Goal: Transaction & Acquisition: Purchase product/service

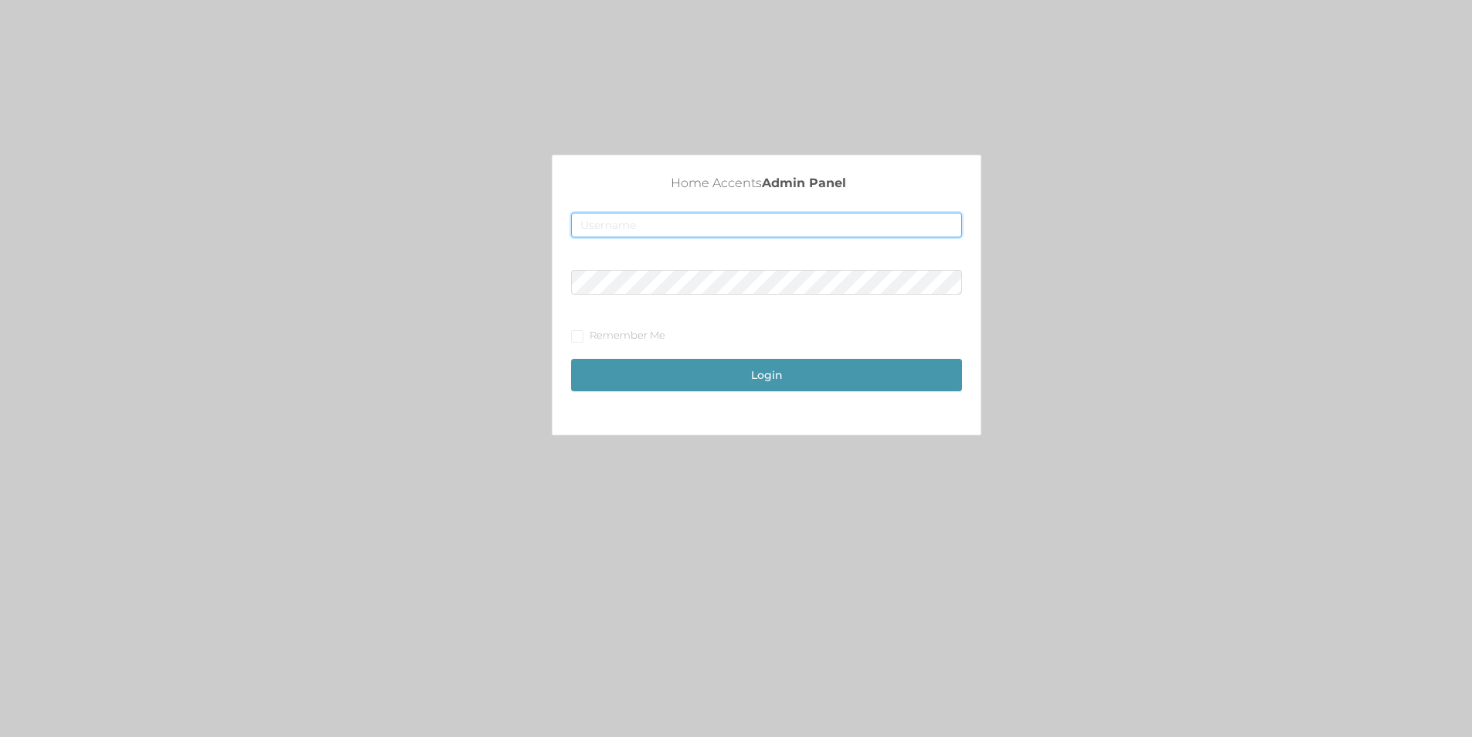
type input "merch2@accents.pw"
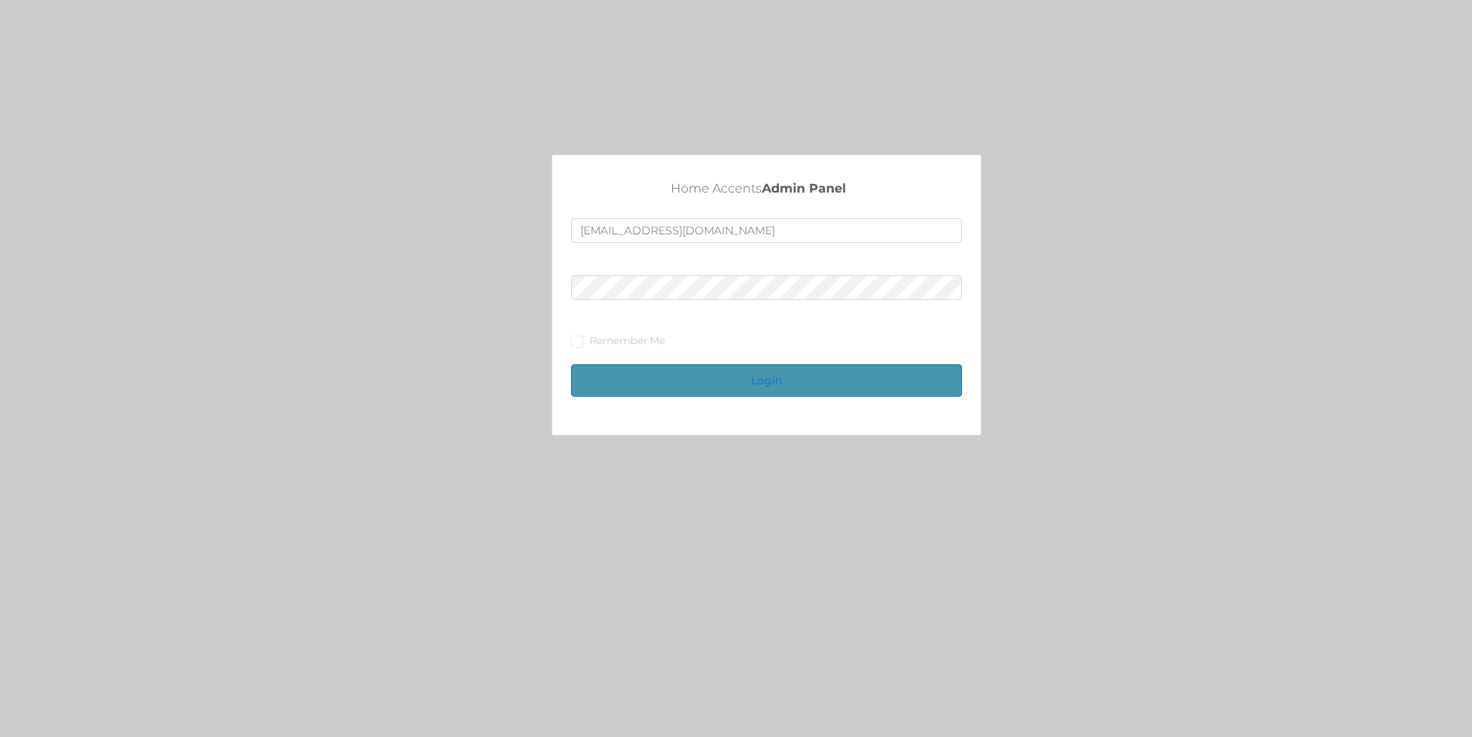
click at [804, 383] on button "Login" at bounding box center [766, 380] width 391 height 32
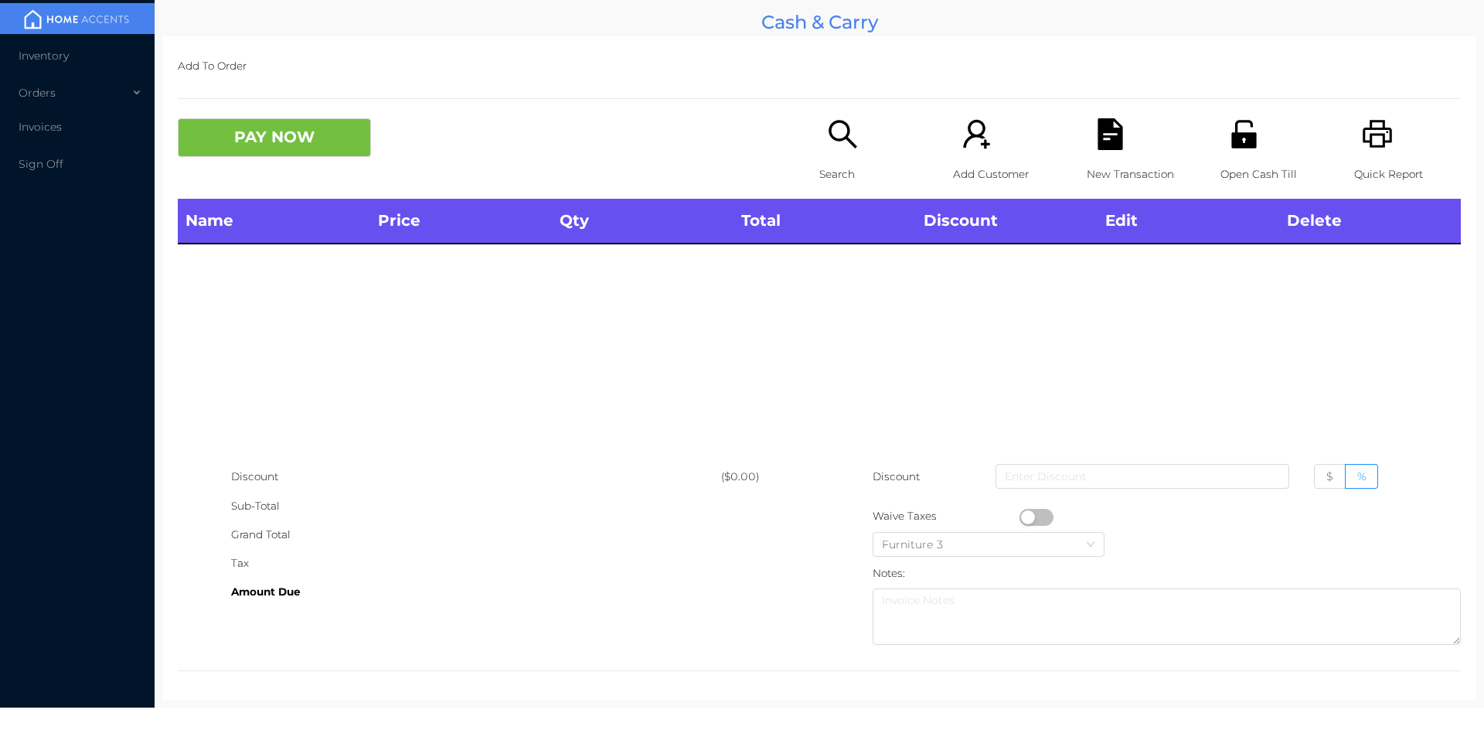
click at [840, 138] on icon "icon: search" at bounding box center [843, 134] width 28 height 28
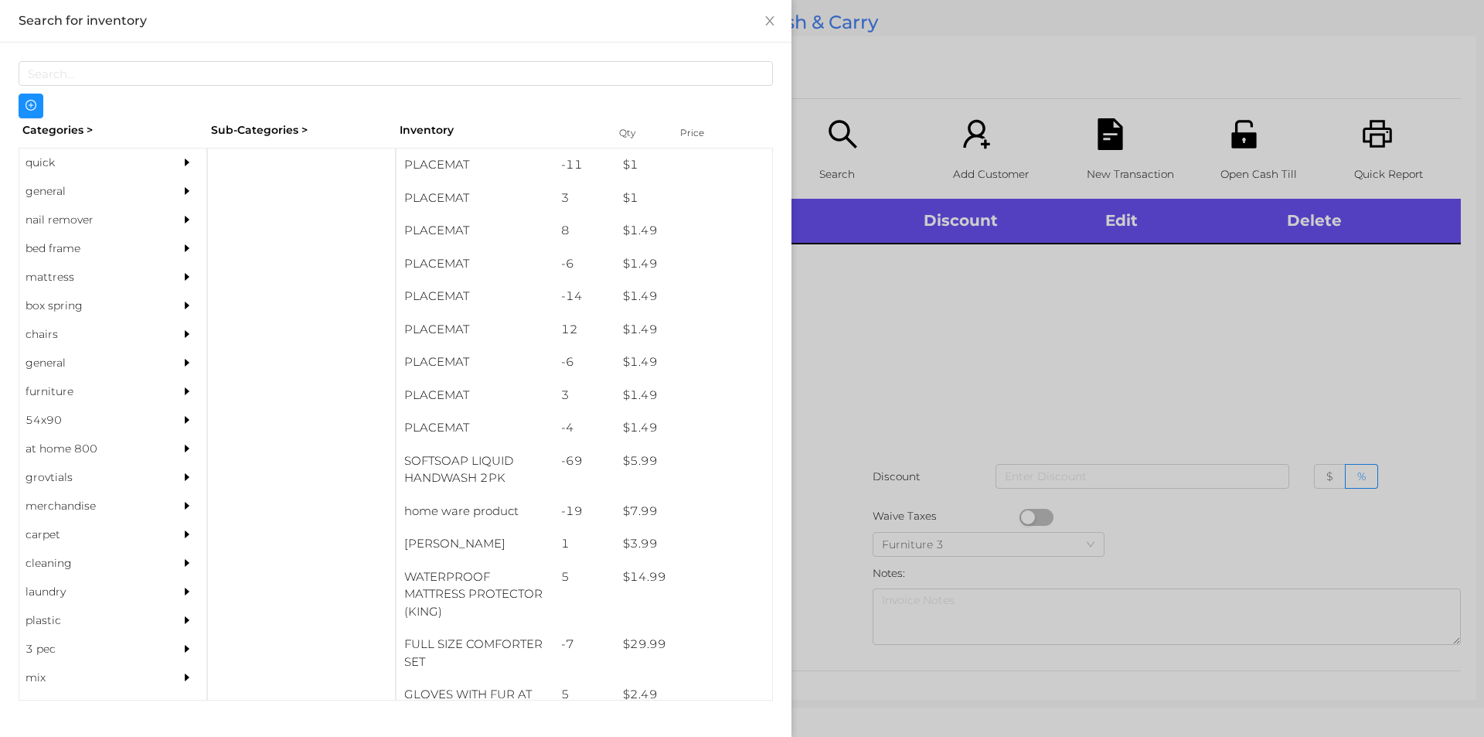
click at [73, 195] on div "general" at bounding box center [89, 191] width 141 height 29
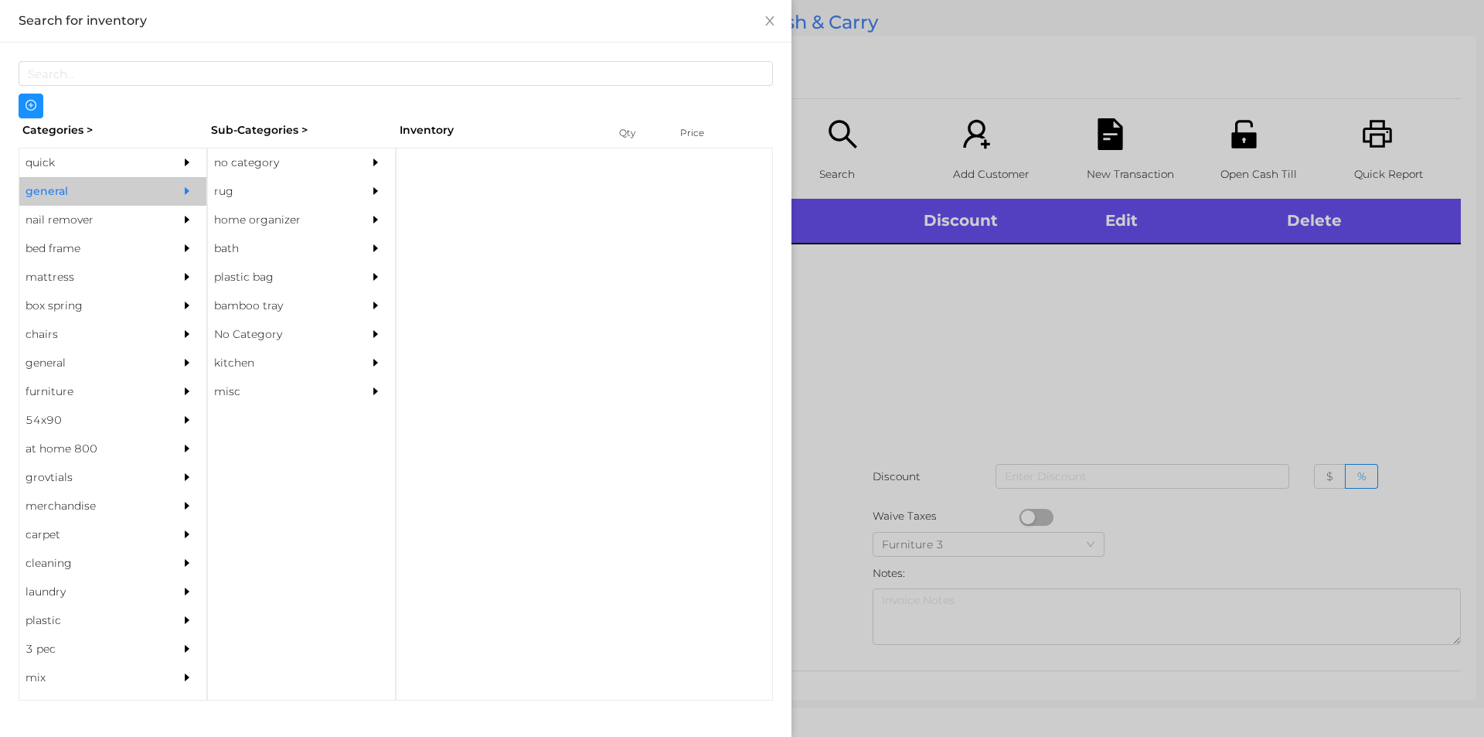
click at [292, 171] on div "no category" at bounding box center [278, 162] width 141 height 29
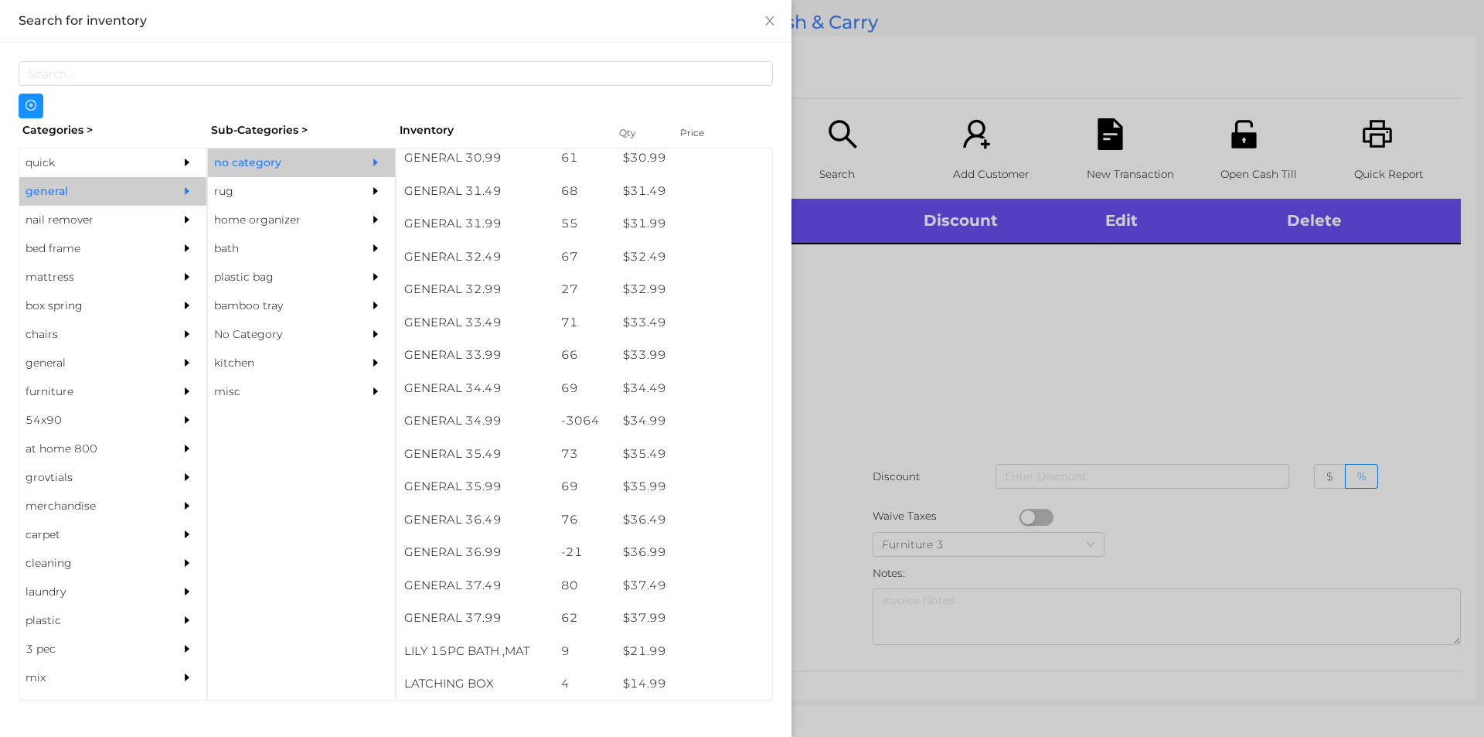
scroll to position [2396, 0]
click at [252, 197] on div "rug" at bounding box center [278, 191] width 141 height 29
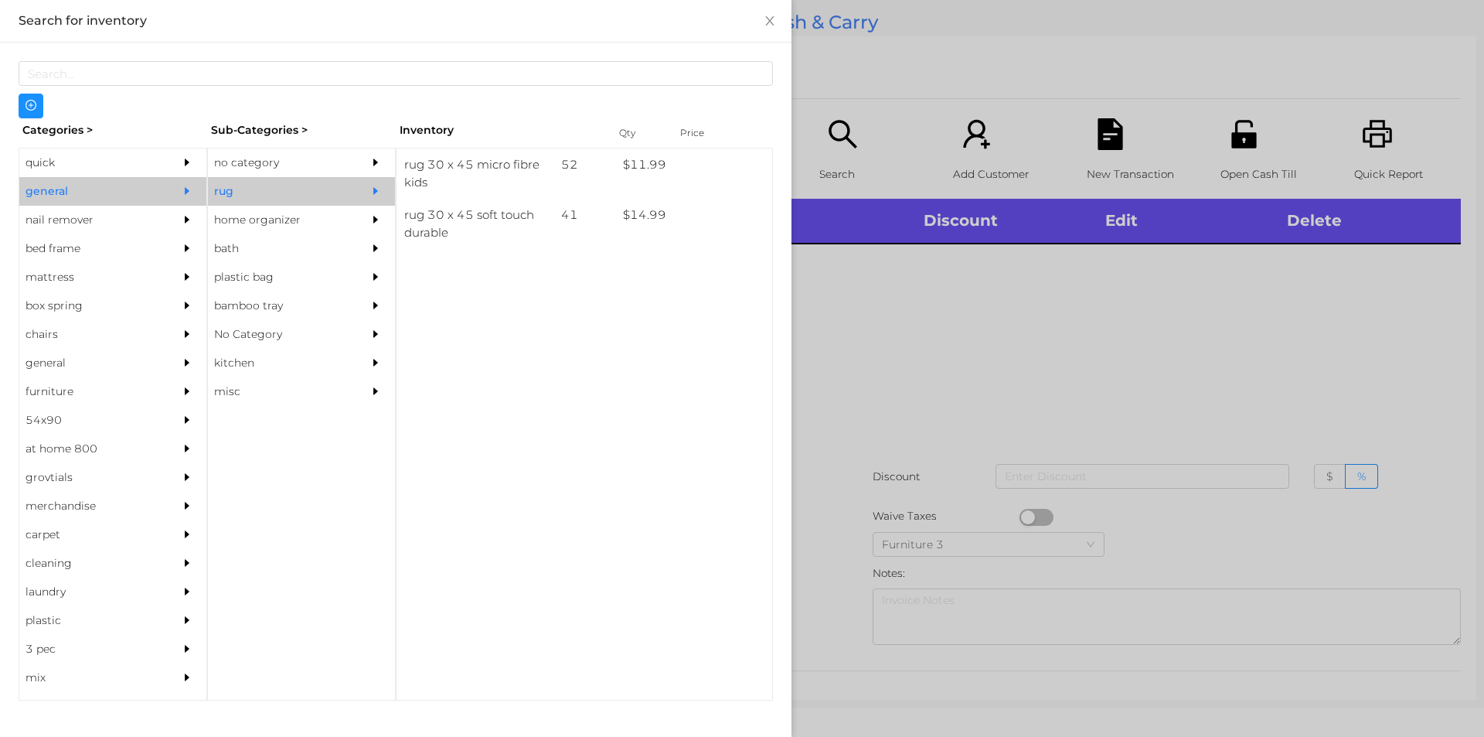
scroll to position [0, 0]
click at [301, 223] on div "home organizer" at bounding box center [278, 220] width 141 height 29
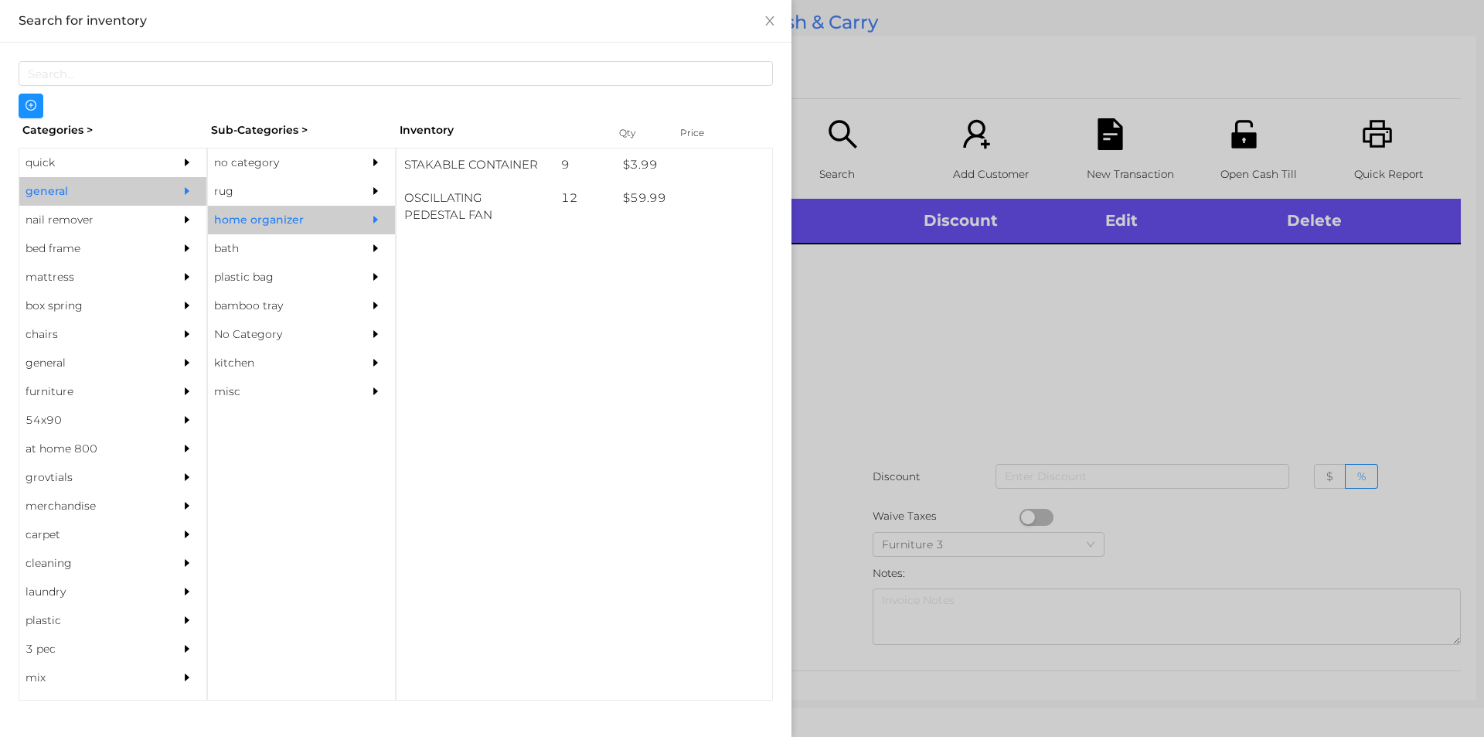
click at [82, 158] on div "quick" at bounding box center [89, 162] width 141 height 29
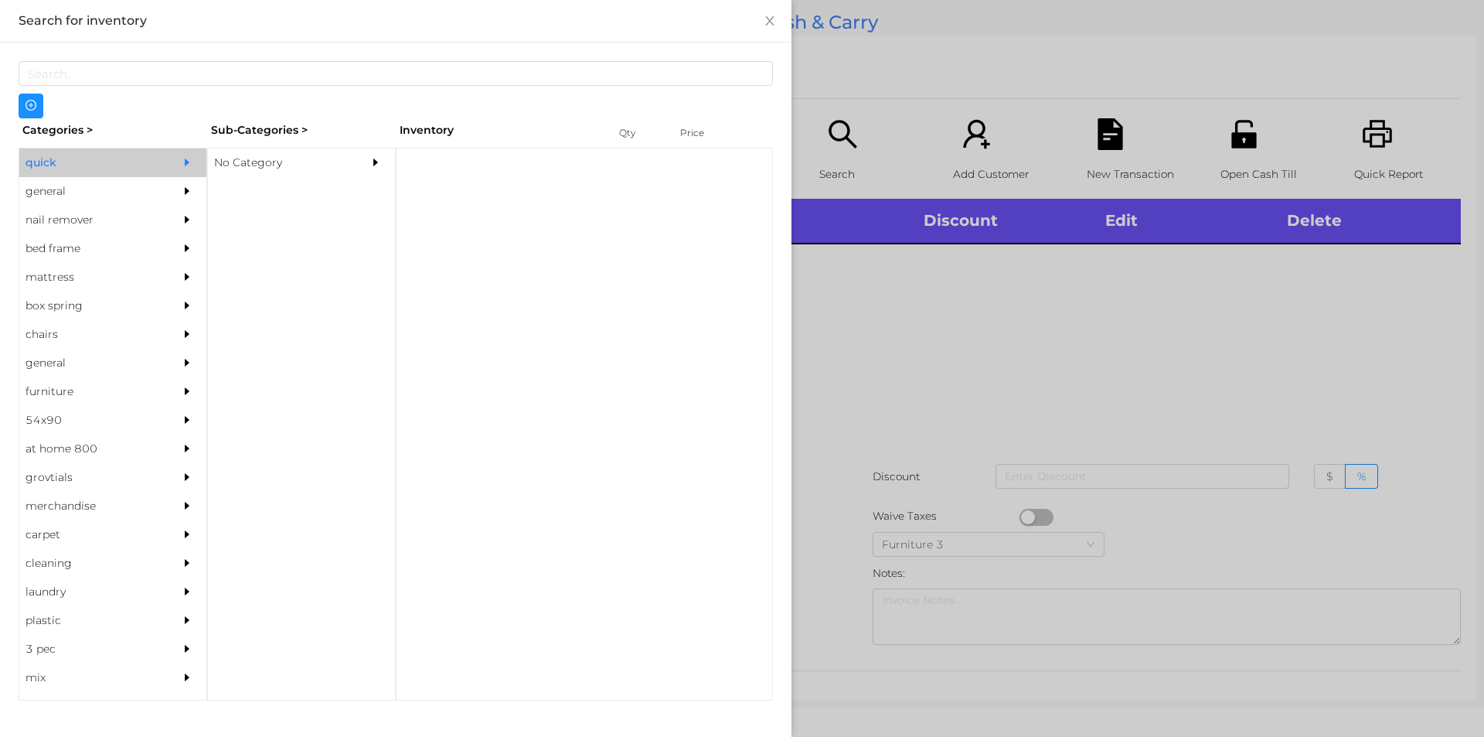
click at [317, 161] on div "No Category" at bounding box center [278, 162] width 141 height 29
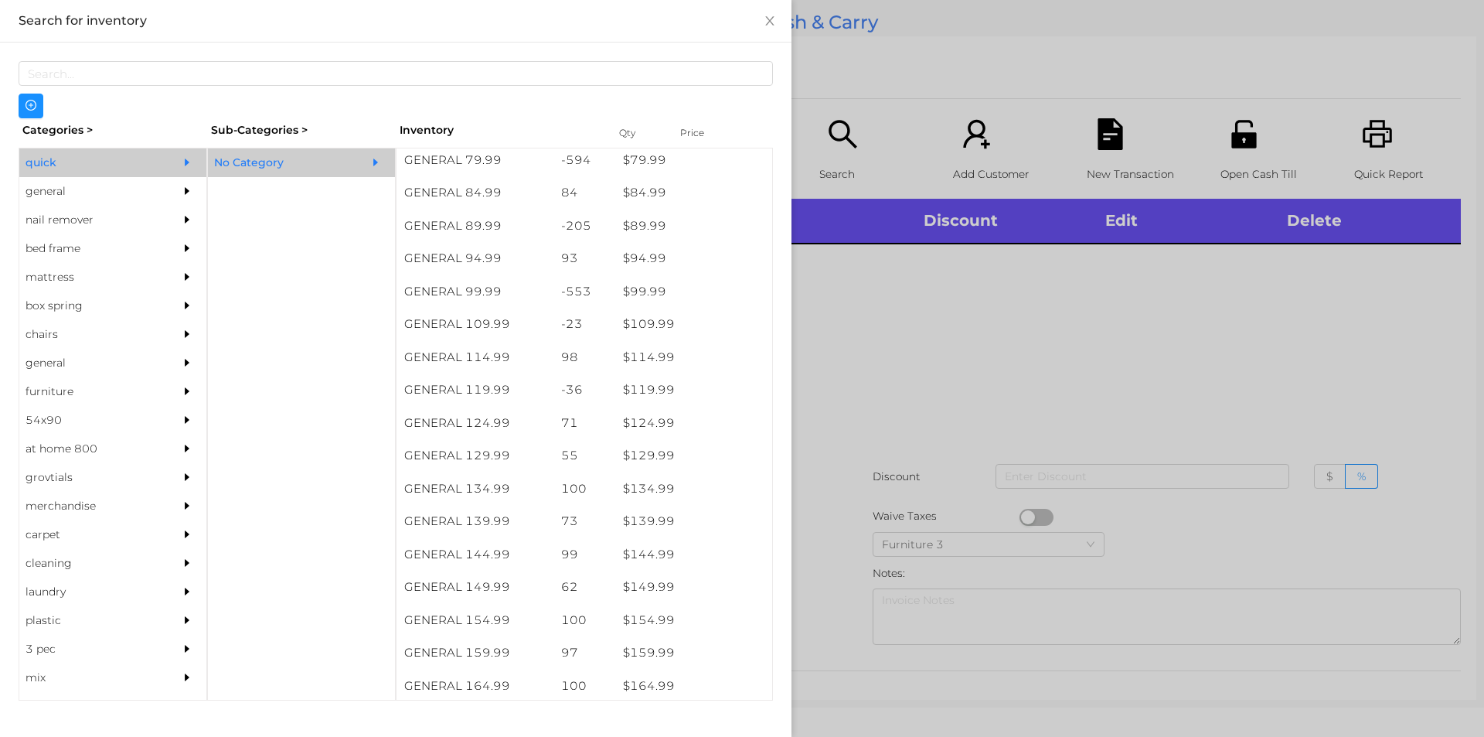
scroll to position [1153, 0]
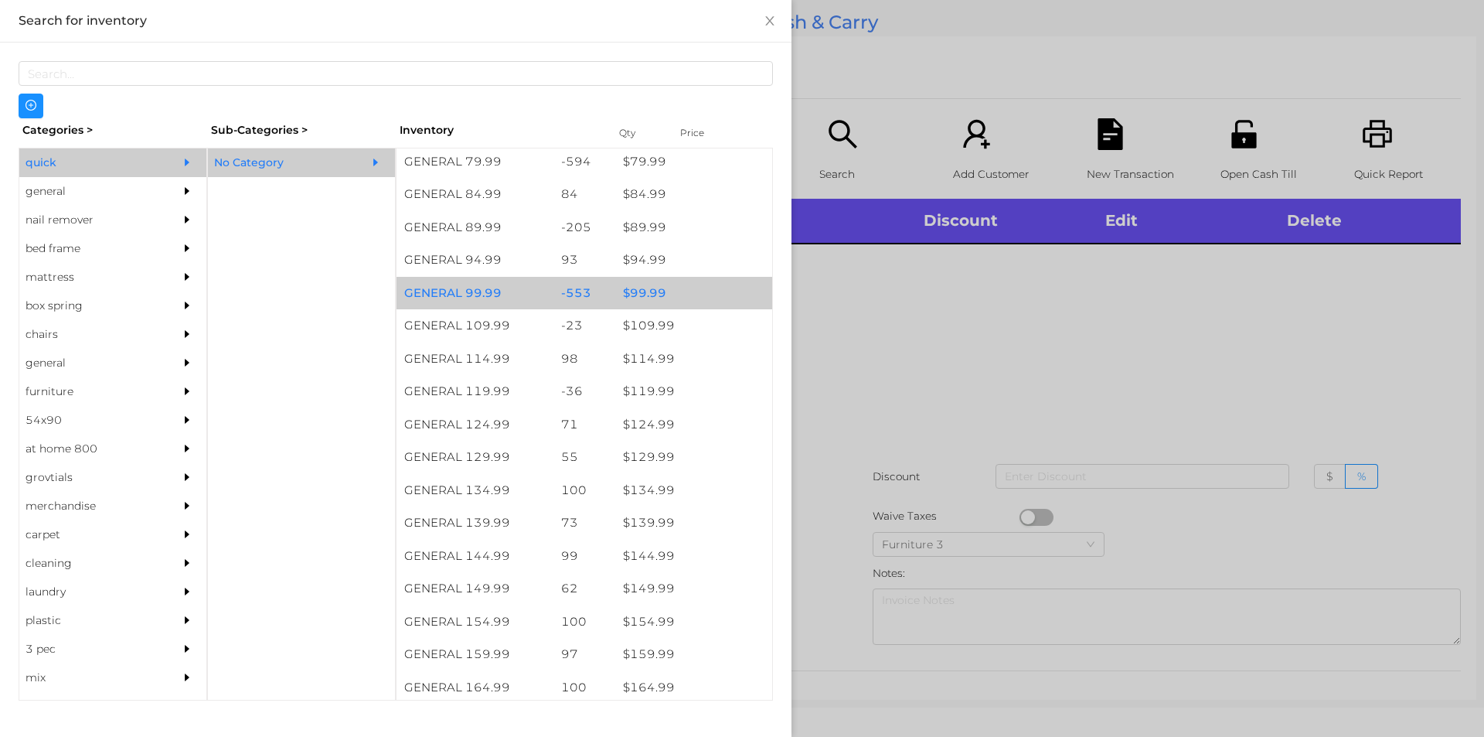
click at [645, 294] on div "$ 99.99" at bounding box center [693, 293] width 157 height 33
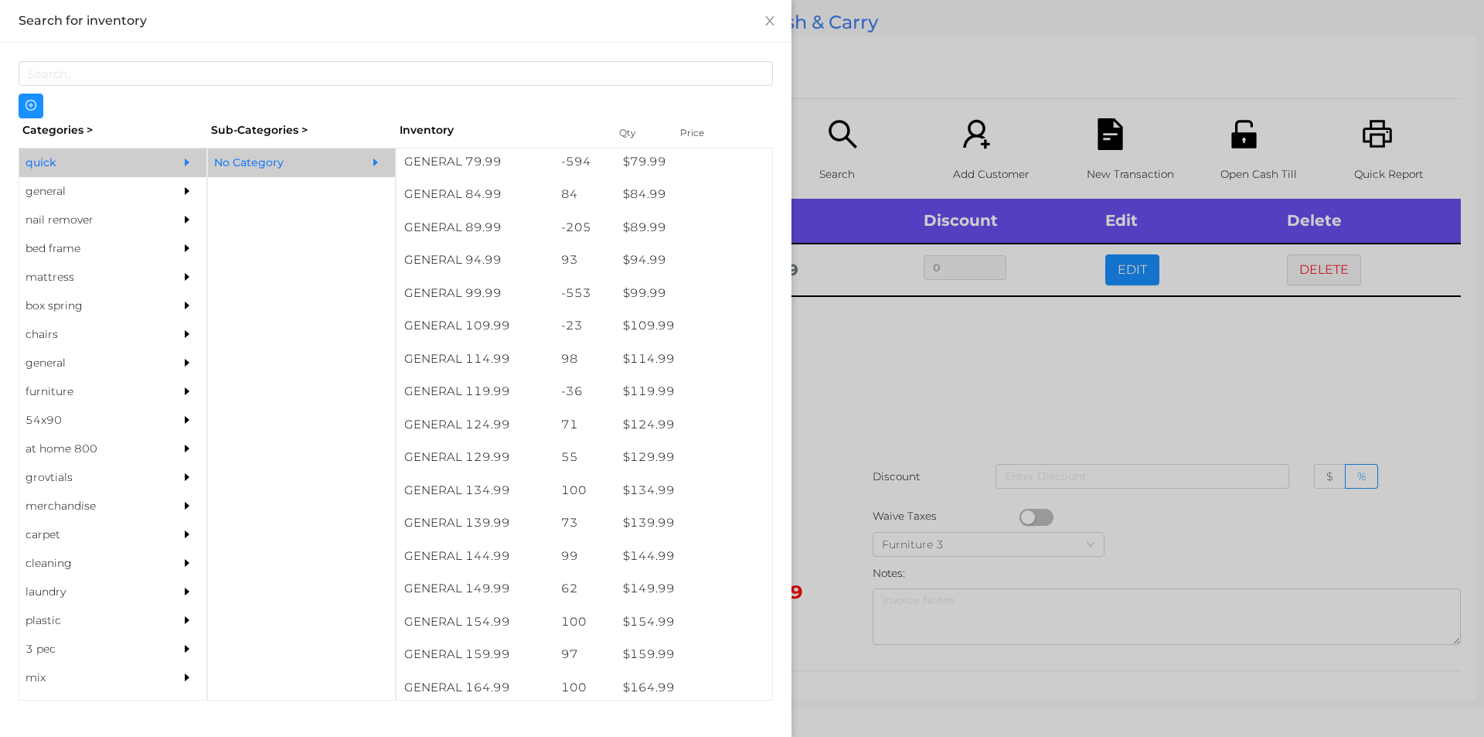
click at [1039, 359] on div at bounding box center [742, 368] width 1484 height 737
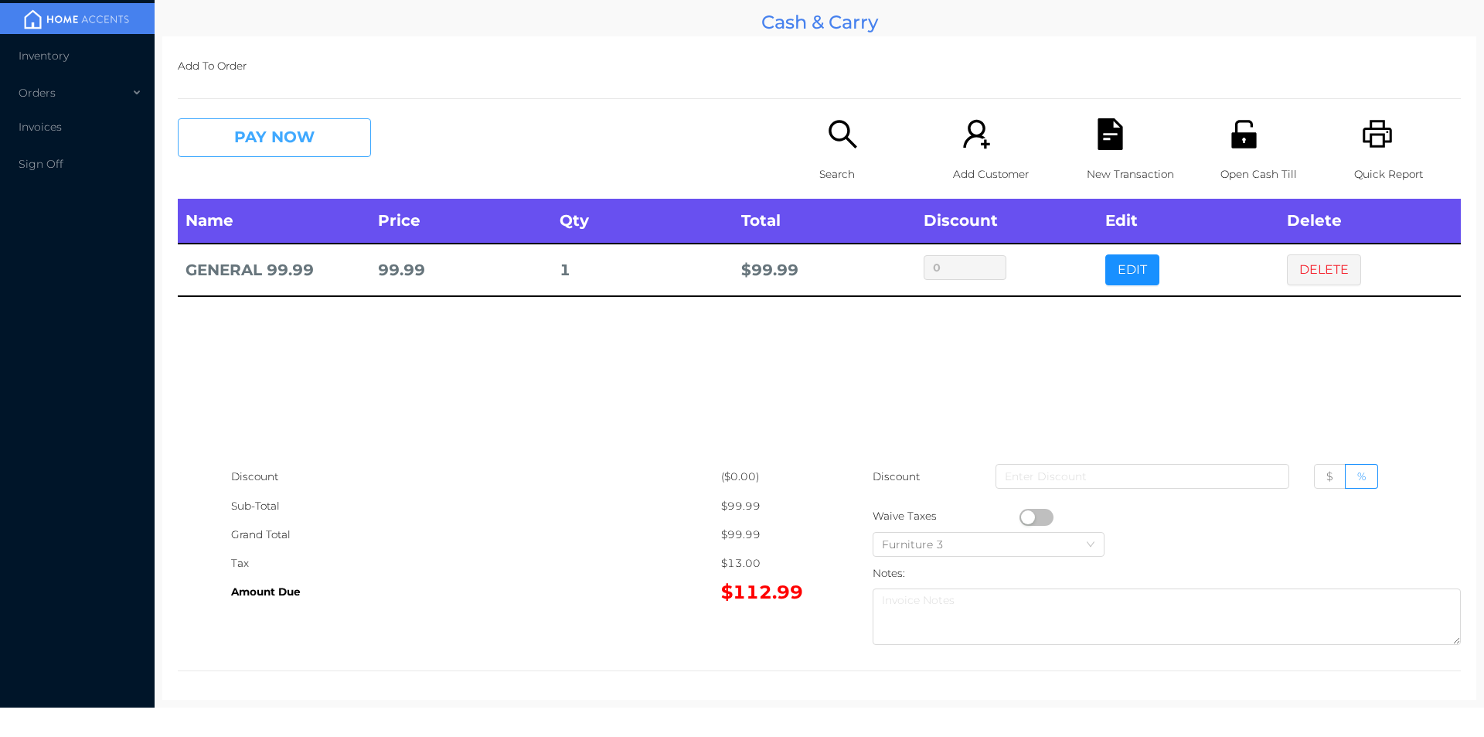
click at [258, 134] on button "PAY NOW" at bounding box center [274, 137] width 193 height 39
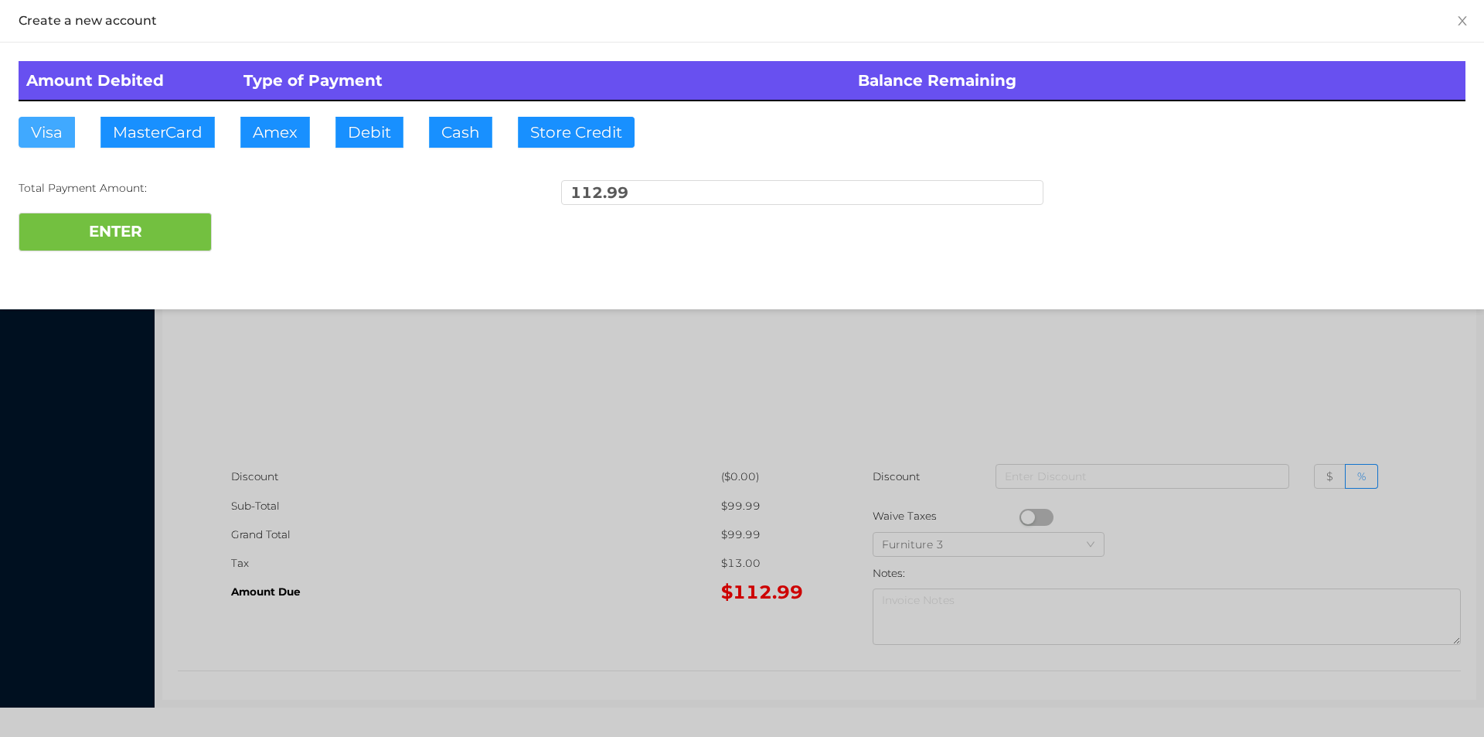
click at [46, 130] on button "Visa" at bounding box center [47, 132] width 56 height 31
click at [444, 392] on div at bounding box center [742, 368] width 1484 height 737
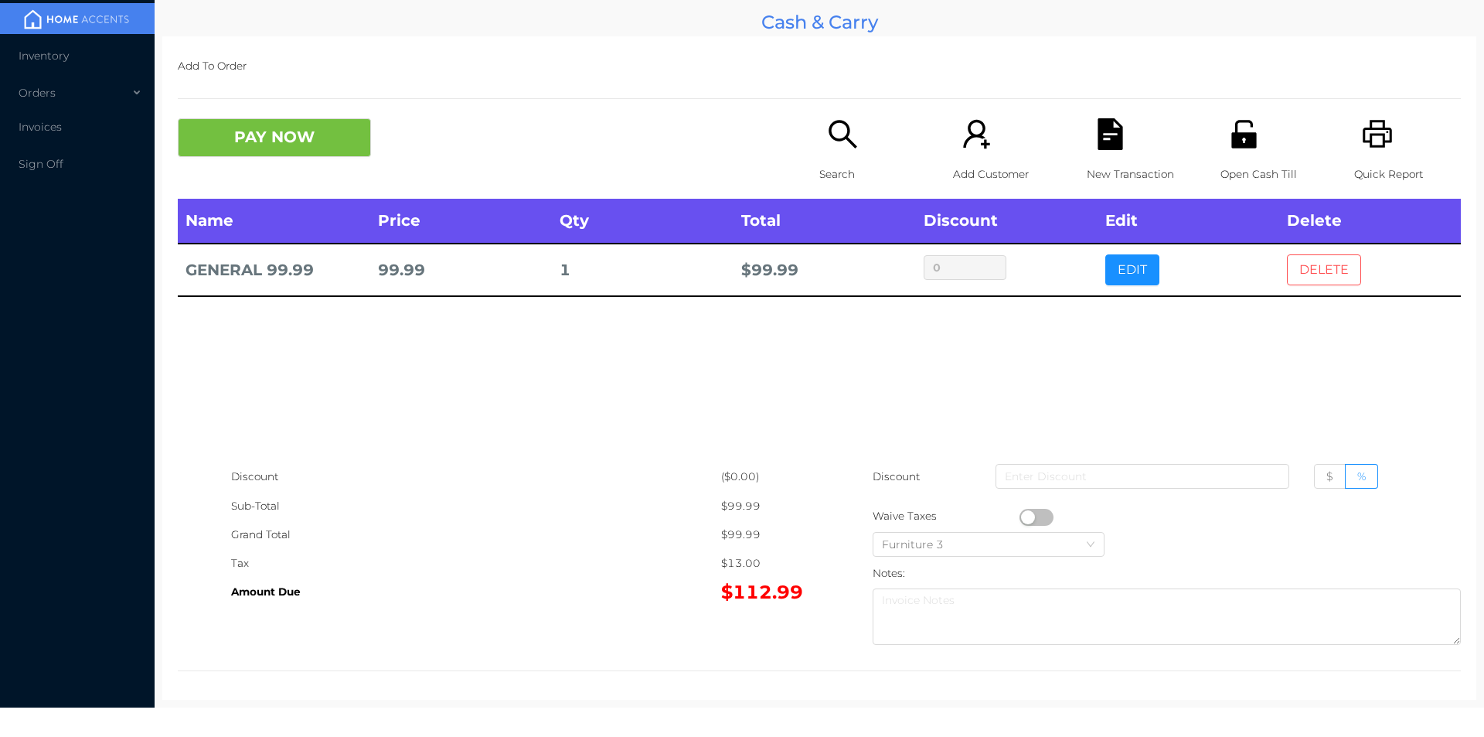
click at [1317, 268] on button "DELETE" at bounding box center [1324, 269] width 74 height 31
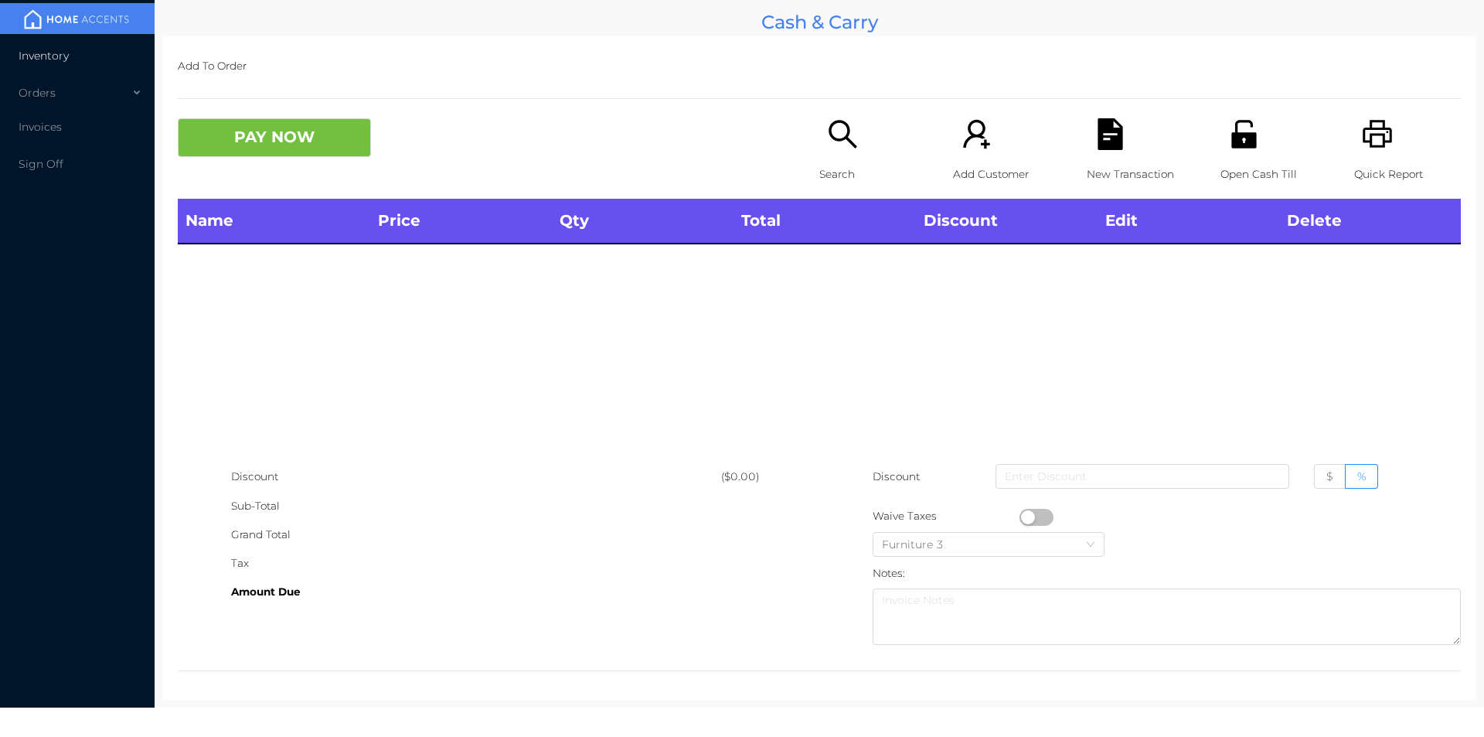
click at [61, 58] on span "Inventory" at bounding box center [44, 56] width 50 height 14
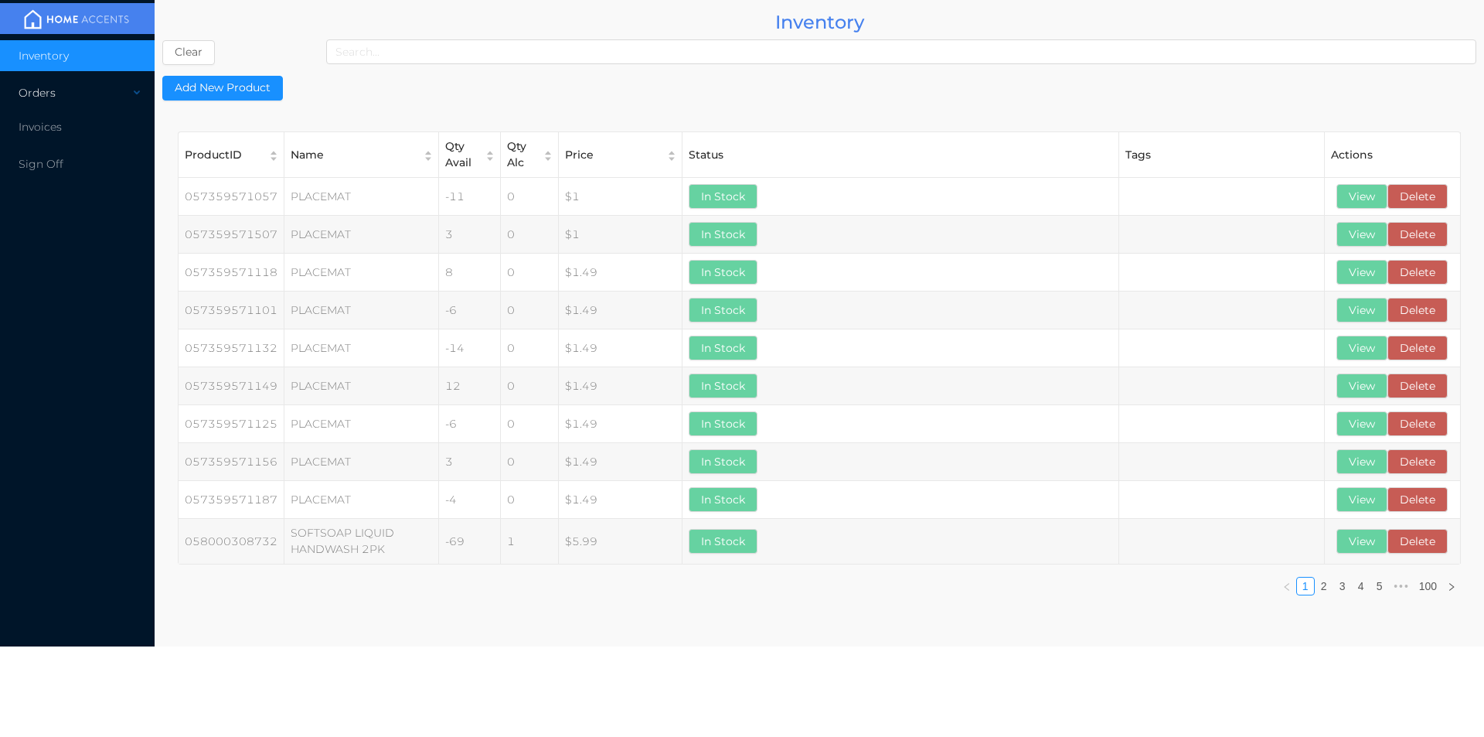
click at [78, 97] on div "Orders" at bounding box center [77, 92] width 155 height 31
click at [100, 132] on span "Cash & Carry" at bounding box center [71, 130] width 68 height 14
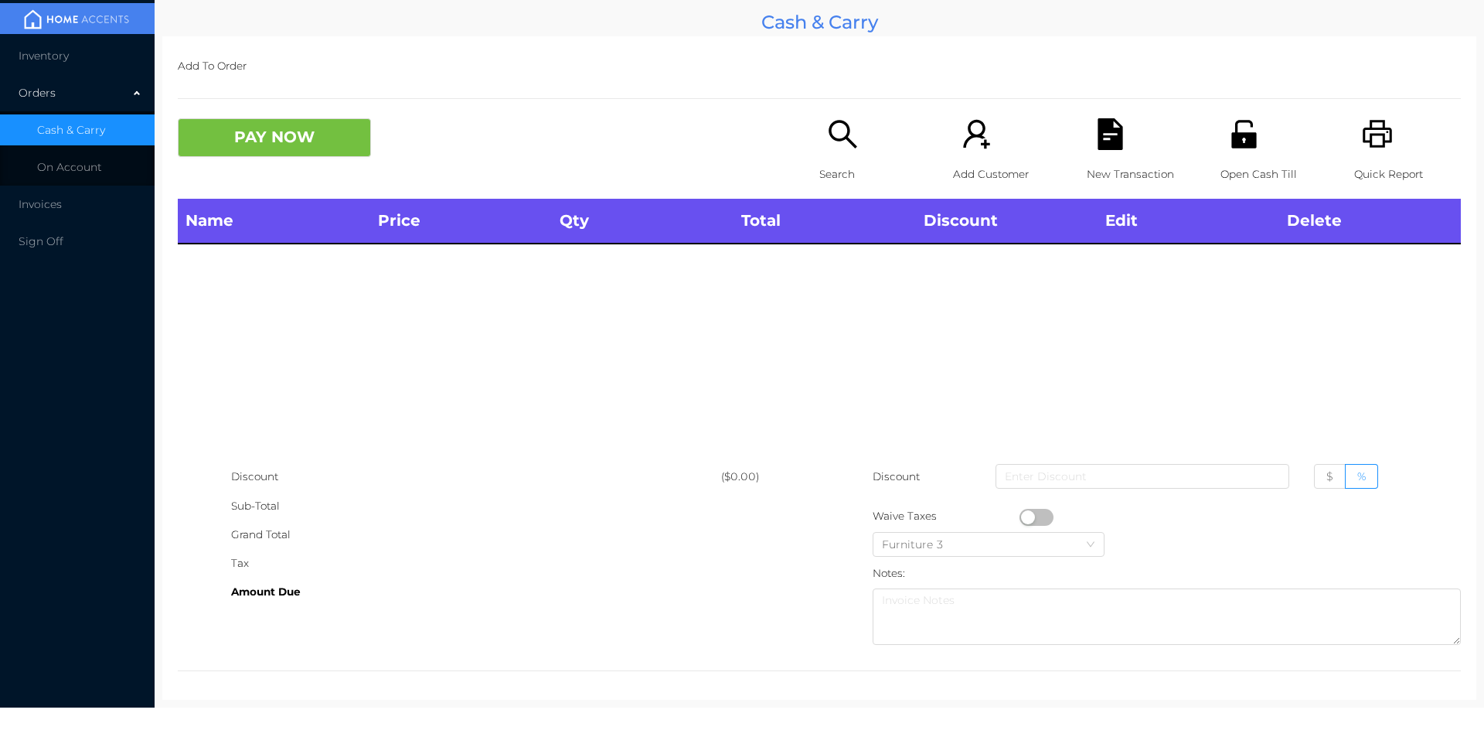
click at [842, 139] on icon "icon: search" at bounding box center [843, 134] width 28 height 28
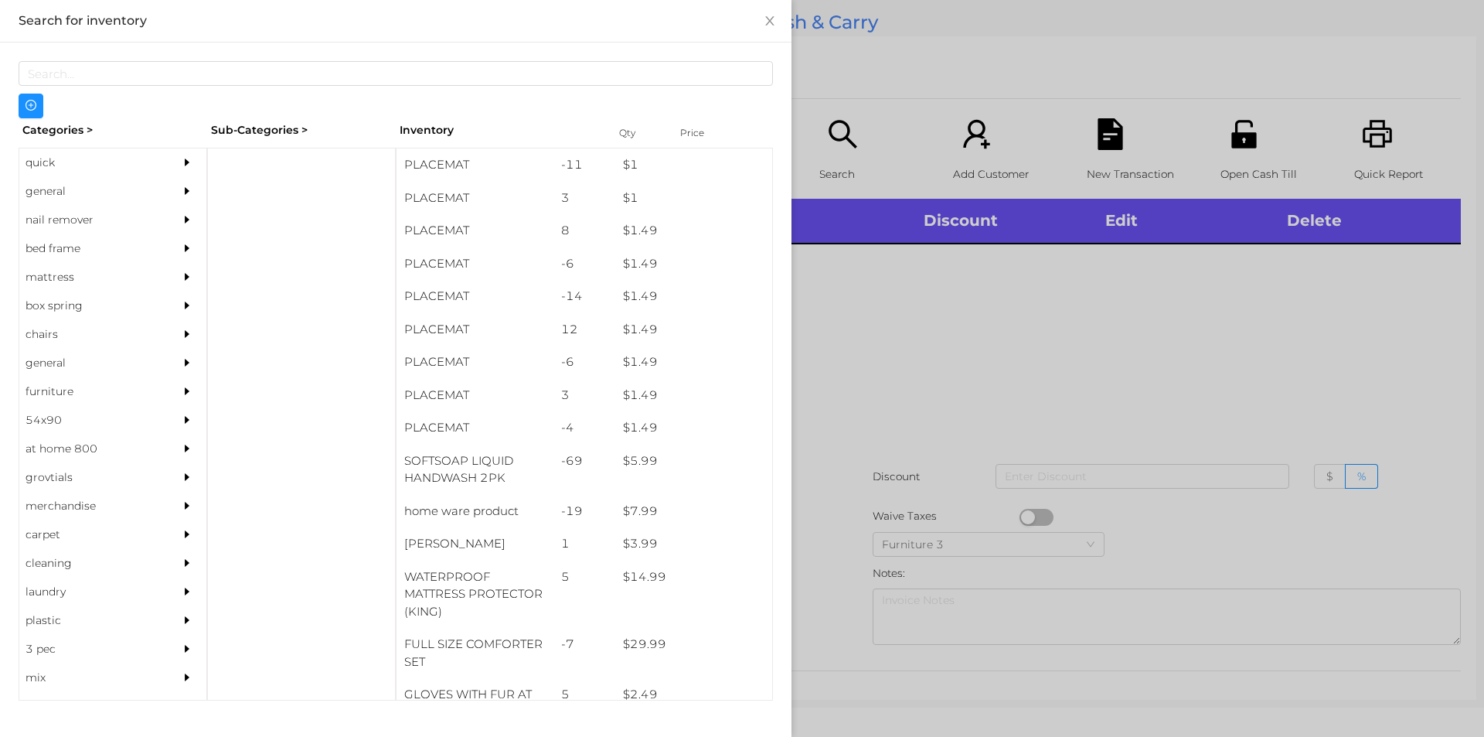
click at [23, 168] on div "quick" at bounding box center [89, 162] width 141 height 29
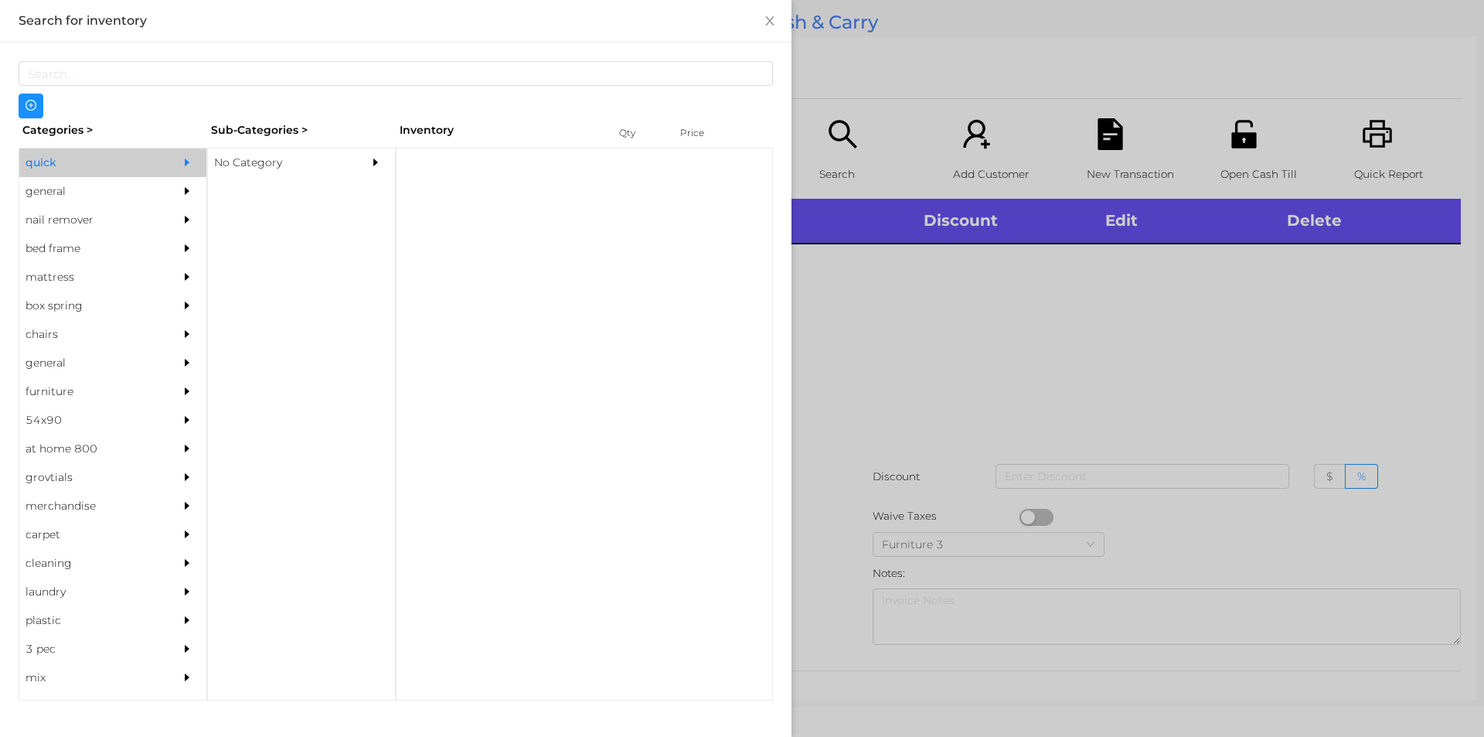
click at [301, 170] on div "No Category" at bounding box center [278, 162] width 141 height 29
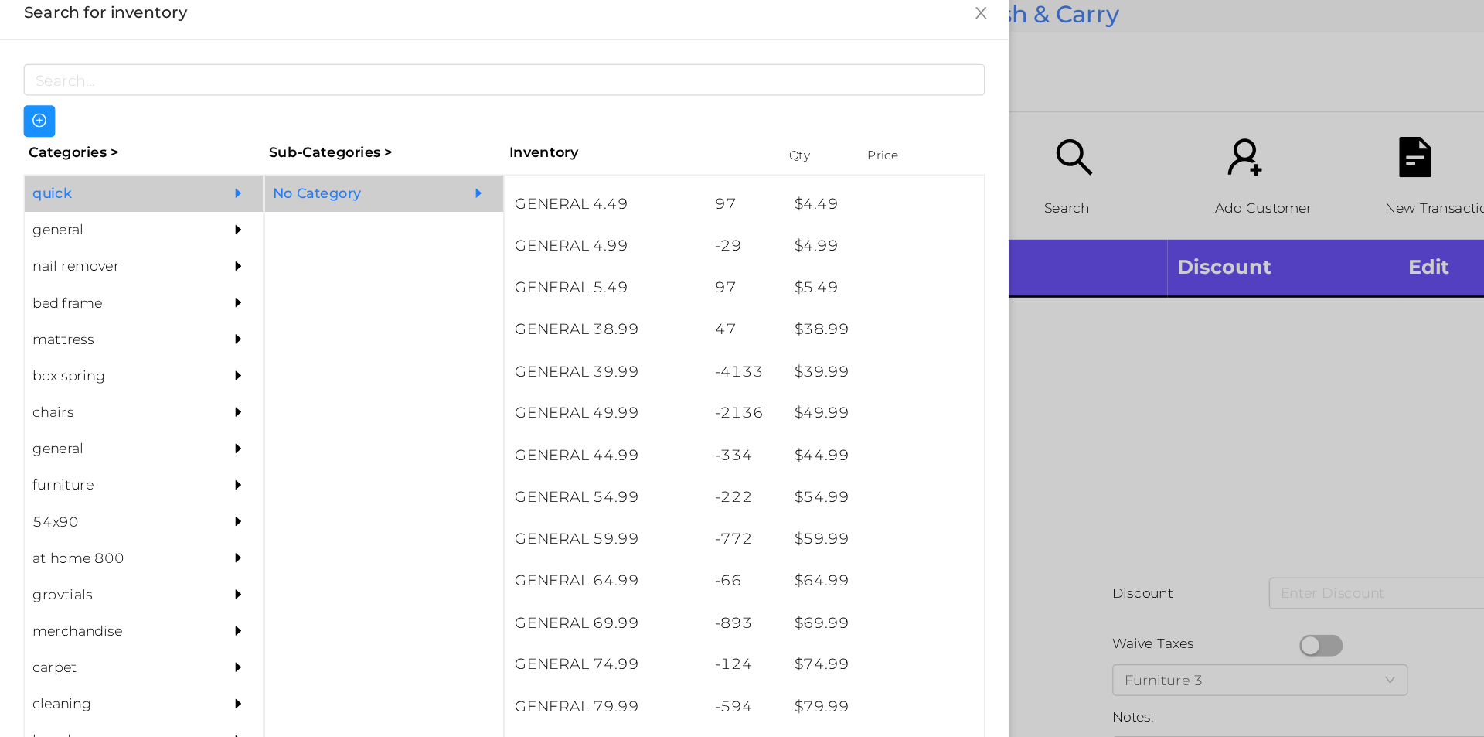
scroll to position [743, 0]
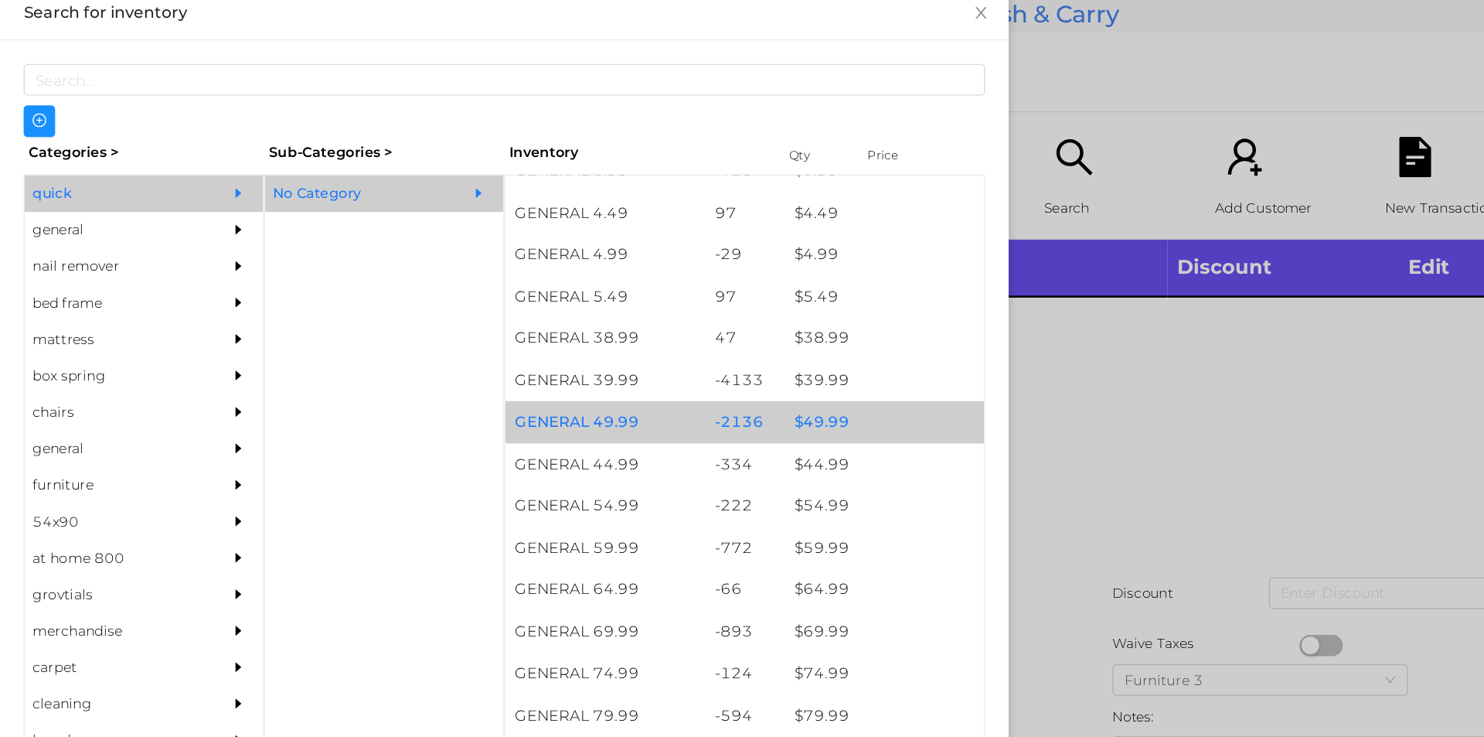
click at [635, 341] on div "$ 49.99" at bounding box center [693, 341] width 157 height 33
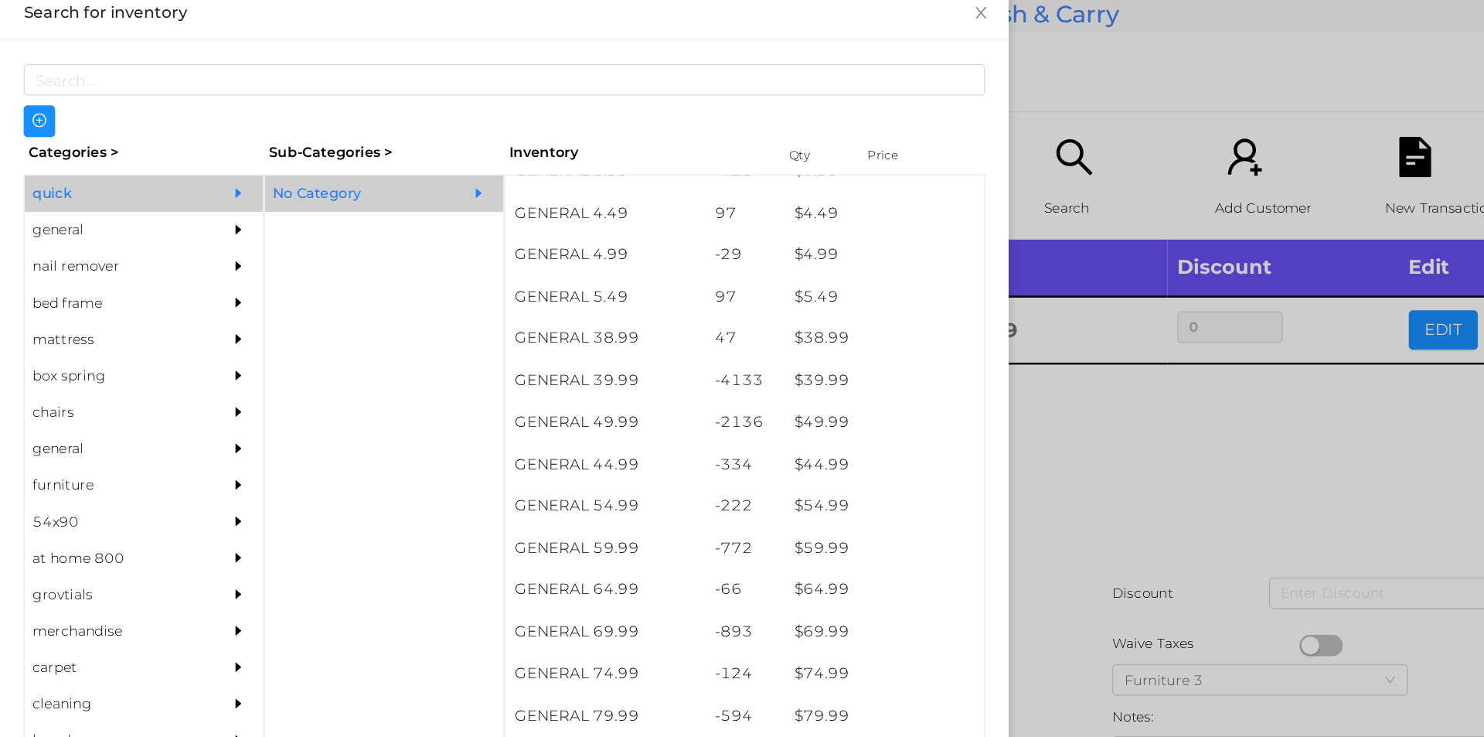
click at [910, 373] on div at bounding box center [742, 368] width 1484 height 737
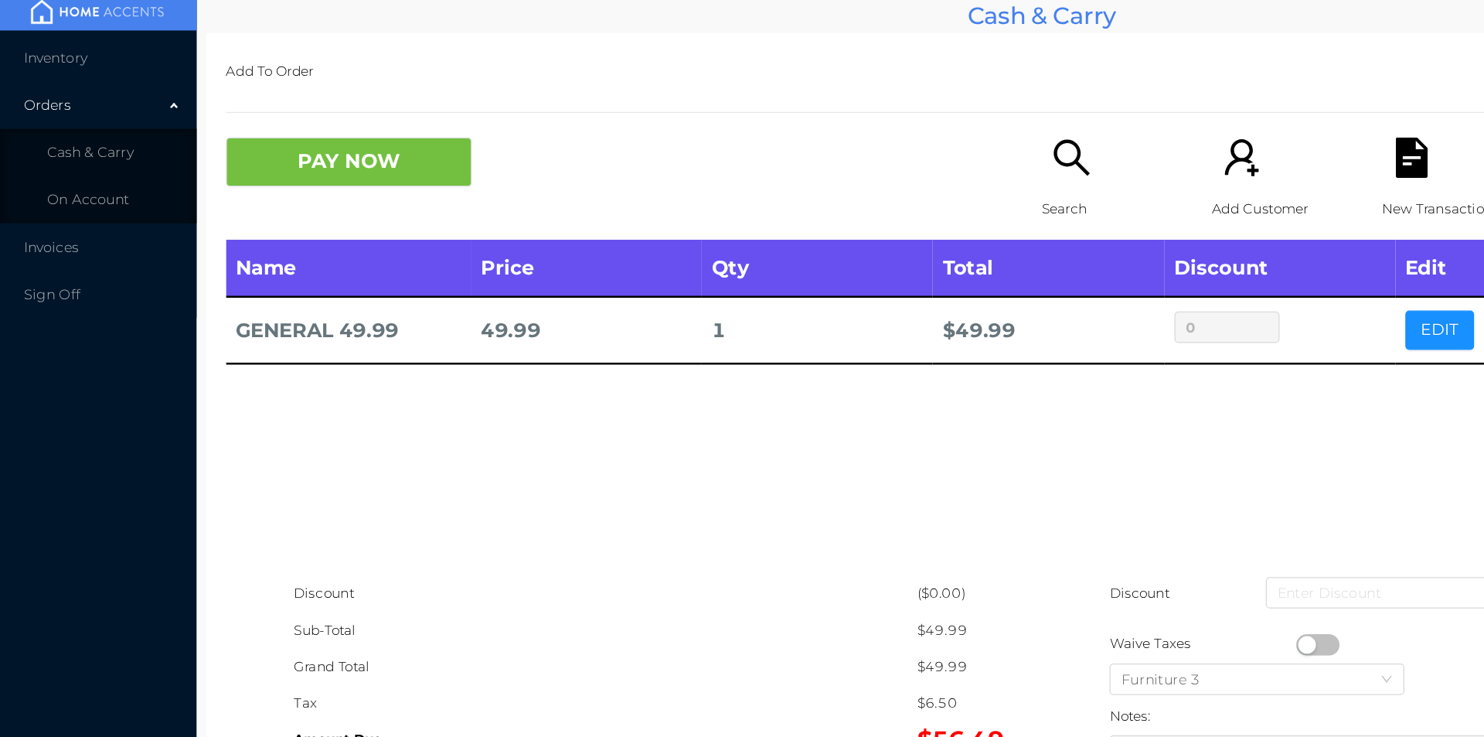
scroll to position [1, 0]
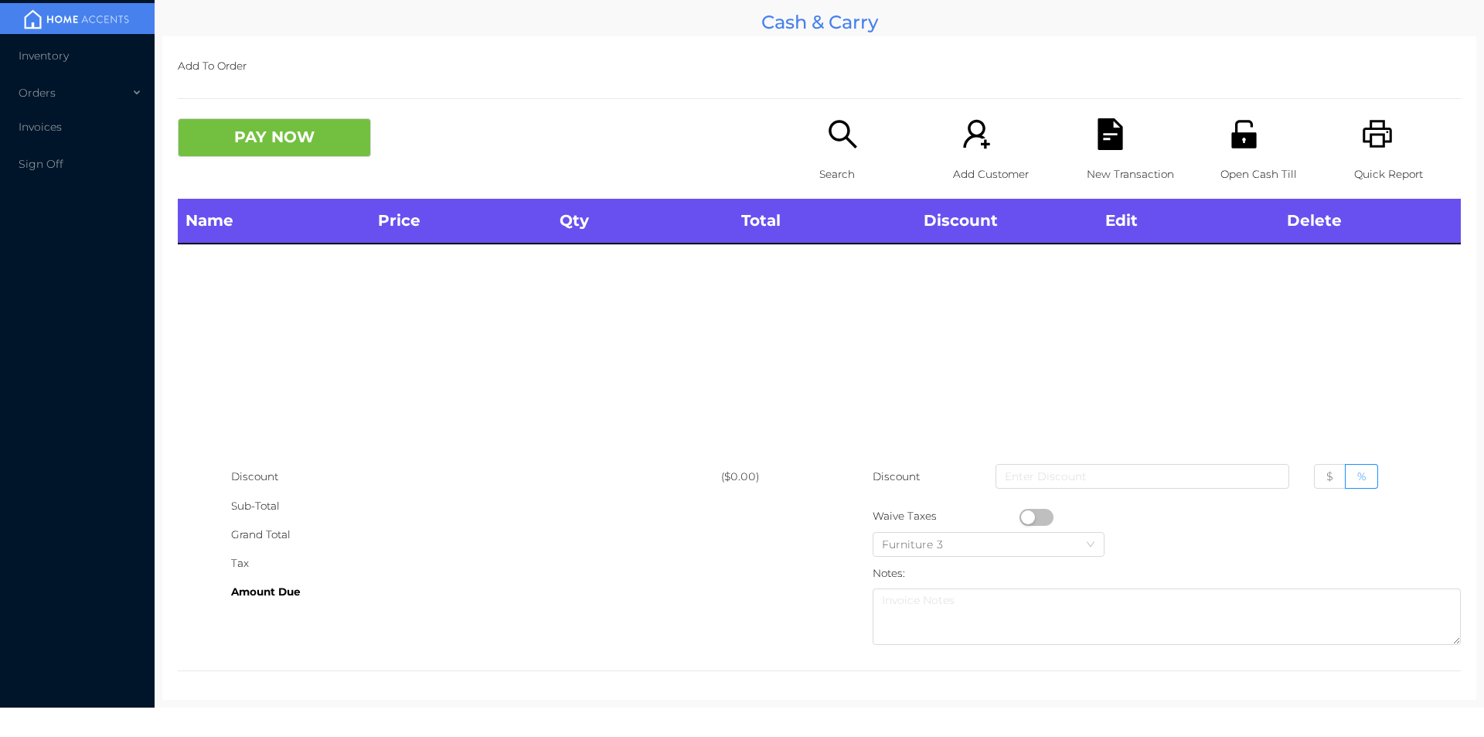
click at [819, 153] on div "Search" at bounding box center [872, 158] width 107 height 80
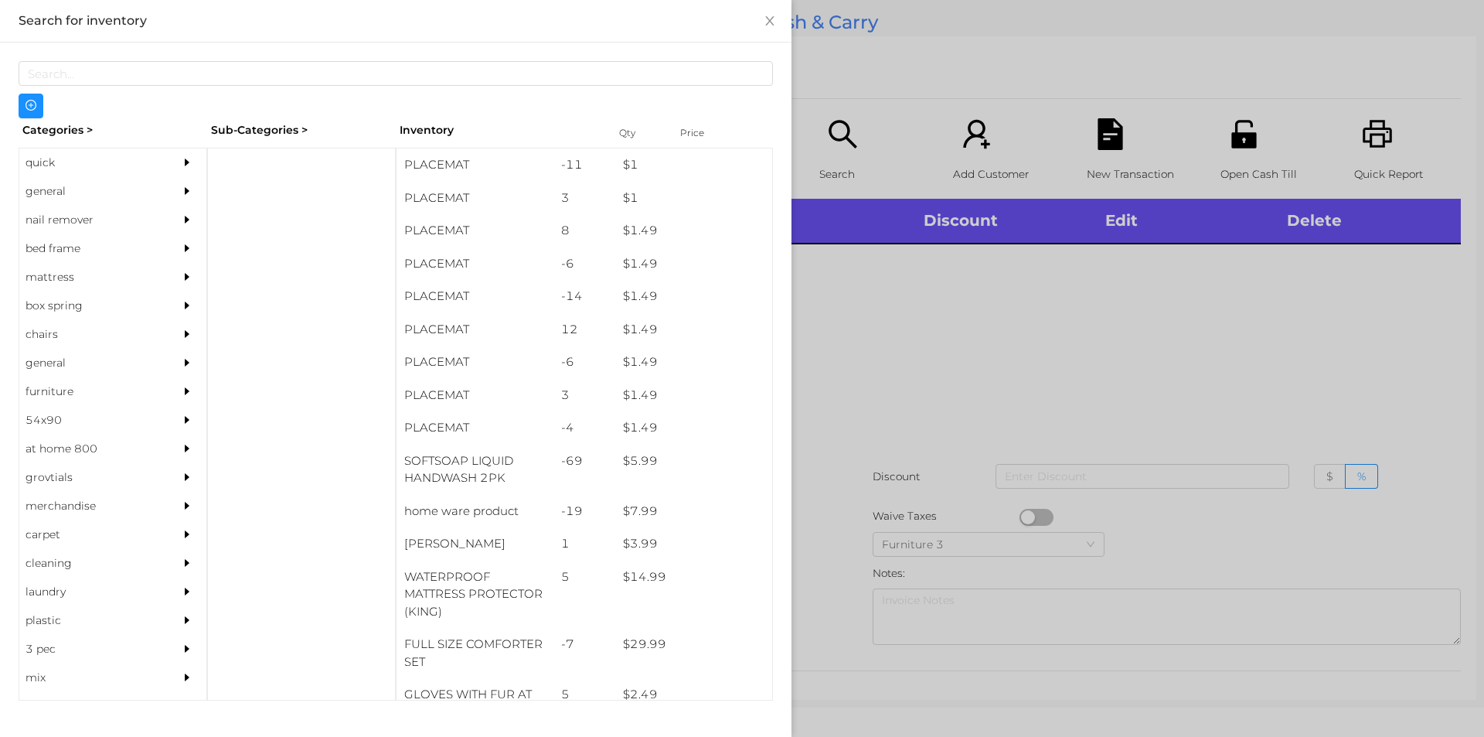
click at [40, 166] on div "quick" at bounding box center [89, 162] width 141 height 29
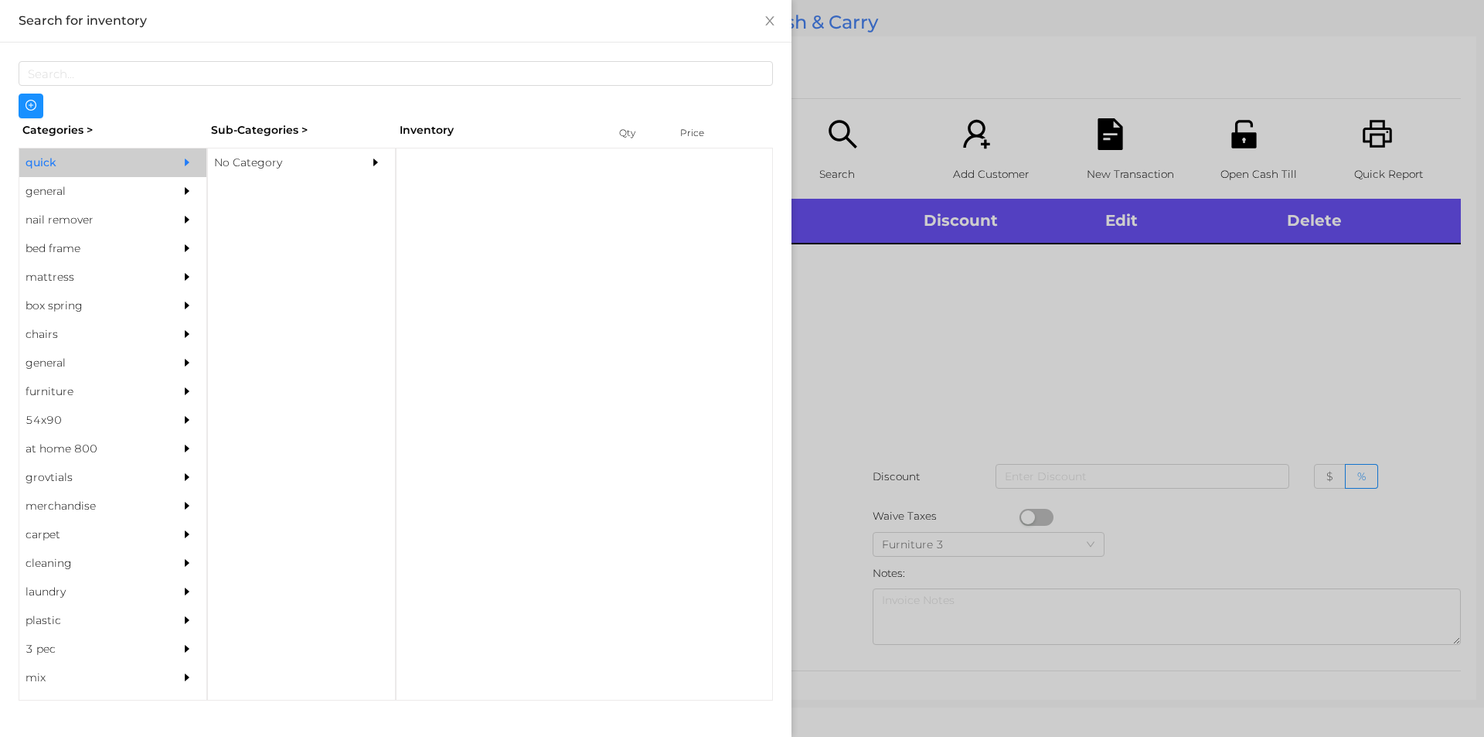
click at [256, 166] on div "No Category" at bounding box center [278, 162] width 141 height 29
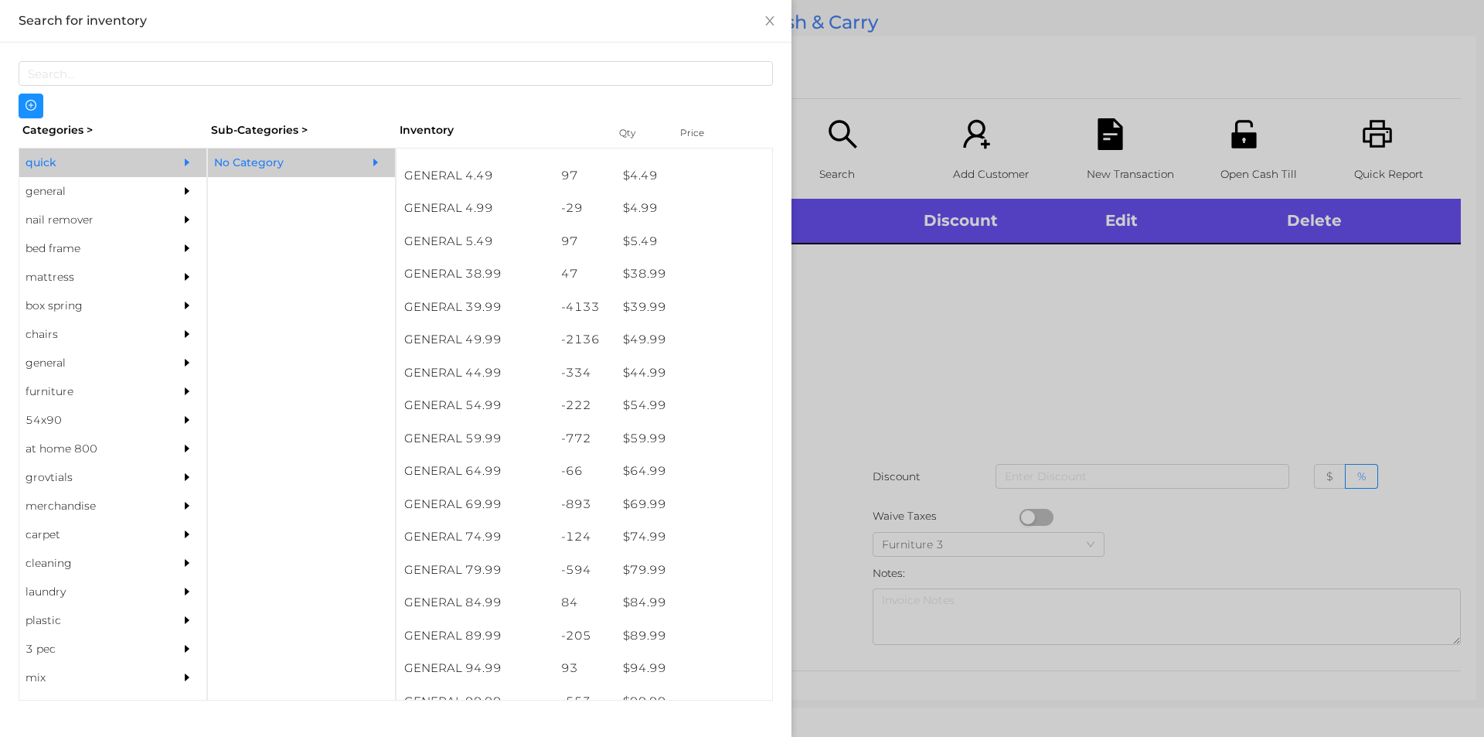
scroll to position [742, 0]
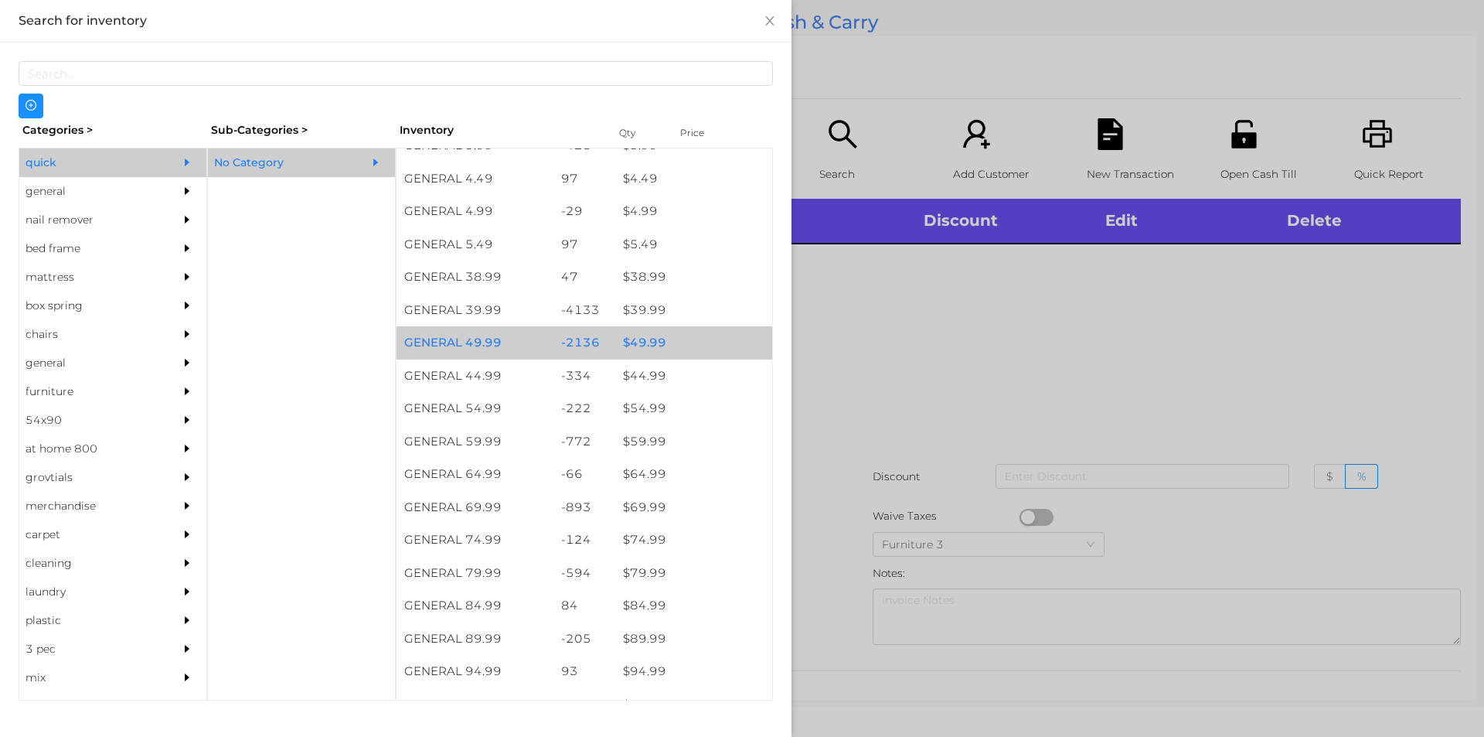
click at [655, 339] on div "$ 49.99" at bounding box center [693, 342] width 157 height 33
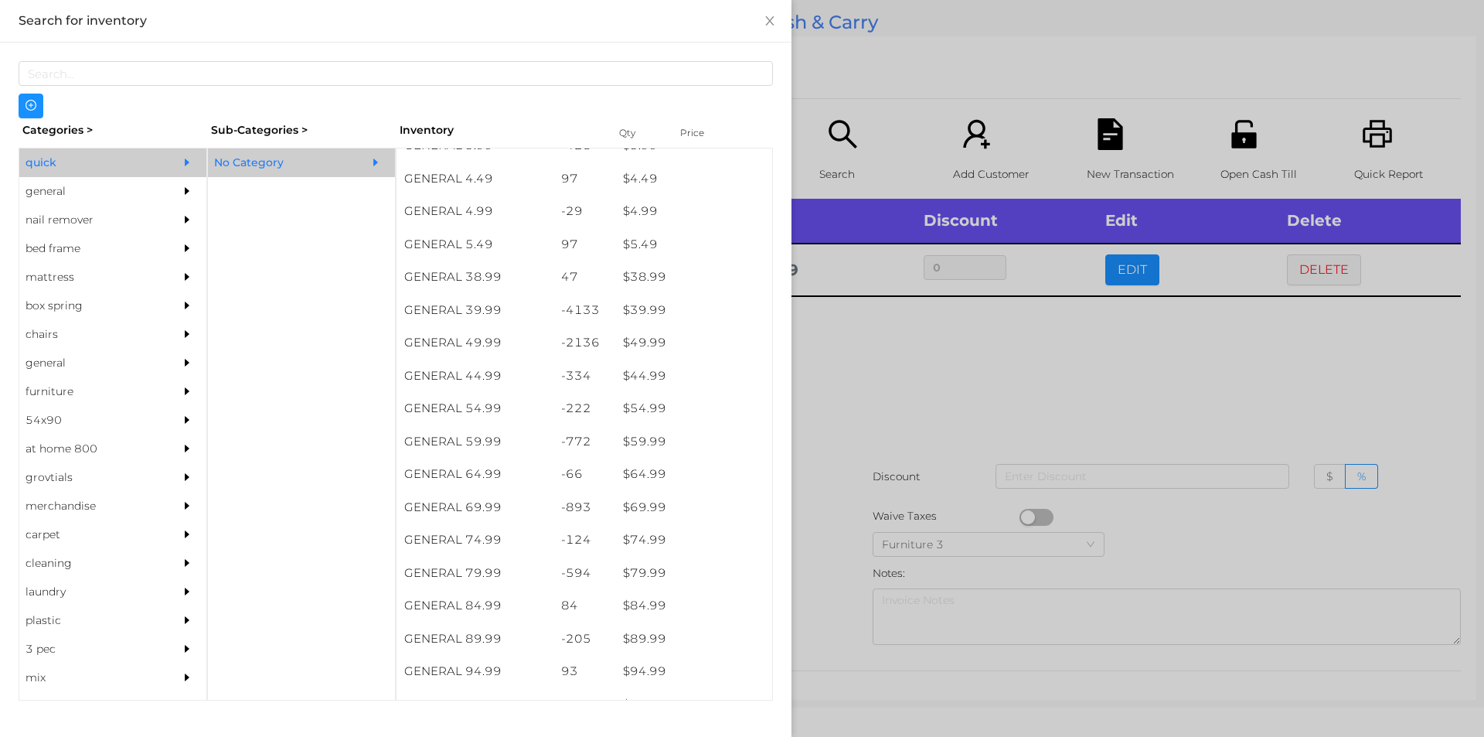
click at [982, 341] on div at bounding box center [742, 368] width 1484 height 737
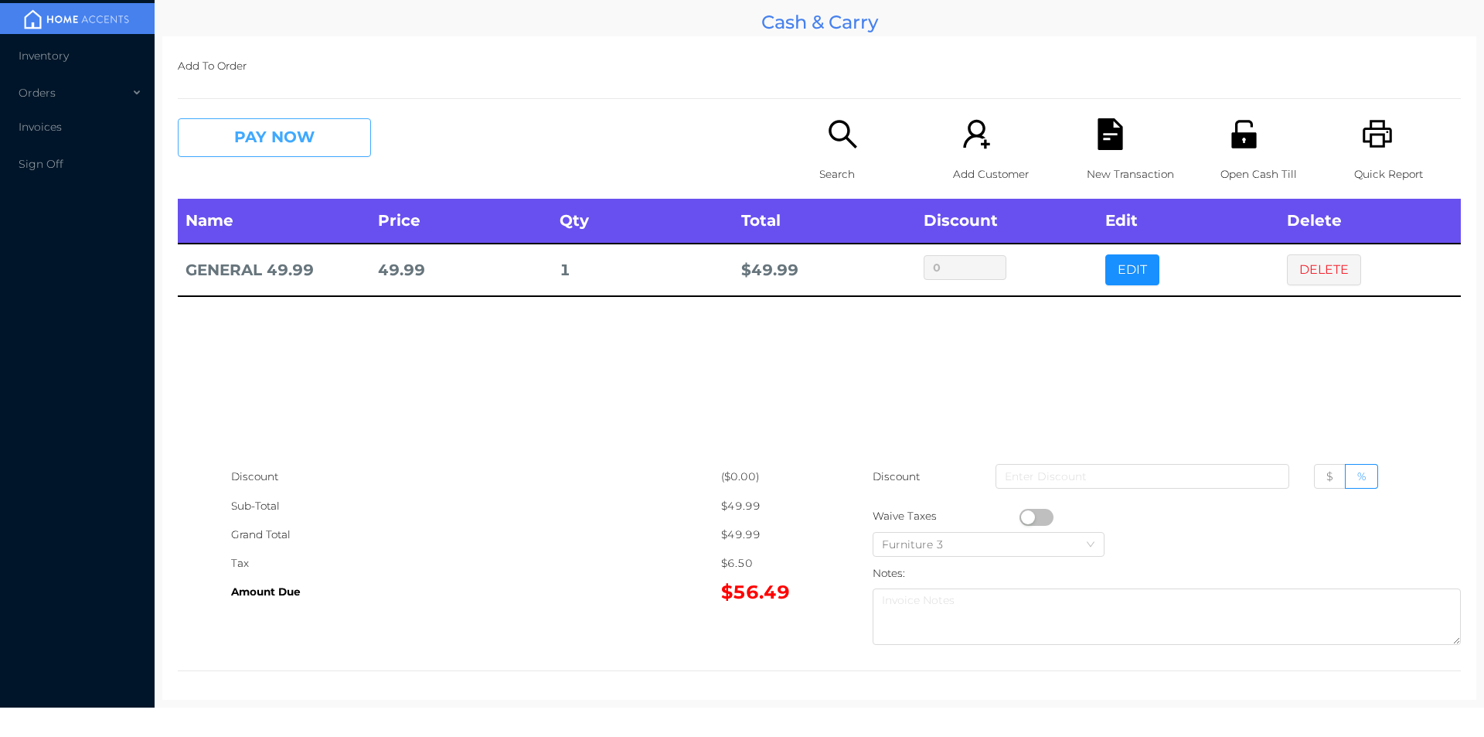
click at [340, 137] on button "PAY NOW" at bounding box center [274, 137] width 193 height 39
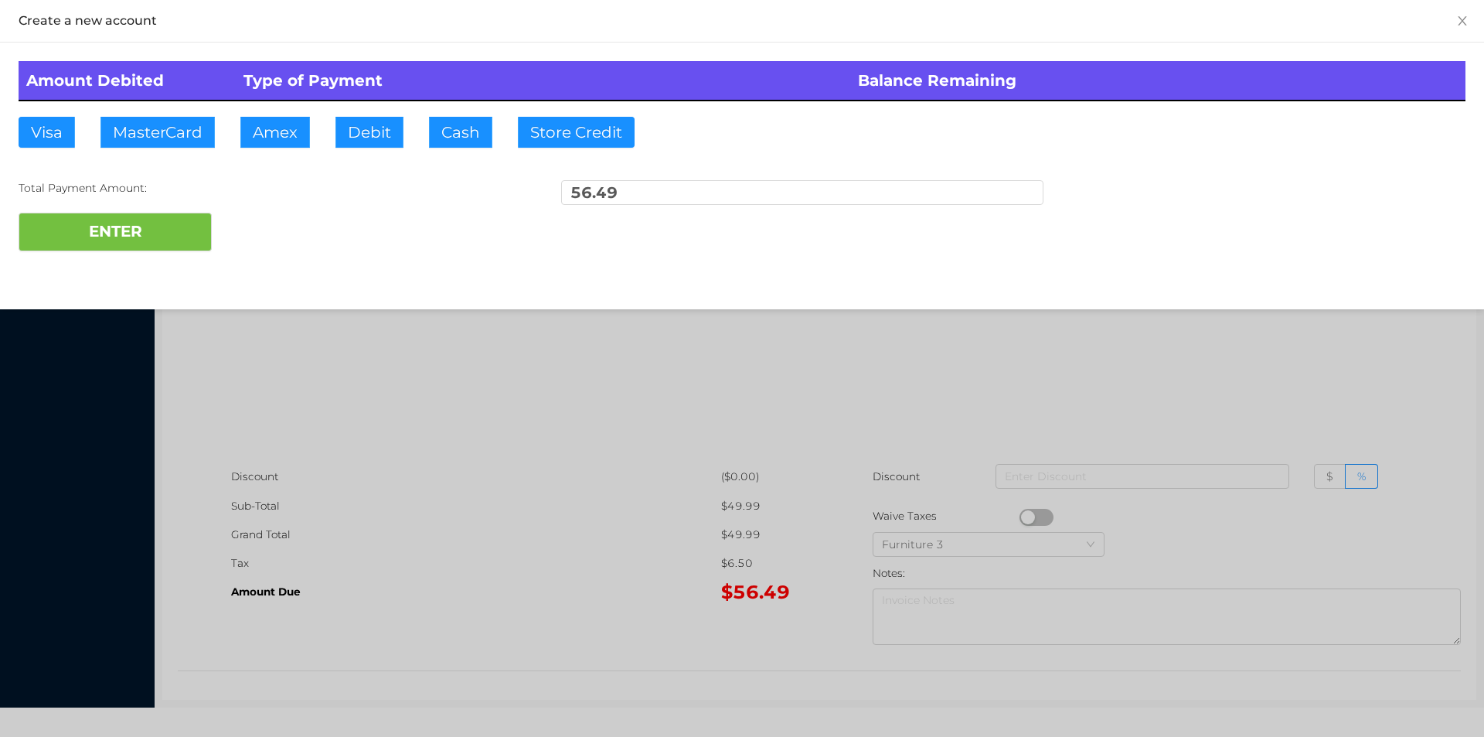
click at [339, 145] on div at bounding box center [742, 368] width 1484 height 737
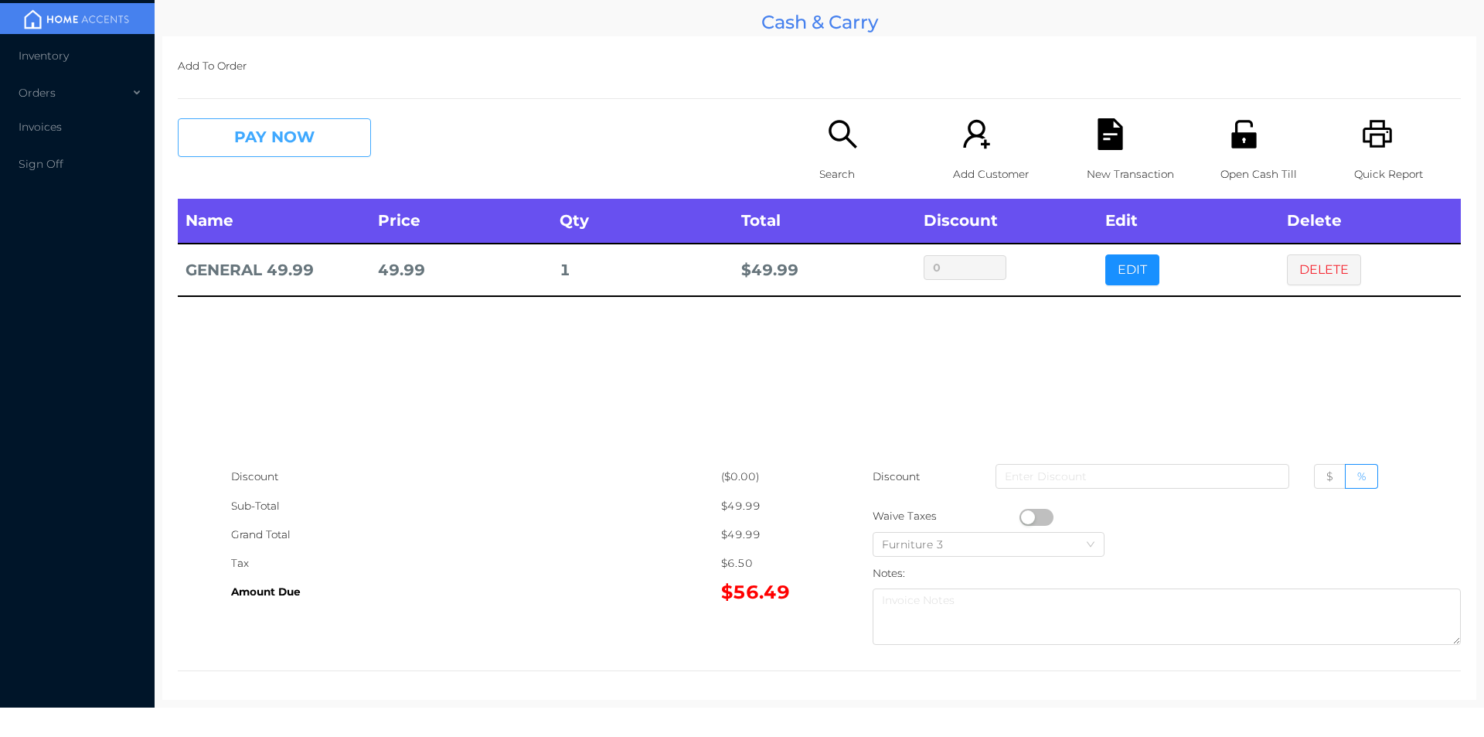
click at [300, 145] on button "PAY NOW" at bounding box center [274, 137] width 193 height 39
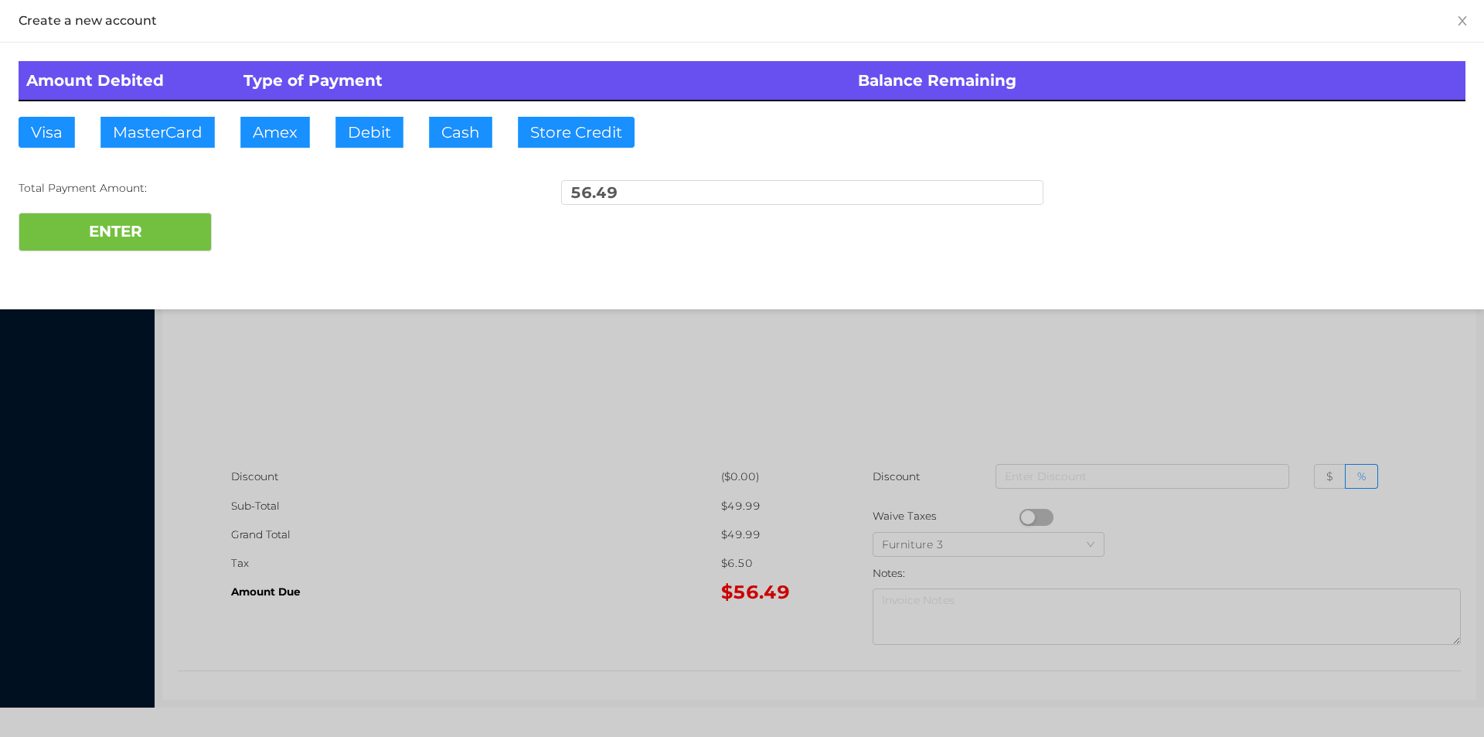
click at [260, 136] on div at bounding box center [742, 368] width 1484 height 737
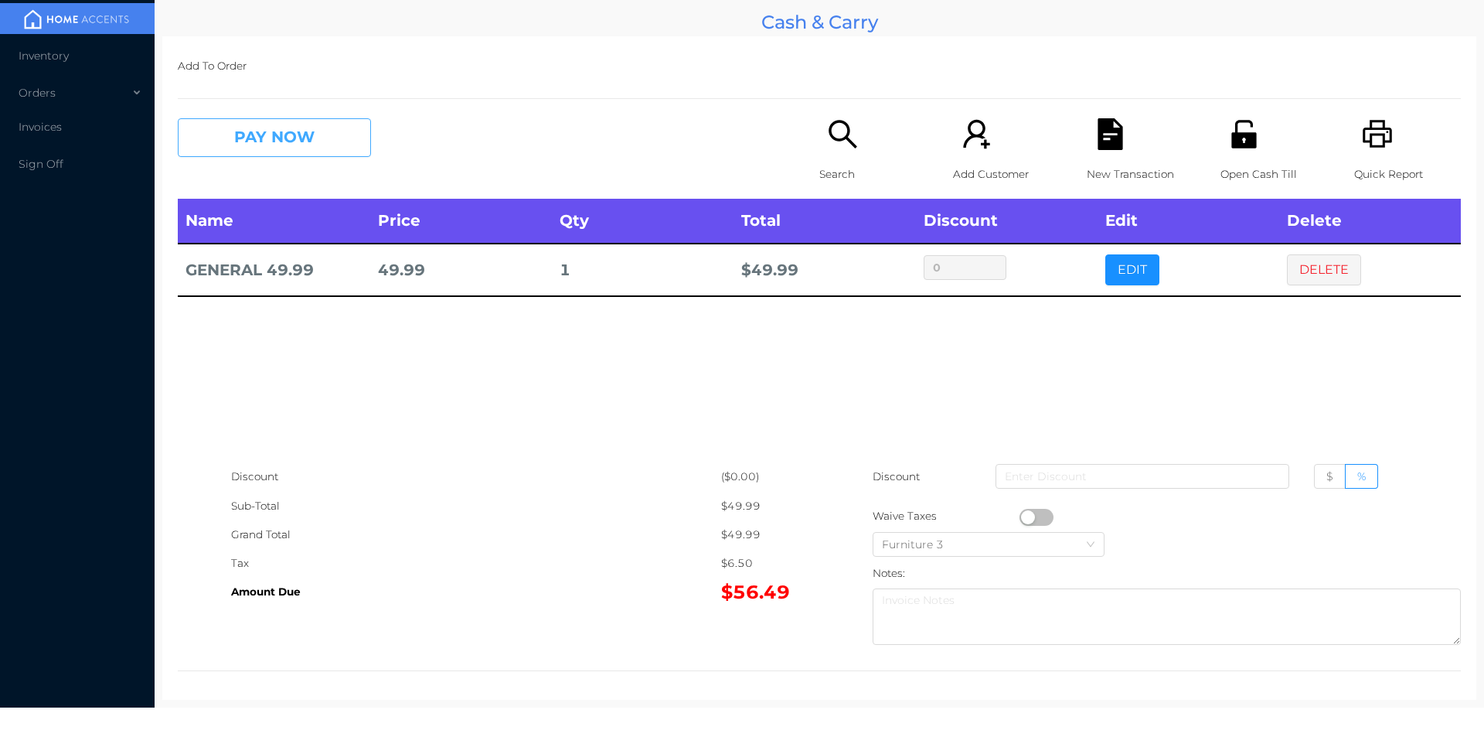
click at [289, 138] on button "PAY NOW" at bounding box center [274, 137] width 193 height 39
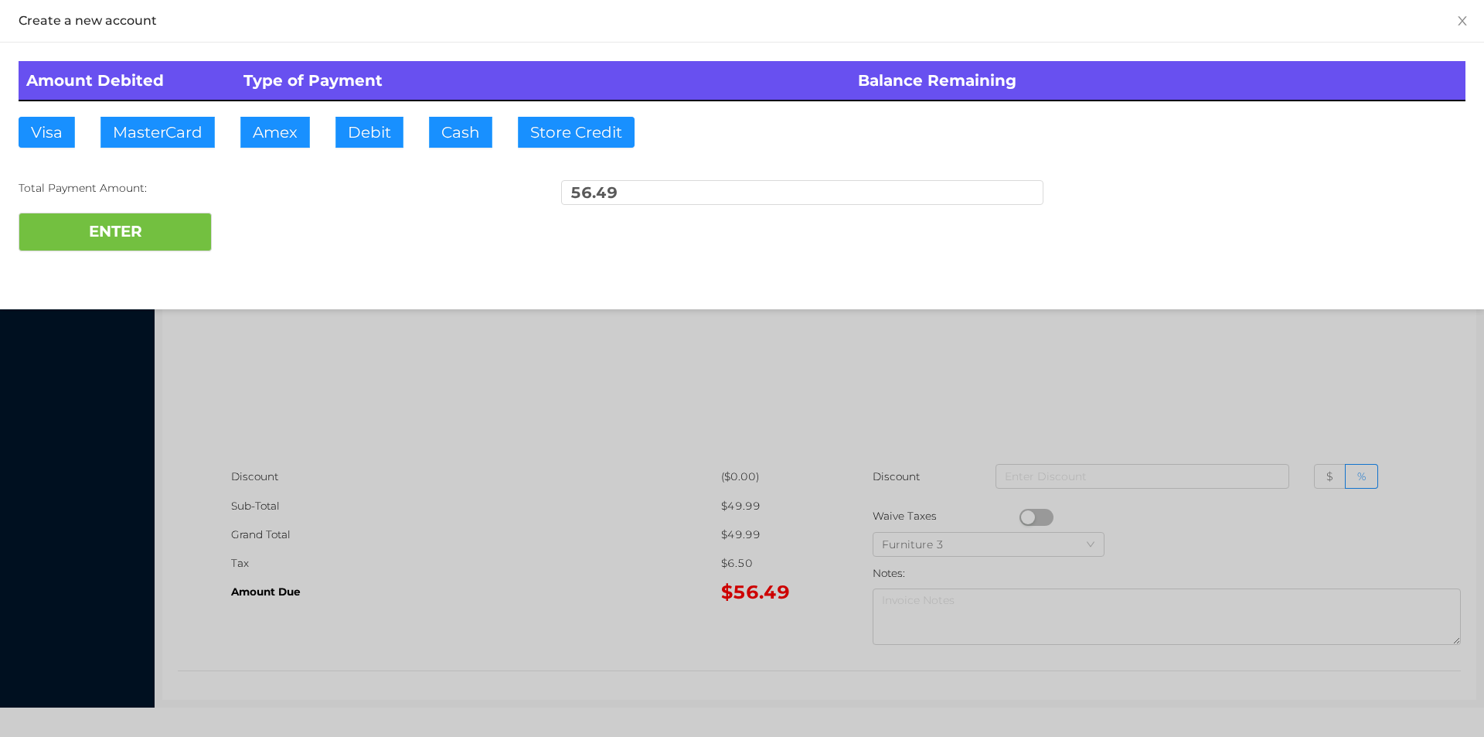
click at [1219, 377] on div at bounding box center [742, 368] width 1484 height 737
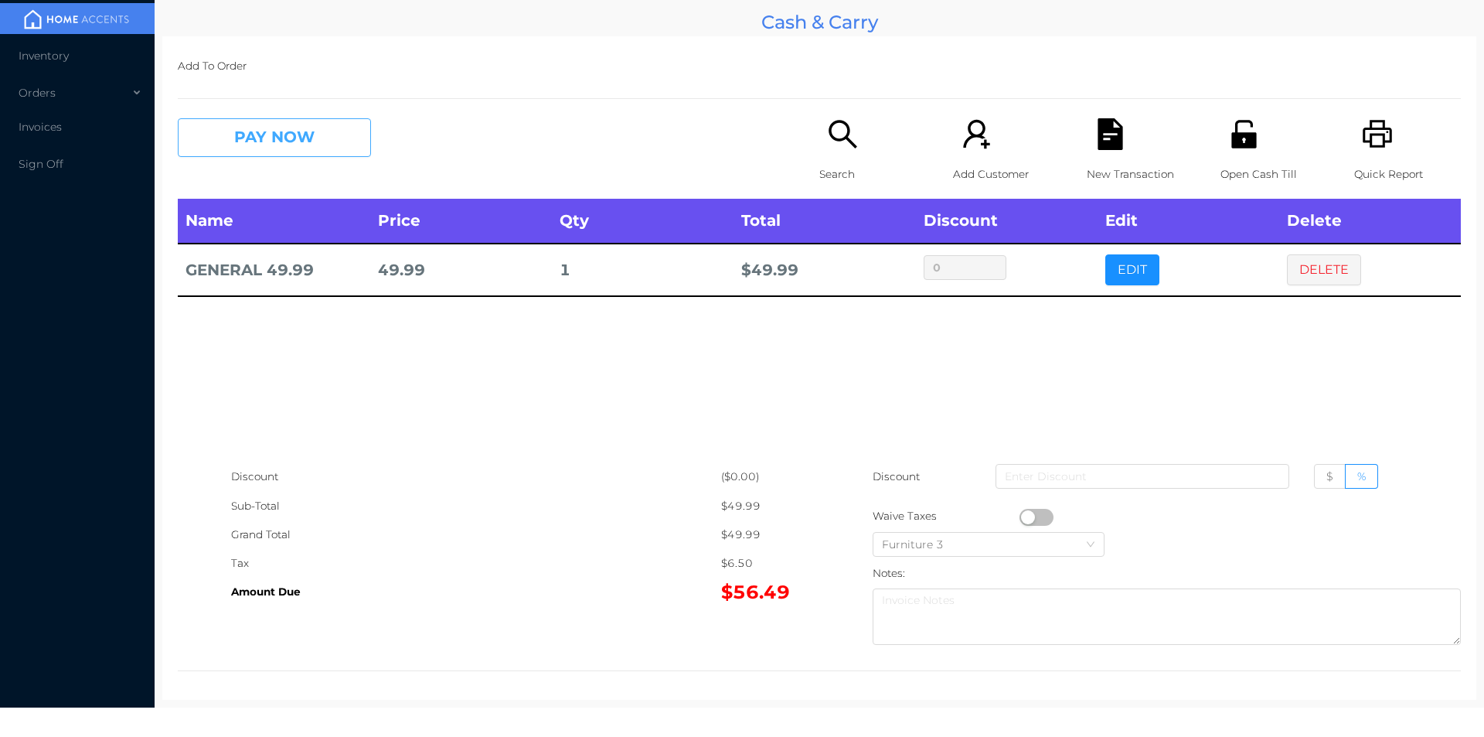
click at [336, 134] on button "PAY NOW" at bounding box center [274, 137] width 193 height 39
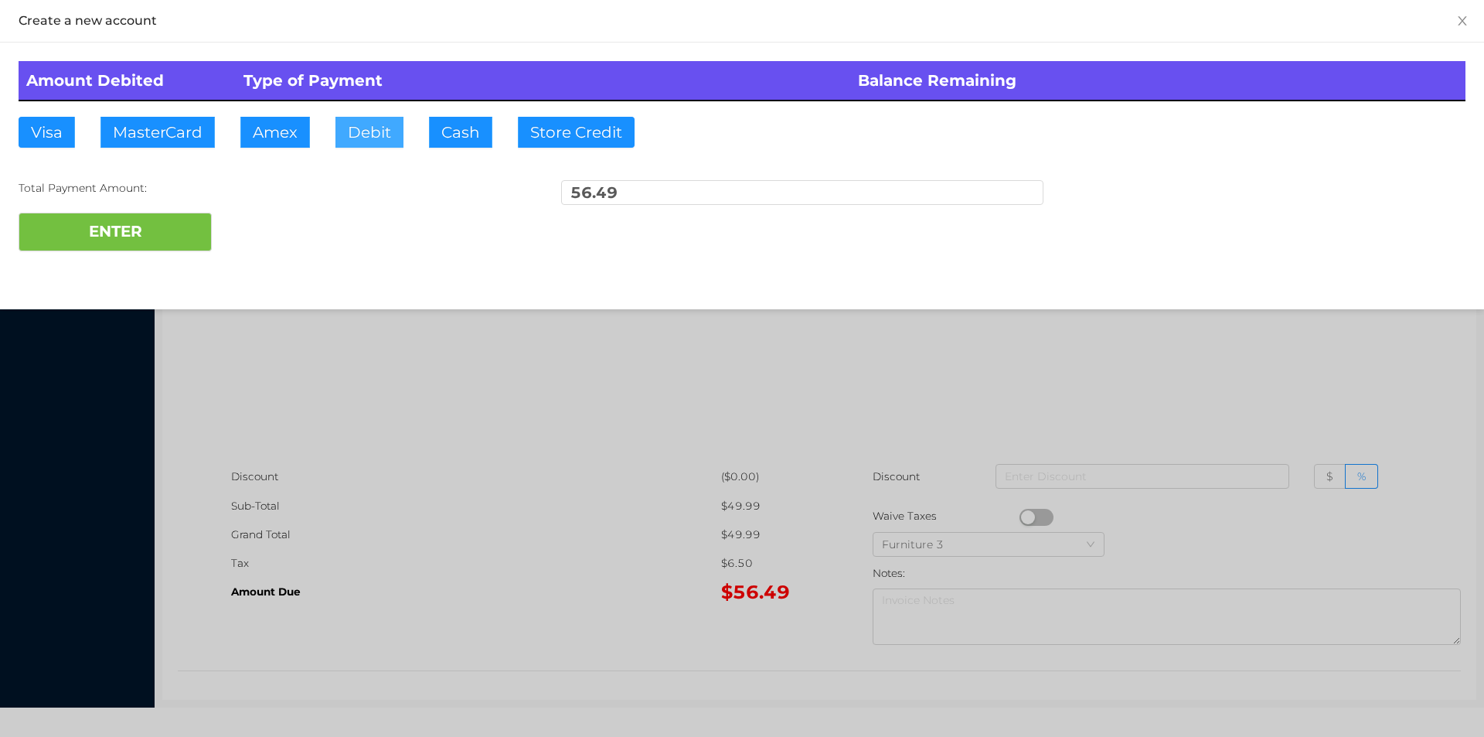
click at [356, 133] on button "Debit" at bounding box center [369, 132] width 68 height 31
click at [133, 237] on button "ENTER" at bounding box center [115, 232] width 193 height 39
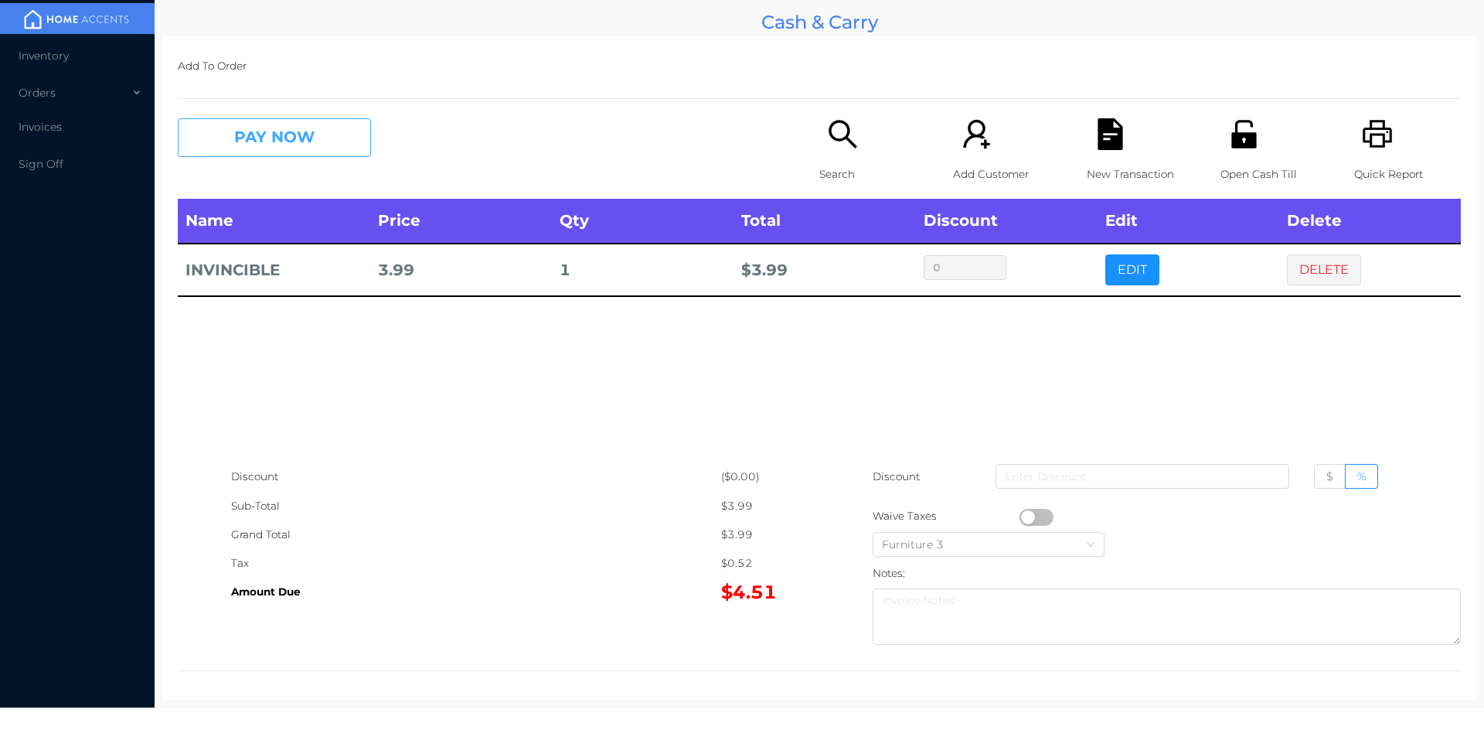
click at [237, 145] on button "PAY NOW" at bounding box center [274, 137] width 193 height 39
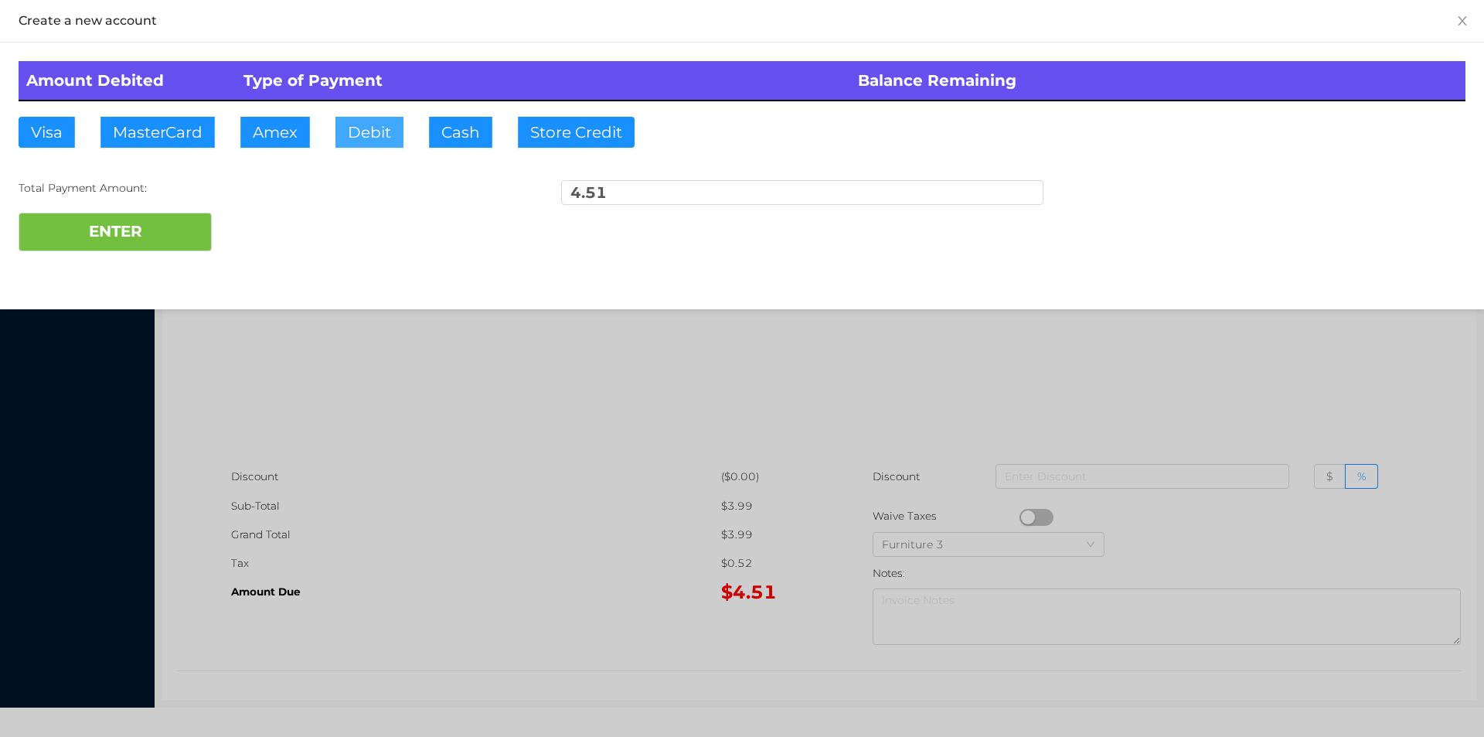
click at [361, 128] on button "Debit" at bounding box center [369, 132] width 68 height 31
click at [151, 221] on button "ENTER" at bounding box center [115, 232] width 193 height 39
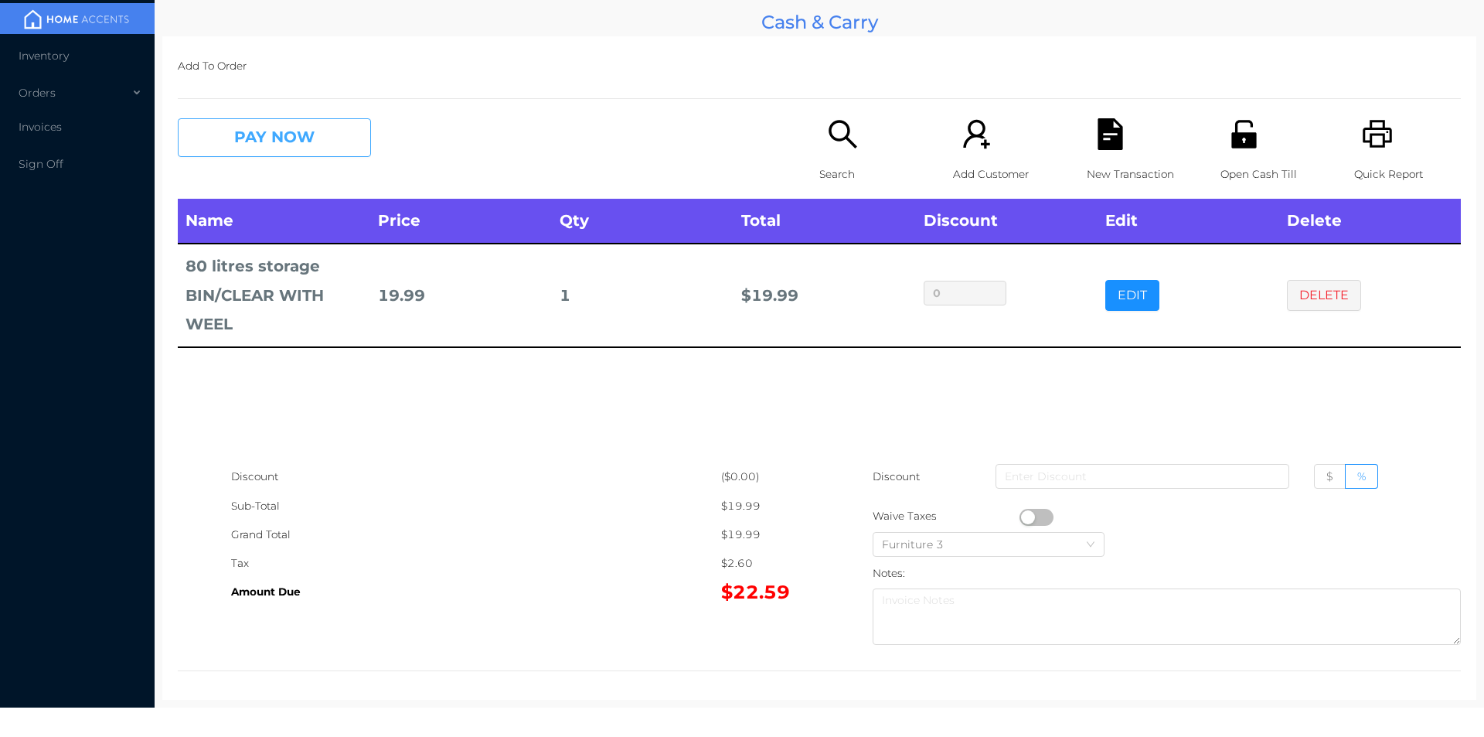
click at [280, 125] on button "PAY NOW" at bounding box center [274, 137] width 193 height 39
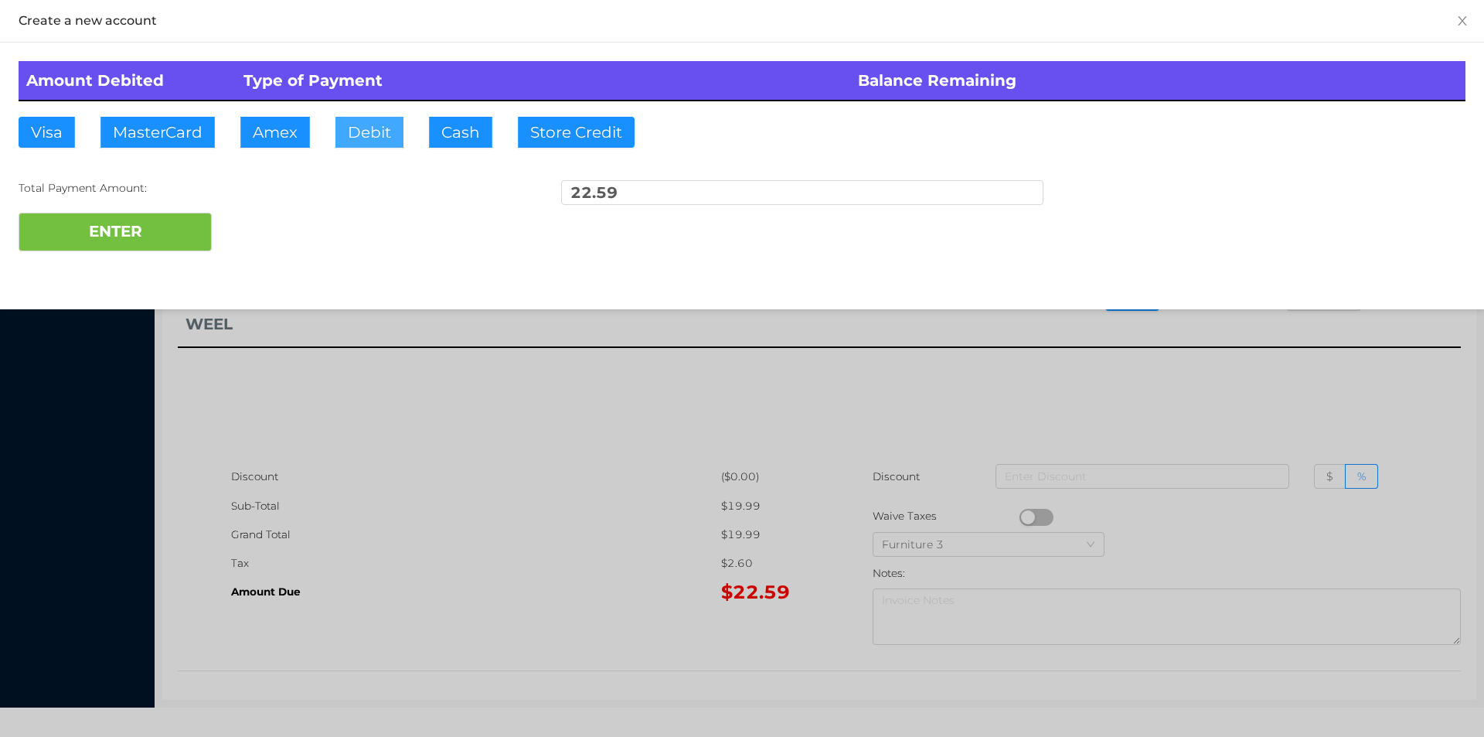
click at [375, 134] on button "Debit" at bounding box center [369, 132] width 68 height 31
click at [252, 226] on div "ENTER" at bounding box center [742, 232] width 1447 height 39
click at [147, 237] on button "ENTER" at bounding box center [115, 232] width 193 height 39
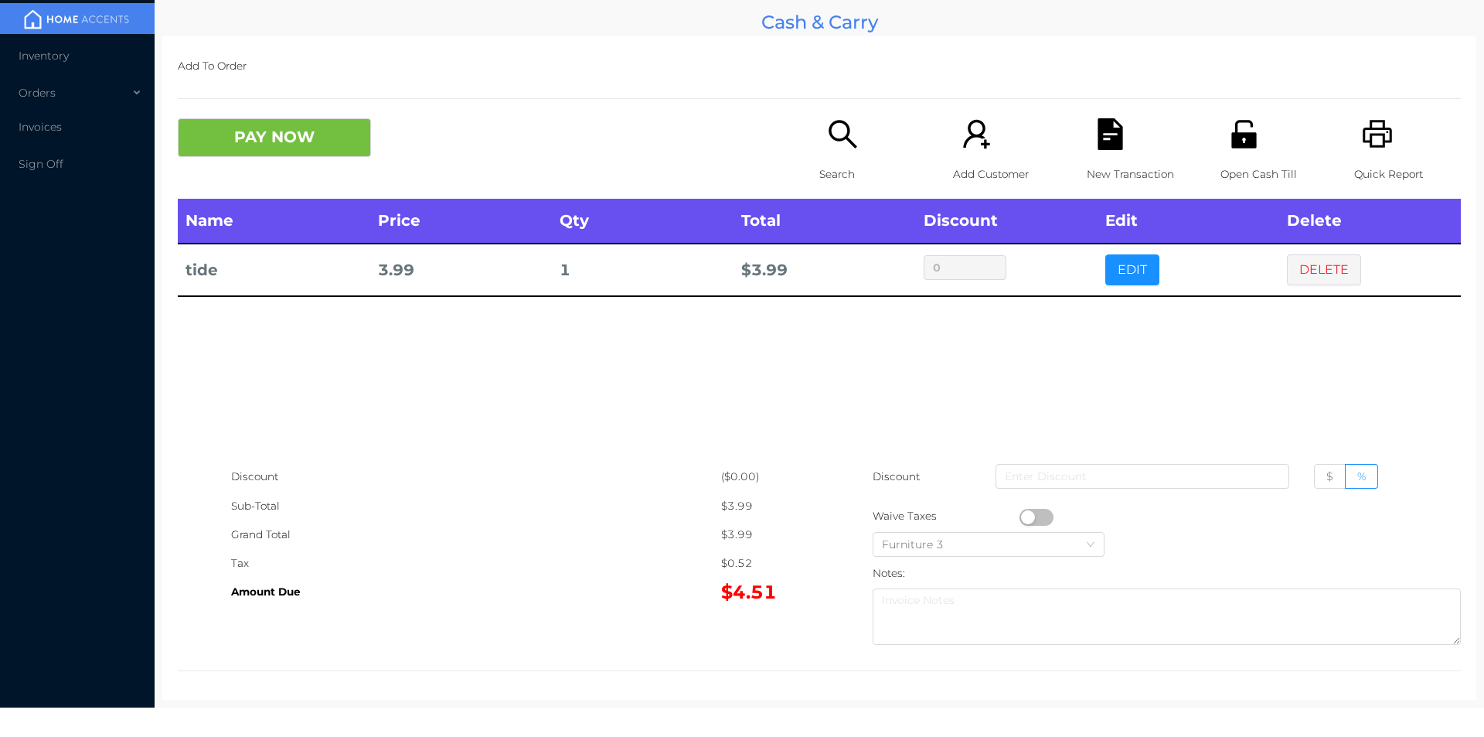
click at [819, 142] on div "Search" at bounding box center [872, 158] width 107 height 80
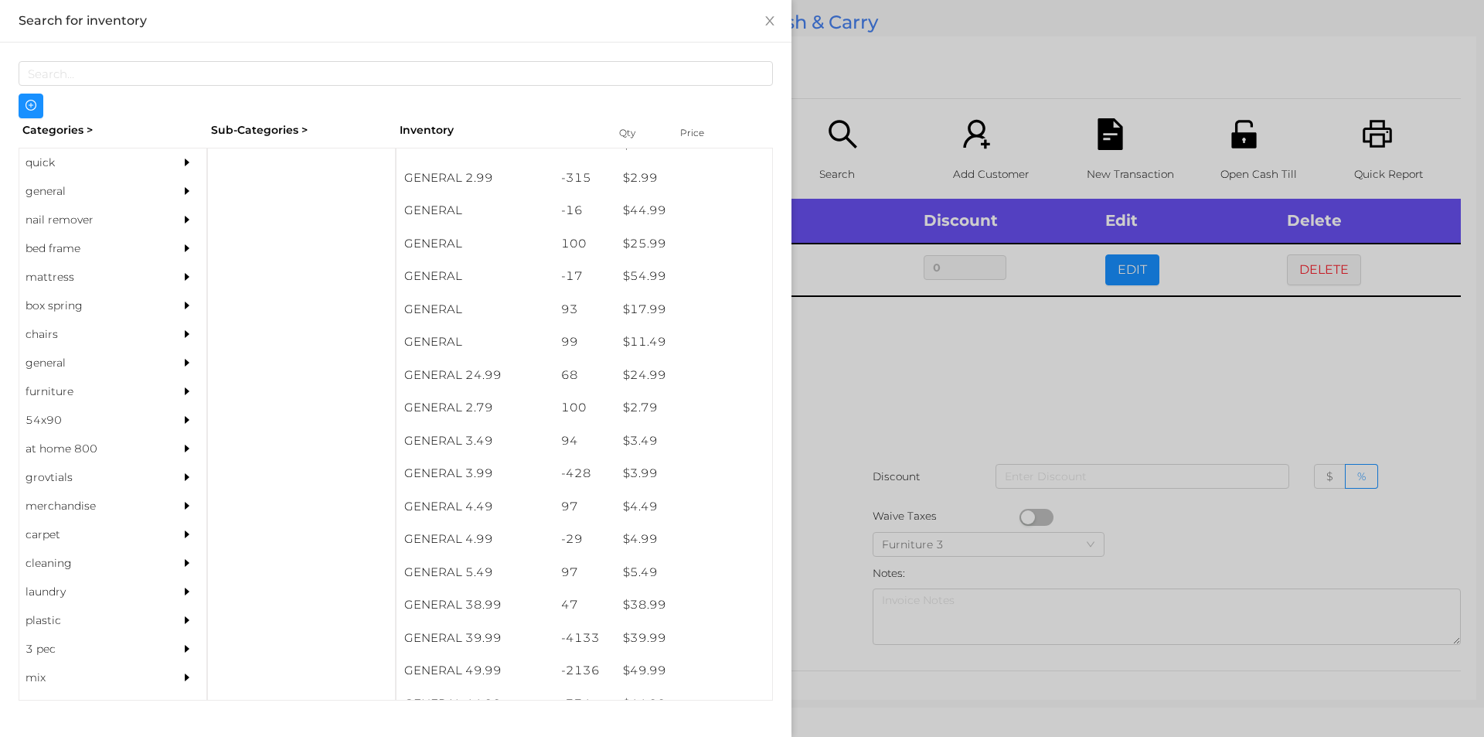
scroll to position [413, 0]
click at [53, 186] on div "general" at bounding box center [89, 191] width 141 height 29
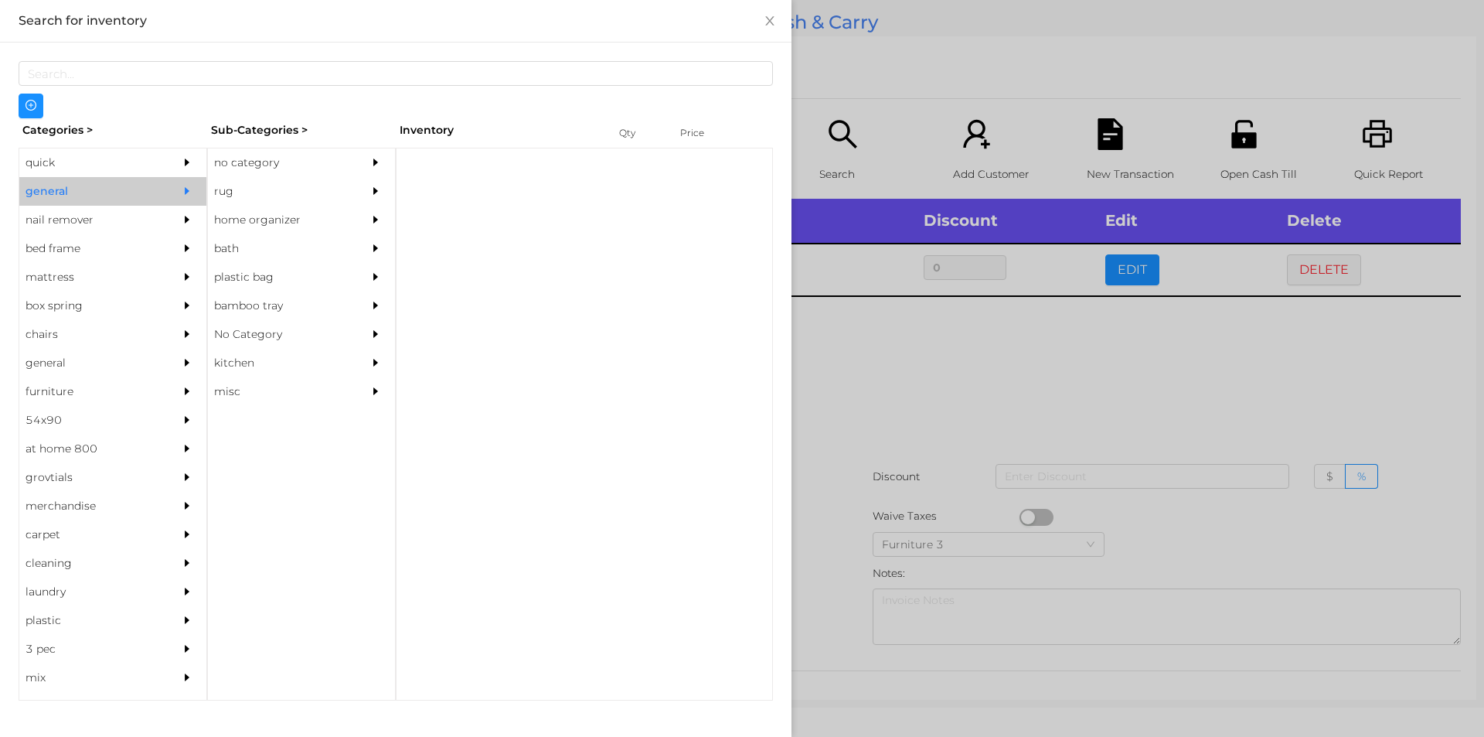
click at [245, 161] on div "no category" at bounding box center [278, 162] width 141 height 29
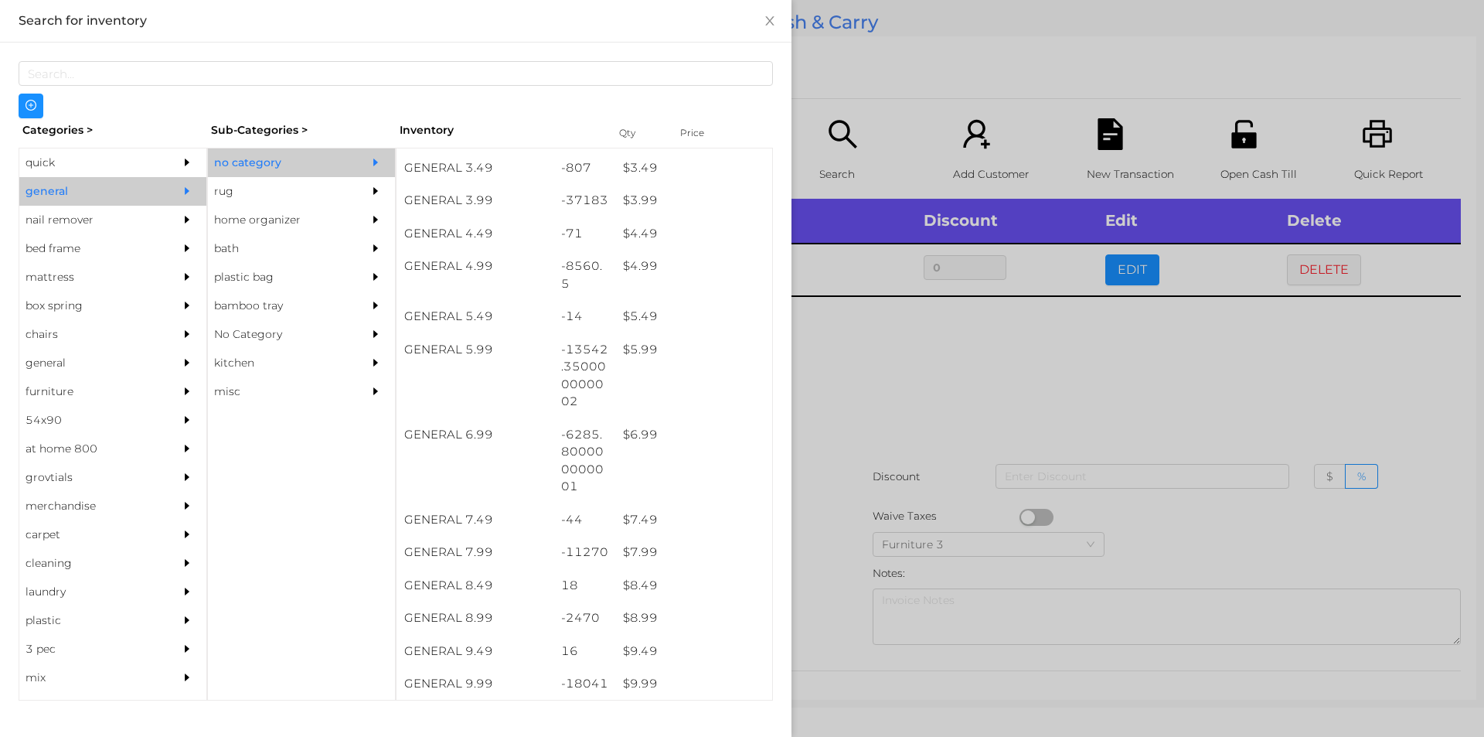
scroll to position [432, 0]
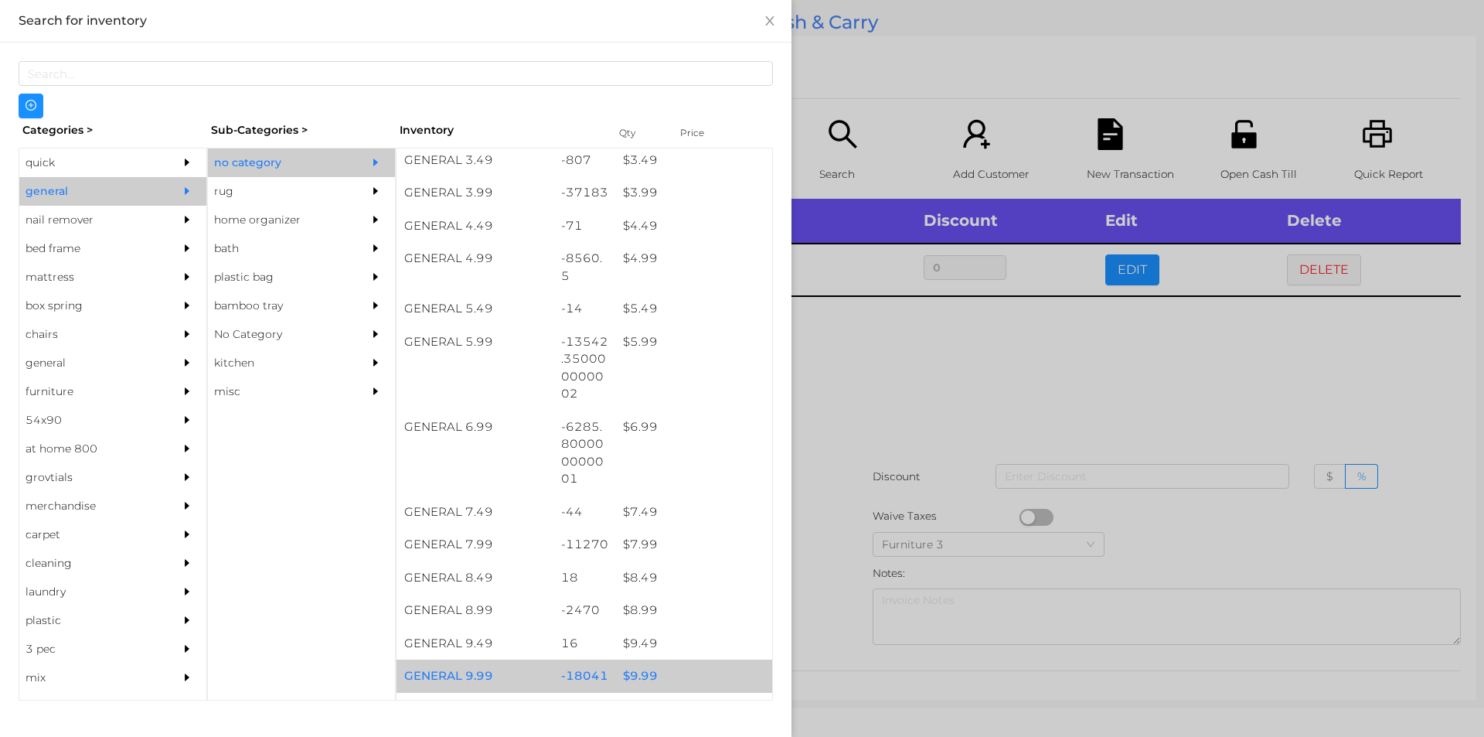
click at [631, 672] on div "$ 9.99" at bounding box center [693, 675] width 157 height 33
click at [626, 665] on div "$ 9.99" at bounding box center [693, 675] width 157 height 33
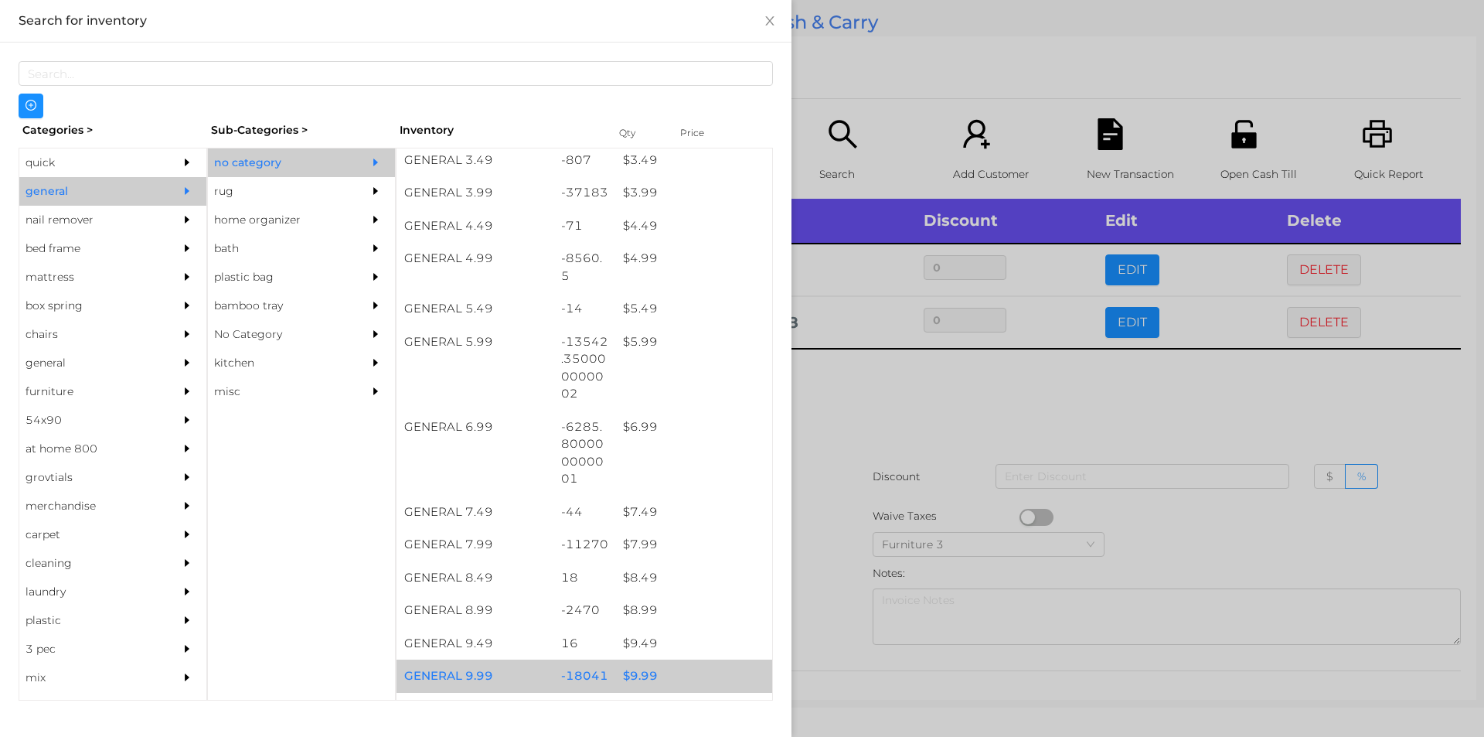
click at [820, 393] on div at bounding box center [742, 368] width 1484 height 737
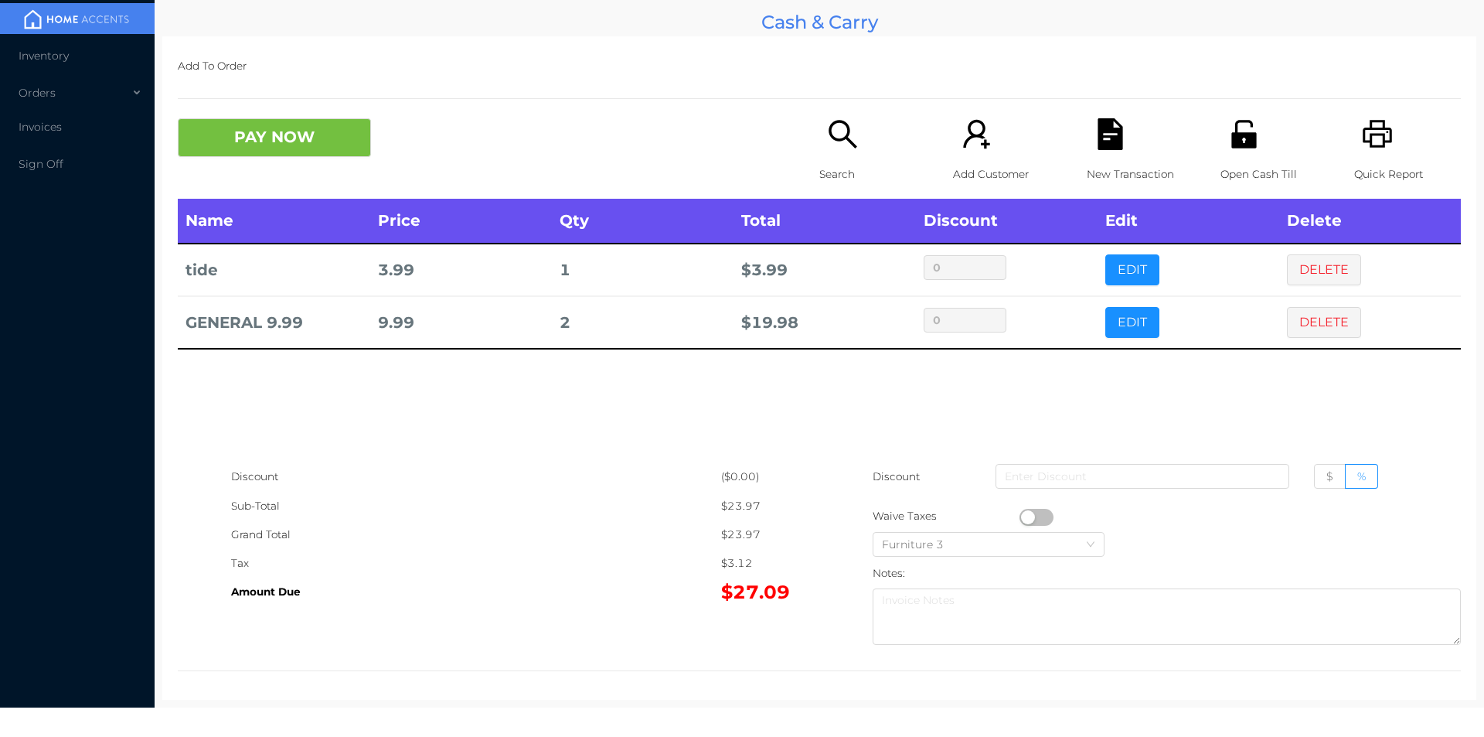
click at [1087, 146] on div "New Transaction" at bounding box center [1140, 158] width 107 height 80
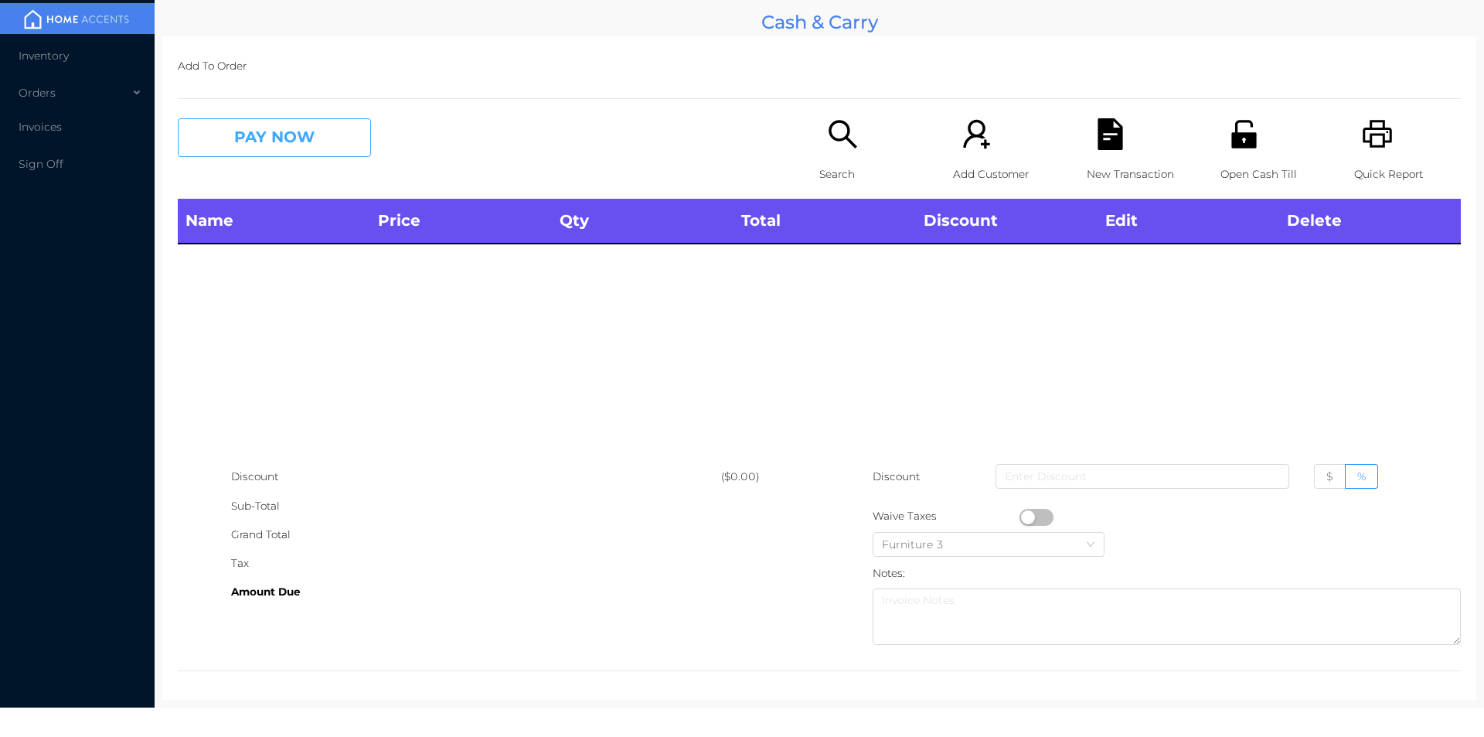
click at [275, 151] on button "PAY NOW" at bounding box center [274, 137] width 193 height 39
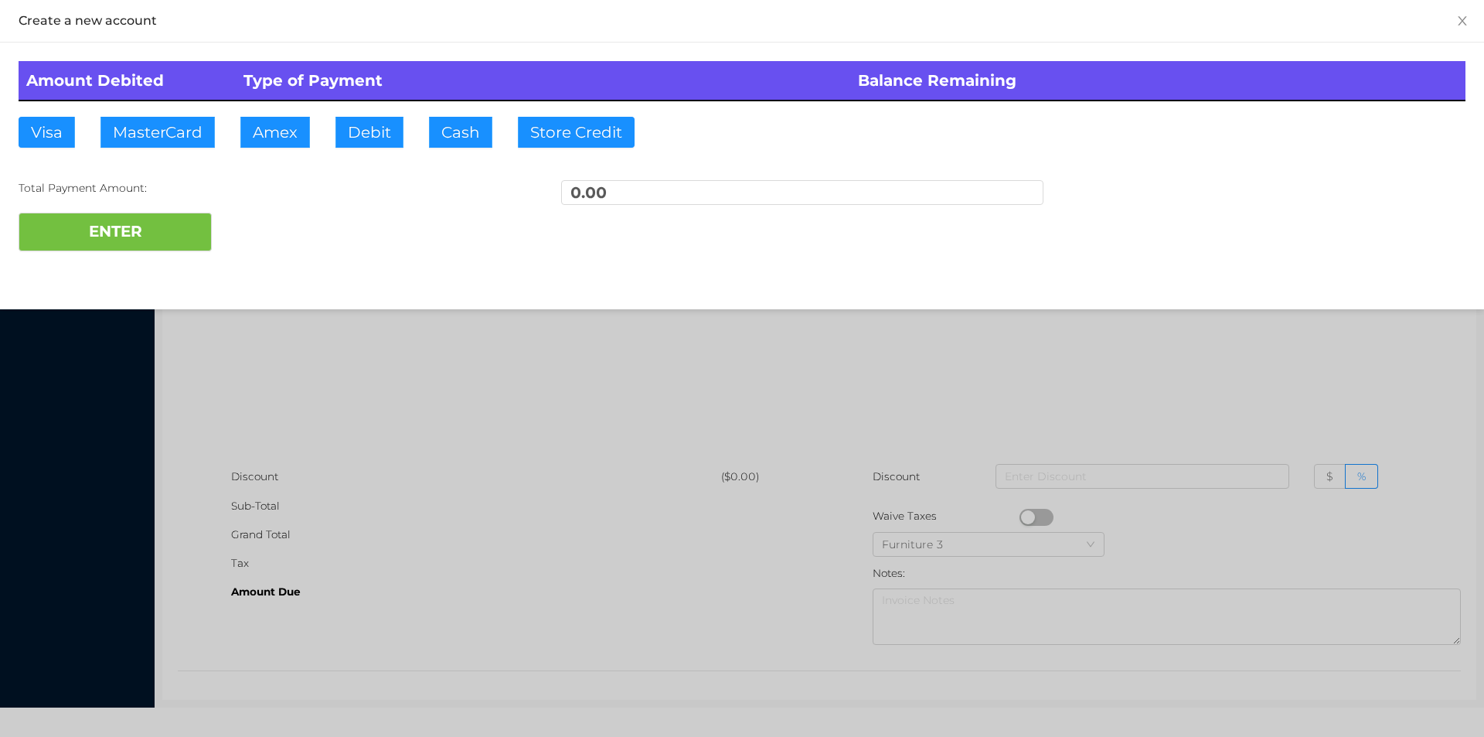
click at [364, 424] on div at bounding box center [742, 368] width 1484 height 737
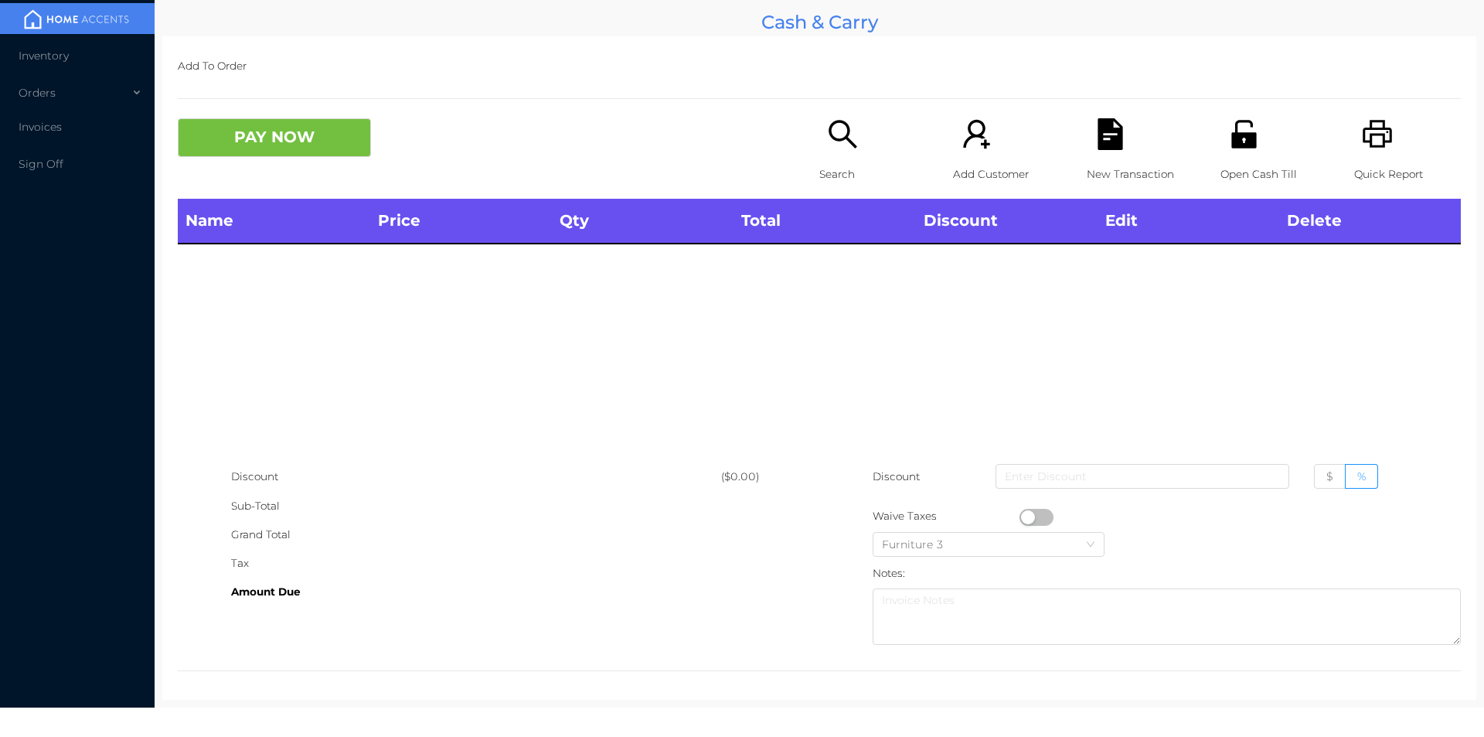
click at [1368, 151] on div "Quick Report" at bounding box center [1407, 158] width 107 height 80
click at [844, 154] on div "Search" at bounding box center [872, 158] width 107 height 80
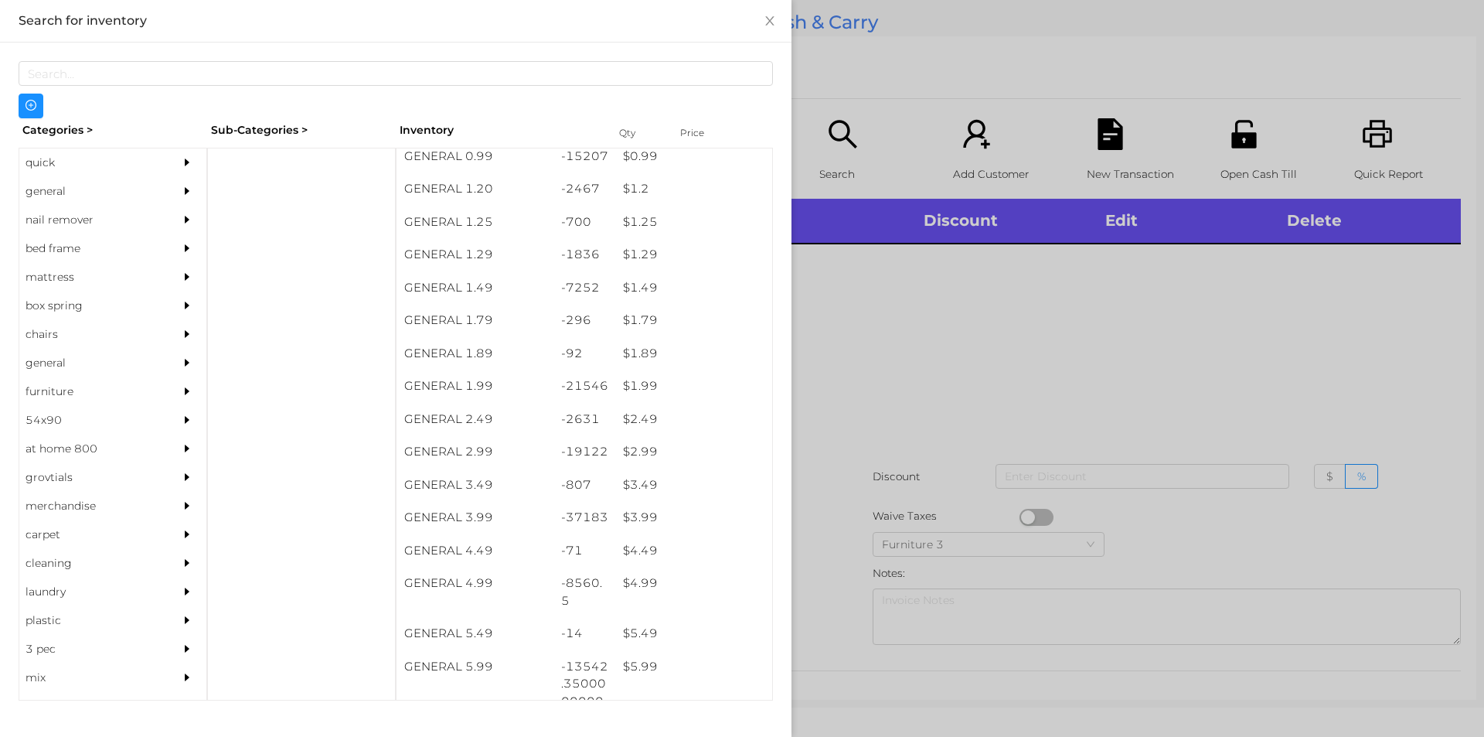
scroll to position [174, 0]
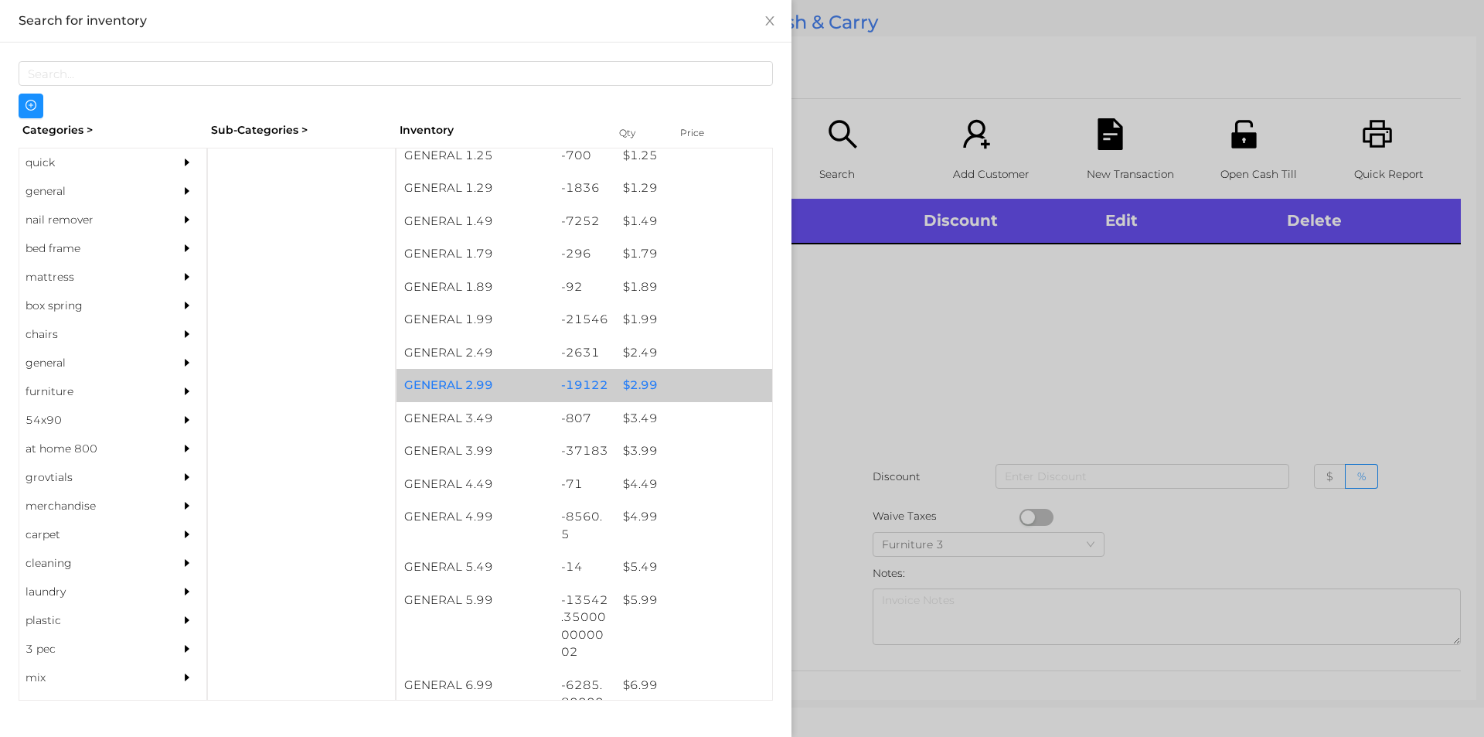
click at [633, 373] on div "$ 2.99" at bounding box center [693, 385] width 157 height 33
click at [655, 383] on div "$ 2.99" at bounding box center [693, 385] width 157 height 33
click at [892, 394] on div at bounding box center [742, 368] width 1484 height 737
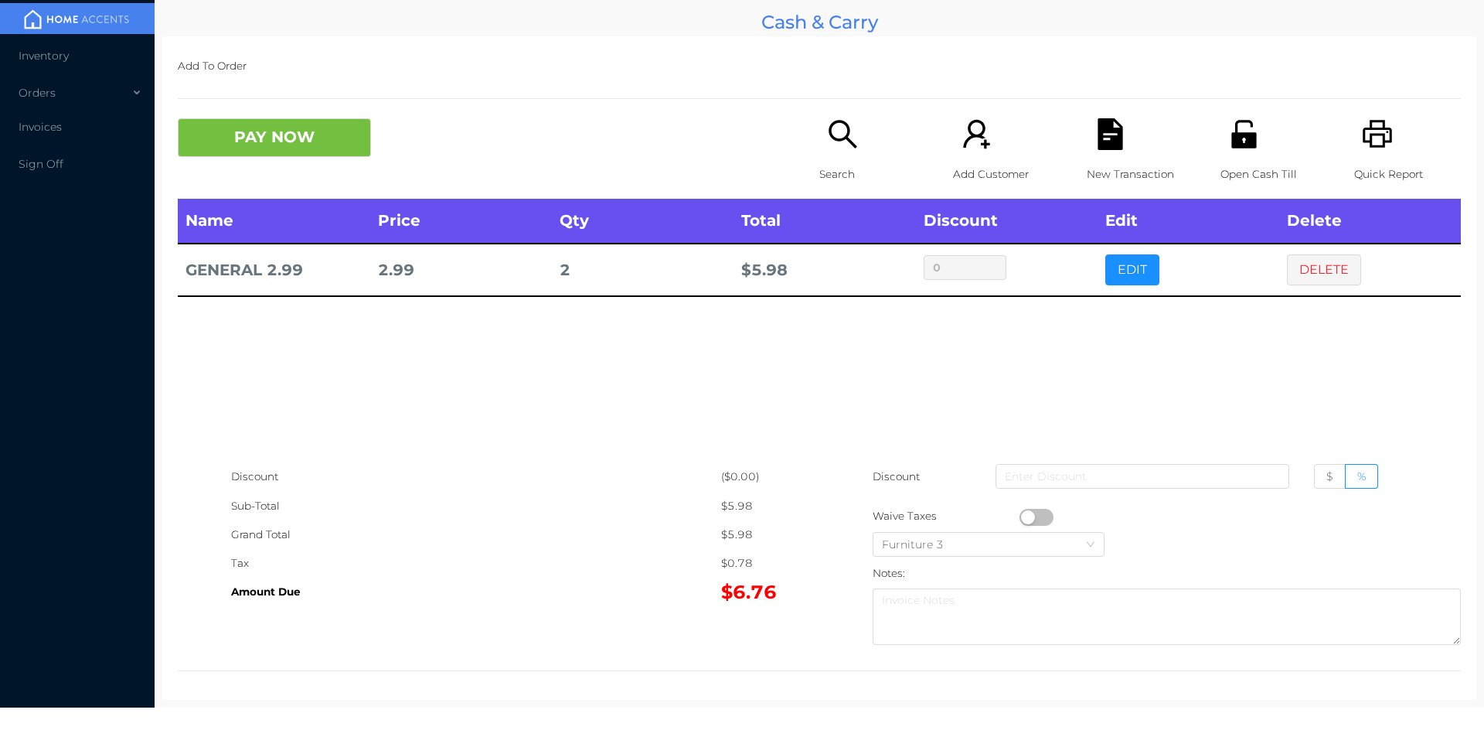
click at [1020, 519] on button "button" at bounding box center [1036, 517] width 34 height 17
click at [320, 137] on button "PAY NOW" at bounding box center [274, 137] width 193 height 39
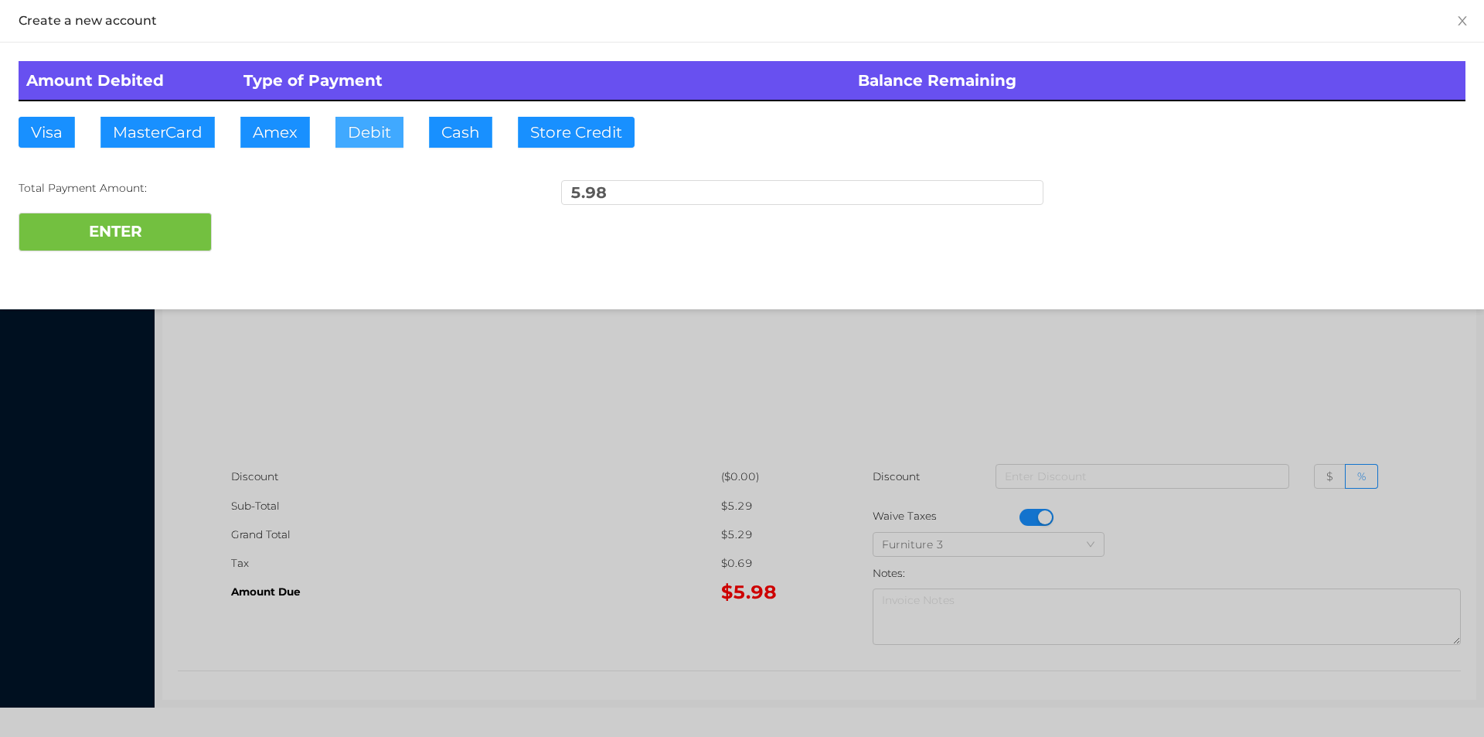
click at [362, 138] on button "Debit" at bounding box center [369, 132] width 68 height 31
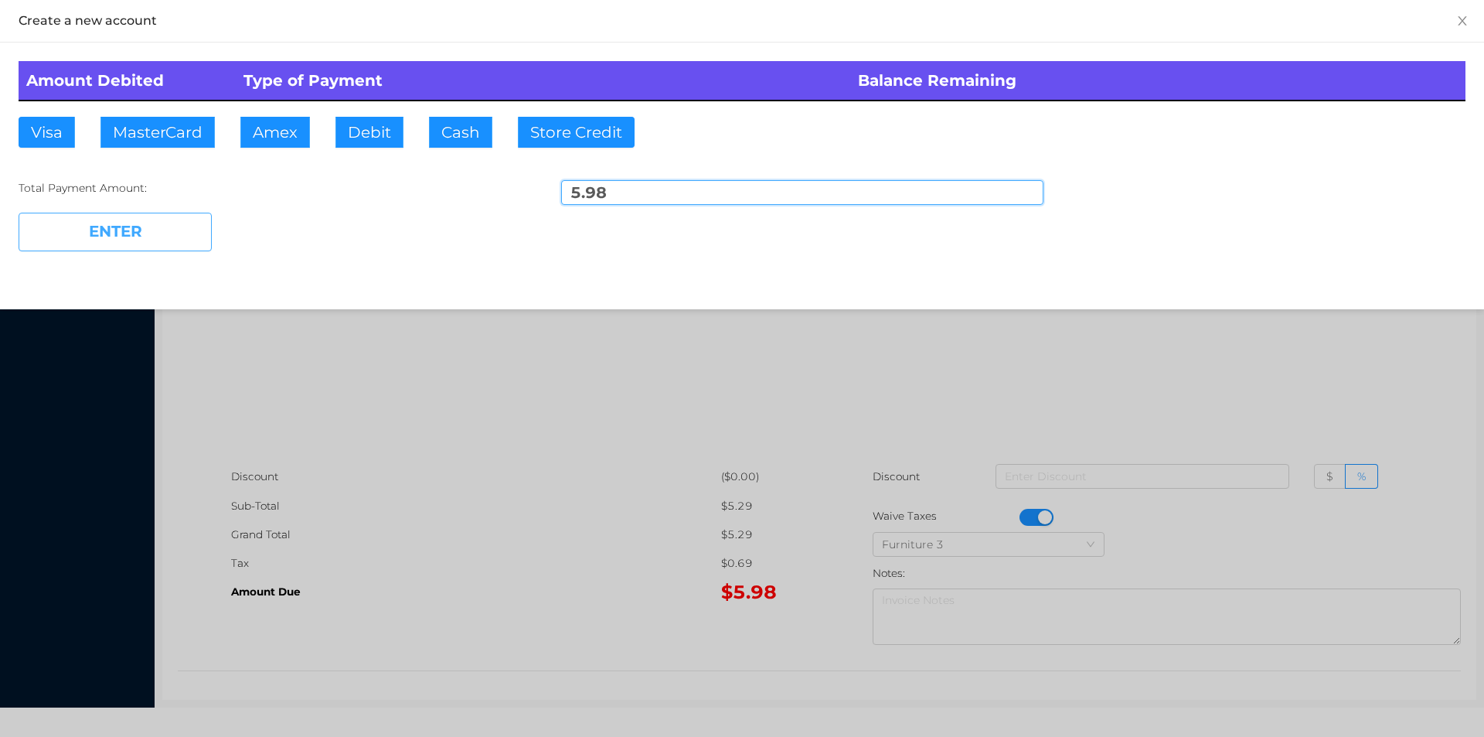
click at [181, 241] on button "ENTER" at bounding box center [115, 232] width 193 height 39
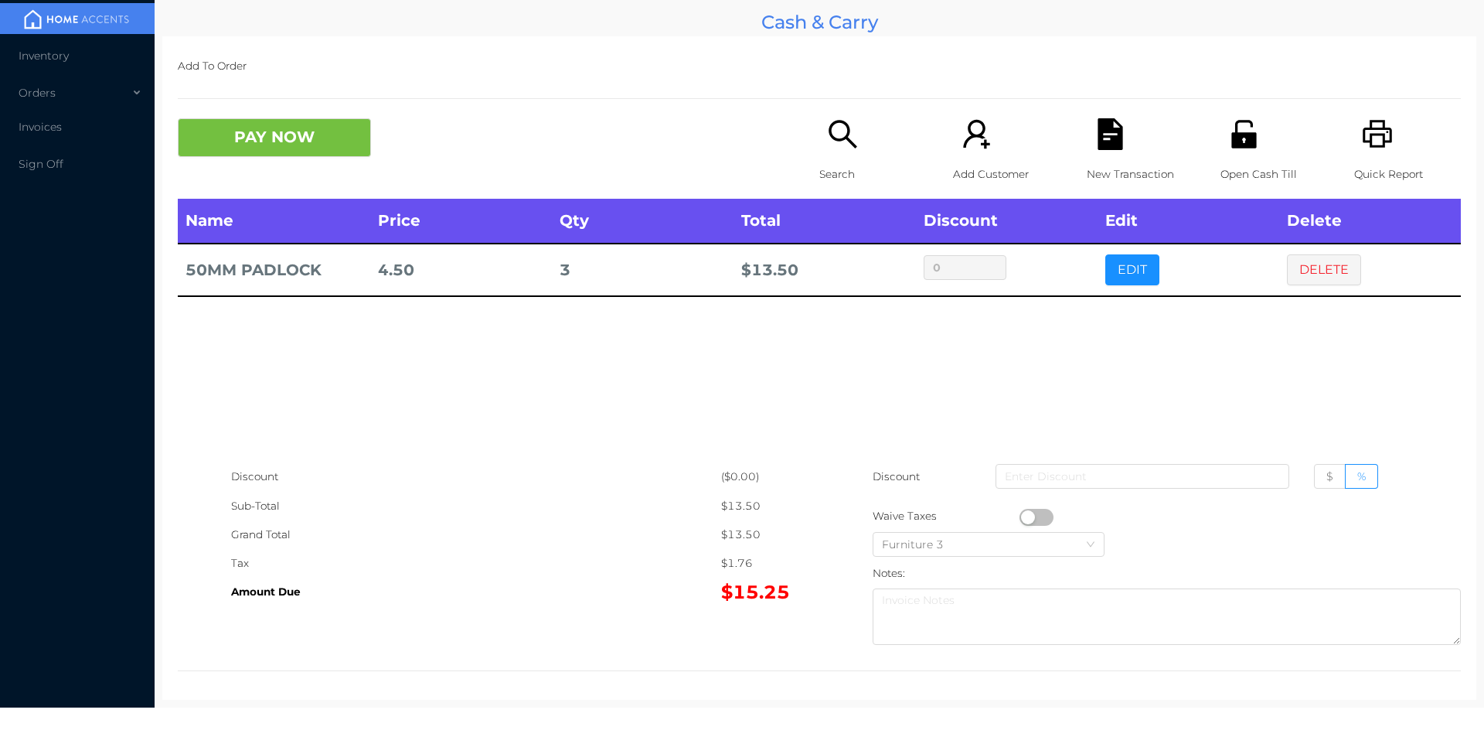
click at [835, 155] on div "Search" at bounding box center [872, 158] width 107 height 80
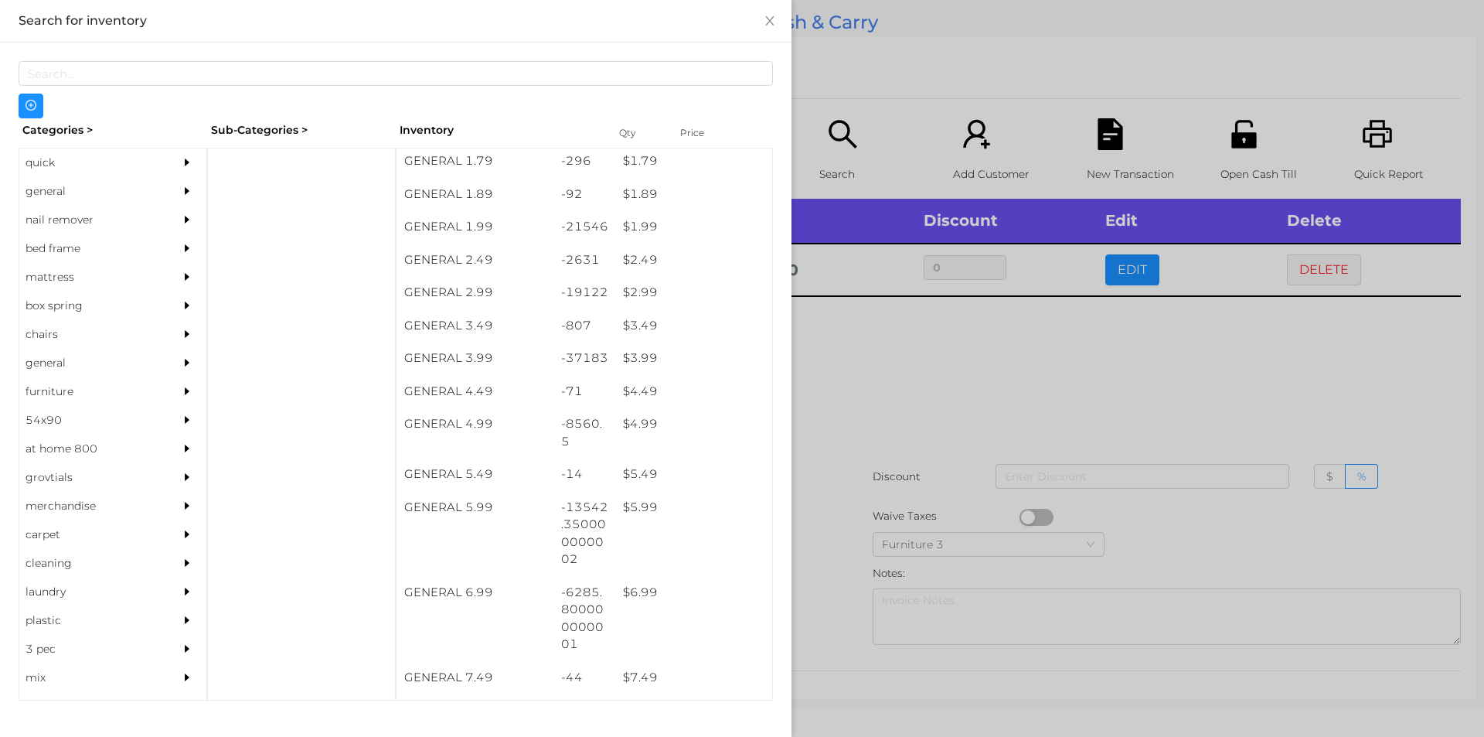
scroll to position [267, 0]
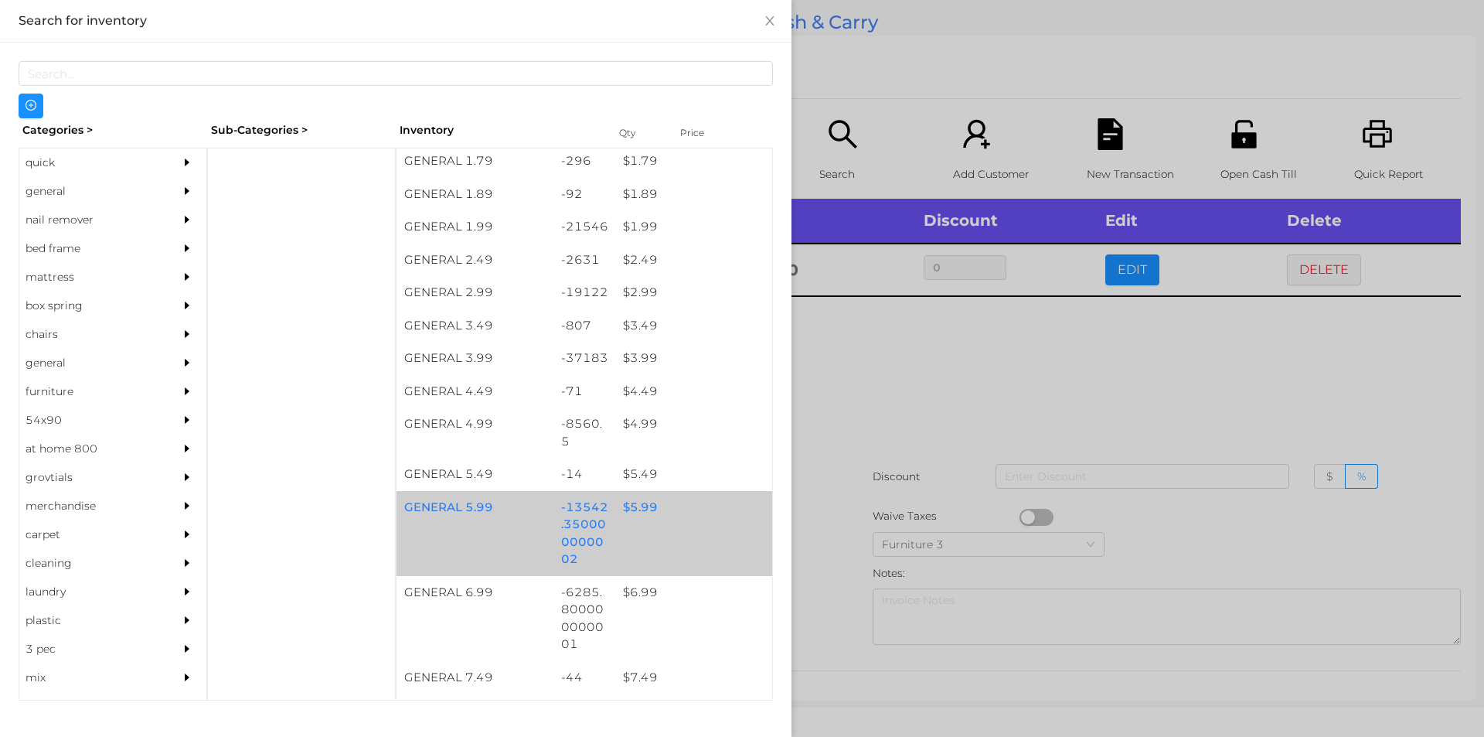
click at [630, 507] on div "$ 5.99" at bounding box center [693, 507] width 157 height 33
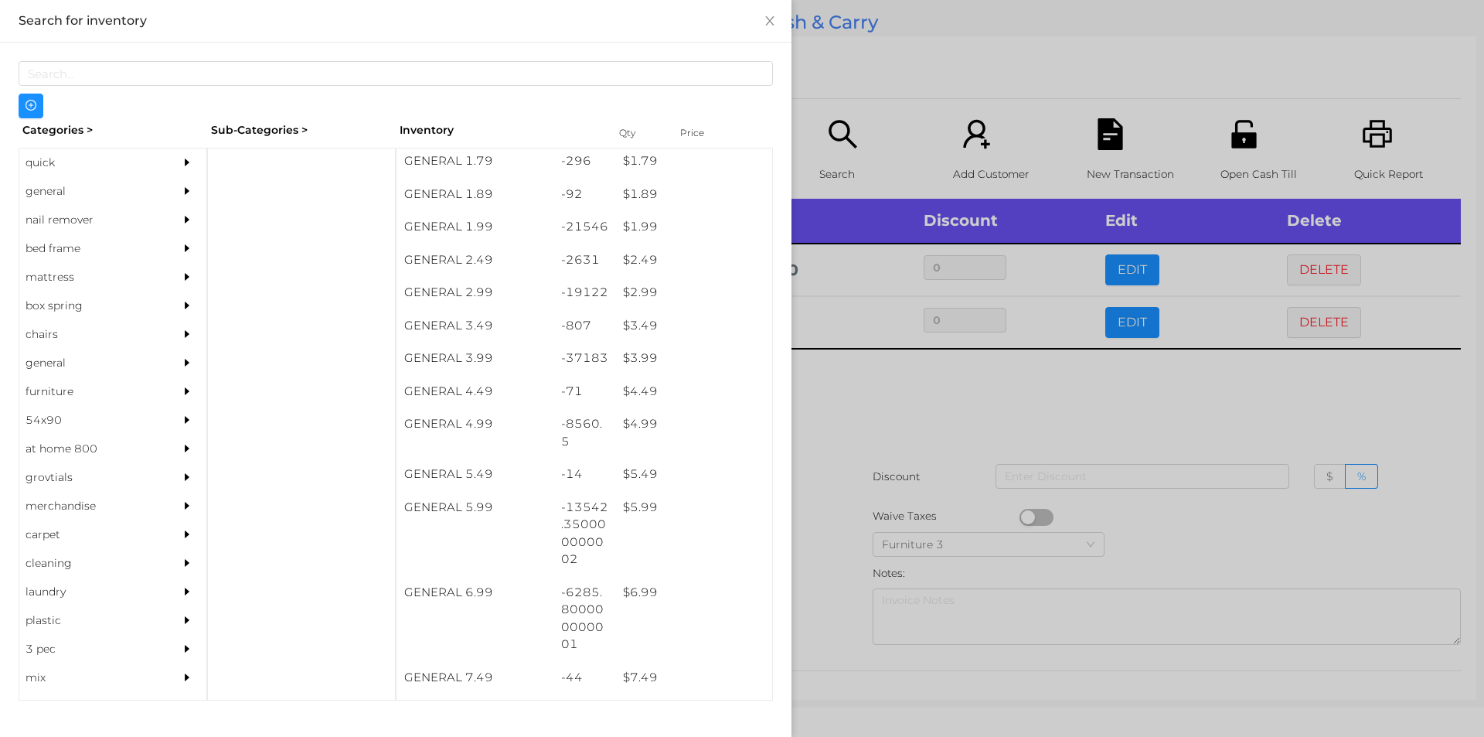
click at [820, 481] on div at bounding box center [742, 368] width 1484 height 737
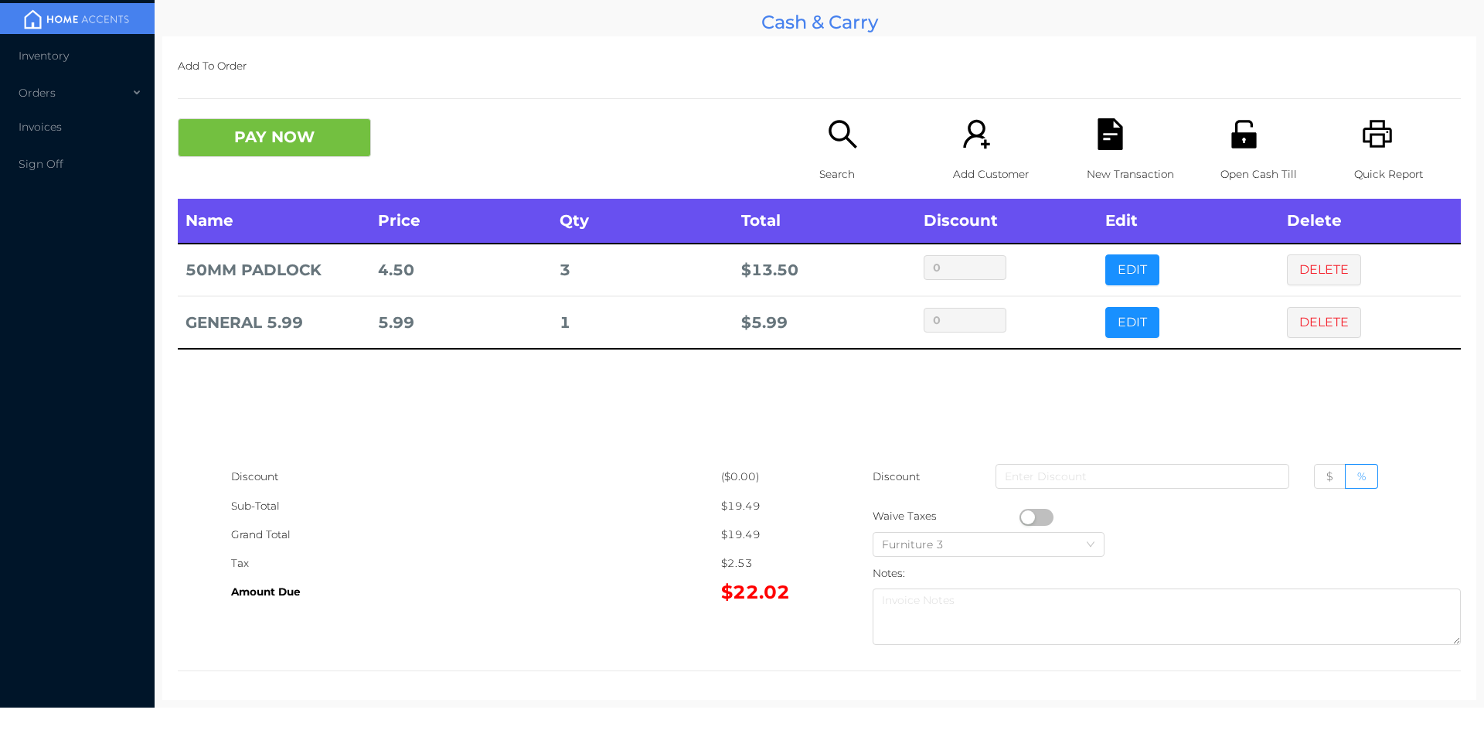
click at [291, 142] on button "PAY NOW" at bounding box center [274, 137] width 193 height 39
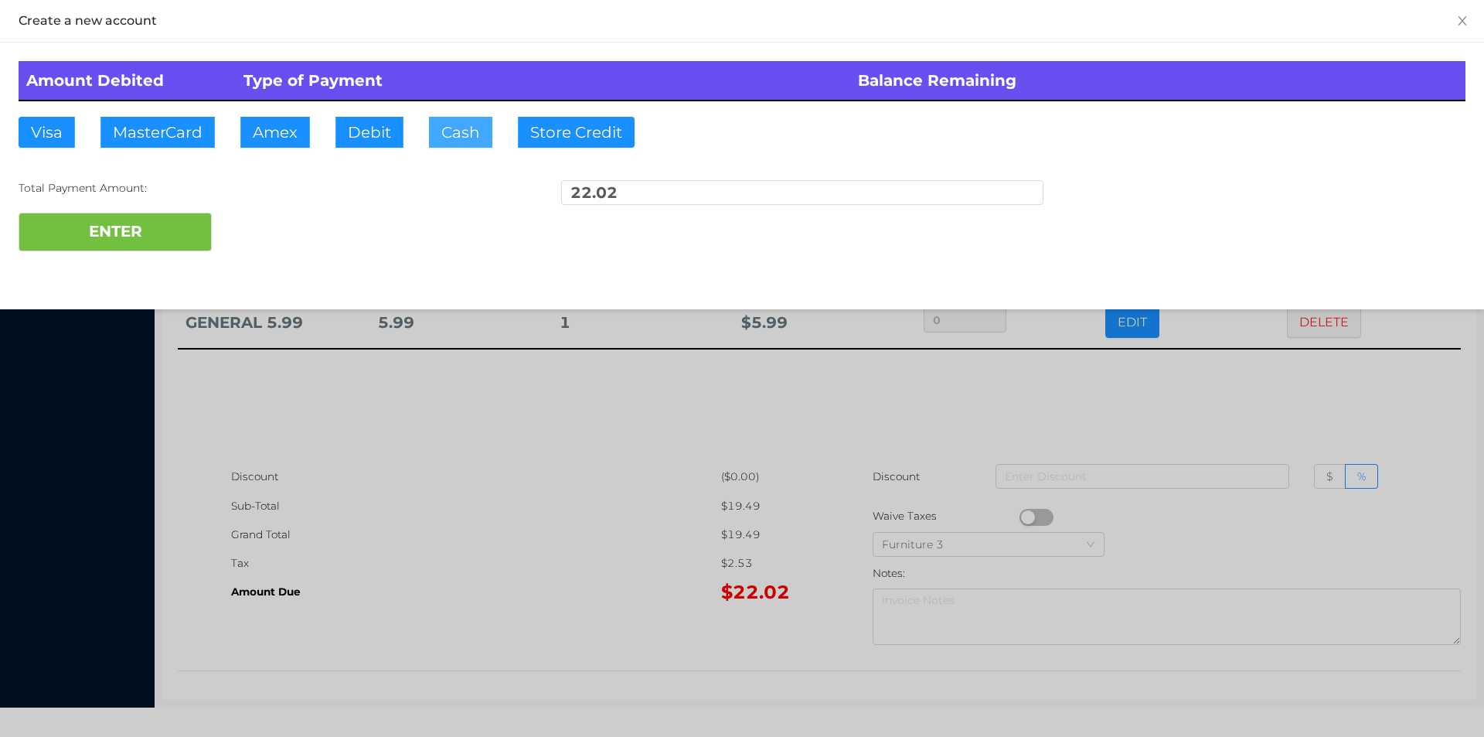
click at [460, 144] on button "Cash" at bounding box center [460, 132] width 63 height 31
type input "25."
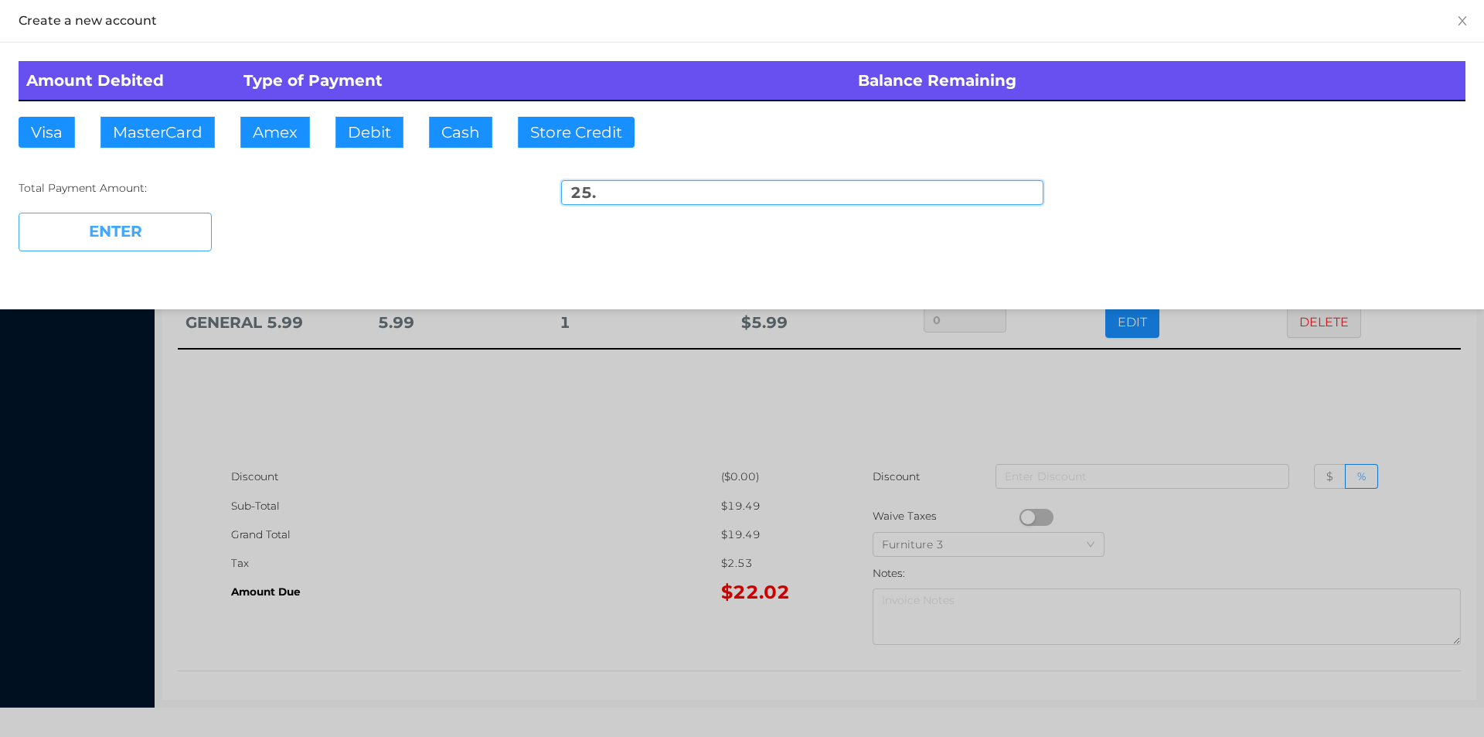
click at [165, 241] on button "ENTER" at bounding box center [115, 232] width 193 height 39
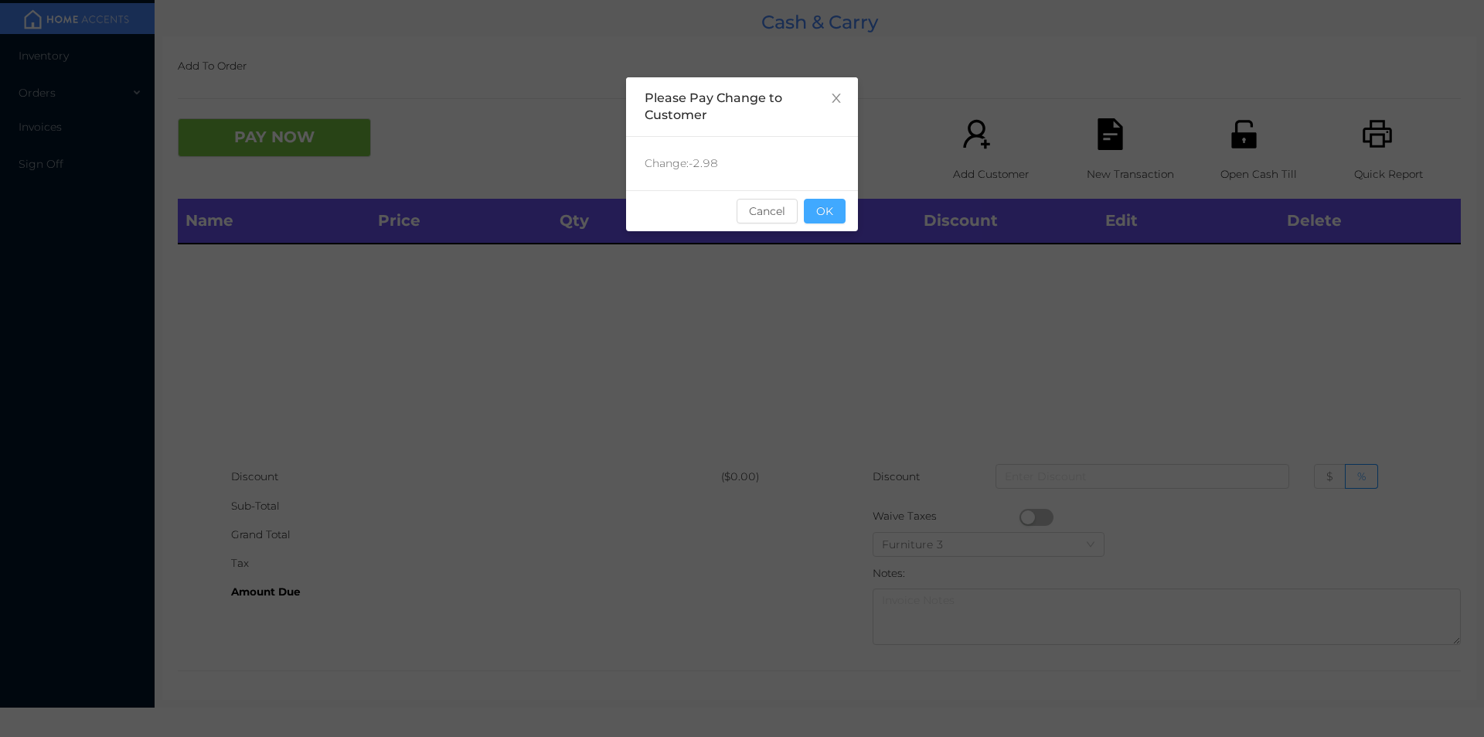
click at [821, 203] on button "OK" at bounding box center [825, 211] width 42 height 25
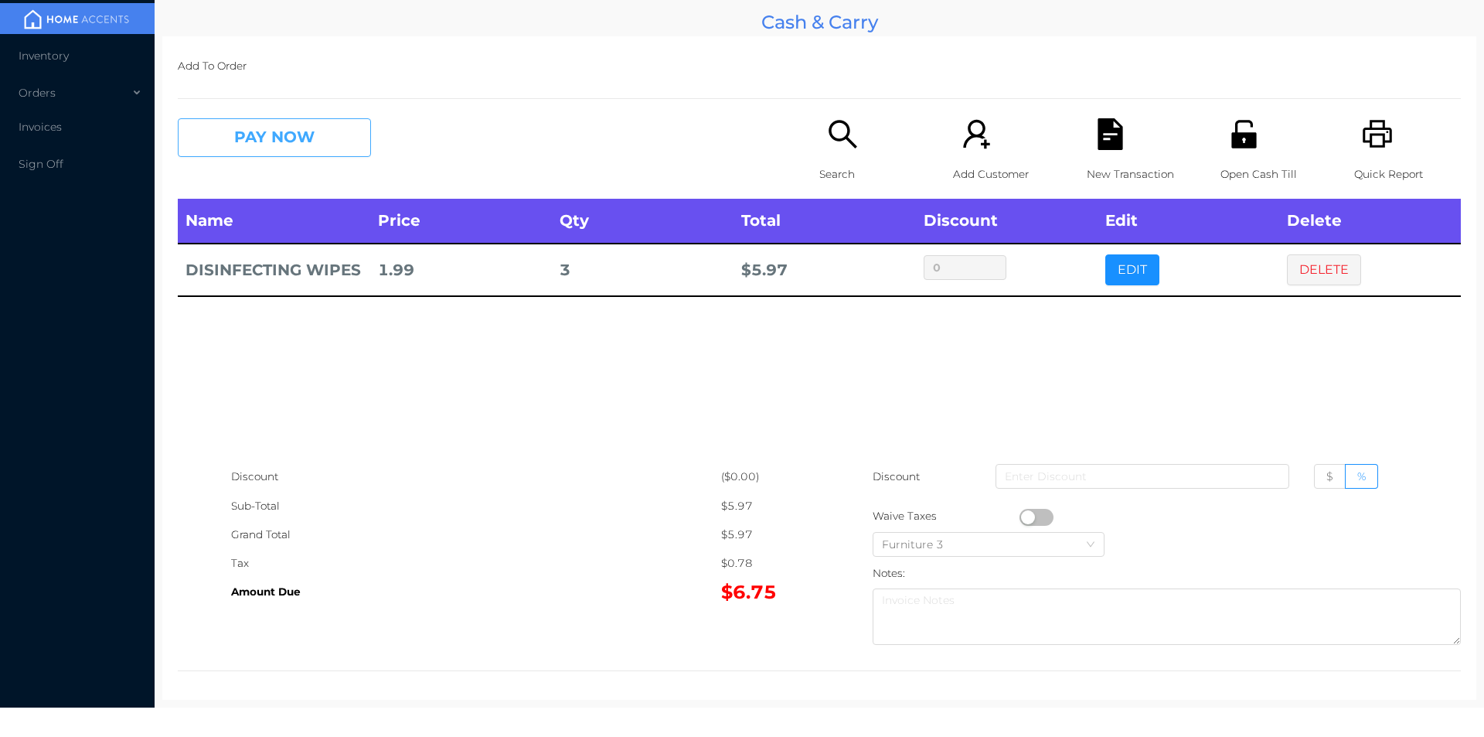
click at [311, 155] on button "PAY NOW" at bounding box center [274, 137] width 193 height 39
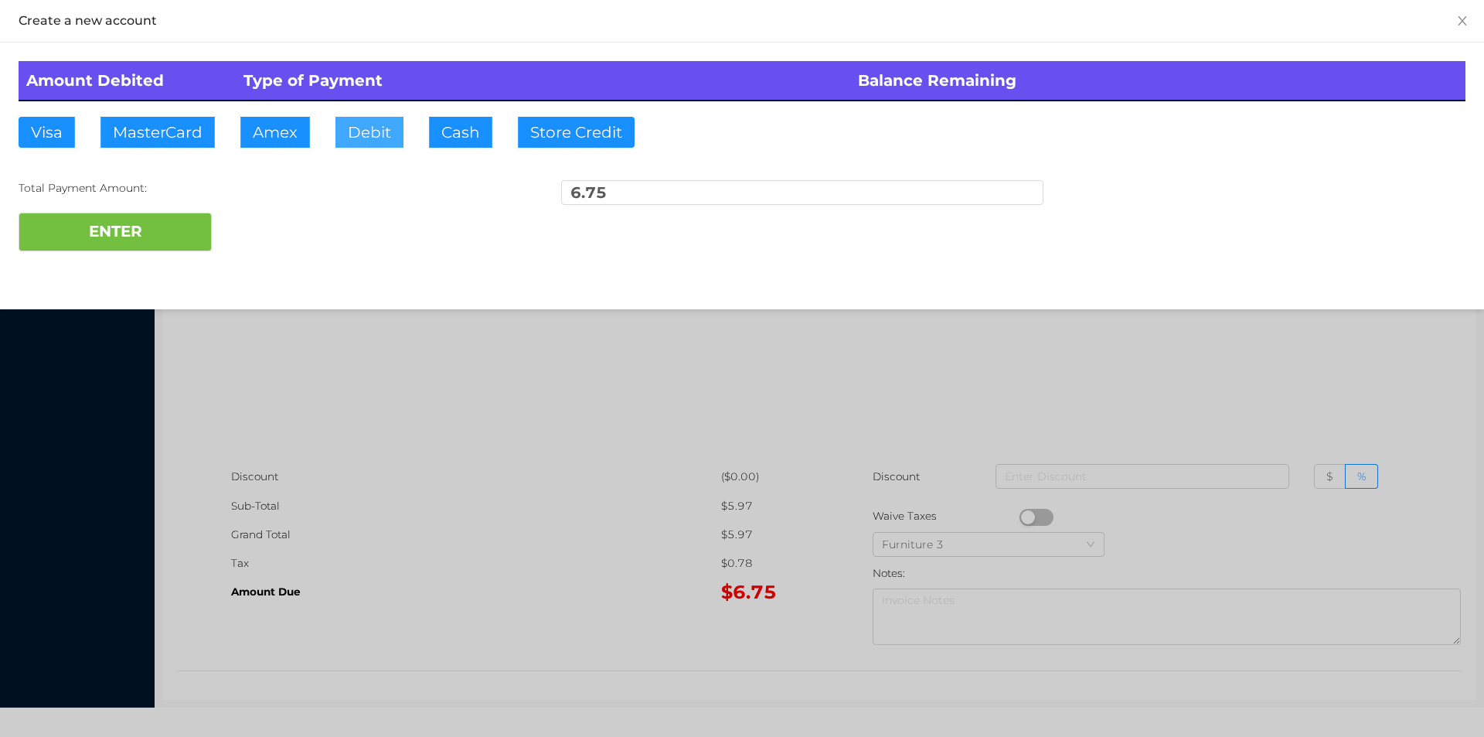
click at [369, 139] on button "Debit" at bounding box center [369, 132] width 68 height 31
click at [141, 226] on button "ENTER" at bounding box center [115, 232] width 193 height 39
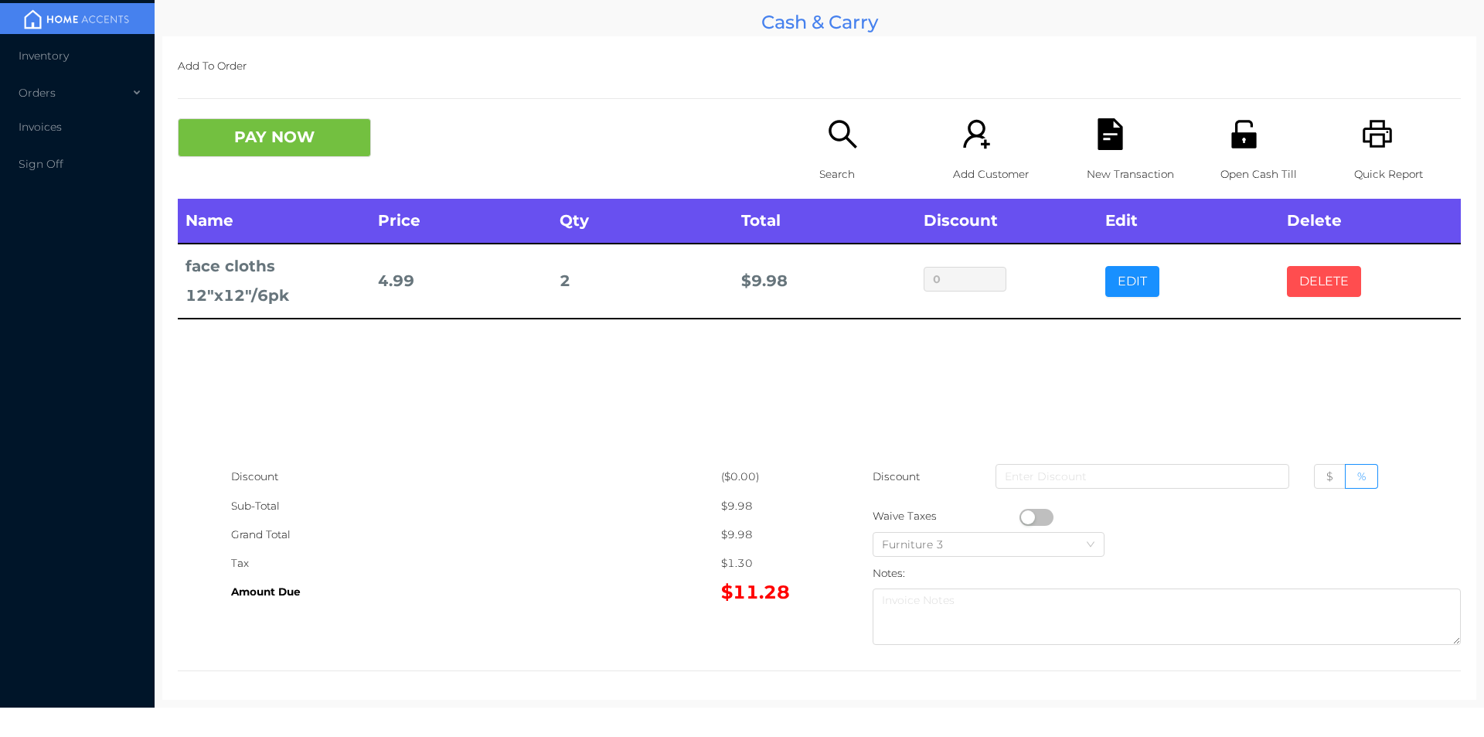
click at [1332, 274] on button "DELETE" at bounding box center [1324, 281] width 74 height 31
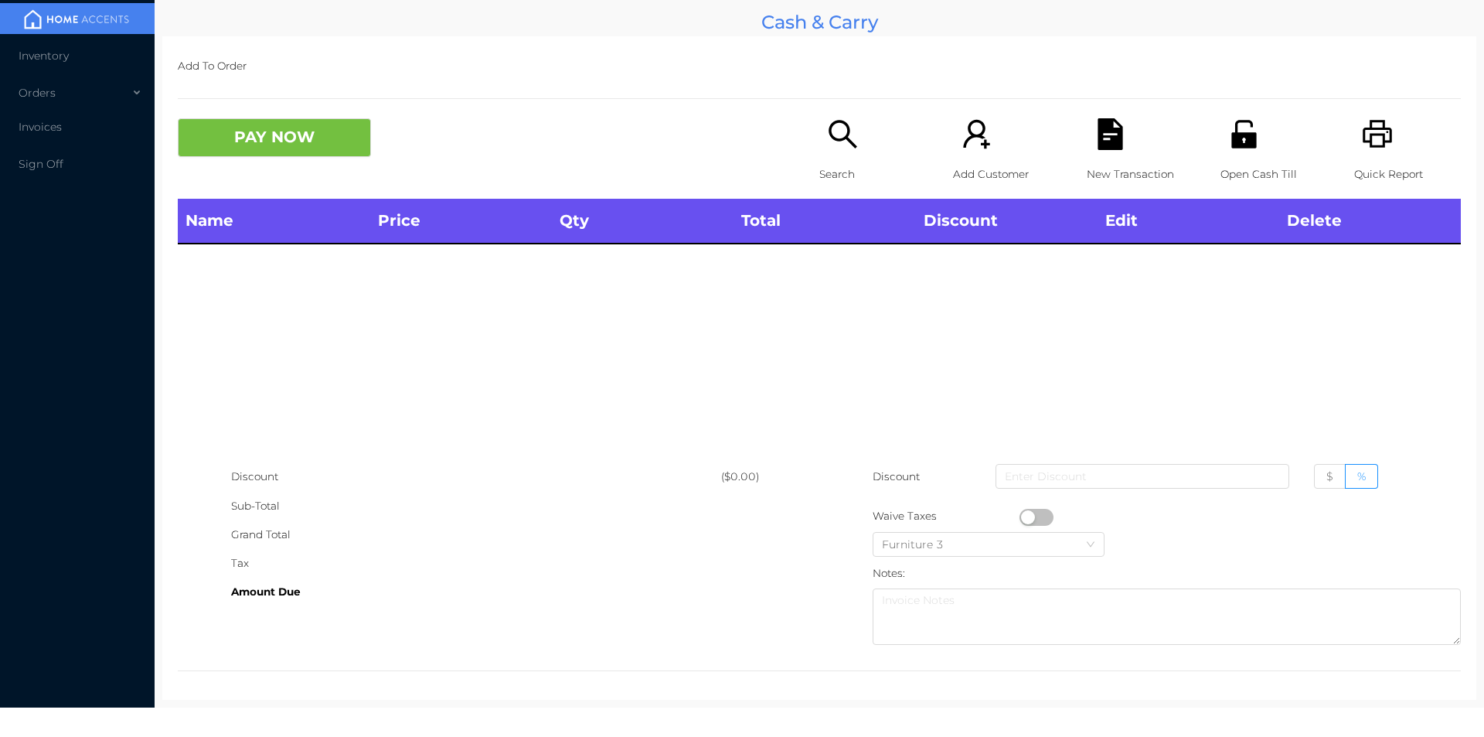
click at [1234, 148] on icon "icon: unlock" at bounding box center [1244, 134] width 32 height 32
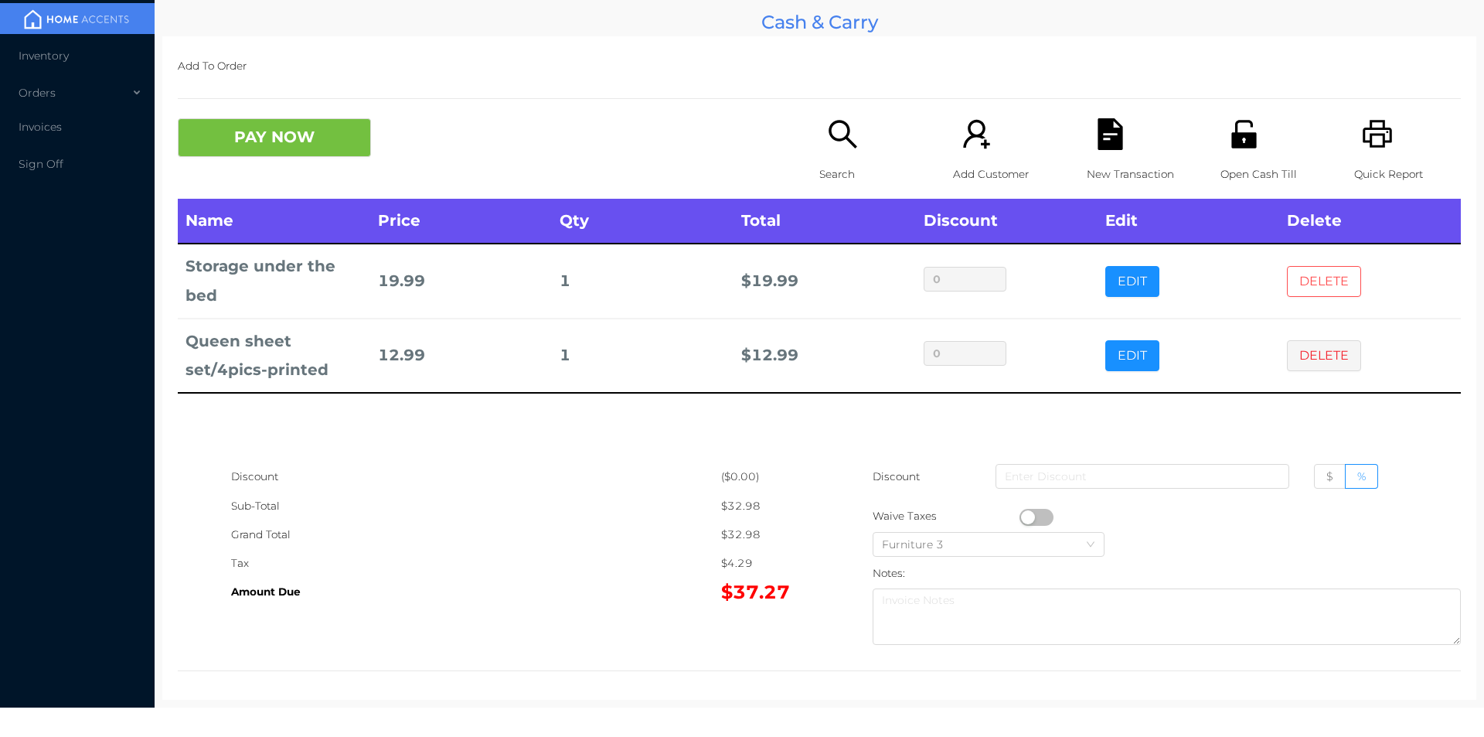
click at [1315, 269] on button "DELETE" at bounding box center [1324, 281] width 74 height 31
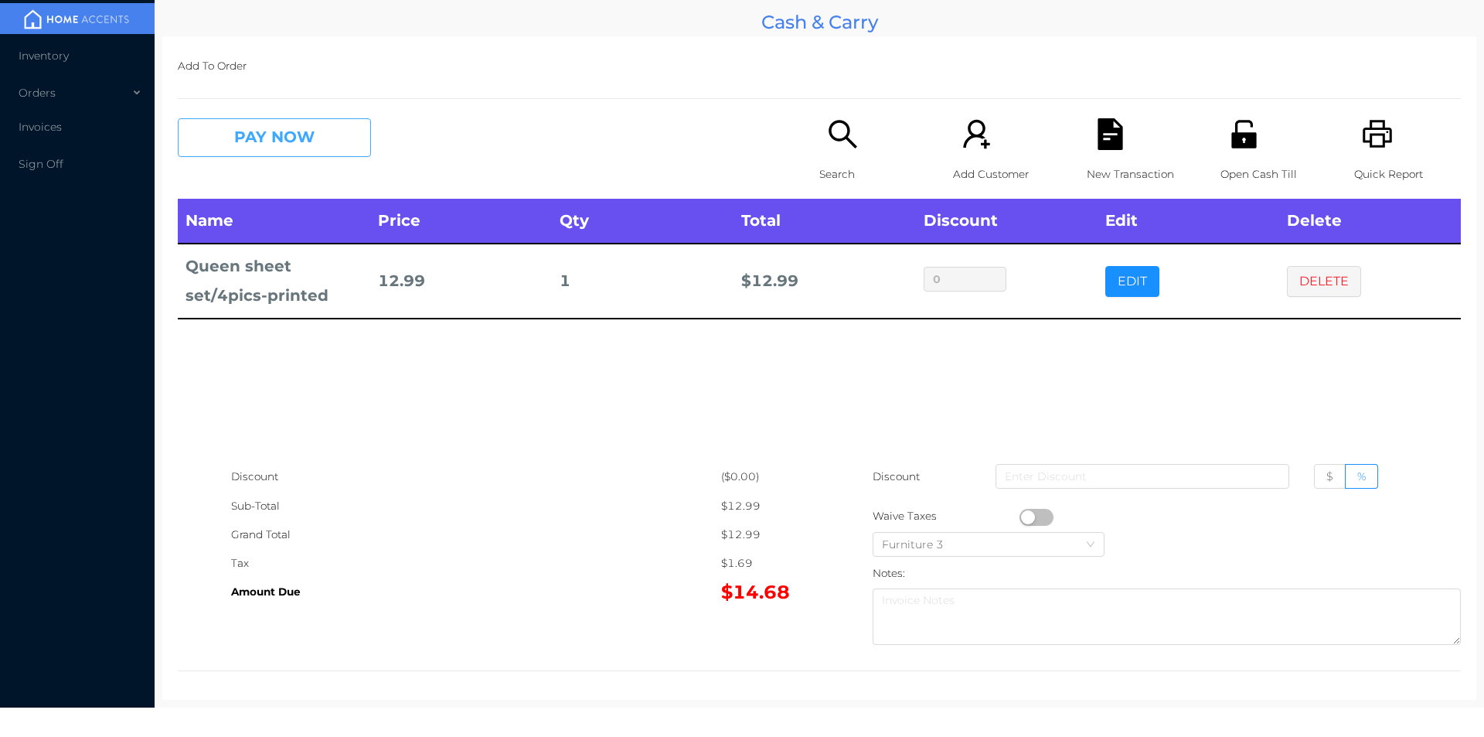
click at [298, 135] on button "PAY NOW" at bounding box center [274, 137] width 193 height 39
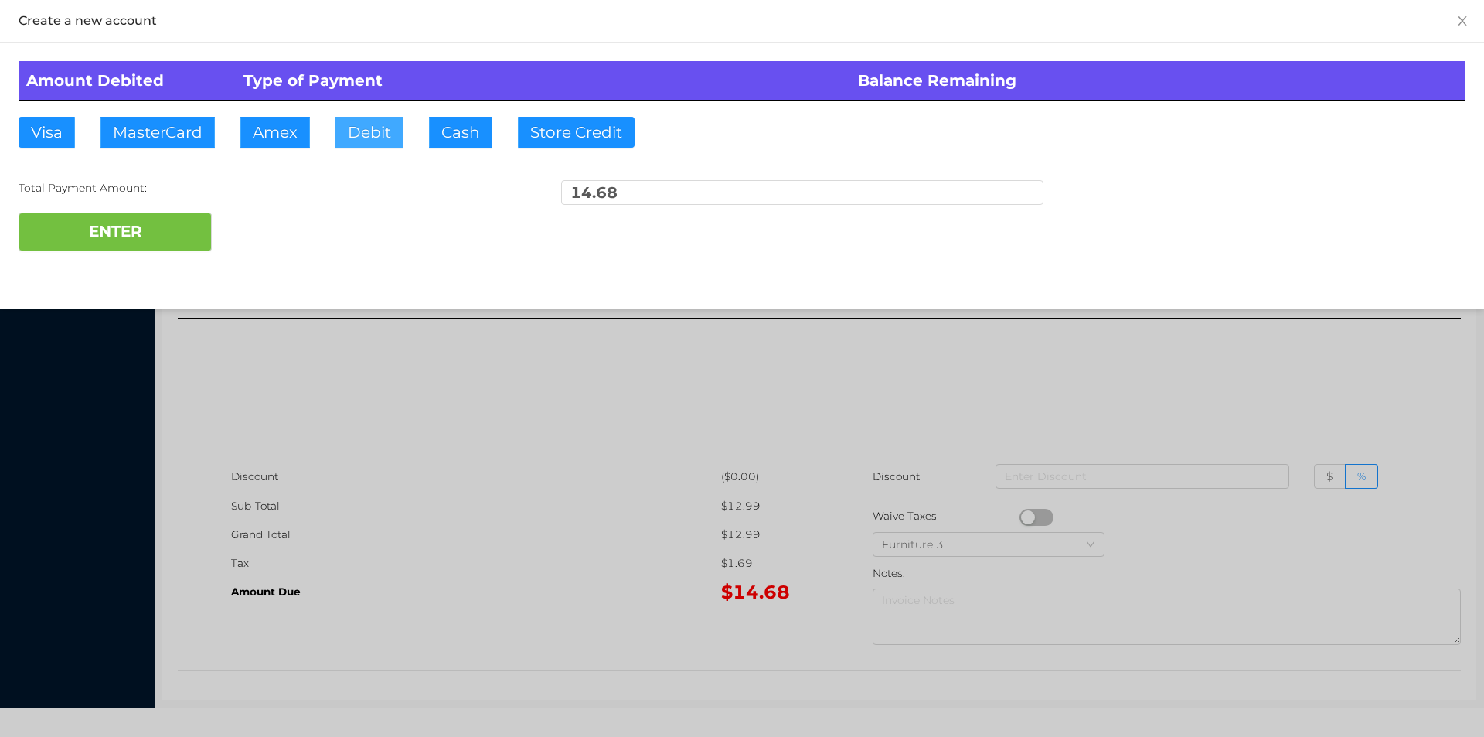
click at [364, 125] on button "Debit" at bounding box center [369, 132] width 68 height 31
click at [167, 220] on button "ENTER" at bounding box center [115, 232] width 193 height 39
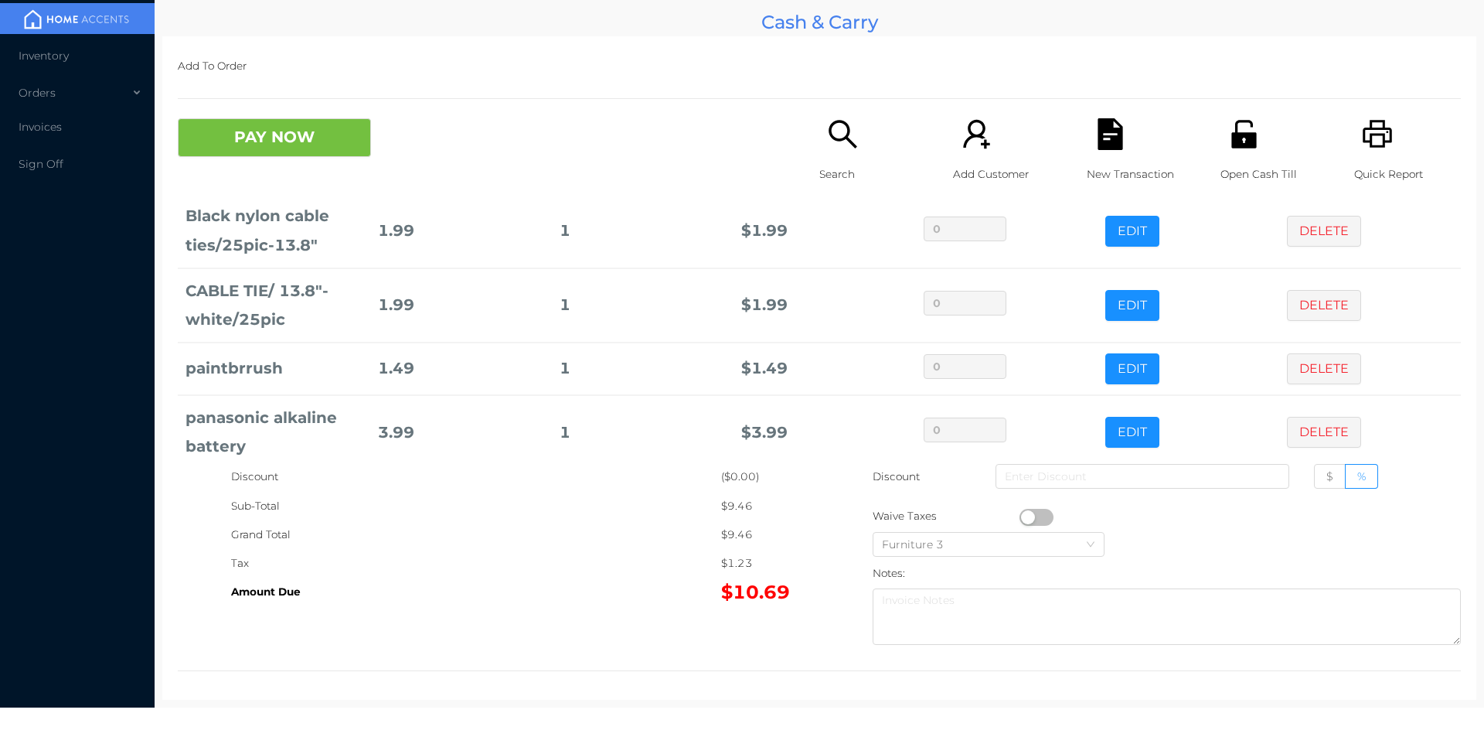
scroll to position [73, 0]
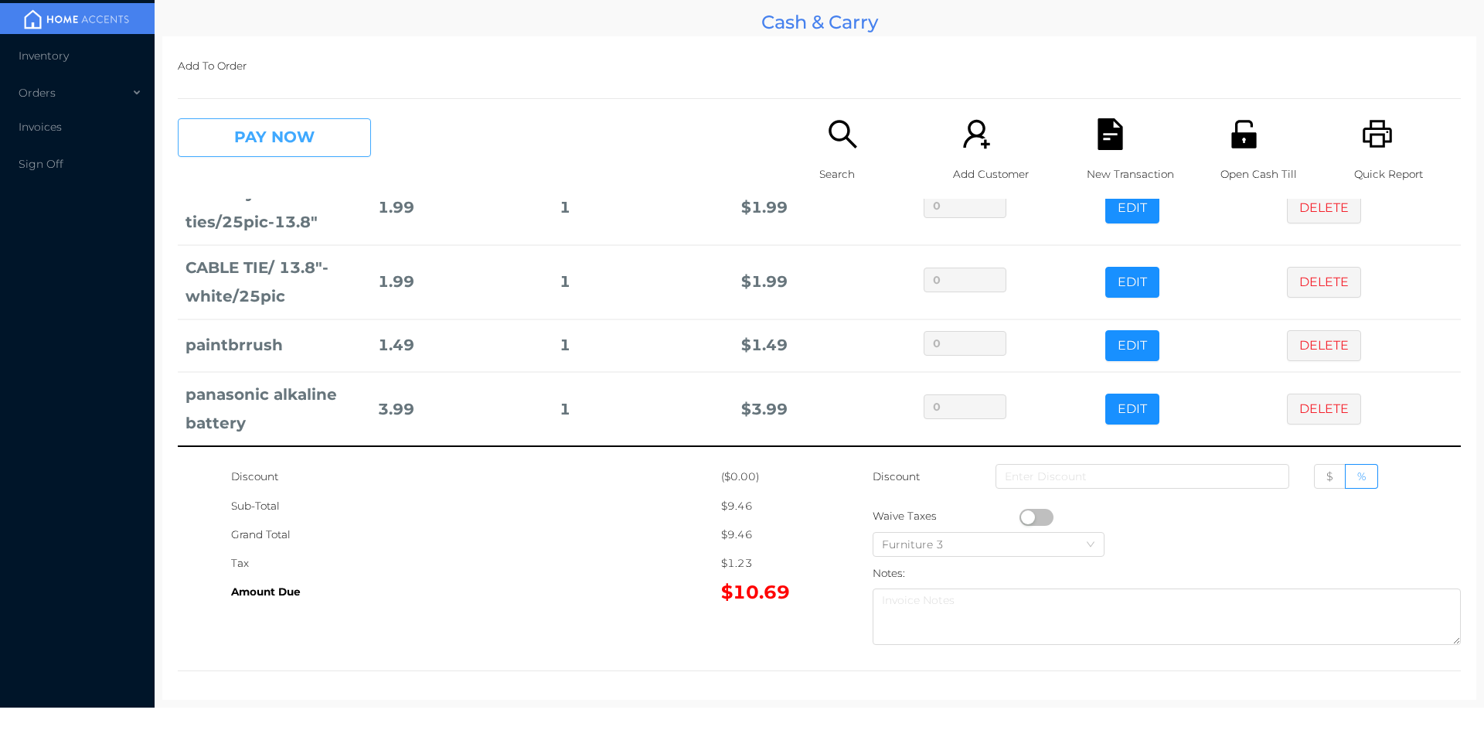
click at [271, 131] on button "PAY NOW" at bounding box center [274, 137] width 193 height 39
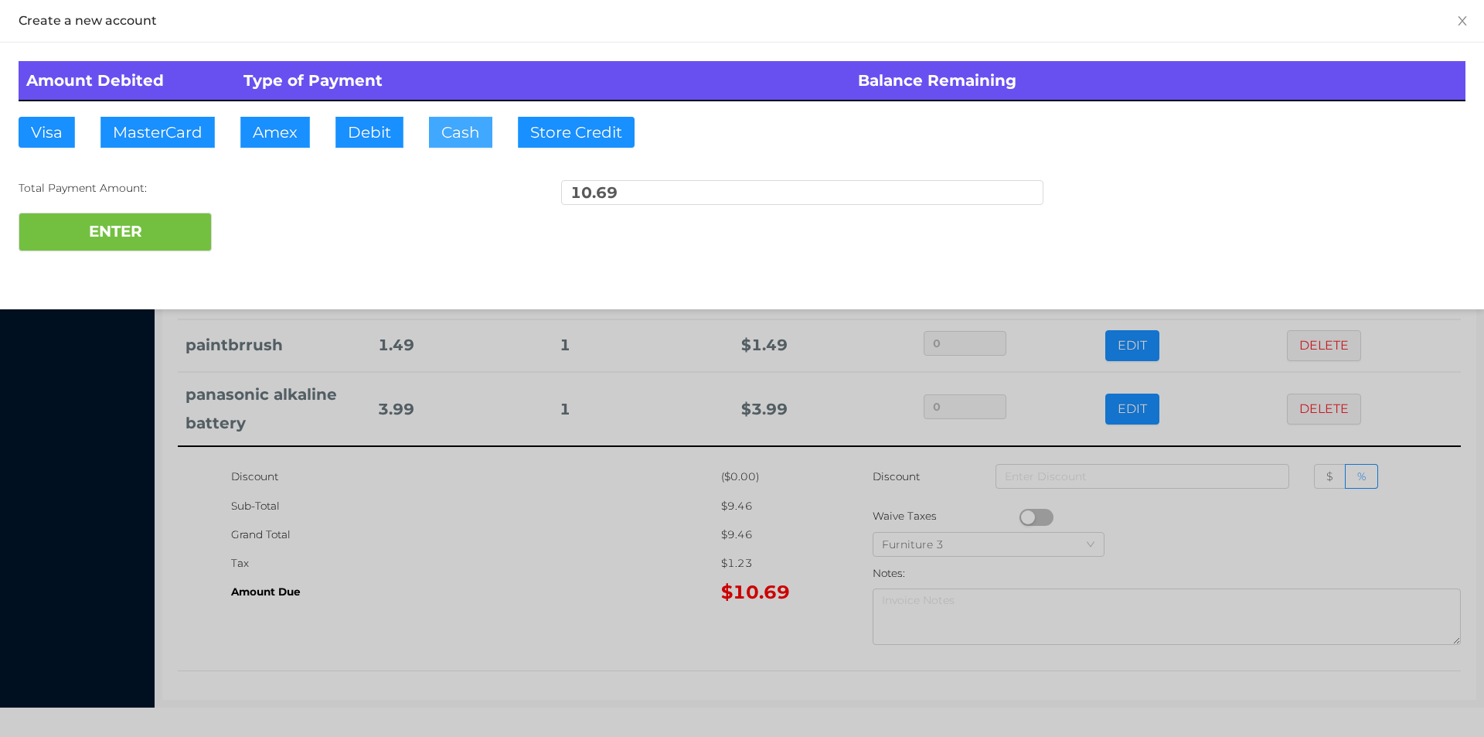
click at [439, 138] on button "Cash" at bounding box center [460, 132] width 63 height 31
type input "11."
click at [165, 243] on button "ENTER" at bounding box center [115, 232] width 193 height 39
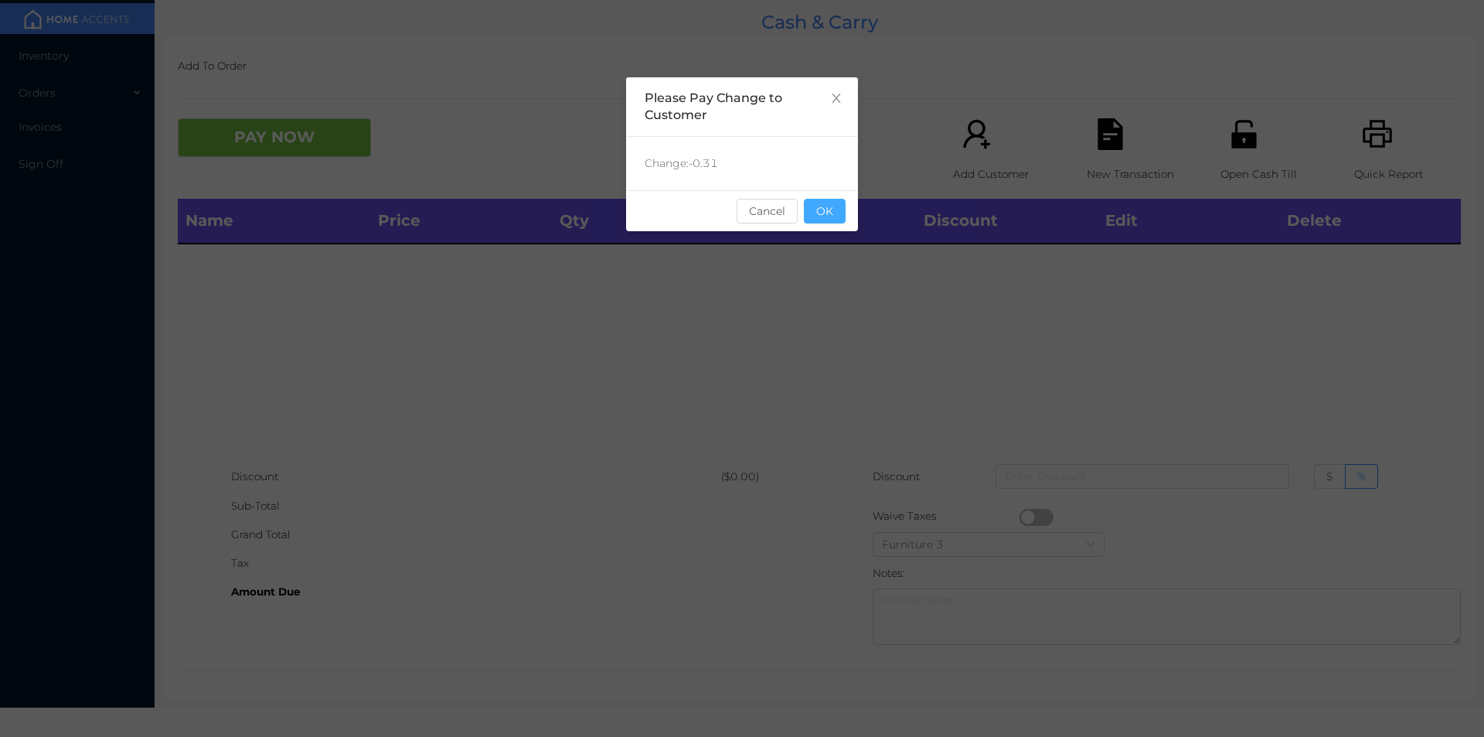
click at [825, 212] on button "OK" at bounding box center [825, 211] width 42 height 25
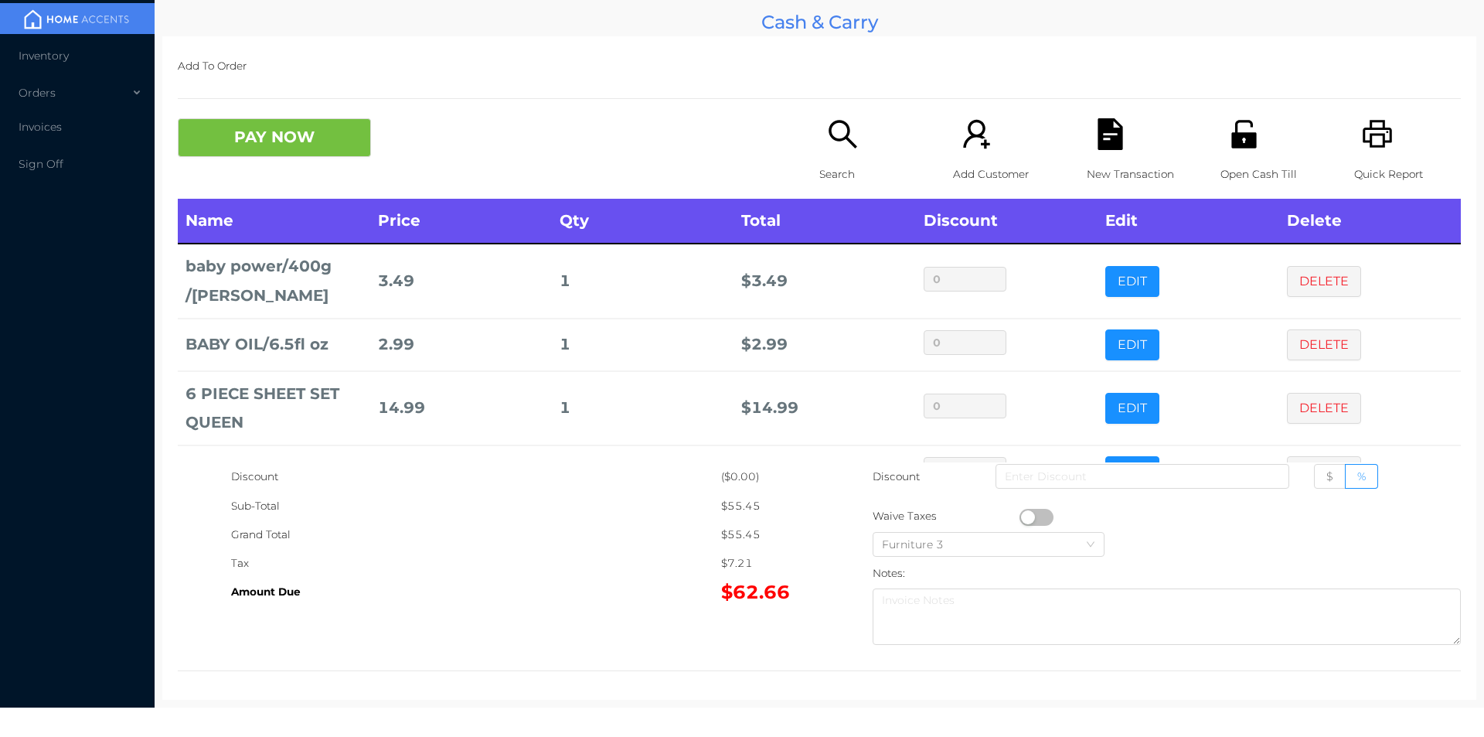
click at [839, 161] on p "Search" at bounding box center [872, 174] width 107 height 29
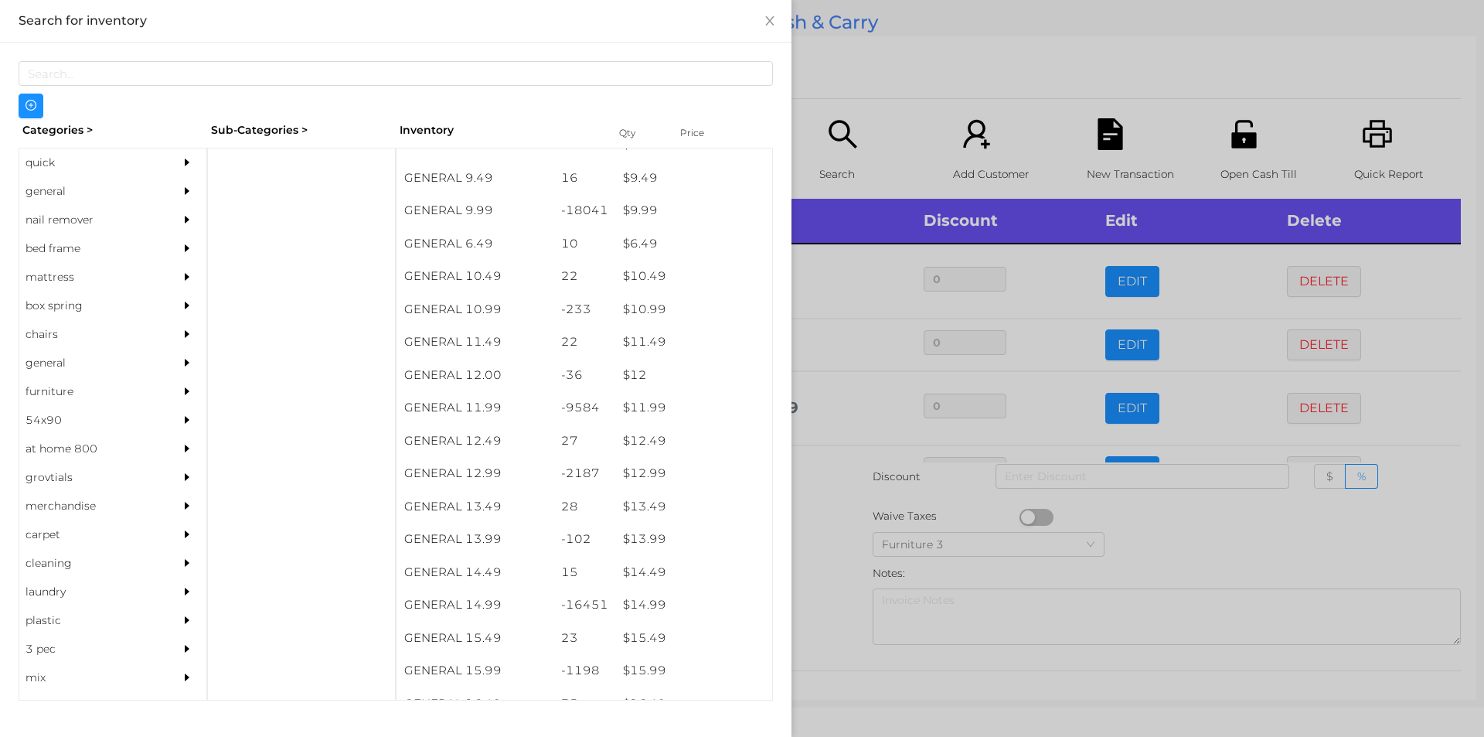
scroll to position [897, 0]
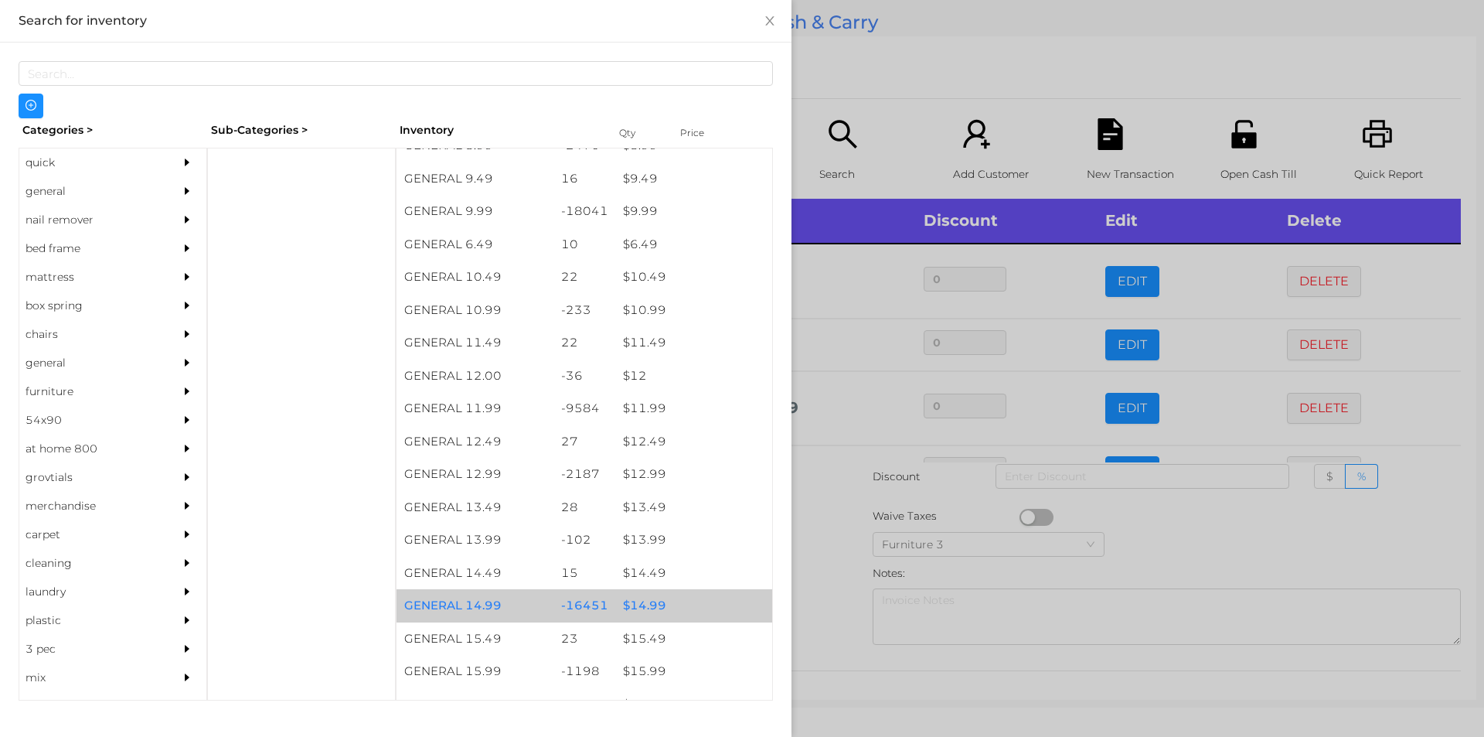
click at [645, 620] on div "$ 14.99" at bounding box center [693, 605] width 157 height 33
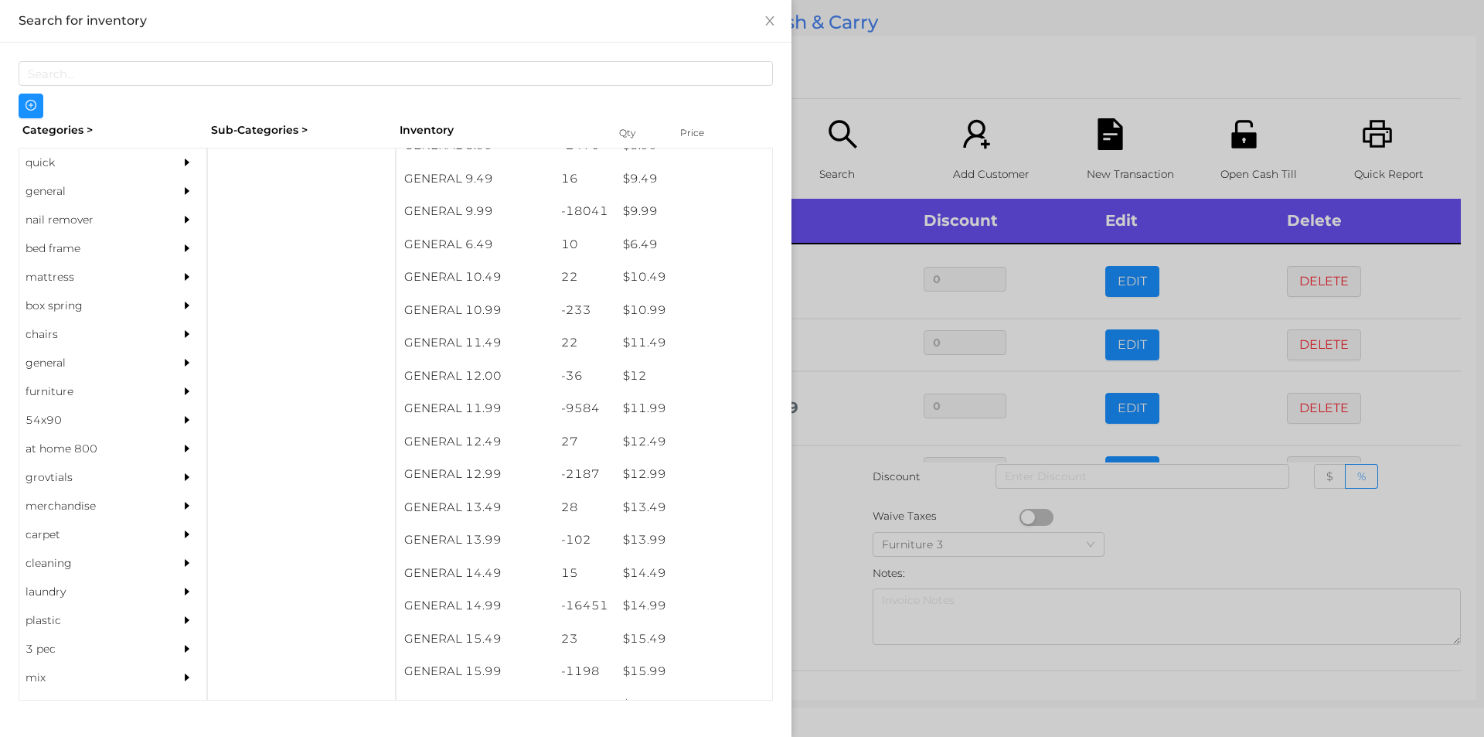
click at [815, 579] on div at bounding box center [742, 368] width 1484 height 737
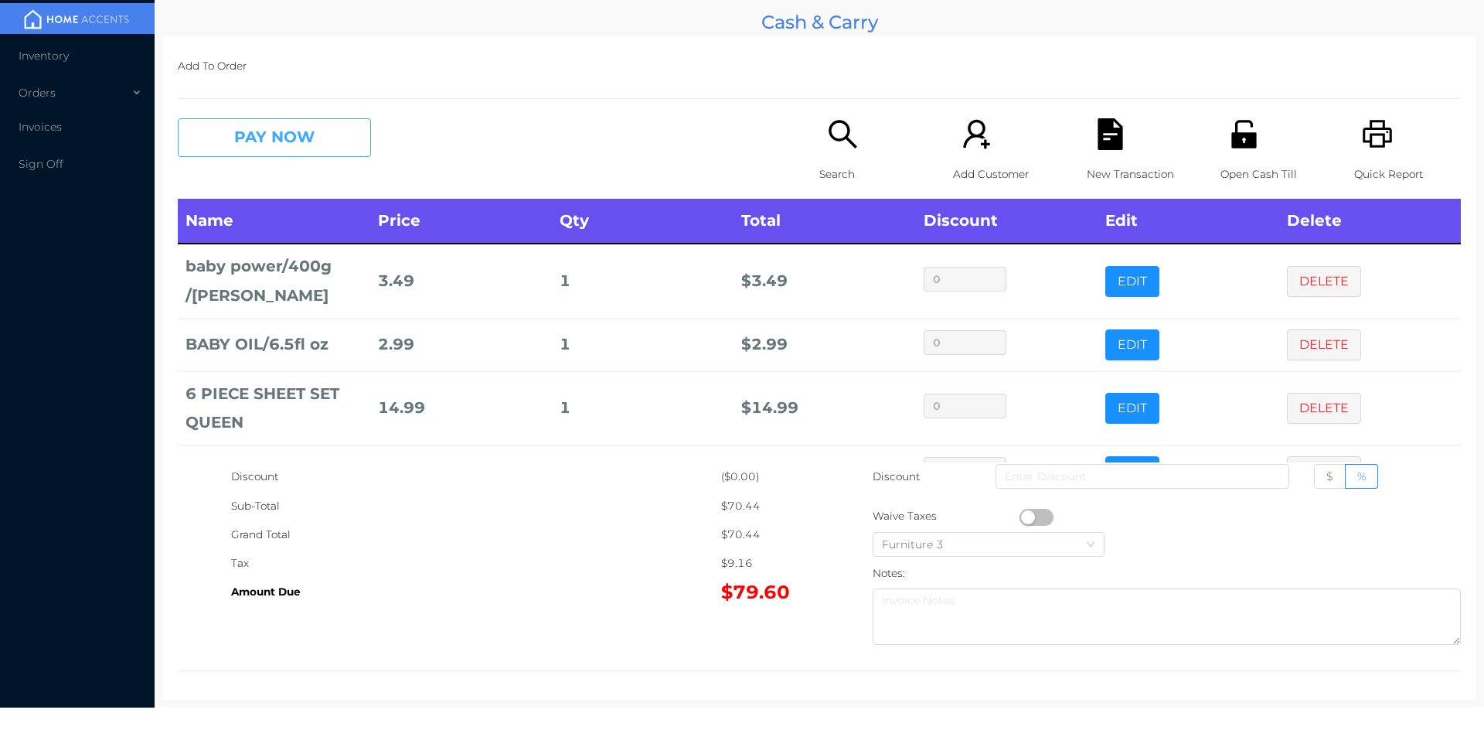
click at [250, 137] on button "PAY NOW" at bounding box center [274, 137] width 193 height 39
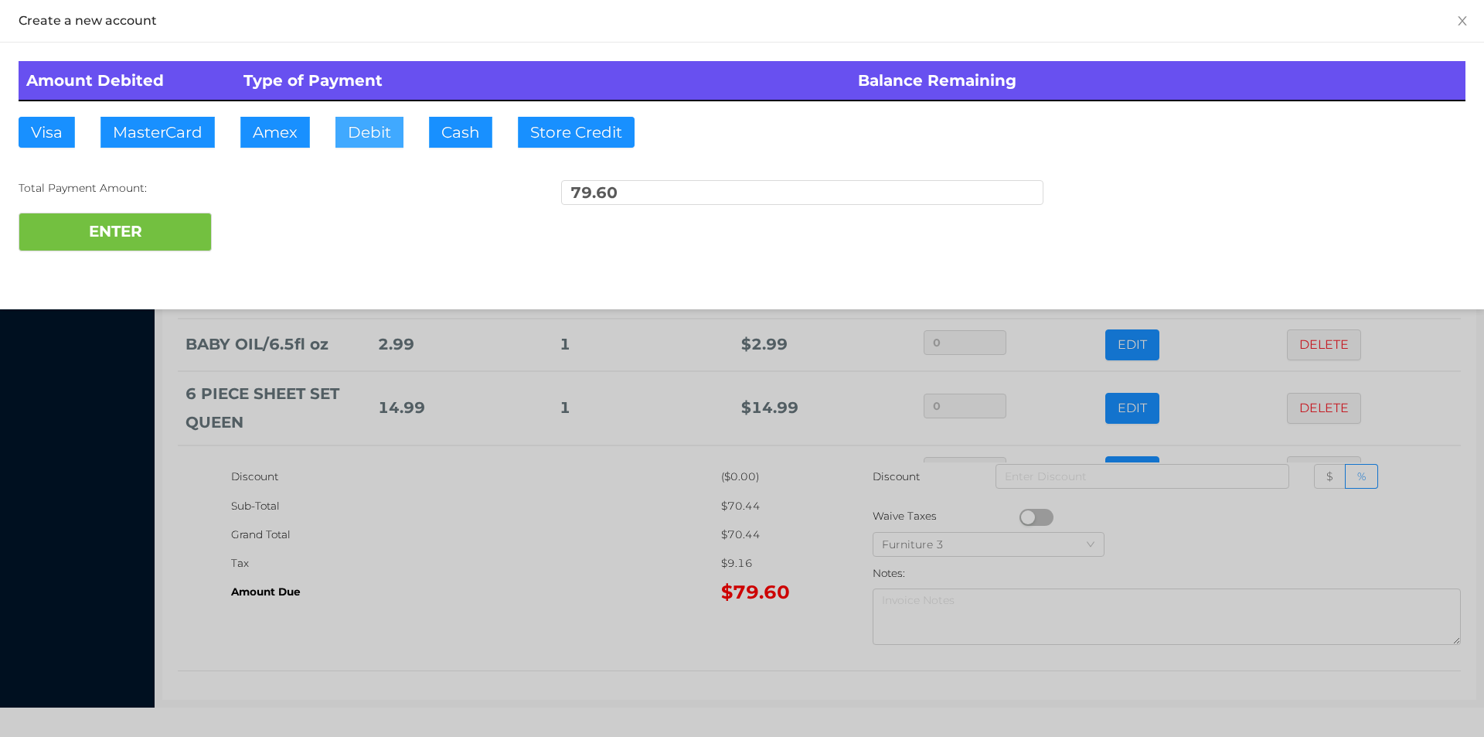
click at [371, 117] on button "Debit" at bounding box center [369, 132] width 68 height 31
click at [178, 192] on div "Total Payment Amount:" at bounding box center [260, 188] width 482 height 16
click at [153, 230] on button "ENTER" at bounding box center [115, 232] width 193 height 39
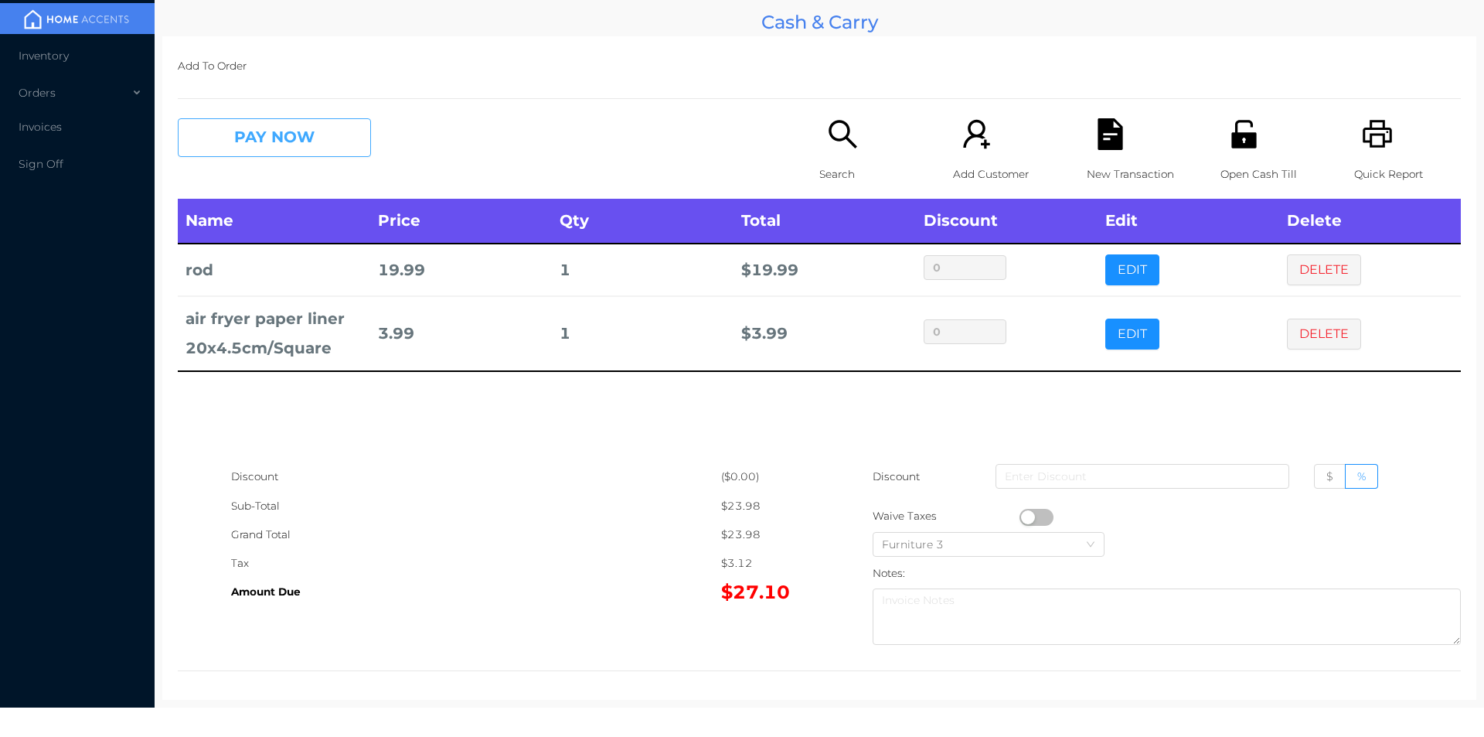
click at [254, 148] on button "PAY NOW" at bounding box center [274, 137] width 193 height 39
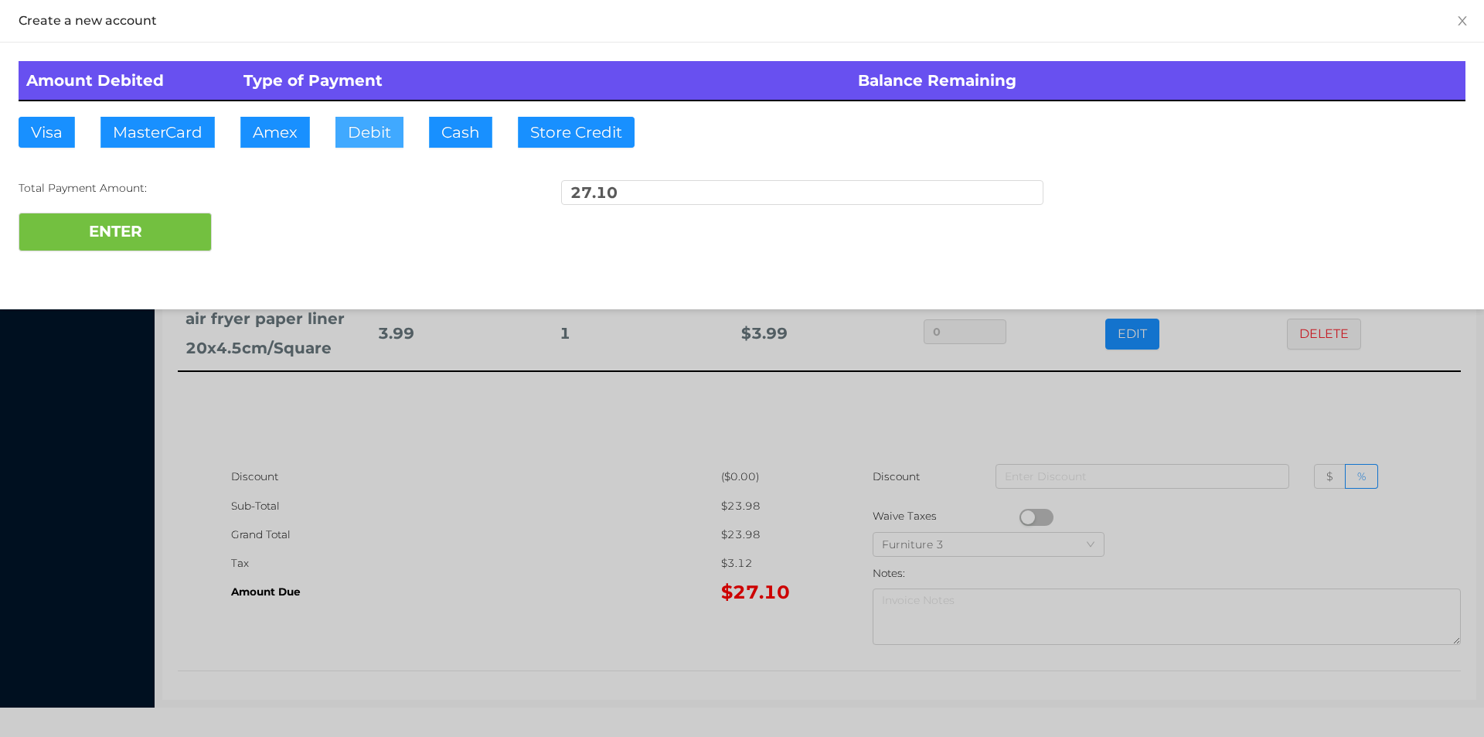
click at [365, 143] on button "Debit" at bounding box center [369, 132] width 68 height 31
click at [183, 247] on button "ENTER" at bounding box center [115, 232] width 193 height 39
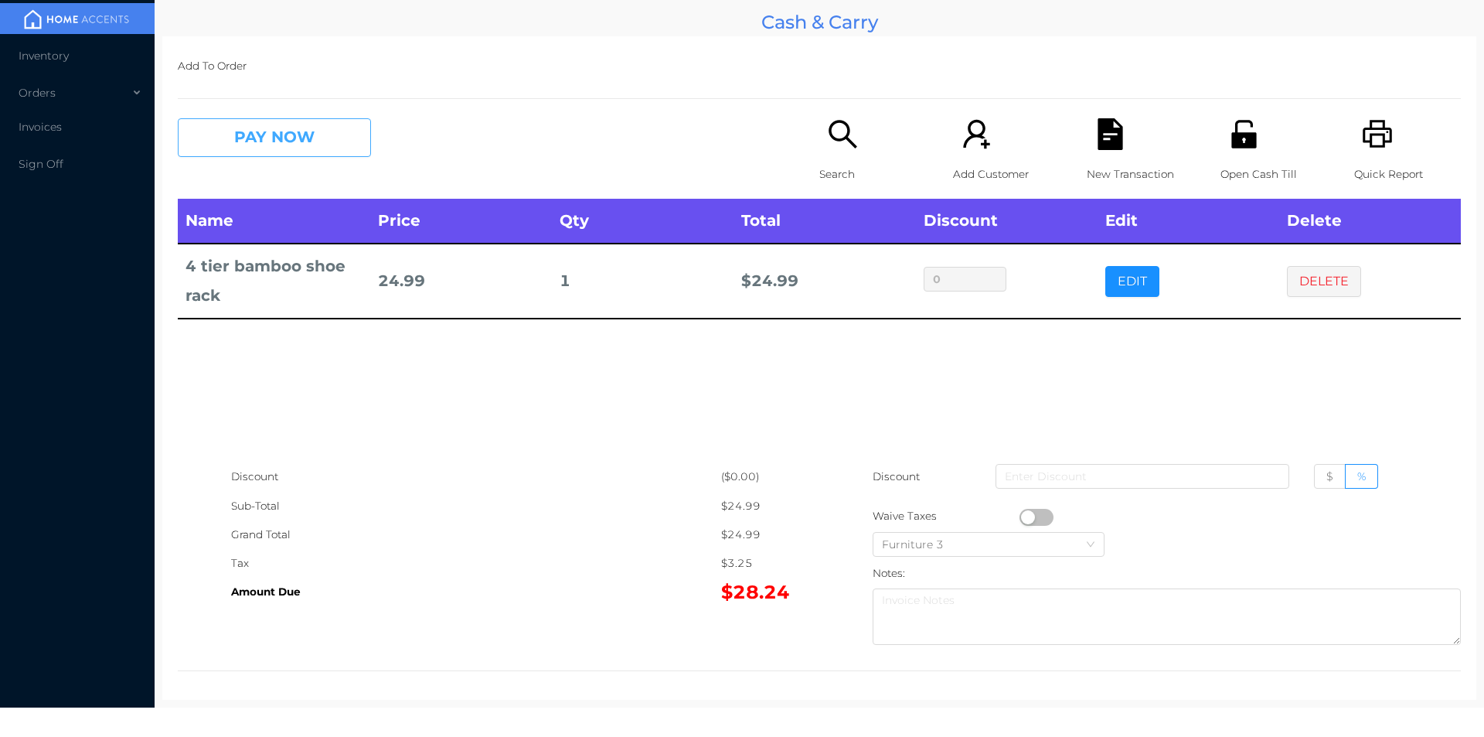
click at [250, 128] on button "PAY NOW" at bounding box center [274, 137] width 193 height 39
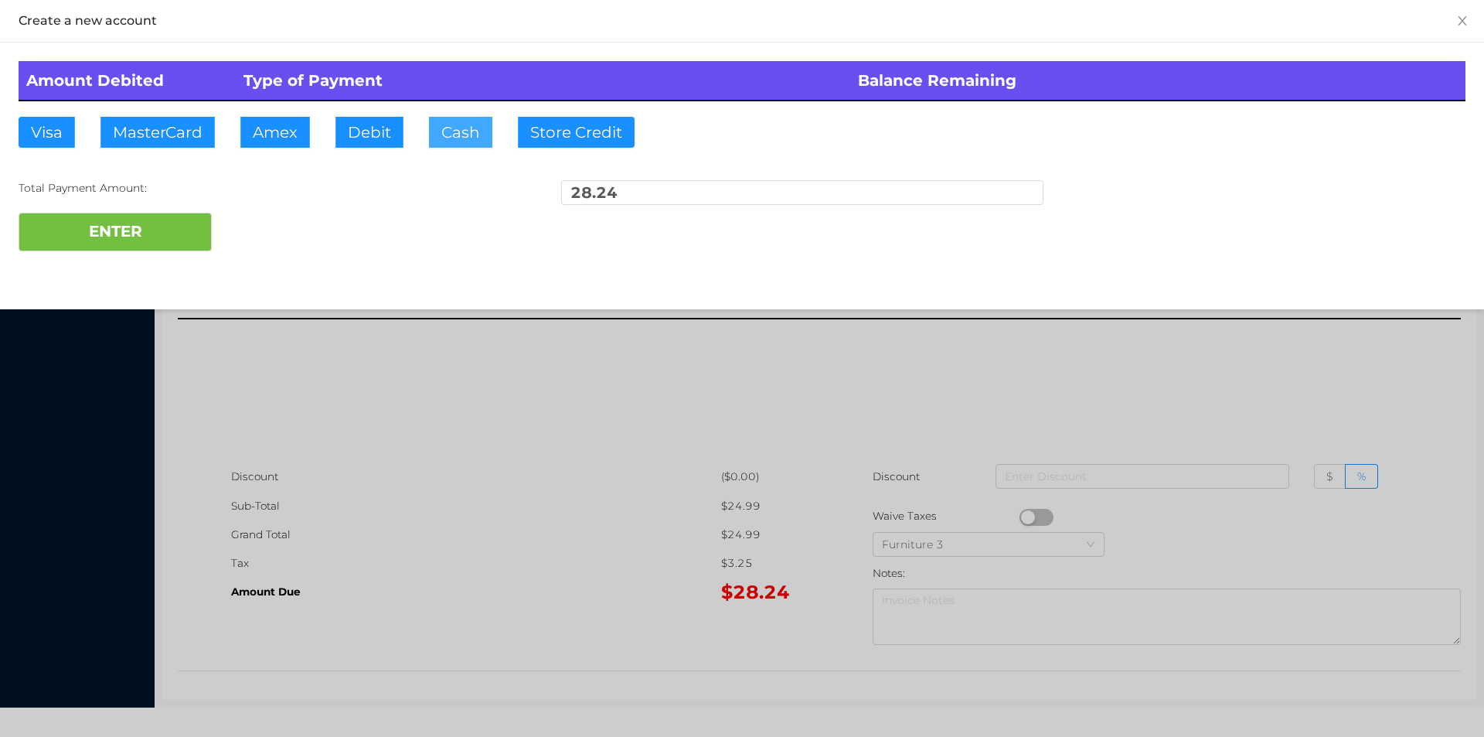
click at [432, 134] on button "Cash" at bounding box center [460, 132] width 63 height 31
type input "30."
click at [124, 265] on div "Amount Debited Type of Payment Balance Remaining Visa MasterCard Amex Debit Cas…" at bounding box center [742, 156] width 1484 height 227
click at [144, 239] on button "ENTER" at bounding box center [115, 232] width 193 height 39
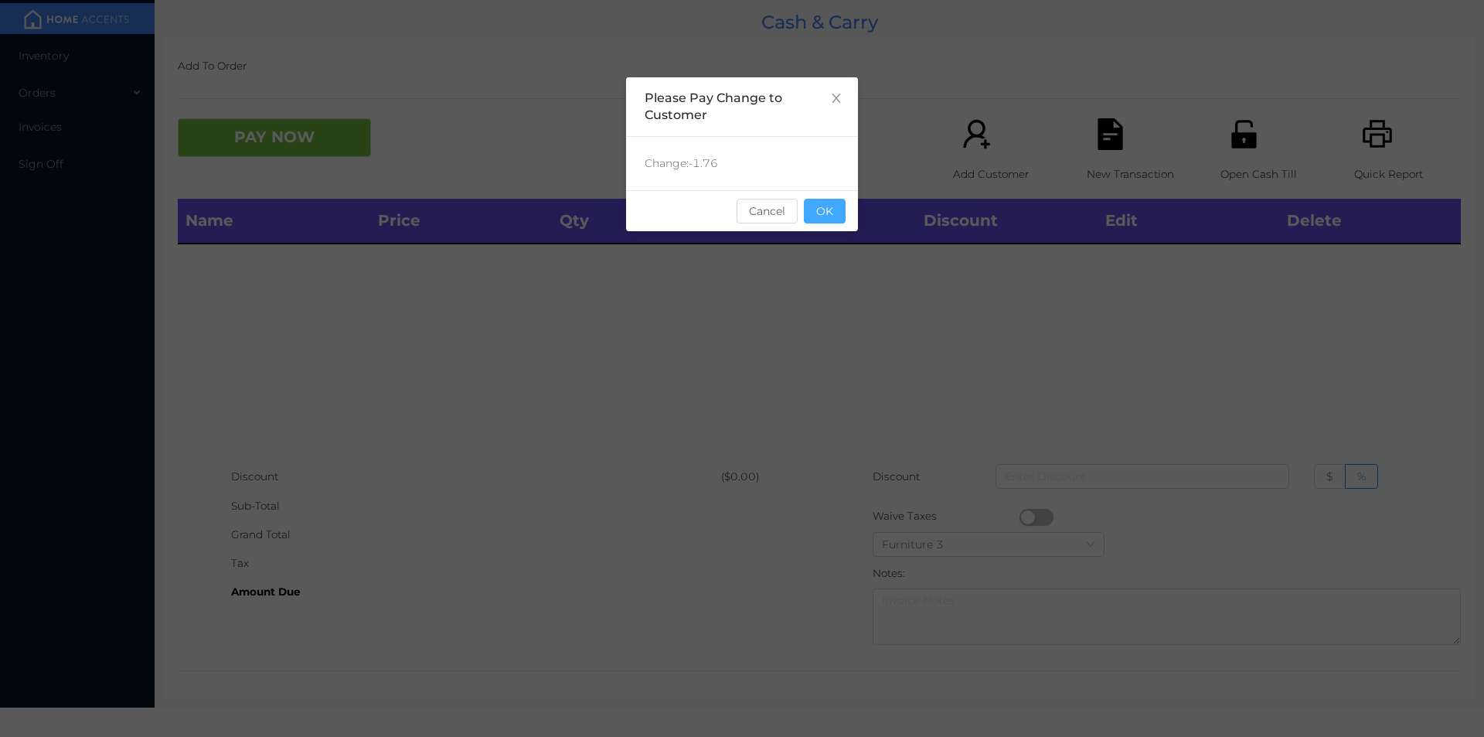
click at [832, 214] on button "OK" at bounding box center [825, 211] width 42 height 25
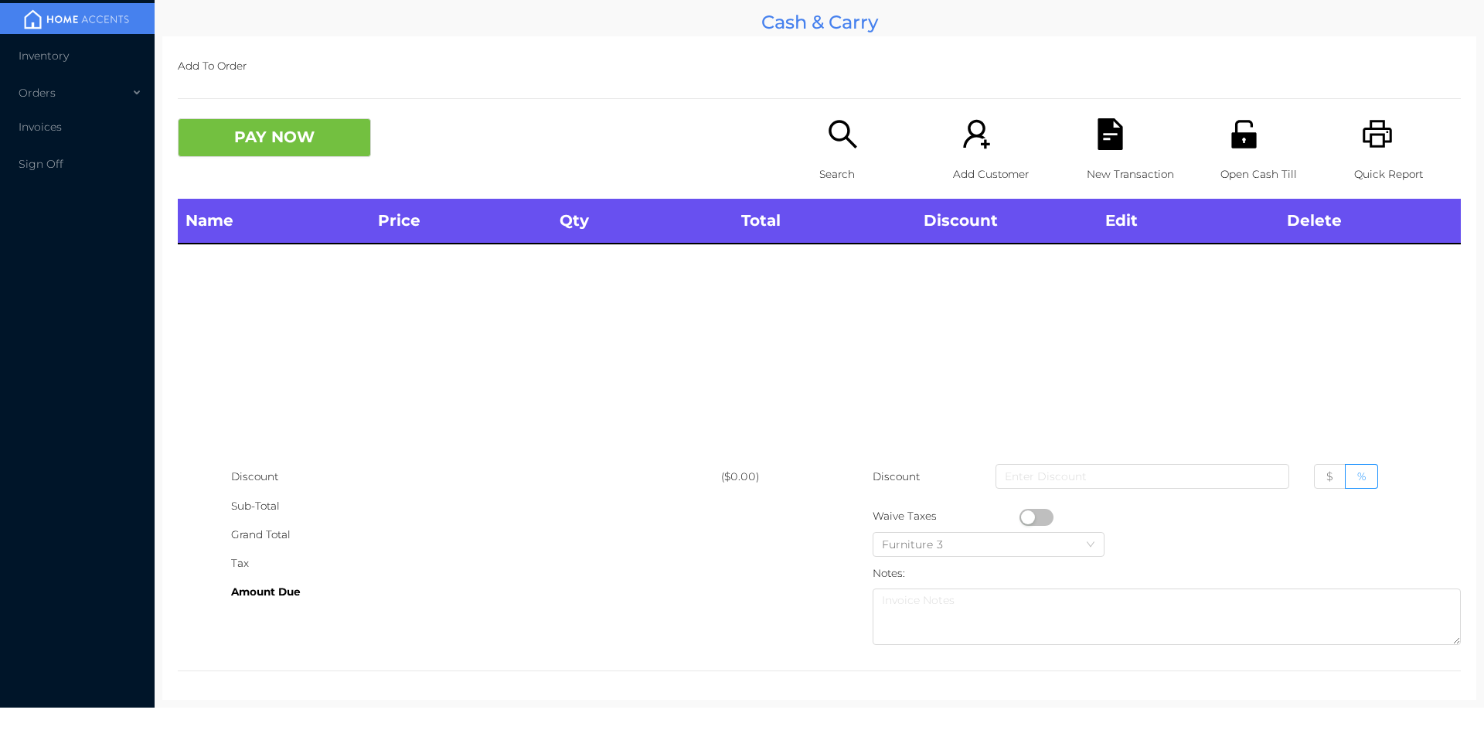
click at [1248, 143] on icon "icon: unlock" at bounding box center [1244, 134] width 32 height 32
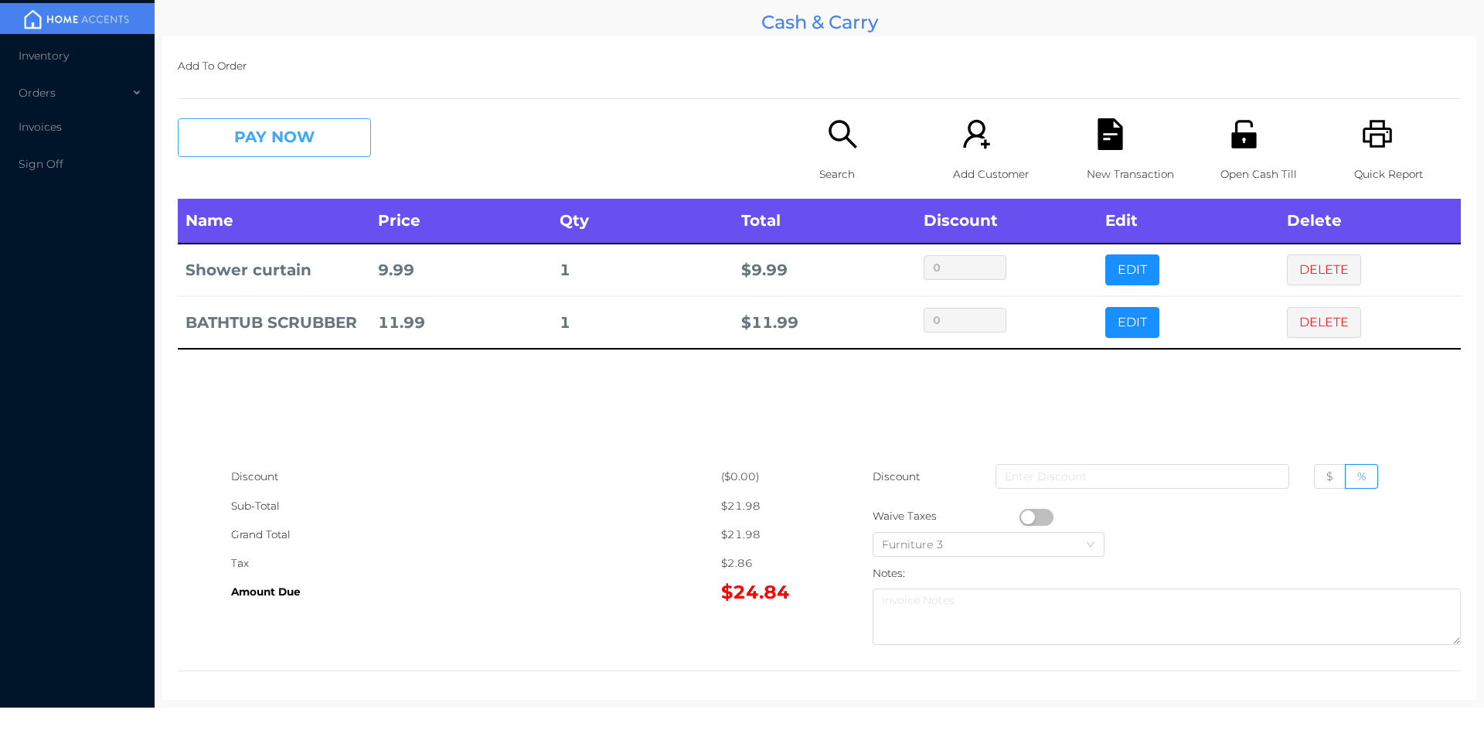
click at [297, 148] on button "PAY NOW" at bounding box center [274, 137] width 193 height 39
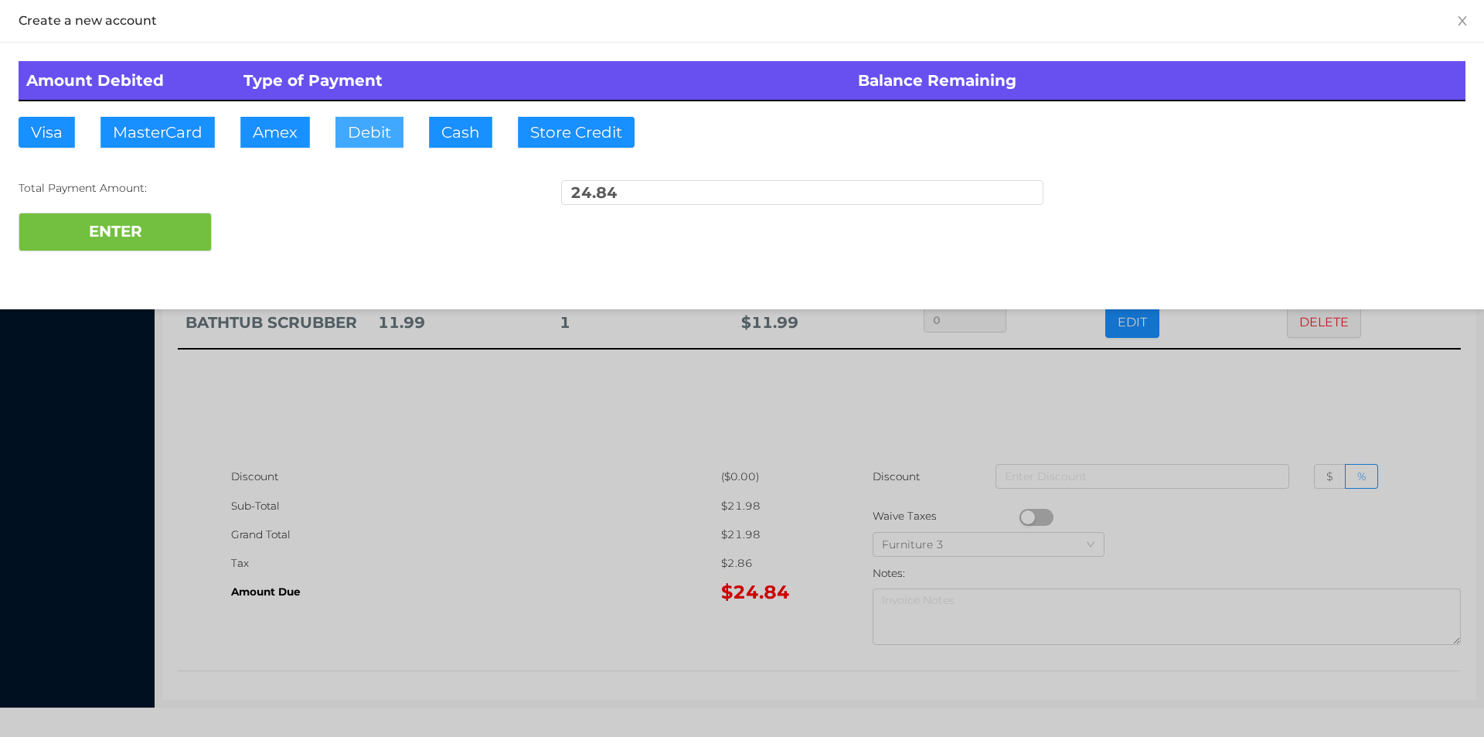
click at [373, 134] on button "Debit" at bounding box center [369, 132] width 68 height 31
click at [160, 236] on button "ENTER" at bounding box center [115, 232] width 193 height 39
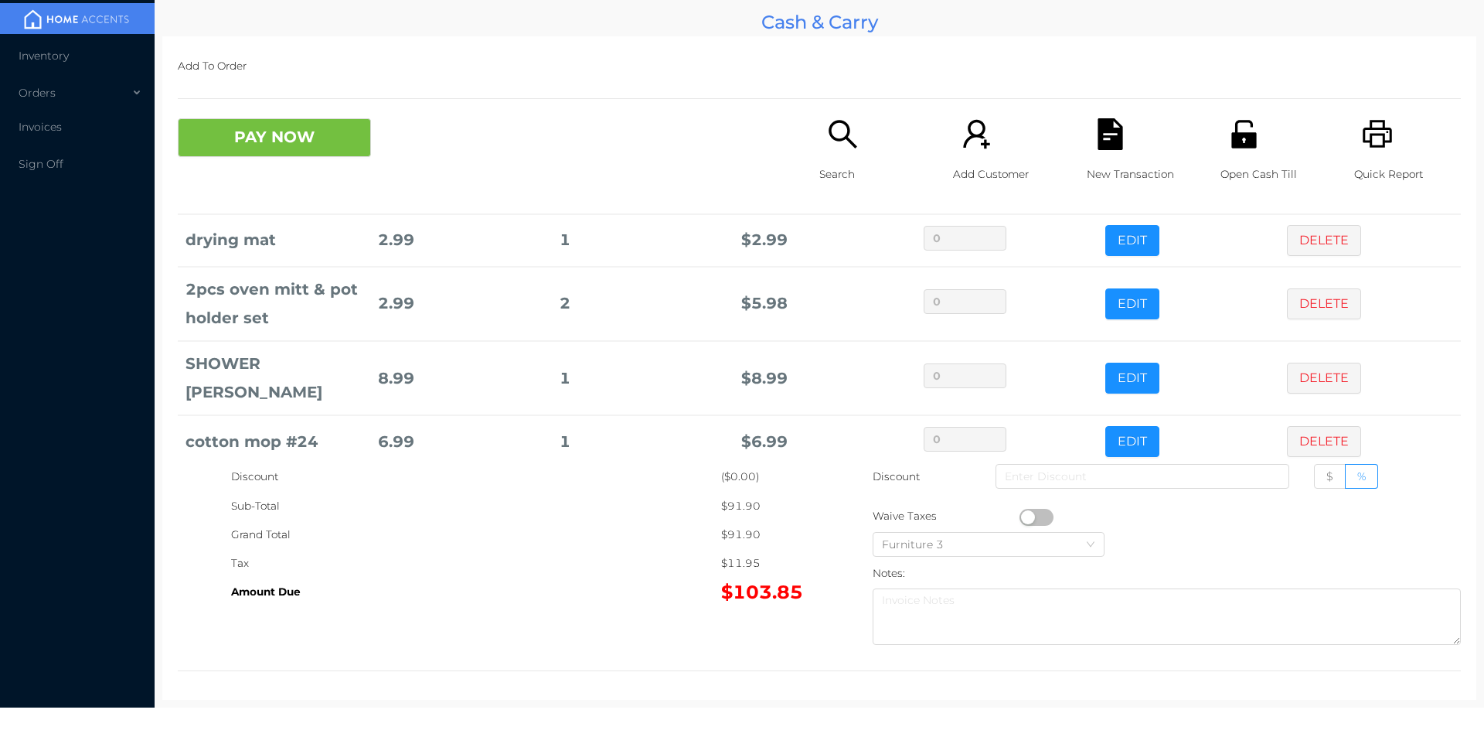
scroll to position [231, 0]
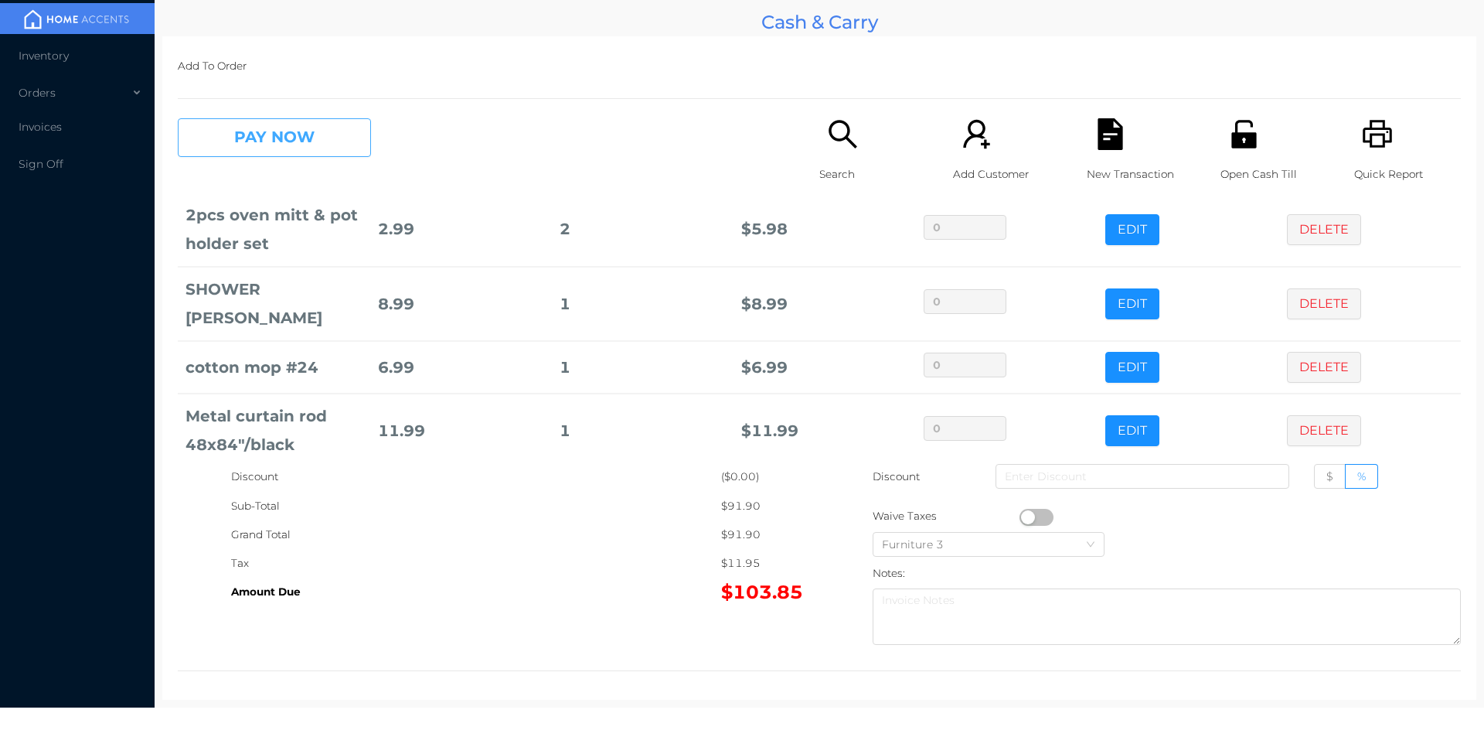
click at [299, 148] on button "PAY NOW" at bounding box center [274, 137] width 193 height 39
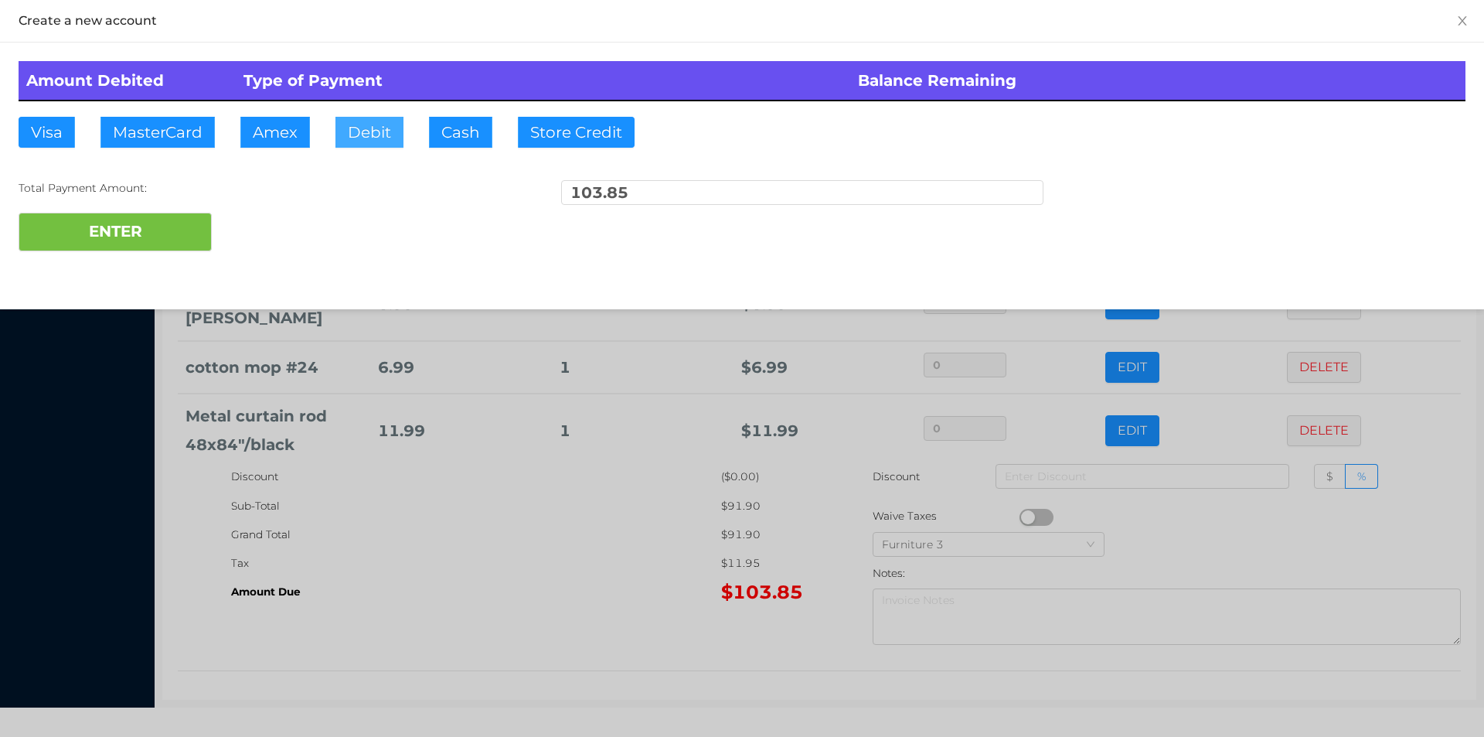
click at [349, 137] on button "Debit" at bounding box center [369, 132] width 68 height 31
click at [172, 237] on button "ENTER" at bounding box center [115, 232] width 193 height 39
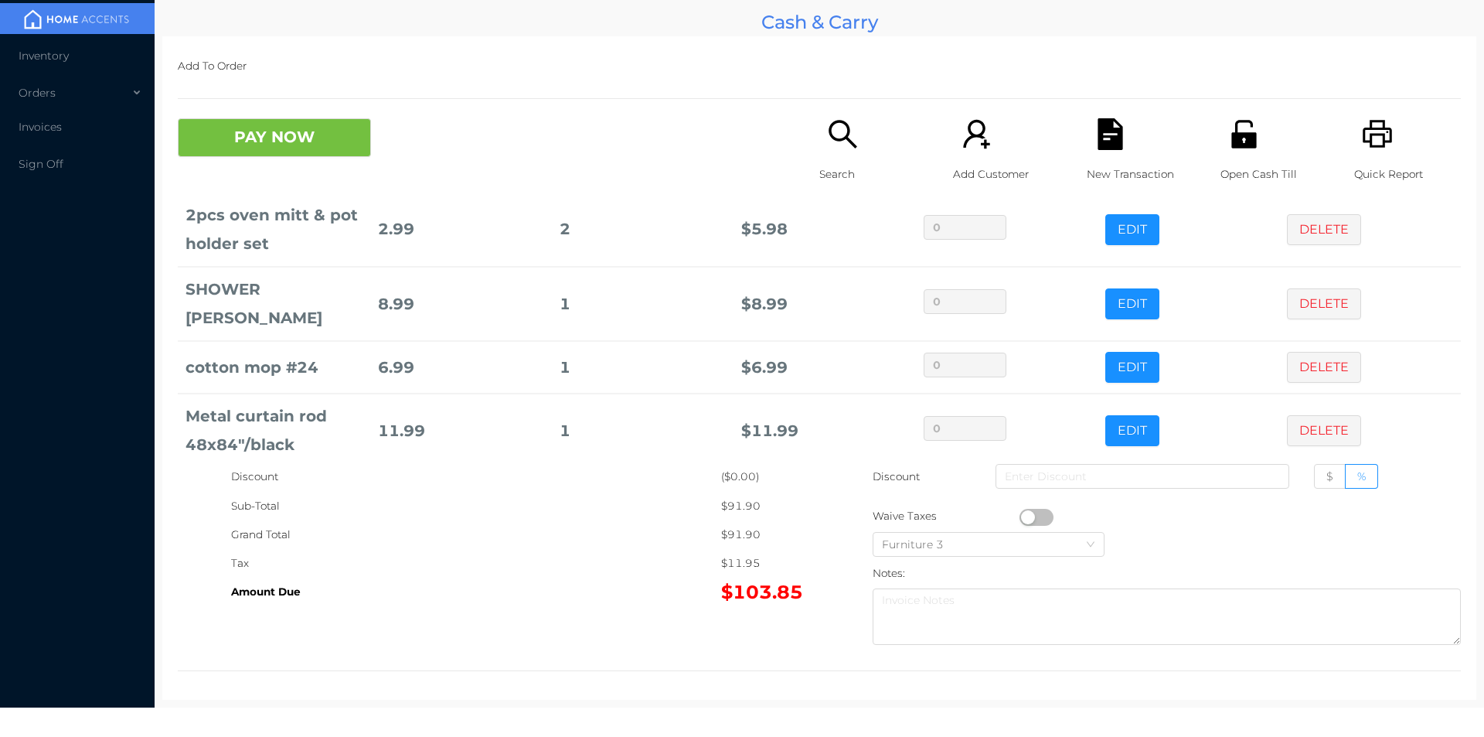
scroll to position [0, 0]
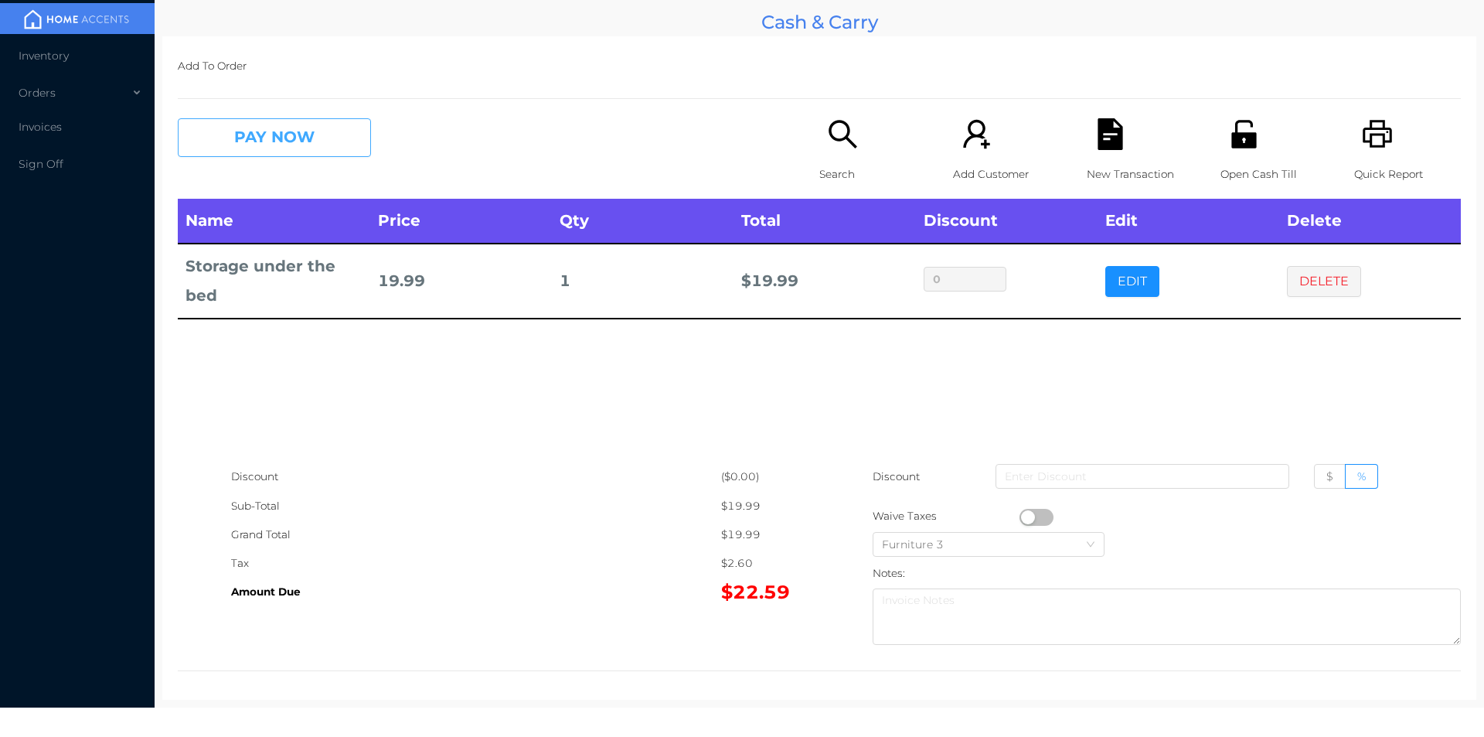
click at [271, 123] on button "PAY NOW" at bounding box center [274, 137] width 193 height 39
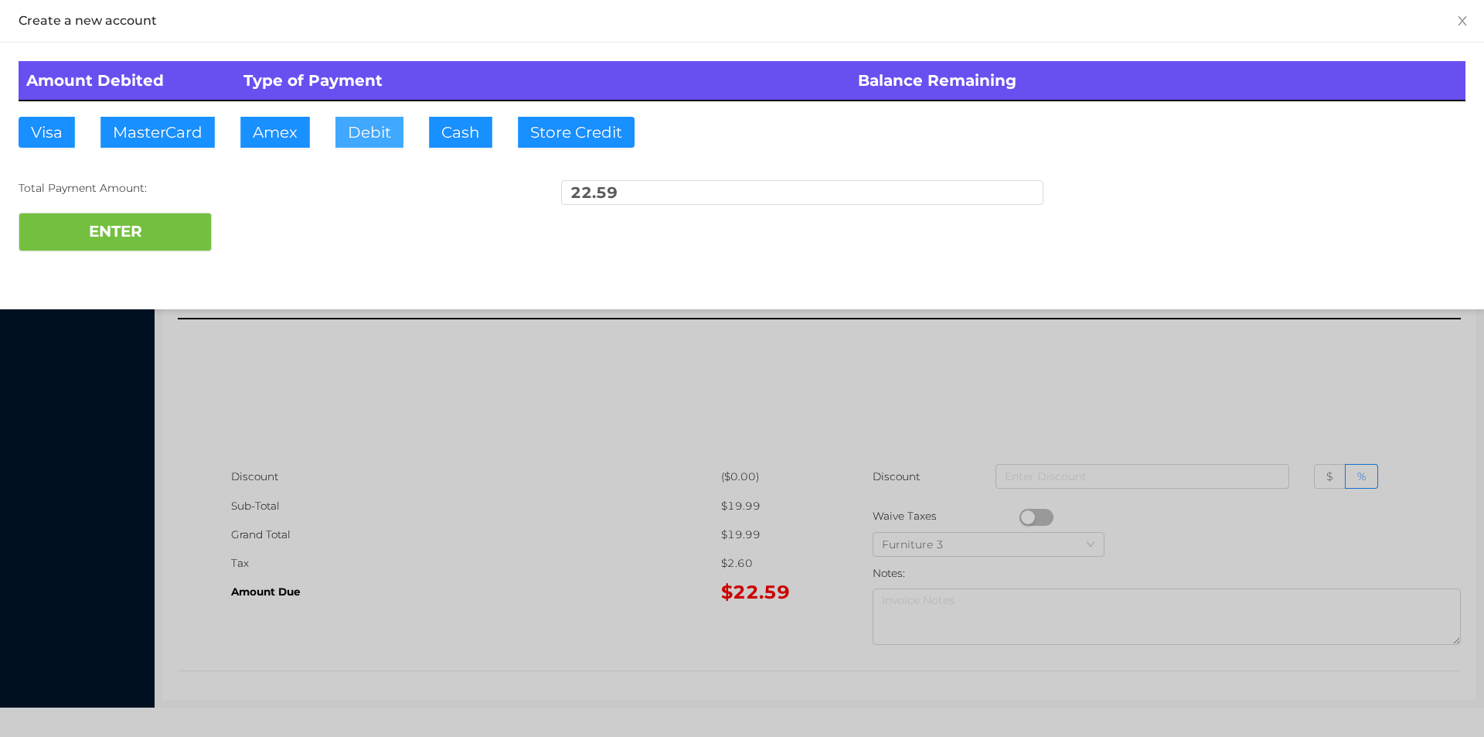
click at [364, 141] on button "Debit" at bounding box center [369, 132] width 68 height 31
click at [128, 247] on button "ENTER" at bounding box center [115, 232] width 193 height 39
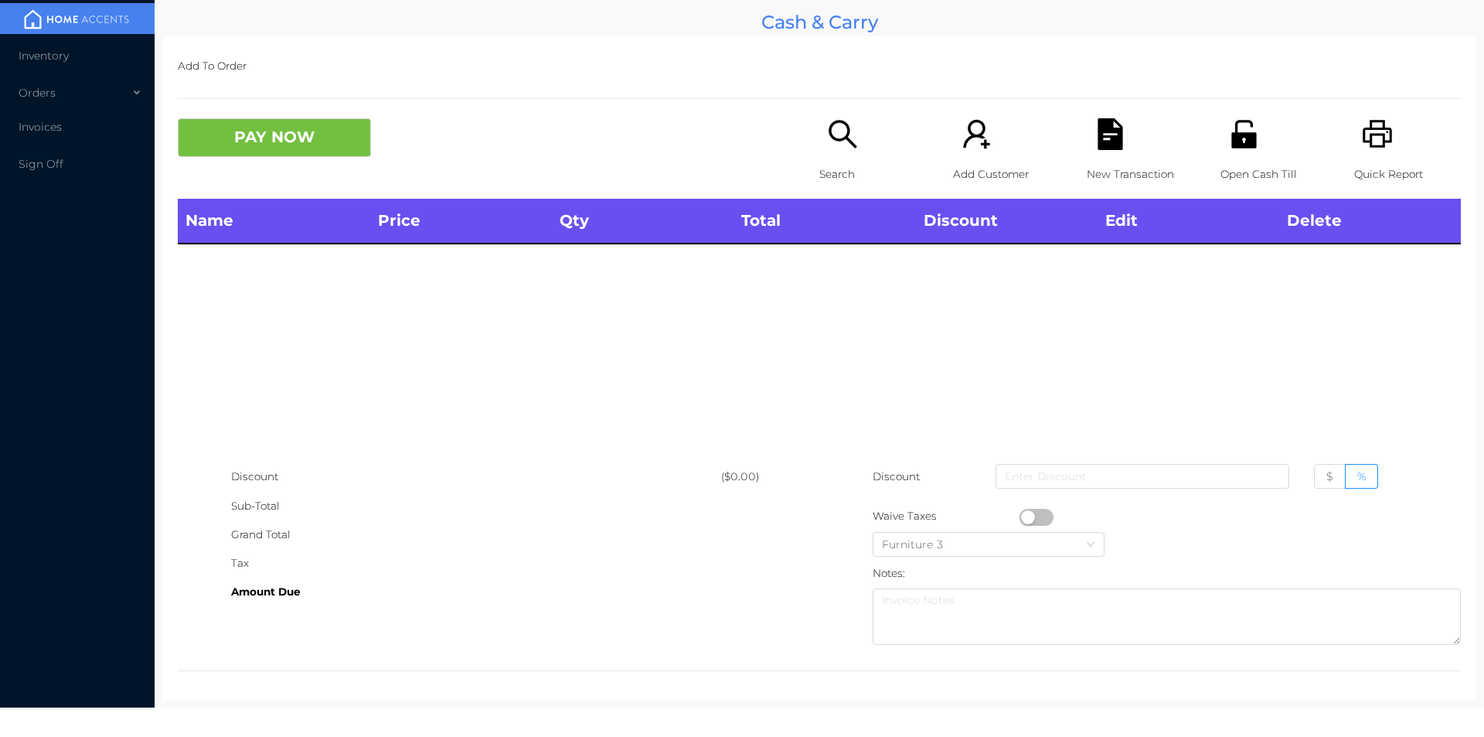
click at [827, 161] on p "Search" at bounding box center [872, 174] width 107 height 29
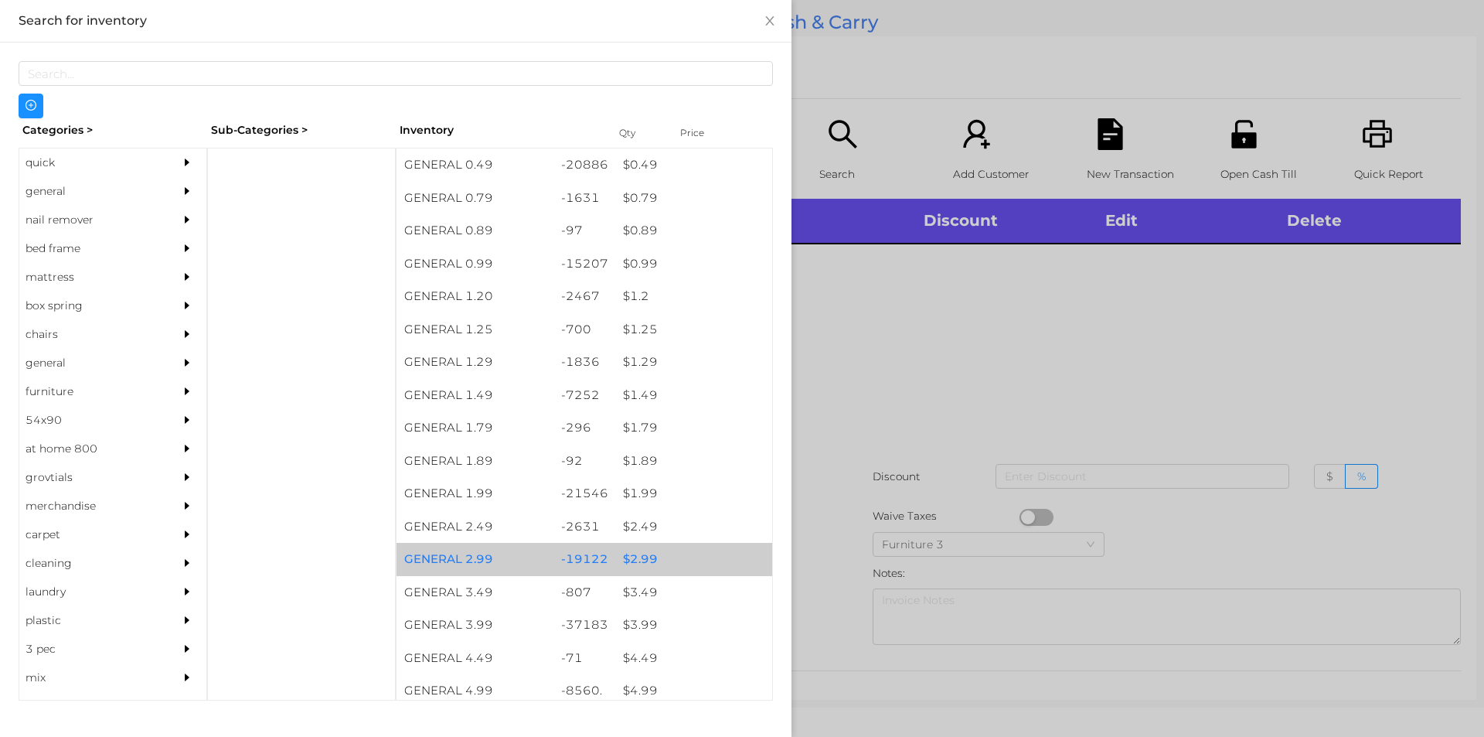
click at [639, 554] on div "$ 2.99" at bounding box center [693, 559] width 157 height 33
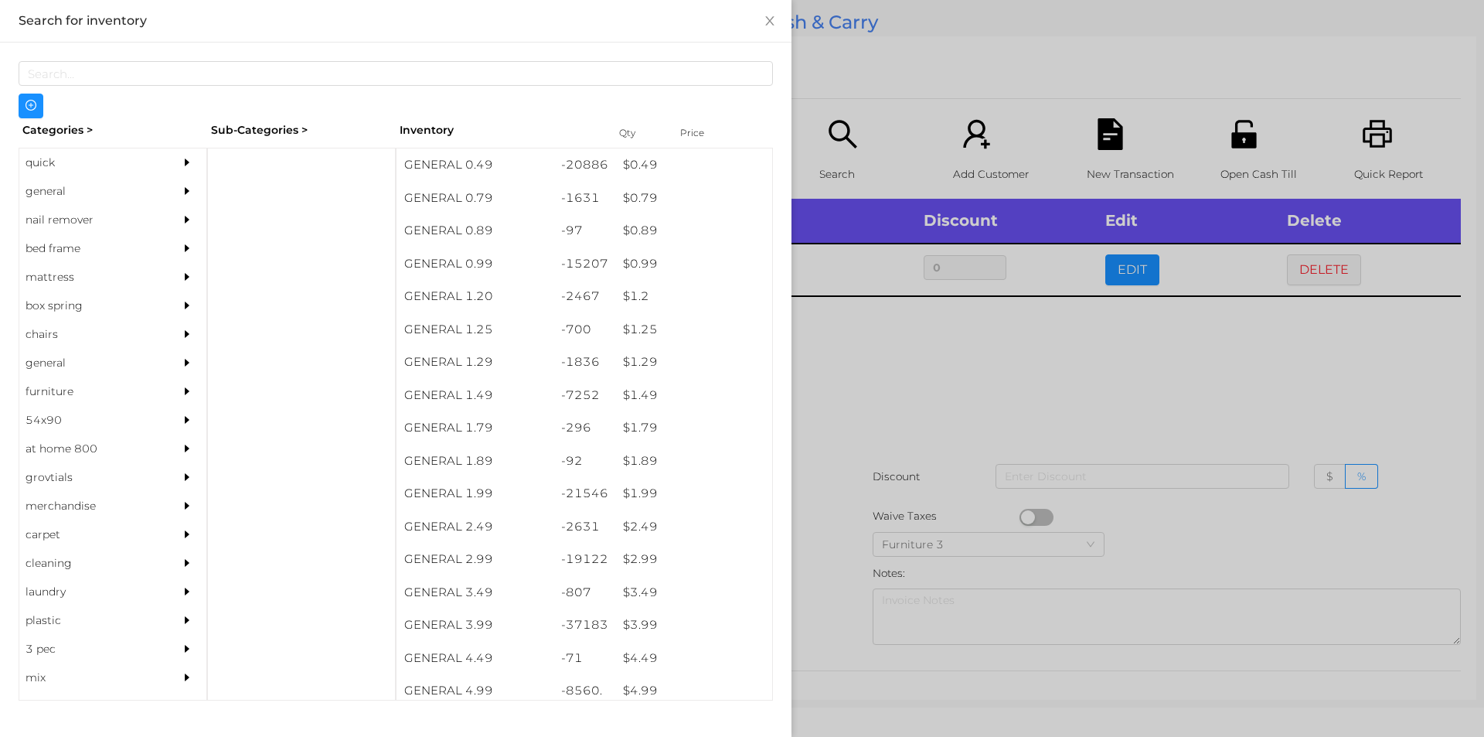
click at [871, 415] on div at bounding box center [742, 368] width 1484 height 737
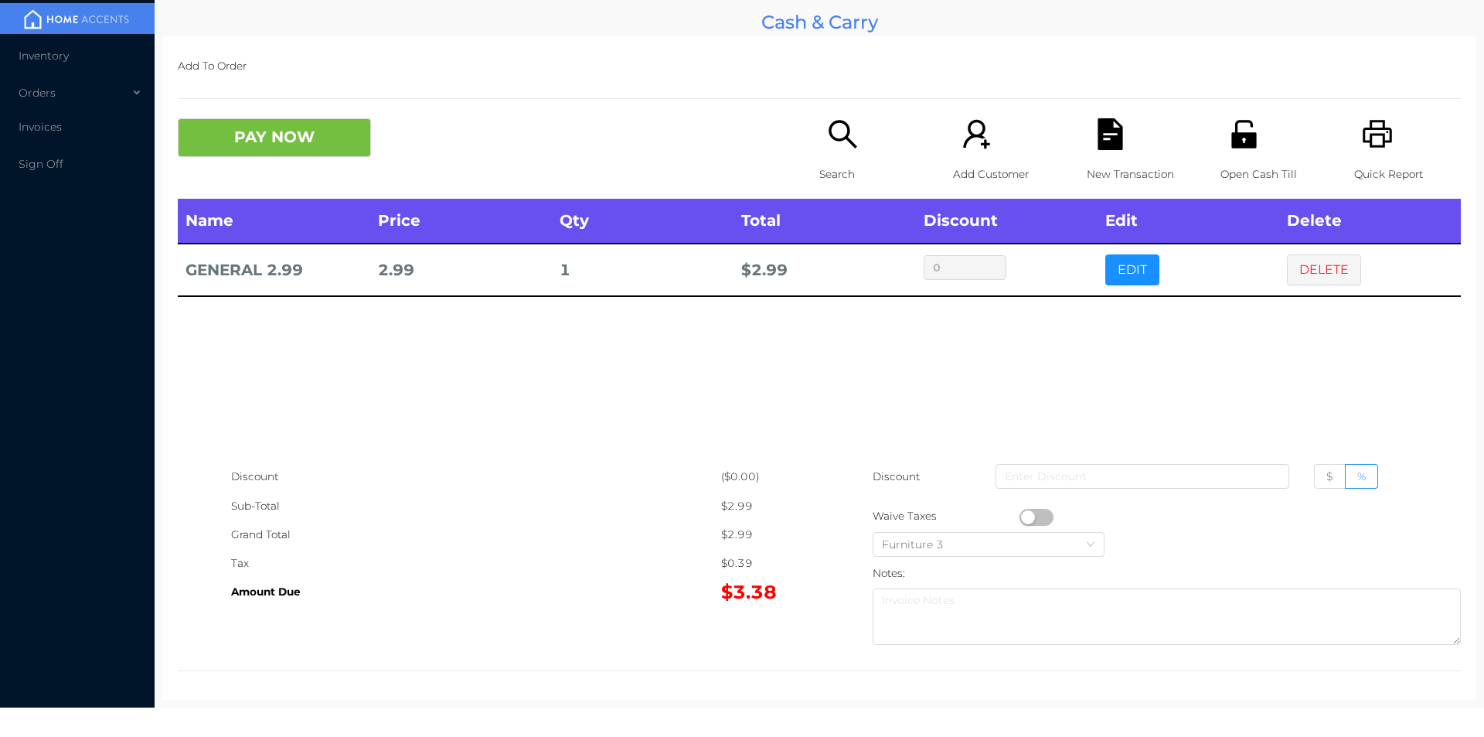
click at [1020, 520] on button "button" at bounding box center [1036, 517] width 34 height 17
click at [323, 141] on button "PAY NOW" at bounding box center [274, 137] width 193 height 39
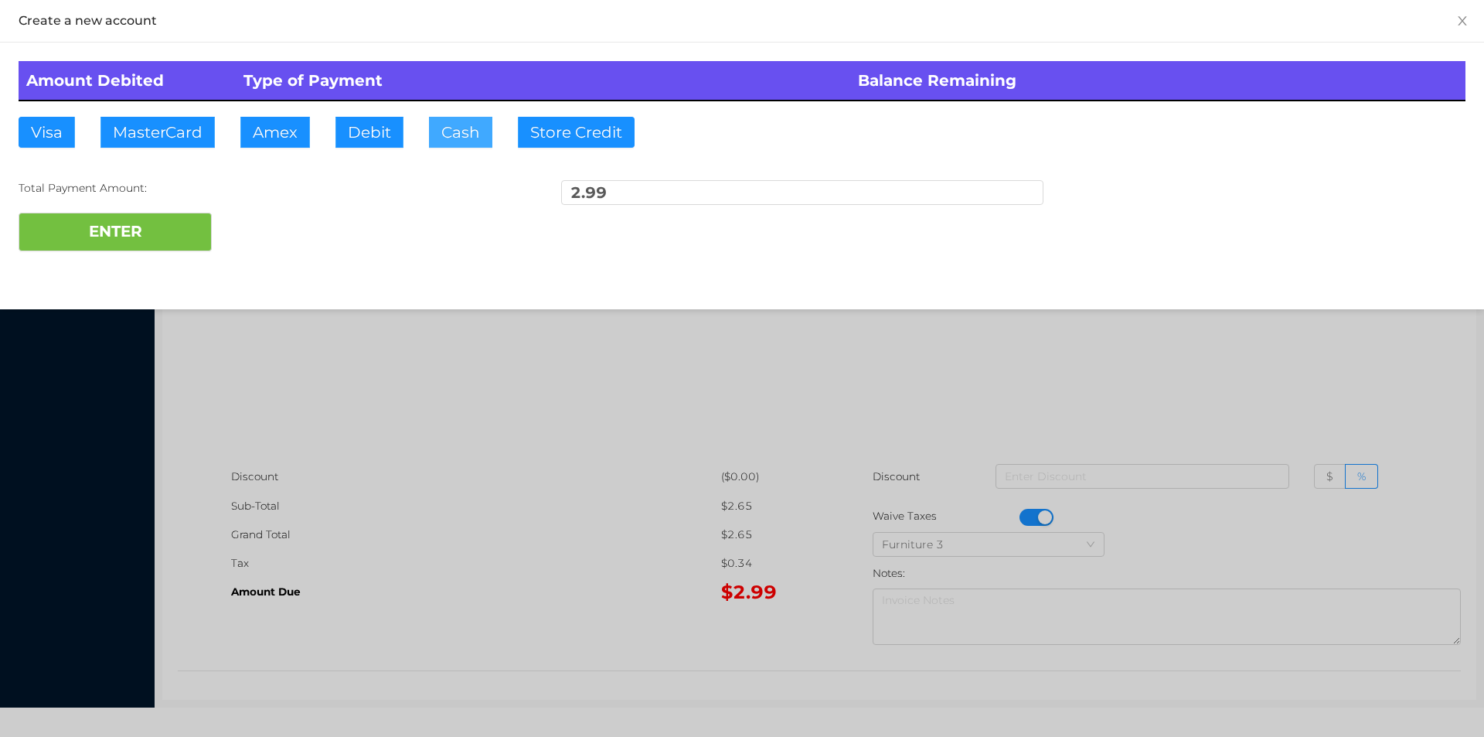
click at [449, 143] on button "Cash" at bounding box center [460, 132] width 63 height 31
click at [135, 217] on button "ENTER" at bounding box center [115, 232] width 193 height 39
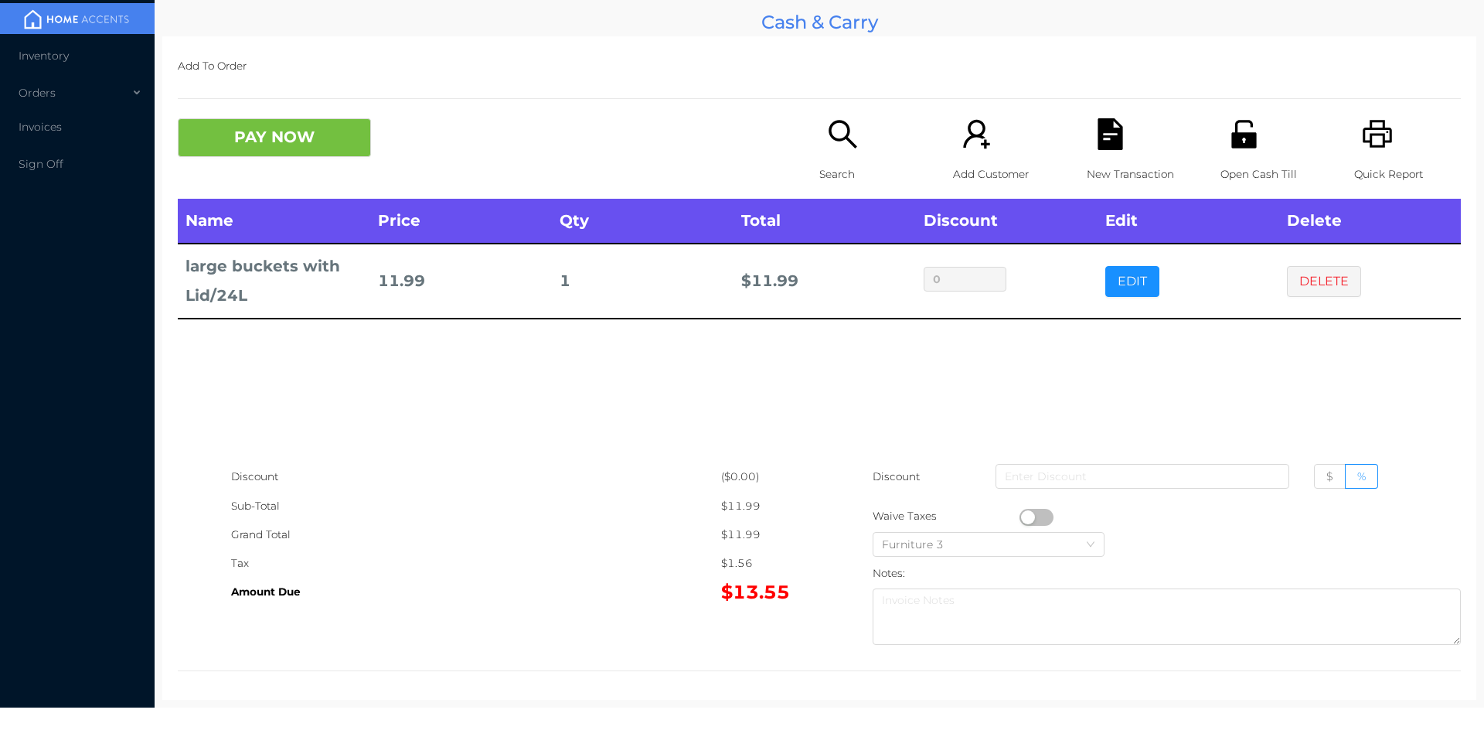
click at [849, 149] on icon "icon: search" at bounding box center [843, 134] width 32 height 32
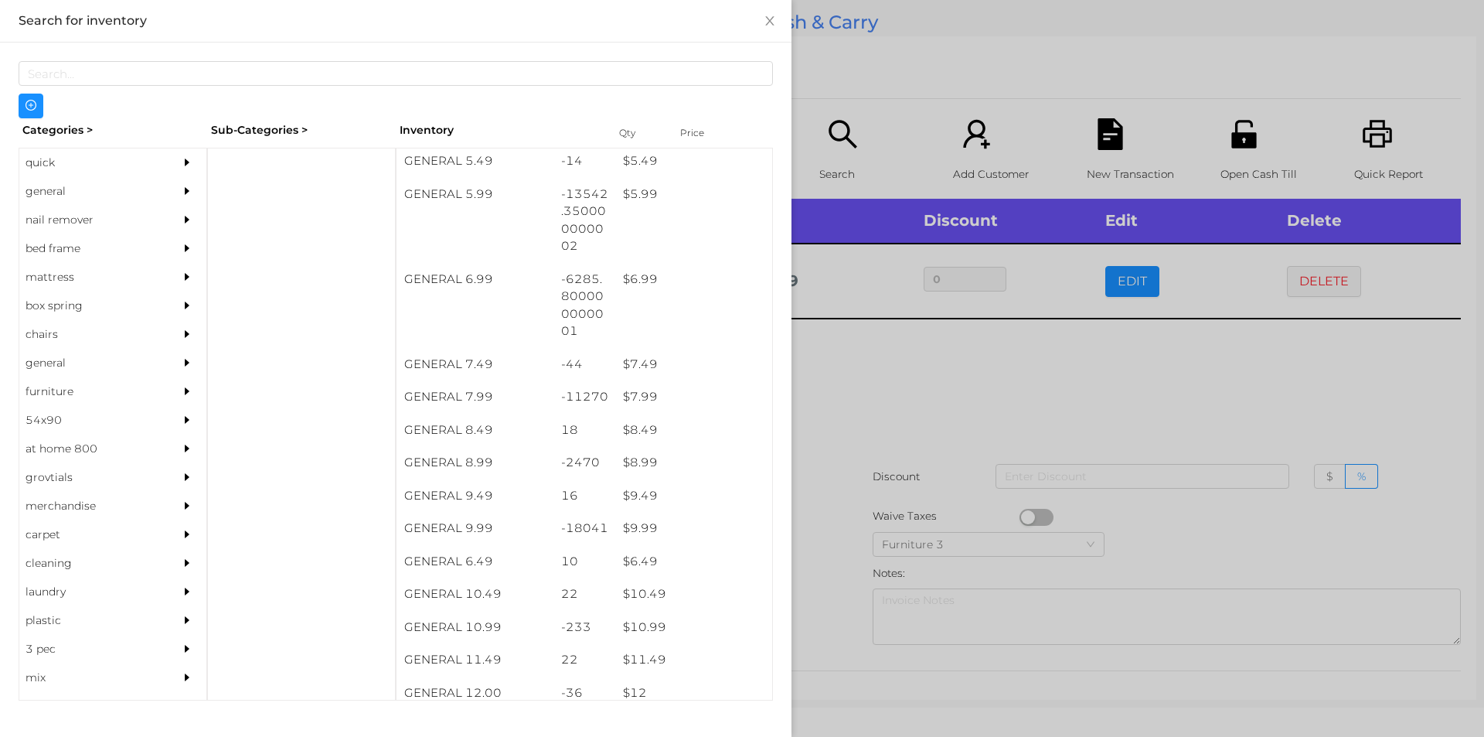
scroll to position [580, 0]
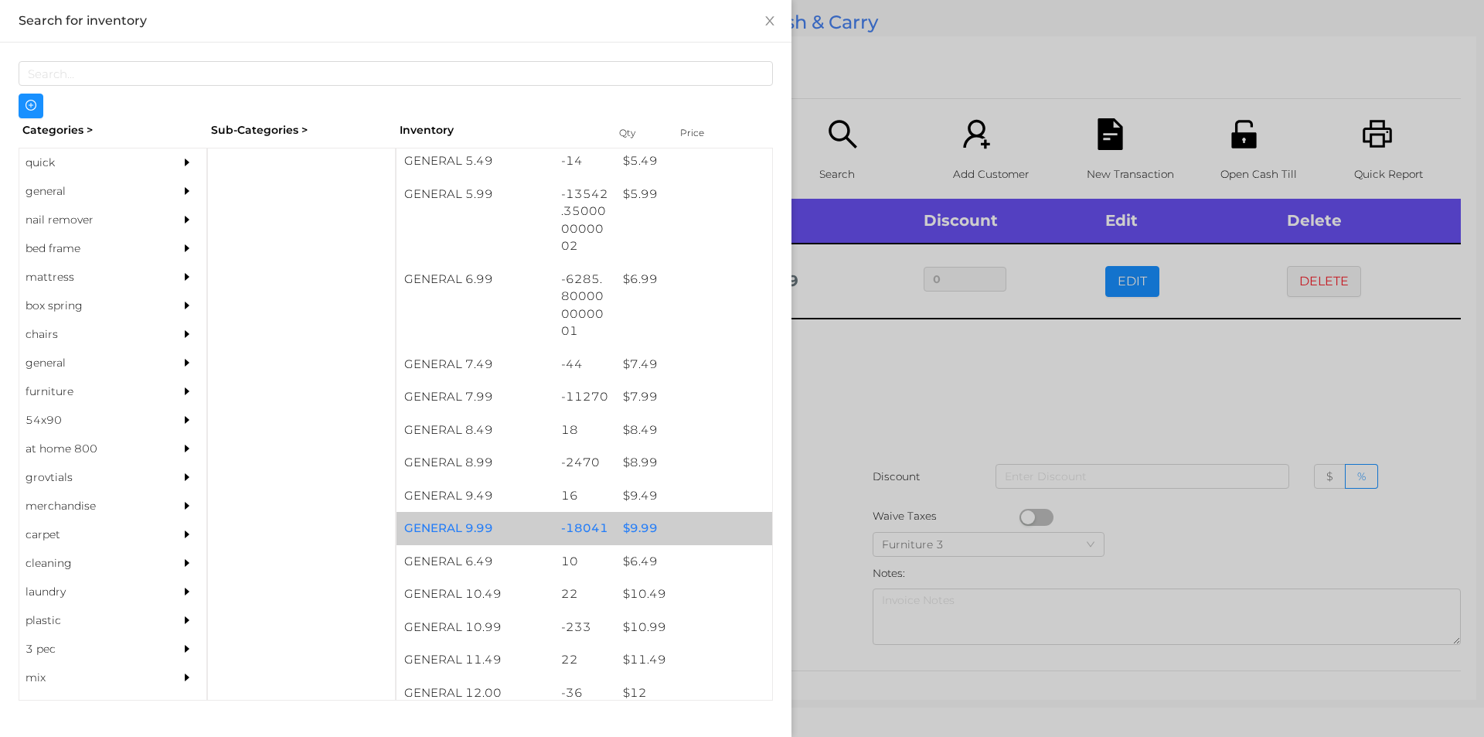
click at [635, 519] on div "$ 9.99" at bounding box center [693, 528] width 157 height 33
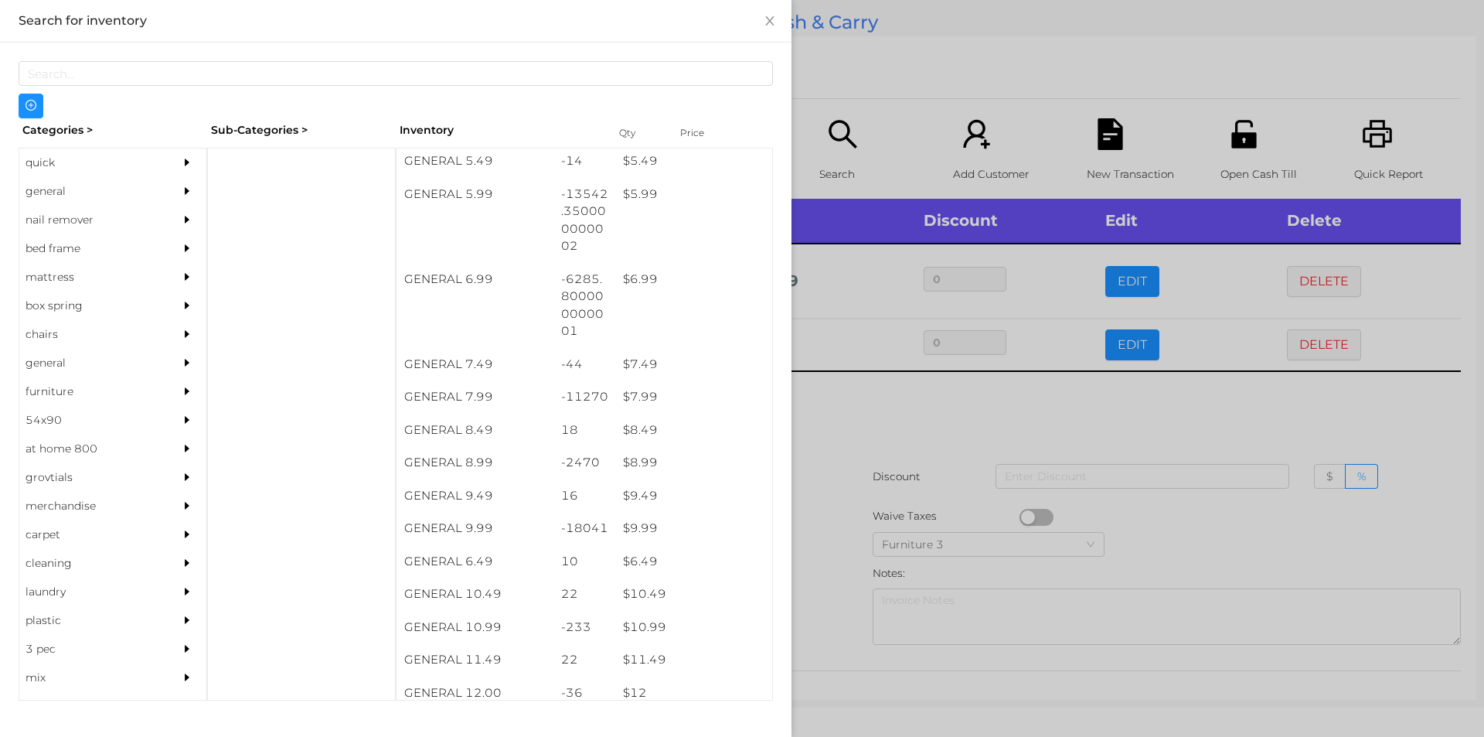
click at [851, 434] on div at bounding box center [742, 368] width 1484 height 737
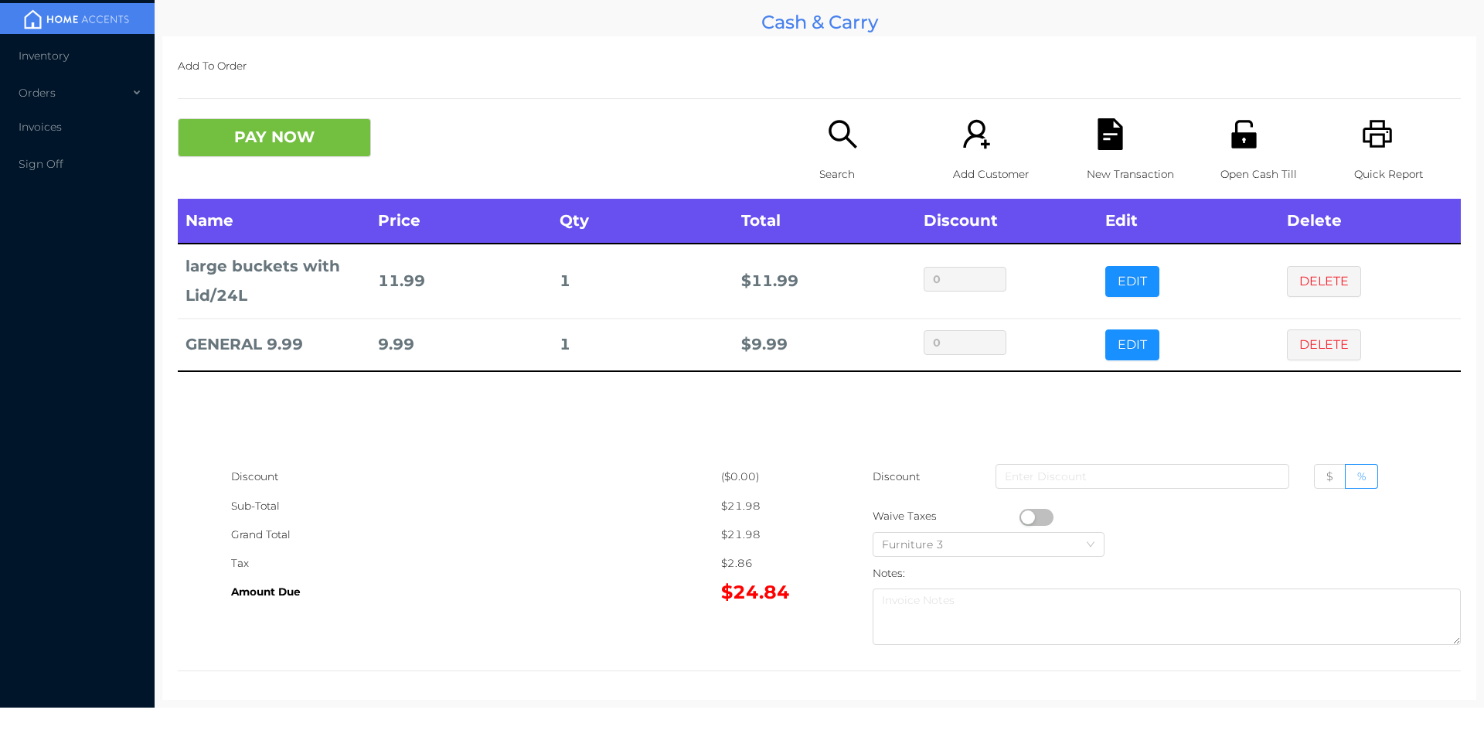
click at [1125, 131] on div "New Transaction" at bounding box center [1140, 158] width 107 height 80
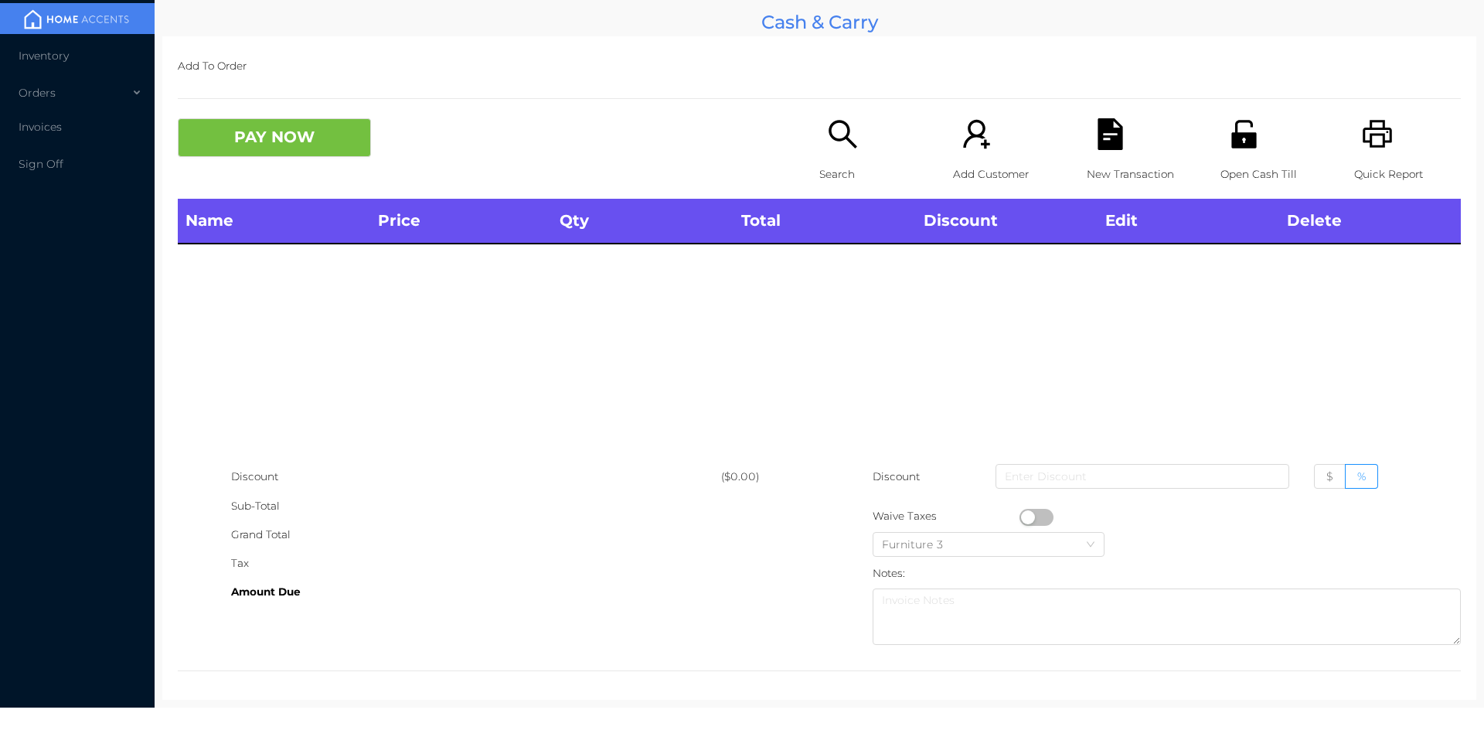
click at [1366, 173] on p "Quick Report" at bounding box center [1407, 174] width 107 height 29
click at [1100, 134] on icon "icon: file-text" at bounding box center [1110, 134] width 32 height 32
click at [313, 184] on div "PAY NOW Search Add Customer New Transaction Open Cash Till Quick Report" at bounding box center [819, 158] width 1283 height 80
click at [369, 433] on div "Name Price Qty Total Discount Edit Delete" at bounding box center [819, 331] width 1283 height 264
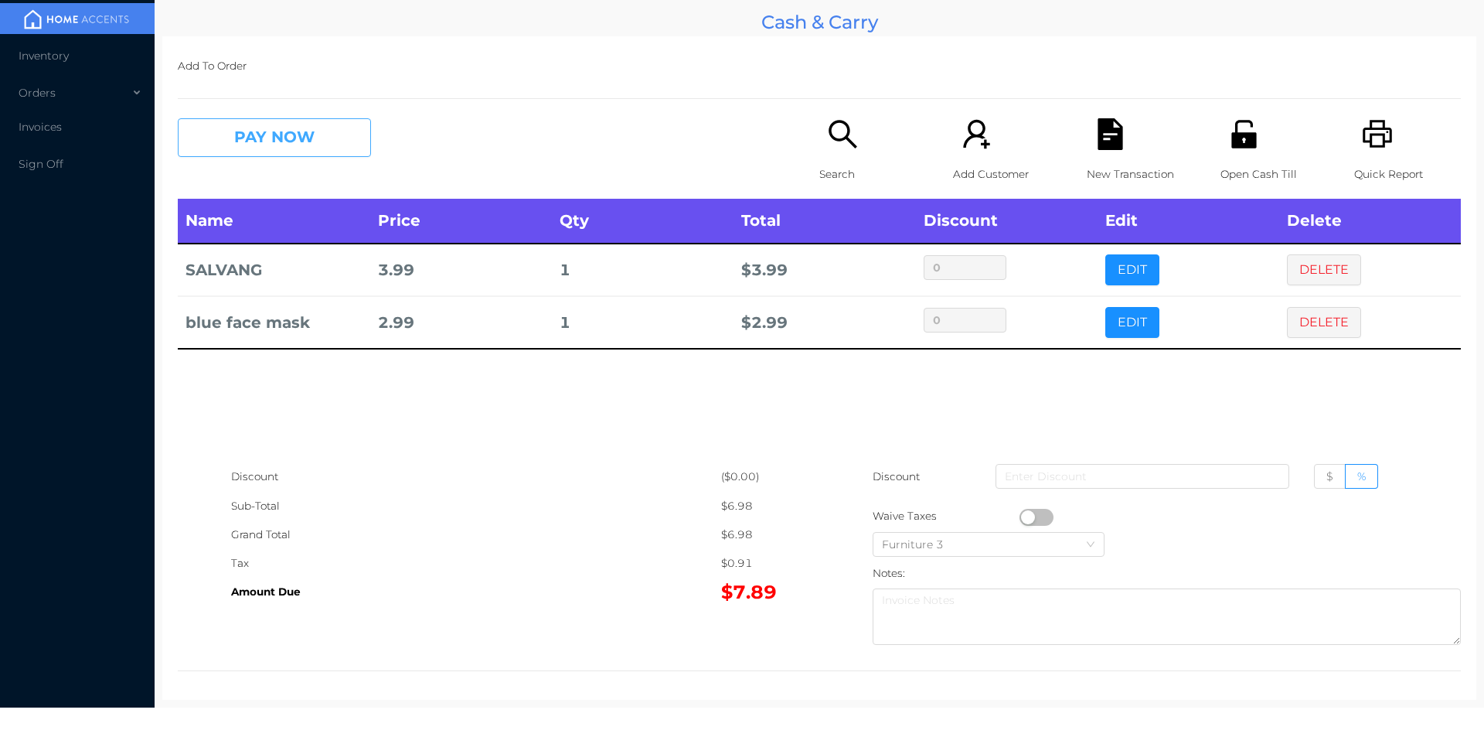
click at [257, 153] on button "PAY NOW" at bounding box center [274, 137] width 193 height 39
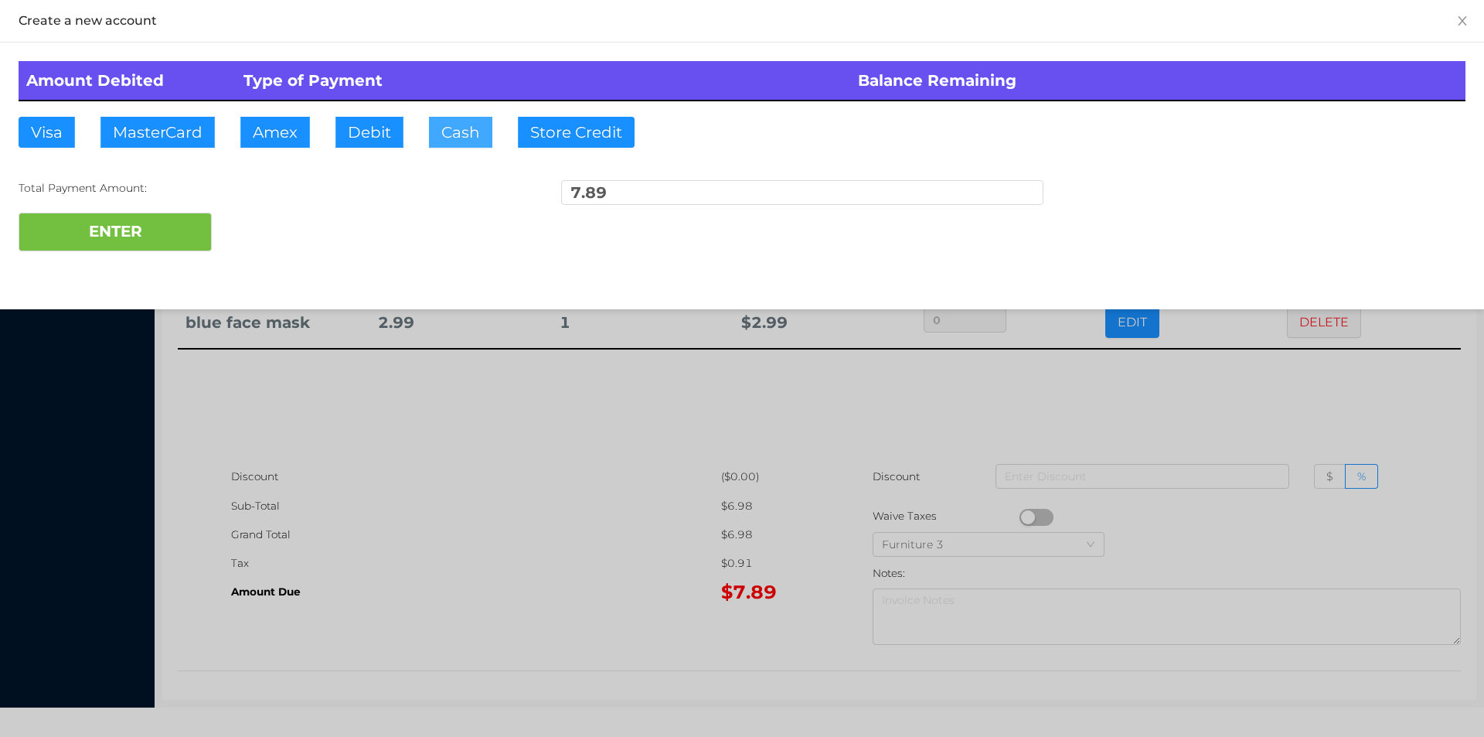
click at [451, 118] on button "Cash" at bounding box center [460, 132] width 63 height 31
click at [280, 250] on div "ENTER" at bounding box center [742, 232] width 1447 height 39
click at [394, 496] on div at bounding box center [742, 368] width 1484 height 737
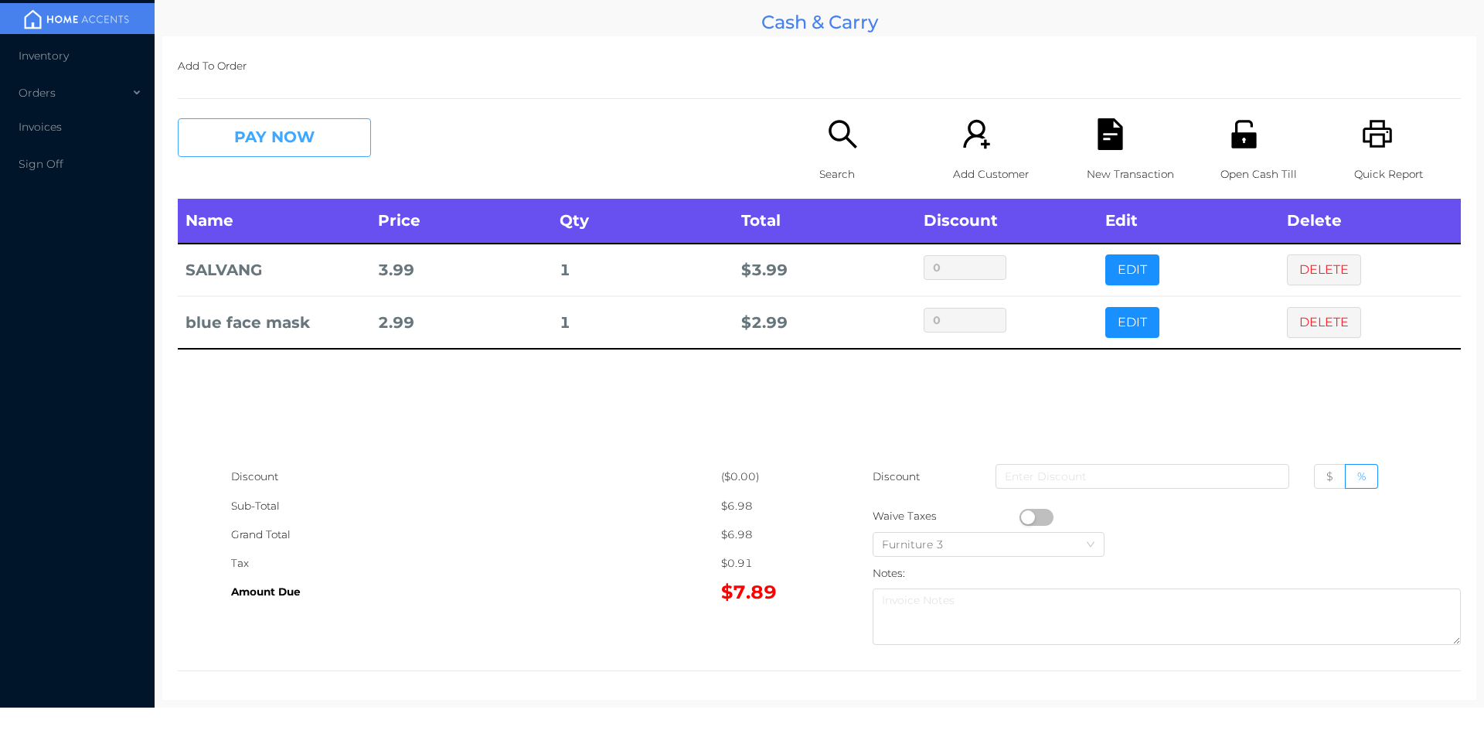
click at [276, 154] on button "PAY NOW" at bounding box center [274, 137] width 193 height 39
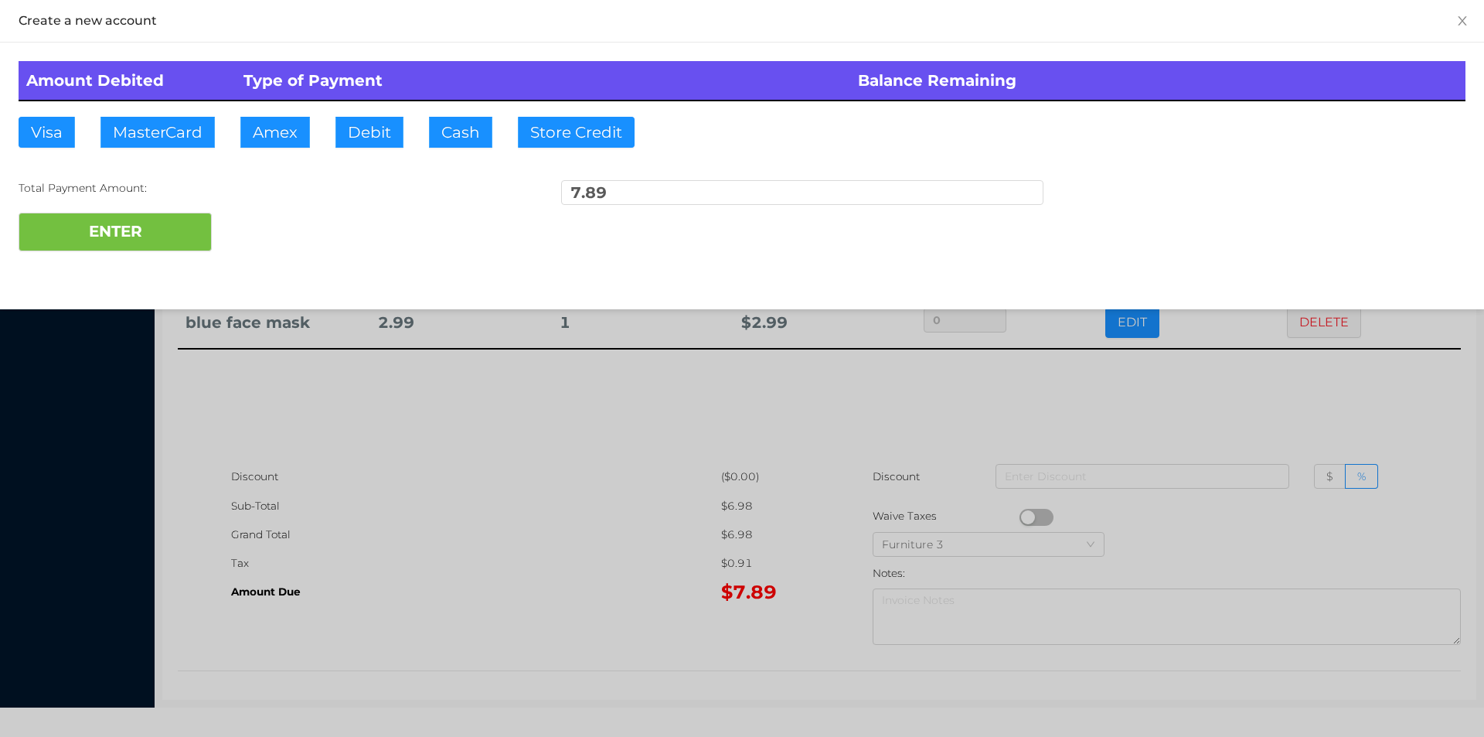
click at [577, 530] on div at bounding box center [742, 368] width 1484 height 737
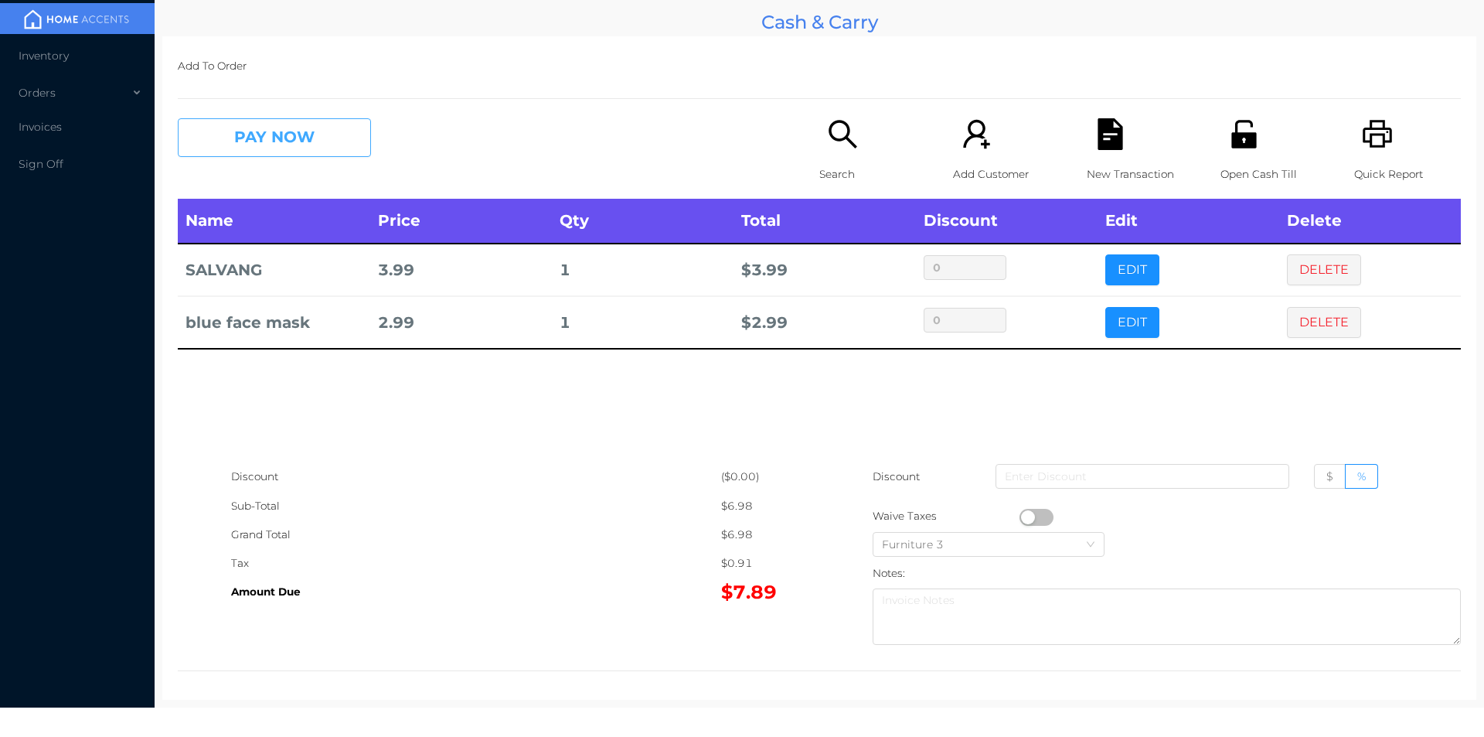
click at [318, 137] on button "PAY NOW" at bounding box center [274, 137] width 193 height 39
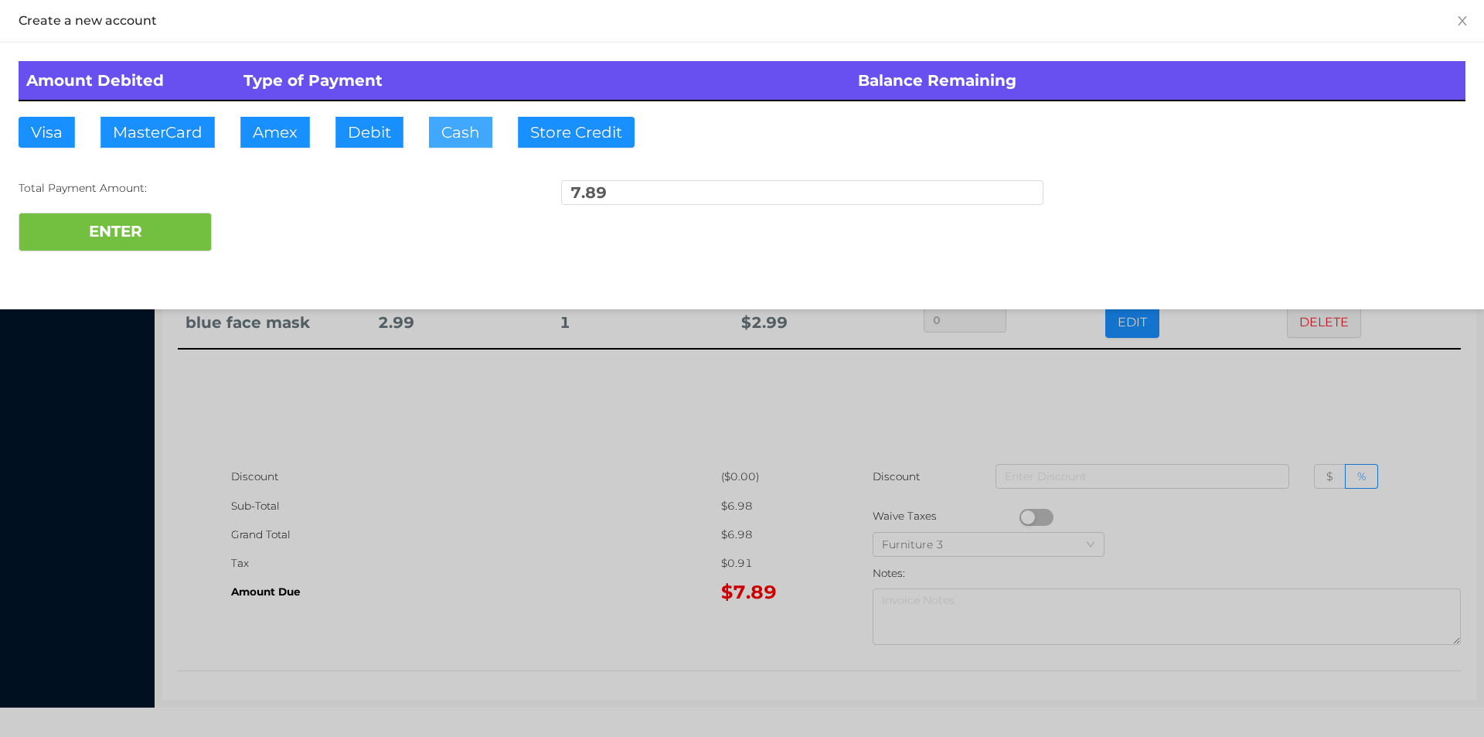
click at [445, 122] on button "Cash" at bounding box center [460, 132] width 63 height 31
click at [138, 223] on button "ENTER" at bounding box center [115, 232] width 193 height 39
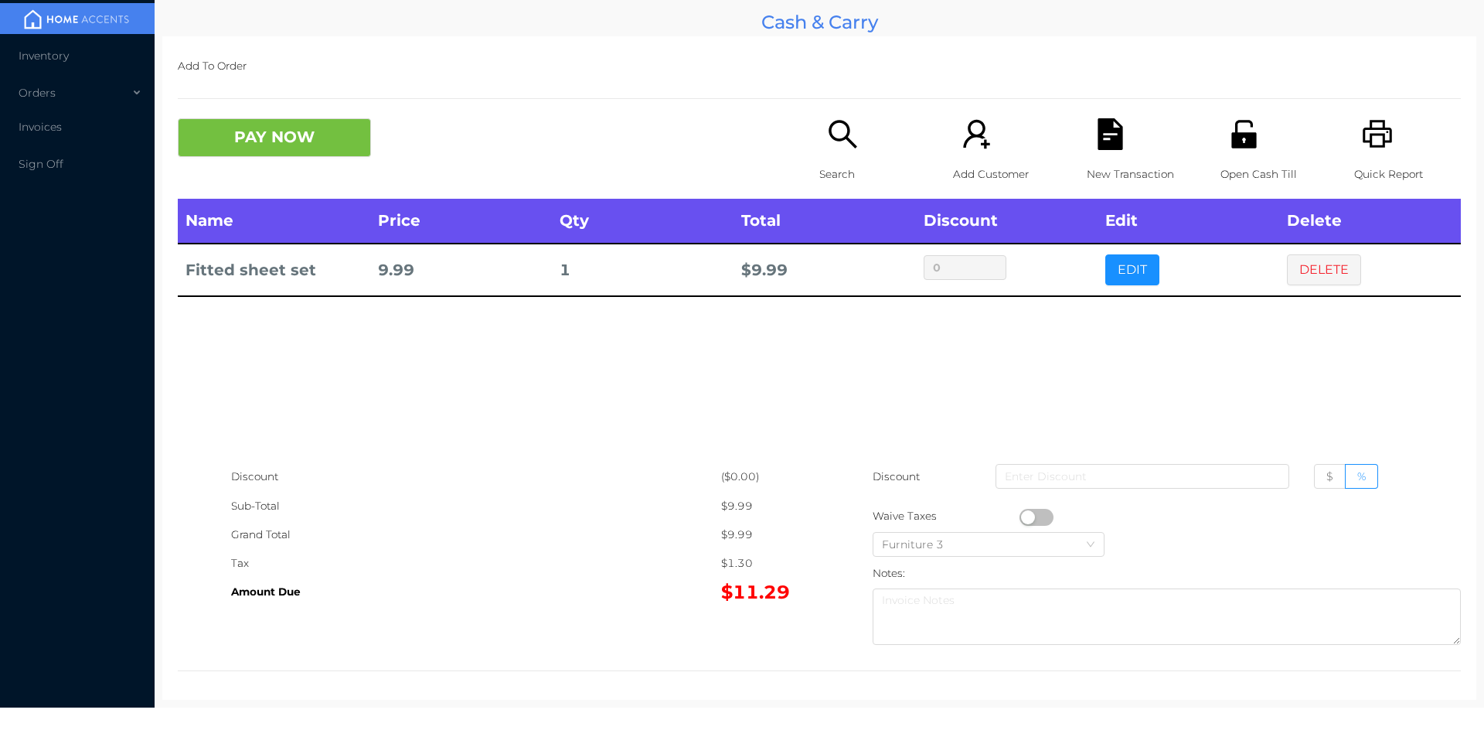
click at [841, 166] on p "Search" at bounding box center [872, 174] width 107 height 29
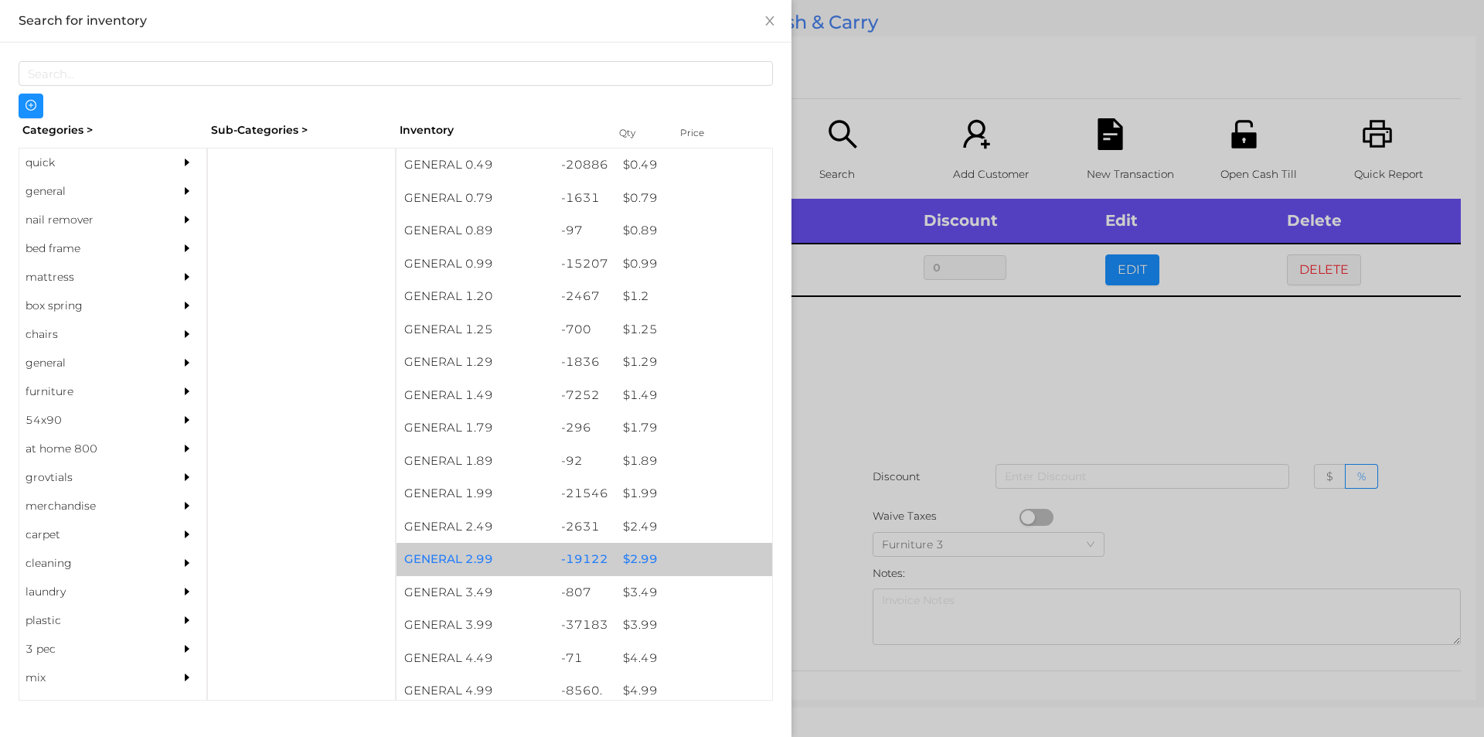
click at [645, 560] on div "$ 2.99" at bounding box center [693, 559] width 157 height 33
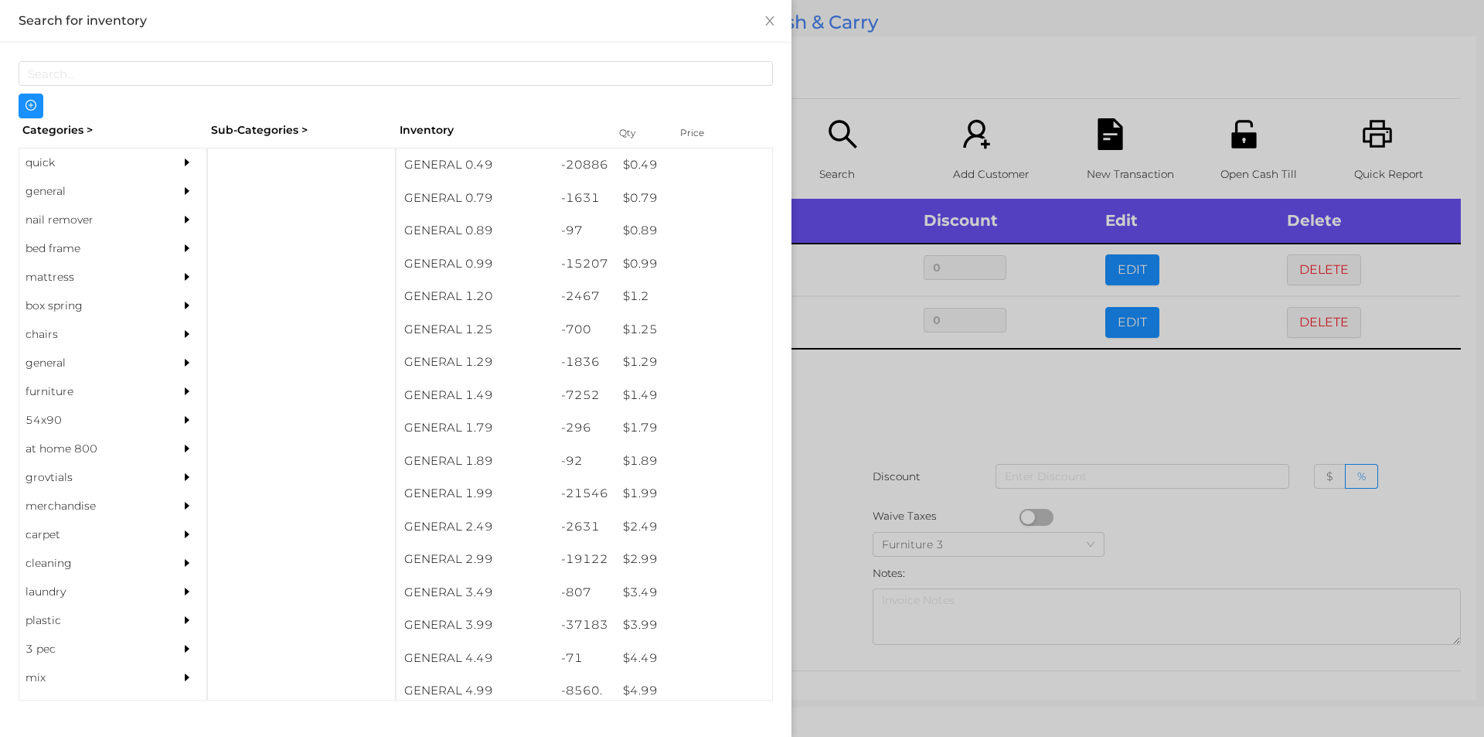
click at [858, 430] on div at bounding box center [742, 368] width 1484 height 737
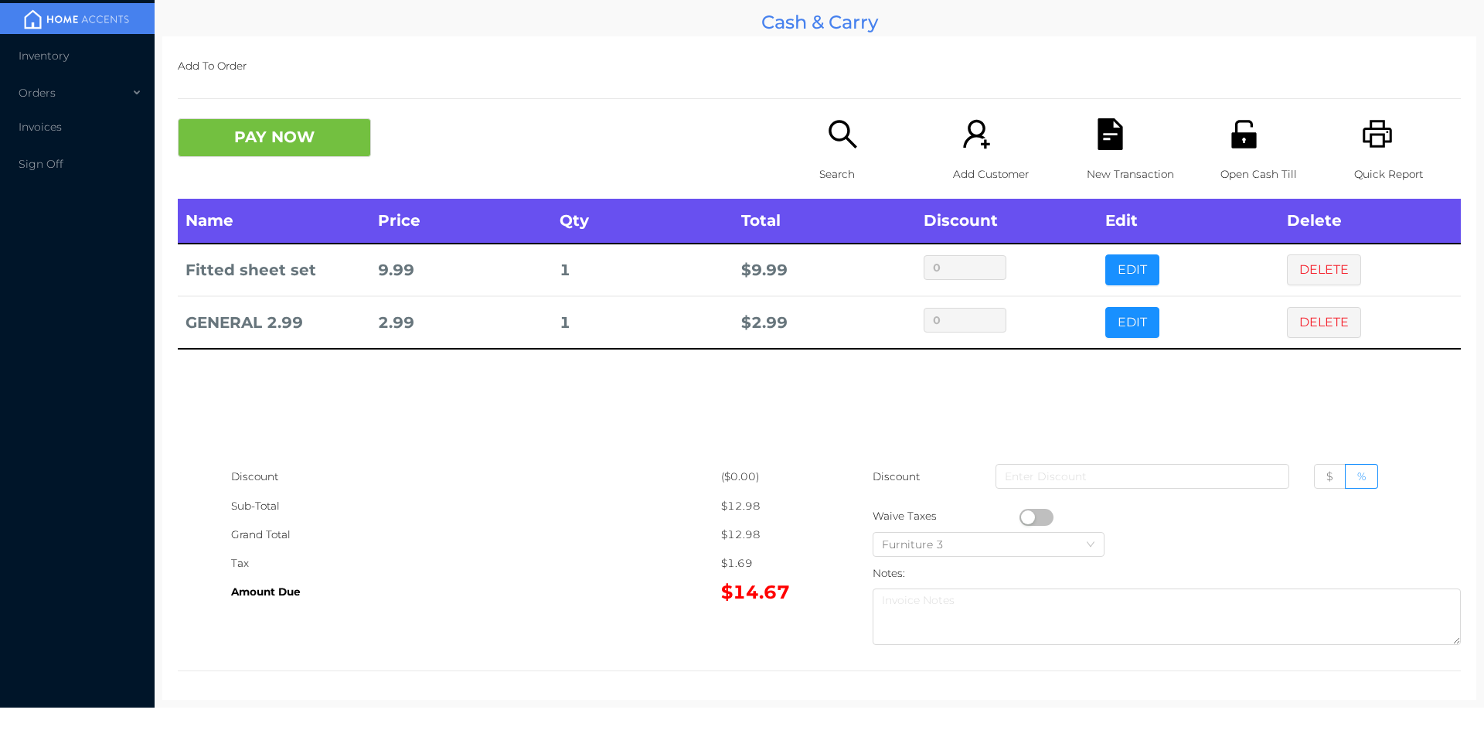
click at [825, 166] on p "Search" at bounding box center [872, 174] width 107 height 29
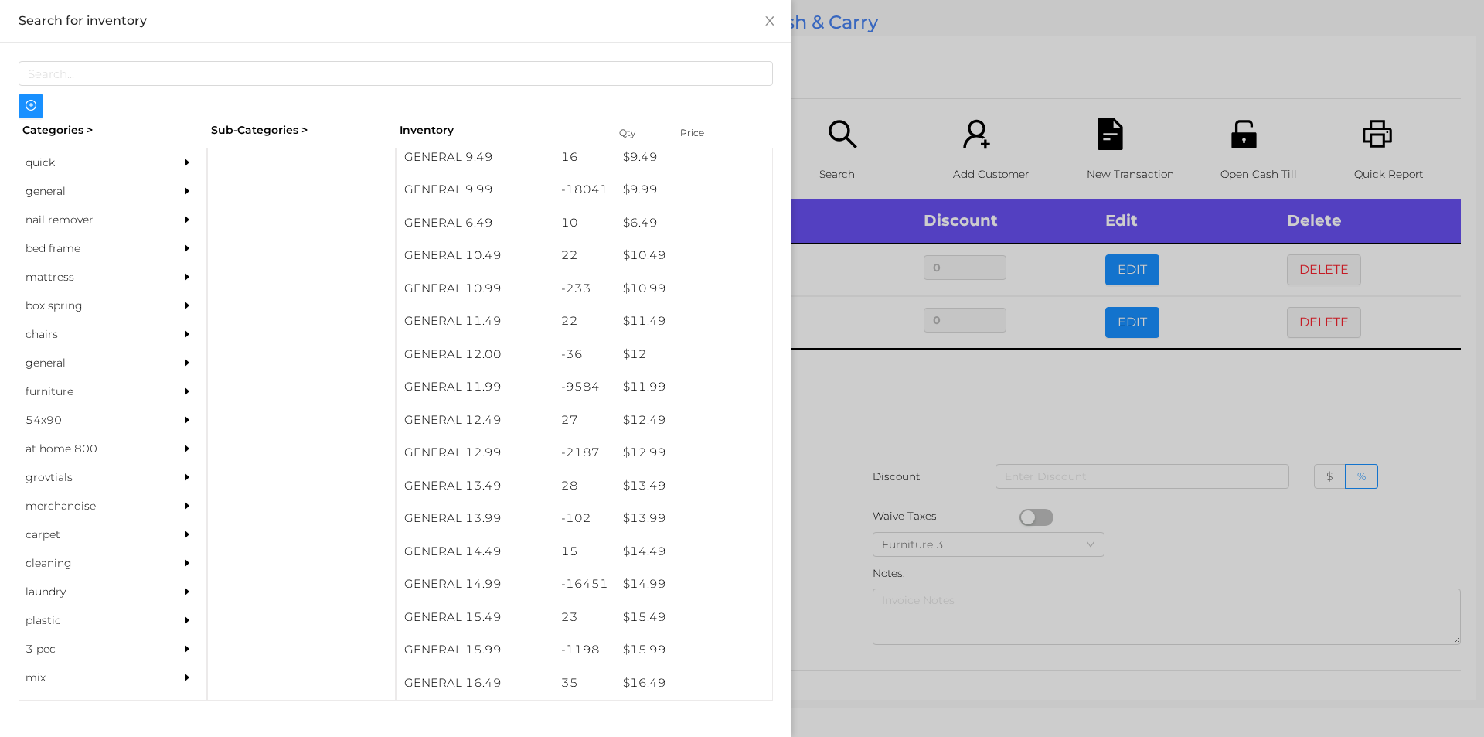
scroll to position [911, 0]
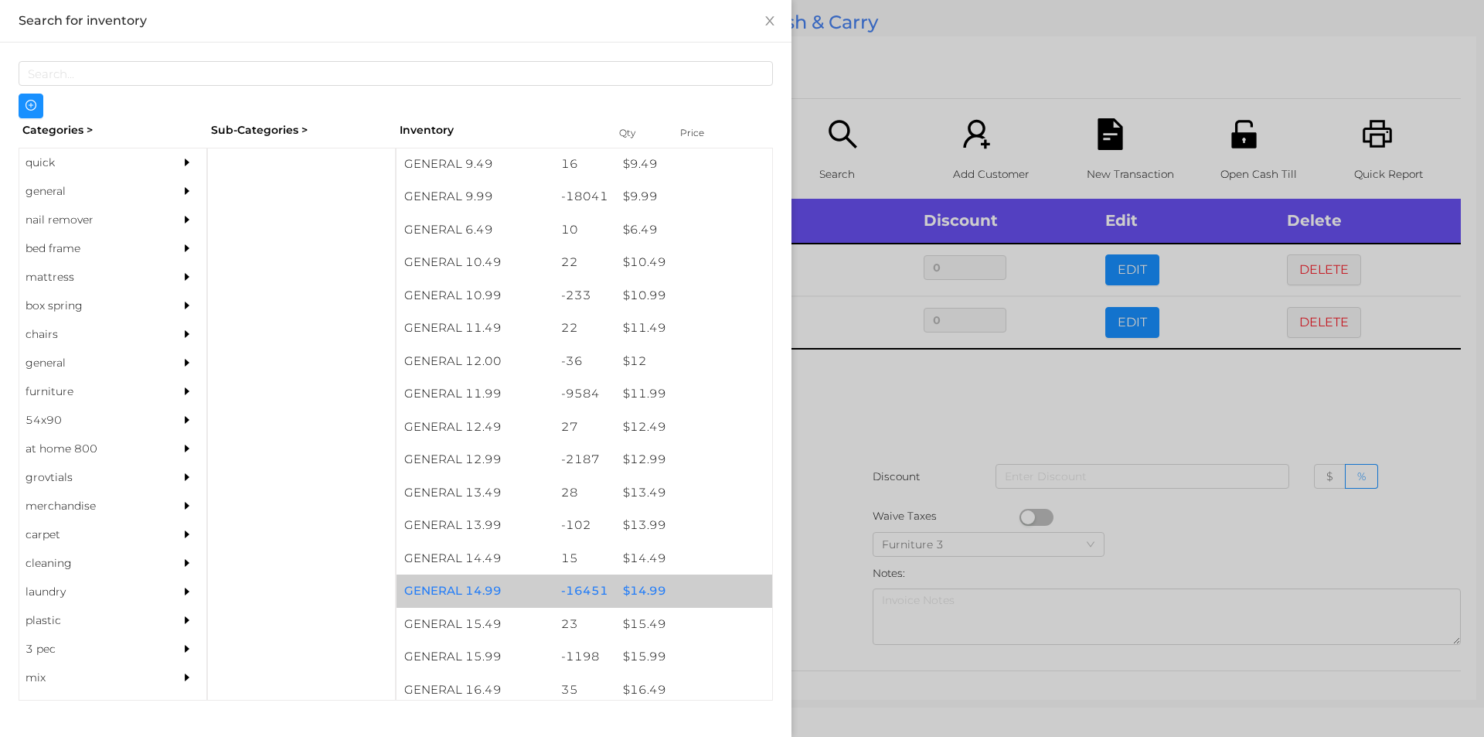
click at [642, 590] on div "$ 14.99" at bounding box center [693, 590] width 157 height 33
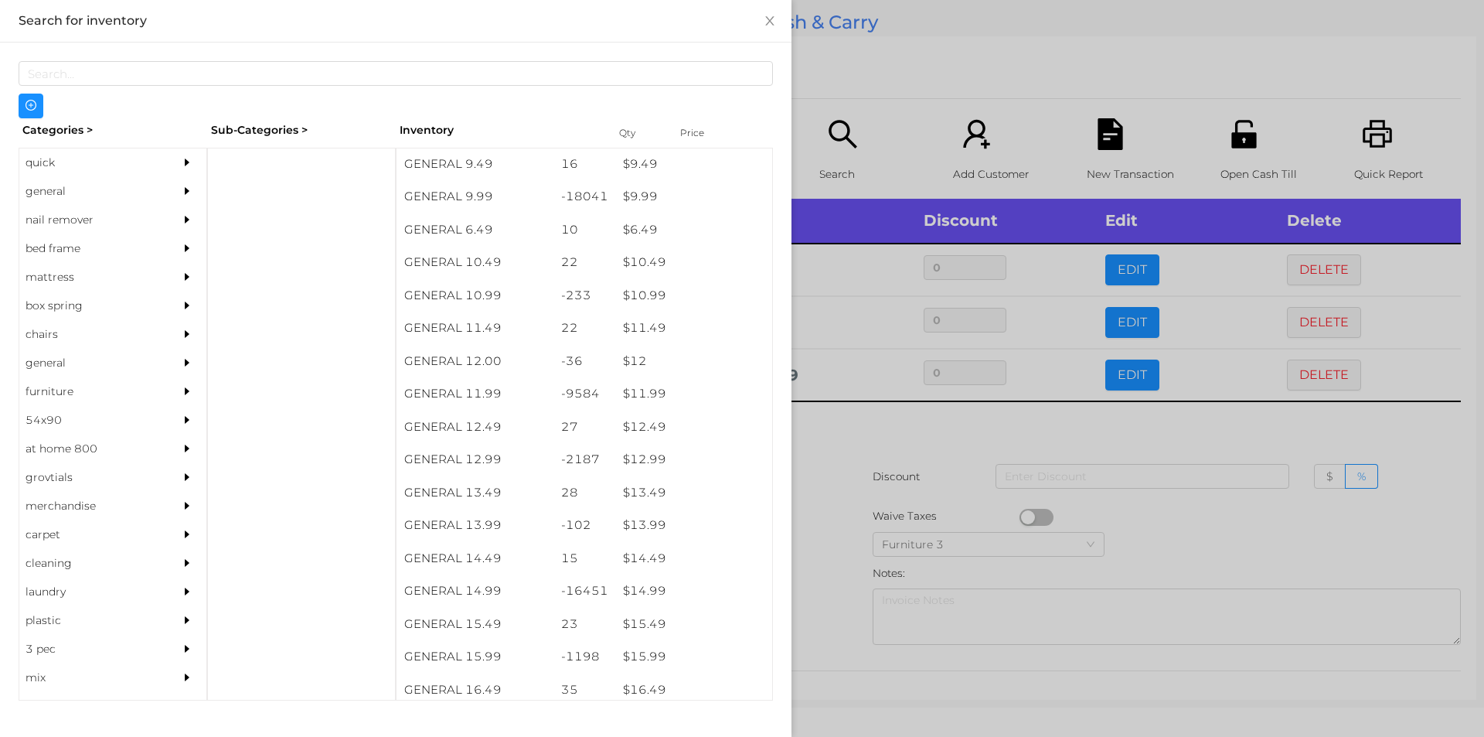
click at [848, 445] on div at bounding box center [742, 368] width 1484 height 737
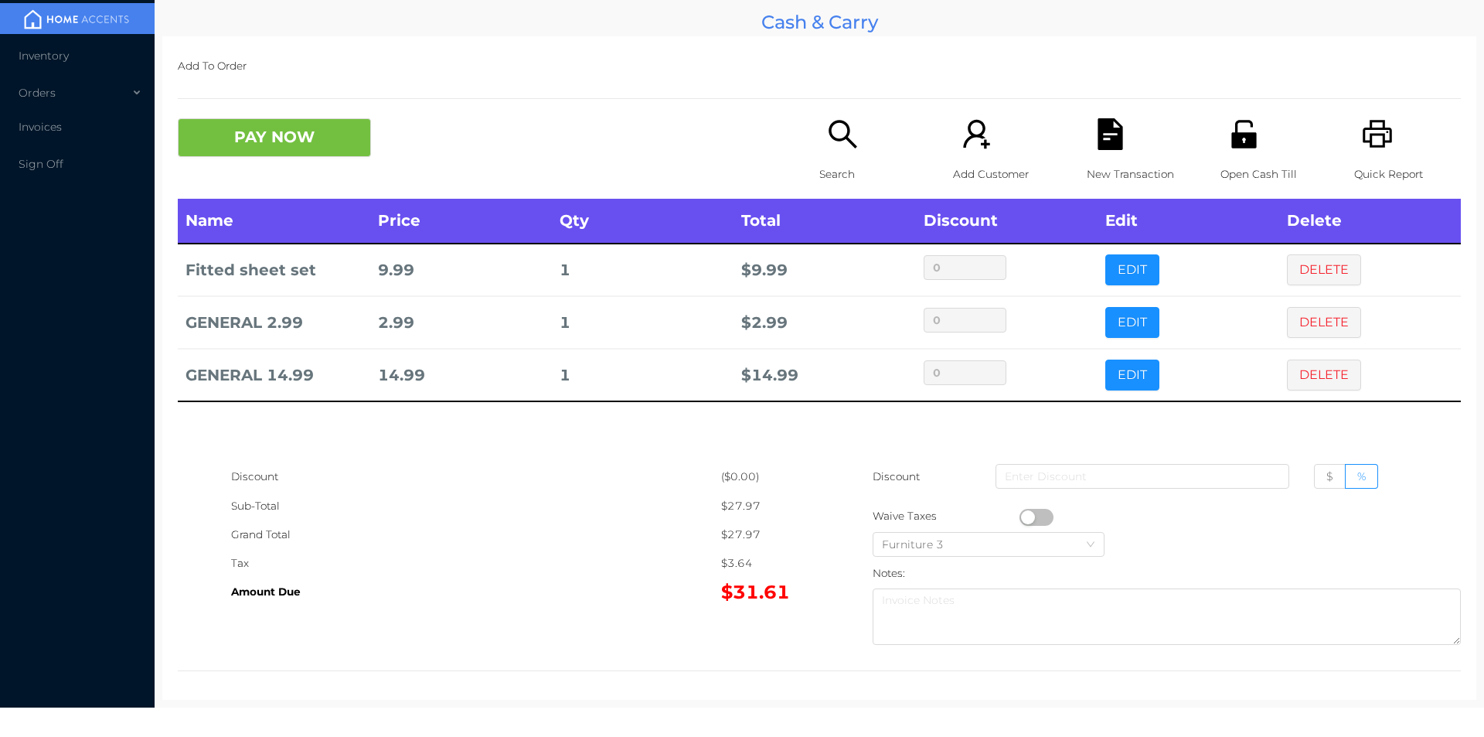
click at [782, 404] on div "Name Price Qty Total Discount Edit Delete Fitted sheet set 9.99 1 $ 9.99 0 EDIT…" at bounding box center [819, 331] width 1283 height 264
click at [827, 146] on icon "icon: search" at bounding box center [843, 134] width 32 height 32
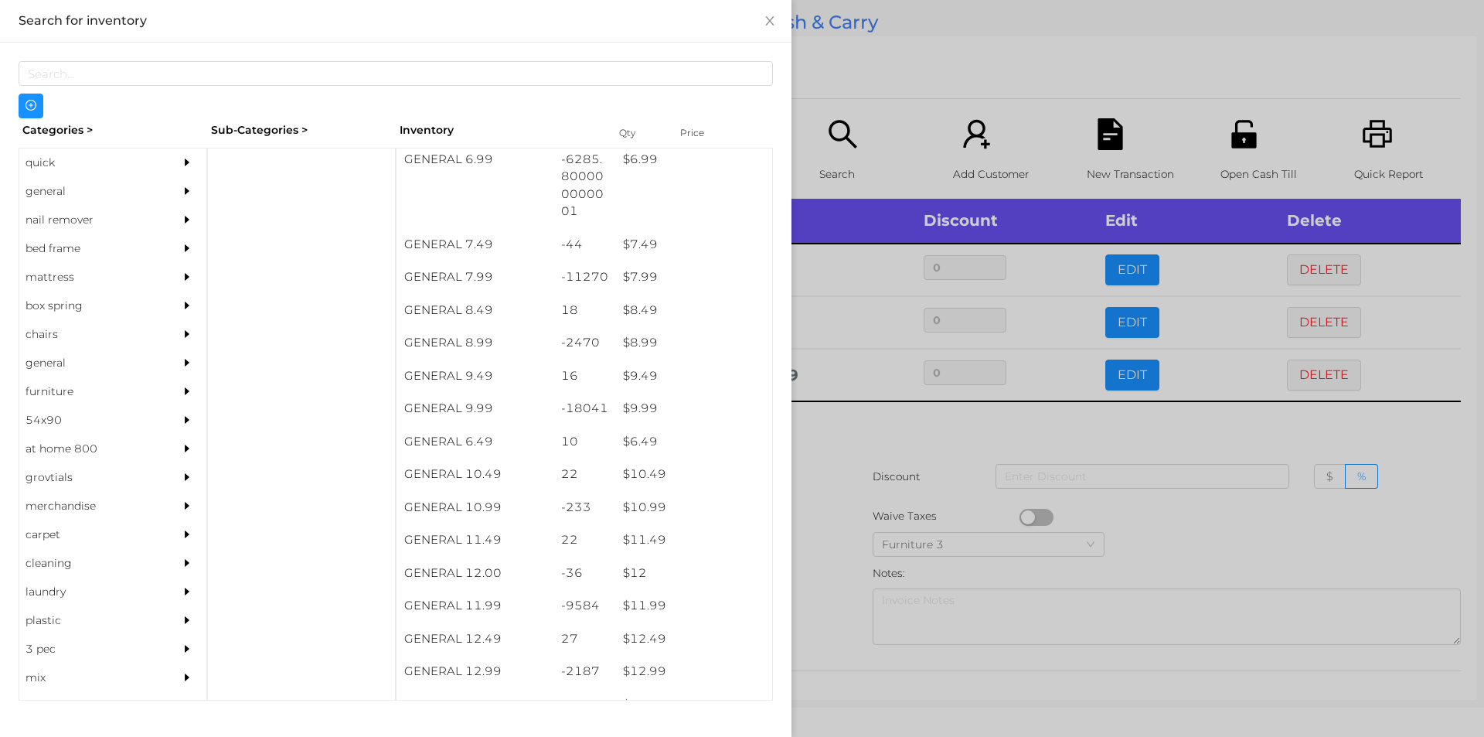
scroll to position [701, 0]
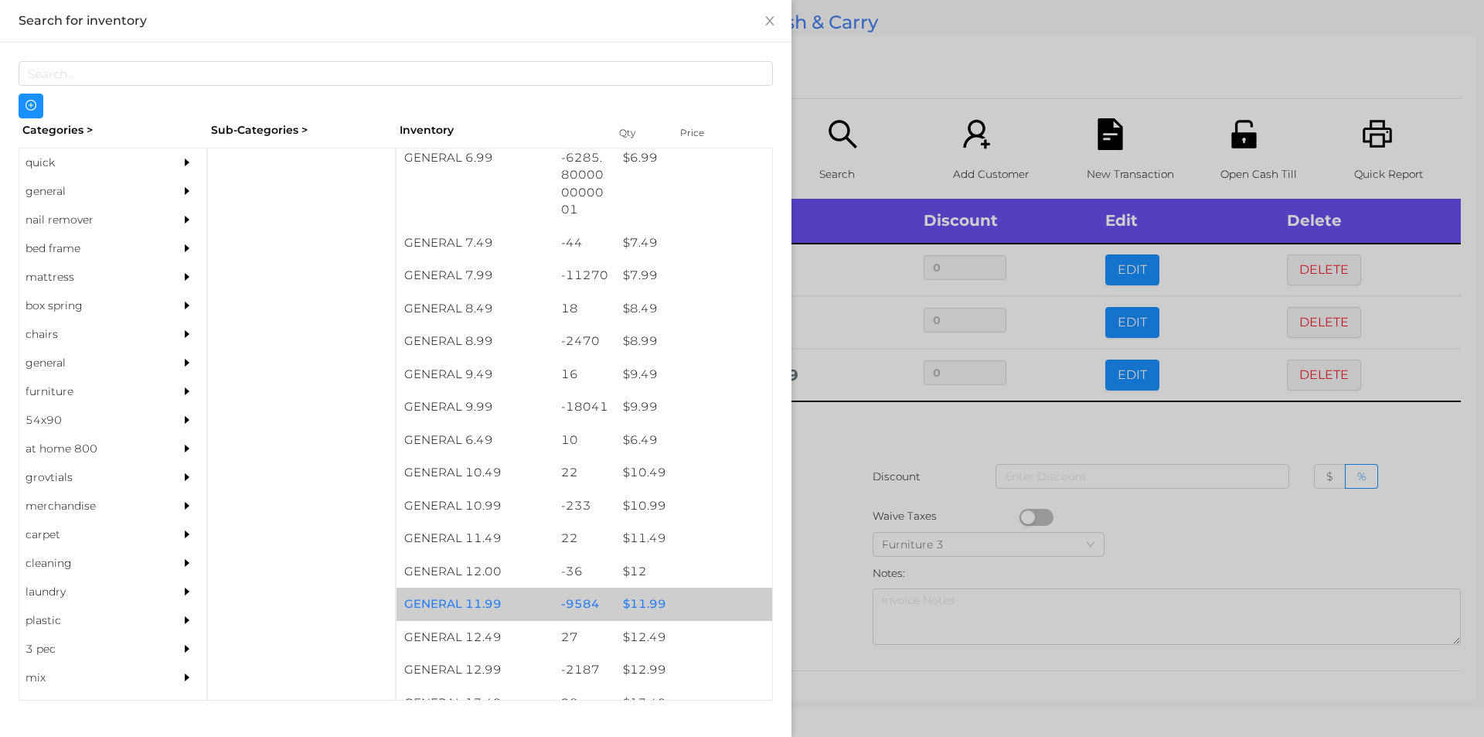
click at [637, 601] on div "$ 11.99" at bounding box center [693, 603] width 157 height 33
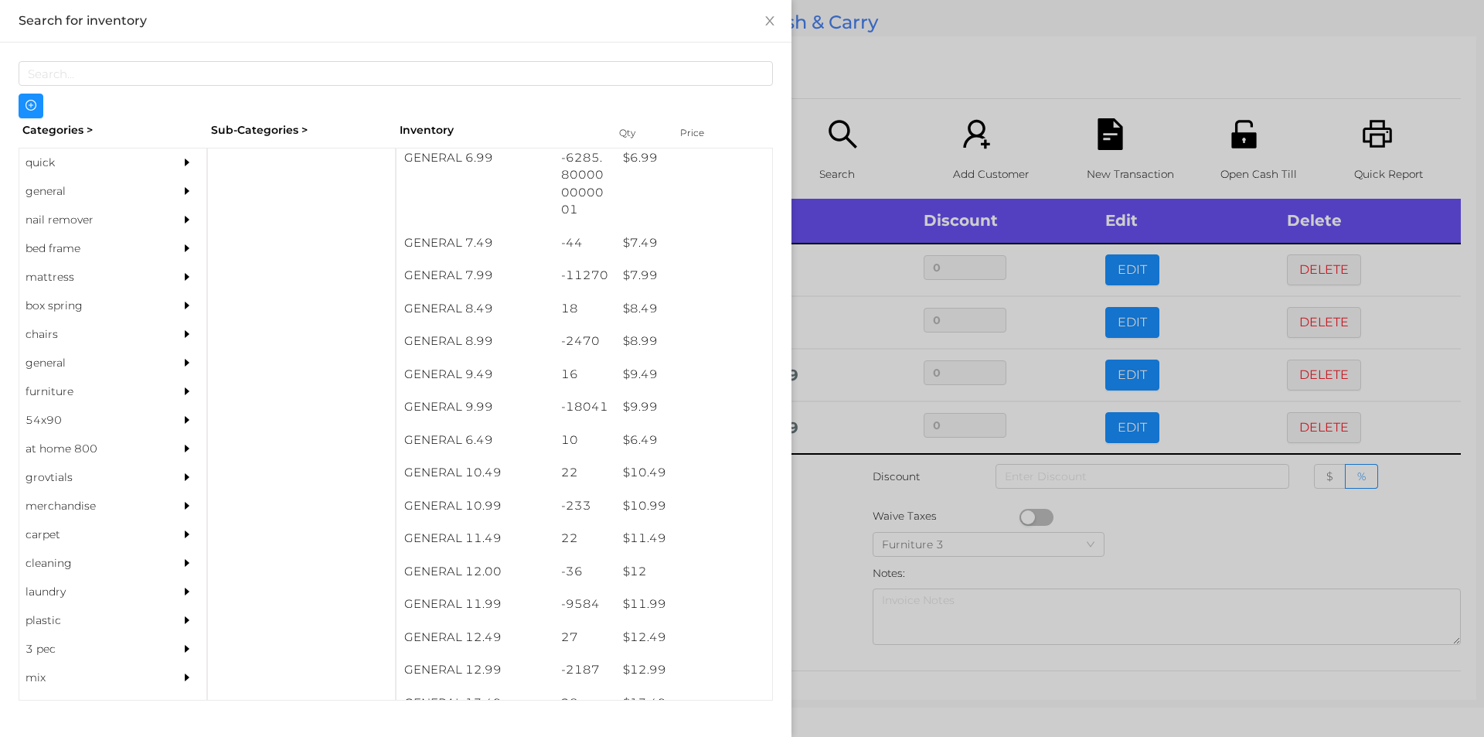
click at [841, 587] on div at bounding box center [742, 368] width 1484 height 737
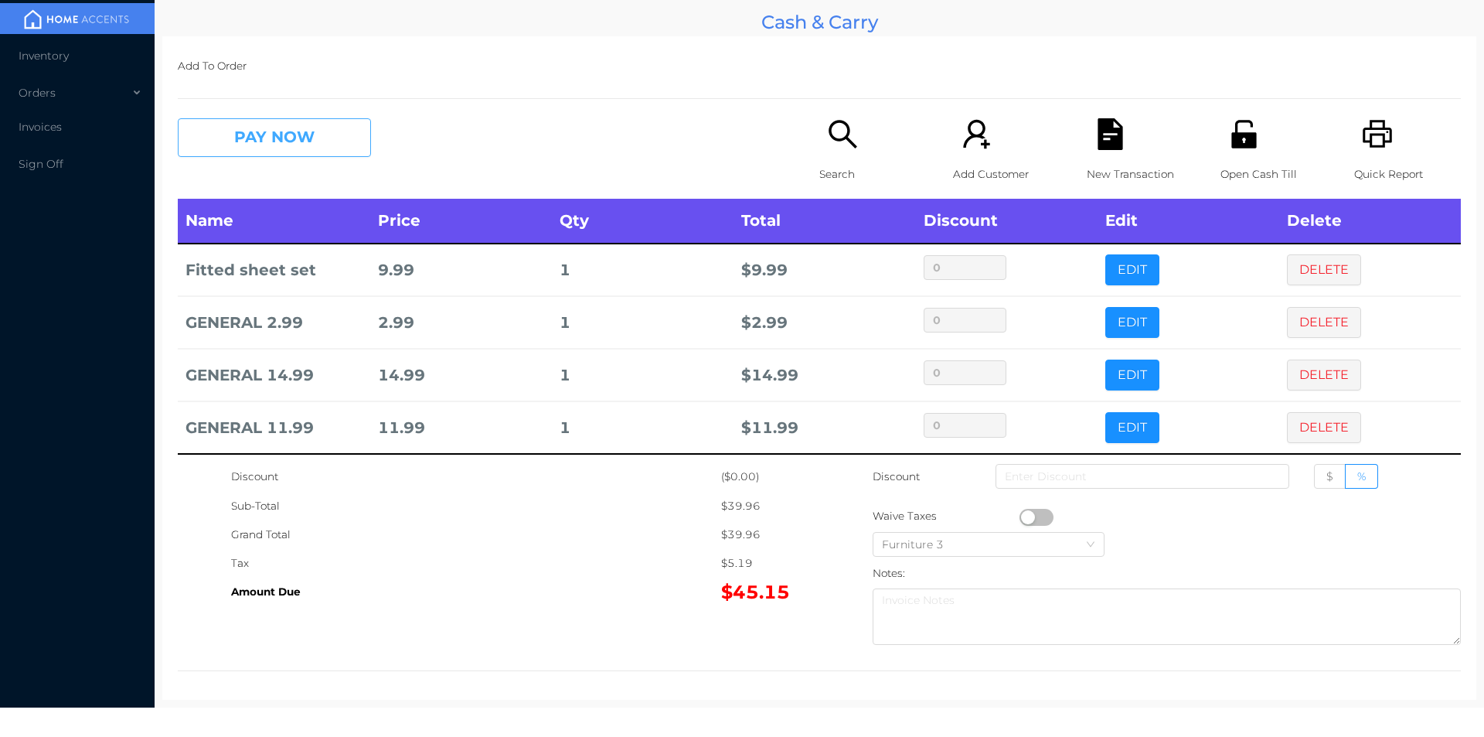
click at [259, 148] on button "PAY NOW" at bounding box center [274, 137] width 193 height 39
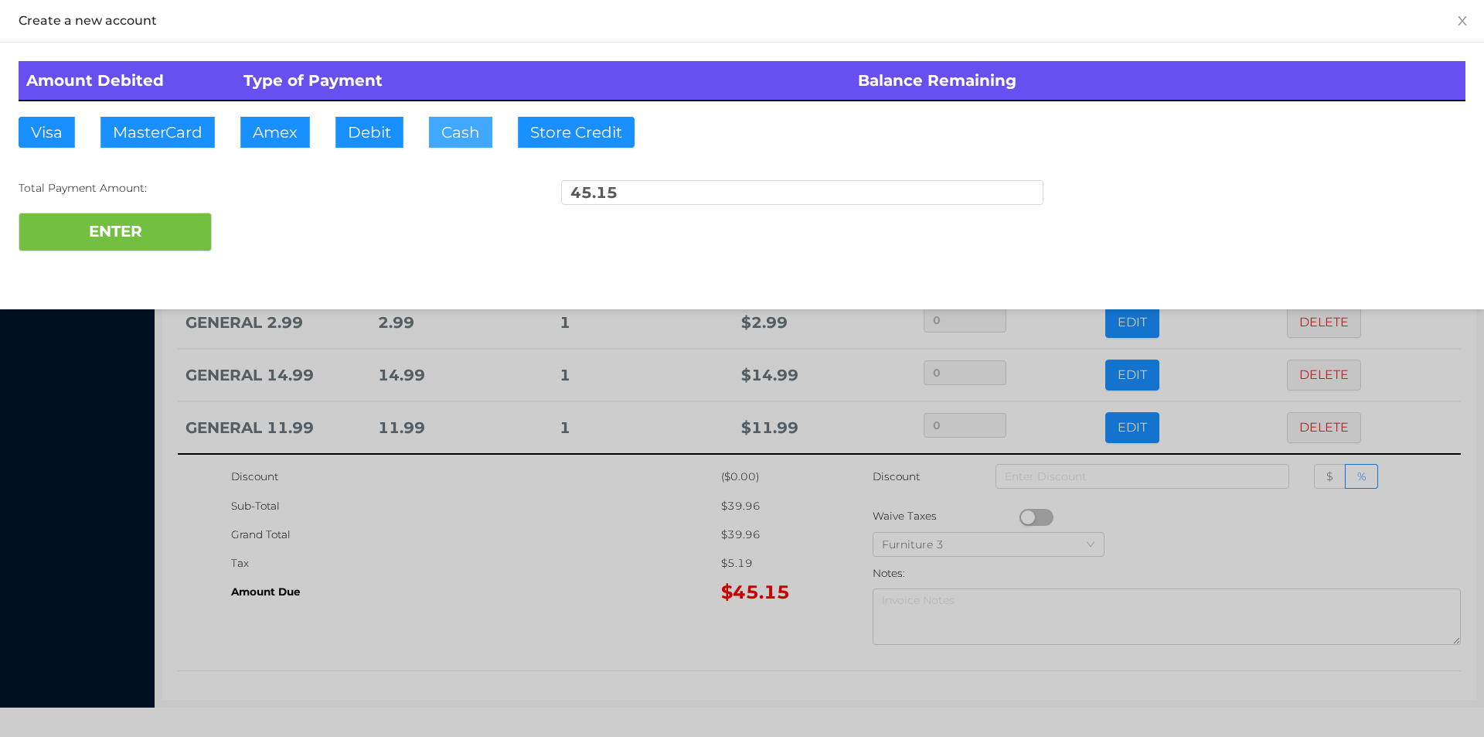
click at [451, 136] on button "Cash" at bounding box center [460, 132] width 63 height 31
type input "50.25"
click at [157, 234] on button "ENTER" at bounding box center [115, 232] width 193 height 39
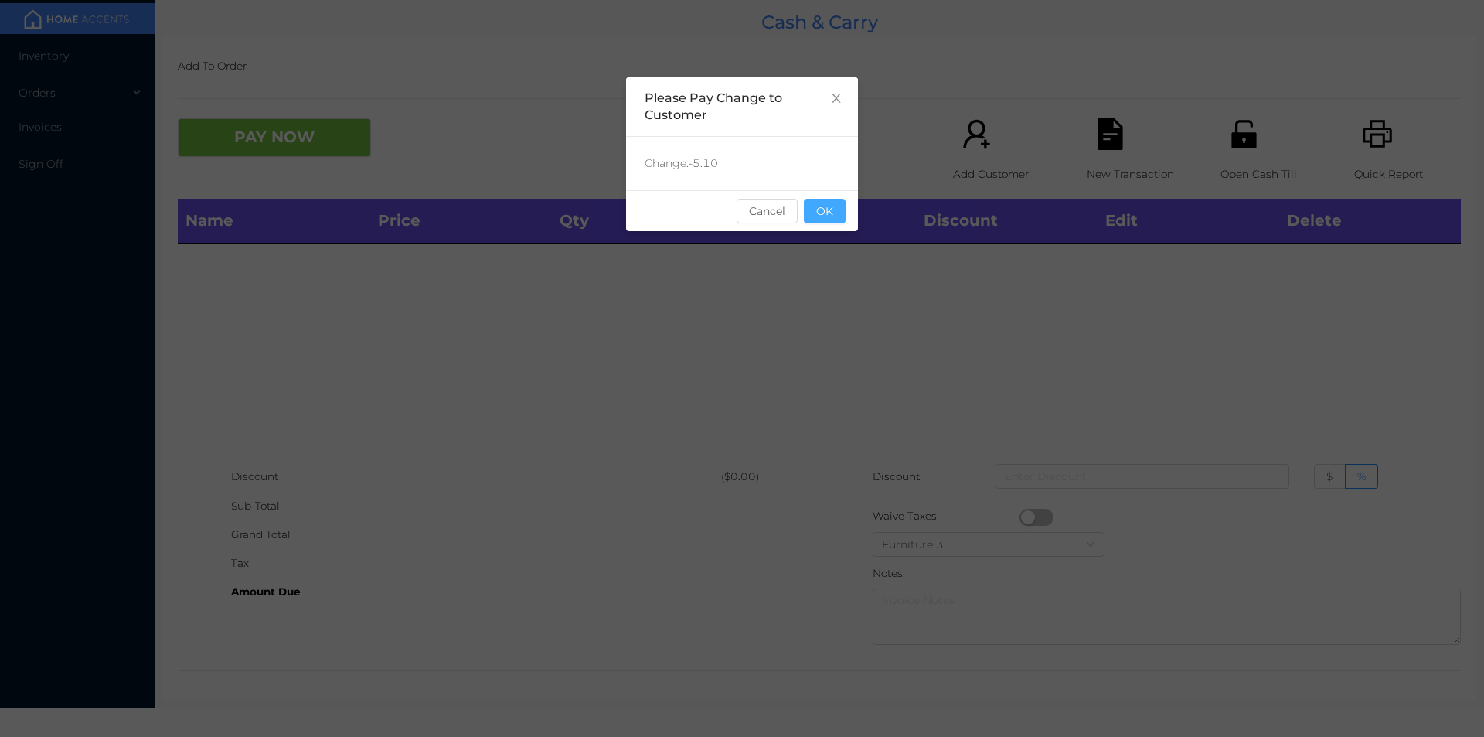
click at [815, 220] on button "OK" at bounding box center [825, 211] width 42 height 25
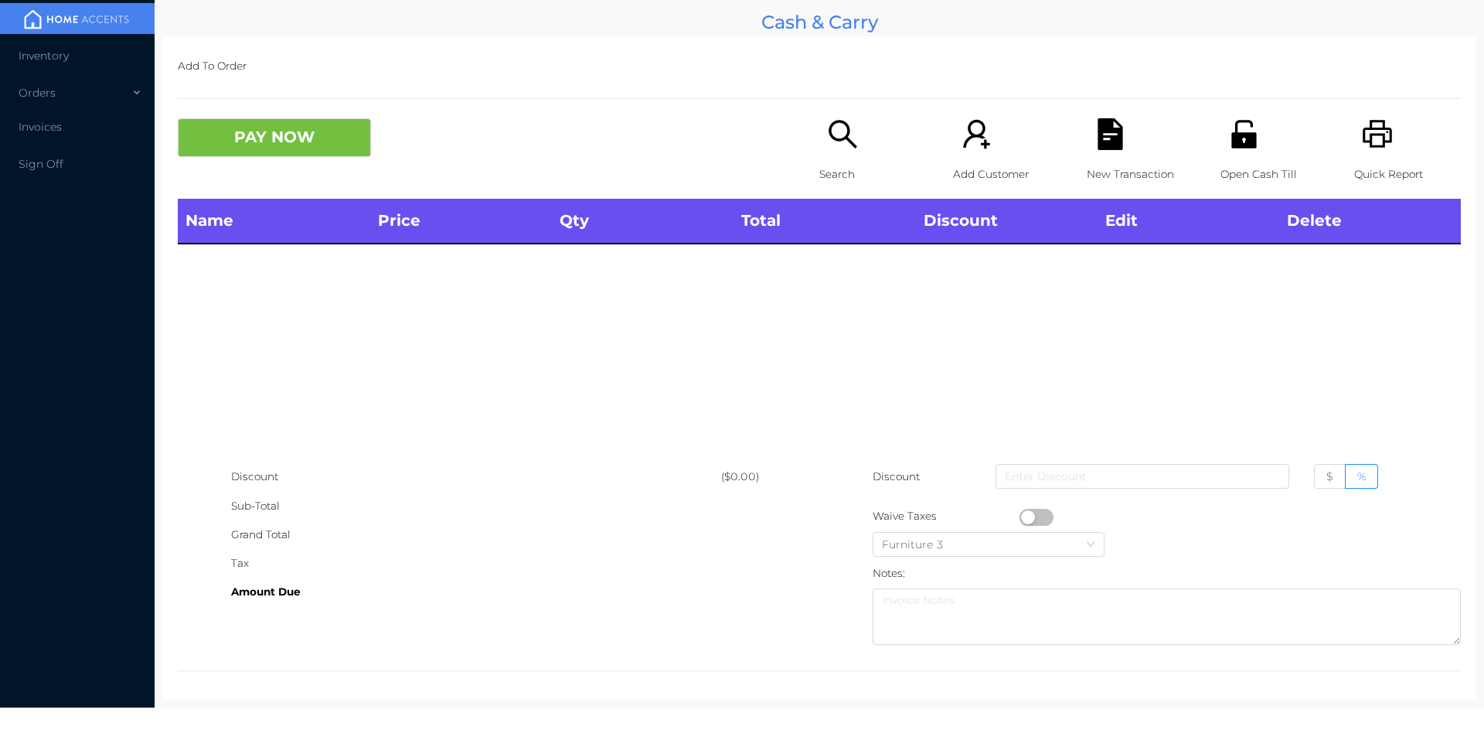
click at [834, 158] on div "Search" at bounding box center [872, 158] width 107 height 80
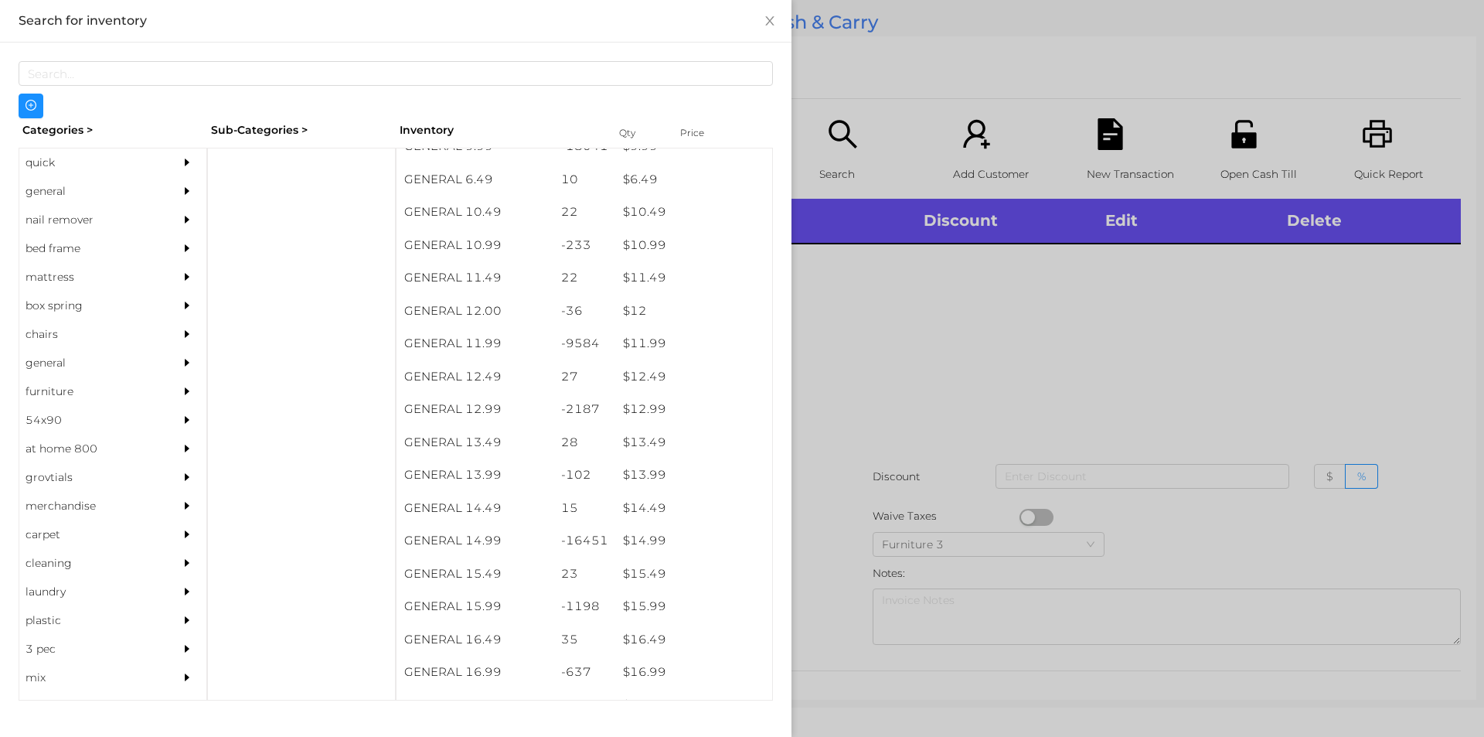
scroll to position [961, 0]
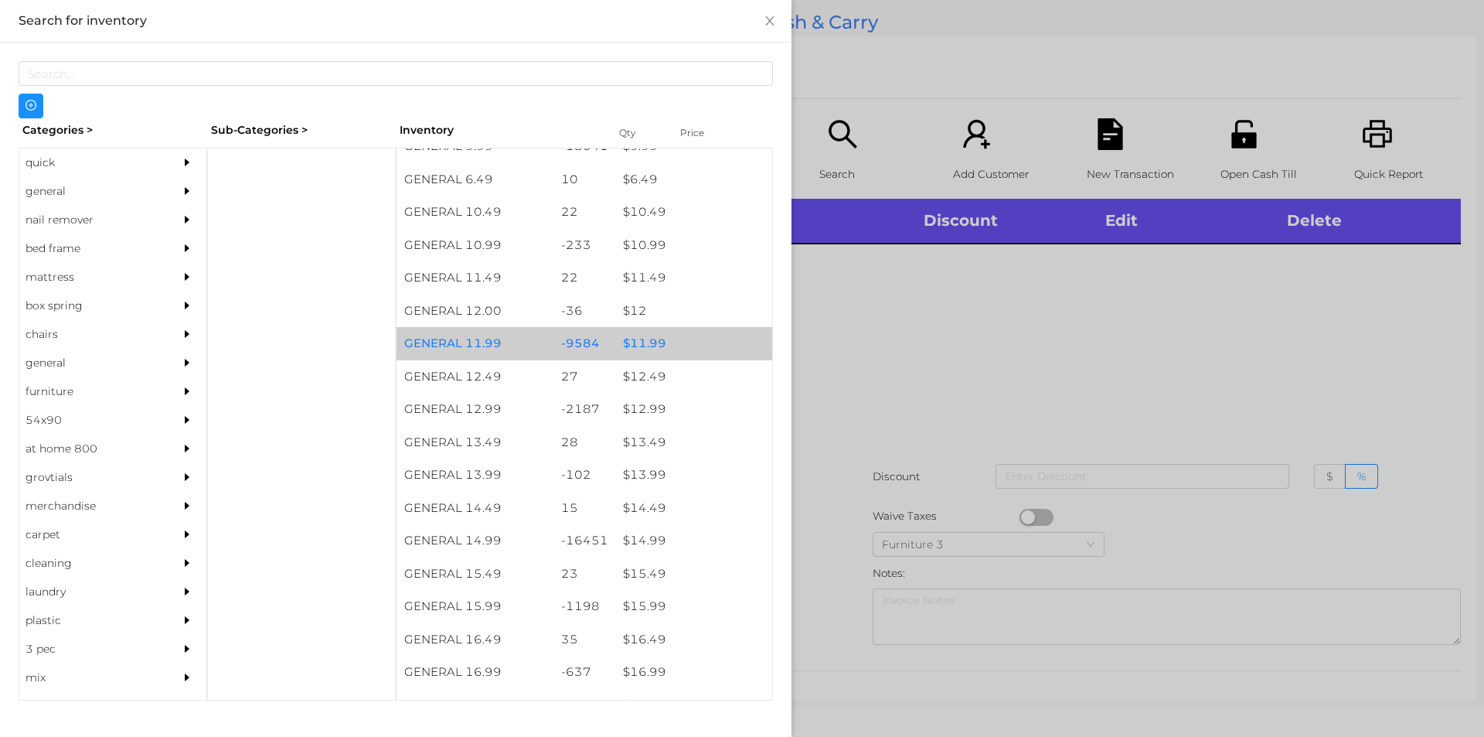
click at [638, 342] on div "$ 11.99" at bounding box center [693, 343] width 157 height 33
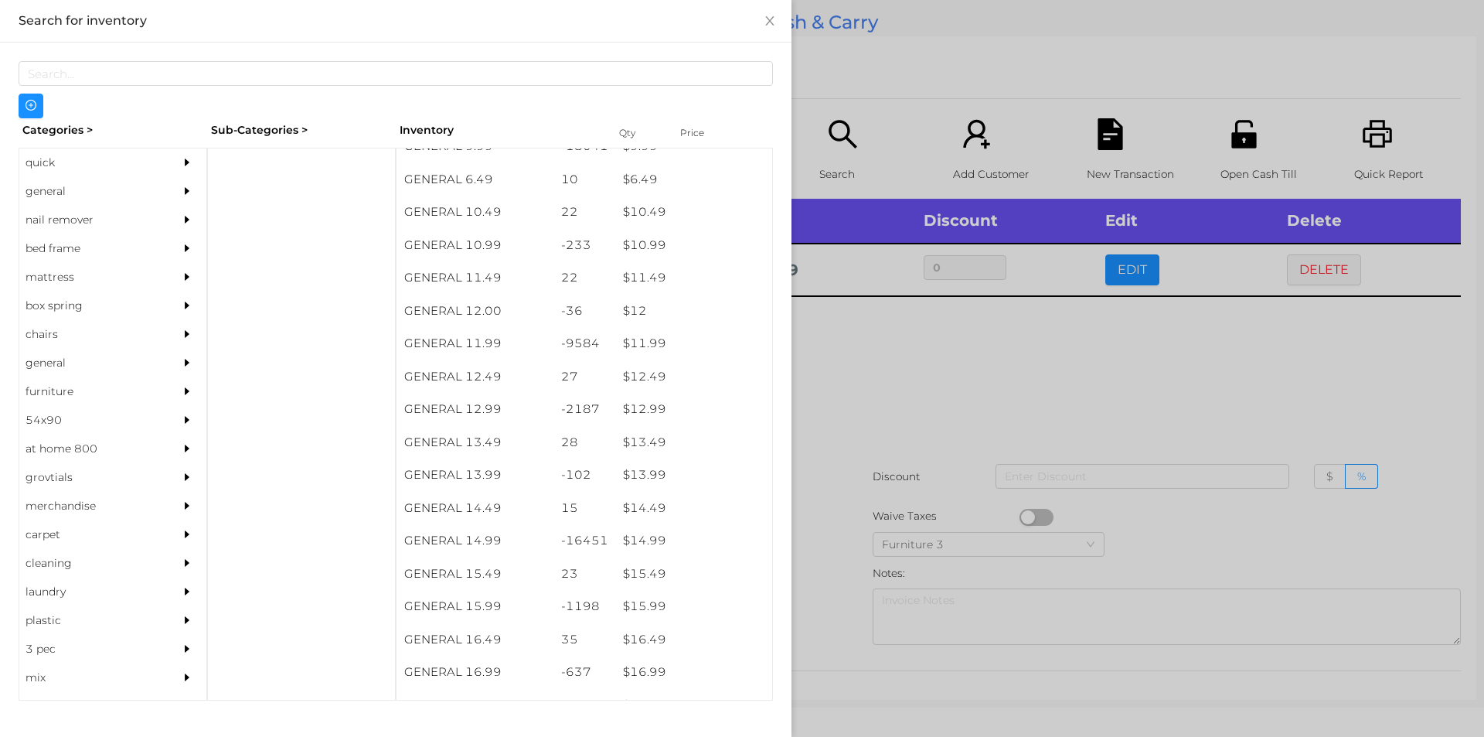
click at [845, 380] on div at bounding box center [742, 368] width 1484 height 737
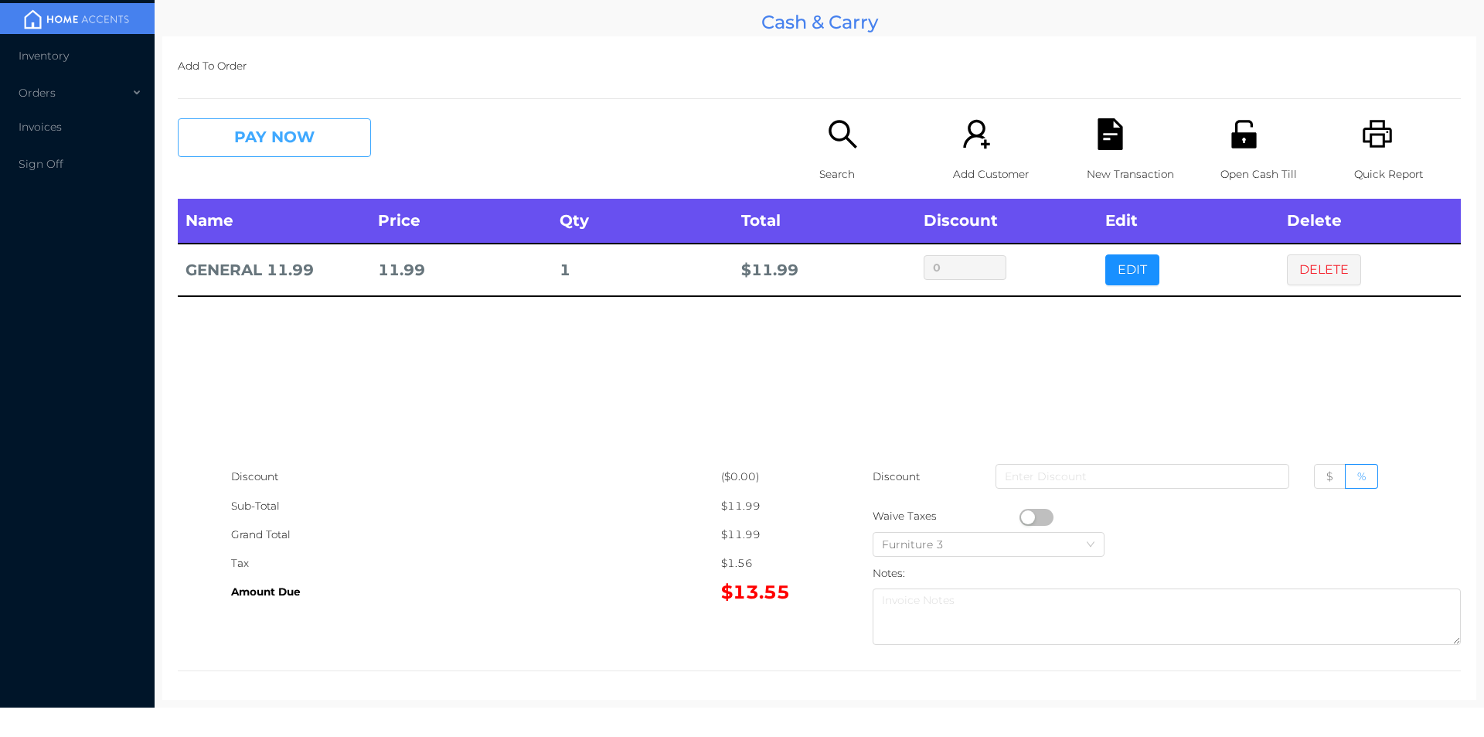
click at [233, 145] on button "PAY NOW" at bounding box center [274, 137] width 193 height 39
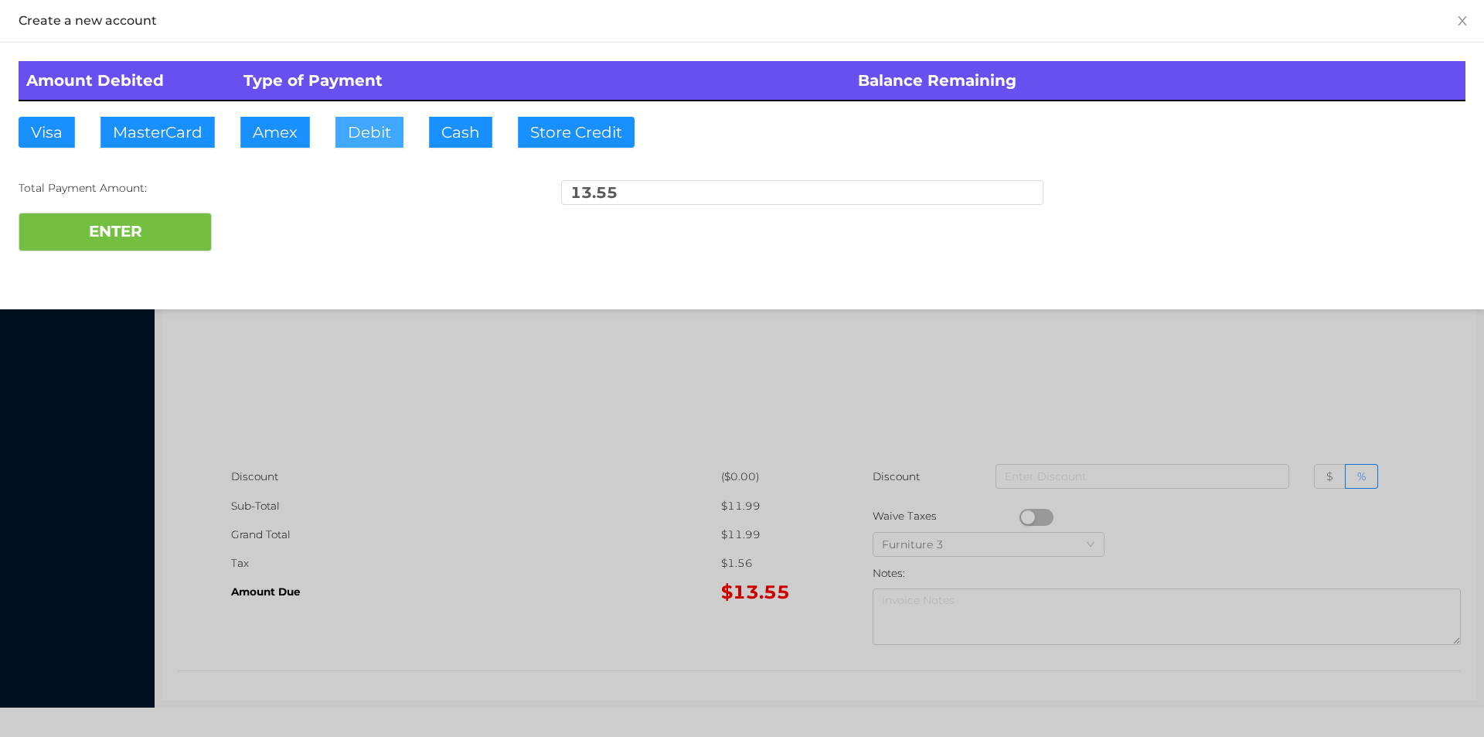
click at [356, 145] on button "Debit" at bounding box center [369, 132] width 68 height 31
click at [165, 245] on button "ENTER" at bounding box center [115, 232] width 193 height 39
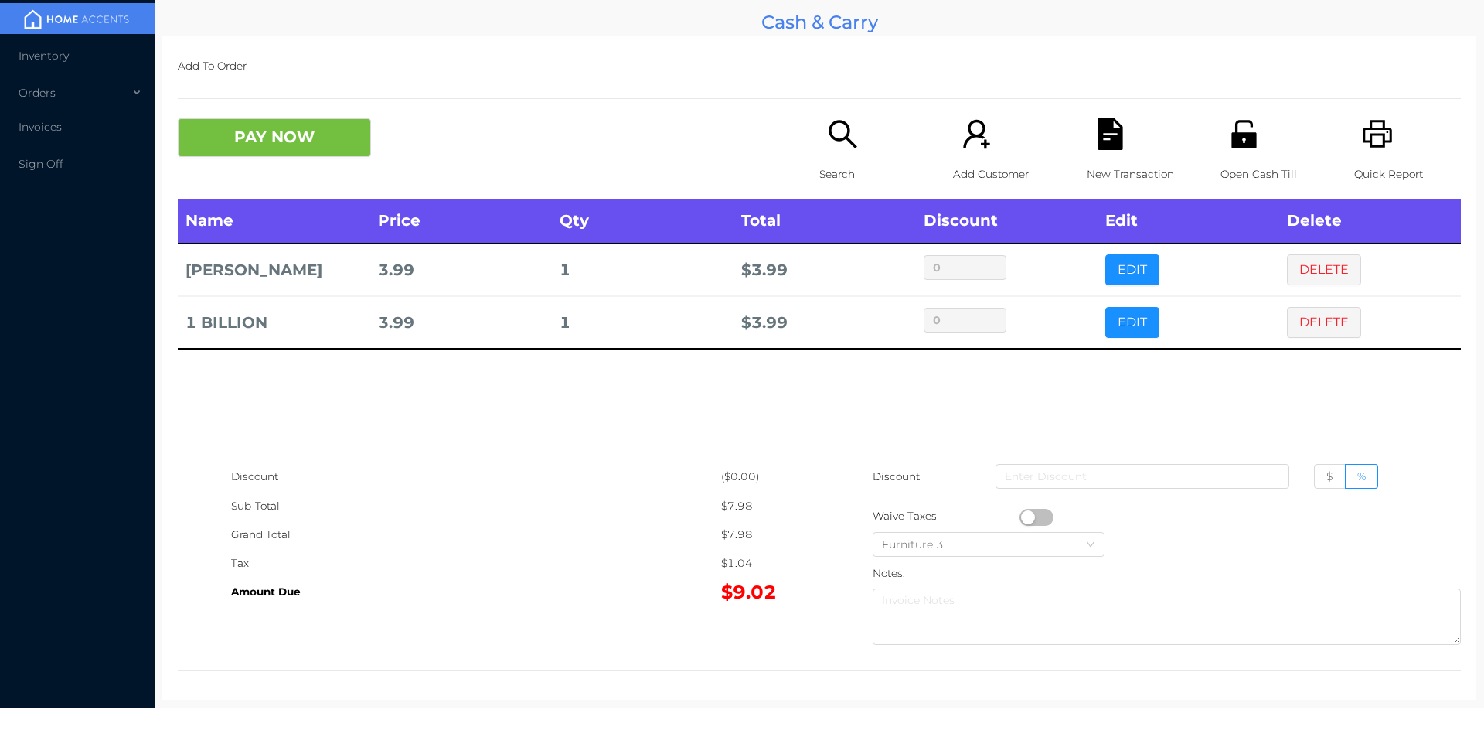
click at [829, 152] on div "Search" at bounding box center [872, 158] width 107 height 80
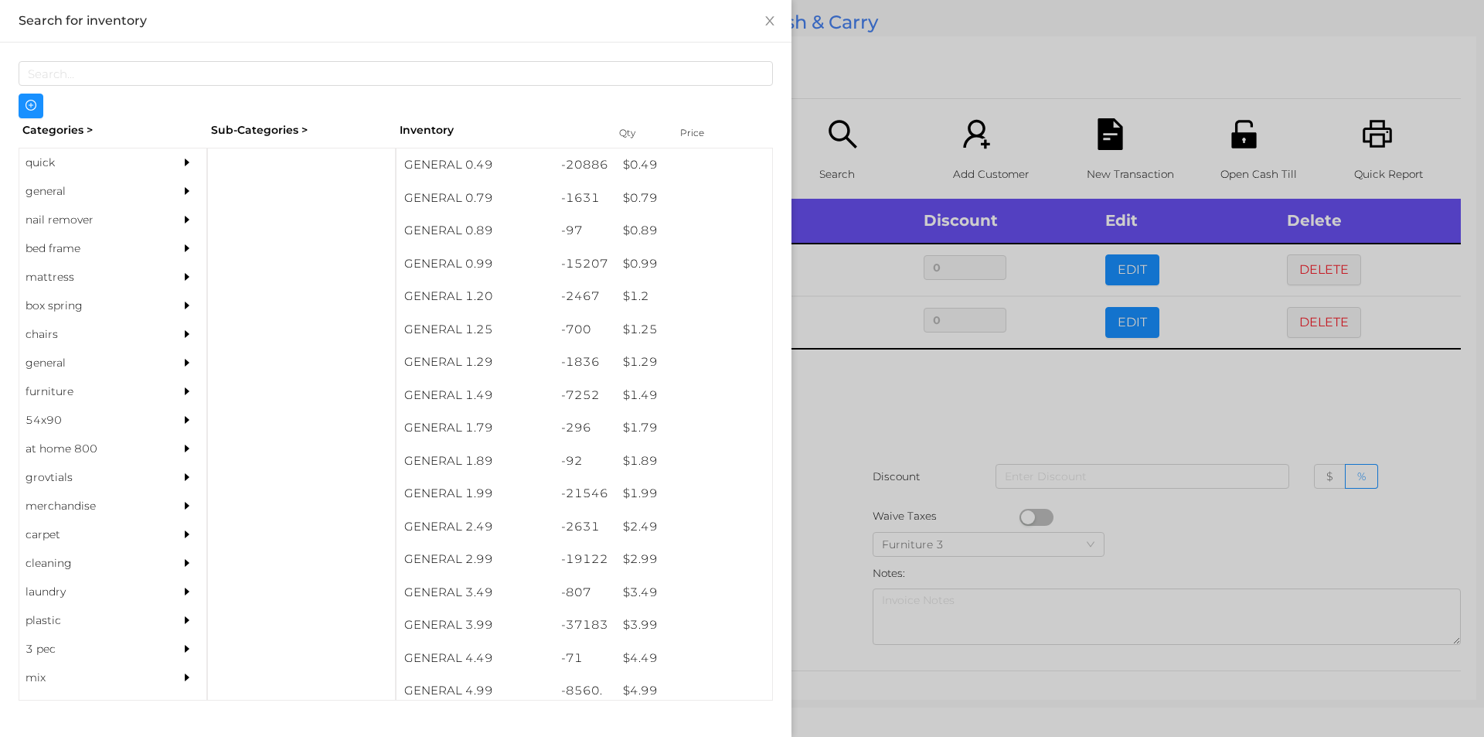
click at [70, 196] on div "general" at bounding box center [89, 191] width 141 height 29
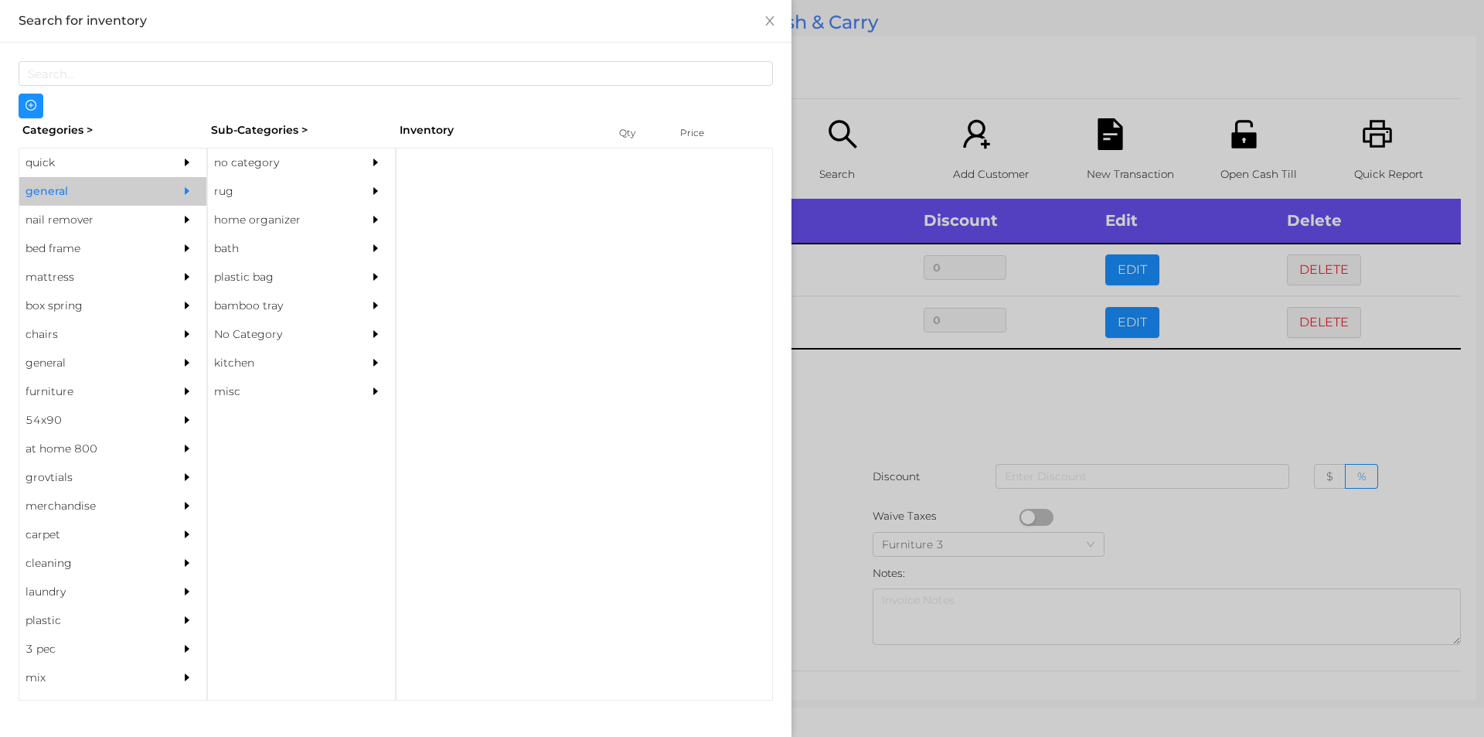
click at [258, 160] on div "no category" at bounding box center [278, 162] width 141 height 29
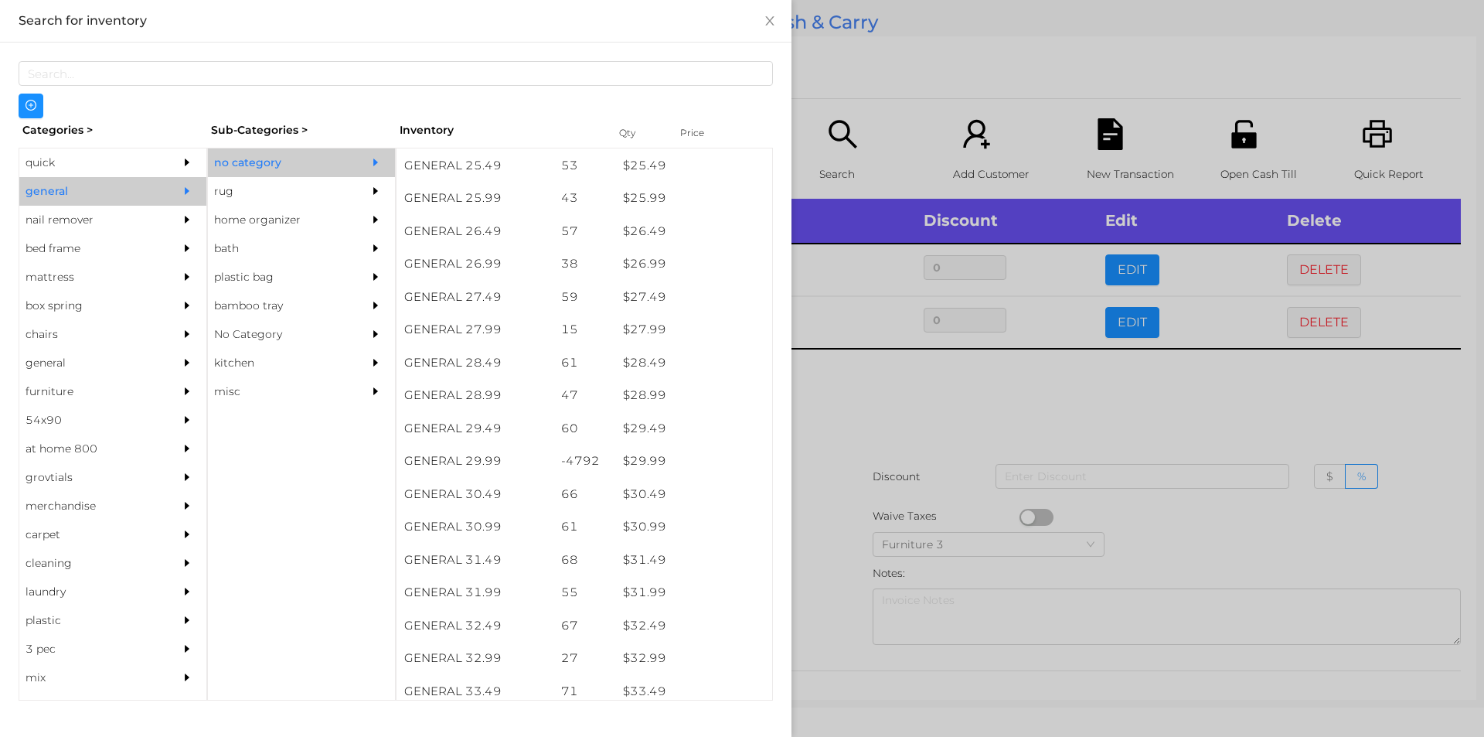
scroll to position [2027, 0]
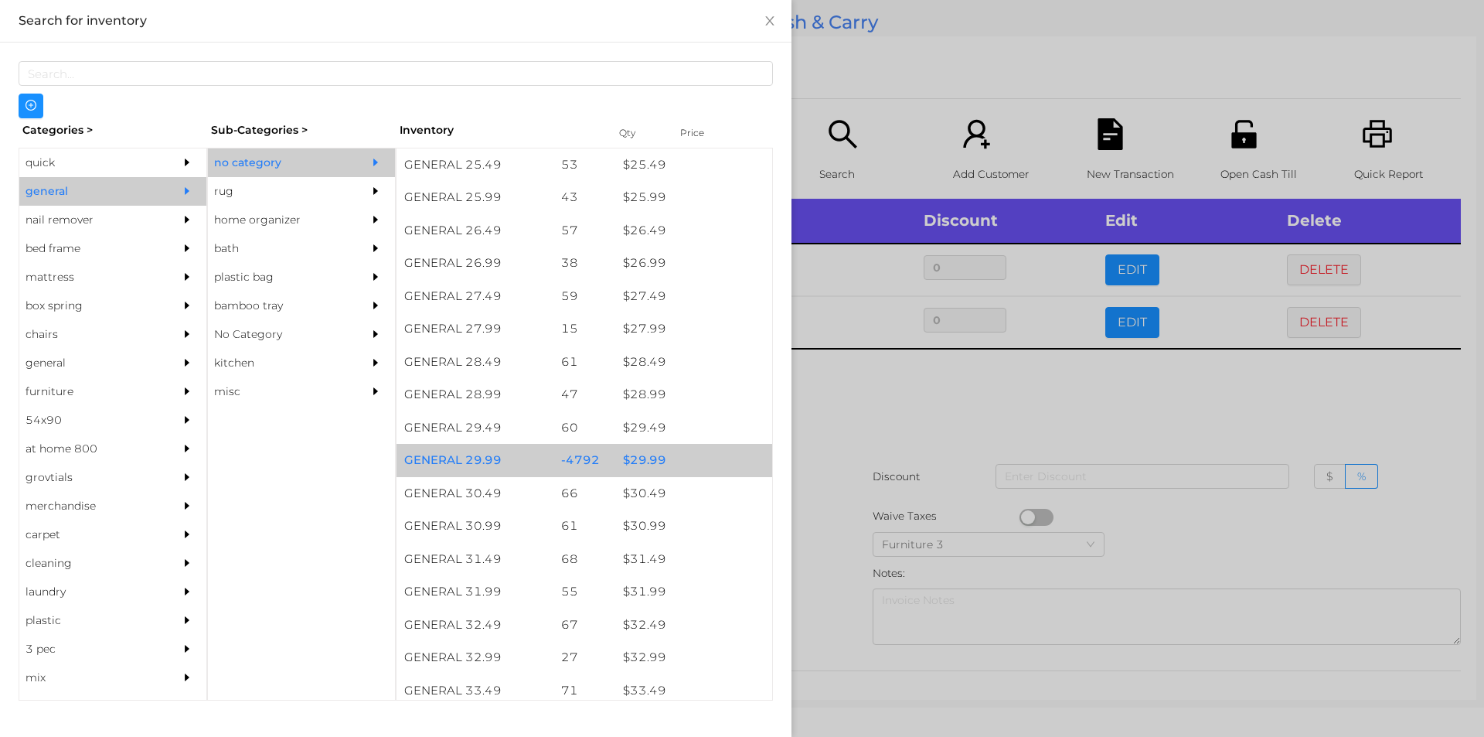
click at [635, 459] on div "$ 29.99" at bounding box center [693, 460] width 157 height 33
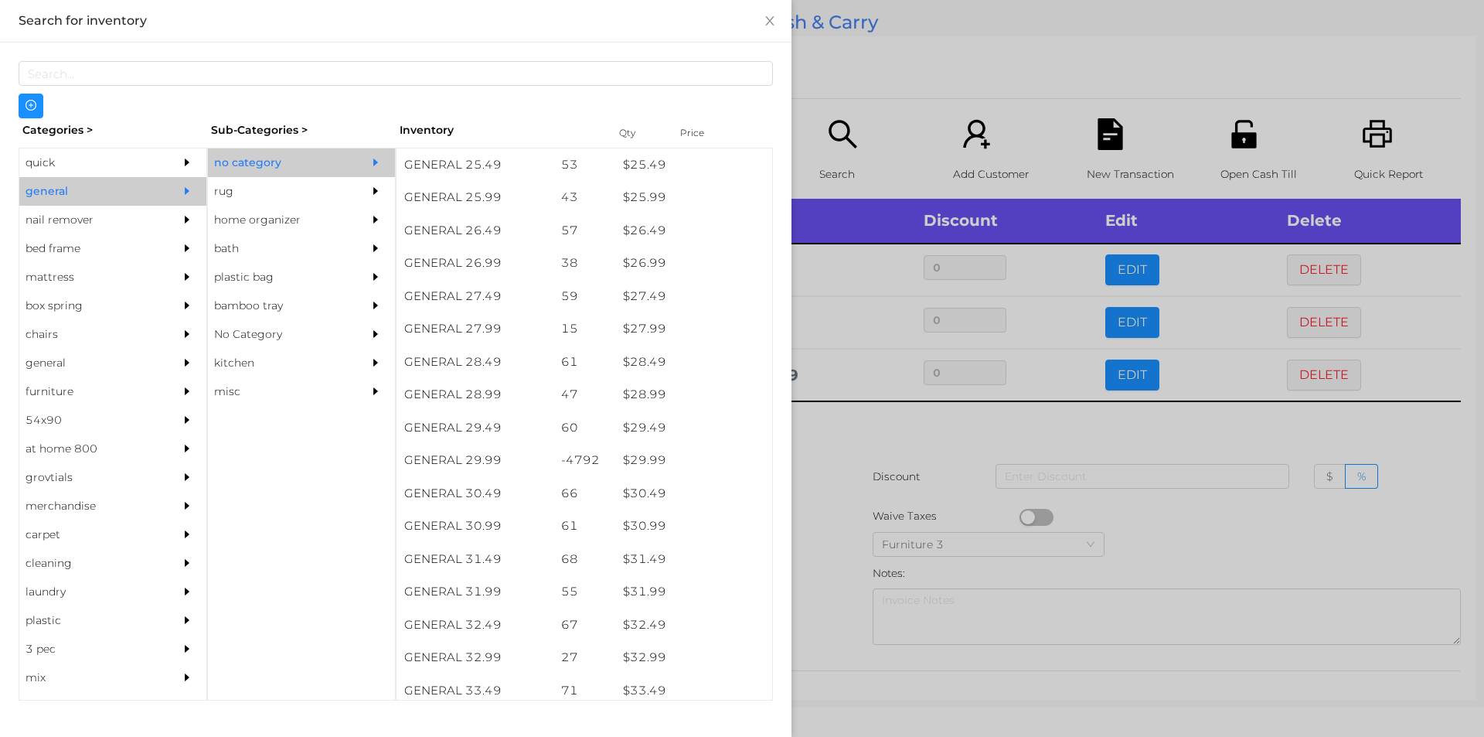
click at [923, 418] on div at bounding box center [742, 368] width 1484 height 737
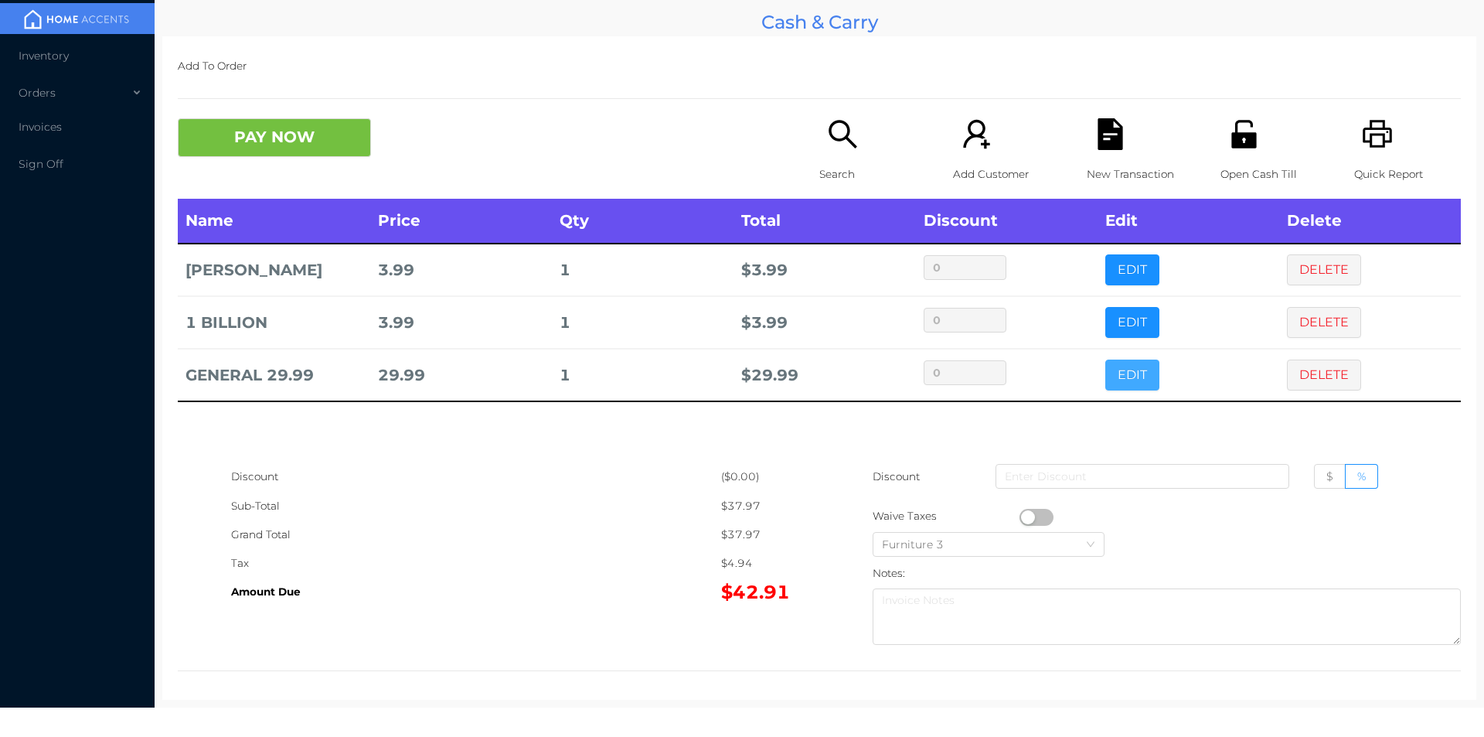
click at [1132, 379] on button "EDIT" at bounding box center [1132, 374] width 54 height 31
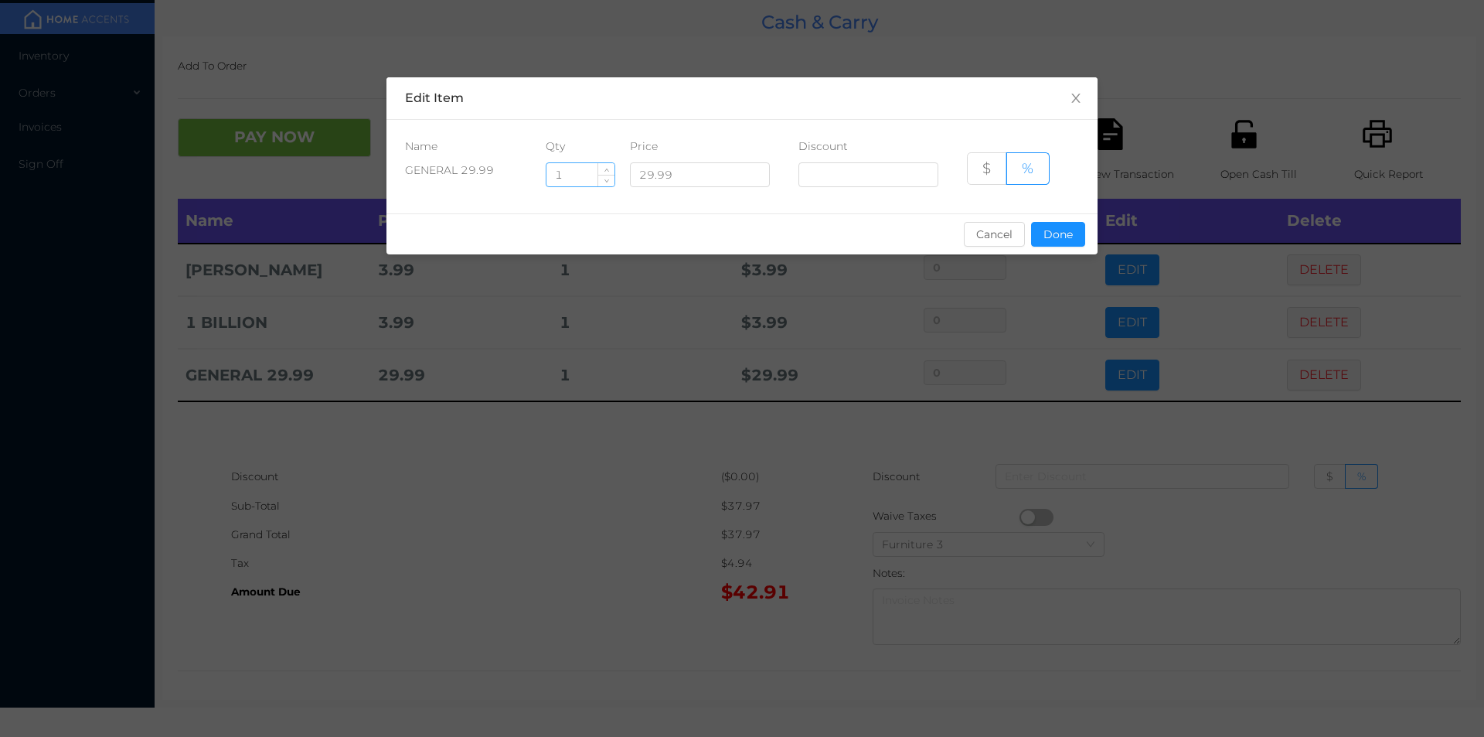
click at [590, 172] on input "1" at bounding box center [580, 174] width 68 height 23
type input "10"
click at [1058, 240] on button "Done" at bounding box center [1058, 234] width 54 height 25
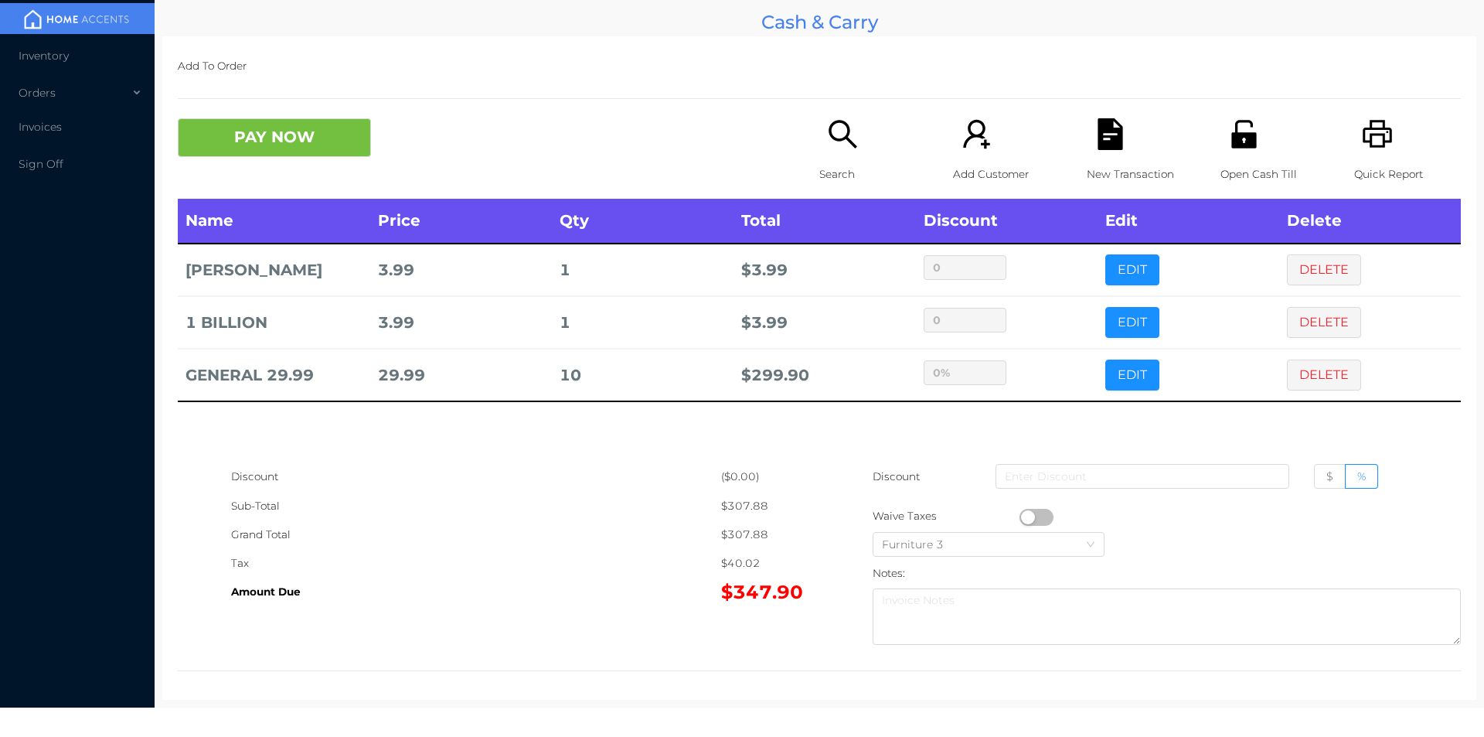
click at [1009, 433] on div "Name Price Qty Total Discount Edit Delete JOANE 3.99 1 $ 3.99 0 EDIT DELETE 1 B…" at bounding box center [819, 331] width 1283 height 264
click at [830, 165] on p "Search" at bounding box center [872, 174] width 107 height 29
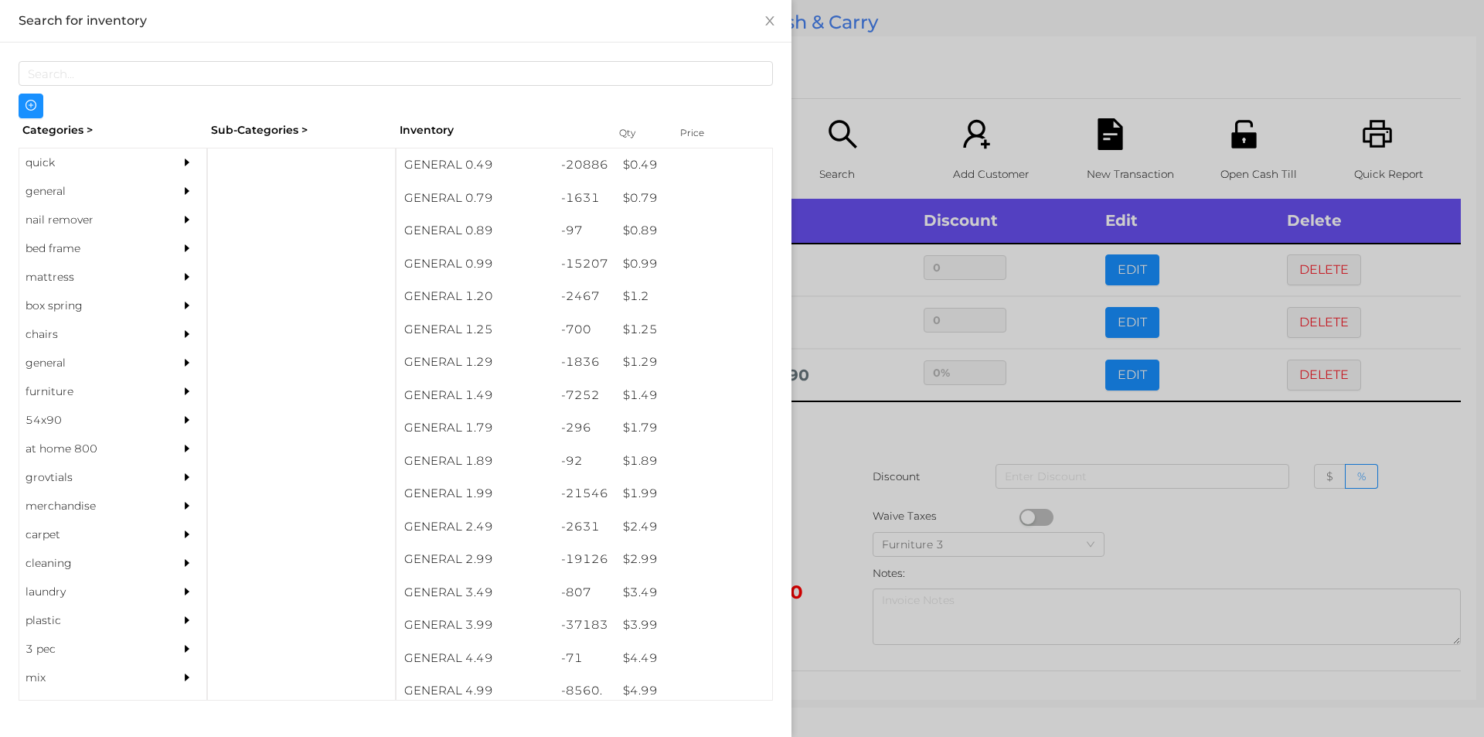
click at [52, 173] on div "quick" at bounding box center [89, 162] width 141 height 29
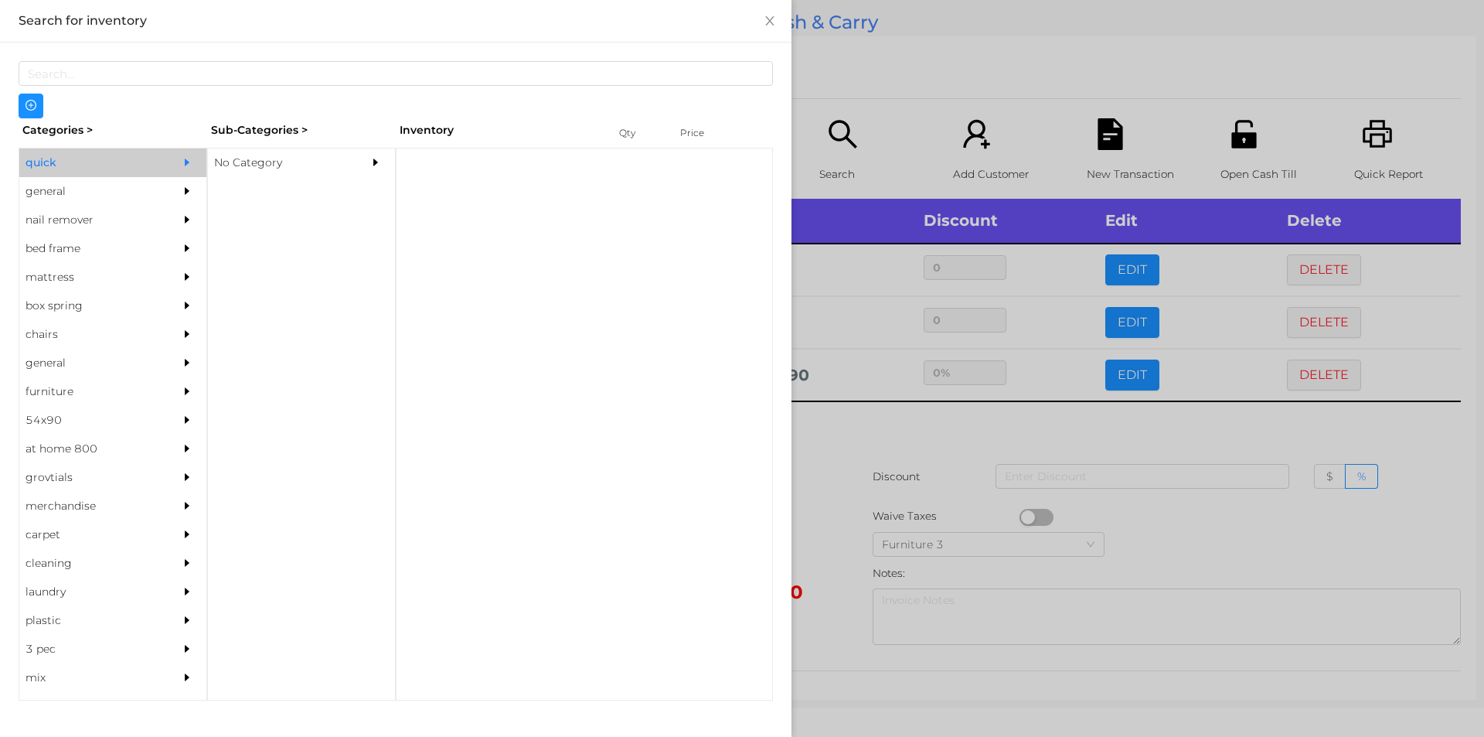
click at [237, 165] on div "No Category" at bounding box center [278, 162] width 141 height 29
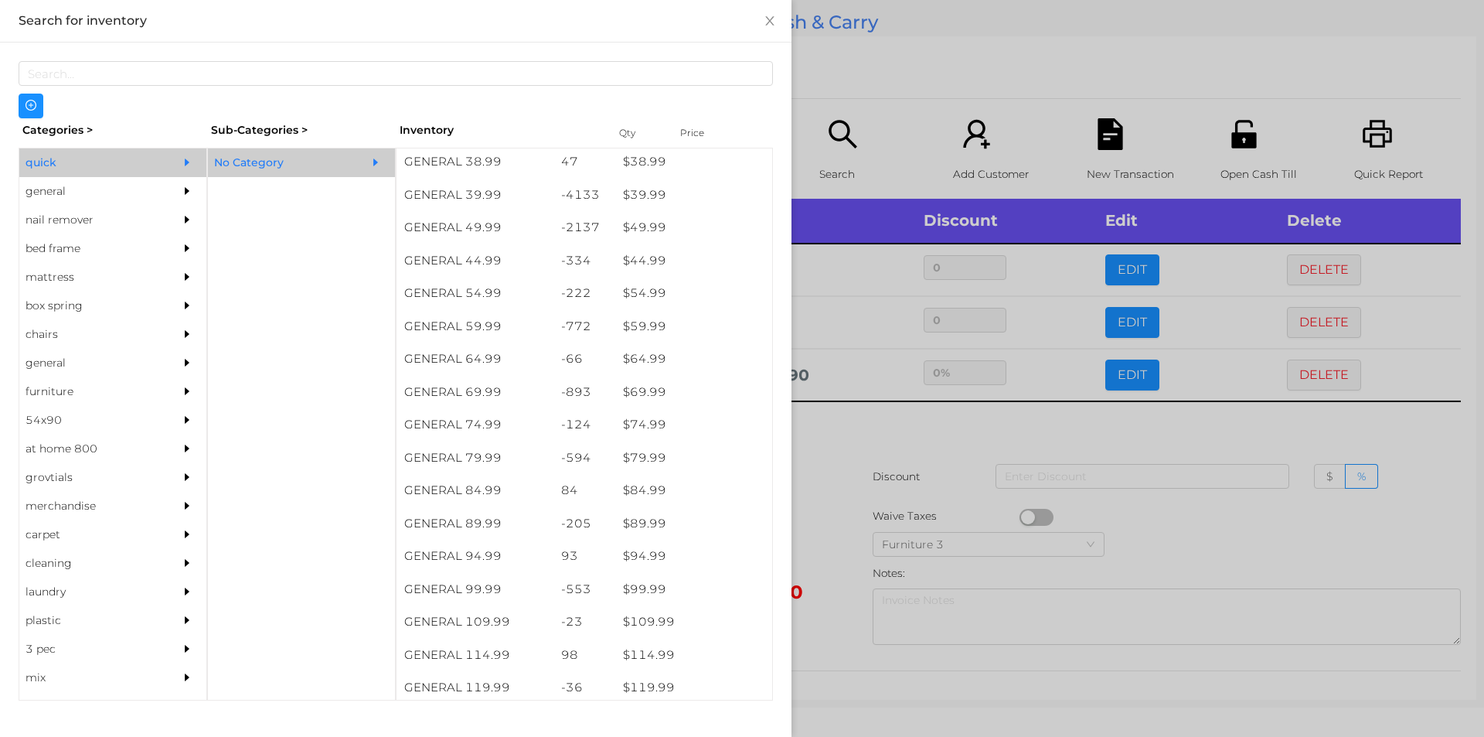
scroll to position [857, 0]
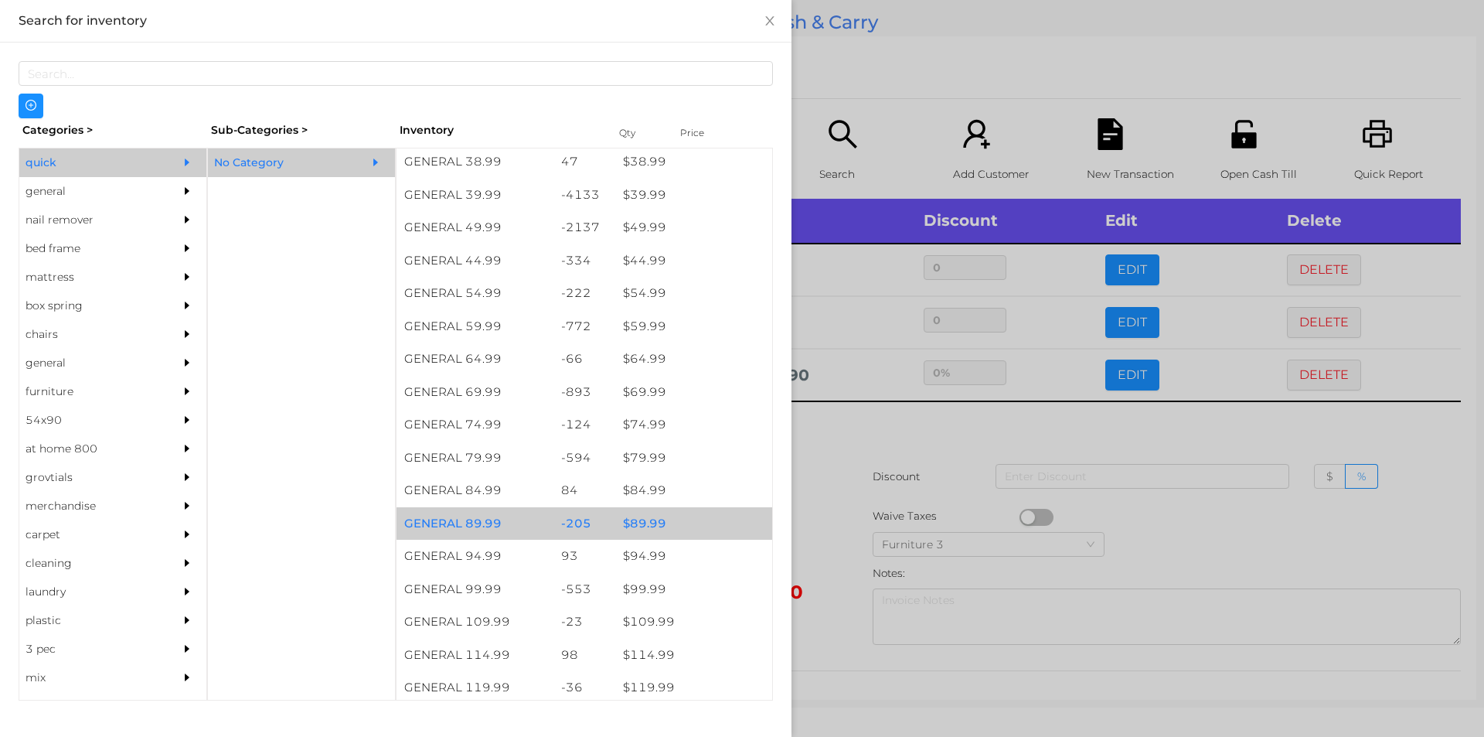
click at [641, 515] on div "$ 89.99" at bounding box center [693, 523] width 157 height 33
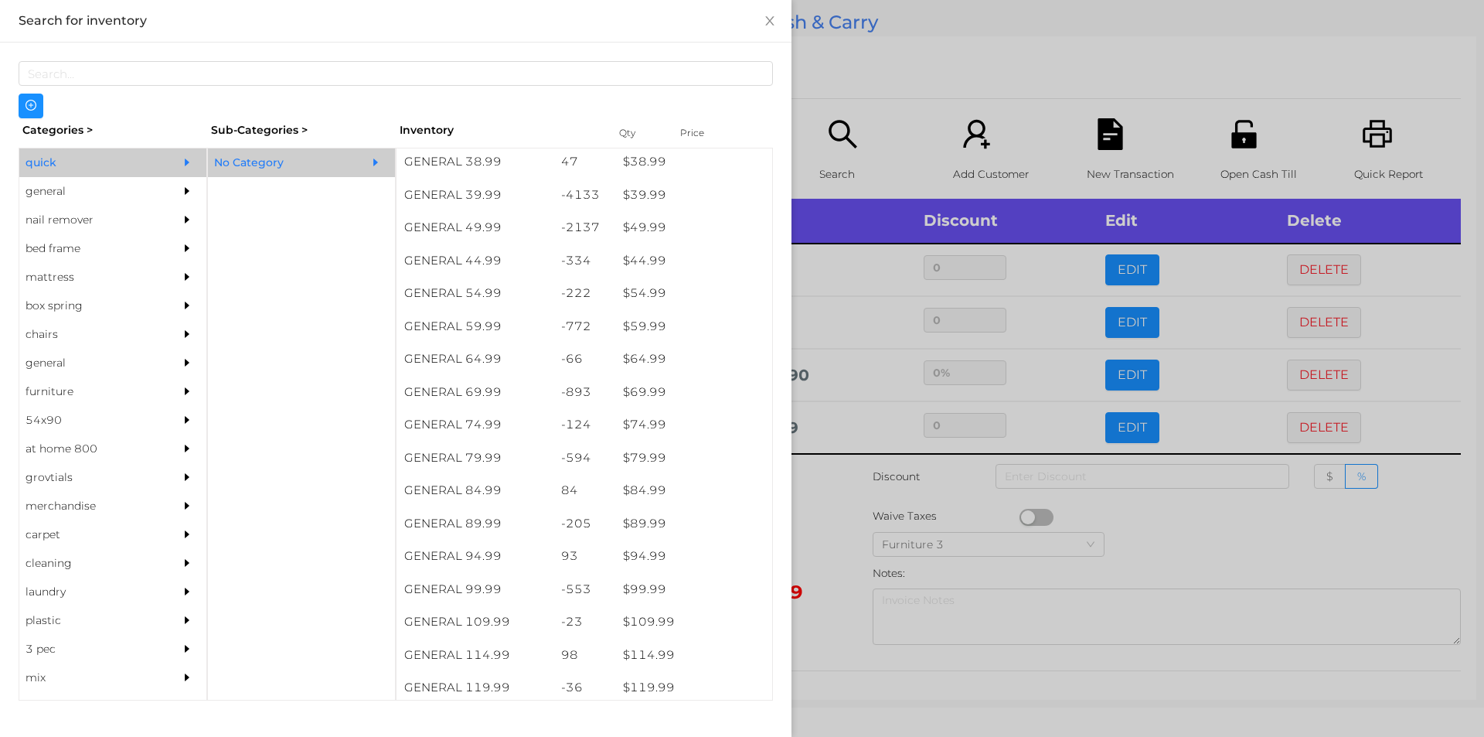
click at [836, 546] on div at bounding box center [742, 368] width 1484 height 737
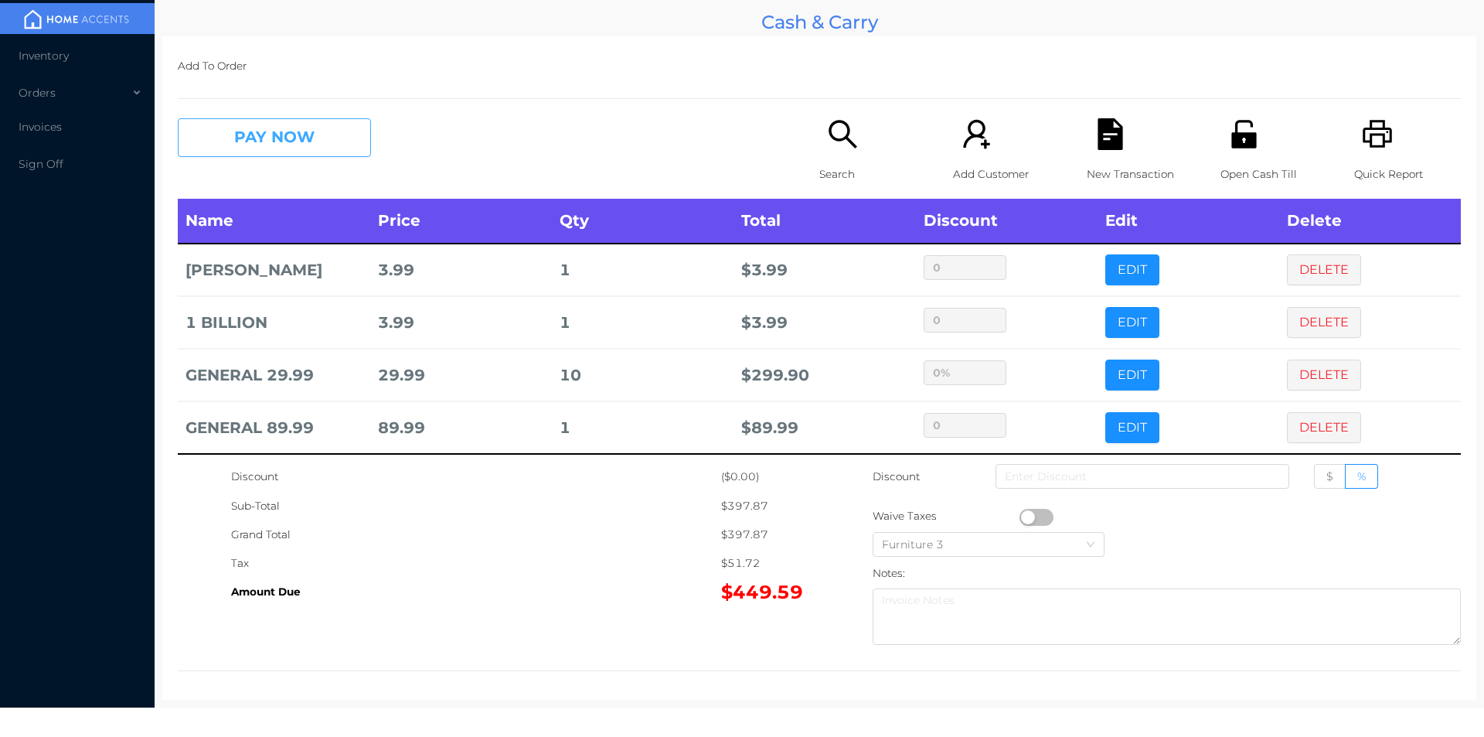
click at [298, 132] on button "PAY NOW" at bounding box center [274, 137] width 193 height 39
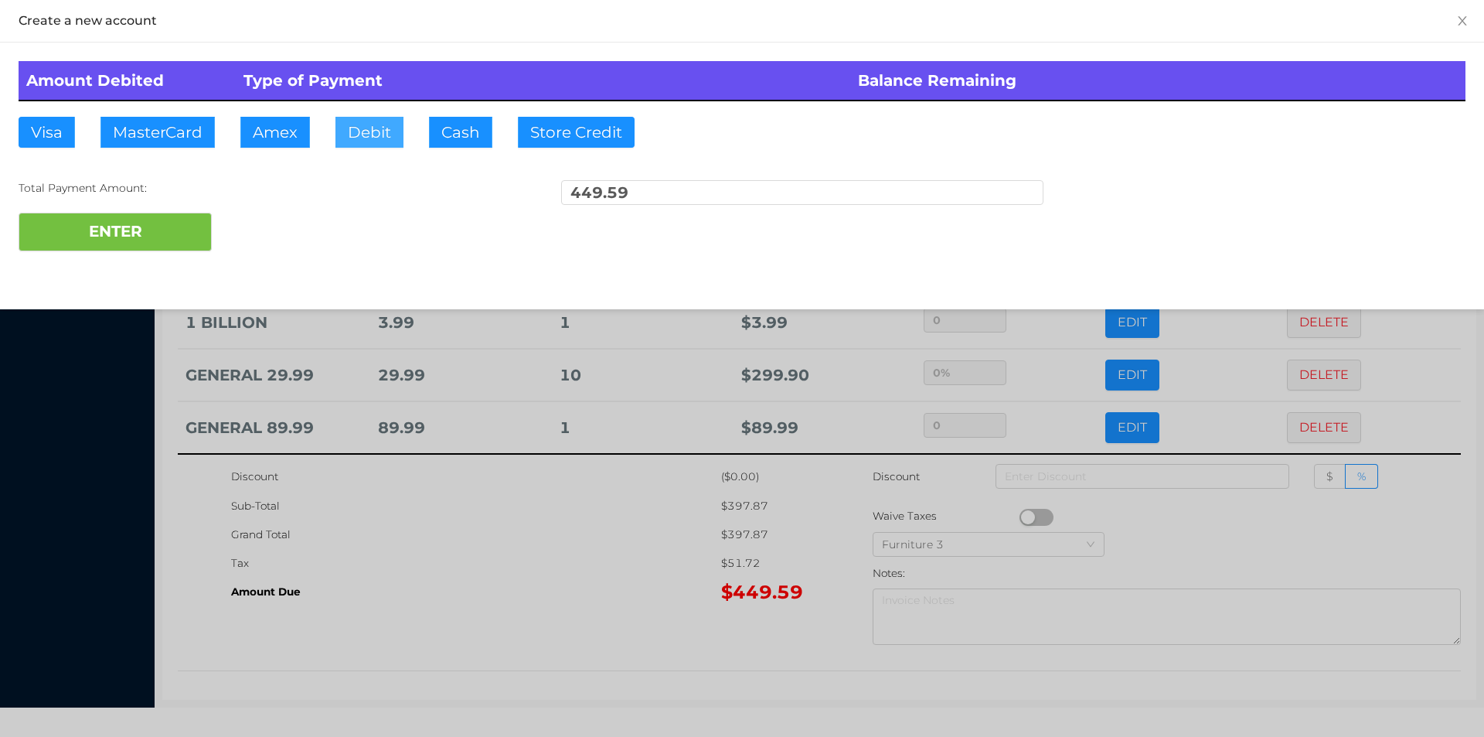
click at [363, 121] on button "Debit" at bounding box center [369, 132] width 68 height 31
click at [151, 223] on button "ENTER" at bounding box center [115, 232] width 193 height 39
type input "0"
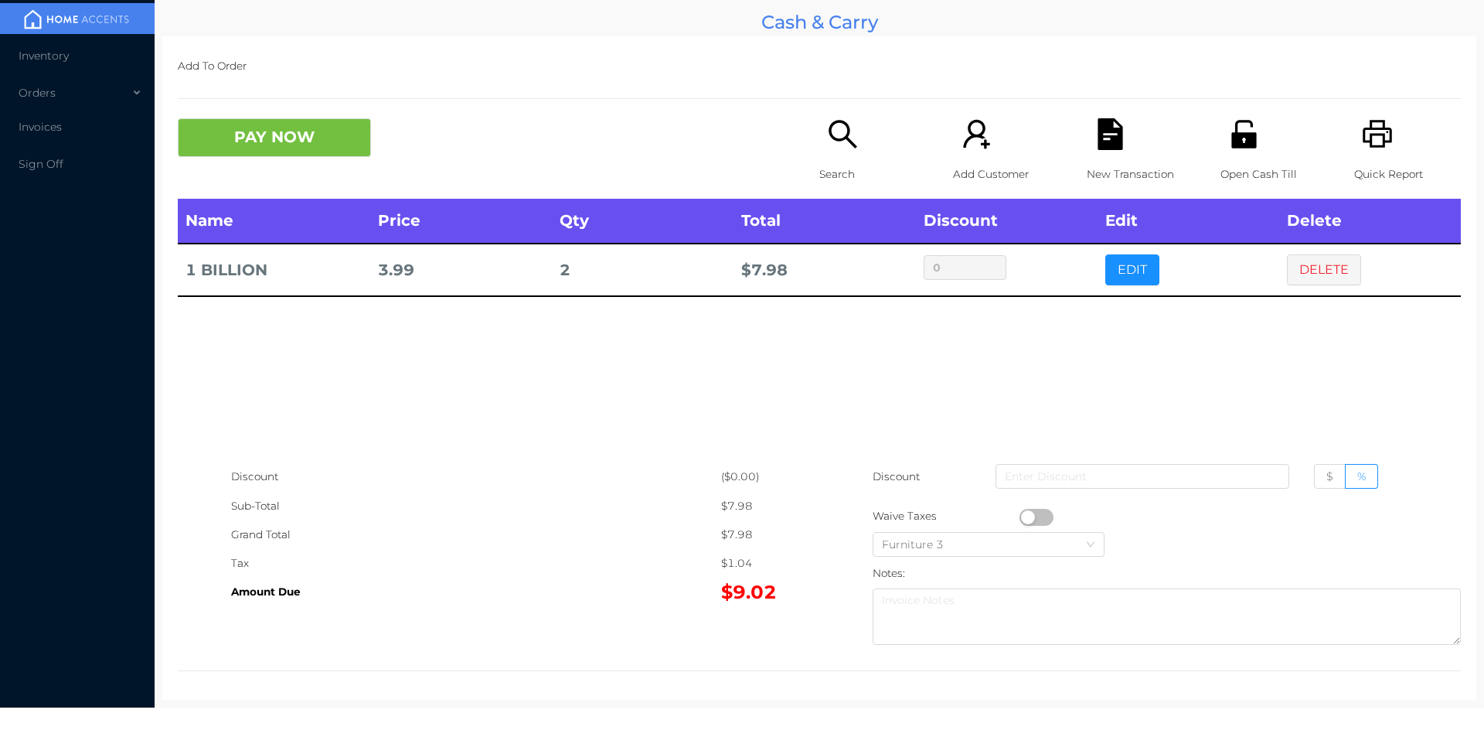
click at [1332, 263] on button "DELETE" at bounding box center [1324, 269] width 74 height 31
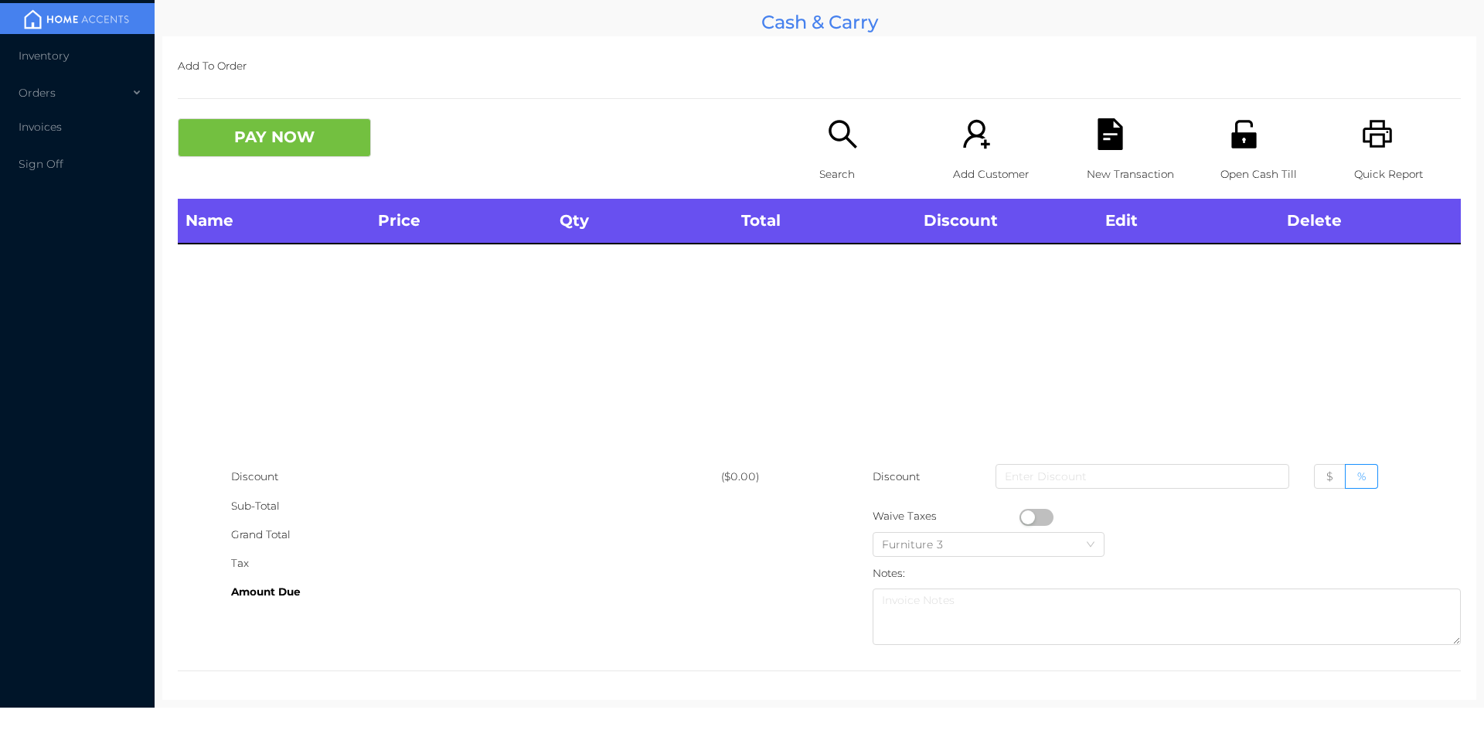
click at [1362, 145] on icon "icon: printer" at bounding box center [1378, 134] width 32 height 32
click at [308, 153] on button "PAY NOW" at bounding box center [274, 137] width 193 height 39
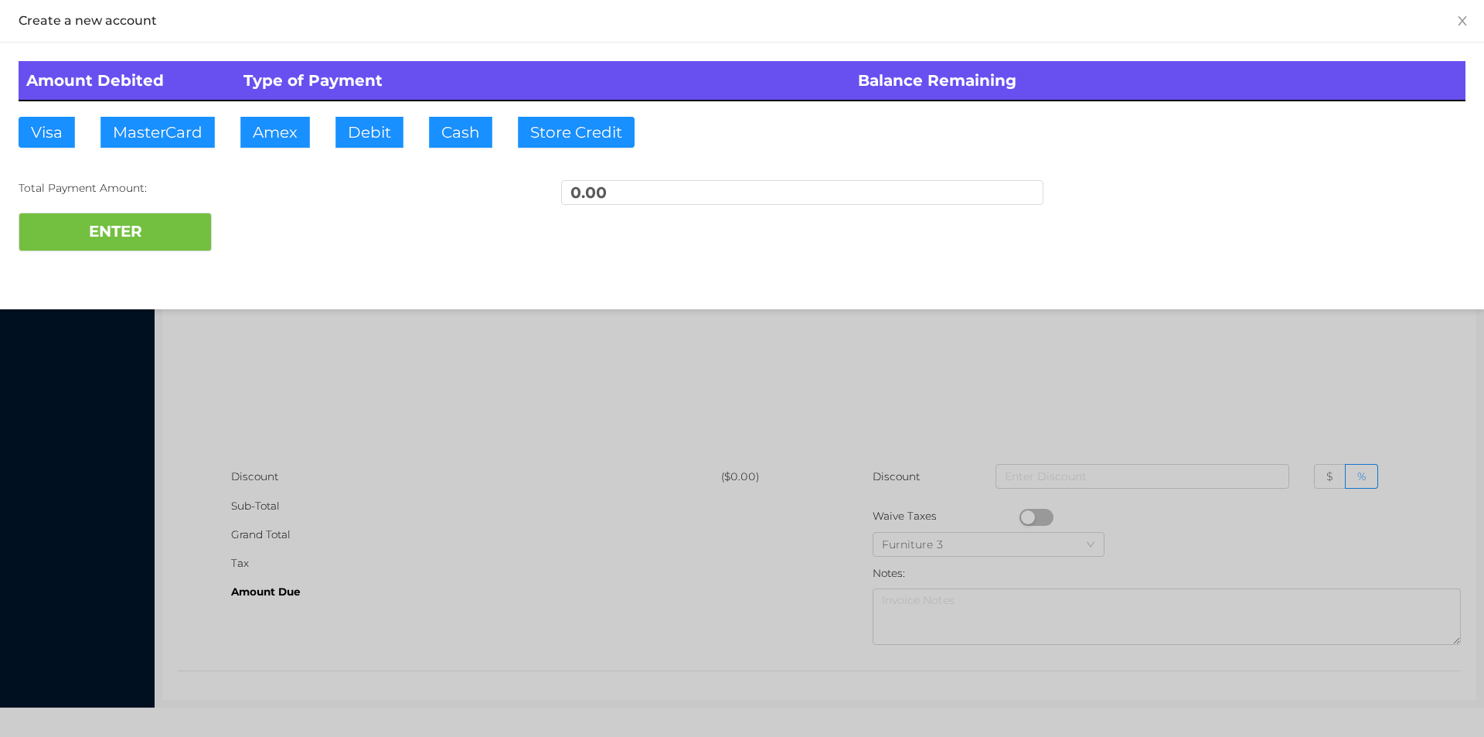
click at [339, 343] on div at bounding box center [742, 368] width 1484 height 737
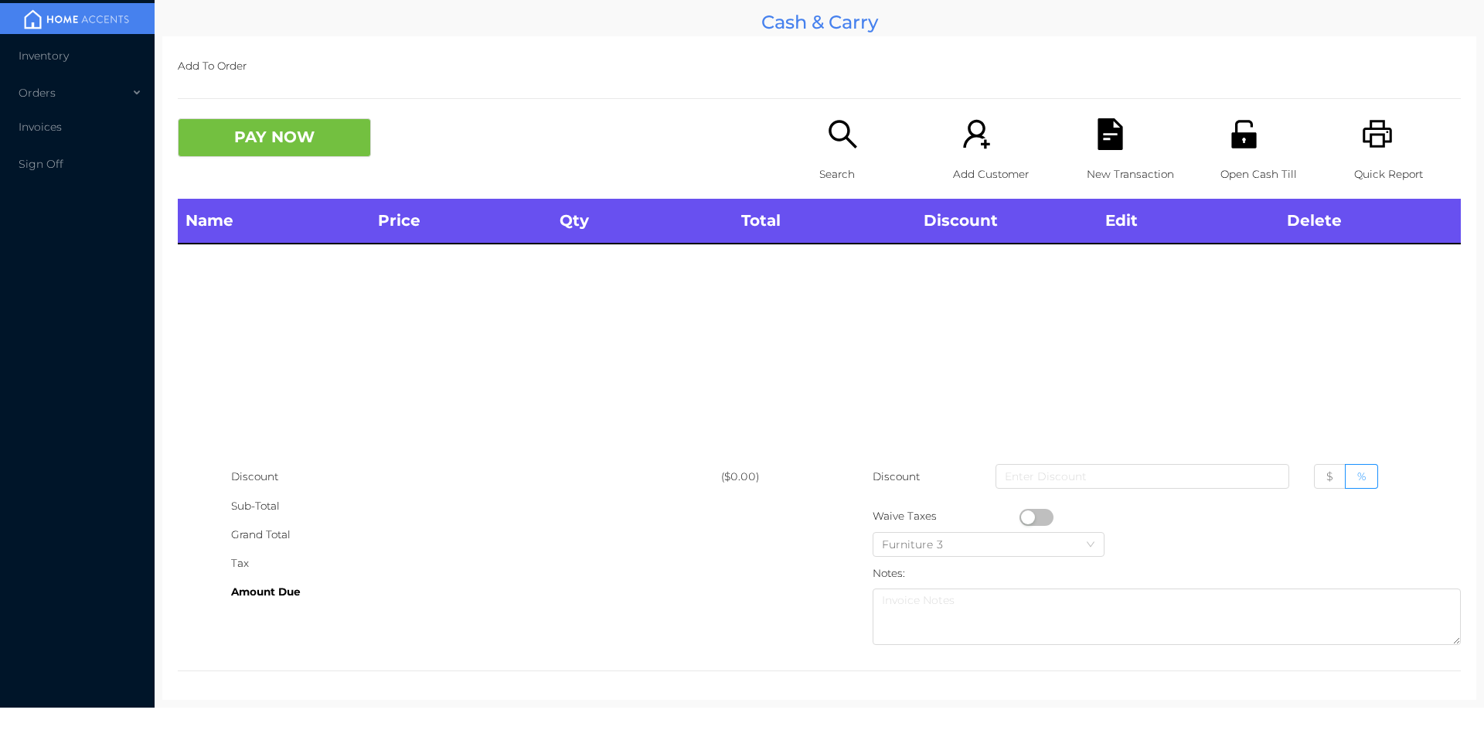
click at [833, 155] on div "Search" at bounding box center [872, 158] width 107 height 80
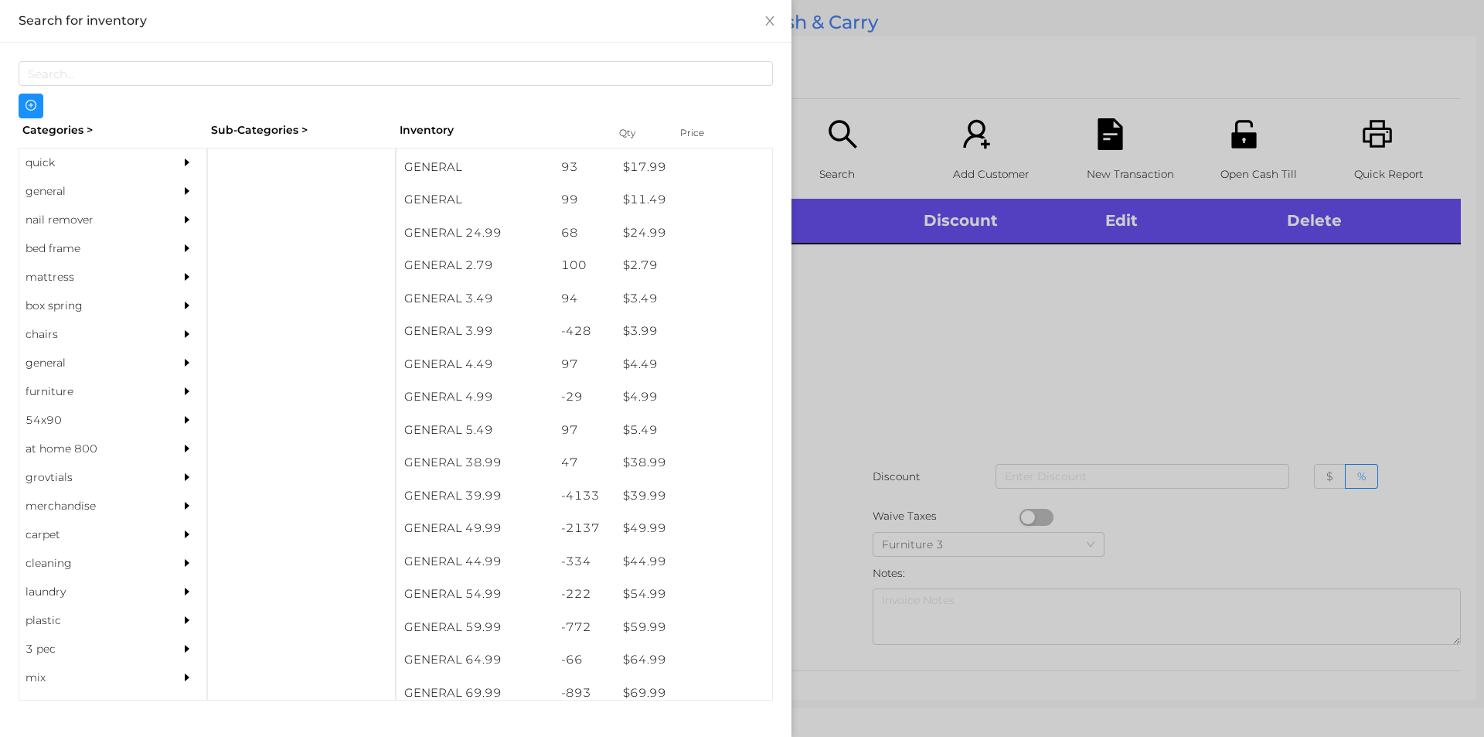
scroll to position [581, 0]
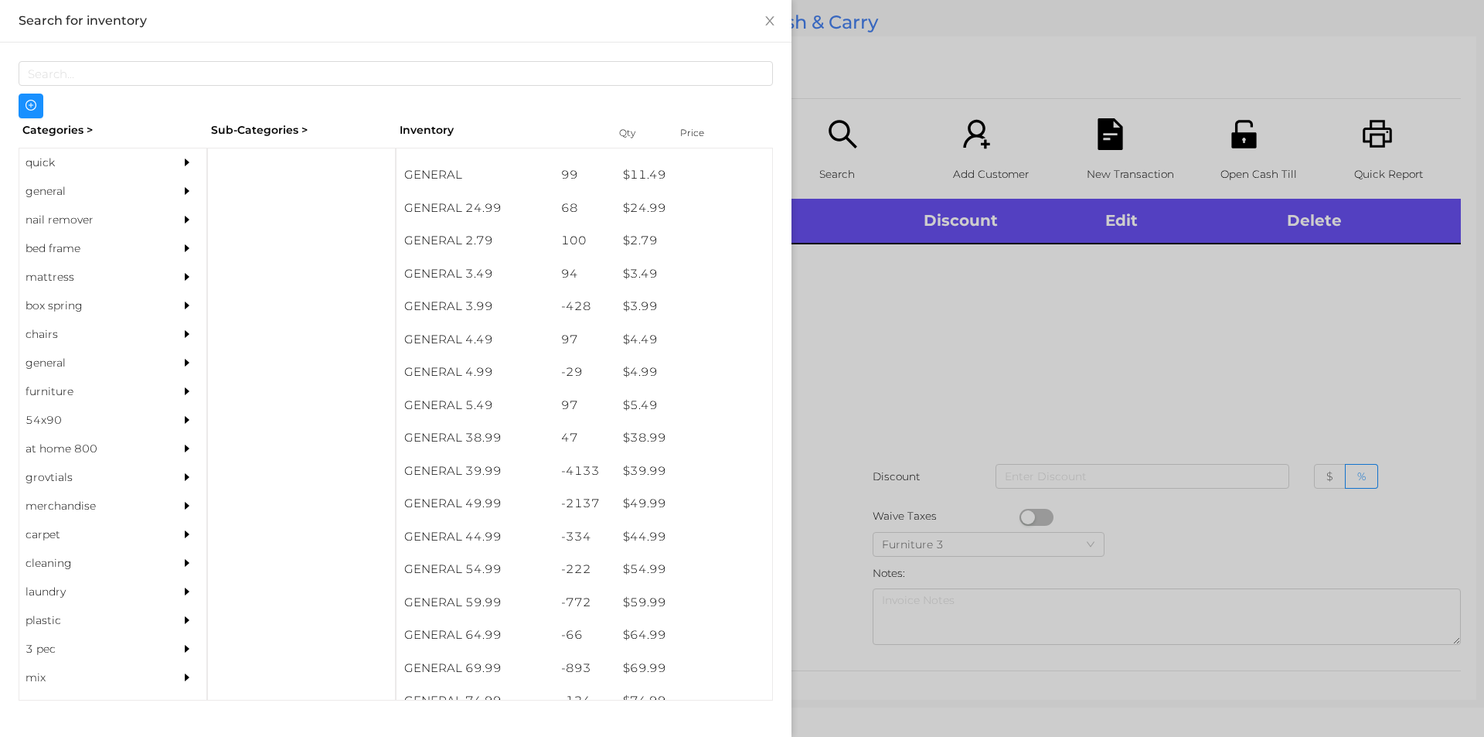
click at [57, 182] on div "general" at bounding box center [89, 191] width 141 height 29
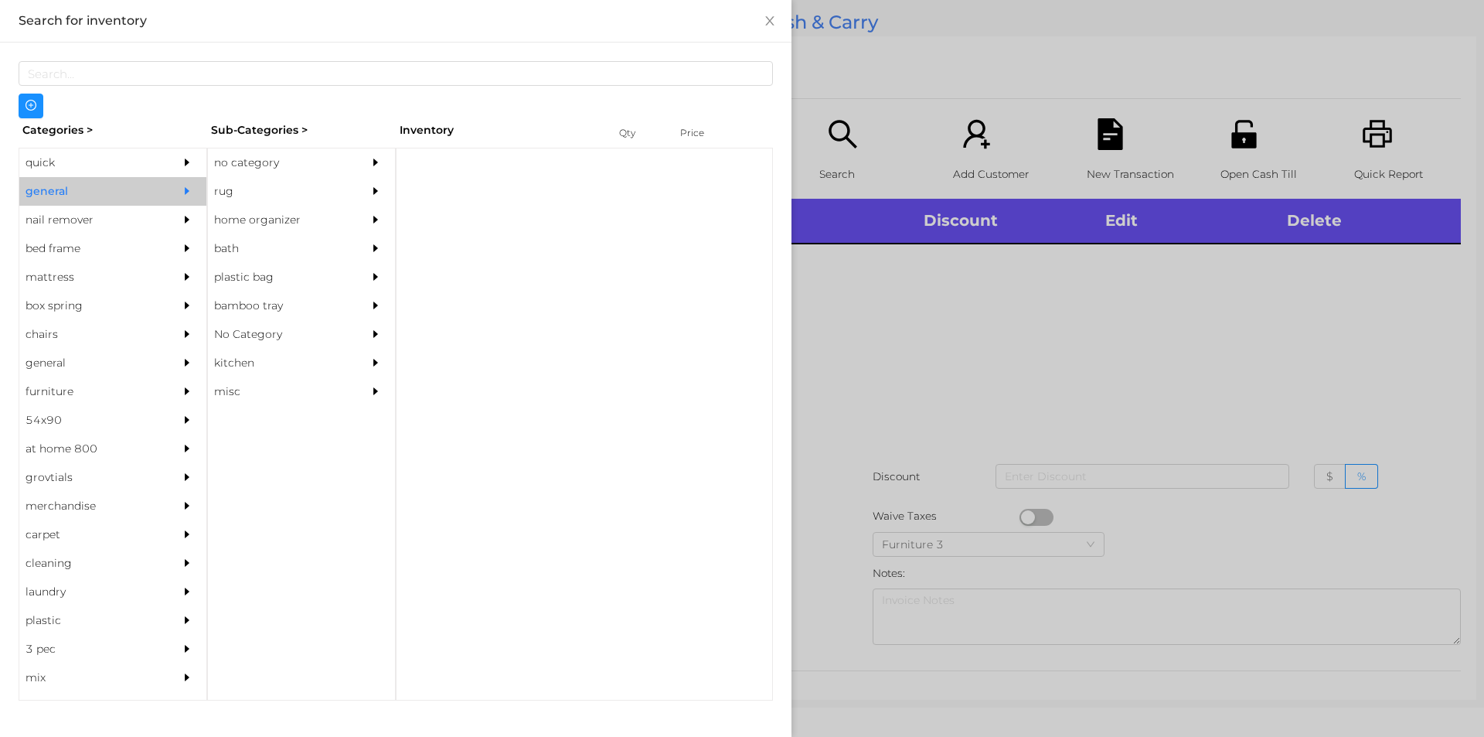
scroll to position [0, 0]
click at [257, 162] on div "no category" at bounding box center [278, 162] width 141 height 29
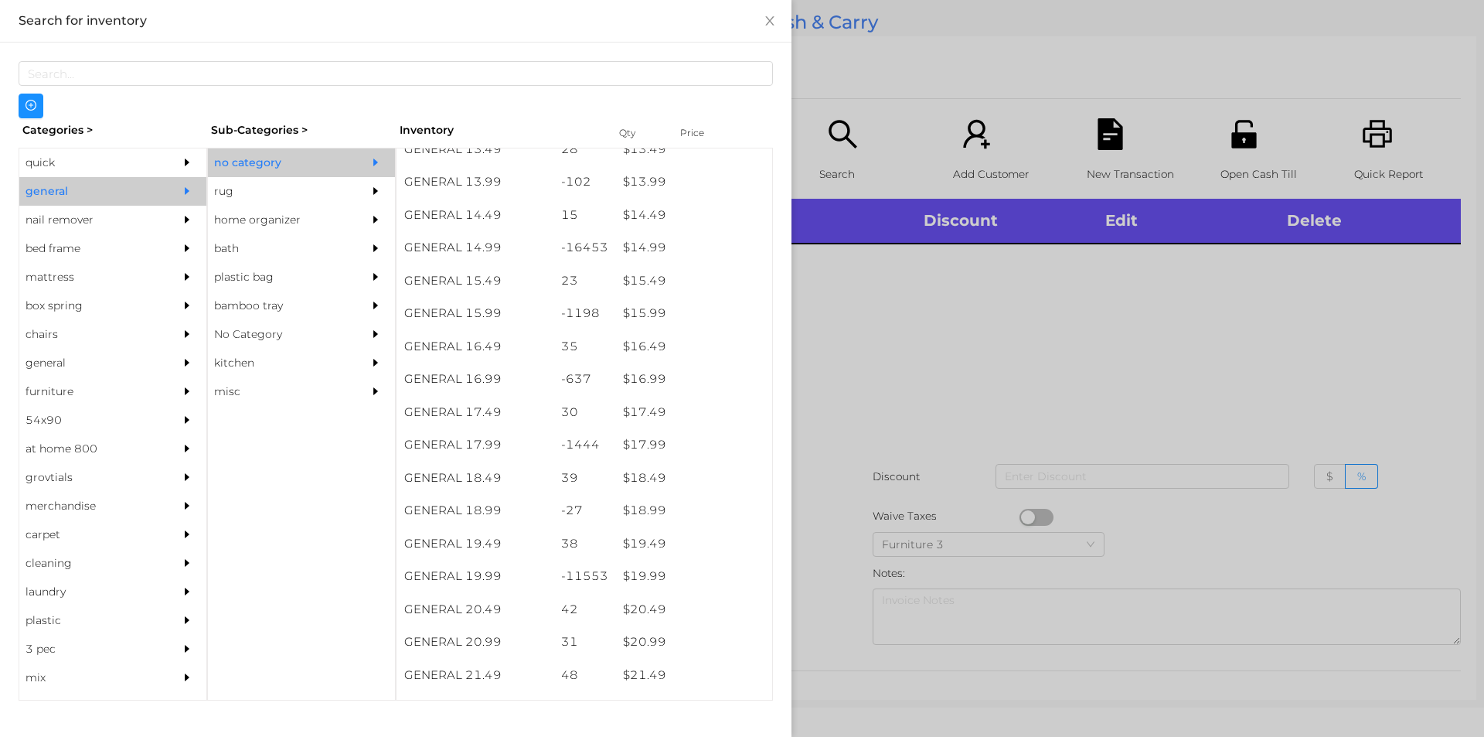
scroll to position [1271, 0]
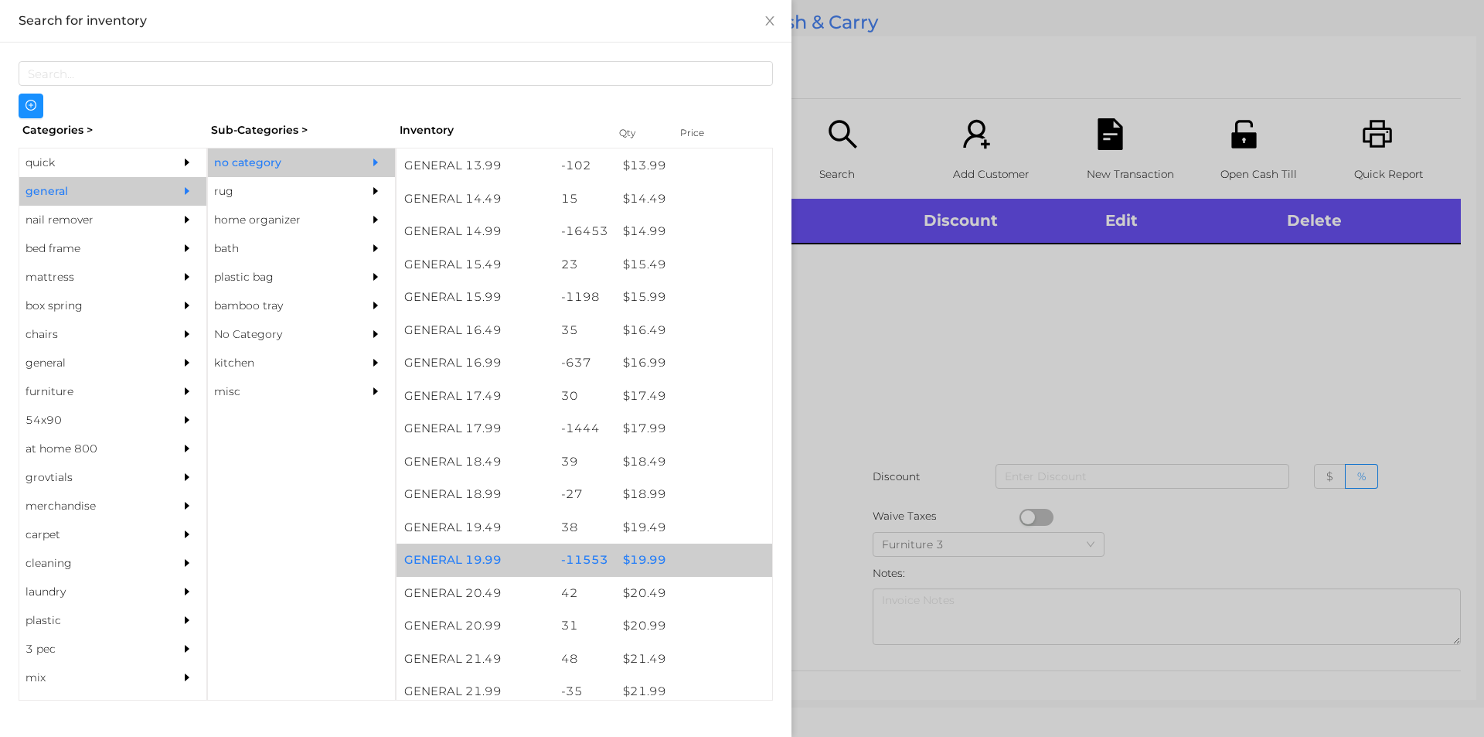
click at [627, 570] on div "$ 19.99" at bounding box center [693, 559] width 157 height 33
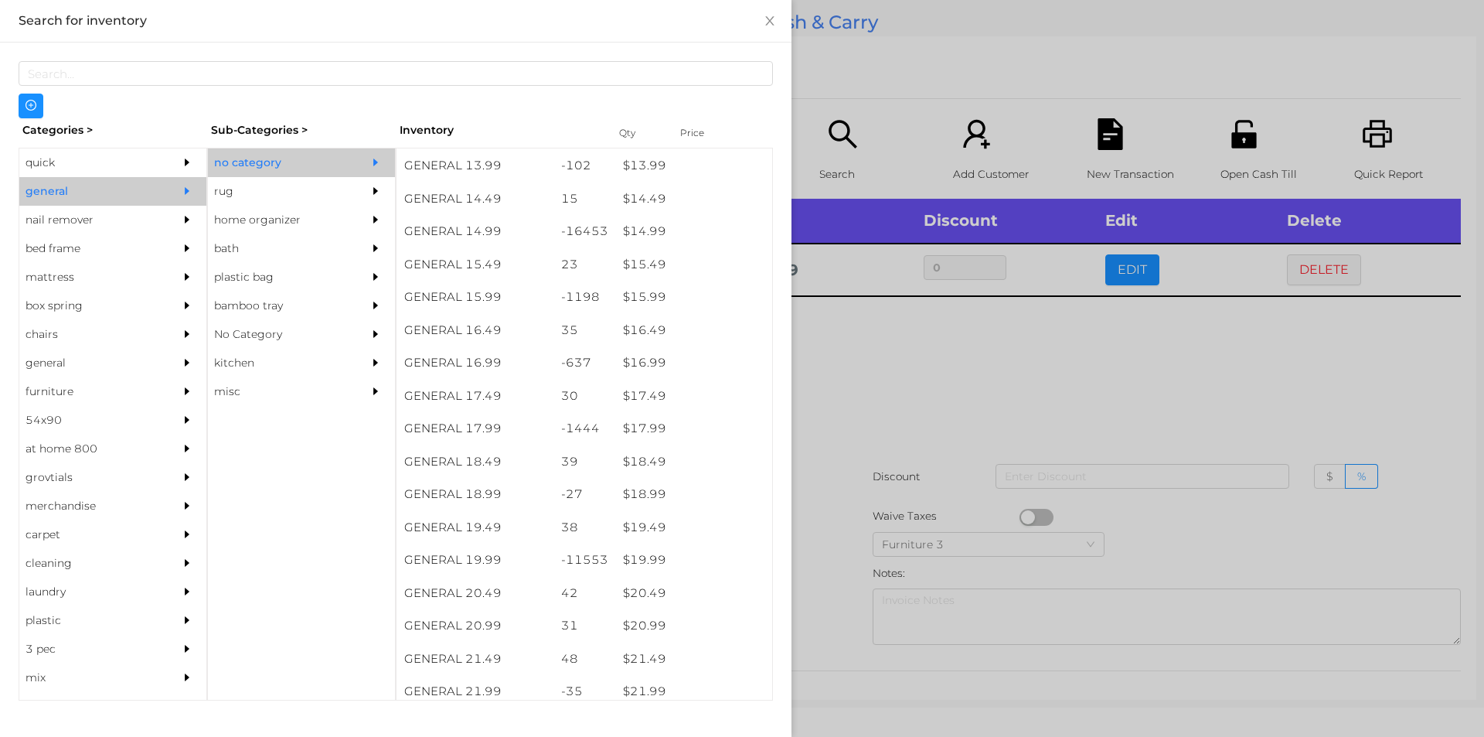
click at [72, 167] on div "quick" at bounding box center [89, 162] width 141 height 29
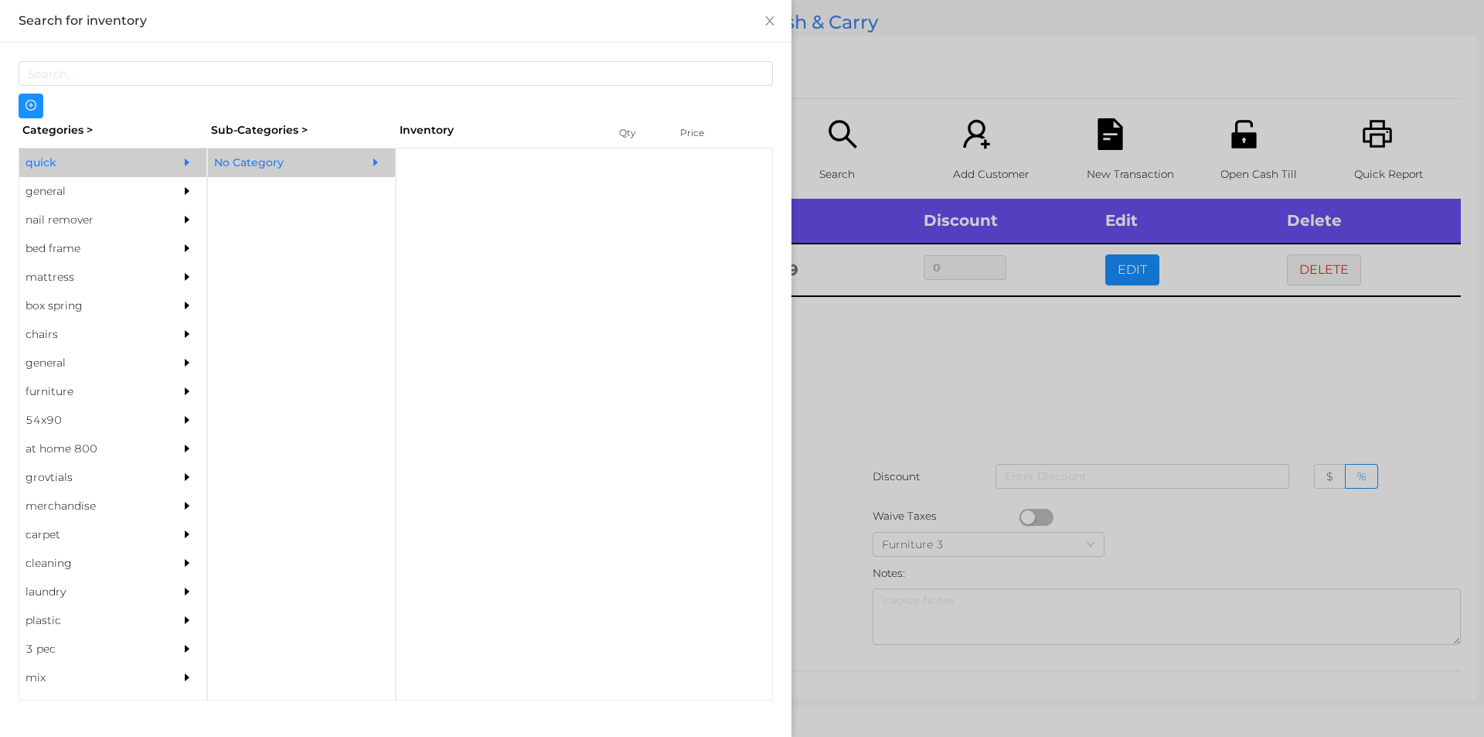
click at [246, 157] on div "No Category" at bounding box center [278, 162] width 141 height 29
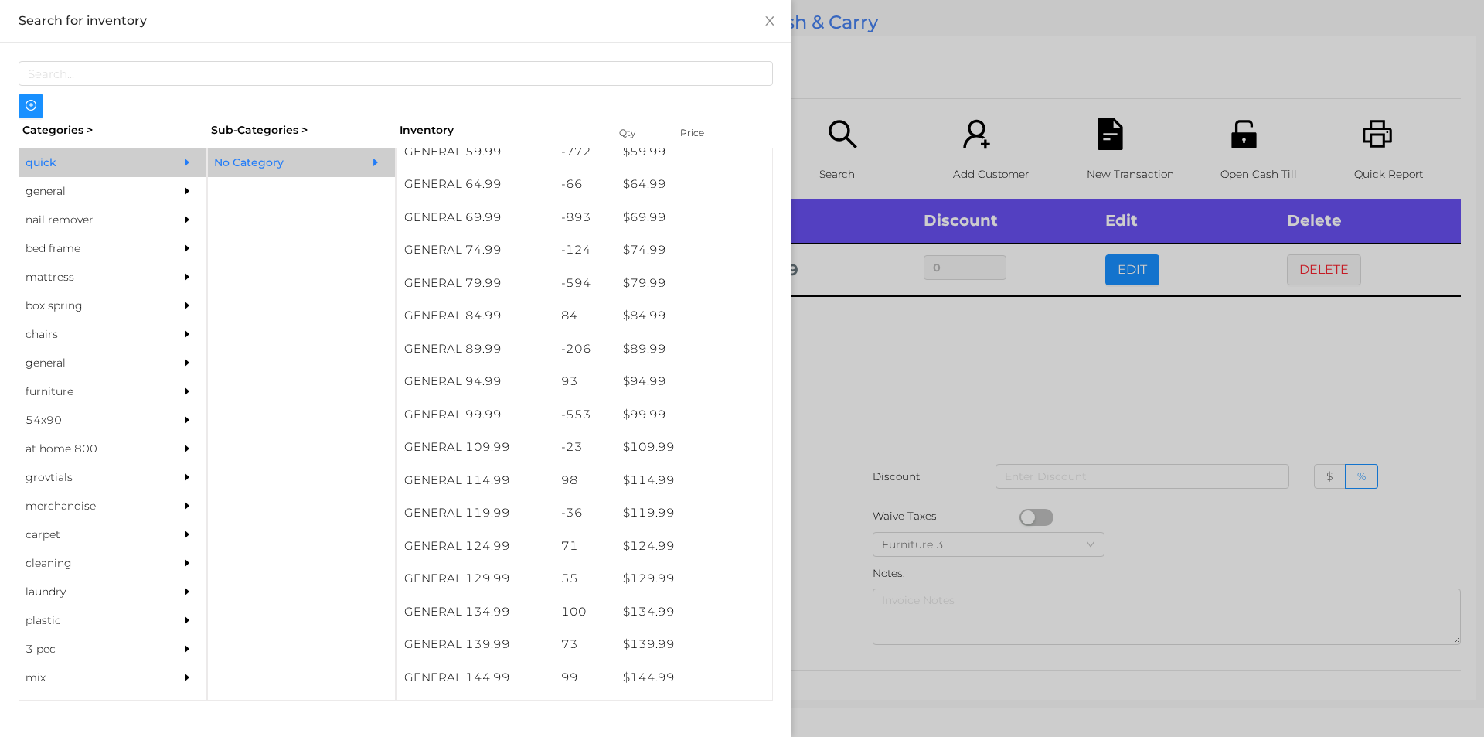
scroll to position [1032, 0]
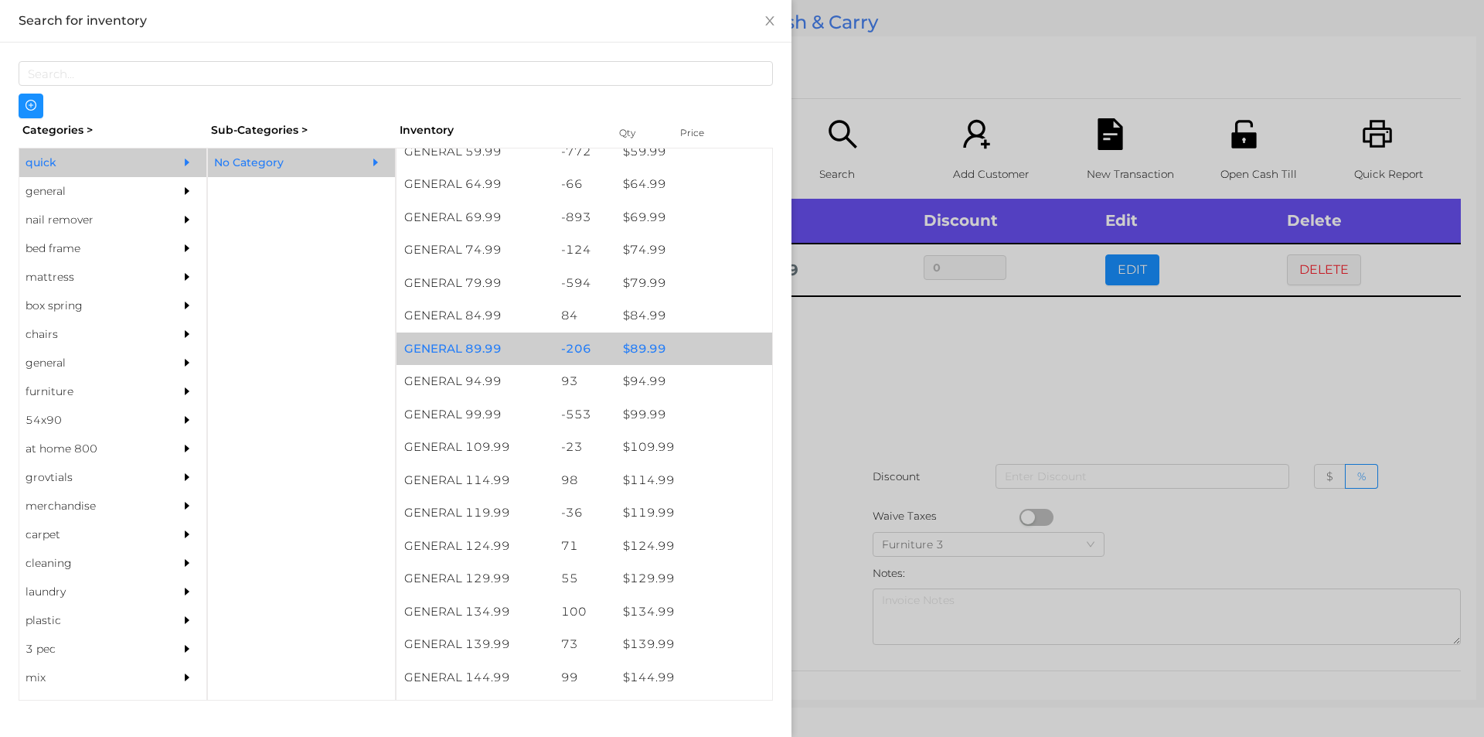
click at [635, 352] on div "$ 89.99" at bounding box center [693, 348] width 157 height 33
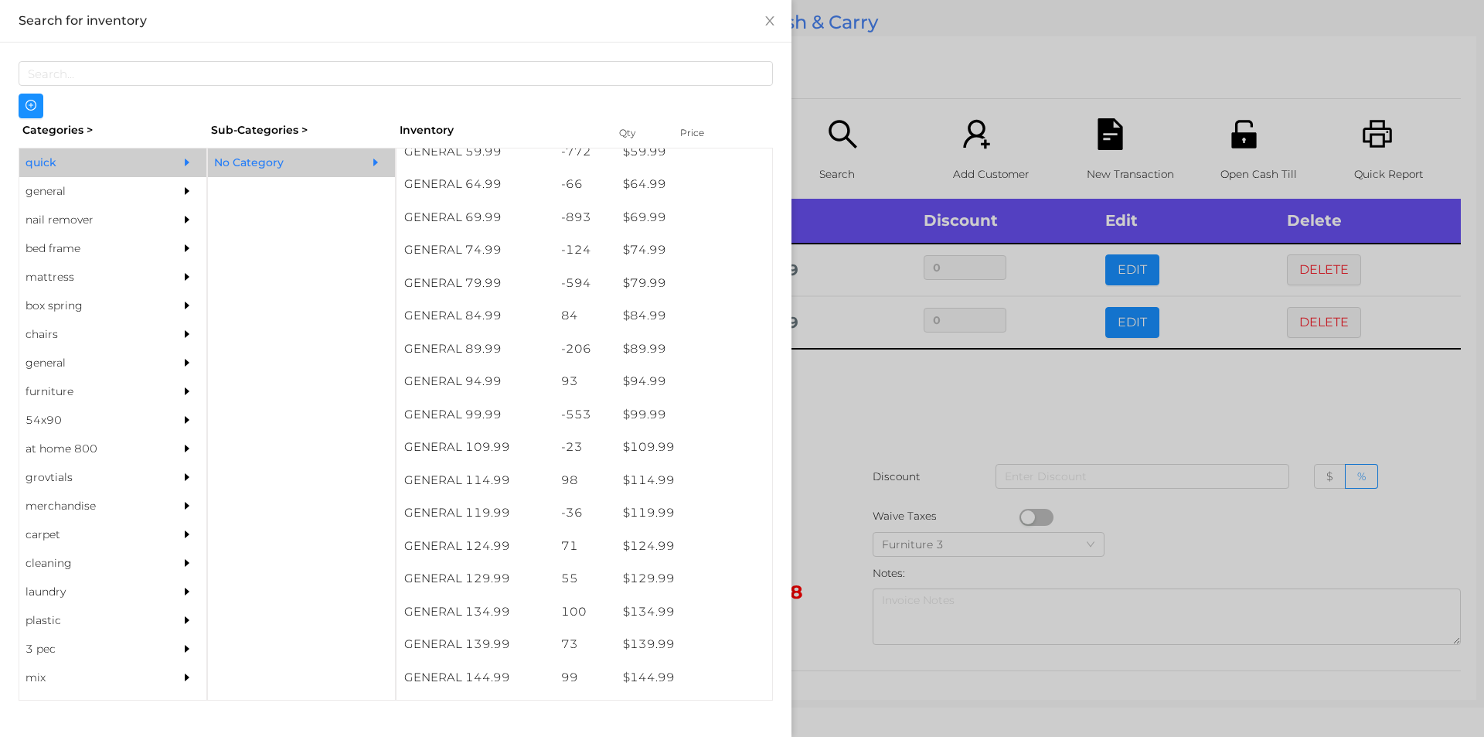
click at [849, 432] on div at bounding box center [742, 368] width 1484 height 737
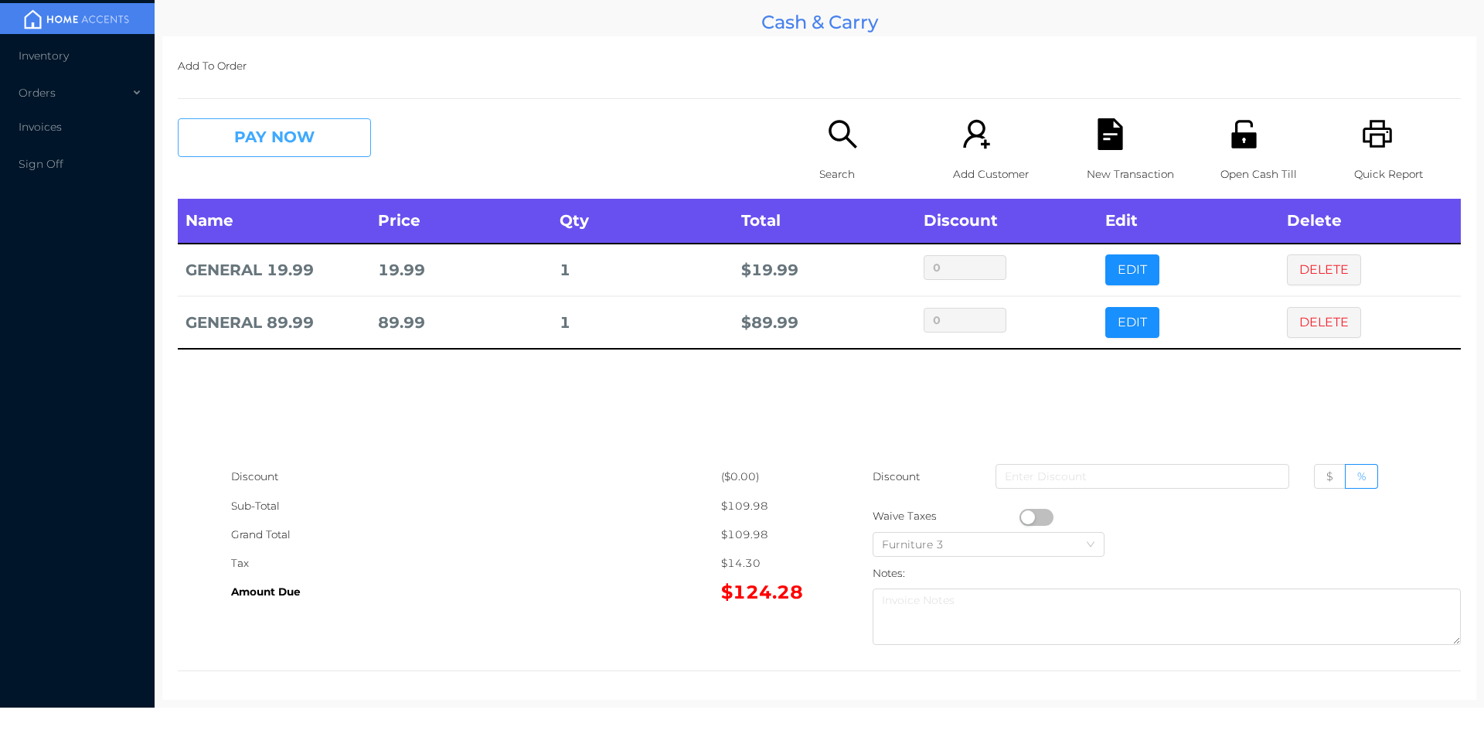
click at [339, 134] on button "PAY NOW" at bounding box center [274, 137] width 193 height 39
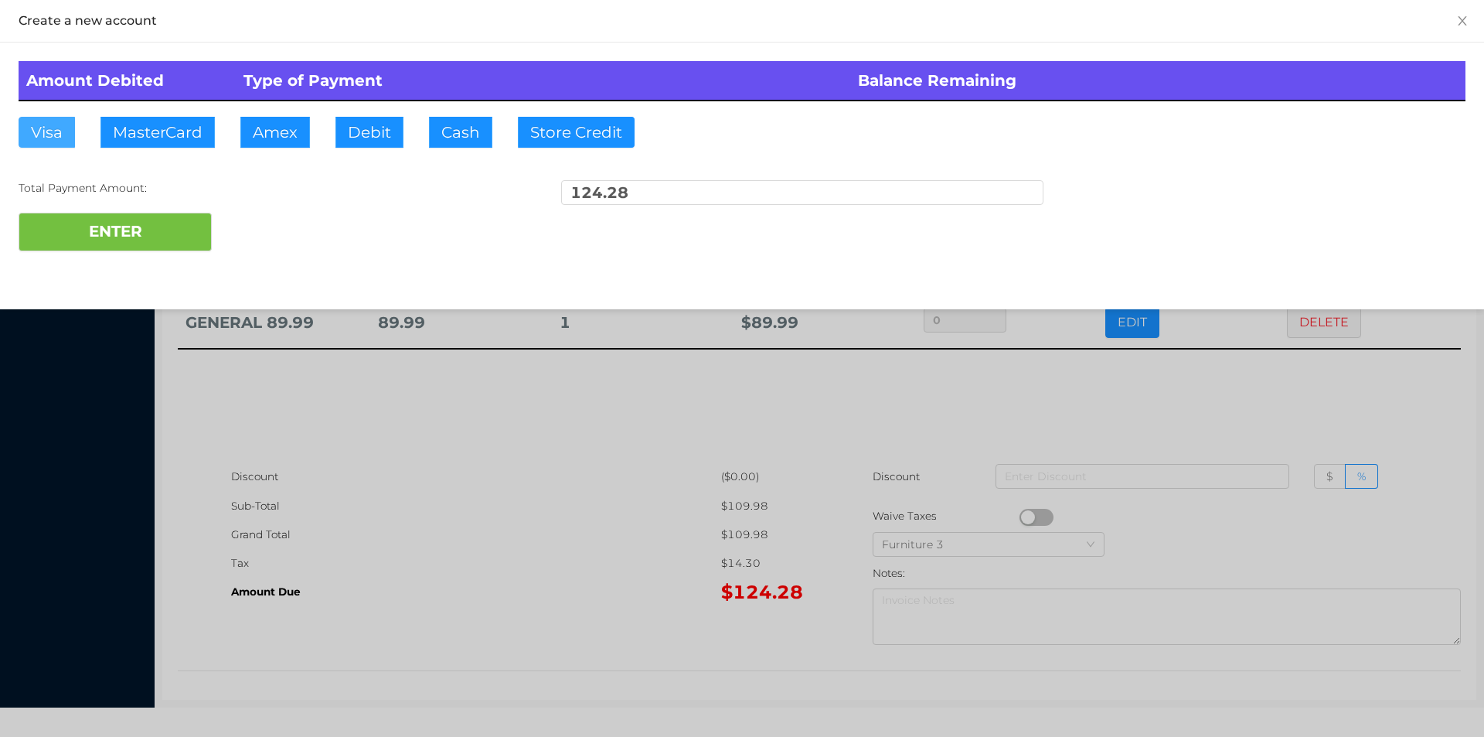
click at [48, 143] on button "Visa" at bounding box center [47, 132] width 56 height 31
click at [104, 236] on button "ENTER" at bounding box center [115, 232] width 193 height 39
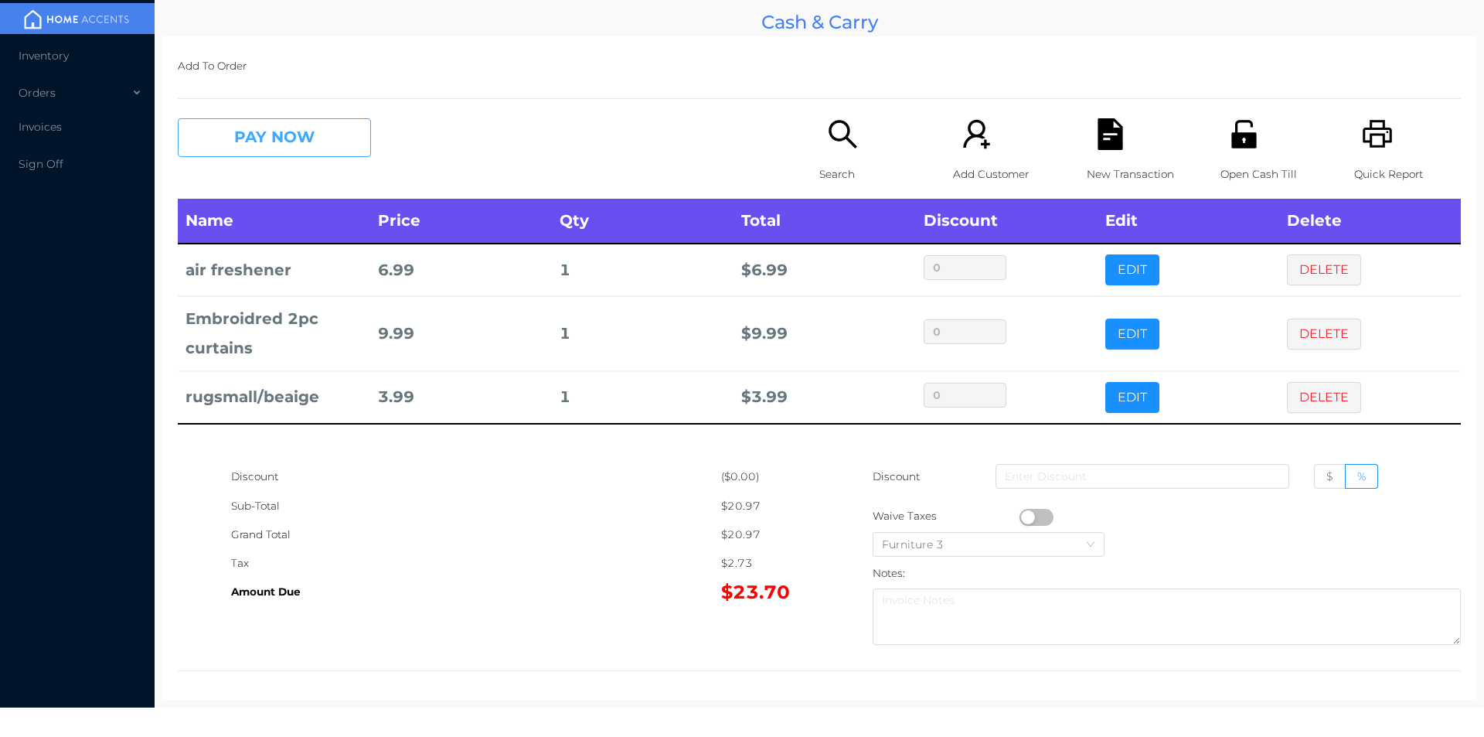
click at [253, 147] on button "PAY NOW" at bounding box center [274, 137] width 193 height 39
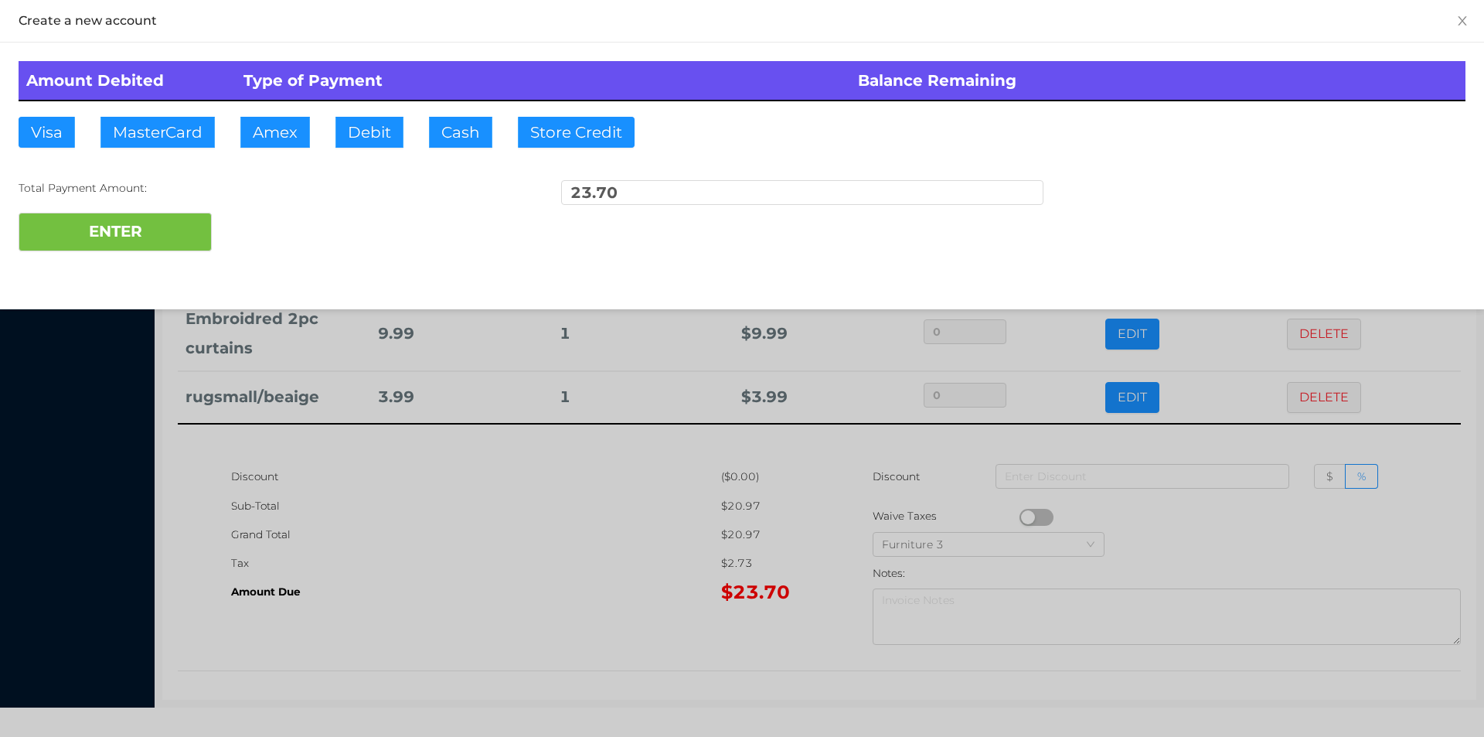
click at [447, 160] on div "Amount Debited Type of Payment Balance Remaining Visa MasterCard Amex Debit Cas…" at bounding box center [742, 156] width 1484 height 227
click at [444, 143] on button "Cash" at bounding box center [460, 132] width 63 height 31
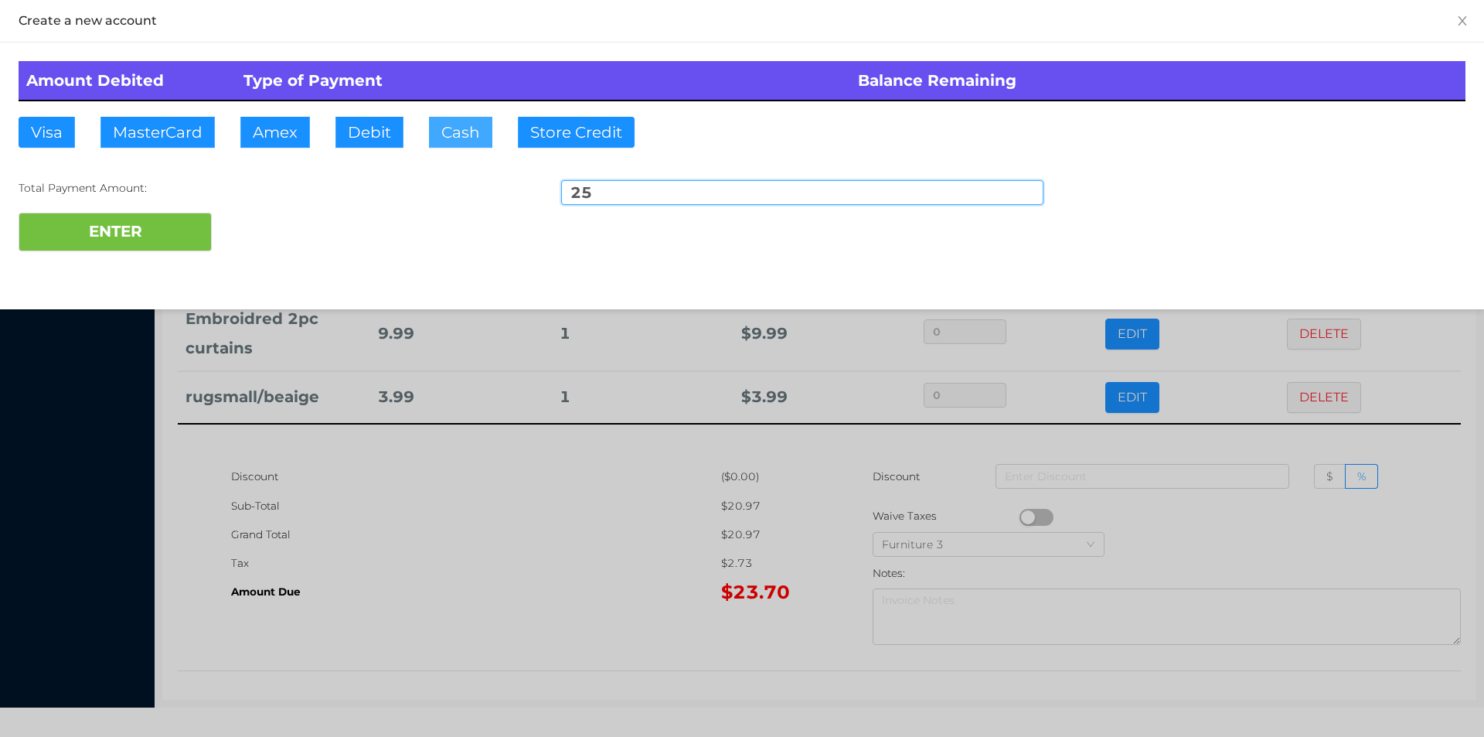
type input "25."
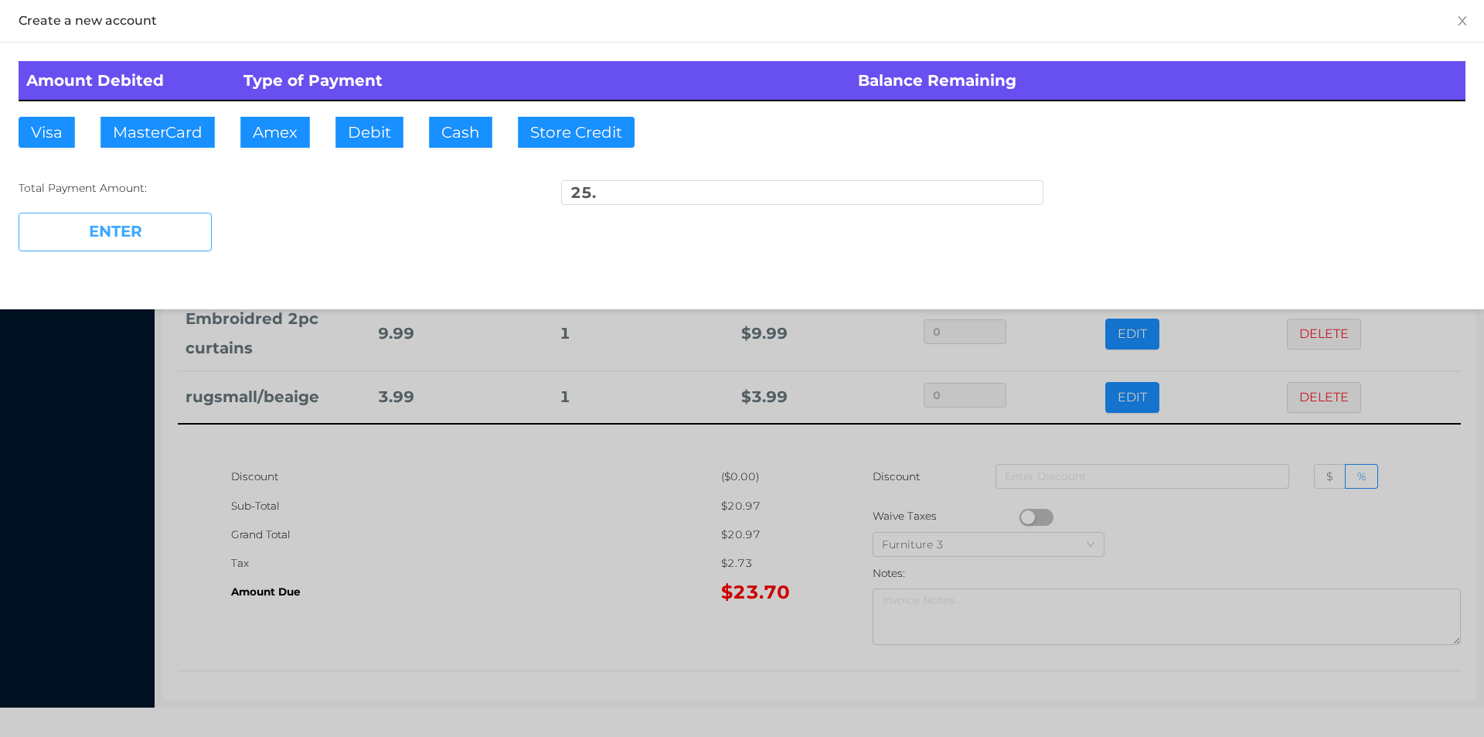
click at [162, 222] on button "ENTER" at bounding box center [115, 232] width 193 height 39
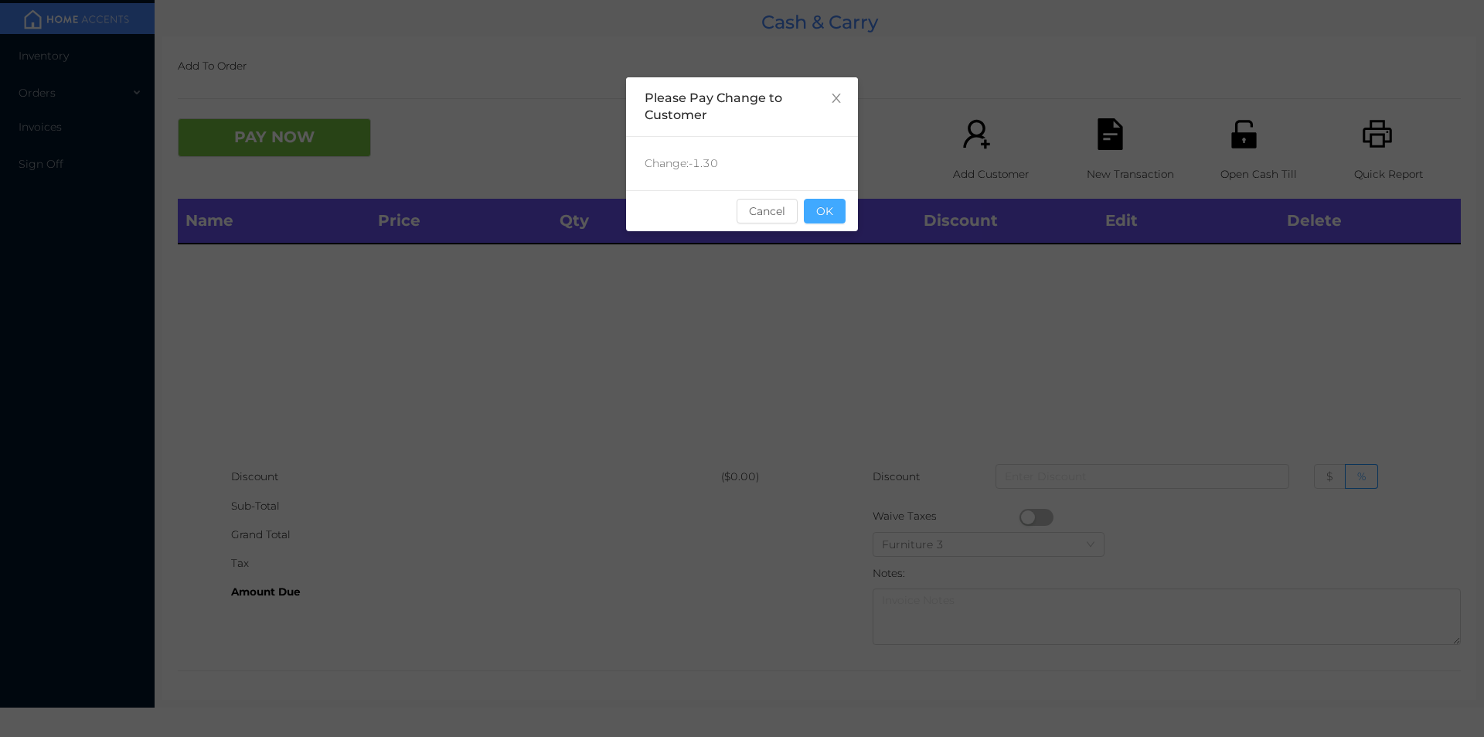
click at [839, 213] on button "OK" at bounding box center [825, 211] width 42 height 25
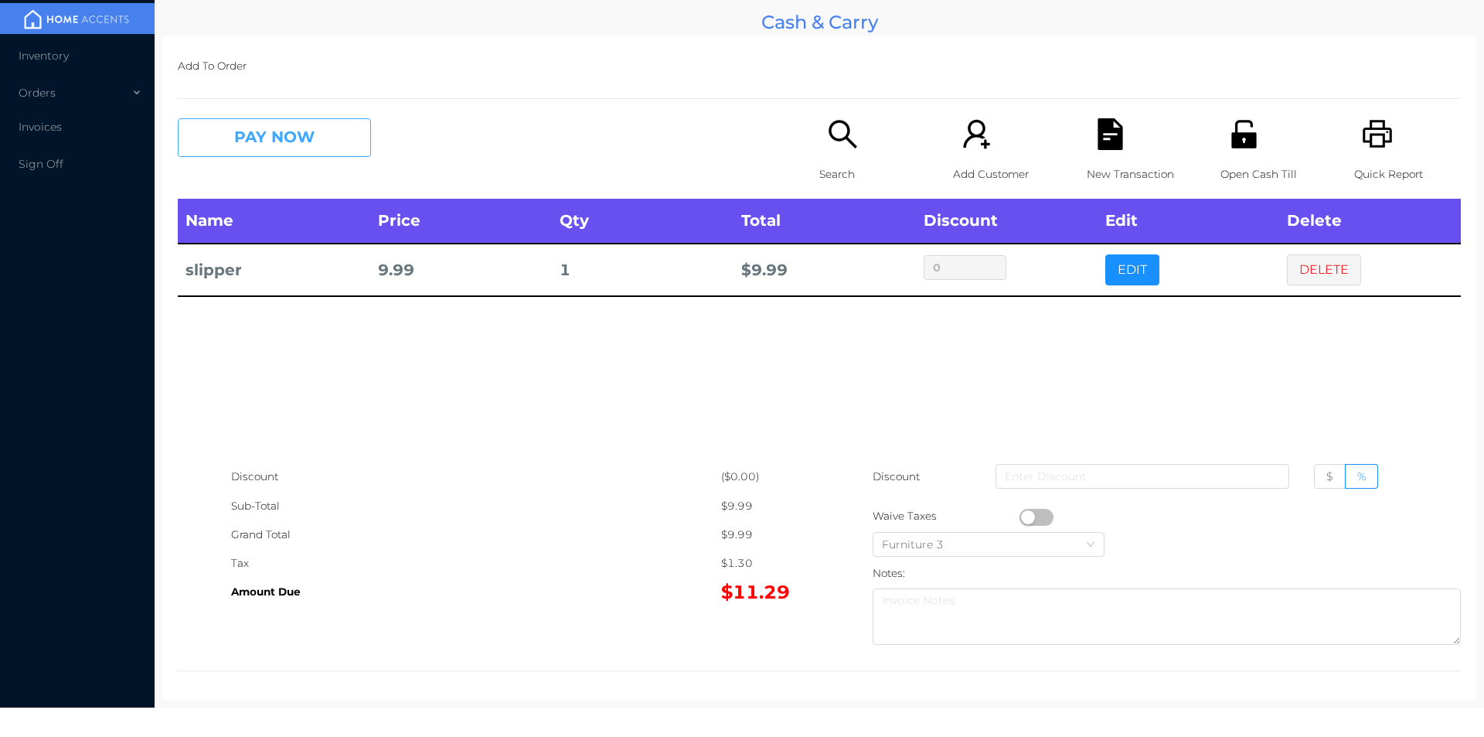
click at [267, 138] on button "PAY NOW" at bounding box center [274, 137] width 193 height 39
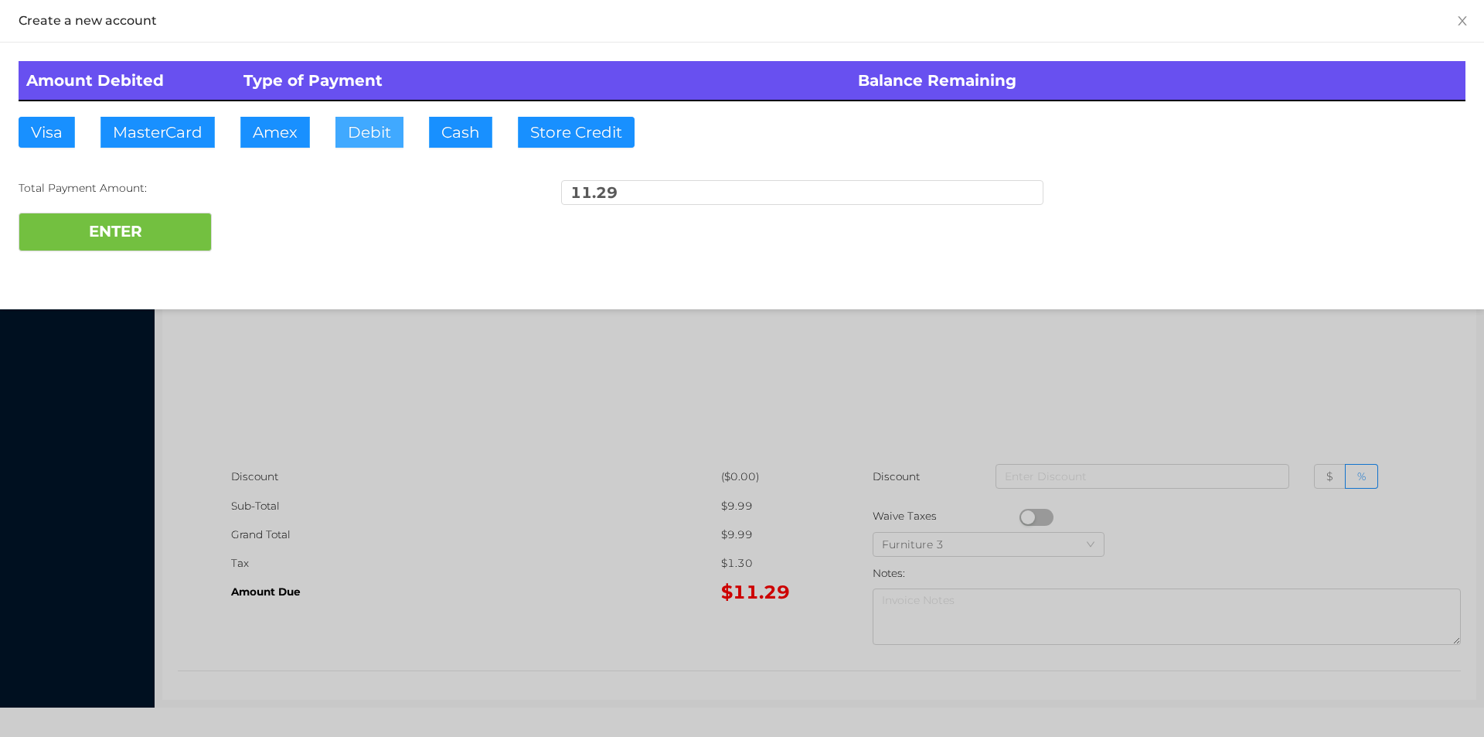
click at [366, 131] on button "Debit" at bounding box center [369, 132] width 68 height 31
click at [162, 246] on button "ENTER" at bounding box center [115, 232] width 193 height 39
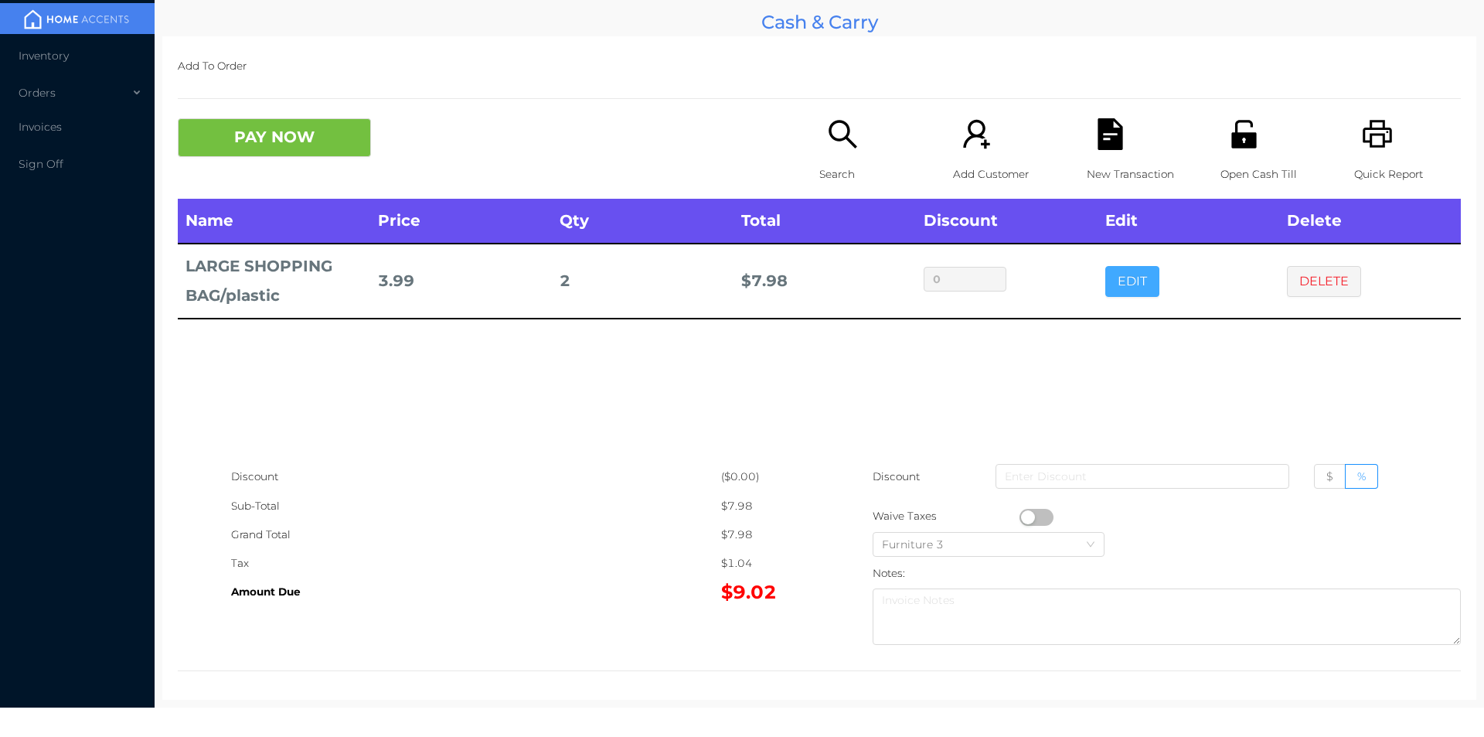
click at [1108, 288] on button "EDIT" at bounding box center [1132, 281] width 54 height 31
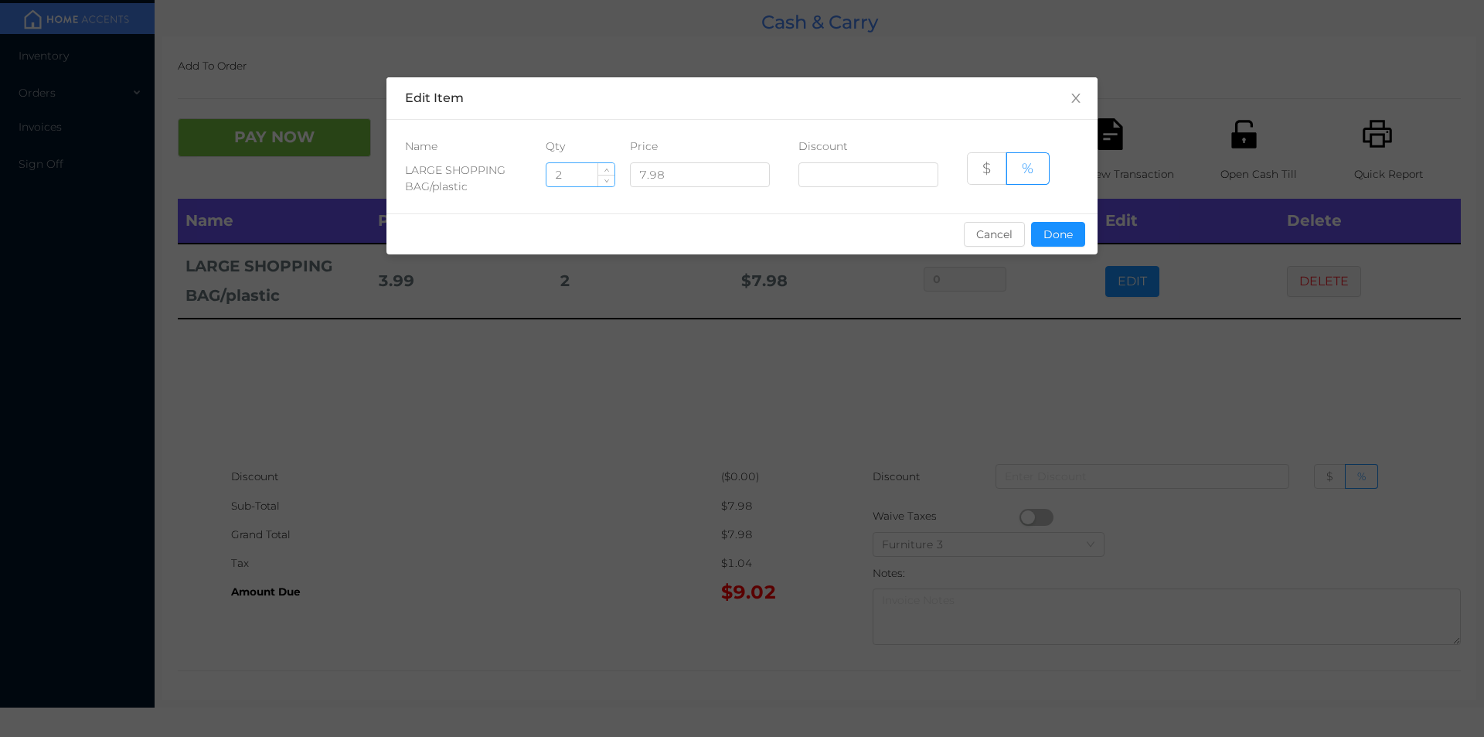
click at [576, 173] on input "2" at bounding box center [580, 174] width 68 height 23
type input "1"
click at [1067, 240] on button "Done" at bounding box center [1058, 234] width 54 height 25
type input "0%"
click at [1023, 375] on div "sentinelStart Edit Item Name Qty Price Discount LARGE SHOPPING BAG/plastic 1 7.…" at bounding box center [742, 368] width 1484 height 737
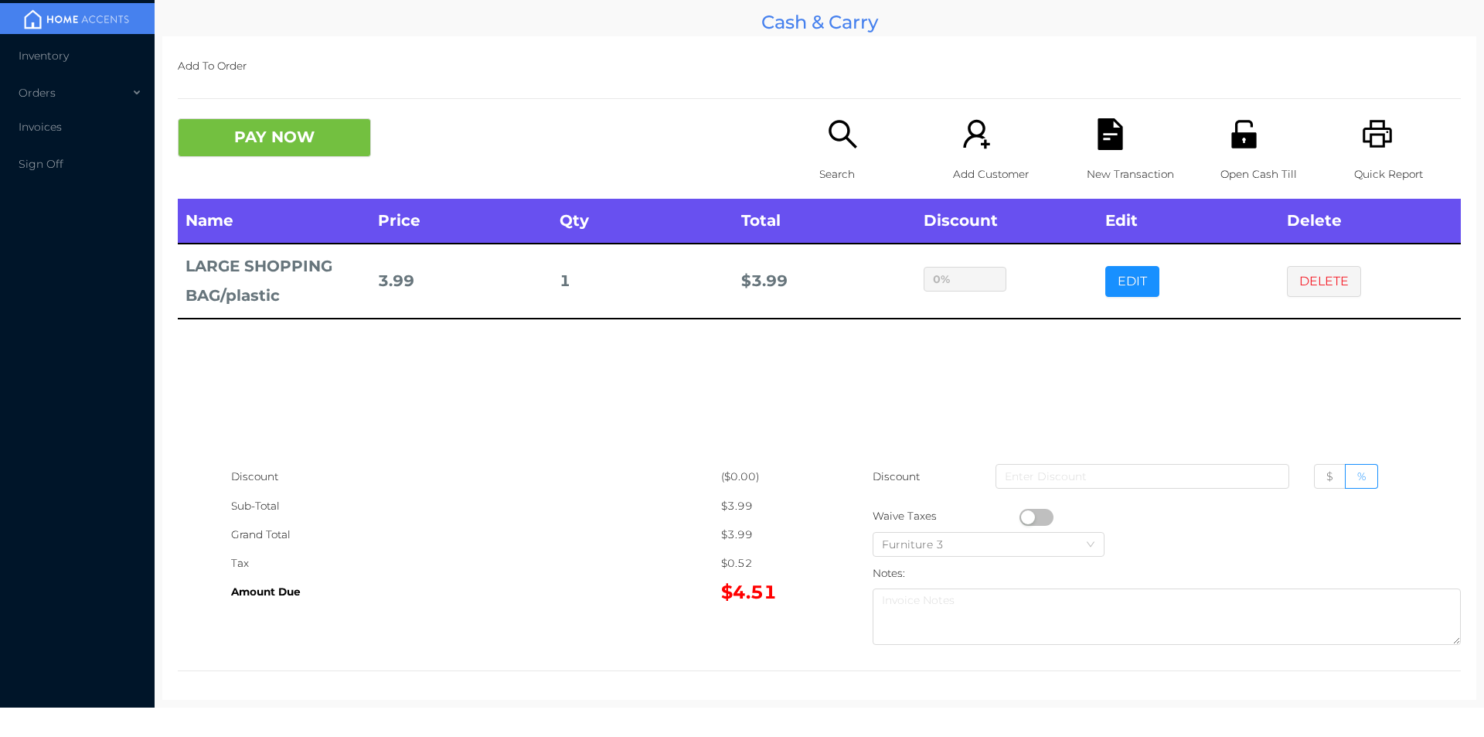
click at [1228, 150] on icon "icon: unlock" at bounding box center [1244, 134] width 32 height 32
click at [1130, 275] on button "EDIT" at bounding box center [1132, 281] width 54 height 31
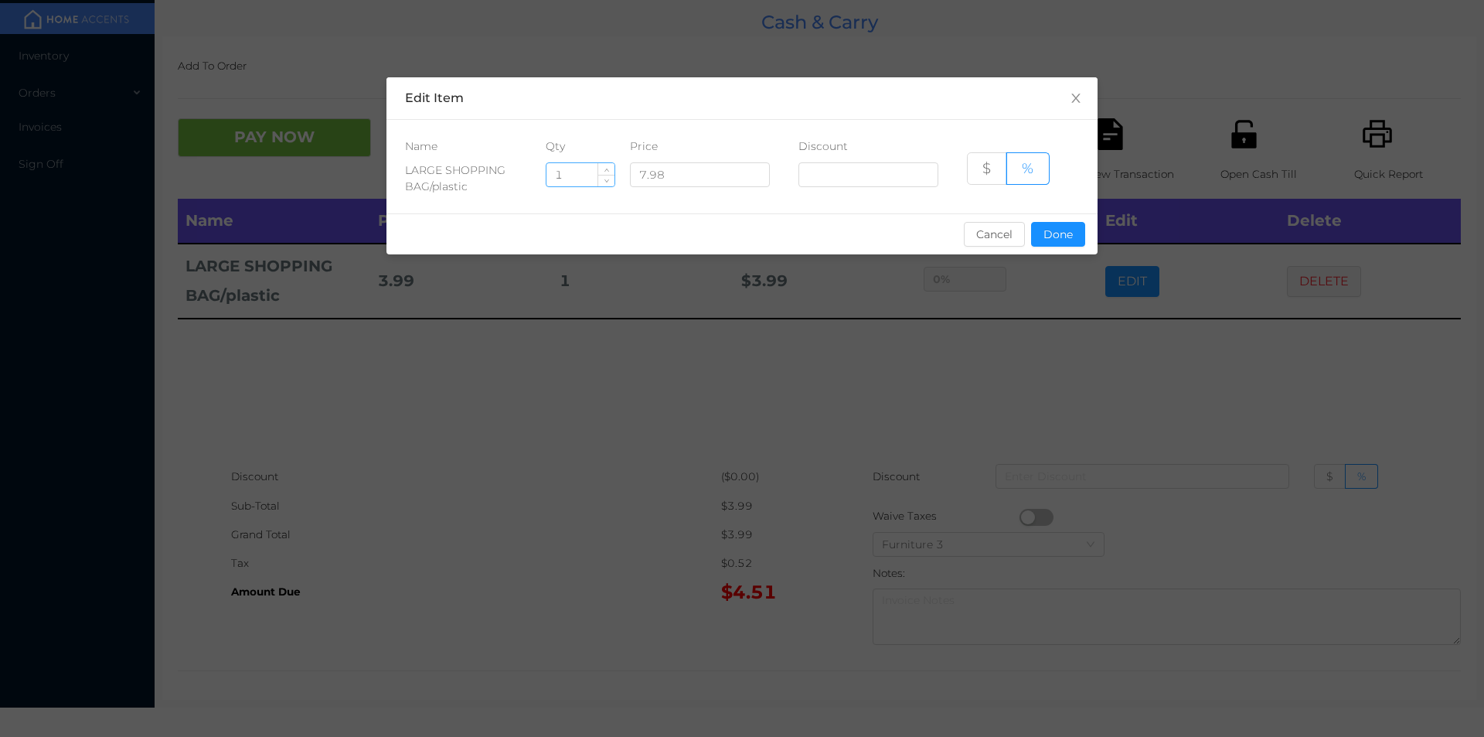
click at [579, 172] on input "1" at bounding box center [580, 174] width 68 height 23
type input "2"
click at [1059, 237] on button "Done" at bounding box center [1058, 234] width 54 height 25
click at [1033, 348] on div "sentinelStart Edit Item Name Qty Price Discount LARGE SHOPPING BAG/plastic 2 7.…" at bounding box center [742, 368] width 1484 height 737
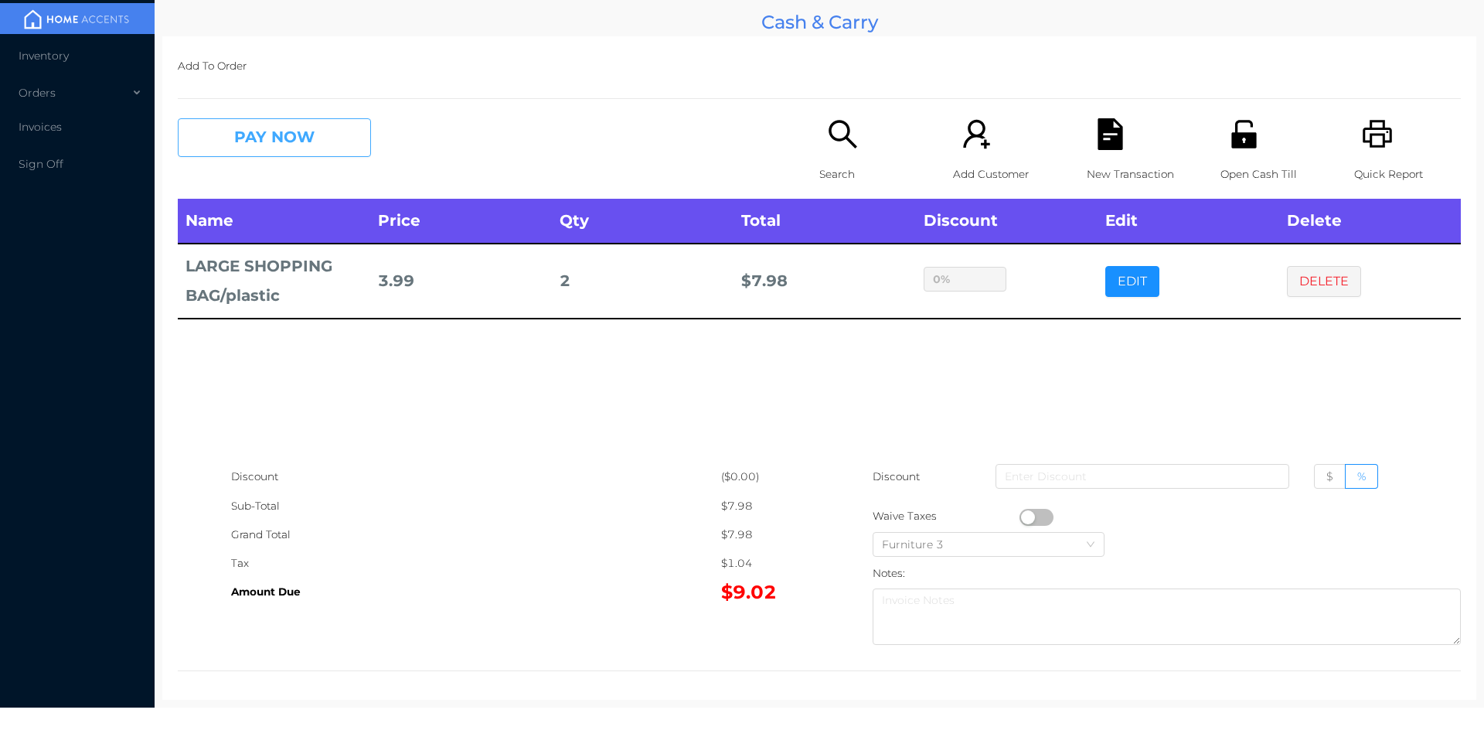
click at [318, 122] on button "PAY NOW" at bounding box center [274, 137] width 193 height 39
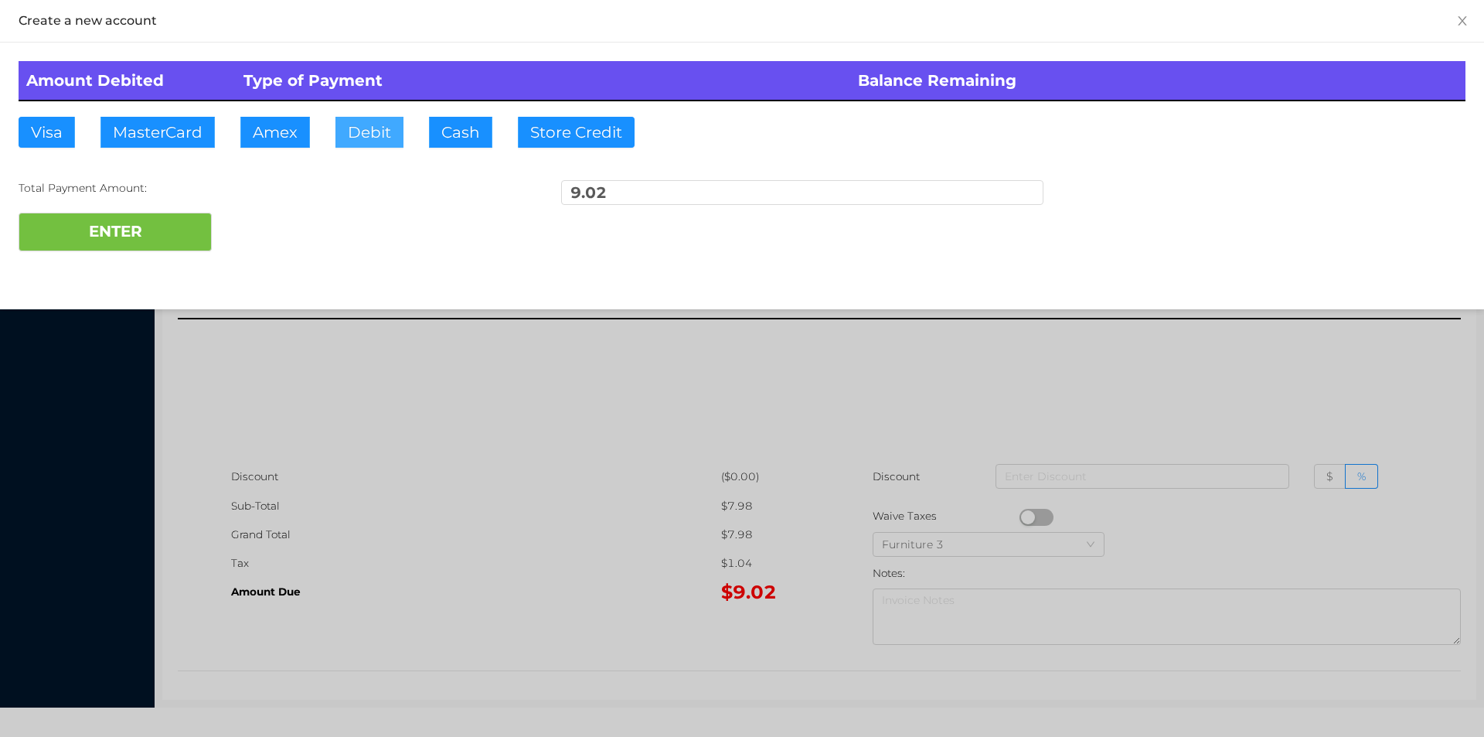
click at [355, 142] on button "Debit" at bounding box center [369, 132] width 68 height 31
click at [193, 218] on button "ENTER" at bounding box center [115, 232] width 193 height 39
type input "0"
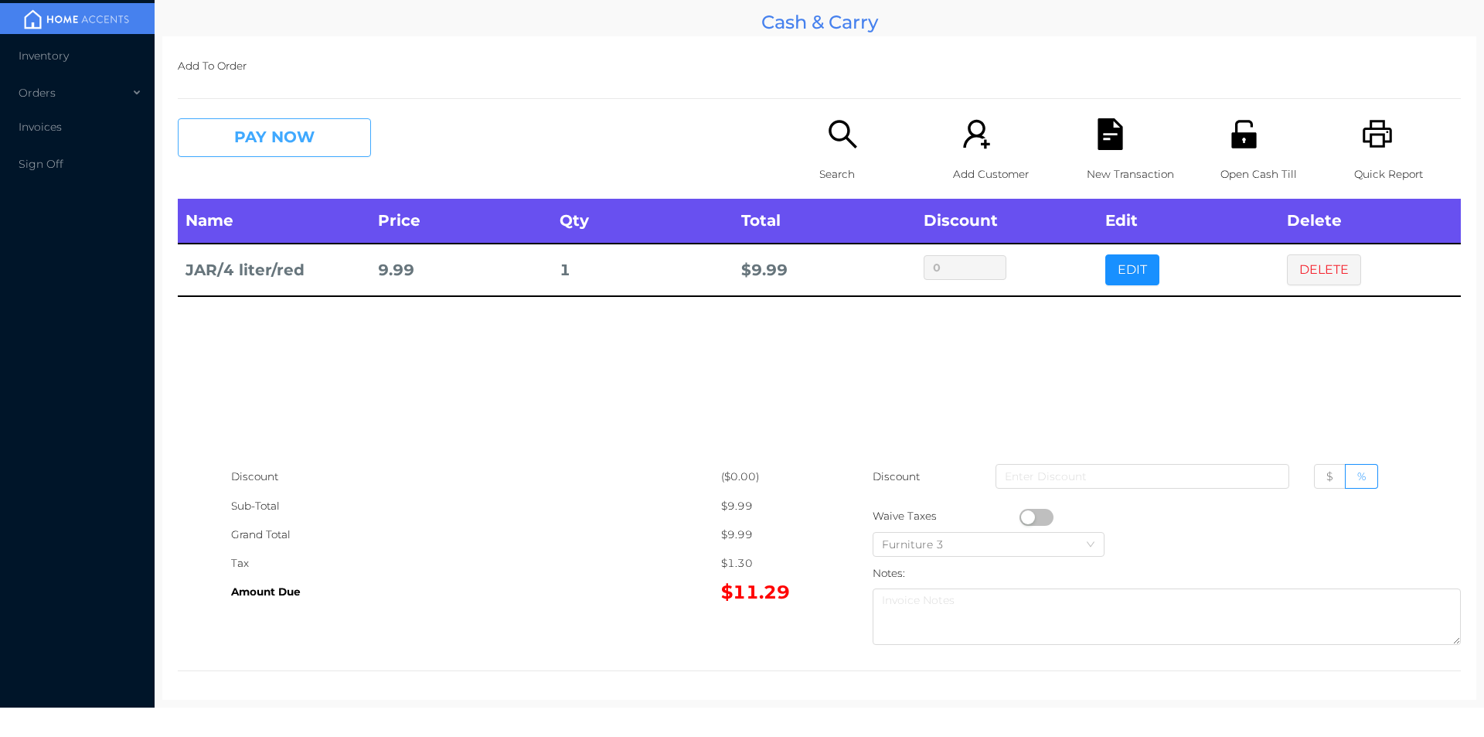
click at [269, 140] on button "PAY NOW" at bounding box center [274, 137] width 193 height 39
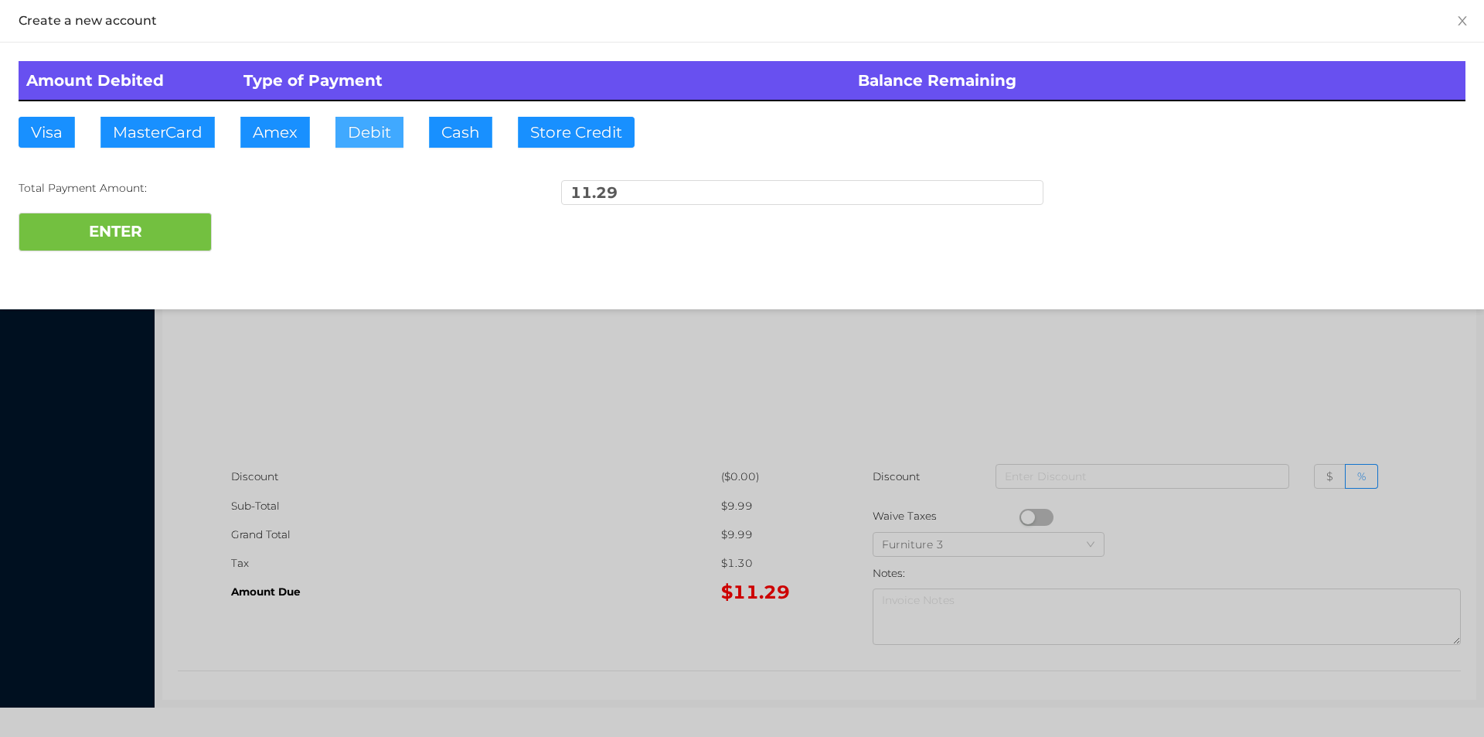
click at [371, 135] on button "Debit" at bounding box center [369, 132] width 68 height 31
type input "20."
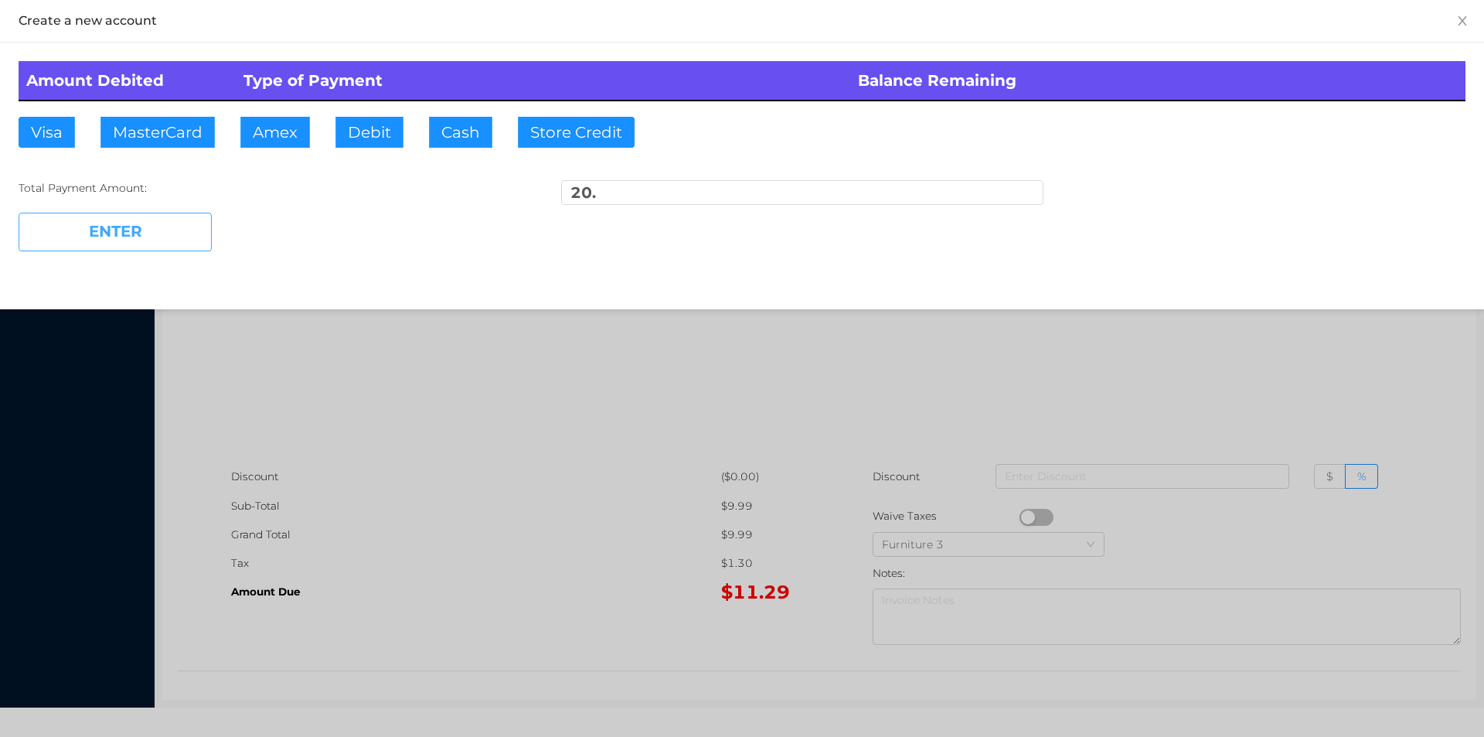
click at [145, 226] on button "ENTER" at bounding box center [115, 232] width 193 height 39
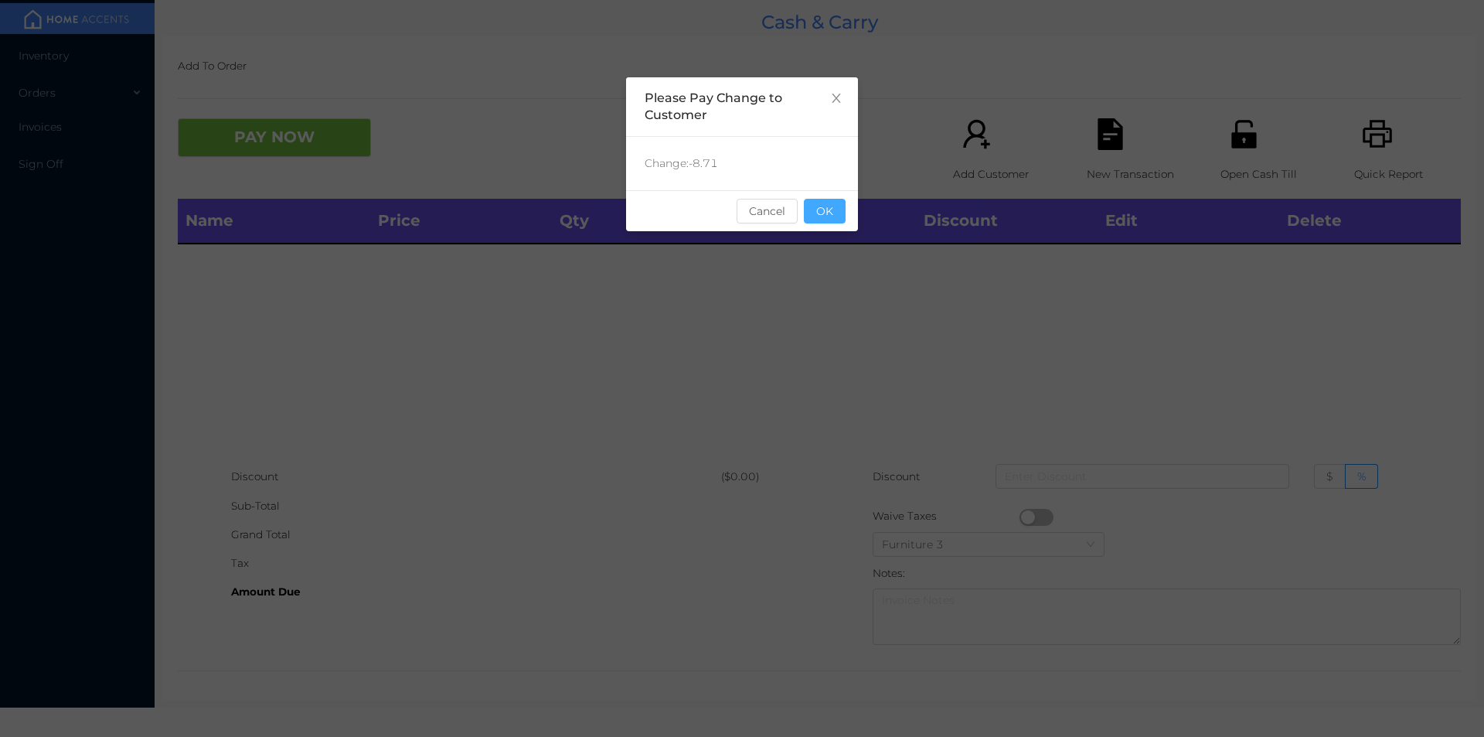
click at [832, 216] on button "OK" at bounding box center [825, 211] width 42 height 25
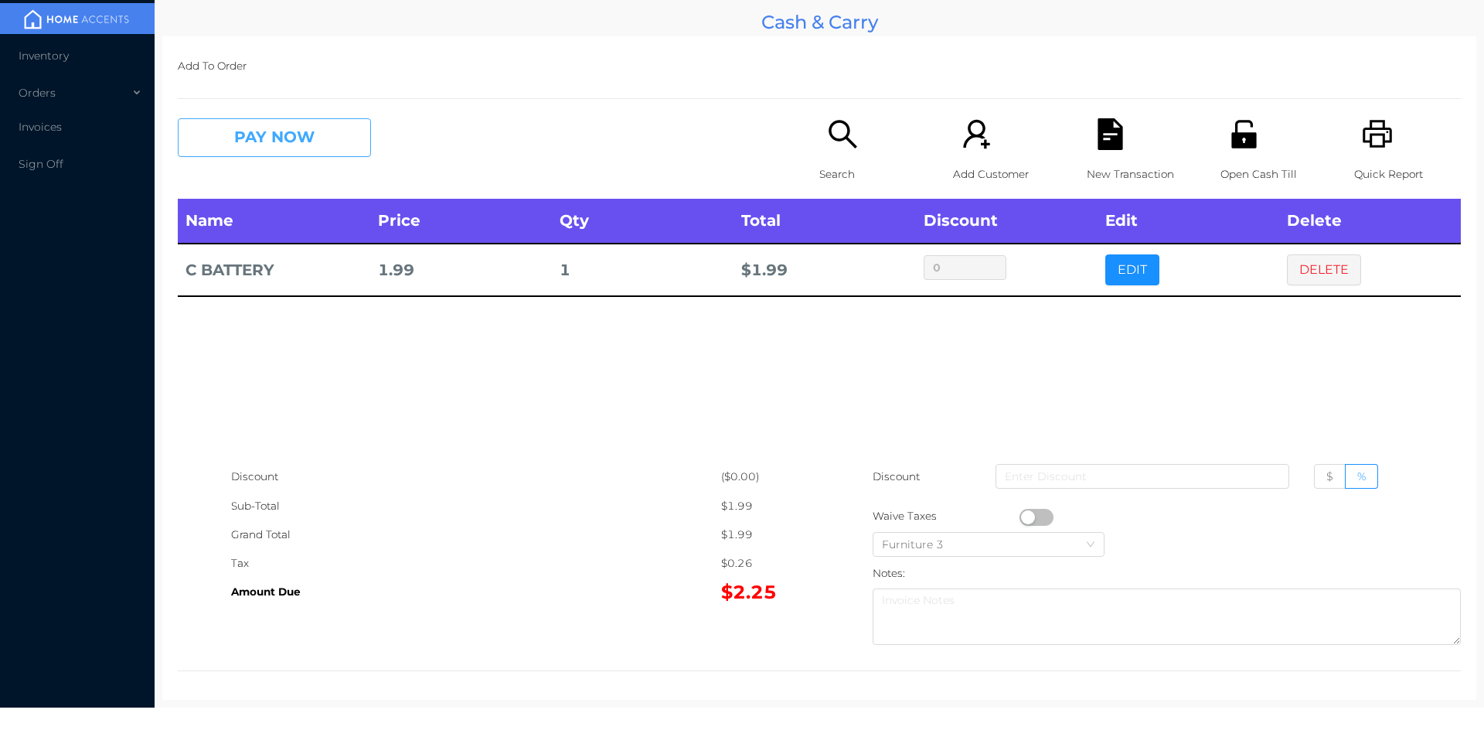
click at [250, 148] on button "PAY NOW" at bounding box center [274, 137] width 193 height 39
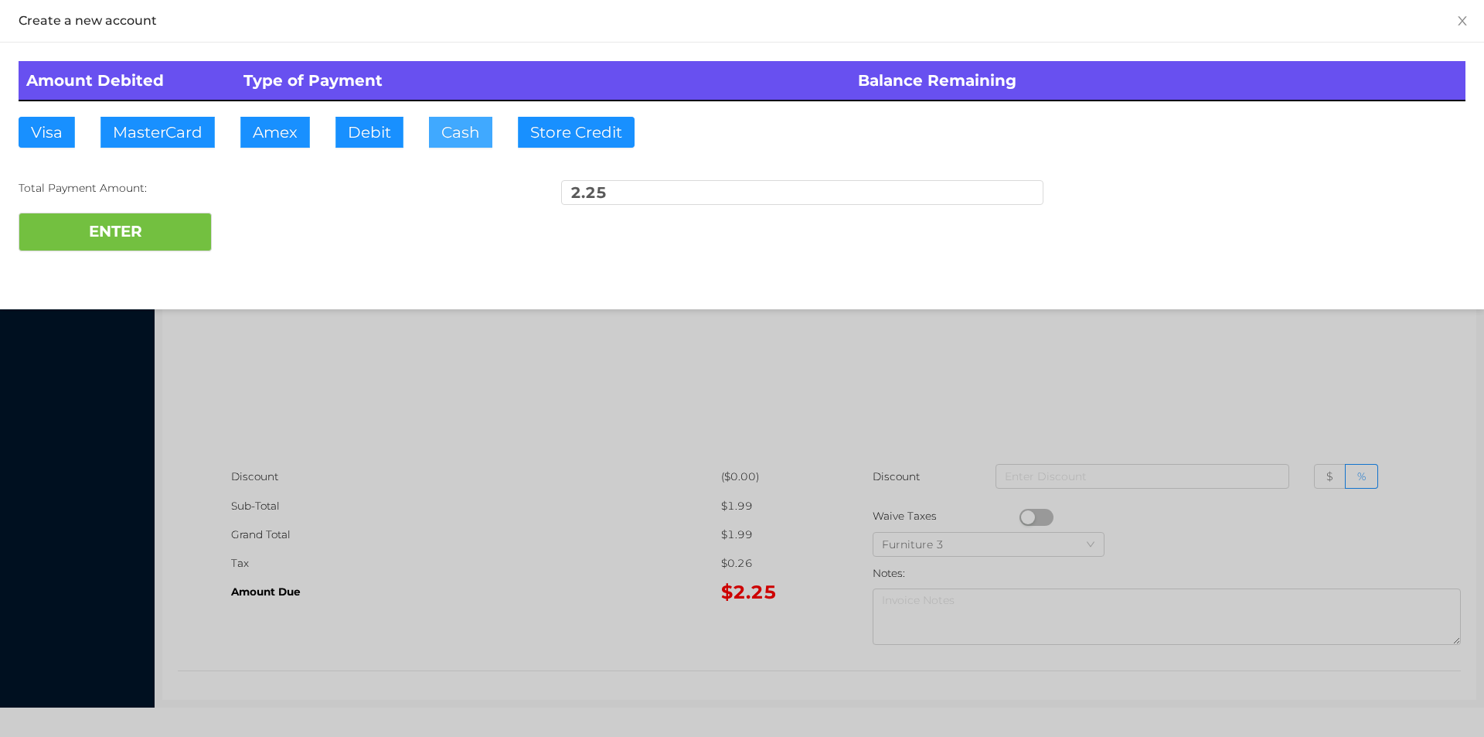
click at [469, 134] on button "Cash" at bounding box center [460, 132] width 63 height 31
type input "20."
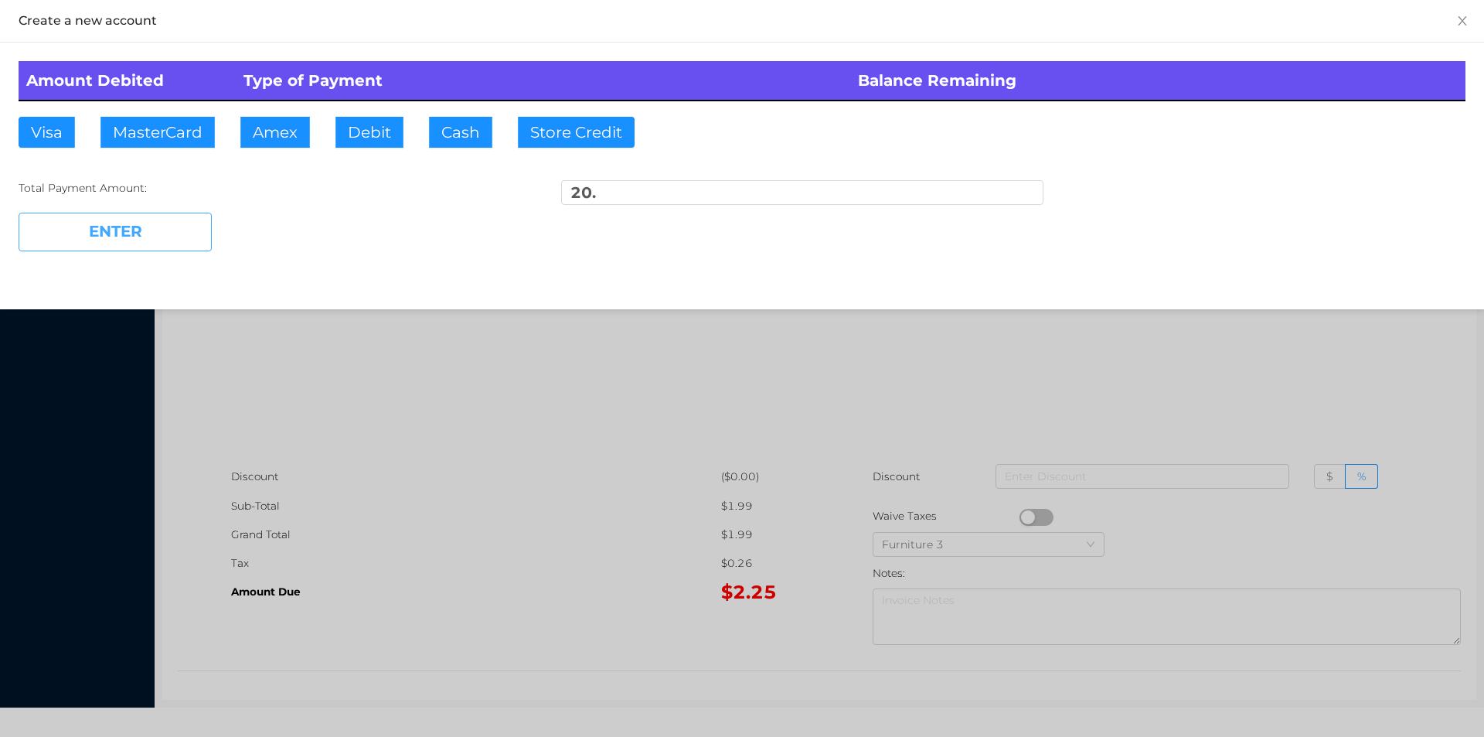
click at [131, 240] on button "ENTER" at bounding box center [115, 232] width 193 height 39
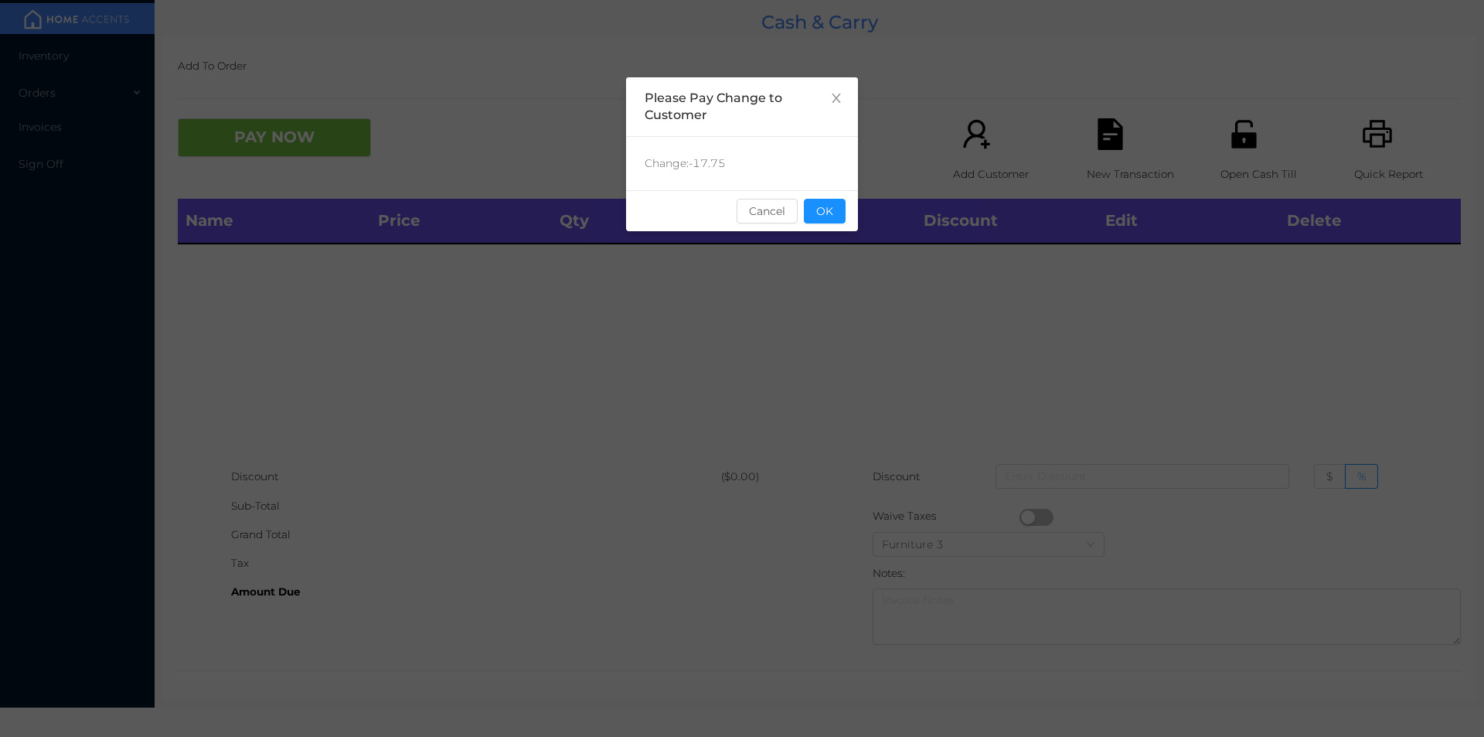
click at [871, 285] on div "sentinelStart Please Pay Change to Customer Change: -17.75 Cancel OK sentinelEnd" at bounding box center [742, 368] width 1484 height 737
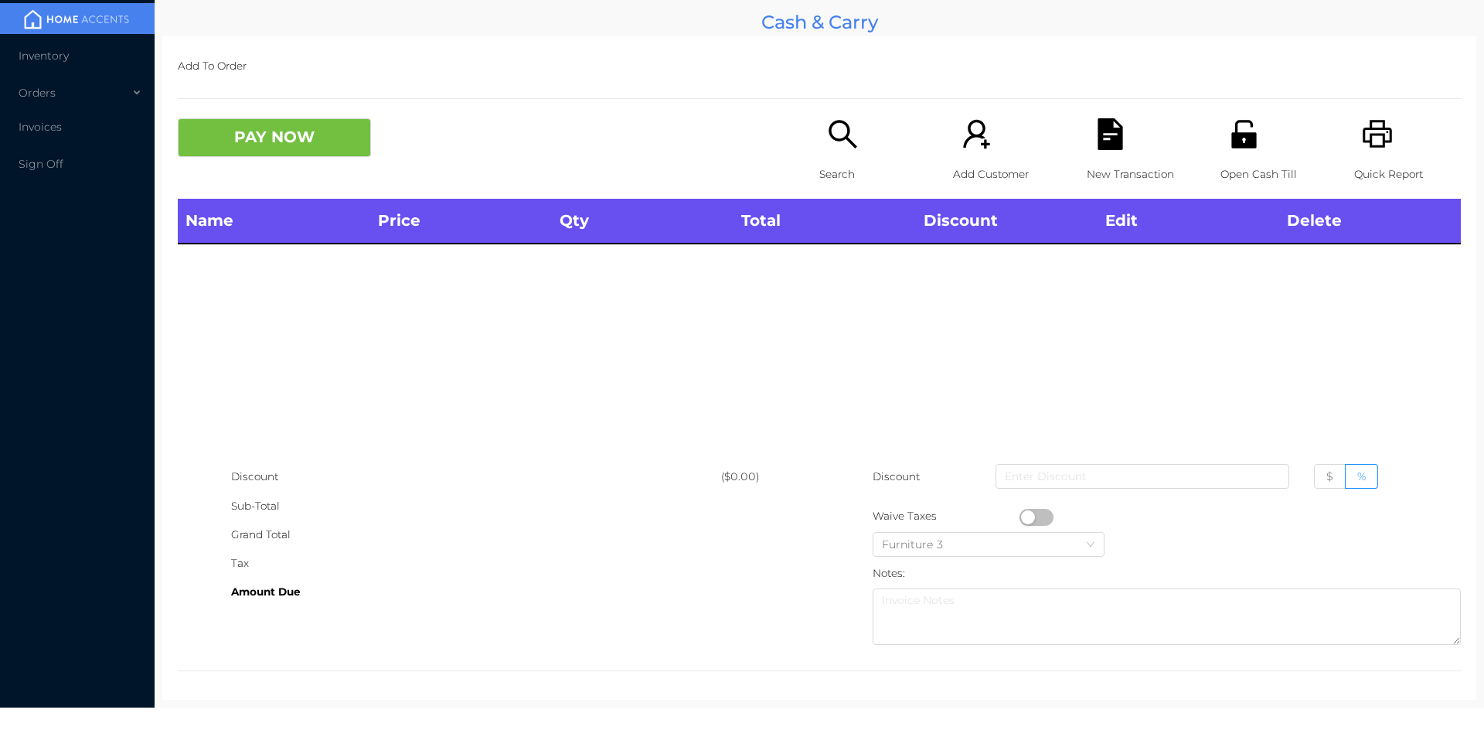
click at [819, 172] on p "Search" at bounding box center [872, 174] width 107 height 29
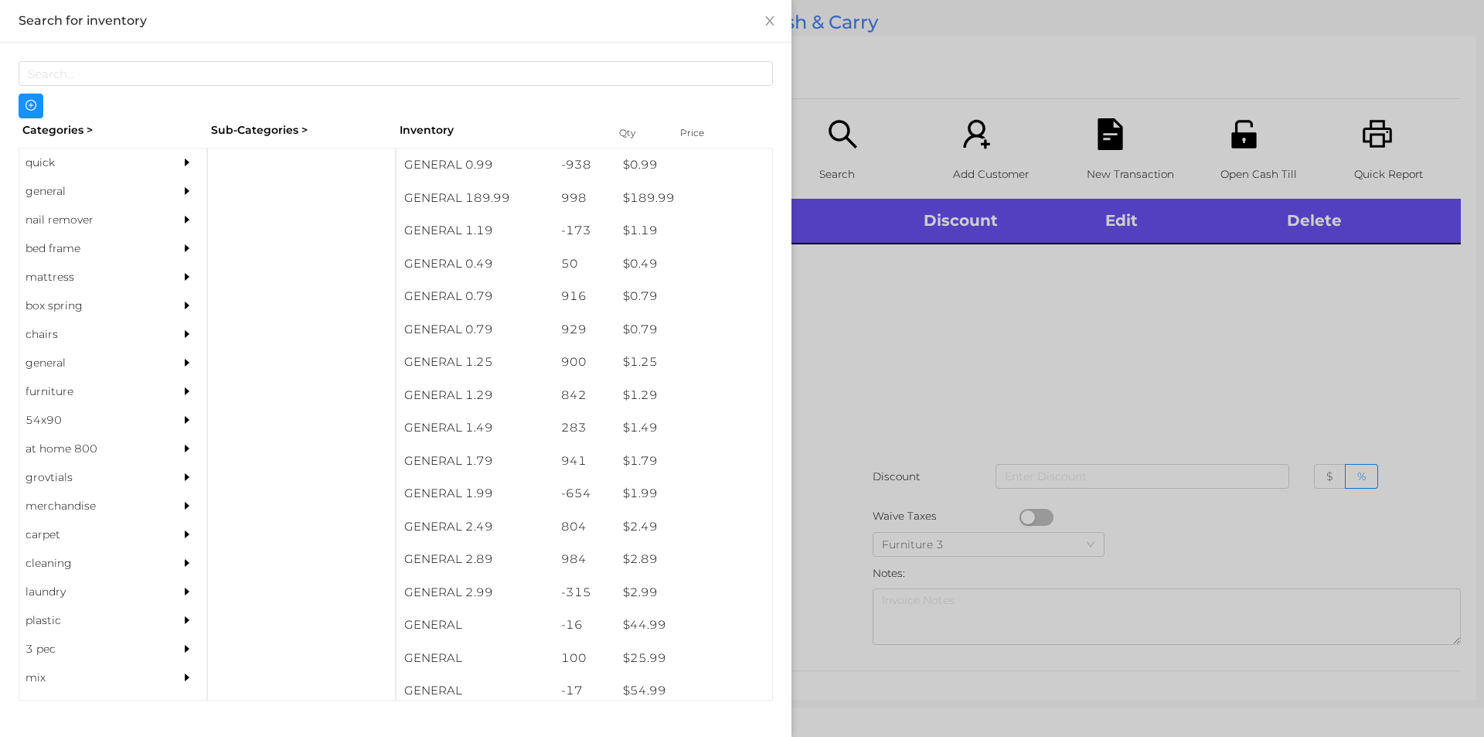
click at [51, 187] on div "general" at bounding box center [89, 191] width 141 height 29
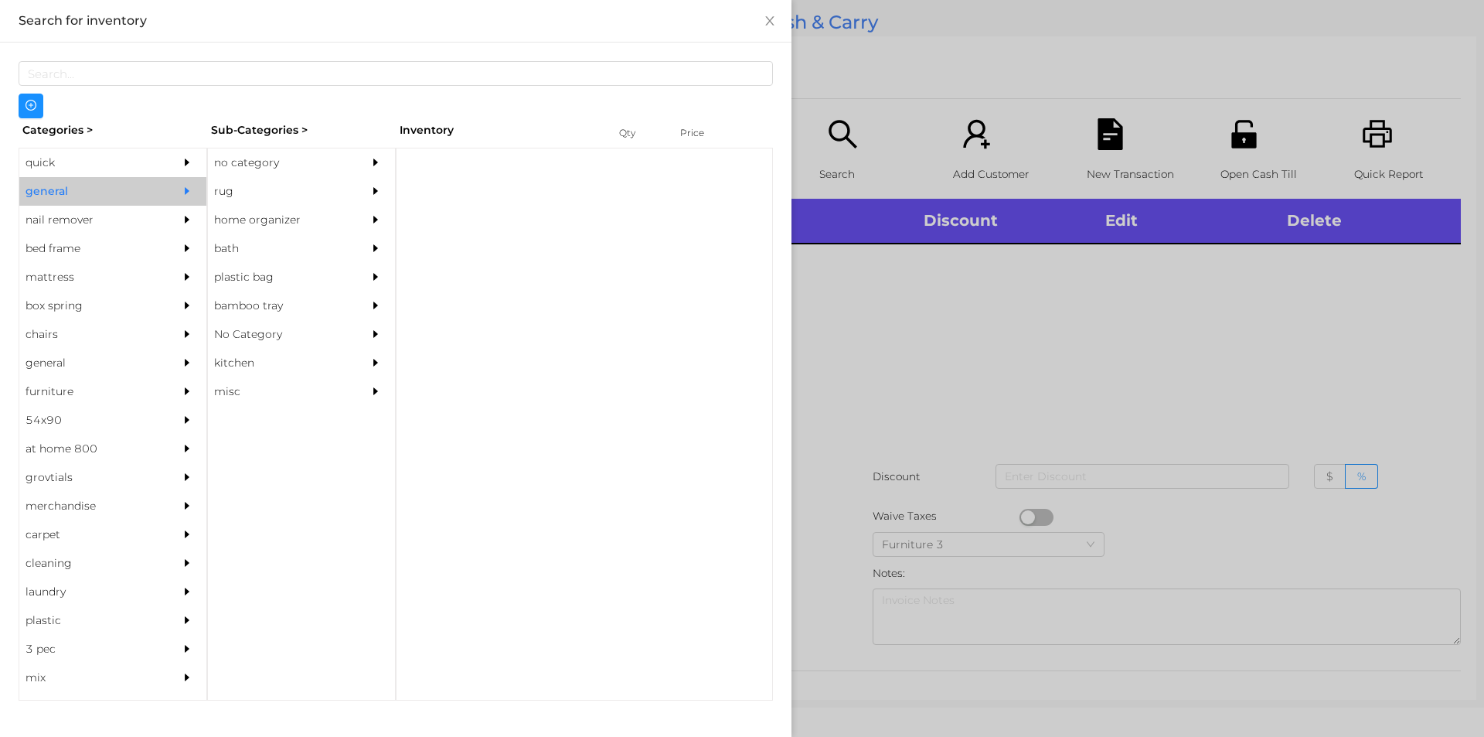
click at [273, 165] on div "no category" at bounding box center [278, 162] width 141 height 29
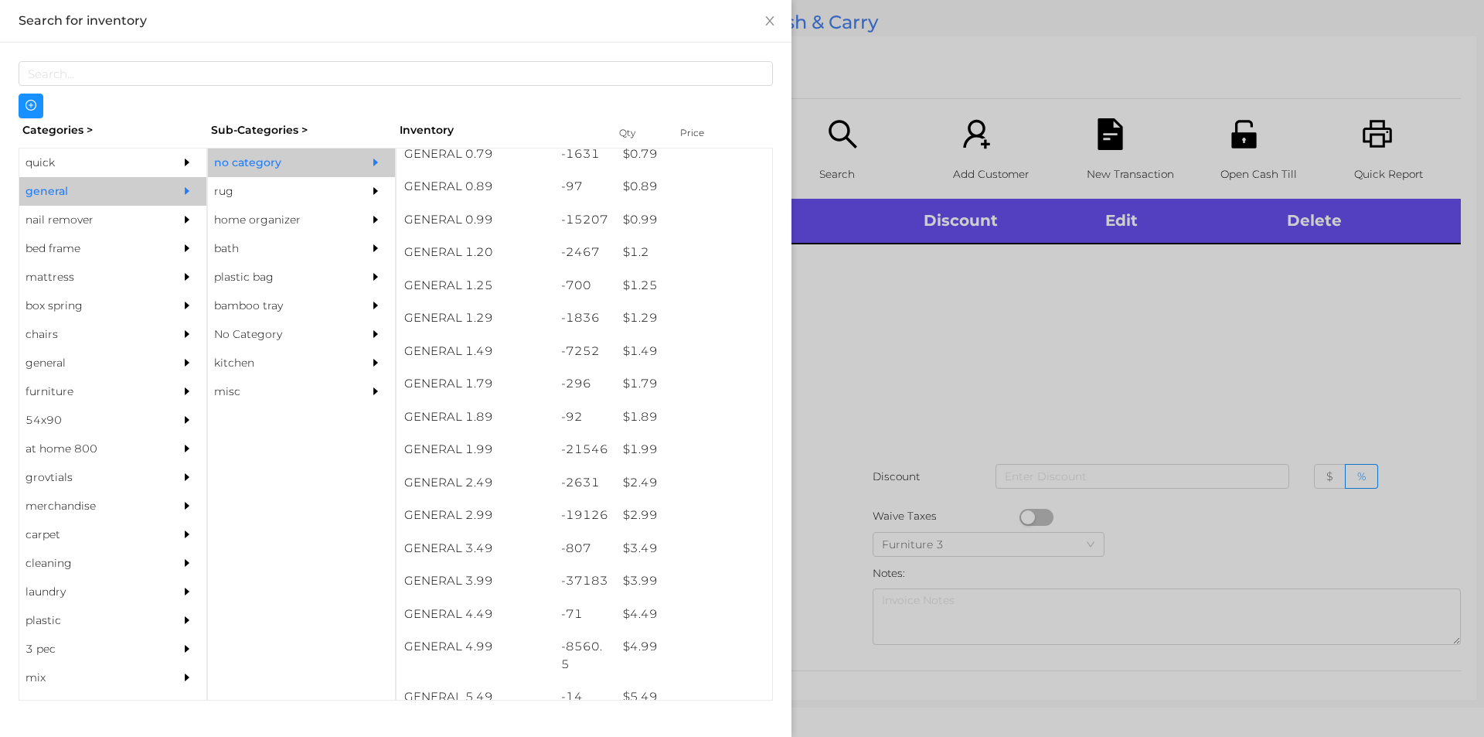
scroll to position [66, 0]
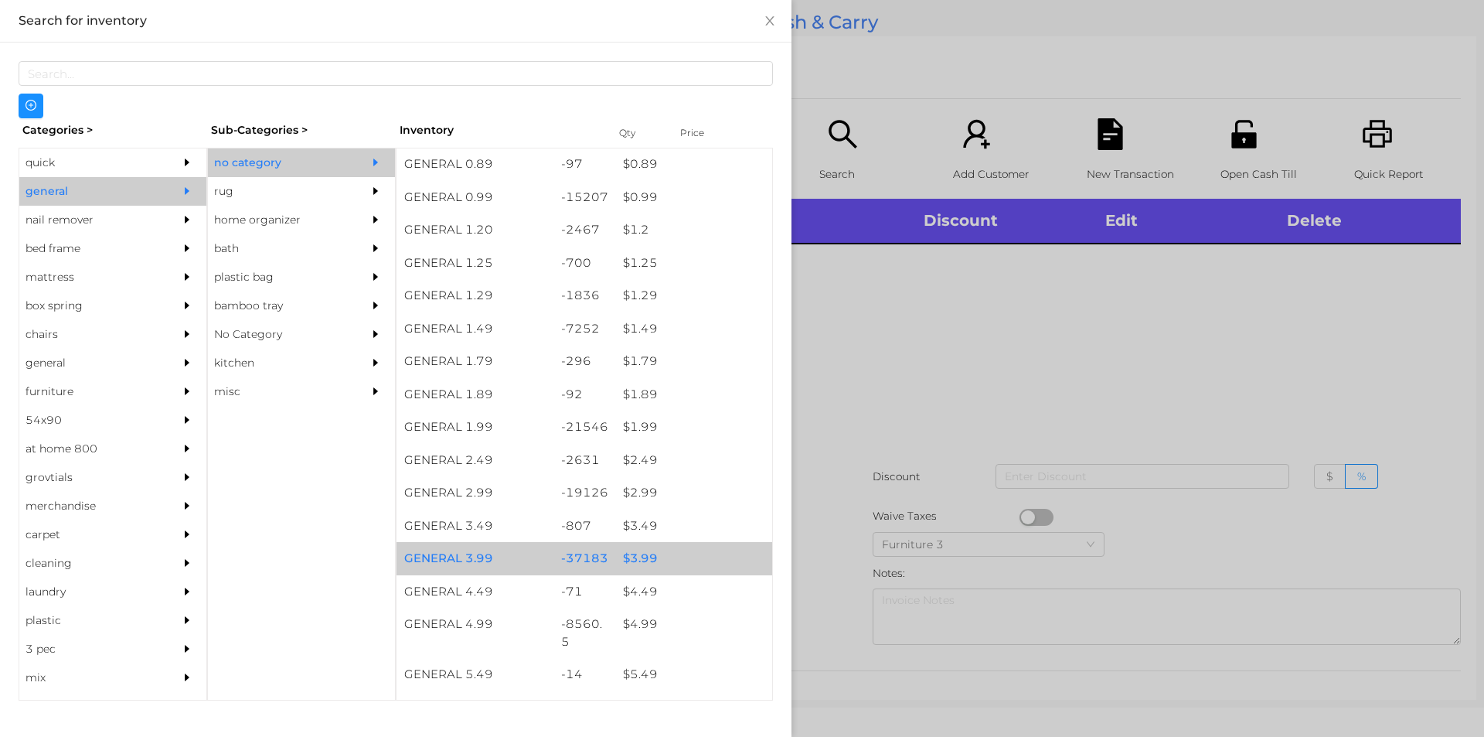
click at [627, 558] on div "$ 3.99" at bounding box center [693, 558] width 157 height 33
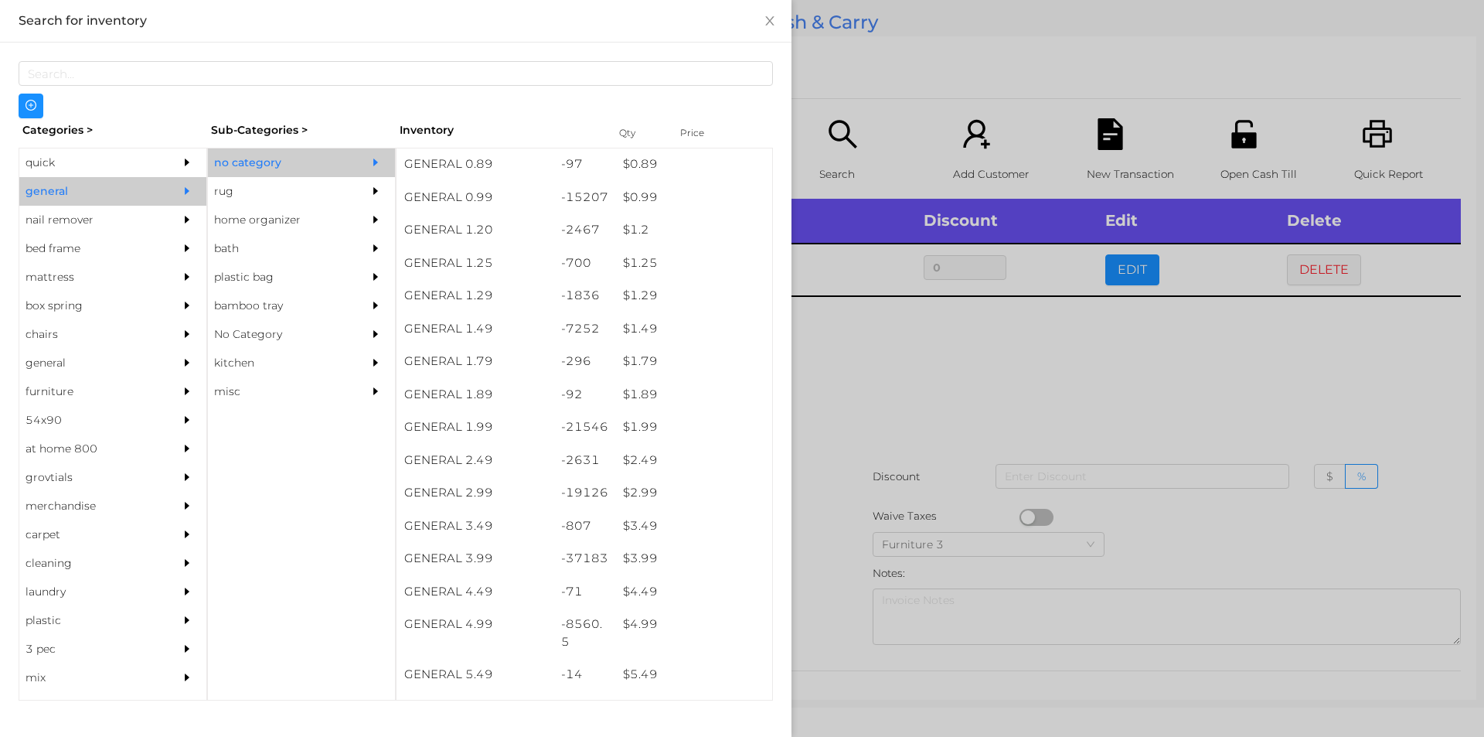
click at [822, 560] on div at bounding box center [742, 368] width 1484 height 737
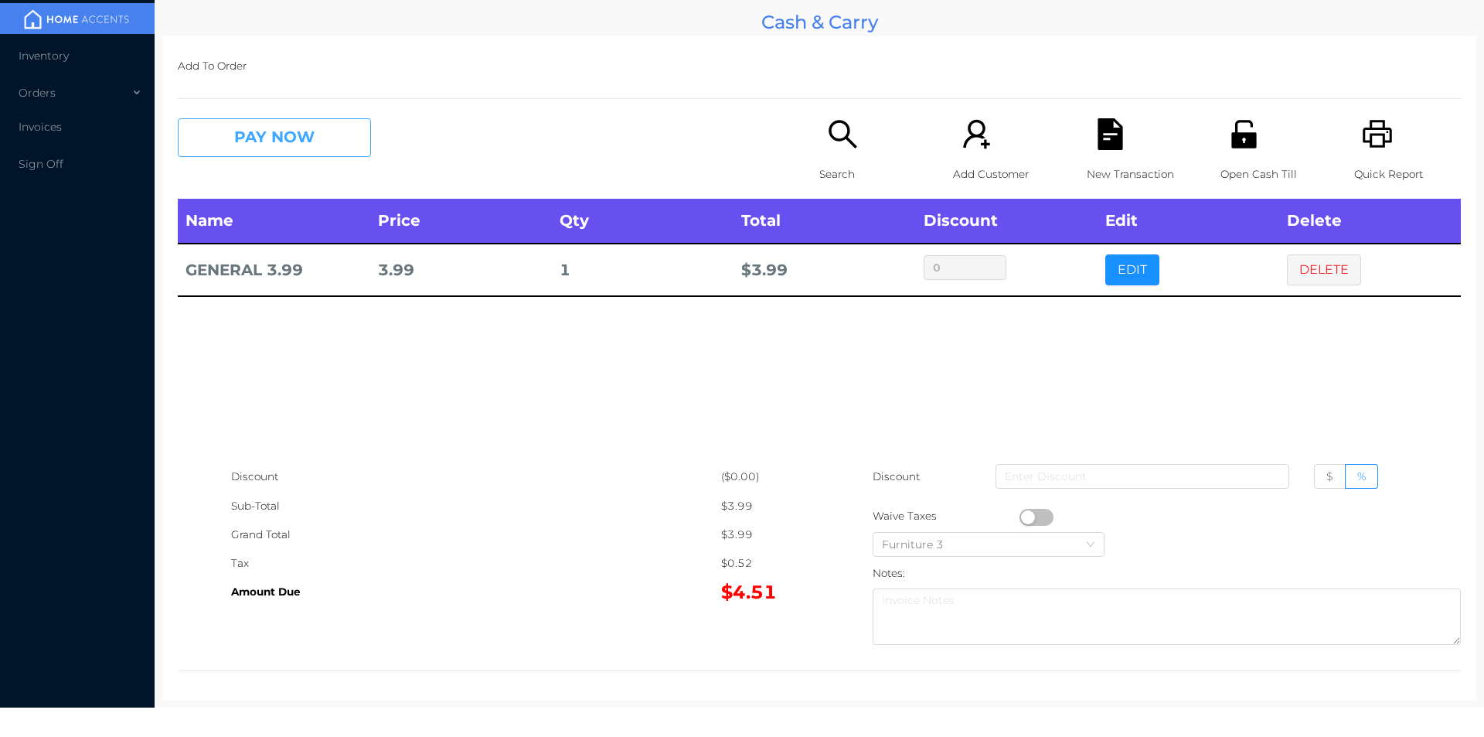
click at [224, 155] on button "PAY NOW" at bounding box center [274, 137] width 193 height 39
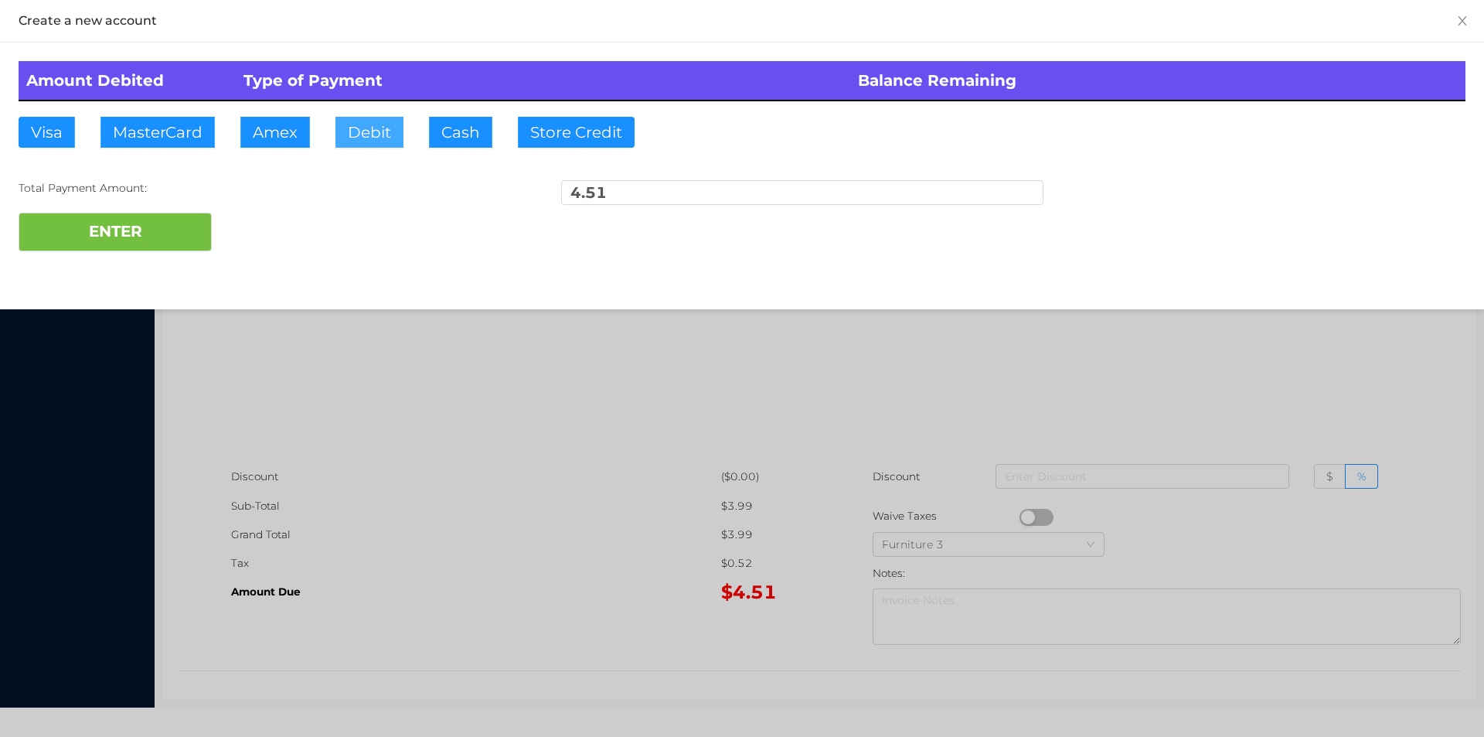
click at [361, 143] on button "Debit" at bounding box center [369, 132] width 68 height 31
click at [137, 234] on button "ENTER" at bounding box center [115, 232] width 193 height 39
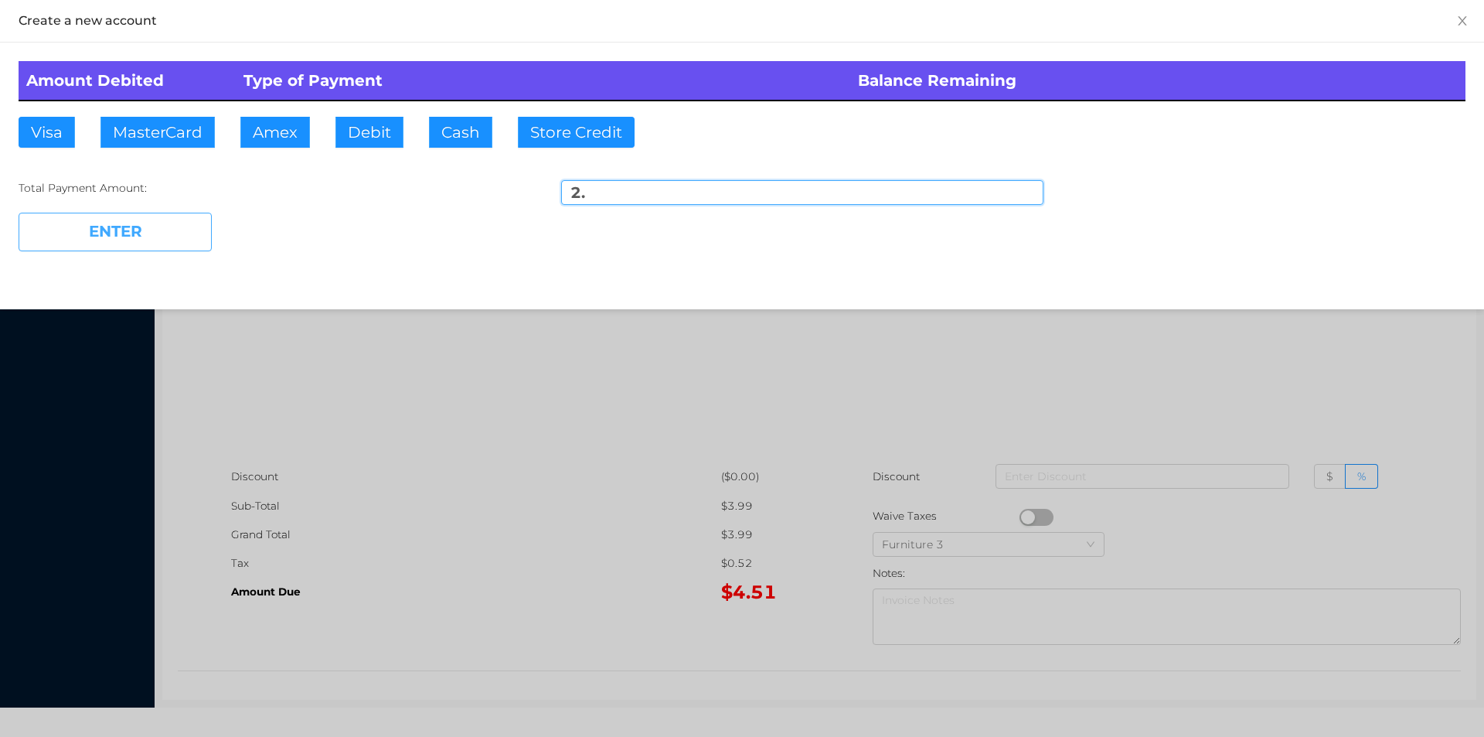
type input "2.51"
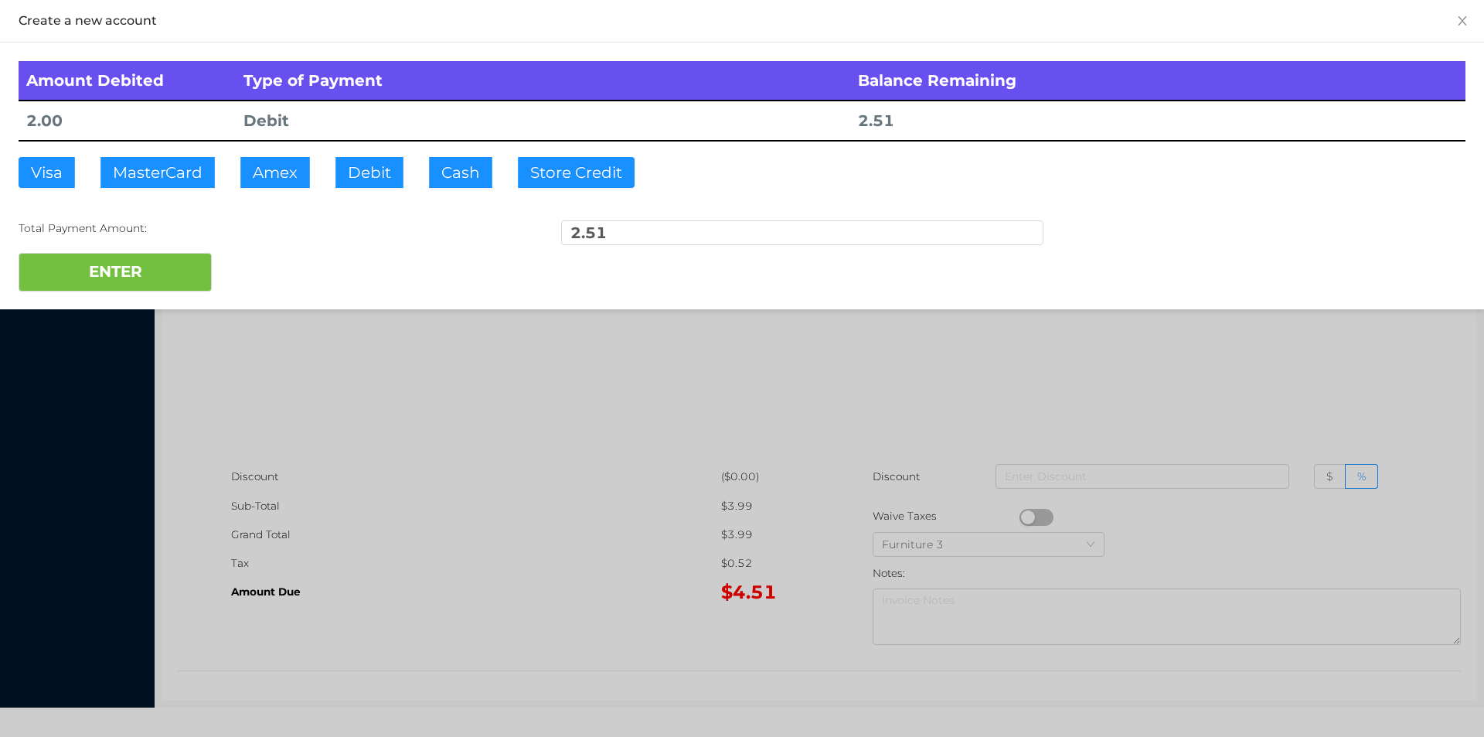
click at [404, 455] on div at bounding box center [742, 368] width 1484 height 737
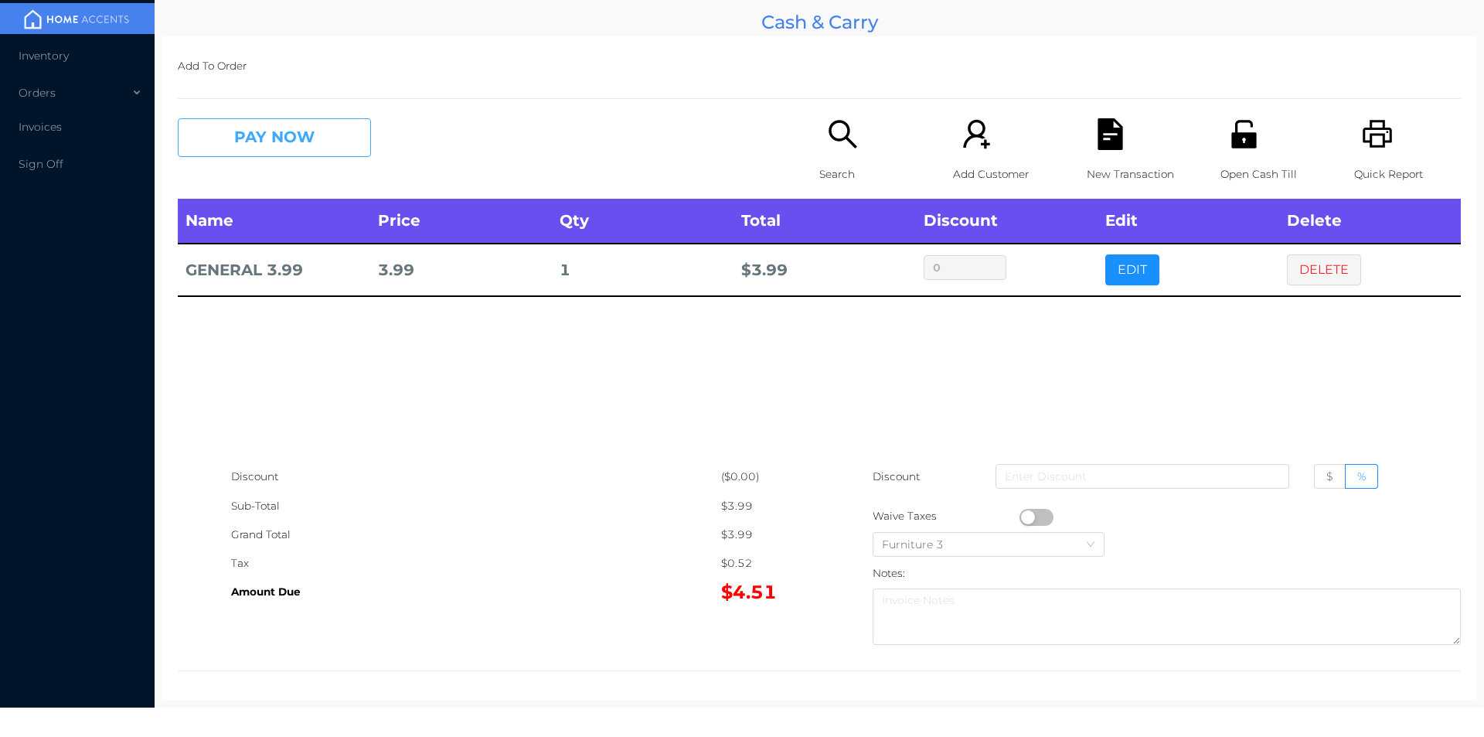
click at [282, 148] on button "PAY NOW" at bounding box center [274, 137] width 193 height 39
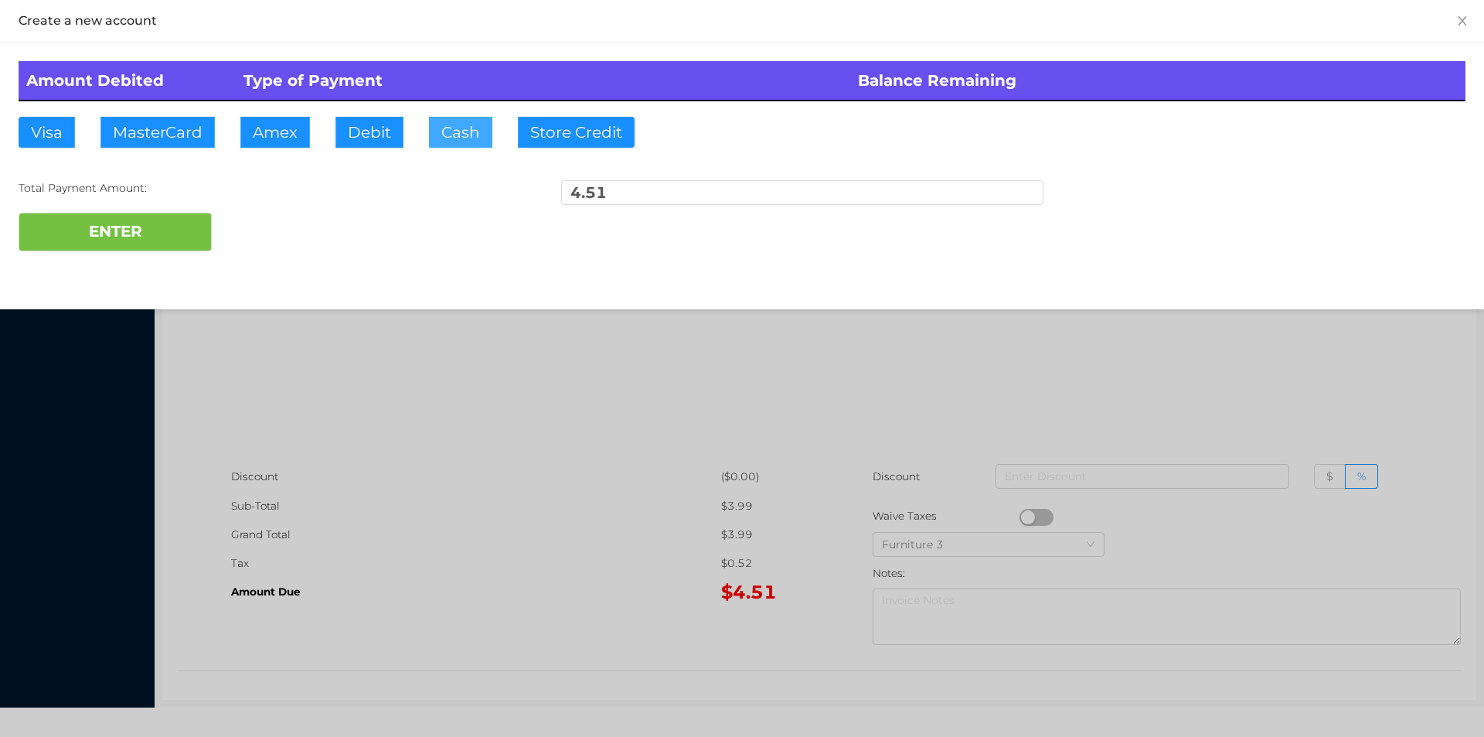
click at [446, 143] on button "Cash" at bounding box center [460, 132] width 63 height 31
type input "20."
click at [172, 243] on button "ENTER" at bounding box center [115, 232] width 193 height 39
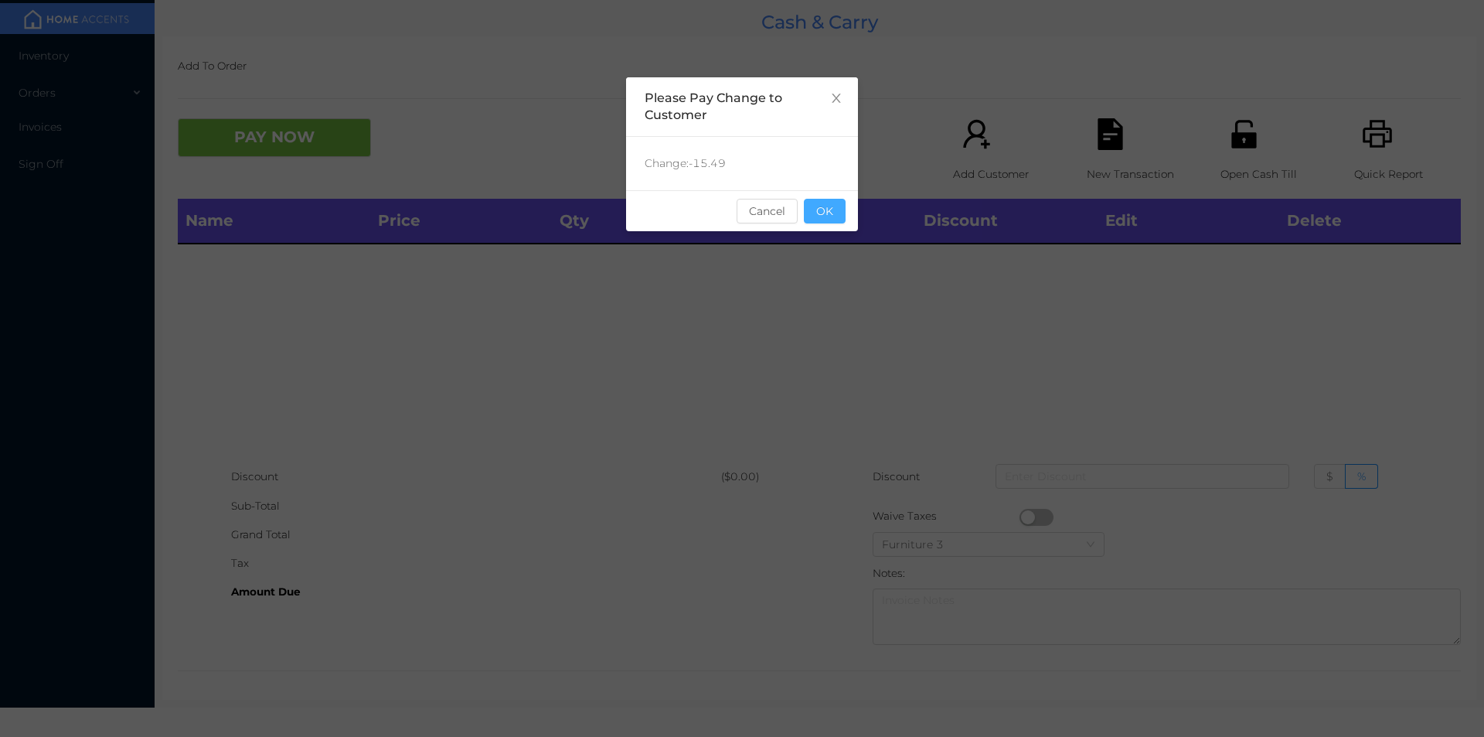
click at [814, 203] on button "OK" at bounding box center [825, 211] width 42 height 25
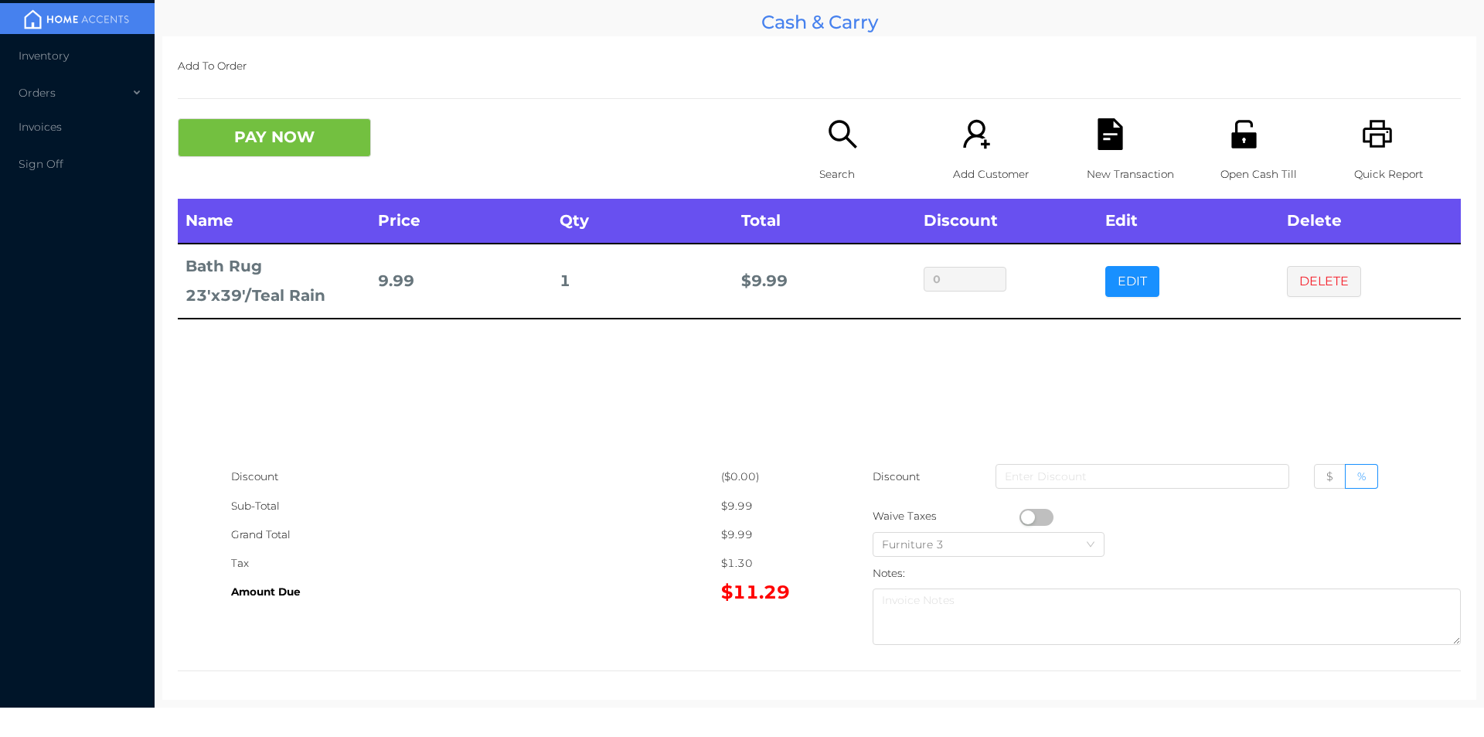
click at [288, 154] on button "PAY NOW" at bounding box center [274, 137] width 193 height 39
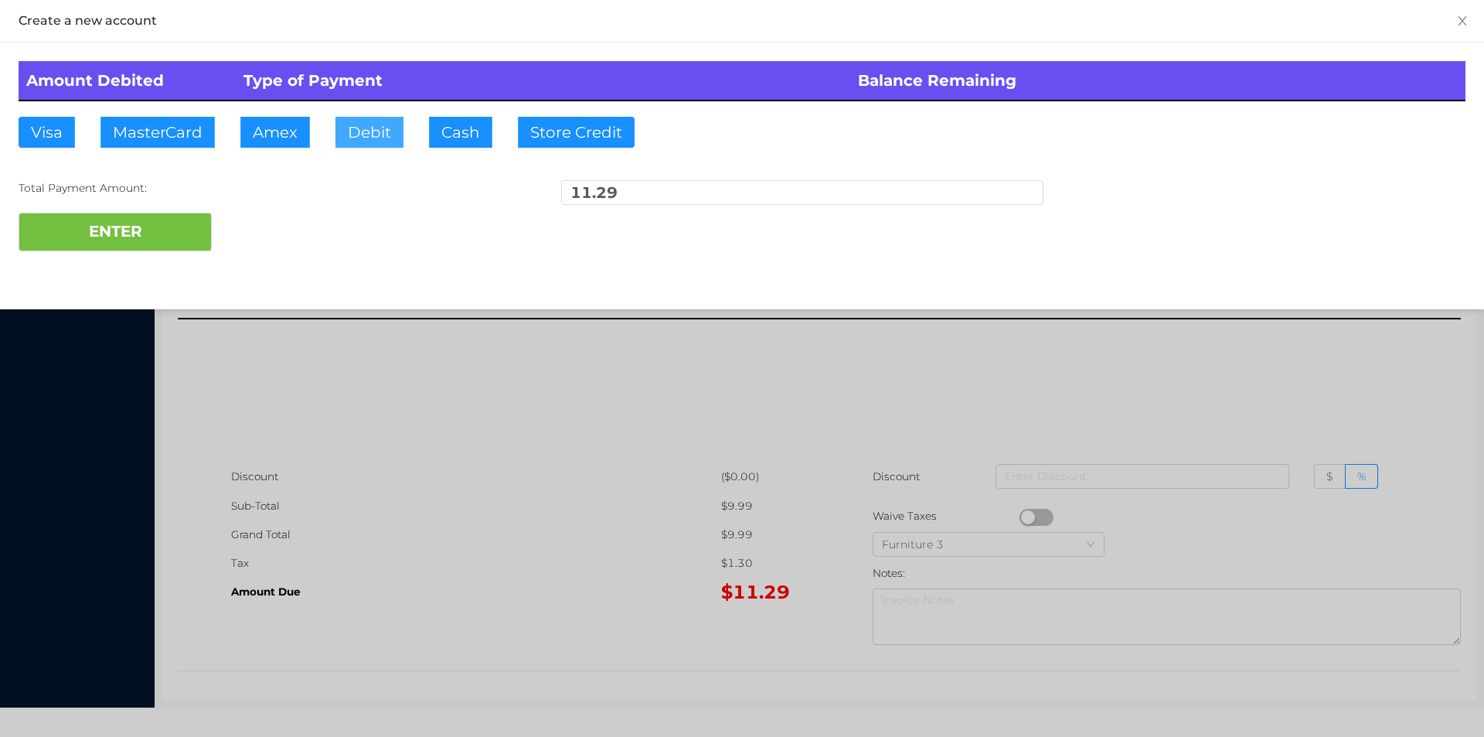
click at [364, 129] on button "Debit" at bounding box center [369, 132] width 68 height 31
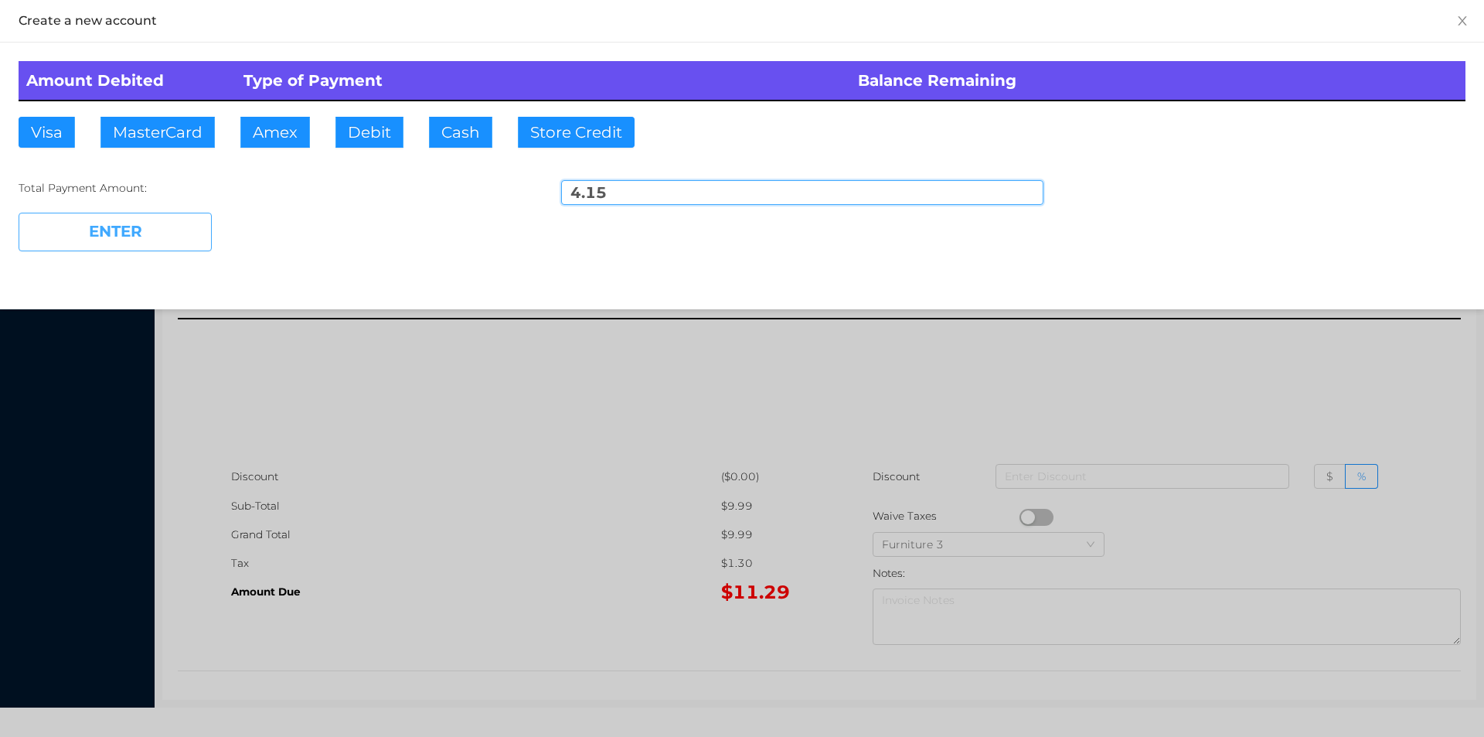
click at [128, 226] on button "ENTER" at bounding box center [115, 232] width 193 height 39
type input "7.14"
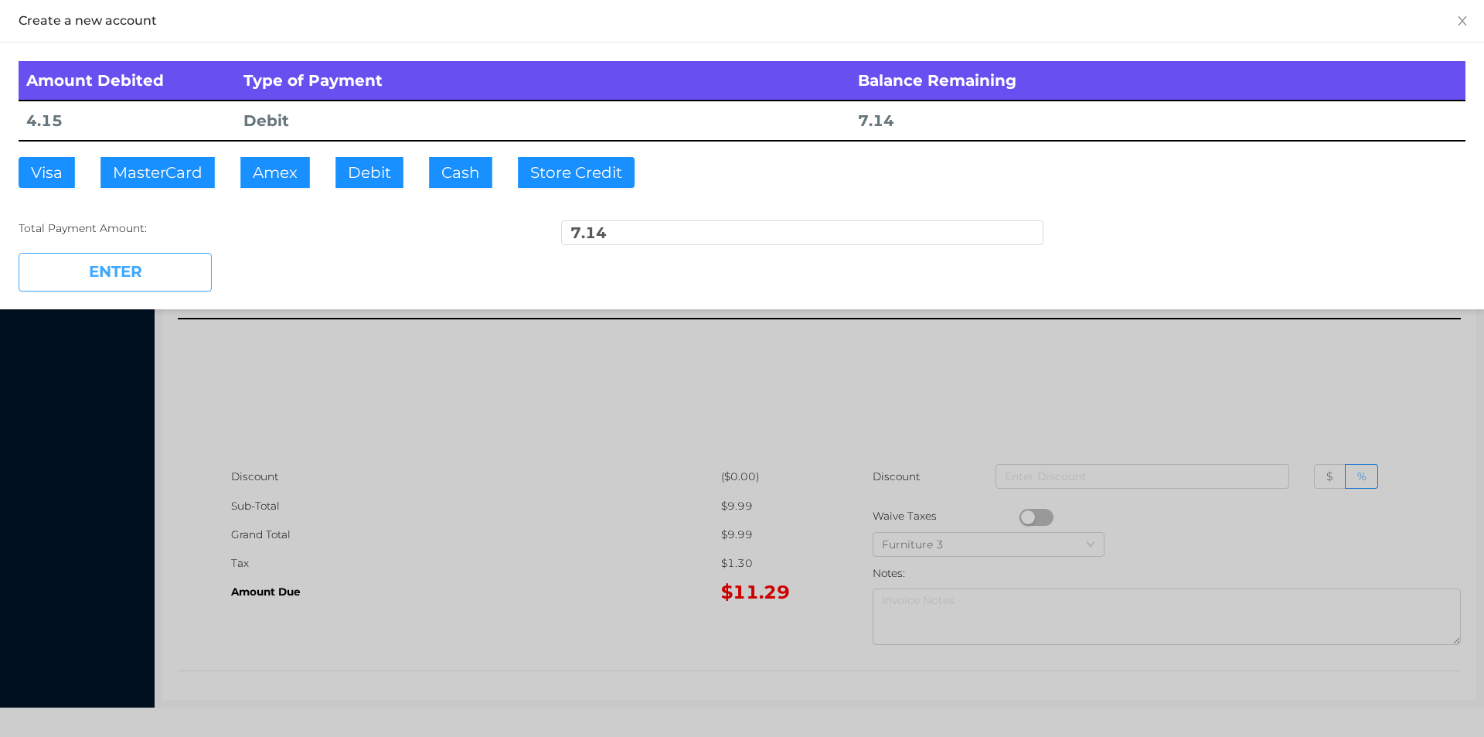
click at [126, 286] on button "ENTER" at bounding box center [115, 272] width 193 height 39
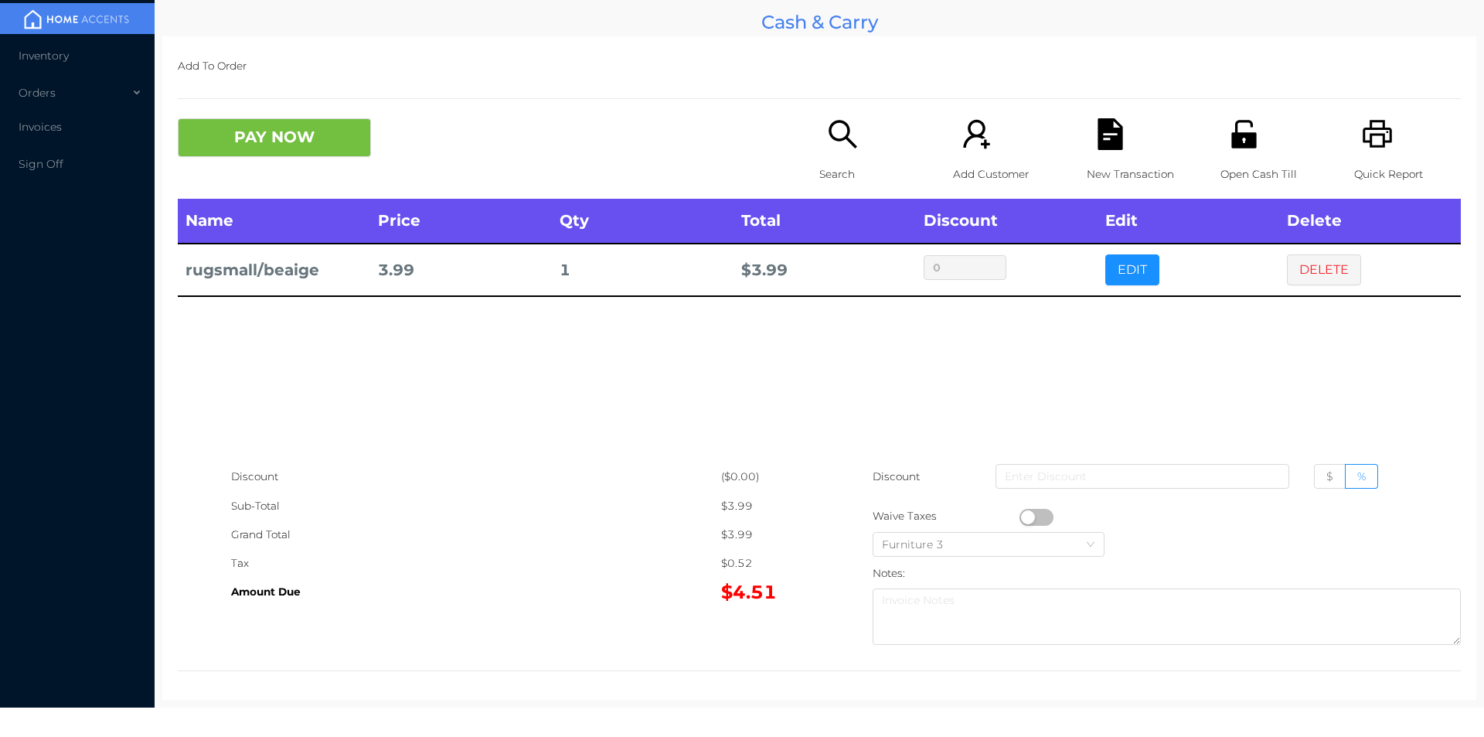
click at [840, 140] on icon "icon: search" at bounding box center [843, 134] width 32 height 32
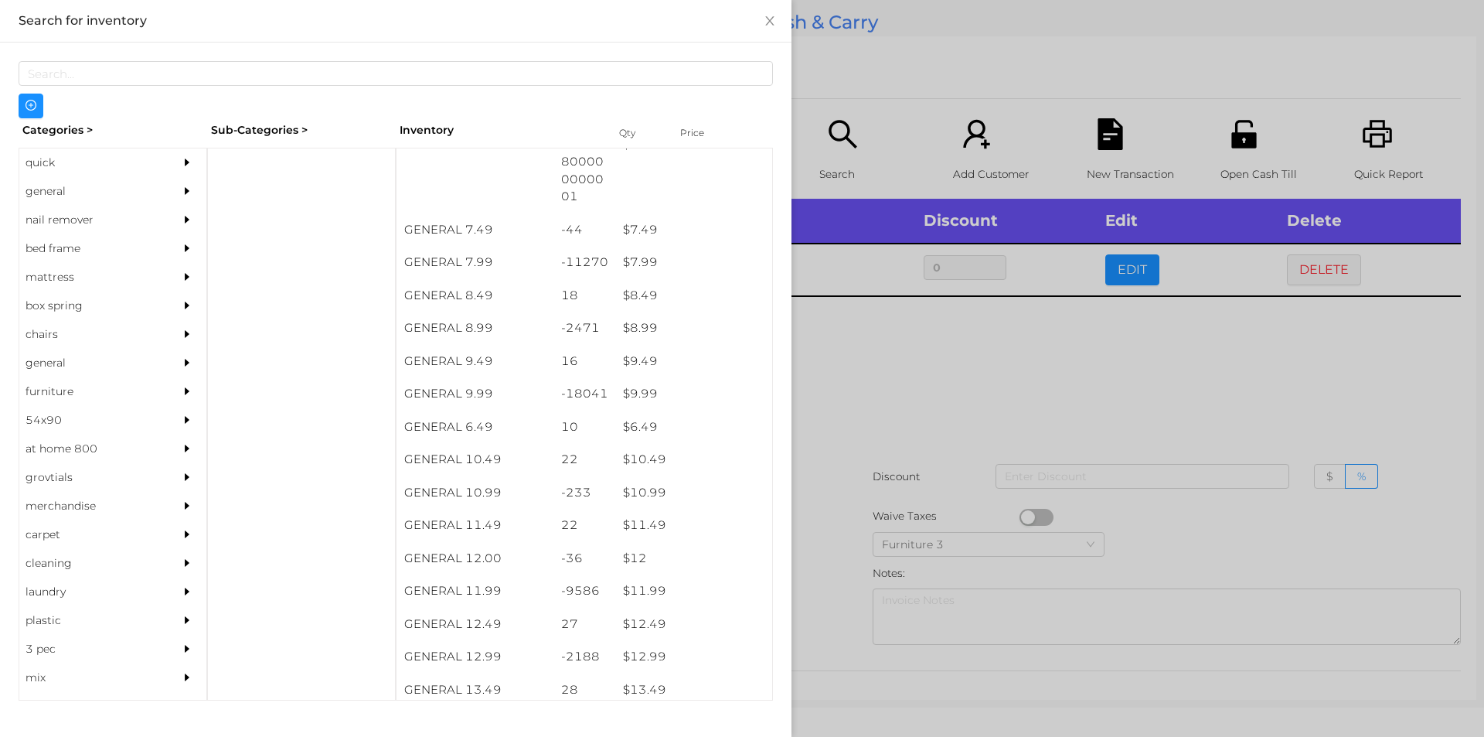
scroll to position [714, 0]
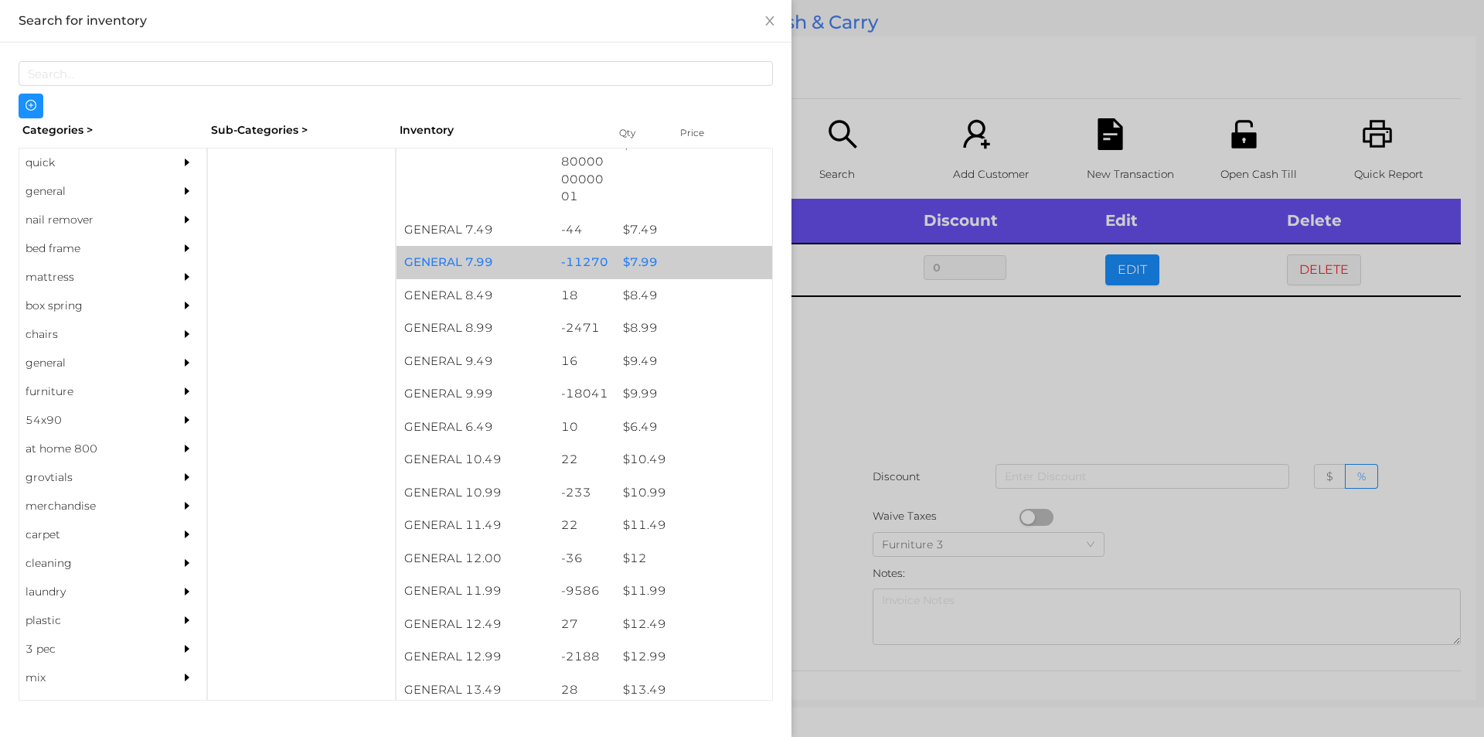
click at [635, 258] on div "$ 7.99" at bounding box center [693, 262] width 157 height 33
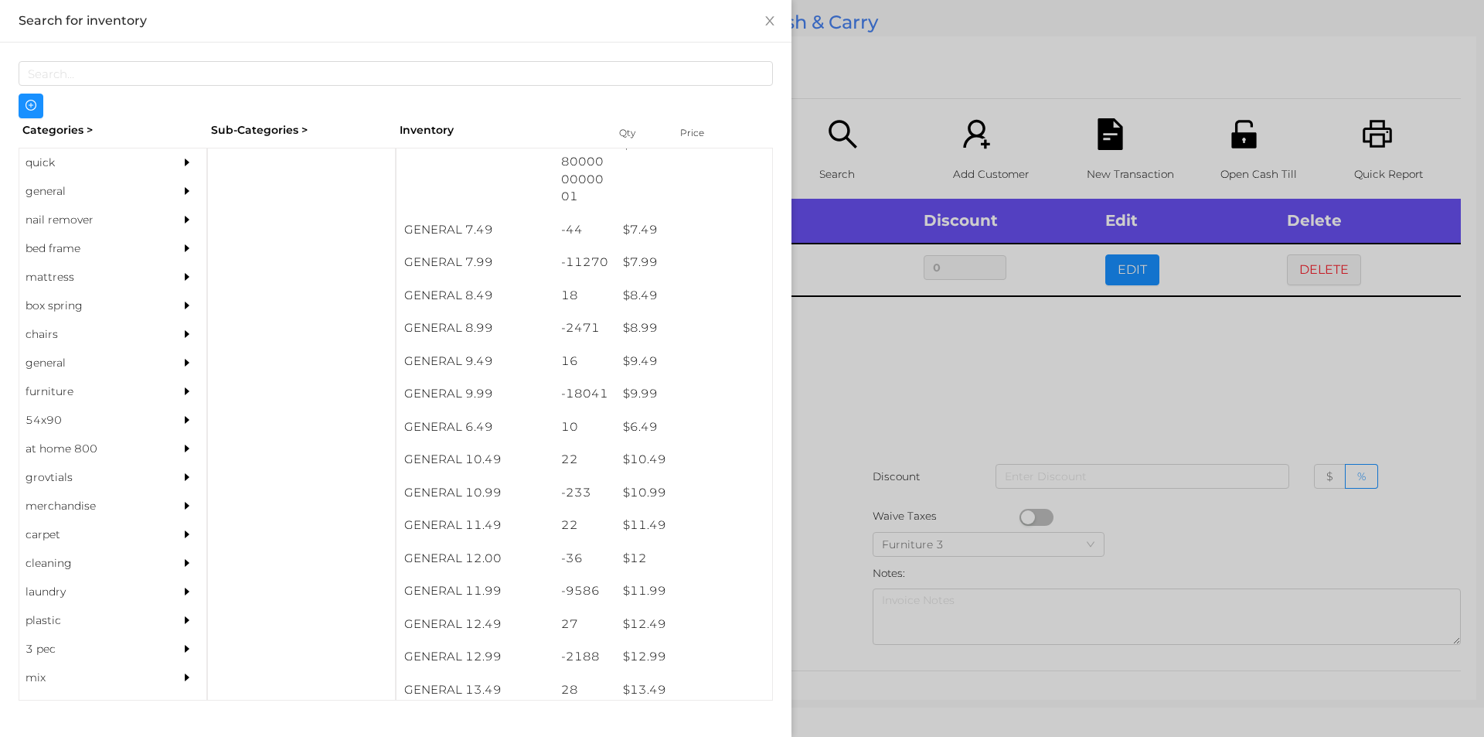
click at [845, 380] on div at bounding box center [742, 368] width 1484 height 737
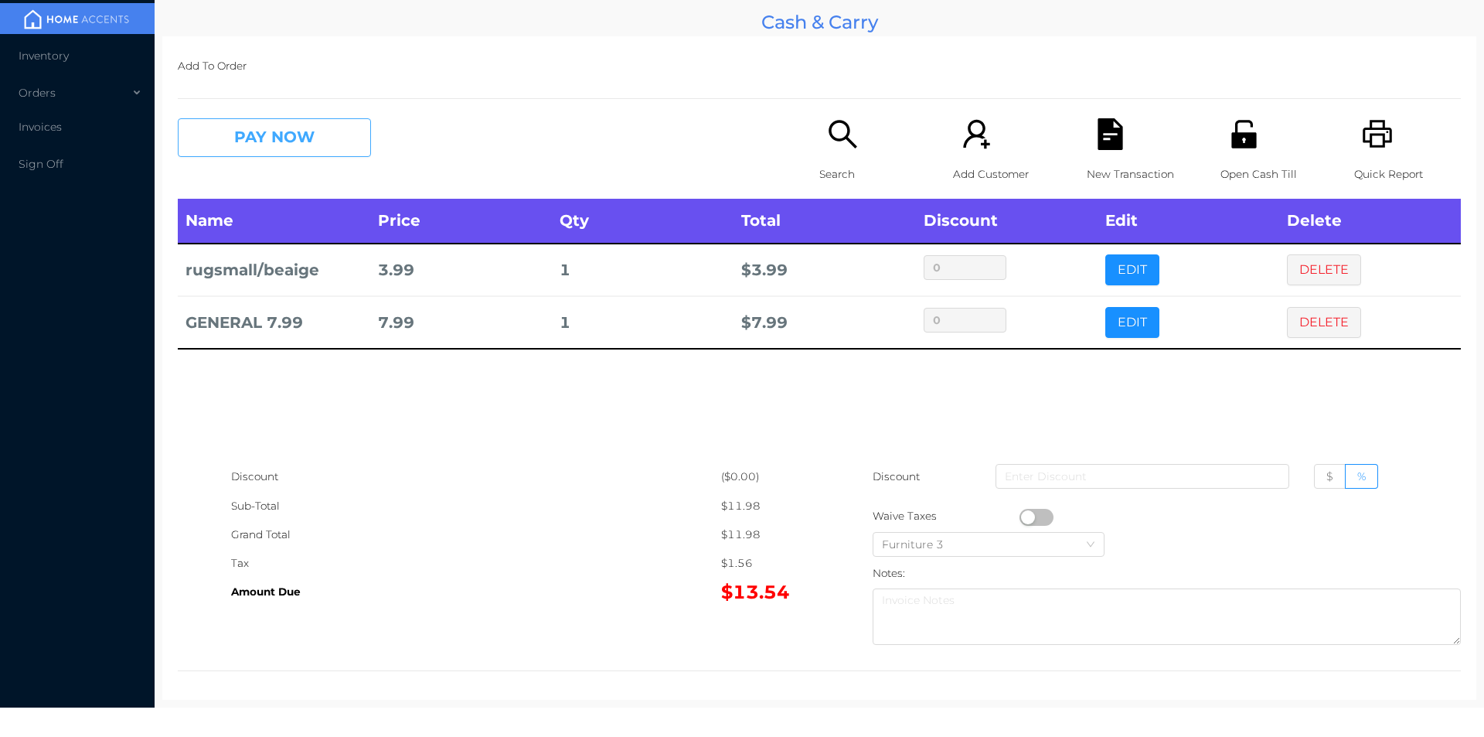
click at [246, 135] on button "PAY NOW" at bounding box center [274, 137] width 193 height 39
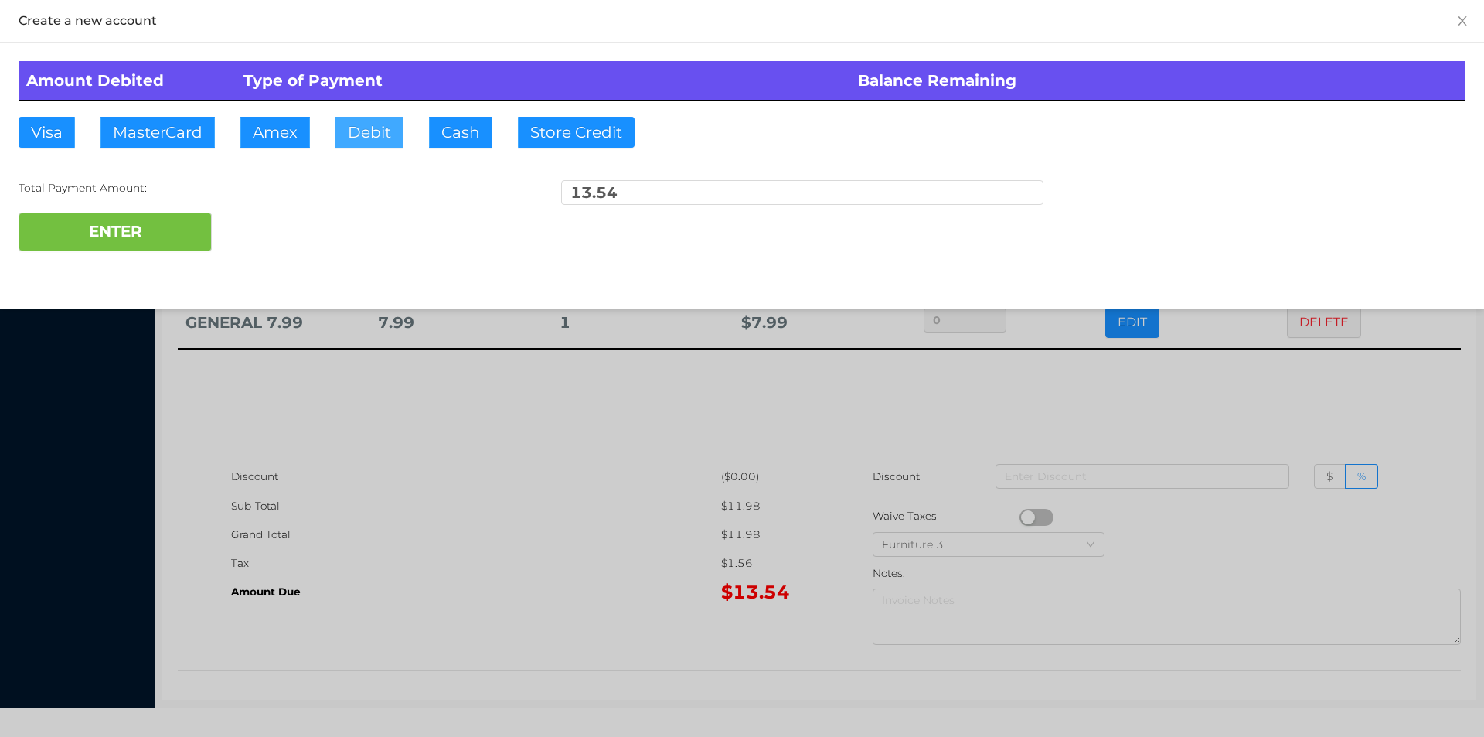
click at [383, 134] on button "Debit" at bounding box center [369, 132] width 68 height 31
click at [143, 222] on button "ENTER" at bounding box center [115, 232] width 193 height 39
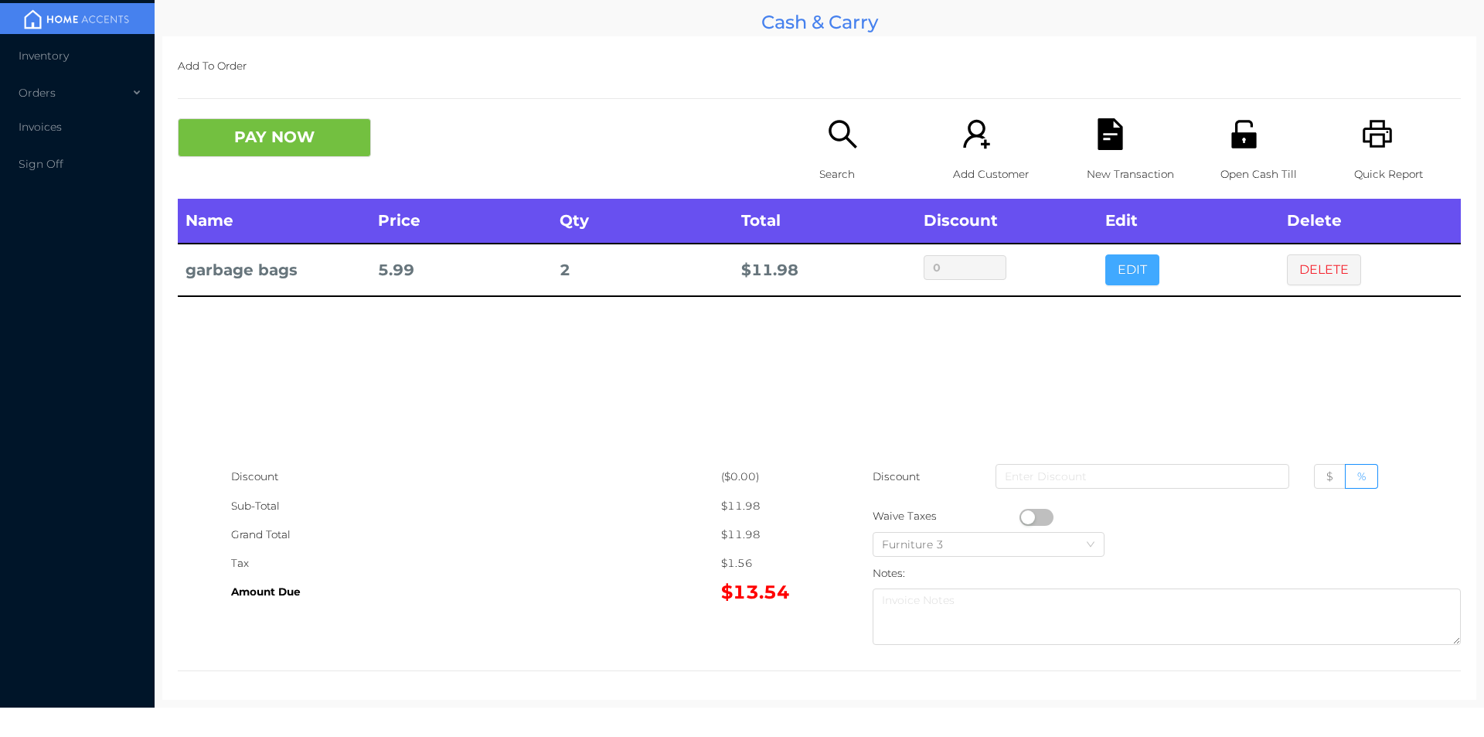
click at [1125, 280] on button "EDIT" at bounding box center [1132, 269] width 54 height 31
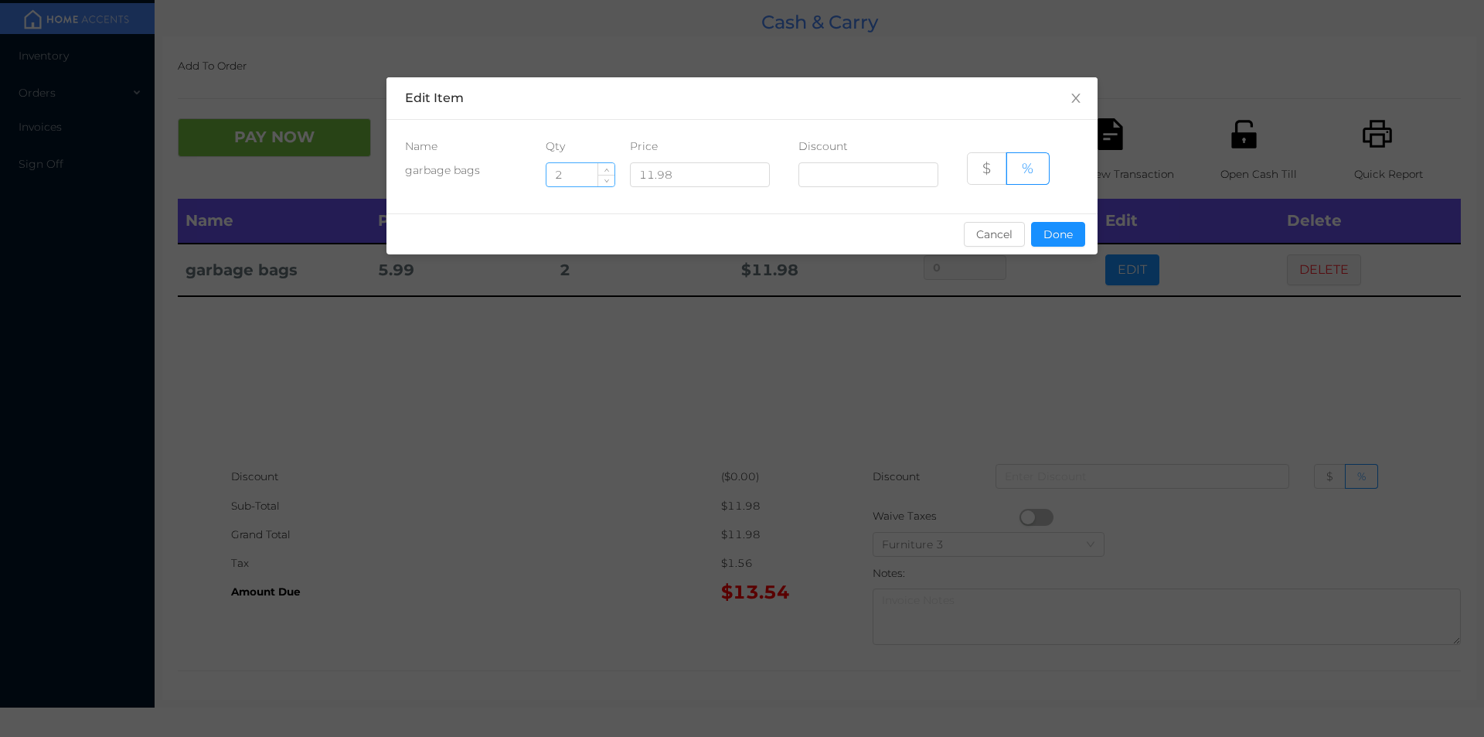
click at [576, 176] on input "2" at bounding box center [580, 174] width 68 height 23
type input "1"
click at [1065, 243] on button "Done" at bounding box center [1058, 234] width 54 height 25
type input "0%"
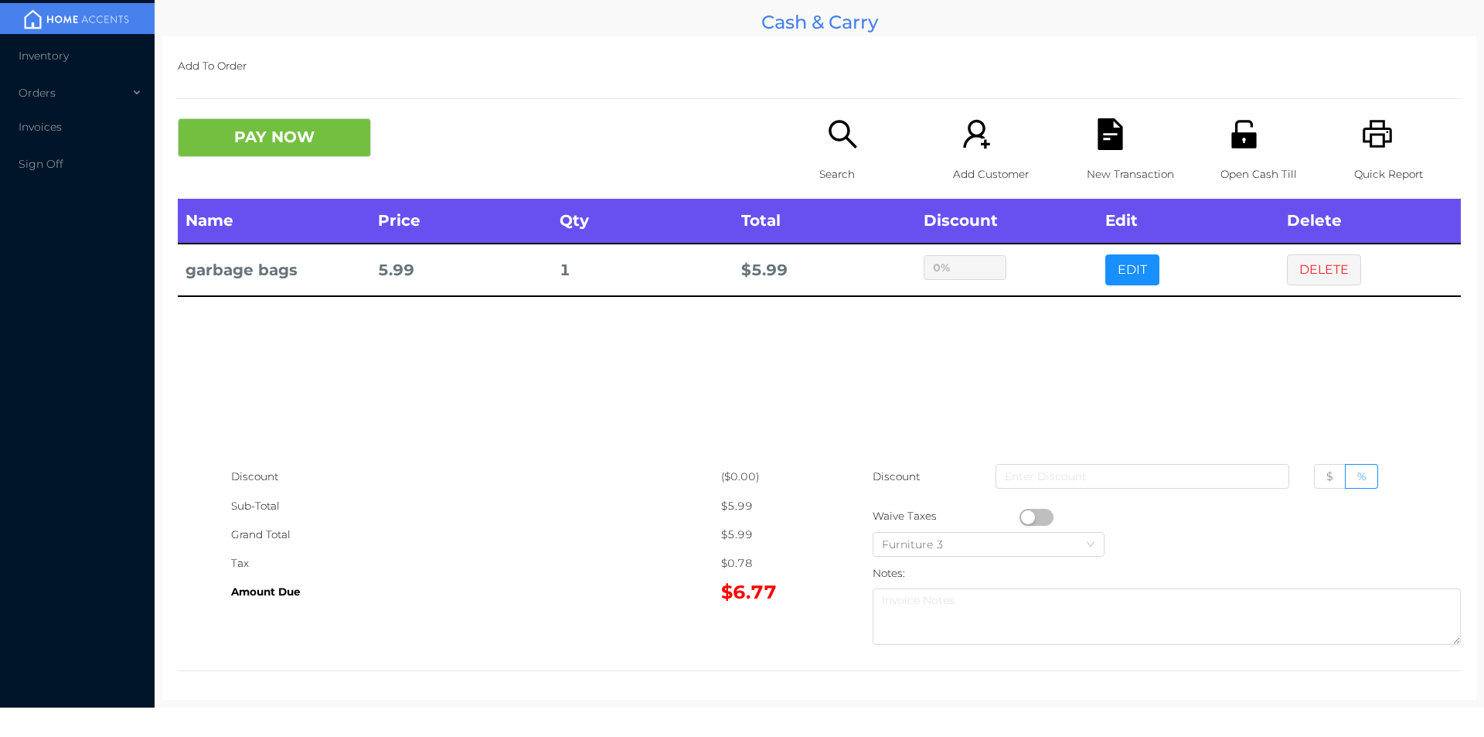
click at [1036, 353] on div "sentinelStart Edit Item Name Qty Price Discount garbage bags 1 11.98 $ % Cancel…" at bounding box center [742, 368] width 1484 height 737
click at [1234, 163] on p "Open Cash Till" at bounding box center [1273, 174] width 107 height 29
click at [259, 136] on button "PAY NOW" at bounding box center [274, 137] width 193 height 39
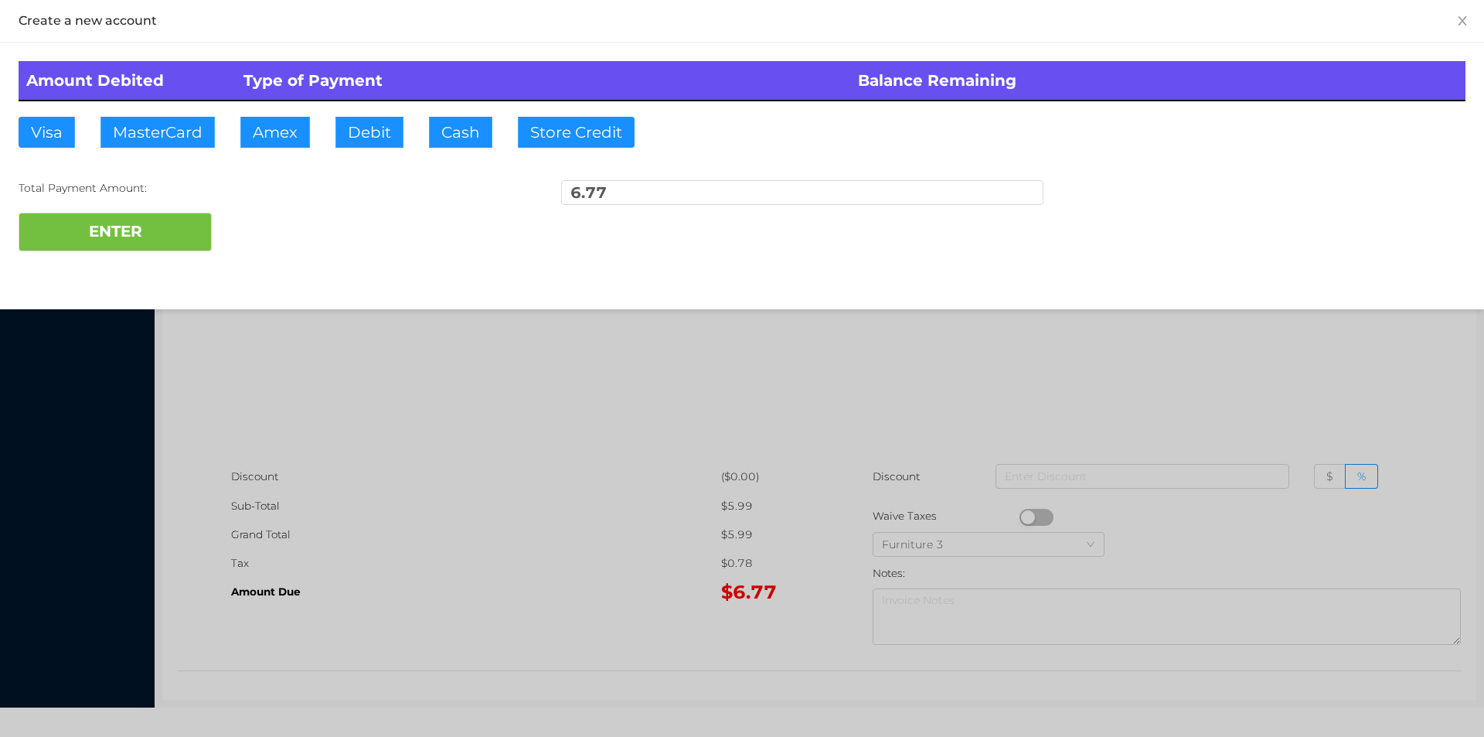
click at [658, 424] on div at bounding box center [742, 368] width 1484 height 737
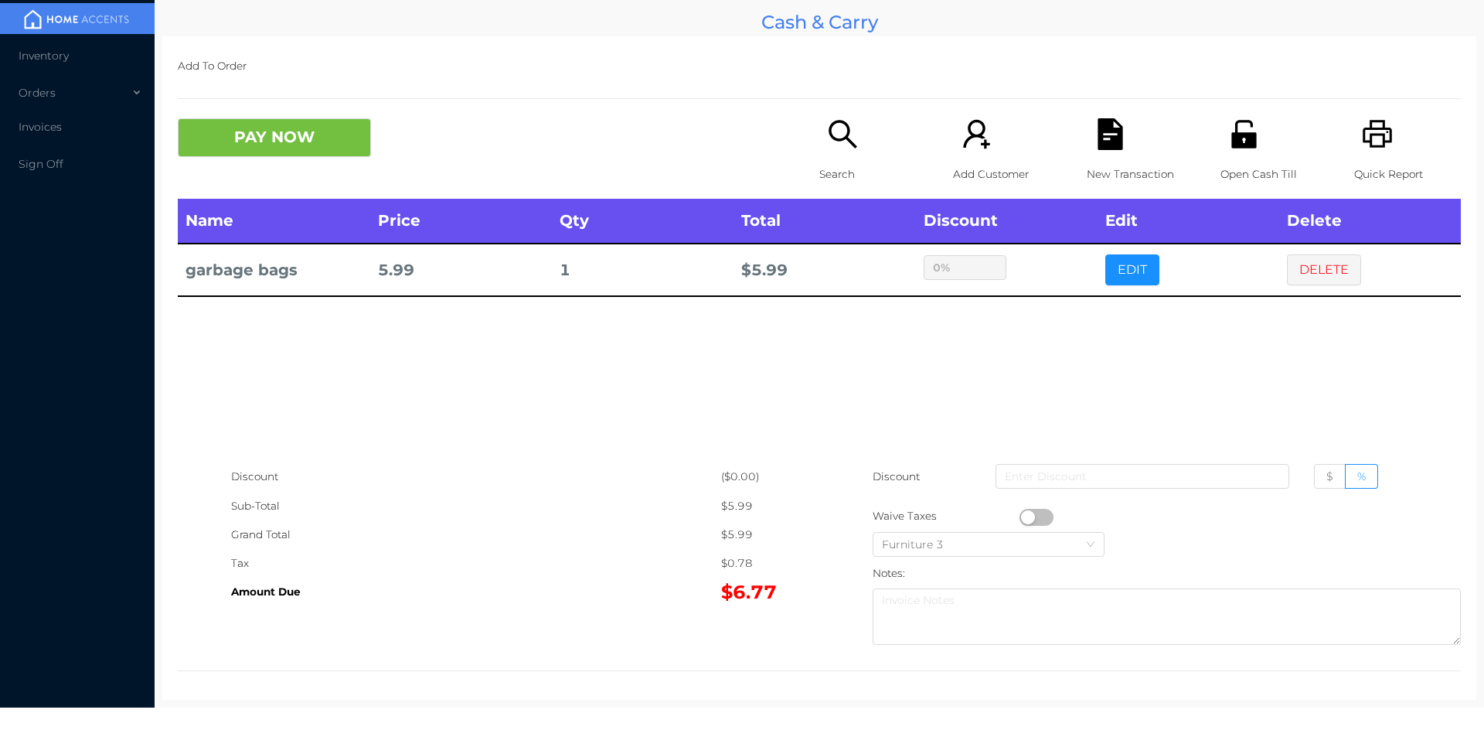
scroll to position [5, 0]
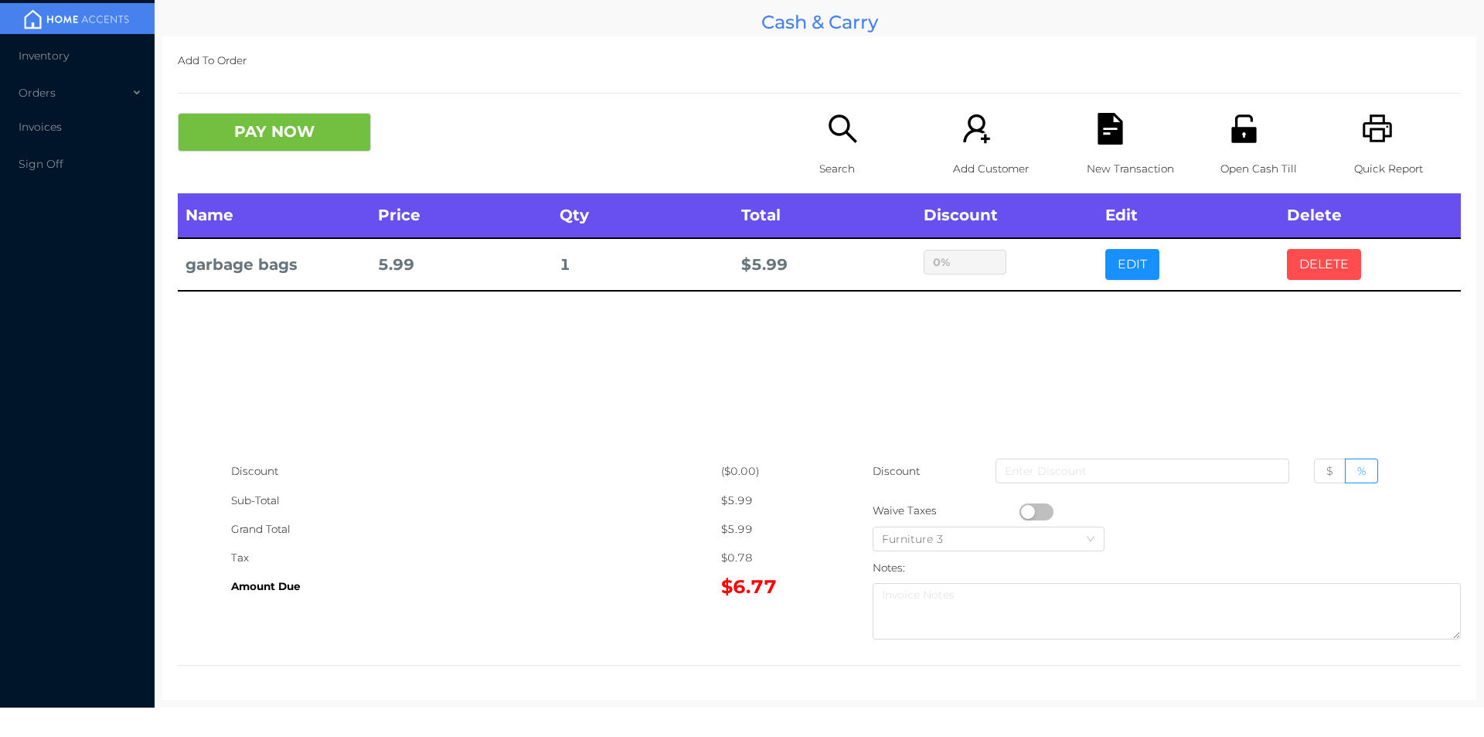
click at [1319, 279] on button "DELETE" at bounding box center [1324, 264] width 74 height 31
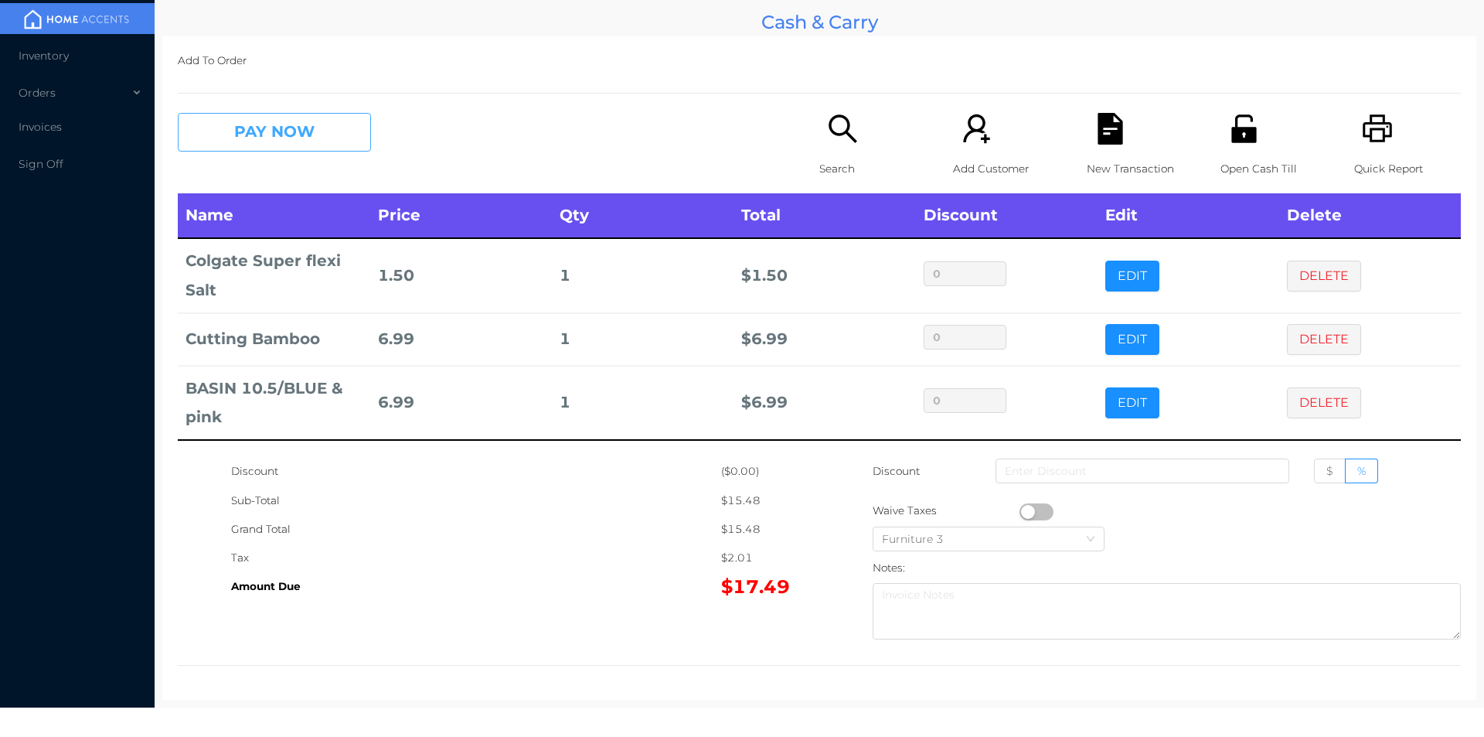
click at [247, 131] on button "PAY NOW" at bounding box center [274, 132] width 193 height 39
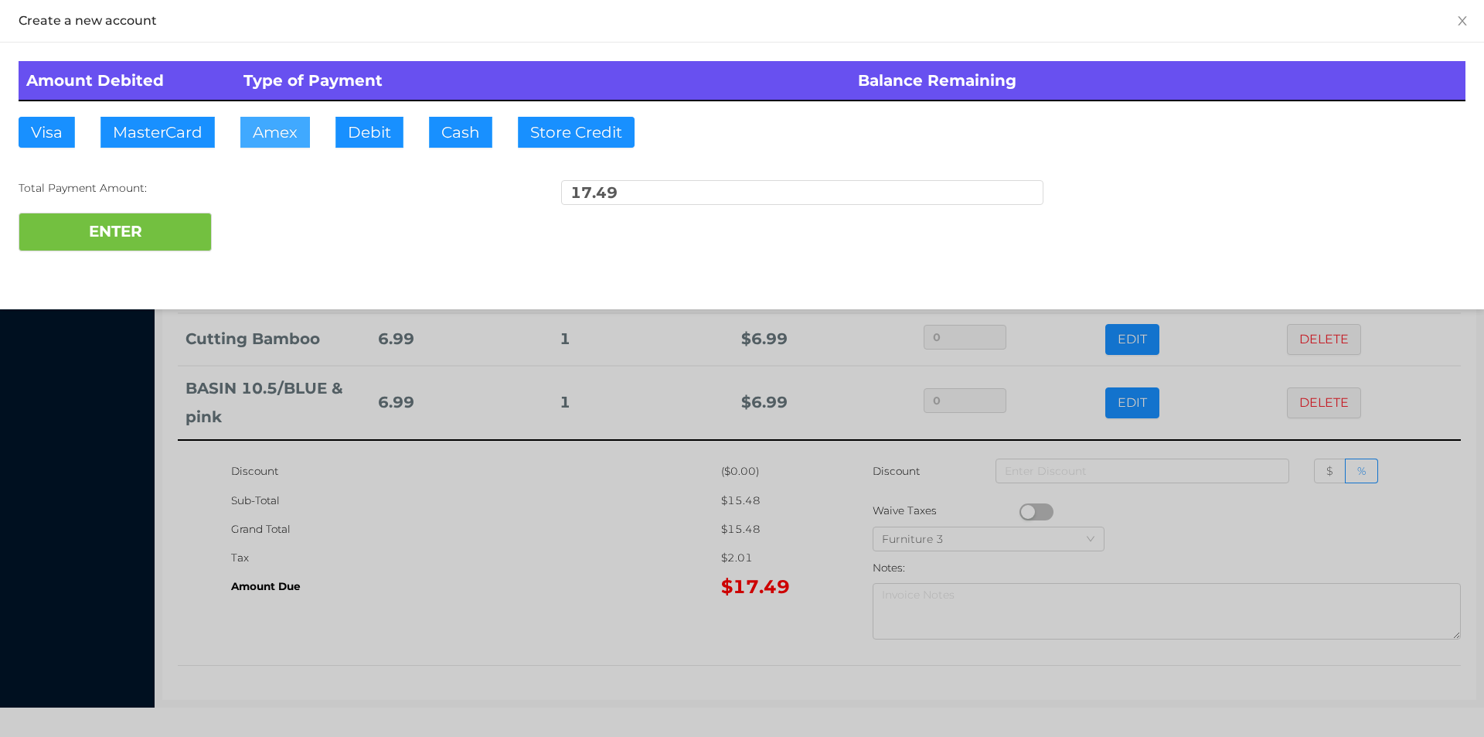
click at [306, 133] on button "Amex" at bounding box center [275, 132] width 70 height 31
click at [437, 454] on div at bounding box center [742, 368] width 1484 height 737
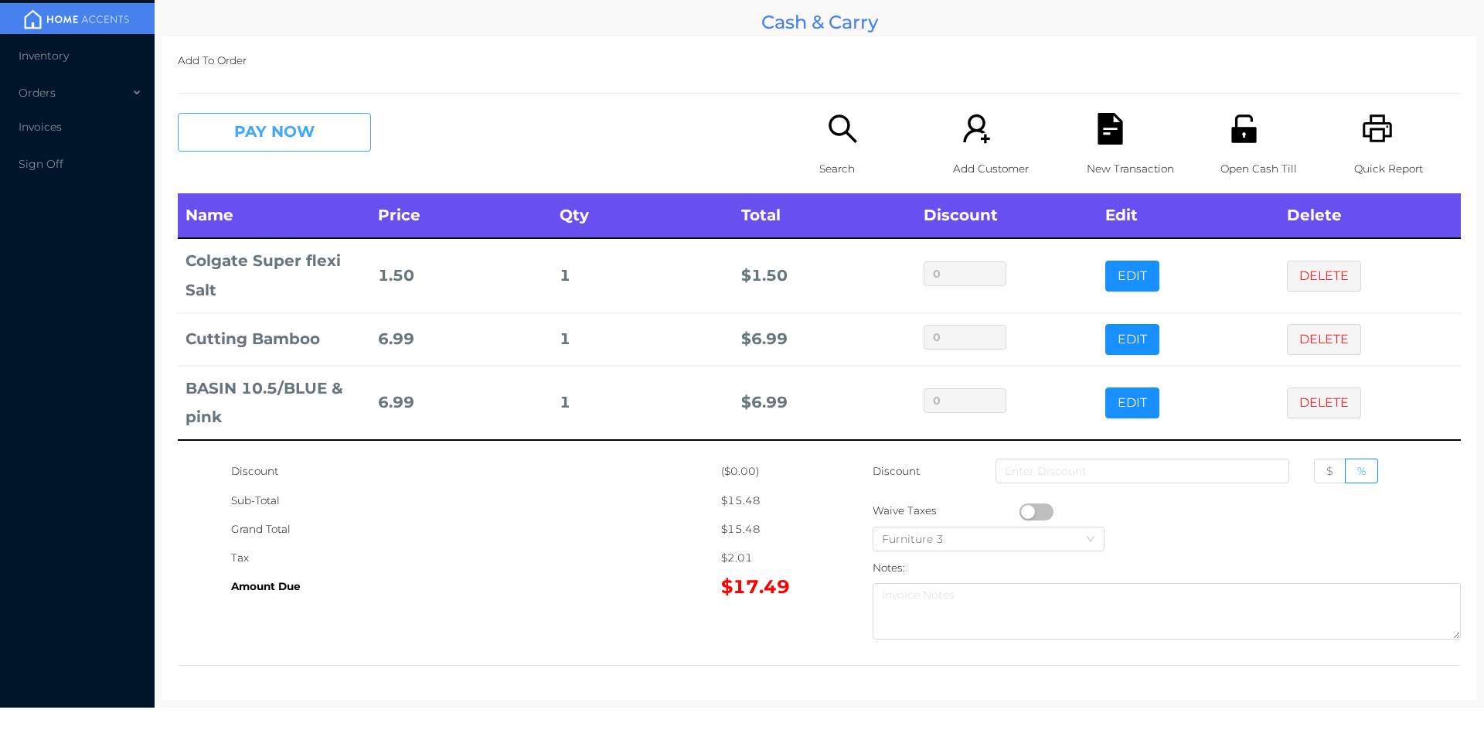
click at [305, 122] on button "PAY NOW" at bounding box center [274, 132] width 193 height 39
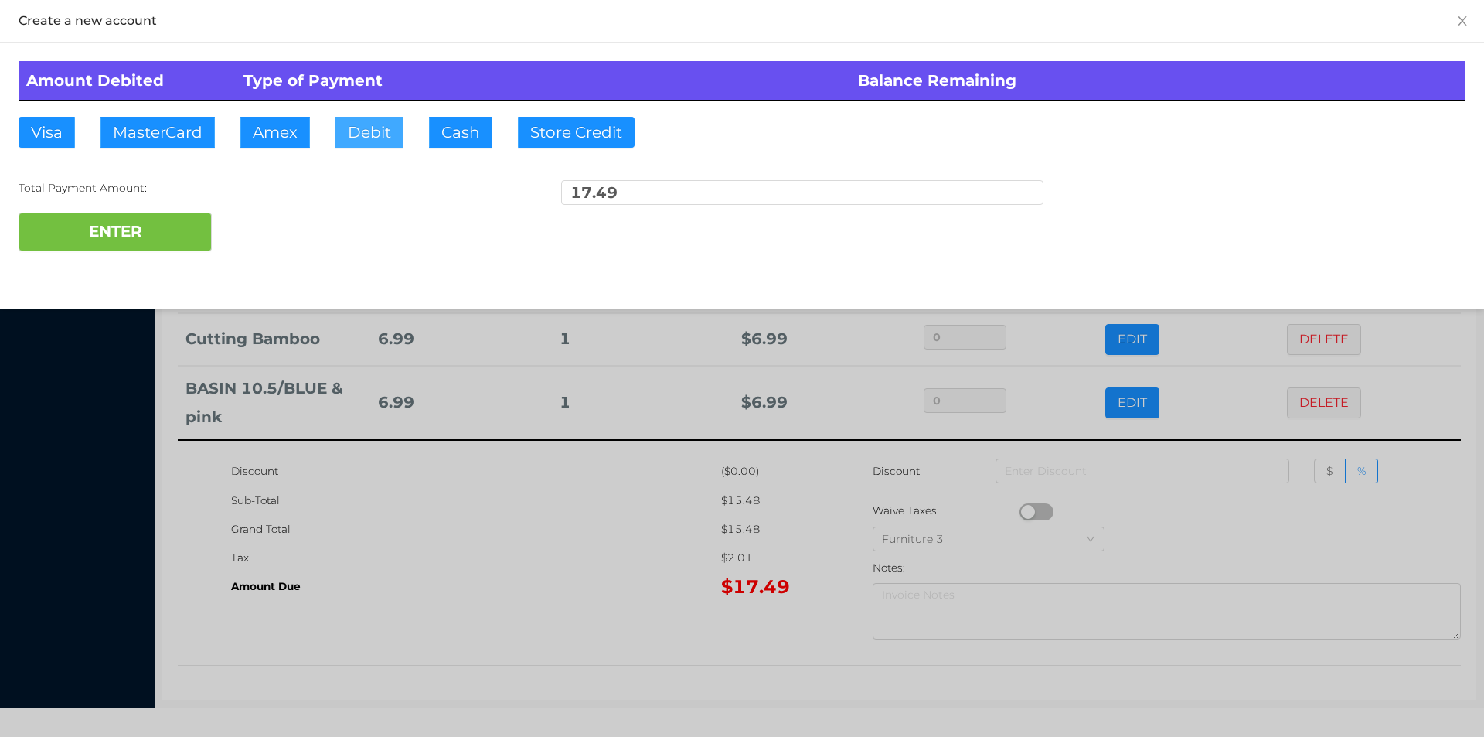
click at [363, 132] on button "Debit" at bounding box center [369, 132] width 68 height 31
type input "20."
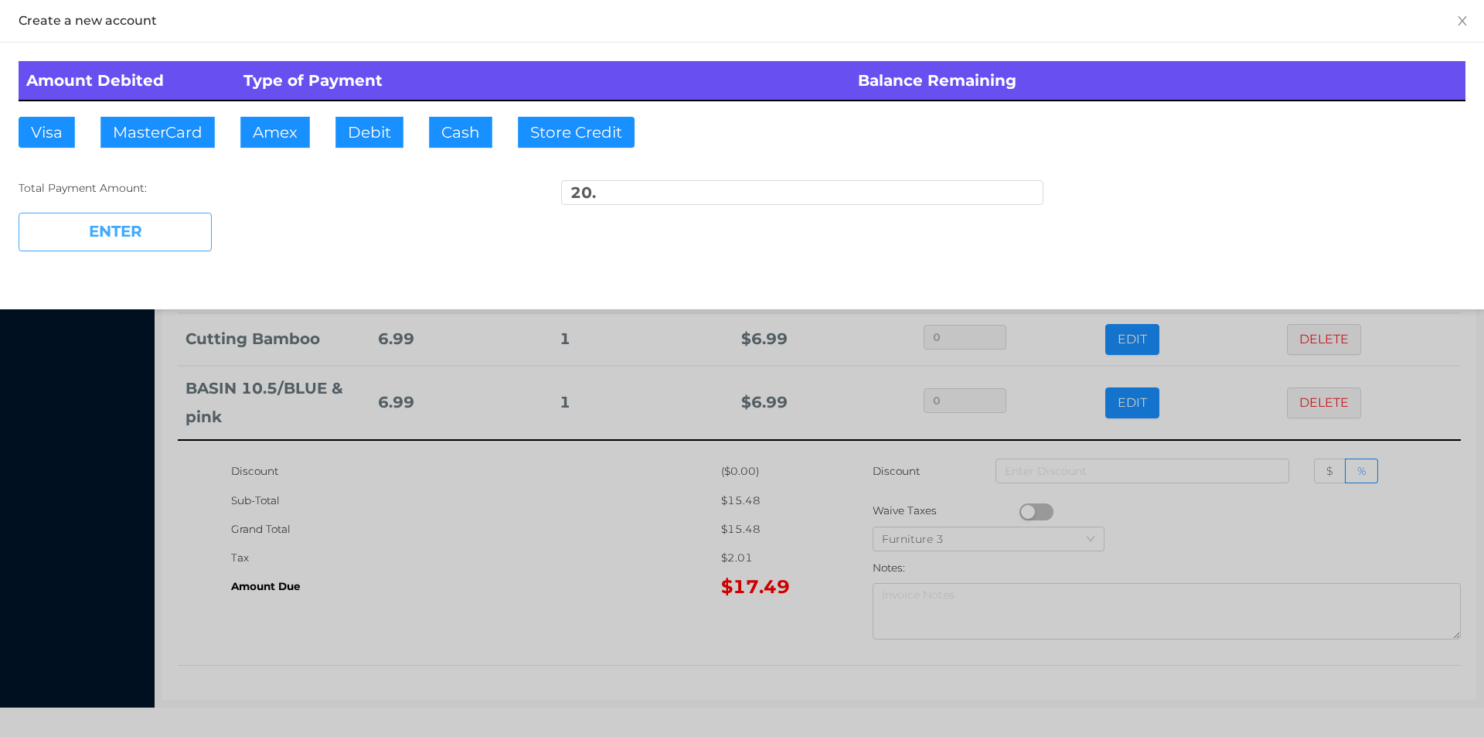
click at [162, 215] on button "ENTER" at bounding box center [115, 232] width 193 height 39
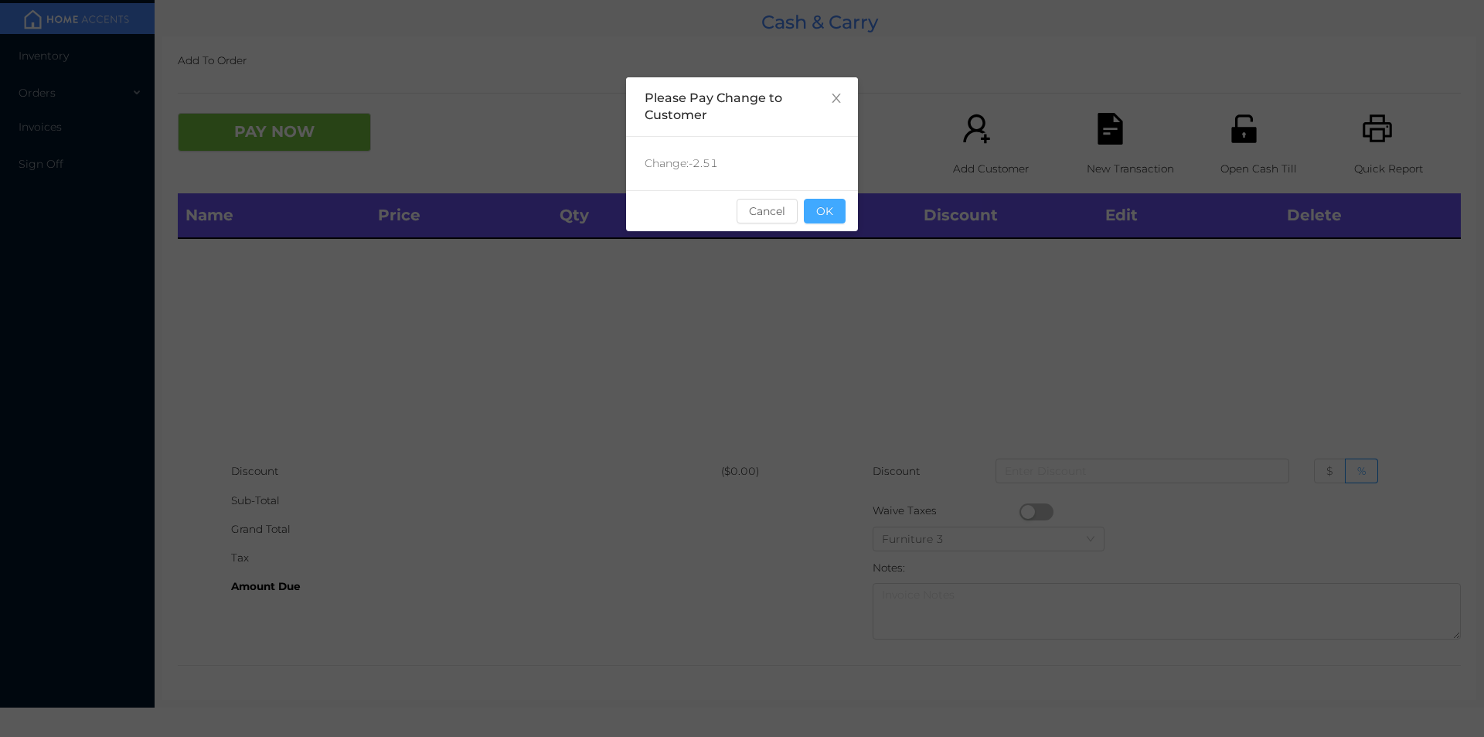
click at [811, 207] on button "OK" at bounding box center [825, 211] width 42 height 25
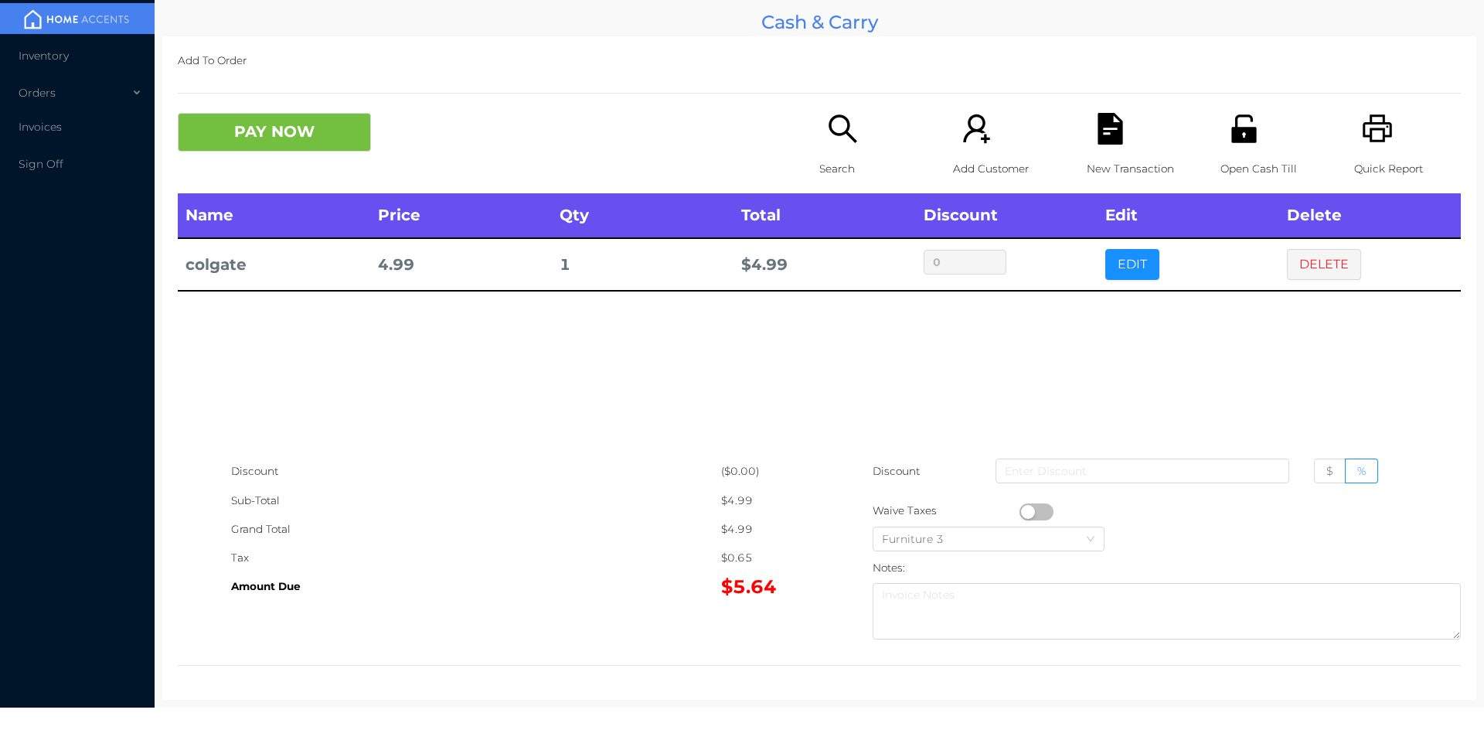
click at [322, 147] on button "PAY NOW" at bounding box center [274, 132] width 193 height 39
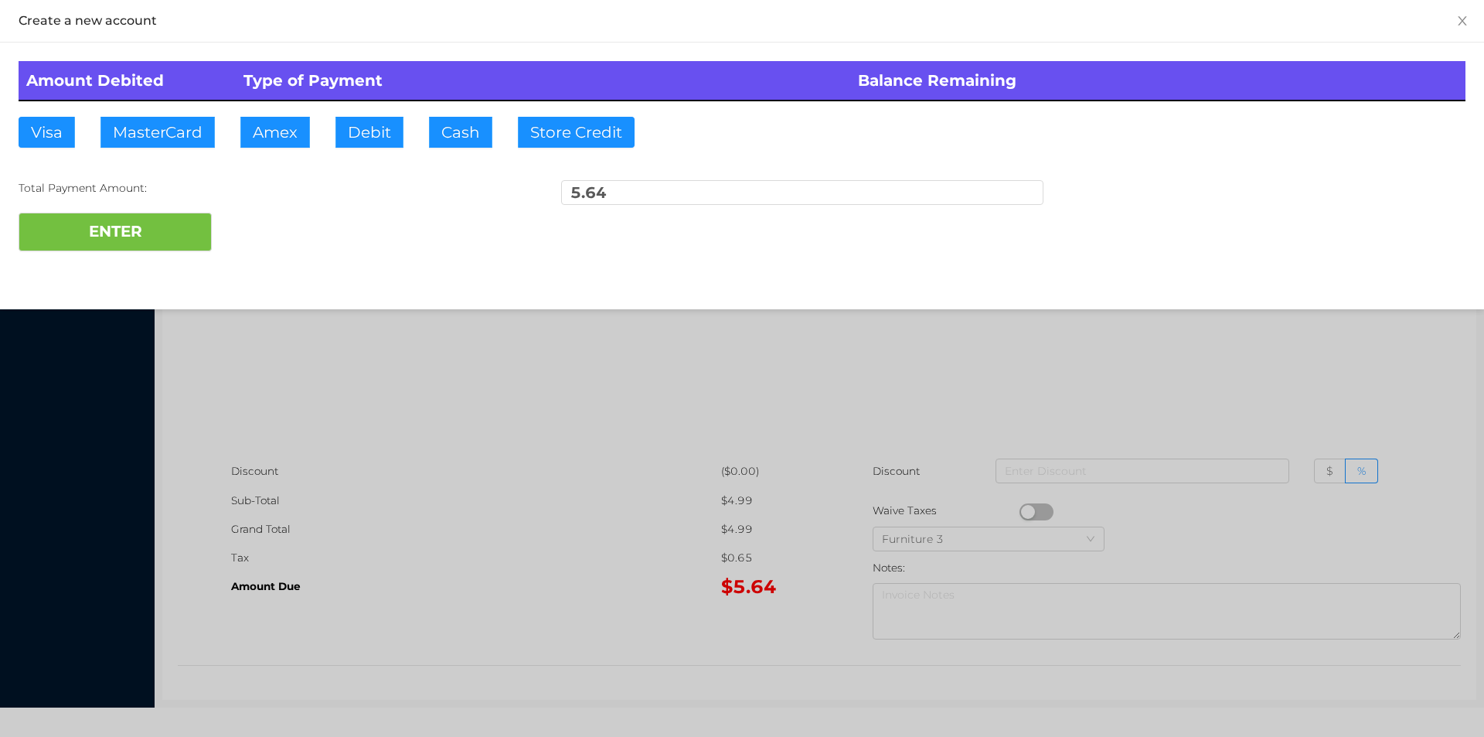
click at [454, 144] on button "Cash" at bounding box center [460, 132] width 63 height 31
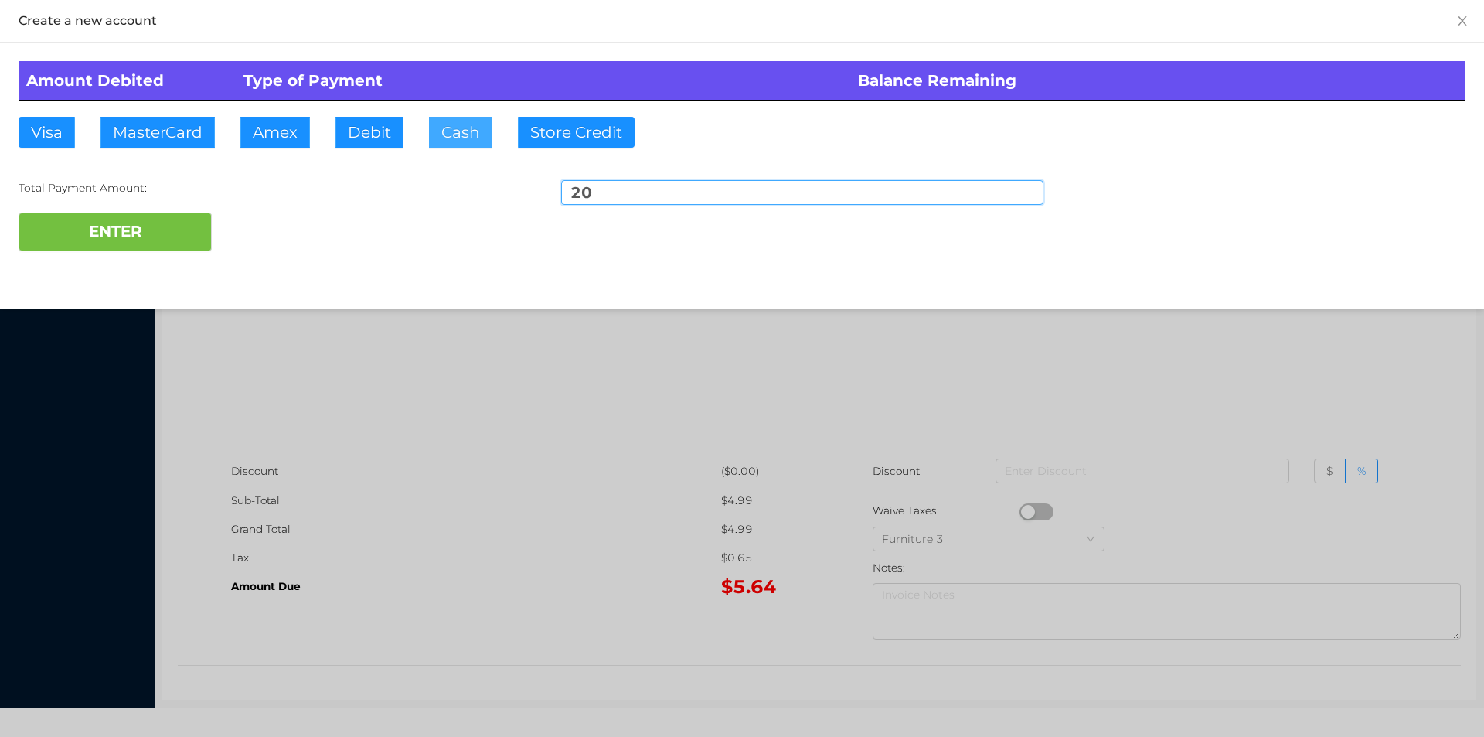
type input "20."
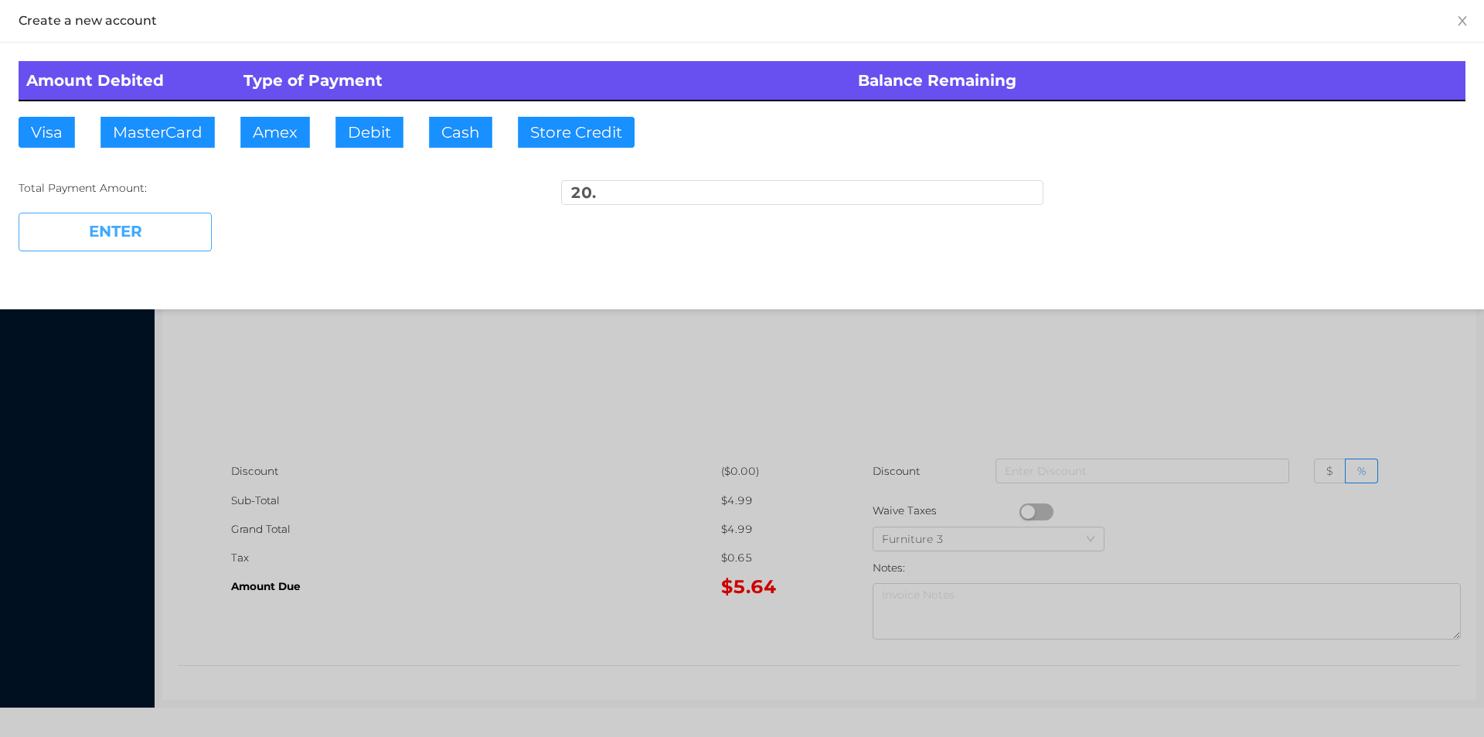
click at [141, 250] on button "ENTER" at bounding box center [115, 232] width 193 height 39
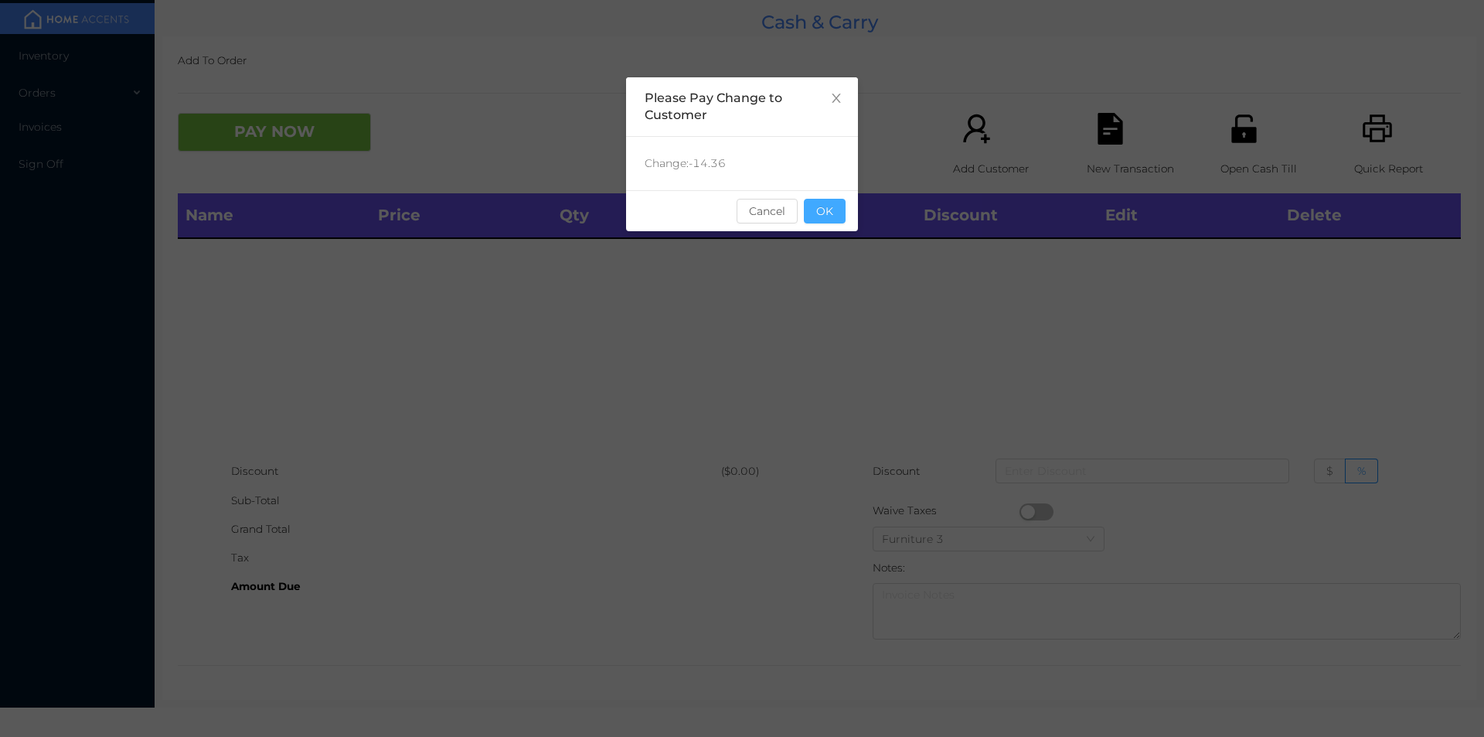
click at [835, 216] on button "OK" at bounding box center [825, 211] width 42 height 25
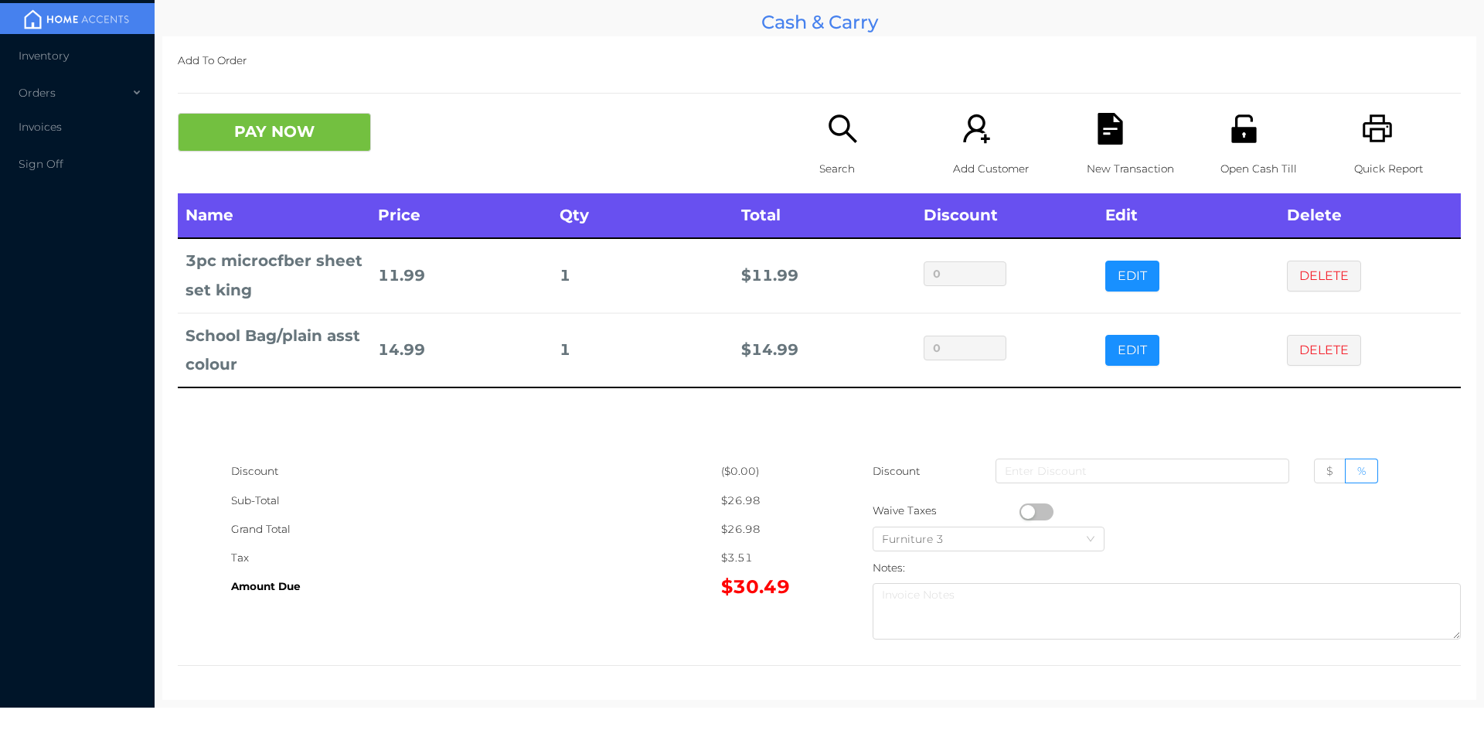
click at [839, 168] on p "Search" at bounding box center [872, 169] width 107 height 29
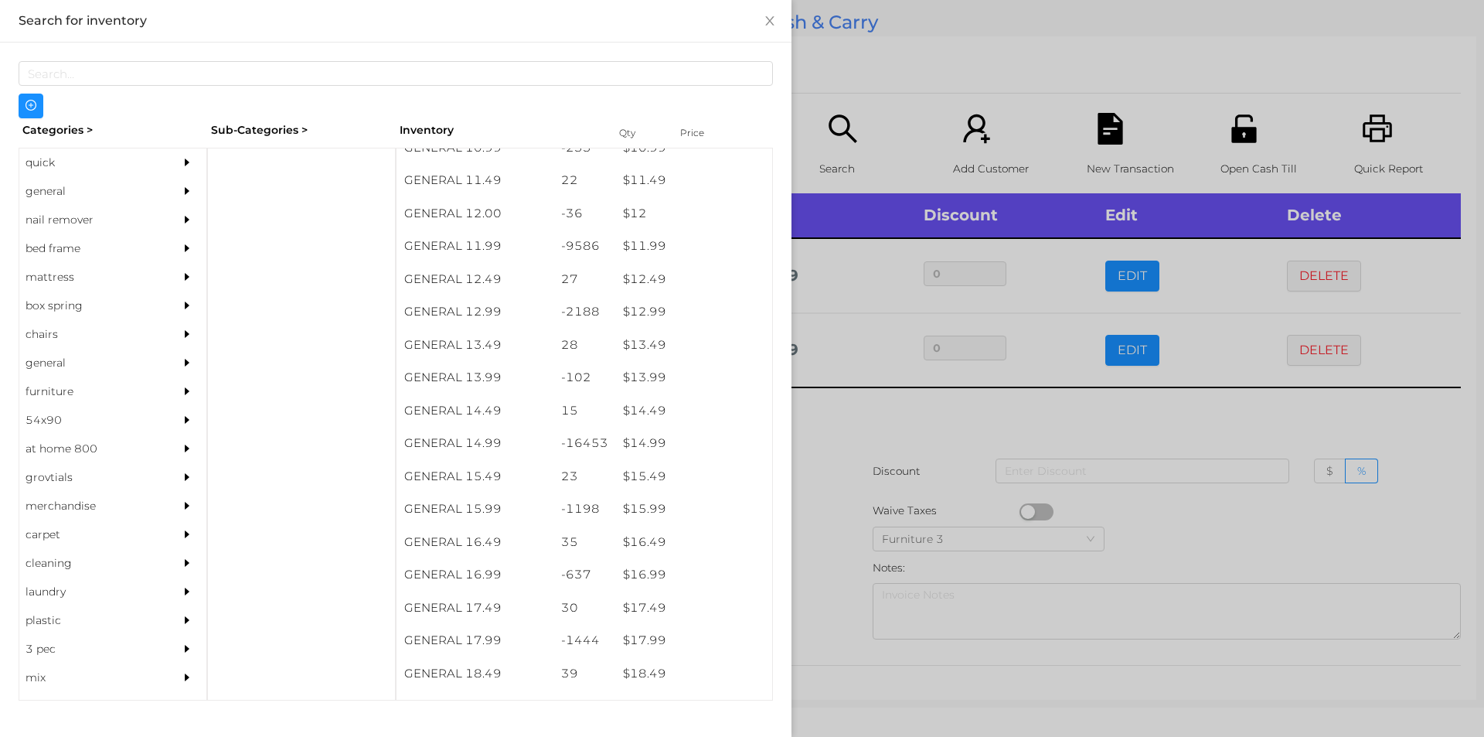
scroll to position [1059, 0]
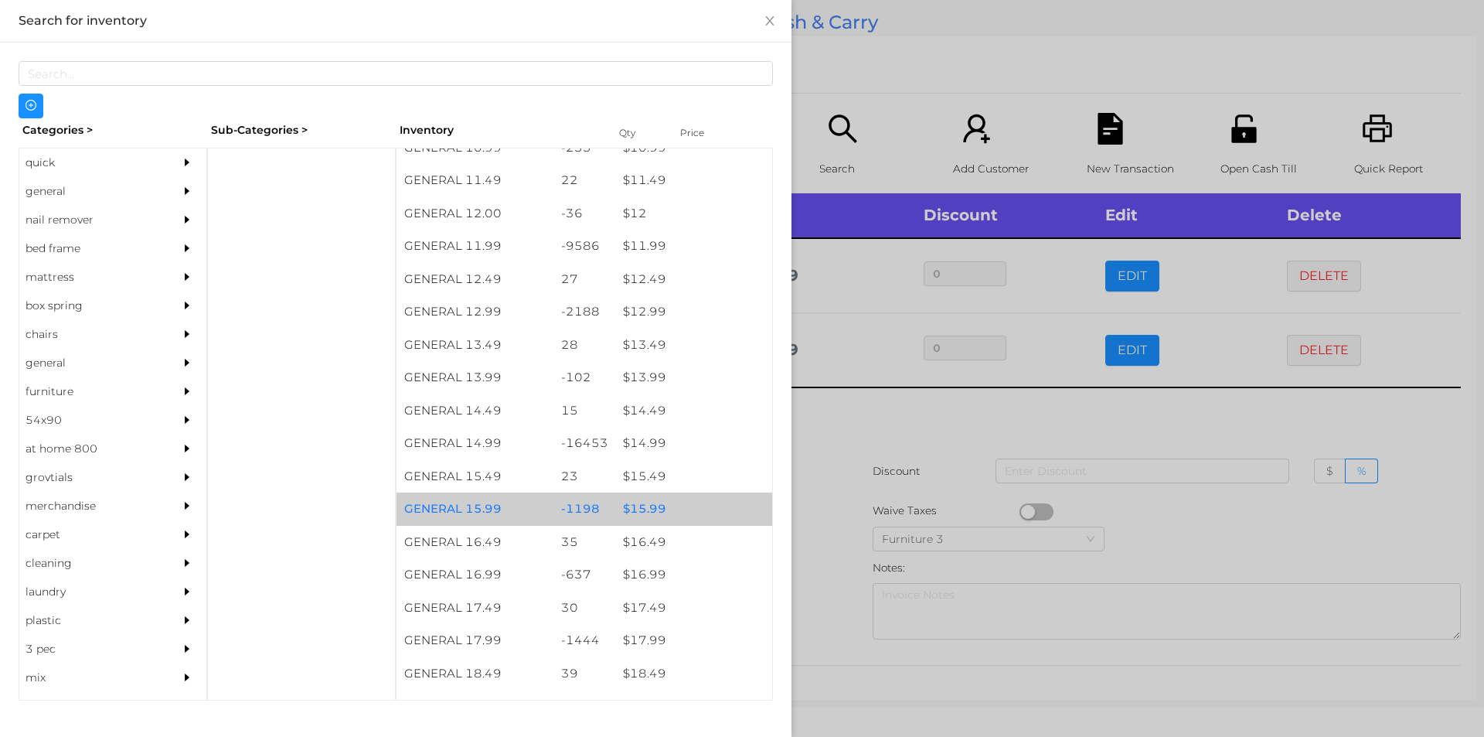
click at [648, 507] on div "$ 15.99" at bounding box center [693, 508] width 157 height 33
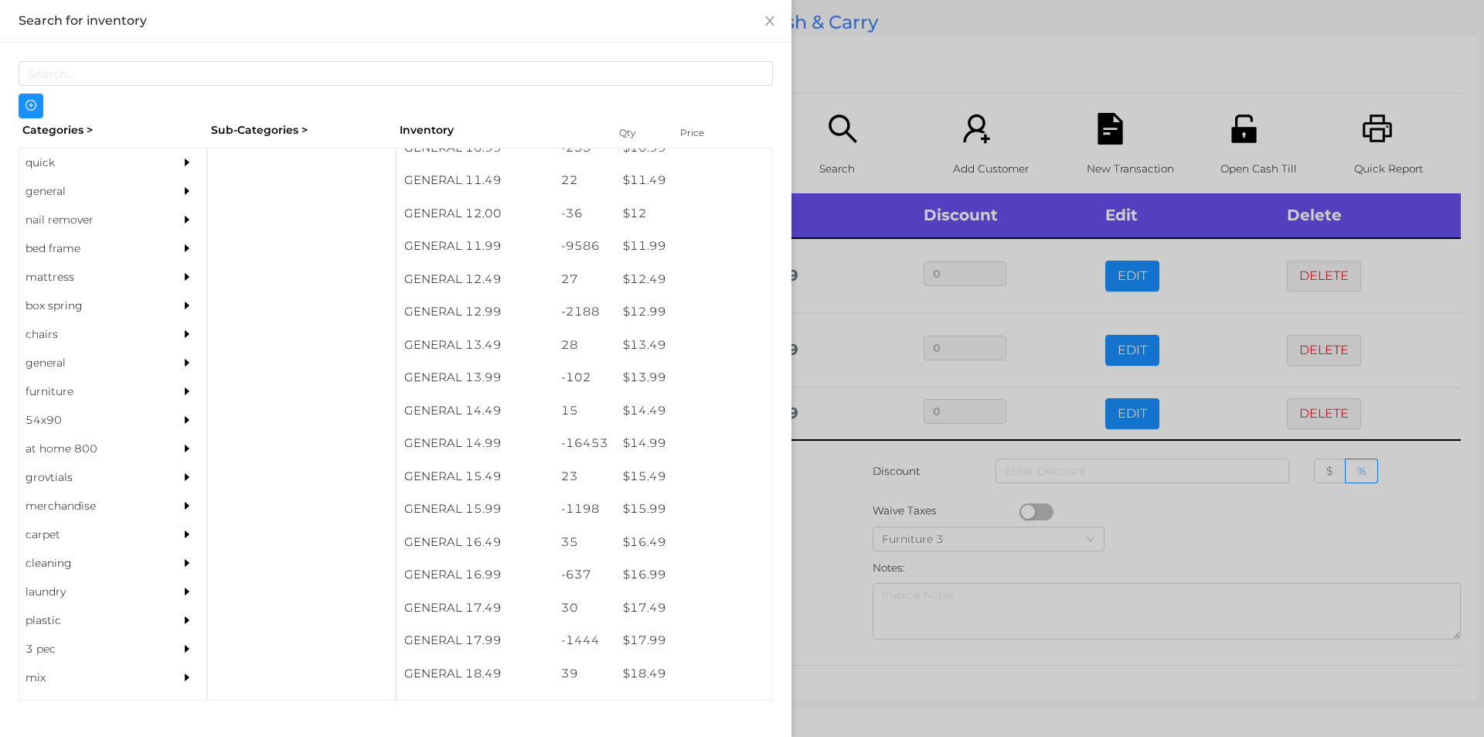
click at [826, 547] on div at bounding box center [742, 368] width 1484 height 737
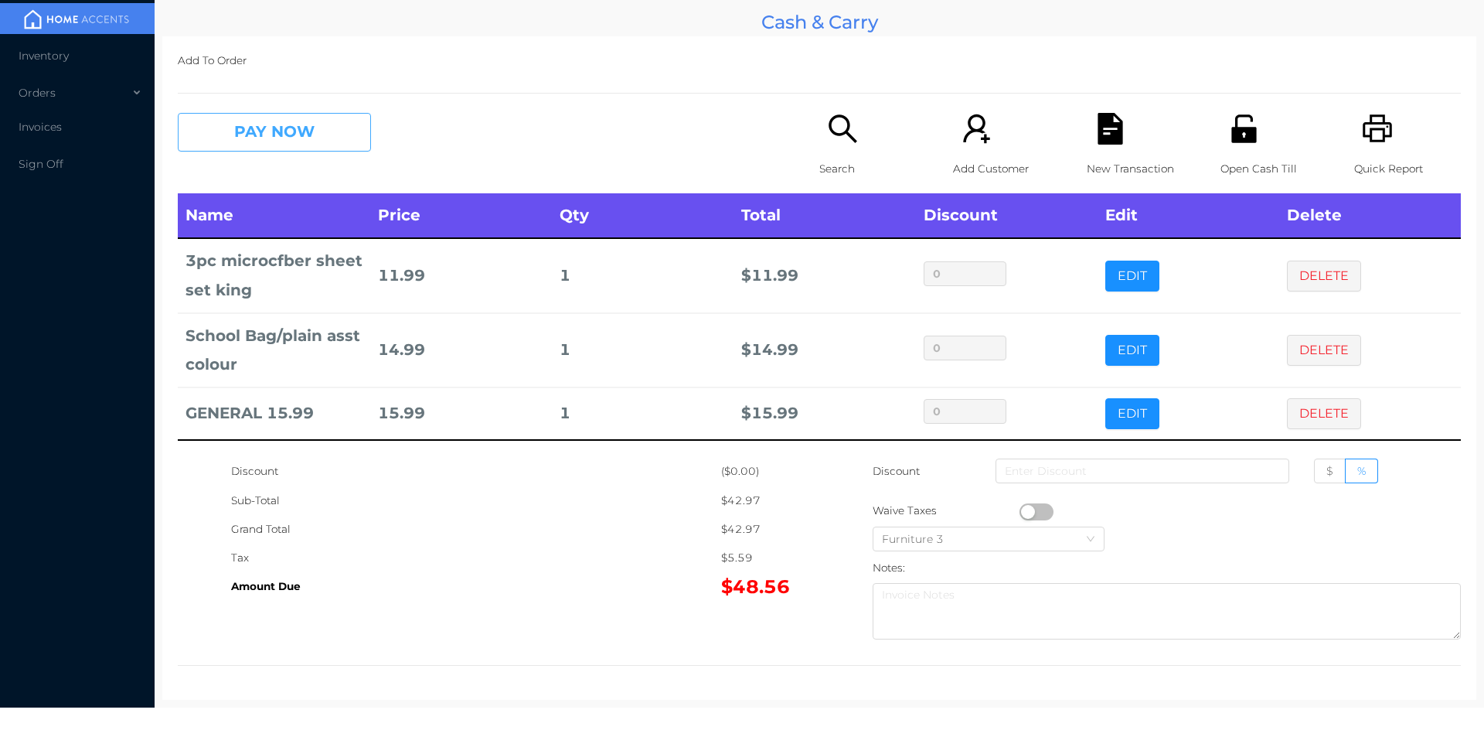
click at [311, 134] on button "PAY NOW" at bounding box center [274, 132] width 193 height 39
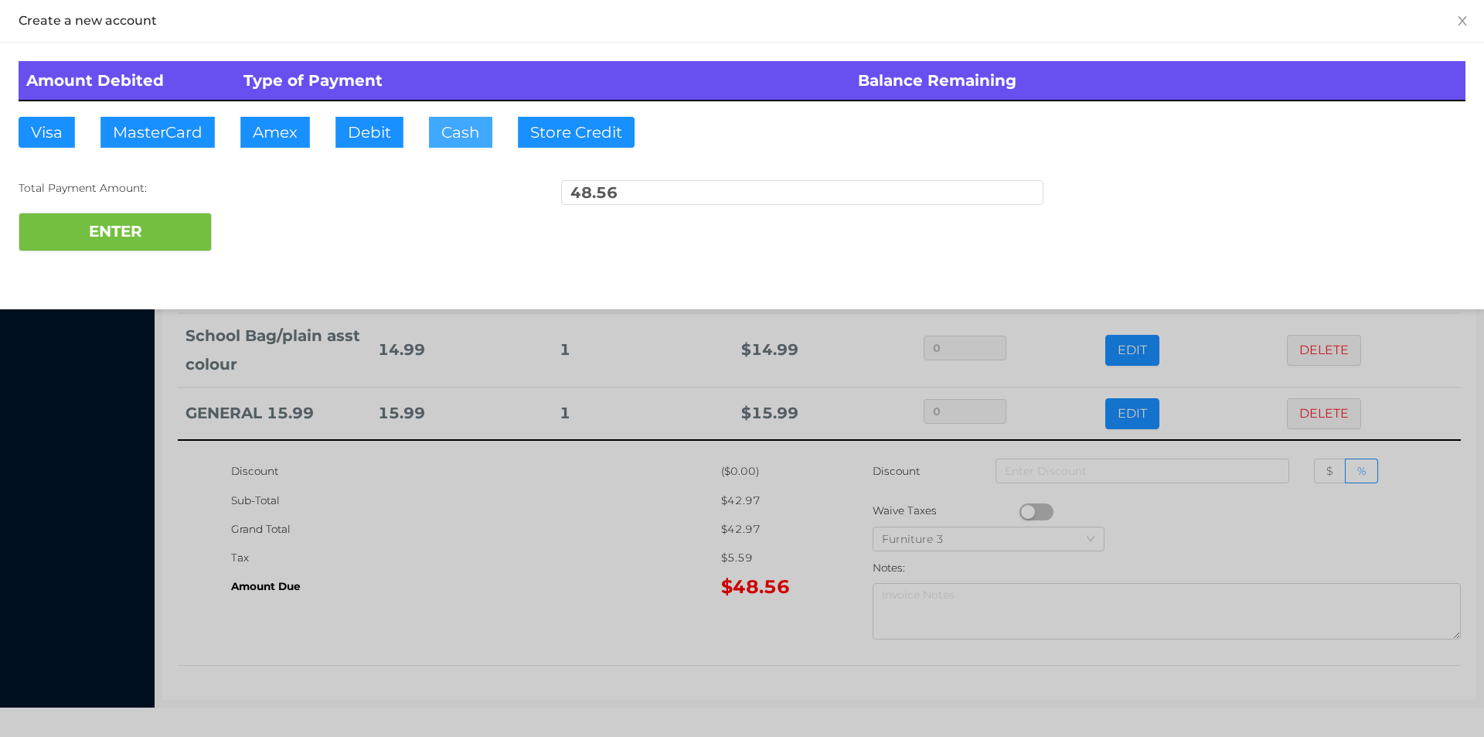
click at [450, 119] on button "Cash" at bounding box center [460, 132] width 63 height 31
type input "60."
click at [155, 235] on button "ENTER" at bounding box center [115, 232] width 193 height 39
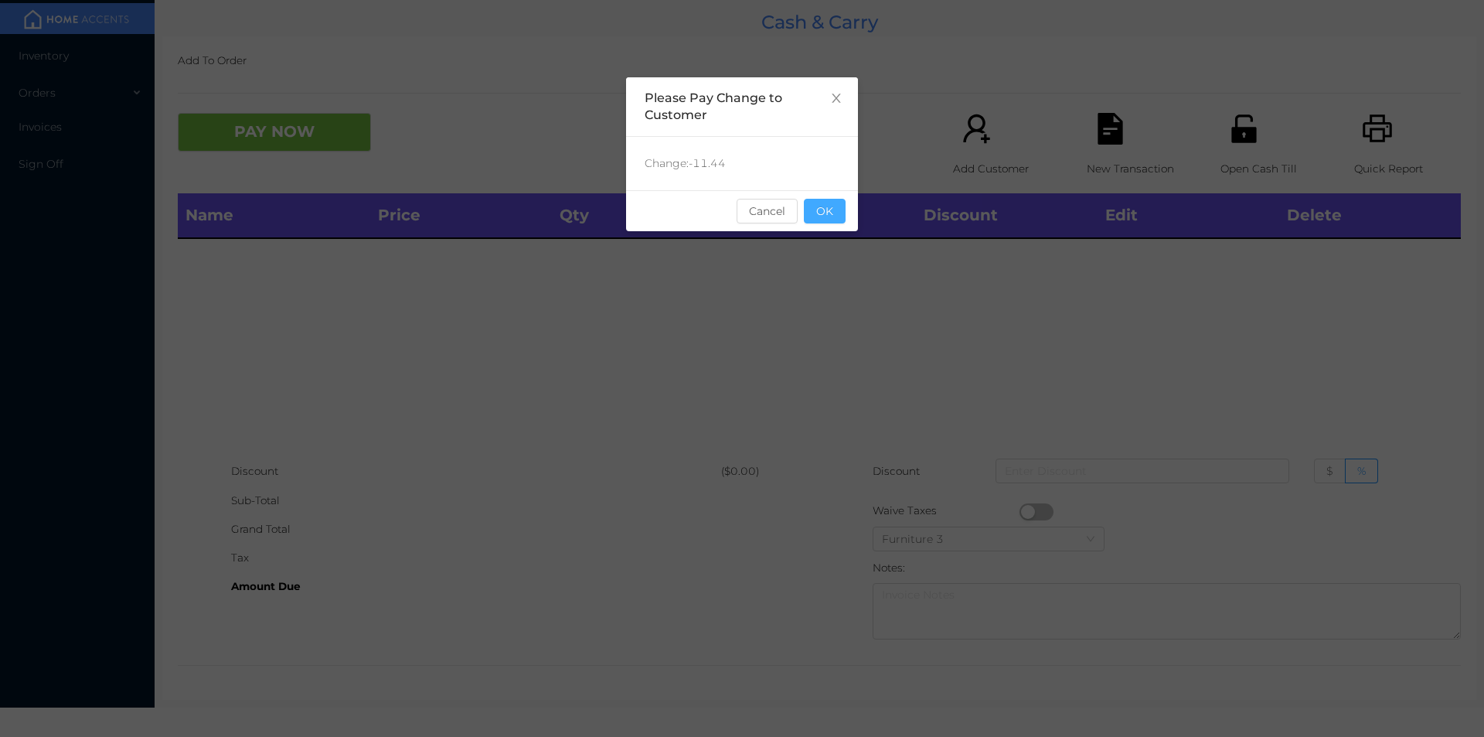
click at [831, 219] on button "OK" at bounding box center [825, 211] width 42 height 25
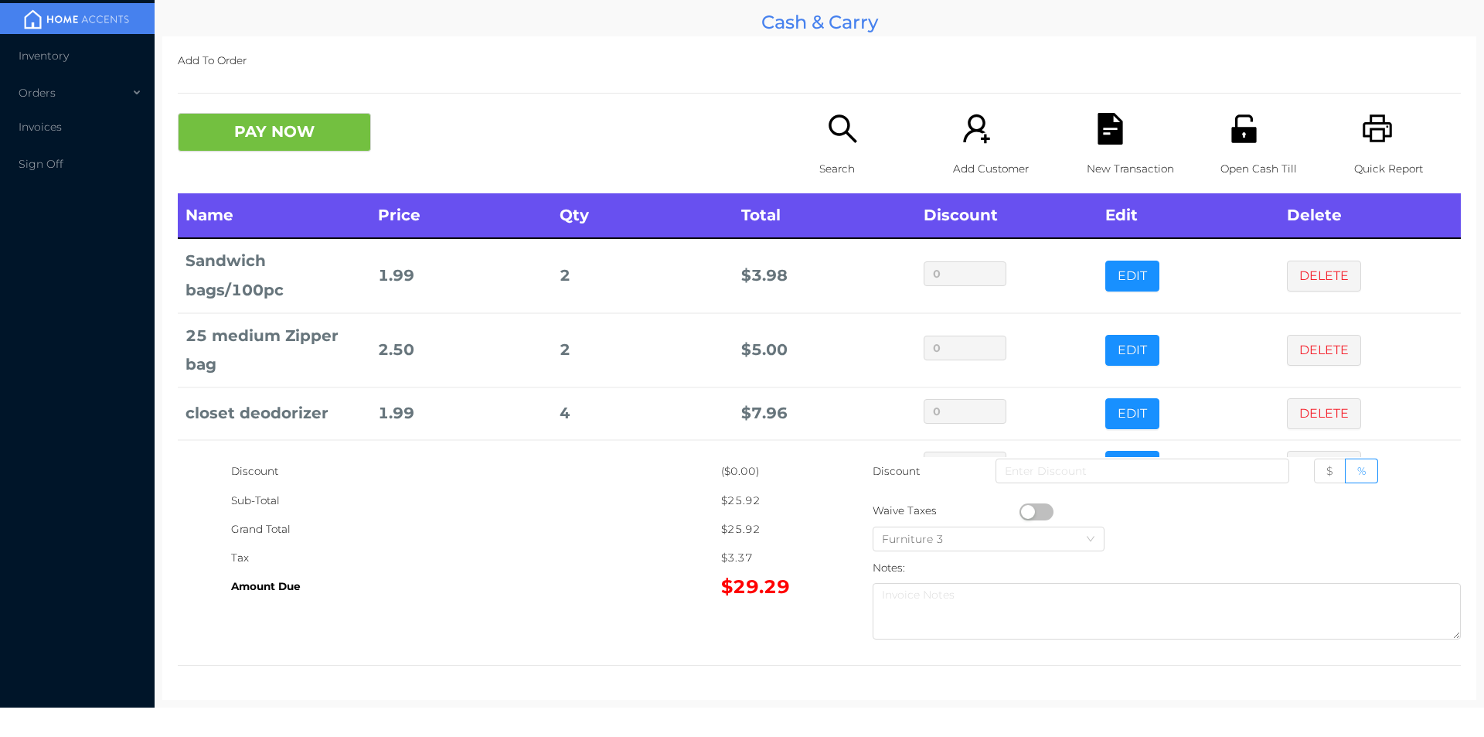
scroll to position [104, 0]
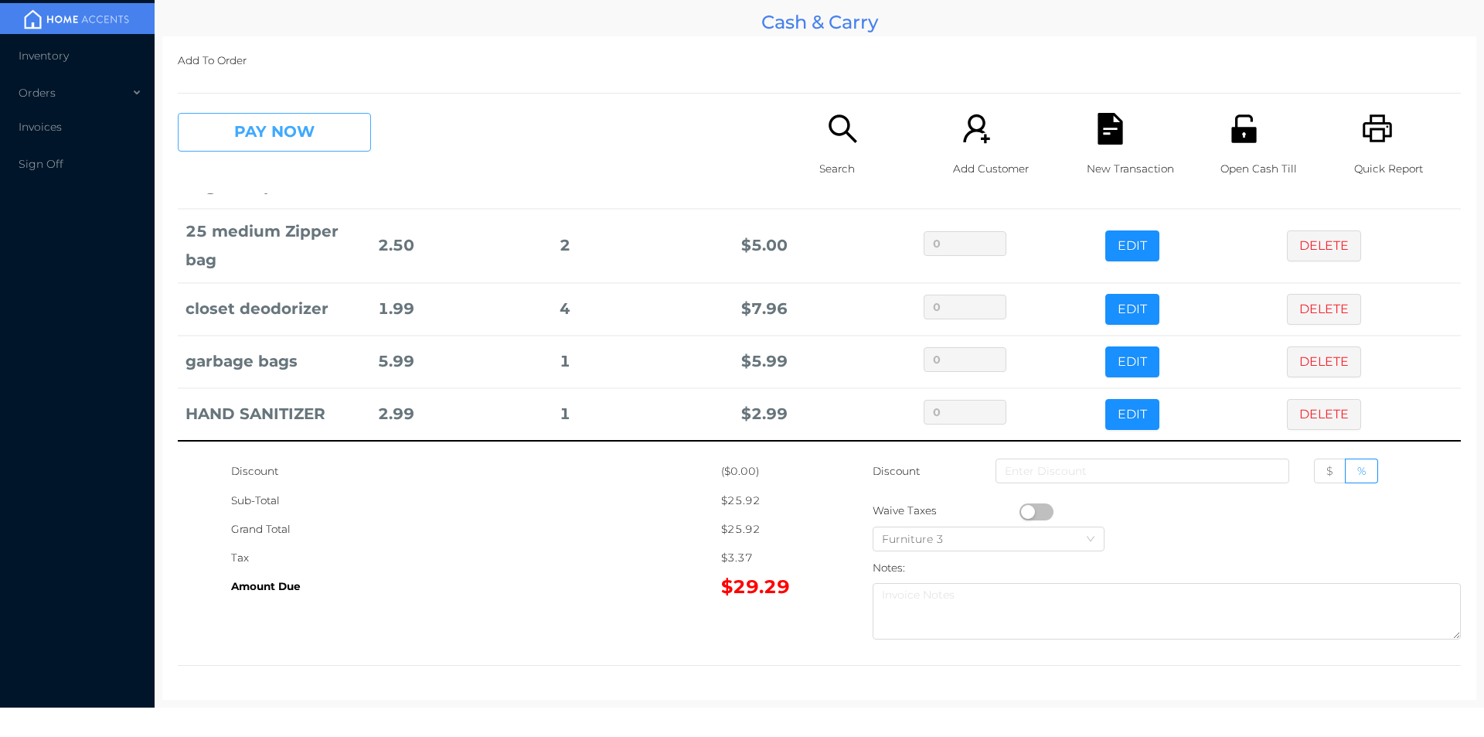
click at [277, 129] on button "PAY NOW" at bounding box center [274, 132] width 193 height 39
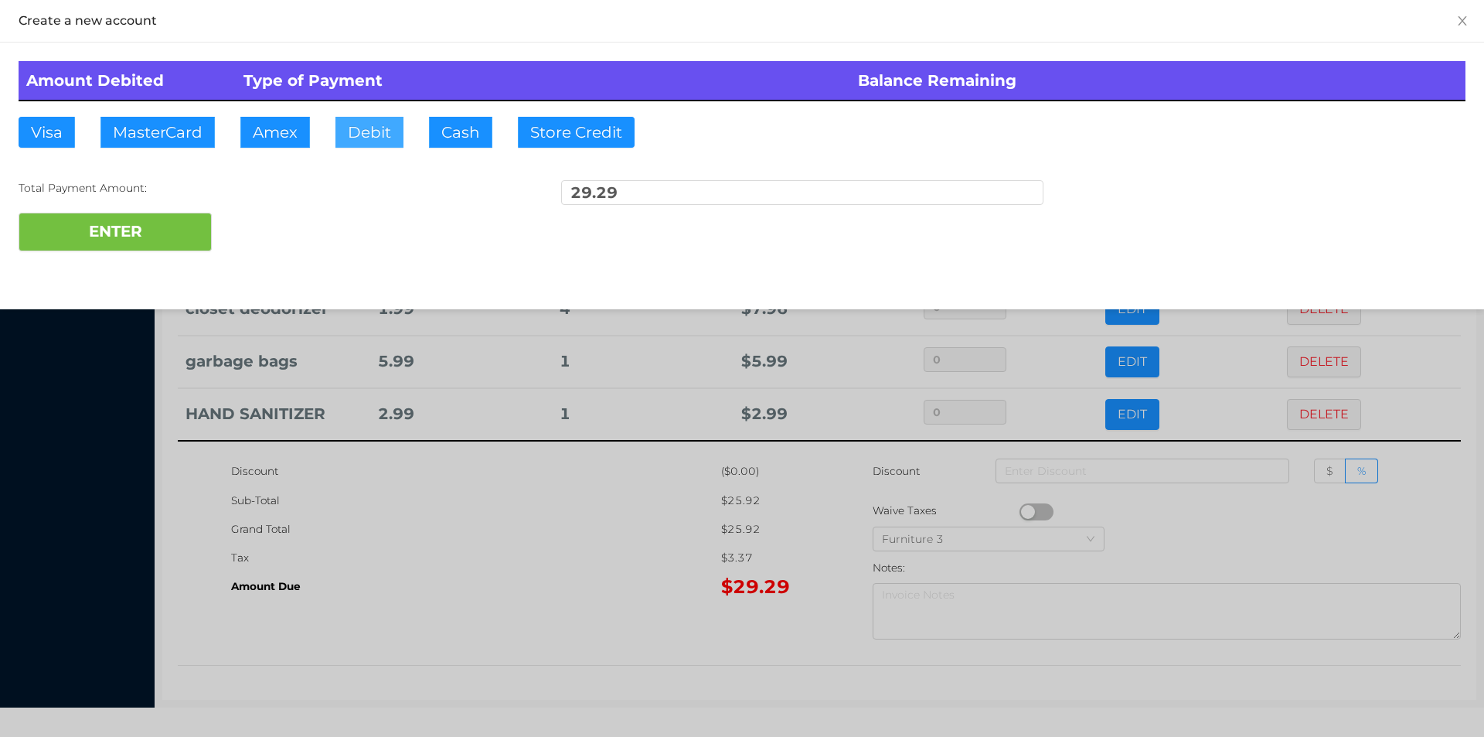
click at [369, 128] on button "Debit" at bounding box center [369, 132] width 68 height 31
click at [136, 214] on button "ENTER" at bounding box center [115, 232] width 193 height 39
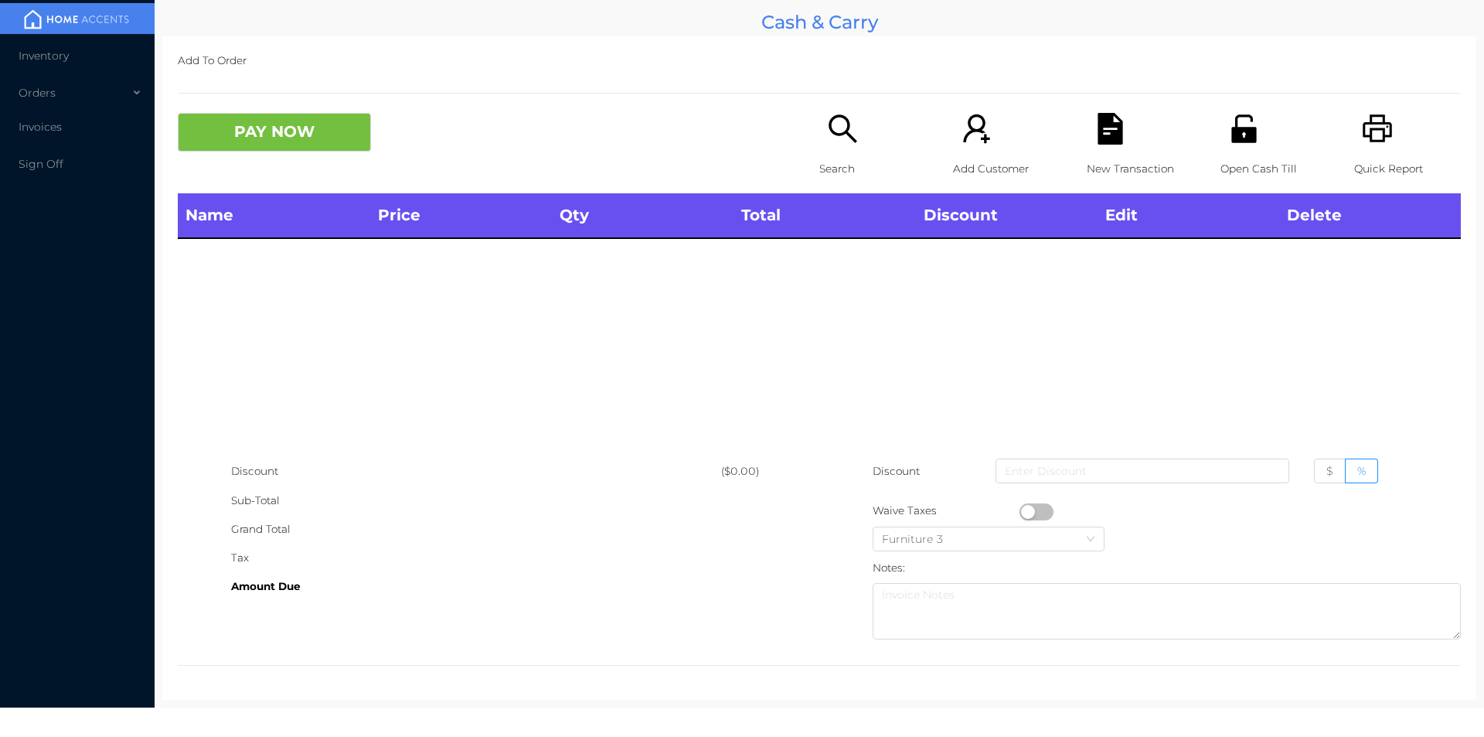
scroll to position [0, 0]
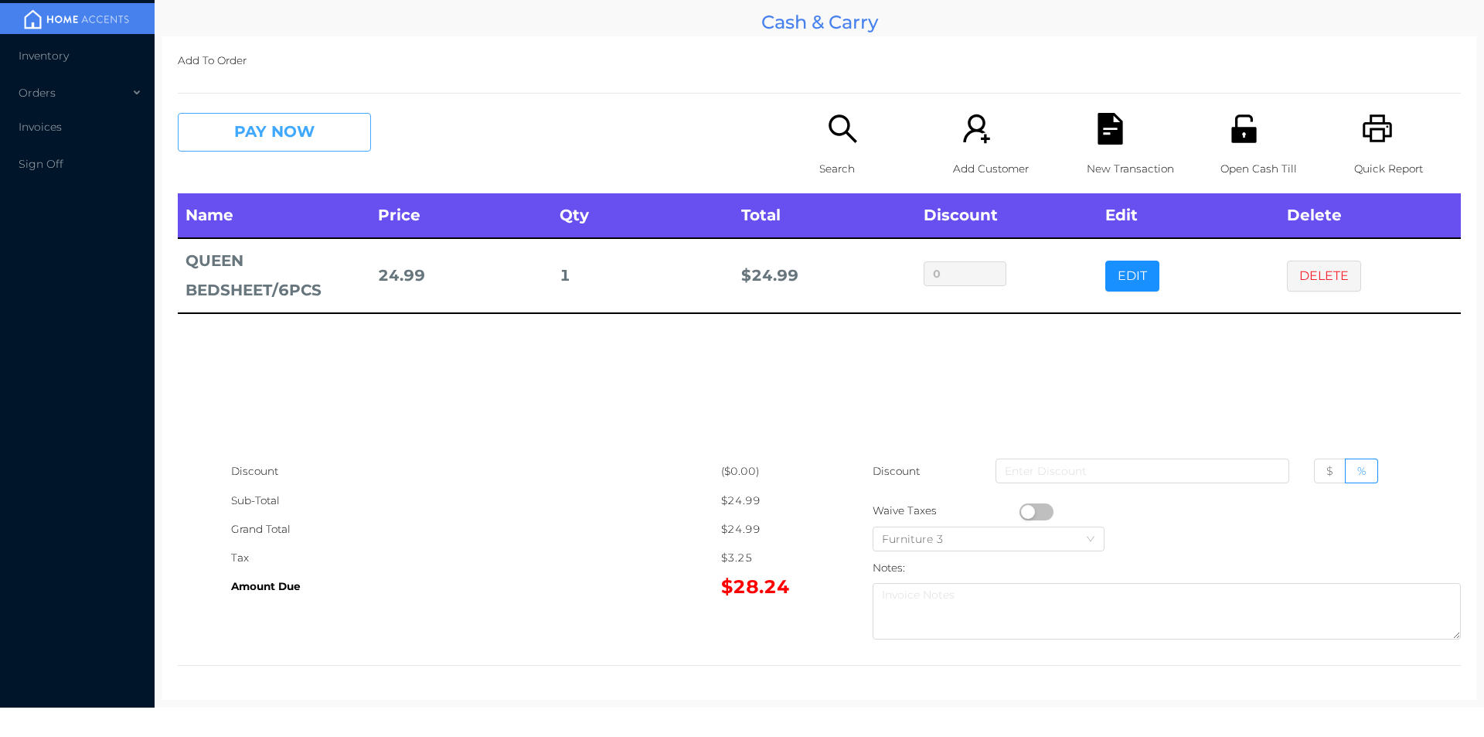
click at [267, 137] on button "PAY NOW" at bounding box center [274, 132] width 193 height 39
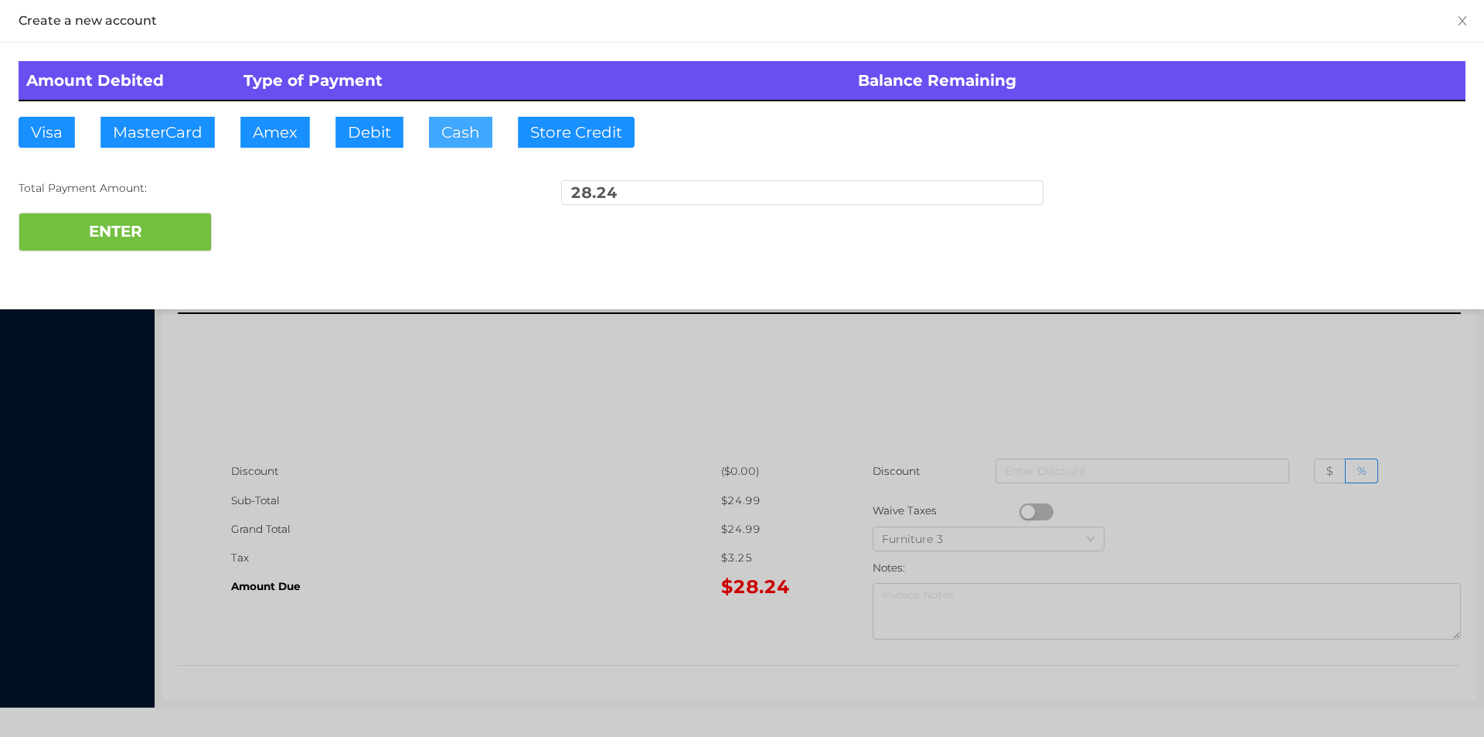
click at [461, 134] on button "Cash" at bounding box center [460, 132] width 63 height 31
type input "30."
click at [149, 234] on button "ENTER" at bounding box center [115, 232] width 193 height 39
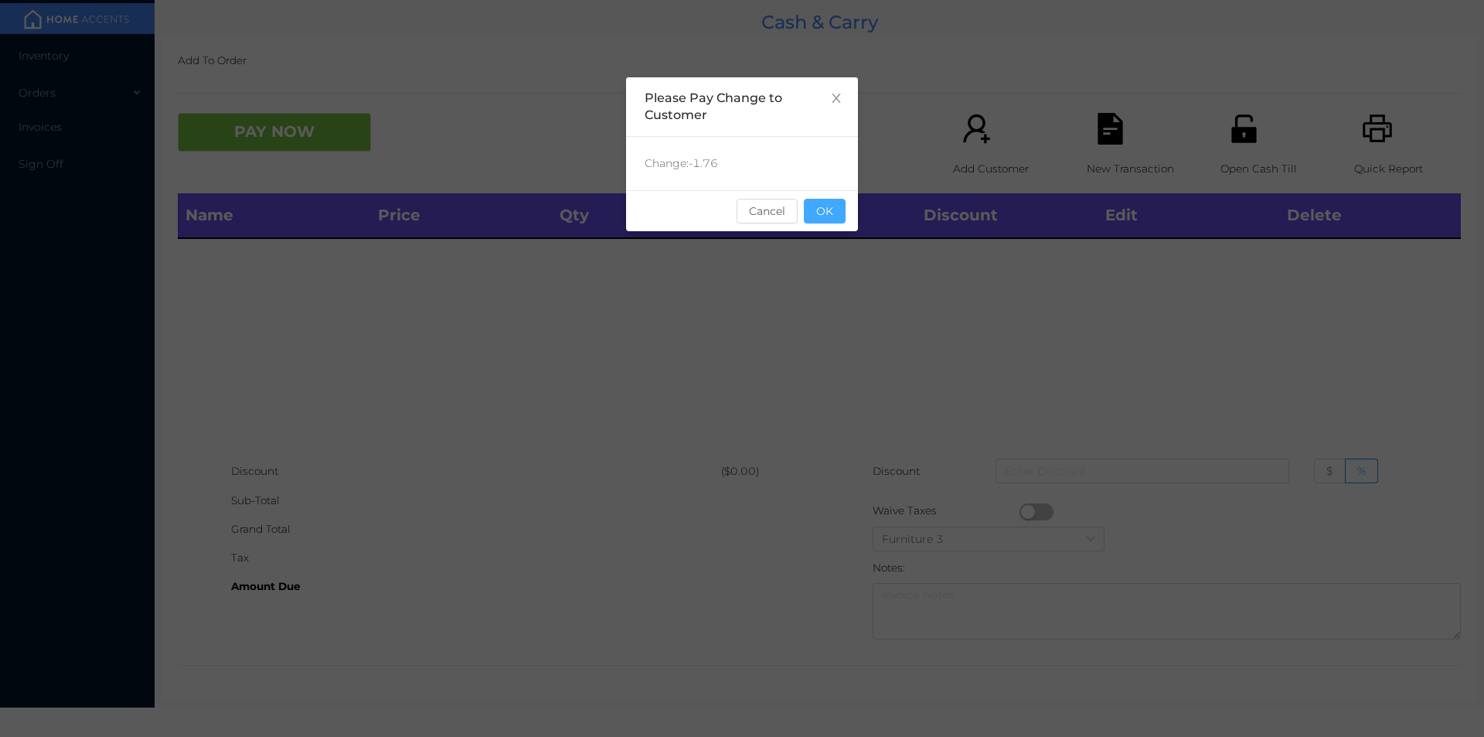
click at [820, 199] on button "OK" at bounding box center [825, 211] width 42 height 25
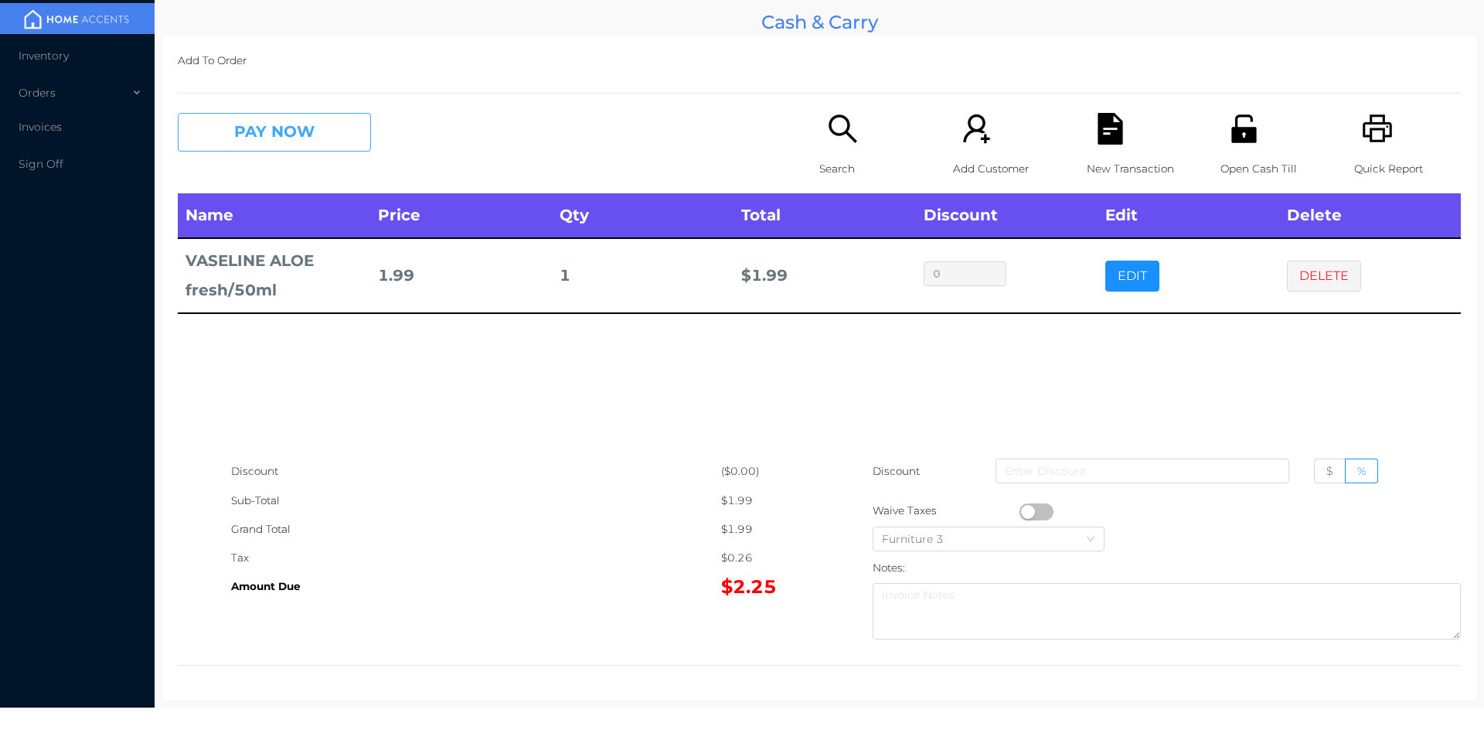
click at [273, 146] on button "PAY NOW" at bounding box center [274, 132] width 193 height 39
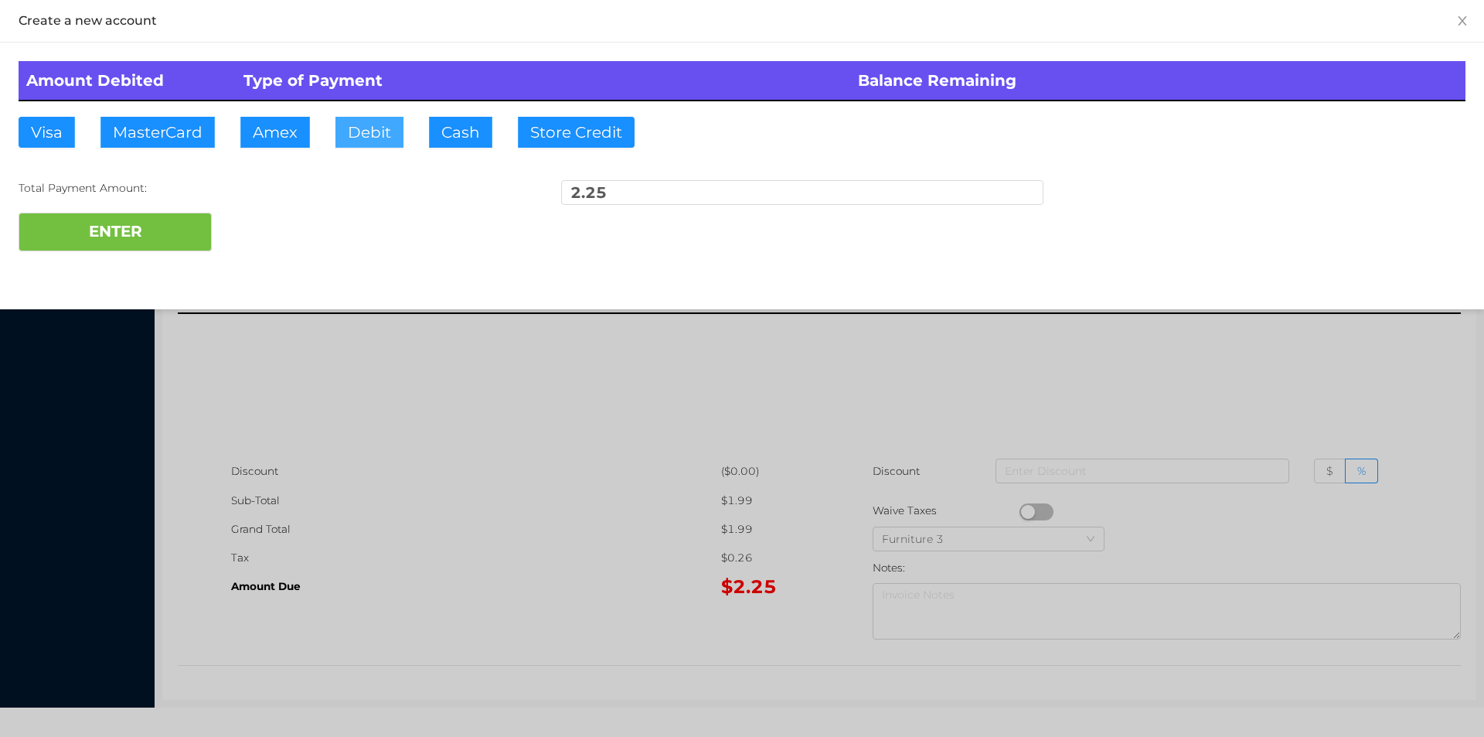
click at [363, 139] on button "Debit" at bounding box center [369, 132] width 68 height 31
click at [139, 227] on button "ENTER" at bounding box center [115, 232] width 193 height 39
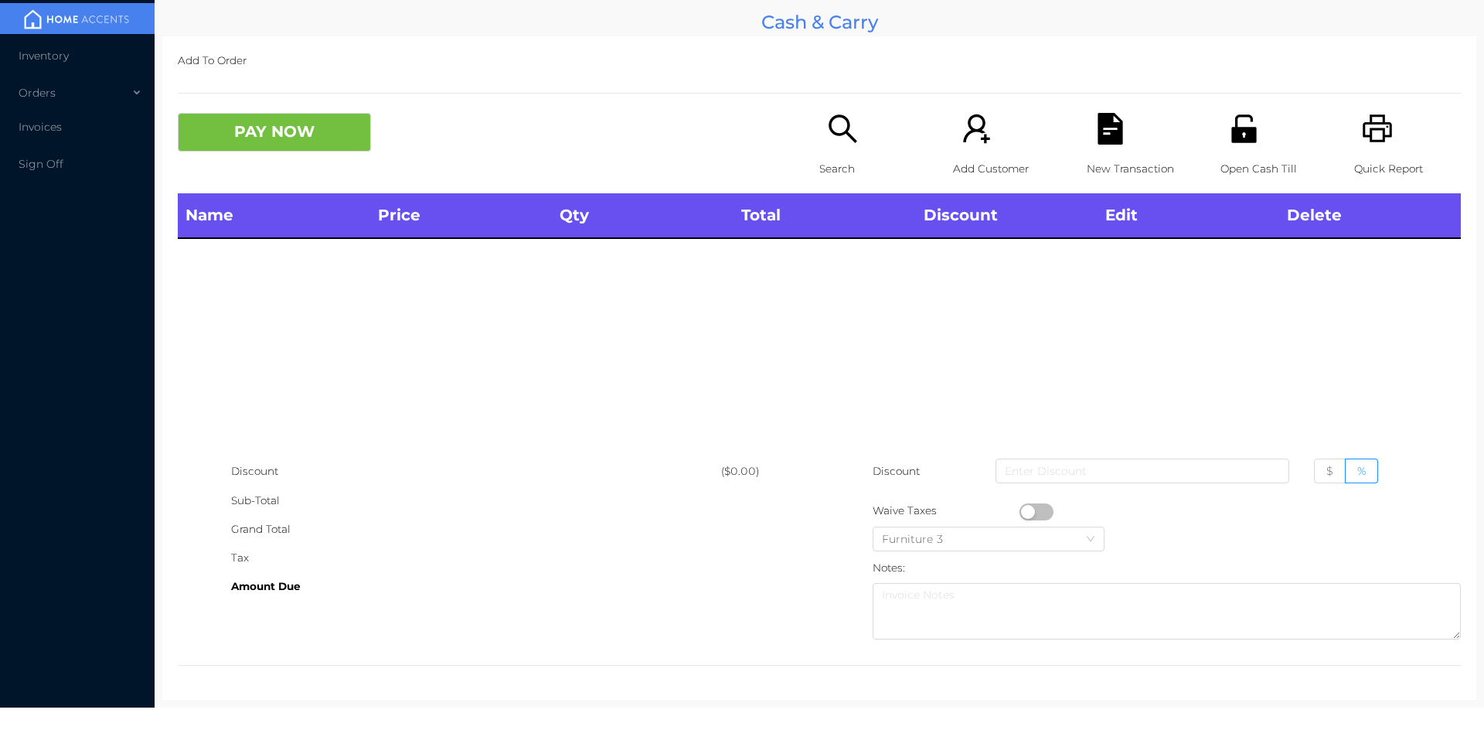
click at [841, 165] on p "Search" at bounding box center [872, 169] width 107 height 29
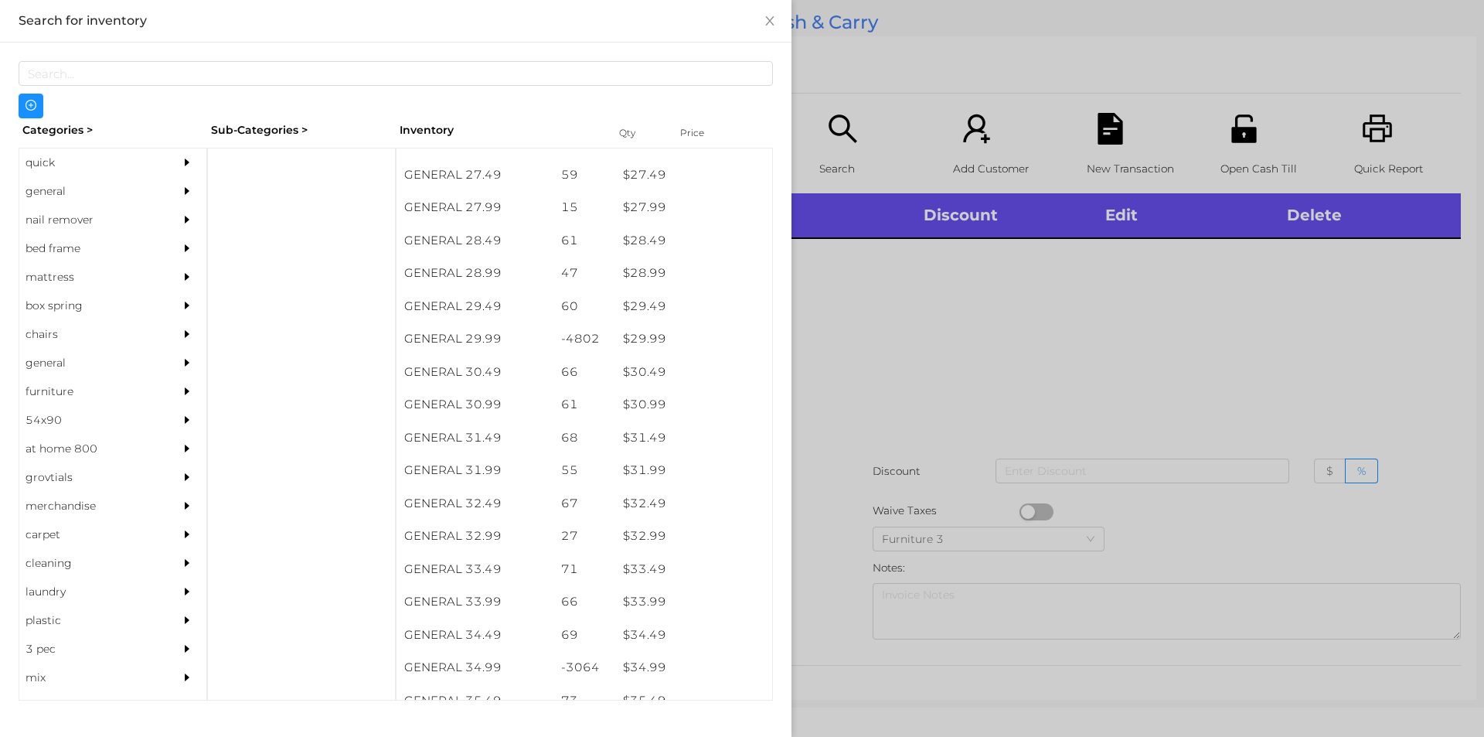
scroll to position [2239, 0]
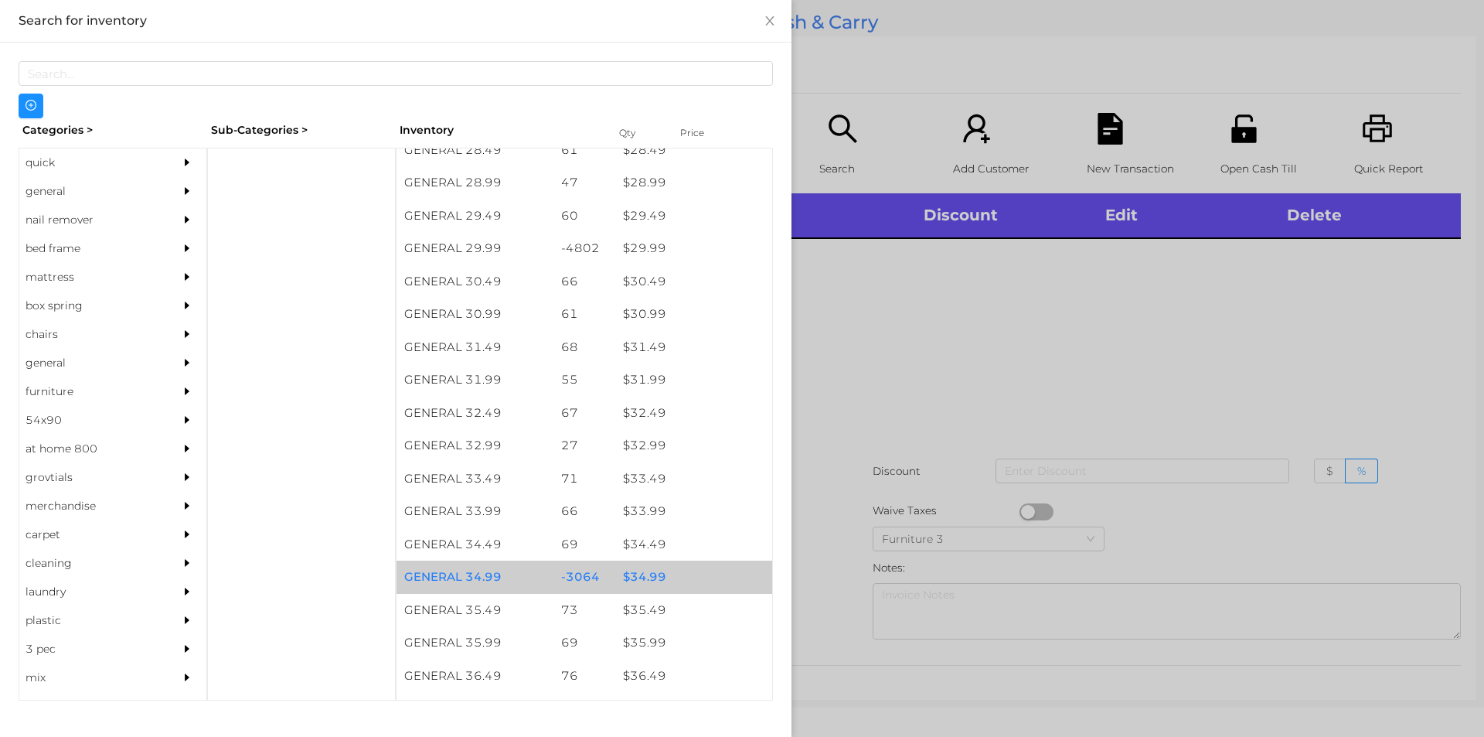
click at [633, 580] on div "$ 34.99" at bounding box center [693, 576] width 157 height 33
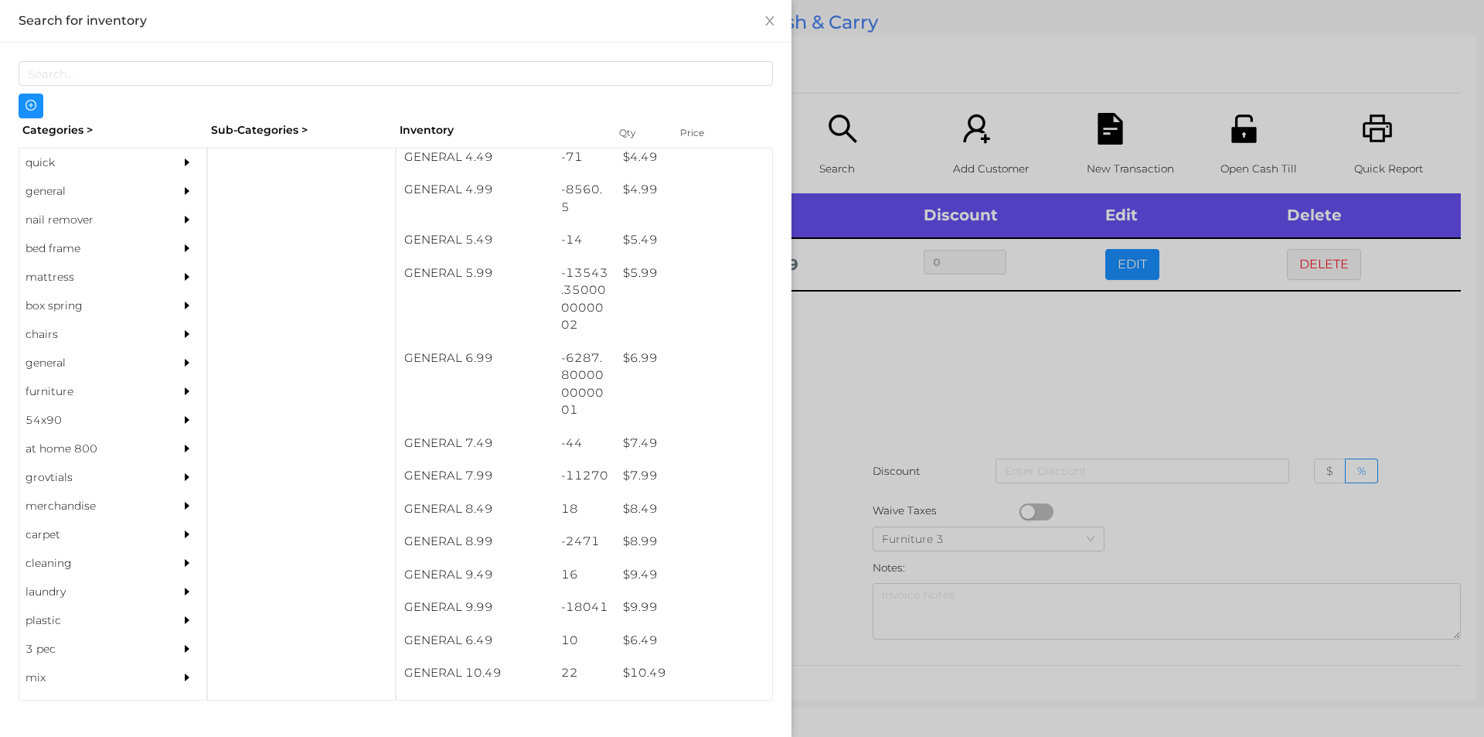
scroll to position [499, 0]
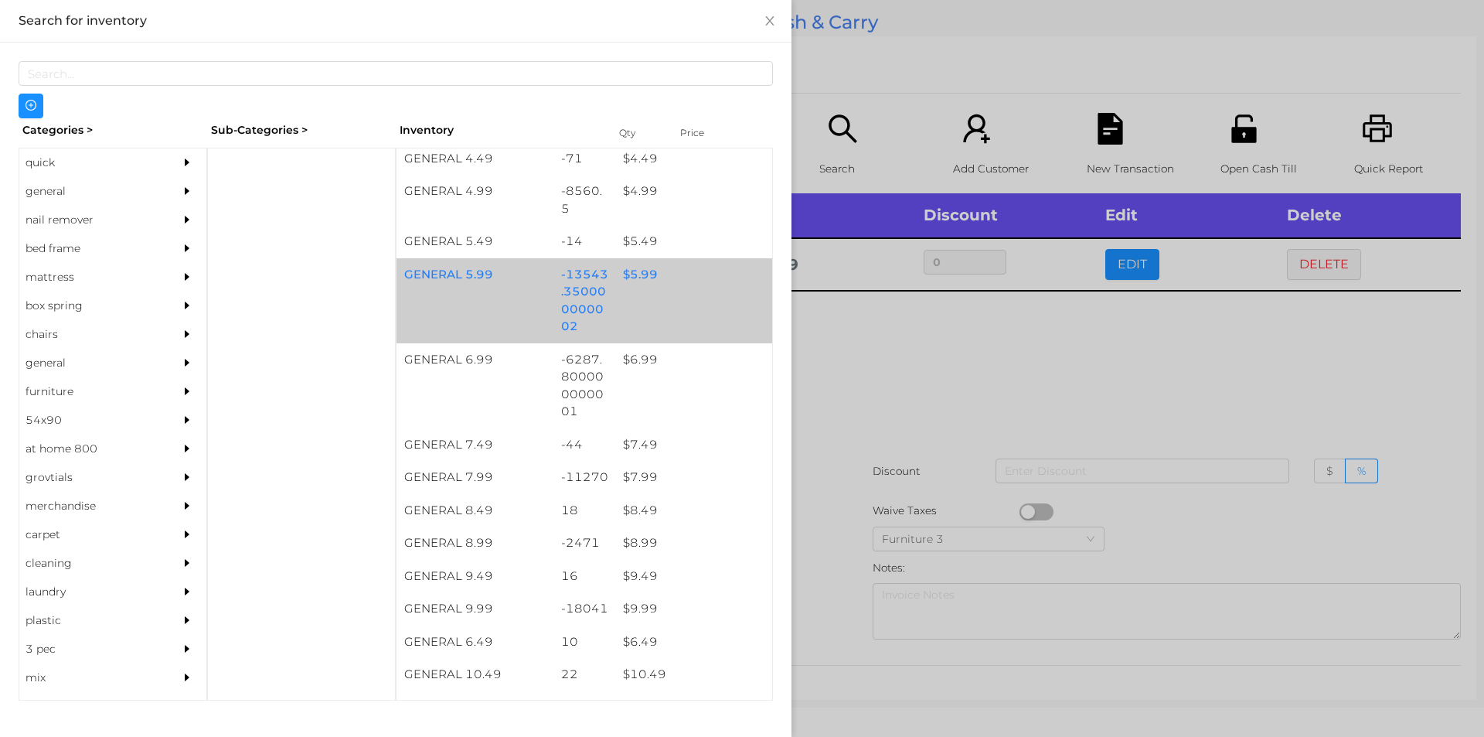
click at [631, 286] on div "$ 5.99" at bounding box center [693, 274] width 157 height 33
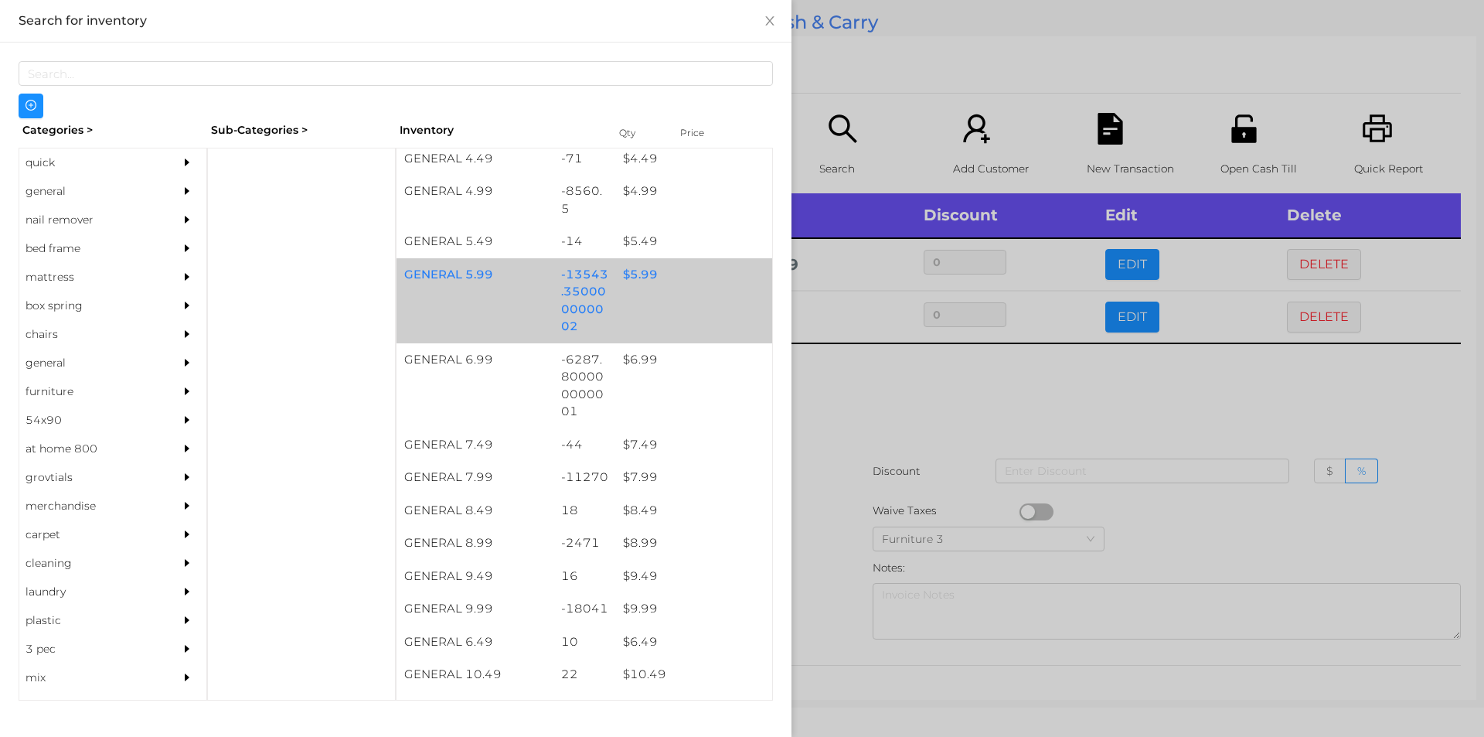
click at [632, 275] on div "$ 5.99" at bounding box center [693, 274] width 157 height 33
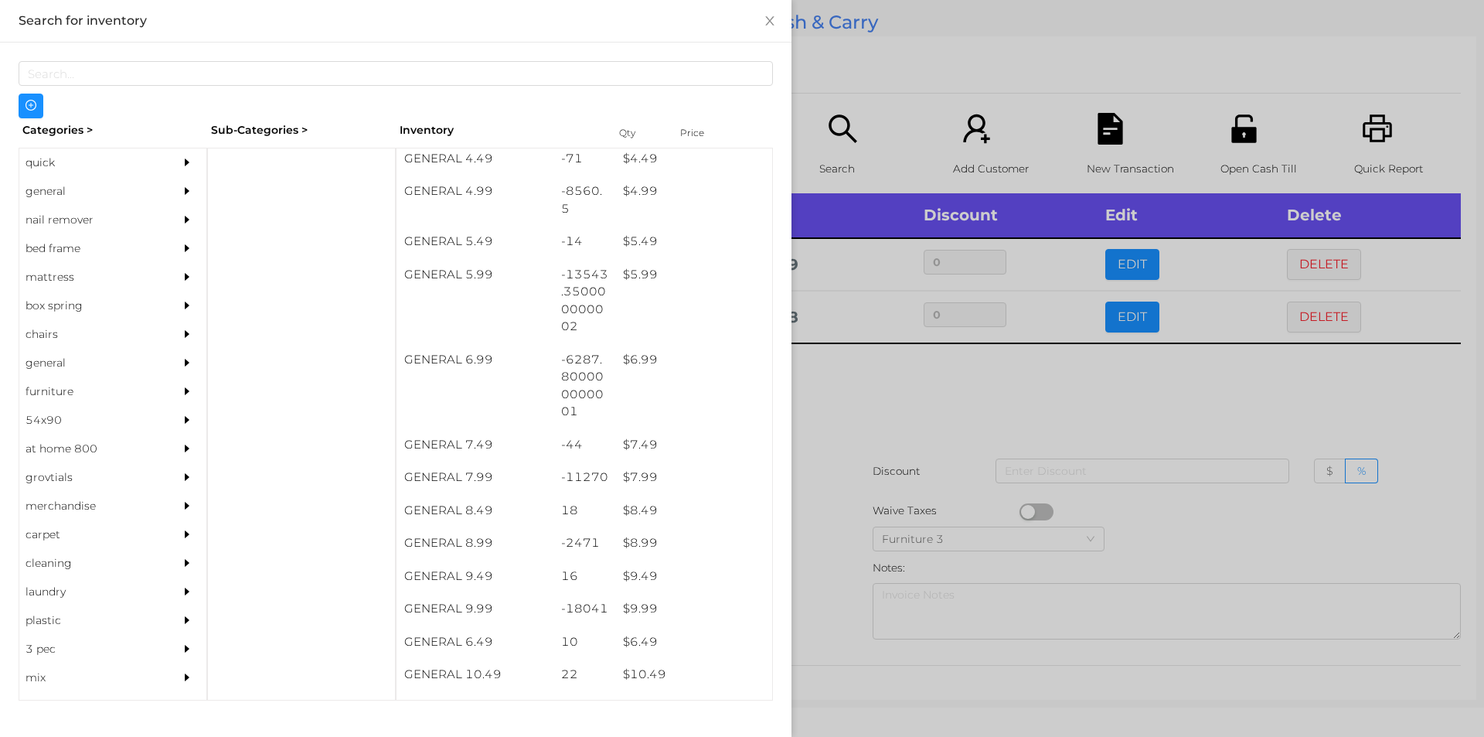
click at [847, 376] on div at bounding box center [742, 368] width 1484 height 737
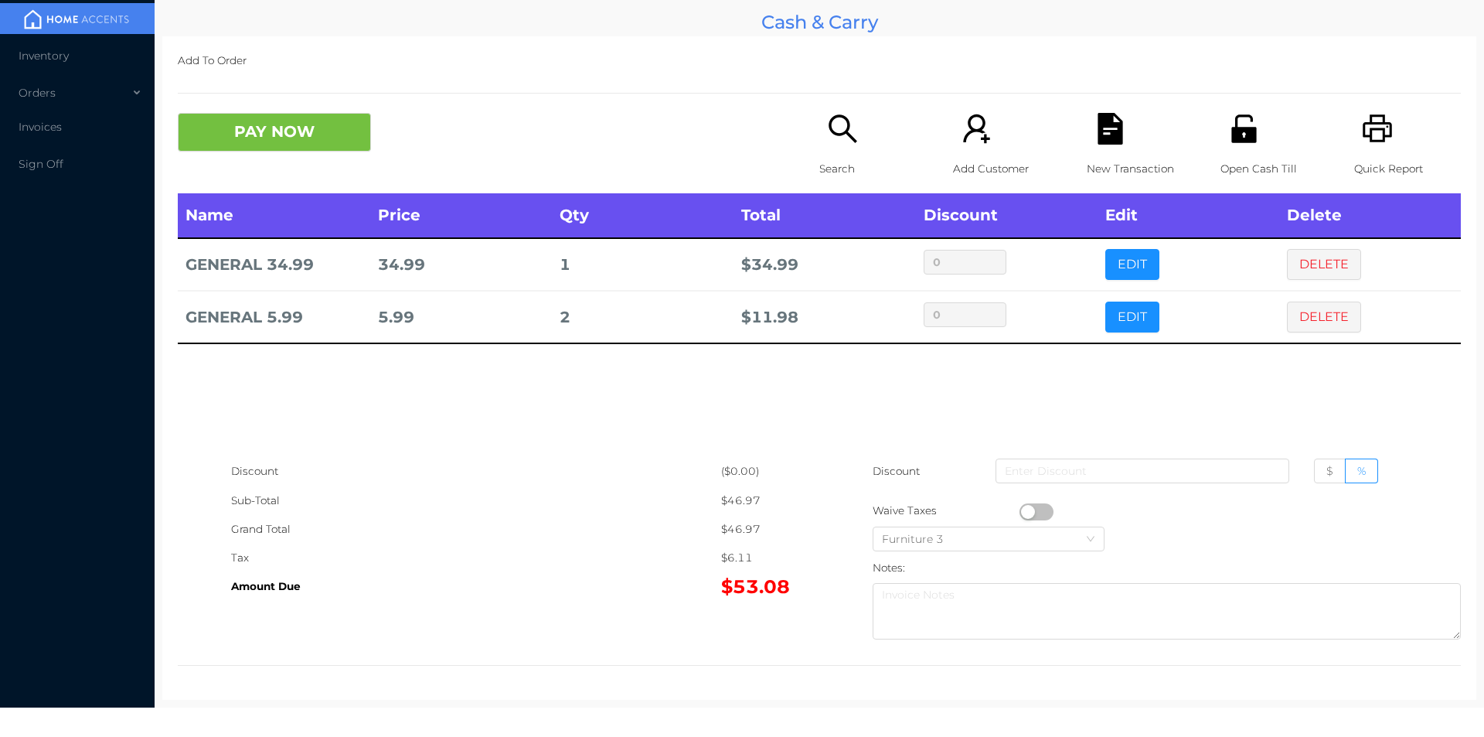
click at [250, 166] on div "PAY NOW Search Add Customer New Transaction Open Cash Till Quick Report" at bounding box center [819, 153] width 1283 height 80
click at [300, 134] on button "PAY NOW" at bounding box center [274, 132] width 193 height 39
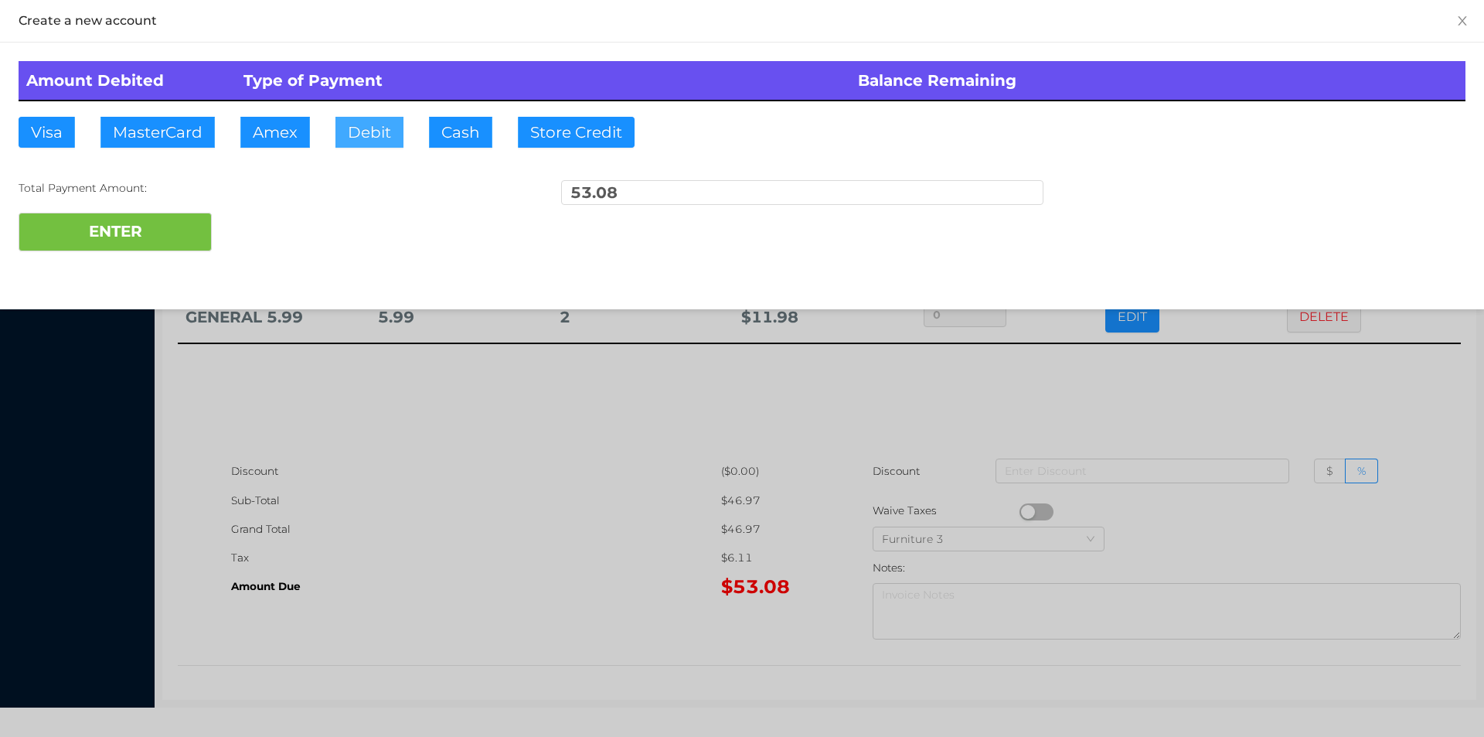
click at [355, 135] on button "Debit" at bounding box center [369, 132] width 68 height 31
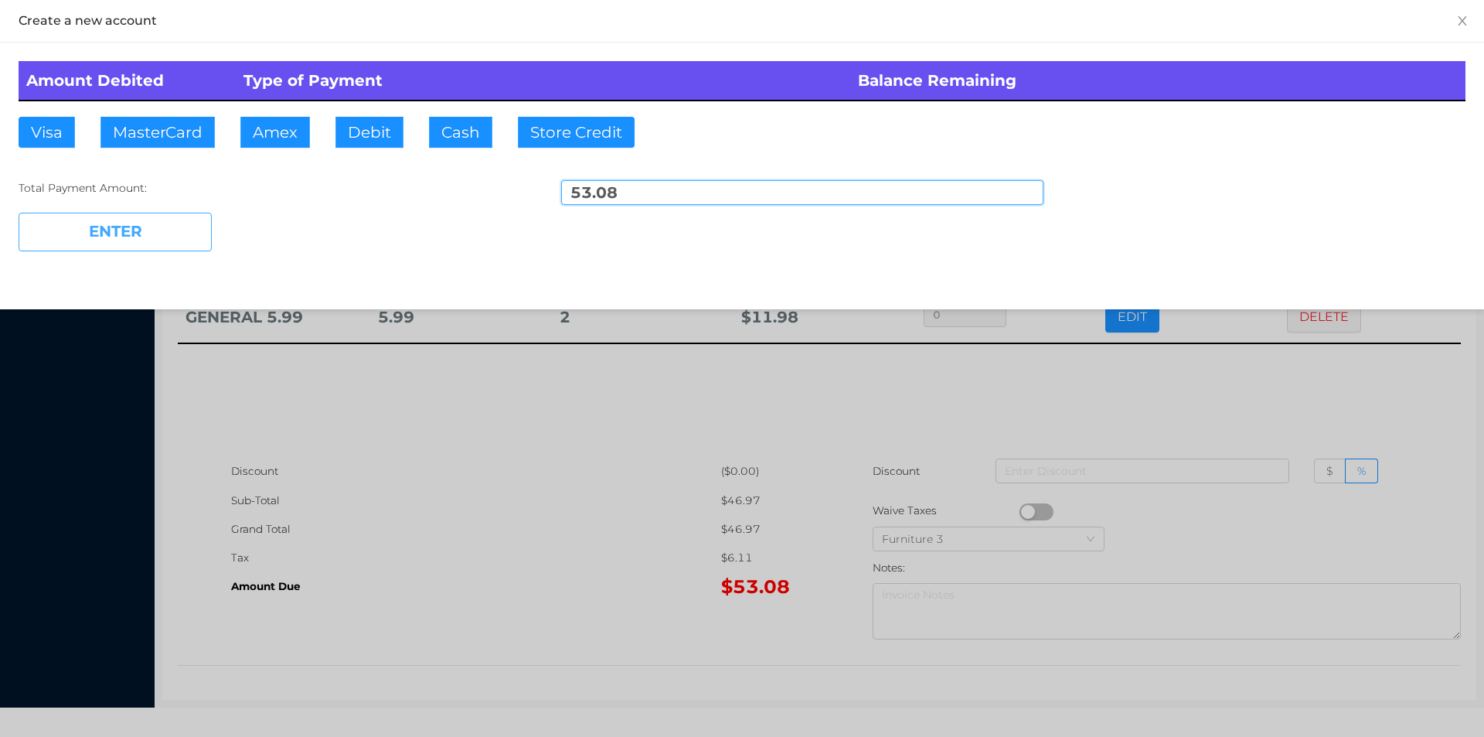
click at [116, 235] on button "ENTER" at bounding box center [115, 232] width 193 height 39
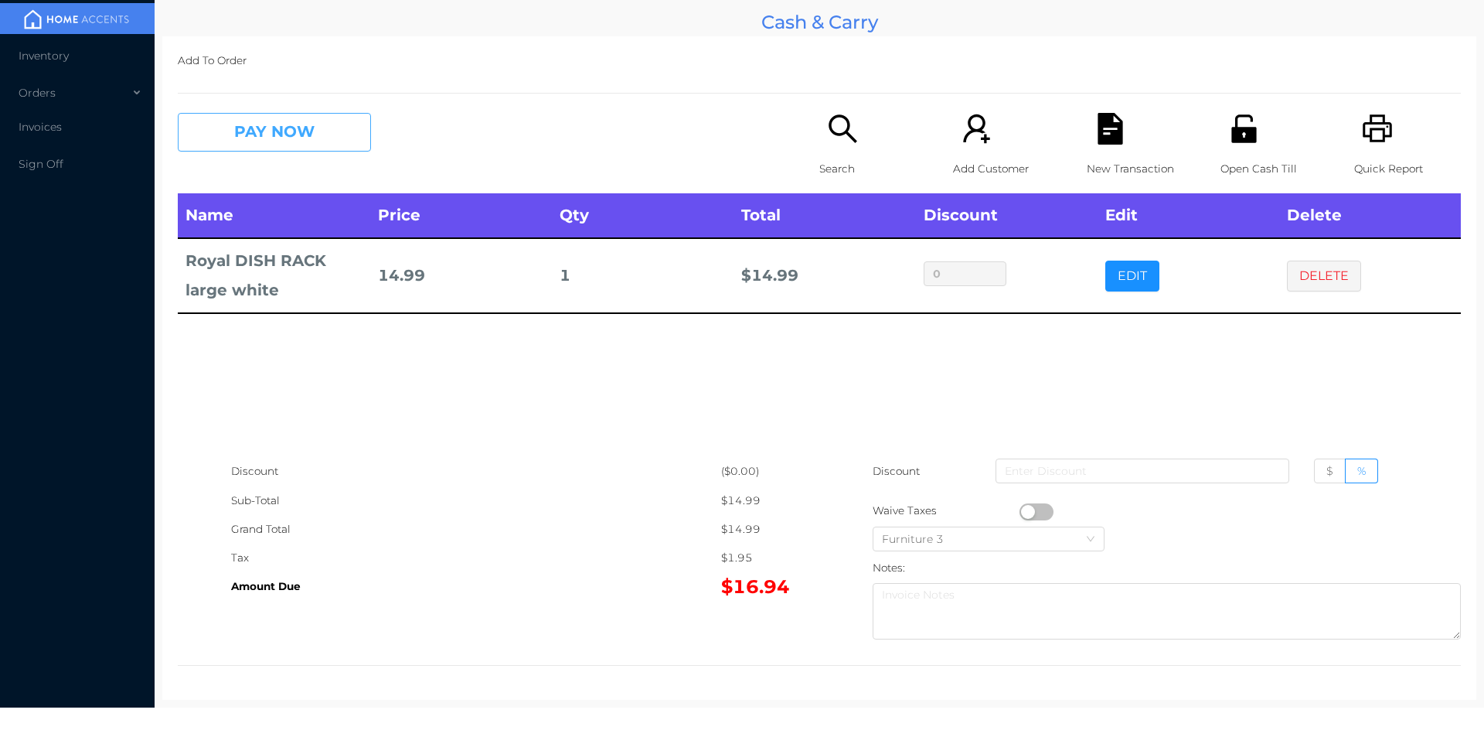
click at [261, 138] on button "PAY NOW" at bounding box center [274, 132] width 193 height 39
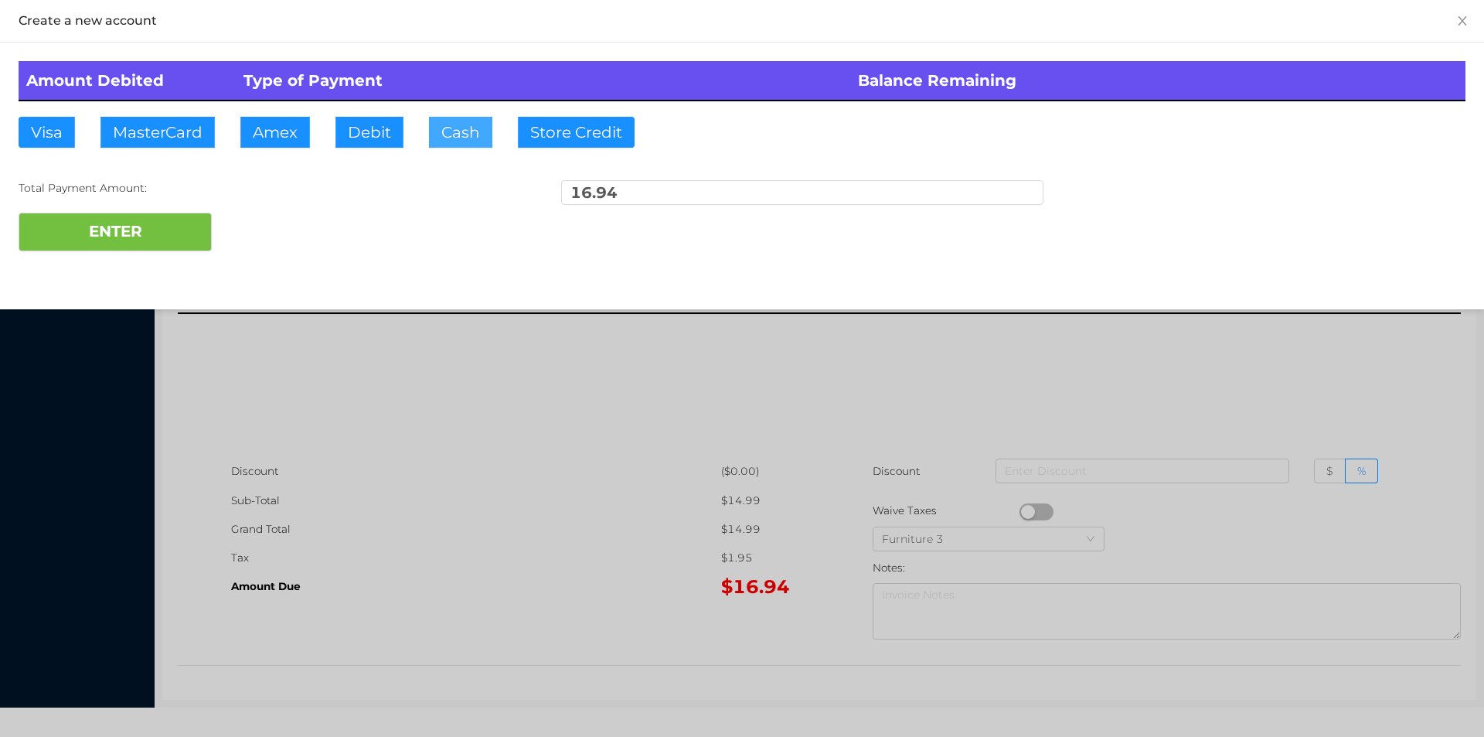
click at [458, 139] on button "Cash" at bounding box center [460, 132] width 63 height 31
type input "20."
click at [156, 226] on button "ENTER" at bounding box center [115, 232] width 193 height 39
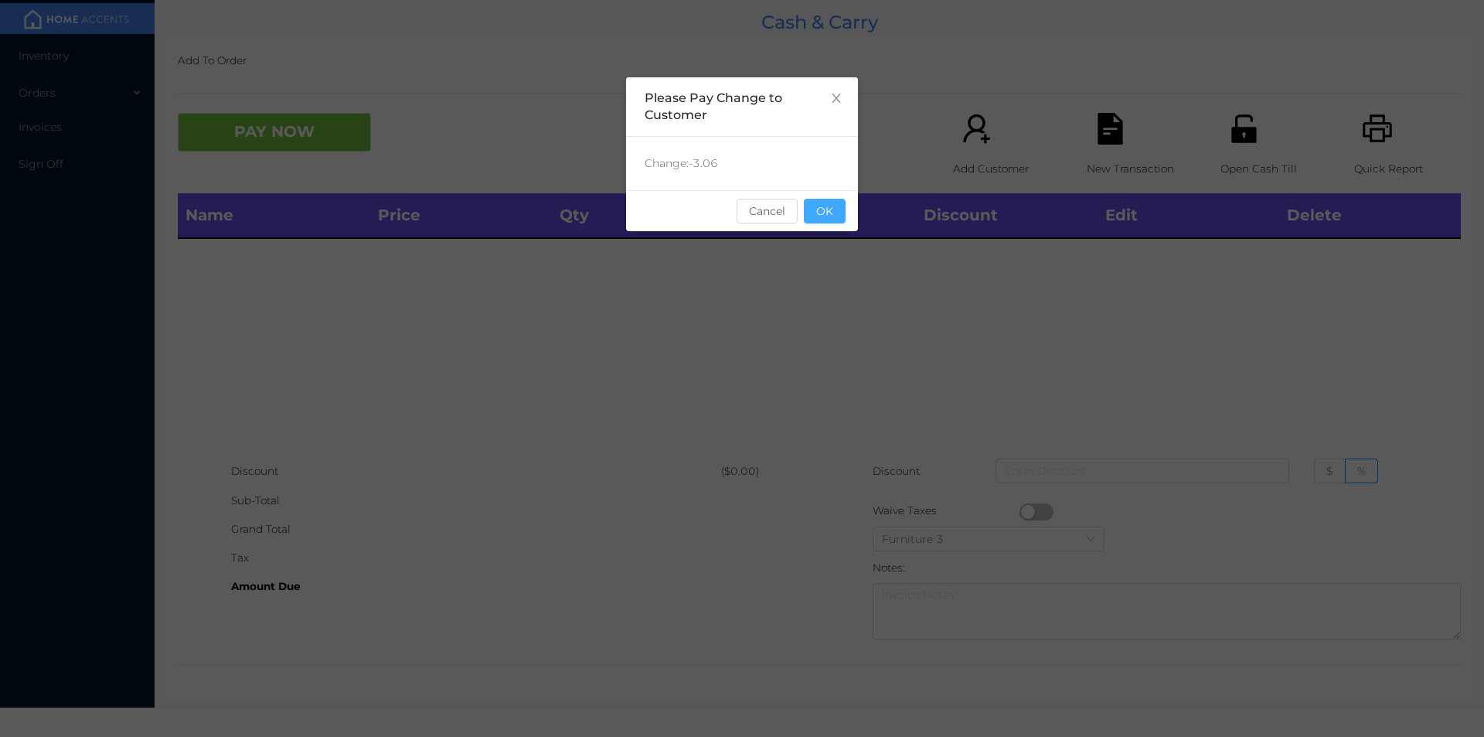
click at [829, 218] on button "OK" at bounding box center [825, 211] width 42 height 25
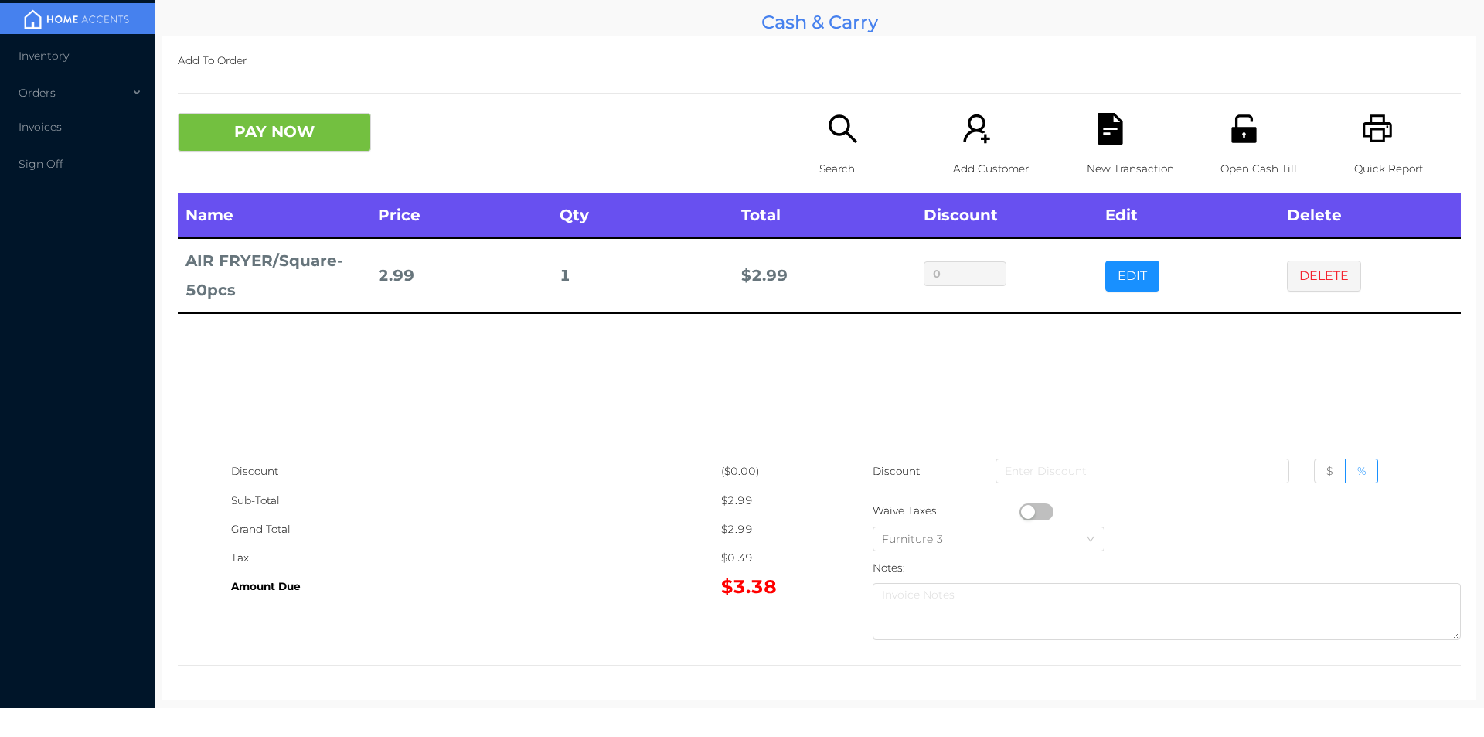
click at [835, 122] on icon "icon: search" at bounding box center [843, 129] width 32 height 32
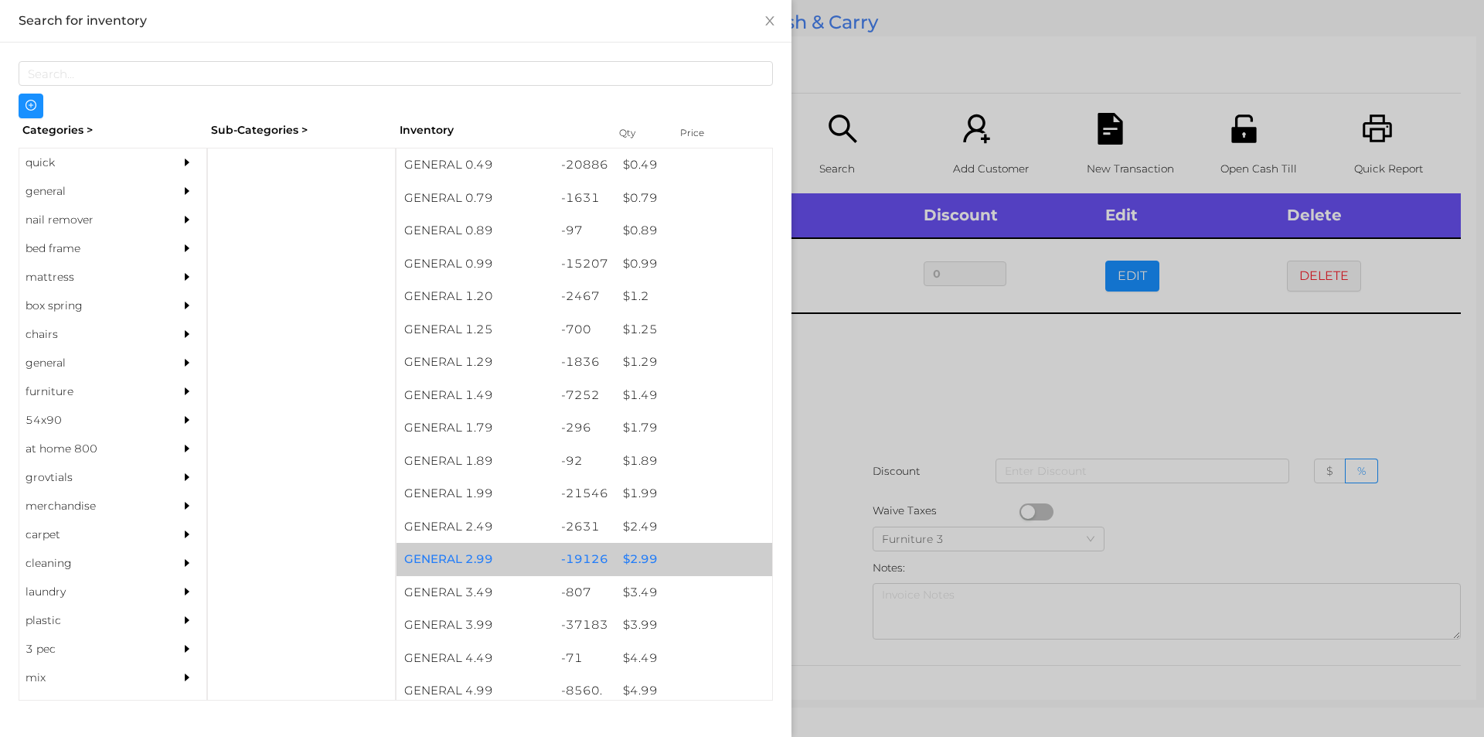
click at [641, 554] on div "$ 2.99" at bounding box center [693, 559] width 157 height 33
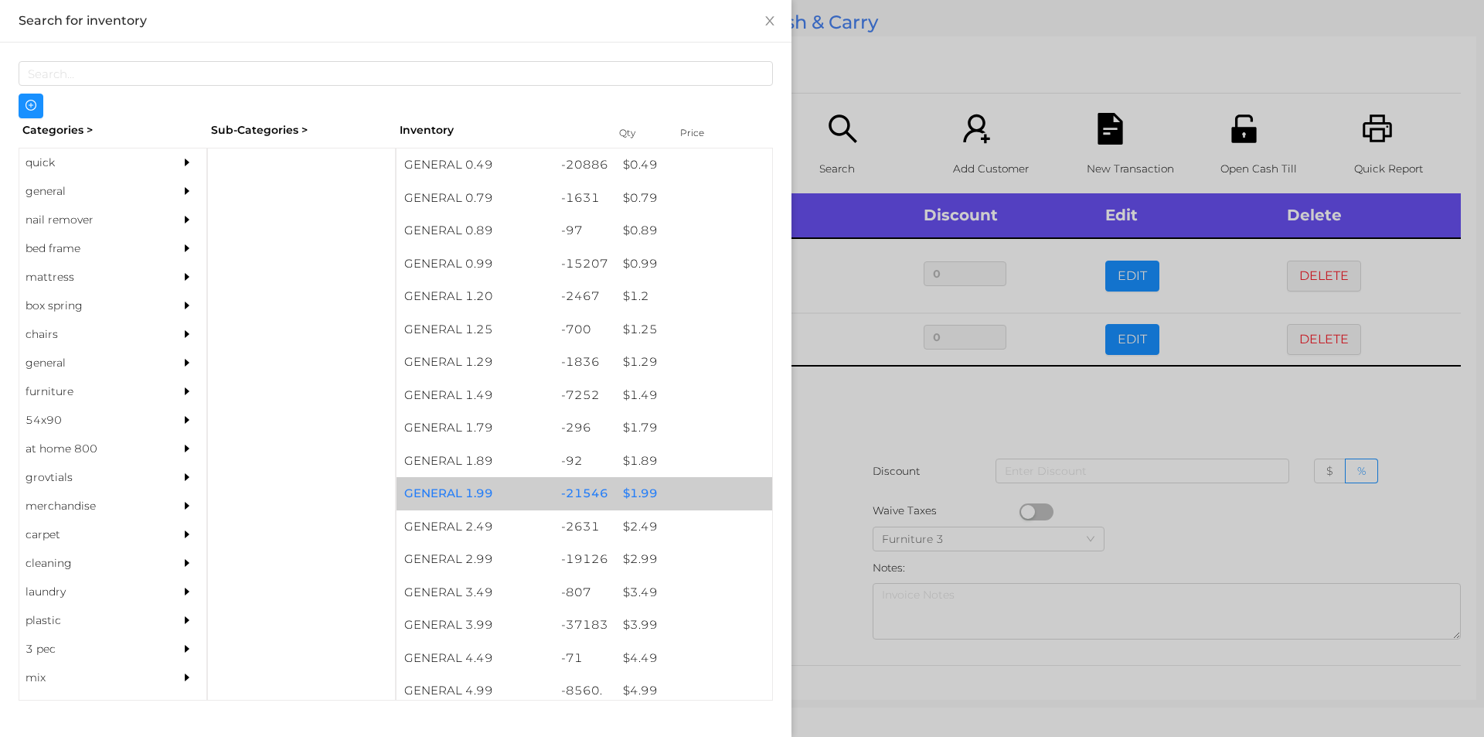
click at [643, 487] on div "$ 1.99" at bounding box center [693, 493] width 157 height 33
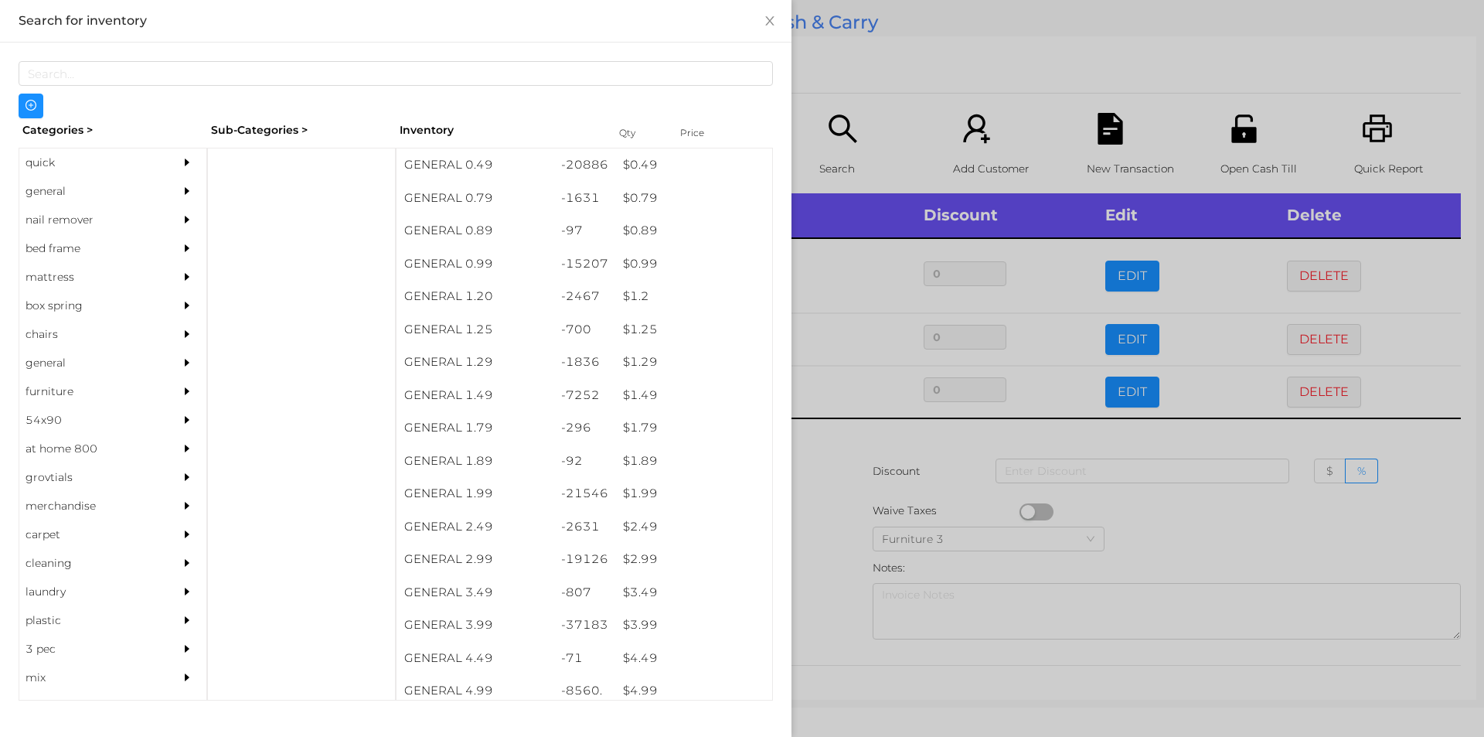
click at [825, 474] on div at bounding box center [742, 368] width 1484 height 737
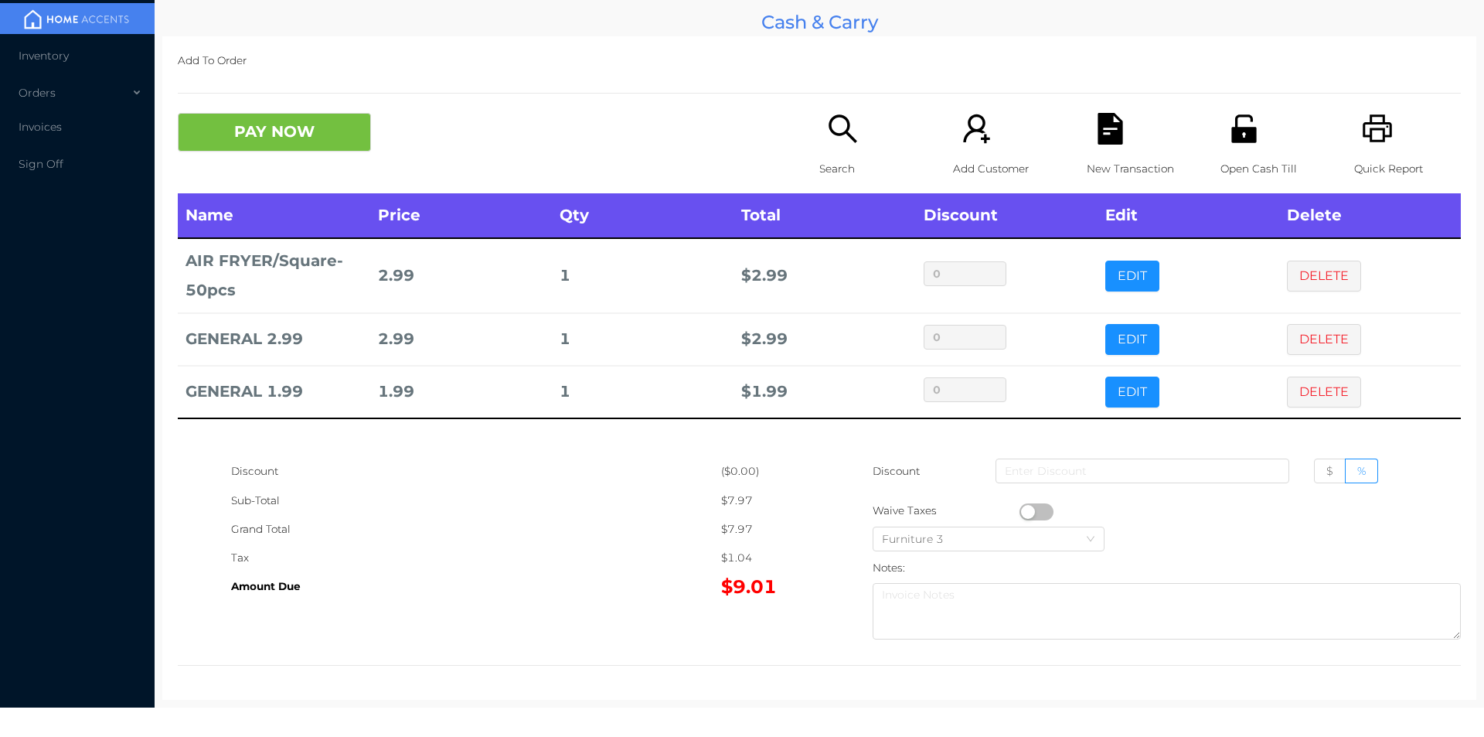
click at [839, 138] on icon "icon: search" at bounding box center [843, 129] width 32 height 32
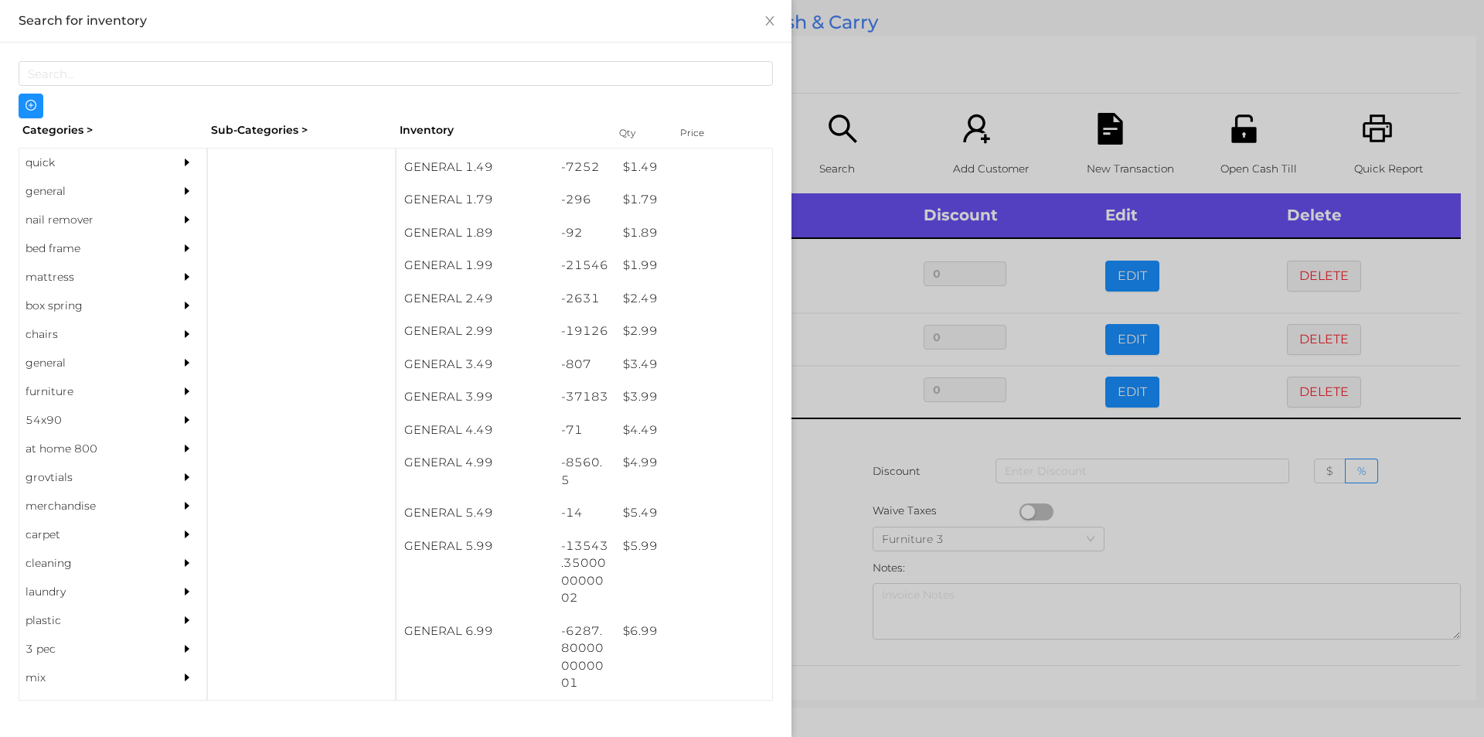
scroll to position [239, 0]
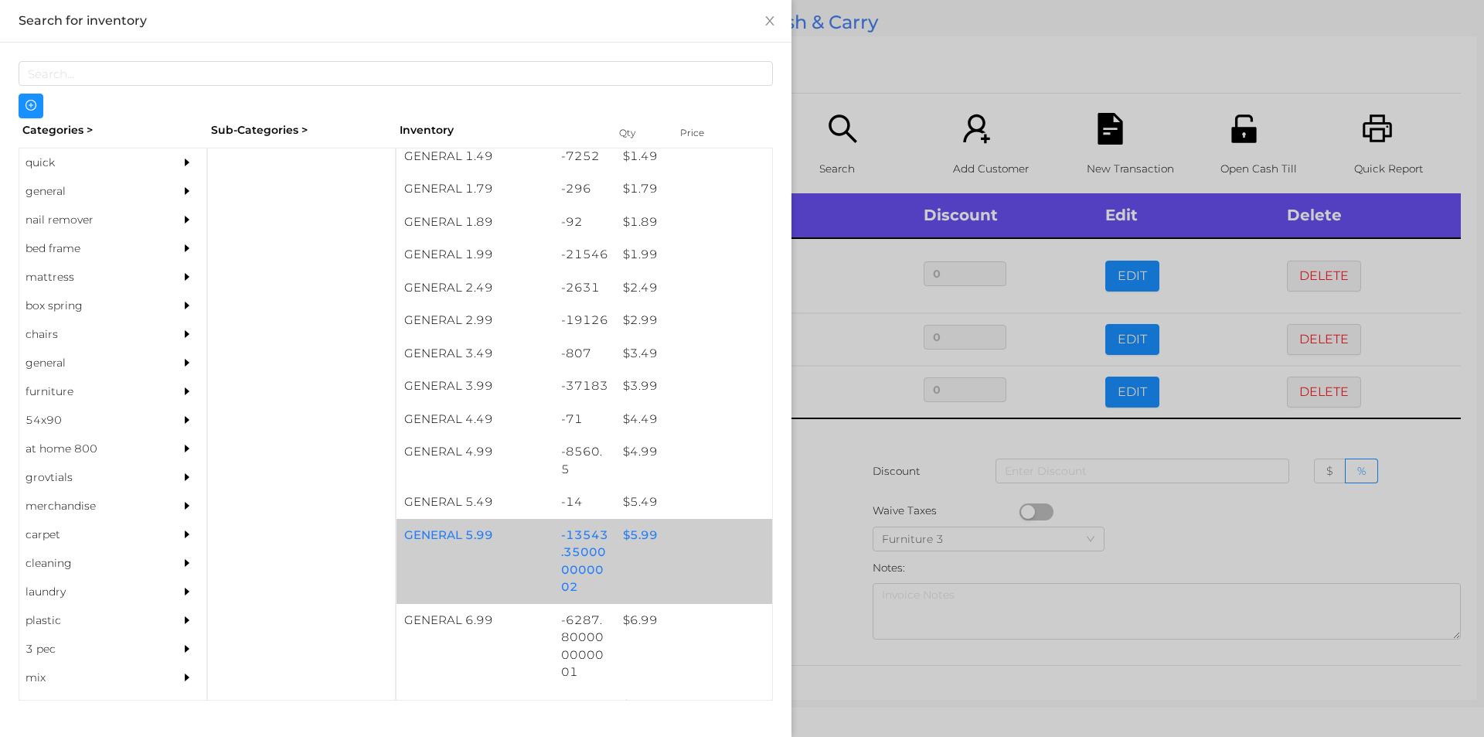
click at [643, 538] on div "$ 5.99" at bounding box center [693, 535] width 157 height 33
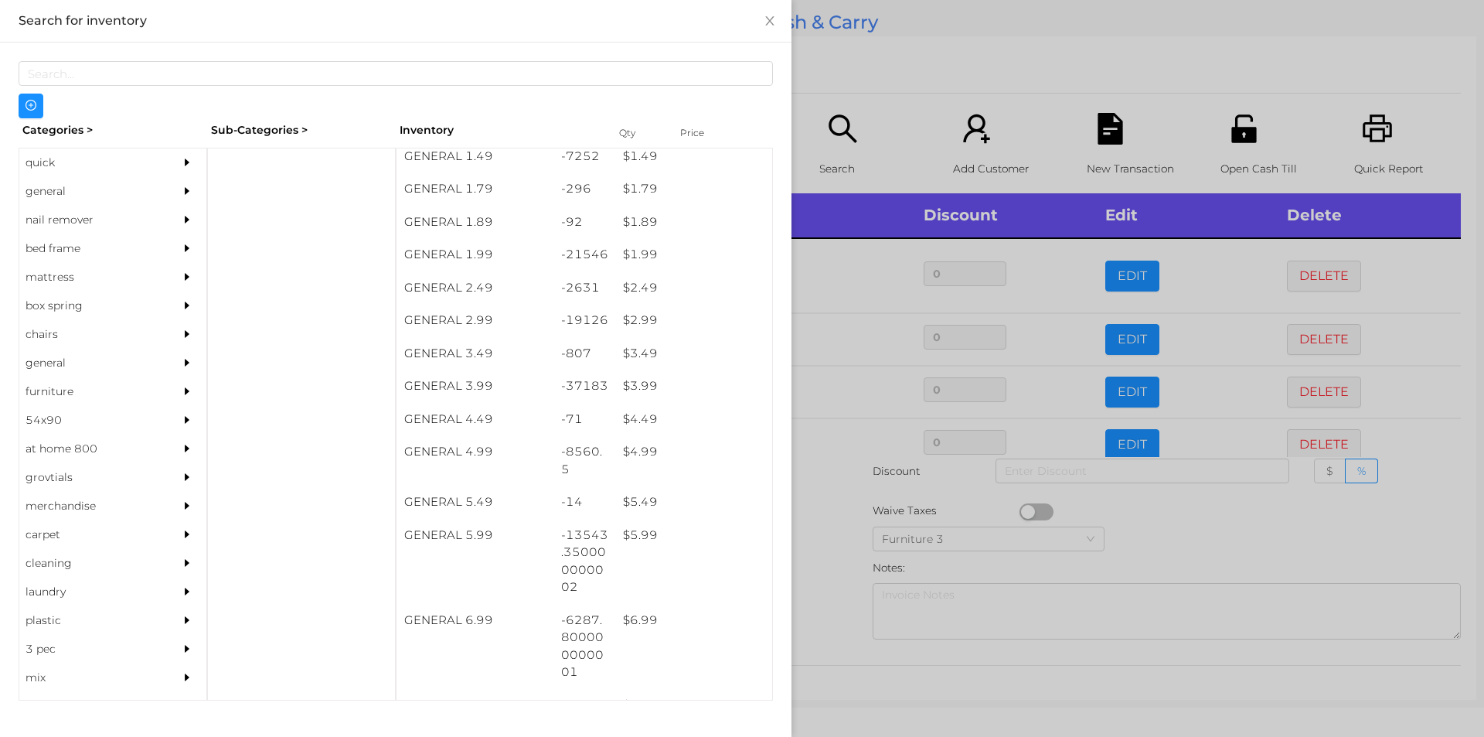
click at [844, 556] on div at bounding box center [742, 368] width 1484 height 737
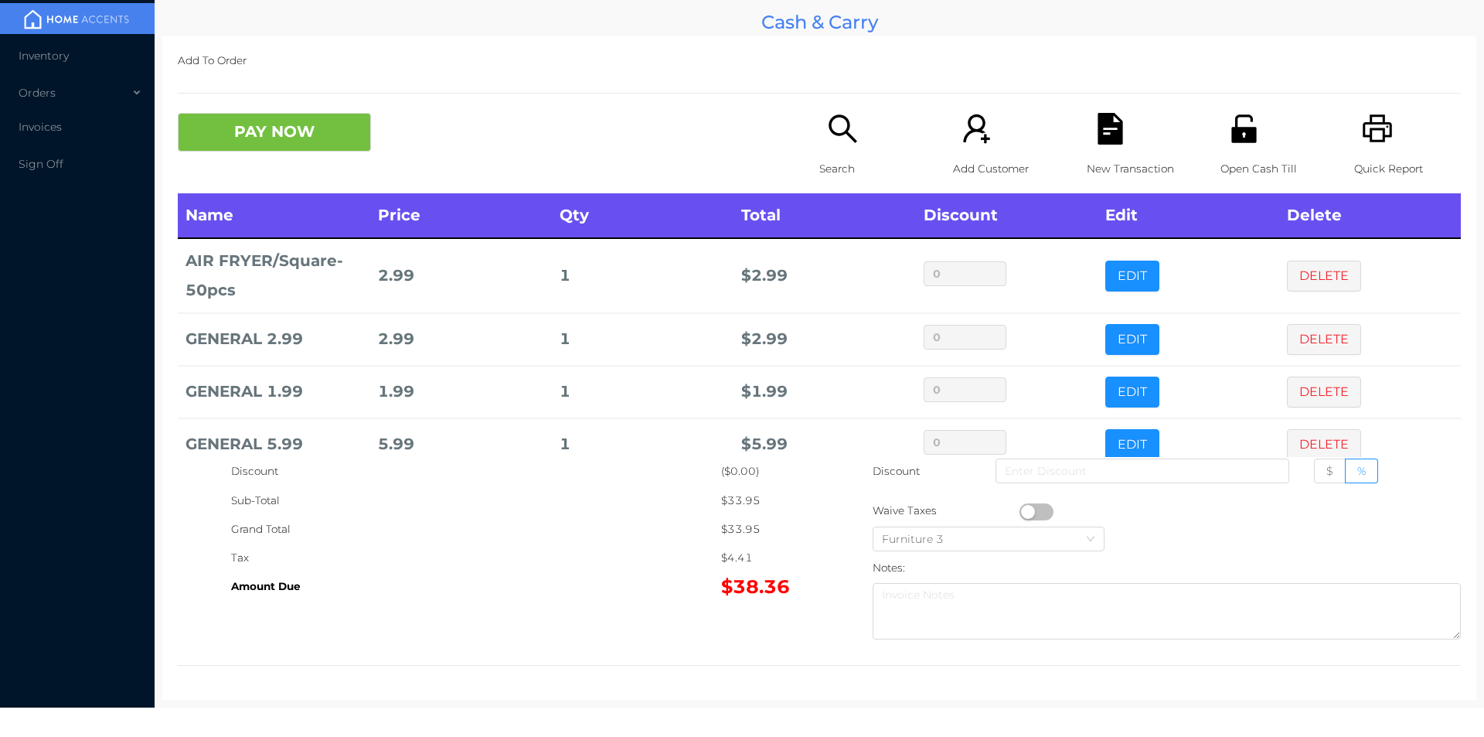
click at [230, 116] on button "PAY NOW" at bounding box center [274, 132] width 193 height 39
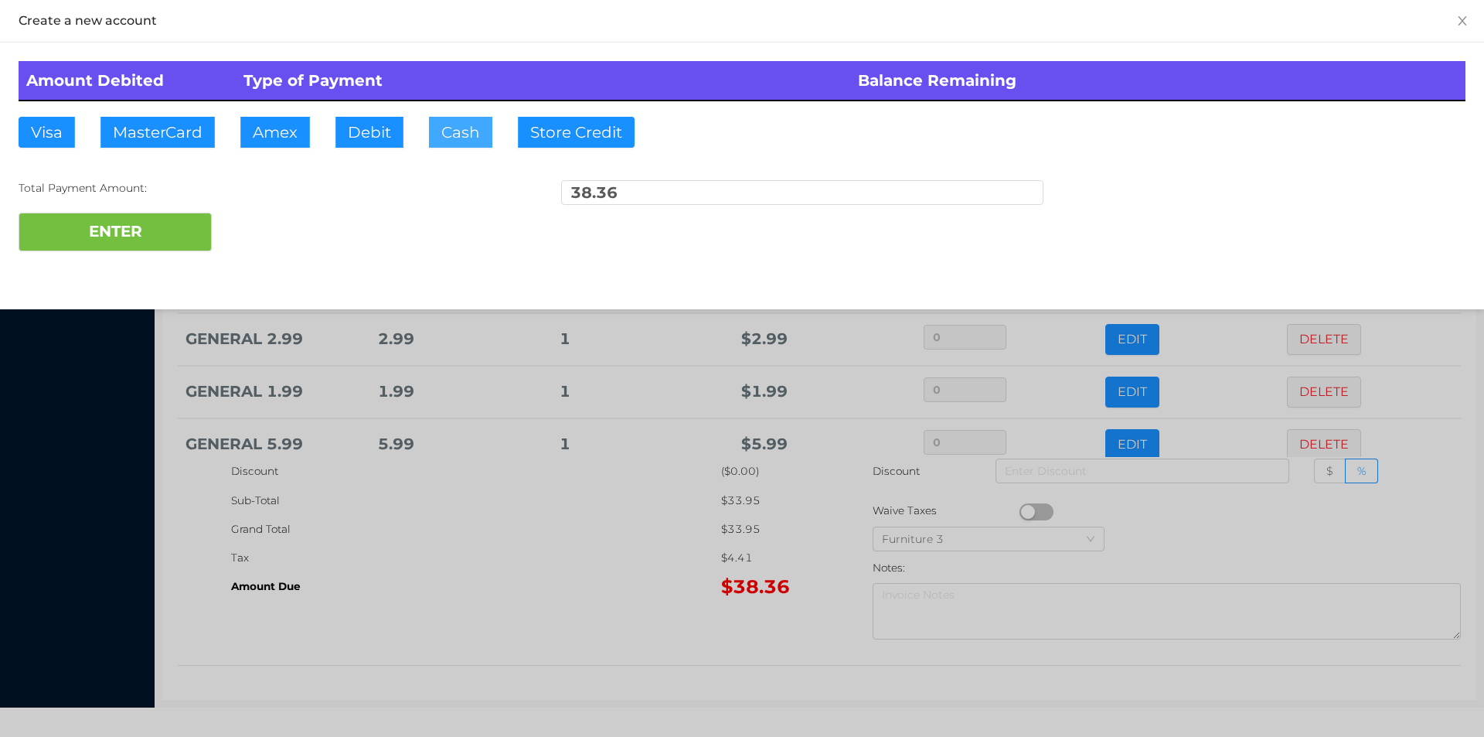
click at [440, 137] on button "Cash" at bounding box center [460, 132] width 63 height 31
type input "40."
click at [152, 245] on button "ENTER" at bounding box center [115, 232] width 193 height 39
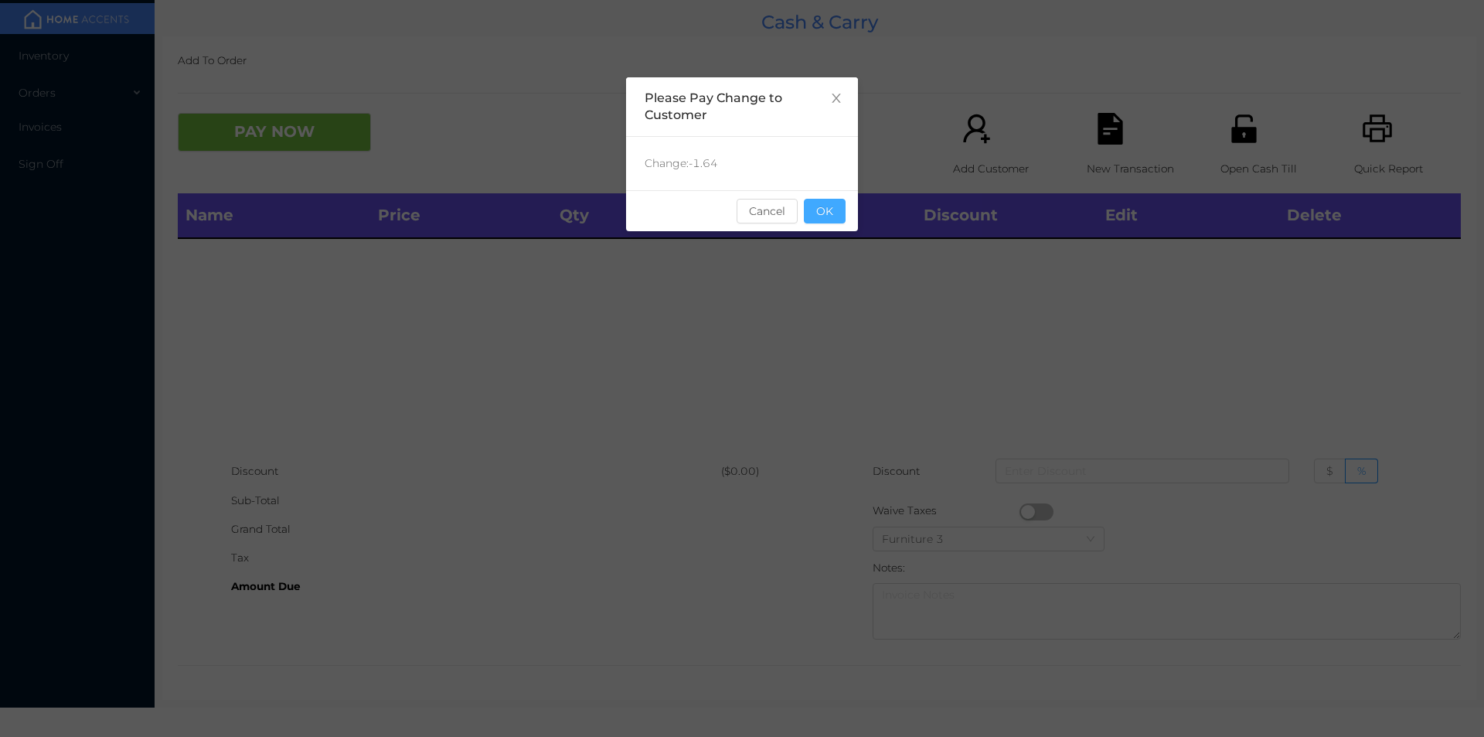
click at [832, 210] on button "OK" at bounding box center [825, 211] width 42 height 25
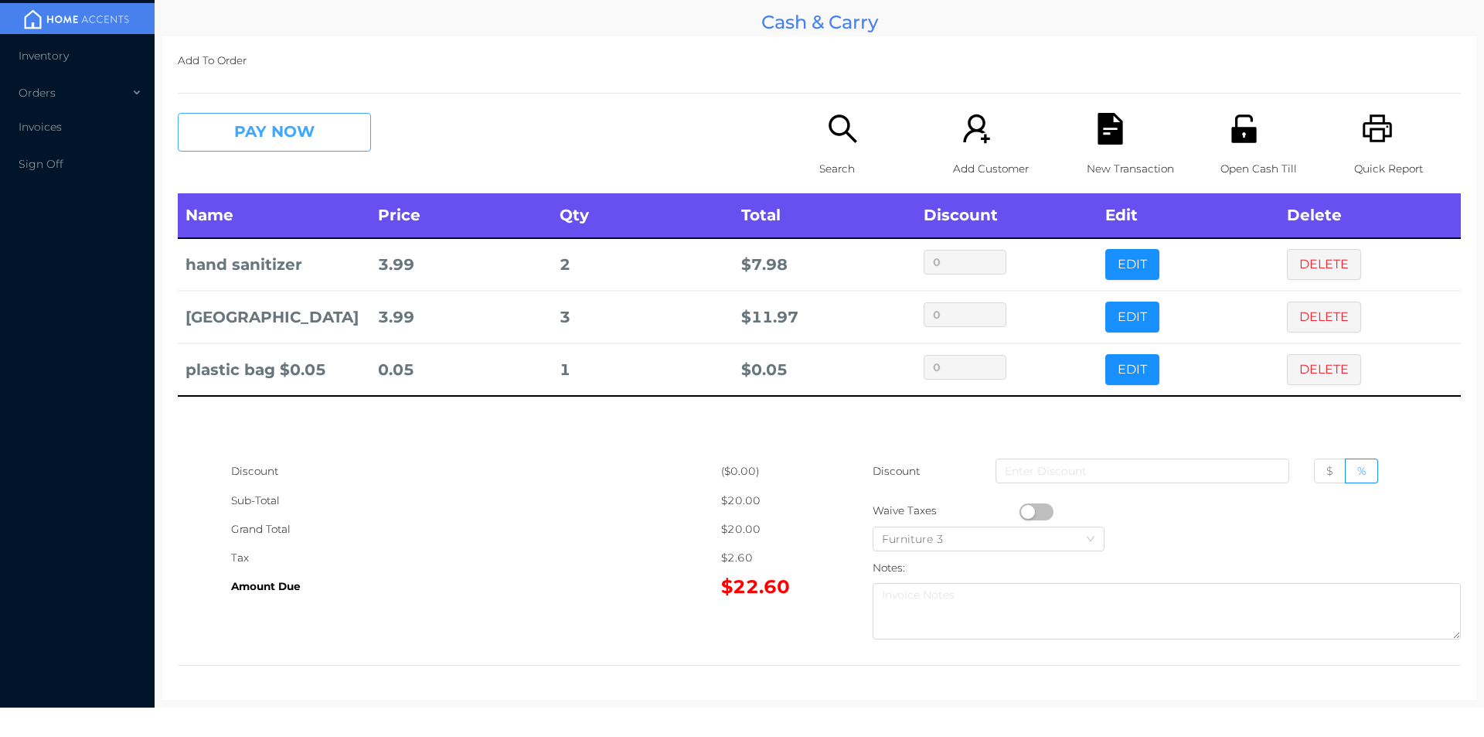
click at [287, 140] on button "PAY NOW" at bounding box center [274, 132] width 193 height 39
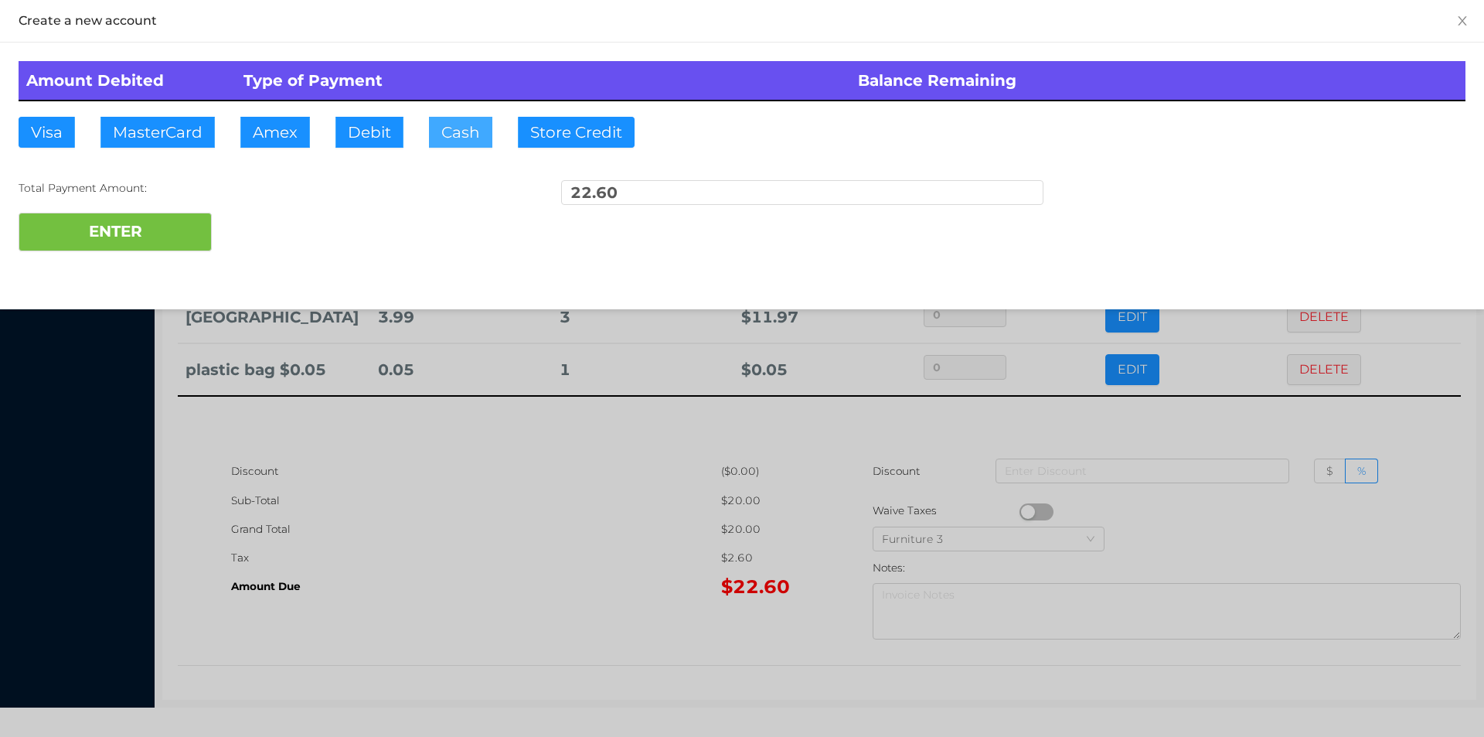
click at [463, 136] on button "Cash" at bounding box center [460, 132] width 63 height 31
type input "25."
click at [148, 236] on button "ENTER" at bounding box center [115, 232] width 193 height 39
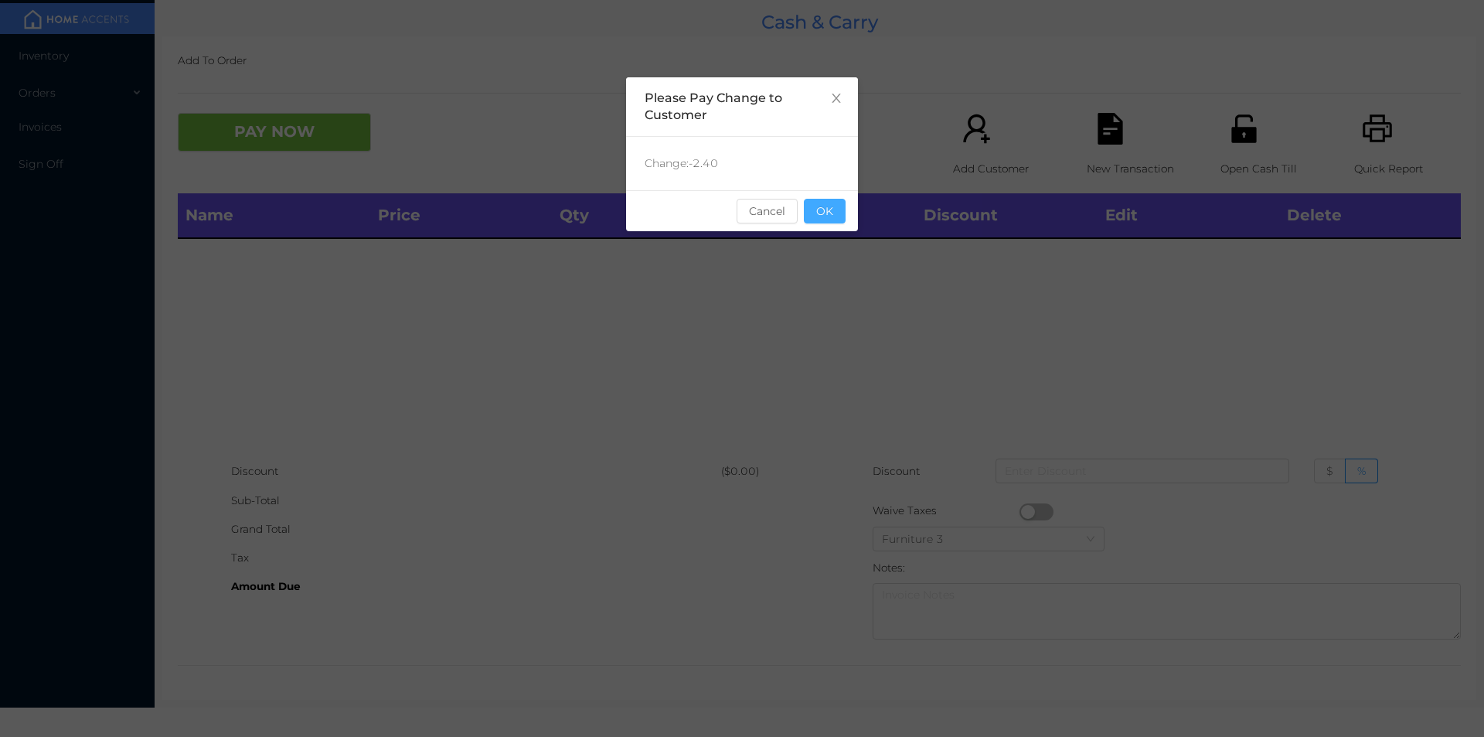
click at [825, 210] on button "OK" at bounding box center [825, 211] width 42 height 25
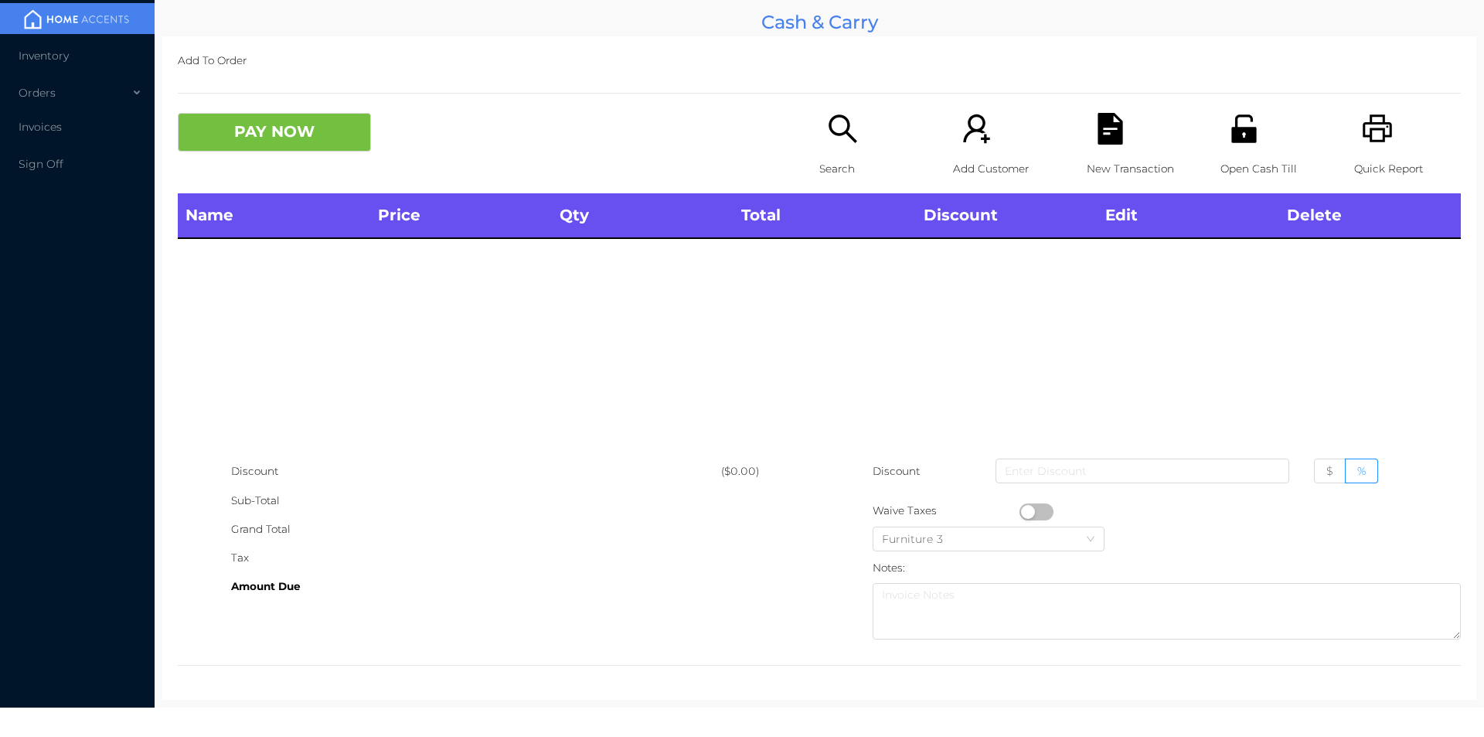
click at [820, 172] on p "Search" at bounding box center [872, 169] width 107 height 29
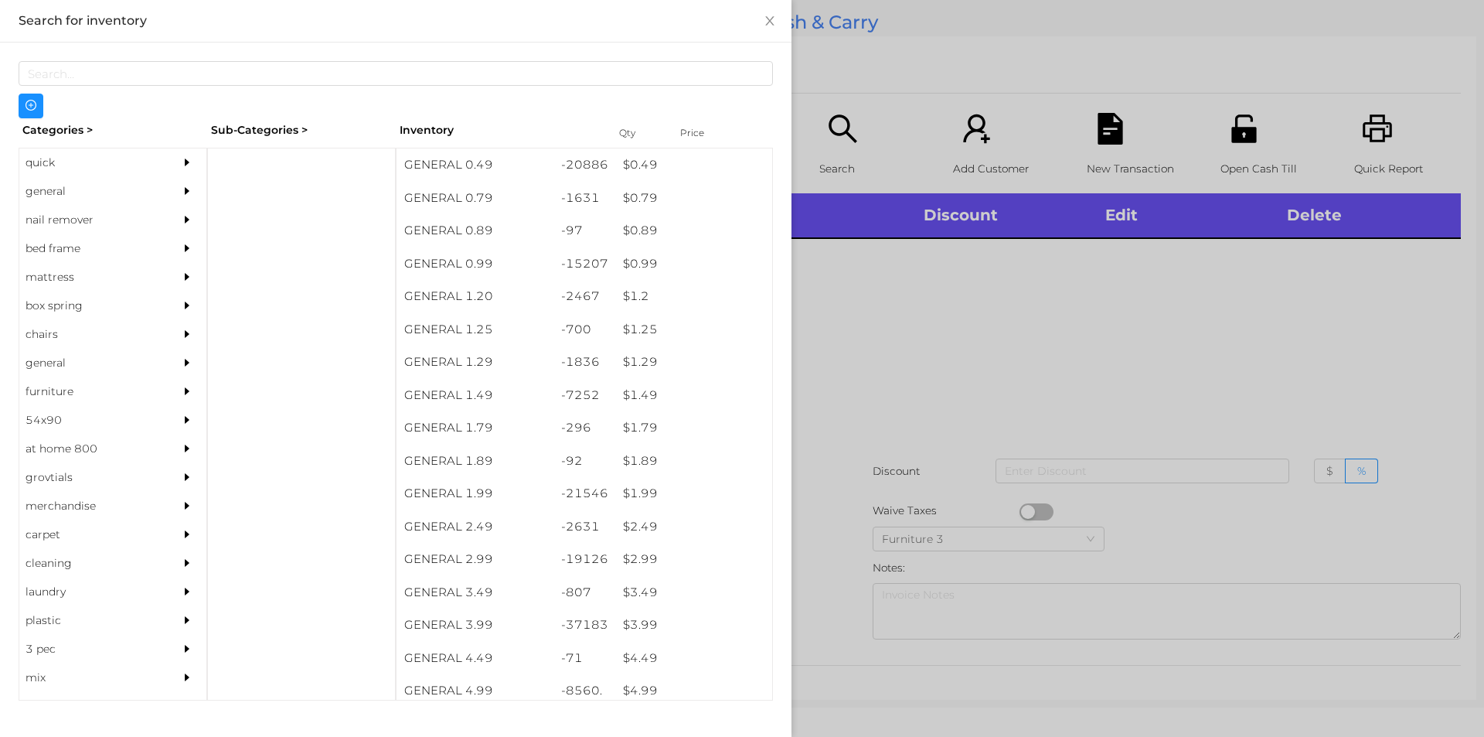
click at [37, 192] on div "general" at bounding box center [89, 191] width 141 height 29
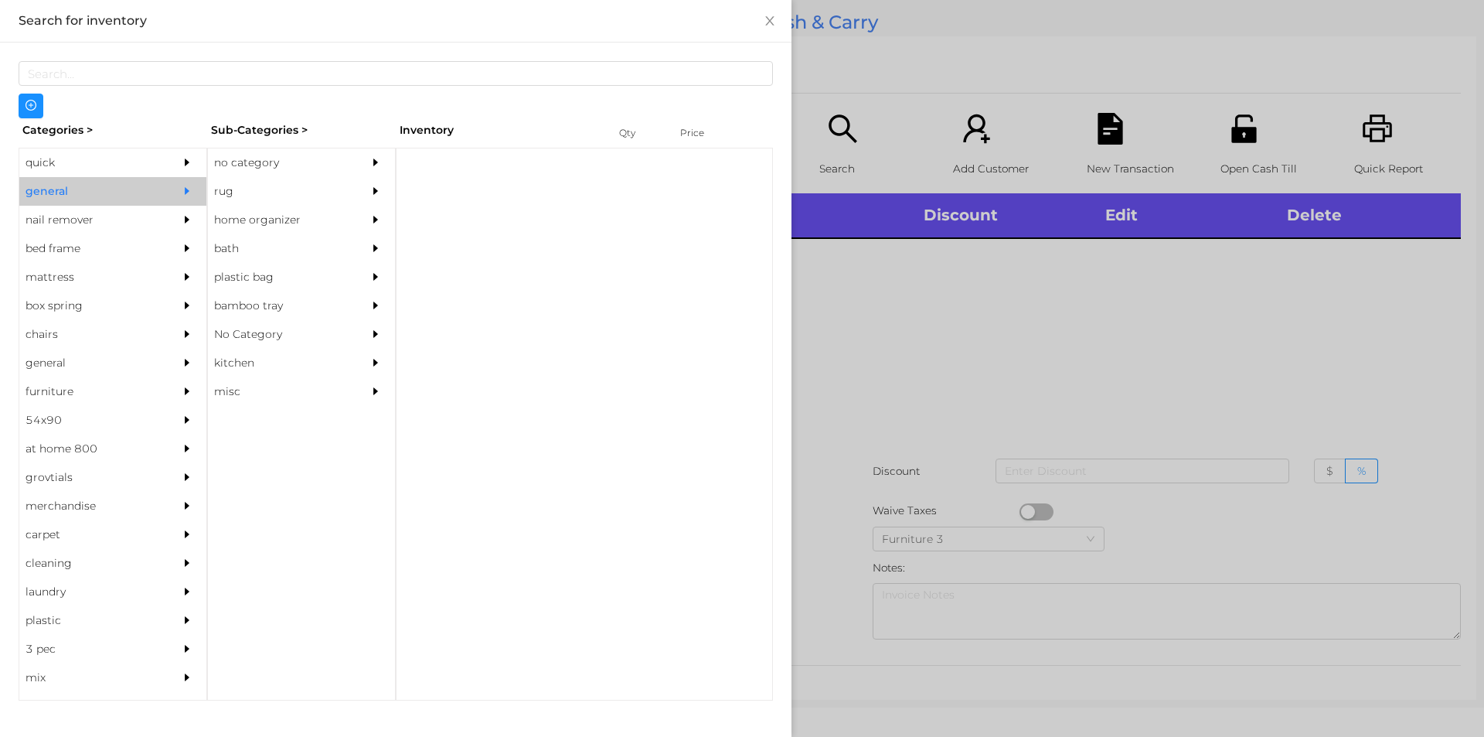
click at [268, 171] on div "no category" at bounding box center [278, 162] width 141 height 29
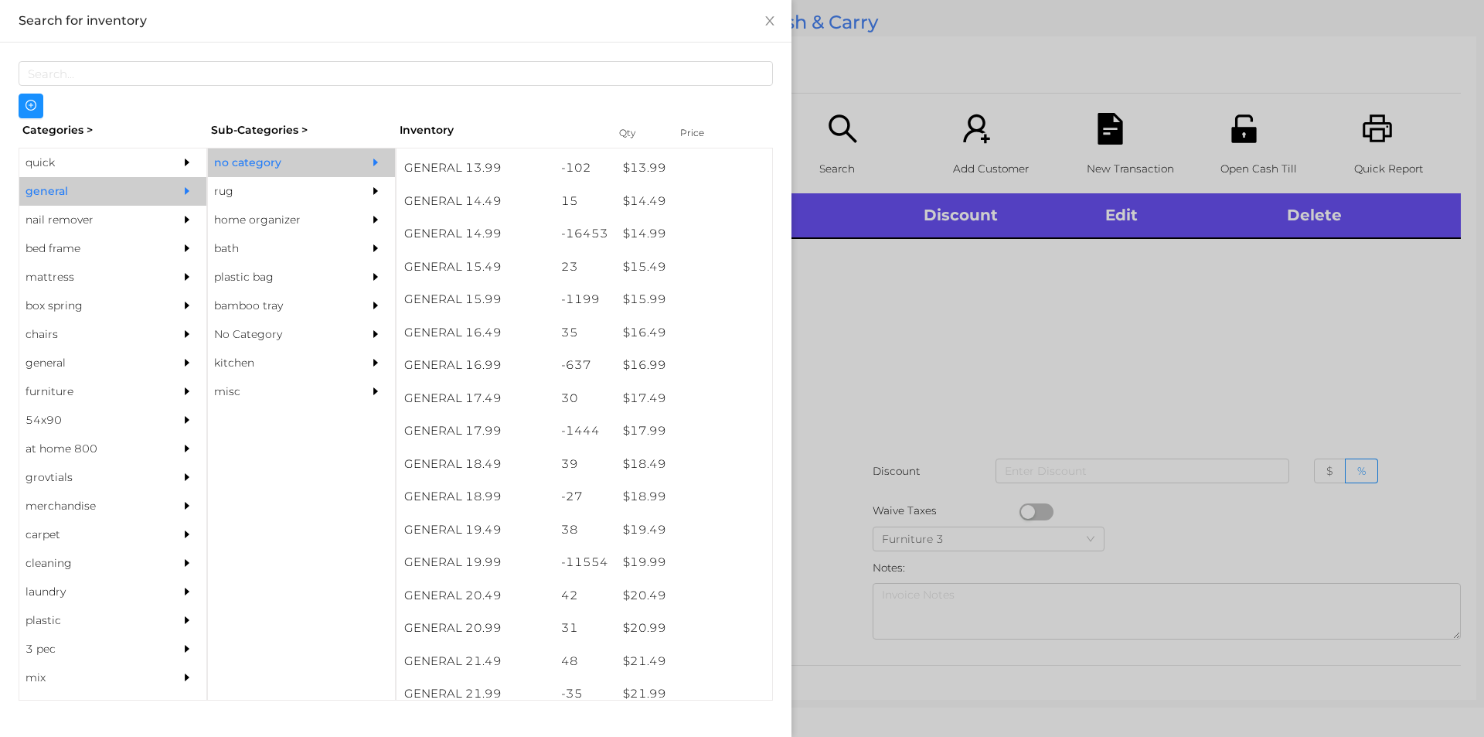
scroll to position [1268, 0]
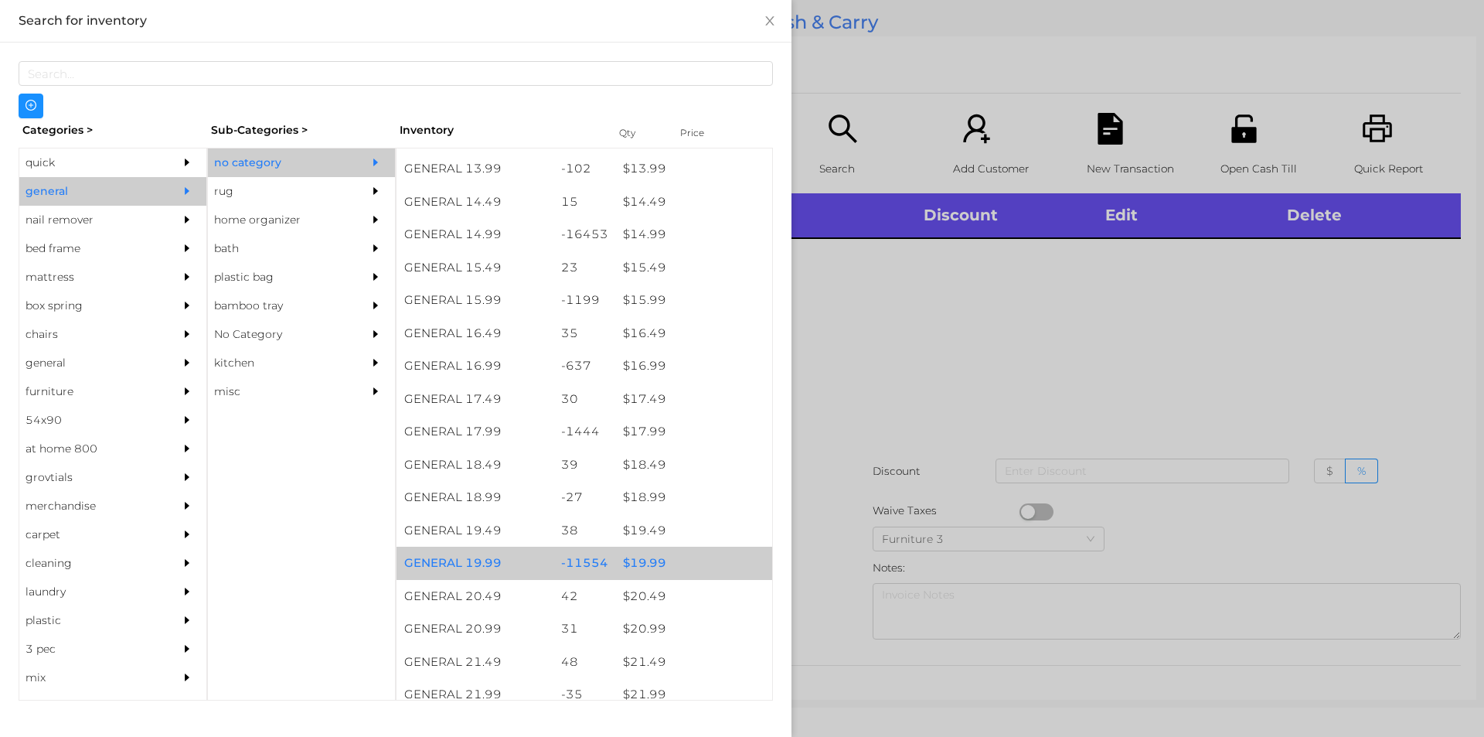
click at [628, 560] on div "$ 19.99" at bounding box center [693, 562] width 157 height 33
click at [635, 551] on div "$ 19.99" at bounding box center [693, 562] width 157 height 33
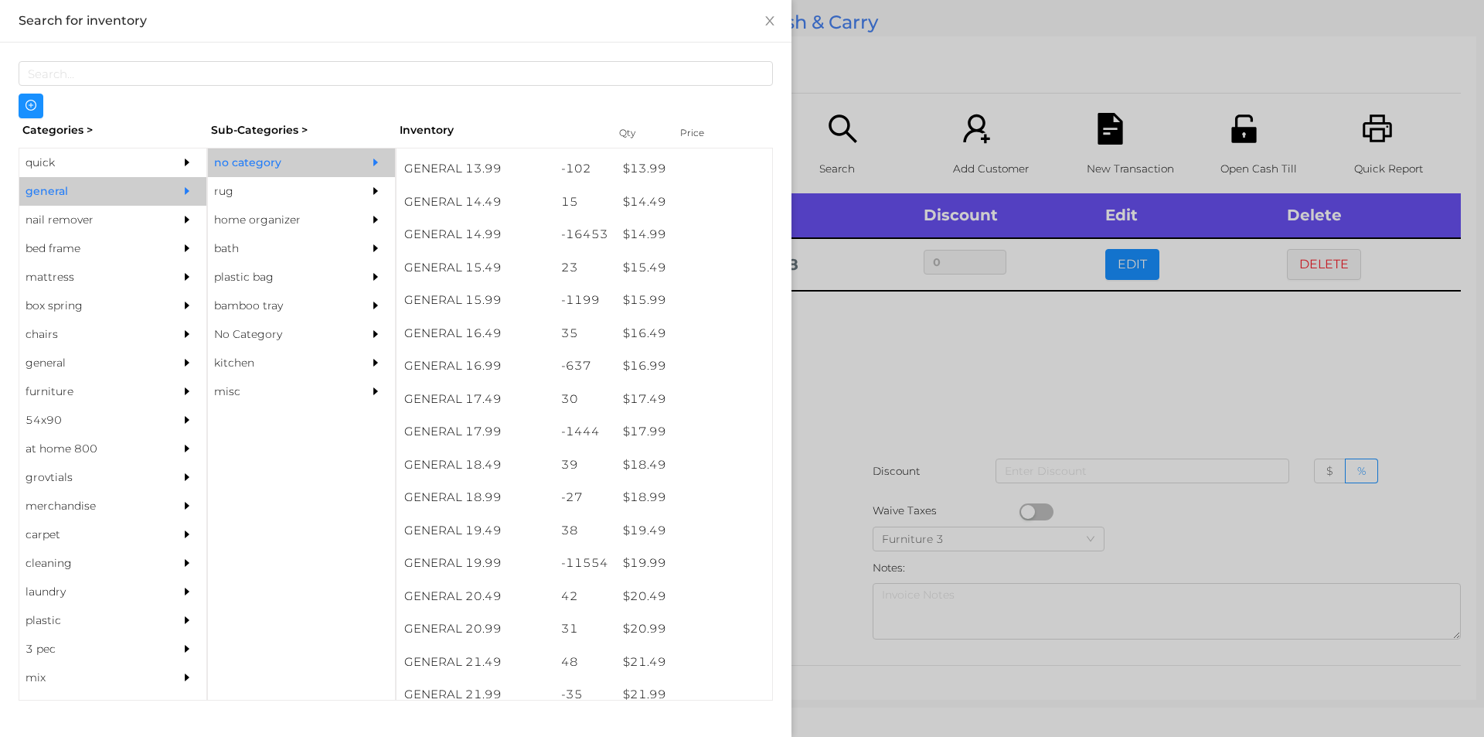
click at [1319, 267] on div at bounding box center [742, 368] width 1484 height 737
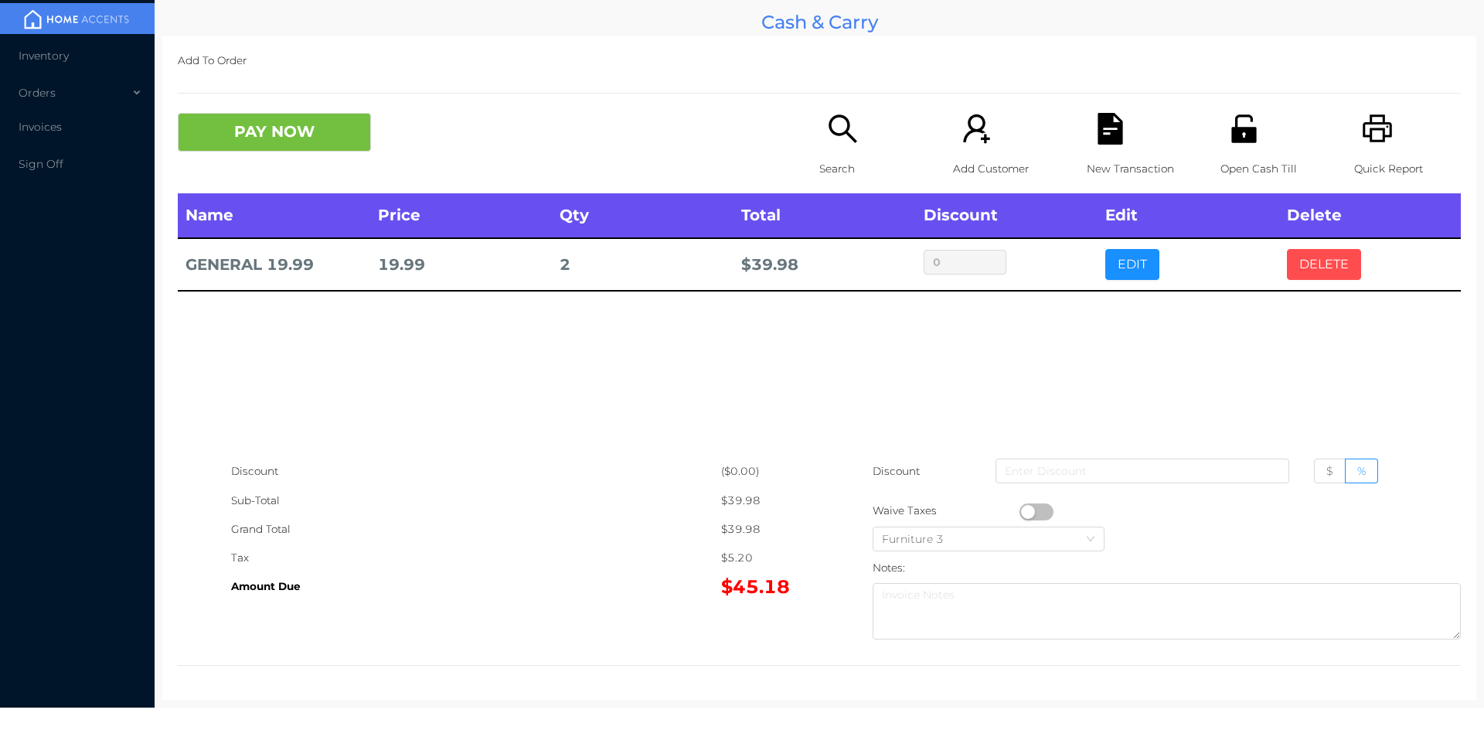
click at [1319, 254] on button "DELETE" at bounding box center [1324, 264] width 74 height 31
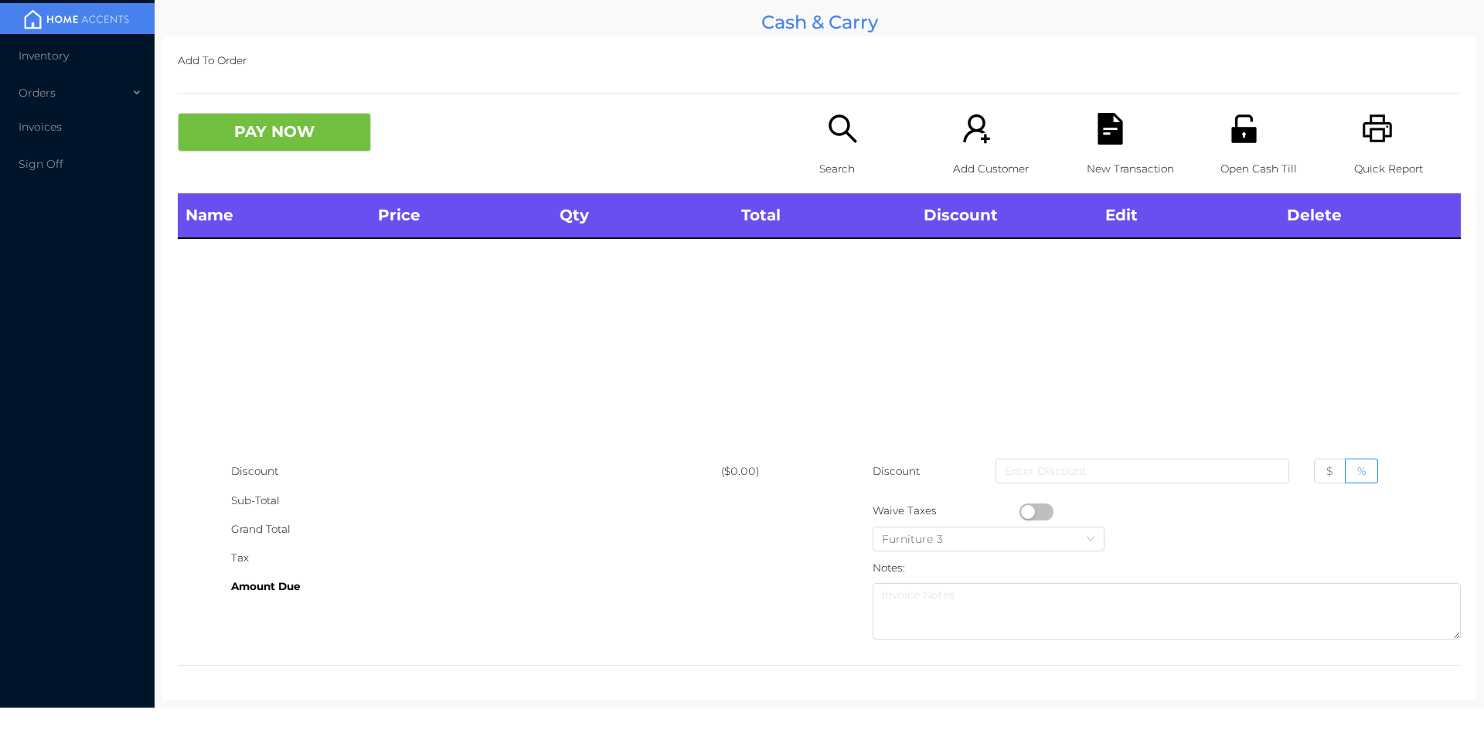
click at [842, 170] on p "Search" at bounding box center [872, 169] width 107 height 29
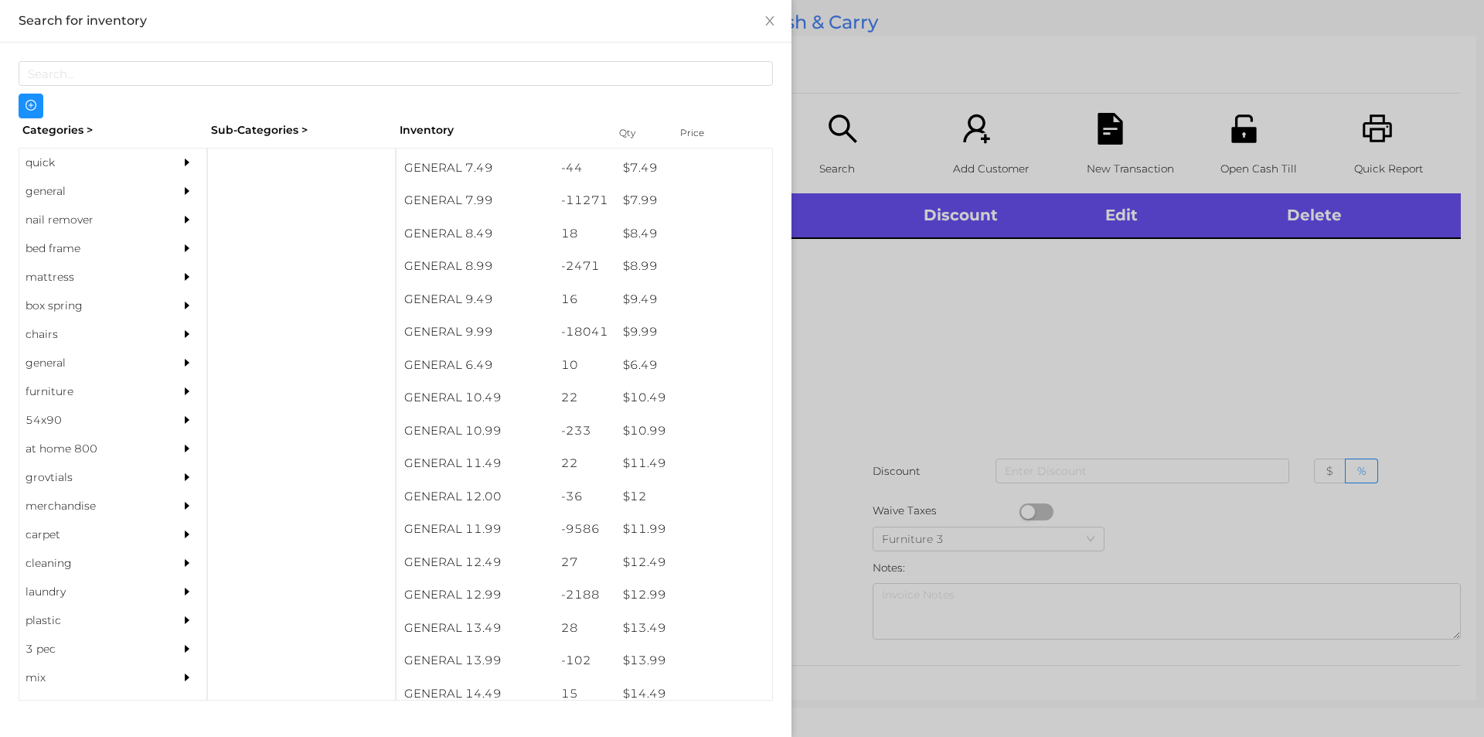
scroll to position [774, 0]
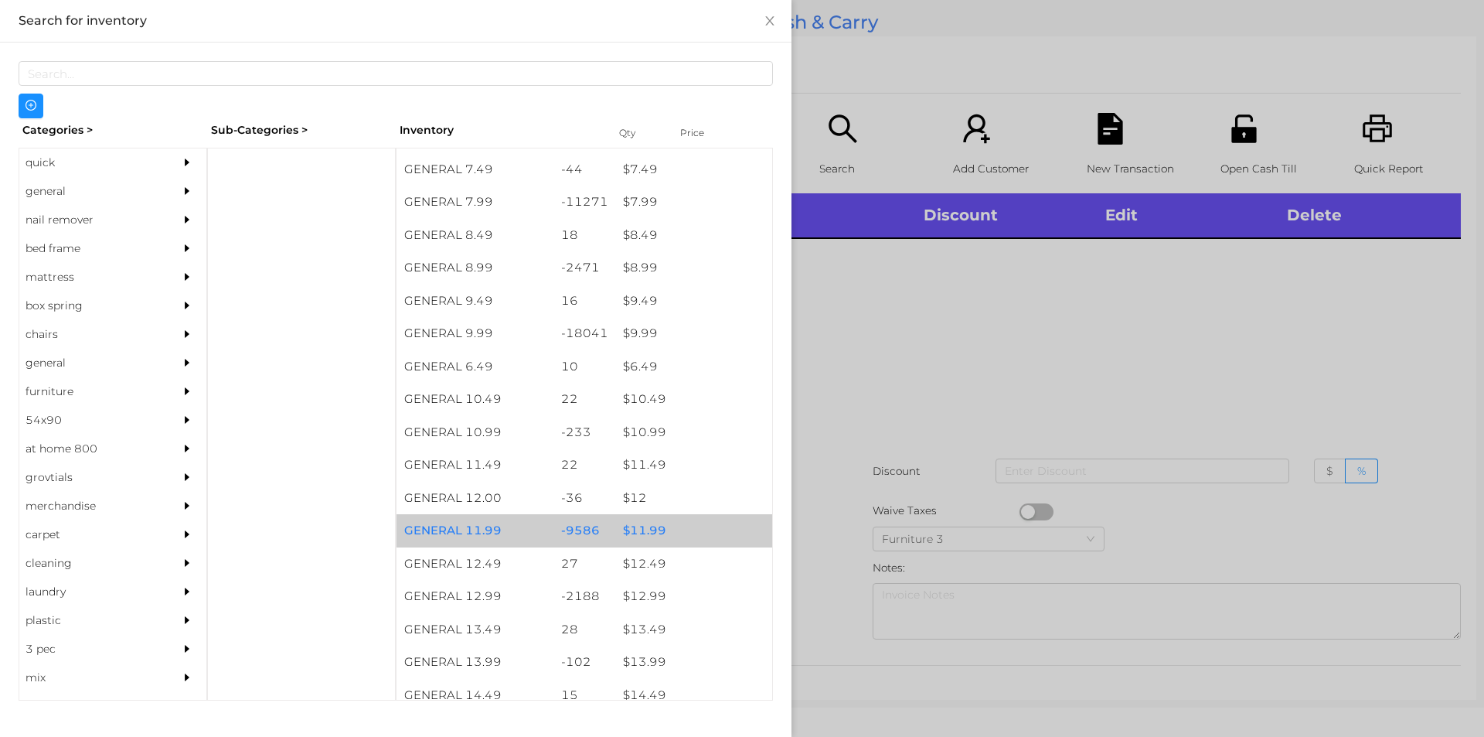
click at [644, 545] on div "$ 11.99" at bounding box center [693, 530] width 157 height 33
click at [651, 529] on div "$ 11.99" at bounding box center [693, 530] width 157 height 33
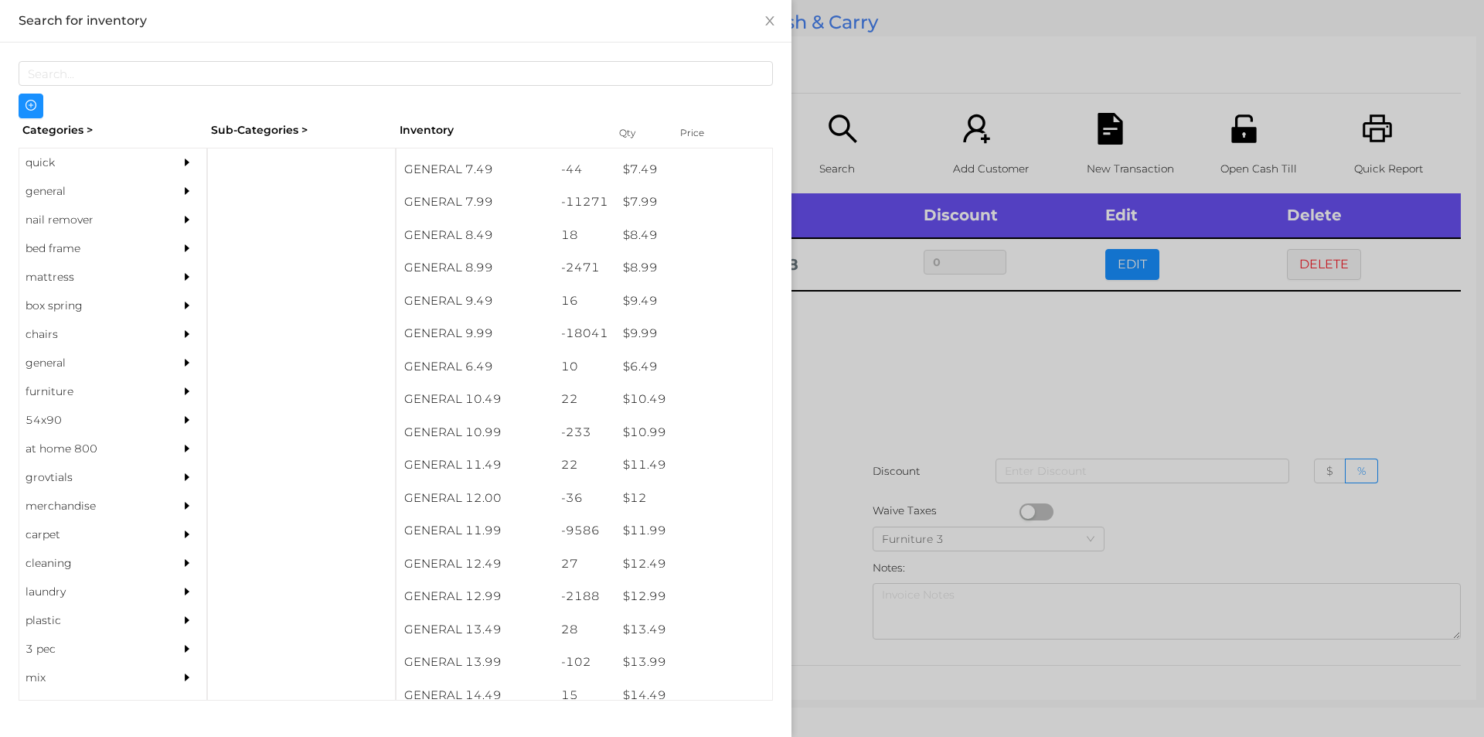
click at [881, 398] on div at bounding box center [742, 368] width 1484 height 737
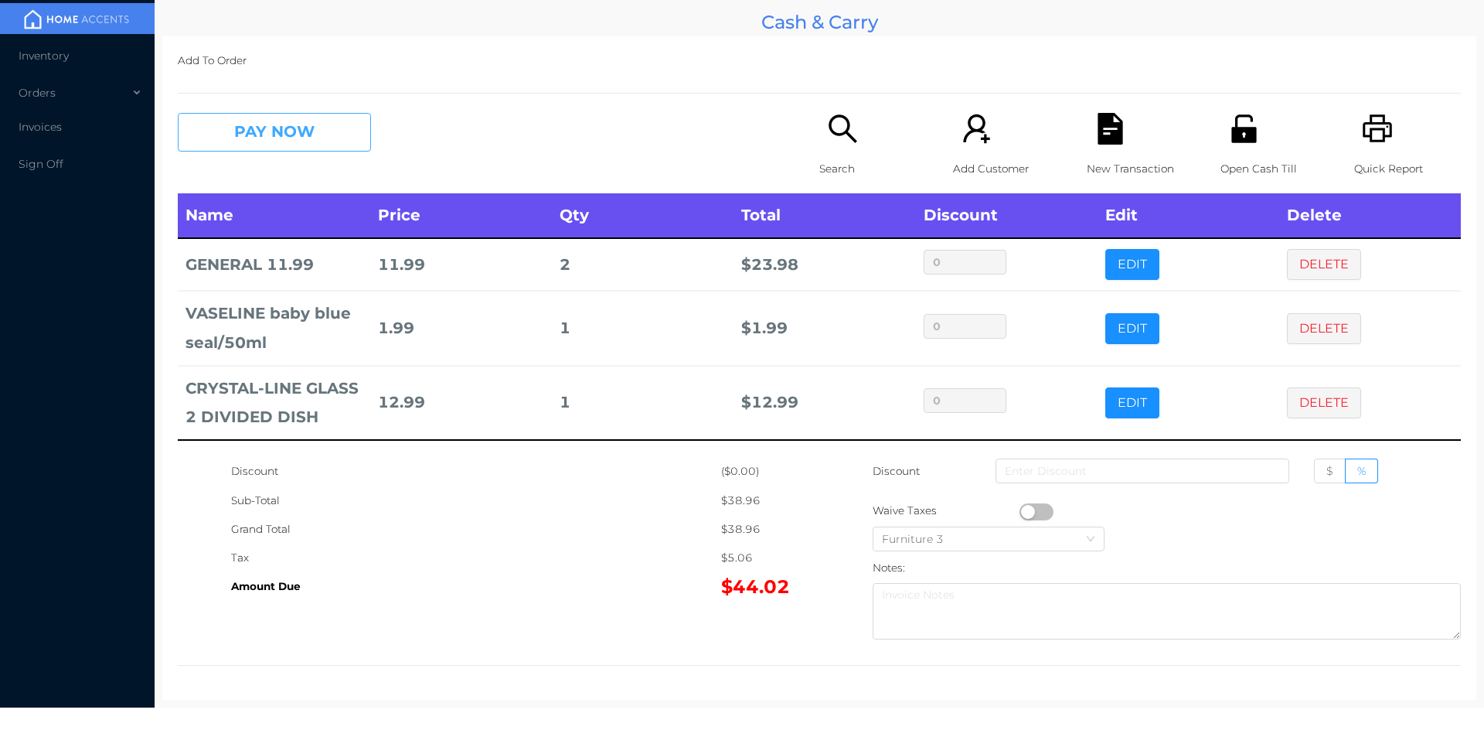
click at [287, 136] on button "PAY NOW" at bounding box center [274, 132] width 193 height 39
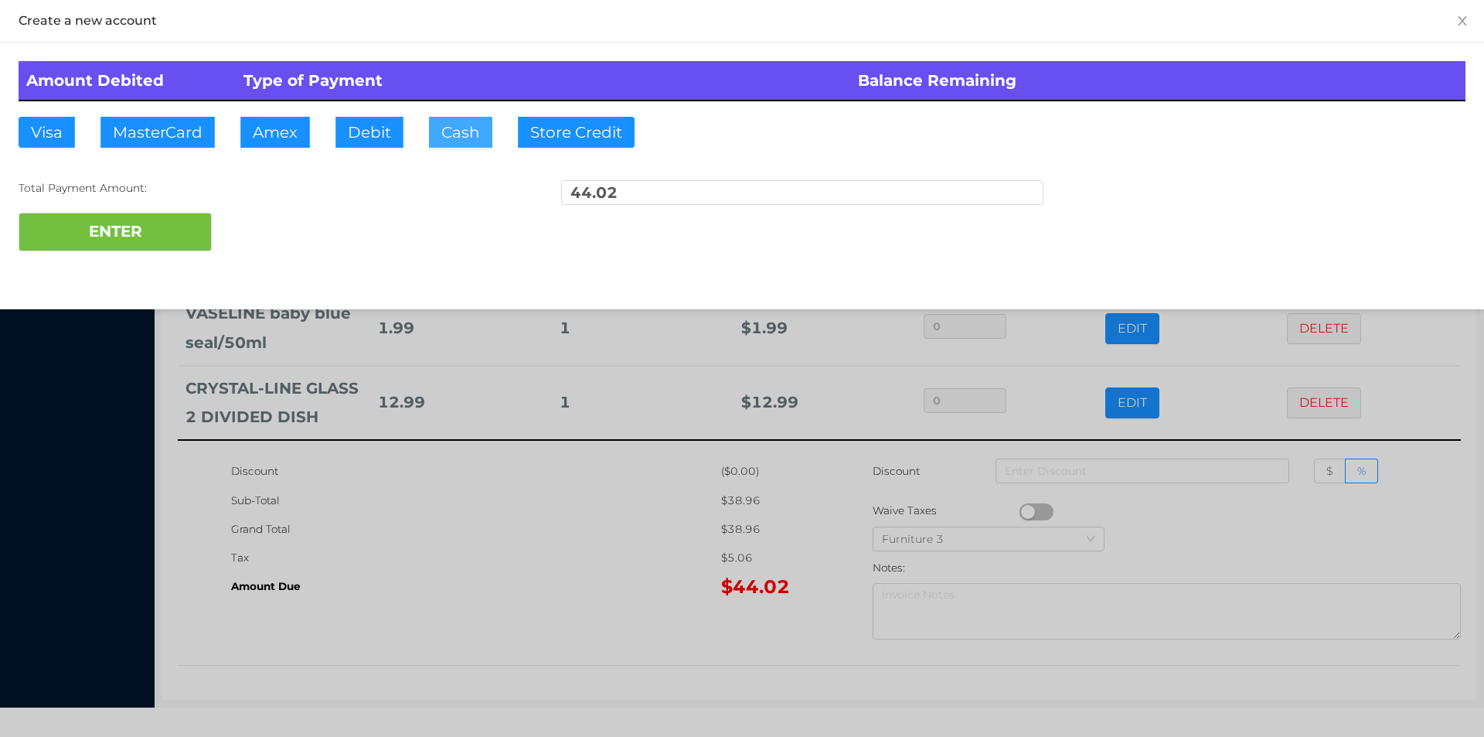
click at [441, 122] on button "Cash" at bounding box center [460, 132] width 63 height 31
type input "100."
click at [269, 225] on div "ENTER" at bounding box center [742, 232] width 1447 height 39
click at [255, 226] on div "ENTER" at bounding box center [742, 232] width 1447 height 39
click at [136, 231] on button "ENTER" at bounding box center [115, 232] width 193 height 39
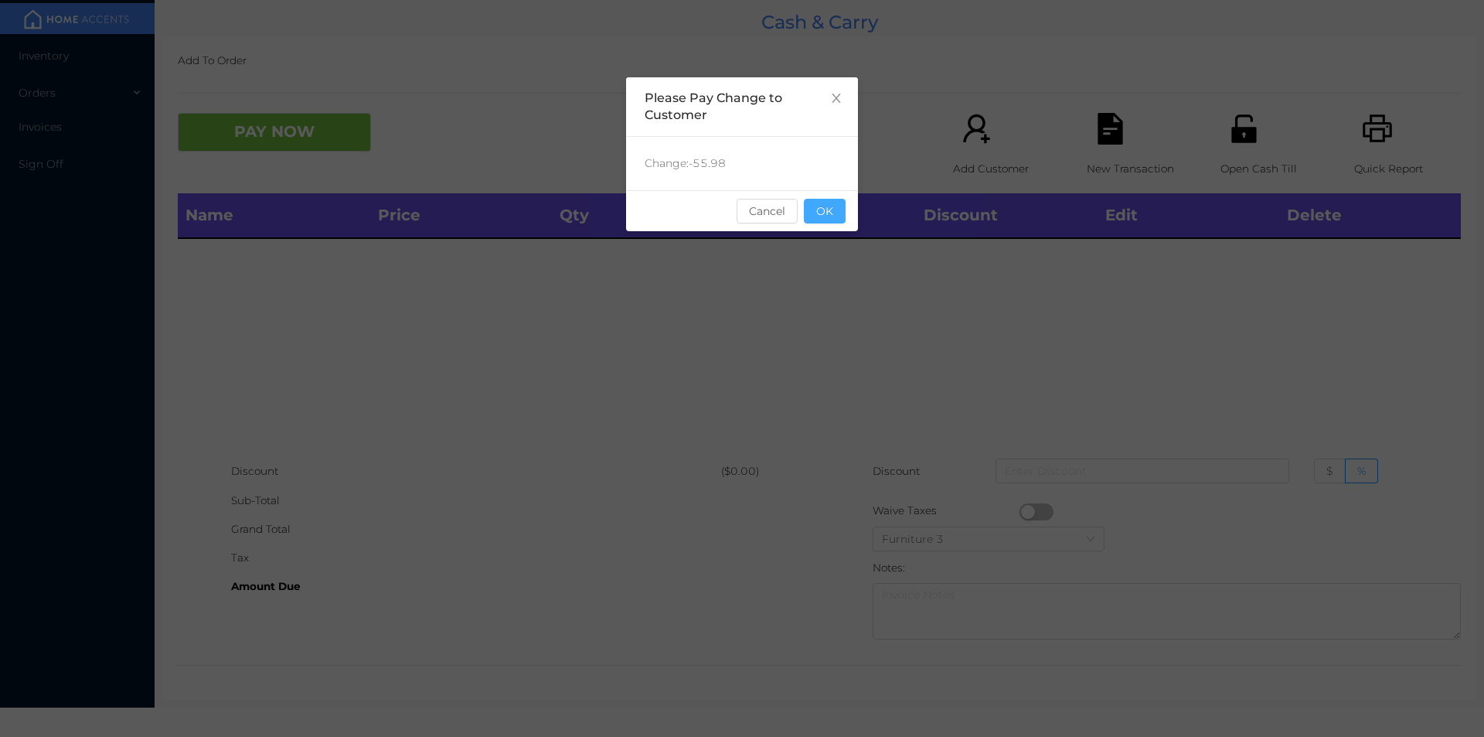
click at [834, 218] on button "OK" at bounding box center [825, 211] width 42 height 25
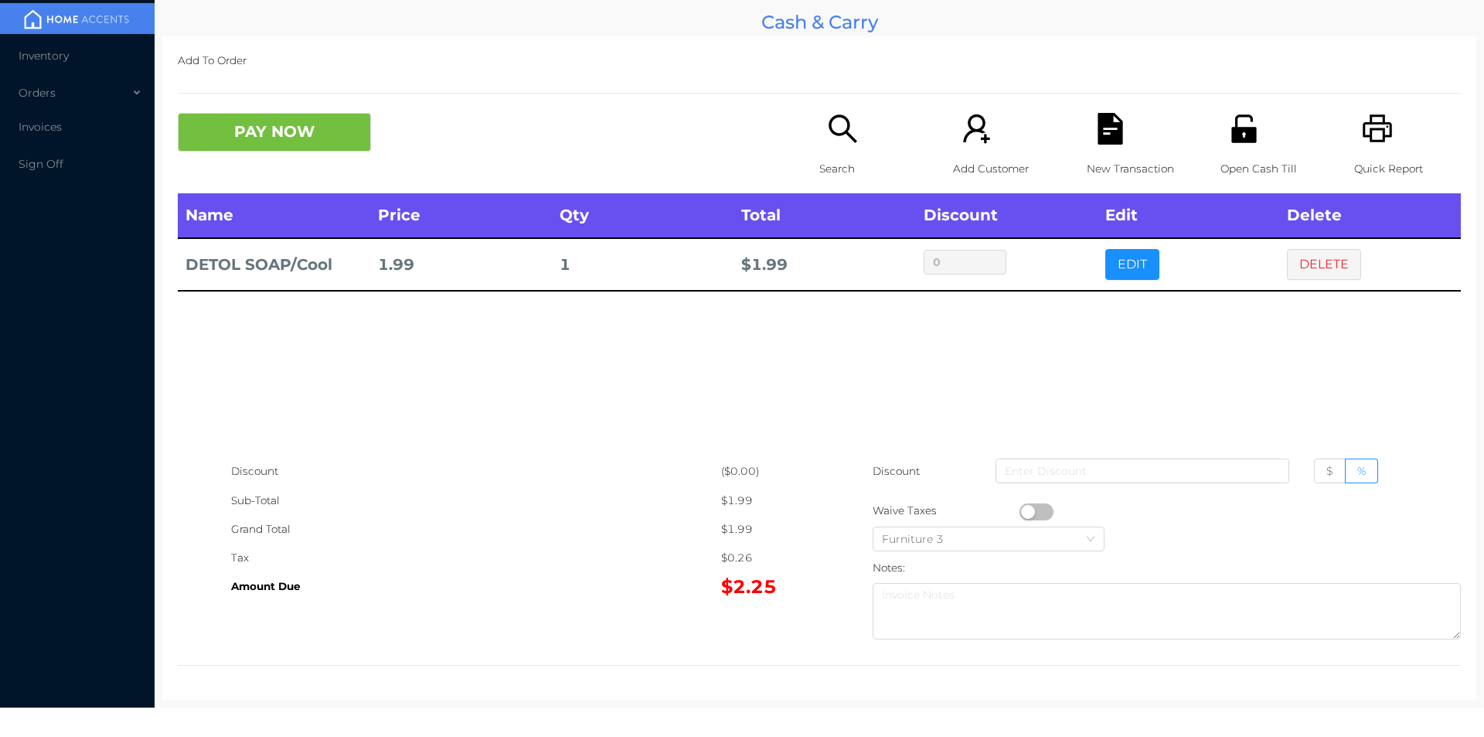
click at [832, 144] on icon "icon: search" at bounding box center [843, 129] width 32 height 32
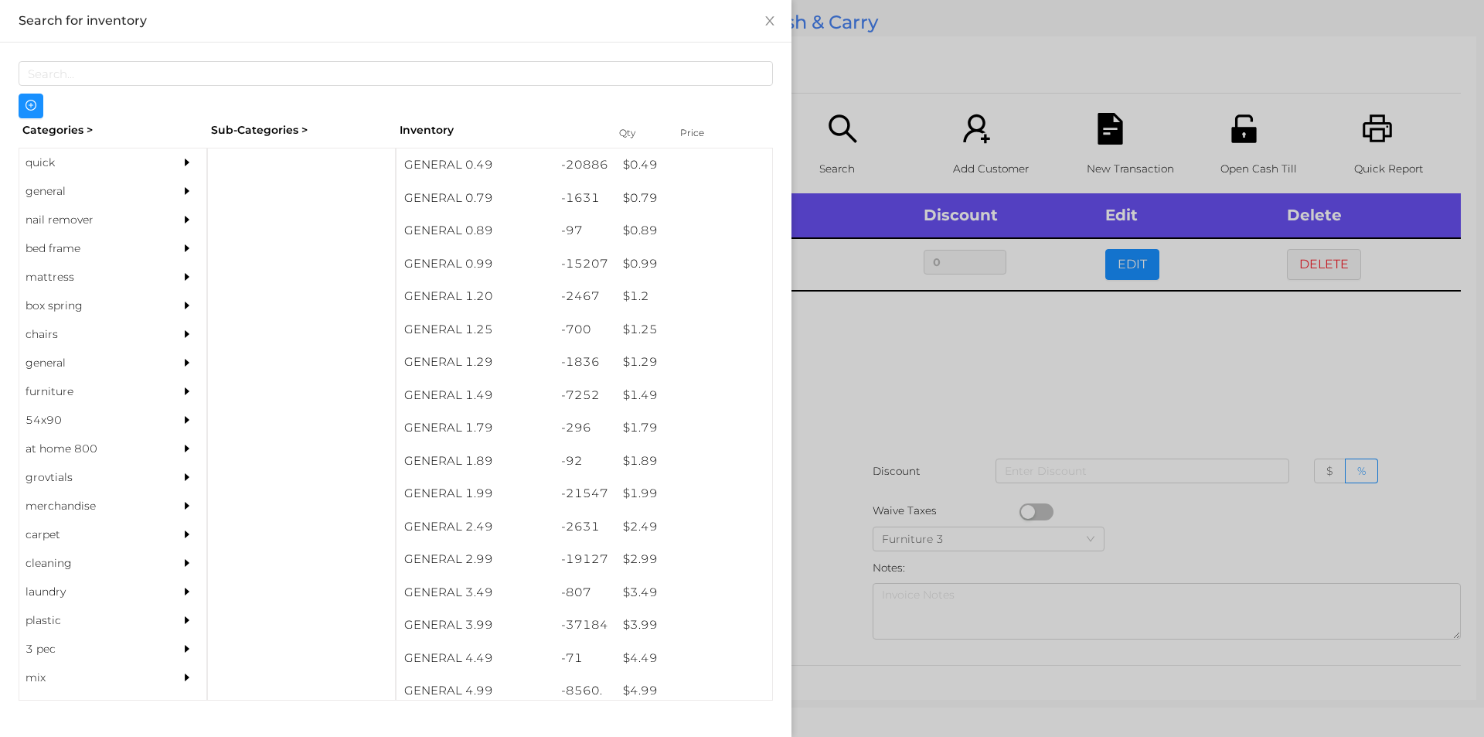
click at [60, 196] on div "general" at bounding box center [89, 191] width 141 height 29
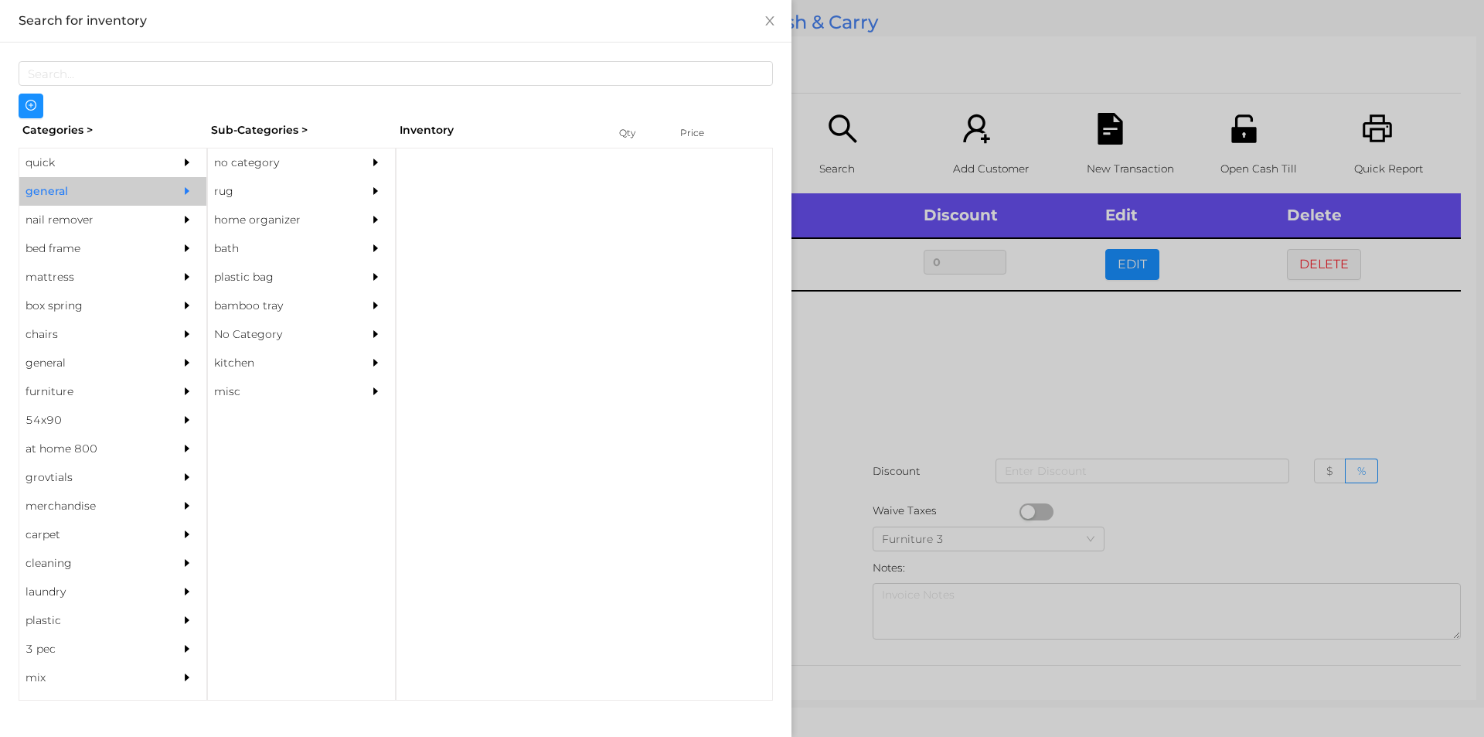
click at [255, 176] on div "no category" at bounding box center [278, 162] width 141 height 29
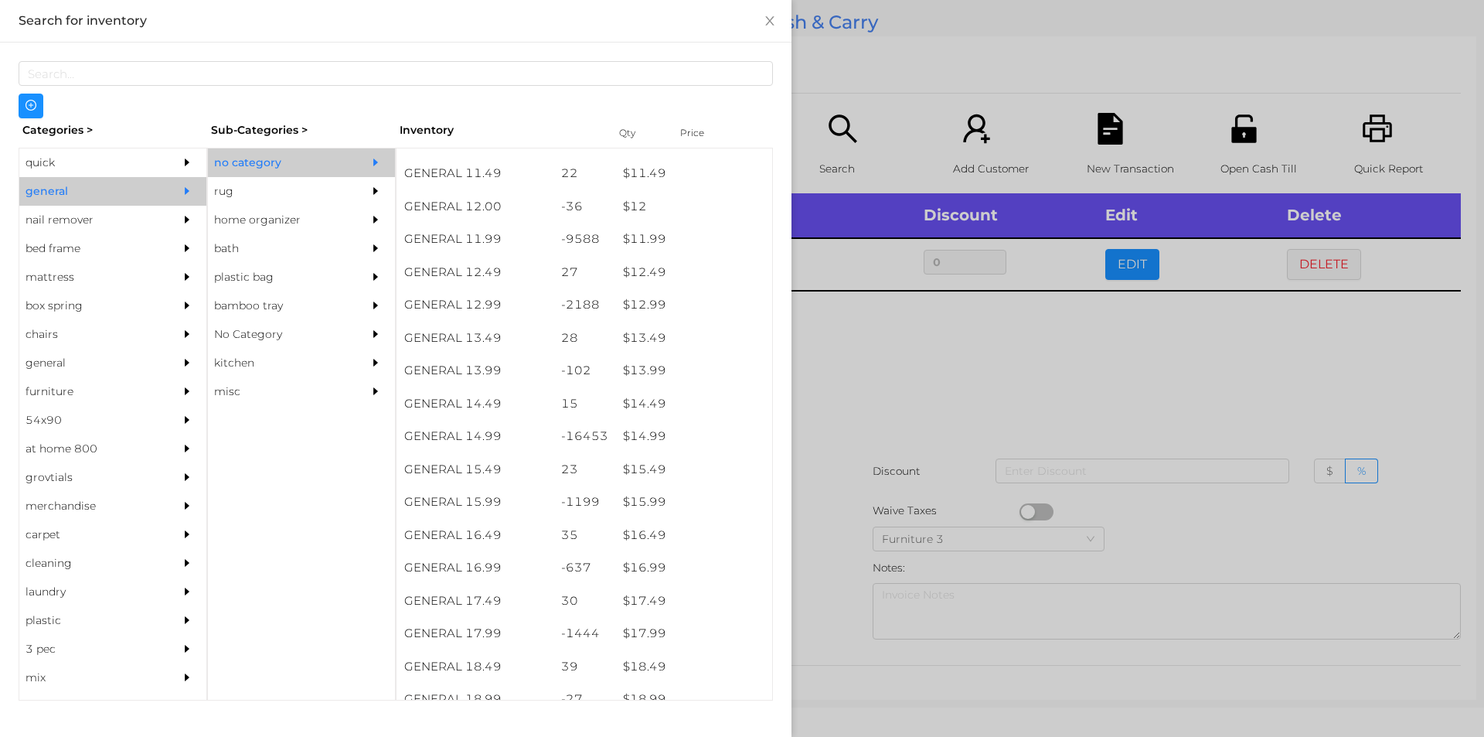
scroll to position [1067, 0]
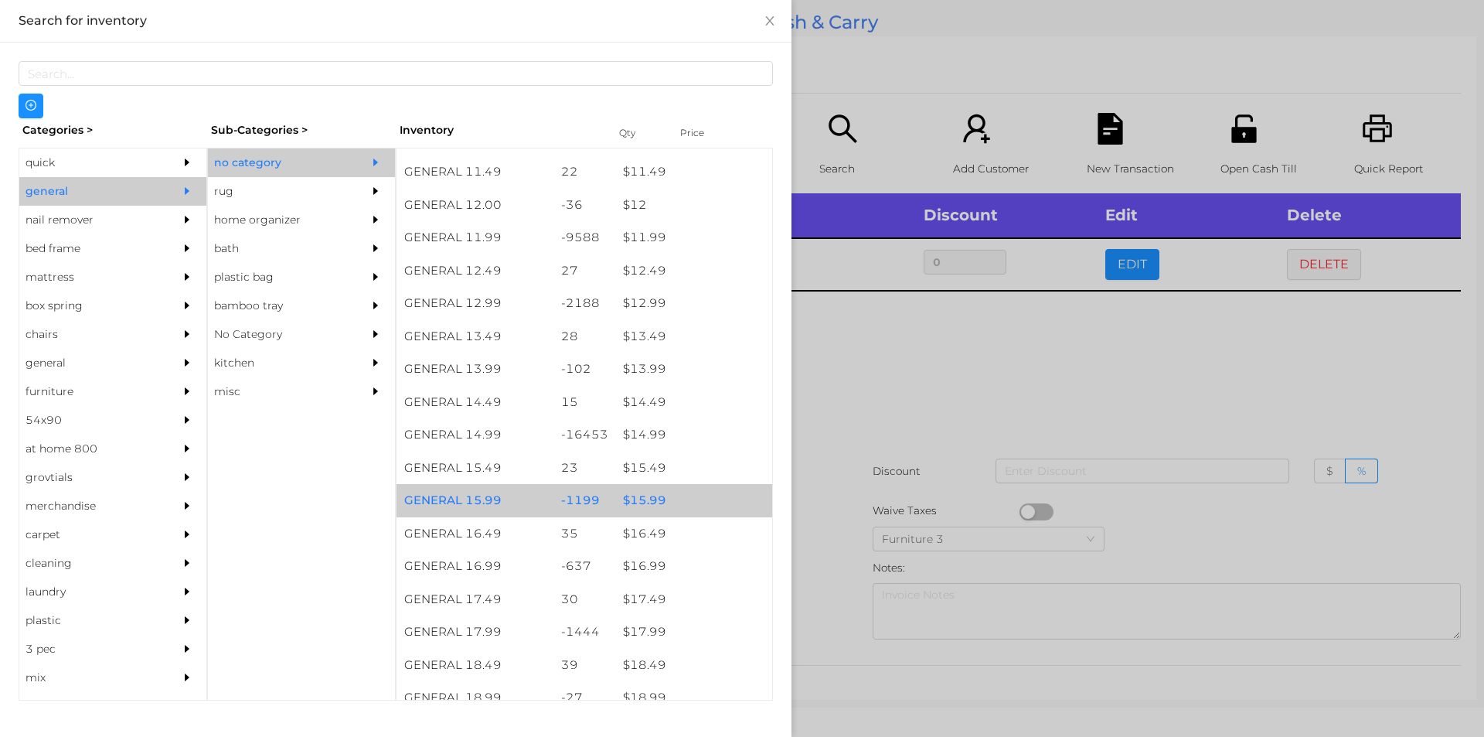
click at [642, 497] on div "$ 15.99" at bounding box center [693, 500] width 157 height 33
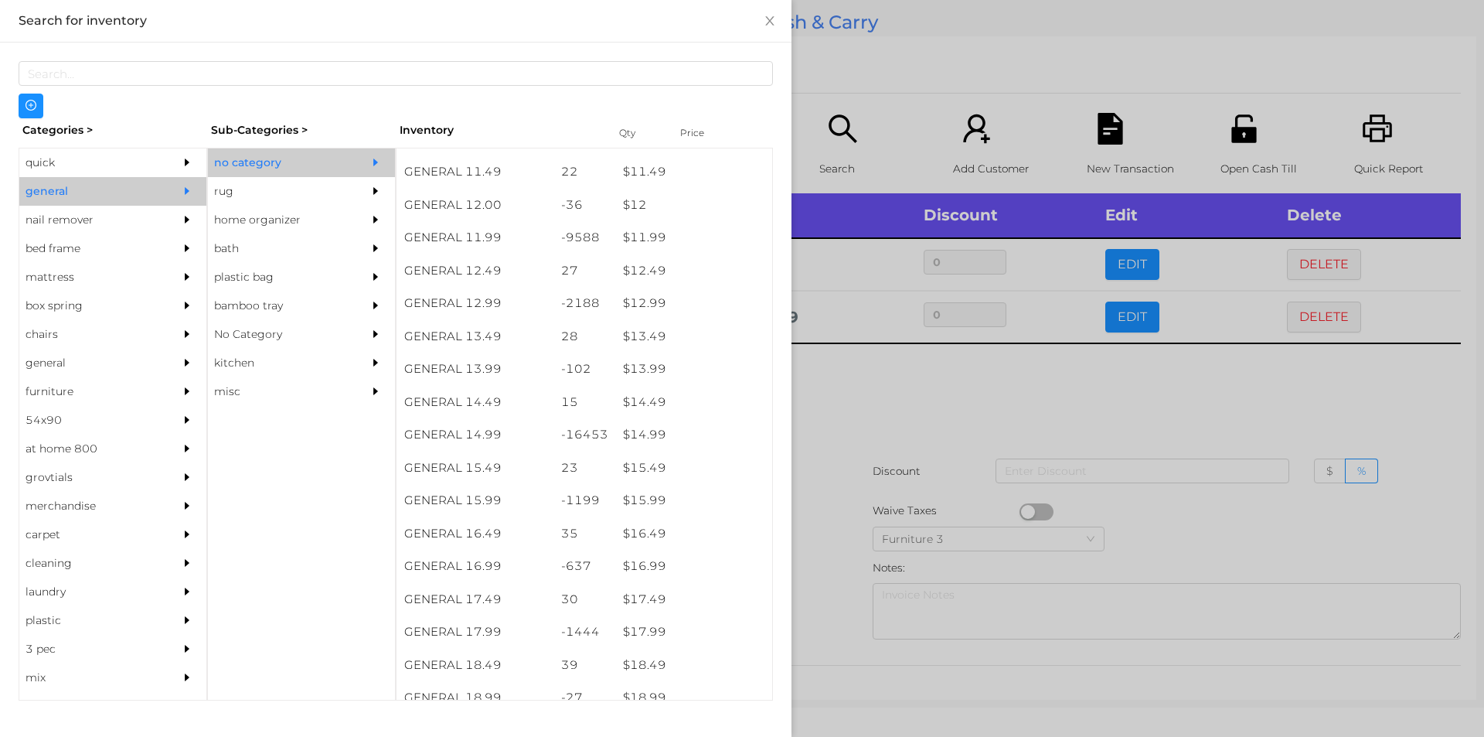
click at [866, 431] on div at bounding box center [742, 368] width 1484 height 737
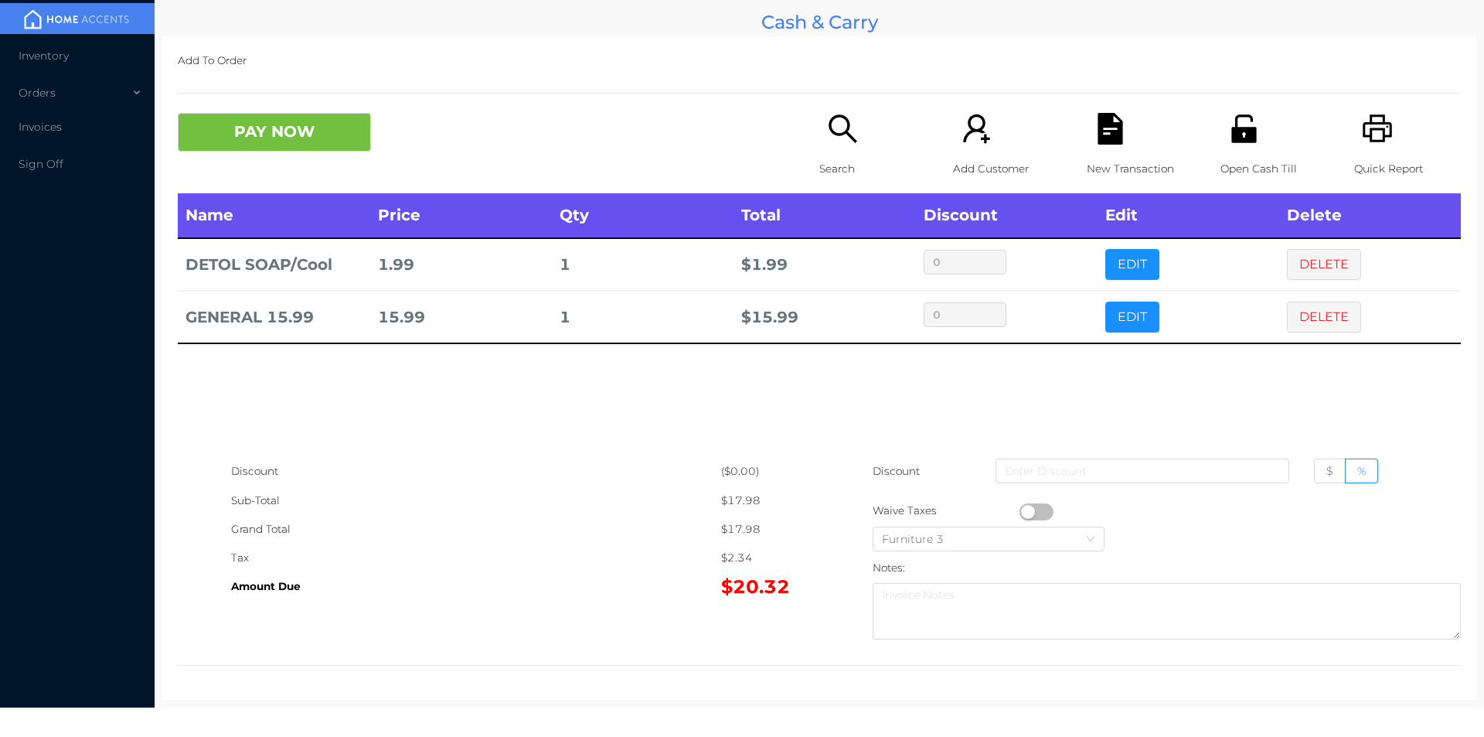
click at [1125, 138] on div "New Transaction" at bounding box center [1140, 153] width 107 height 80
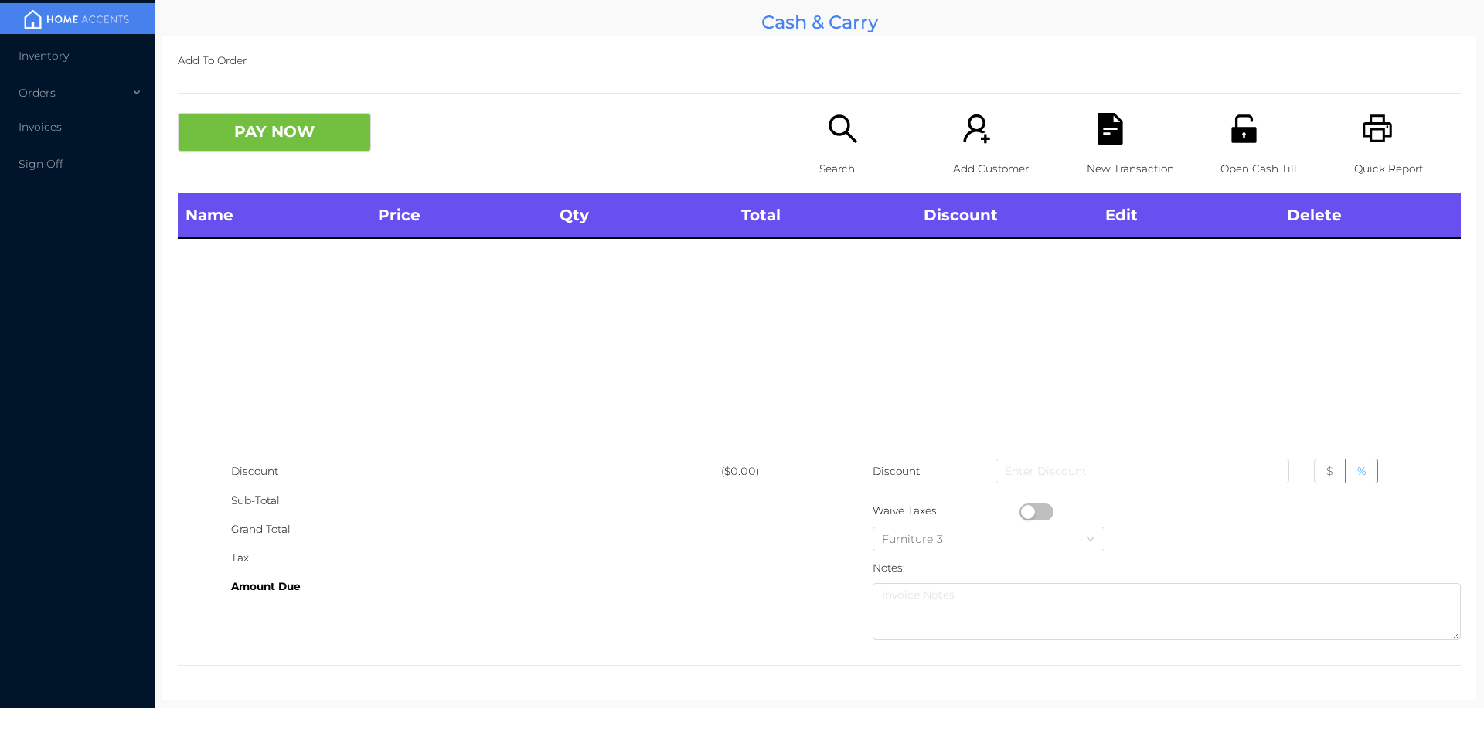
click at [1103, 141] on icon "icon: file-text" at bounding box center [1110, 129] width 25 height 32
click at [293, 166] on div "PAY NOW Search Add Customer New Transaction Open Cash Till Quick Report" at bounding box center [819, 153] width 1283 height 80
click at [385, 379] on div "Name Price Qty Total Discount Edit Delete" at bounding box center [819, 325] width 1283 height 264
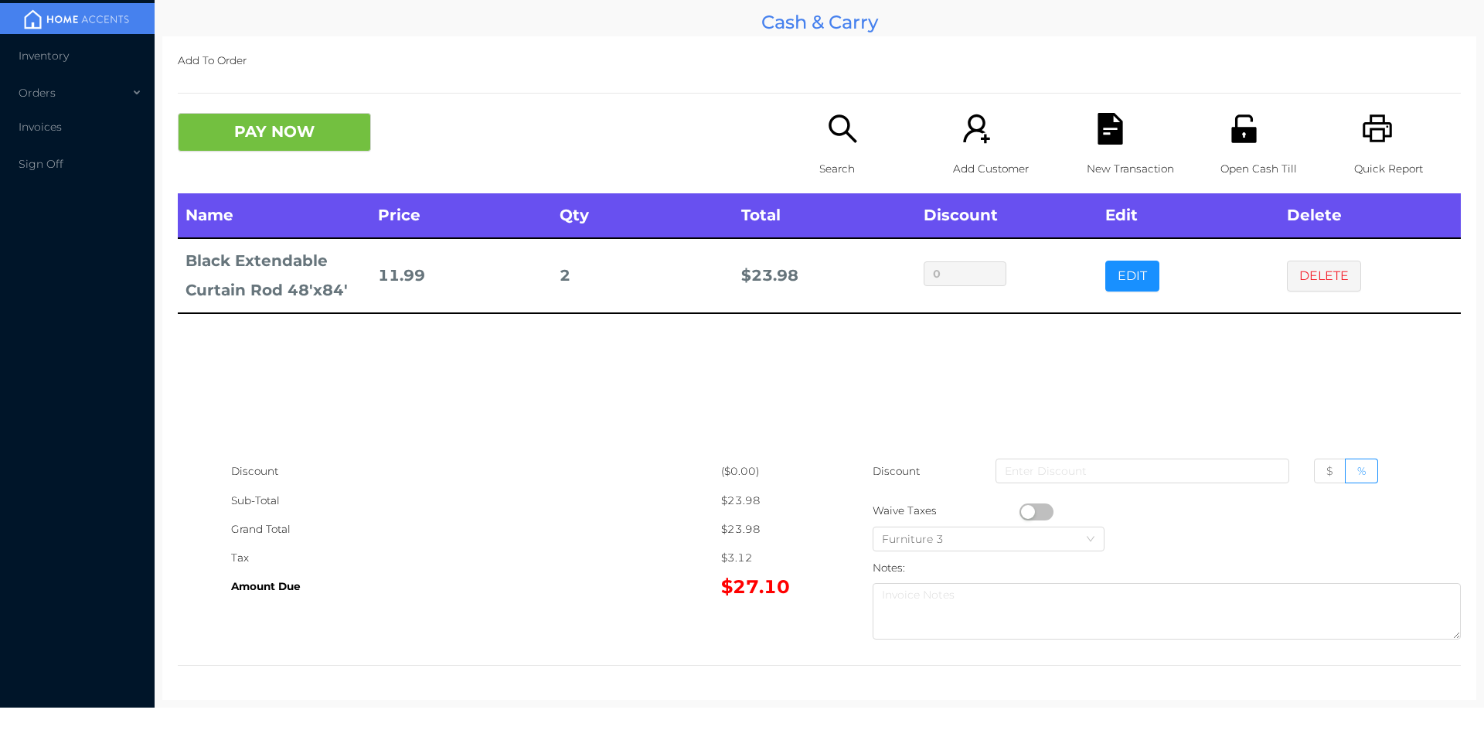
click at [1115, 274] on button "EDIT" at bounding box center [1132, 275] width 54 height 31
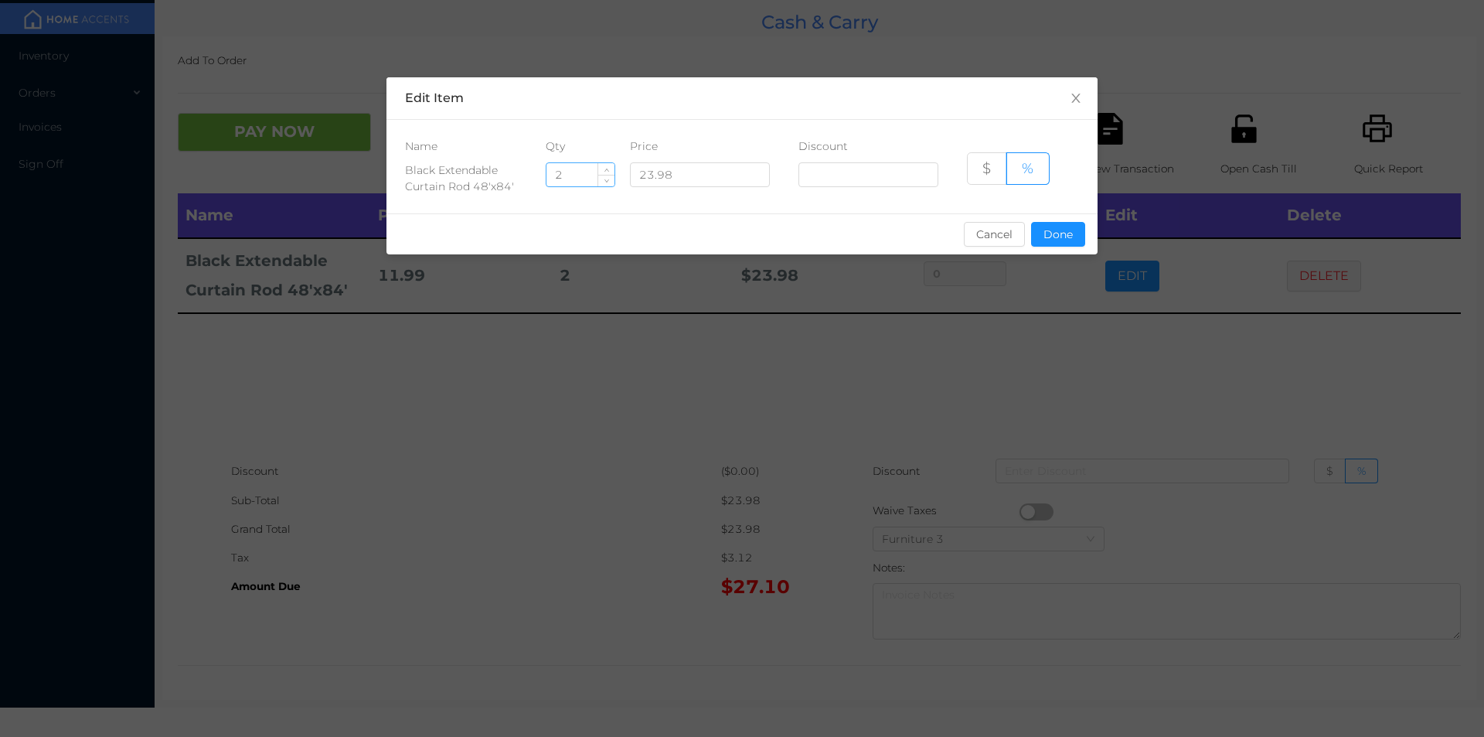
click at [584, 178] on input "2" at bounding box center [580, 174] width 68 height 23
type input "1"
click at [1056, 239] on button "Done" at bounding box center [1058, 234] width 54 height 25
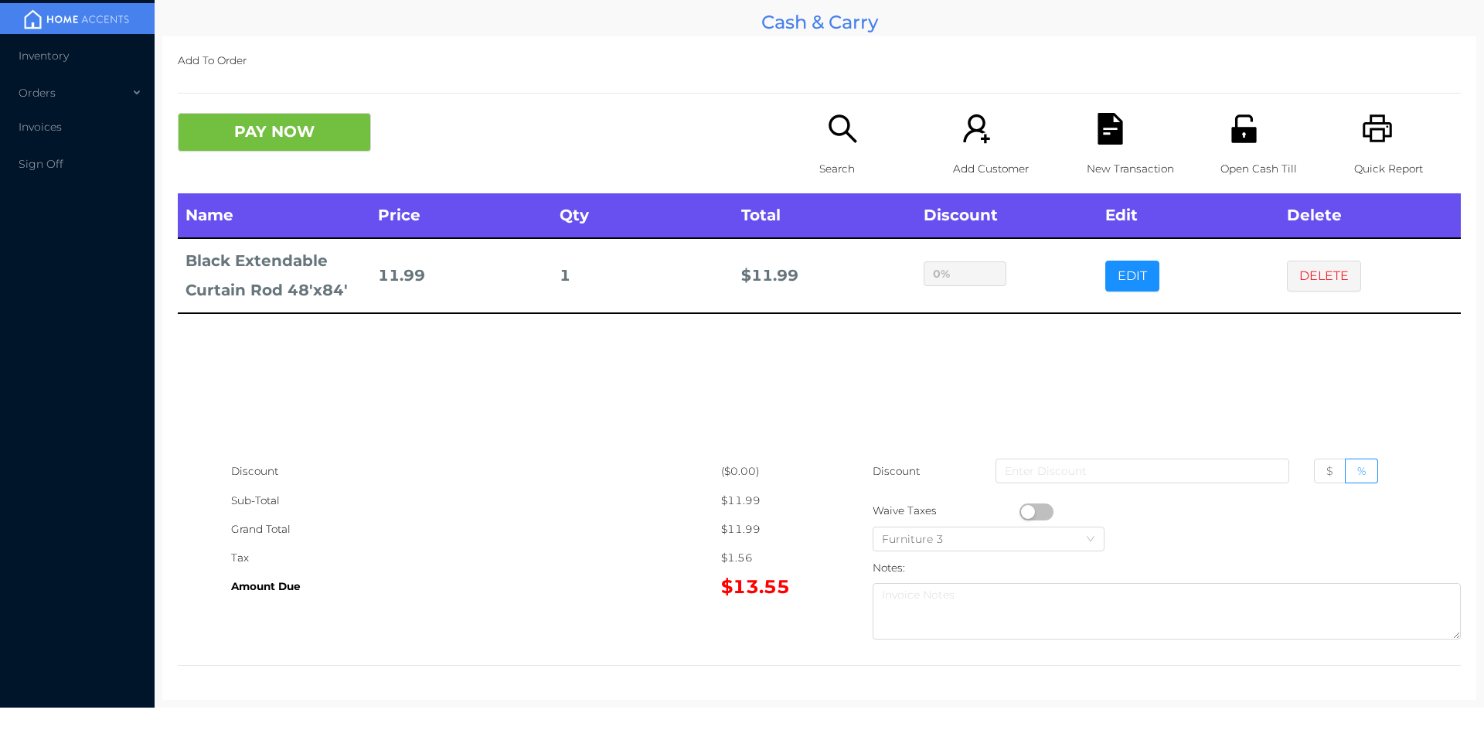
click at [1057, 386] on div "sentinelStart Edit Item Name Qty Price Discount Black Extendable Curtain Rod 48…" at bounding box center [742, 368] width 1484 height 737
click at [839, 143] on icon "icon: search" at bounding box center [843, 129] width 32 height 32
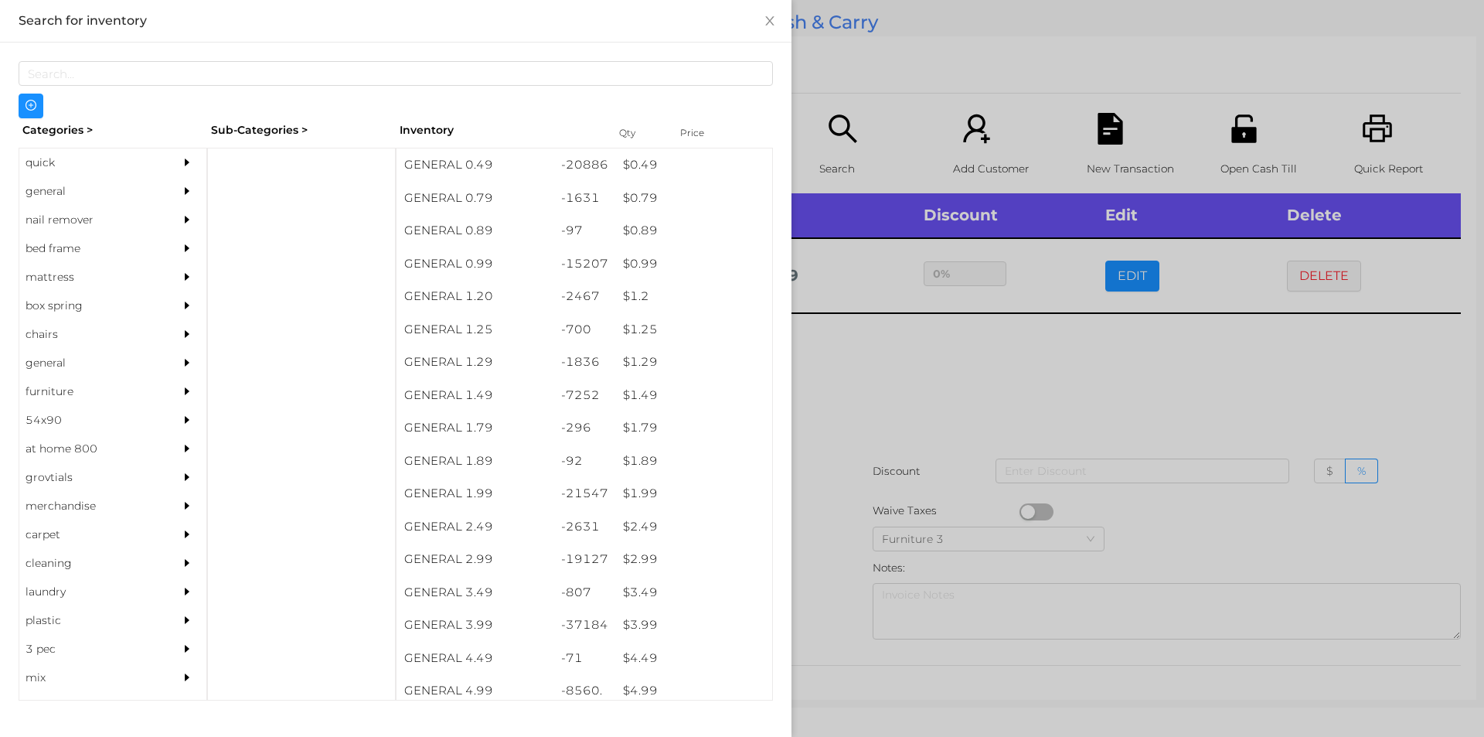
click at [55, 158] on div "quick" at bounding box center [89, 162] width 141 height 29
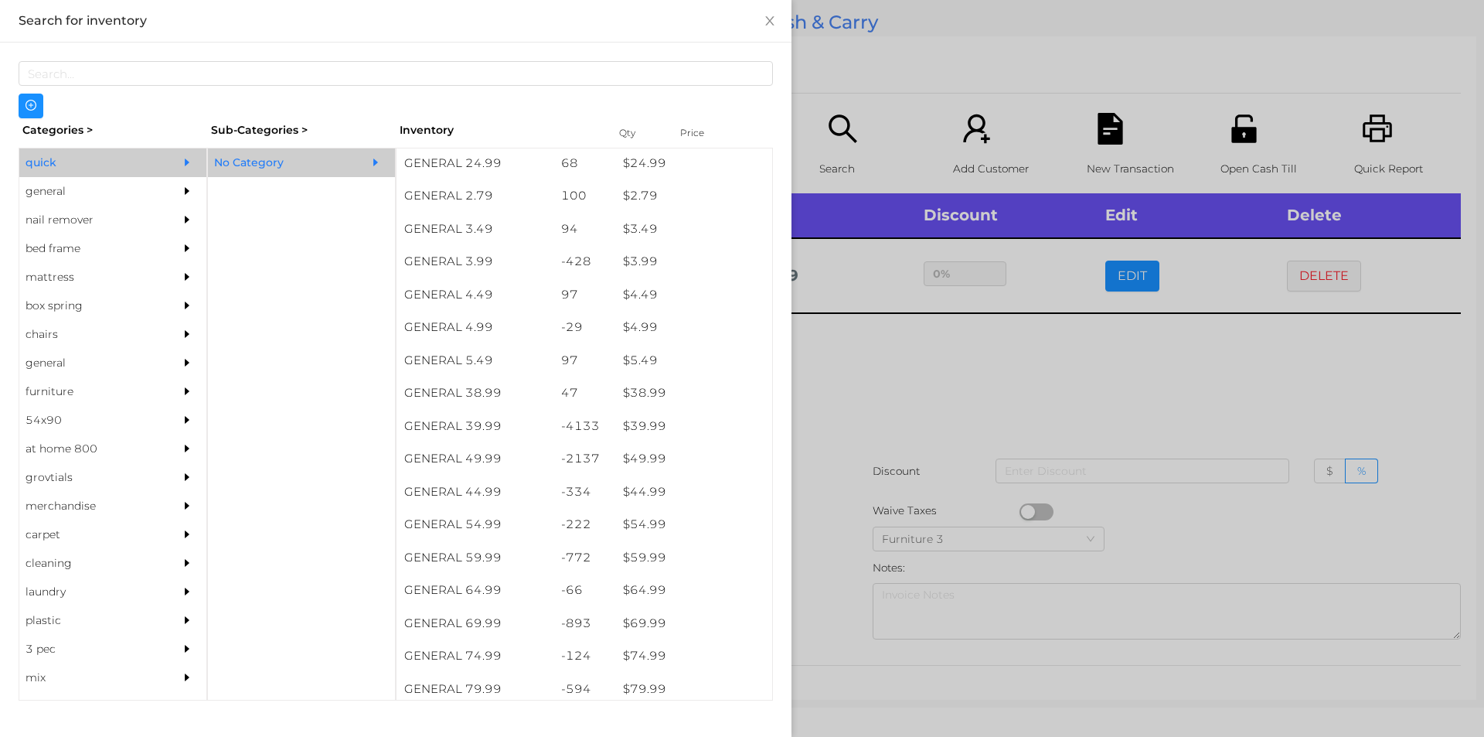
scroll to position [627, 0]
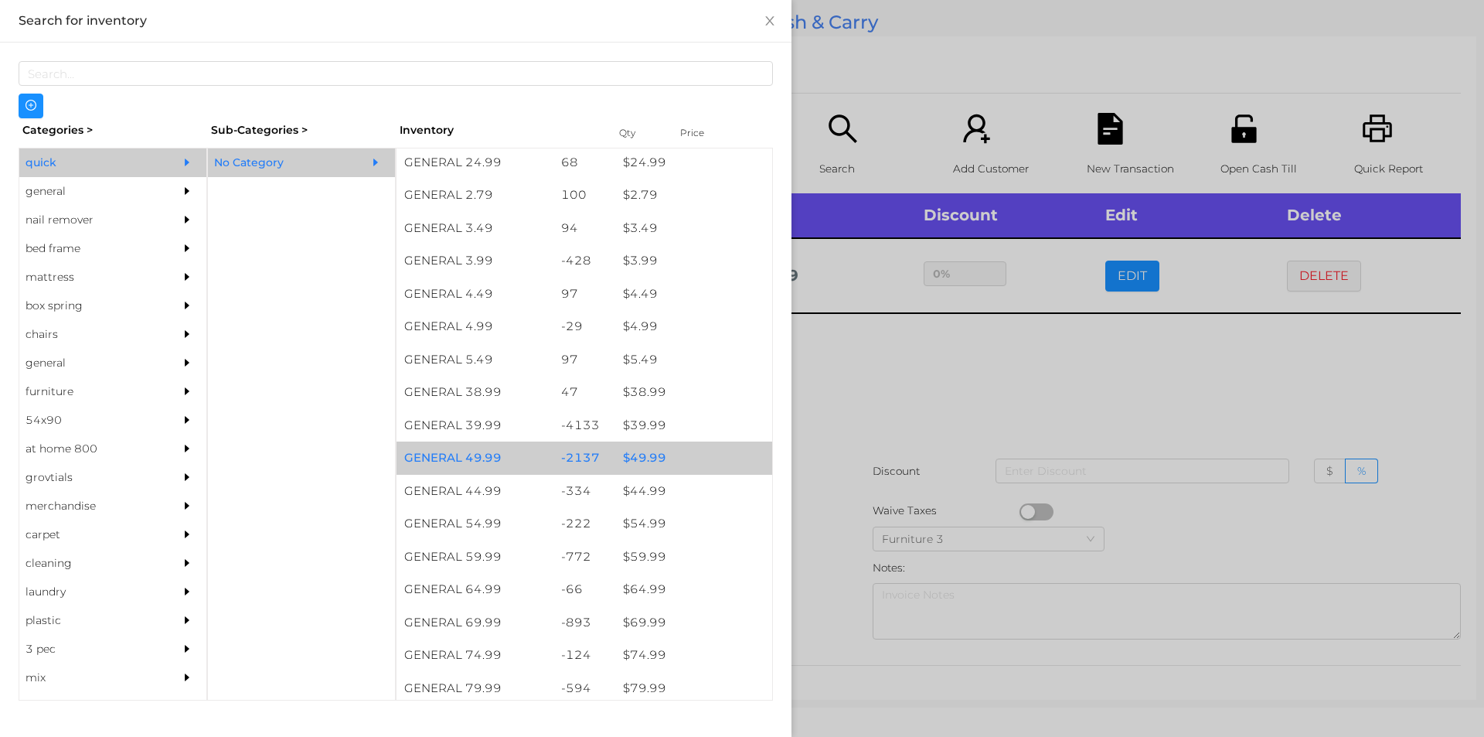
click at [645, 454] on div "$ 49.99" at bounding box center [693, 457] width 157 height 33
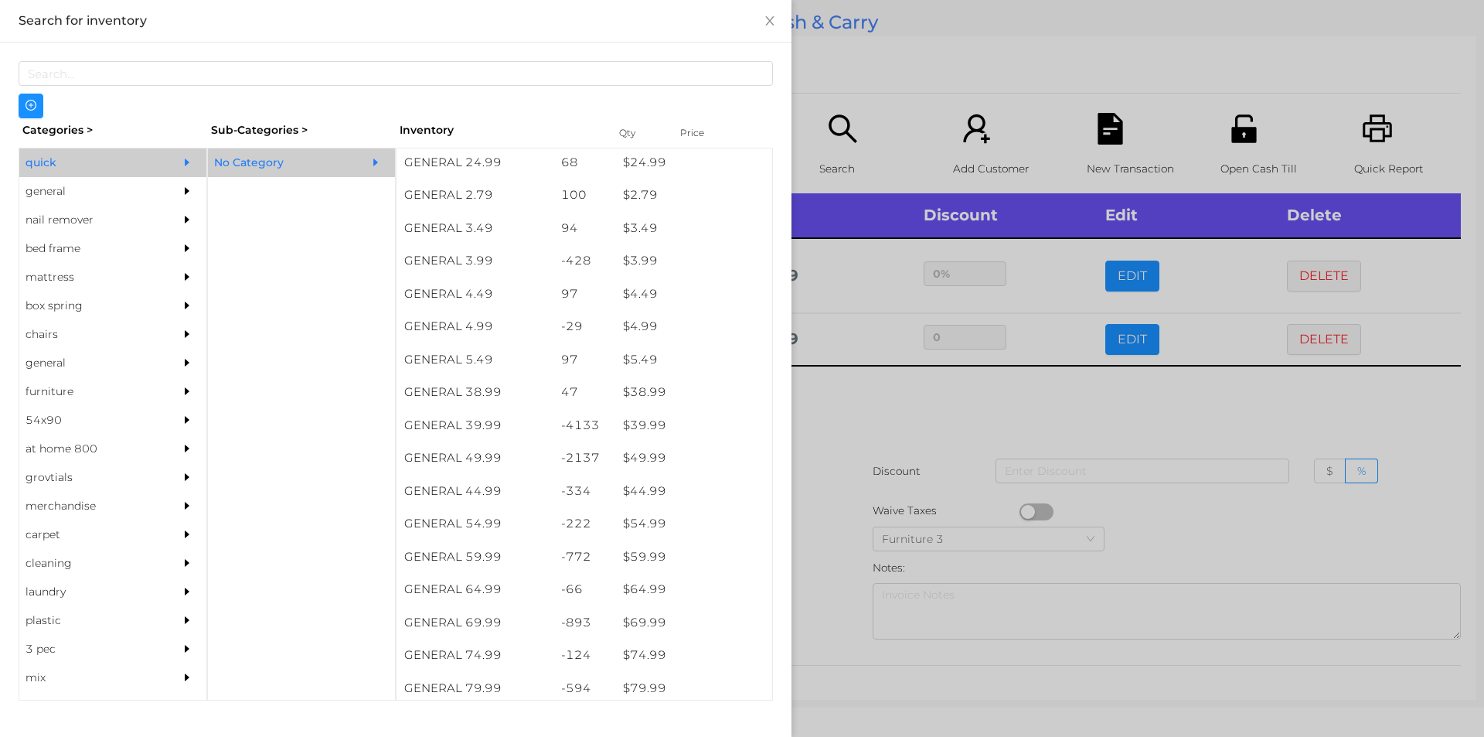
click at [866, 439] on div at bounding box center [742, 368] width 1484 height 737
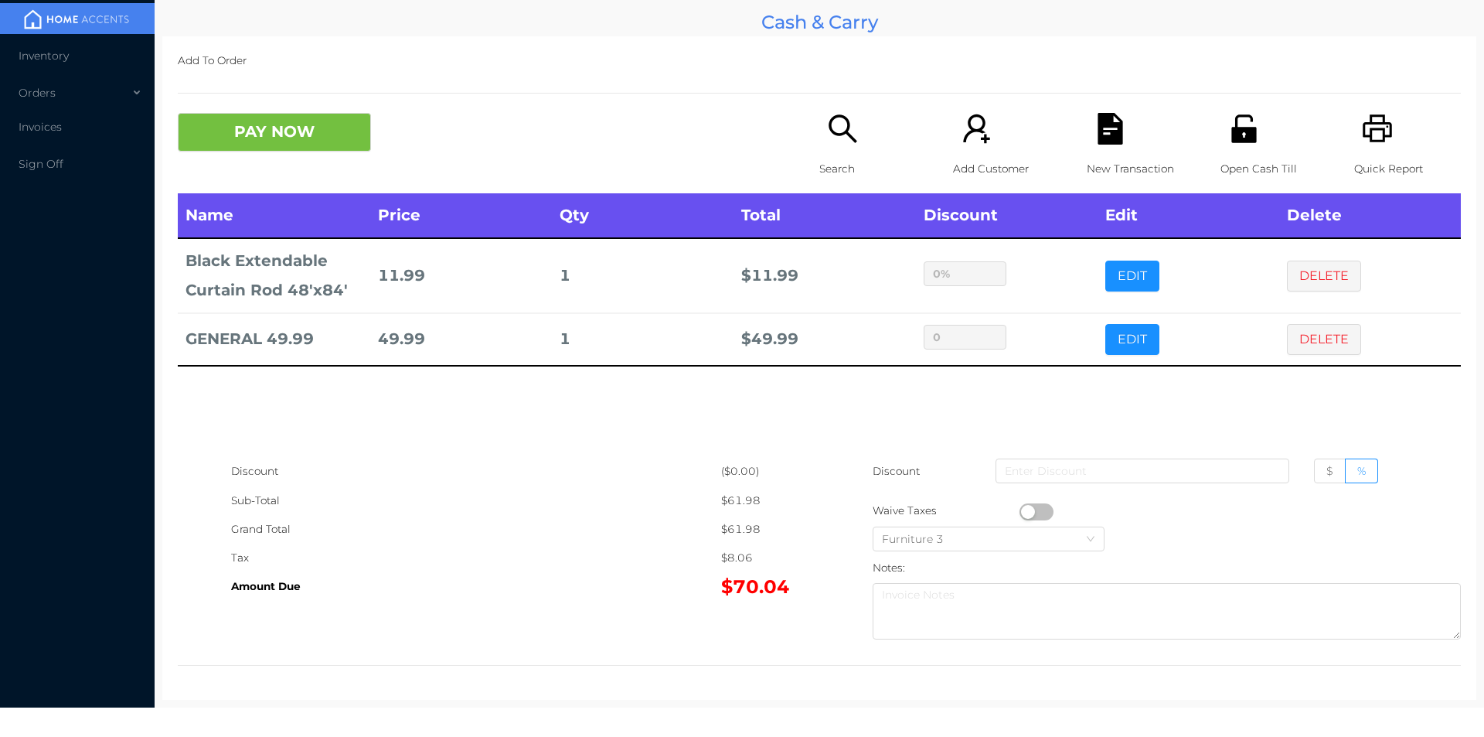
click at [829, 165] on p "Search" at bounding box center [872, 169] width 107 height 29
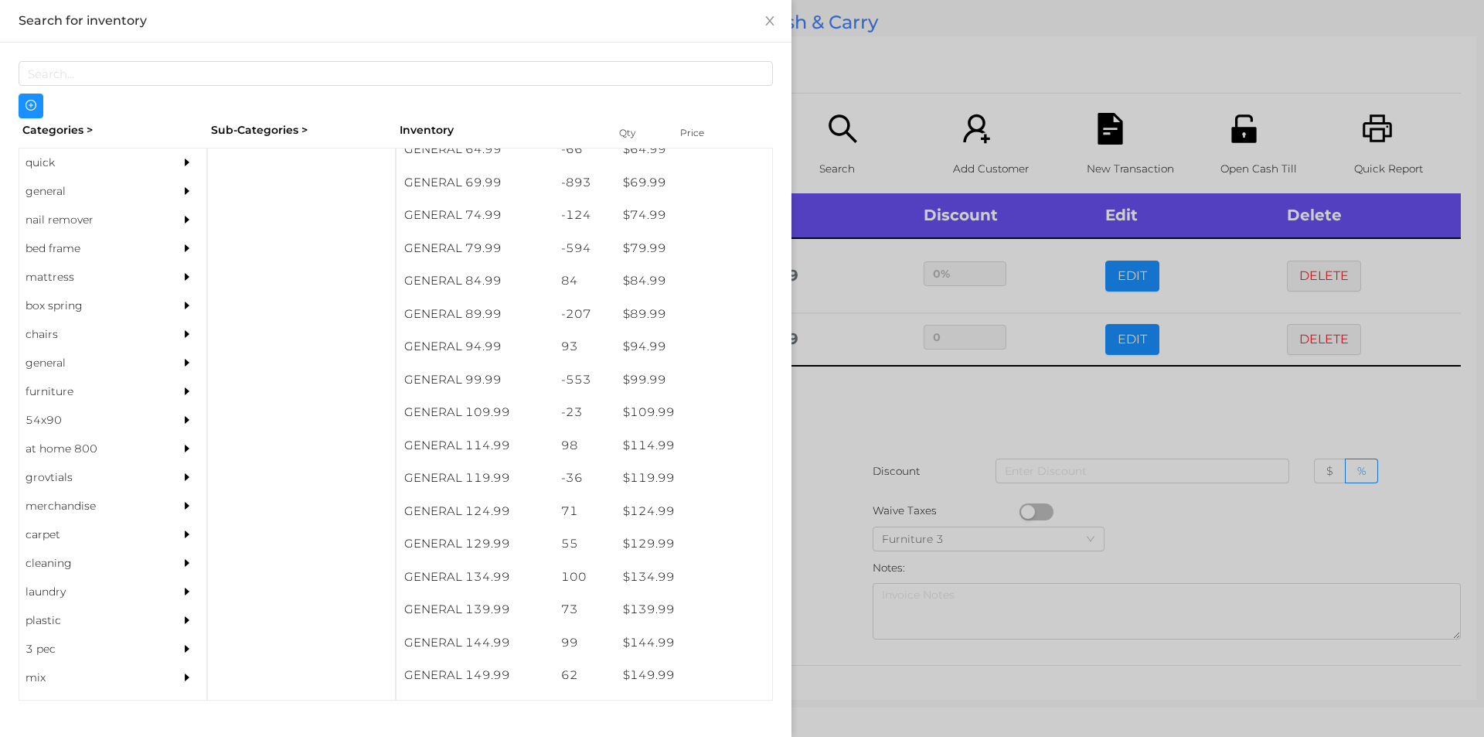
scroll to position [1070, 0]
click at [39, 184] on div "general" at bounding box center [89, 191] width 141 height 29
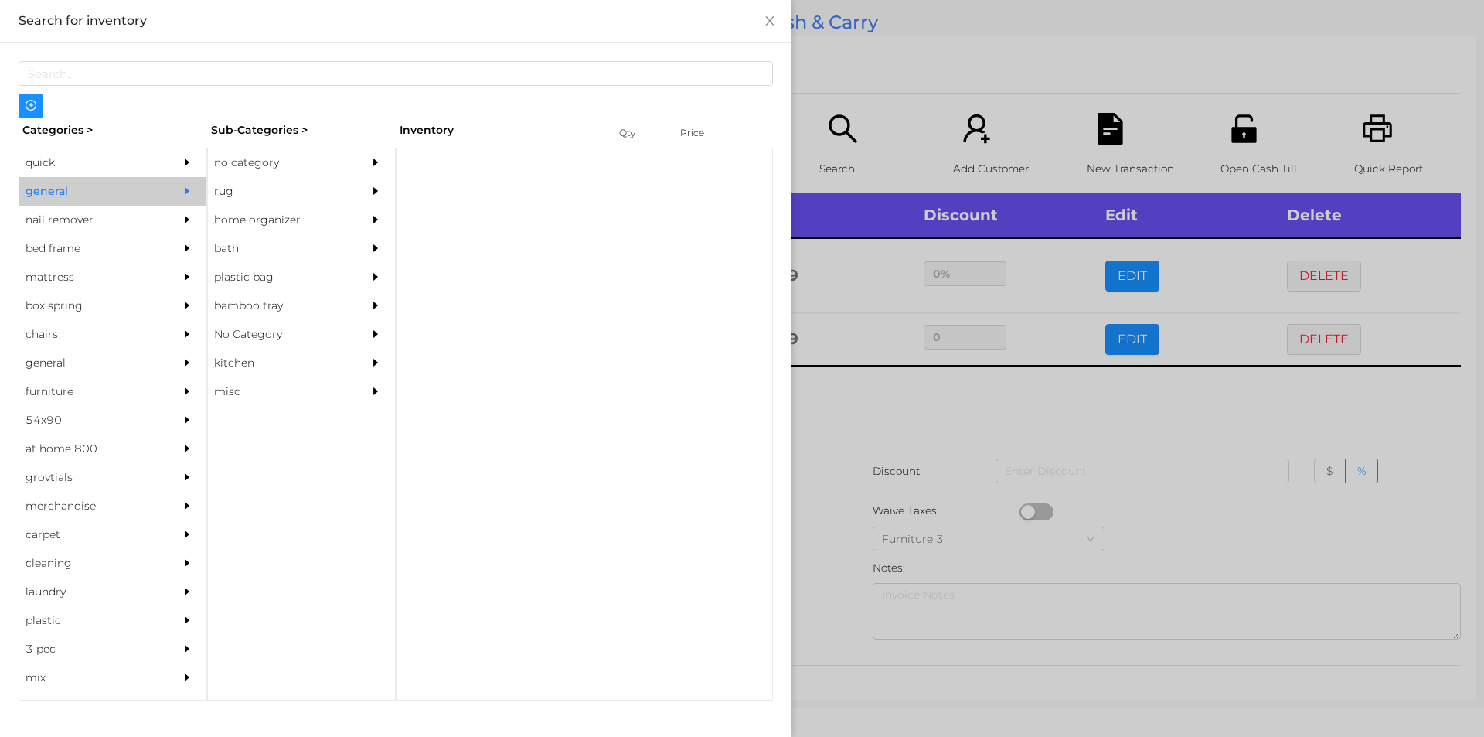
scroll to position [0, 0]
click at [258, 165] on div "no category" at bounding box center [278, 162] width 141 height 29
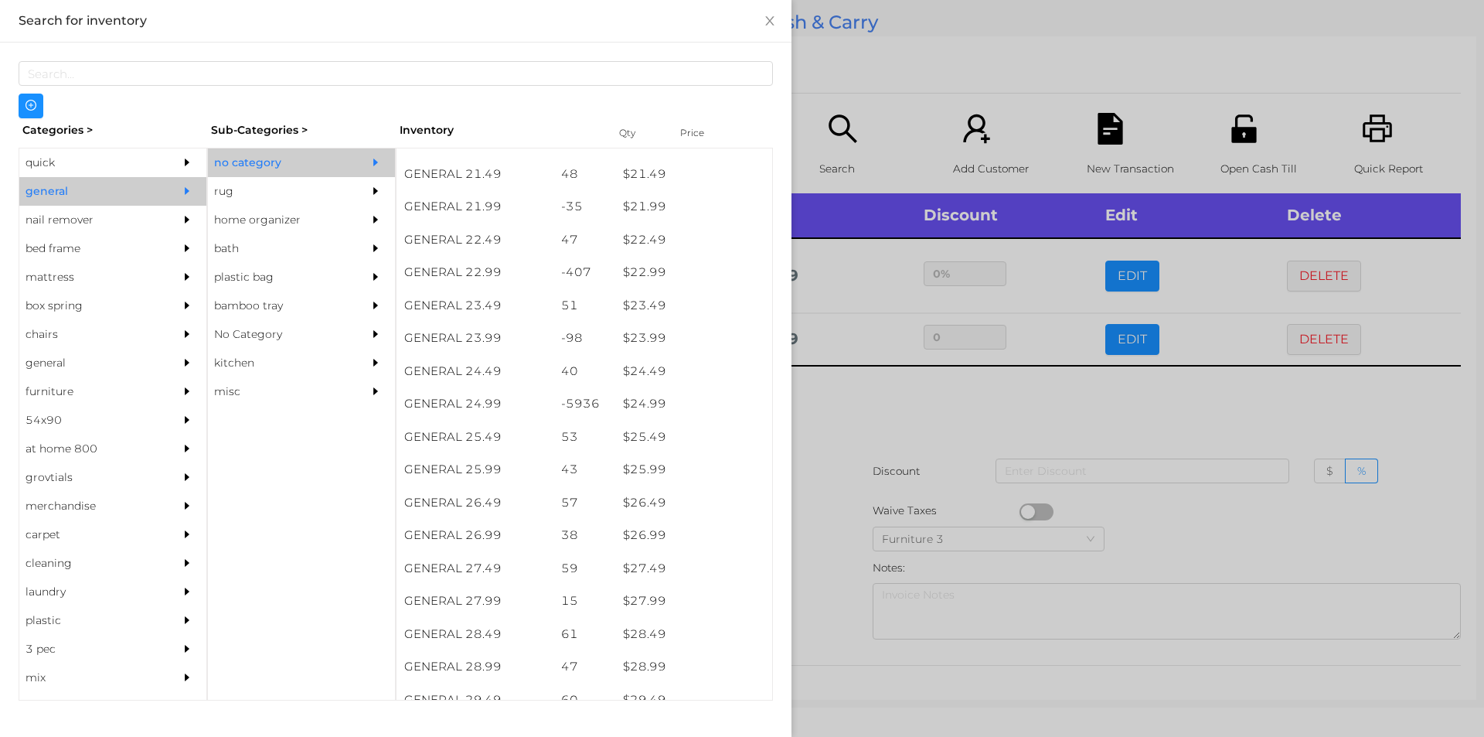
scroll to position [1756, 0]
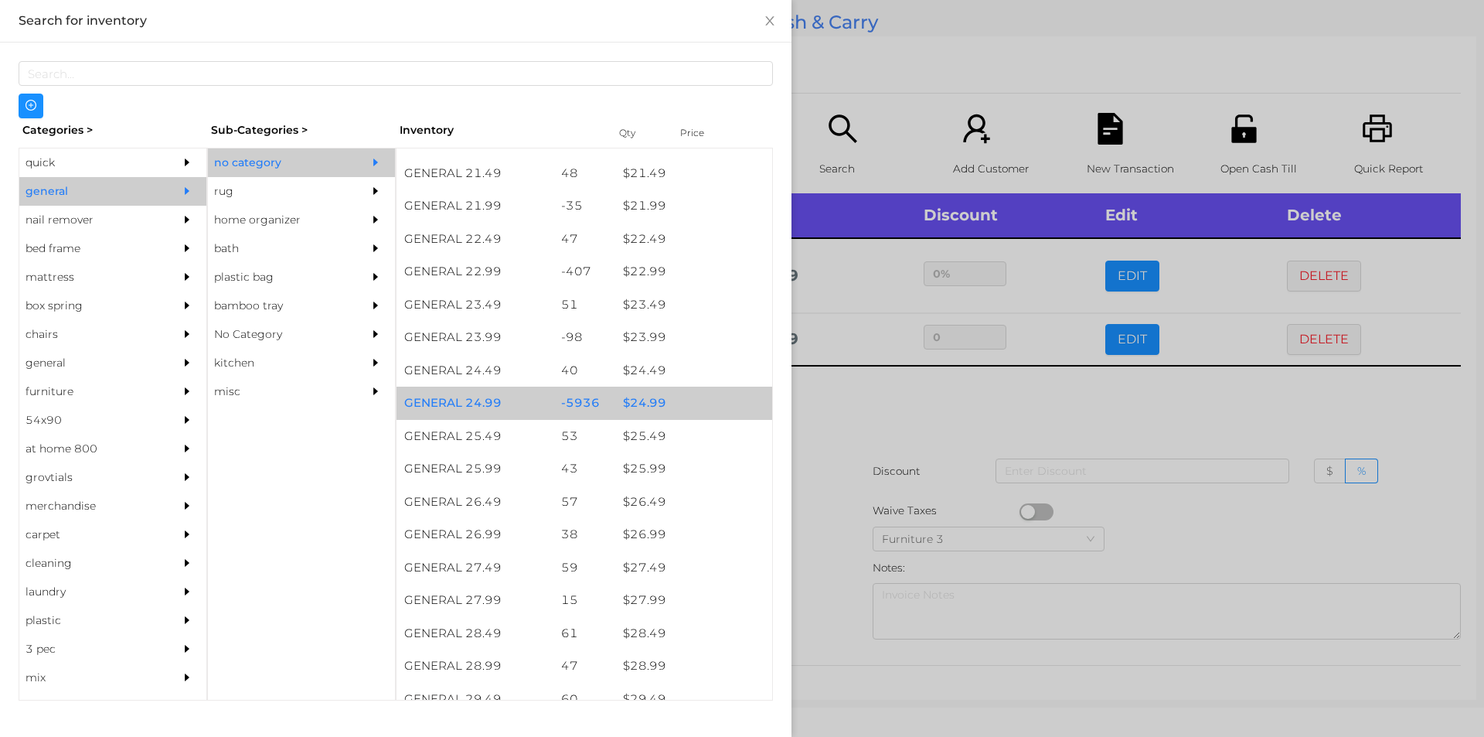
click at [638, 400] on div "$ 24.99" at bounding box center [693, 402] width 157 height 33
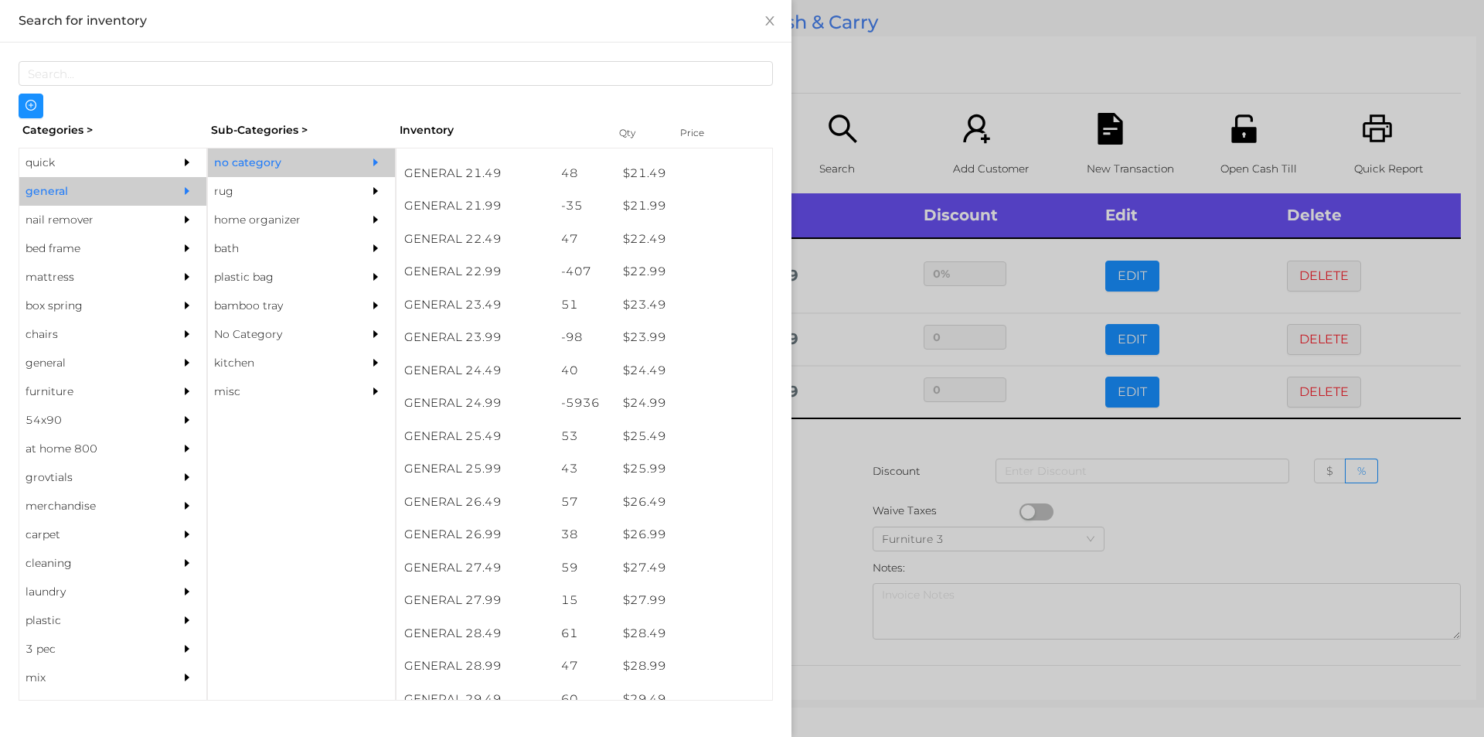
click at [850, 429] on div at bounding box center [742, 368] width 1484 height 737
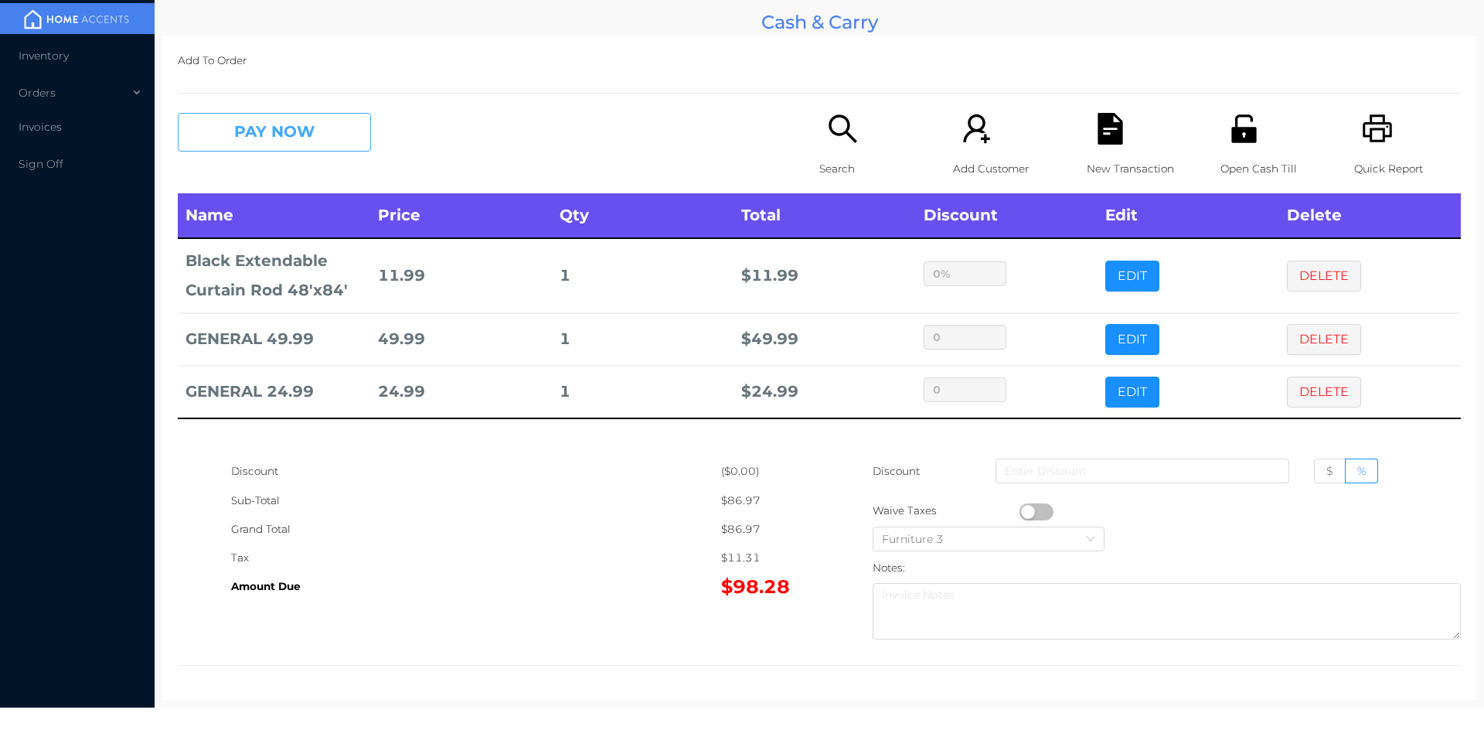
click at [298, 140] on button "PAY NOW" at bounding box center [274, 132] width 193 height 39
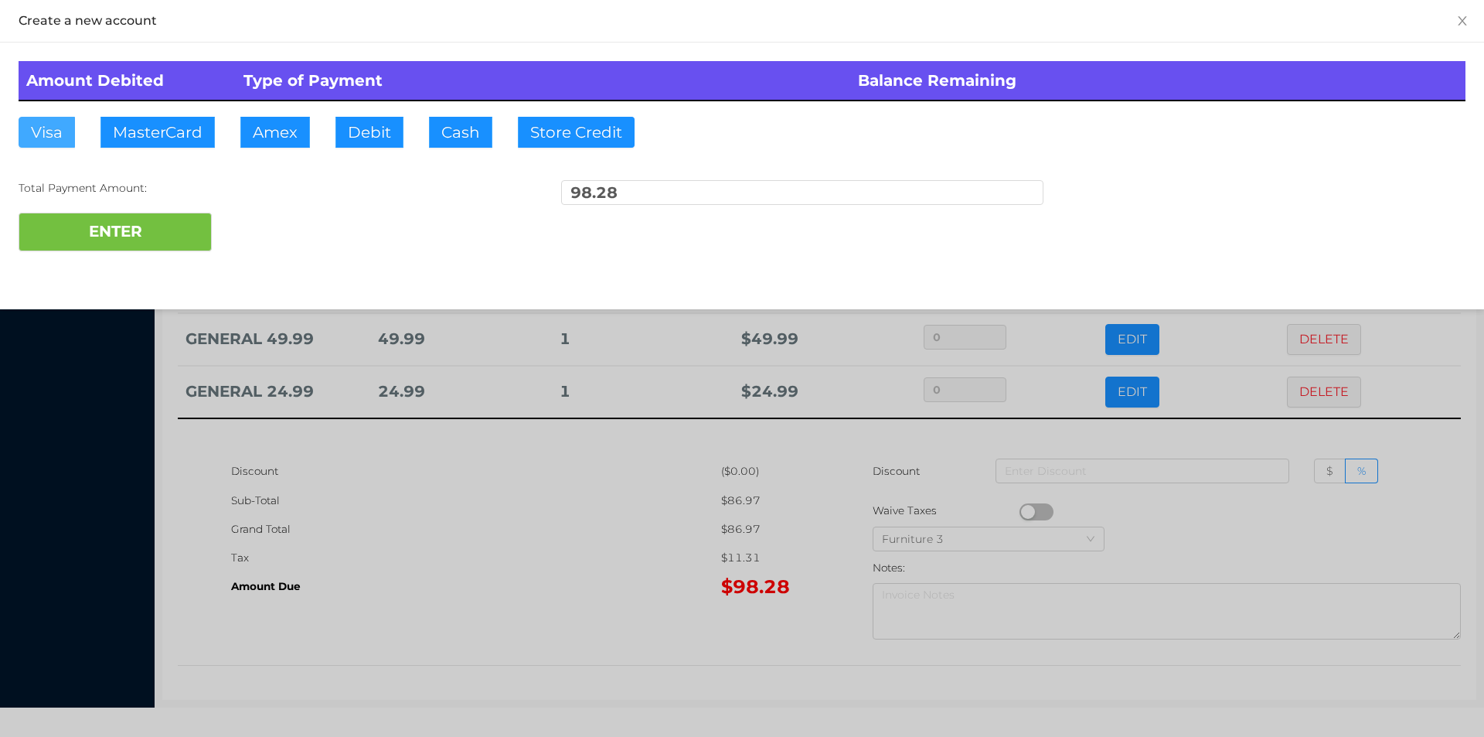
click at [53, 131] on button "Visa" at bounding box center [47, 132] width 56 height 31
click at [182, 218] on button "ENTER" at bounding box center [115, 232] width 193 height 39
type input "0"
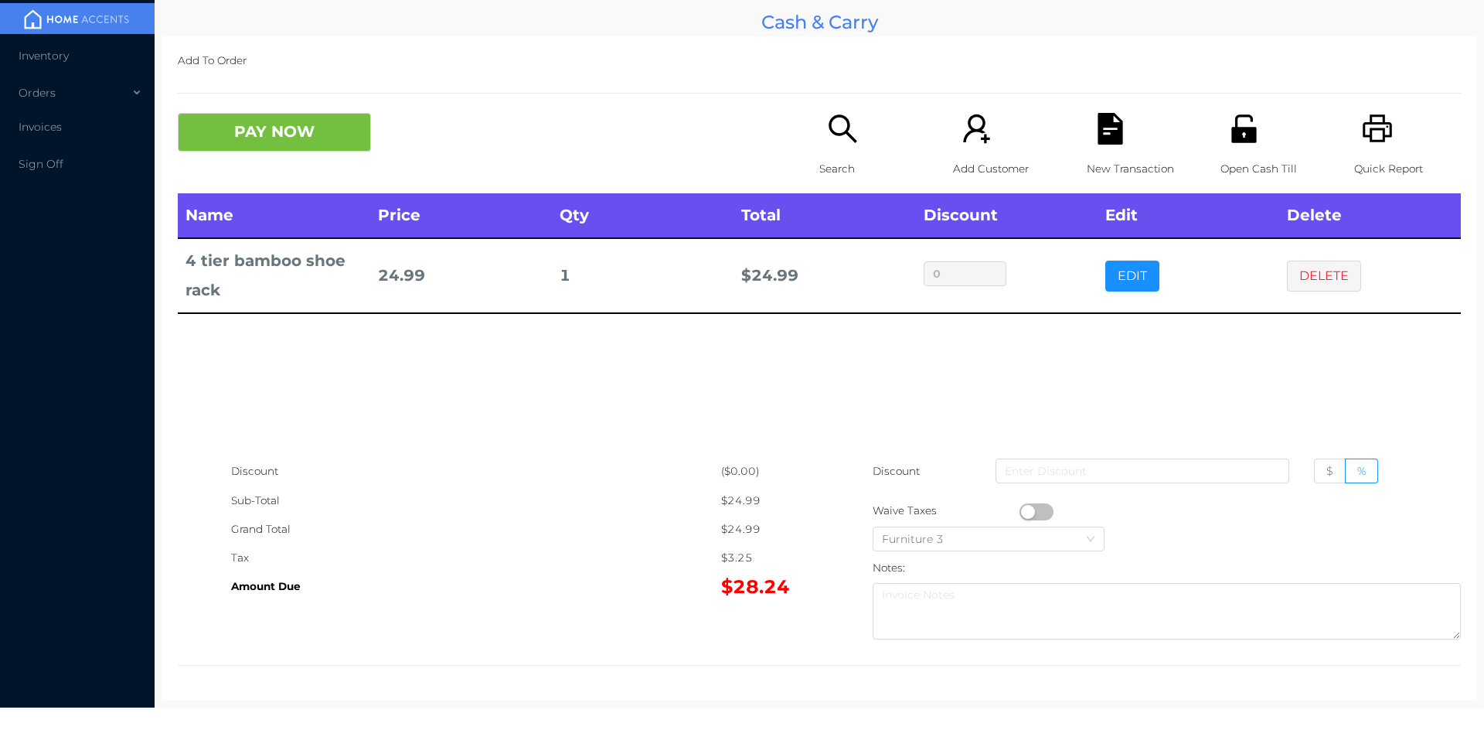
click at [839, 148] on div "Search" at bounding box center [872, 153] width 107 height 80
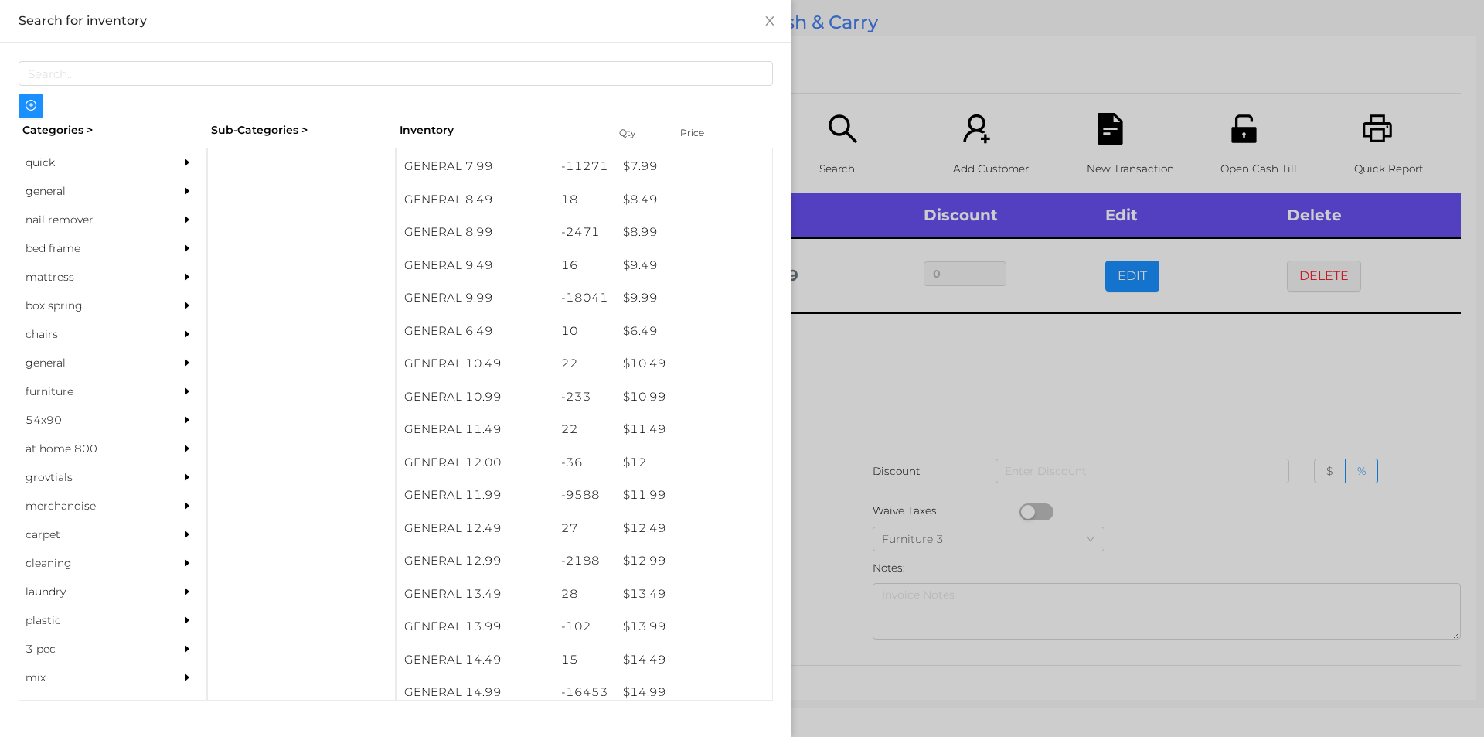
scroll to position [811, 0]
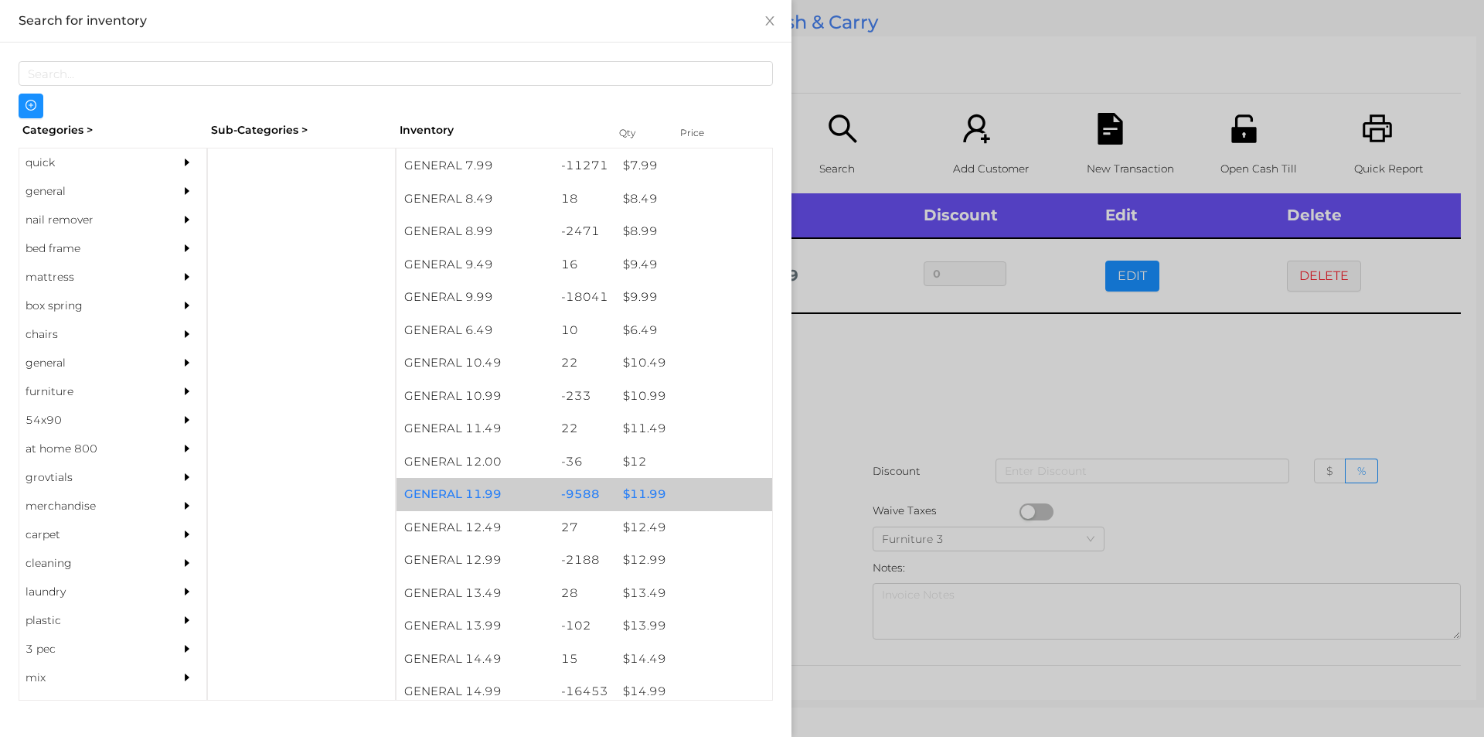
click at [647, 498] on div "$ 11.99" at bounding box center [693, 494] width 157 height 33
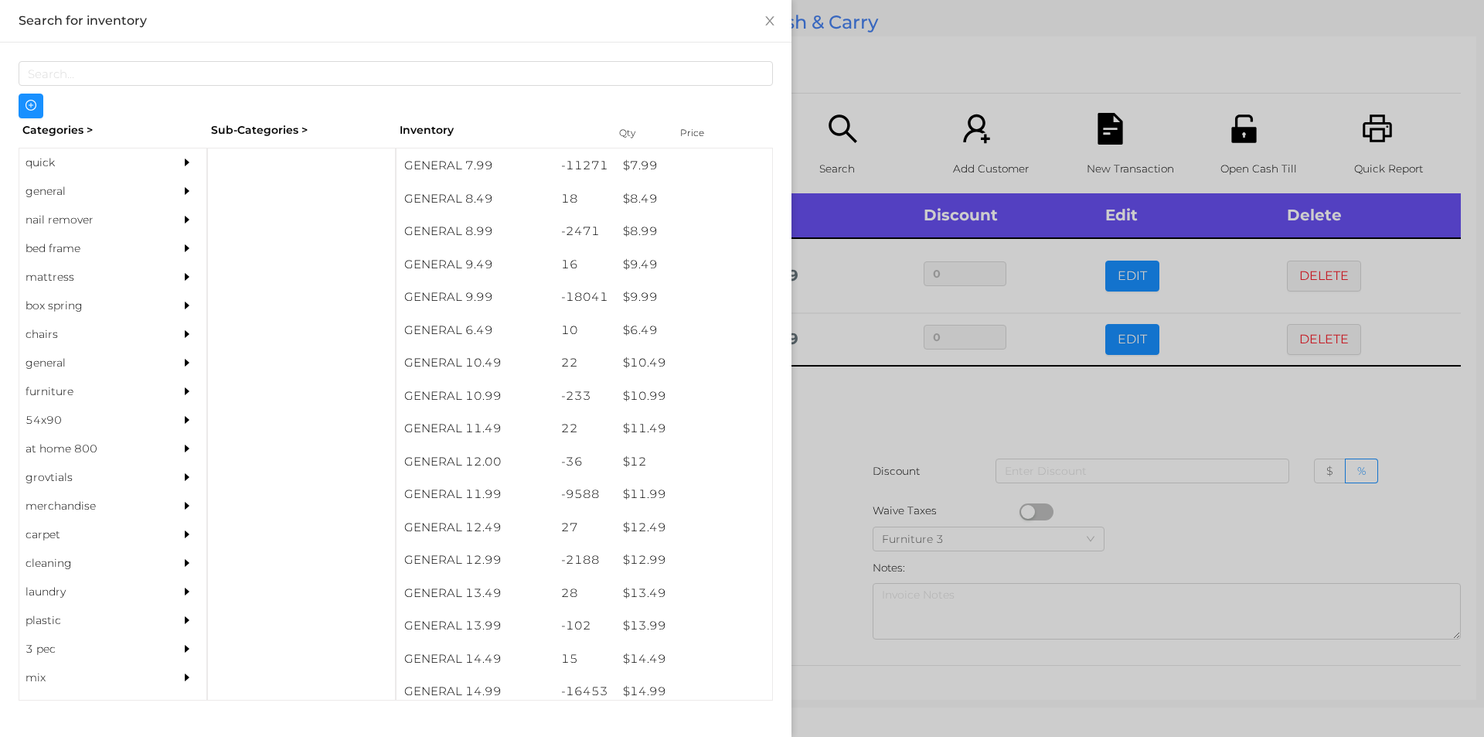
click at [841, 520] on div at bounding box center [742, 368] width 1484 height 737
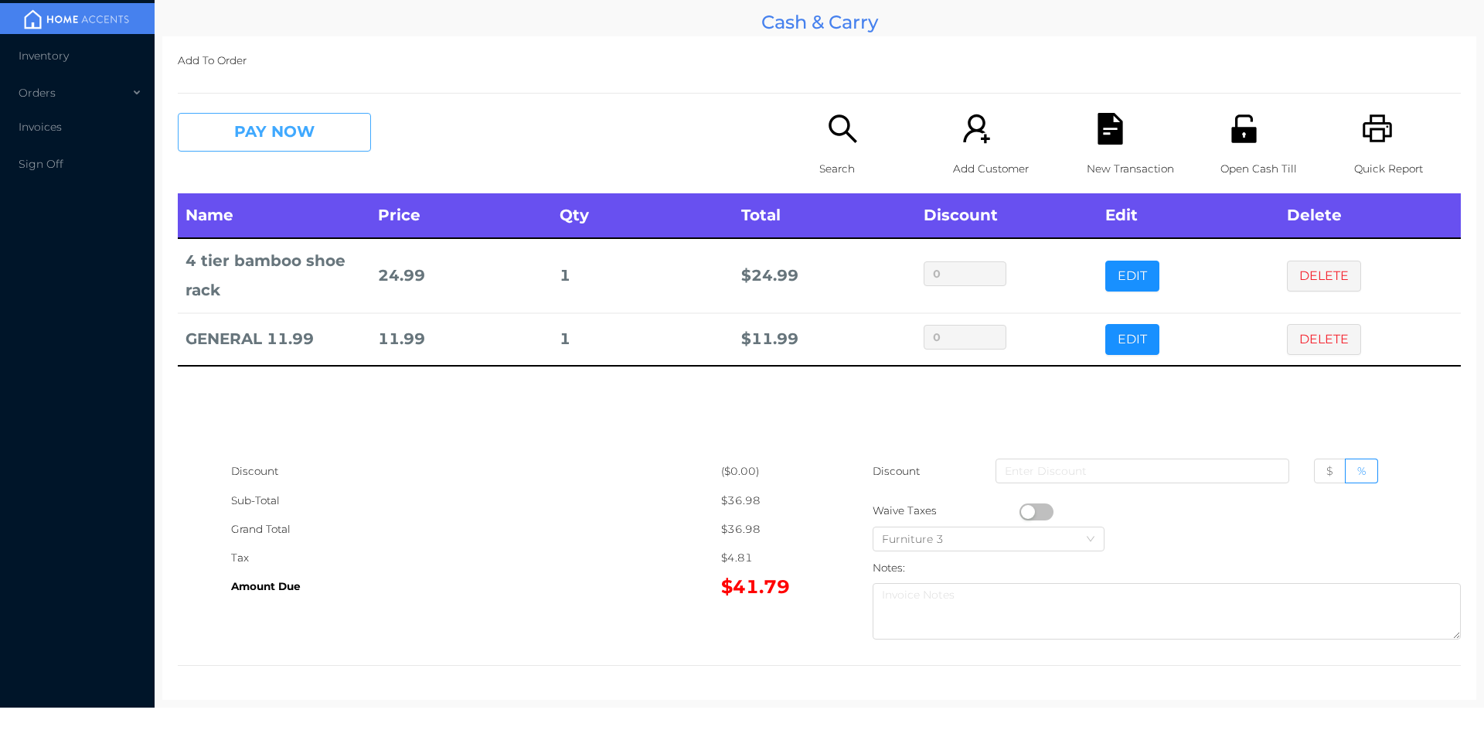
click at [257, 149] on button "PAY NOW" at bounding box center [274, 132] width 193 height 39
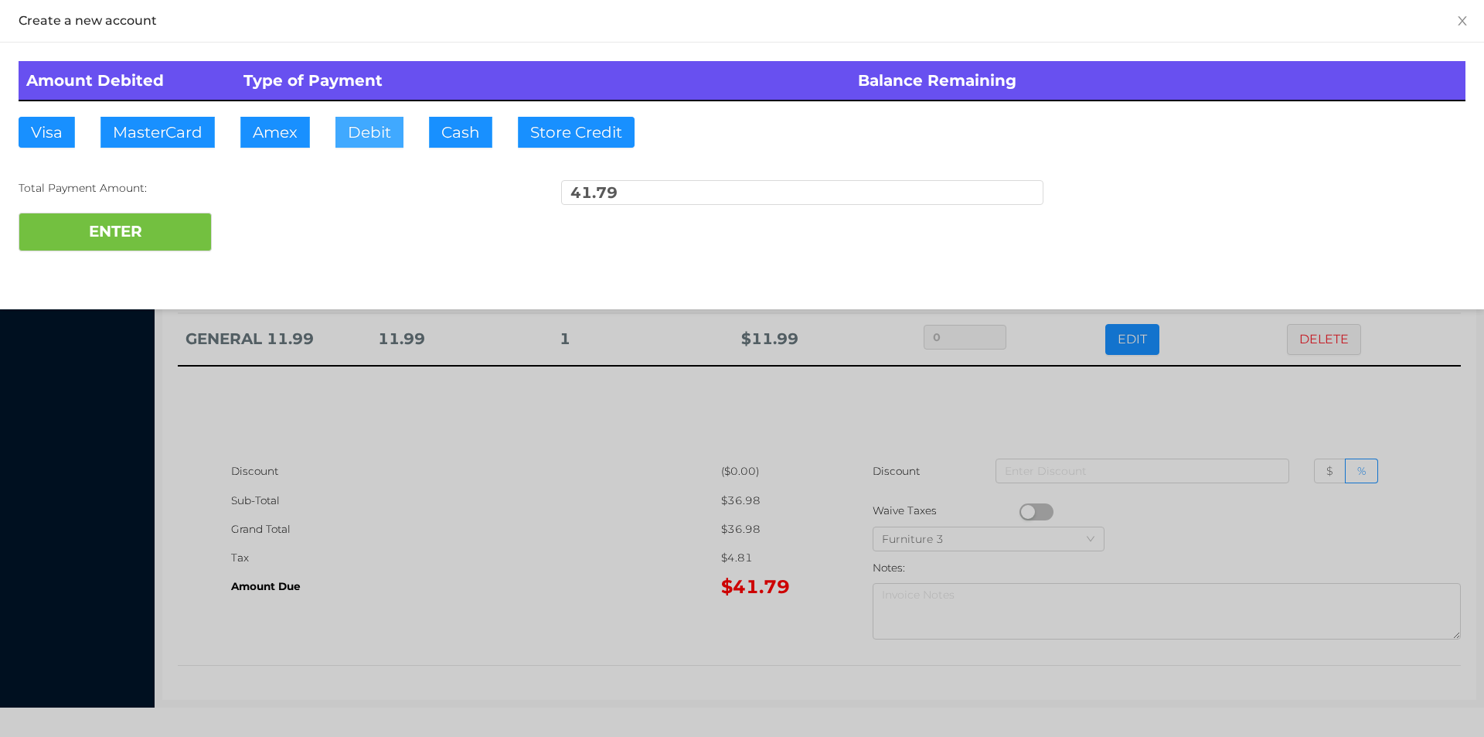
click at [375, 130] on button "Debit" at bounding box center [369, 132] width 68 height 31
type input "50."
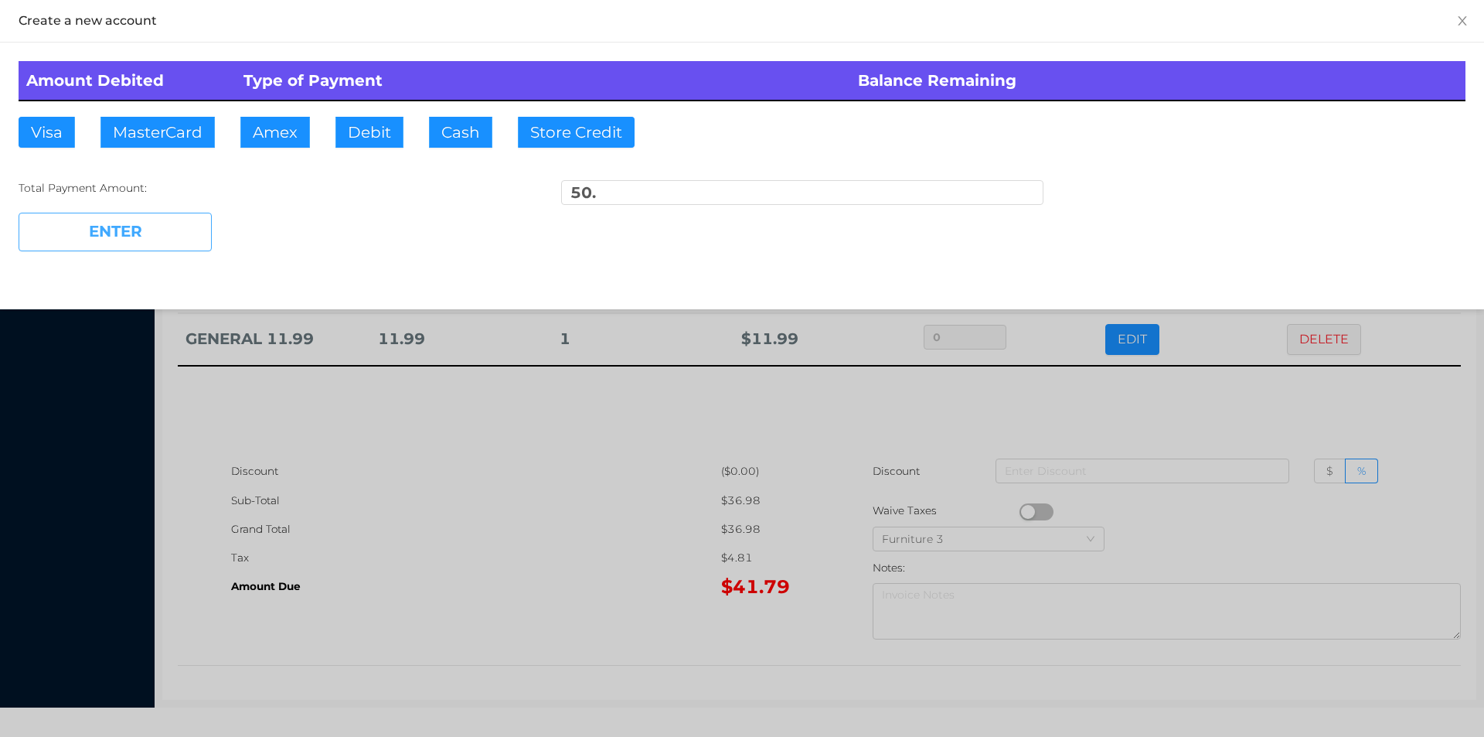
click at [174, 245] on button "ENTER" at bounding box center [115, 232] width 193 height 39
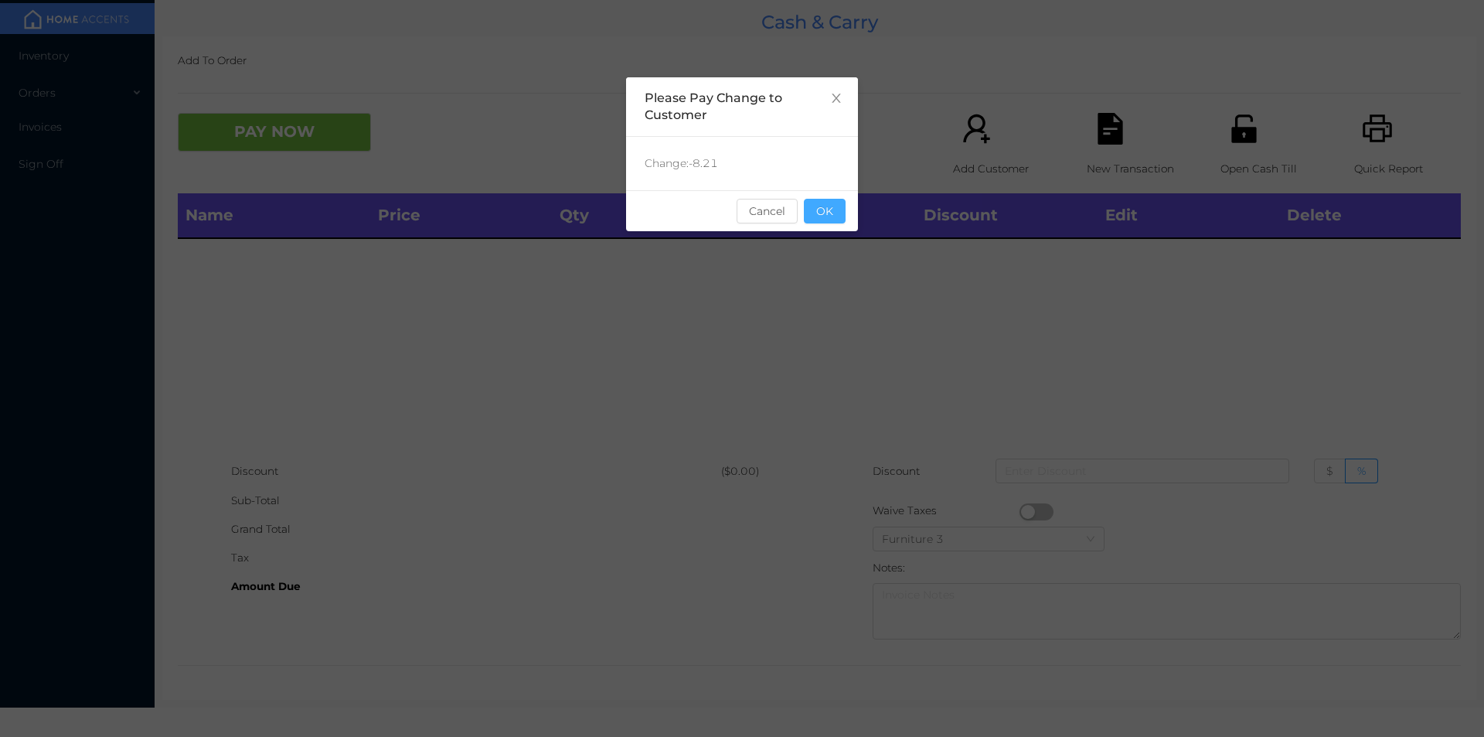
click at [830, 218] on button "OK" at bounding box center [825, 211] width 42 height 25
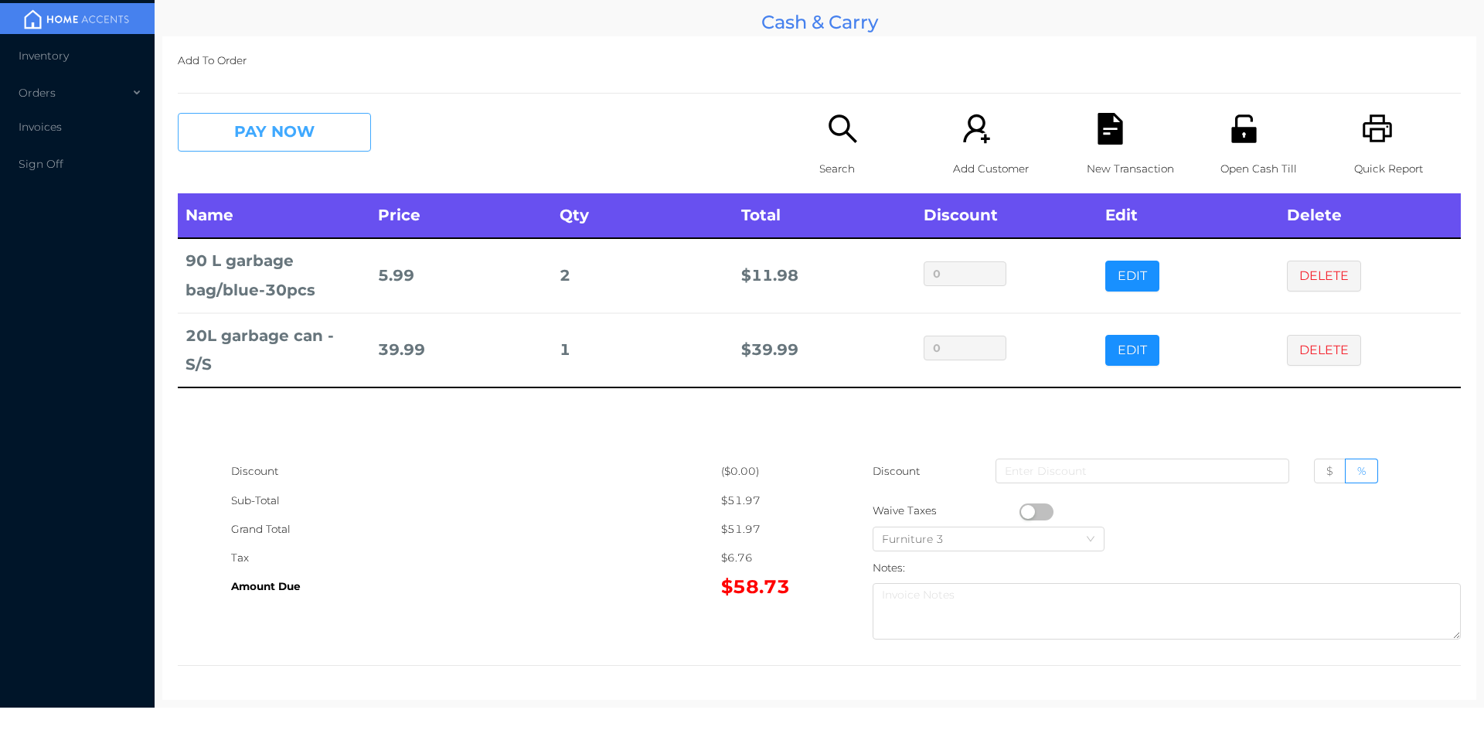
click at [286, 141] on button "PAY NOW" at bounding box center [274, 132] width 193 height 39
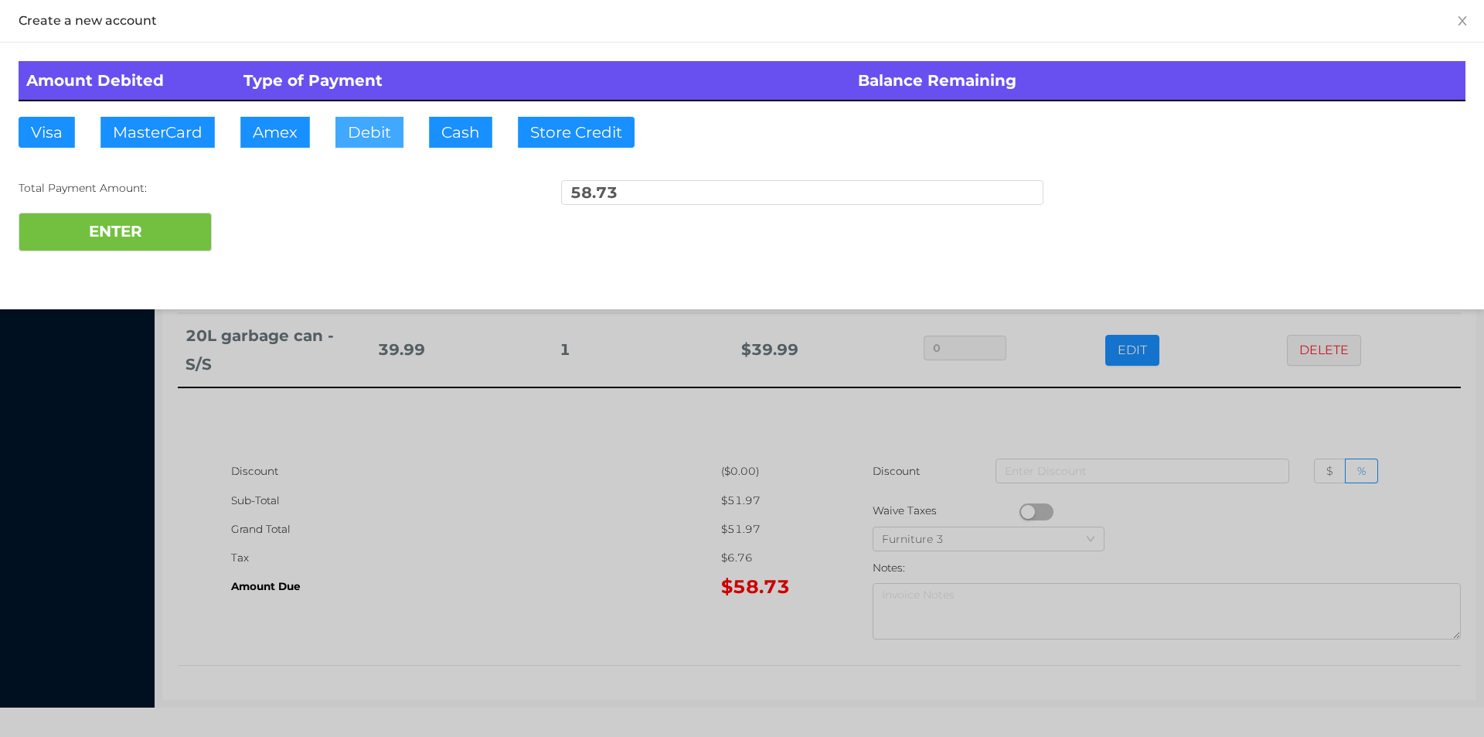
click at [366, 126] on button "Debit" at bounding box center [369, 132] width 68 height 31
click at [164, 247] on button "ENTER" at bounding box center [115, 232] width 193 height 39
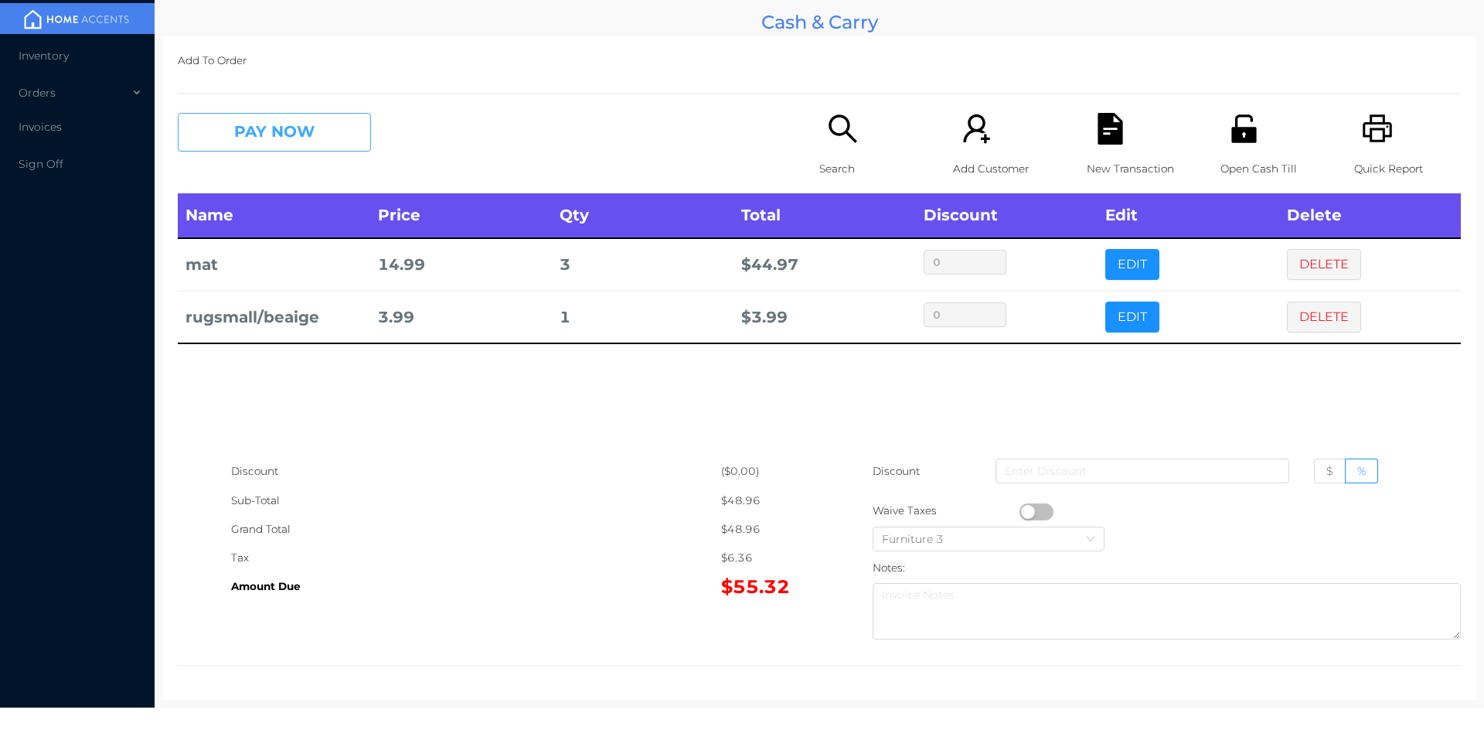
click at [238, 124] on button "PAY NOW" at bounding box center [274, 132] width 193 height 39
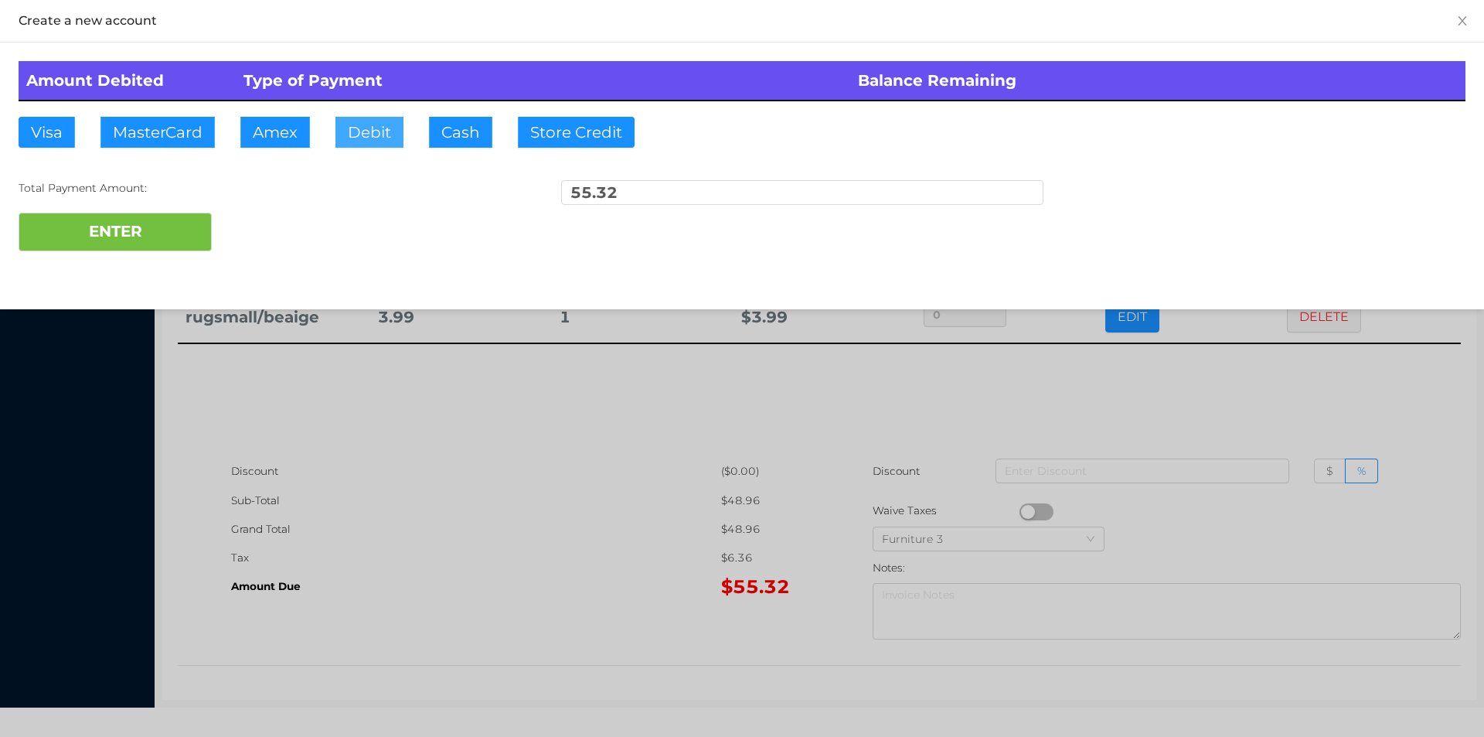
click at [359, 136] on button "Debit" at bounding box center [369, 132] width 68 height 31
type input "60."
click at [180, 230] on button "ENTER" at bounding box center [115, 232] width 193 height 39
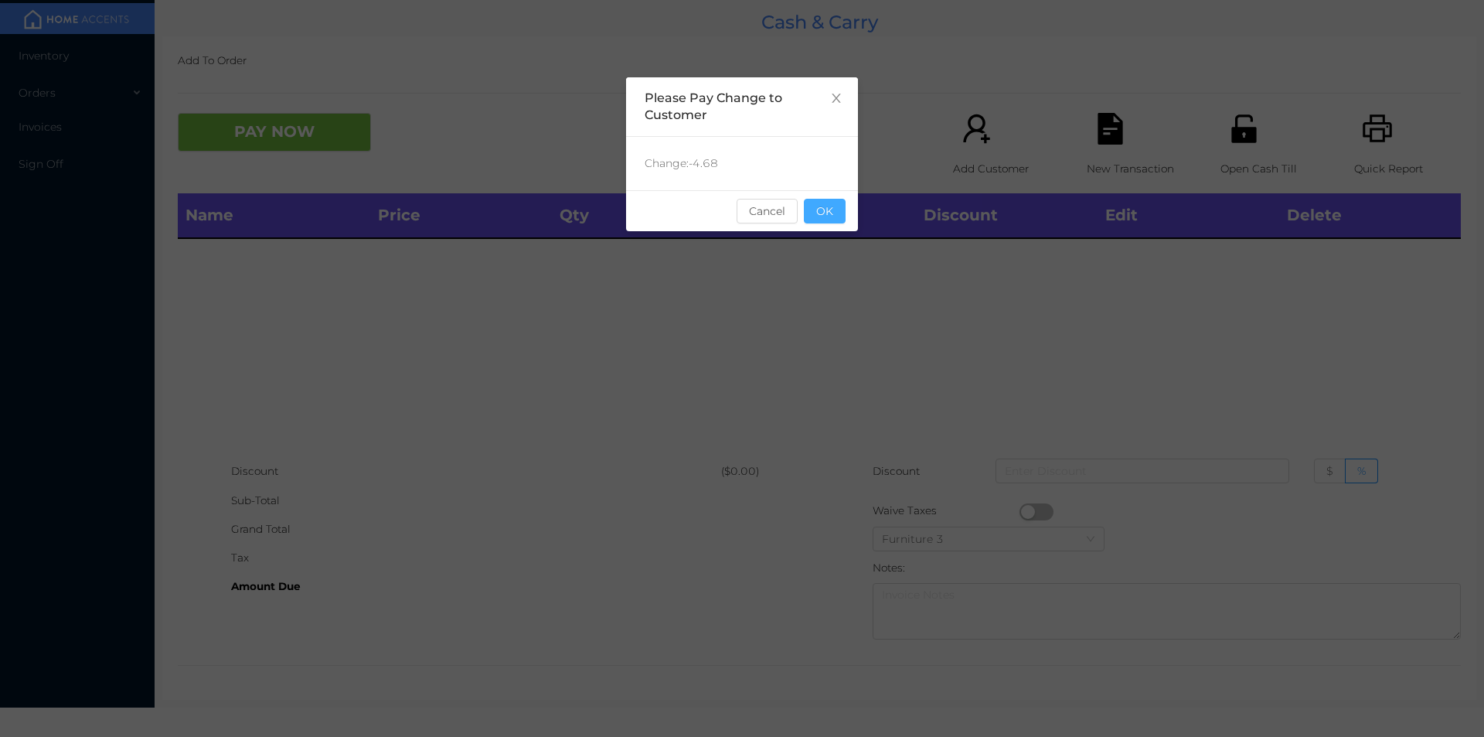
click at [836, 221] on button "OK" at bounding box center [825, 211] width 42 height 25
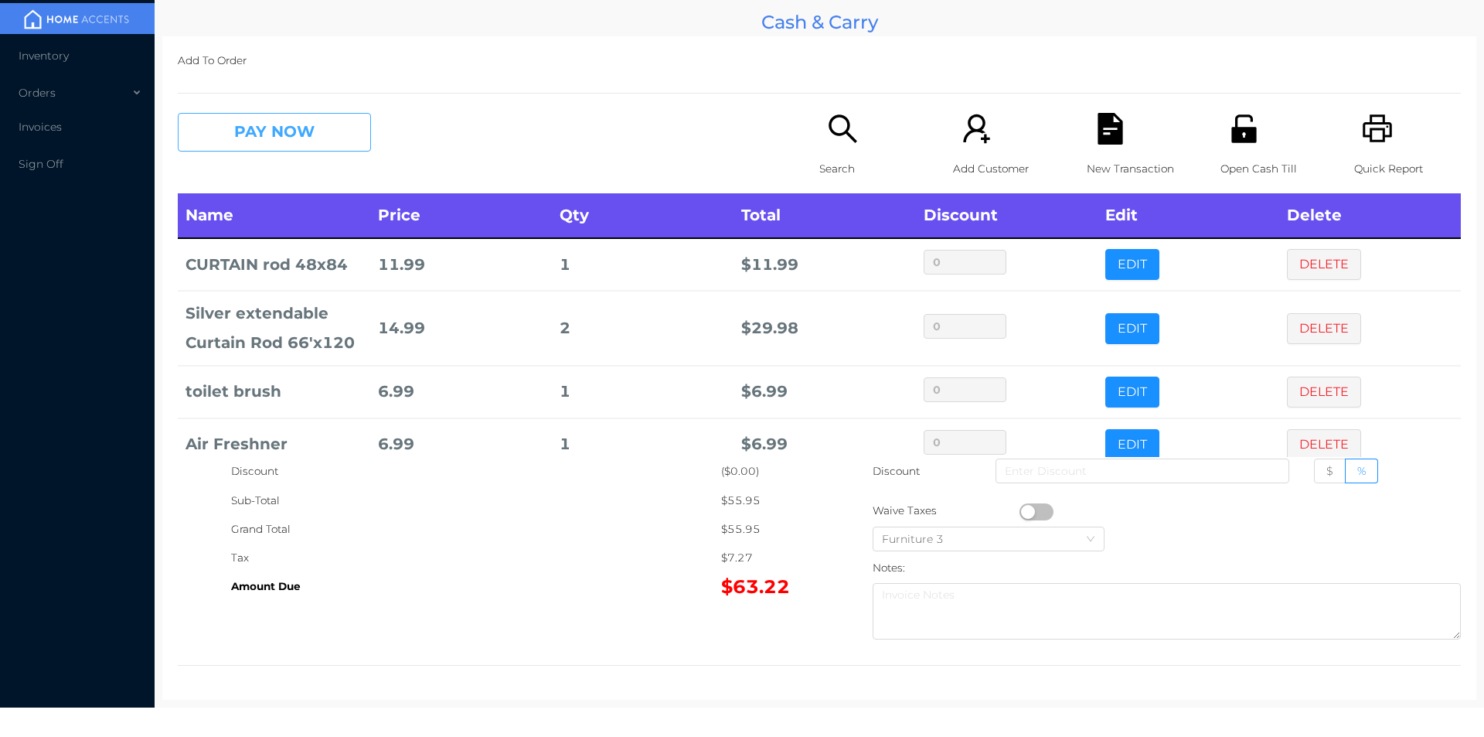
click at [291, 136] on button "PAY NOW" at bounding box center [274, 132] width 193 height 39
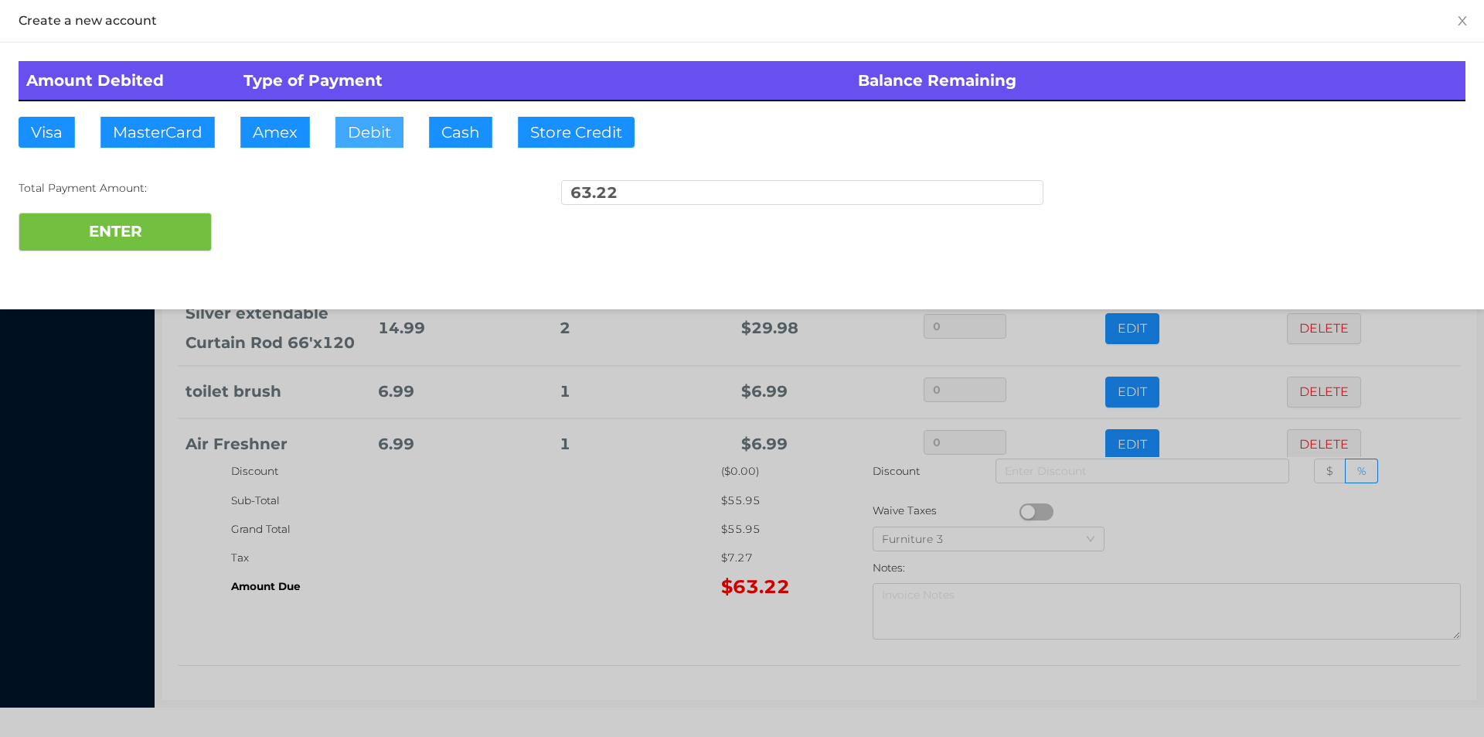
click at [360, 126] on button "Debit" at bounding box center [369, 132] width 68 height 31
click at [163, 240] on button "ENTER" at bounding box center [115, 232] width 193 height 39
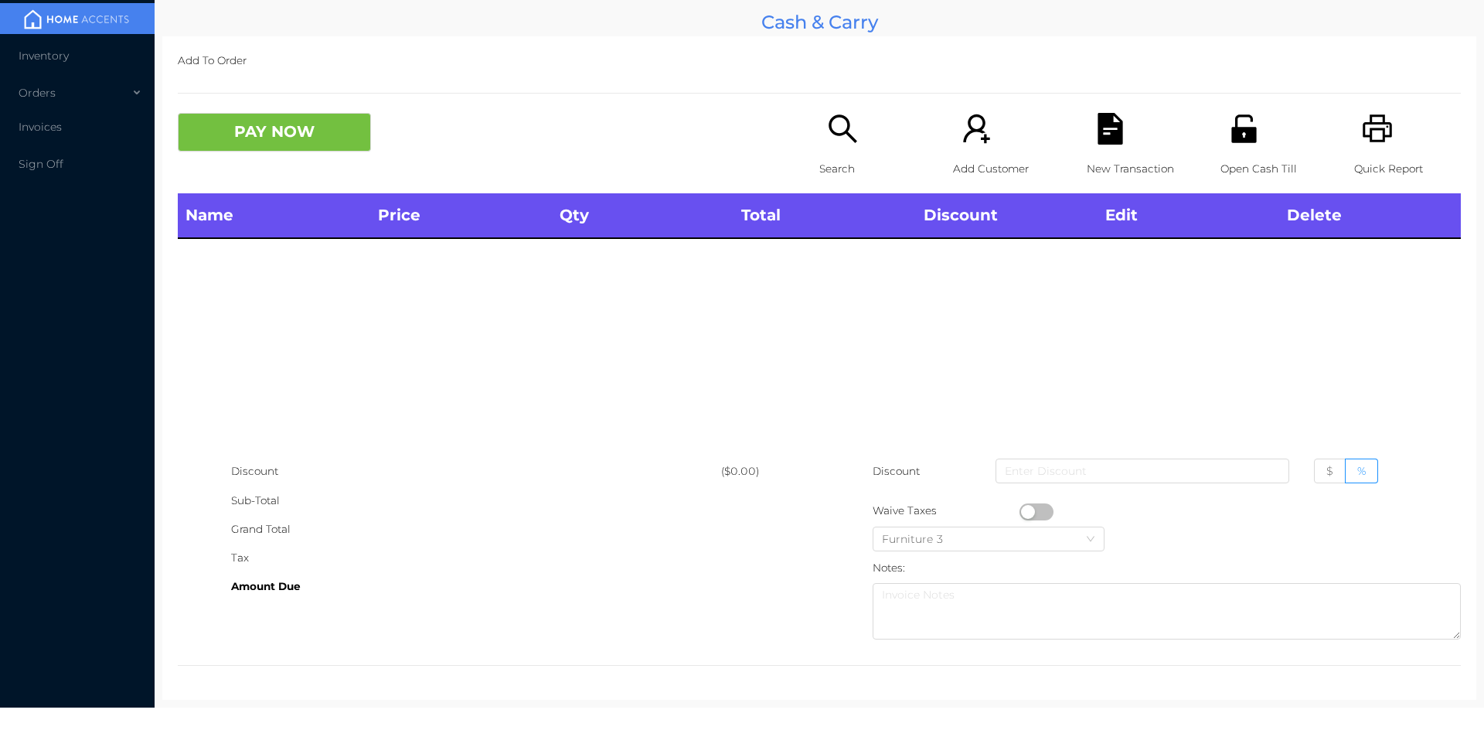
click at [839, 132] on icon "icon: search" at bounding box center [843, 128] width 28 height 28
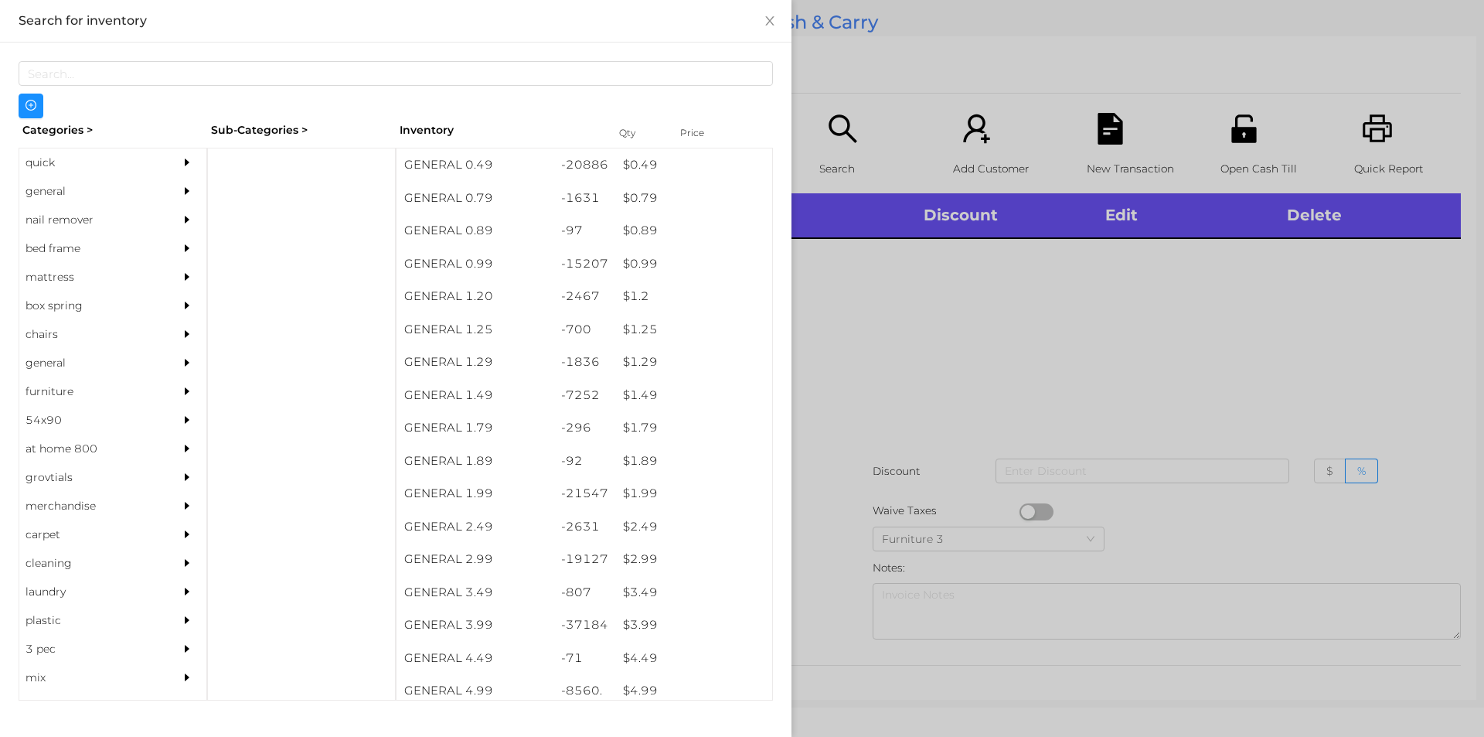
click at [60, 191] on div "general" at bounding box center [89, 191] width 141 height 29
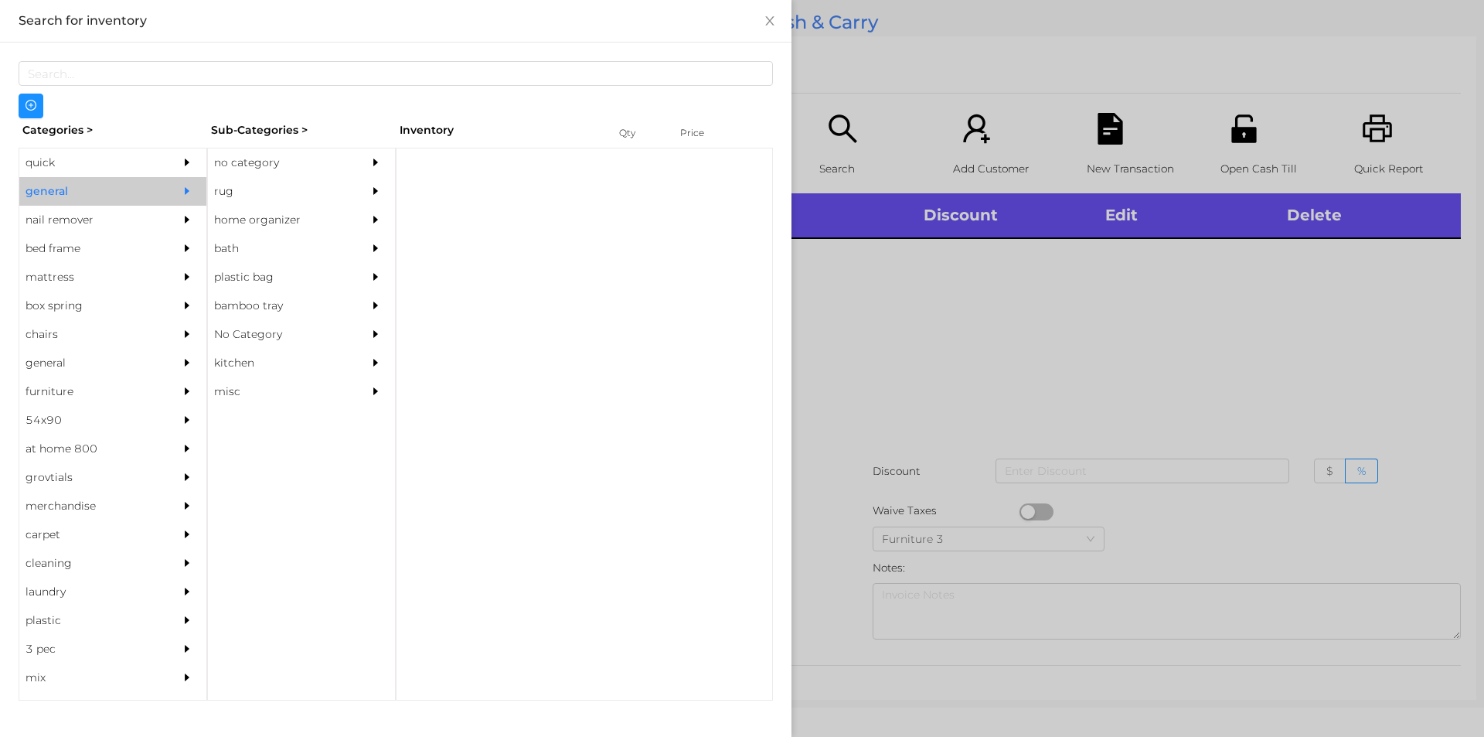
click at [248, 156] on div "no category" at bounding box center [278, 162] width 141 height 29
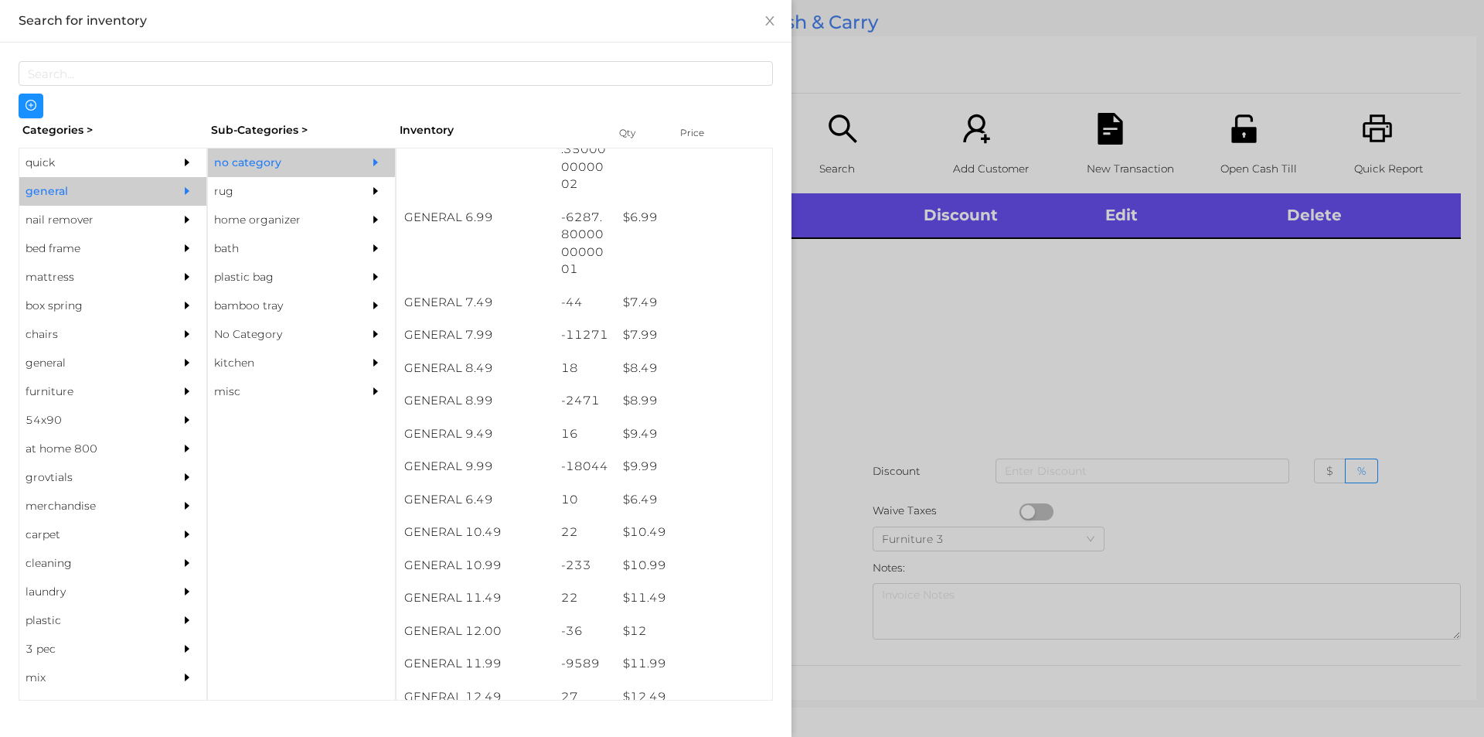
scroll to position [642, 0]
click at [635, 336] on div "$ 7.99" at bounding box center [693, 334] width 157 height 33
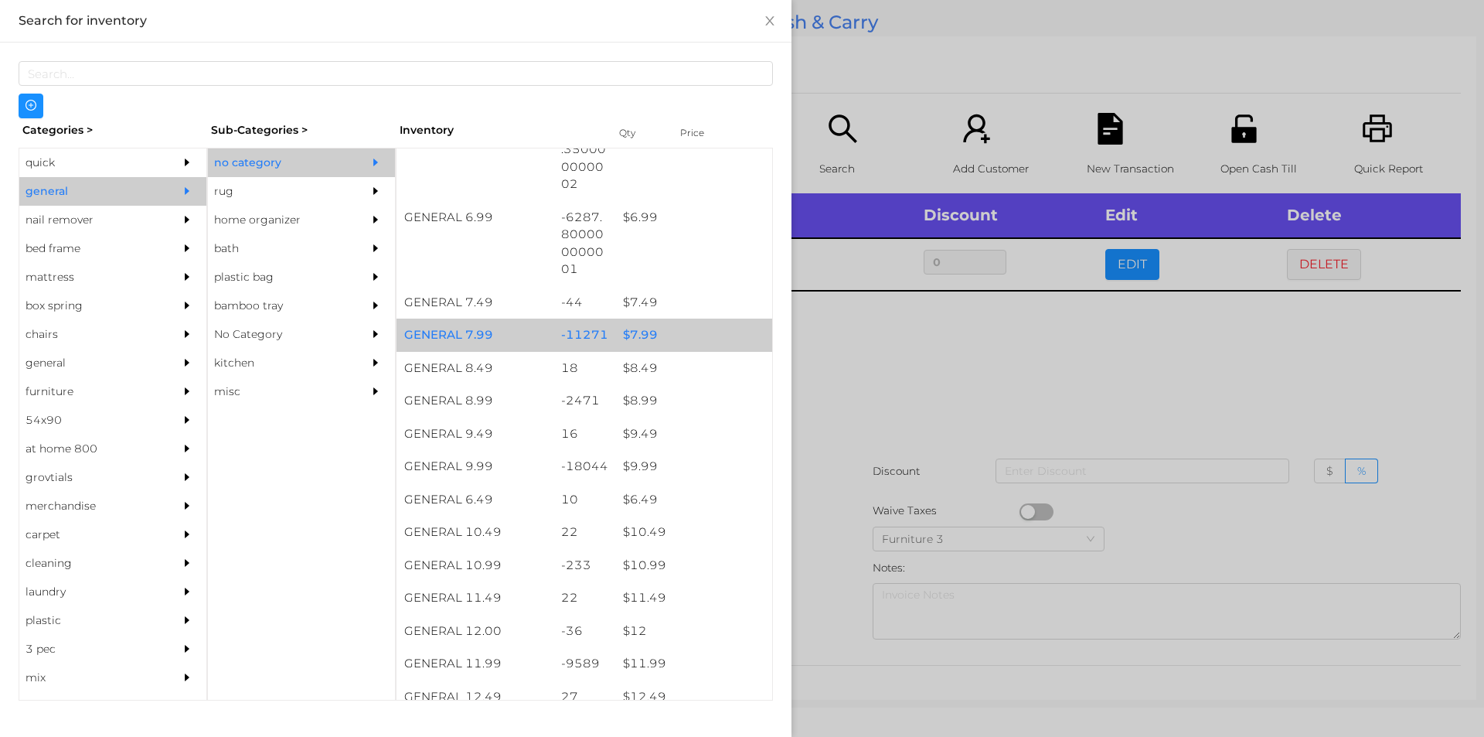
click at [641, 335] on div "$ 7.99" at bounding box center [693, 334] width 157 height 33
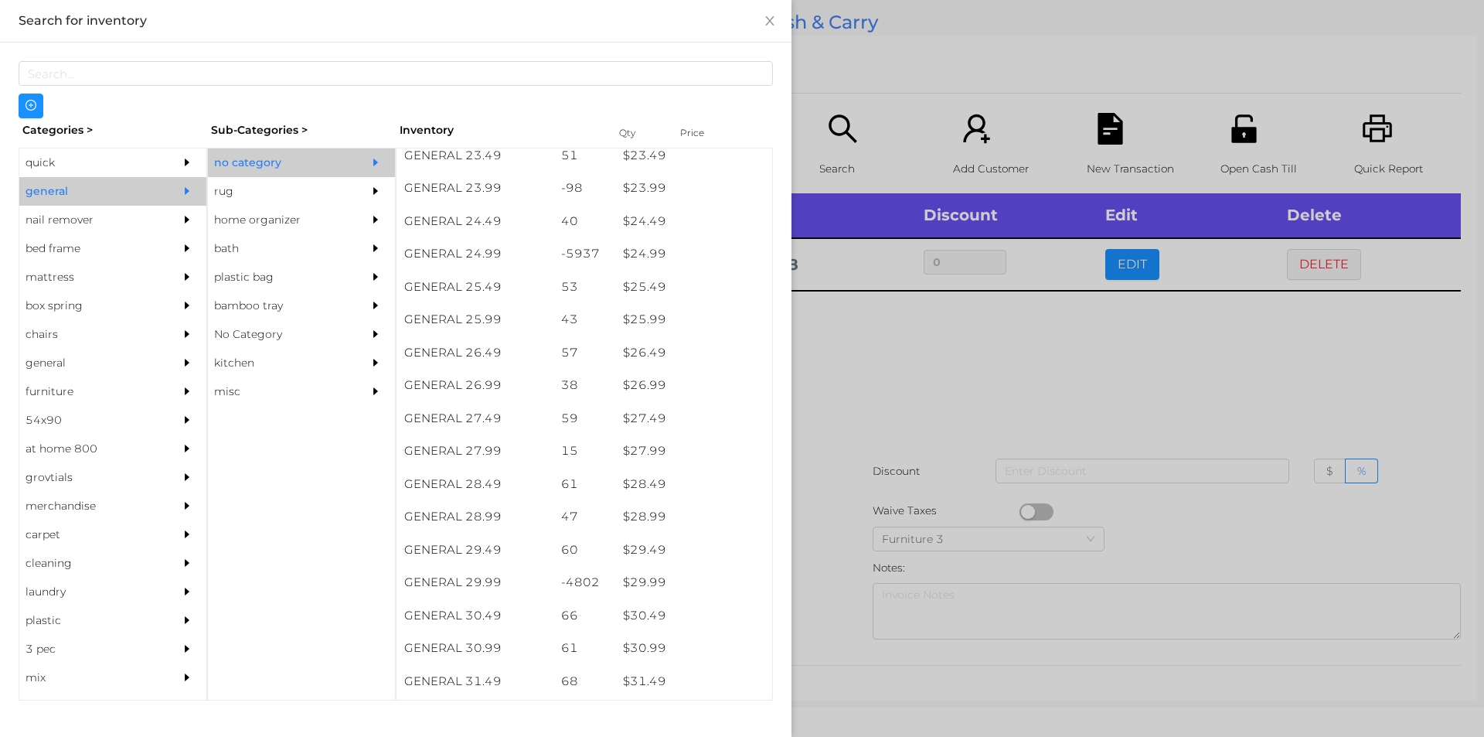
scroll to position [1962, 0]
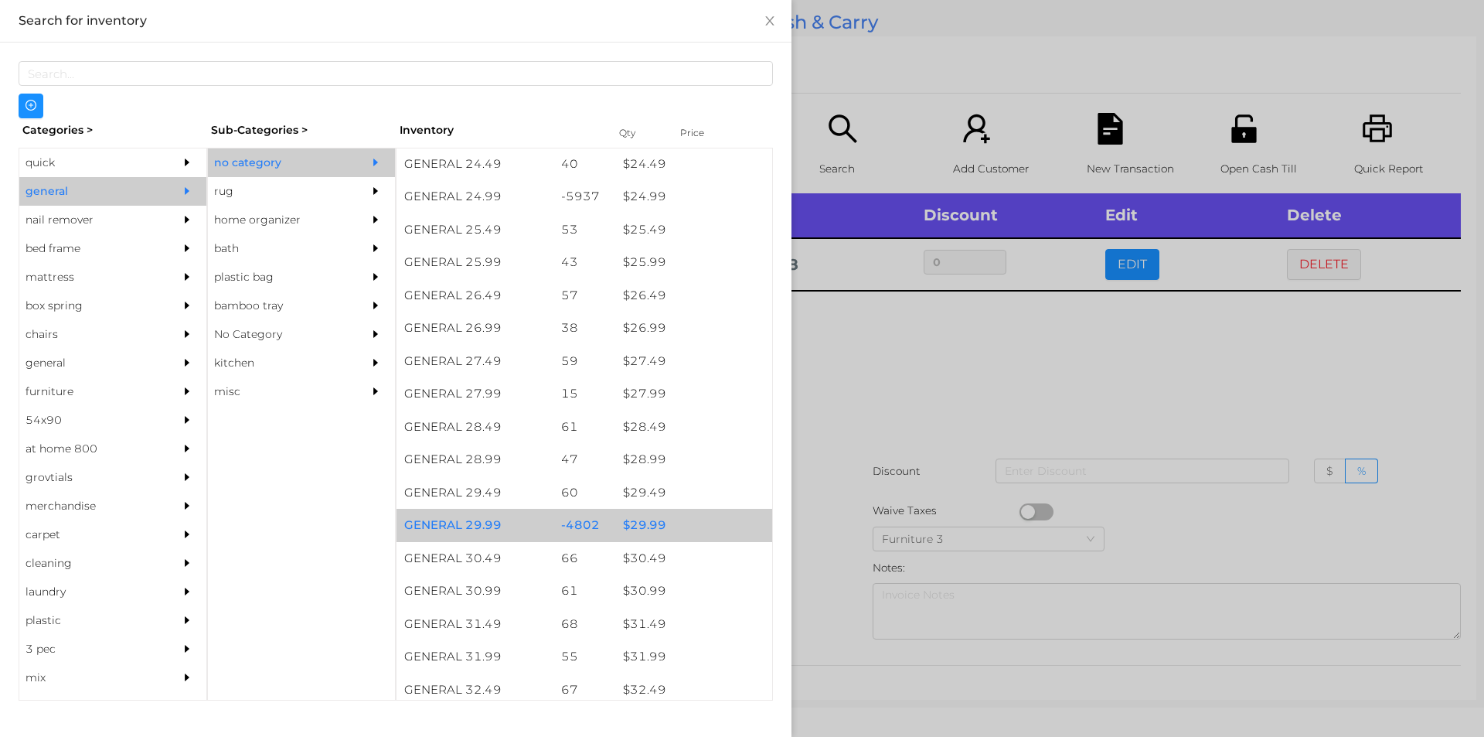
click at [635, 530] on div "$ 29.99" at bounding box center [693, 525] width 157 height 33
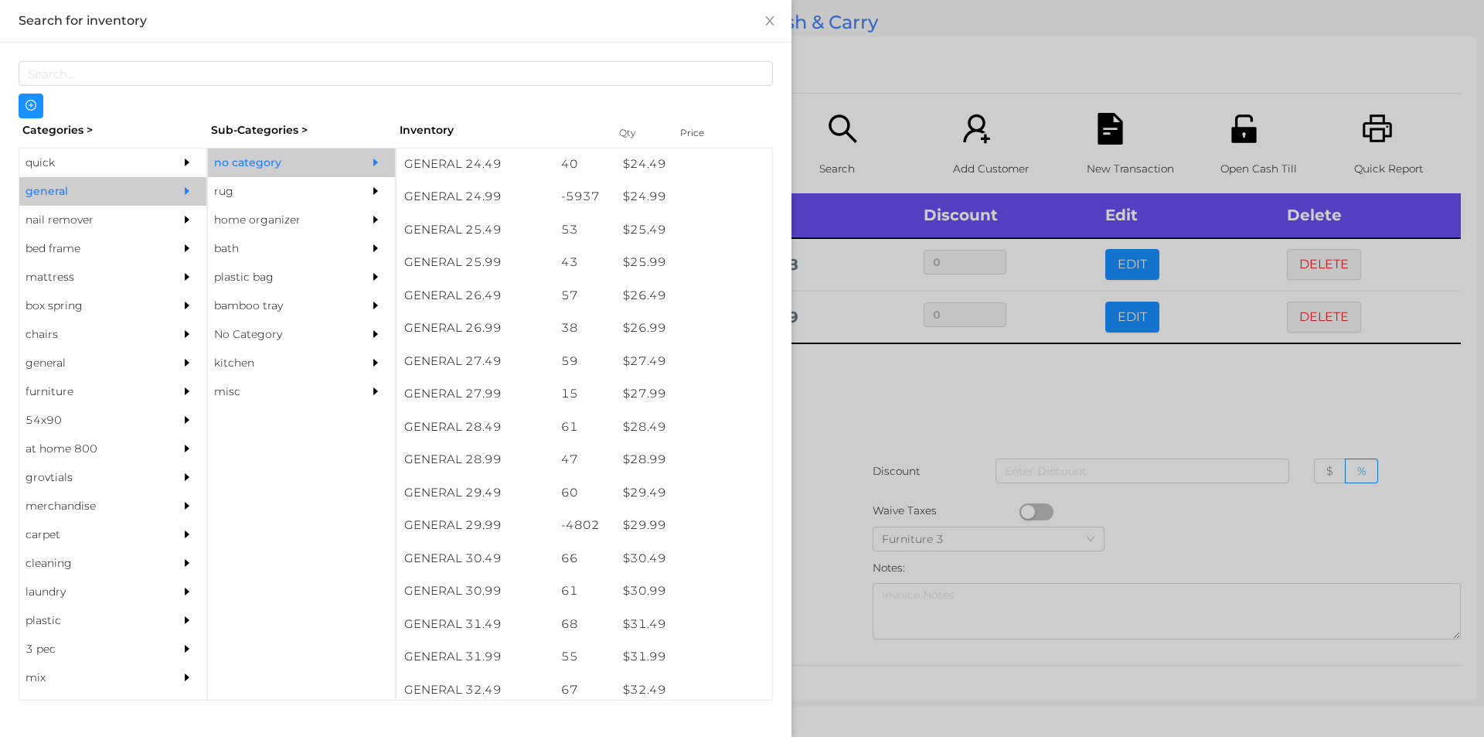
click at [856, 403] on div at bounding box center [742, 368] width 1484 height 737
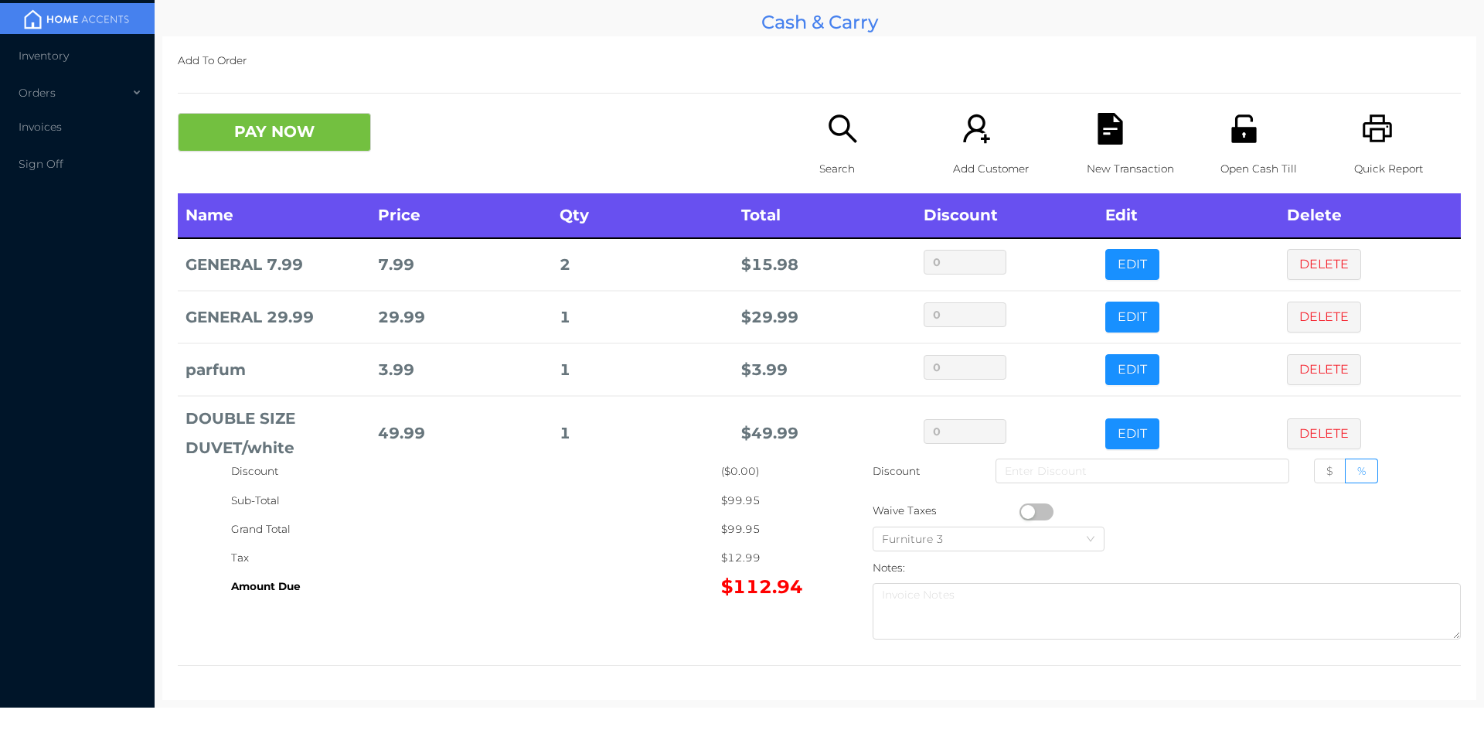
scroll to position [29, 0]
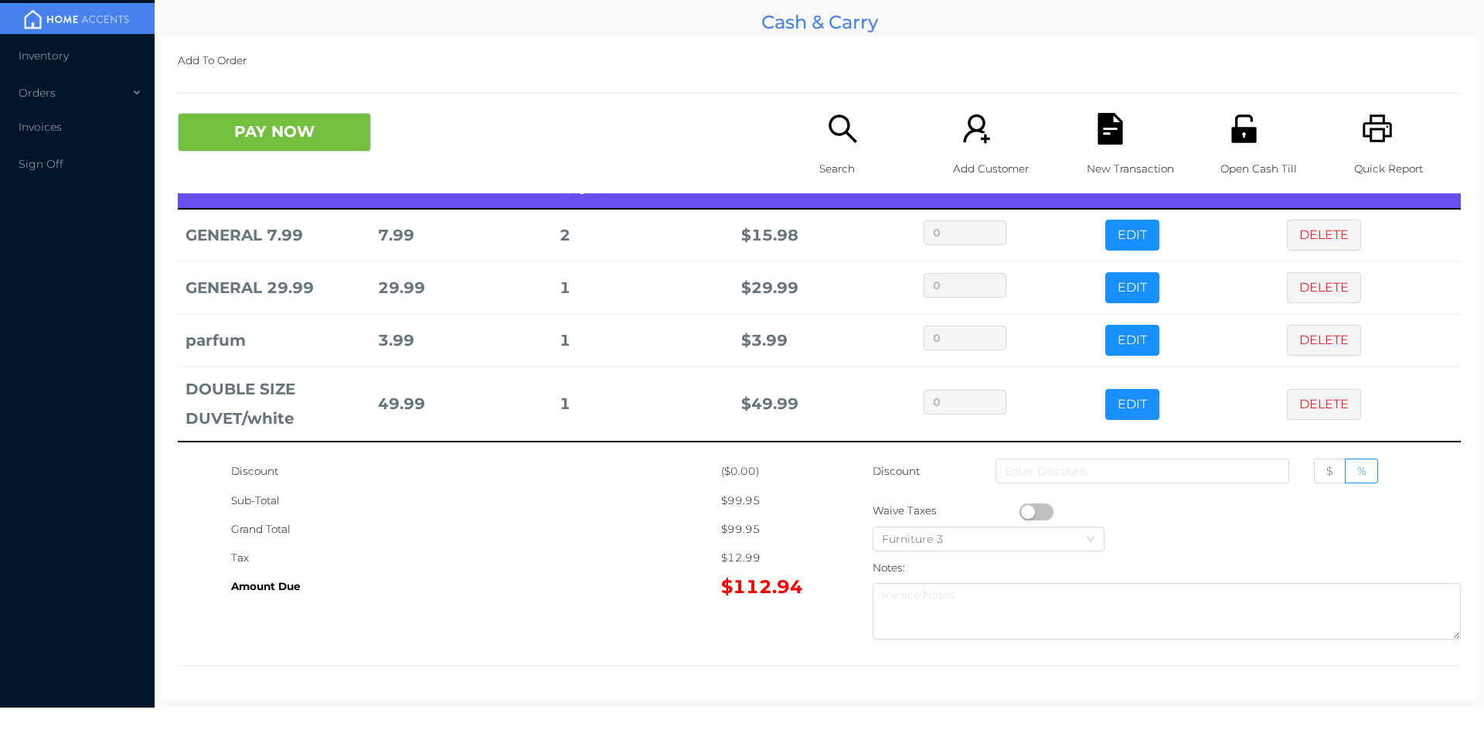
click at [1287, 409] on button "DELETE" at bounding box center [1324, 404] width 74 height 31
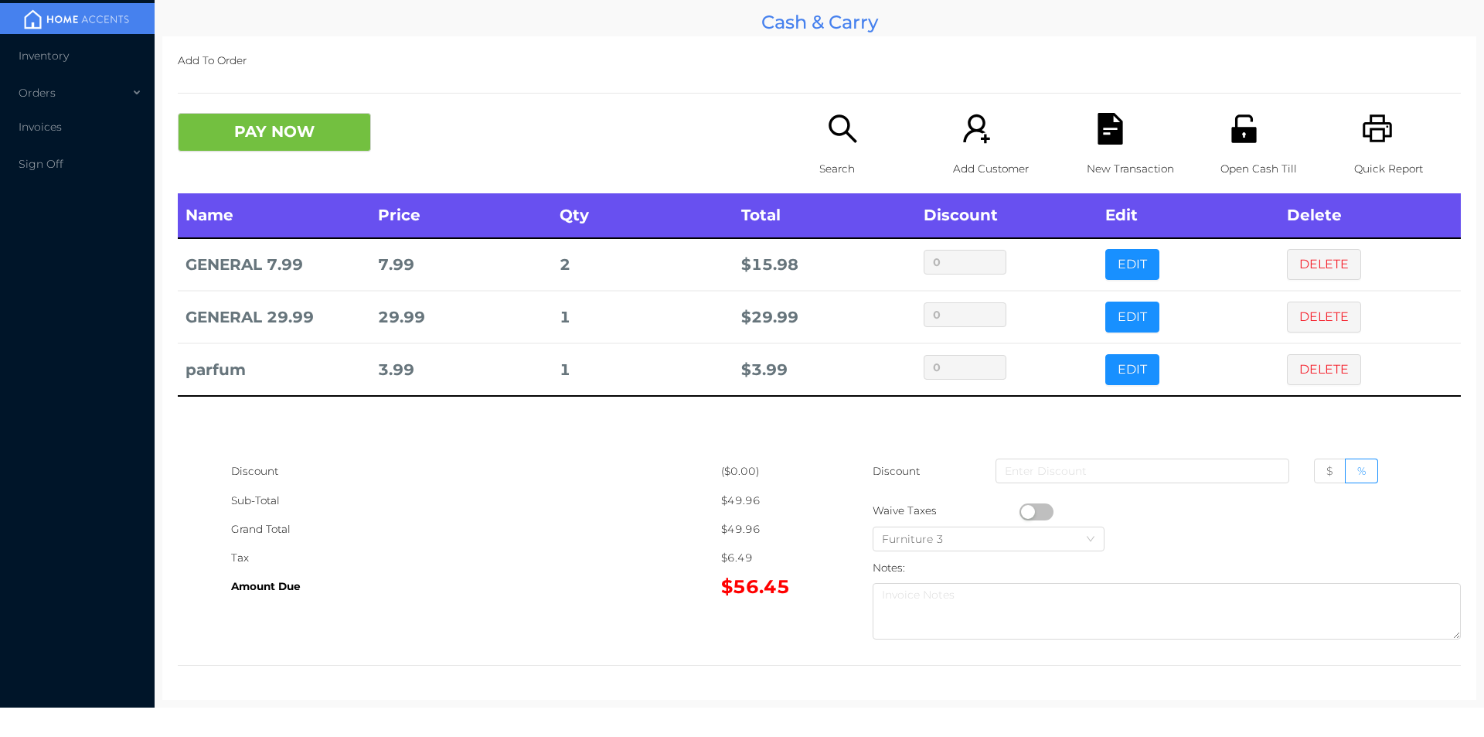
scroll to position [0, 0]
click at [260, 131] on button "PAY NOW" at bounding box center [274, 132] width 193 height 39
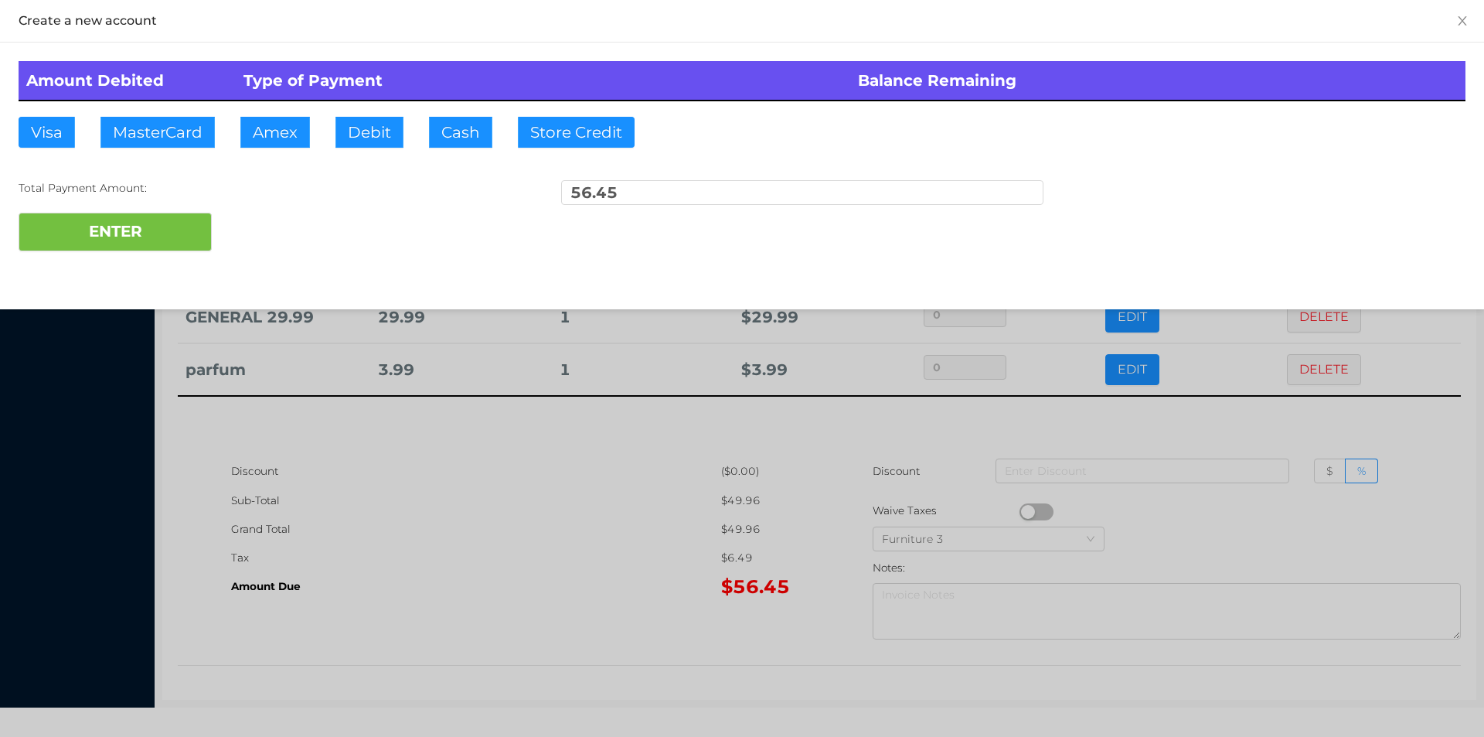
click at [260, 226] on div "ENTER" at bounding box center [742, 232] width 1447 height 39
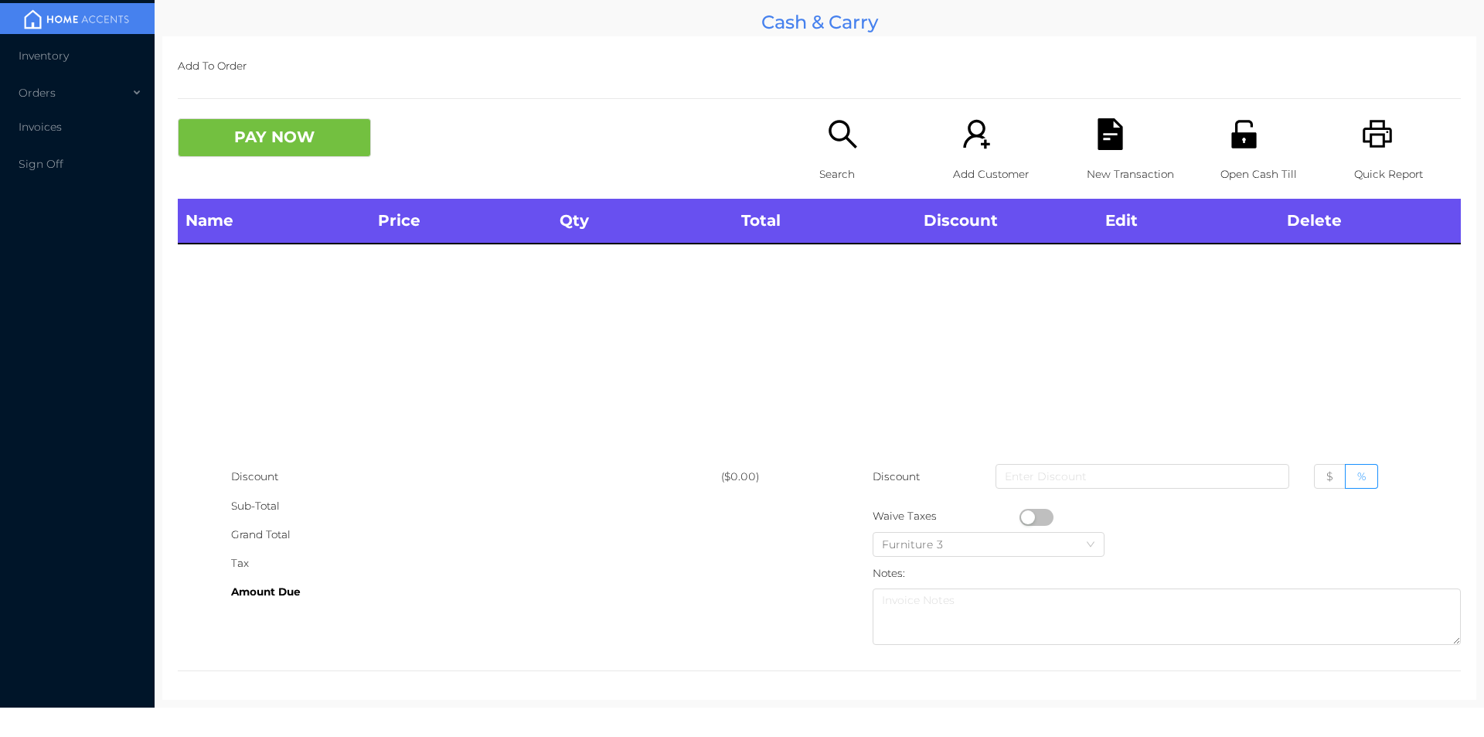
click at [1240, 138] on icon "icon: unlock" at bounding box center [1243, 134] width 25 height 28
click at [831, 151] on div "Search" at bounding box center [872, 158] width 107 height 80
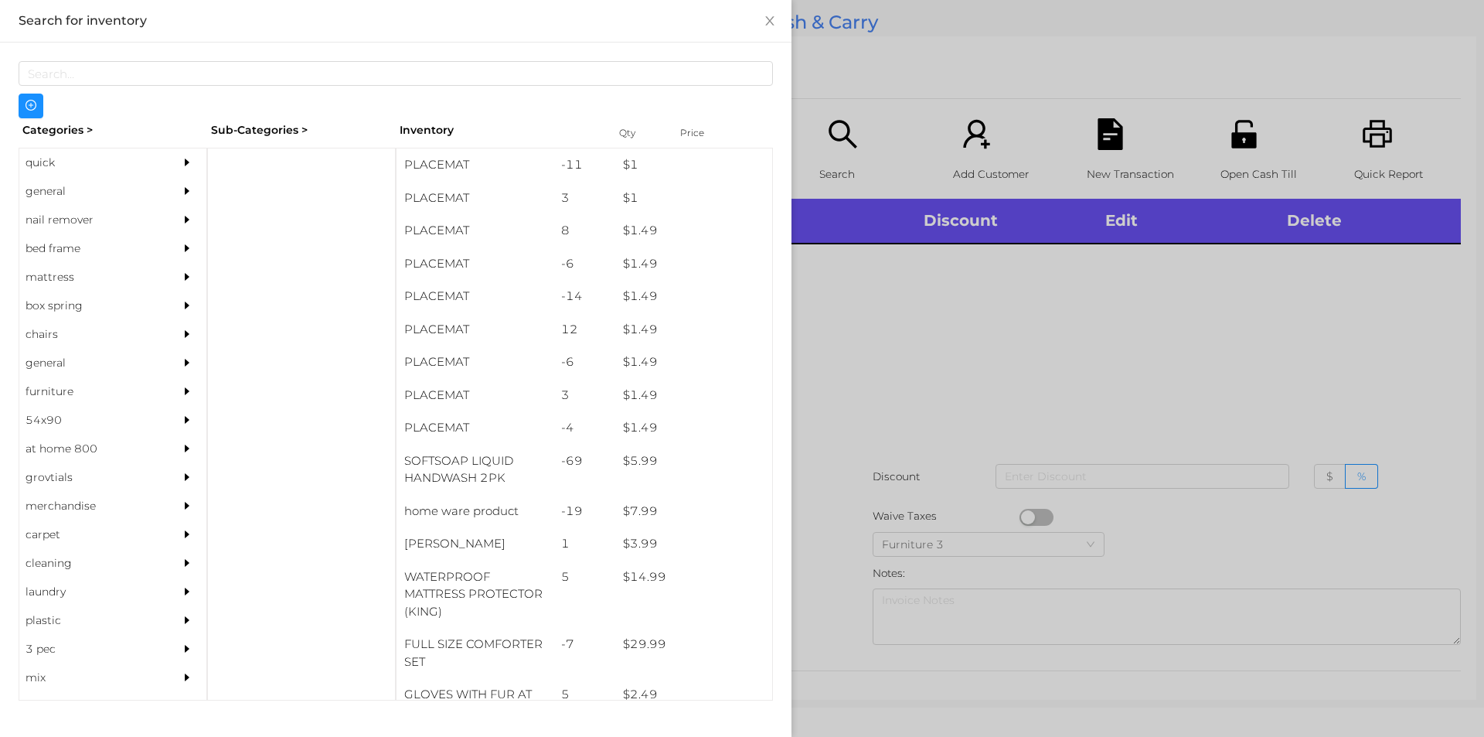
click at [53, 192] on div "general" at bounding box center [89, 191] width 141 height 29
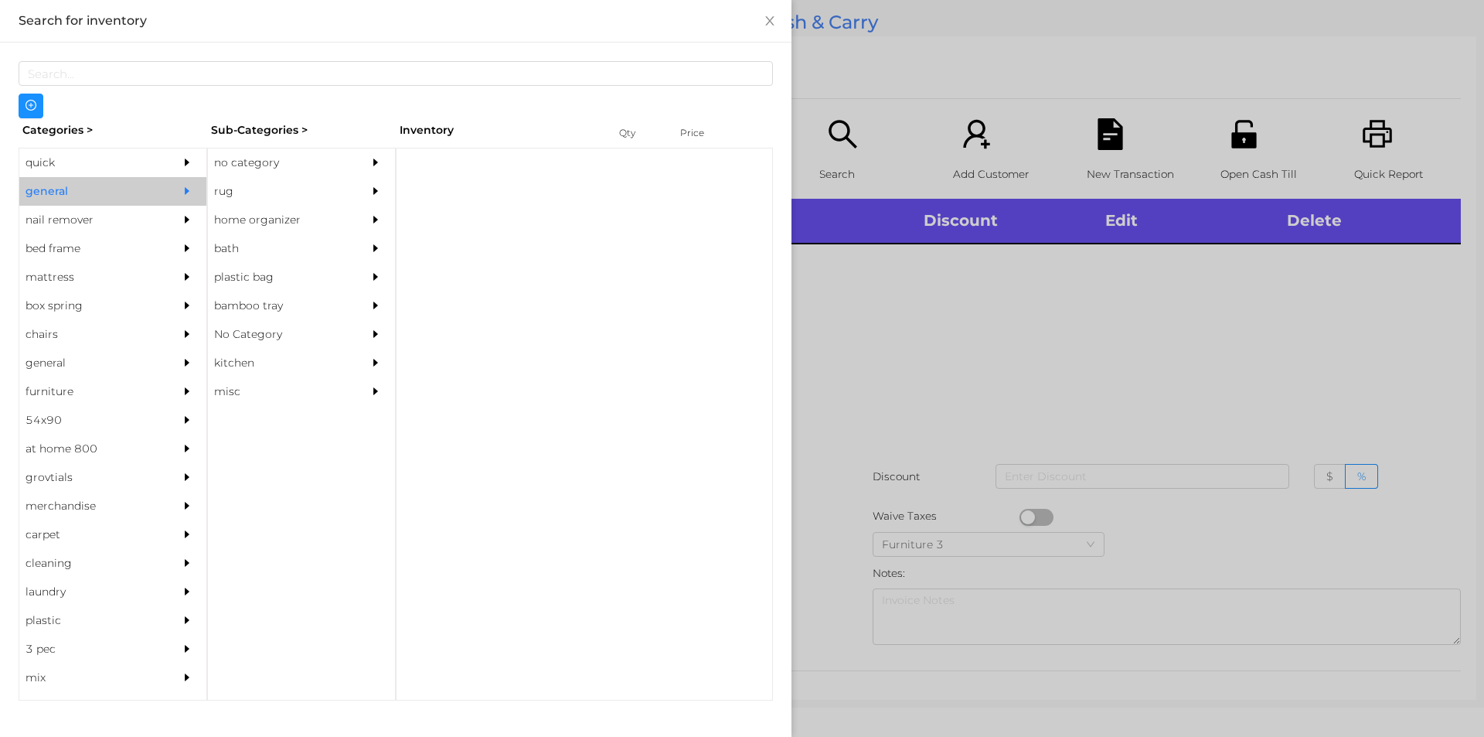
click at [258, 166] on div "no category" at bounding box center [278, 162] width 141 height 29
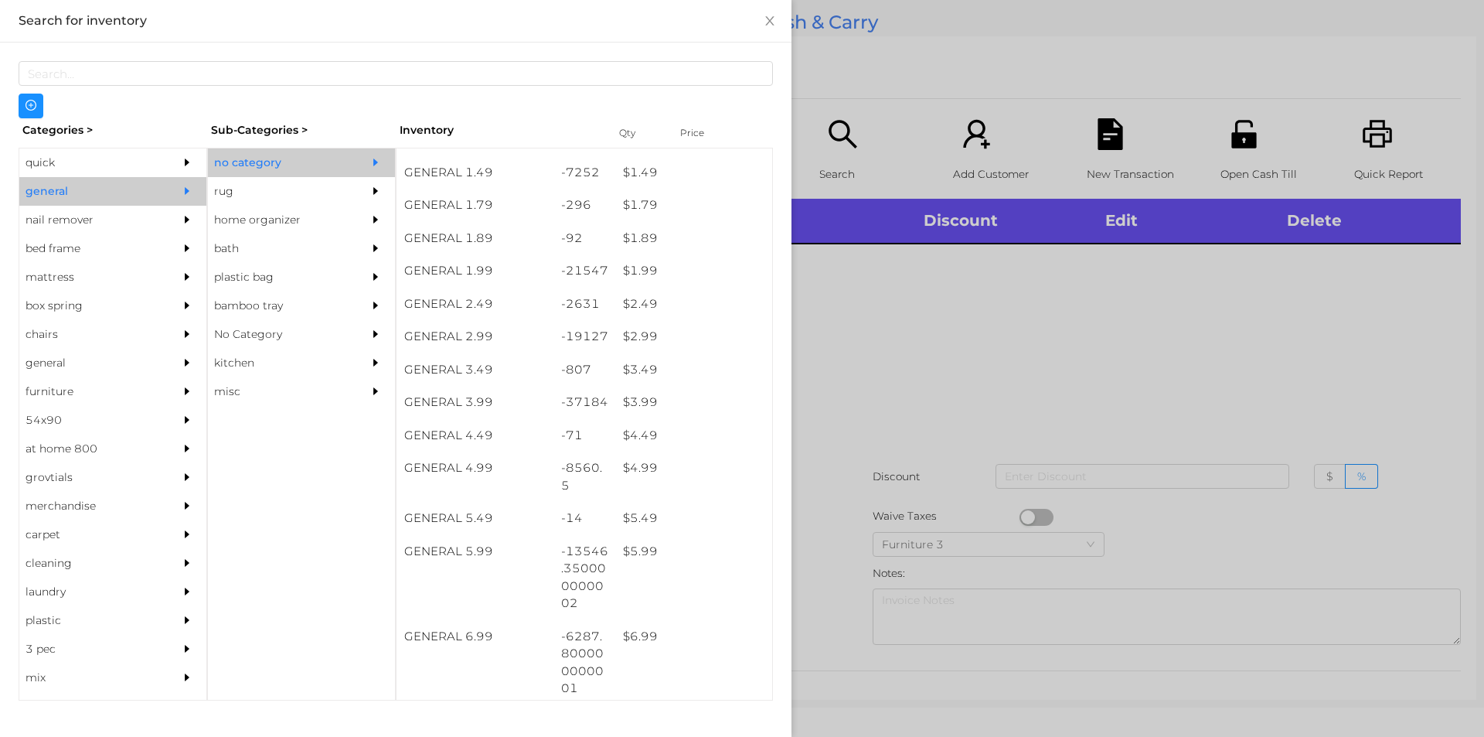
scroll to position [223, 0]
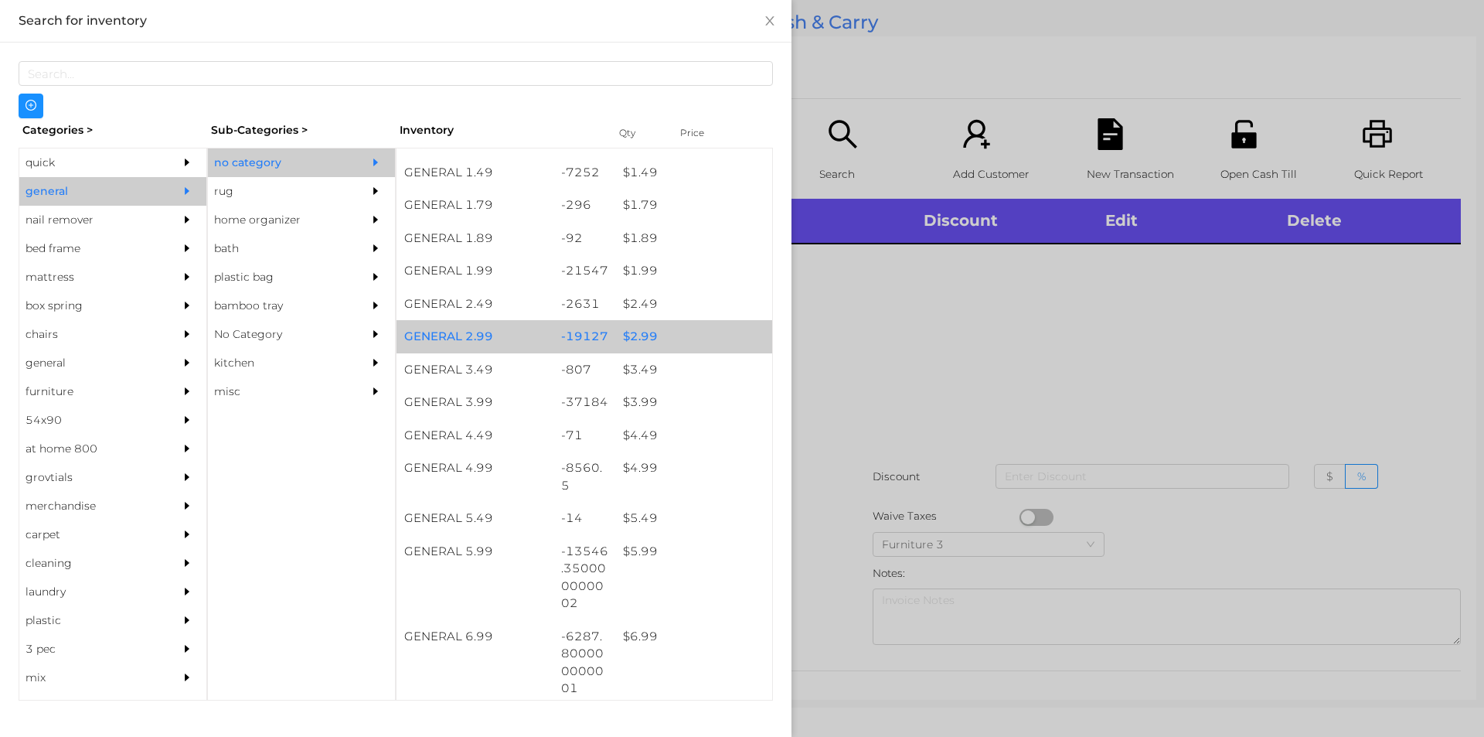
click at [642, 335] on div "$ 2.99" at bounding box center [693, 336] width 157 height 33
click at [641, 334] on div "$ 2.99" at bounding box center [693, 336] width 157 height 33
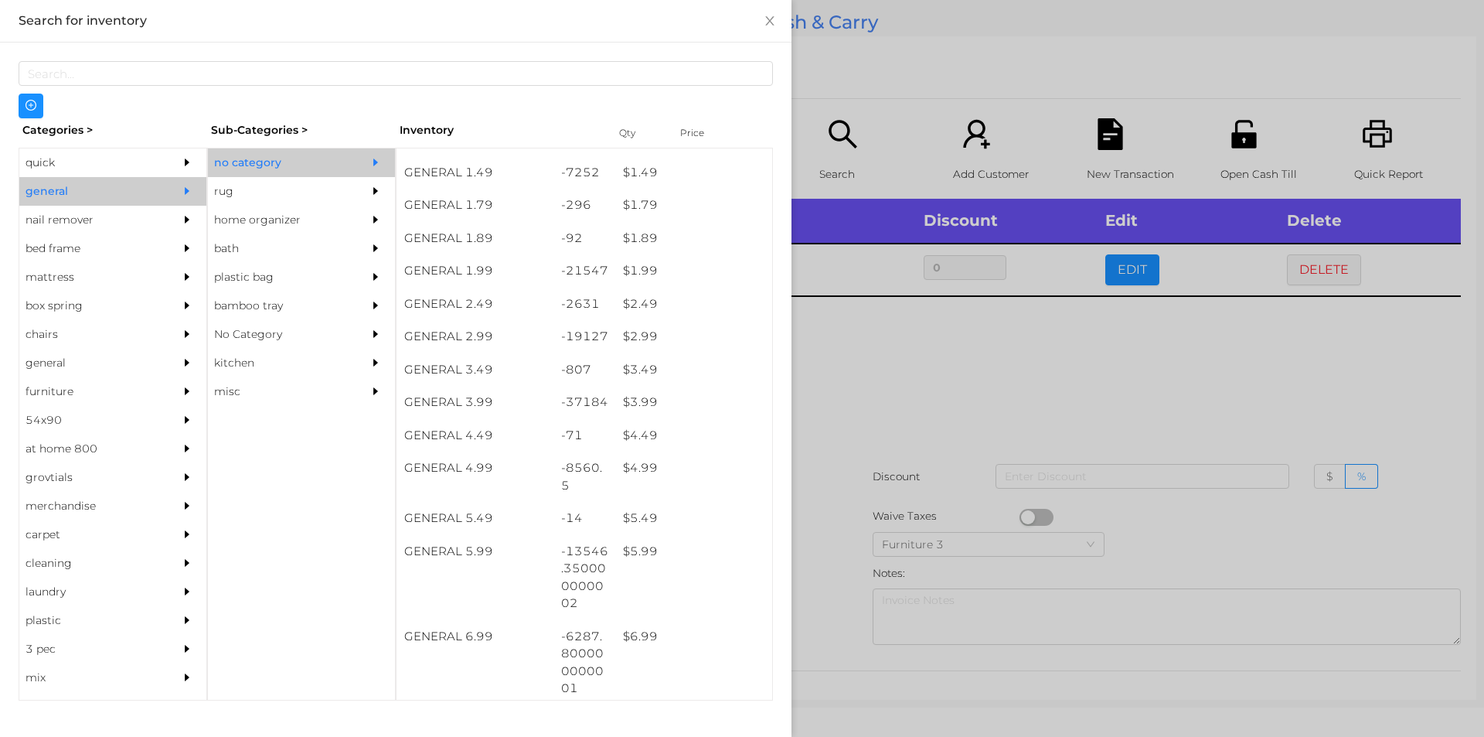
click at [867, 388] on div at bounding box center [742, 368] width 1484 height 737
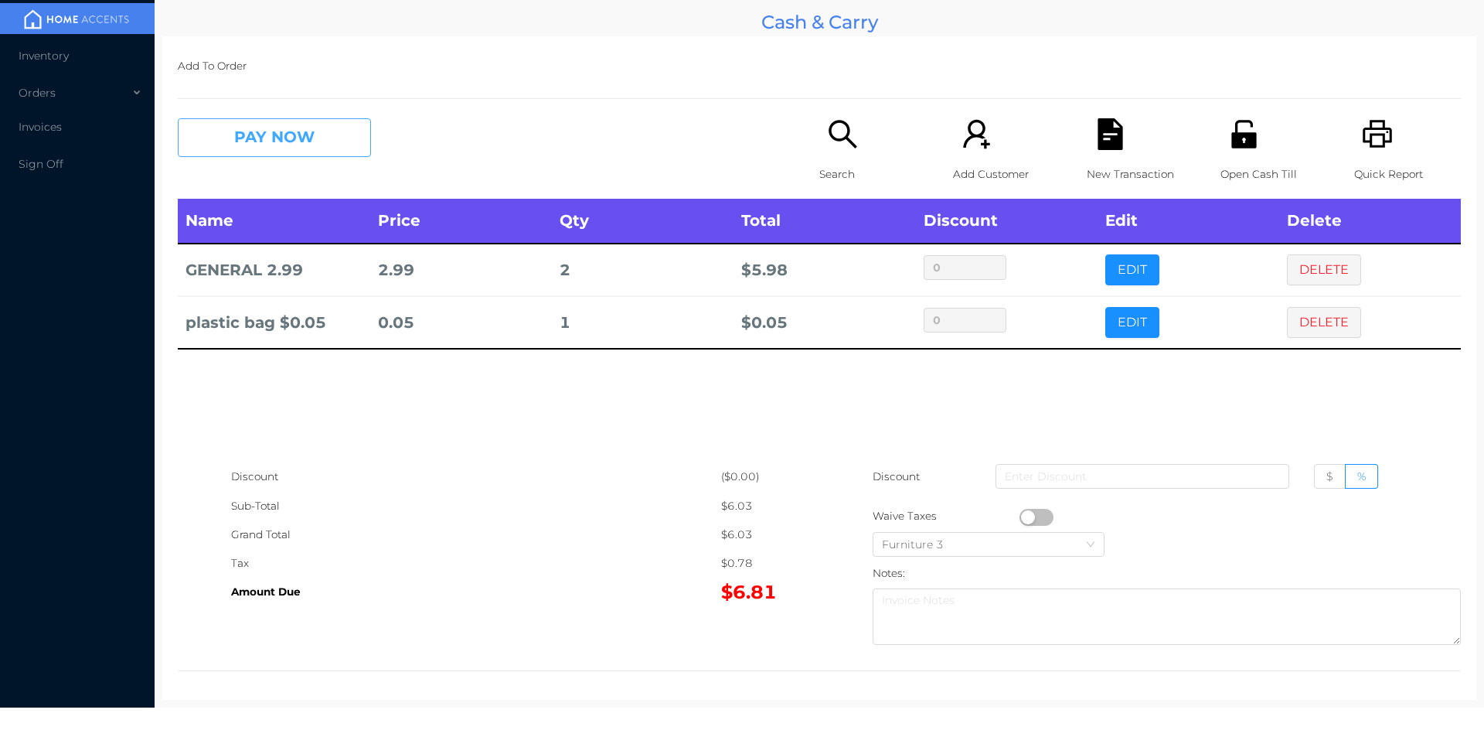
click at [264, 128] on button "PAY NOW" at bounding box center [274, 137] width 193 height 39
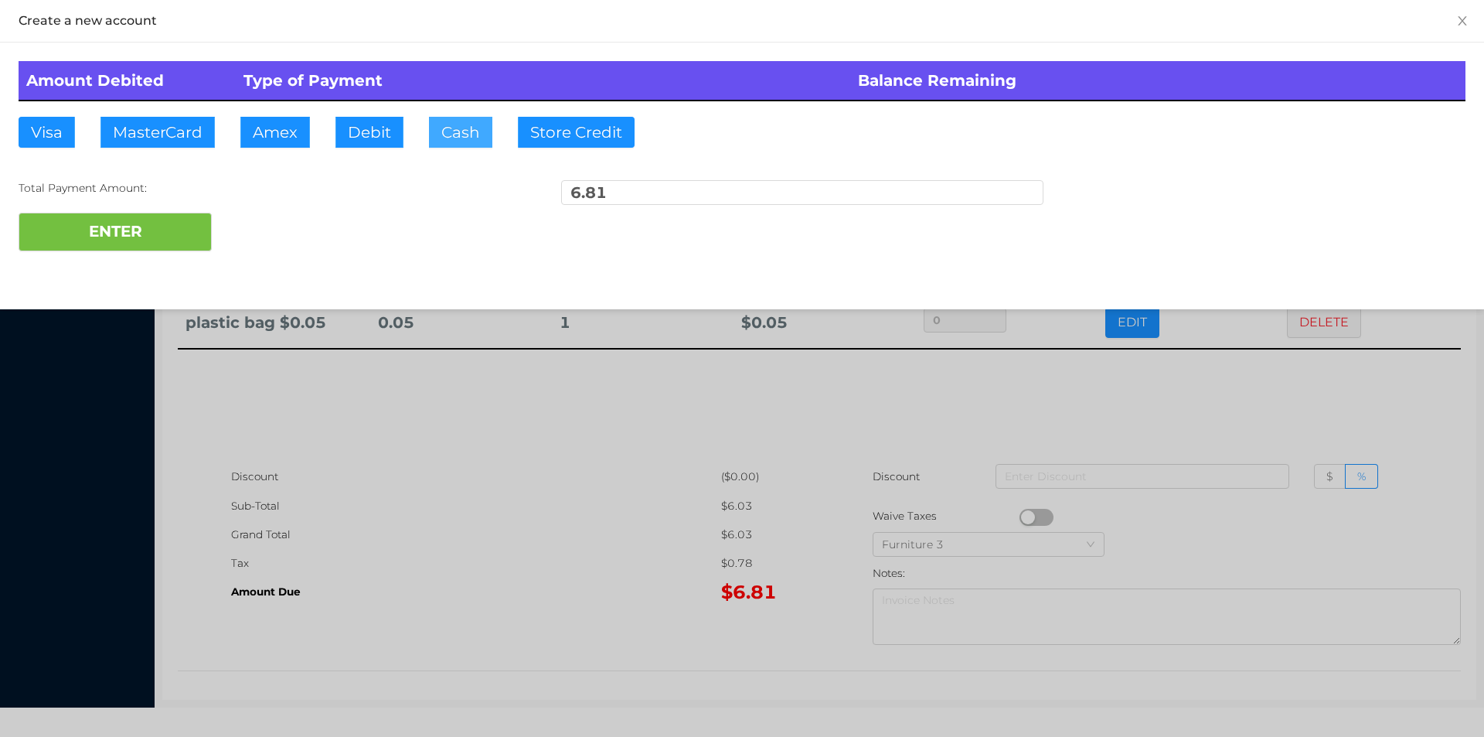
click at [460, 122] on button "Cash" at bounding box center [460, 132] width 63 height 31
type input "7."
click at [180, 245] on button "ENTER" at bounding box center [115, 232] width 193 height 39
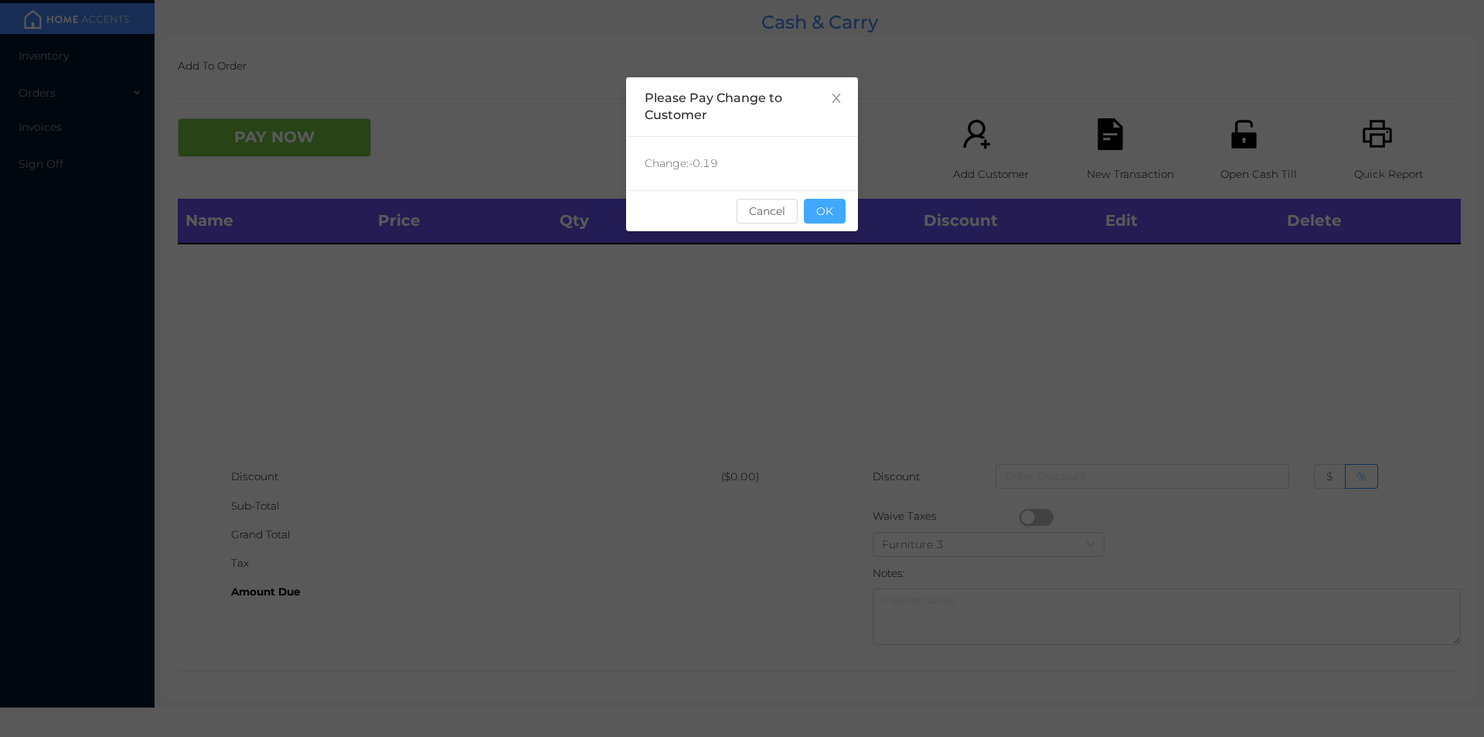
click at [836, 219] on button "OK" at bounding box center [825, 211] width 42 height 25
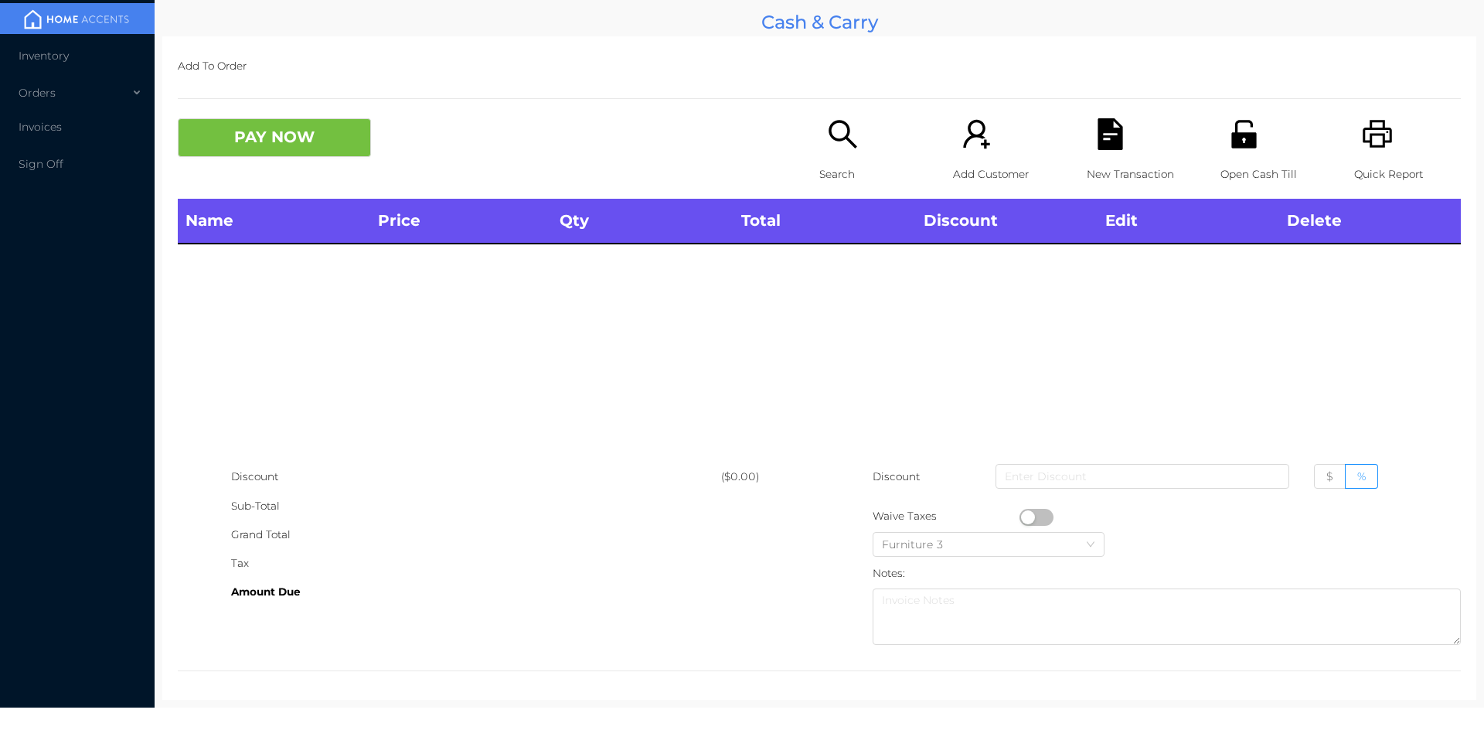
click at [910, 387] on div "Name Price Qty Total Discount Edit Delete" at bounding box center [819, 331] width 1283 height 264
click at [825, 166] on p "Search" at bounding box center [872, 174] width 107 height 29
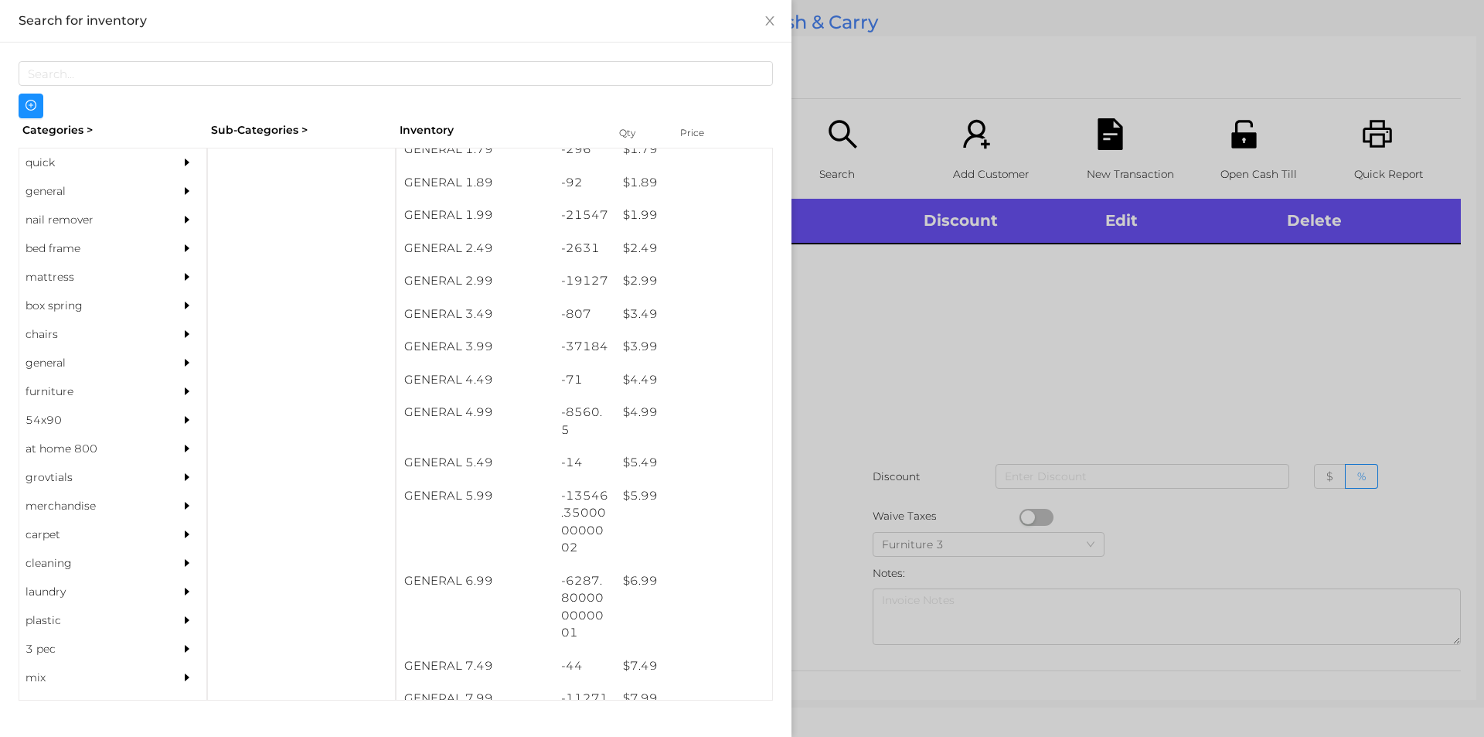
scroll to position [277, 0]
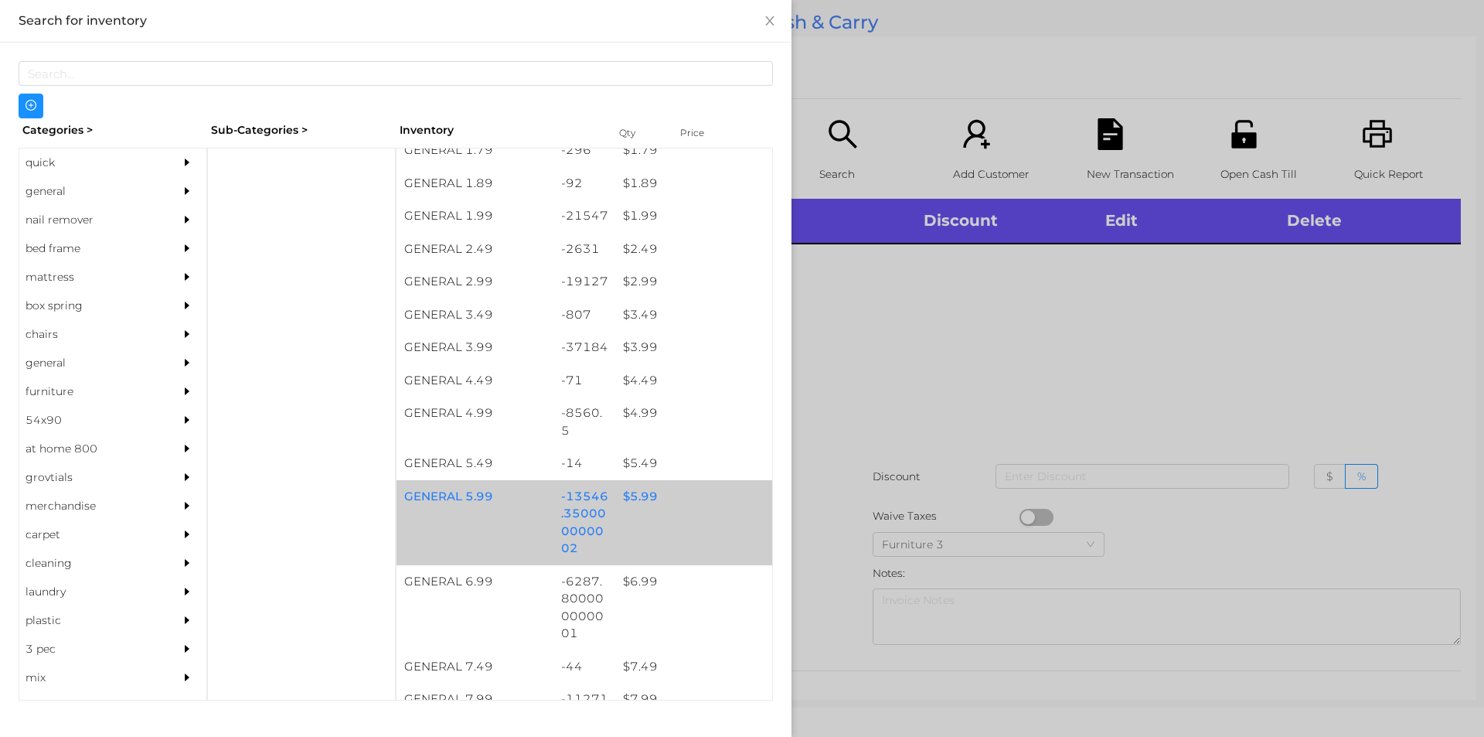
click at [643, 482] on div "$ 5.99" at bounding box center [693, 496] width 157 height 33
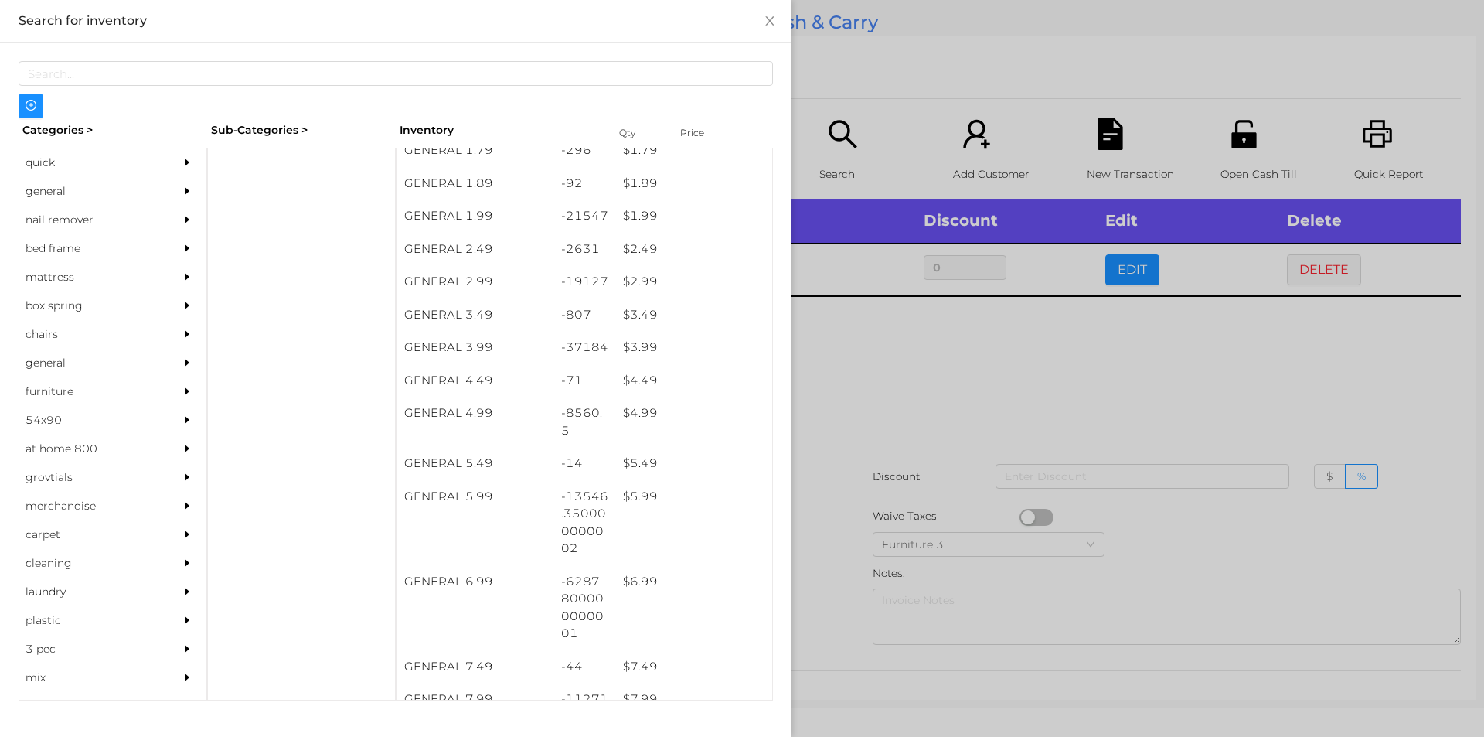
click at [1125, 267] on div at bounding box center [742, 368] width 1484 height 737
click at [1125, 267] on button "EDIT" at bounding box center [1132, 269] width 54 height 31
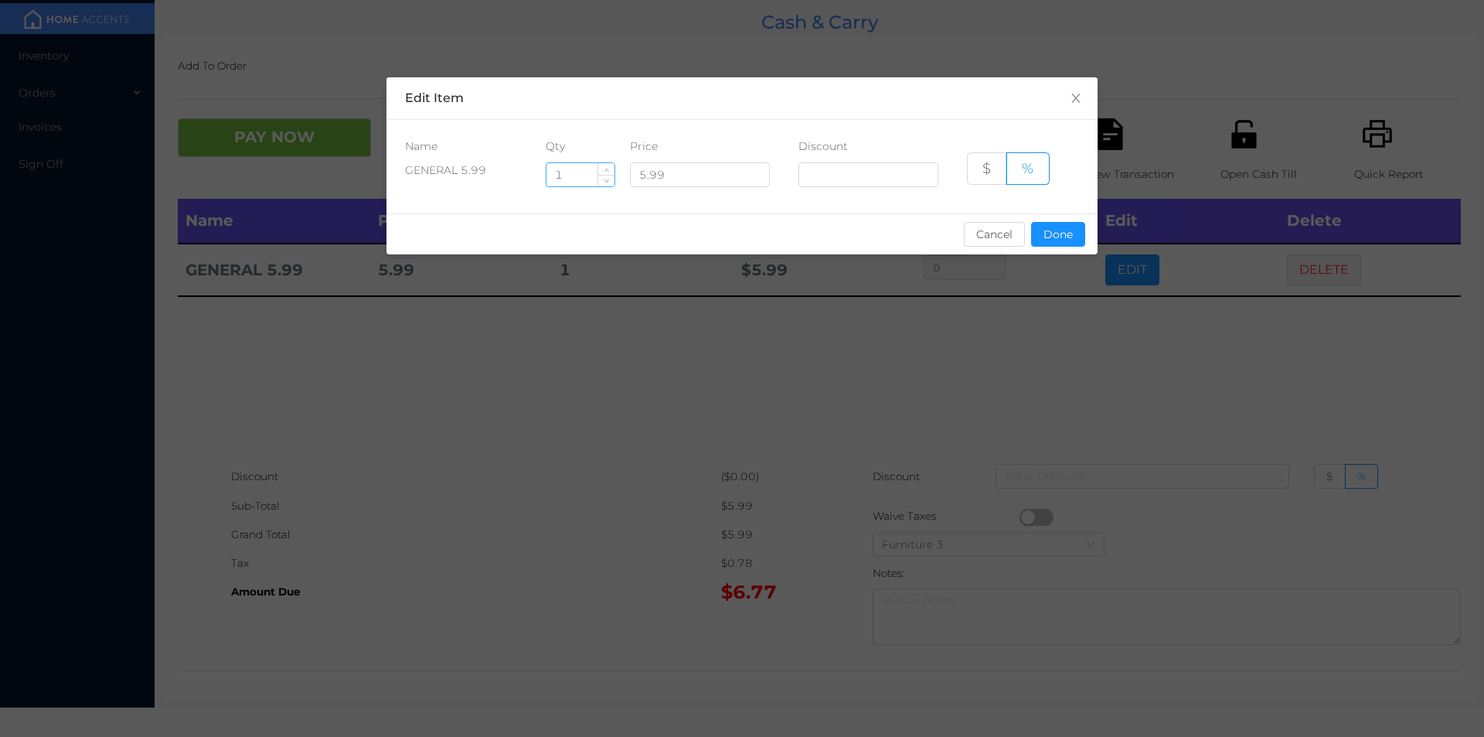
click at [591, 169] on input "1" at bounding box center [580, 174] width 68 height 23
type input "1.5"
click at [1061, 231] on button "Done" at bounding box center [1058, 234] width 54 height 25
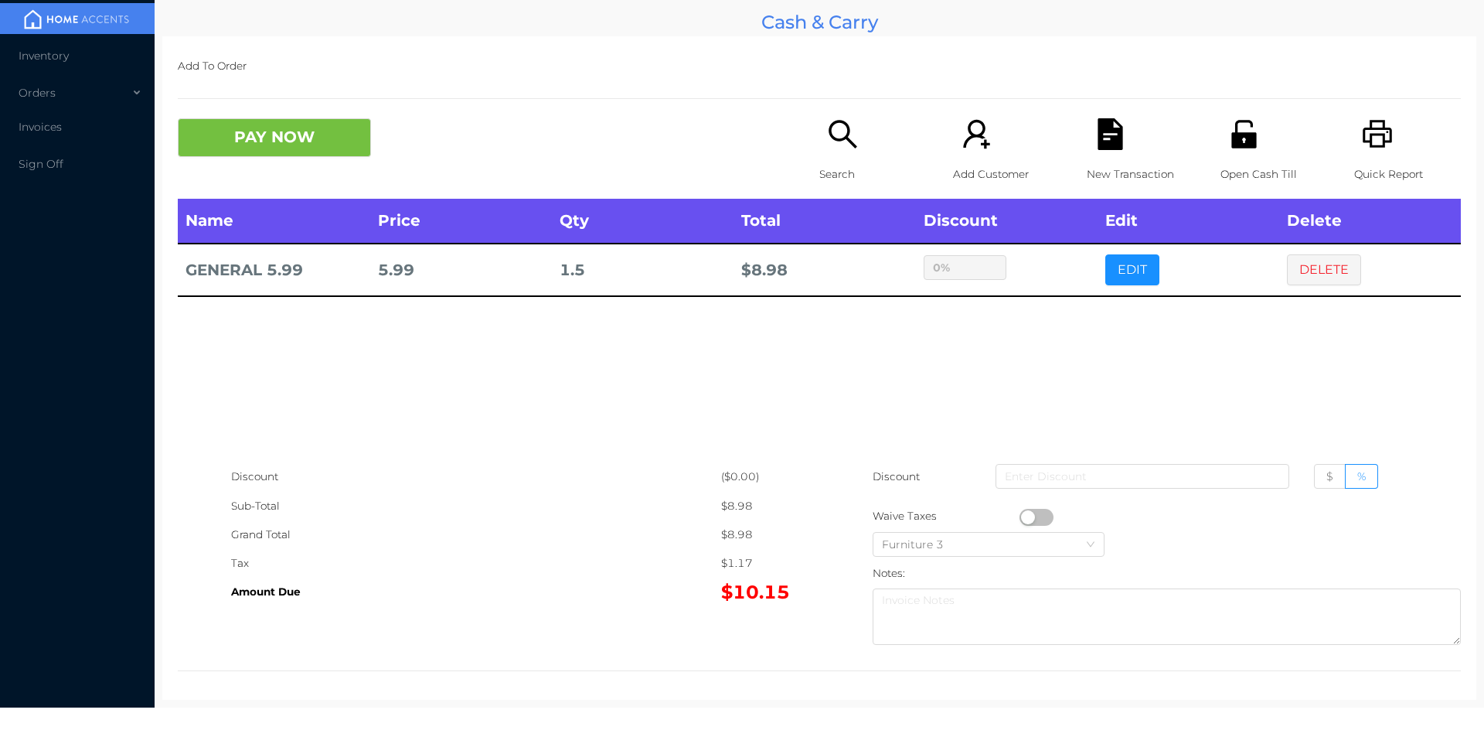
click at [1040, 299] on div "sentinelStart Edit Item Name Qty Price Discount GENERAL 5.99 1.5 5.99 $ % Cance…" at bounding box center [742, 368] width 1484 height 737
click at [250, 135] on button "PAY NOW" at bounding box center [274, 137] width 193 height 39
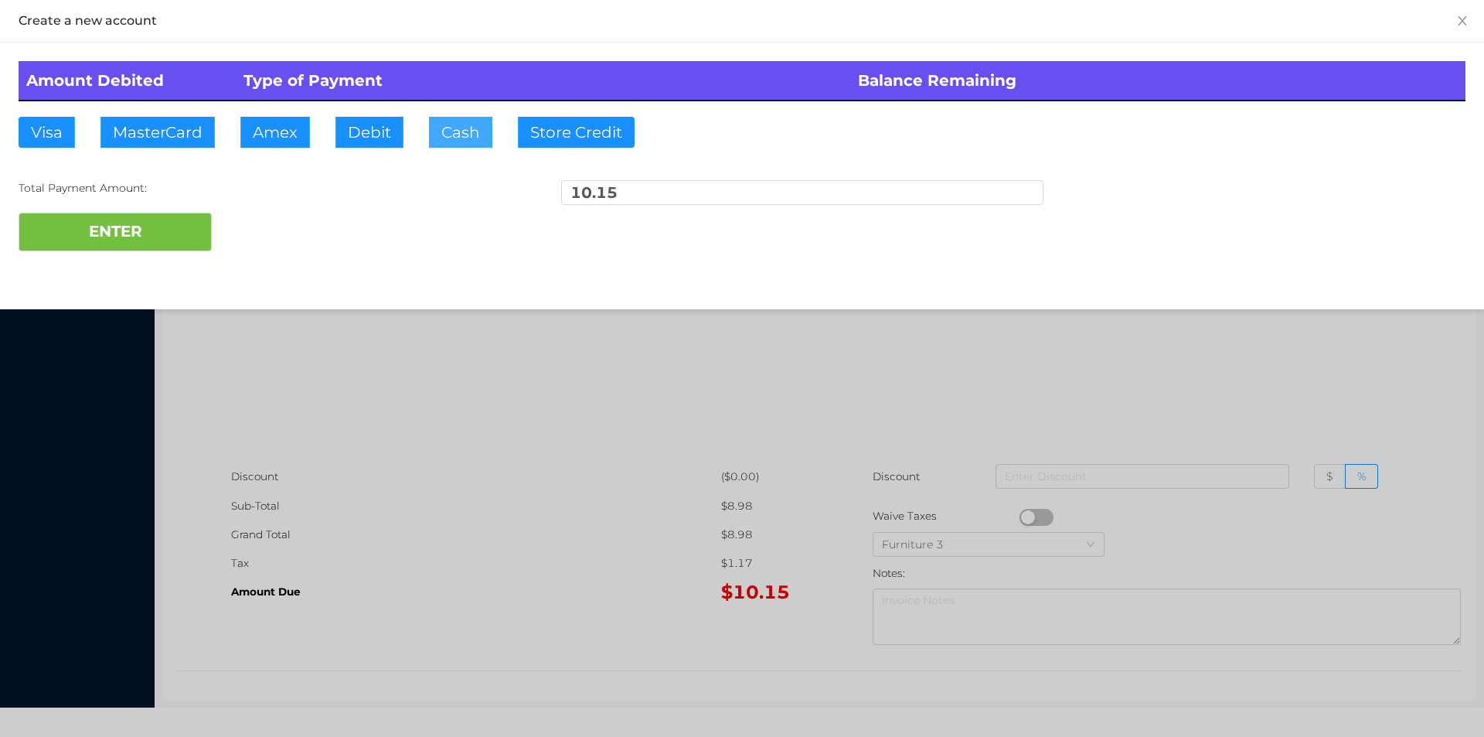
click at [429, 123] on button "Cash" at bounding box center [460, 132] width 63 height 31
click at [107, 250] on button "ENTER" at bounding box center [115, 232] width 193 height 39
type input "0"
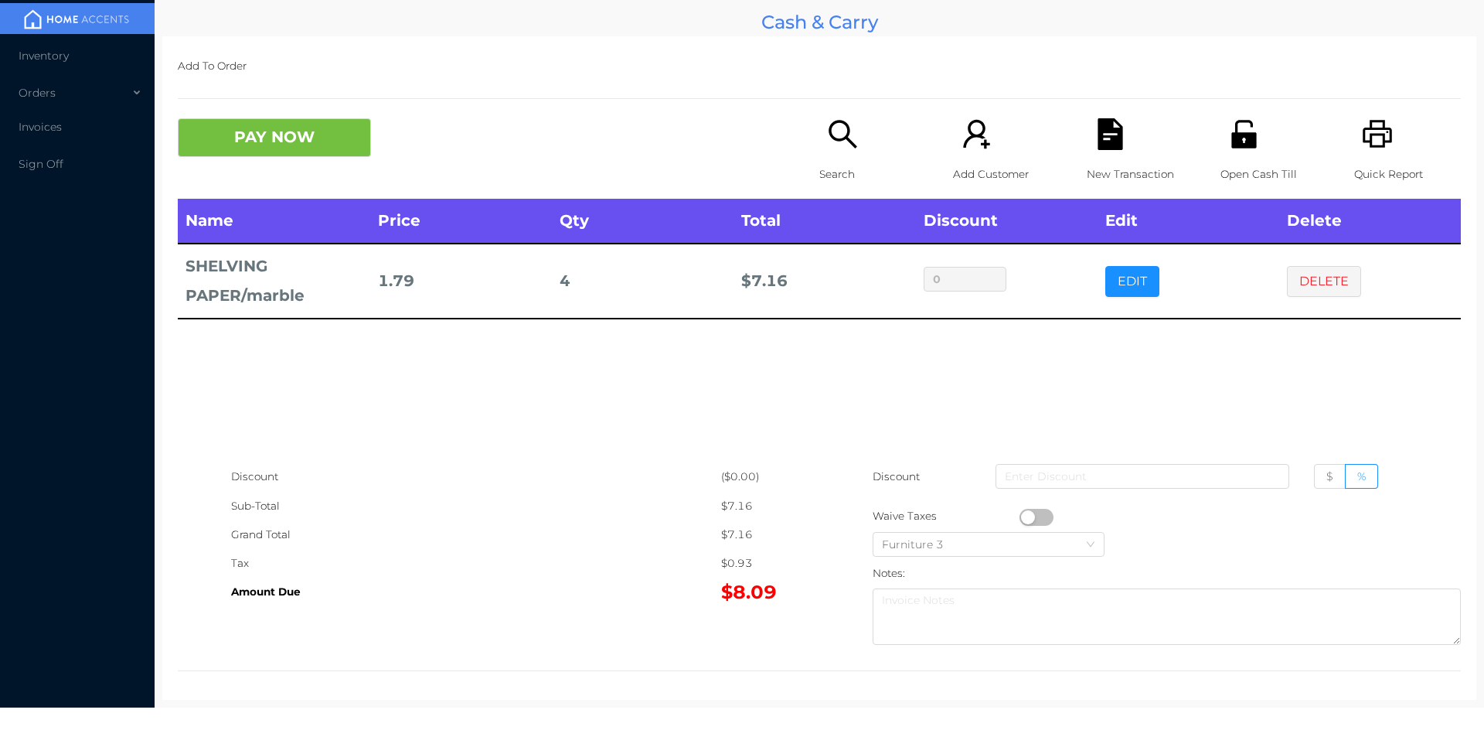
click at [819, 160] on p "Search" at bounding box center [872, 174] width 107 height 29
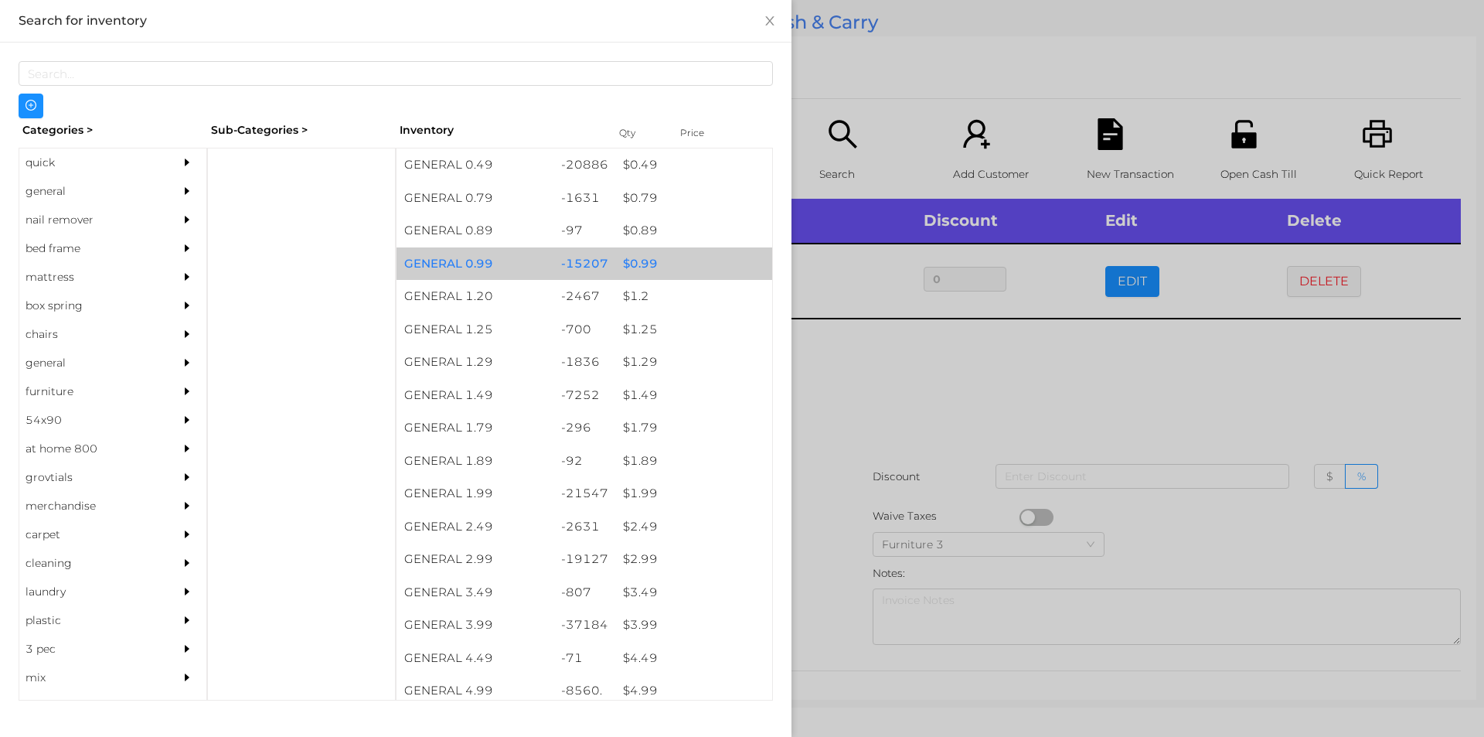
click at [644, 271] on div "$ 0.99" at bounding box center [693, 263] width 157 height 33
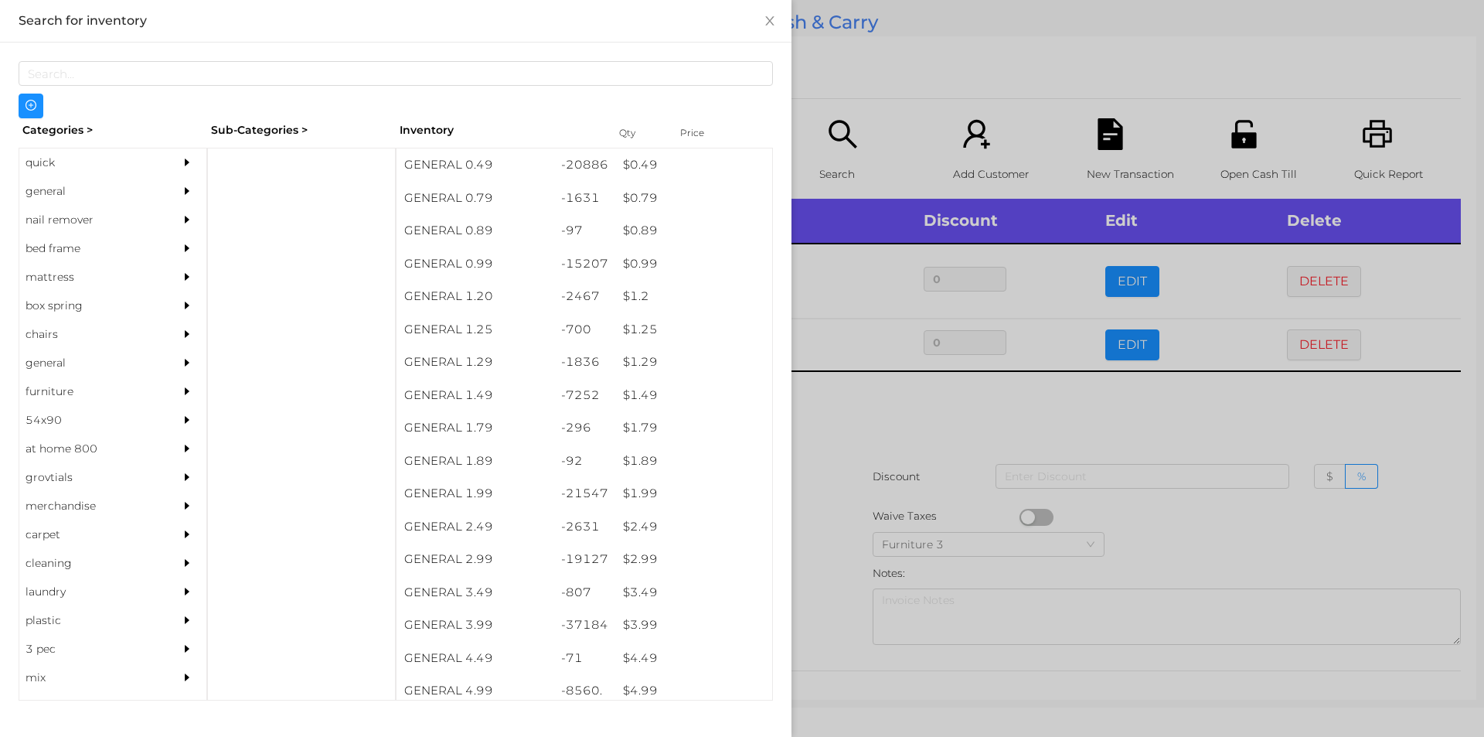
click at [835, 413] on div at bounding box center [742, 368] width 1484 height 737
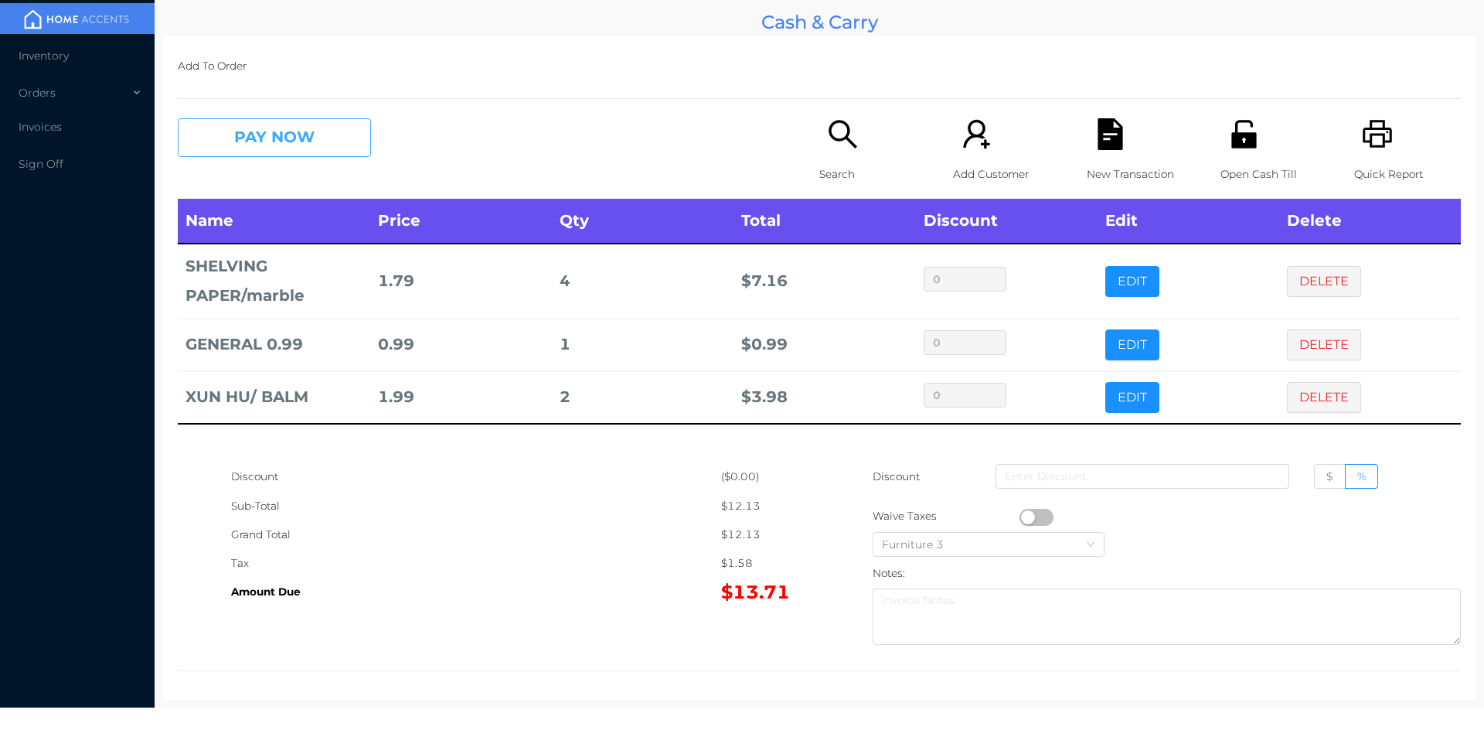
click at [244, 157] on button "PAY NOW" at bounding box center [274, 137] width 193 height 39
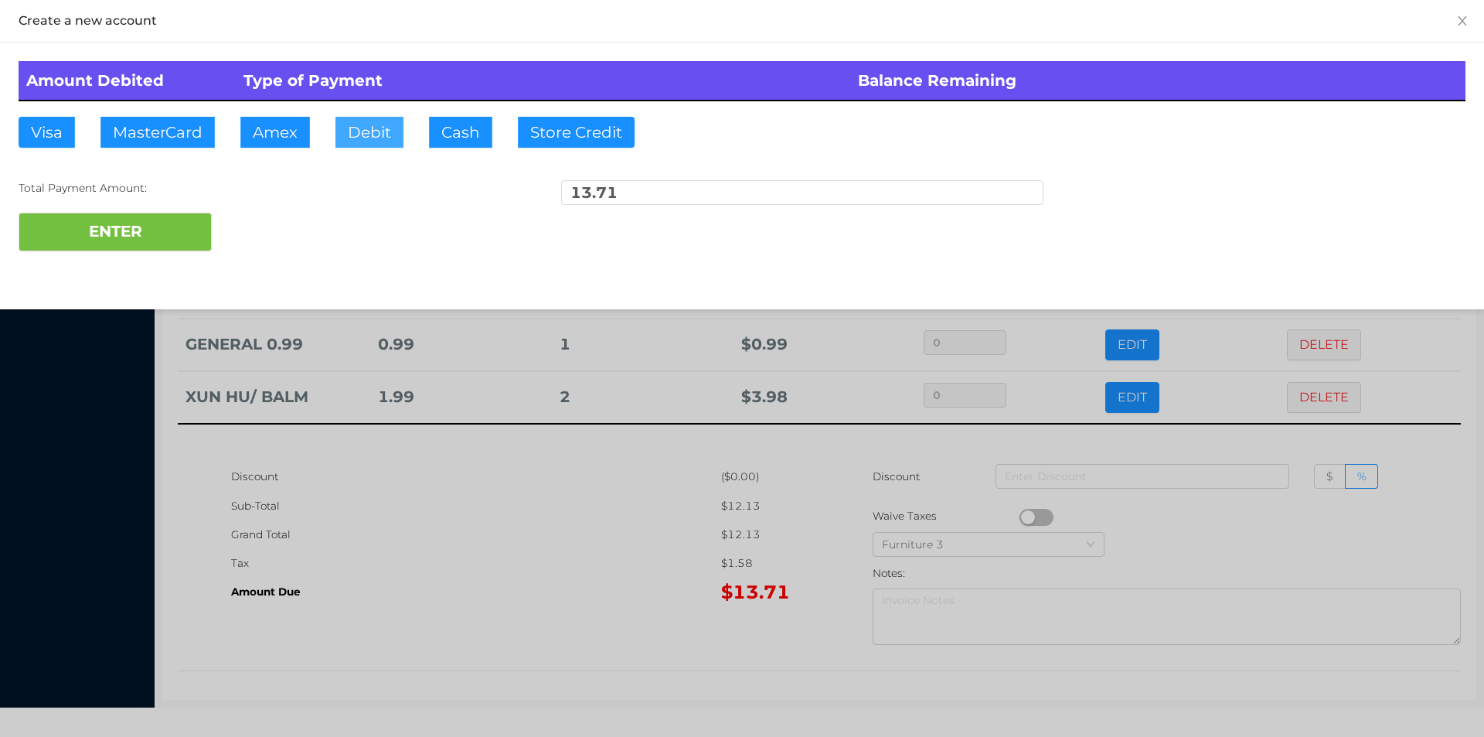
click at [379, 141] on button "Debit" at bounding box center [369, 132] width 68 height 31
type input "20."
click at [118, 236] on button "ENTER" at bounding box center [115, 232] width 193 height 39
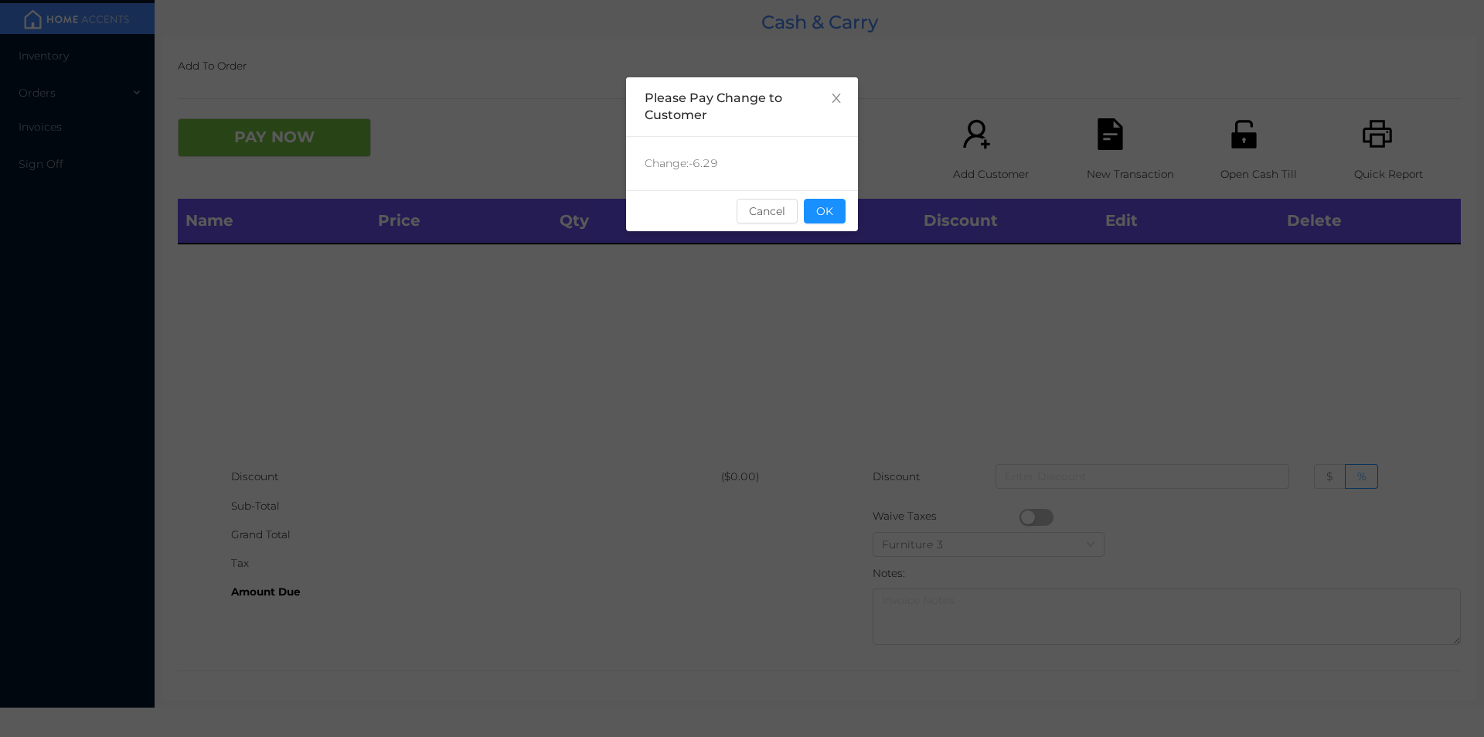
click at [845, 218] on button "OK" at bounding box center [825, 211] width 42 height 25
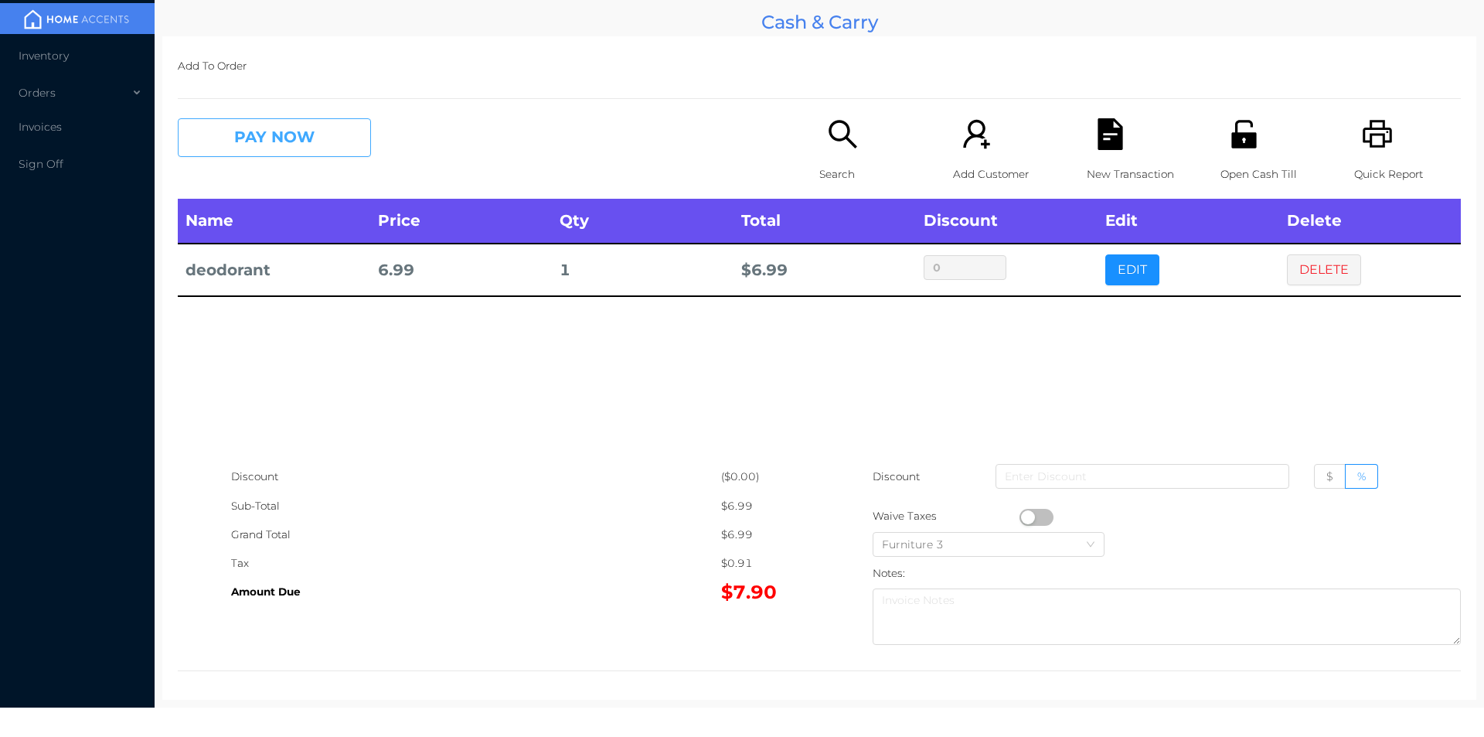
click at [277, 128] on button "PAY NOW" at bounding box center [274, 137] width 193 height 39
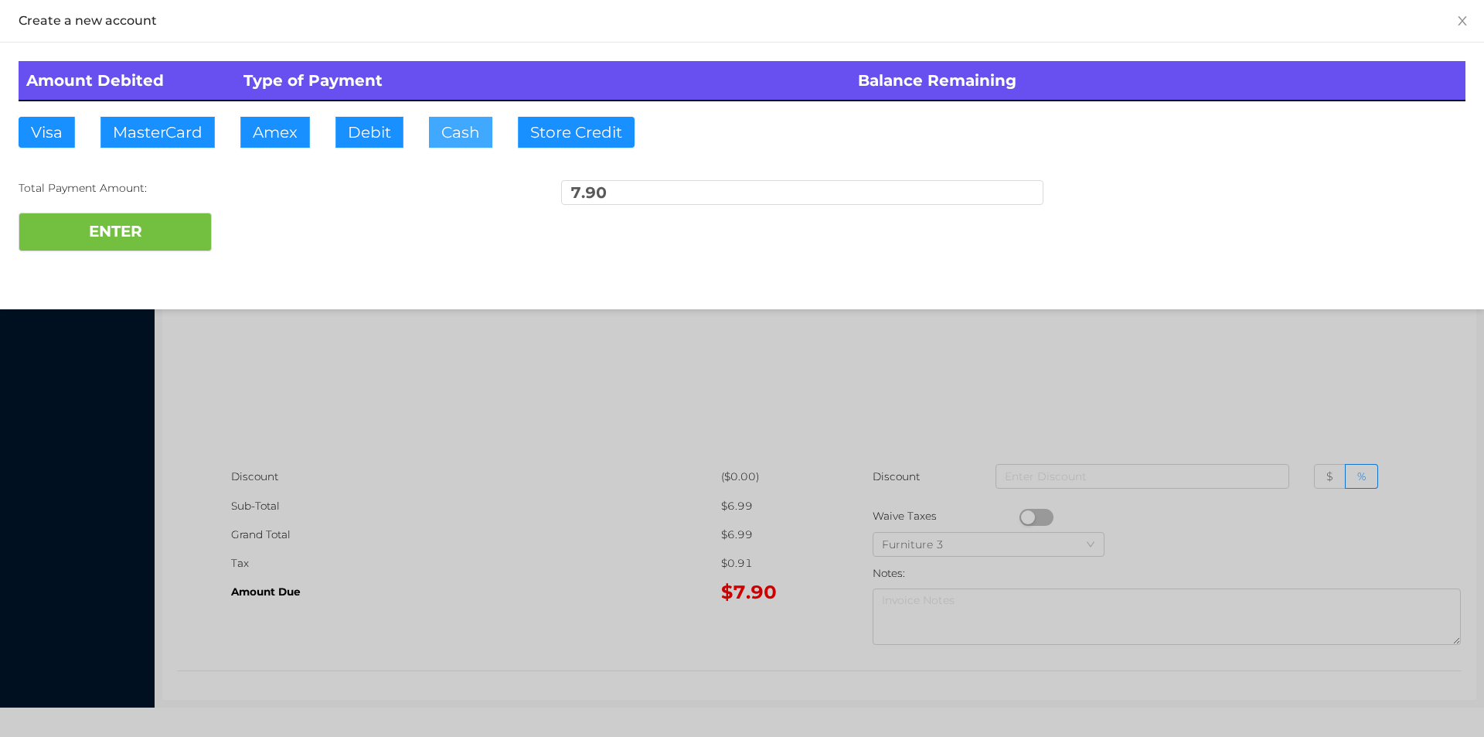
click at [444, 141] on button "Cash" at bounding box center [460, 132] width 63 height 31
click at [140, 226] on button "ENTER" at bounding box center [115, 232] width 193 height 39
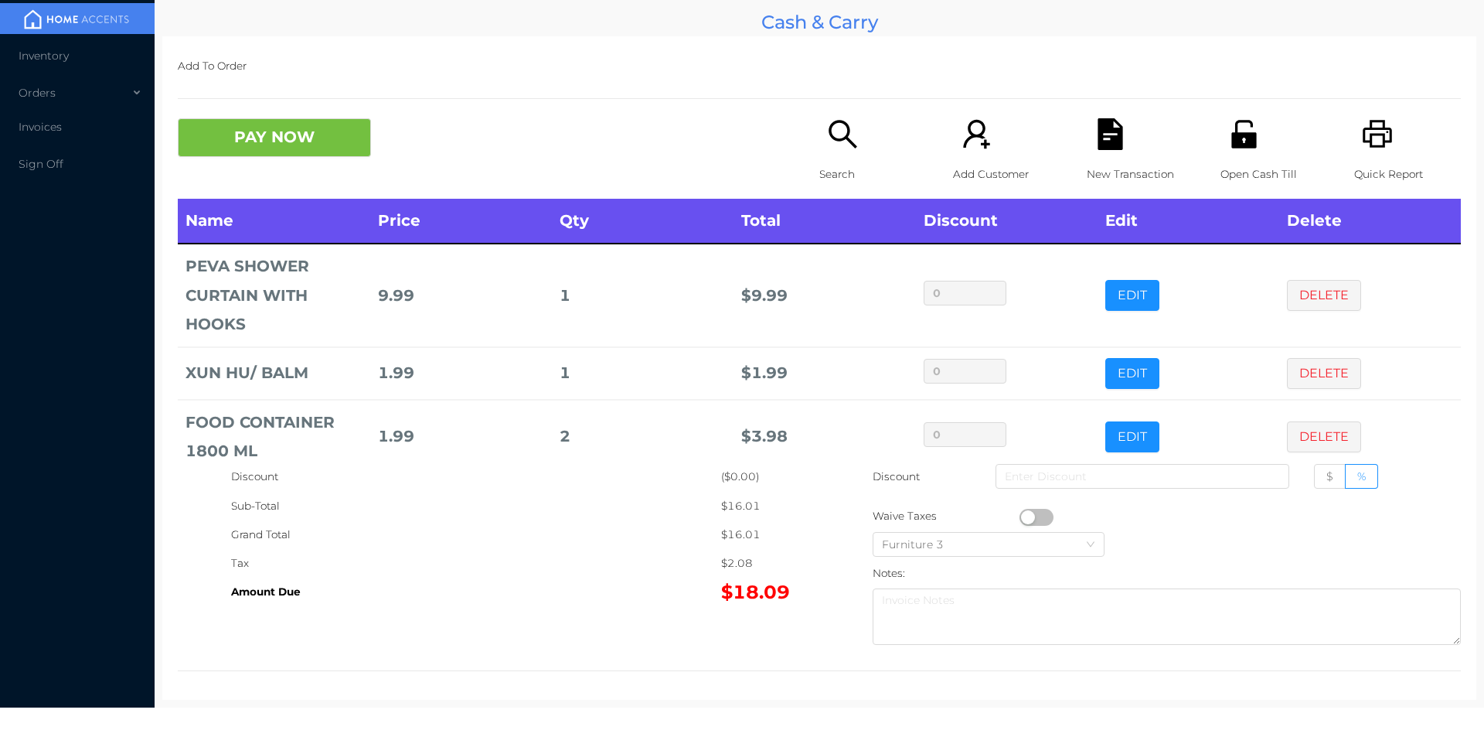
click at [331, 151] on button "PAY NOW" at bounding box center [274, 137] width 193 height 39
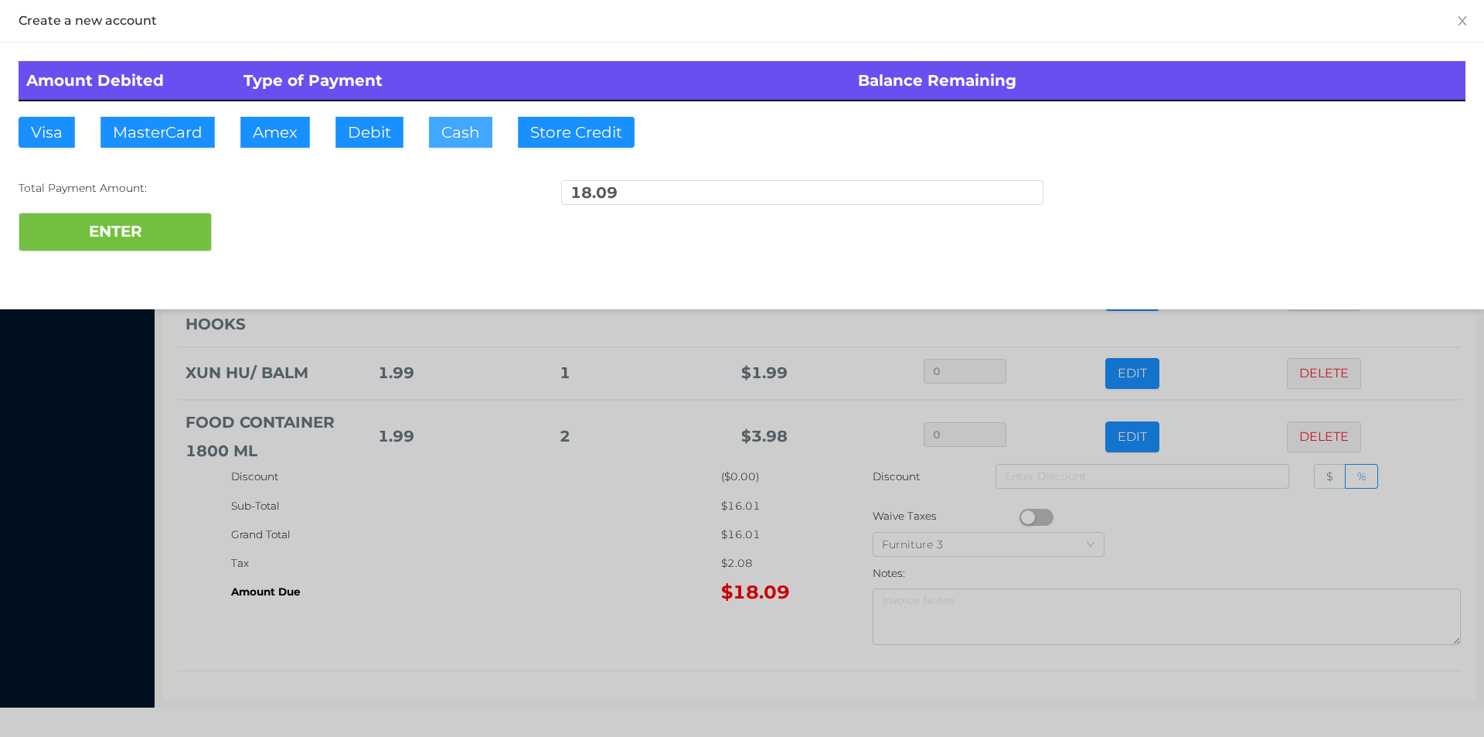
click at [461, 142] on button "Cash" at bounding box center [460, 132] width 63 height 31
type input "20."
click at [112, 241] on button "ENTER" at bounding box center [115, 232] width 193 height 39
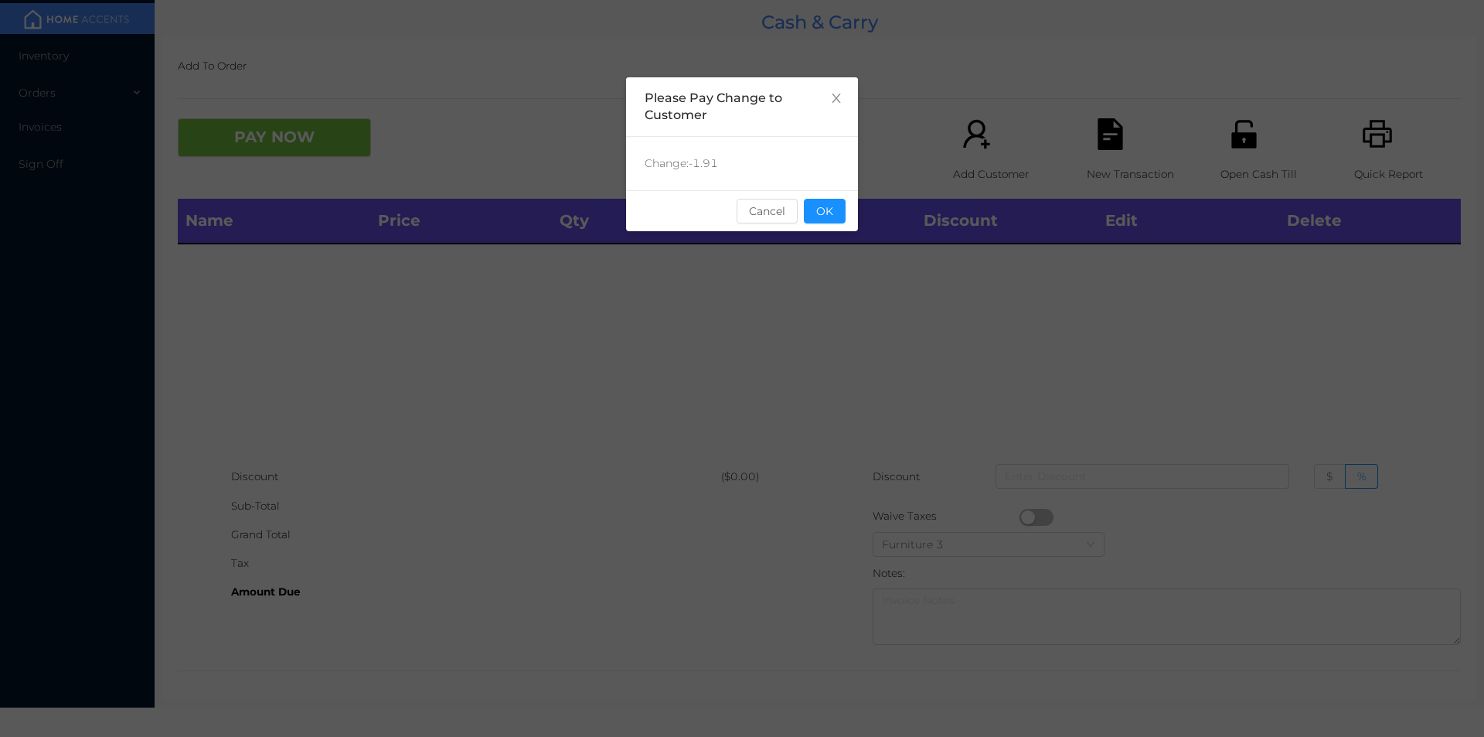
click at [808, 207] on button "OK" at bounding box center [825, 211] width 42 height 25
click at [825, 319] on div "Name Price Qty Total Discount Edit Delete" at bounding box center [819, 331] width 1283 height 264
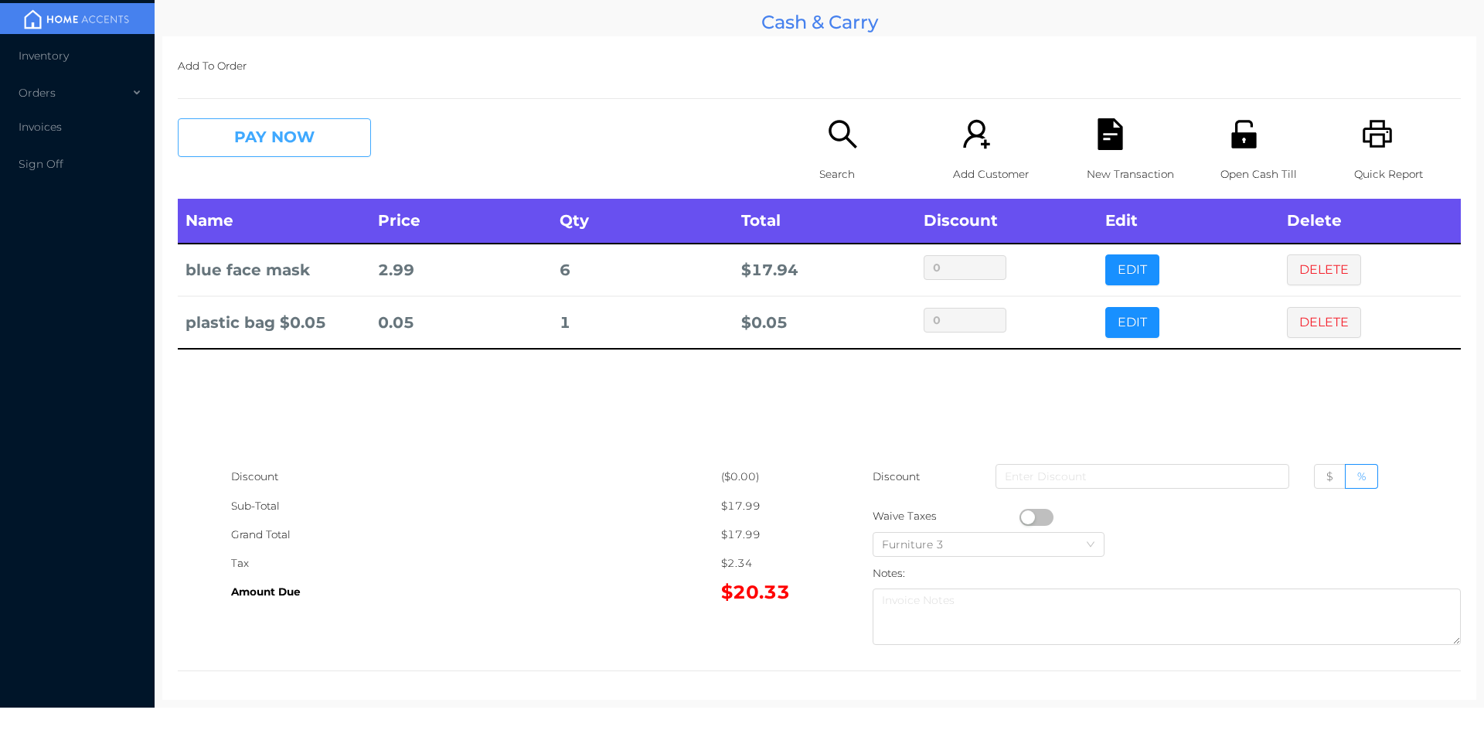
click at [266, 141] on button "PAY NOW" at bounding box center [274, 137] width 193 height 39
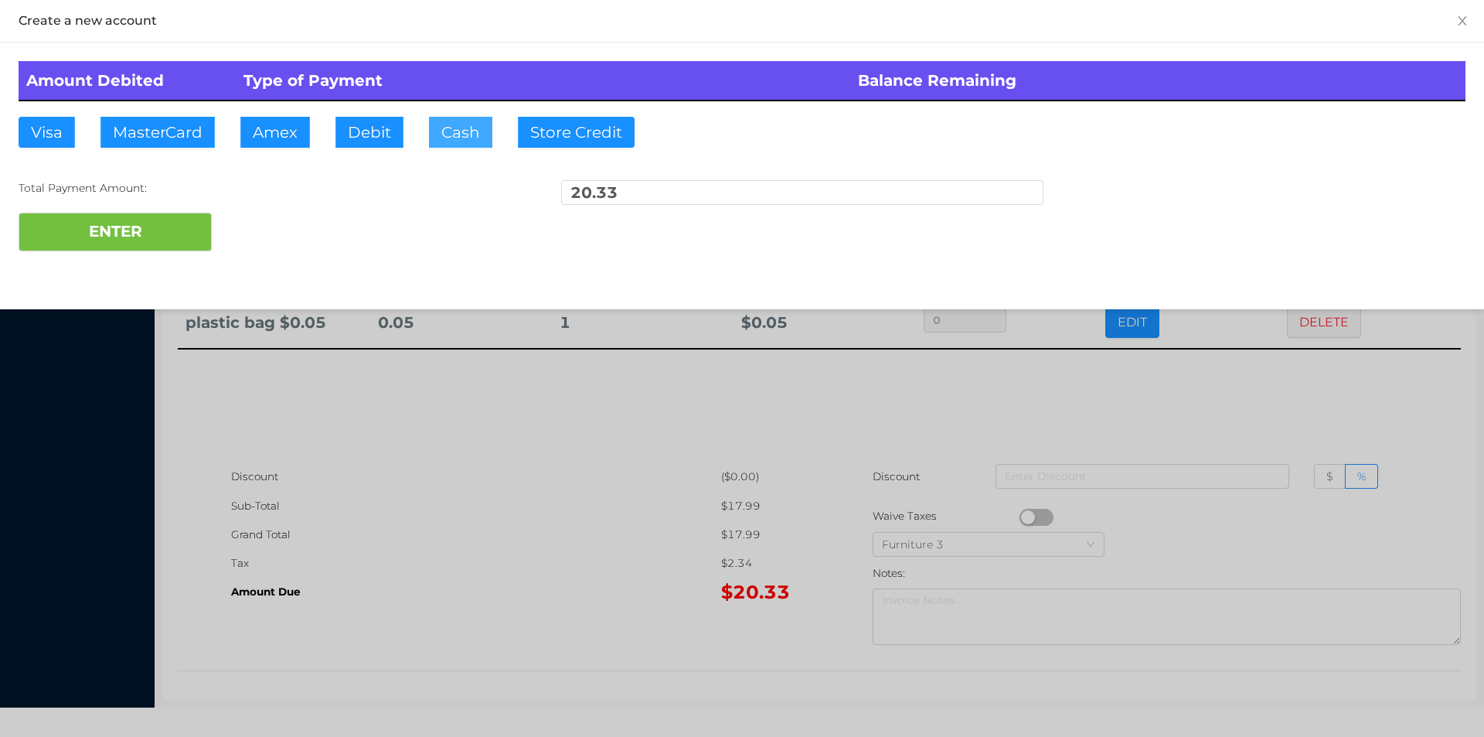
click at [446, 129] on button "Cash" at bounding box center [460, 132] width 63 height 31
click at [138, 233] on button "ENTER" at bounding box center [115, 232] width 193 height 39
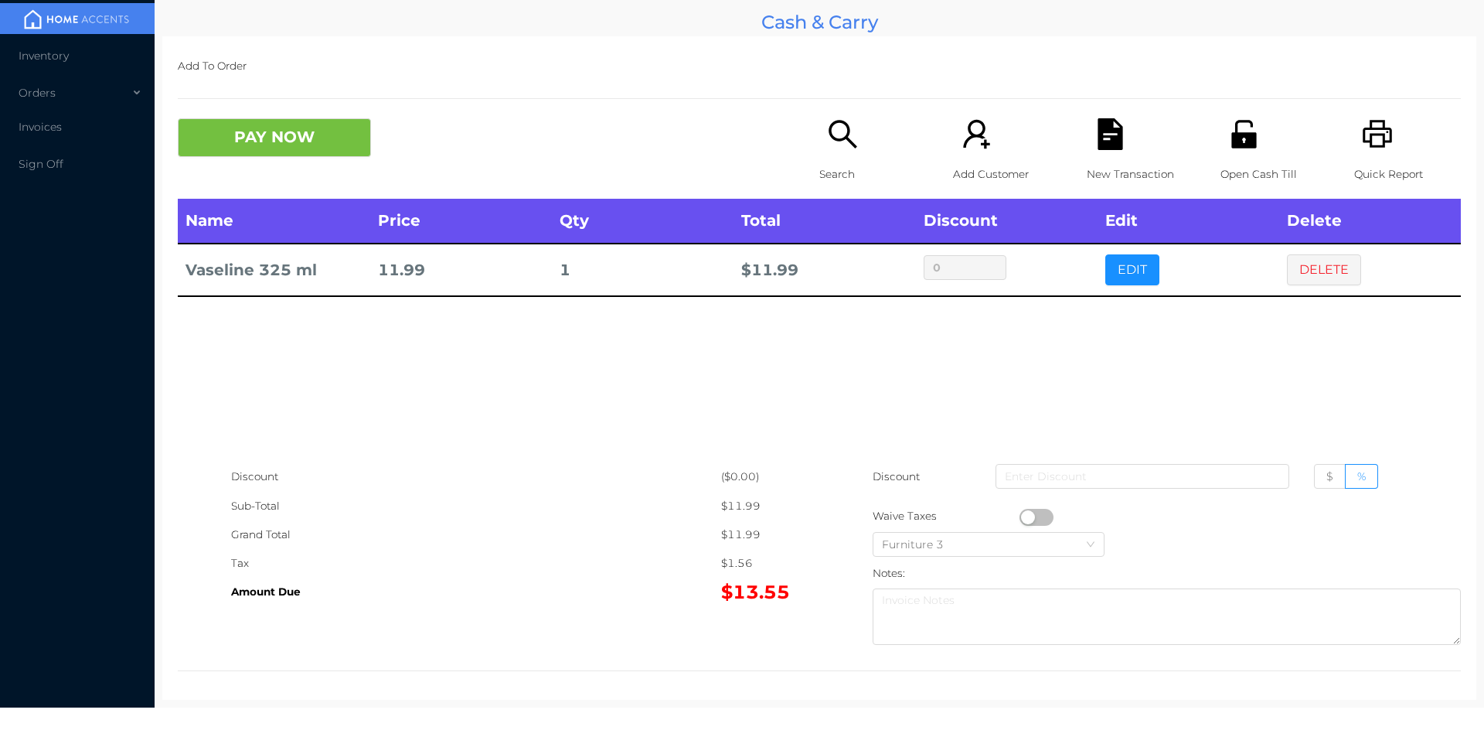
click at [338, 153] on button "PAY NOW" at bounding box center [274, 137] width 193 height 39
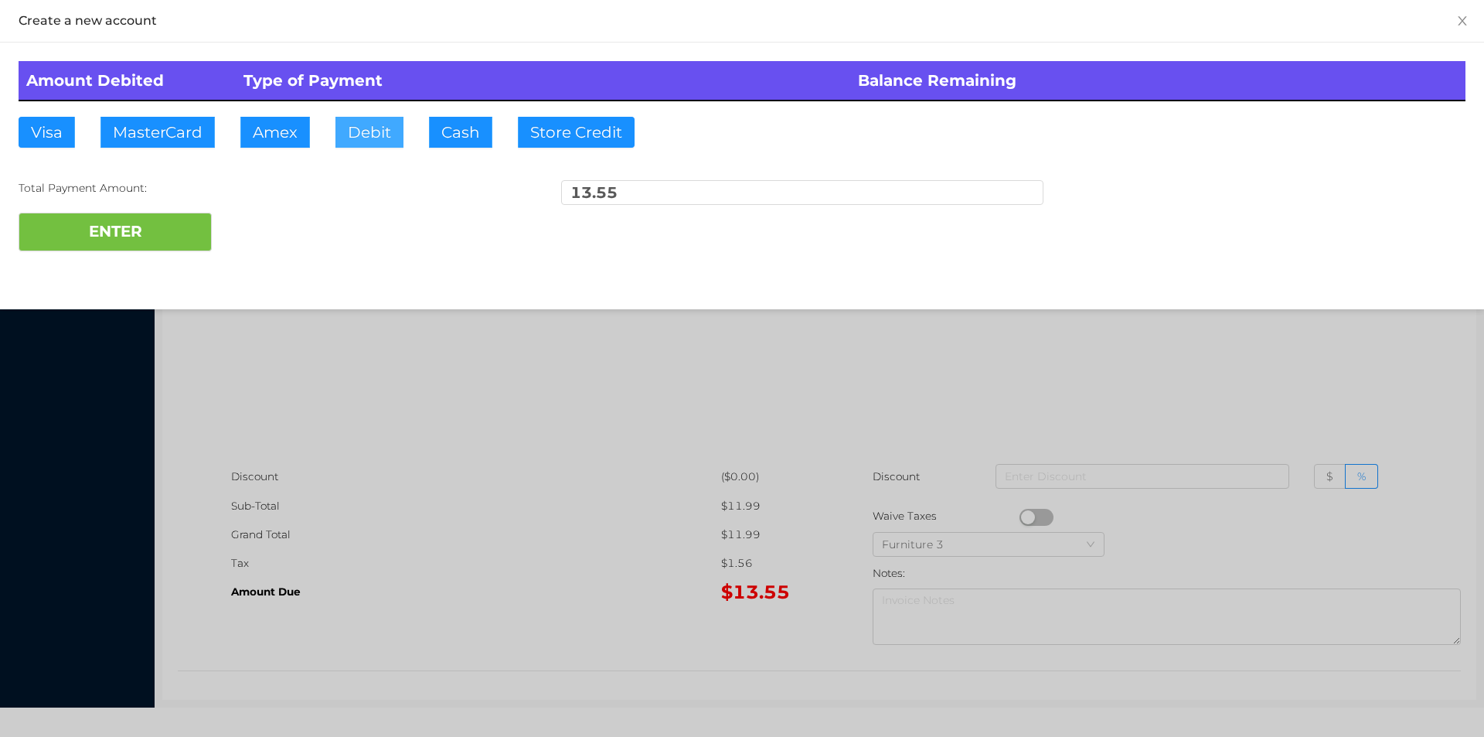
click at [366, 137] on button "Debit" at bounding box center [369, 132] width 68 height 31
click at [174, 230] on button "ENTER" at bounding box center [115, 232] width 193 height 39
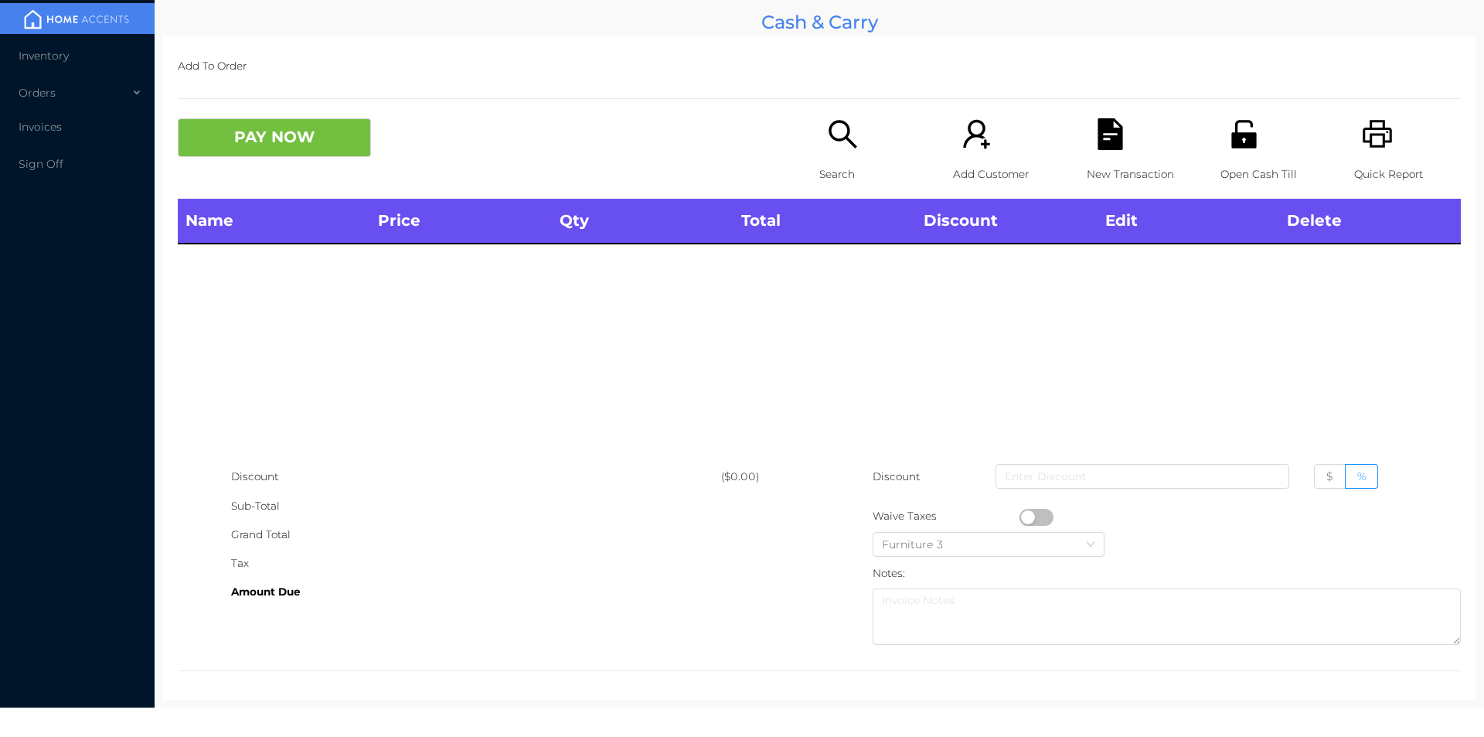
click at [827, 146] on icon "icon: search" at bounding box center [843, 134] width 32 height 32
click at [835, 124] on icon "icon: search" at bounding box center [843, 134] width 32 height 32
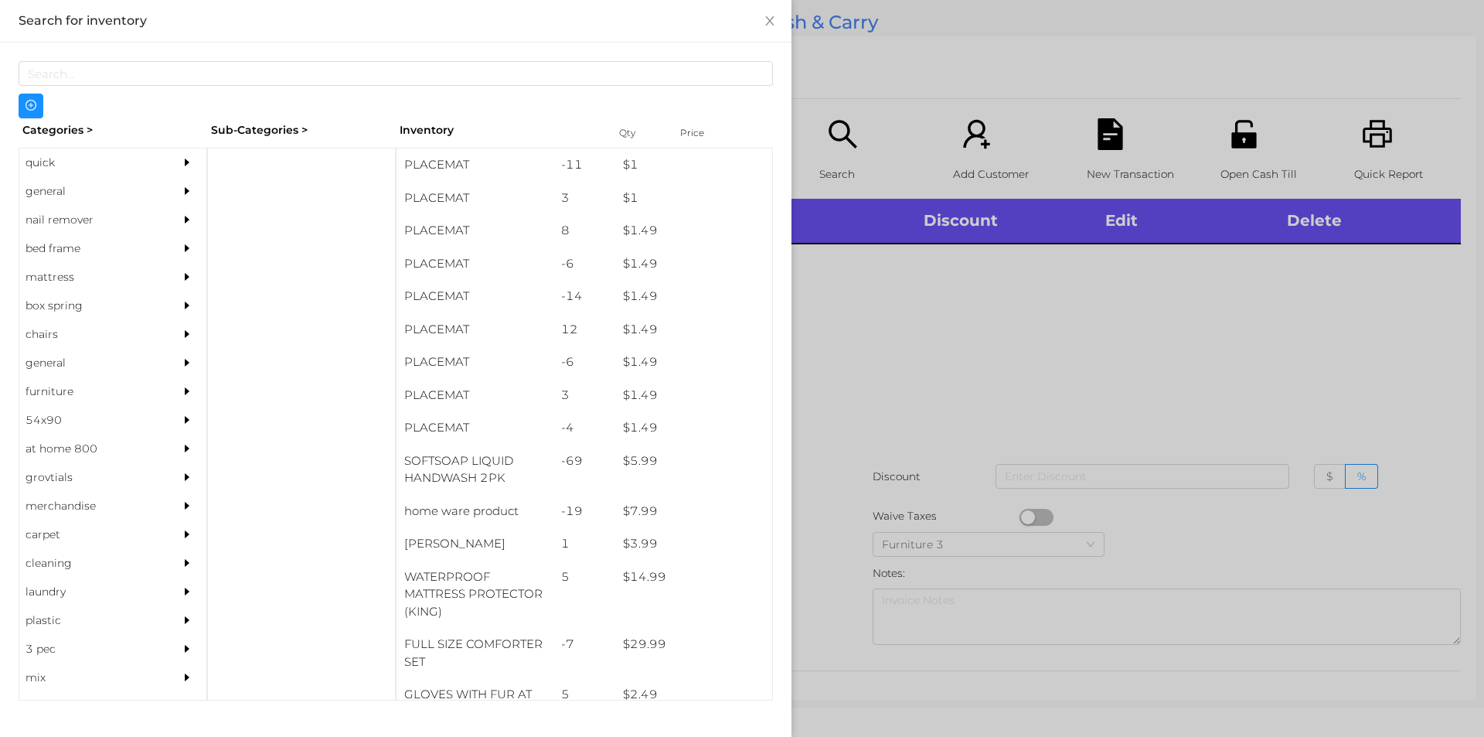
click at [54, 185] on div "general" at bounding box center [89, 191] width 141 height 29
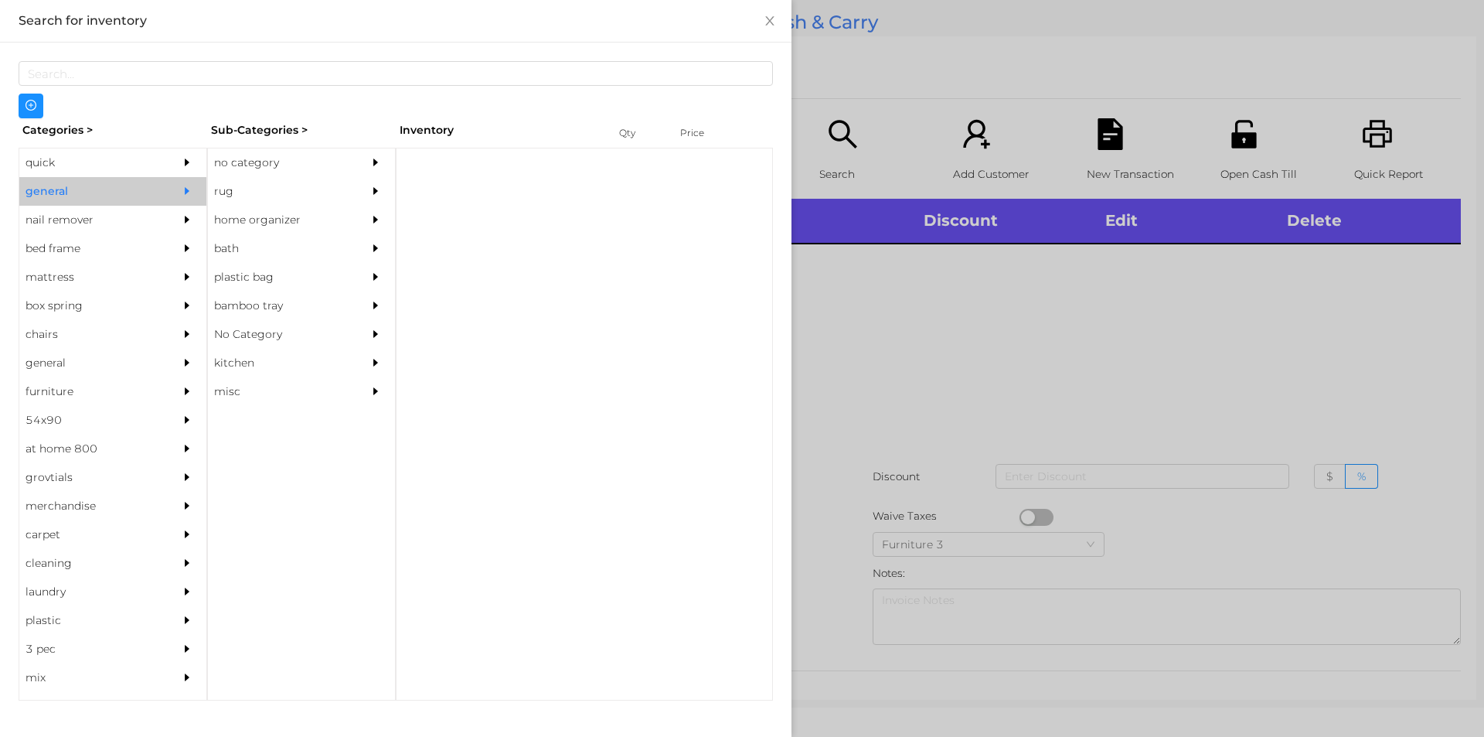
click at [237, 172] on div "no category" at bounding box center [278, 162] width 141 height 29
click at [273, 168] on div "no category" at bounding box center [278, 162] width 141 height 29
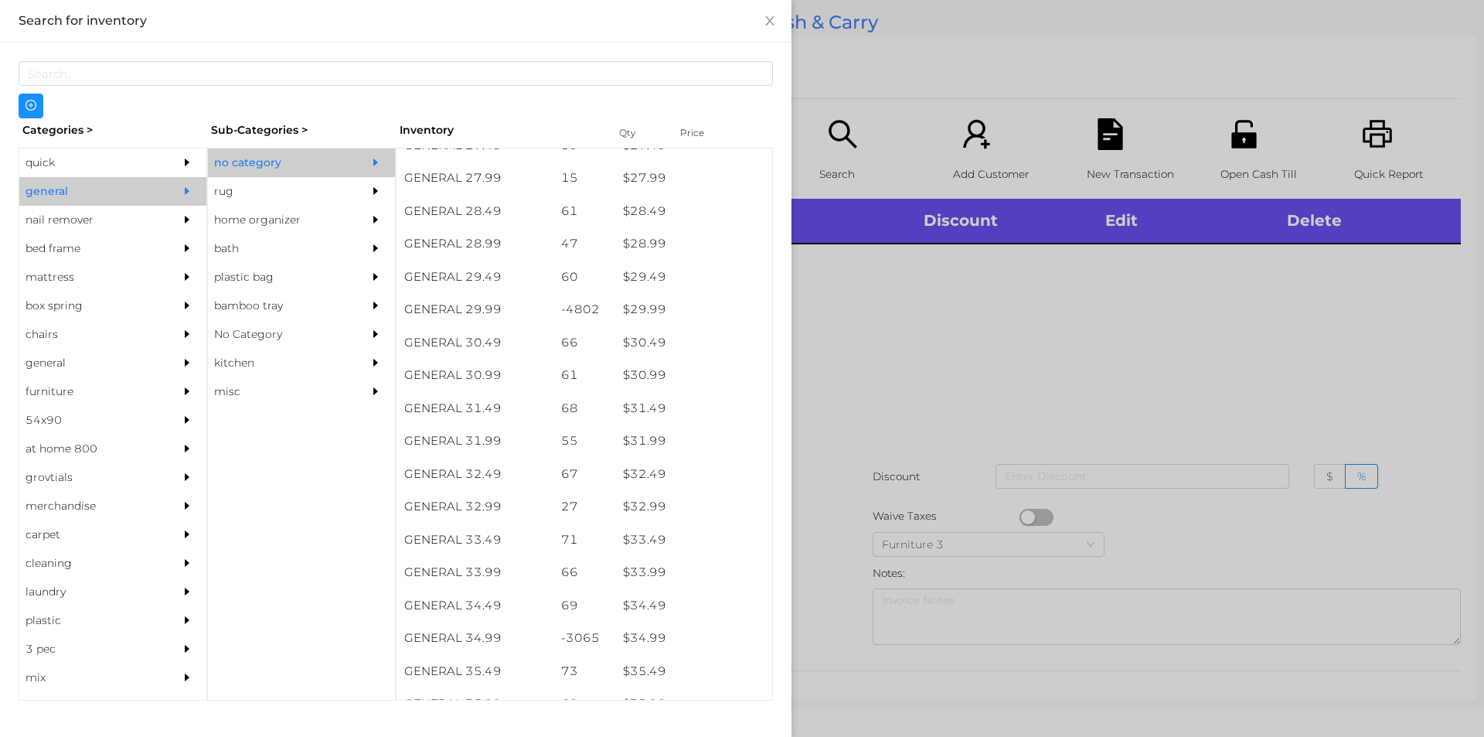
scroll to position [2187, 0]
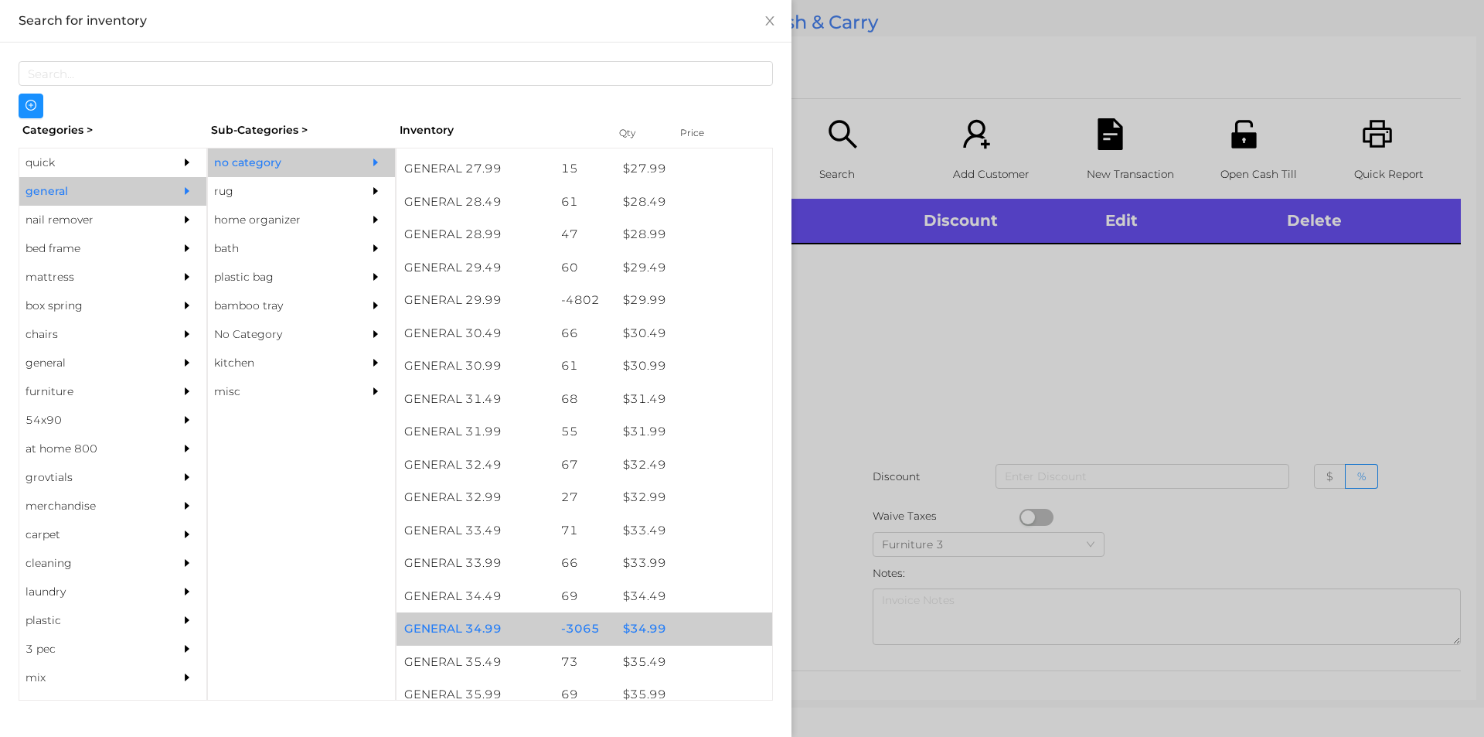
click at [628, 634] on div "$ 34.99" at bounding box center [693, 628] width 157 height 33
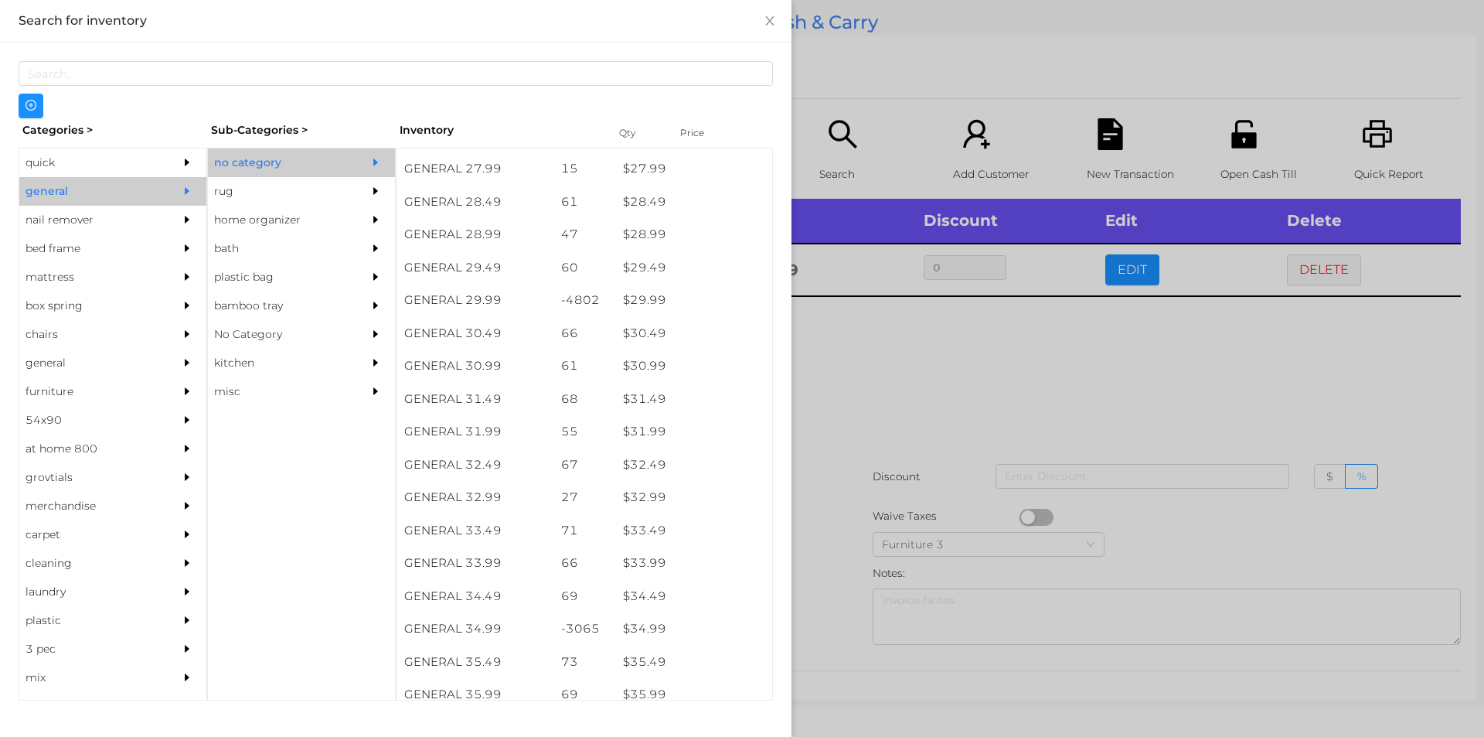
click at [888, 379] on div at bounding box center [742, 368] width 1484 height 737
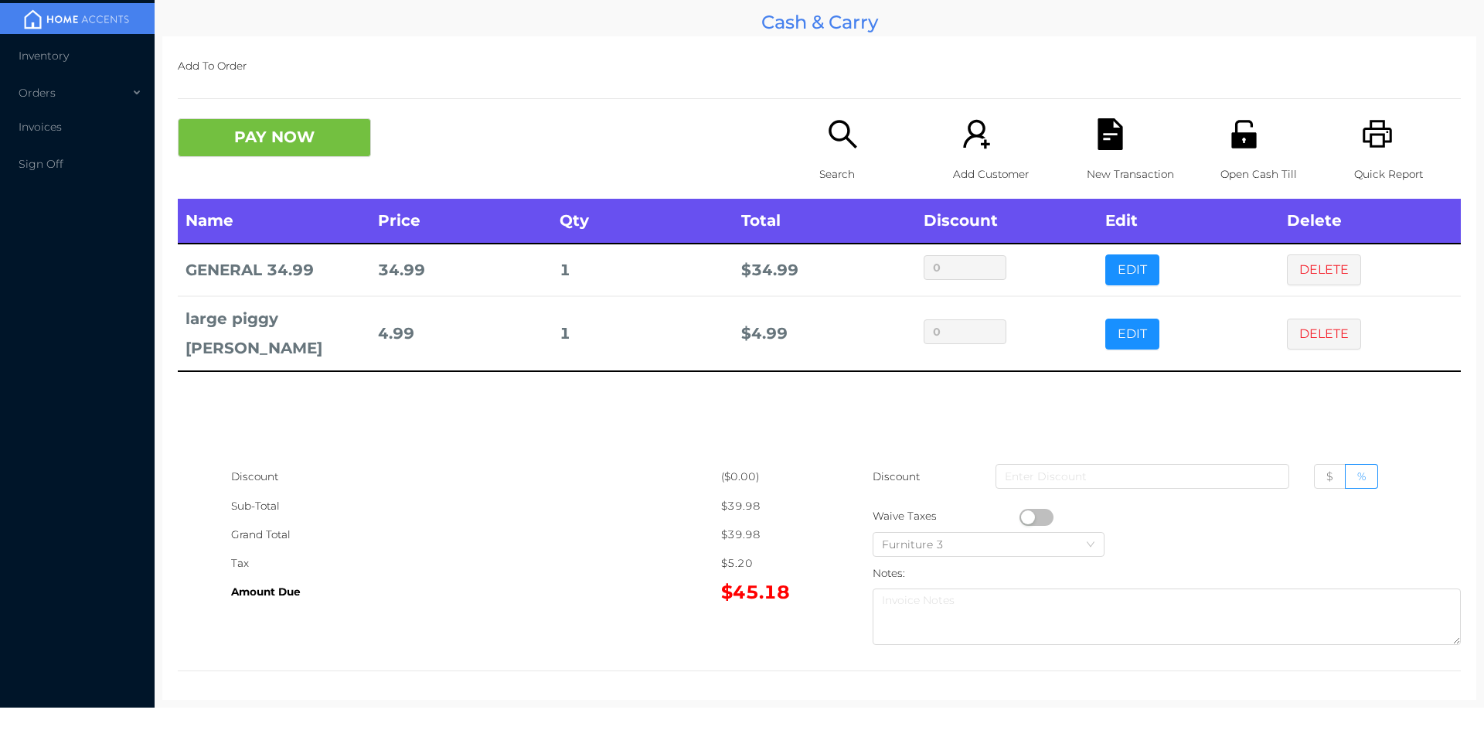
click at [853, 159] on div "Search" at bounding box center [872, 158] width 107 height 80
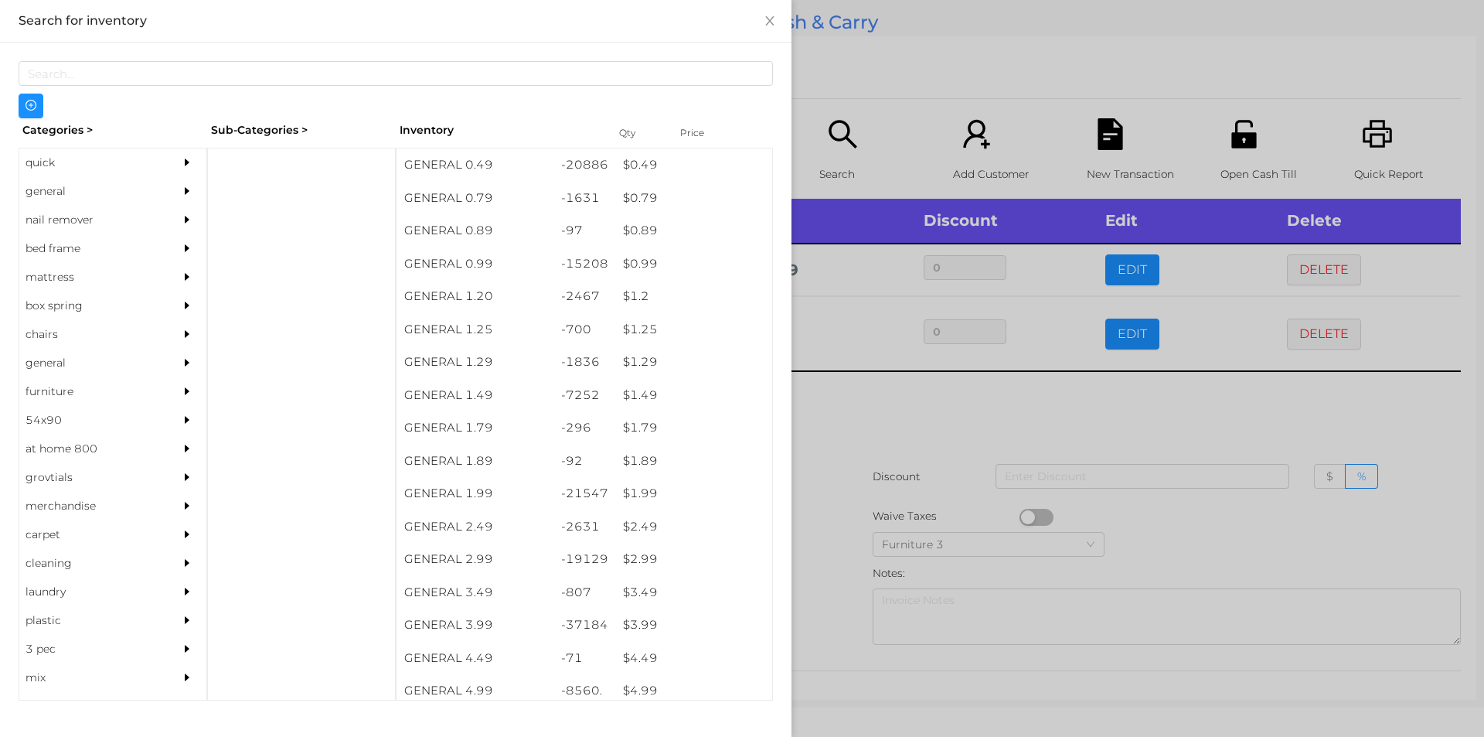
click at [823, 159] on div at bounding box center [742, 368] width 1484 height 737
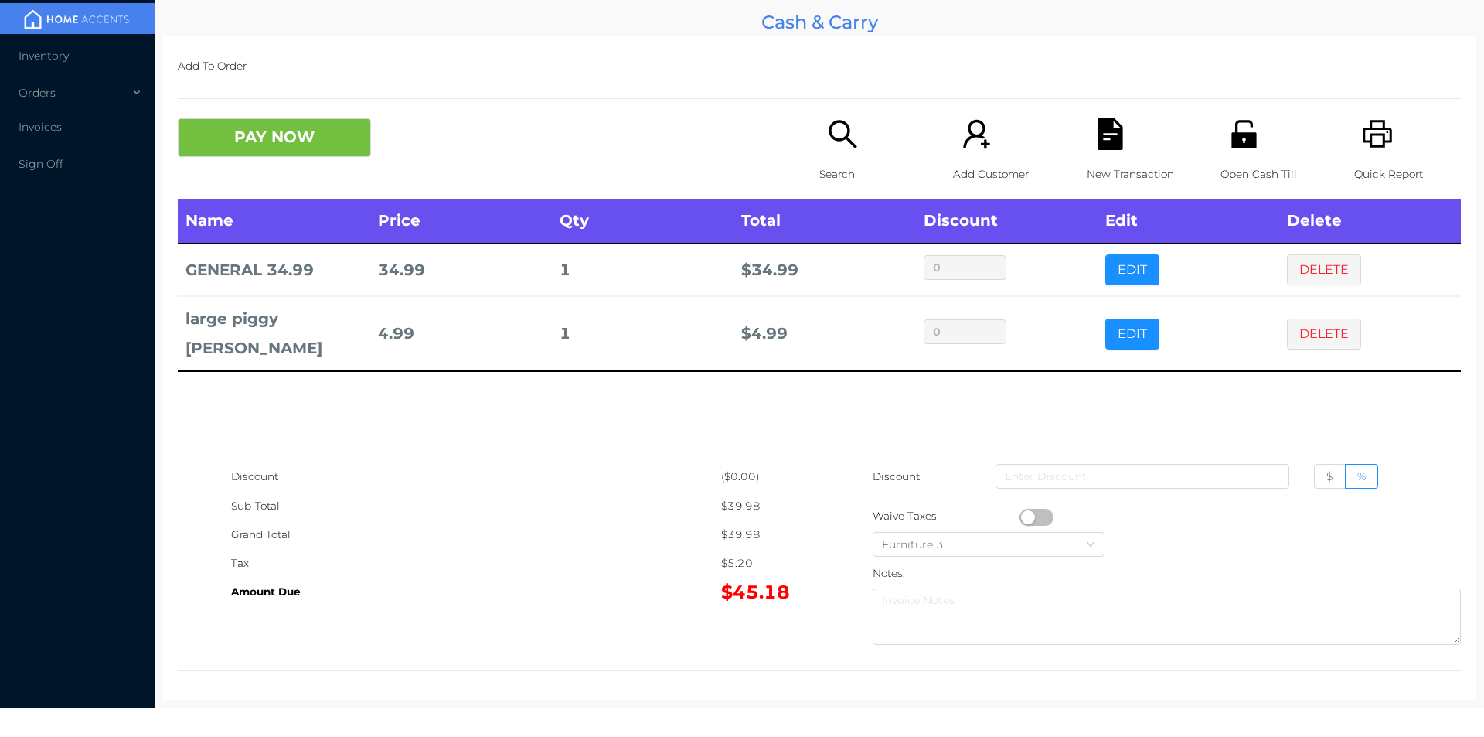
click at [827, 142] on icon "icon: search" at bounding box center [843, 134] width 32 height 32
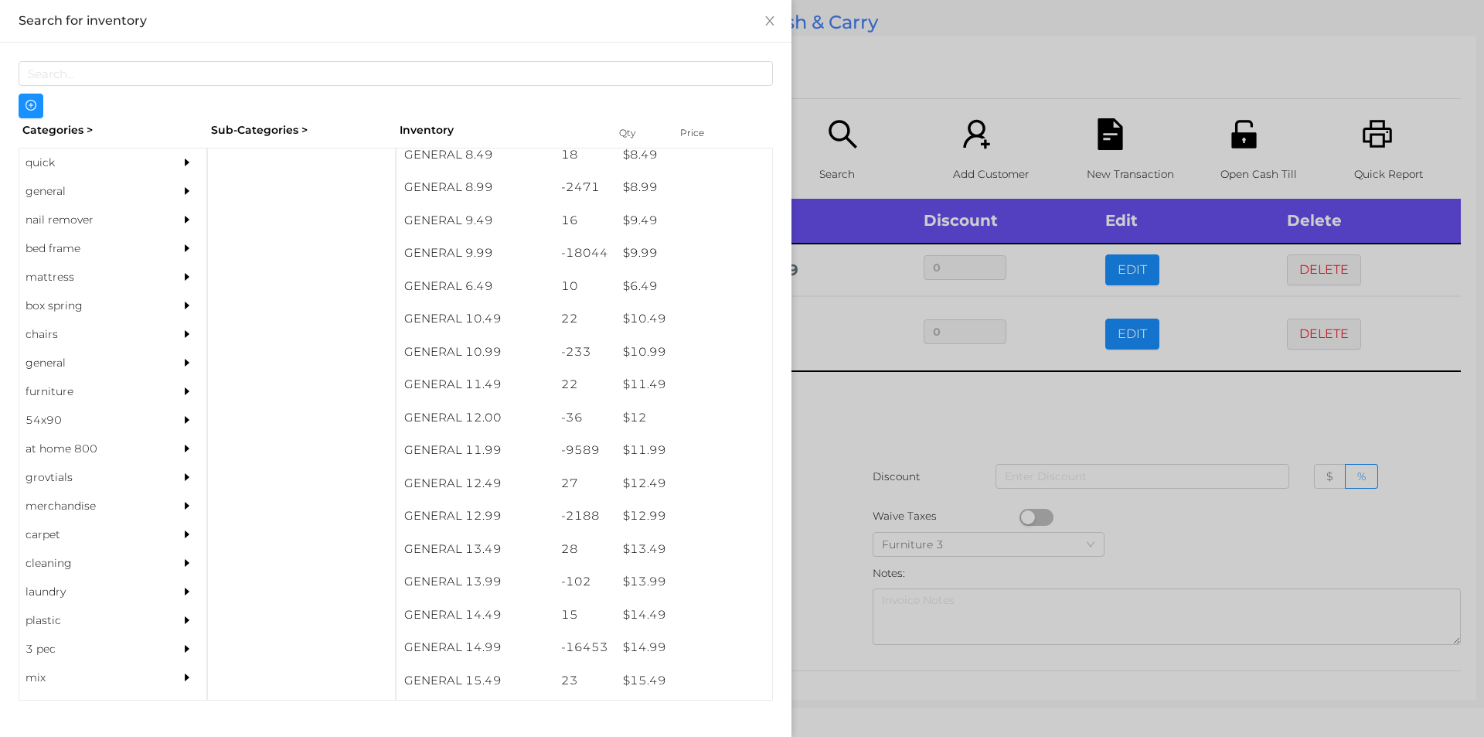
scroll to position [847, 0]
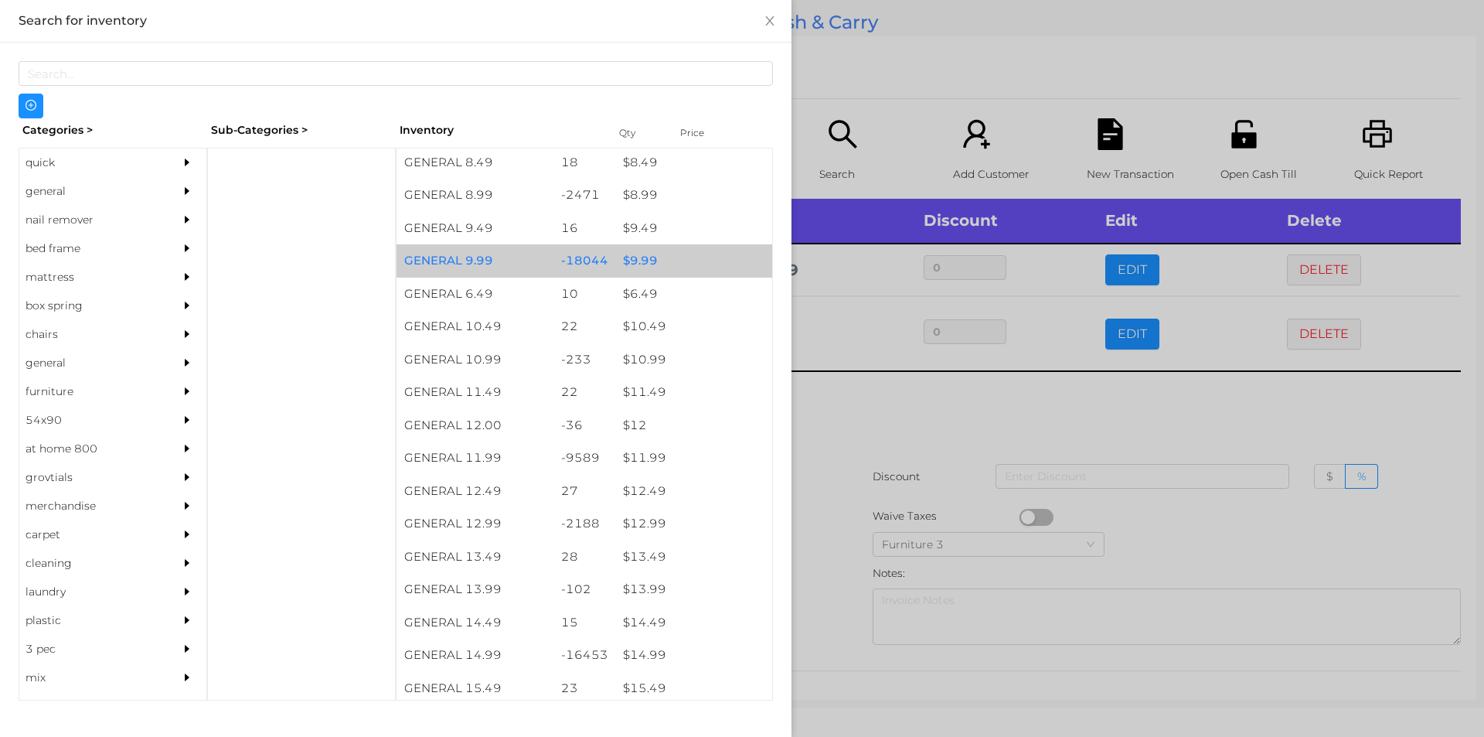
click at [633, 254] on div "$ 9.99" at bounding box center [693, 260] width 157 height 33
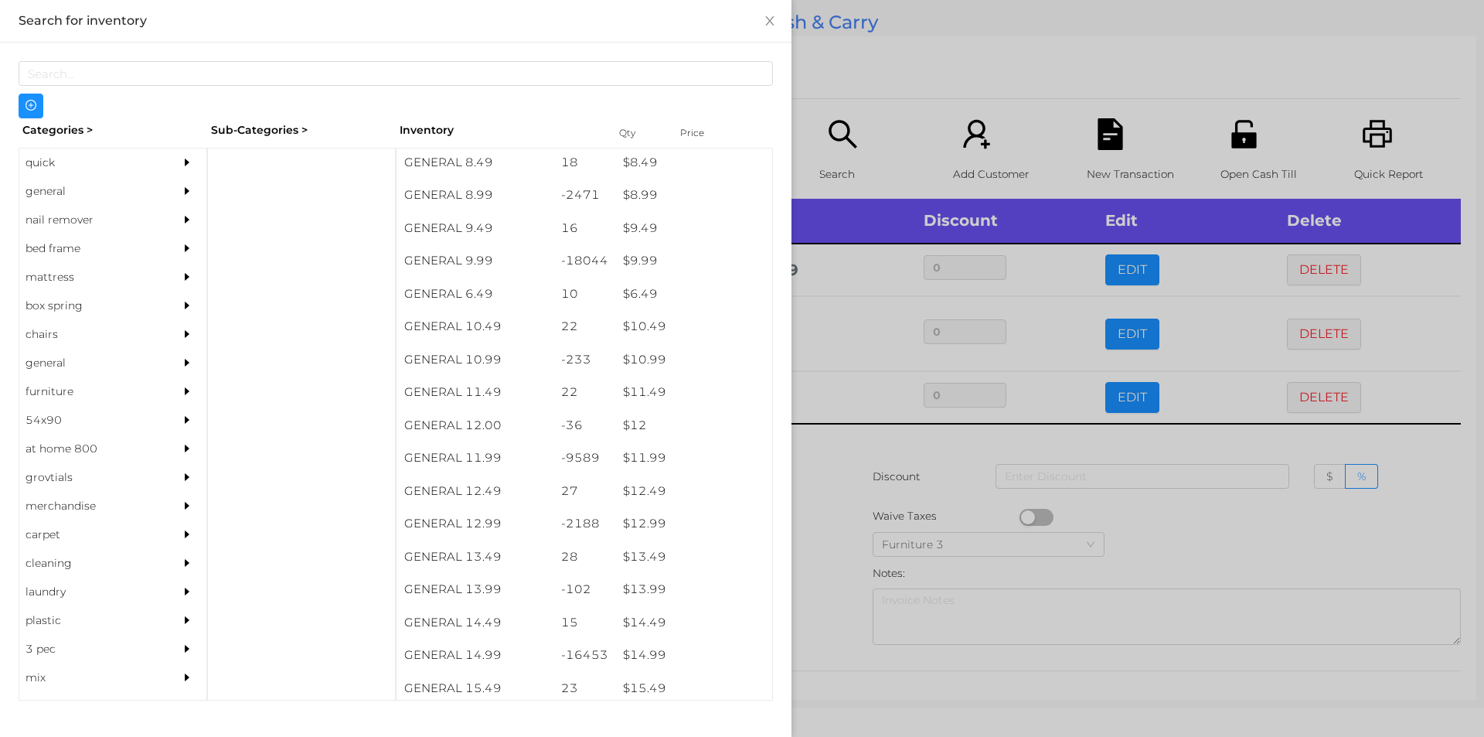
click at [836, 451] on div at bounding box center [742, 368] width 1484 height 737
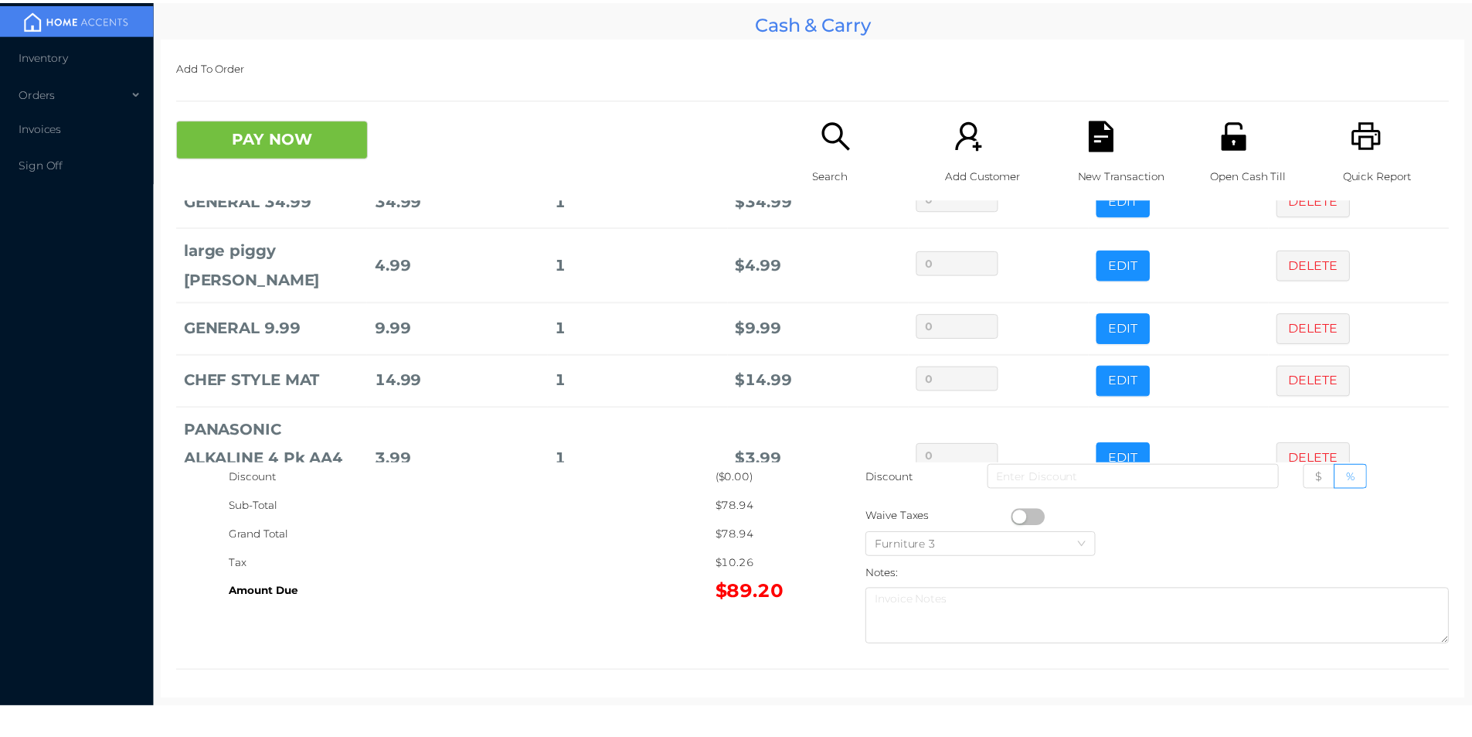
scroll to position [164, 0]
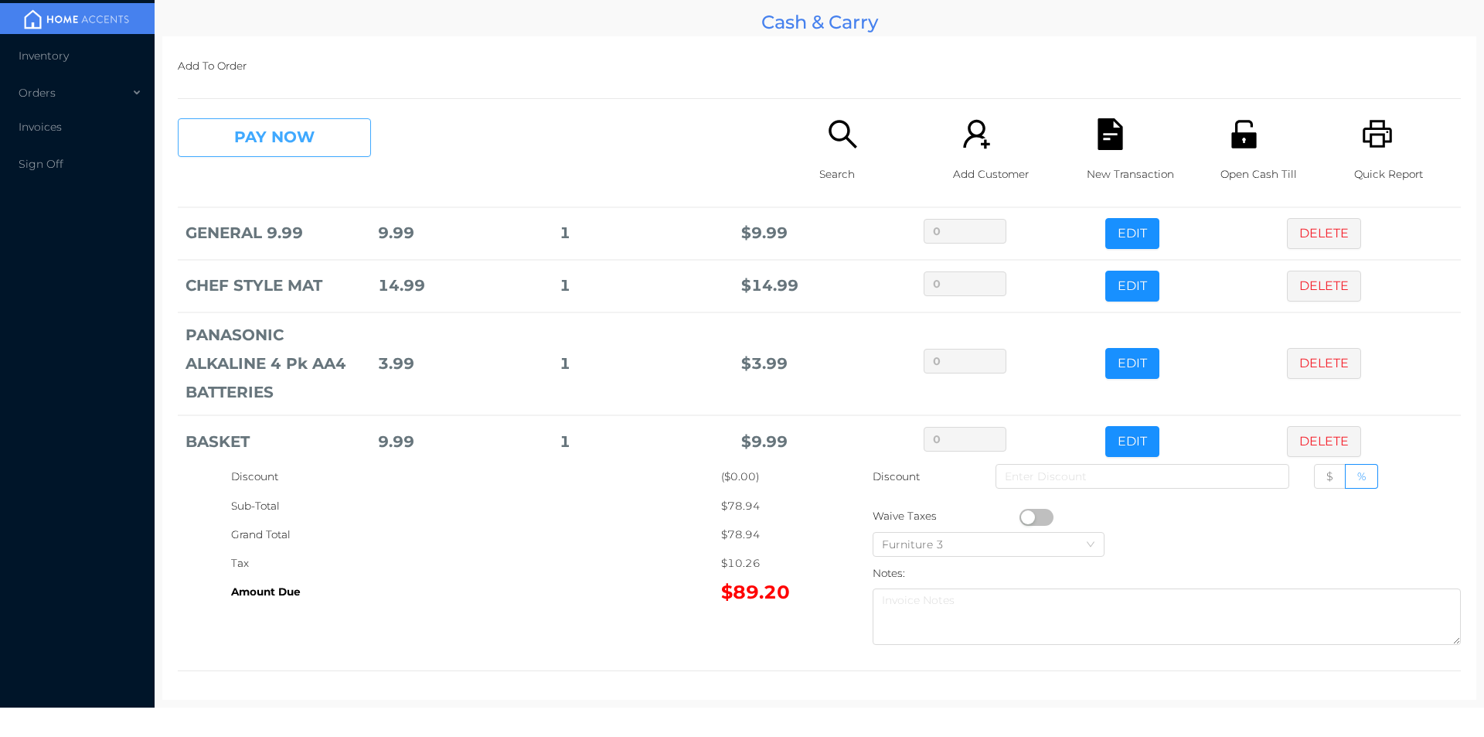
click at [294, 149] on button "PAY NOW" at bounding box center [274, 137] width 193 height 39
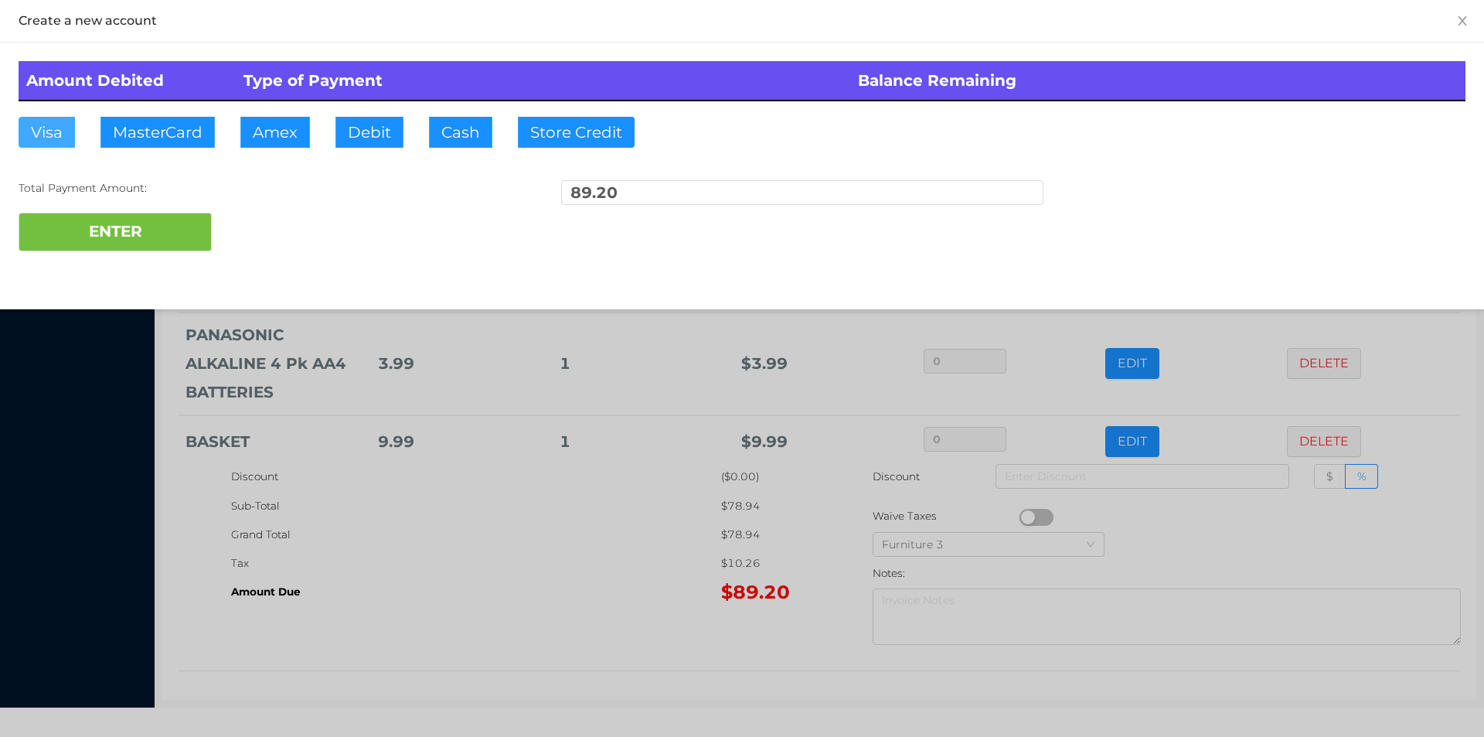
click at [46, 134] on button "Visa" at bounding box center [47, 132] width 56 height 31
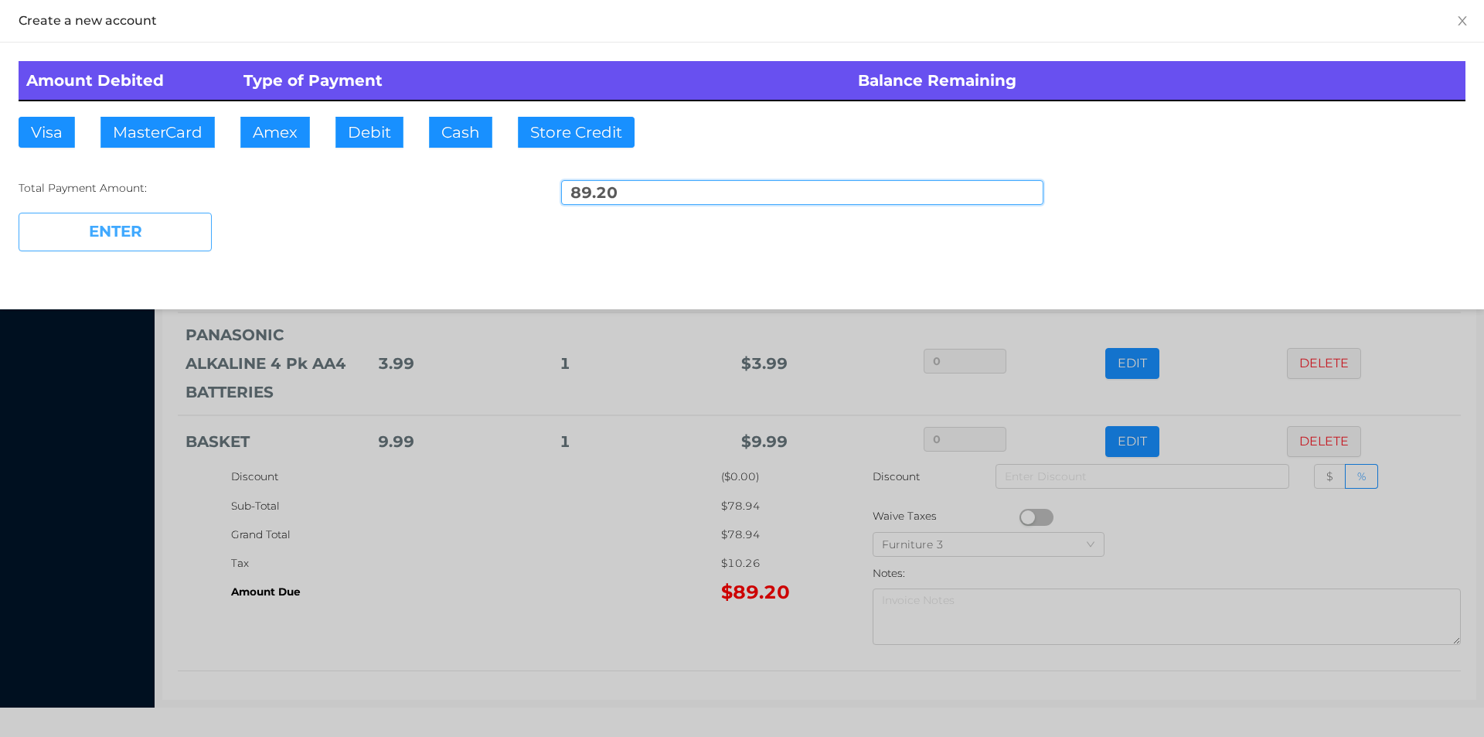
click at [115, 248] on button "ENTER" at bounding box center [115, 232] width 193 height 39
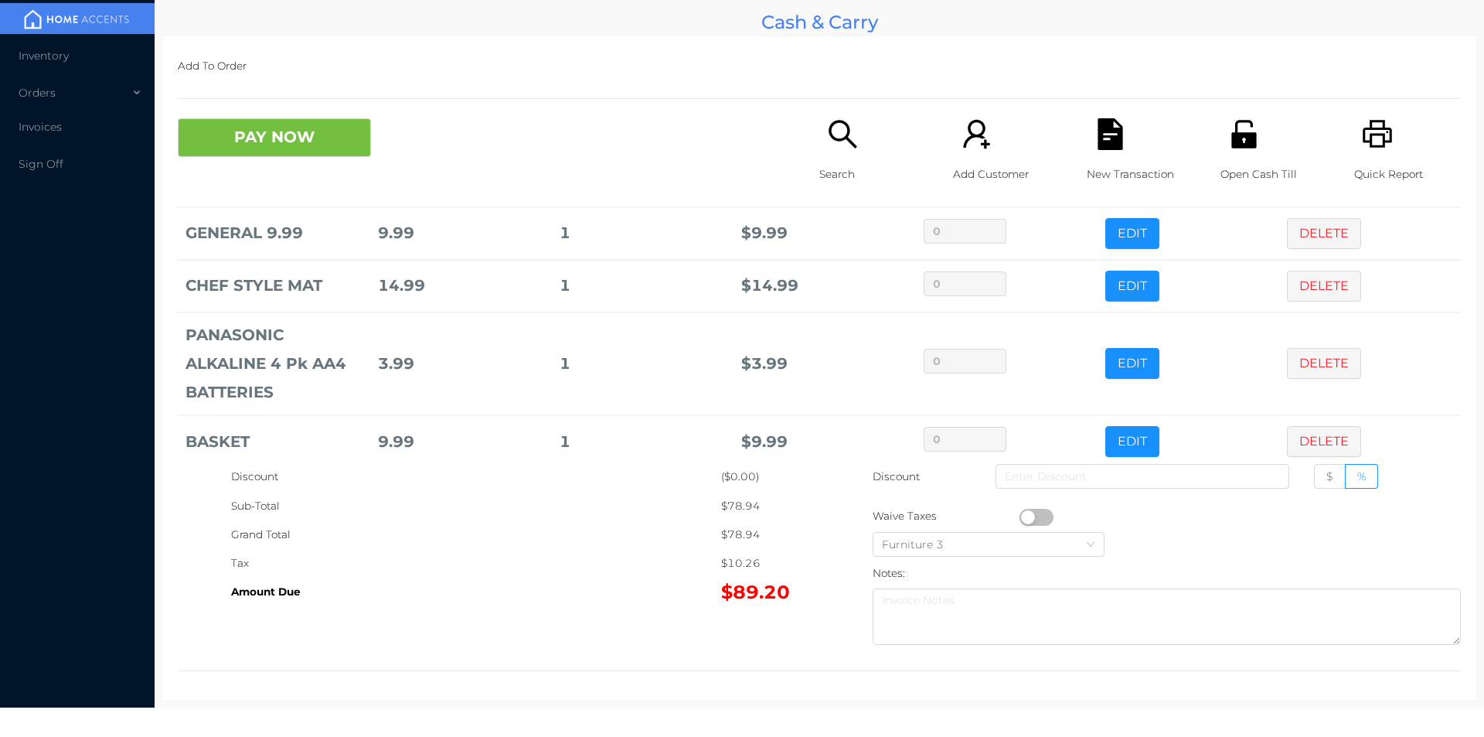
click at [142, 219] on div "Inventory Orders Invoices Sign Off" at bounding box center [77, 353] width 155 height 707
click at [308, 144] on button "PAY NOW" at bounding box center [274, 137] width 193 height 39
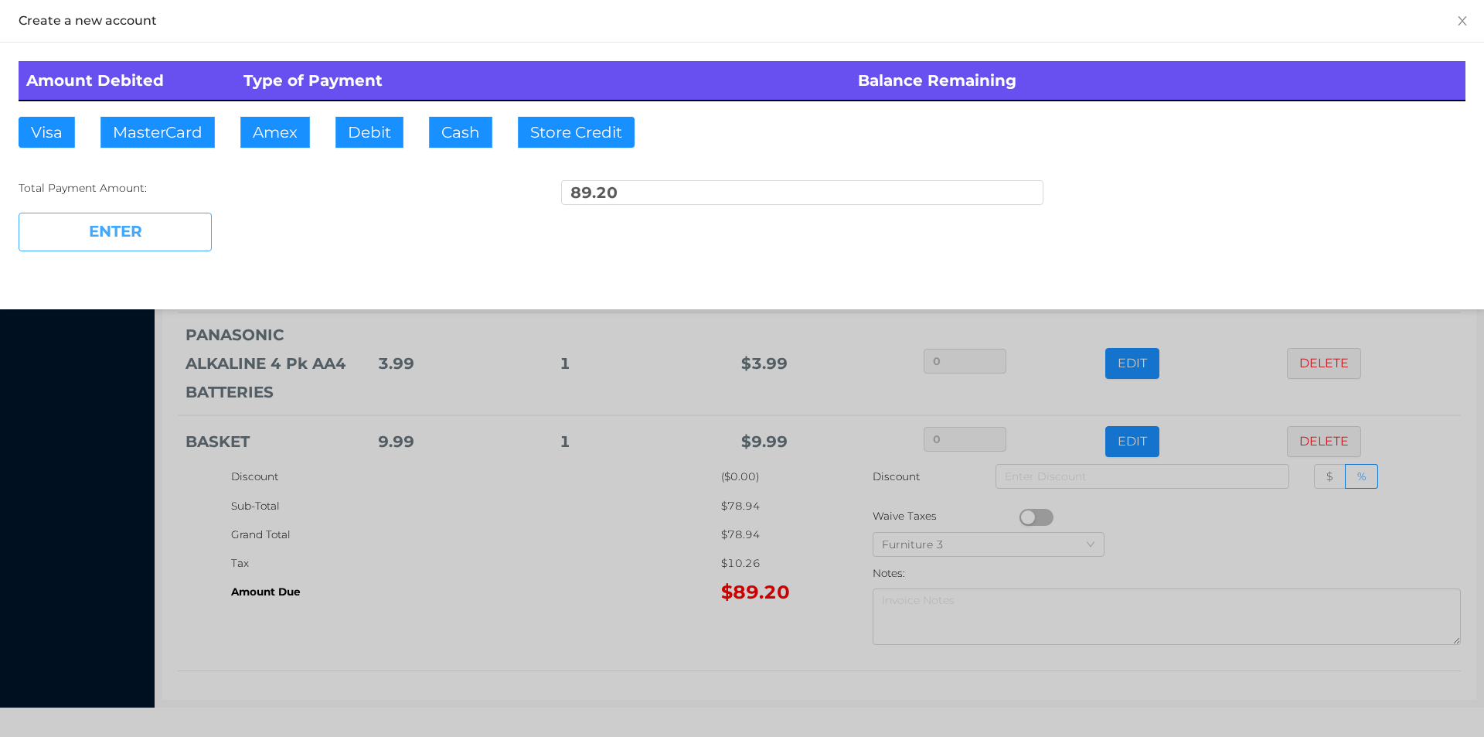
click at [168, 231] on button "ENTER" at bounding box center [115, 232] width 193 height 39
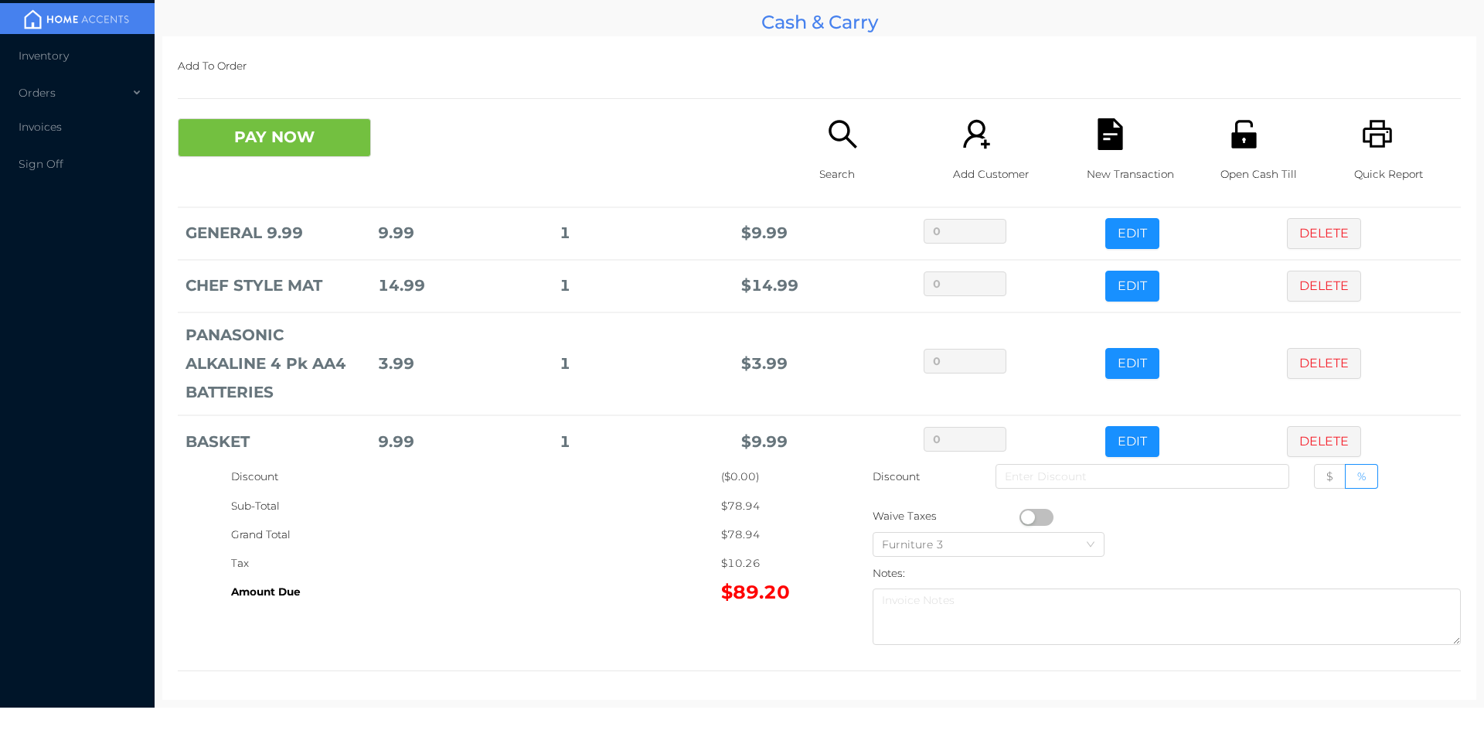
click at [41, 60] on span "Inventory" at bounding box center [44, 56] width 50 height 14
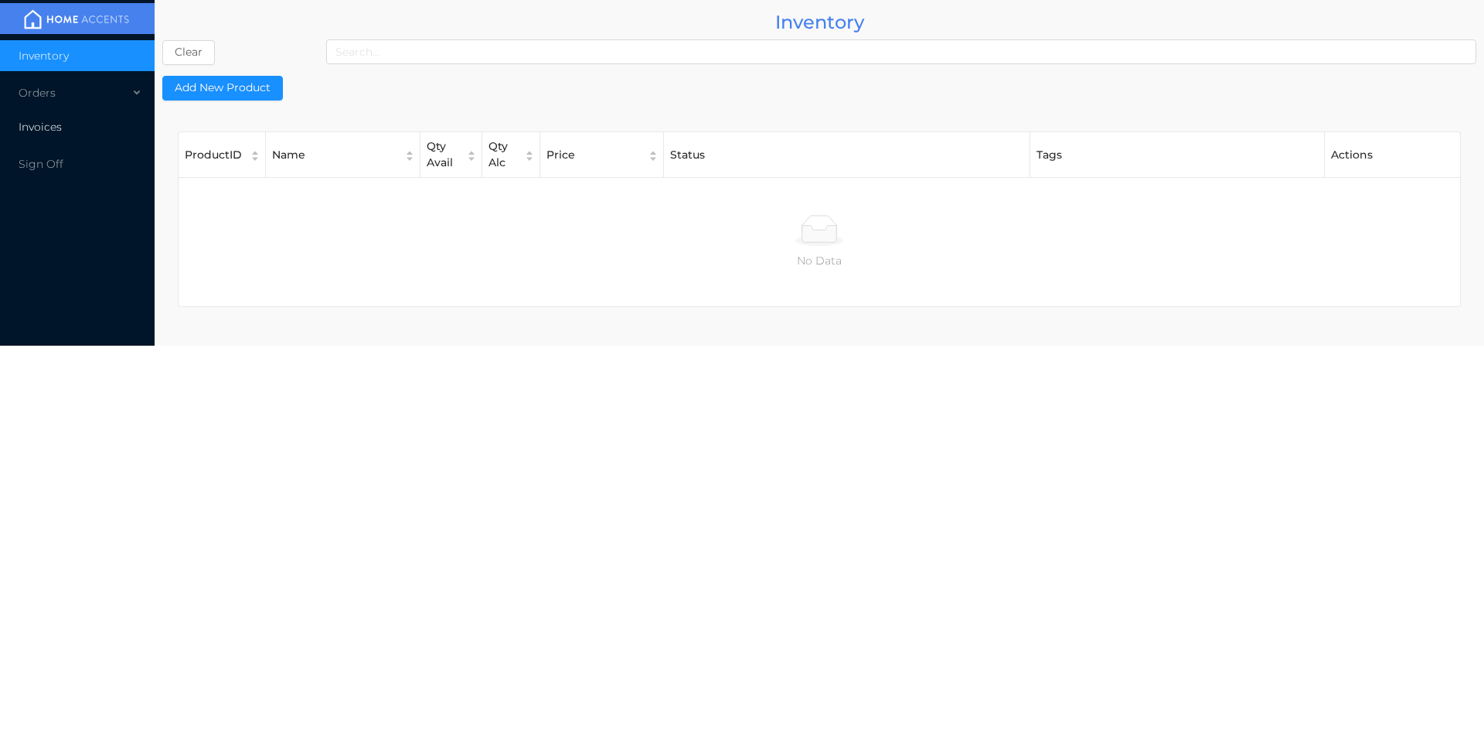
click at [53, 124] on span "Invoices" at bounding box center [40, 127] width 43 height 14
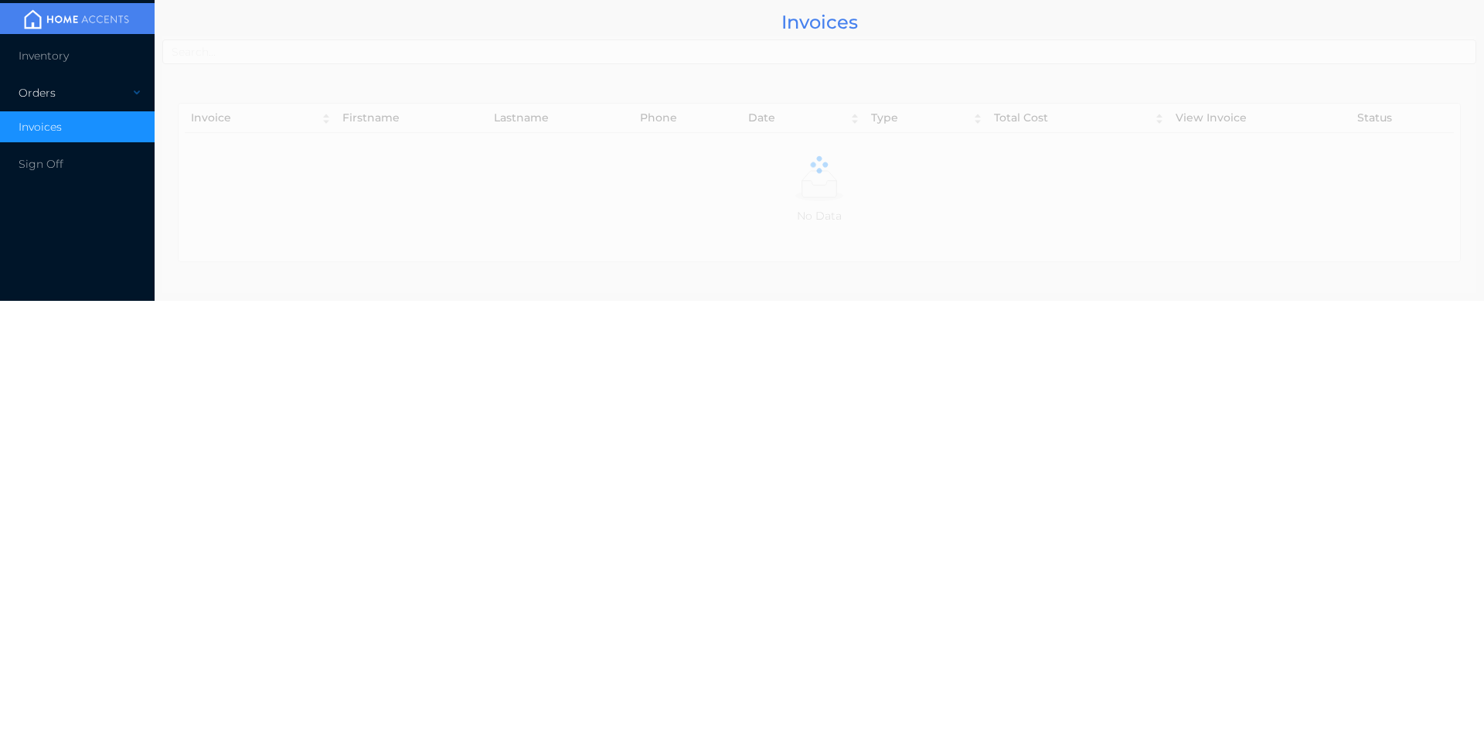
click at [49, 94] on div "Orders" at bounding box center [77, 92] width 155 height 31
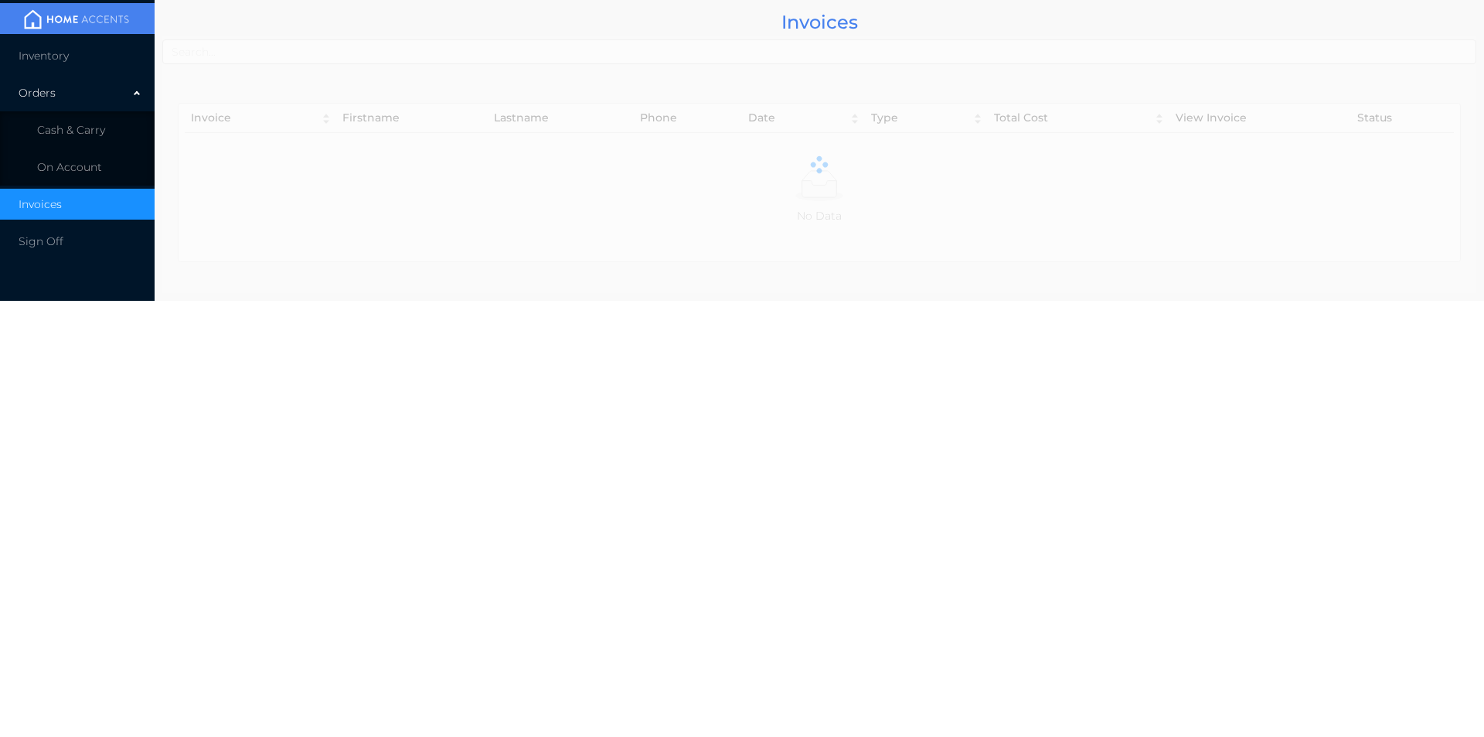
click at [36, 101] on div "Orders" at bounding box center [77, 92] width 155 height 31
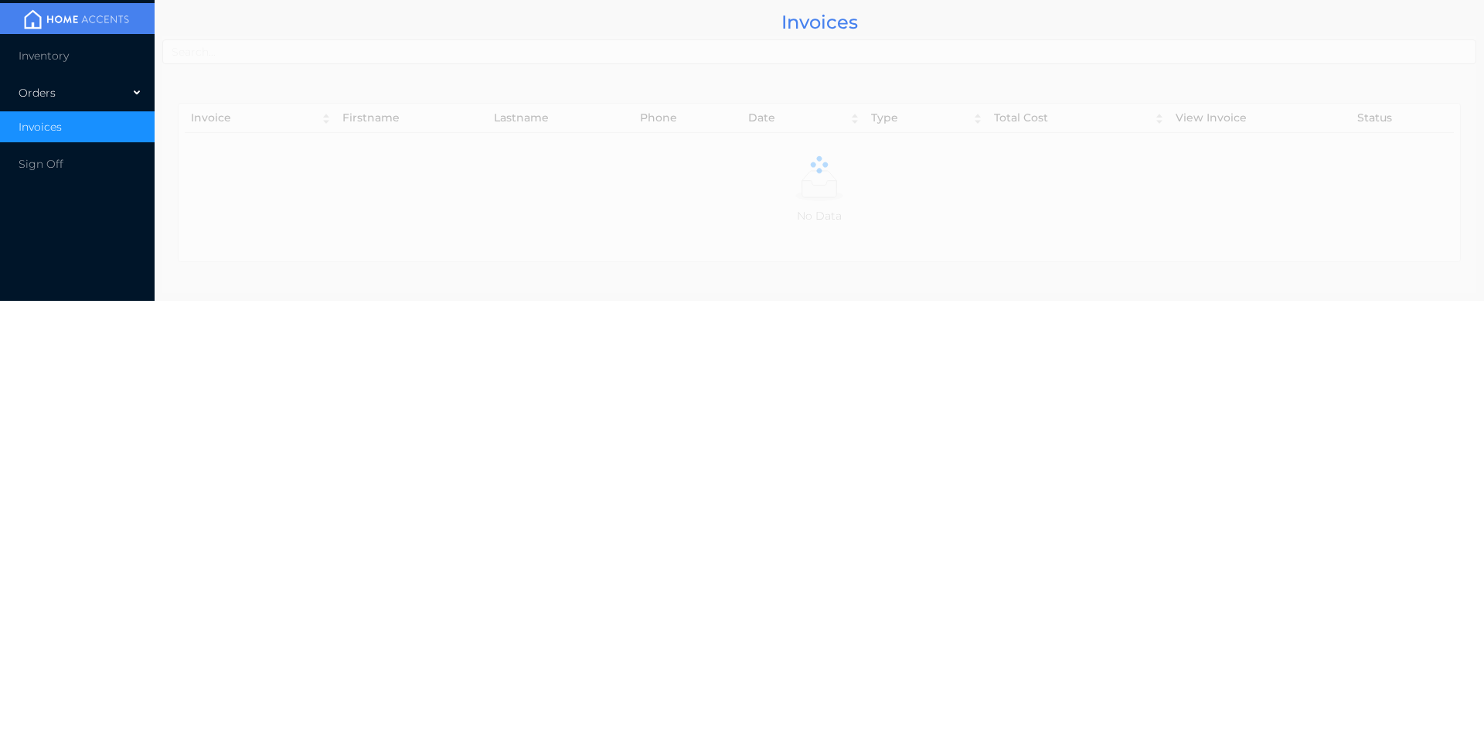
click at [46, 60] on span "Inventory" at bounding box center [44, 56] width 50 height 14
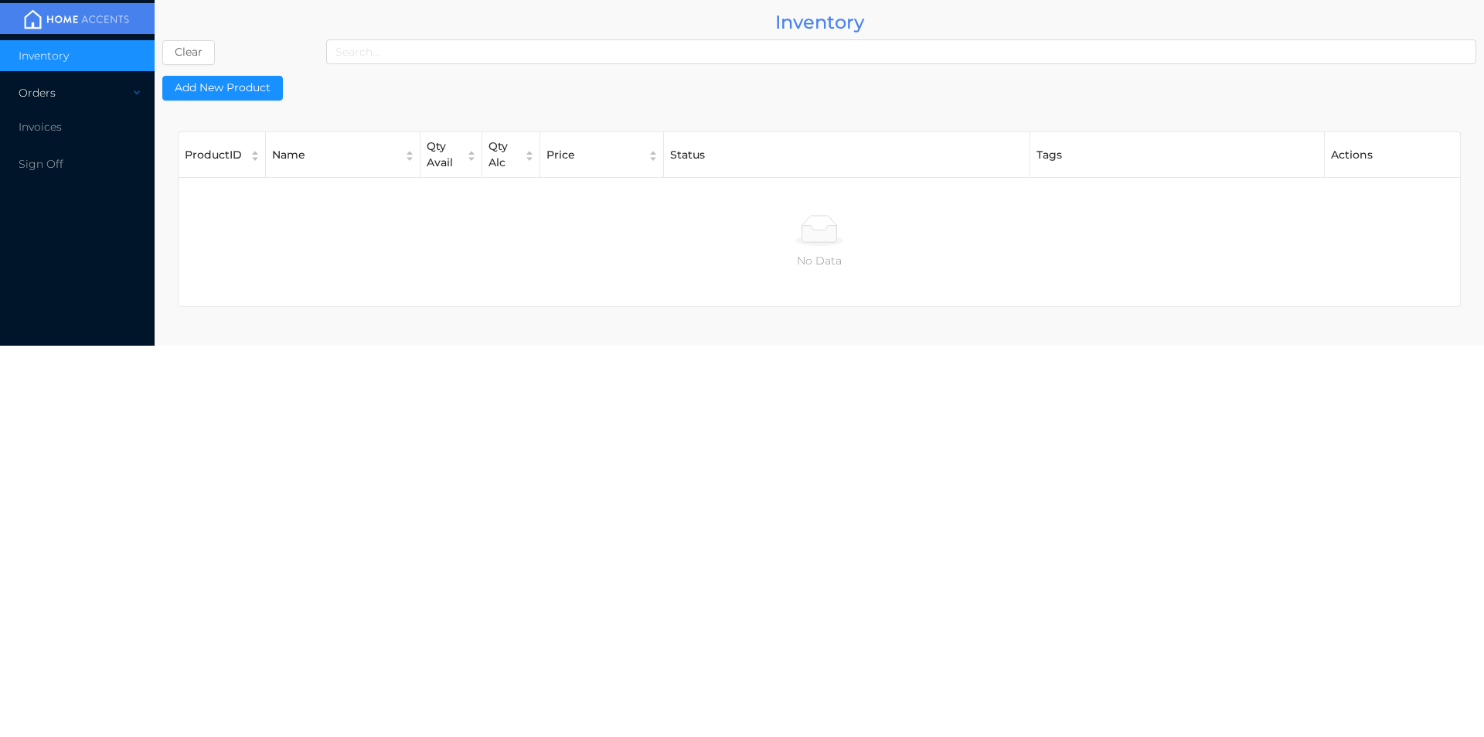
click at [42, 104] on div "Orders" at bounding box center [77, 92] width 155 height 31
click at [67, 142] on li "Cash & Carry" at bounding box center [77, 129] width 155 height 31
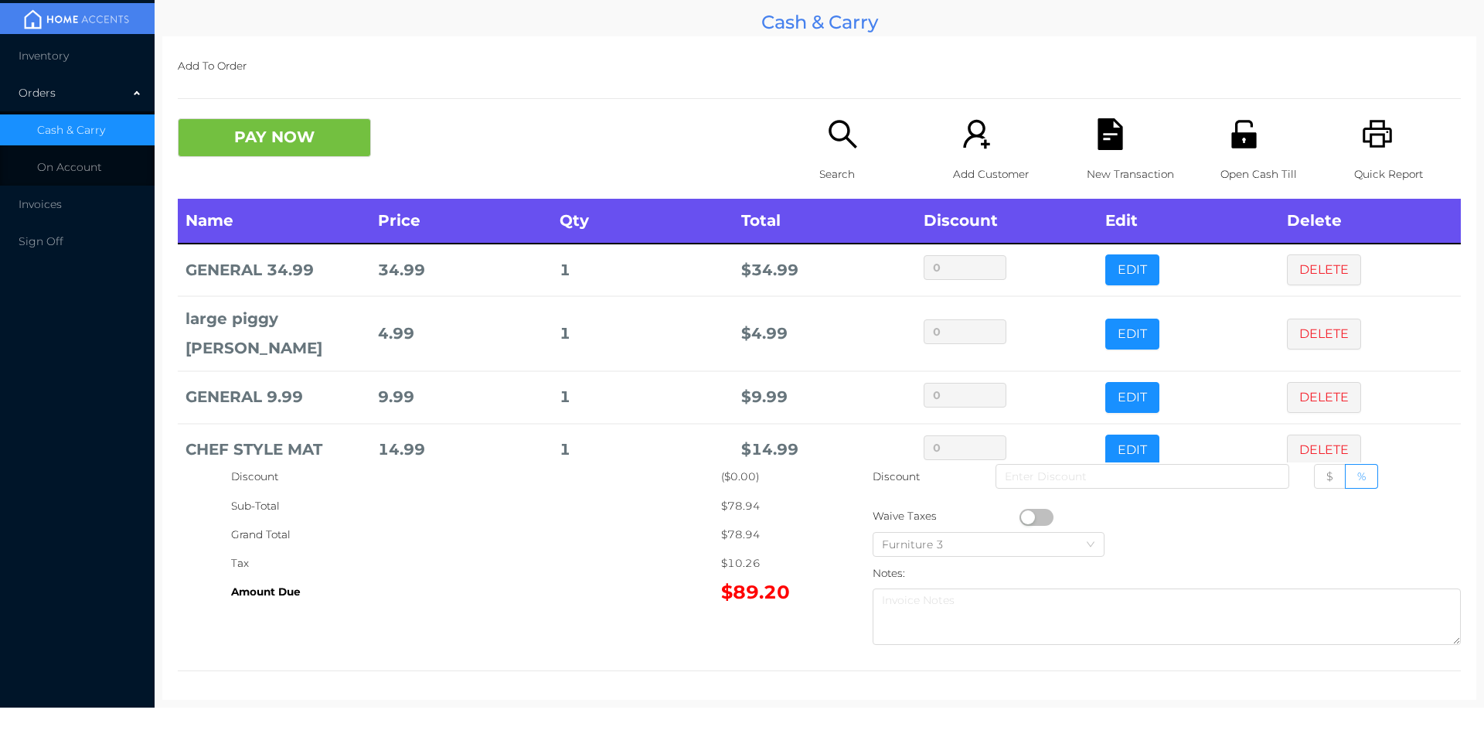
click at [1113, 155] on div "New Transaction" at bounding box center [1140, 158] width 107 height 80
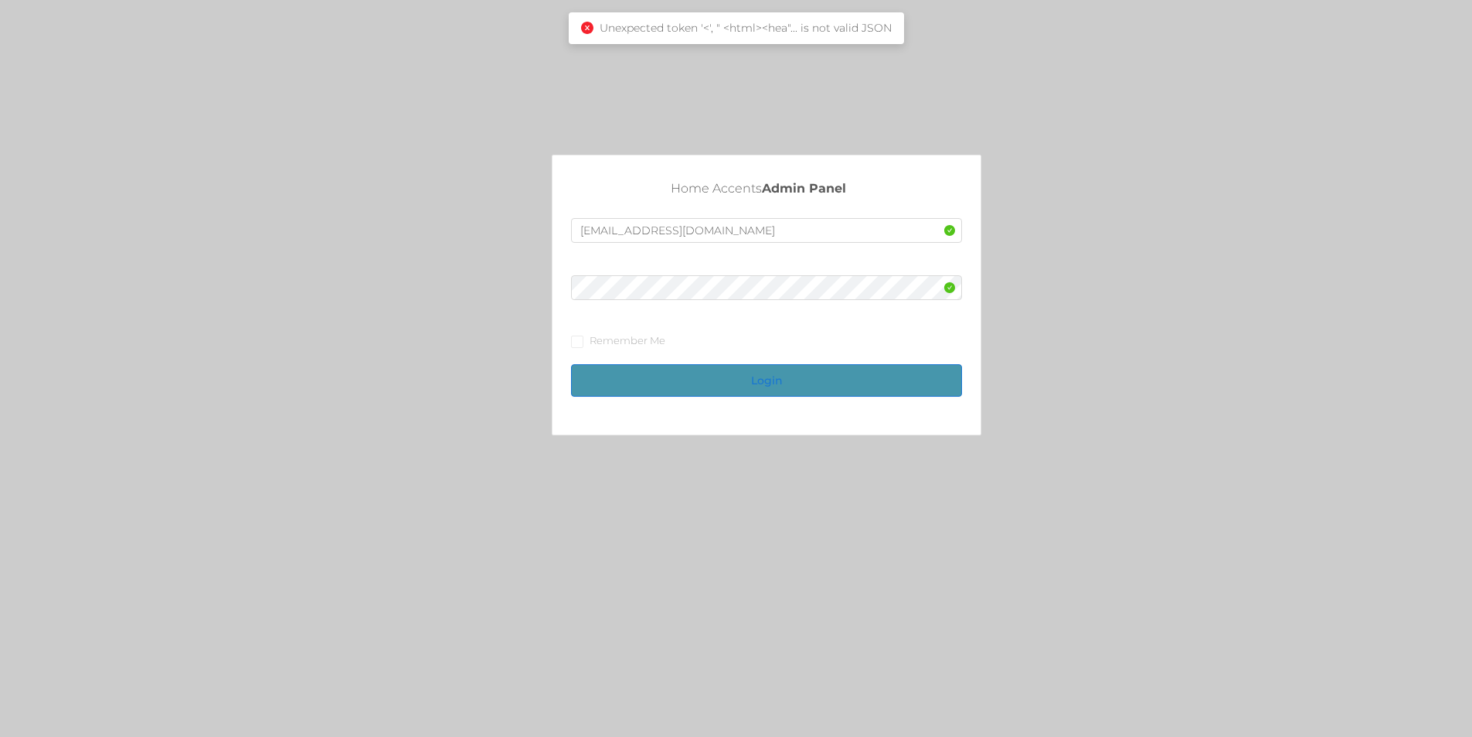
click at [798, 379] on button "Login" at bounding box center [766, 380] width 391 height 32
click at [798, 382] on button "Login" at bounding box center [766, 380] width 391 height 32
click at [785, 380] on button "Login" at bounding box center [766, 380] width 391 height 32
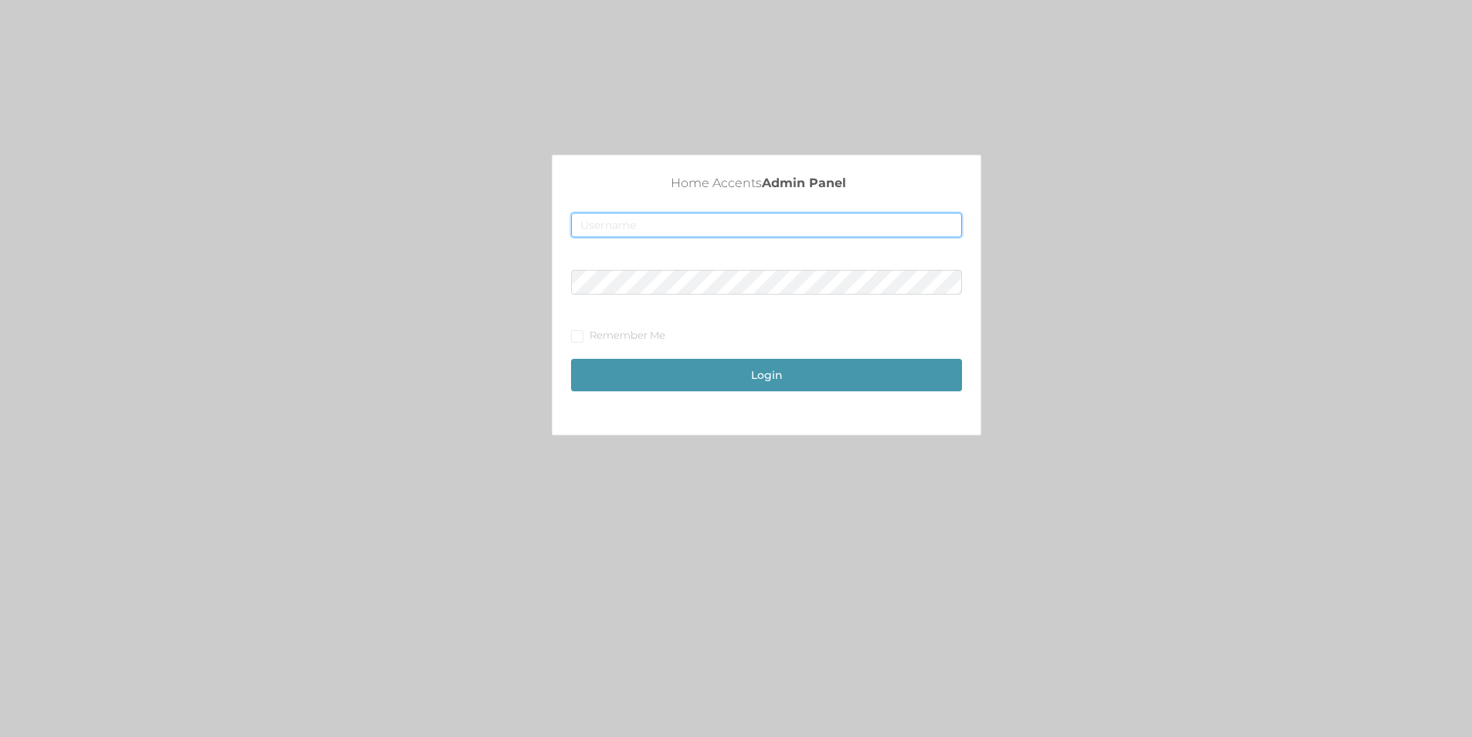
type input "[EMAIL_ADDRESS][DOMAIN_NAME]"
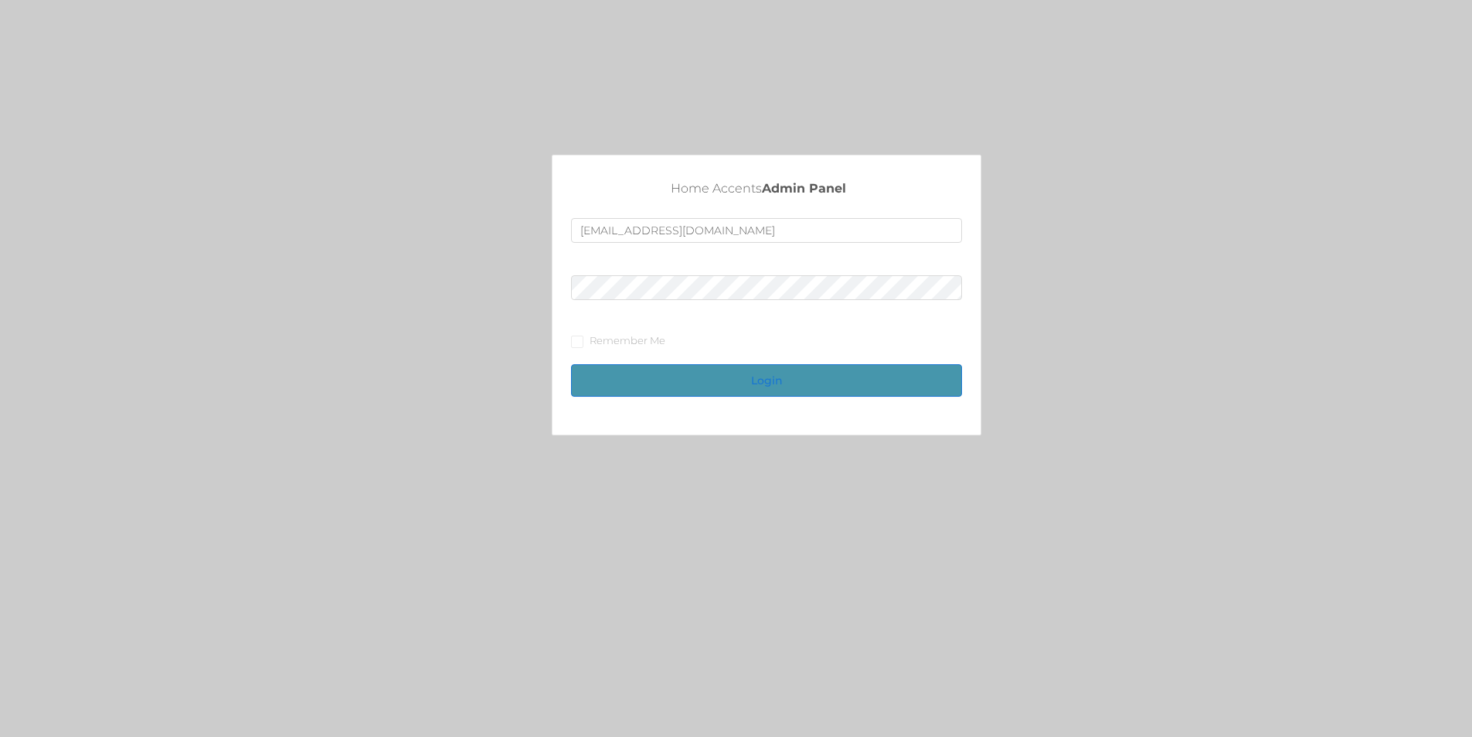
click at [798, 373] on button "Login" at bounding box center [766, 380] width 391 height 32
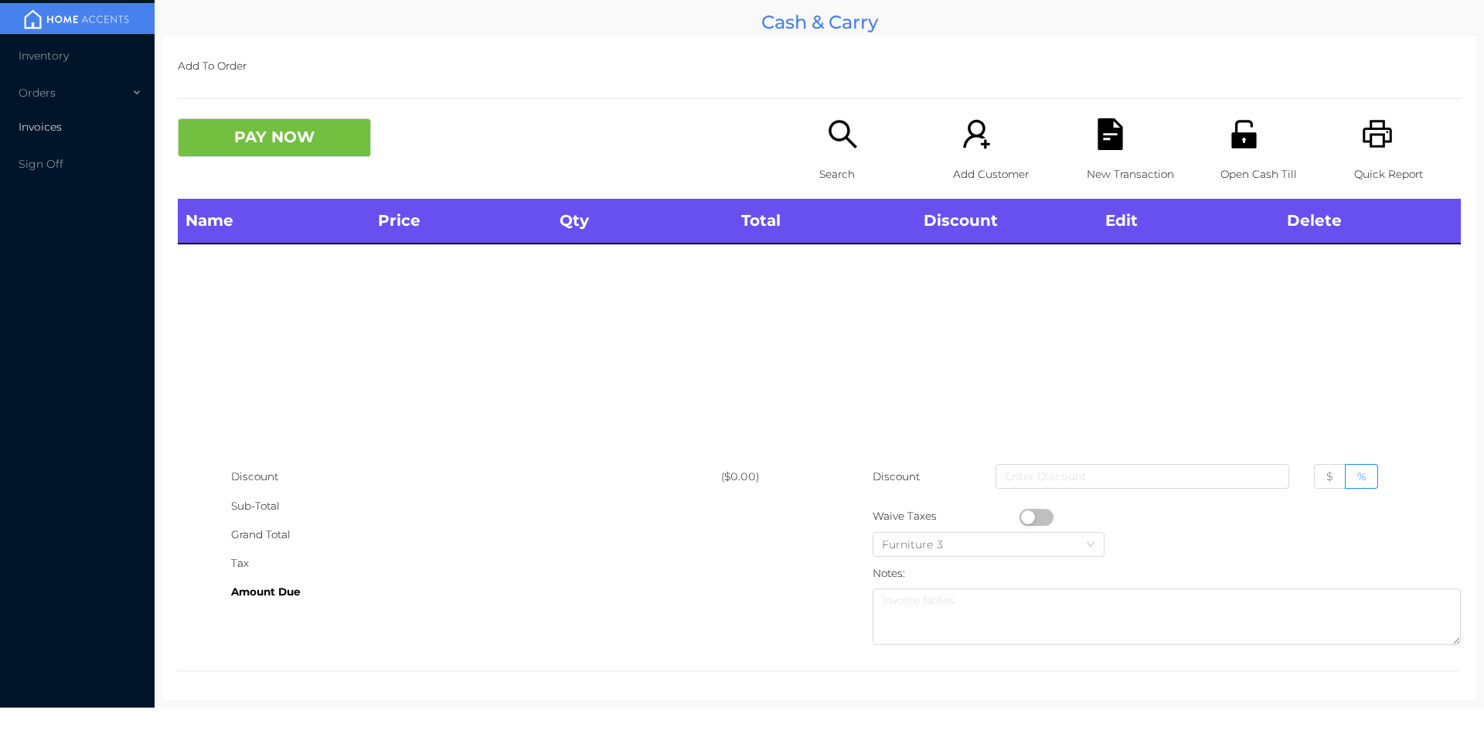
click at [49, 129] on span "Invoices" at bounding box center [40, 127] width 43 height 14
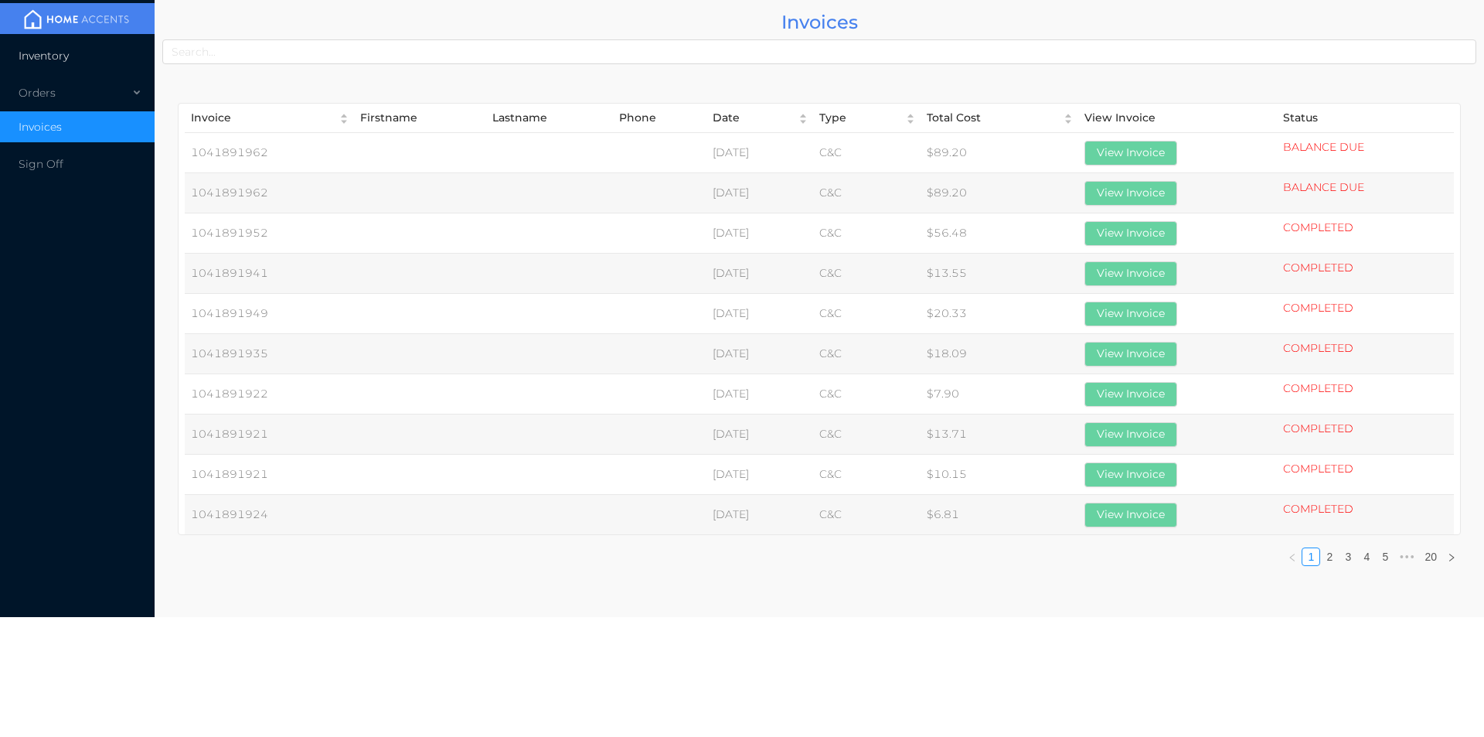
click at [62, 57] on span "Inventory" at bounding box center [44, 56] width 50 height 14
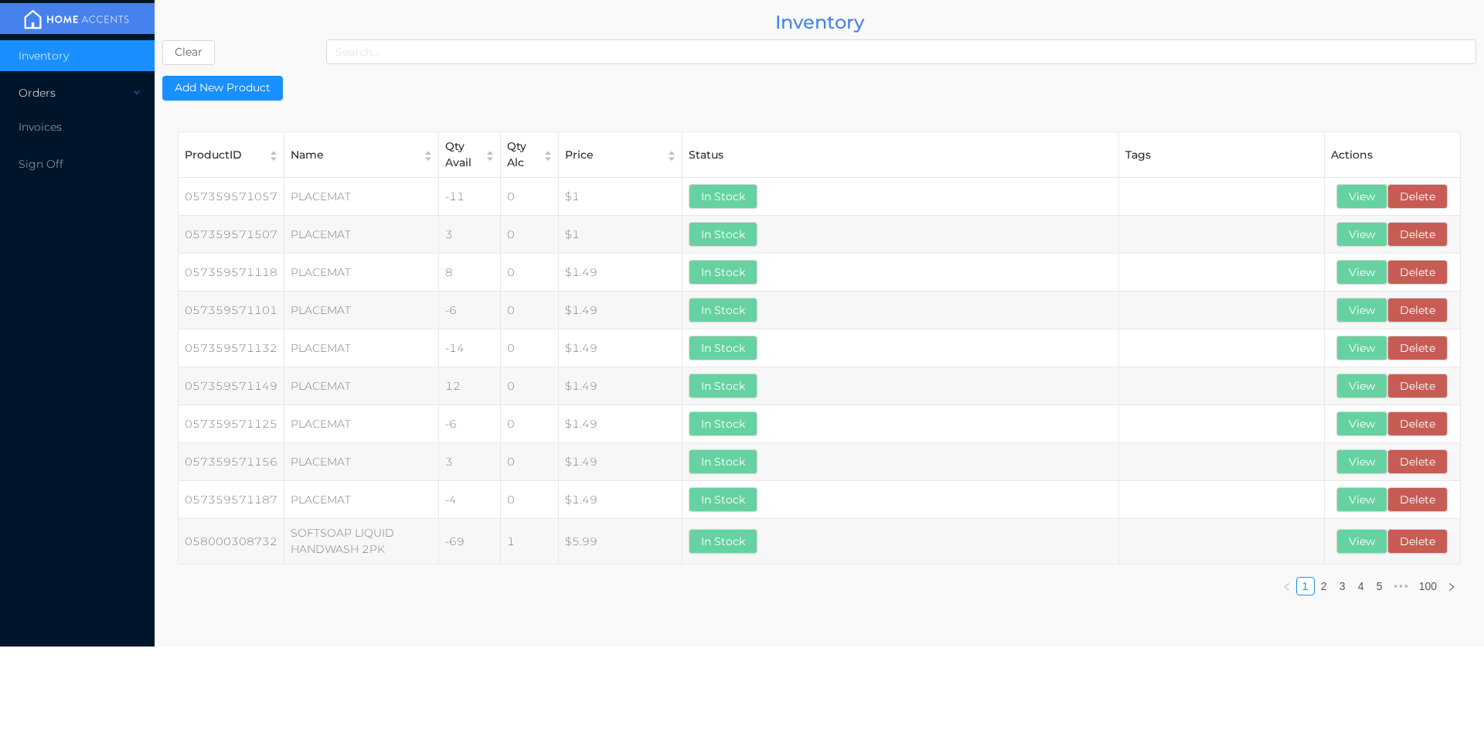
click at [41, 94] on div "Orders" at bounding box center [77, 92] width 155 height 31
click at [69, 135] on span "Cash & Carry" at bounding box center [71, 130] width 68 height 14
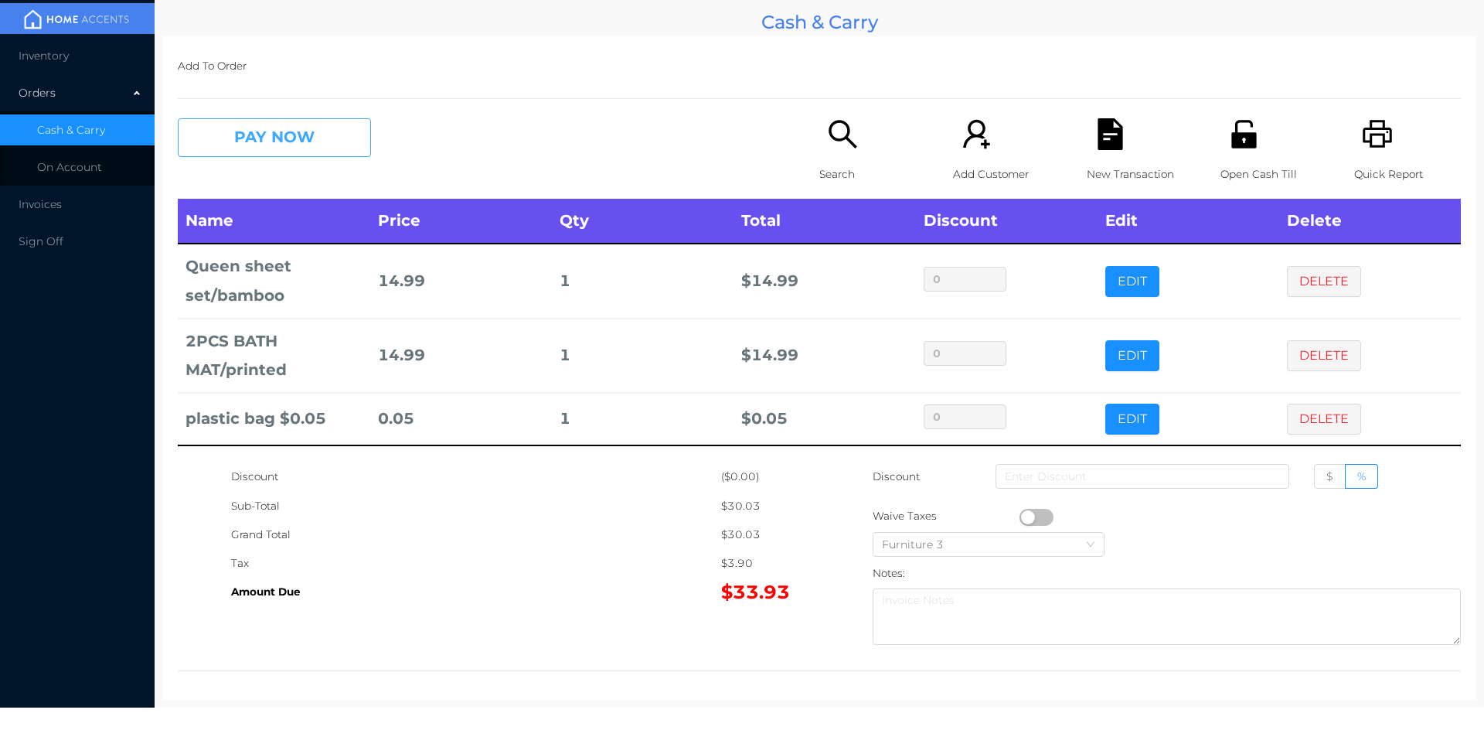
click at [320, 150] on button "PAY NOW" at bounding box center [274, 137] width 193 height 39
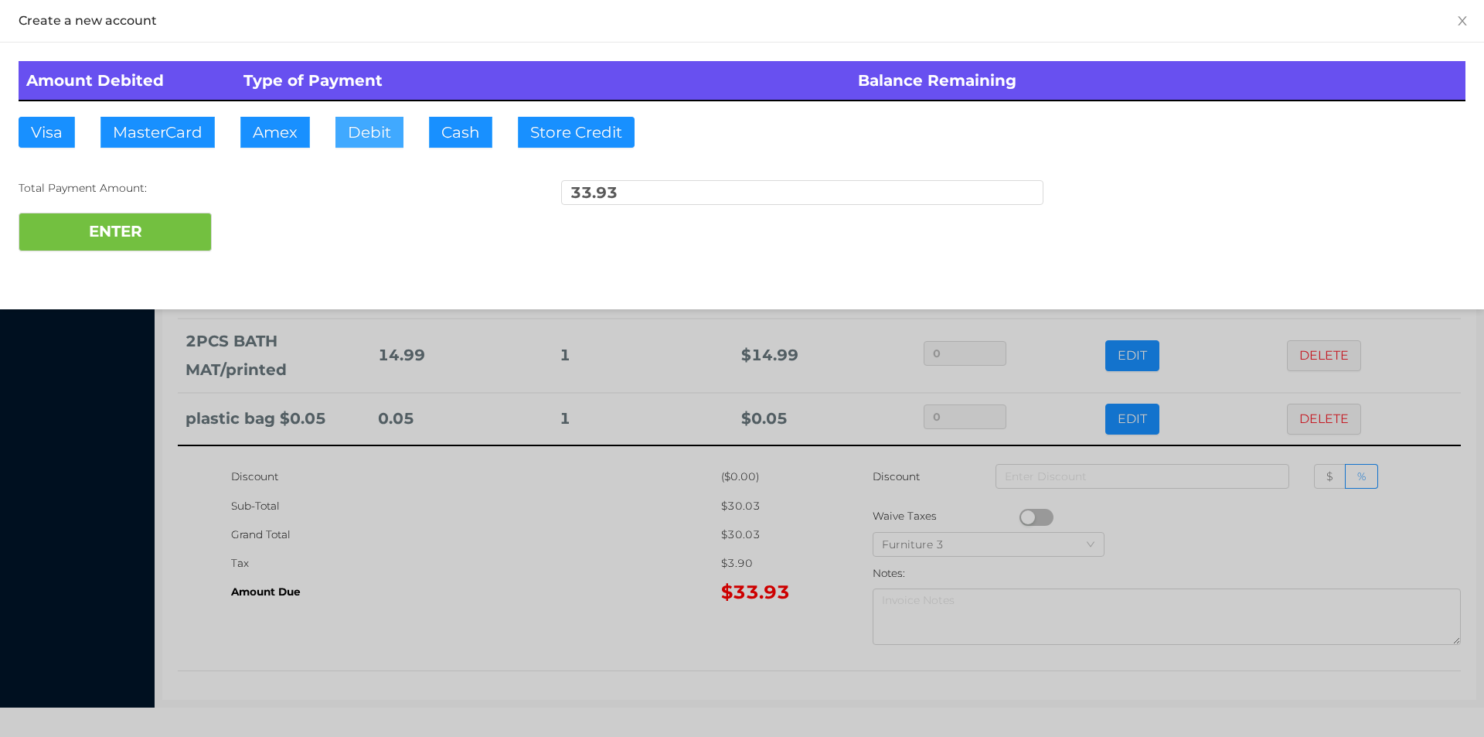
click at [371, 134] on button "Debit" at bounding box center [369, 132] width 68 height 31
click at [192, 237] on button "ENTER" at bounding box center [115, 232] width 193 height 39
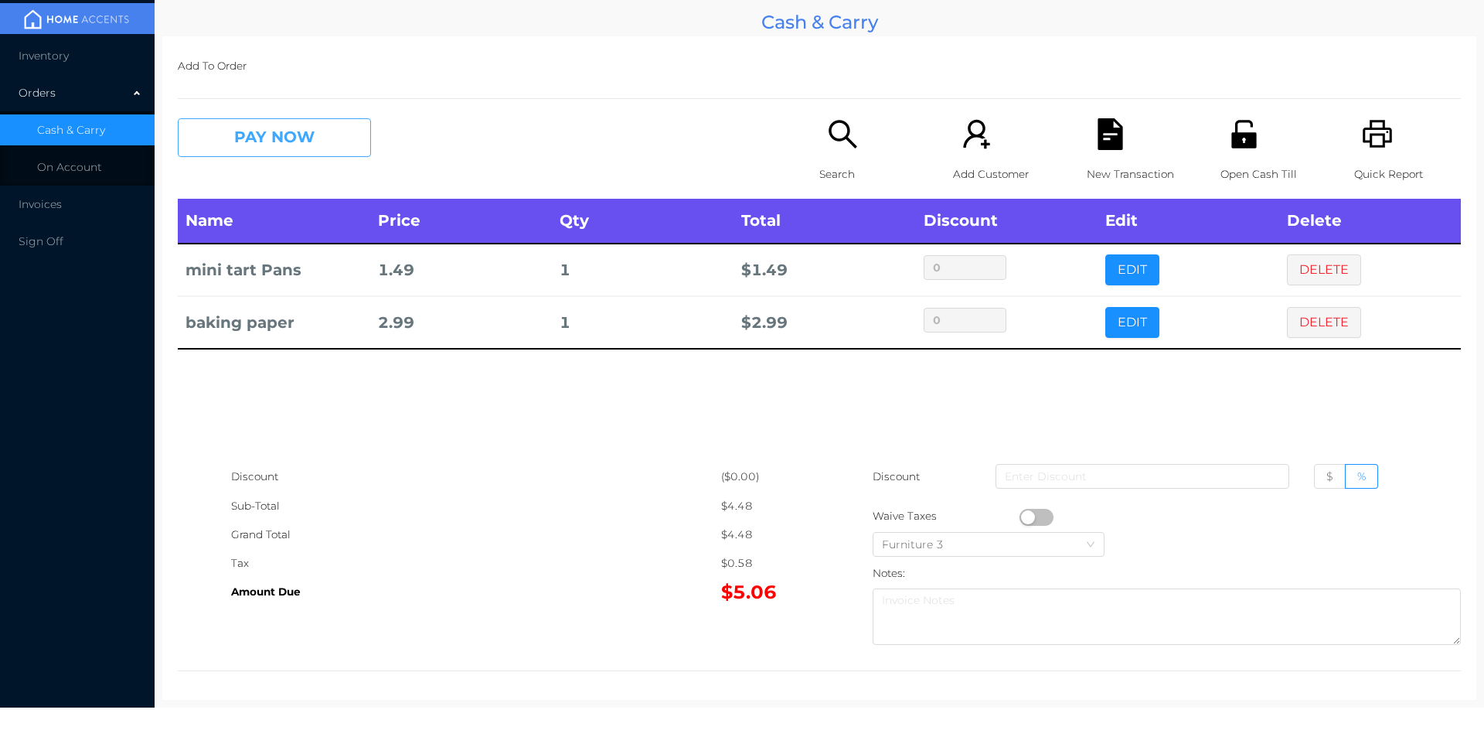
click at [298, 140] on button "PAY NOW" at bounding box center [274, 137] width 193 height 39
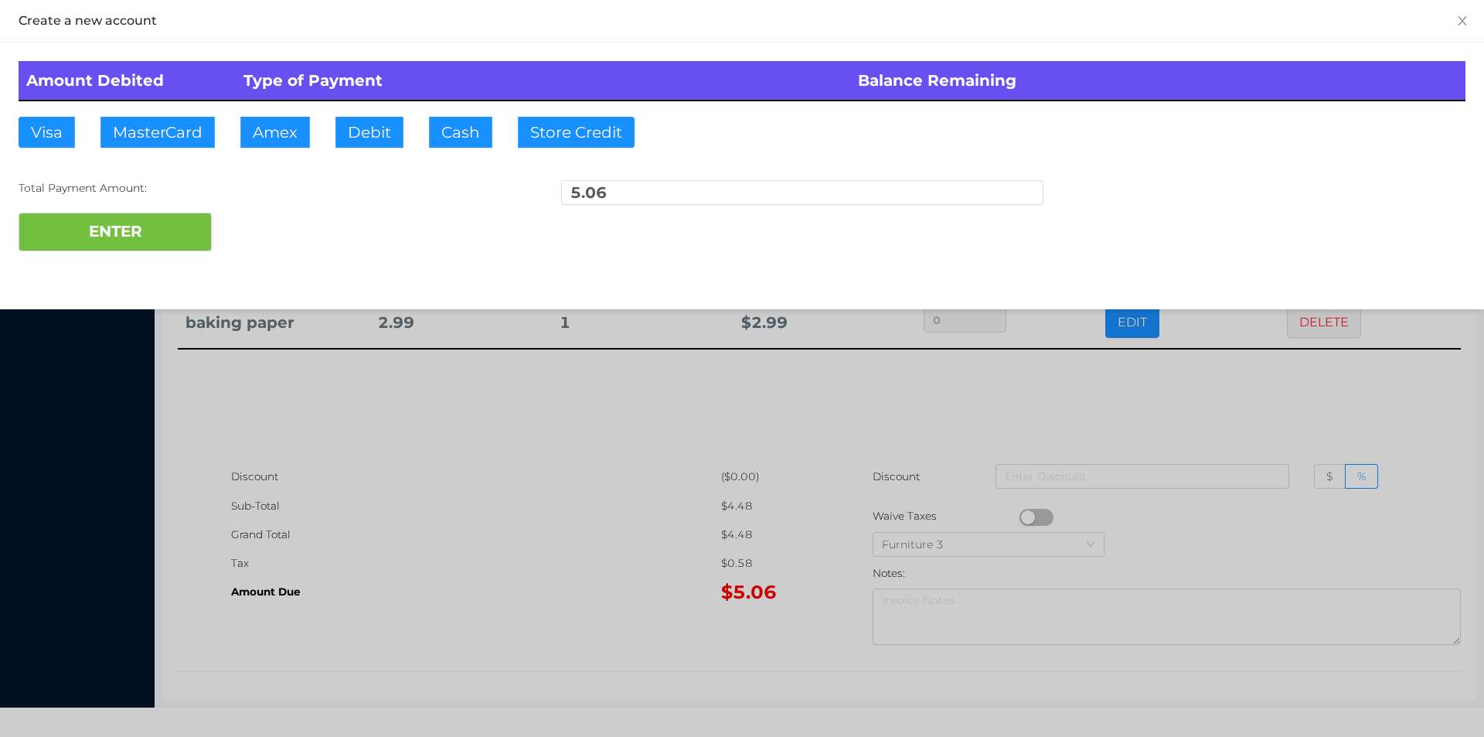
click at [437, 520] on div at bounding box center [742, 368] width 1484 height 737
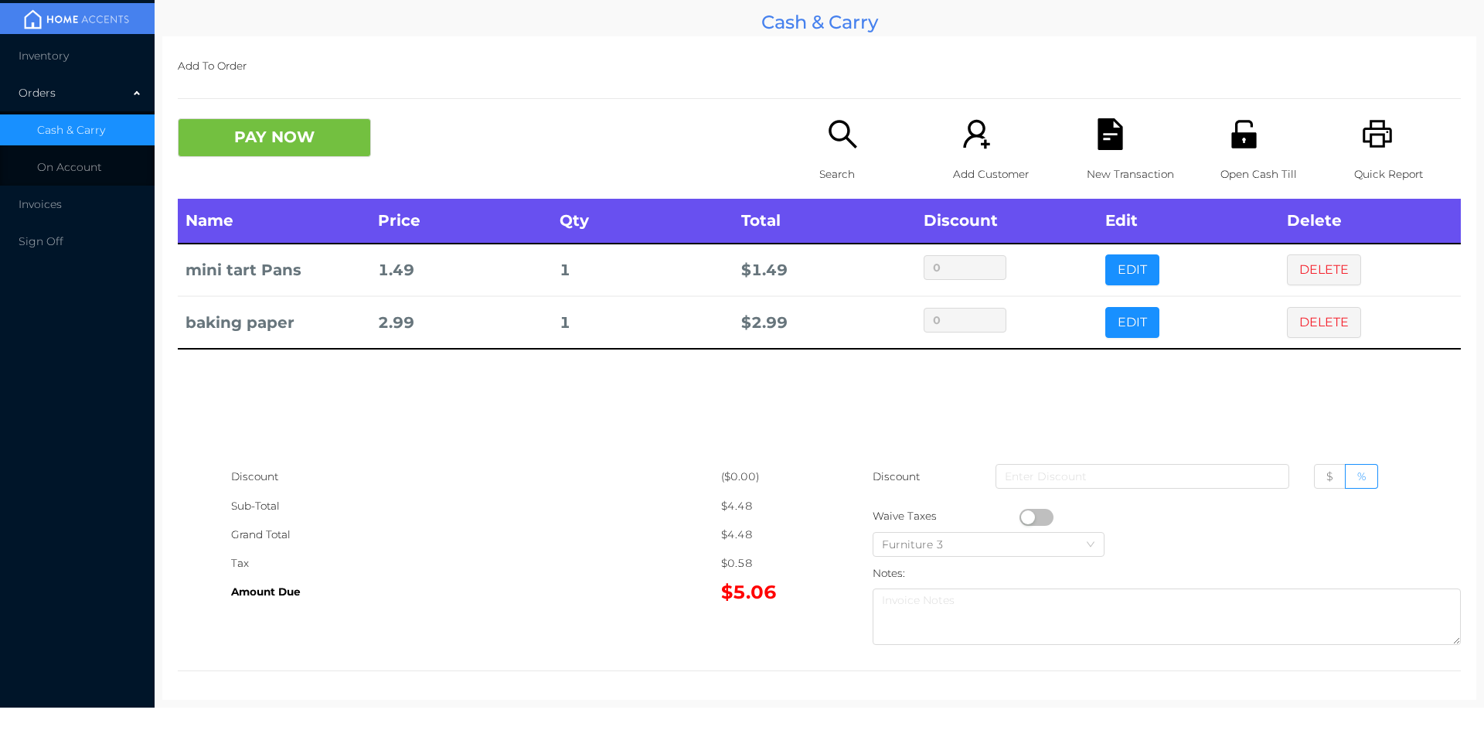
click at [1125, 147] on div "New Transaction" at bounding box center [1140, 158] width 107 height 80
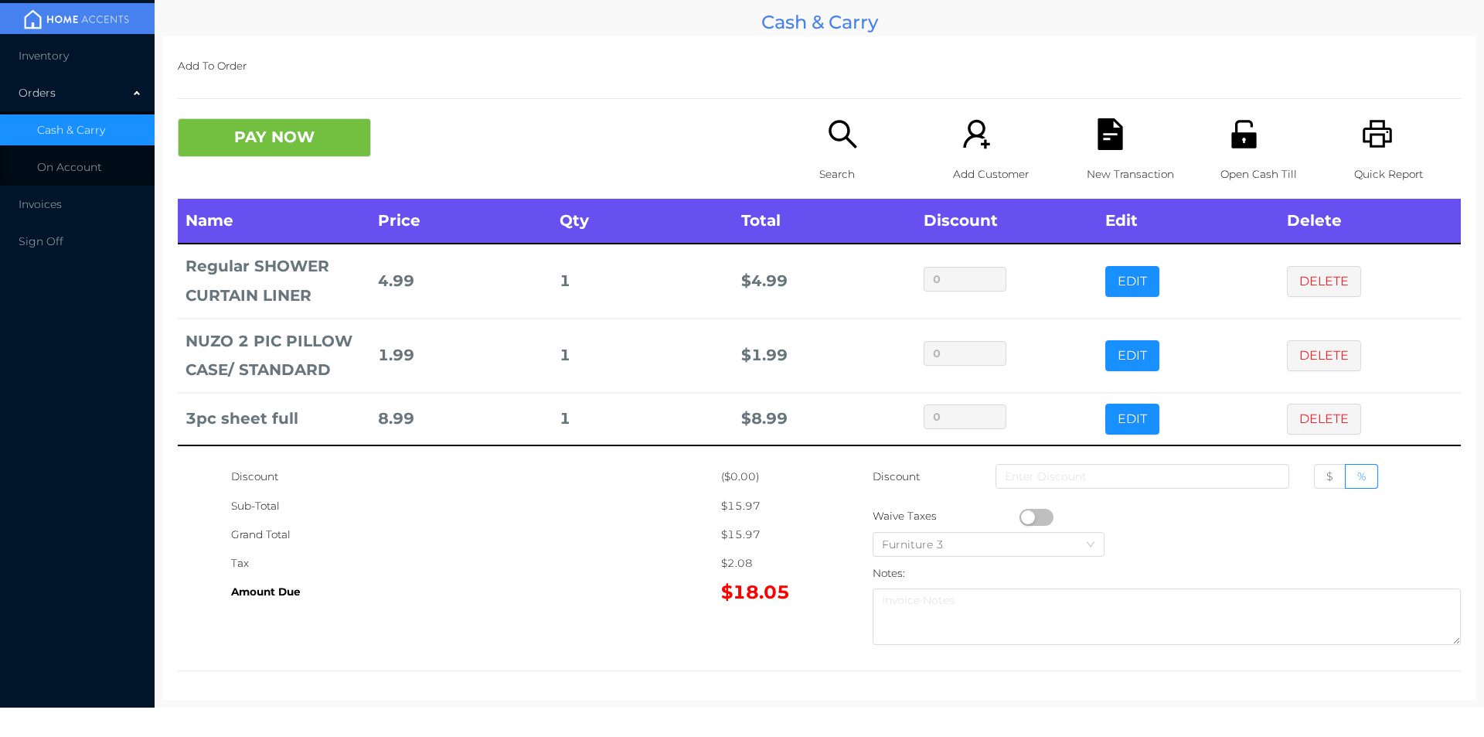
click at [332, 132] on button "PAY NOW" at bounding box center [274, 137] width 193 height 39
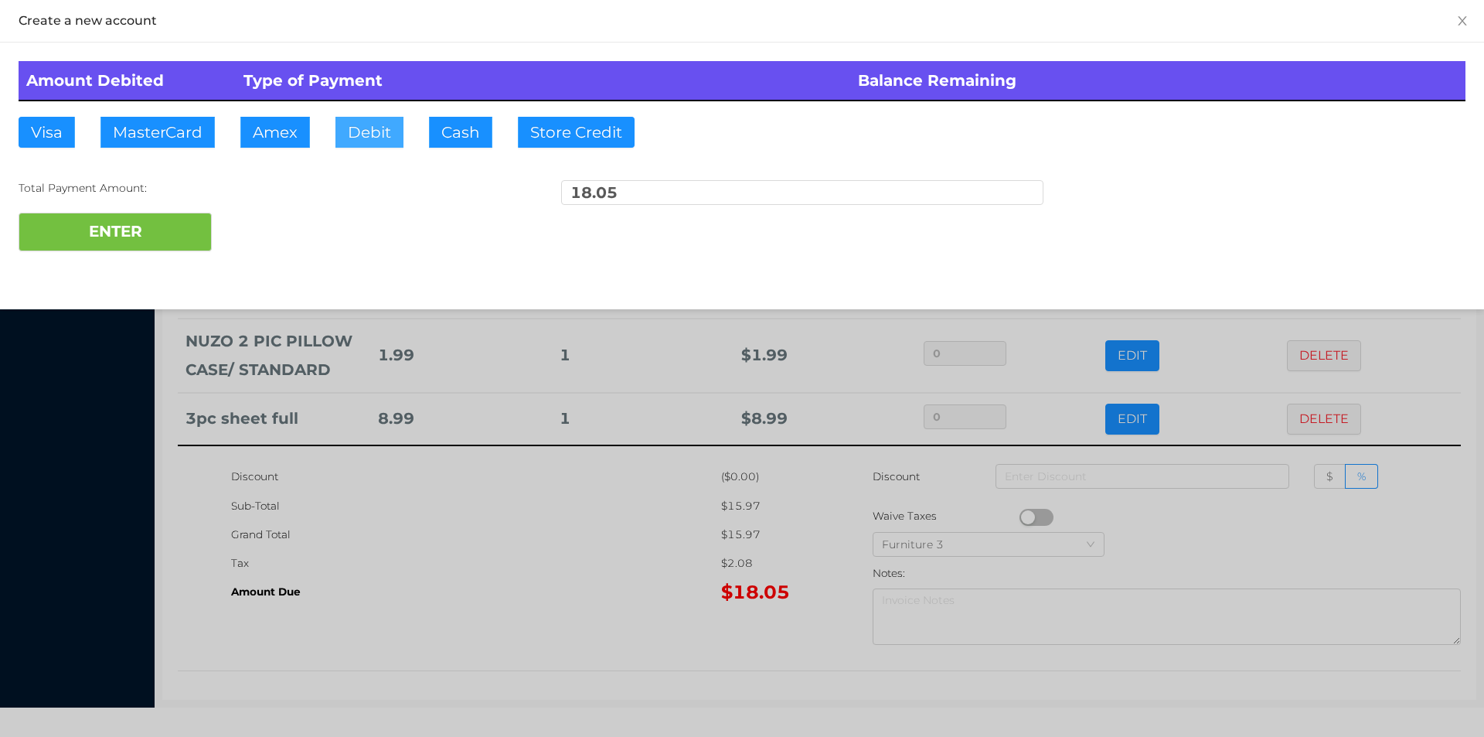
click at [368, 137] on button "Debit" at bounding box center [369, 132] width 68 height 31
click at [152, 245] on button "ENTER" at bounding box center [115, 232] width 193 height 39
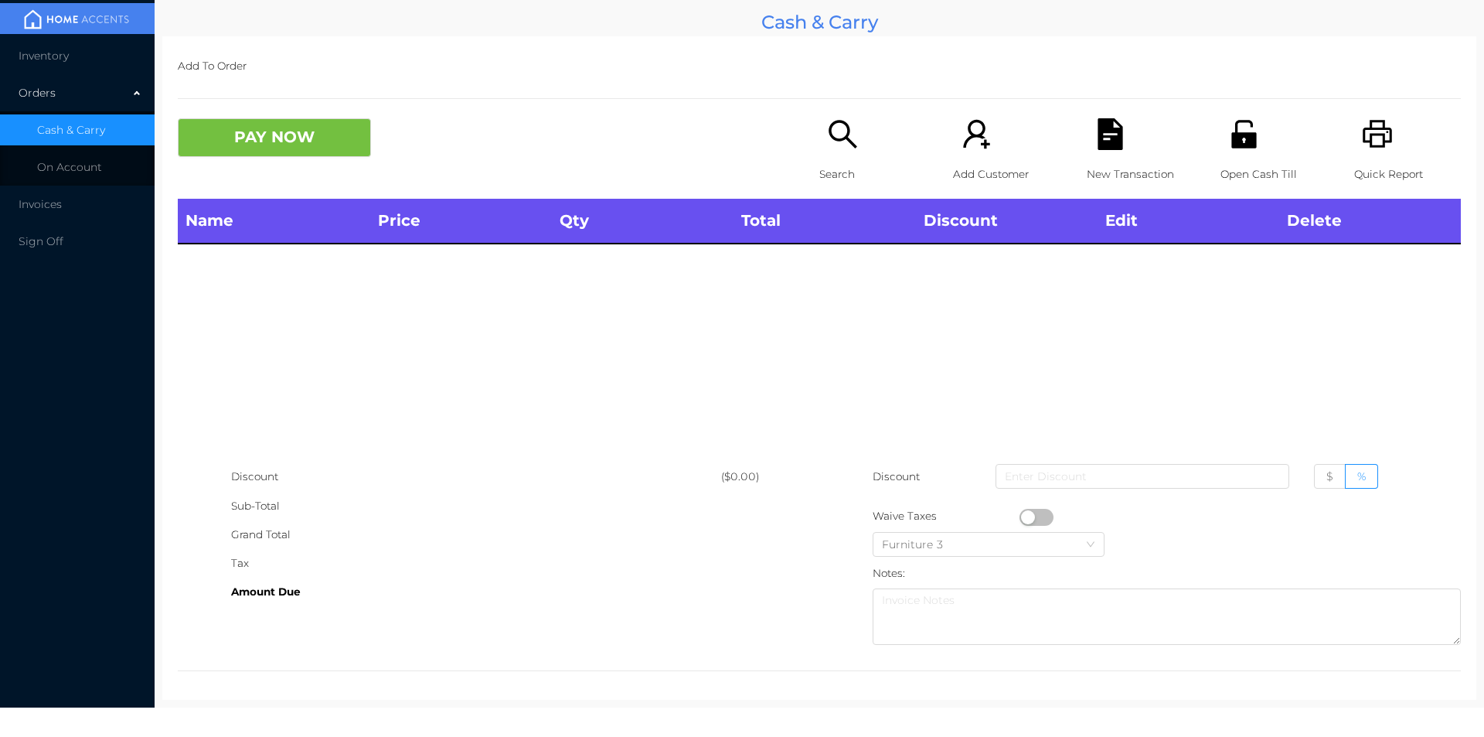
click at [836, 144] on icon "icon: search" at bounding box center [843, 134] width 32 height 32
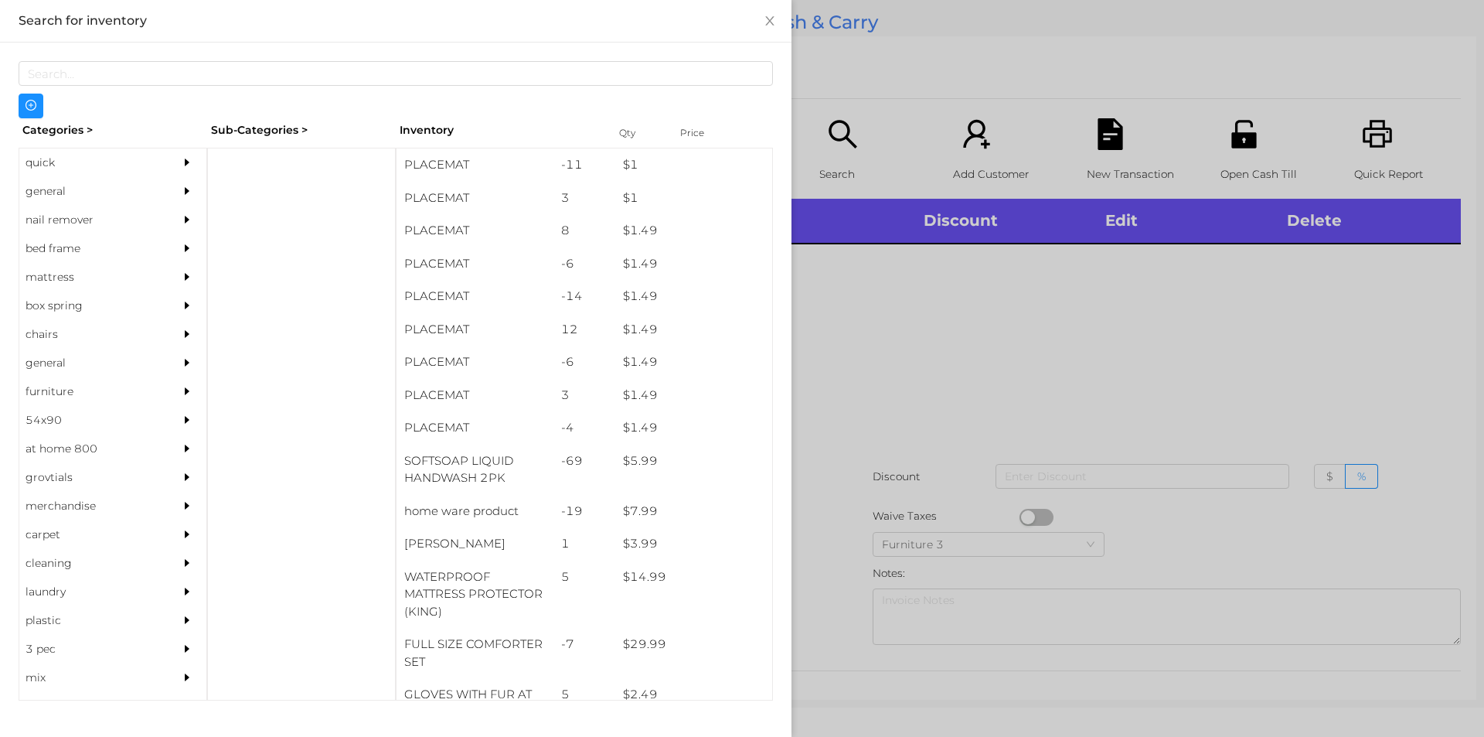
click at [49, 190] on div "general" at bounding box center [89, 191] width 141 height 29
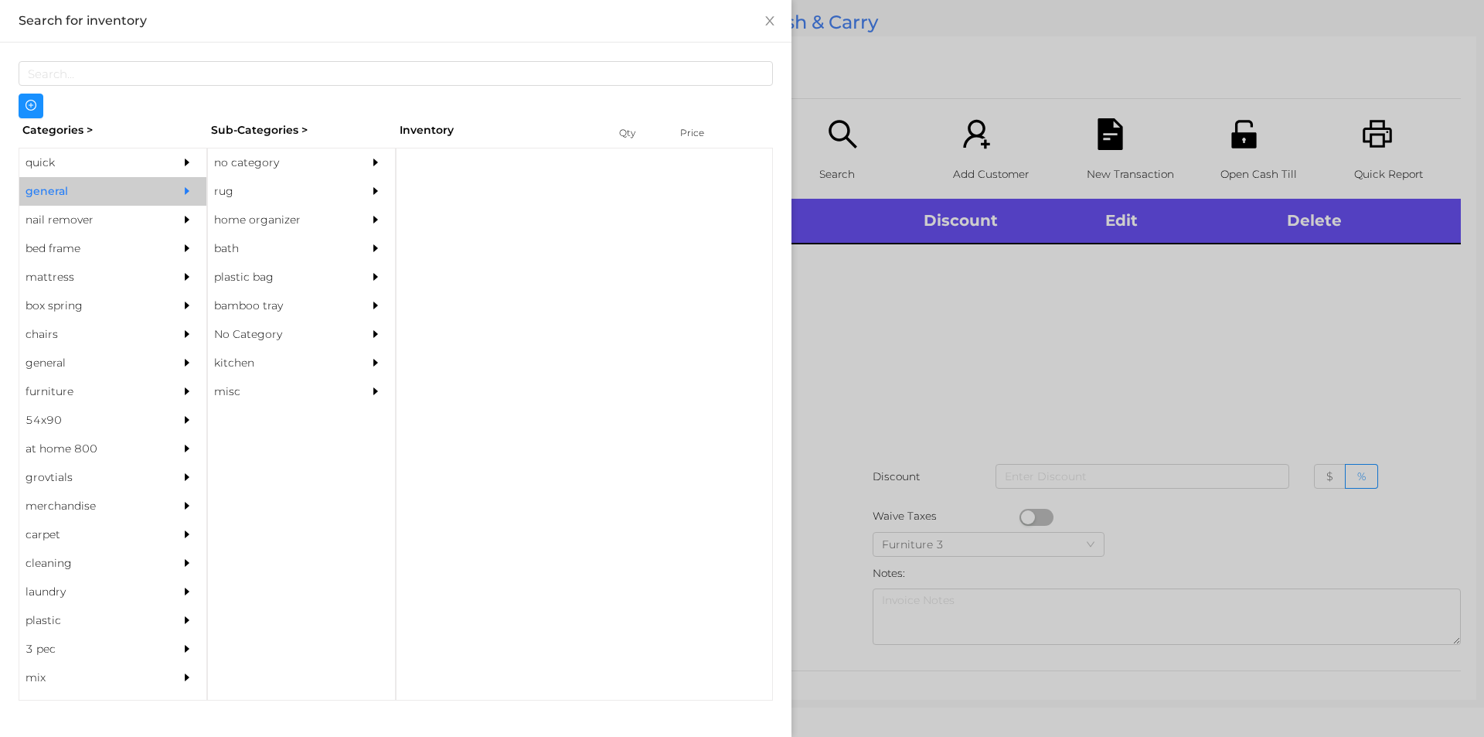
click at [253, 167] on div "no category" at bounding box center [278, 162] width 141 height 29
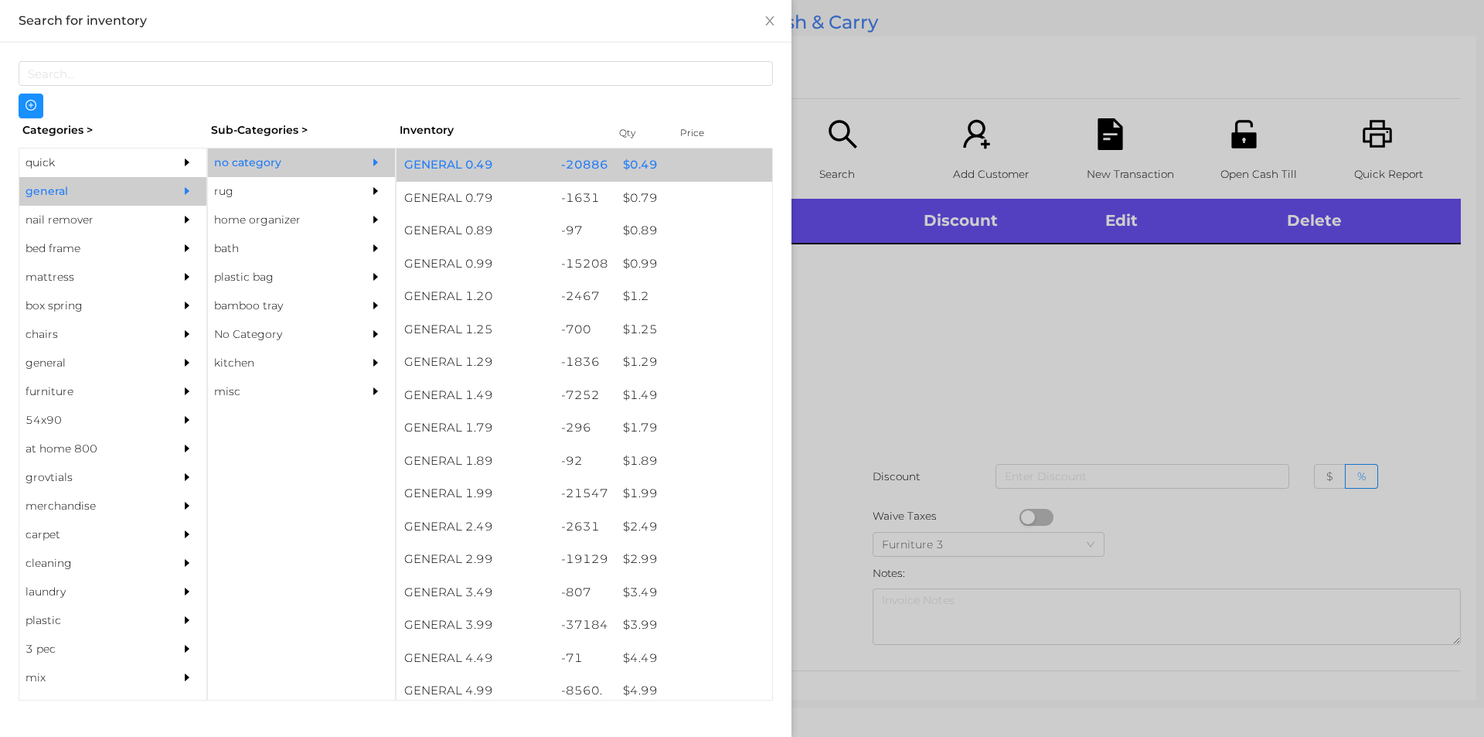
click at [628, 172] on div "$ 0.49" at bounding box center [693, 164] width 157 height 33
click at [628, 174] on div "$ 0.49" at bounding box center [693, 164] width 157 height 33
click at [628, 166] on div "$ 0.49" at bounding box center [693, 164] width 157 height 33
click at [621, 161] on div "$ 0.49" at bounding box center [693, 164] width 157 height 33
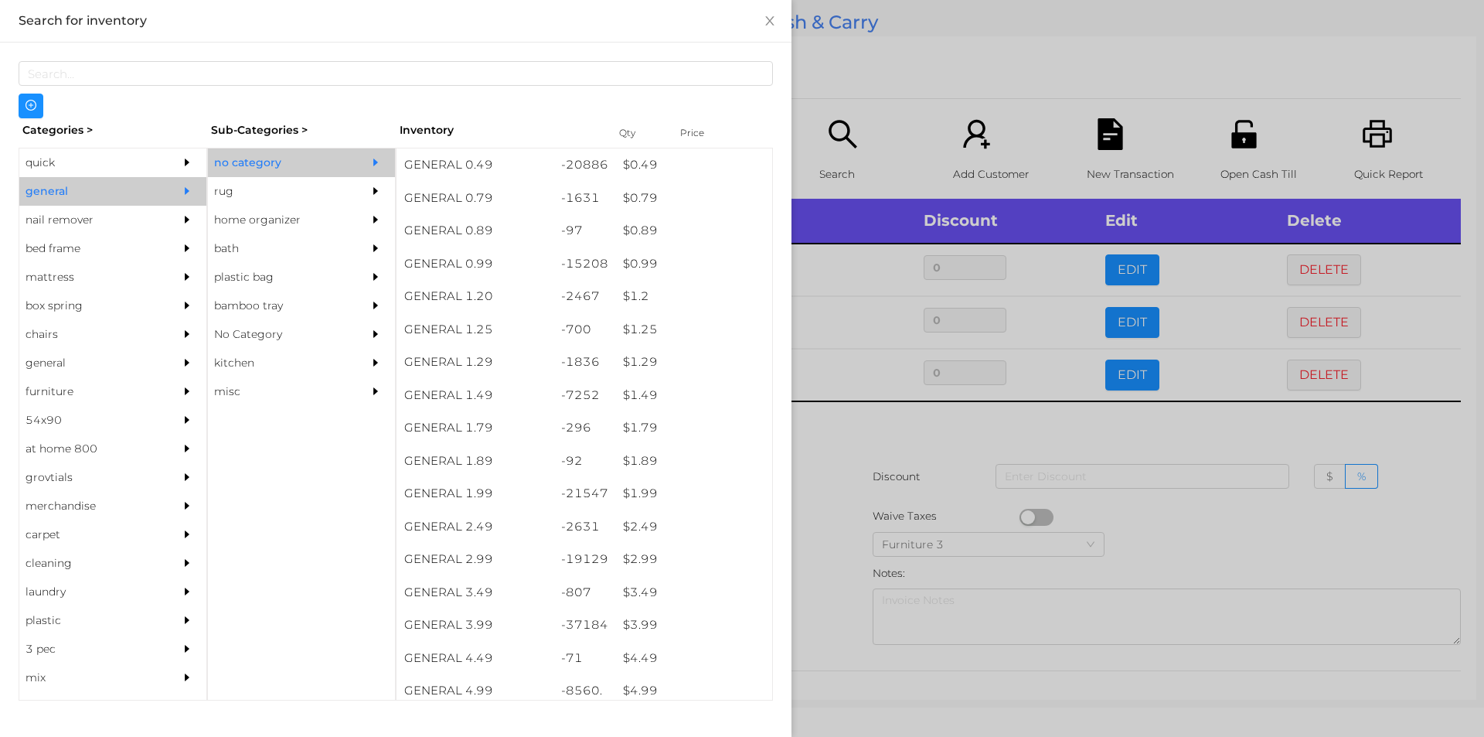
click at [1165, 530] on div at bounding box center [742, 368] width 1484 height 737
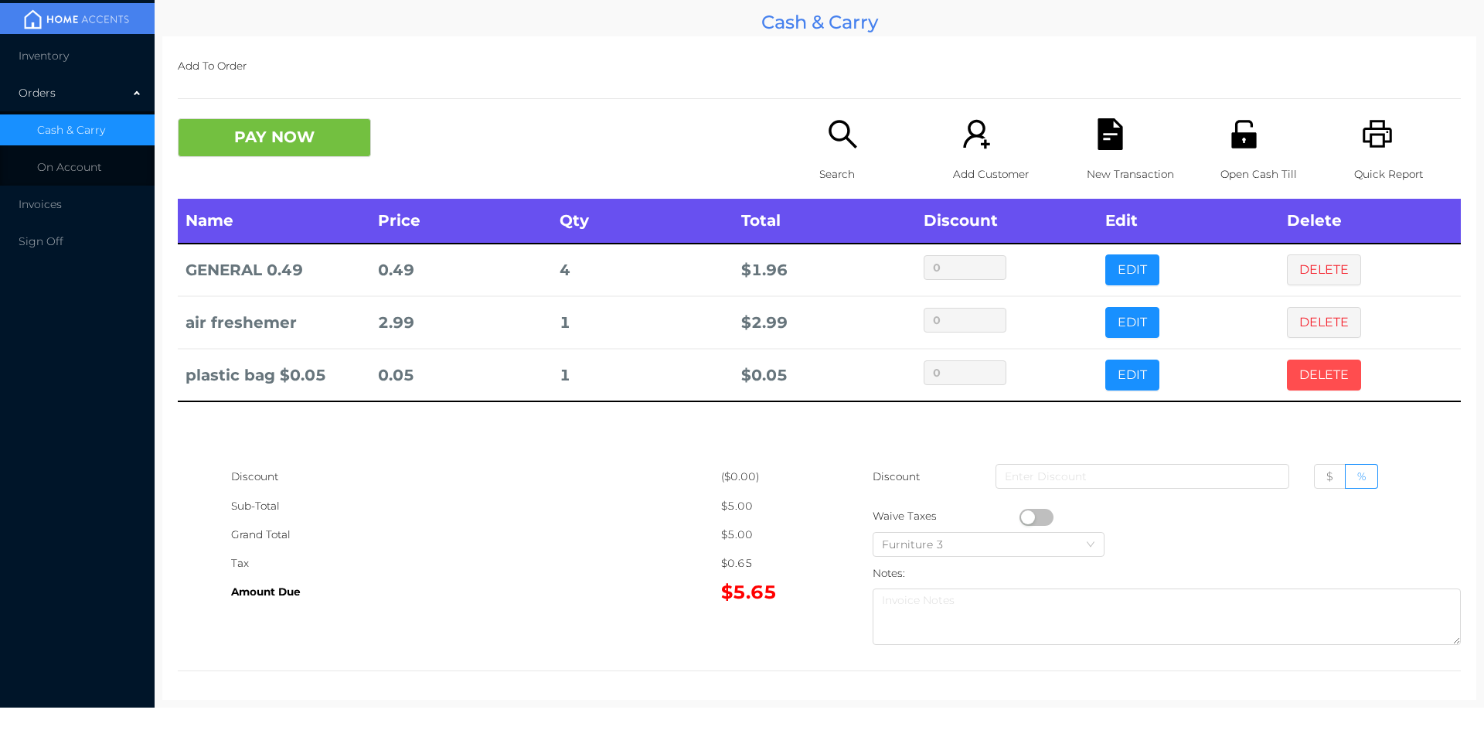
click at [1323, 373] on button "DELETE" at bounding box center [1324, 374] width 74 height 31
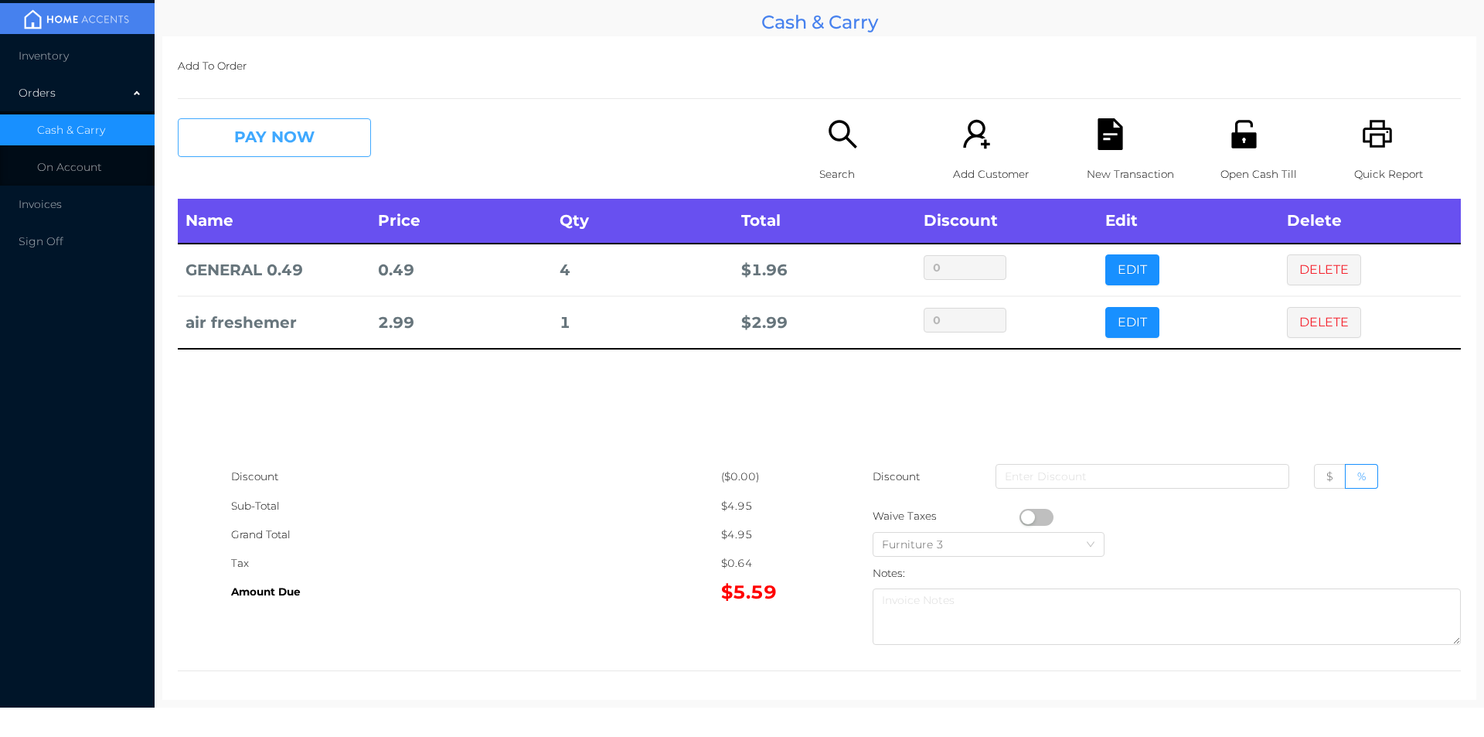
click at [298, 141] on button "PAY NOW" at bounding box center [274, 137] width 193 height 39
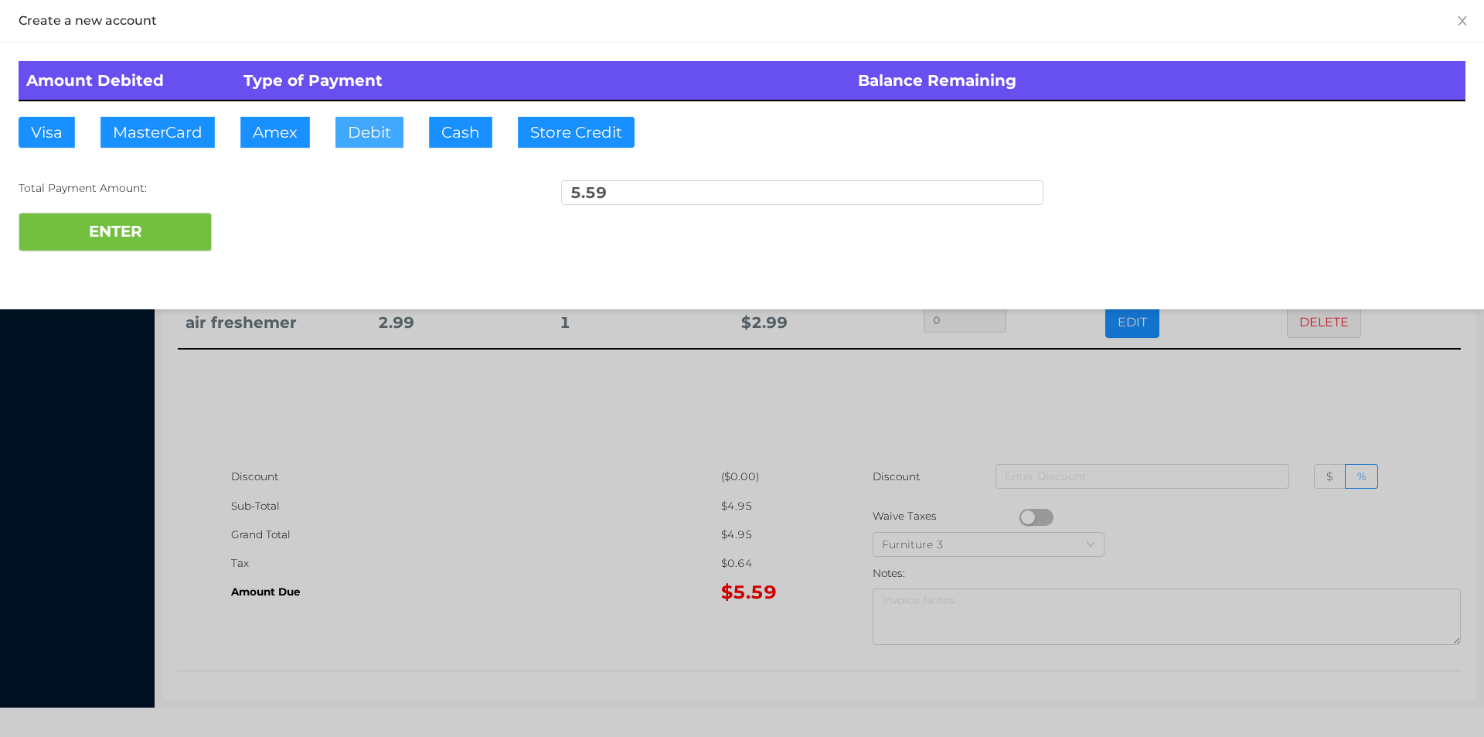
click at [370, 140] on button "Debit" at bounding box center [369, 132] width 68 height 31
click at [143, 236] on button "ENTER" at bounding box center [115, 232] width 193 height 39
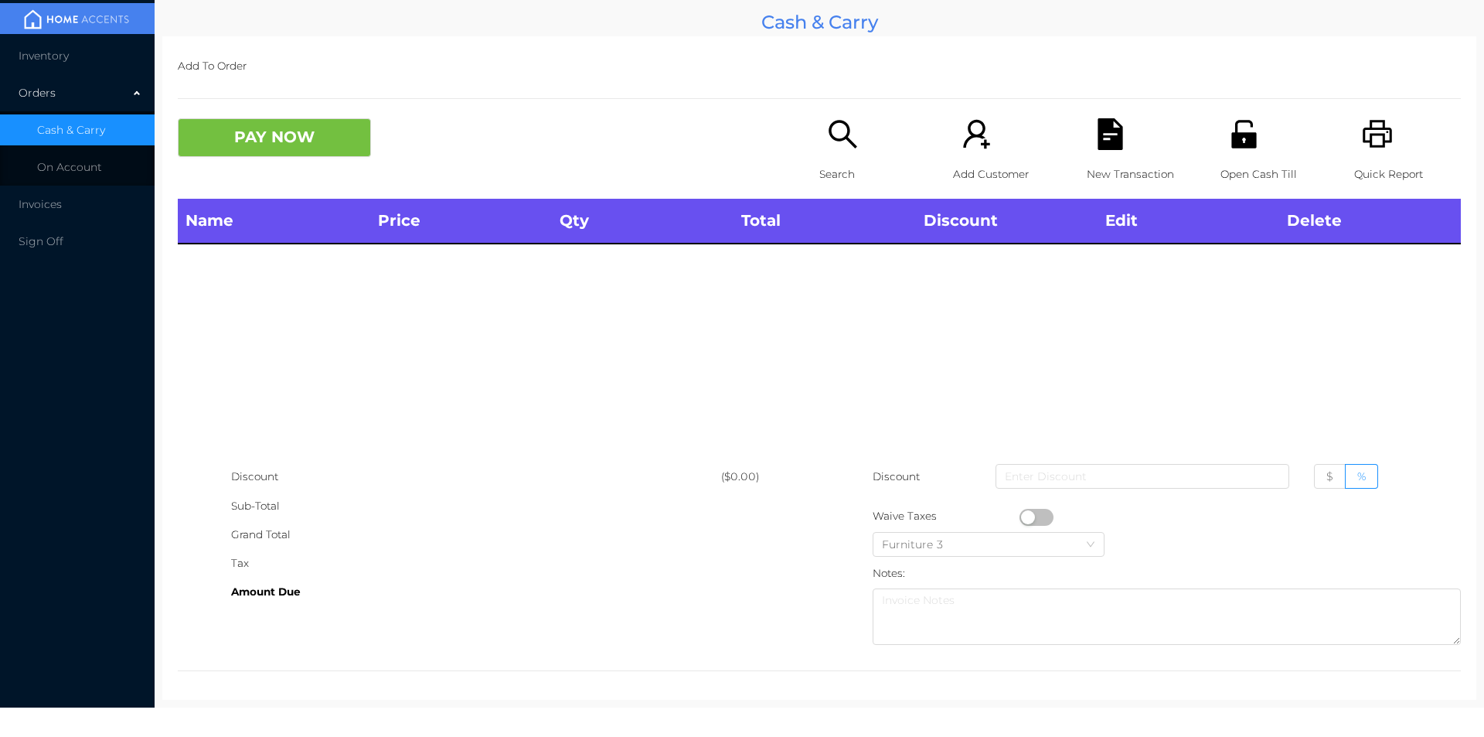
click at [824, 158] on div "Search" at bounding box center [872, 158] width 107 height 80
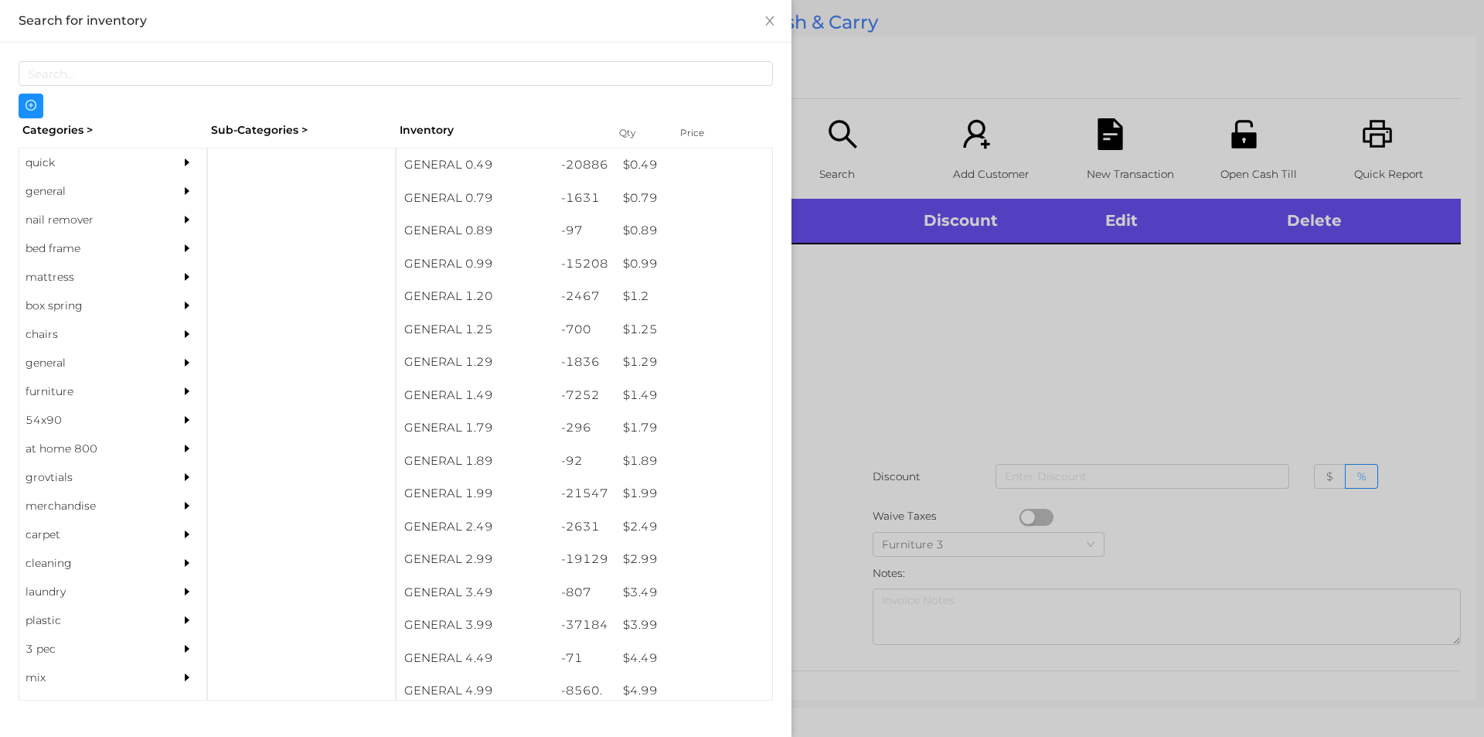
click at [48, 189] on div "general" at bounding box center [89, 191] width 141 height 29
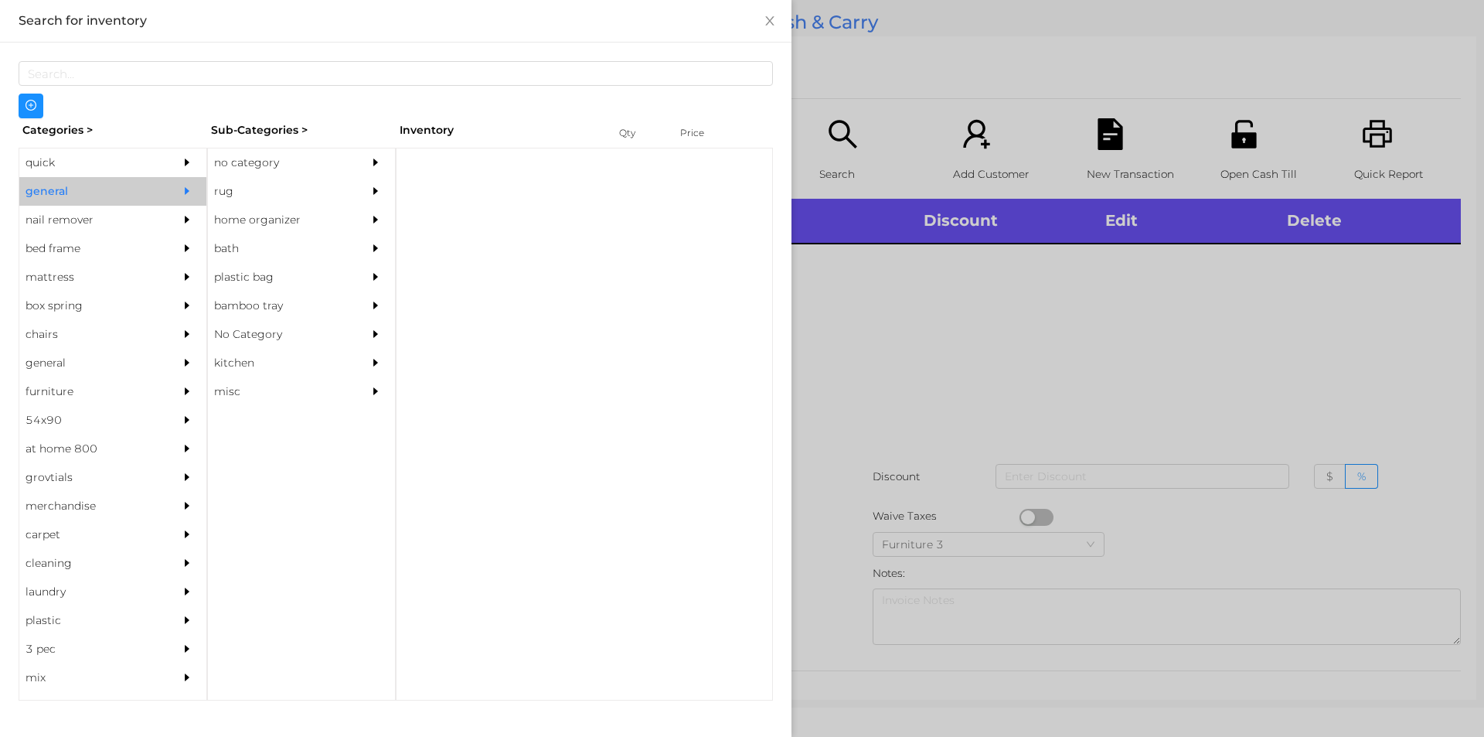
click at [244, 163] on div "no category" at bounding box center [278, 162] width 141 height 29
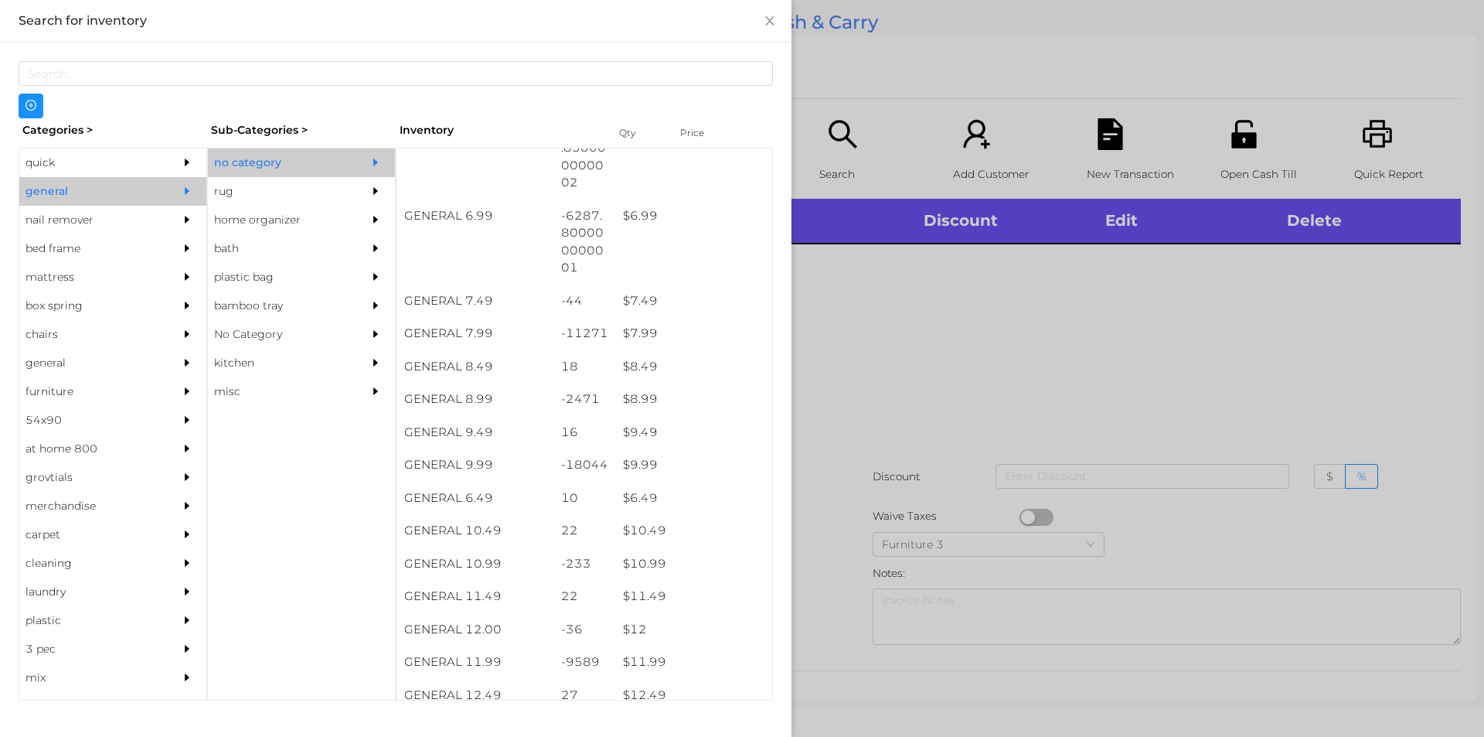
scroll to position [643, 0]
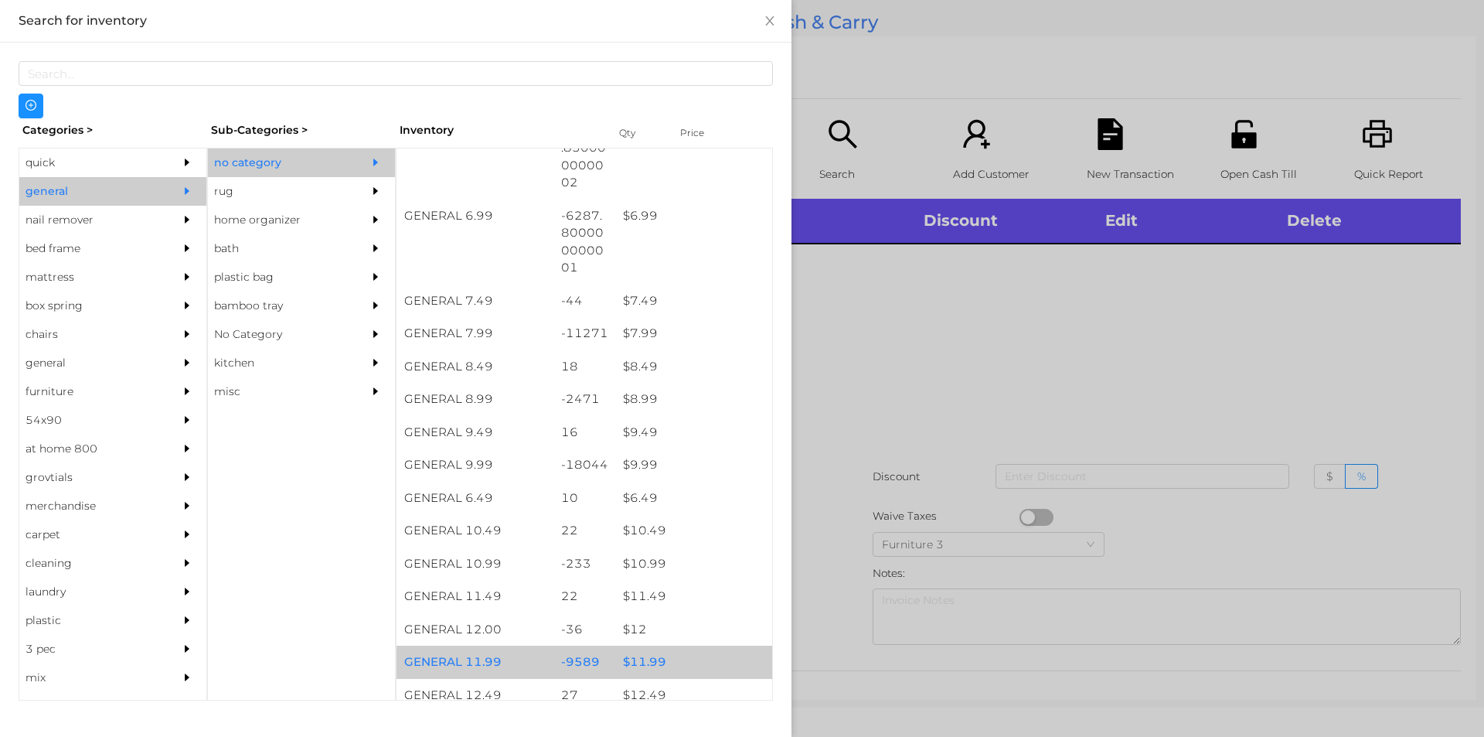
click at [647, 654] on div "$ 11.99" at bounding box center [693, 661] width 157 height 33
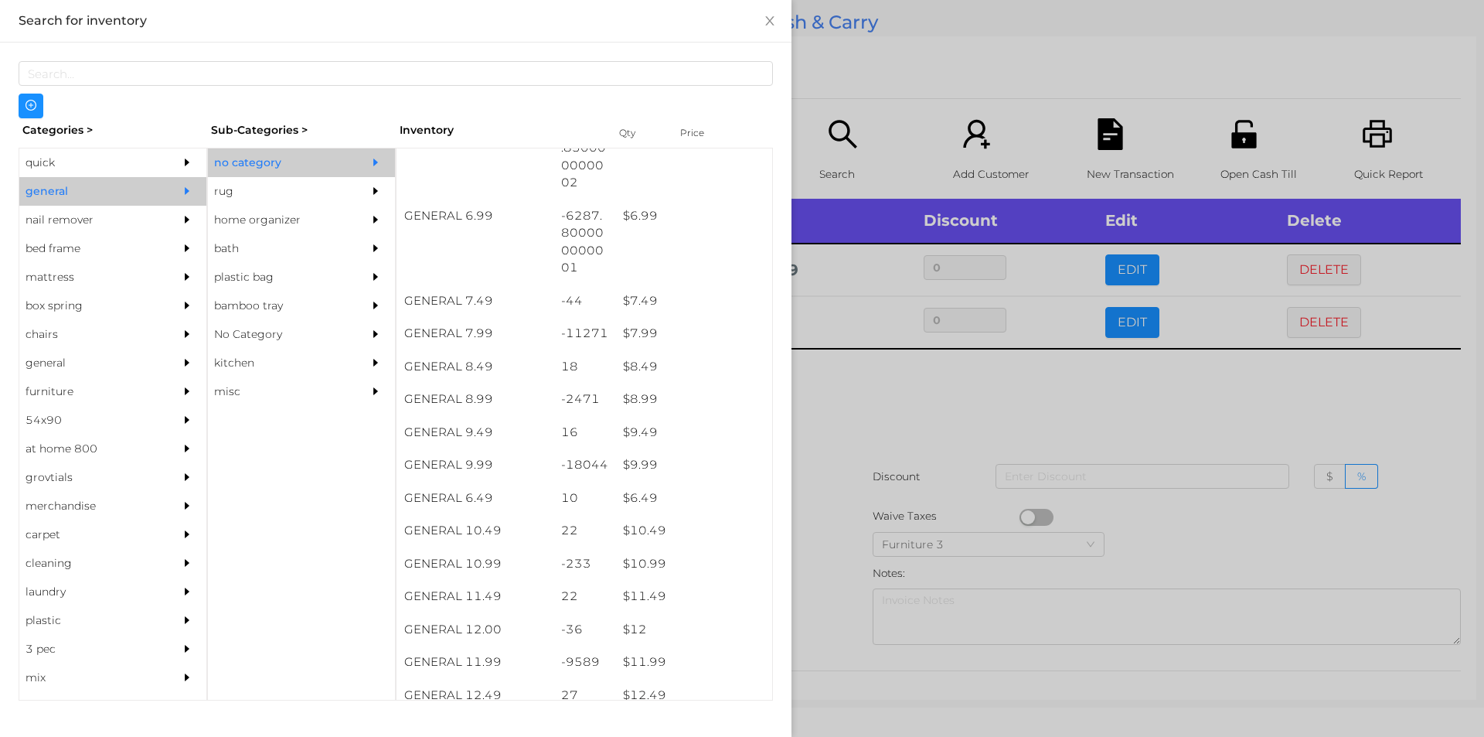
click at [900, 409] on div at bounding box center [742, 368] width 1484 height 737
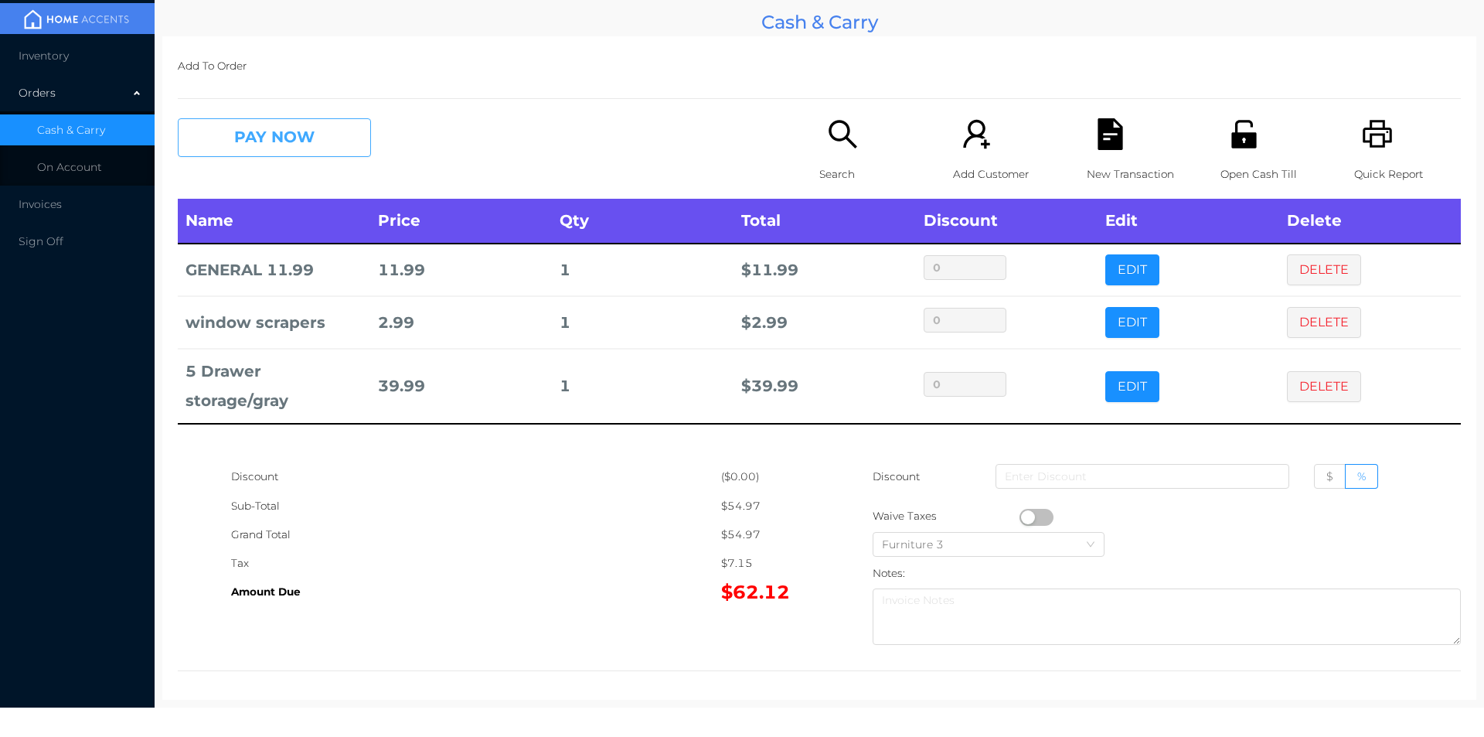
click at [243, 136] on button "PAY NOW" at bounding box center [274, 137] width 193 height 39
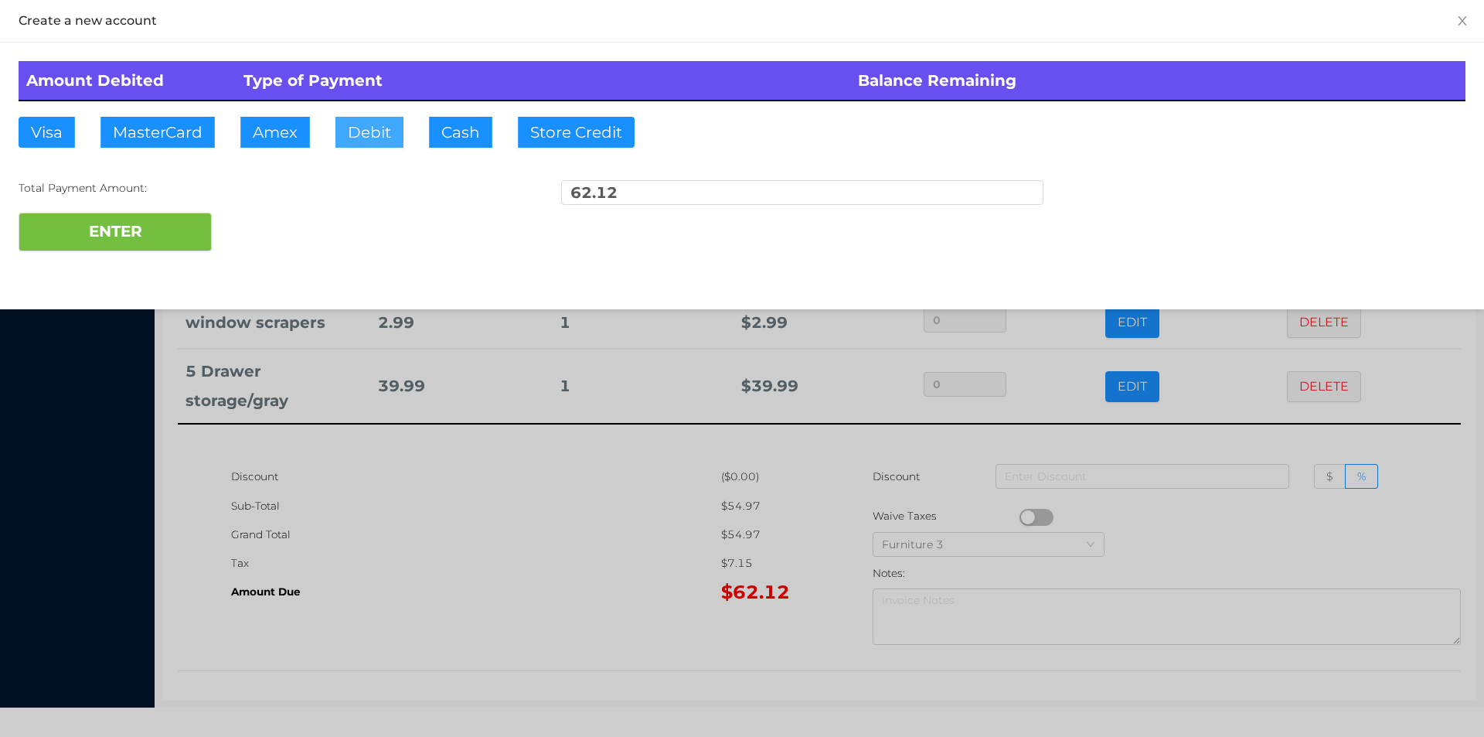
click at [354, 138] on button "Debit" at bounding box center [369, 132] width 68 height 31
click at [162, 234] on button "ENTER" at bounding box center [115, 232] width 193 height 39
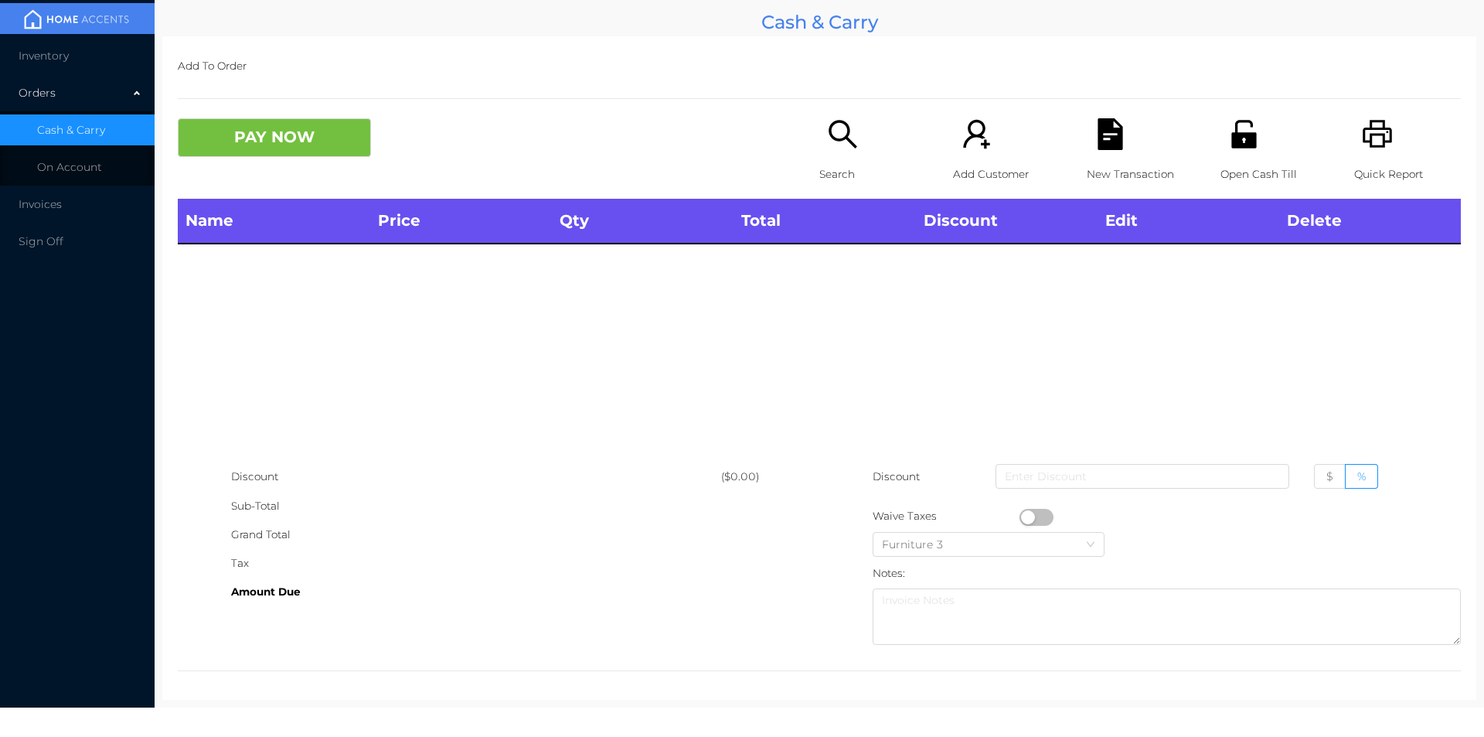
click at [824, 152] on div "Search" at bounding box center [872, 158] width 107 height 80
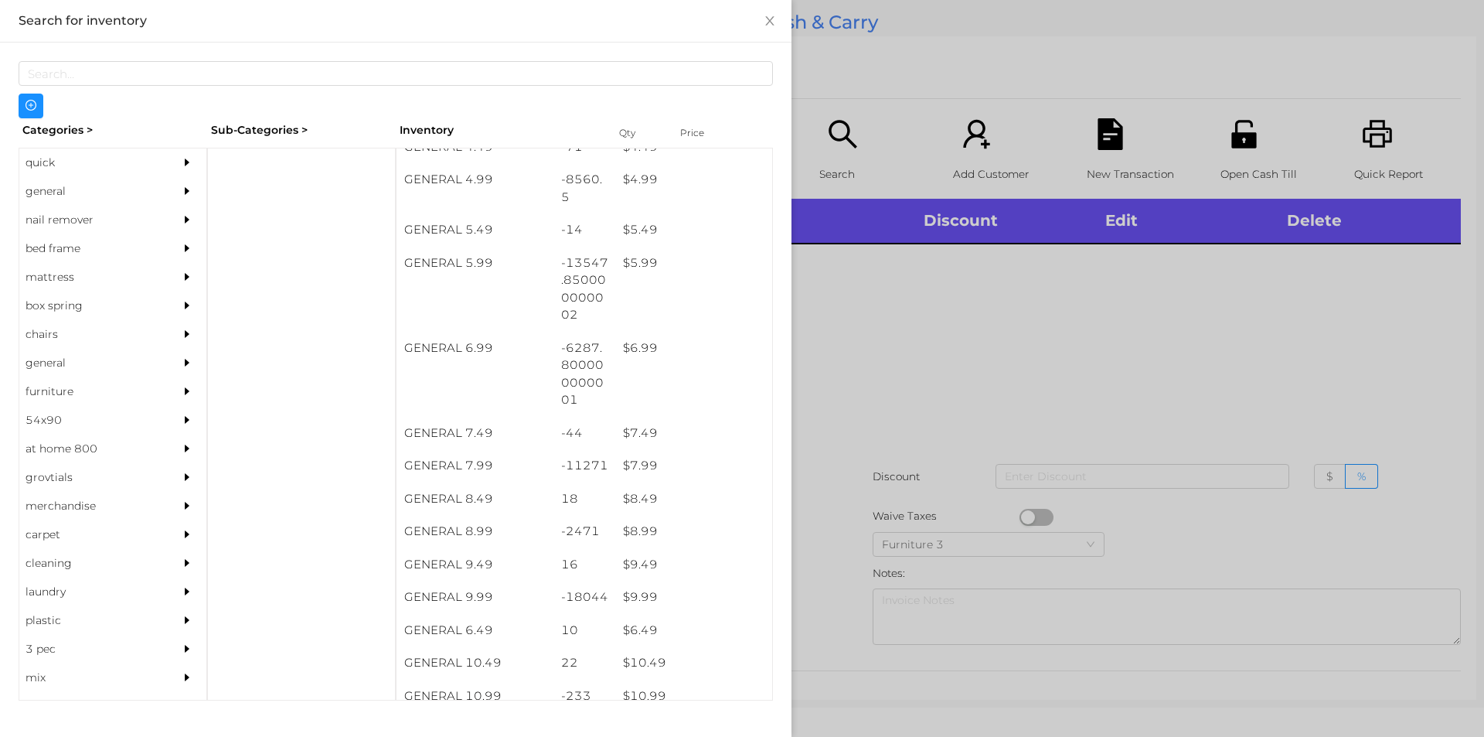
scroll to position [508, 0]
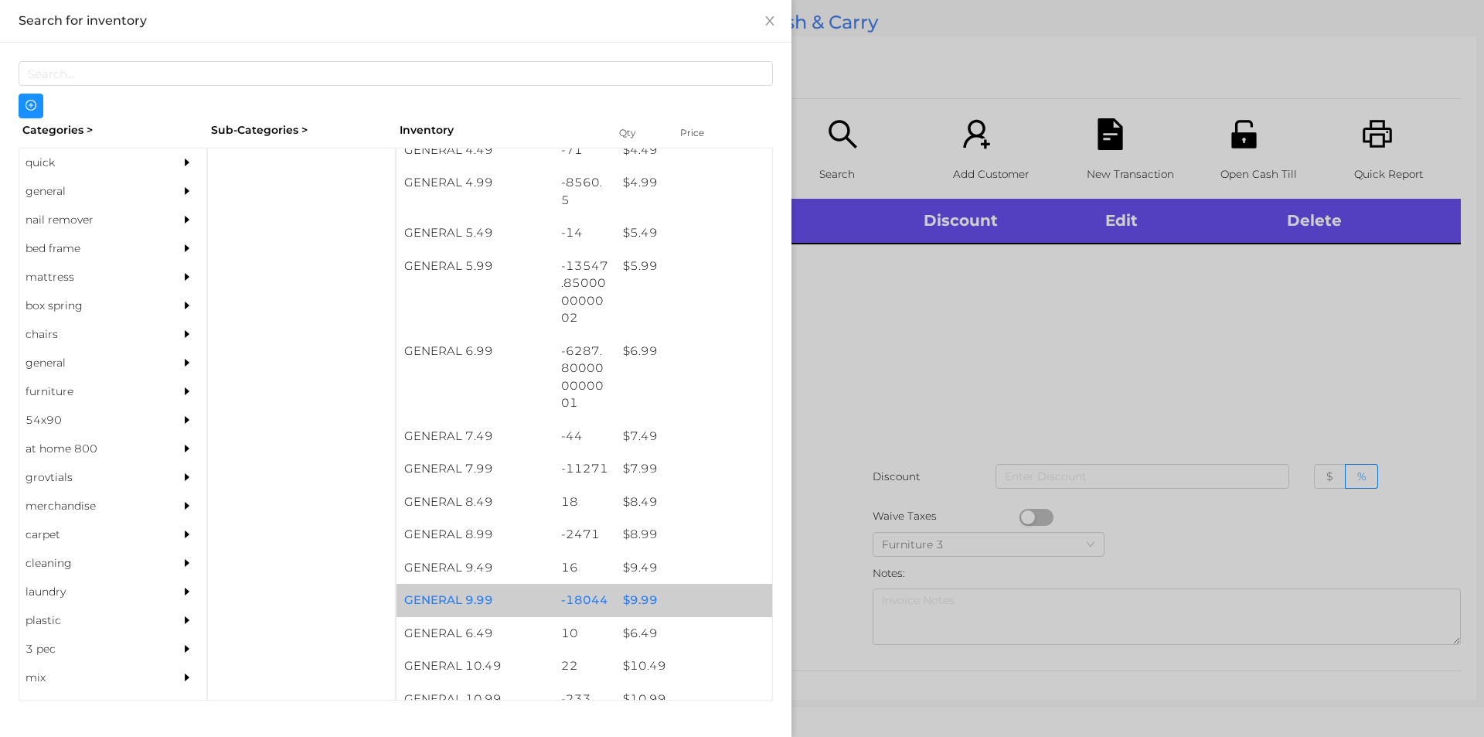
click at [630, 601] on div "$ 9.99" at bounding box center [693, 600] width 157 height 33
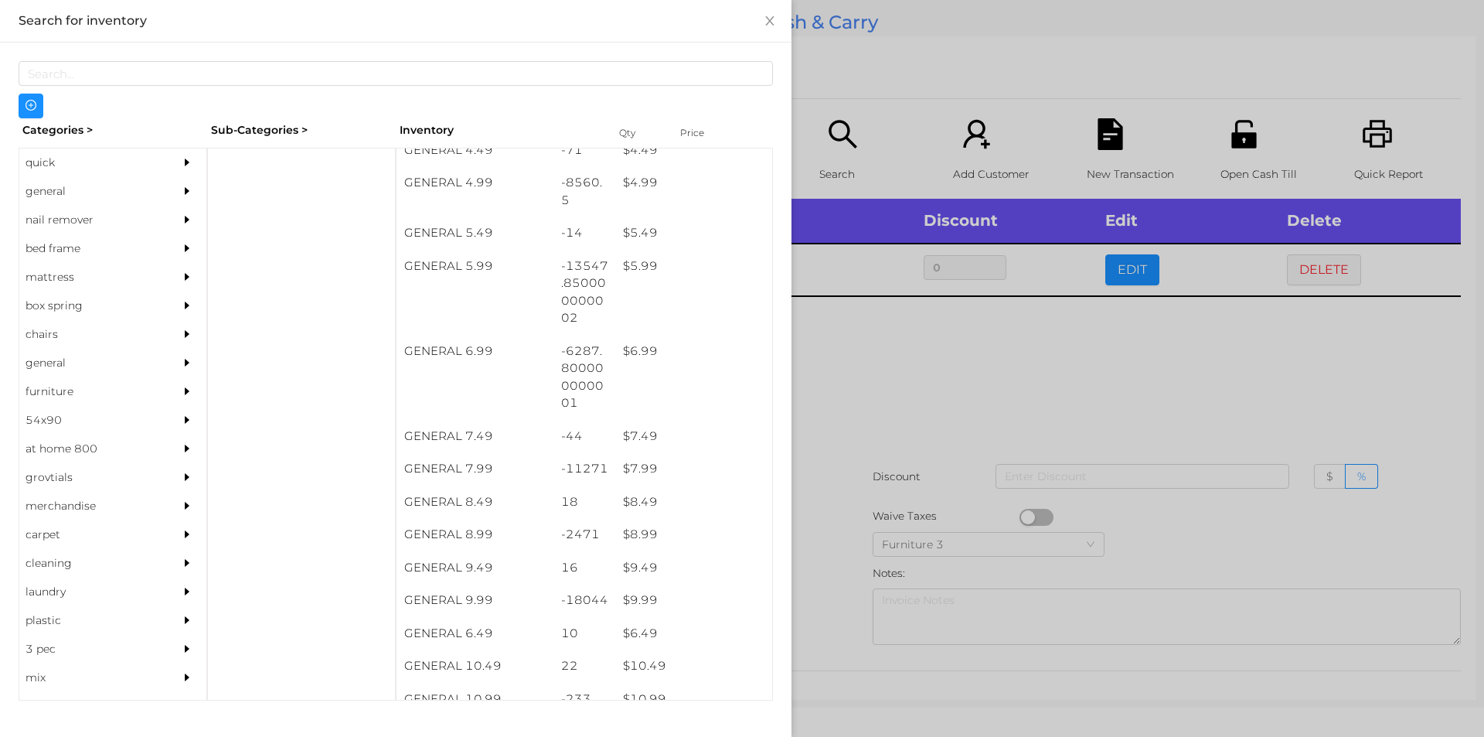
click at [828, 552] on div at bounding box center [742, 368] width 1484 height 737
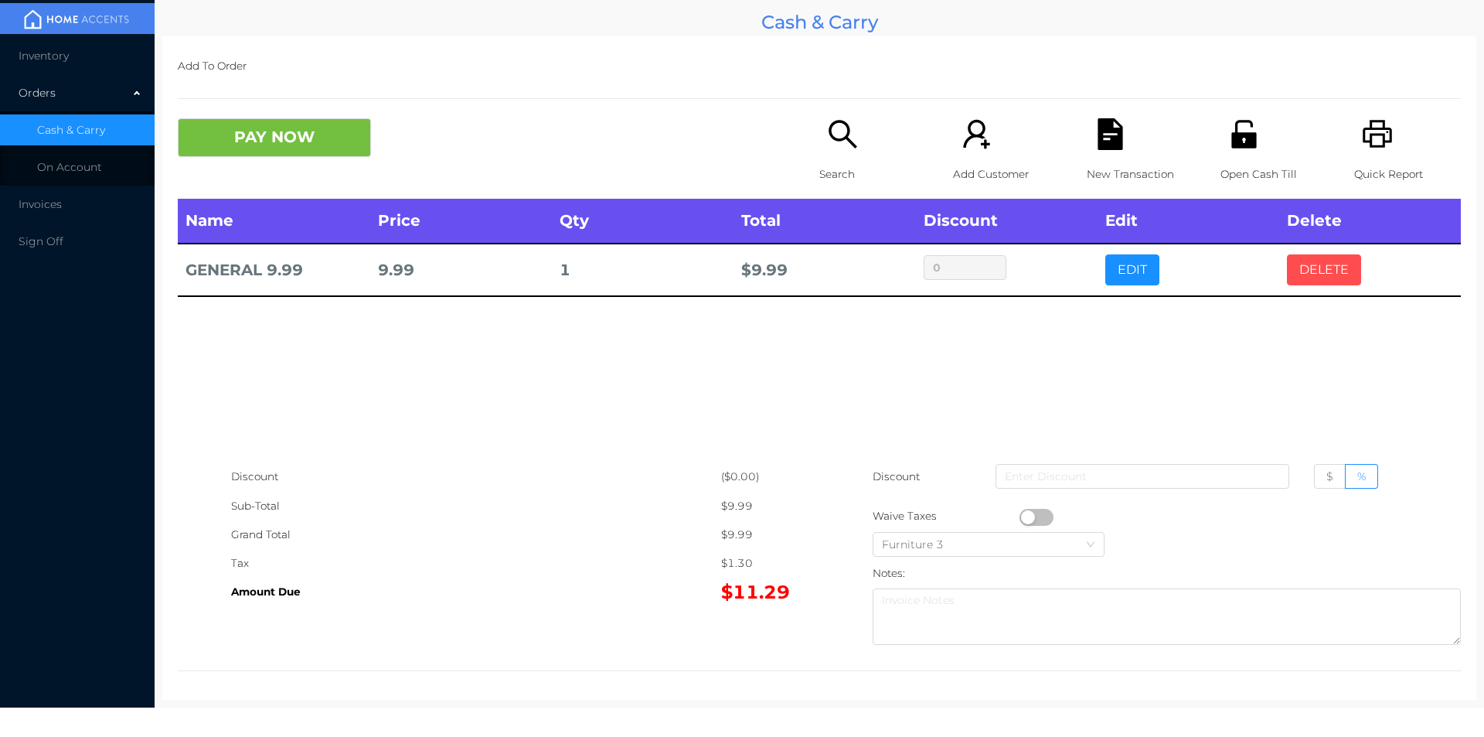
click at [1327, 274] on button "DELETE" at bounding box center [1324, 269] width 74 height 31
click at [835, 156] on div "Search" at bounding box center [872, 158] width 107 height 80
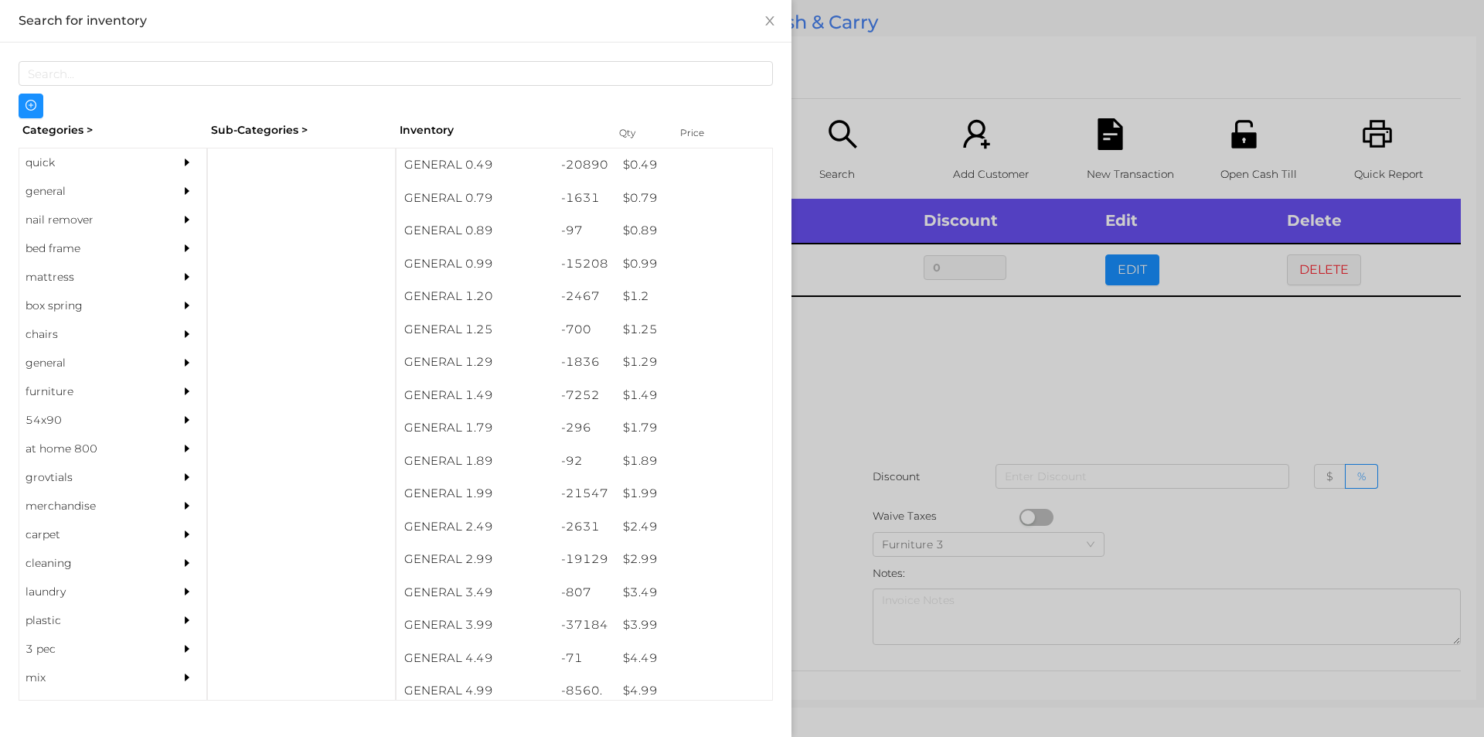
click at [43, 197] on div "general" at bounding box center [89, 191] width 141 height 29
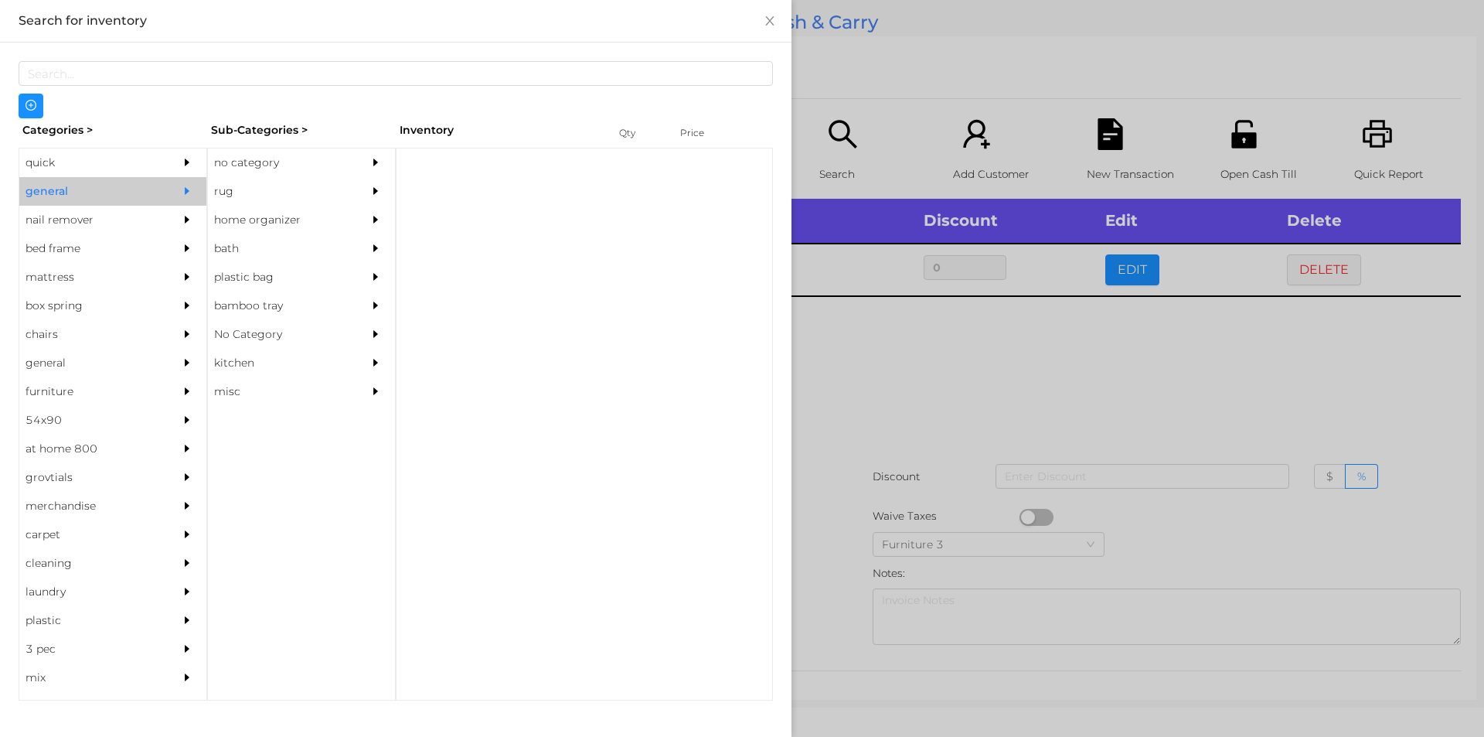
click at [237, 157] on div "no category" at bounding box center [278, 162] width 141 height 29
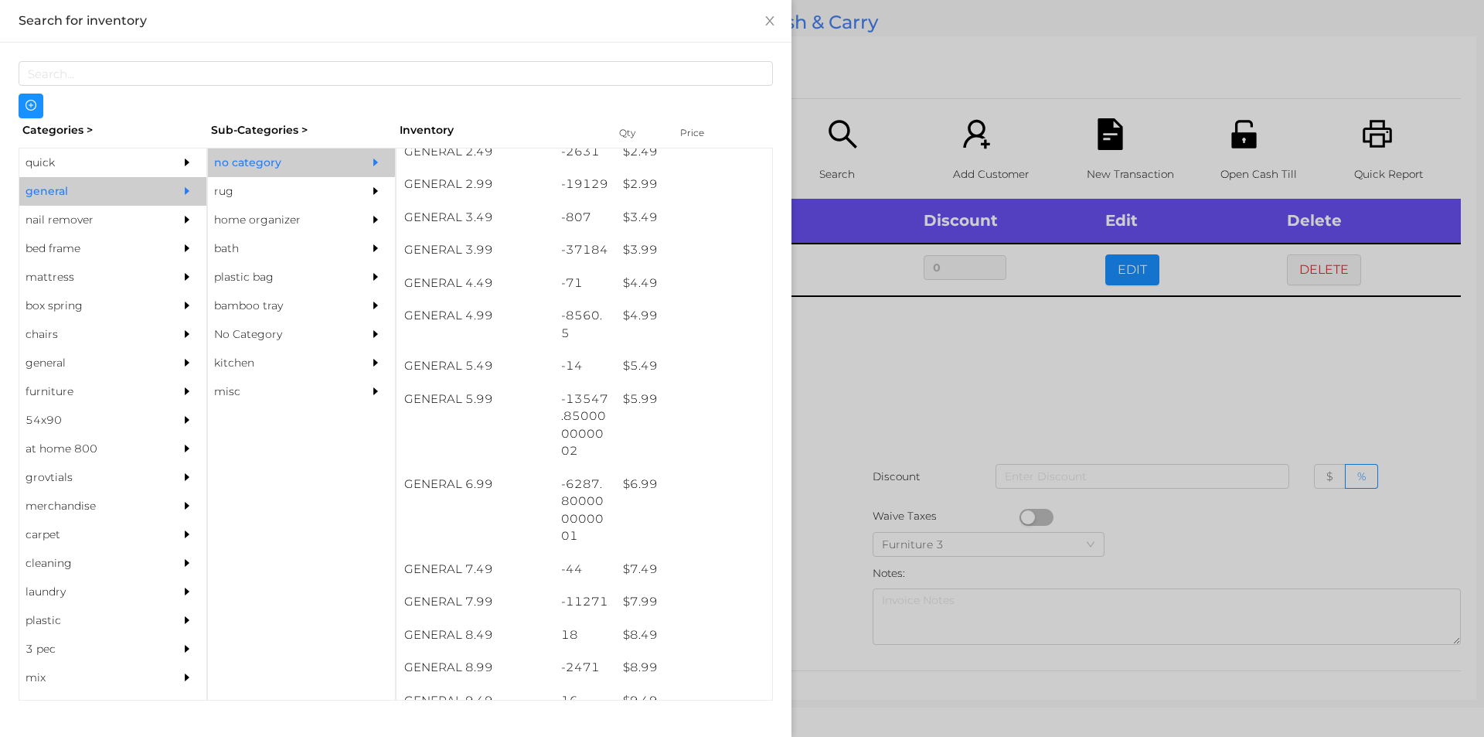
scroll to position [375, 0]
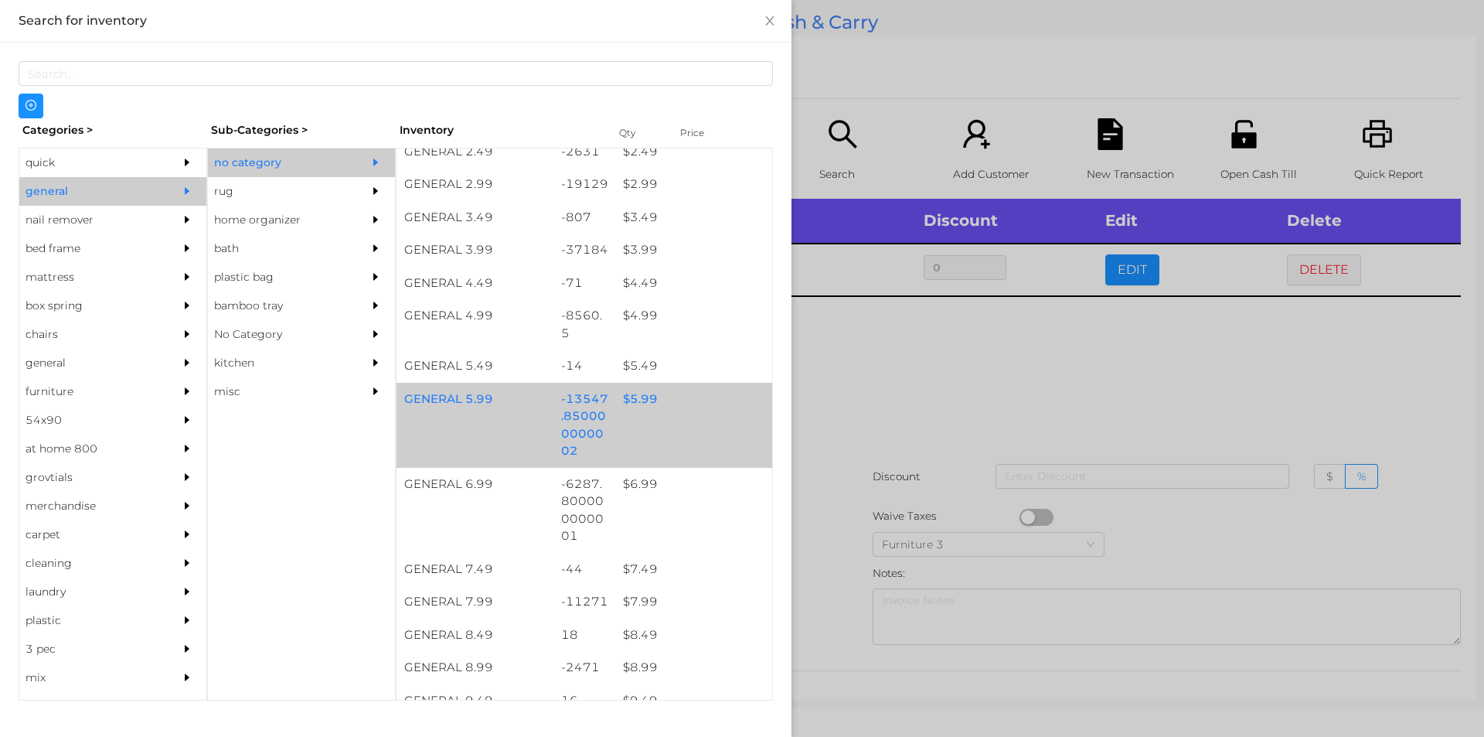
click at [625, 401] on div "$ 5.99" at bounding box center [693, 399] width 157 height 33
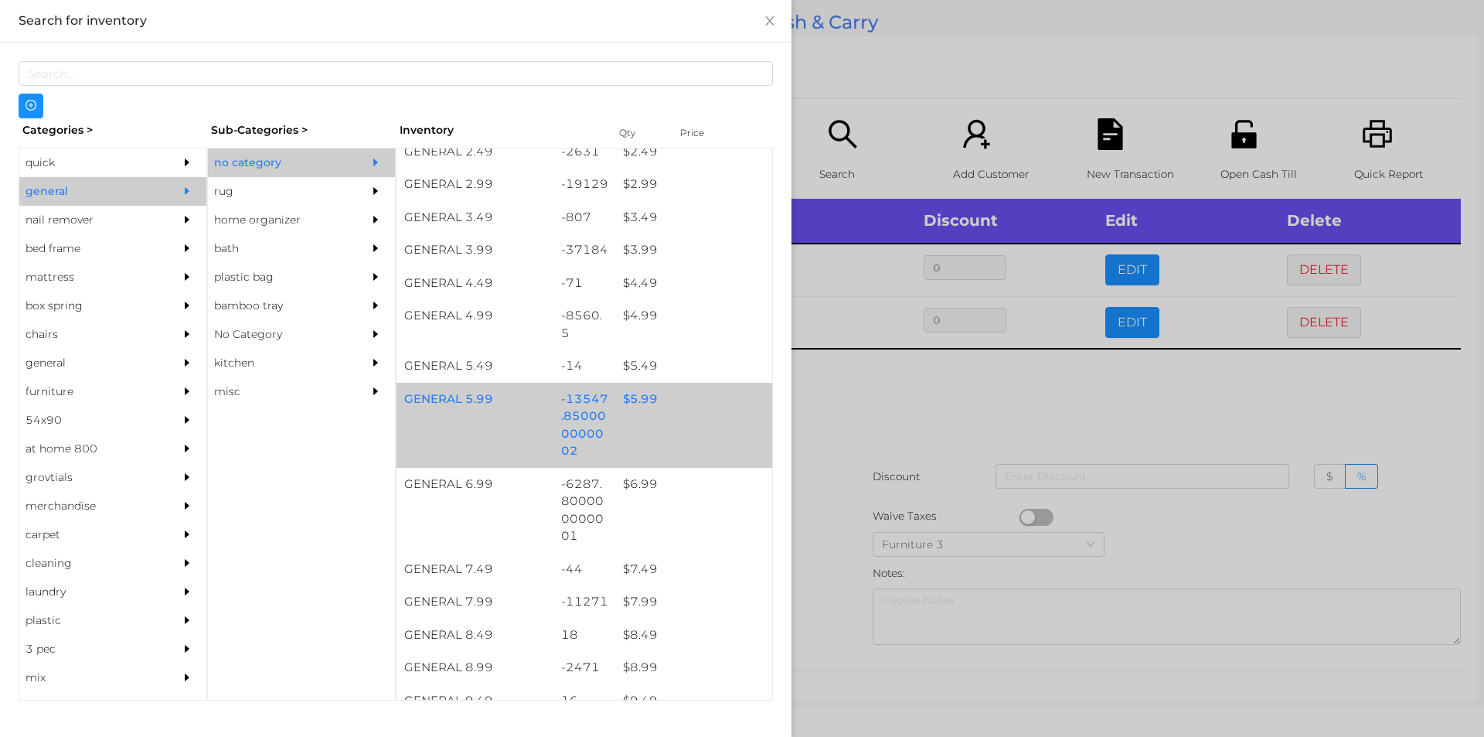
click at [631, 400] on div "$ 5.99" at bounding box center [693, 399] width 157 height 33
click at [642, 396] on div "$ 5.99" at bounding box center [693, 399] width 157 height 33
click at [644, 401] on div "$ 5.99" at bounding box center [693, 399] width 157 height 33
click at [639, 404] on div "$ 5.99" at bounding box center [693, 399] width 157 height 33
click at [631, 402] on div "$ 5.99" at bounding box center [693, 399] width 157 height 33
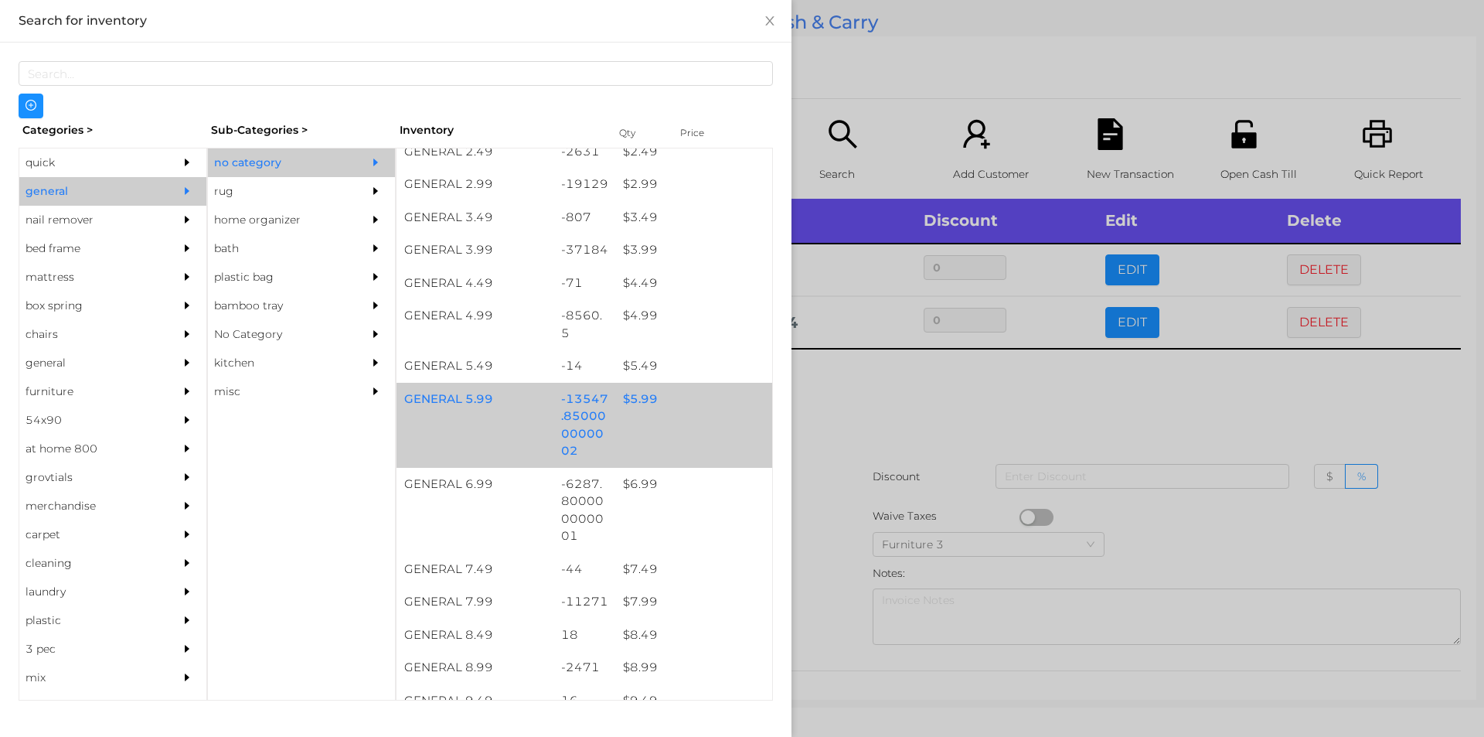
click at [648, 411] on div "$ 5.99" at bounding box center [693, 399] width 157 height 33
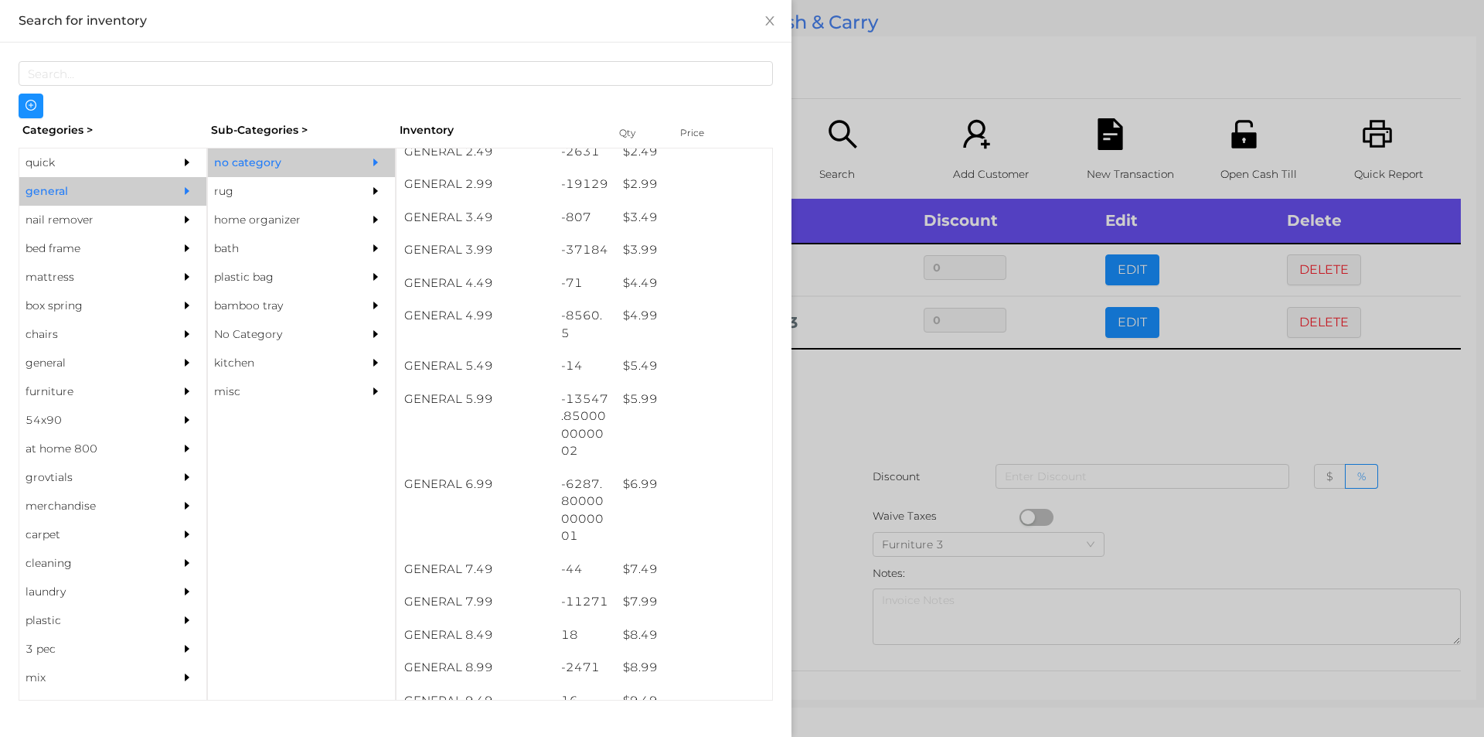
click at [937, 403] on div at bounding box center [742, 368] width 1484 height 737
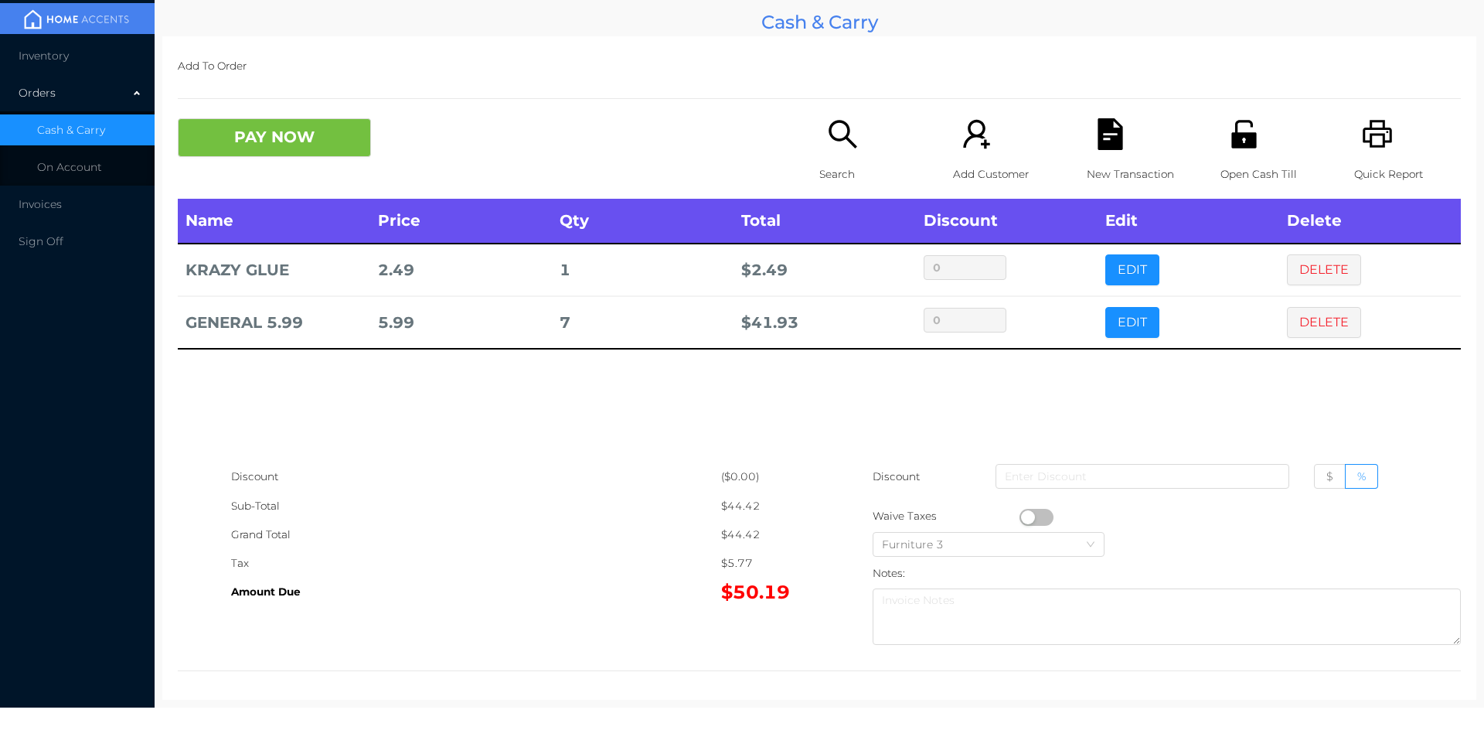
click at [264, 148] on button "PAY NOW" at bounding box center [274, 137] width 193 height 39
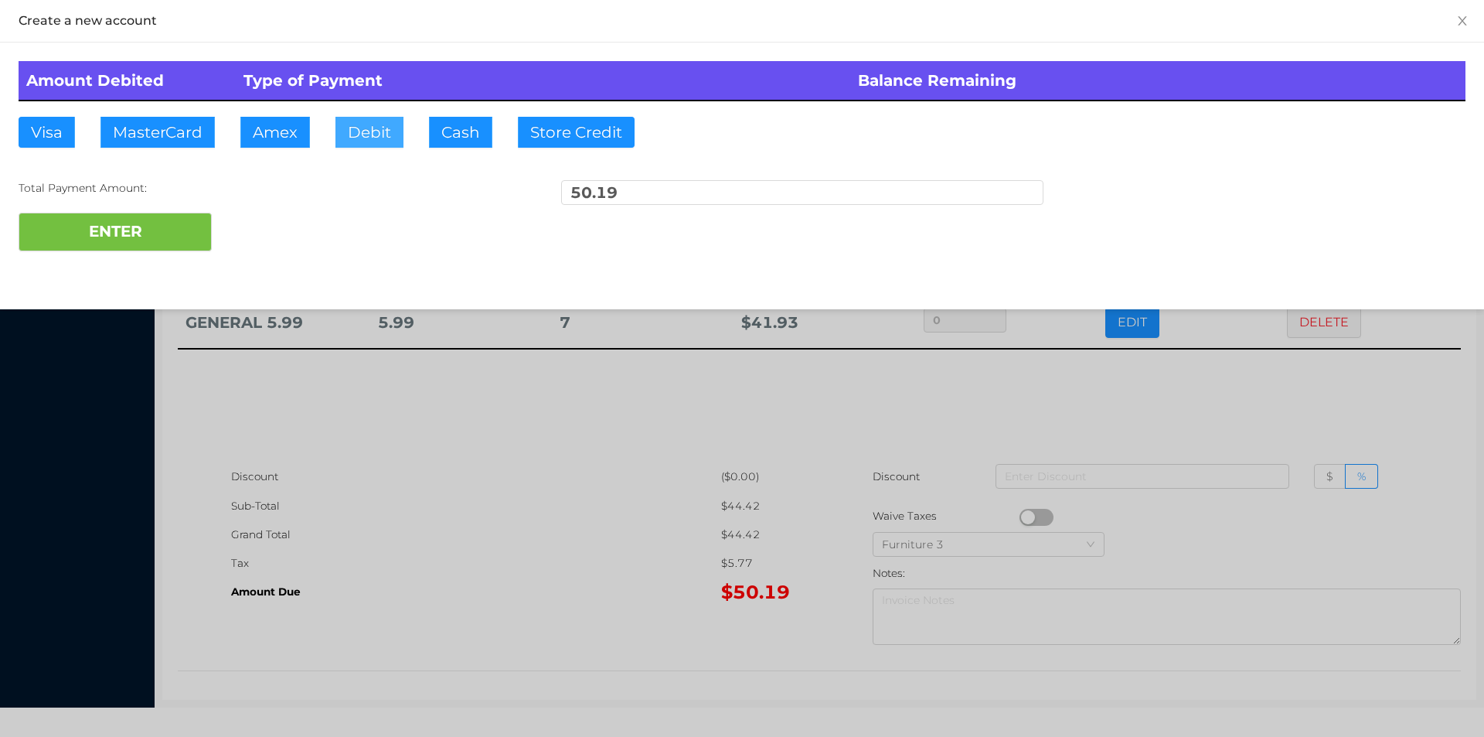
click at [371, 136] on button "Debit" at bounding box center [369, 132] width 68 height 31
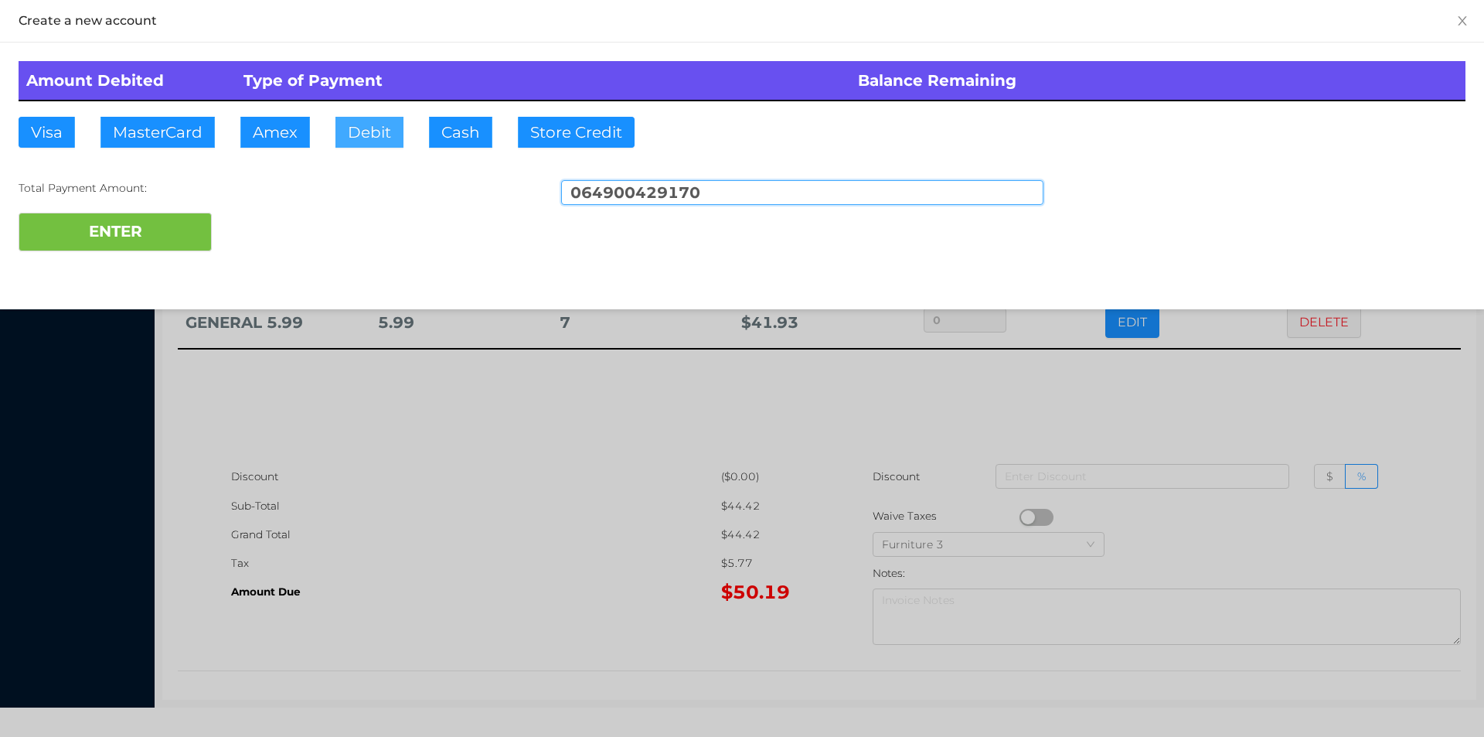
type input "064900429170"
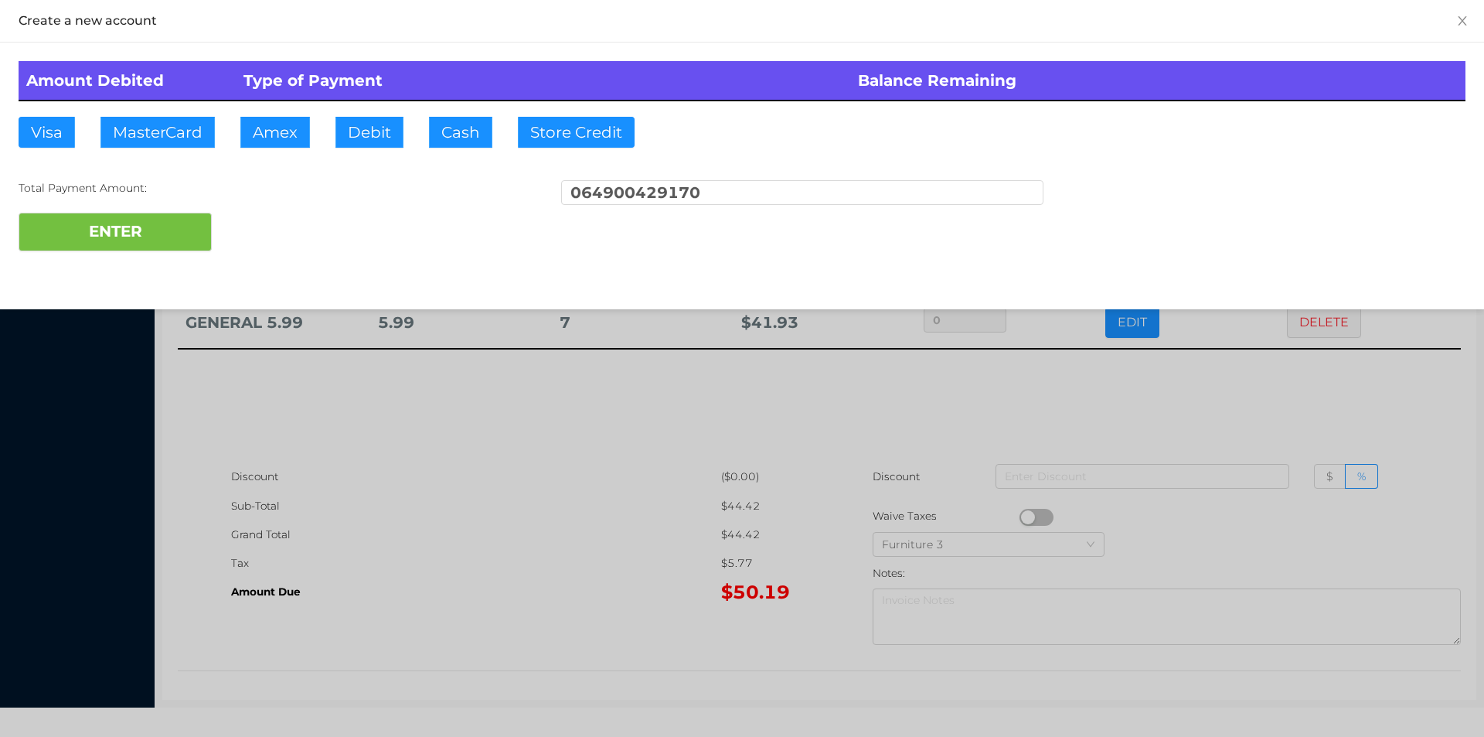
click at [474, 496] on div at bounding box center [742, 368] width 1484 height 737
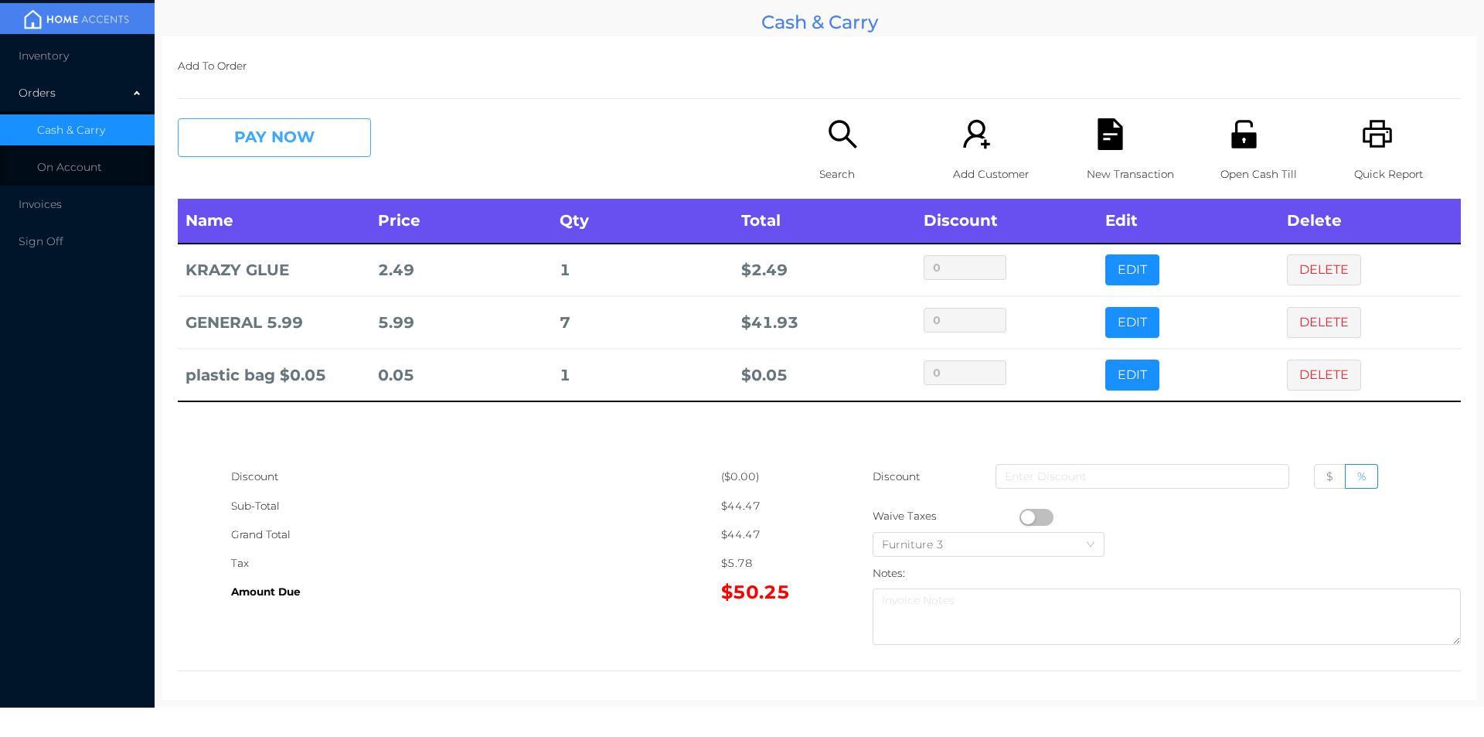
click at [258, 148] on button "PAY NOW" at bounding box center [274, 137] width 193 height 39
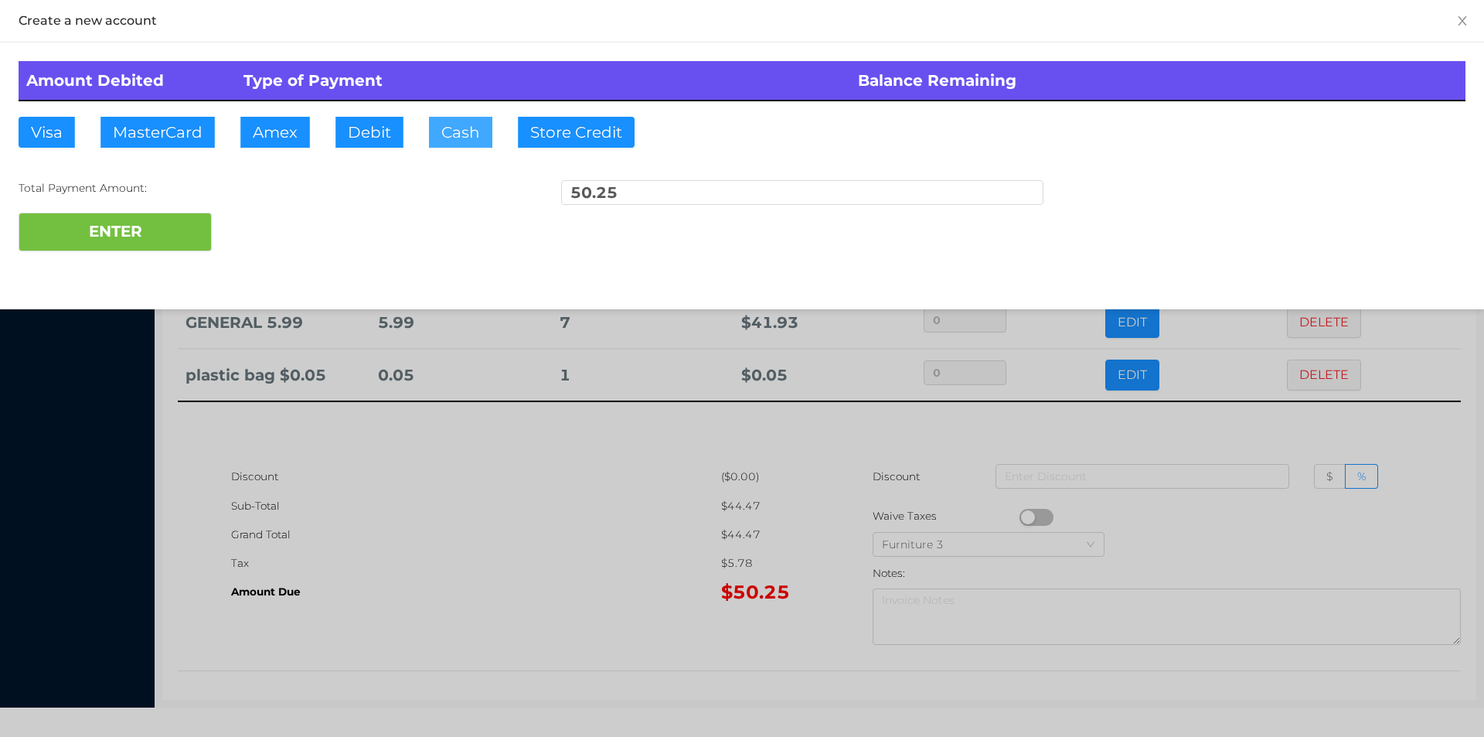
click at [451, 128] on button "Cash" at bounding box center [460, 132] width 63 height 31
type input "100."
click at [165, 234] on button "ENTER" at bounding box center [115, 232] width 193 height 39
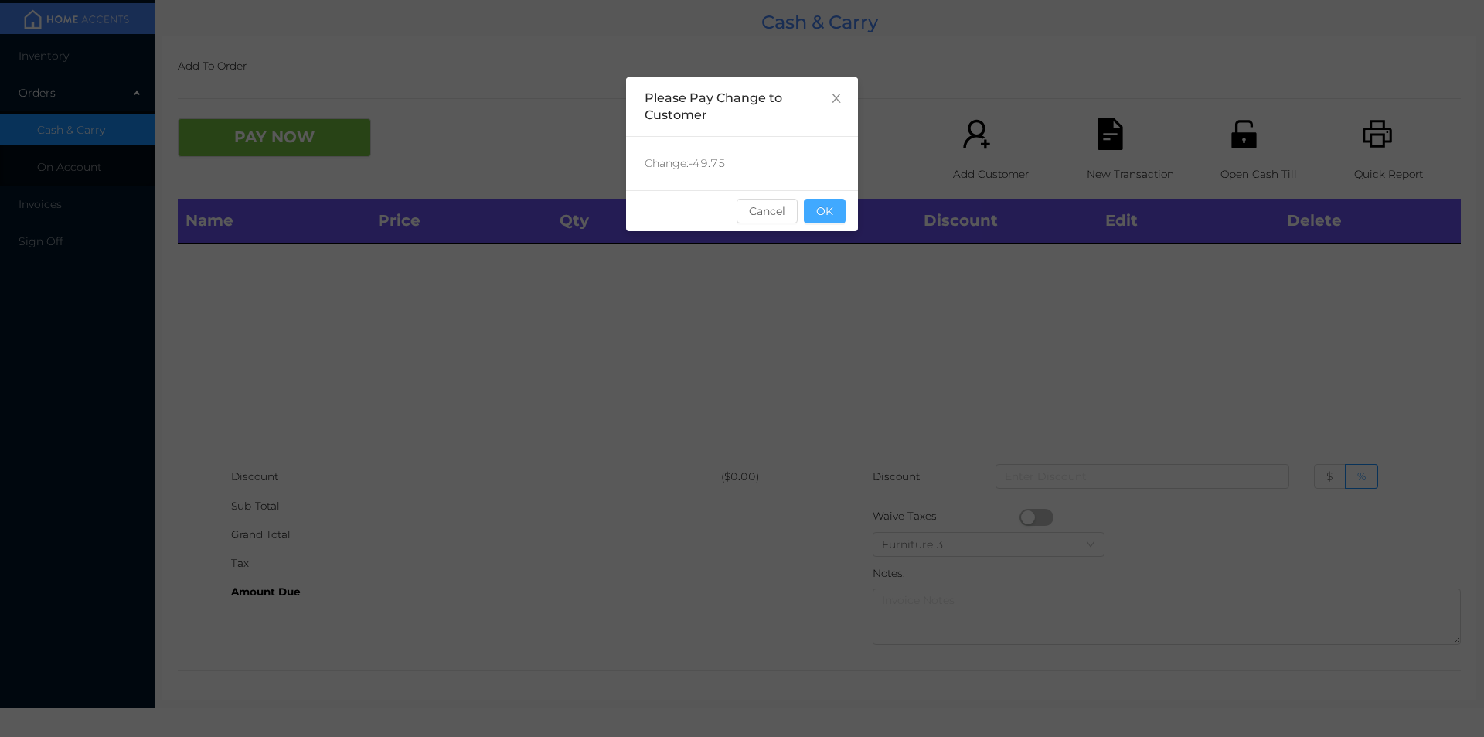
click at [826, 203] on button "OK" at bounding box center [825, 211] width 42 height 25
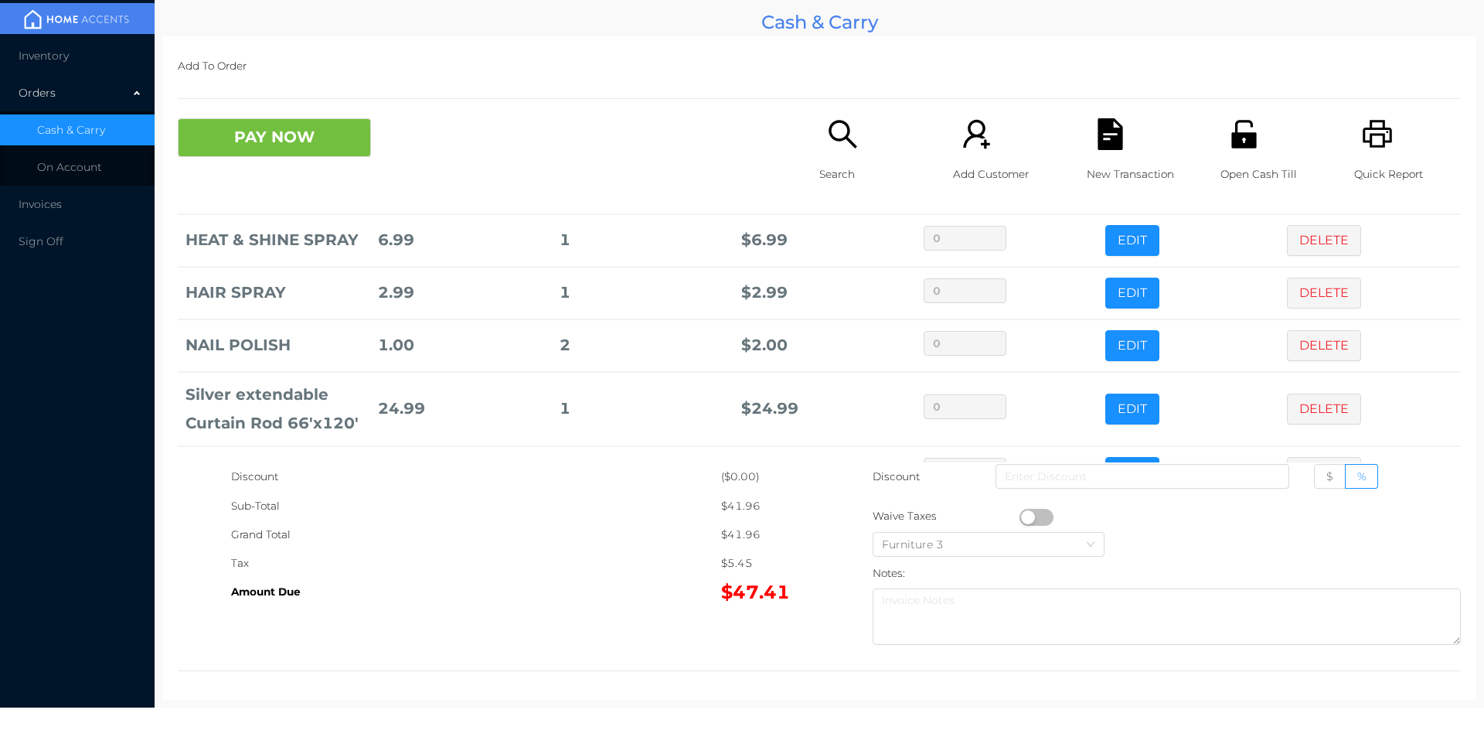
scroll to position [157, 0]
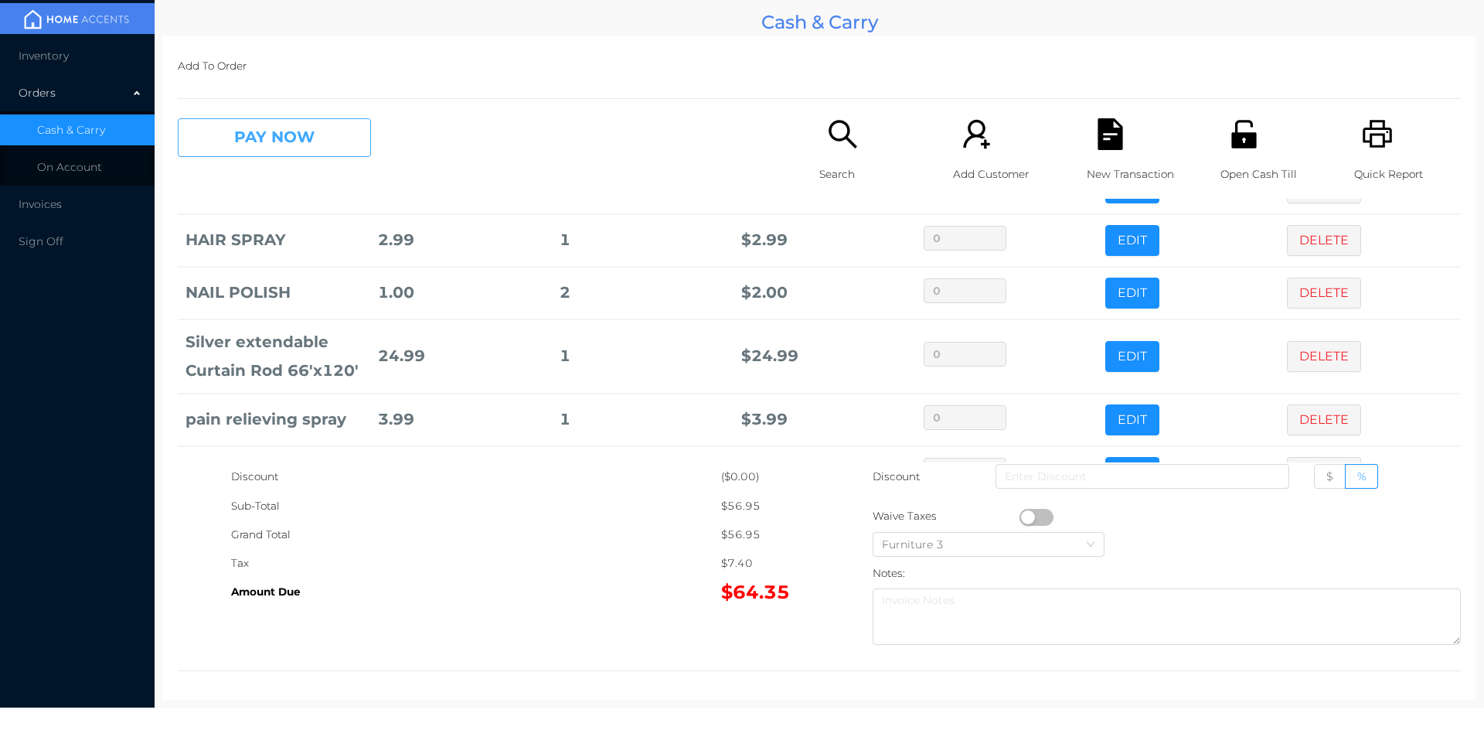
click at [236, 148] on button "PAY NOW" at bounding box center [274, 137] width 193 height 39
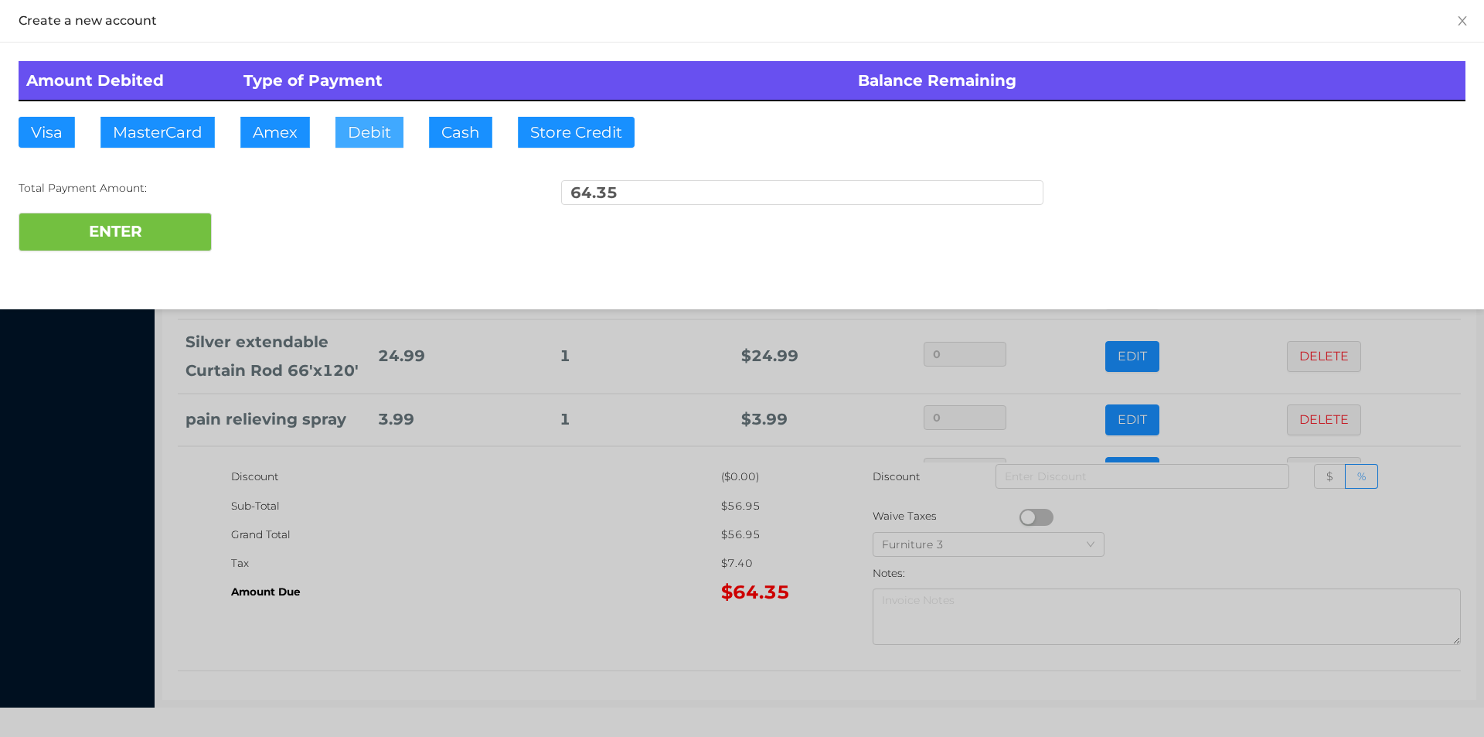
click at [359, 127] on button "Debit" at bounding box center [369, 132] width 68 height 31
type input "100."
click at [166, 241] on button "ENTER" at bounding box center [115, 232] width 193 height 39
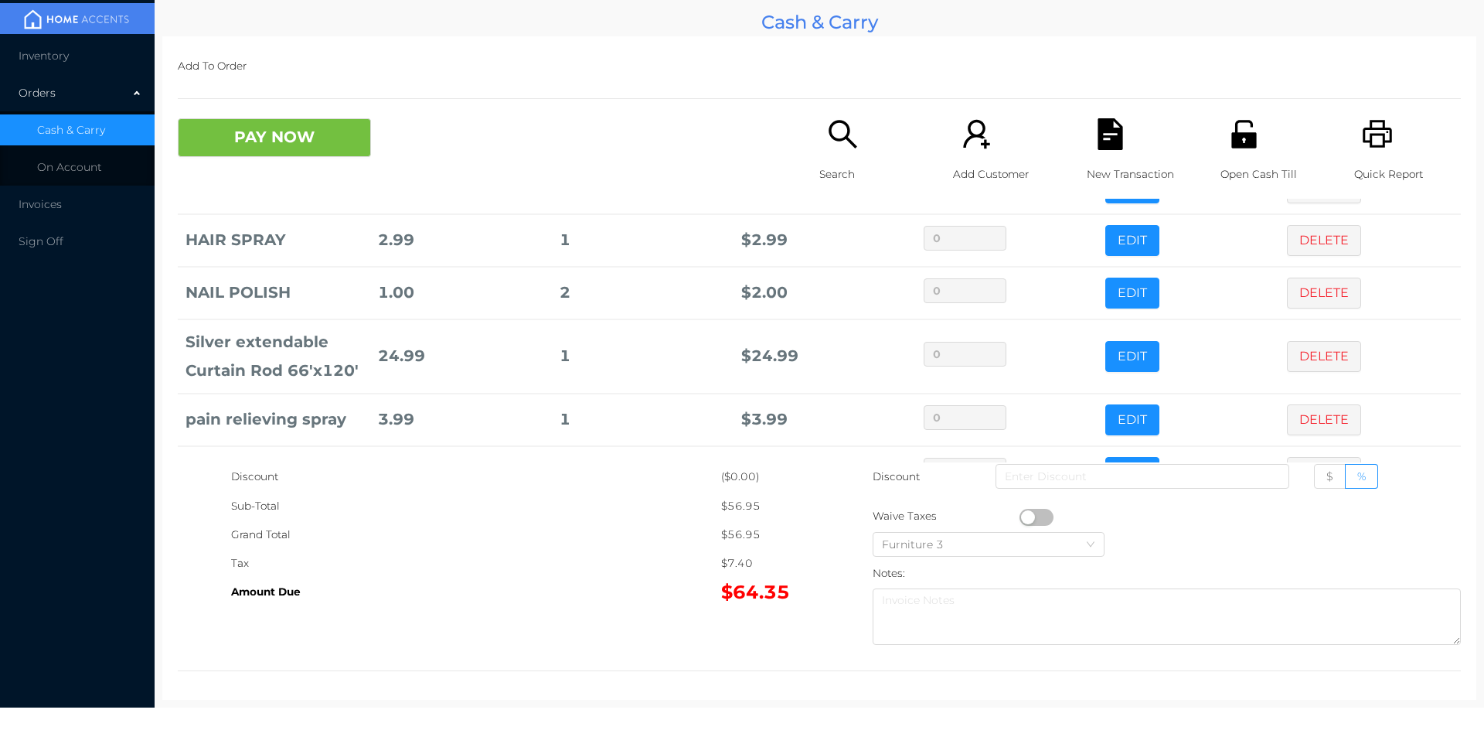
scroll to position [0, 0]
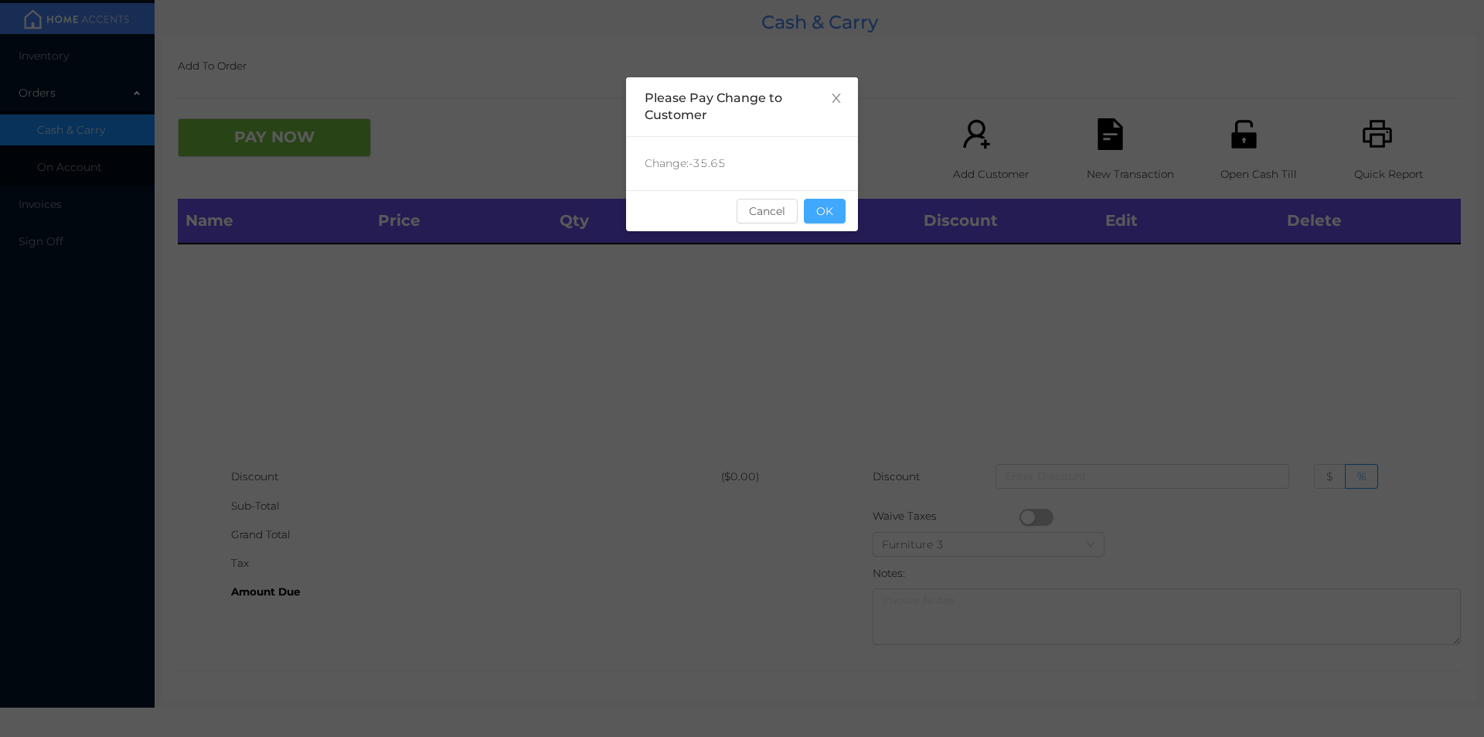
click at [833, 221] on button "OK" at bounding box center [825, 211] width 42 height 25
click at [832, 319] on div "Name Price Qty Total Discount Edit Delete" at bounding box center [819, 331] width 1283 height 264
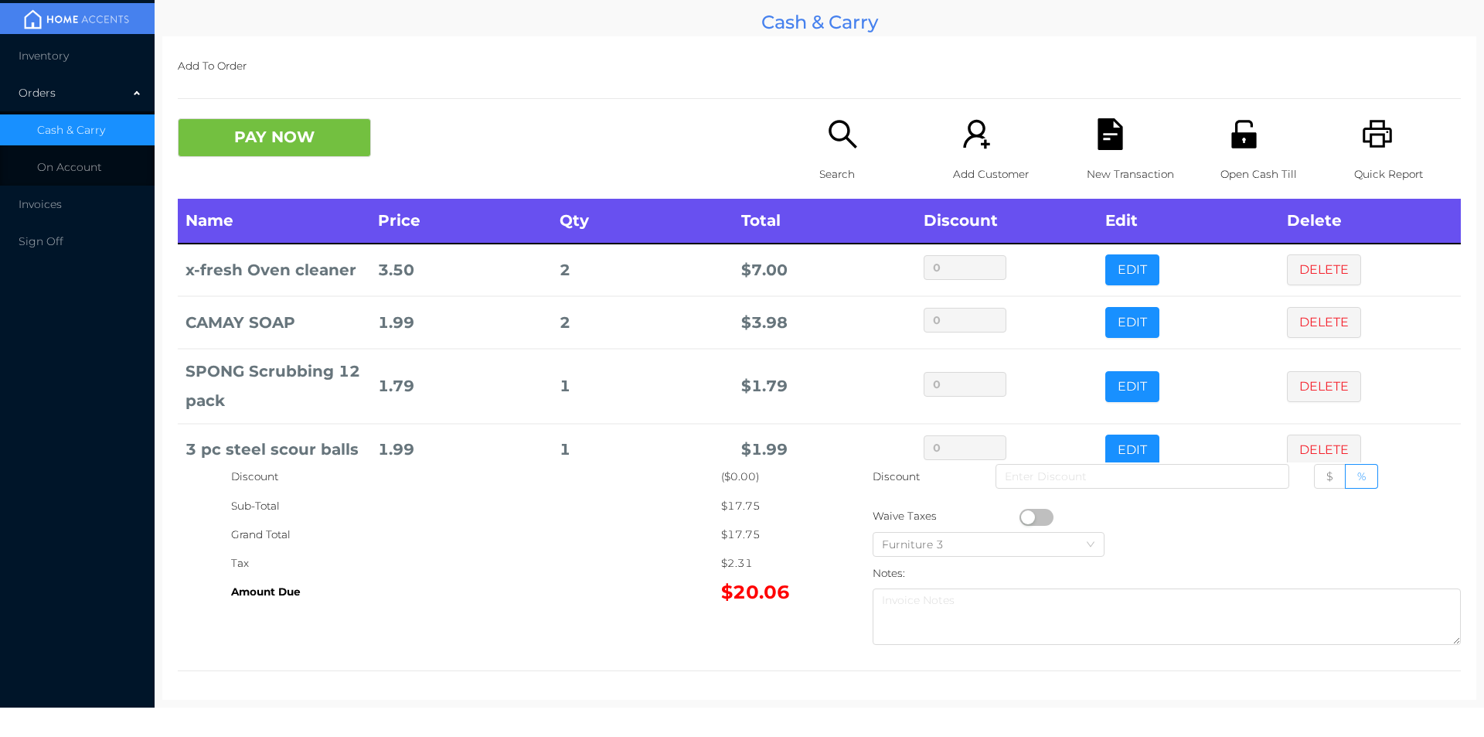
click at [1136, 145] on div "New Transaction" at bounding box center [1140, 158] width 107 height 80
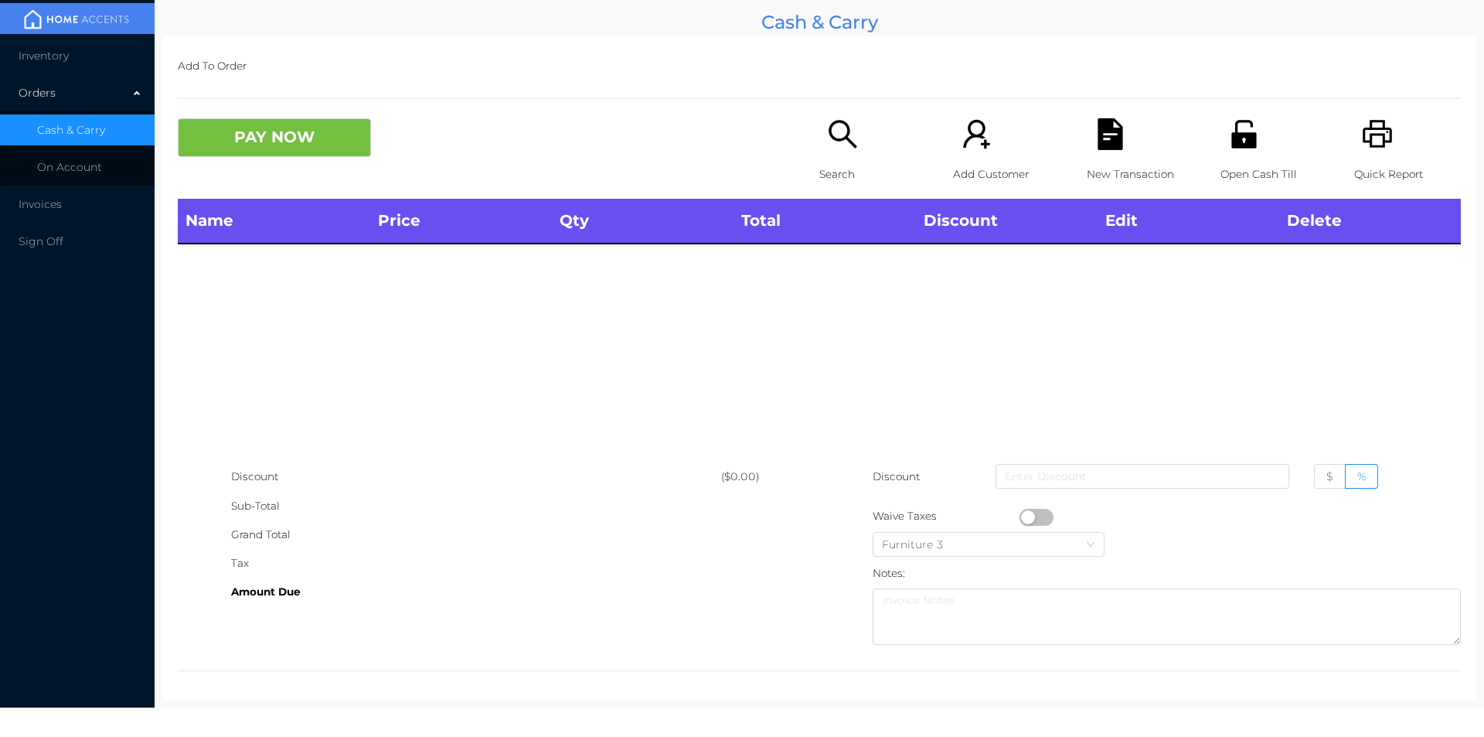
click at [1390, 179] on p "Quick Report" at bounding box center [1407, 174] width 107 height 29
click at [1087, 166] on p "New Transaction" at bounding box center [1140, 174] width 107 height 29
click at [276, 155] on button "PAY NOW" at bounding box center [274, 137] width 193 height 39
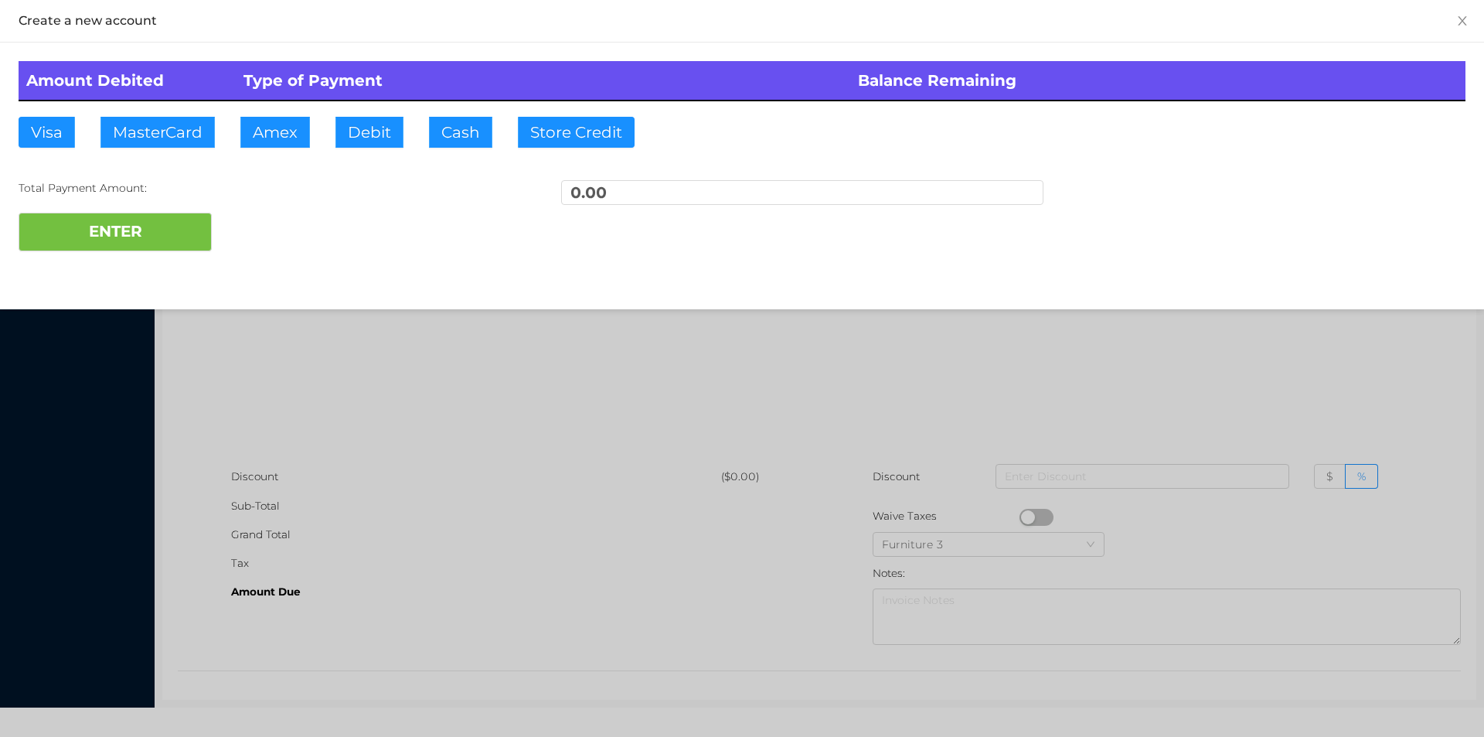
click at [324, 383] on div at bounding box center [742, 368] width 1484 height 737
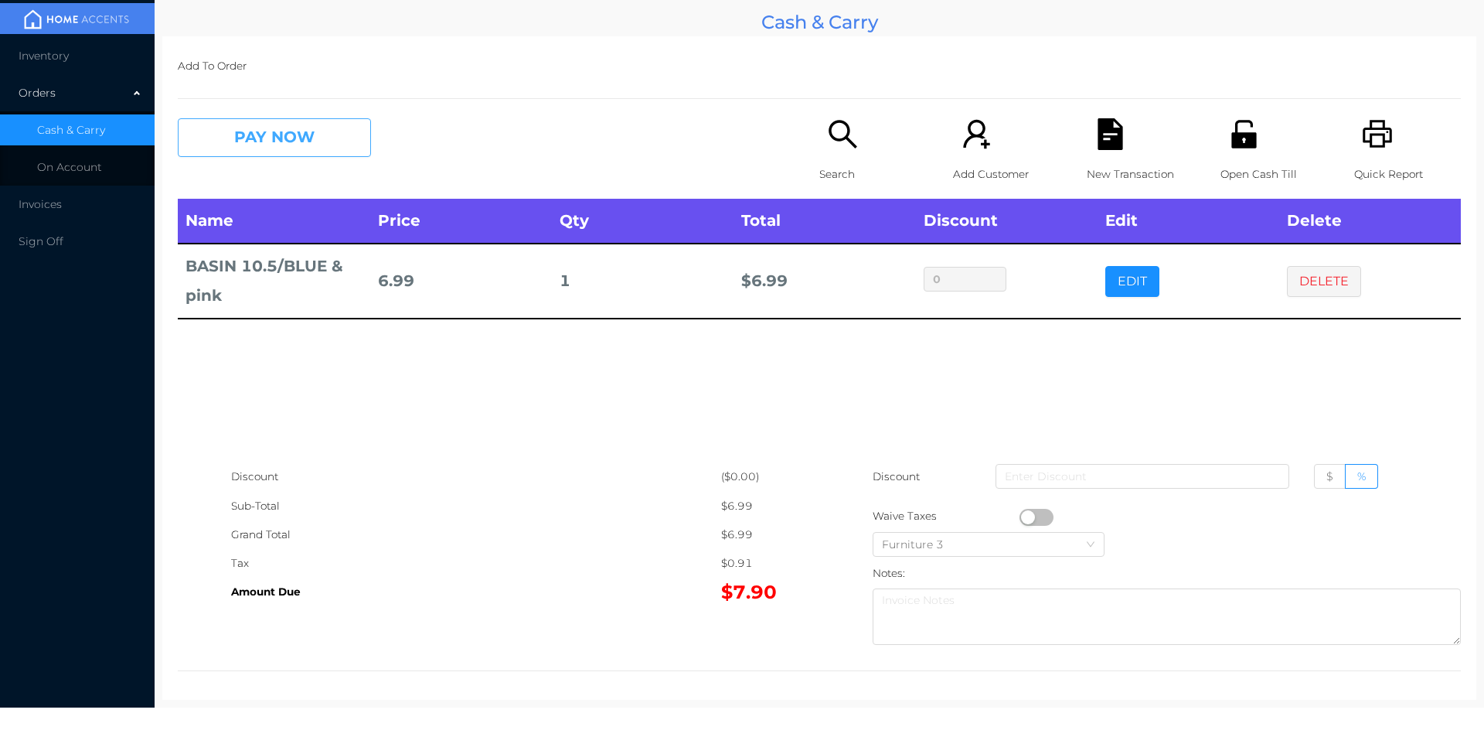
click at [267, 138] on button "PAY NOW" at bounding box center [274, 137] width 193 height 39
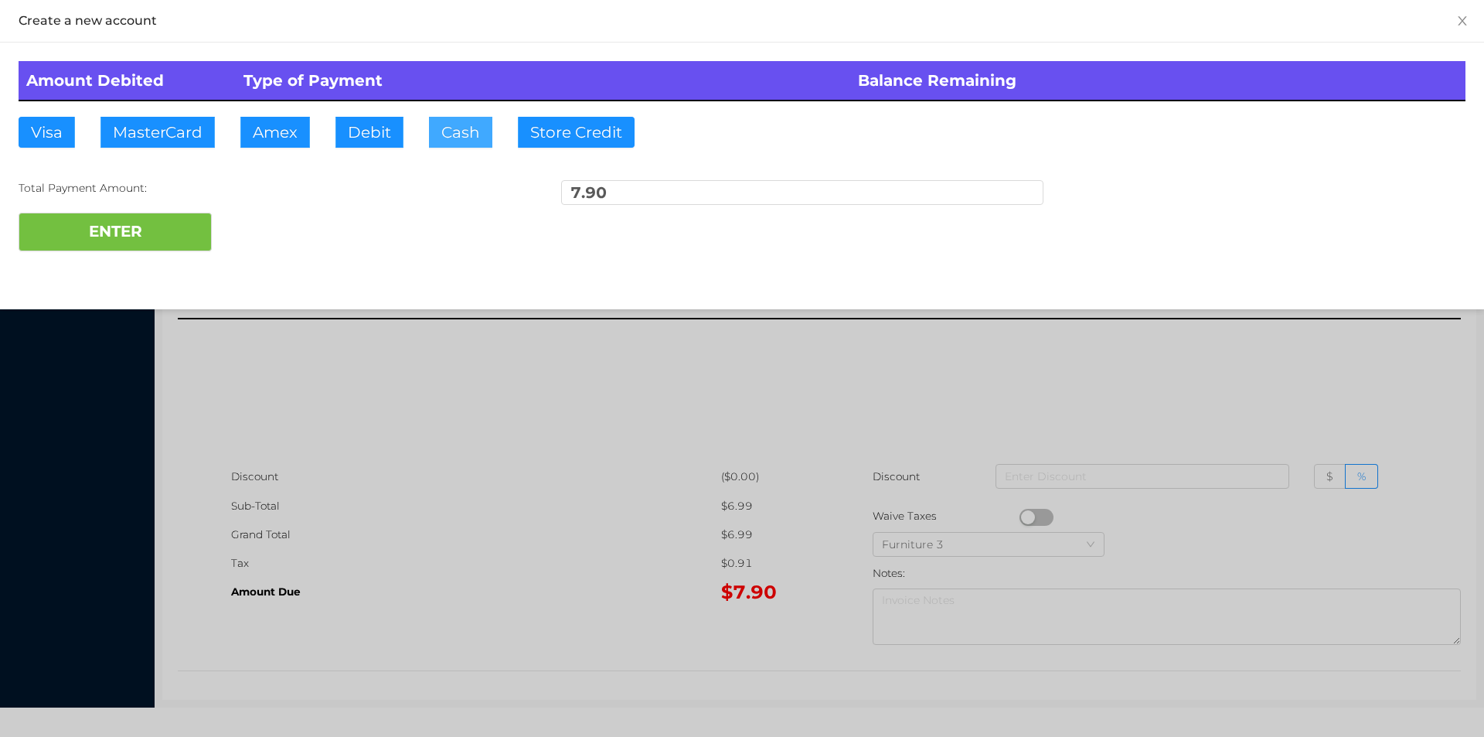
click at [445, 139] on button "Cash" at bounding box center [460, 132] width 63 height 31
type input "20."
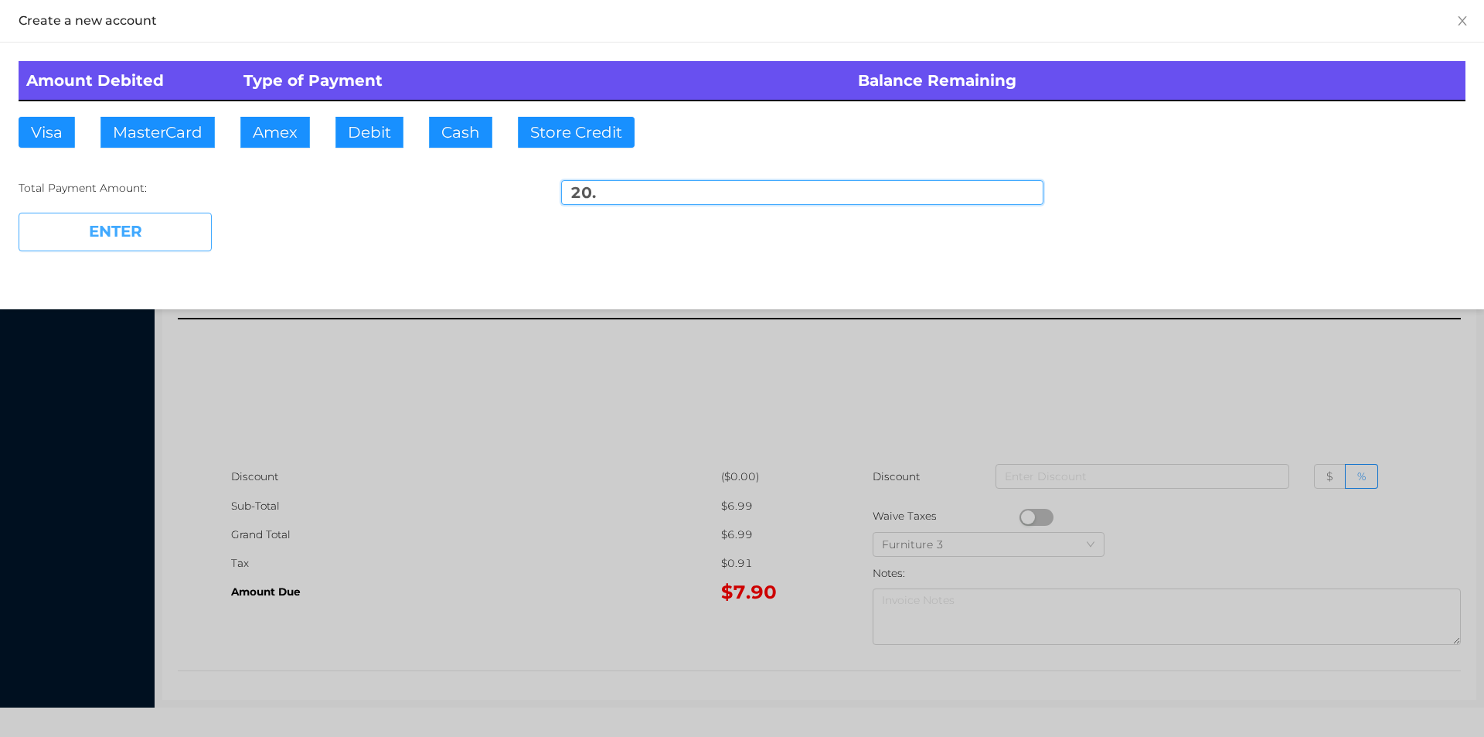
click at [165, 241] on button "ENTER" at bounding box center [115, 232] width 193 height 39
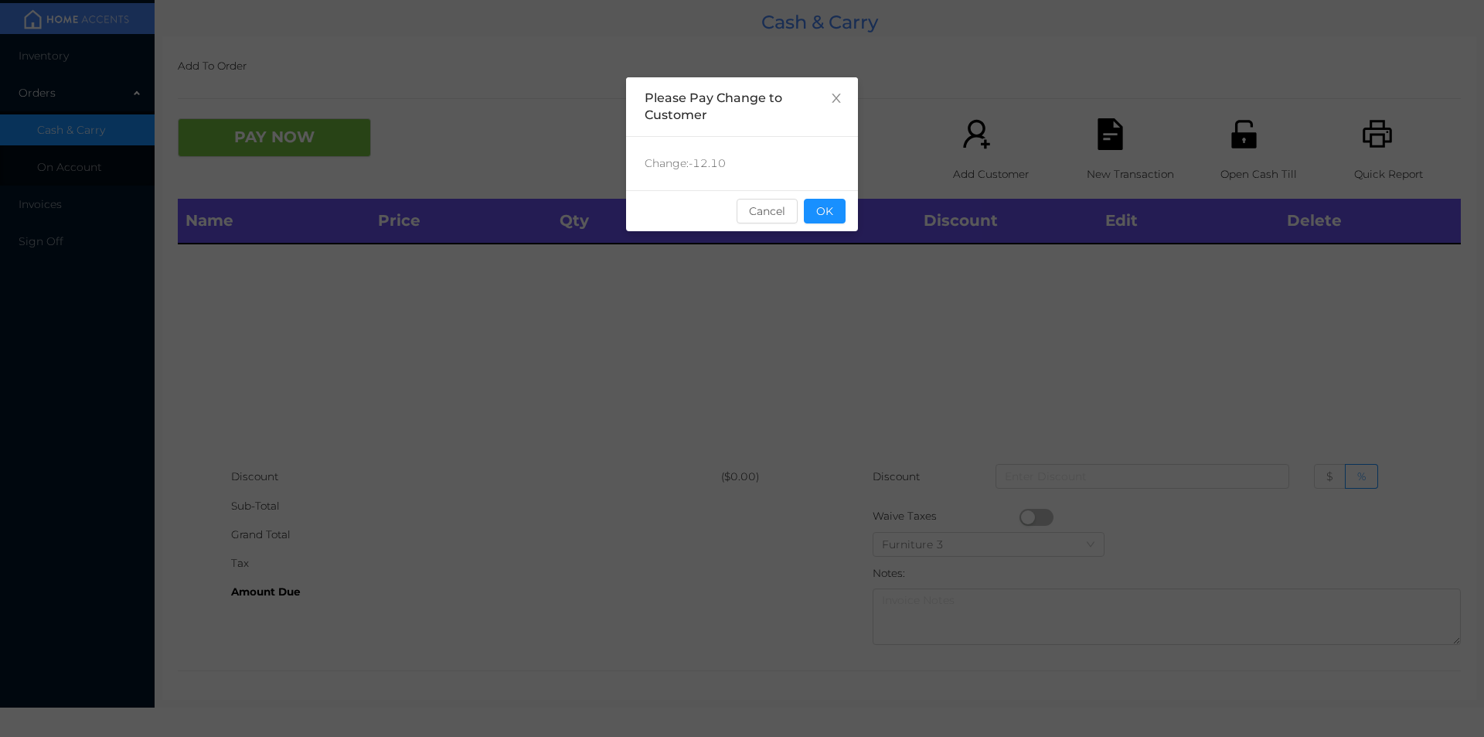
click at [832, 203] on button "OK" at bounding box center [825, 211] width 42 height 25
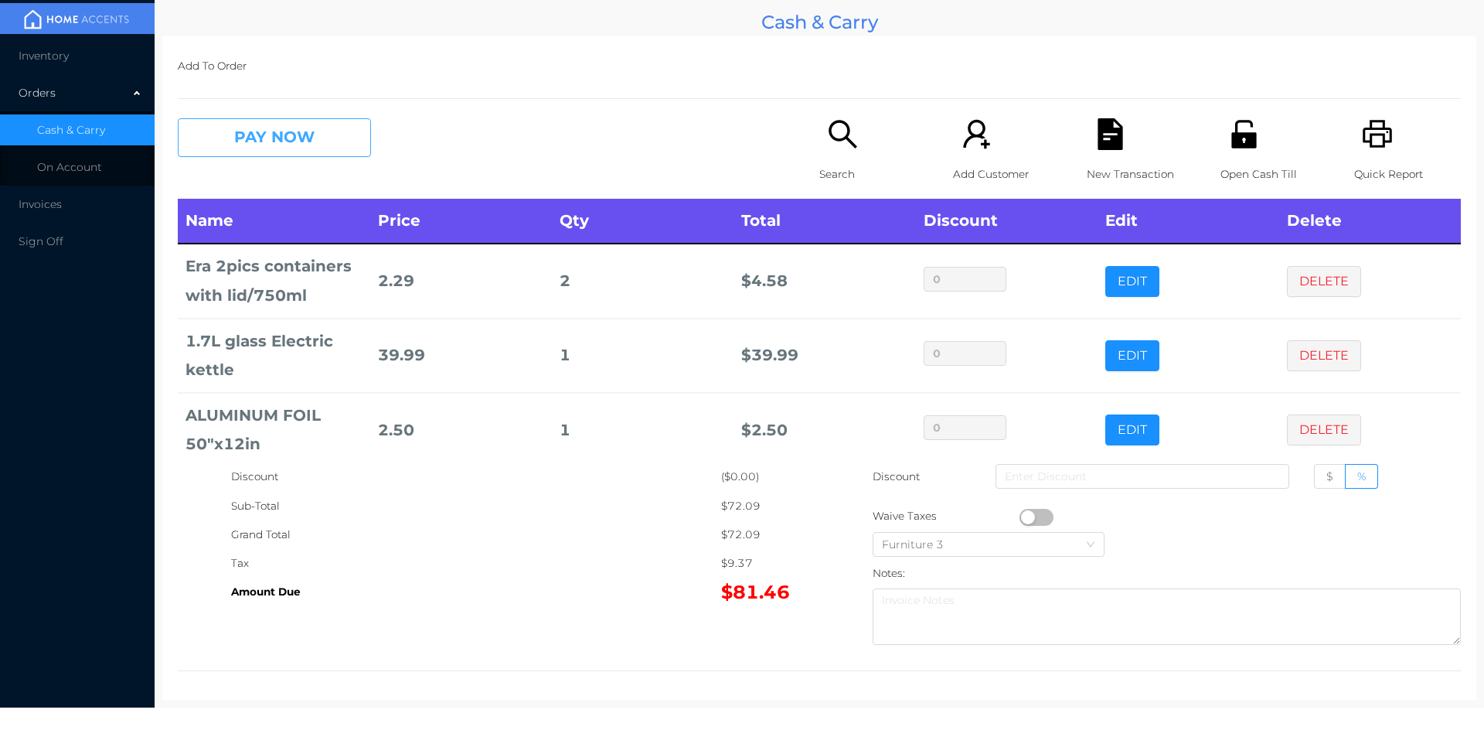
click at [247, 146] on button "PAY NOW" at bounding box center [274, 137] width 193 height 39
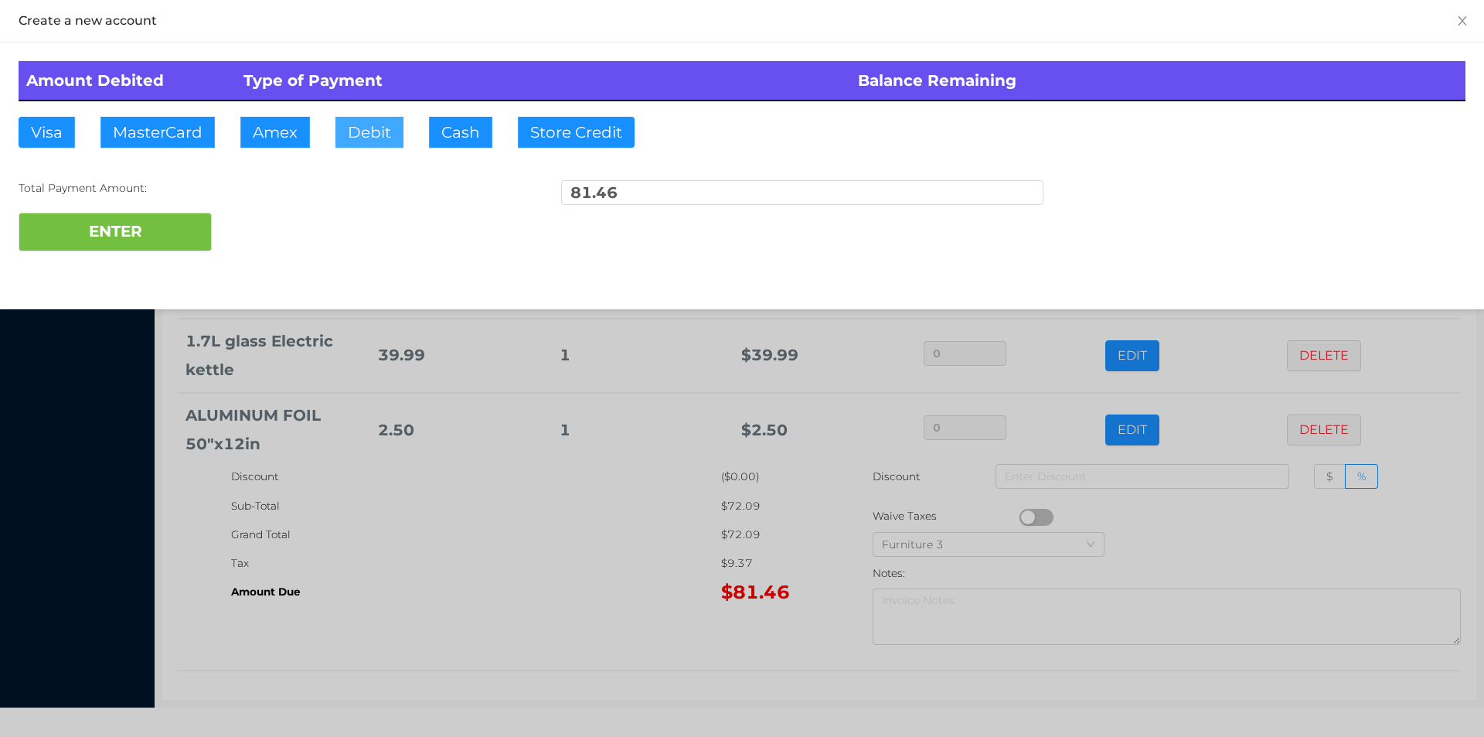
click at [357, 139] on button "Debit" at bounding box center [369, 132] width 68 height 31
click at [147, 226] on button "ENTER" at bounding box center [115, 232] width 193 height 39
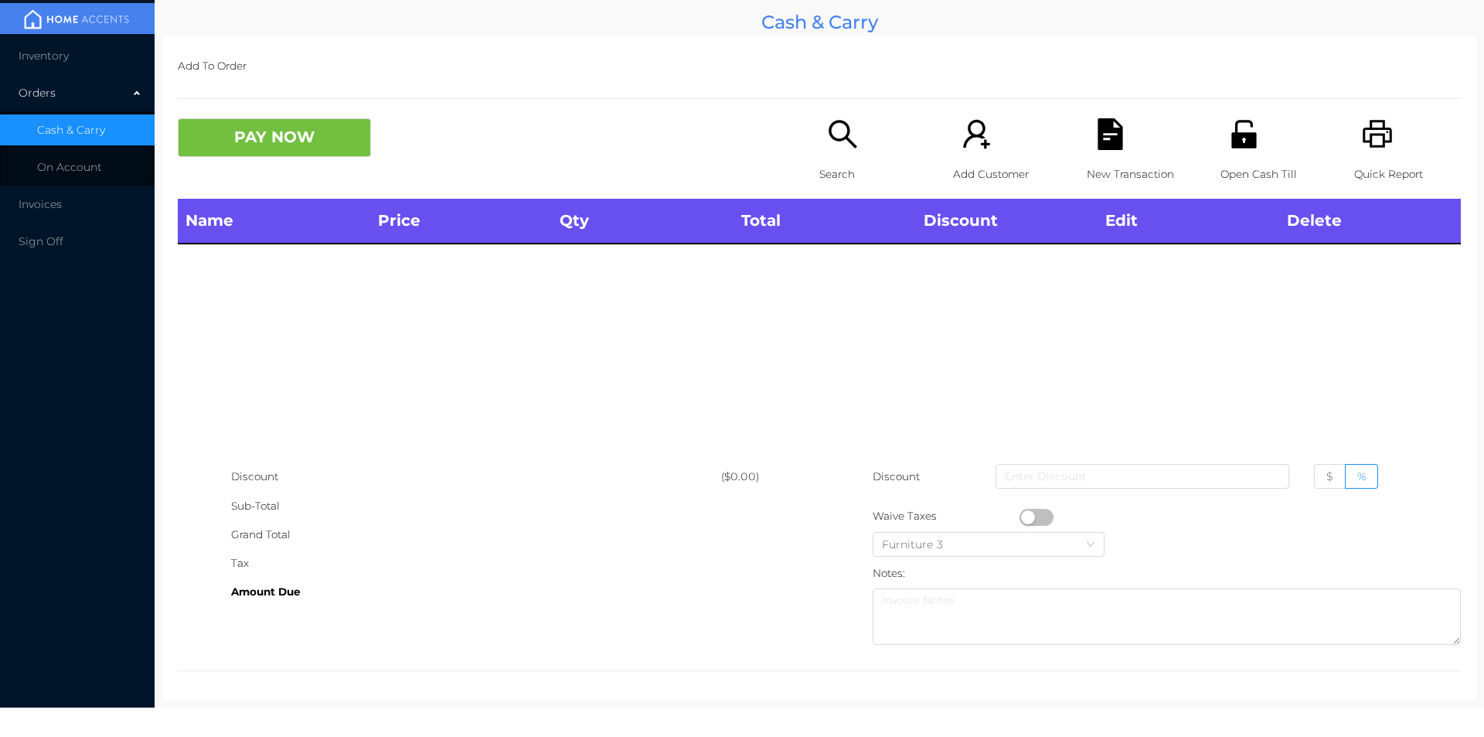
click at [836, 162] on p "Search" at bounding box center [872, 174] width 107 height 29
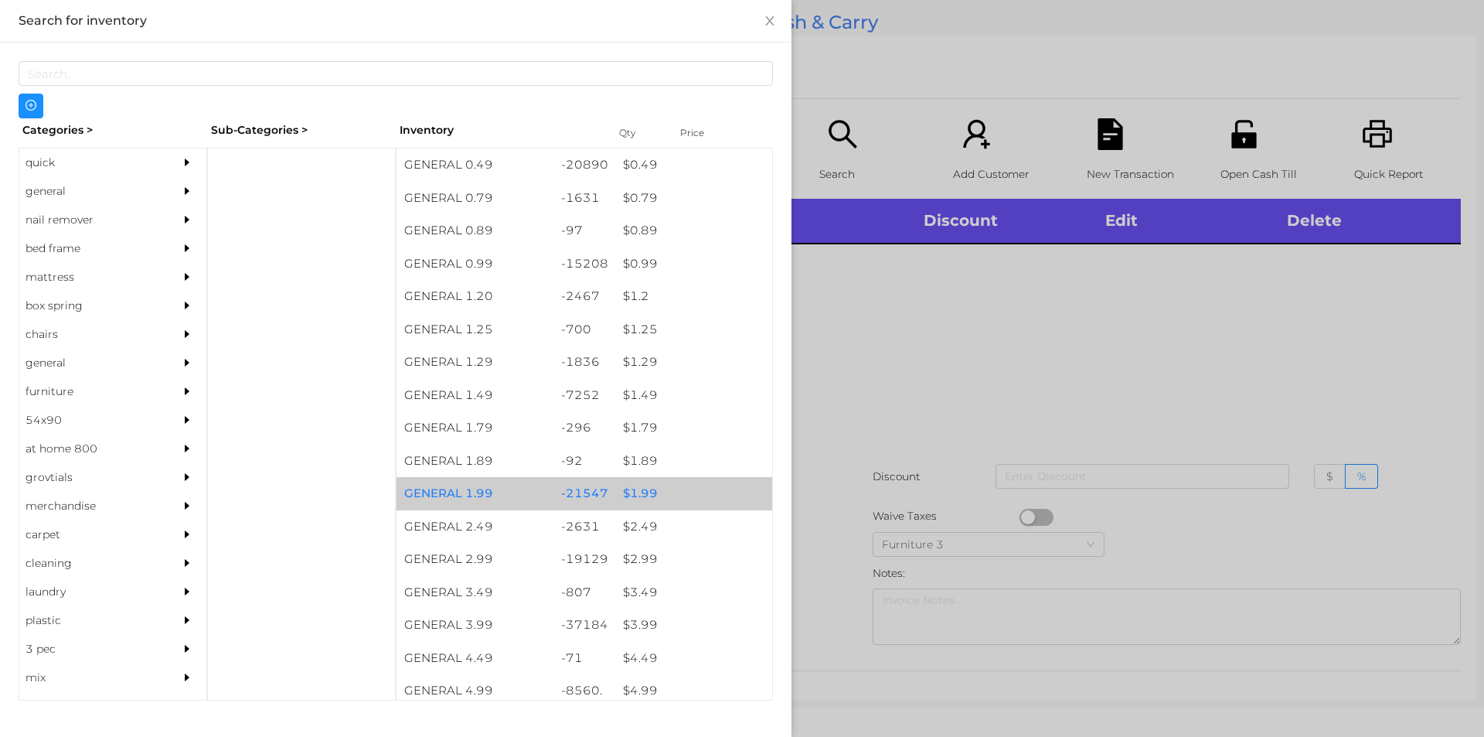
click at [621, 492] on div "$ 1.99" at bounding box center [693, 493] width 157 height 33
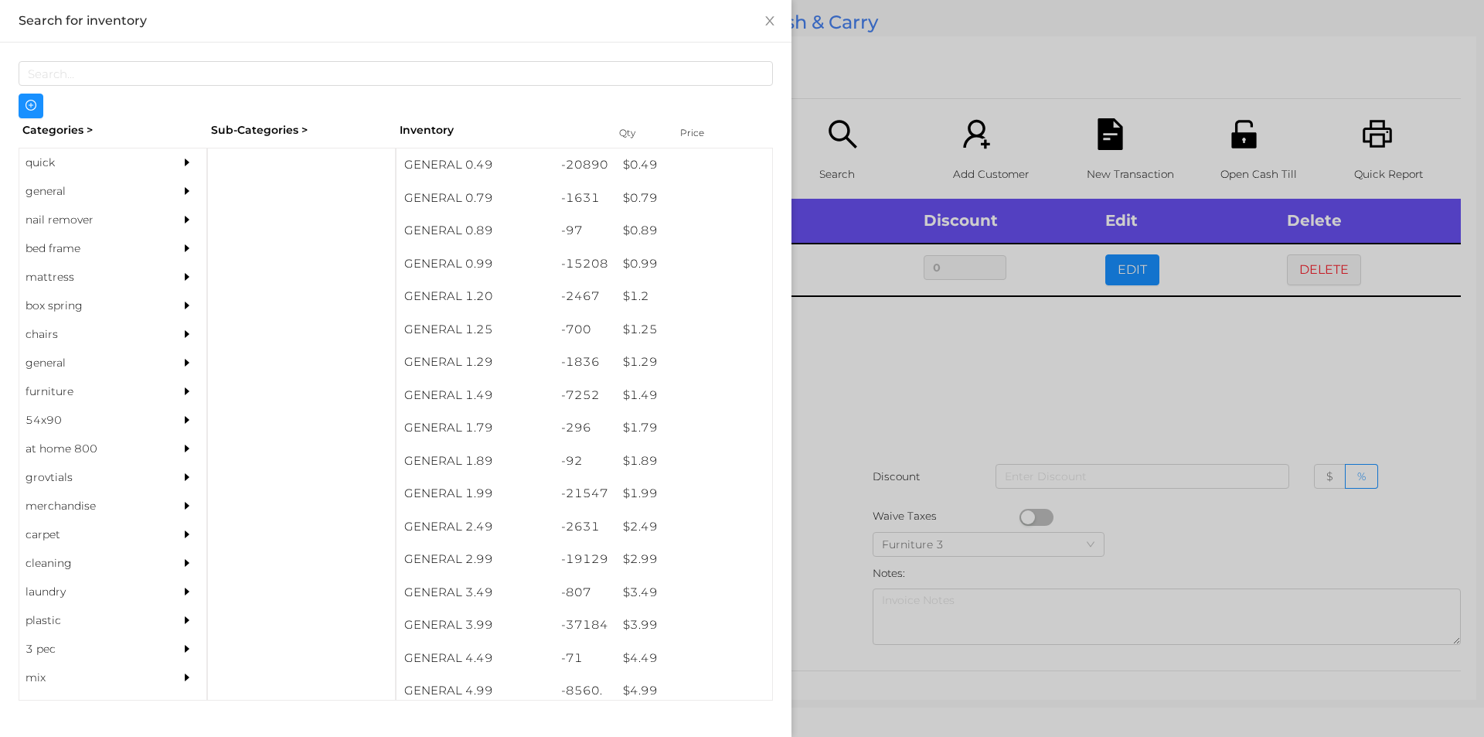
click at [858, 426] on div at bounding box center [742, 368] width 1484 height 737
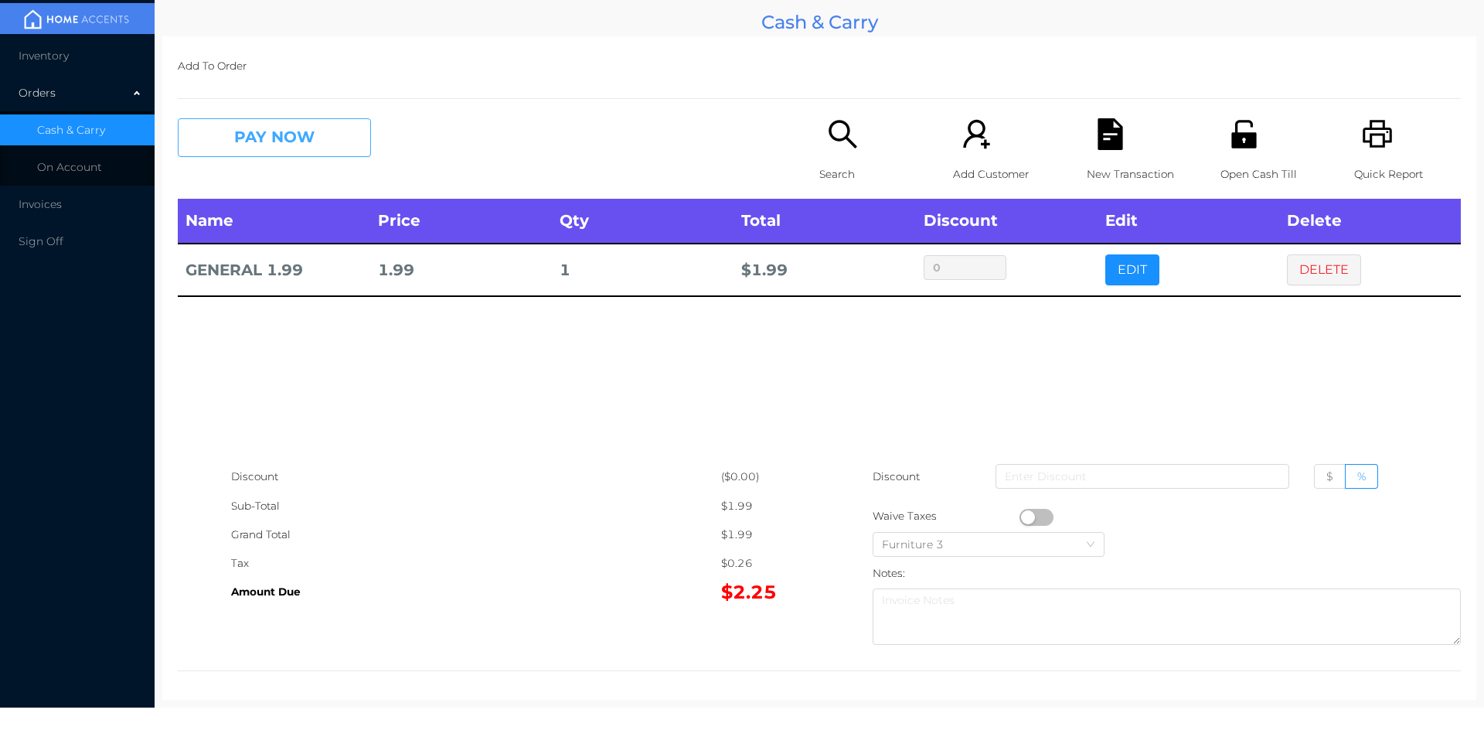
click at [267, 146] on button "PAY NOW" at bounding box center [274, 137] width 193 height 39
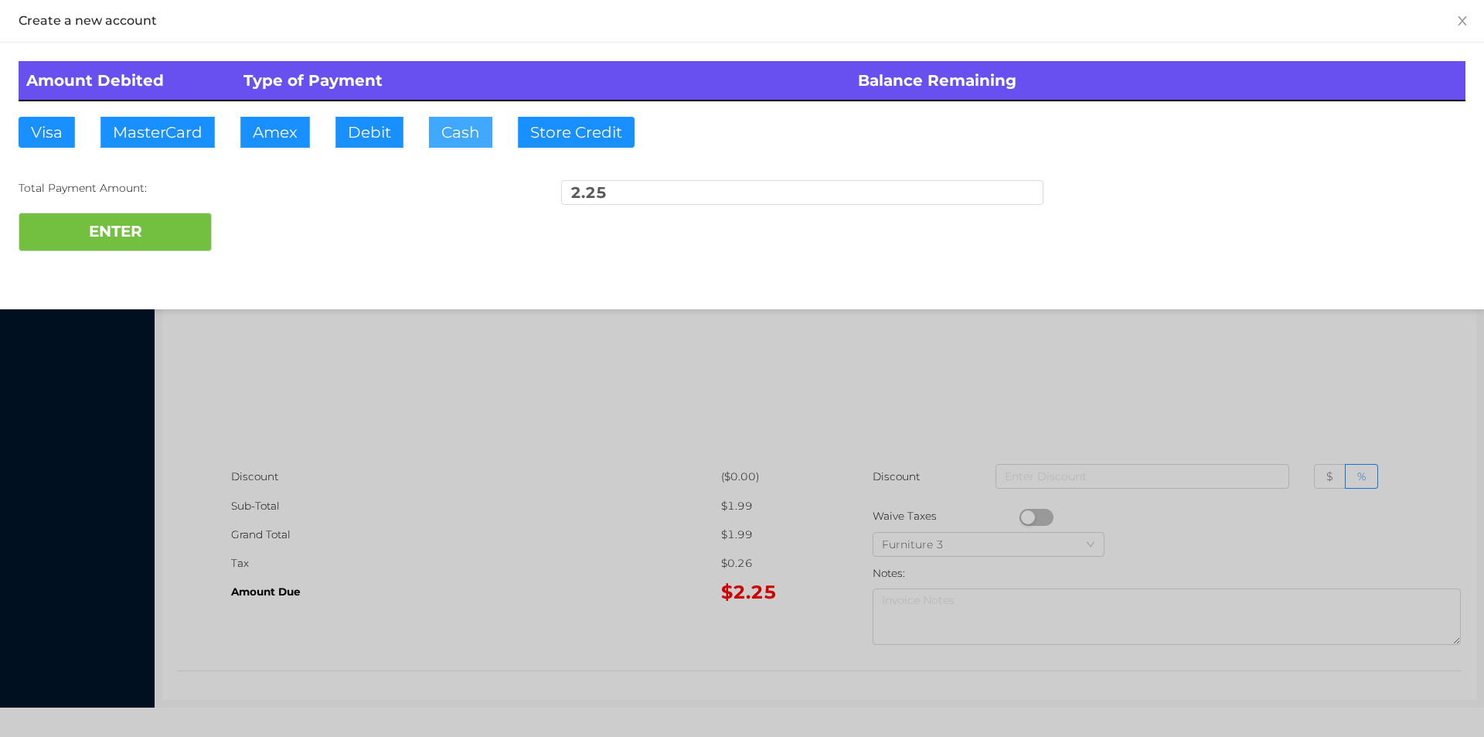
click at [448, 139] on button "Cash" at bounding box center [460, 132] width 63 height 31
click at [164, 223] on button "ENTER" at bounding box center [115, 232] width 193 height 39
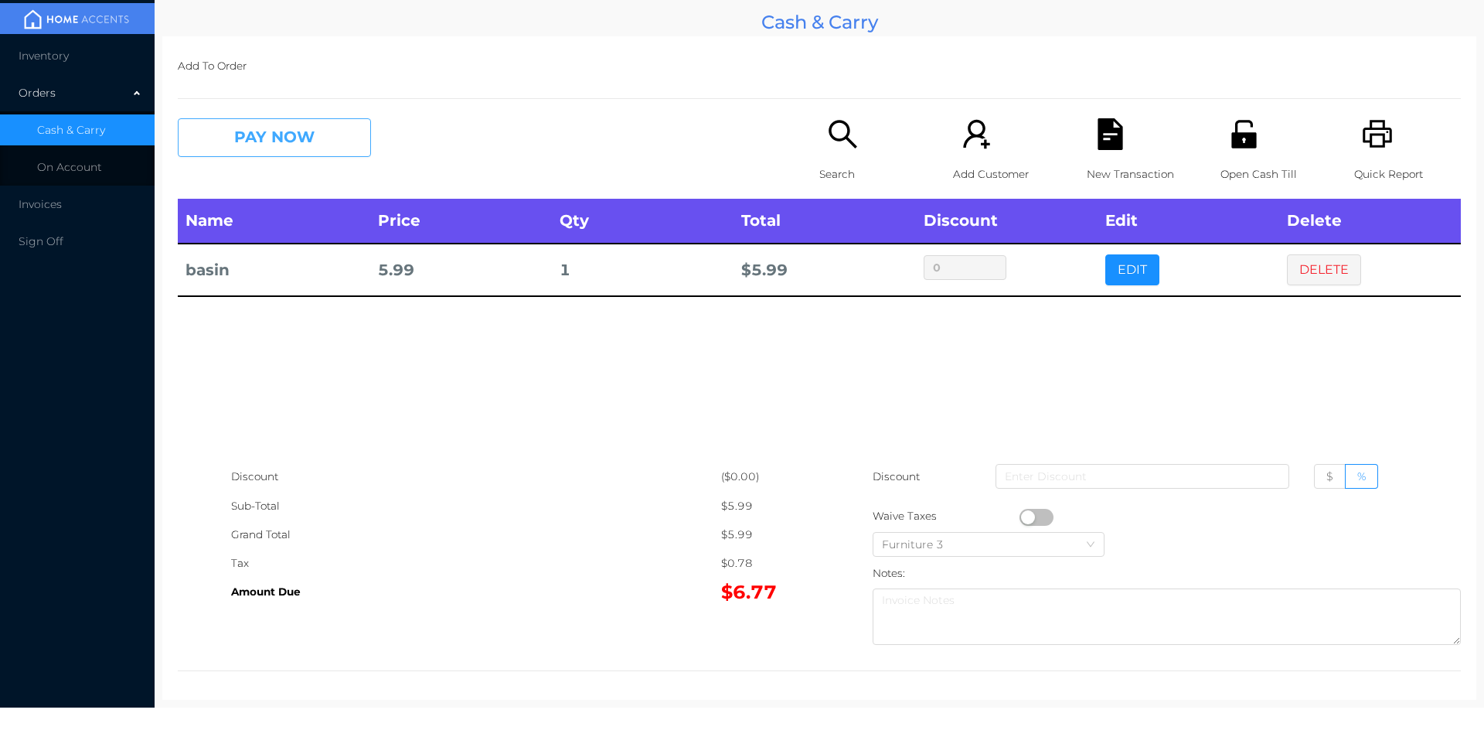
click at [257, 143] on button "PAY NOW" at bounding box center [274, 137] width 193 height 39
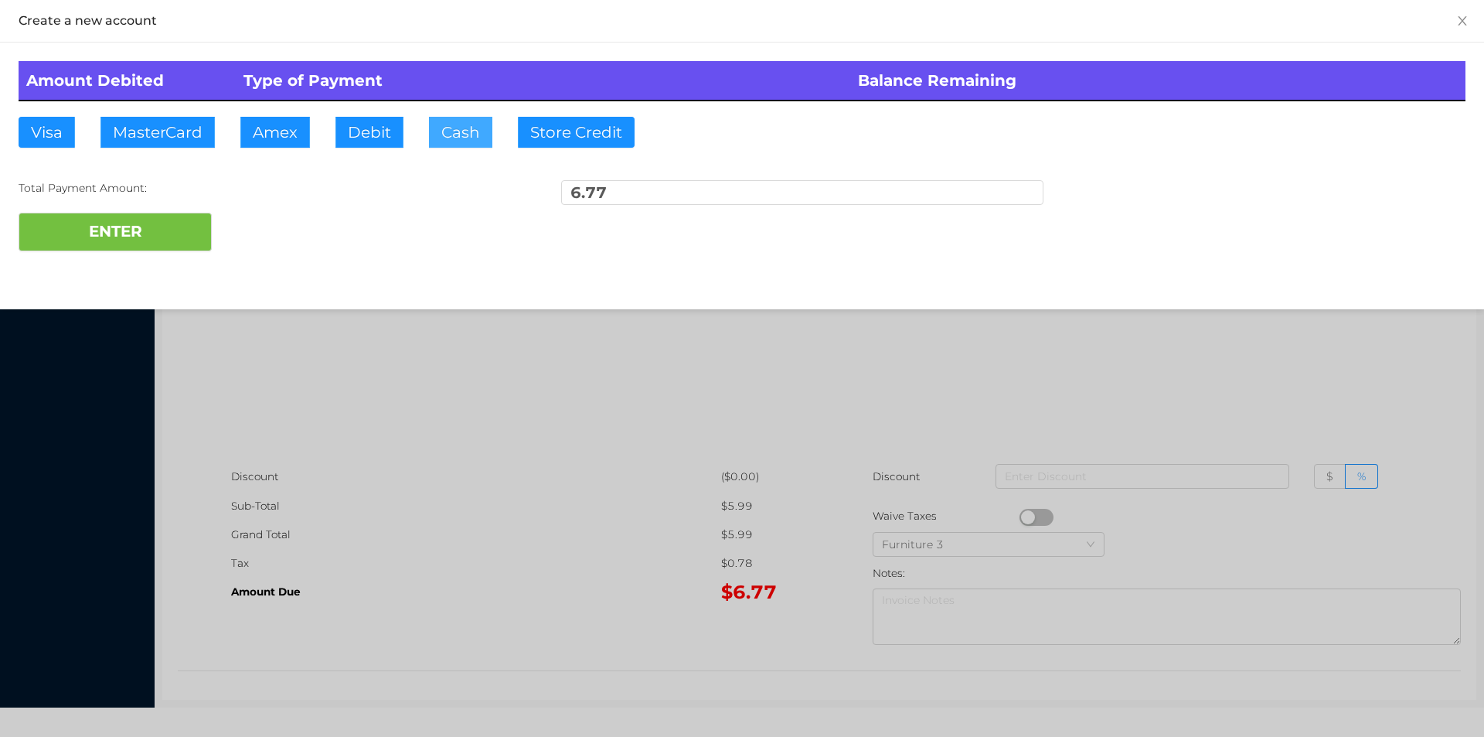
click at [441, 147] on button "Cash" at bounding box center [460, 132] width 63 height 31
click at [147, 246] on button "ENTER" at bounding box center [115, 232] width 193 height 39
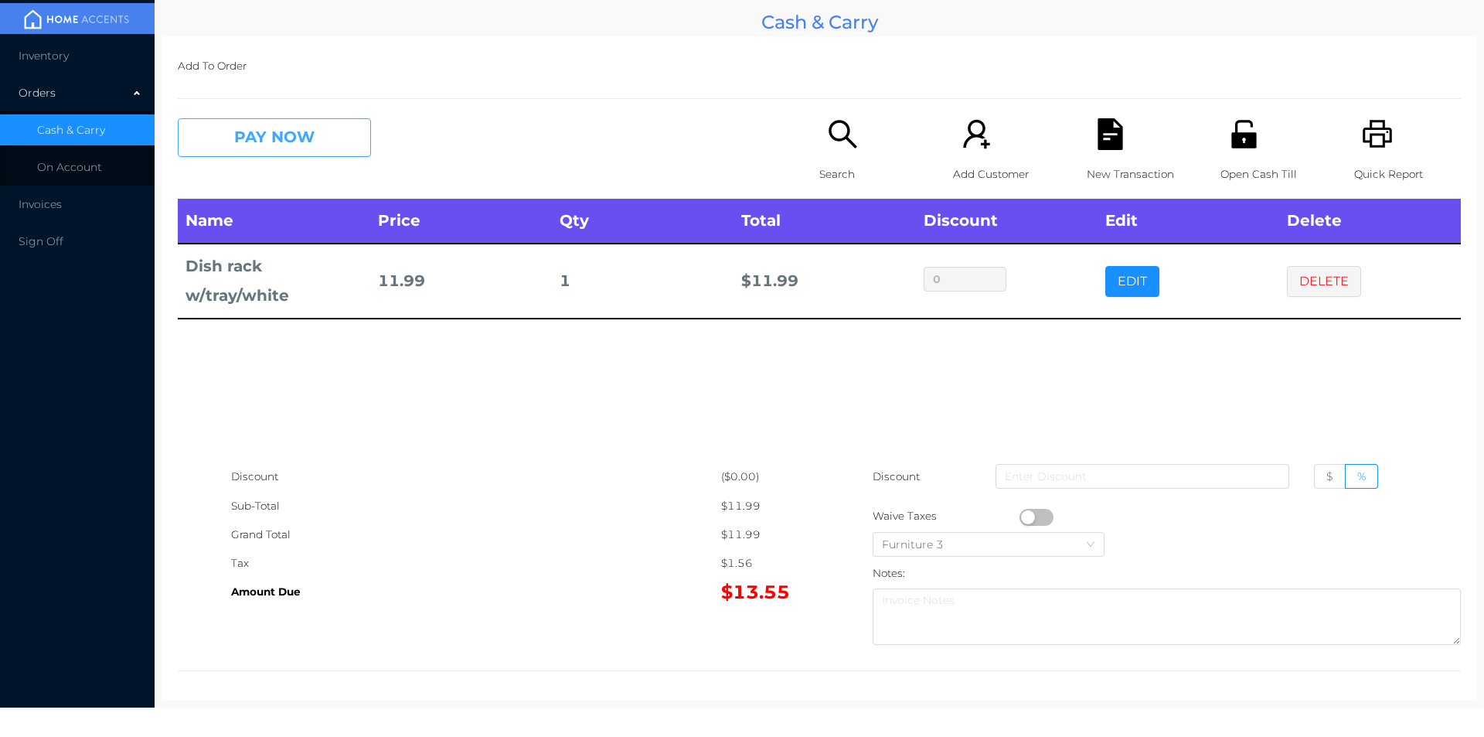
click at [282, 146] on button "PAY NOW" at bounding box center [274, 137] width 193 height 39
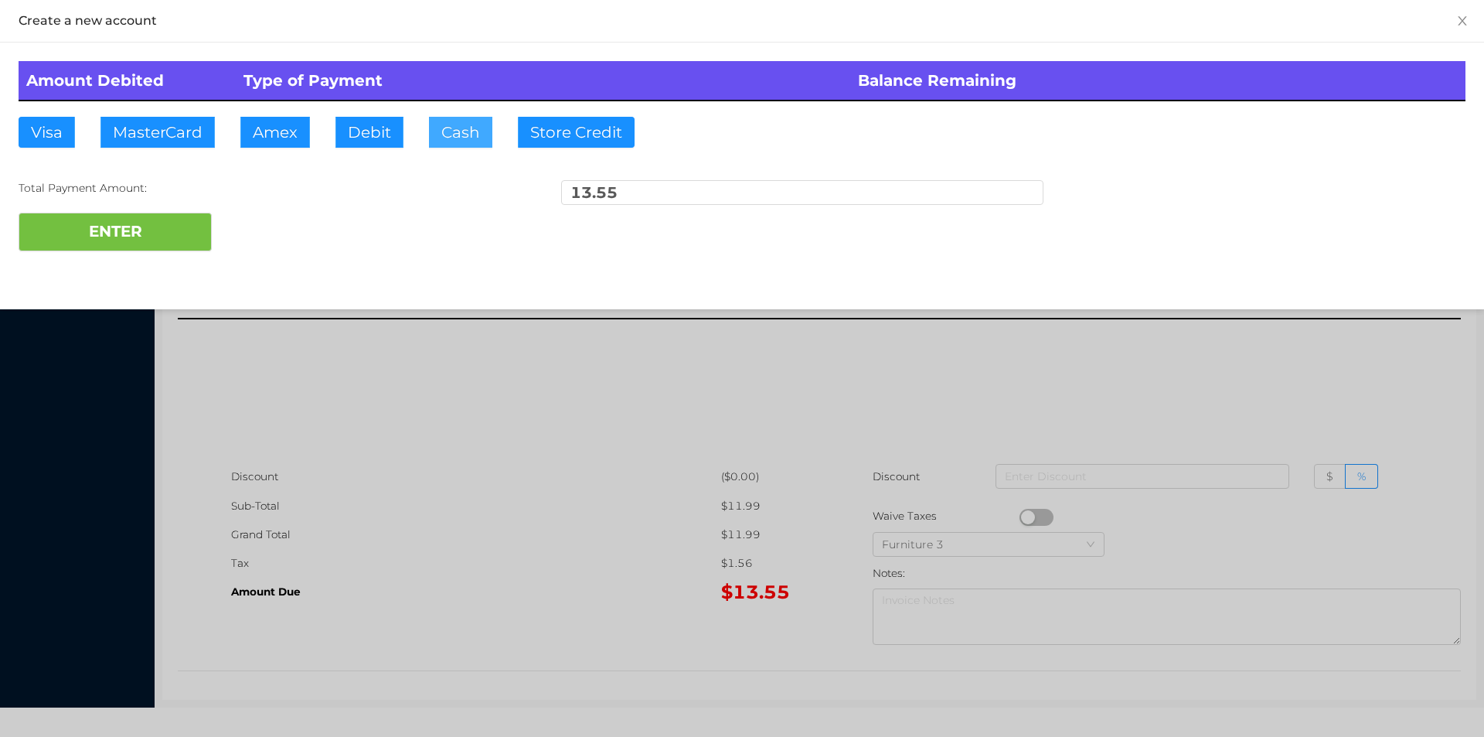
click at [453, 129] on button "Cash" at bounding box center [460, 132] width 63 height 31
type input "15."
click at [165, 234] on button "ENTER" at bounding box center [115, 232] width 193 height 39
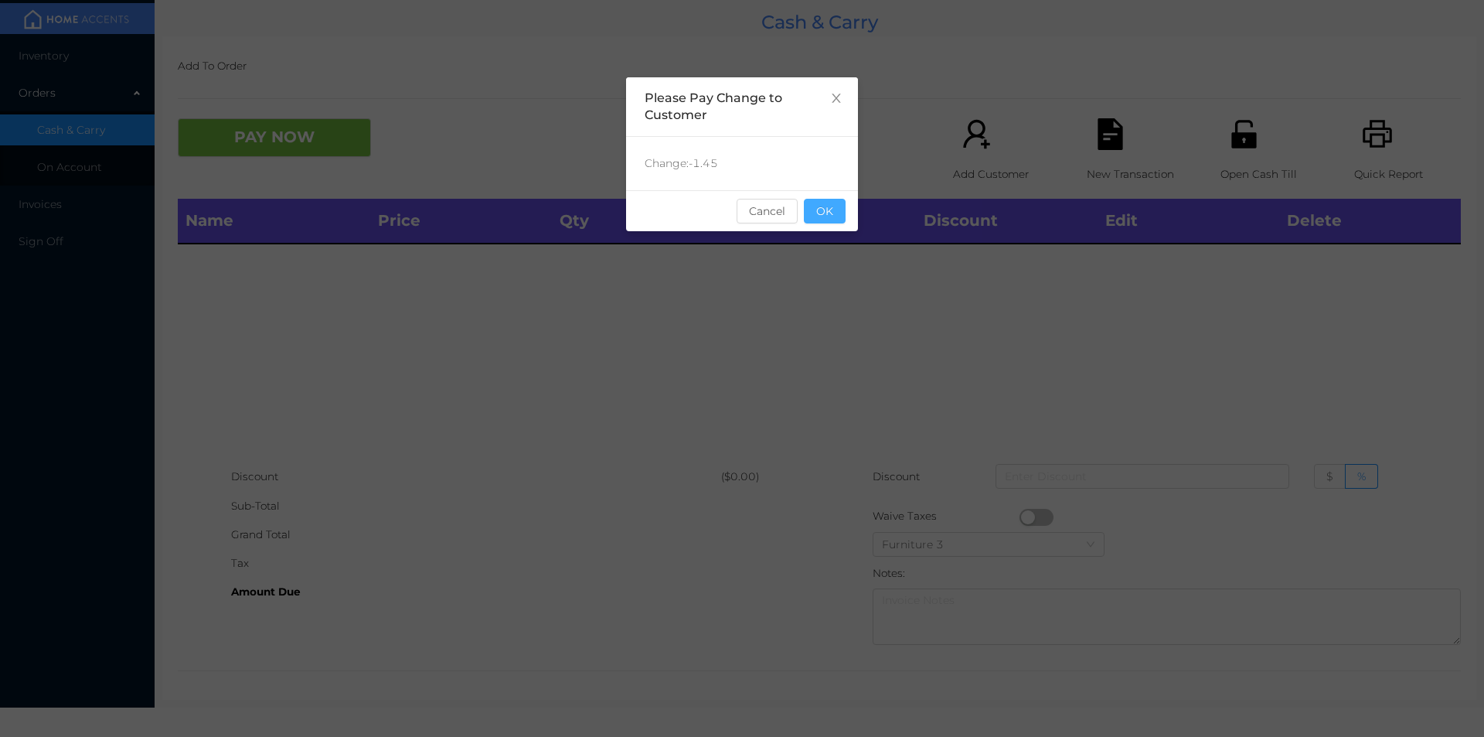
click at [832, 205] on button "OK" at bounding box center [825, 211] width 42 height 25
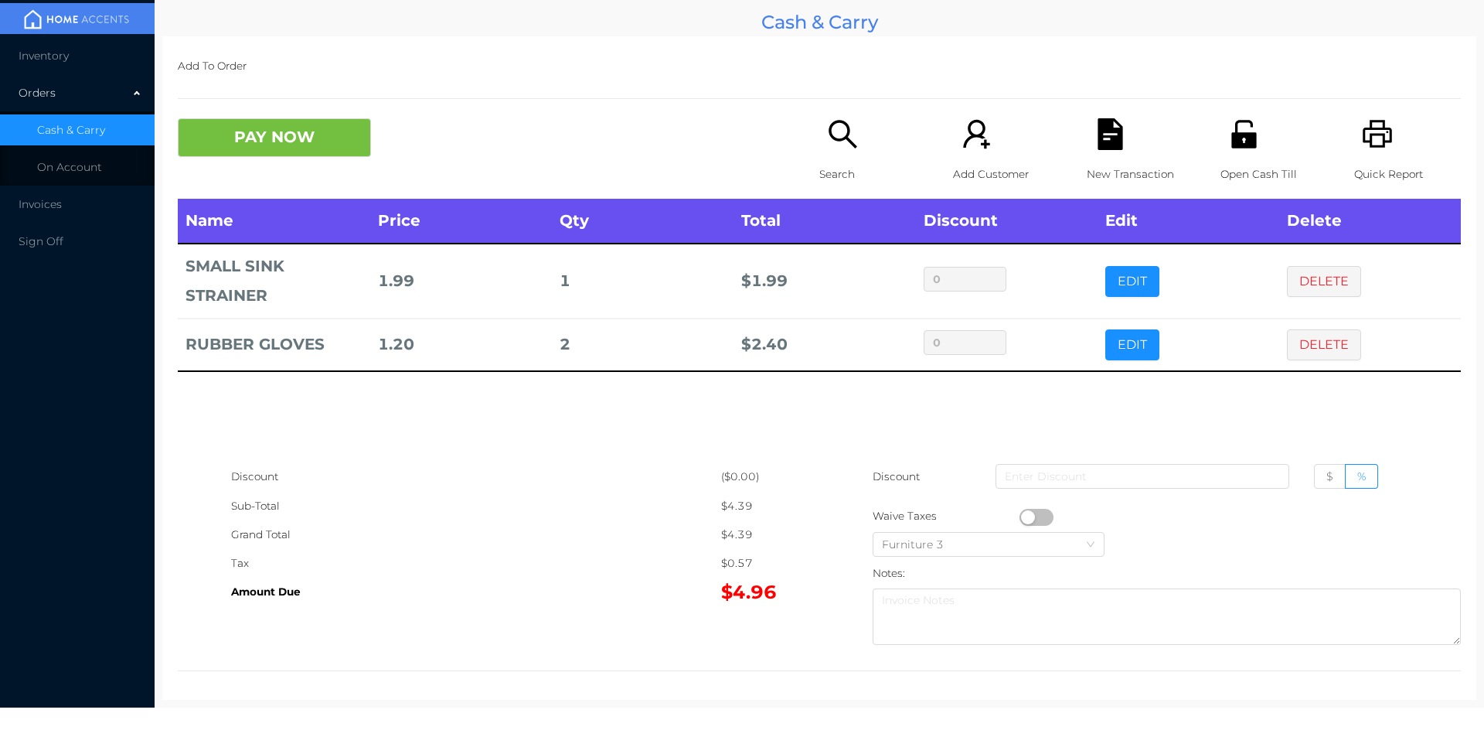
click at [832, 163] on p "Search" at bounding box center [872, 174] width 107 height 29
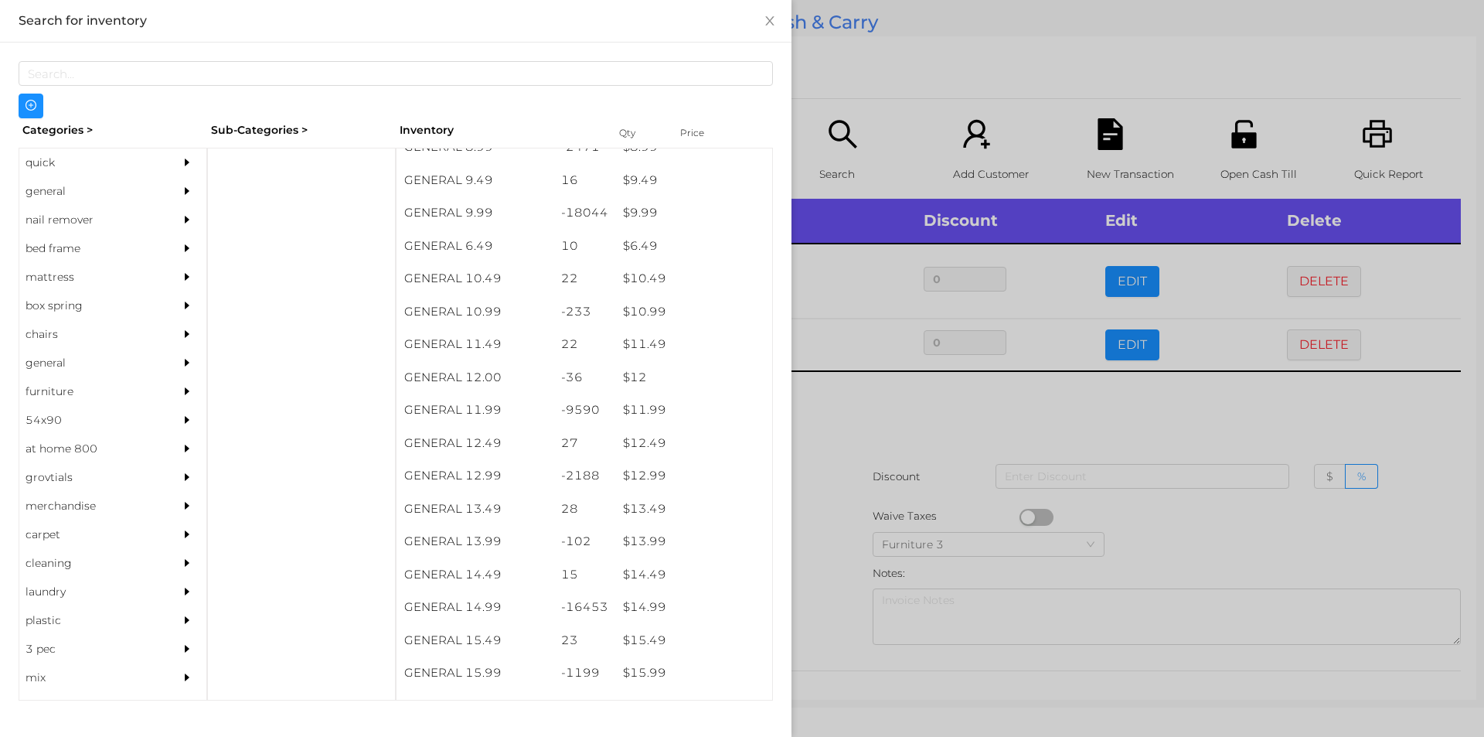
scroll to position [974, 0]
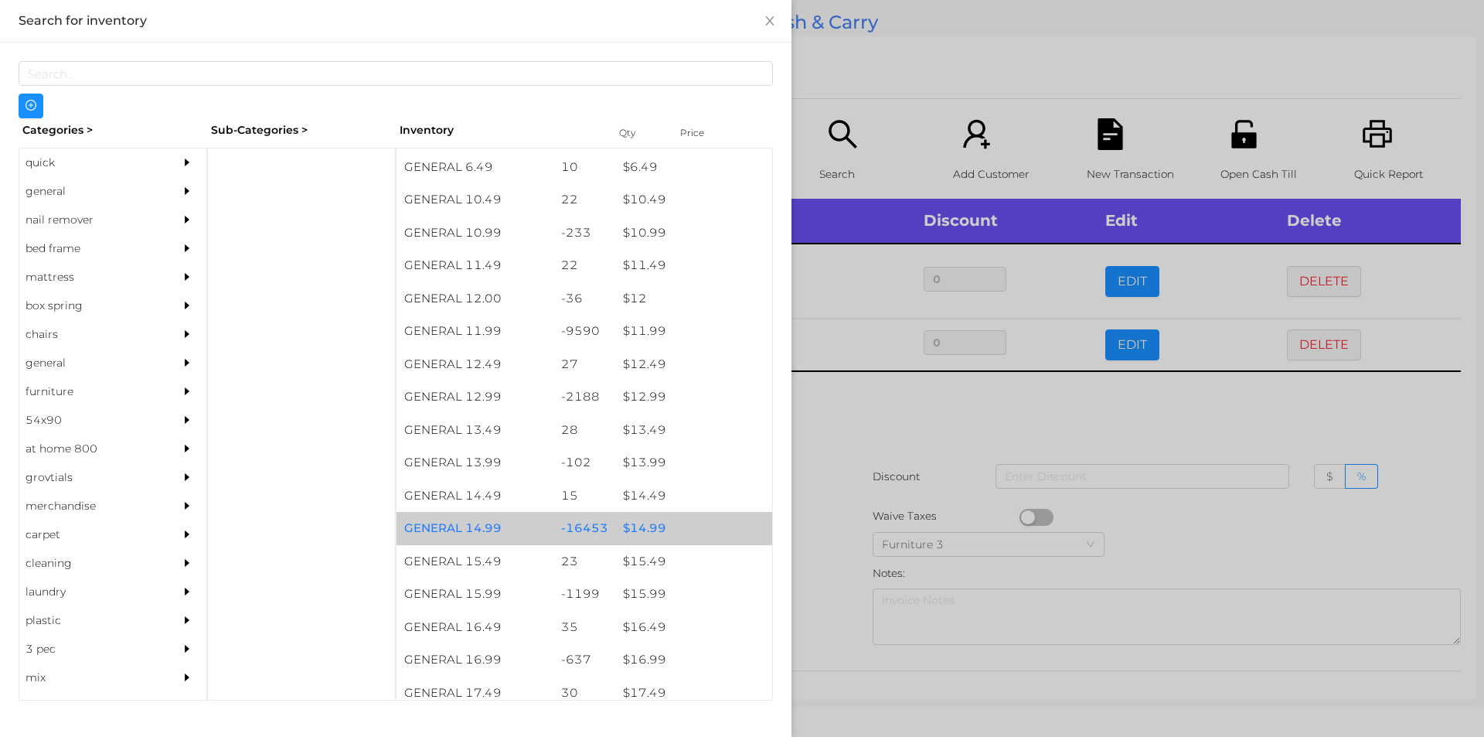
click at [645, 534] on div "$ 14.99" at bounding box center [693, 528] width 157 height 33
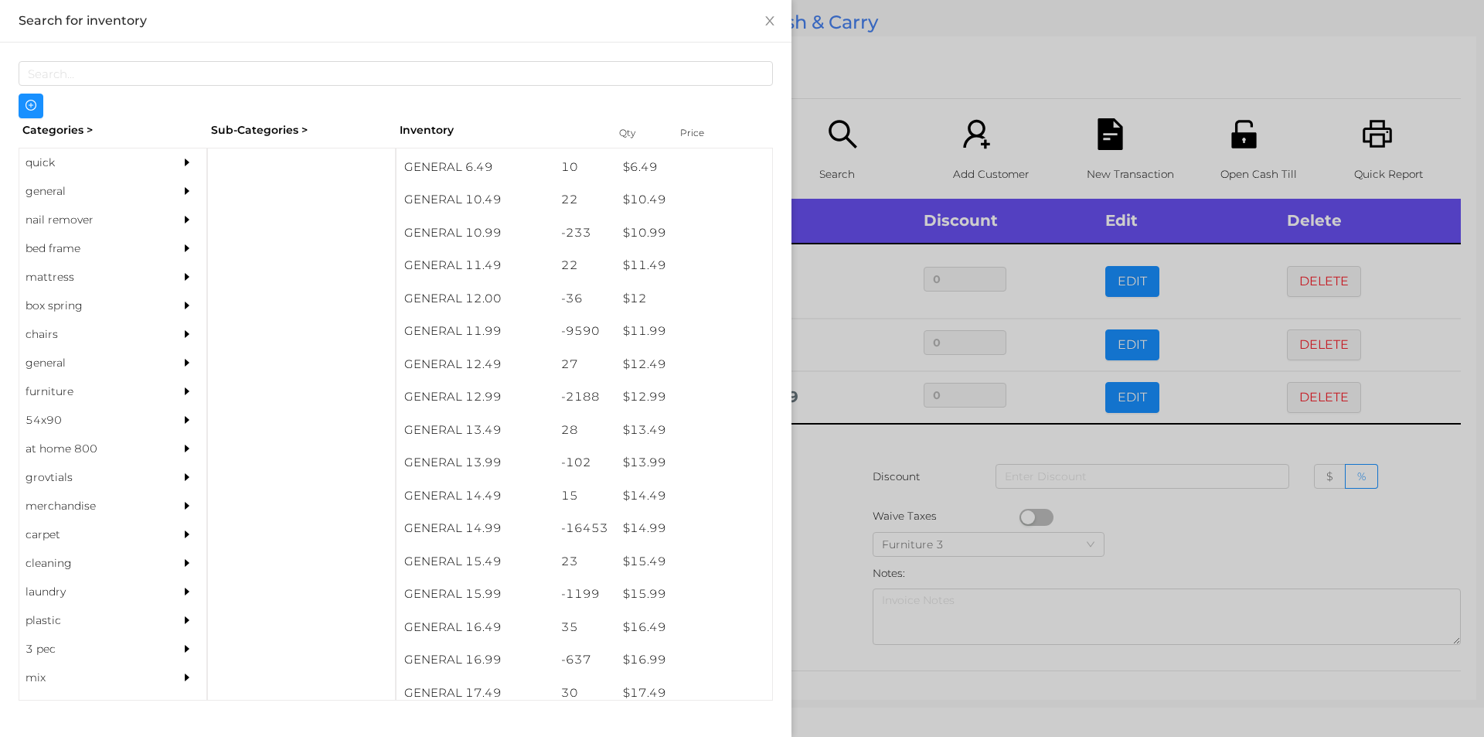
click at [842, 549] on div at bounding box center [742, 368] width 1484 height 737
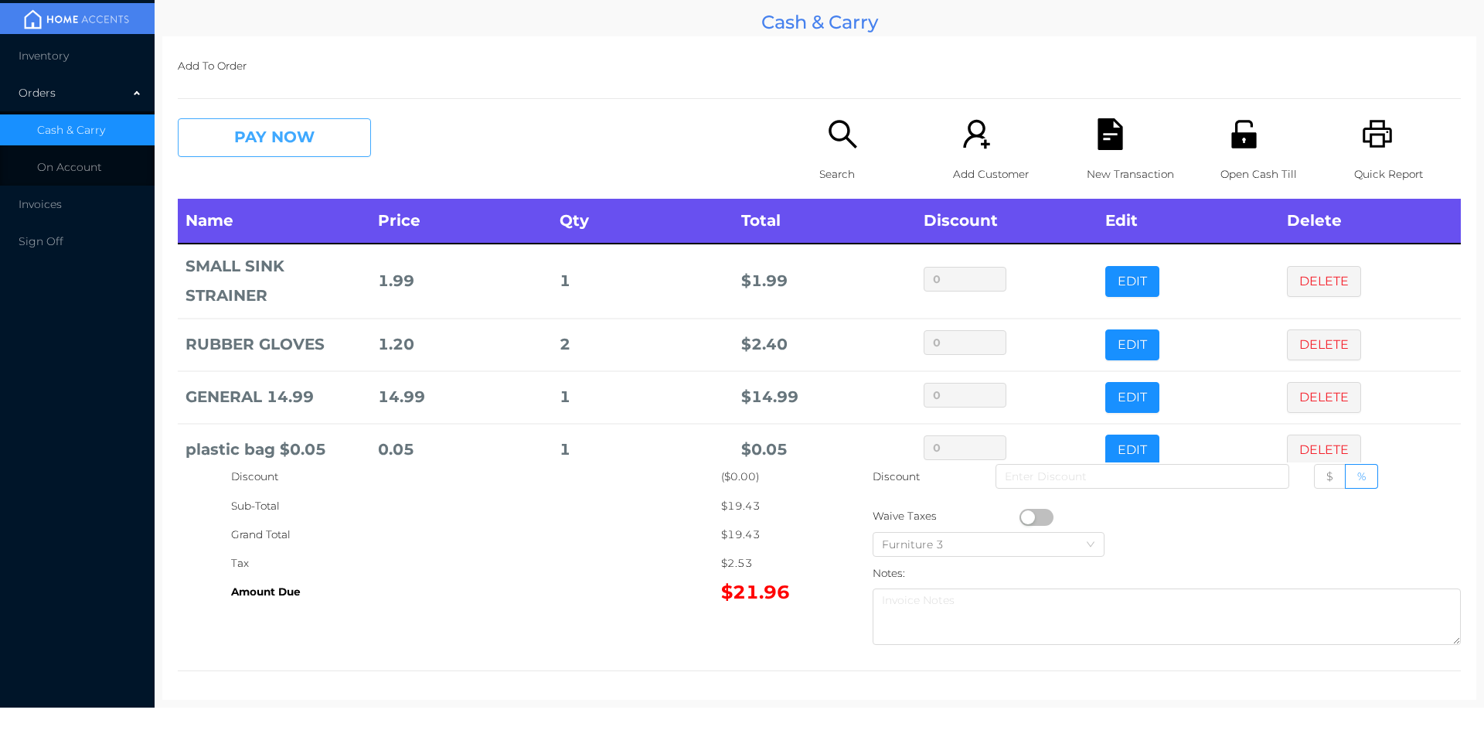
click at [254, 135] on button "PAY NOW" at bounding box center [274, 137] width 193 height 39
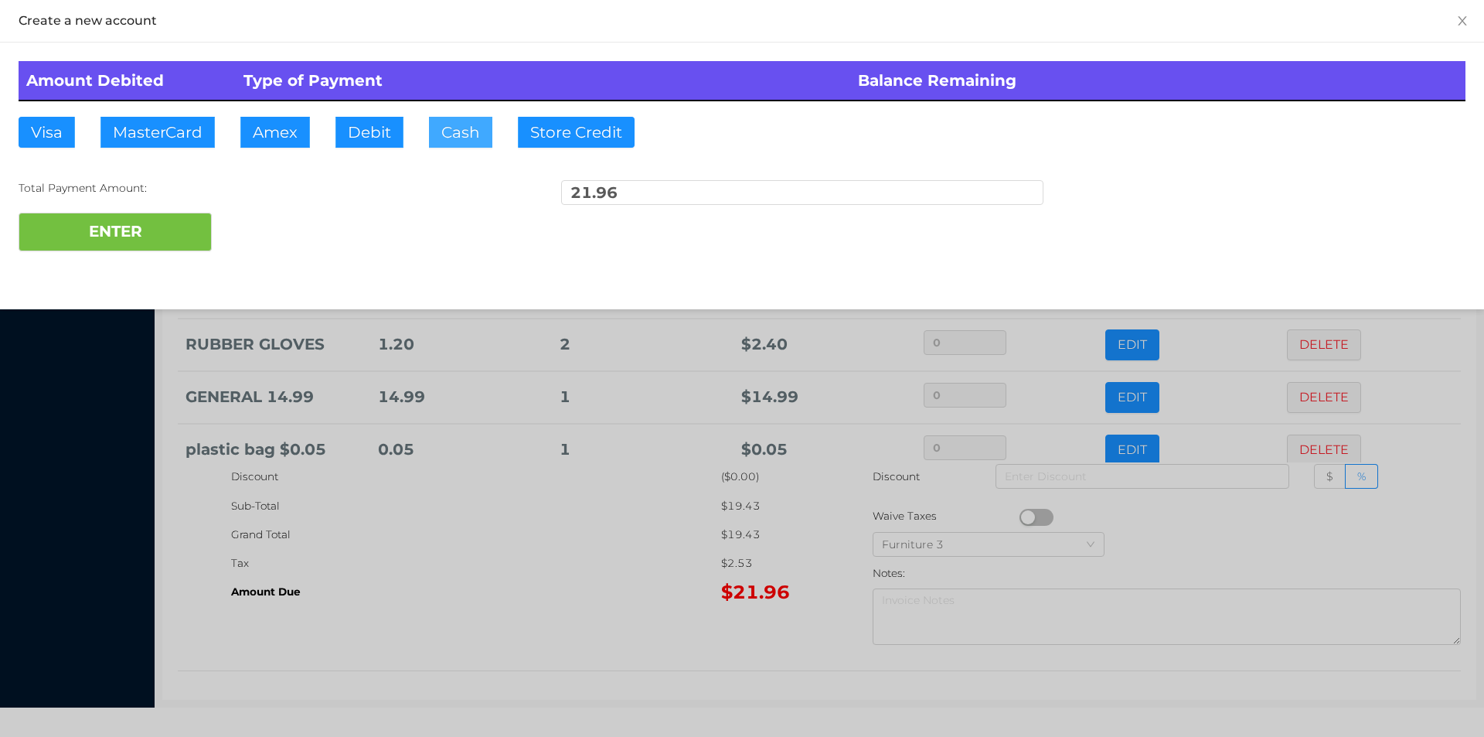
click at [462, 131] on button "Cash" at bounding box center [460, 132] width 63 height 31
click at [129, 226] on button "ENTER" at bounding box center [115, 232] width 193 height 39
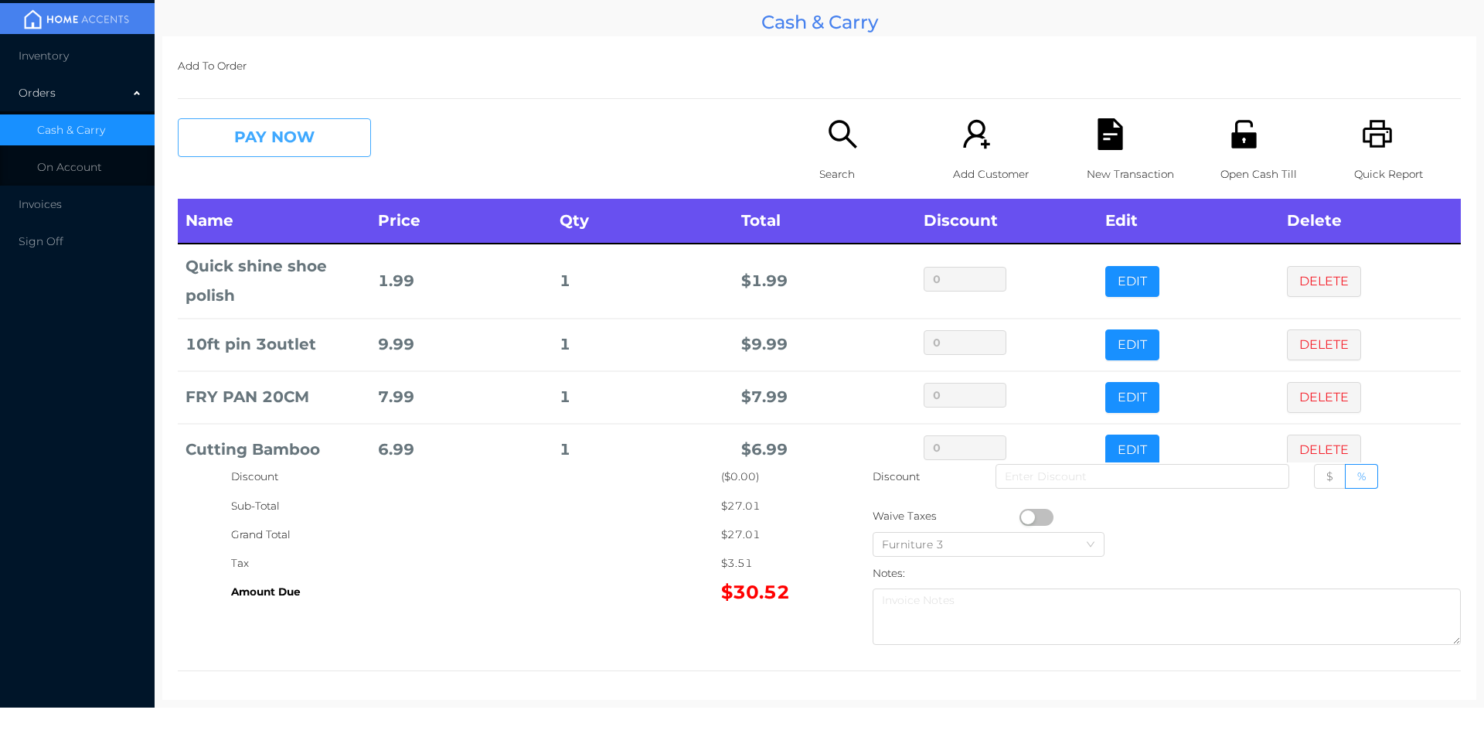
click at [321, 142] on button "PAY NOW" at bounding box center [274, 137] width 193 height 39
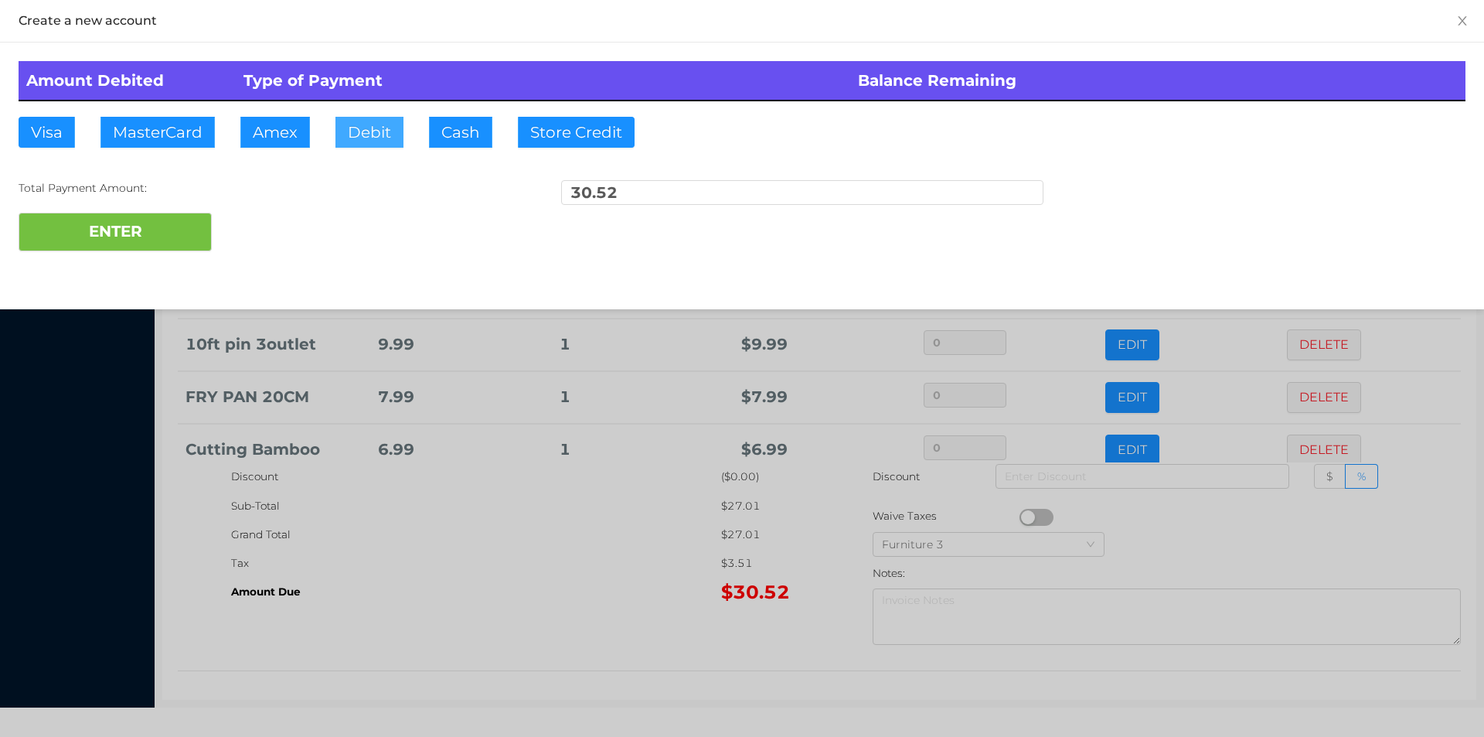
click at [352, 136] on button "Debit" at bounding box center [369, 132] width 68 height 31
click at [356, 121] on button "Debit" at bounding box center [369, 132] width 68 height 31
click at [180, 233] on button "ENTER" at bounding box center [115, 232] width 193 height 39
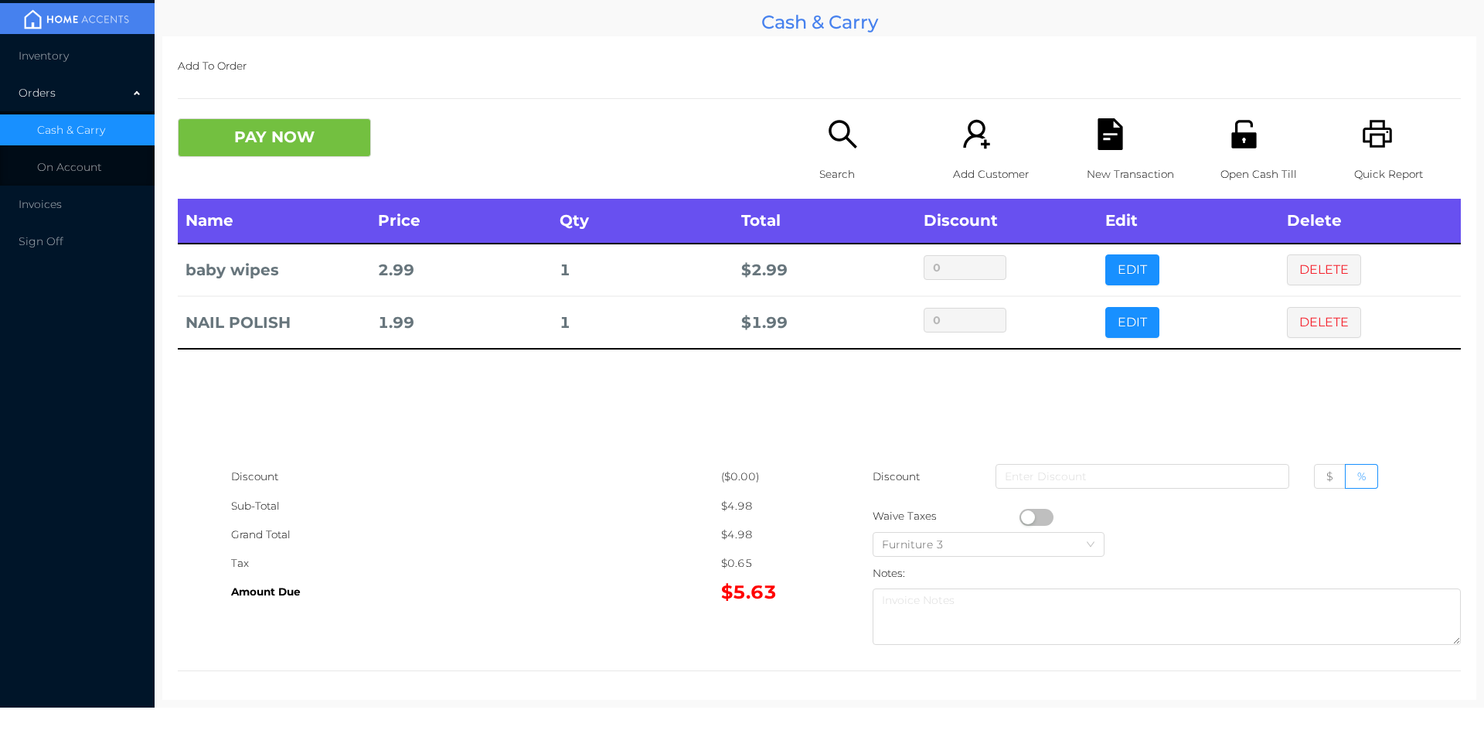
click at [849, 170] on p "Search" at bounding box center [872, 174] width 107 height 29
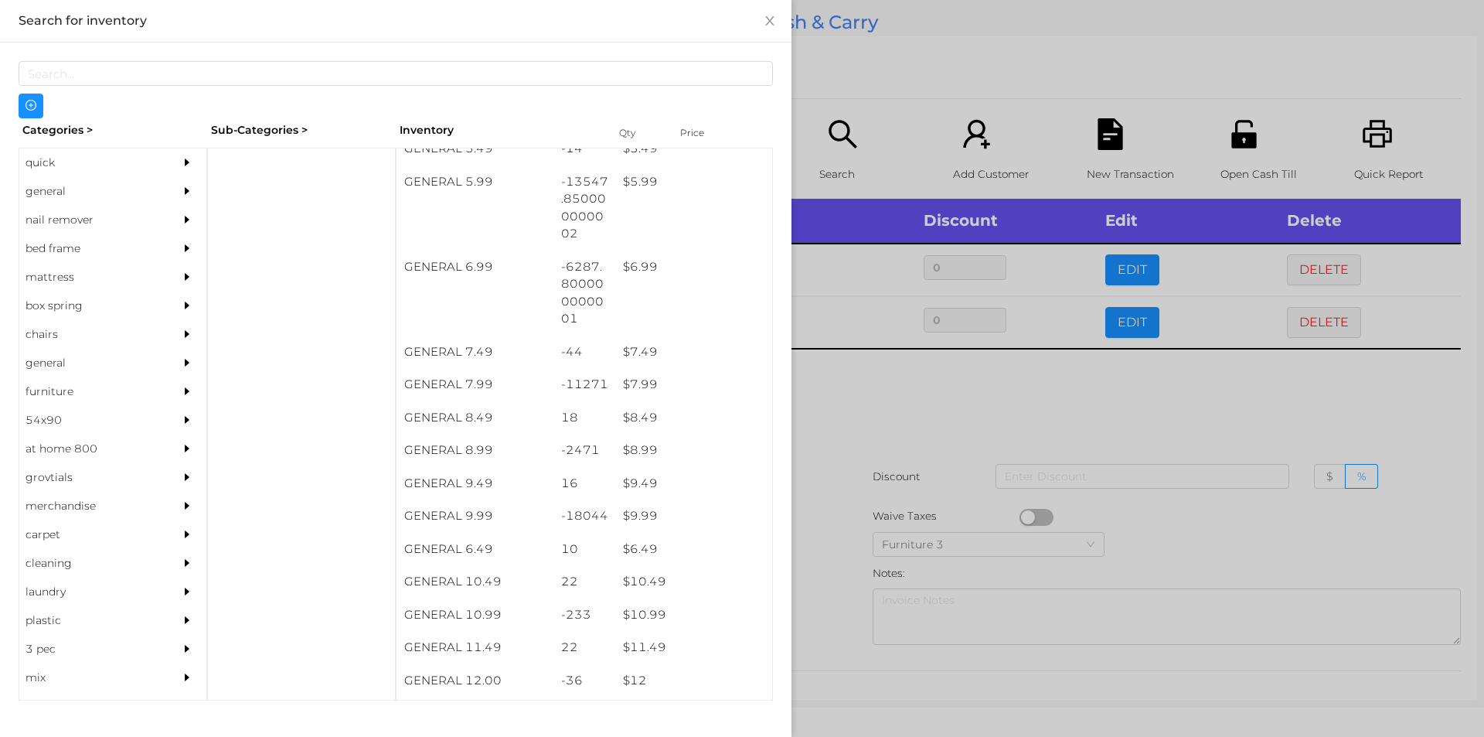
scroll to position [596, 0]
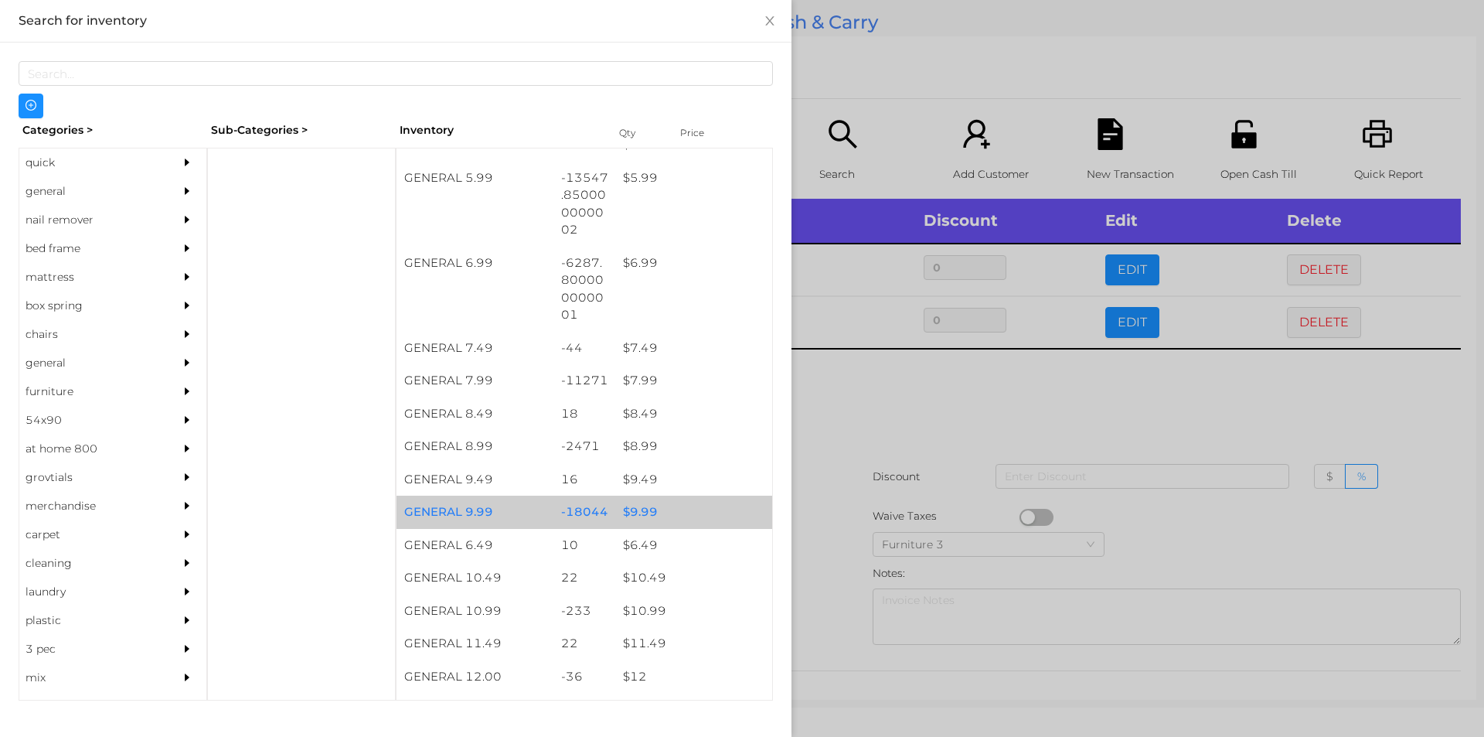
click at [634, 512] on div "$ 9.99" at bounding box center [693, 511] width 157 height 33
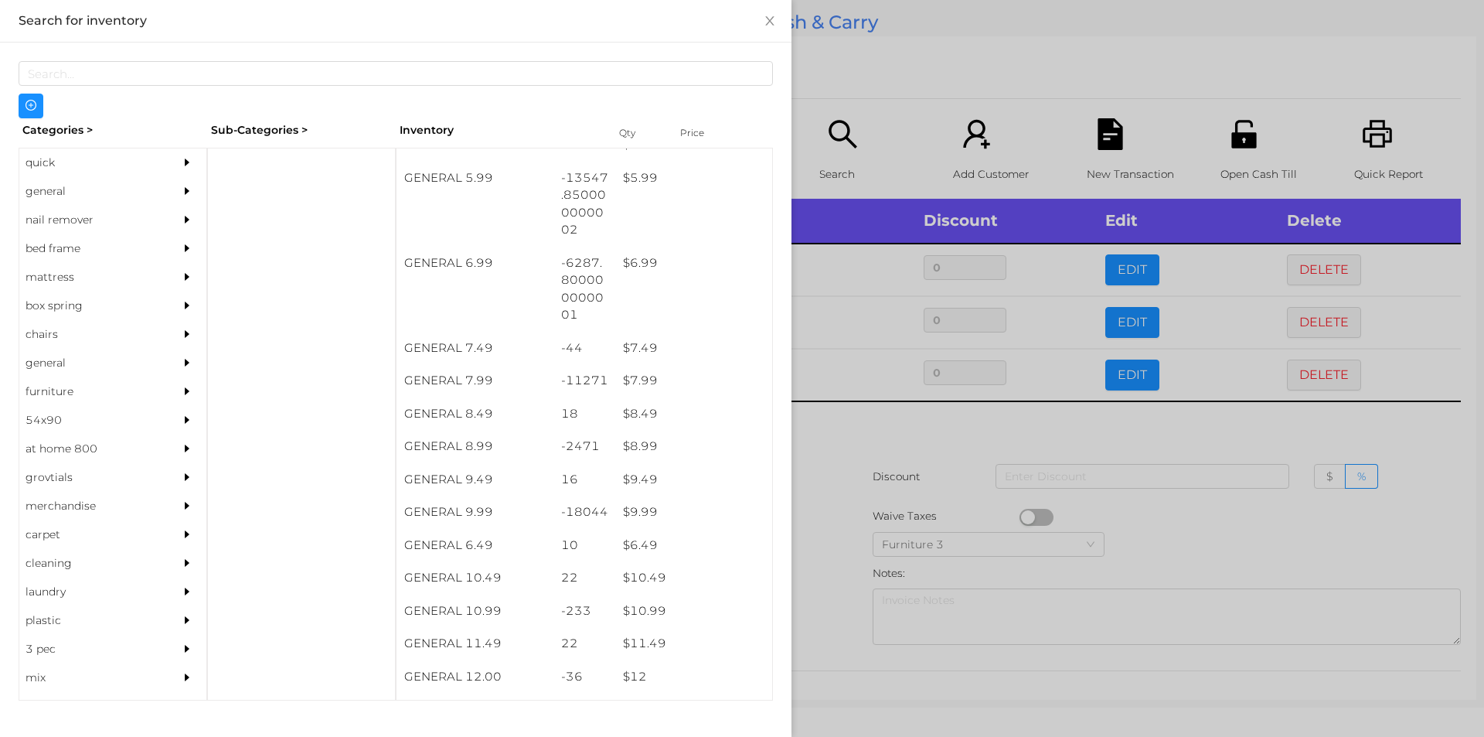
click at [832, 537] on div at bounding box center [742, 368] width 1484 height 737
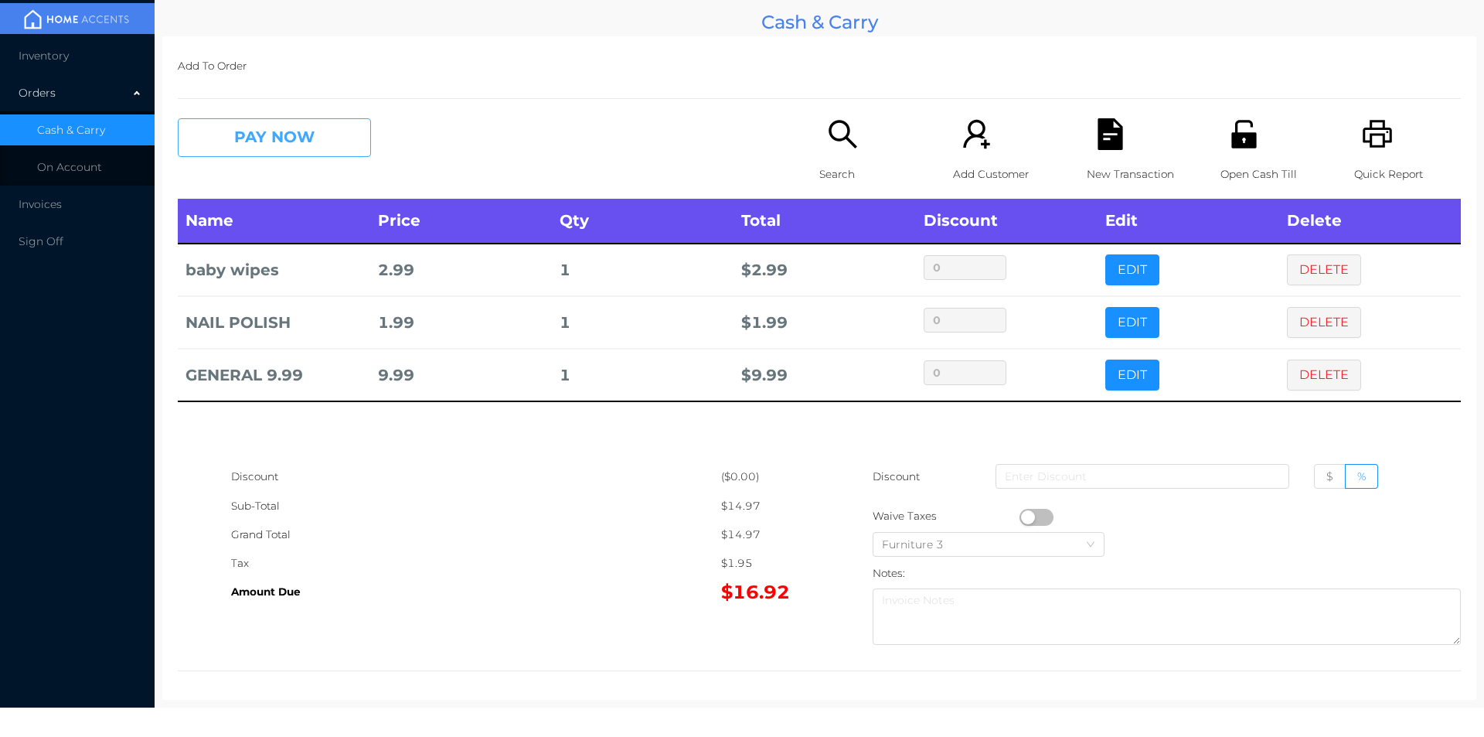
click at [264, 142] on button "PAY NOW" at bounding box center [274, 137] width 193 height 39
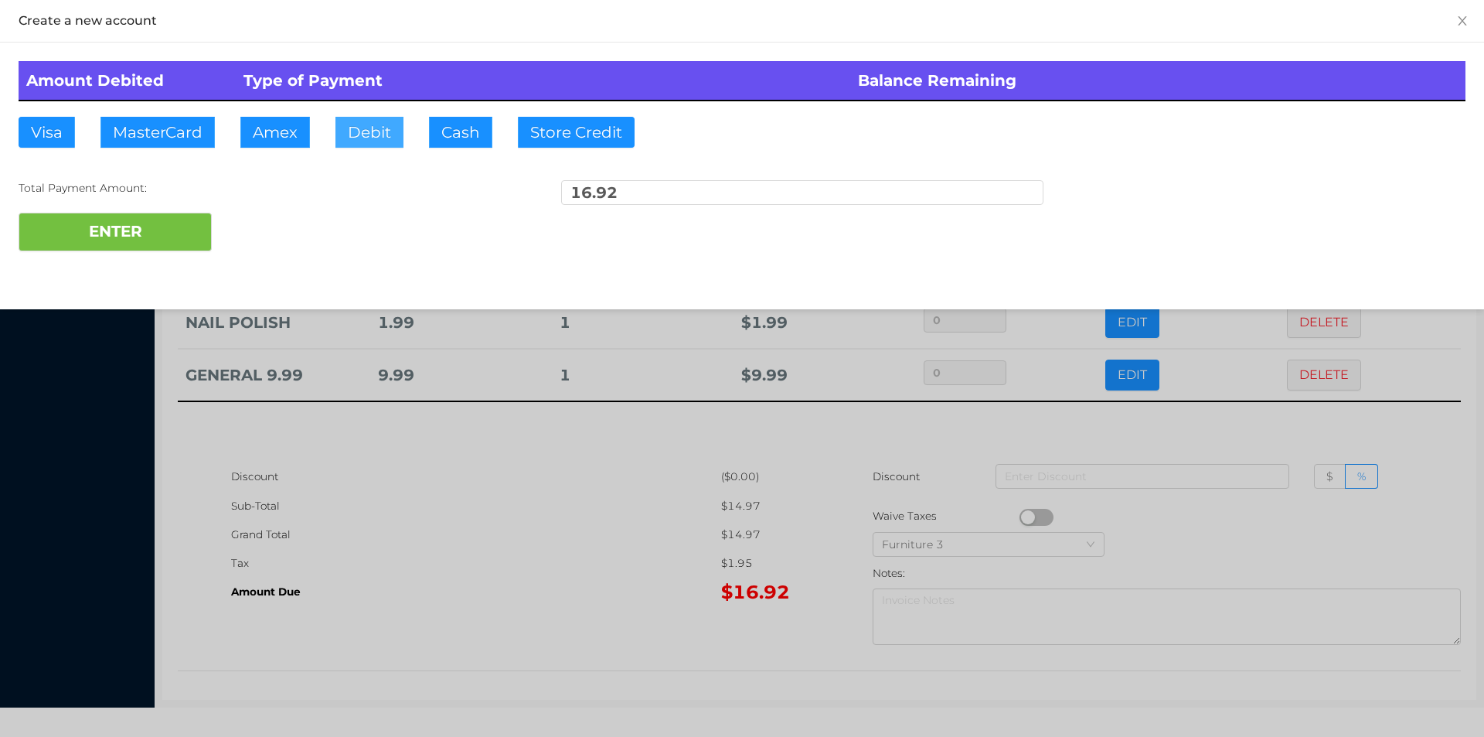
click at [349, 142] on button "Debit" at bounding box center [369, 132] width 68 height 31
type input "20."
click at [162, 245] on button "ENTER" at bounding box center [115, 232] width 193 height 39
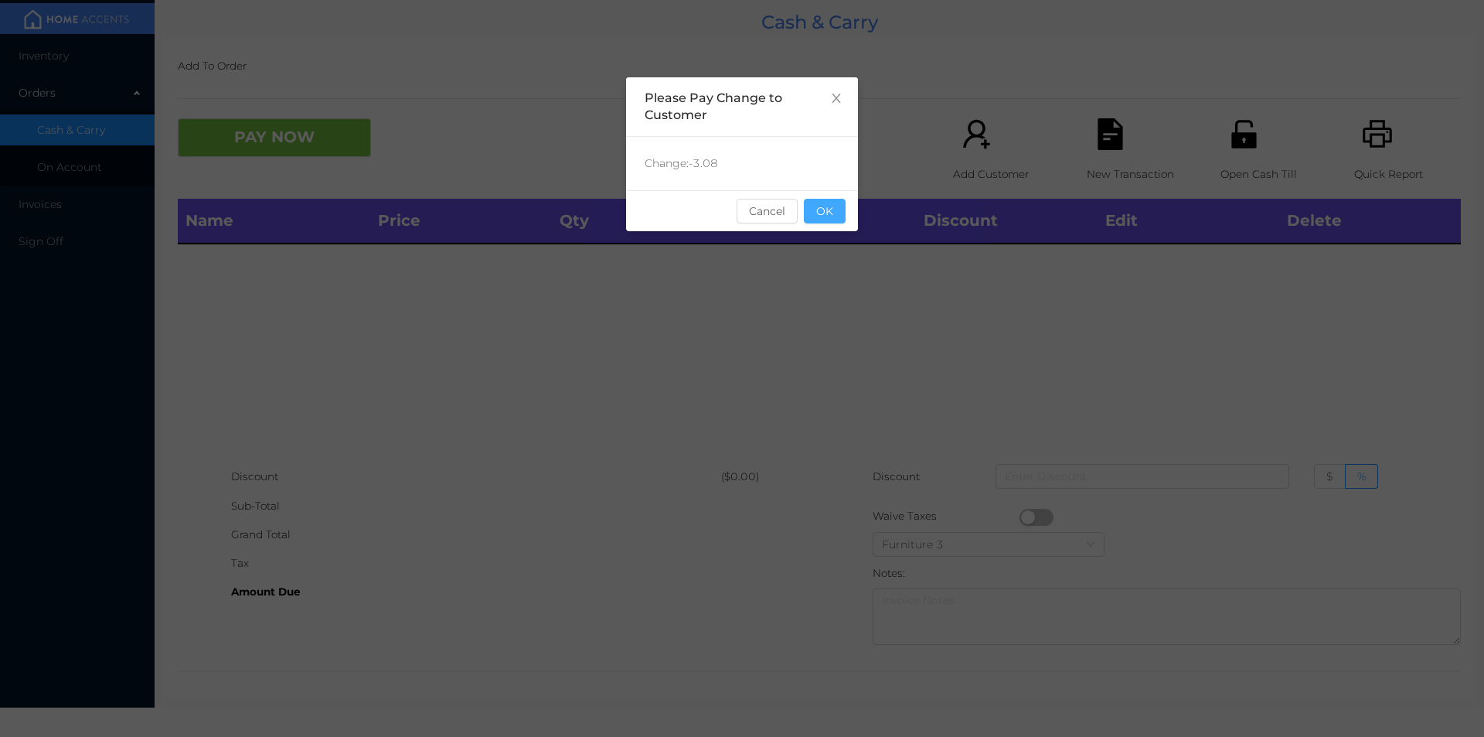
click at [827, 223] on button "OK" at bounding box center [825, 211] width 42 height 25
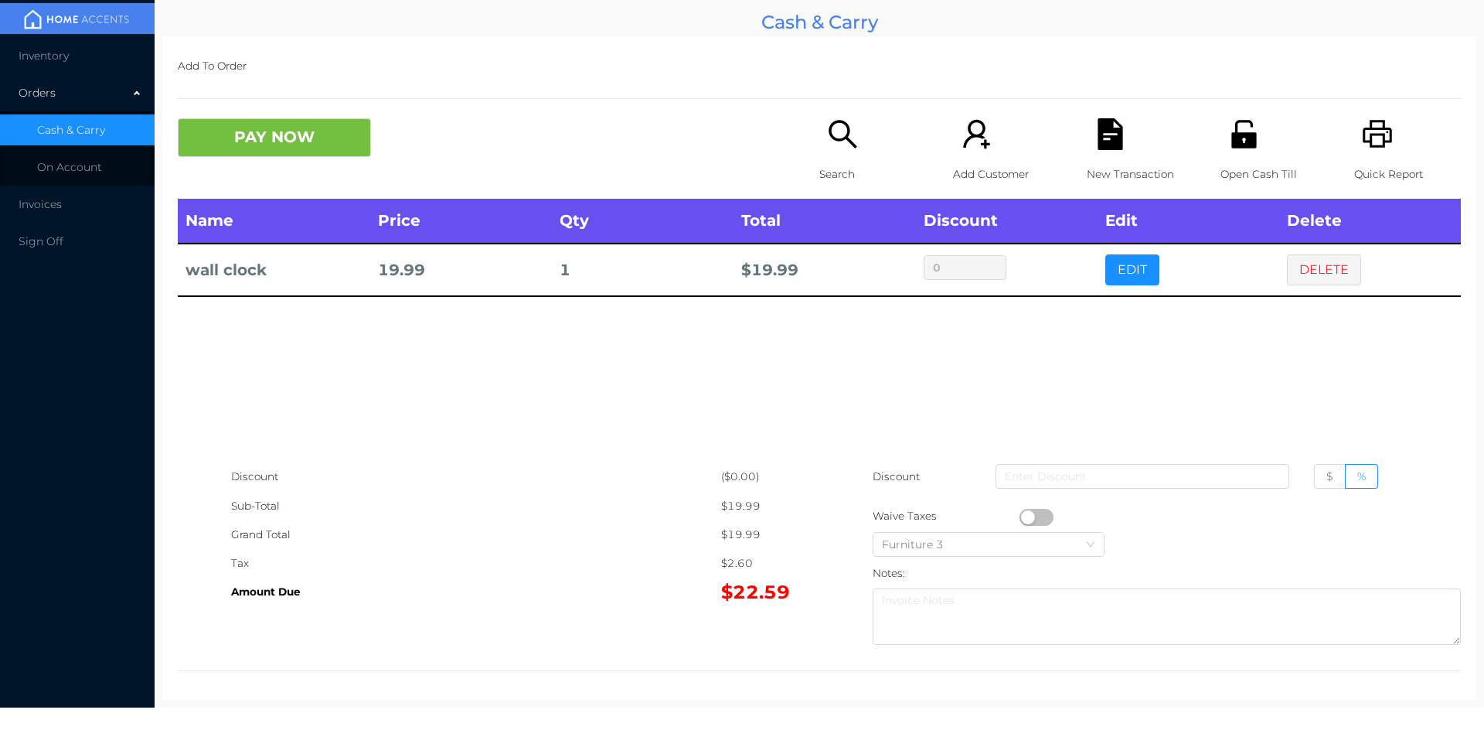
click at [303, 151] on button "PAY NOW" at bounding box center [274, 137] width 193 height 39
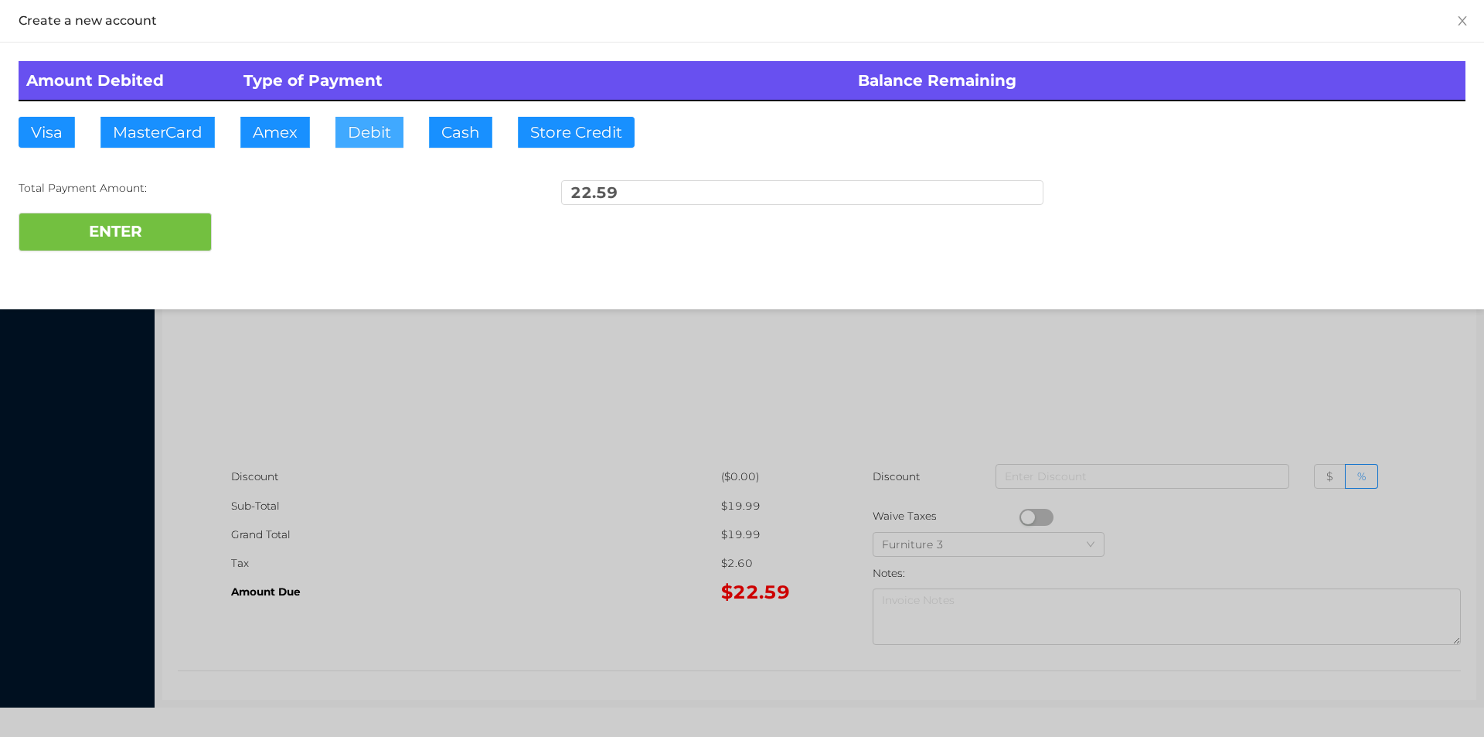
click at [372, 136] on button "Debit" at bounding box center [369, 132] width 68 height 31
click at [191, 218] on button "ENTER" at bounding box center [115, 232] width 193 height 39
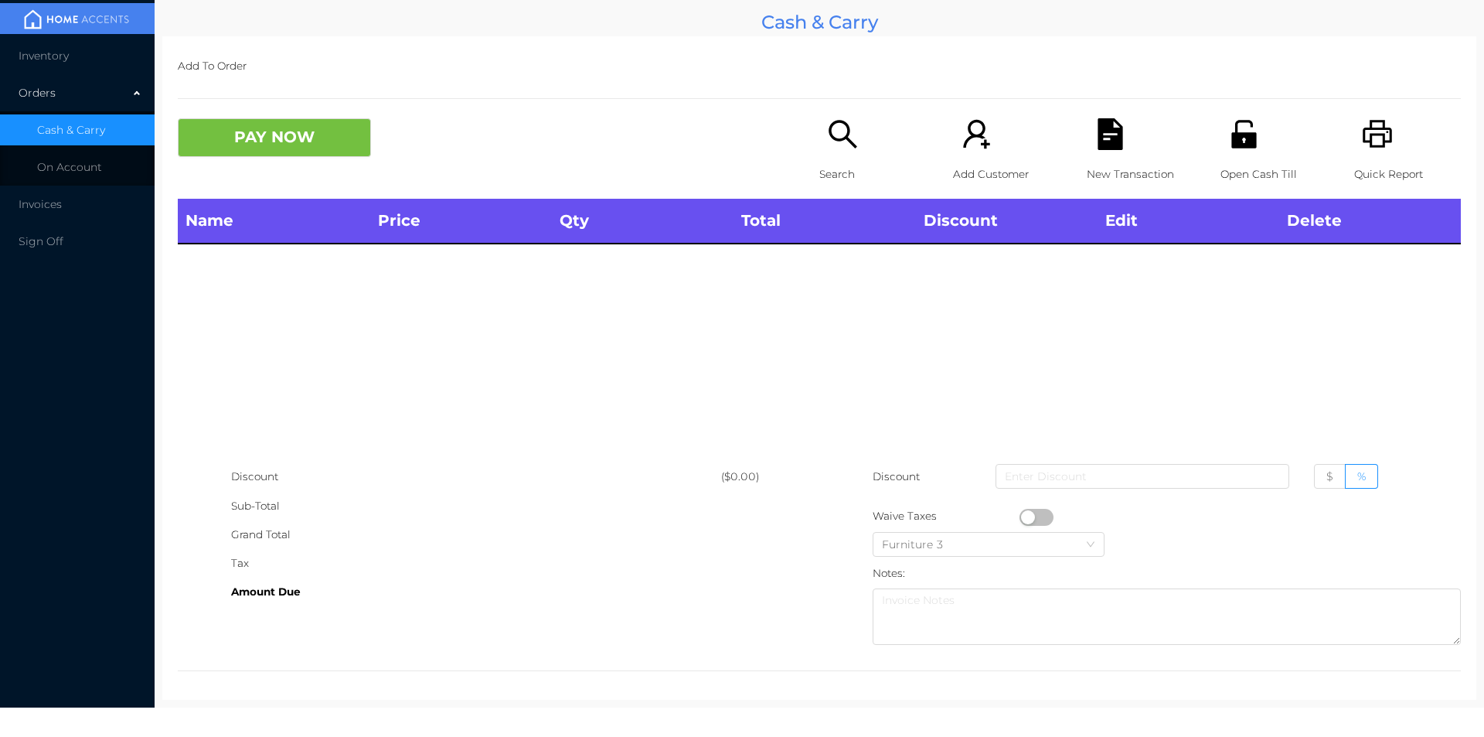
click at [827, 140] on icon "icon: search" at bounding box center [843, 134] width 32 height 32
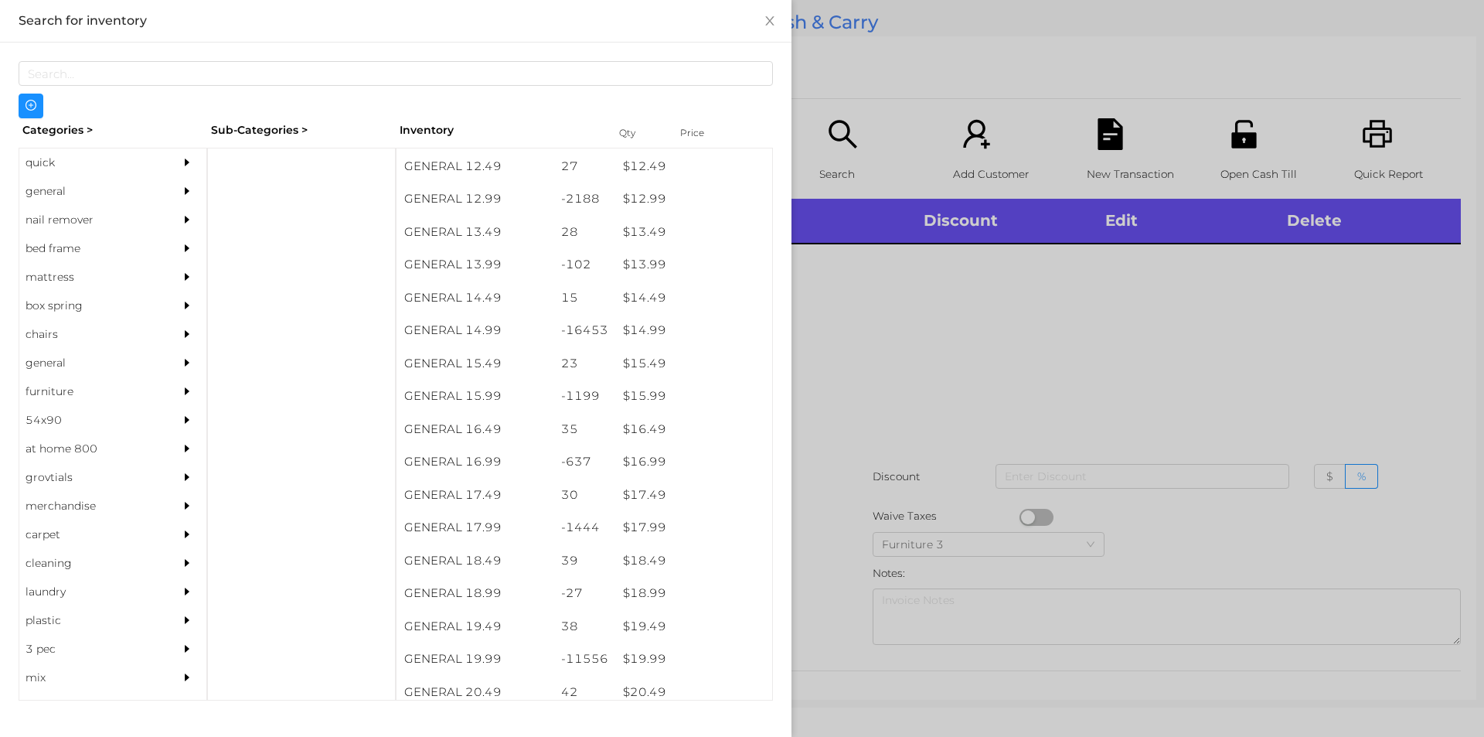
scroll to position [1166, 0]
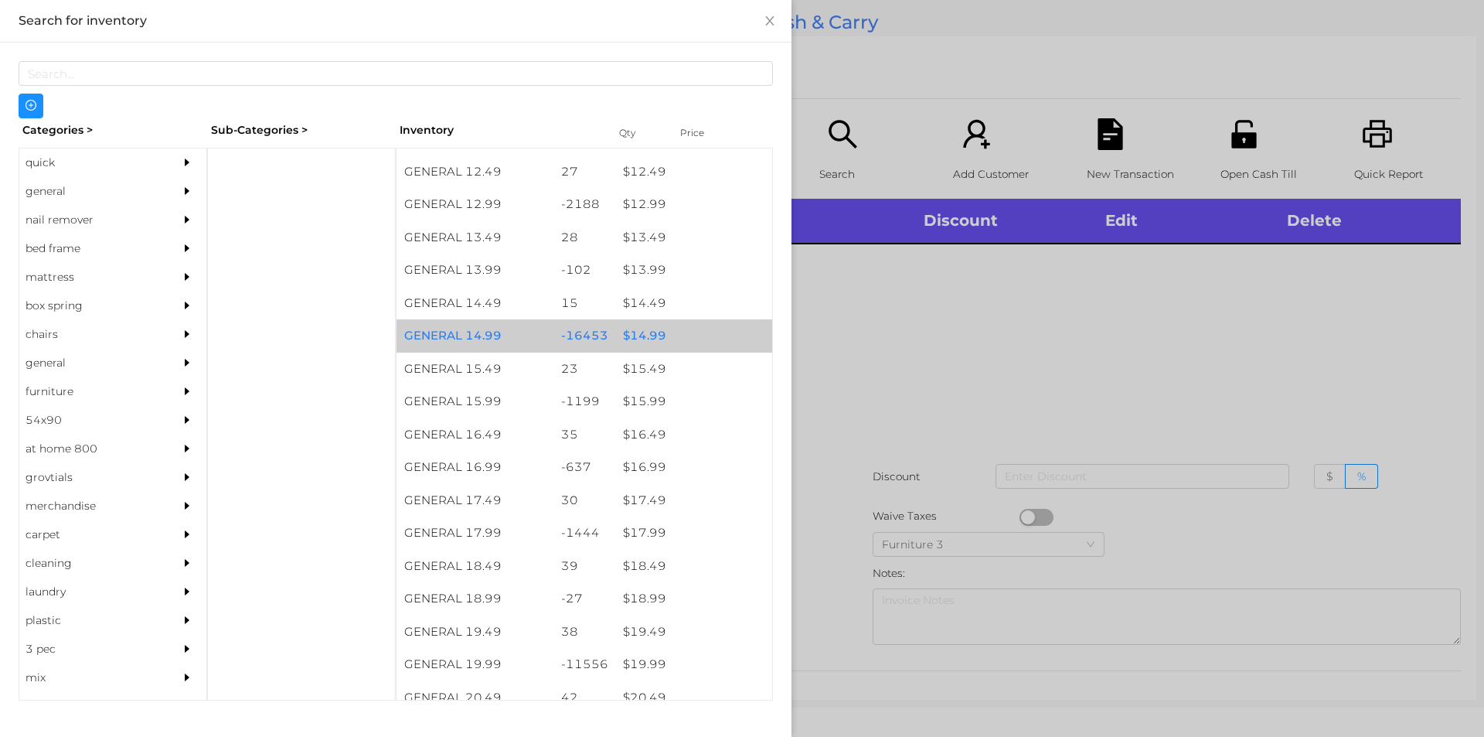
click at [631, 337] on div "$ 14.99" at bounding box center [693, 335] width 157 height 33
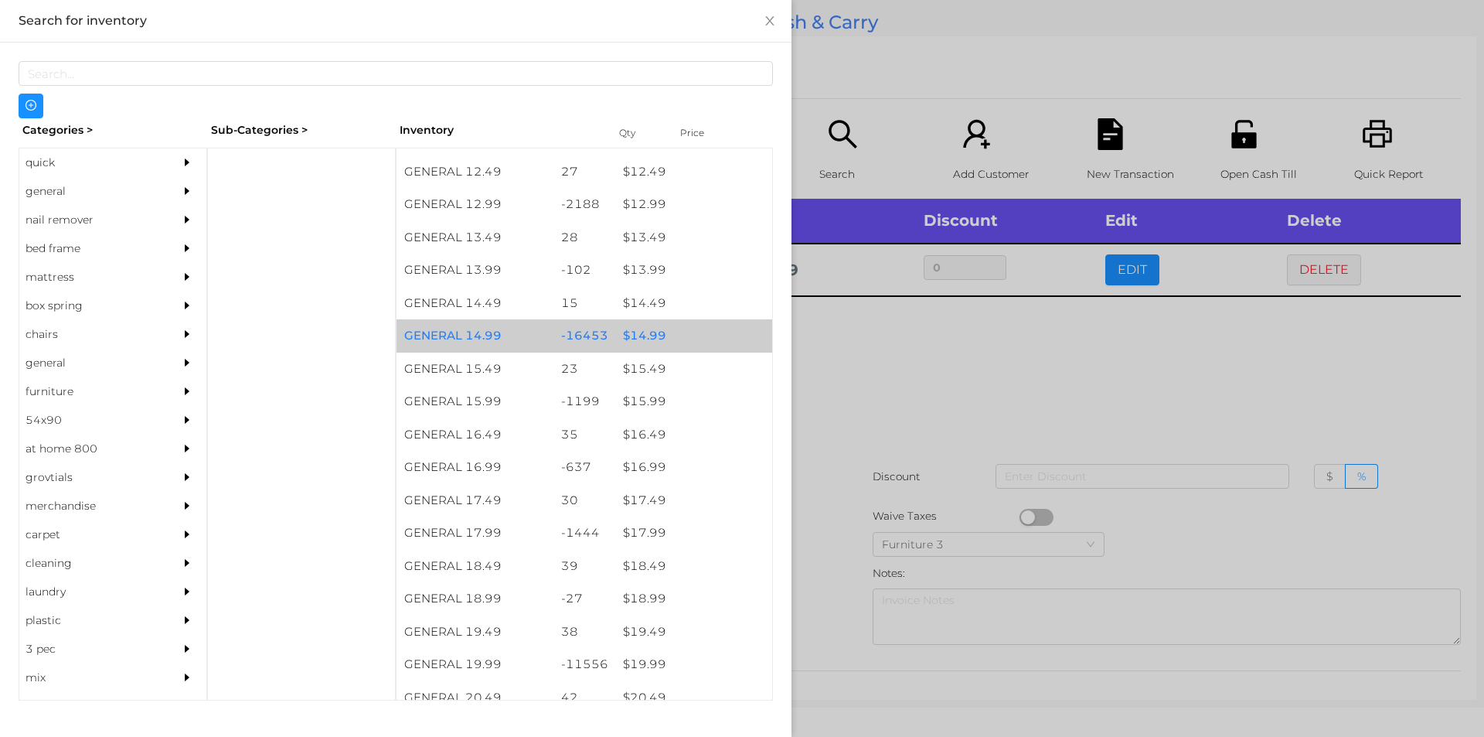
click at [631, 326] on div "$ 14.99" at bounding box center [693, 335] width 157 height 33
click at [645, 329] on div "$ 14.99" at bounding box center [693, 335] width 157 height 33
click at [645, 333] on div "$ 14.99" at bounding box center [693, 335] width 157 height 33
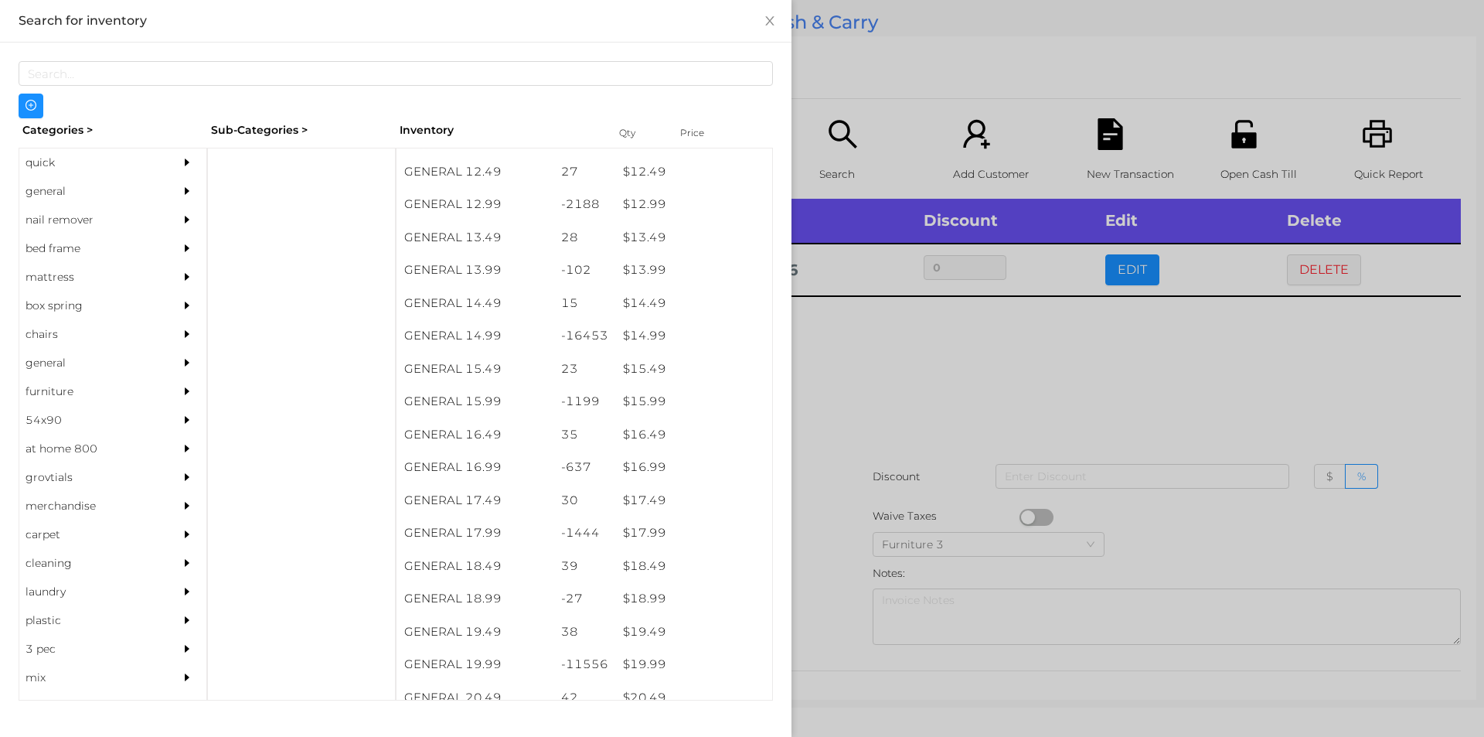
click at [855, 366] on div at bounding box center [742, 368] width 1484 height 737
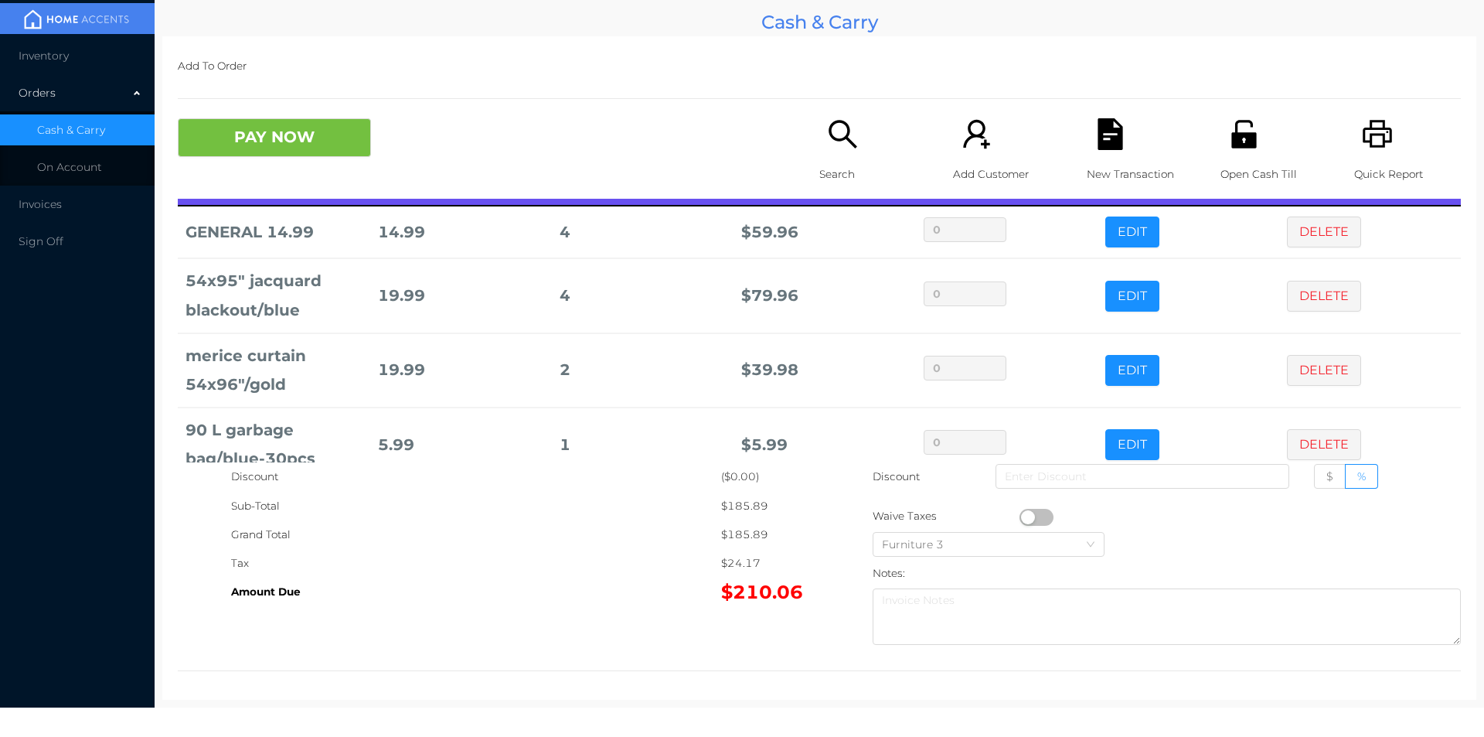
scroll to position [73, 0]
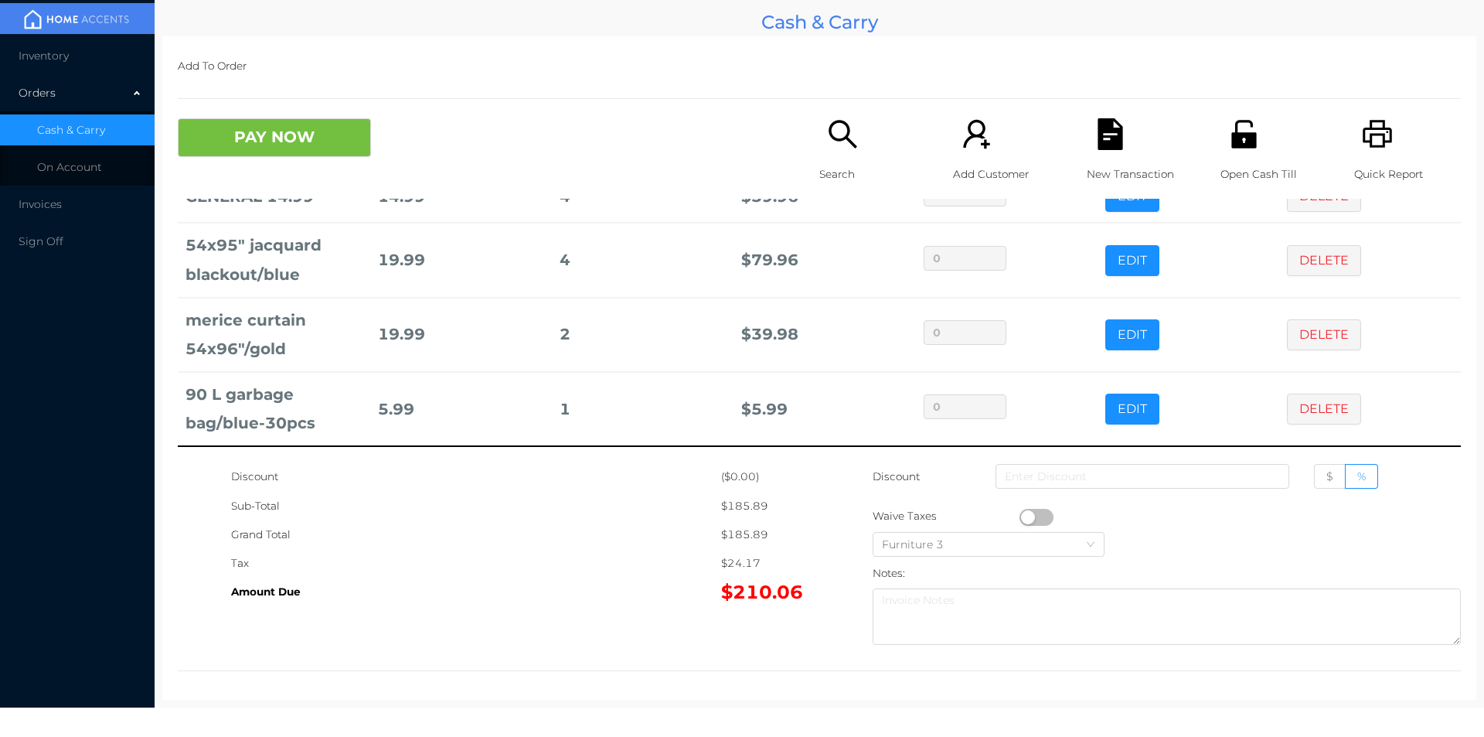
click at [319, 138] on button "PAY NOW" at bounding box center [274, 137] width 193 height 39
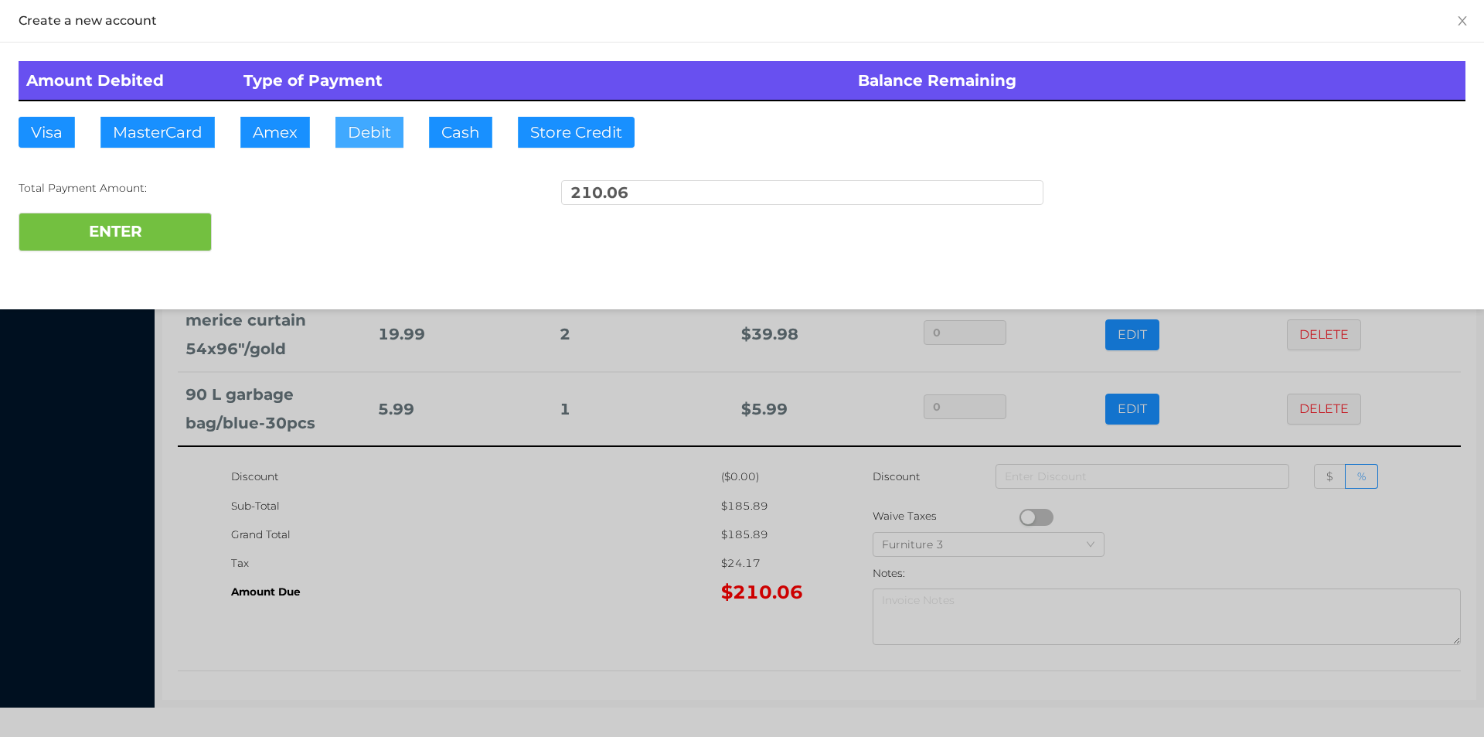
click at [352, 130] on button "Debit" at bounding box center [369, 132] width 68 height 31
click at [190, 216] on button "ENTER" at bounding box center [115, 232] width 193 height 39
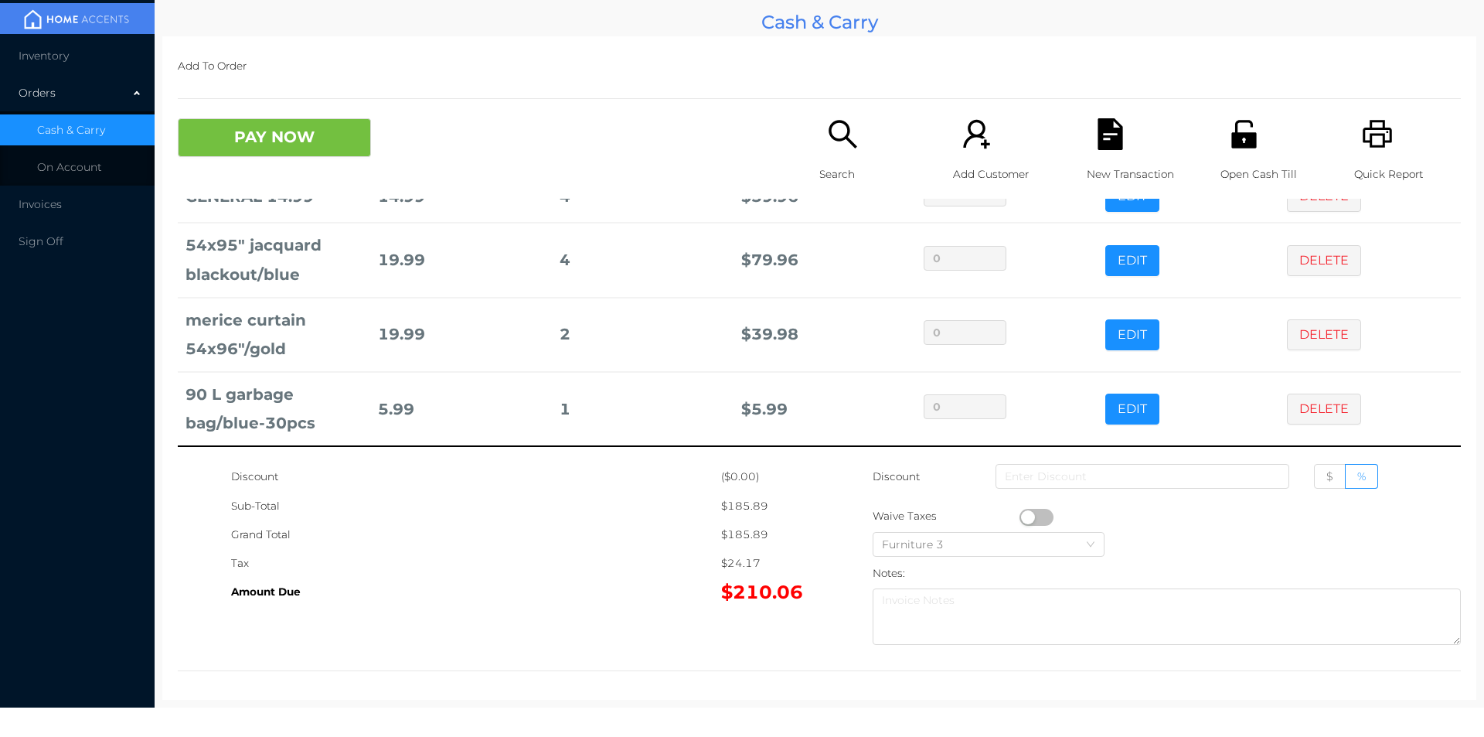
scroll to position [0, 0]
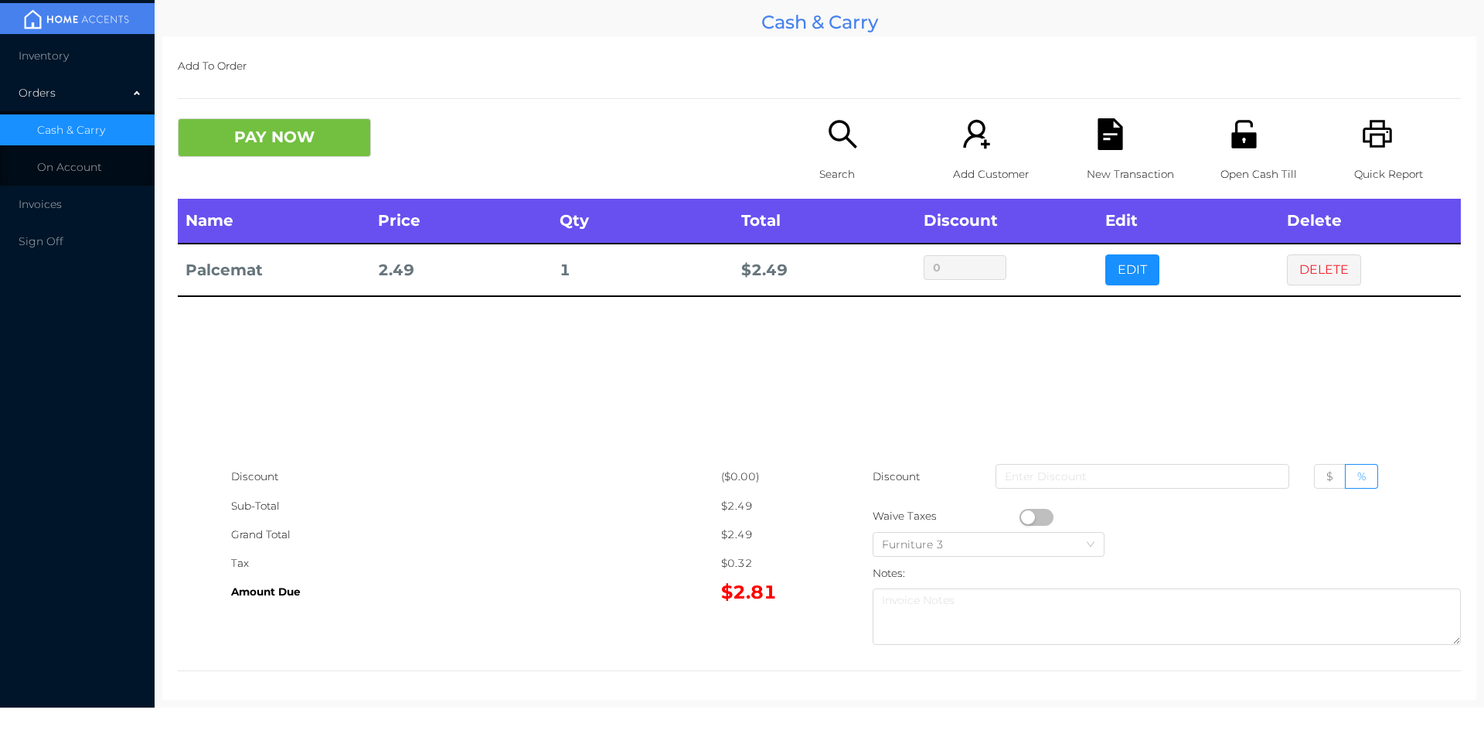
click at [1139, 267] on button "EDIT" at bounding box center [1132, 269] width 54 height 31
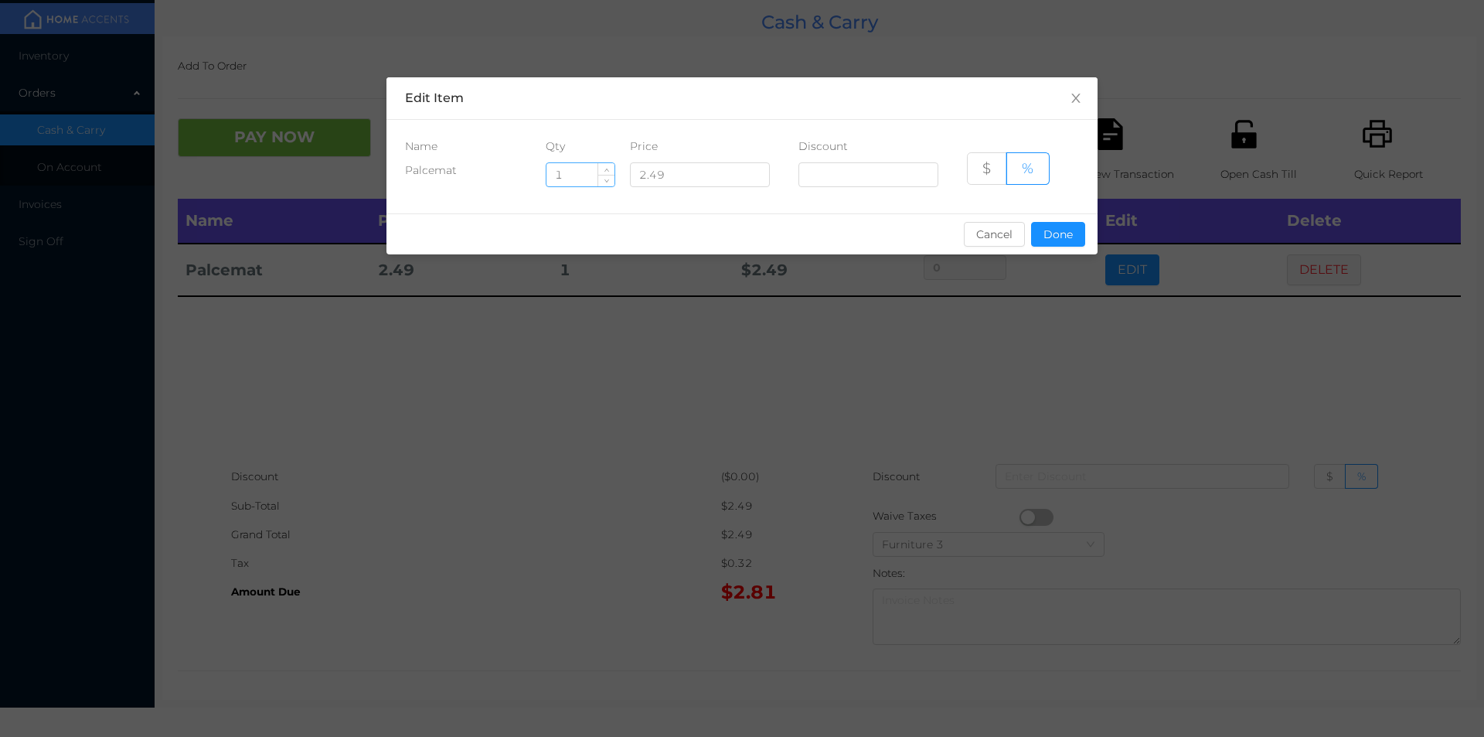
click at [576, 179] on input "1" at bounding box center [580, 174] width 68 height 23
type input "5"
click at [1071, 240] on button "Done" at bounding box center [1058, 234] width 54 height 25
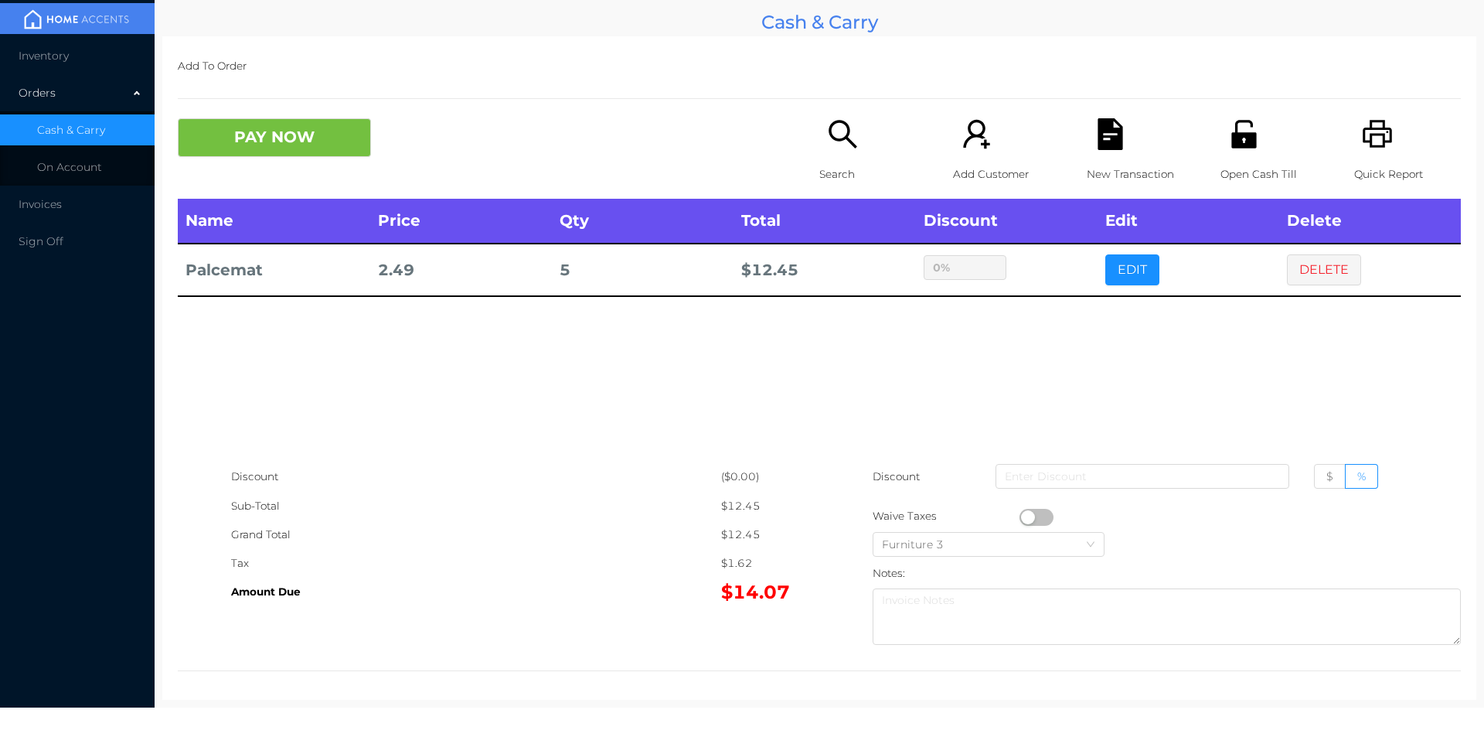
click at [1032, 323] on div "sentinelStart Edit Item Name Qty Price Discount Palcemat 5 2.49 $ % Cancel Done…" at bounding box center [742, 368] width 1484 height 737
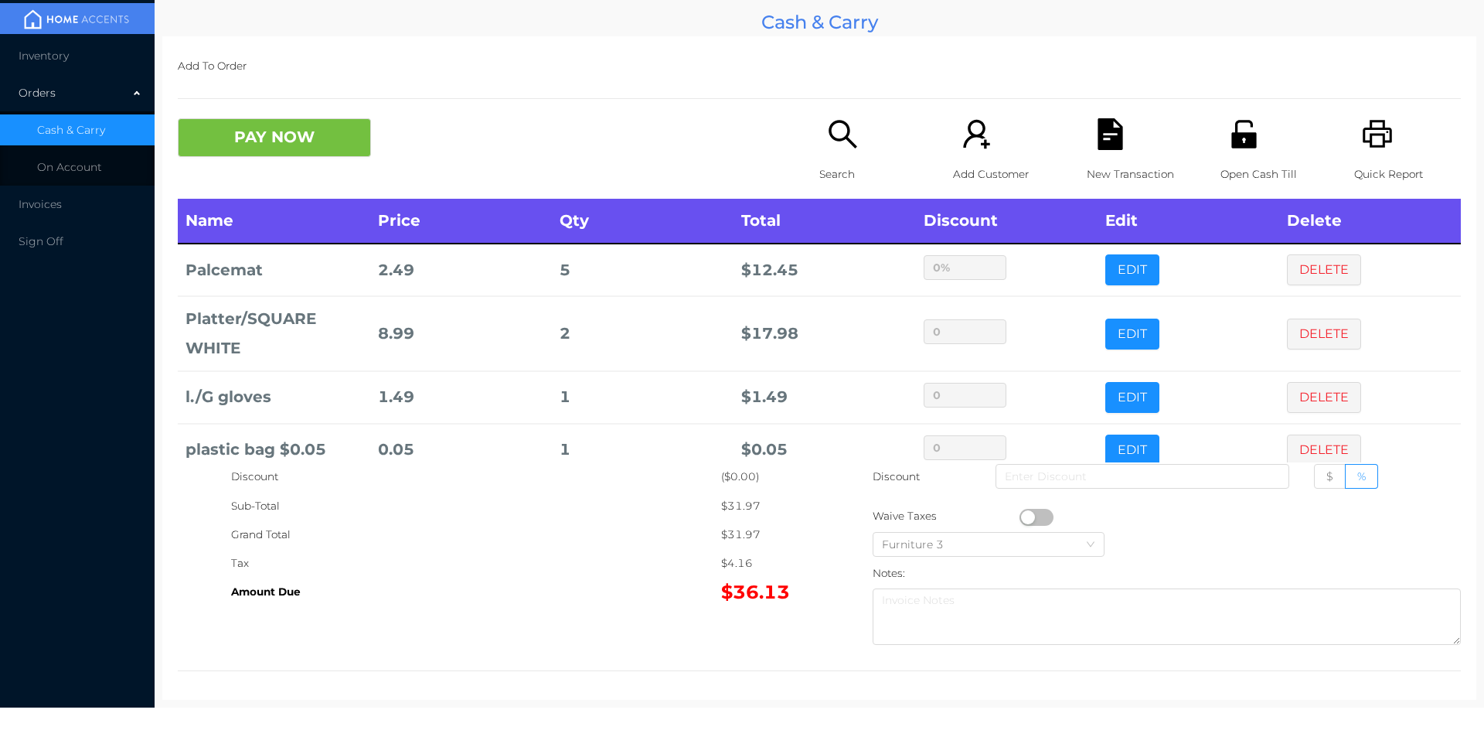
scroll to position [29, 0]
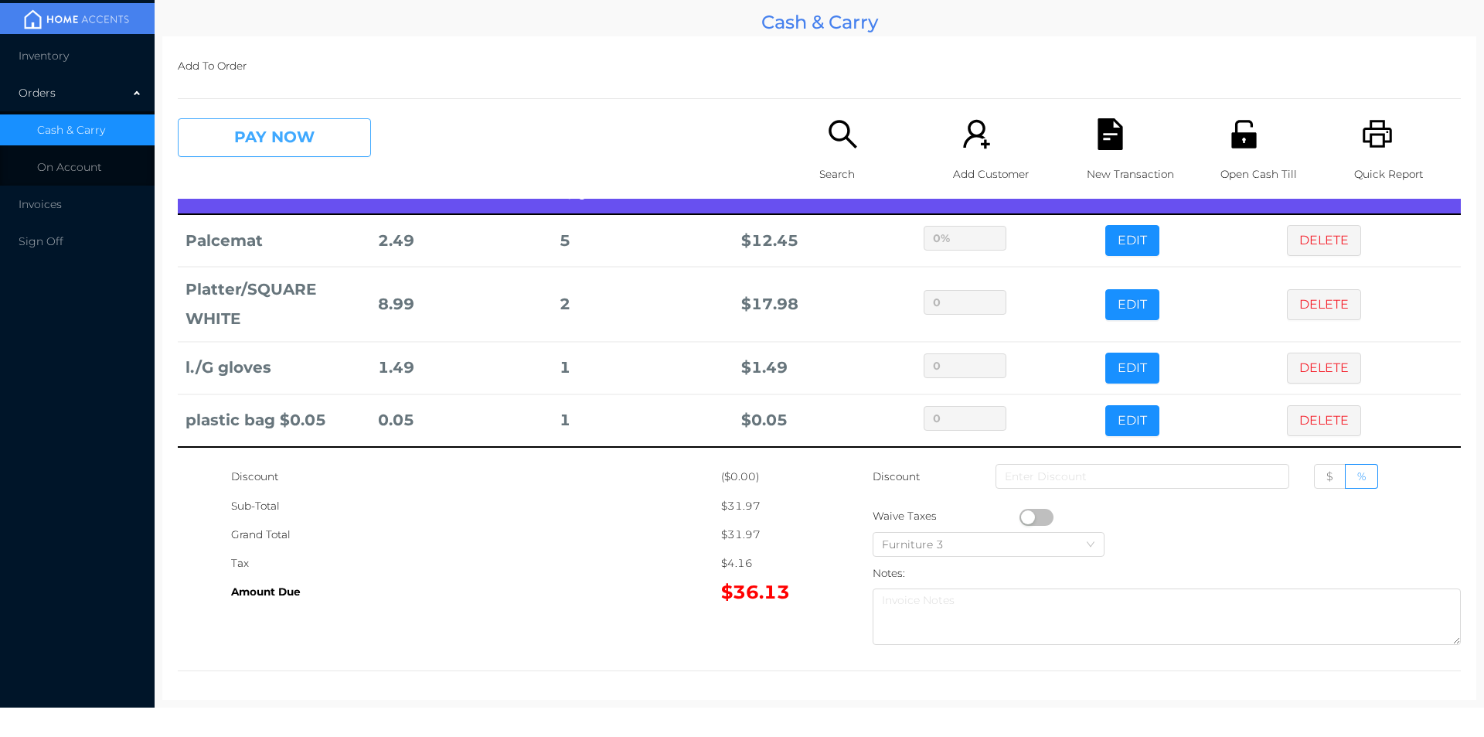
click at [337, 128] on button "PAY NOW" at bounding box center [274, 137] width 193 height 39
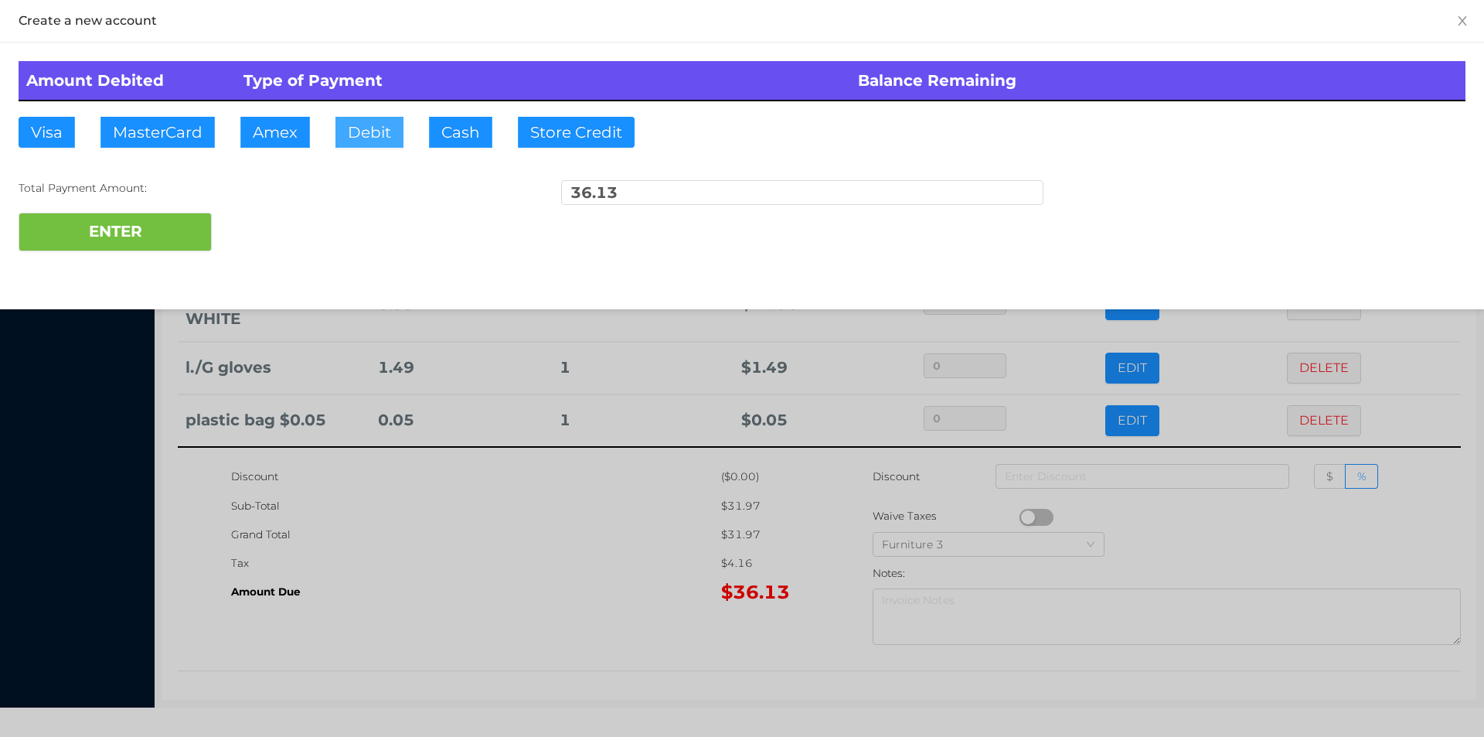
click at [359, 131] on button "Debit" at bounding box center [369, 132] width 68 height 31
click at [157, 240] on button "ENTER" at bounding box center [115, 232] width 193 height 39
type input "0"
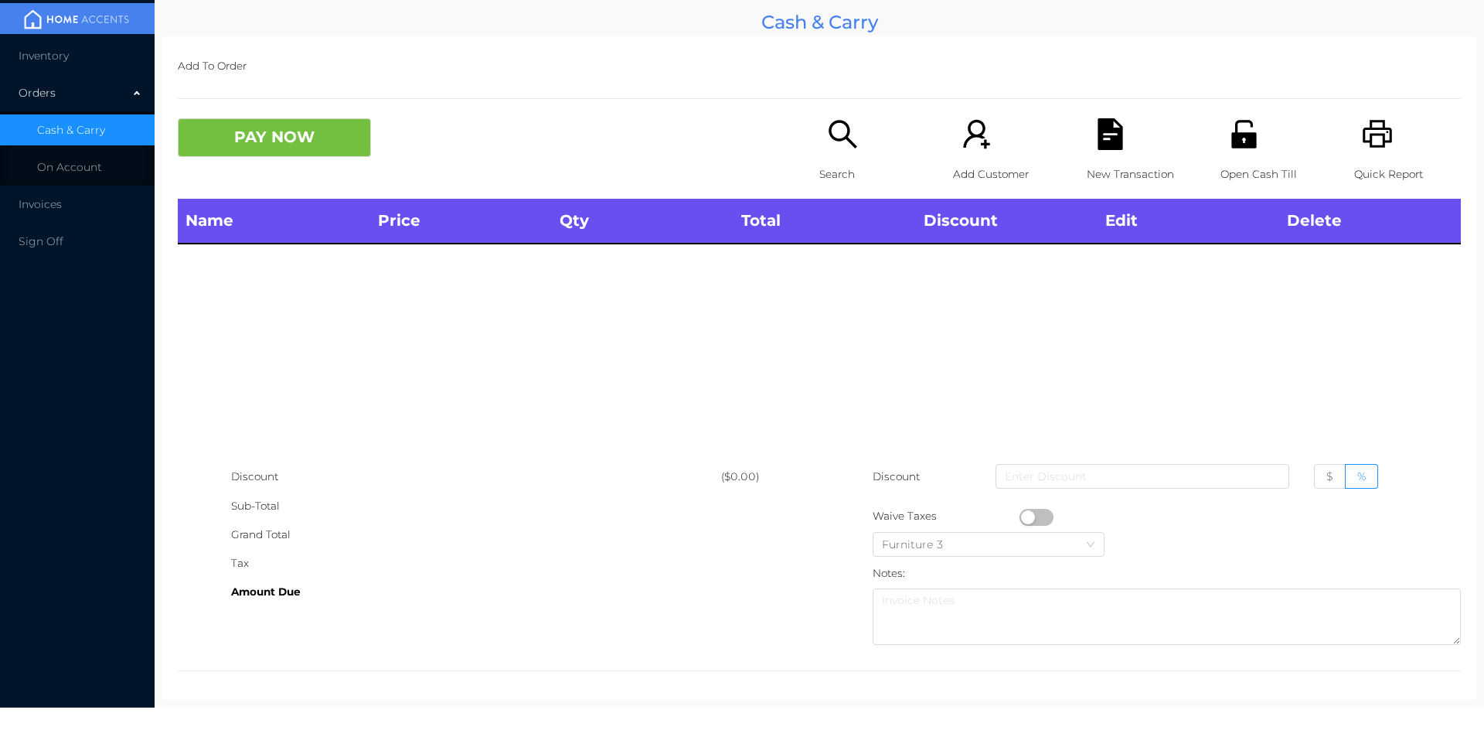
click at [850, 142] on icon "icon: search" at bounding box center [843, 134] width 32 height 32
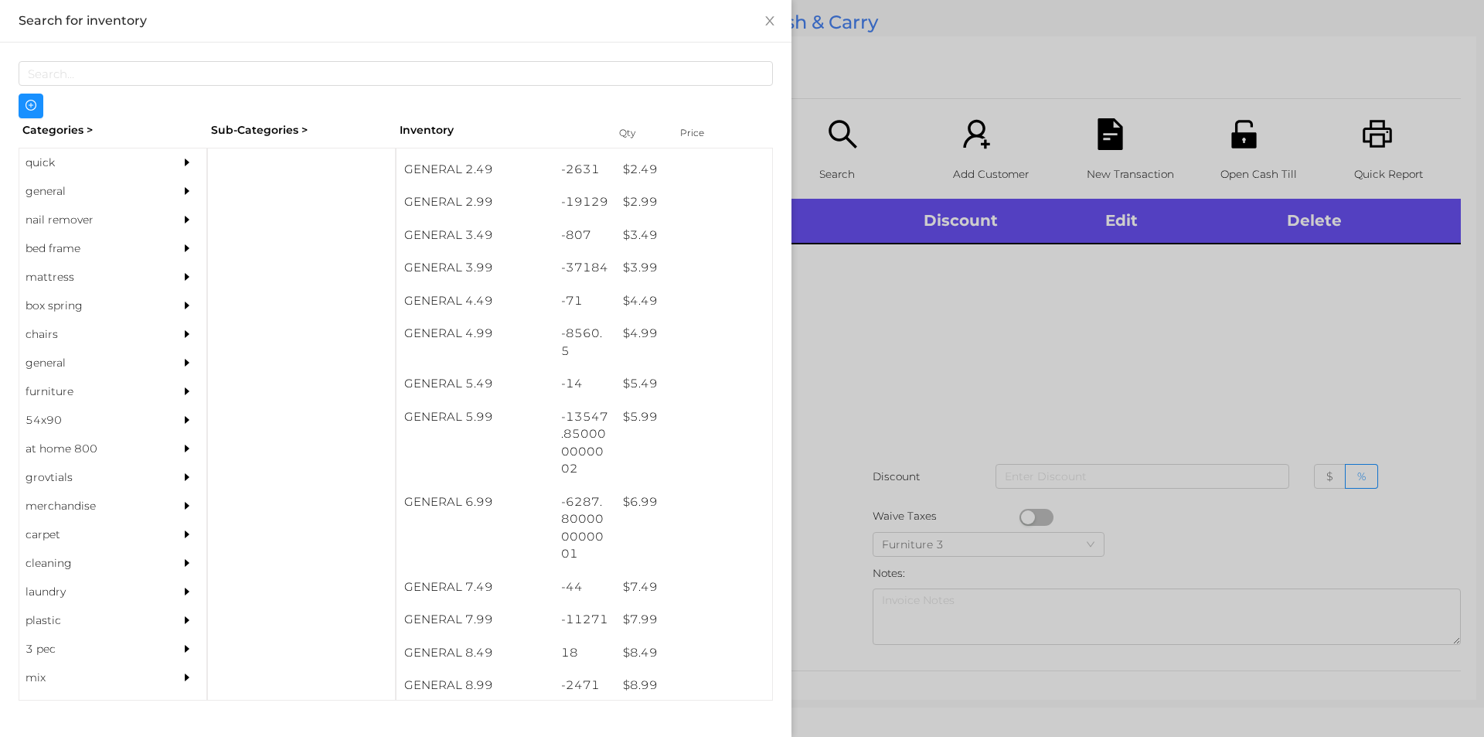
scroll to position [367, 0]
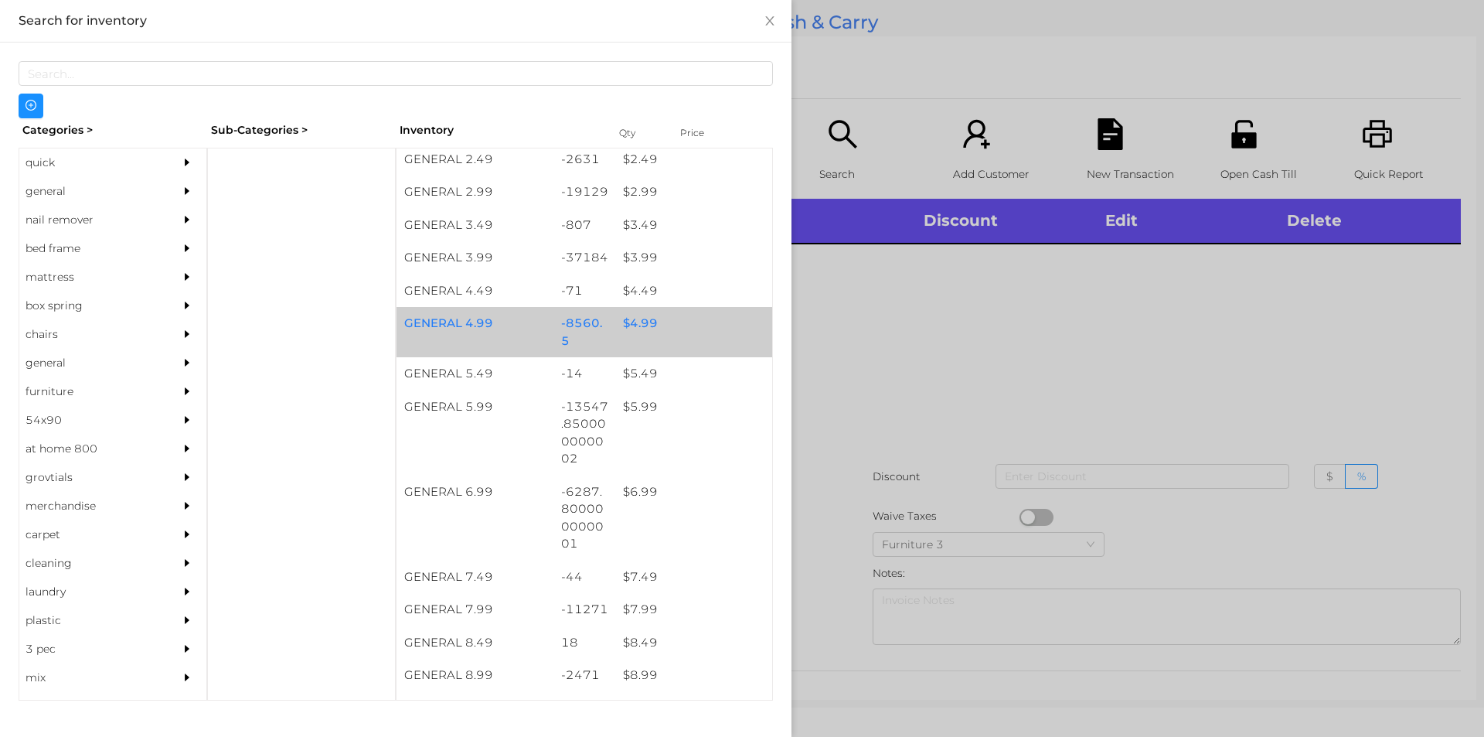
click at [630, 328] on div "$ 4.99" at bounding box center [693, 323] width 157 height 33
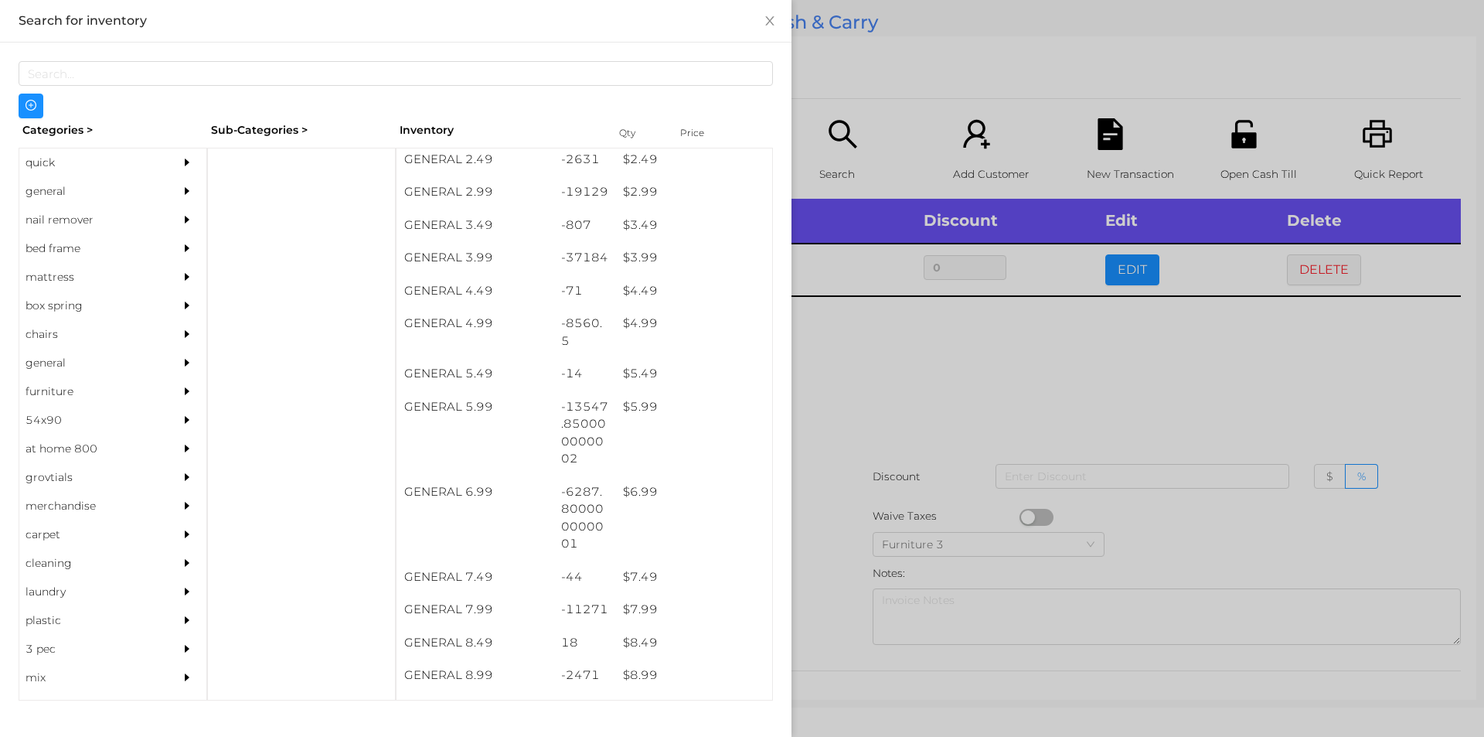
click at [890, 375] on div at bounding box center [742, 368] width 1484 height 737
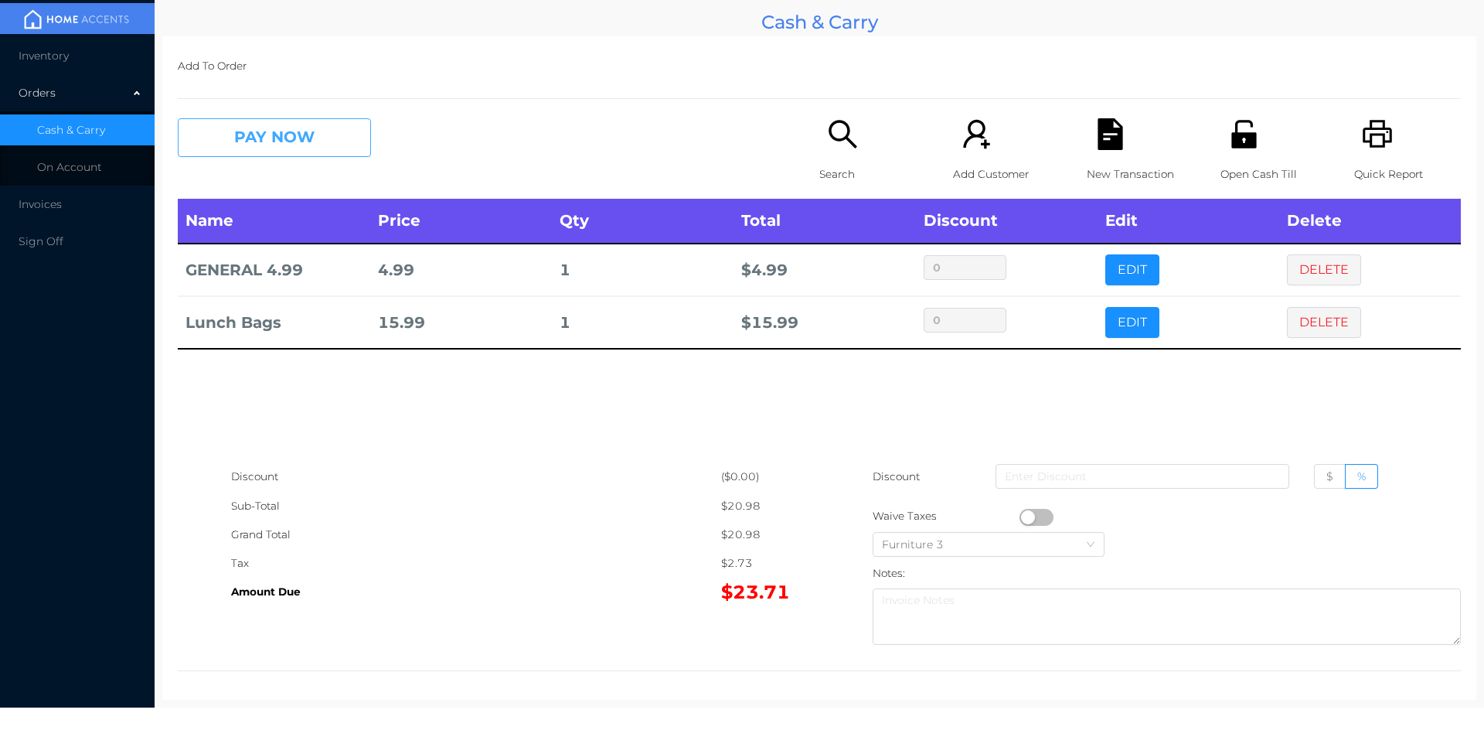
click at [226, 138] on button "PAY NOW" at bounding box center [274, 137] width 193 height 39
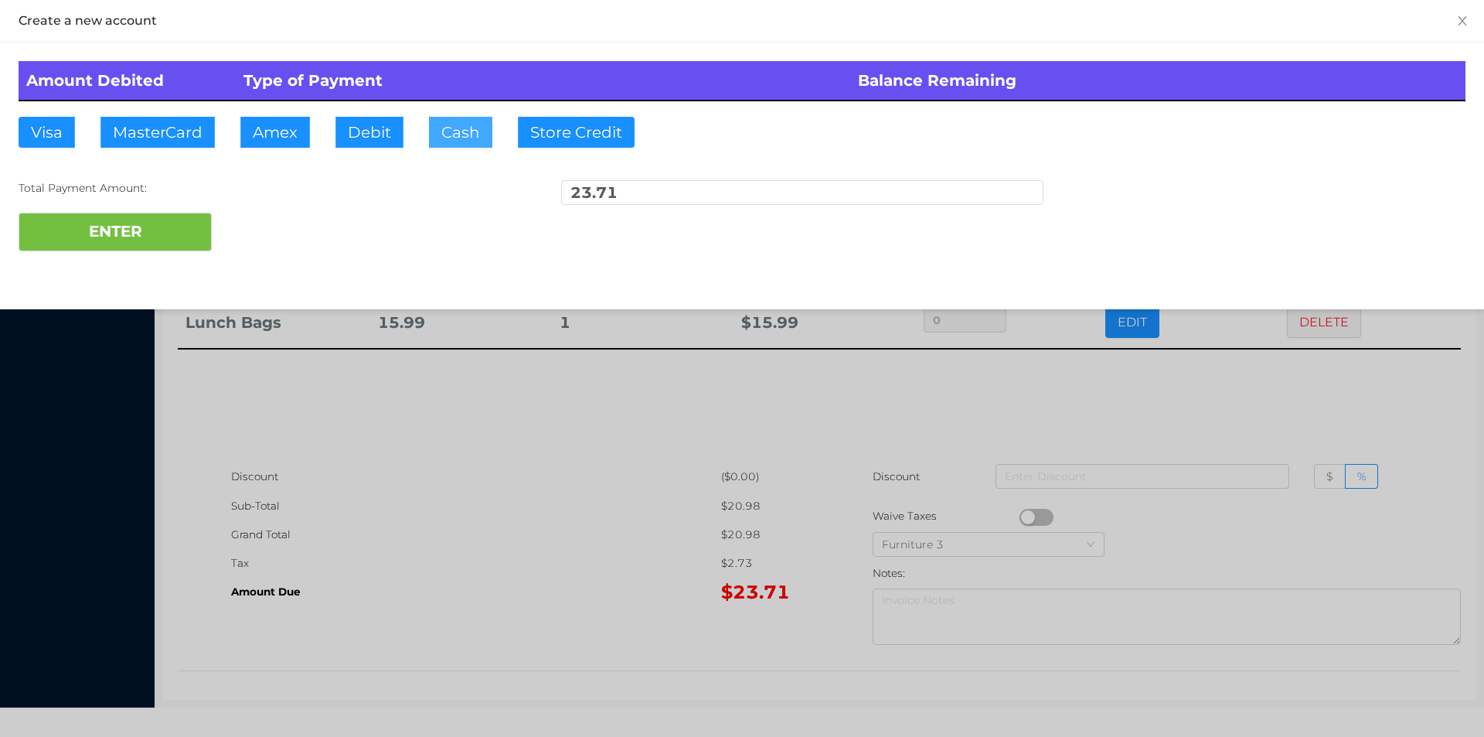
click at [451, 141] on button "Cash" at bounding box center [460, 132] width 63 height 31
type input "100."
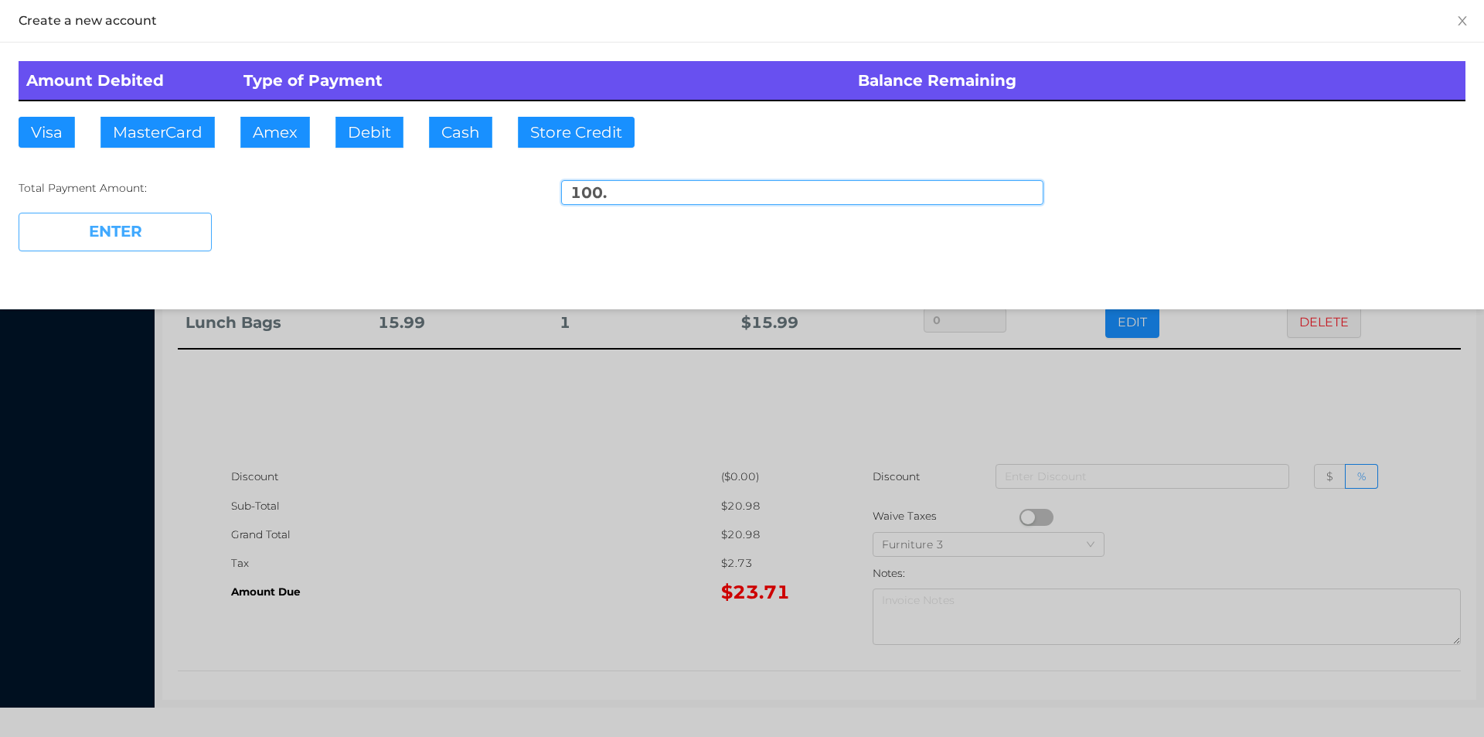
click at [119, 217] on button "ENTER" at bounding box center [115, 232] width 193 height 39
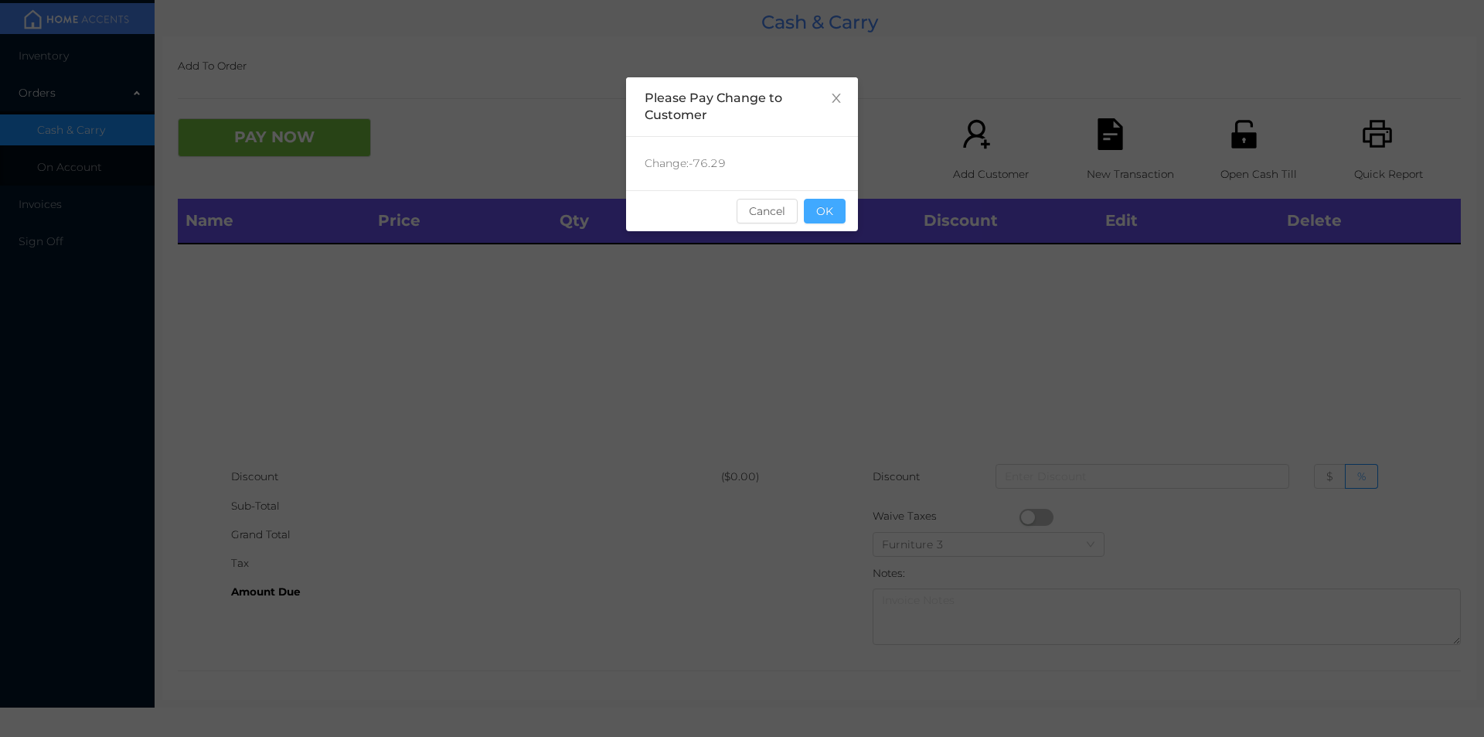
click at [826, 199] on button "OK" at bounding box center [825, 211] width 42 height 25
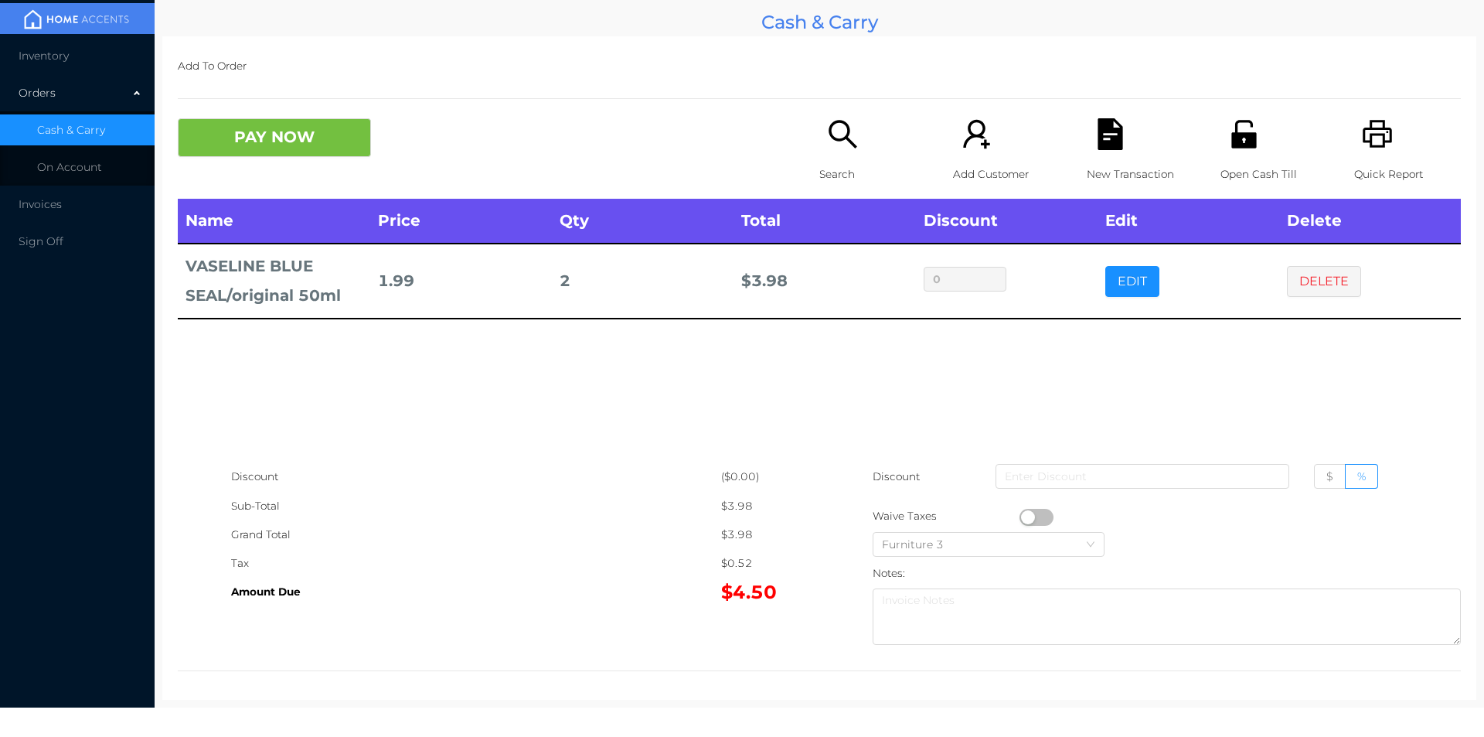
click at [840, 146] on icon "icon: search" at bounding box center [843, 134] width 32 height 32
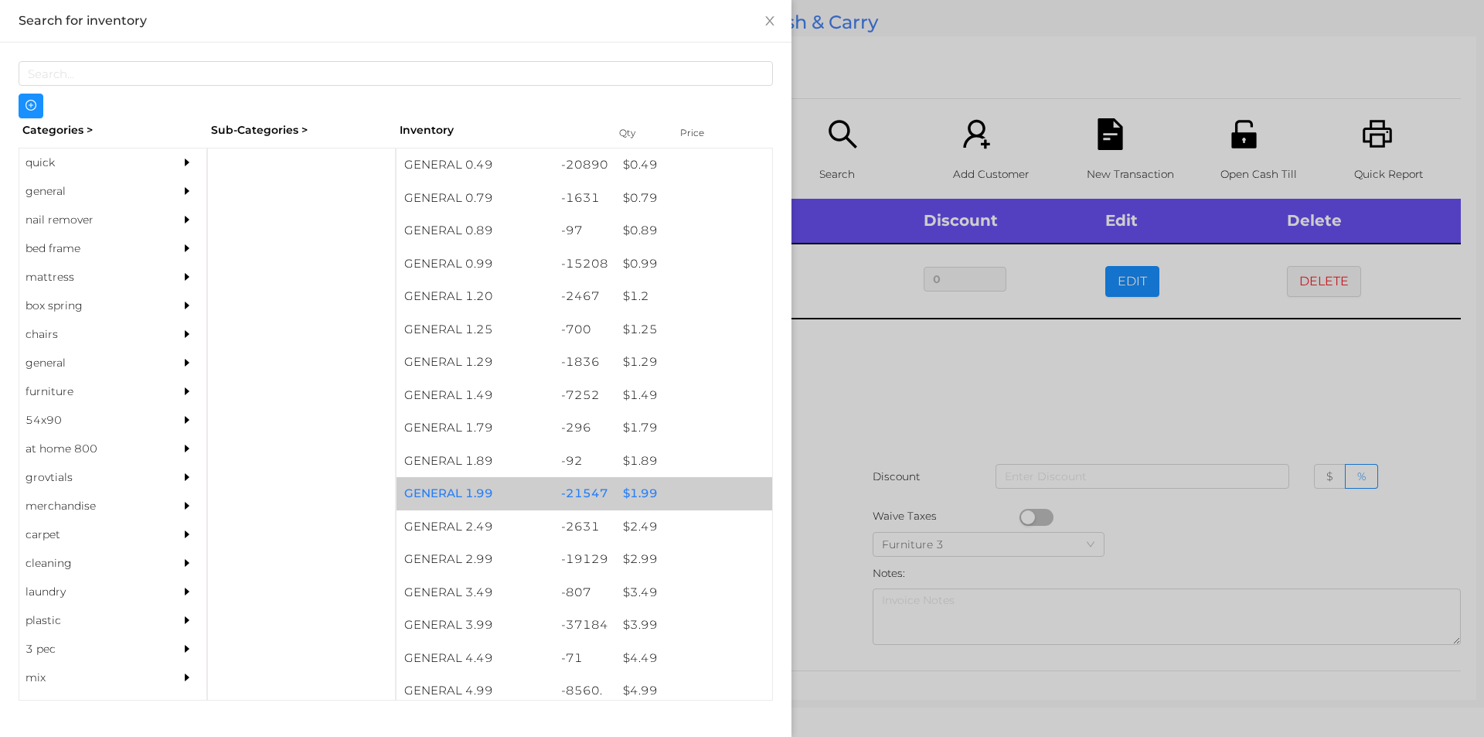
click at [631, 488] on div "$ 1.99" at bounding box center [693, 493] width 157 height 33
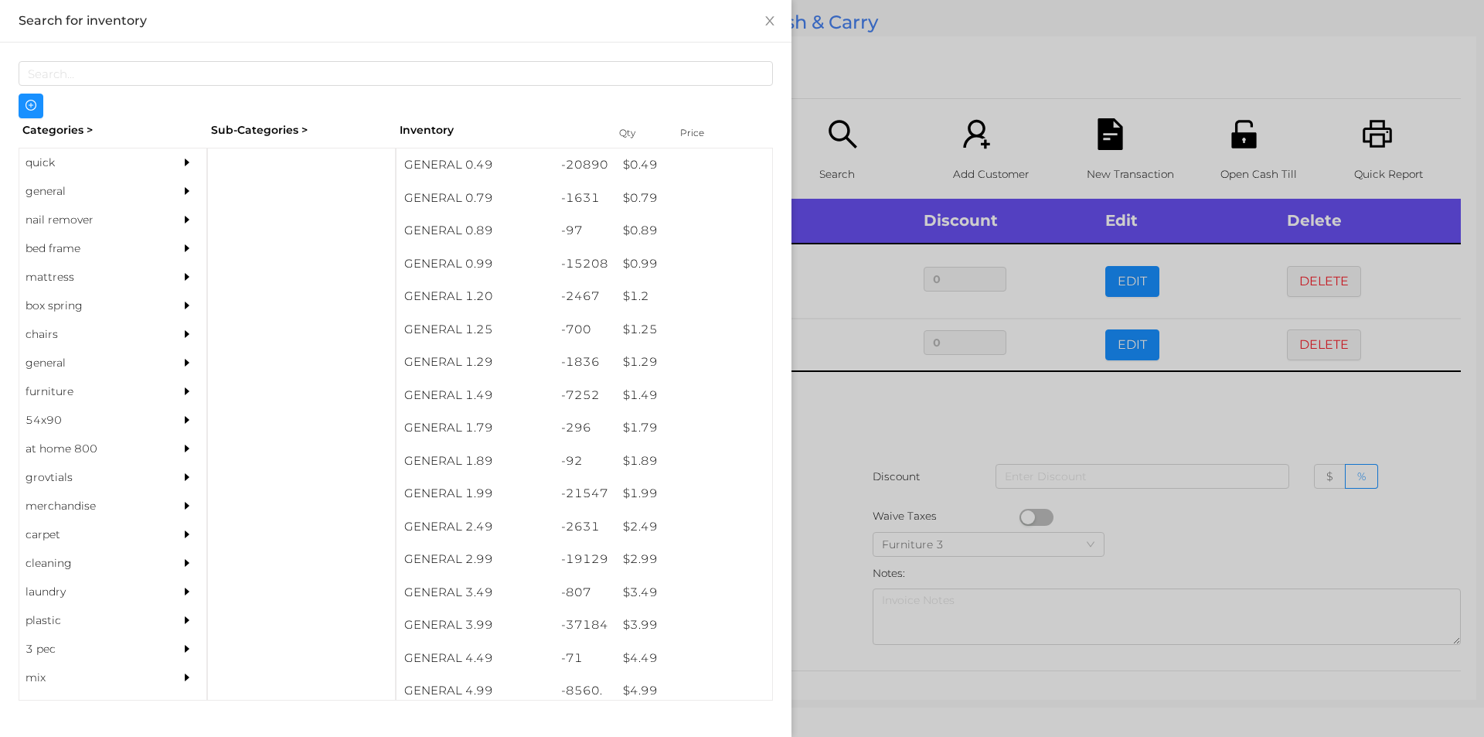
click at [846, 436] on div at bounding box center [742, 368] width 1484 height 737
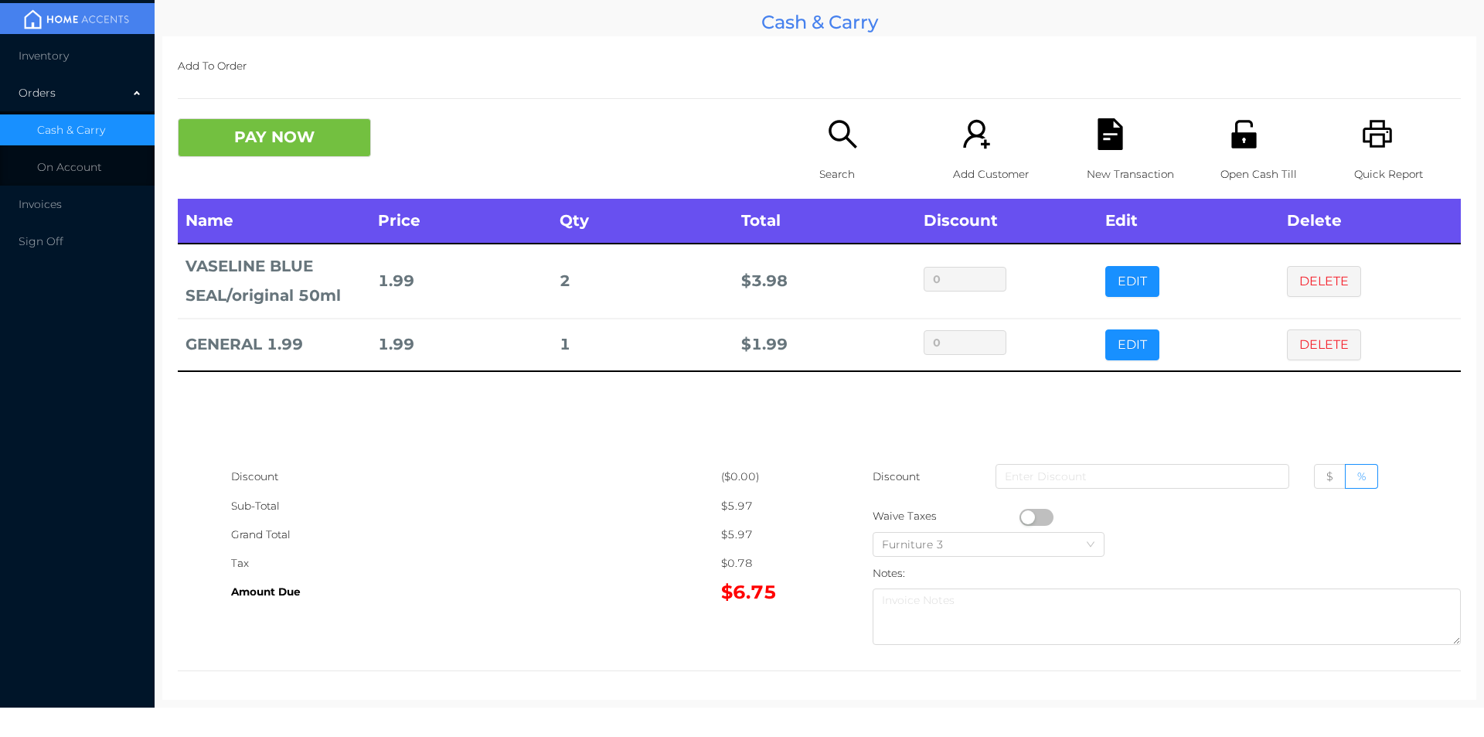
click at [1118, 289] on button "EDIT" at bounding box center [1132, 281] width 54 height 31
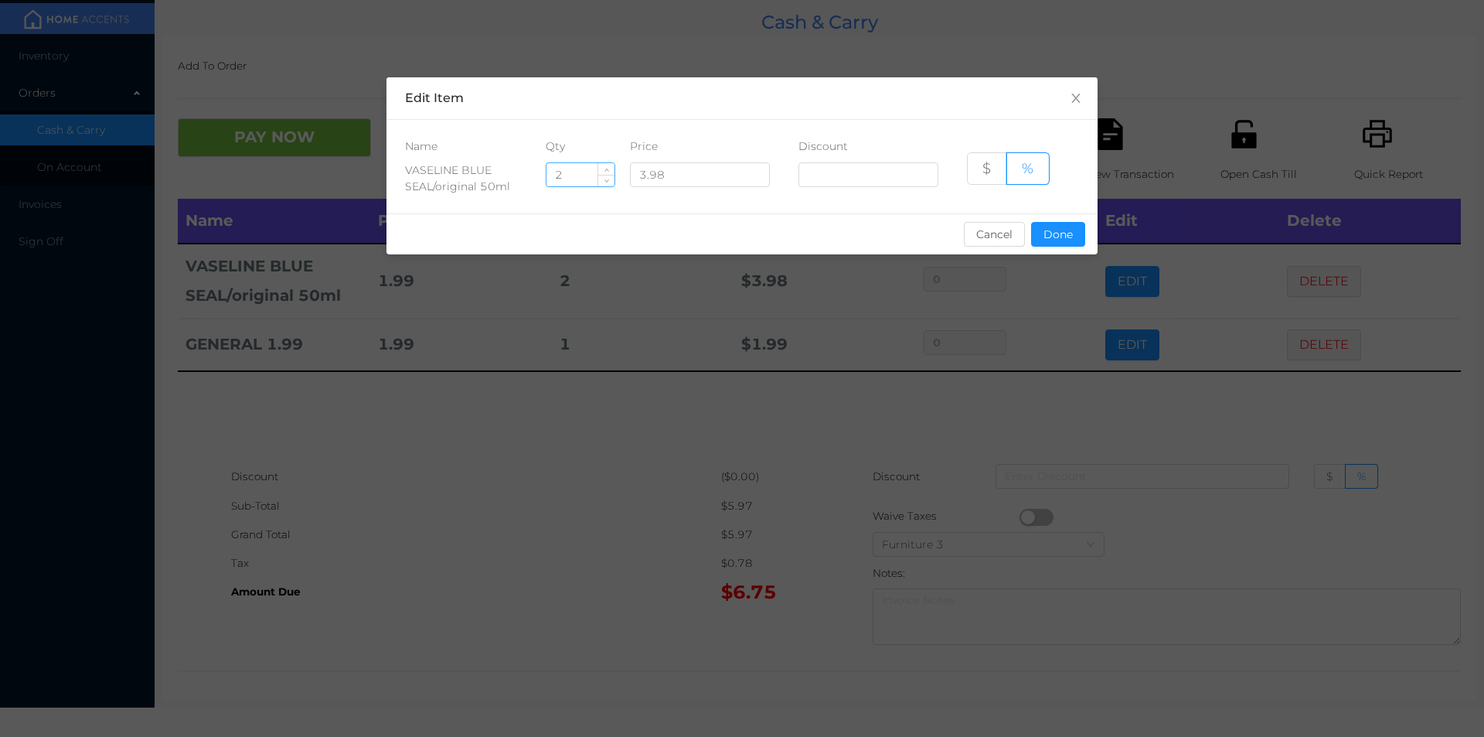
click at [582, 175] on input "2" at bounding box center [580, 174] width 68 height 23
type input "3"
click at [1062, 243] on button "Done" at bounding box center [1058, 234] width 54 height 25
type input "0%"
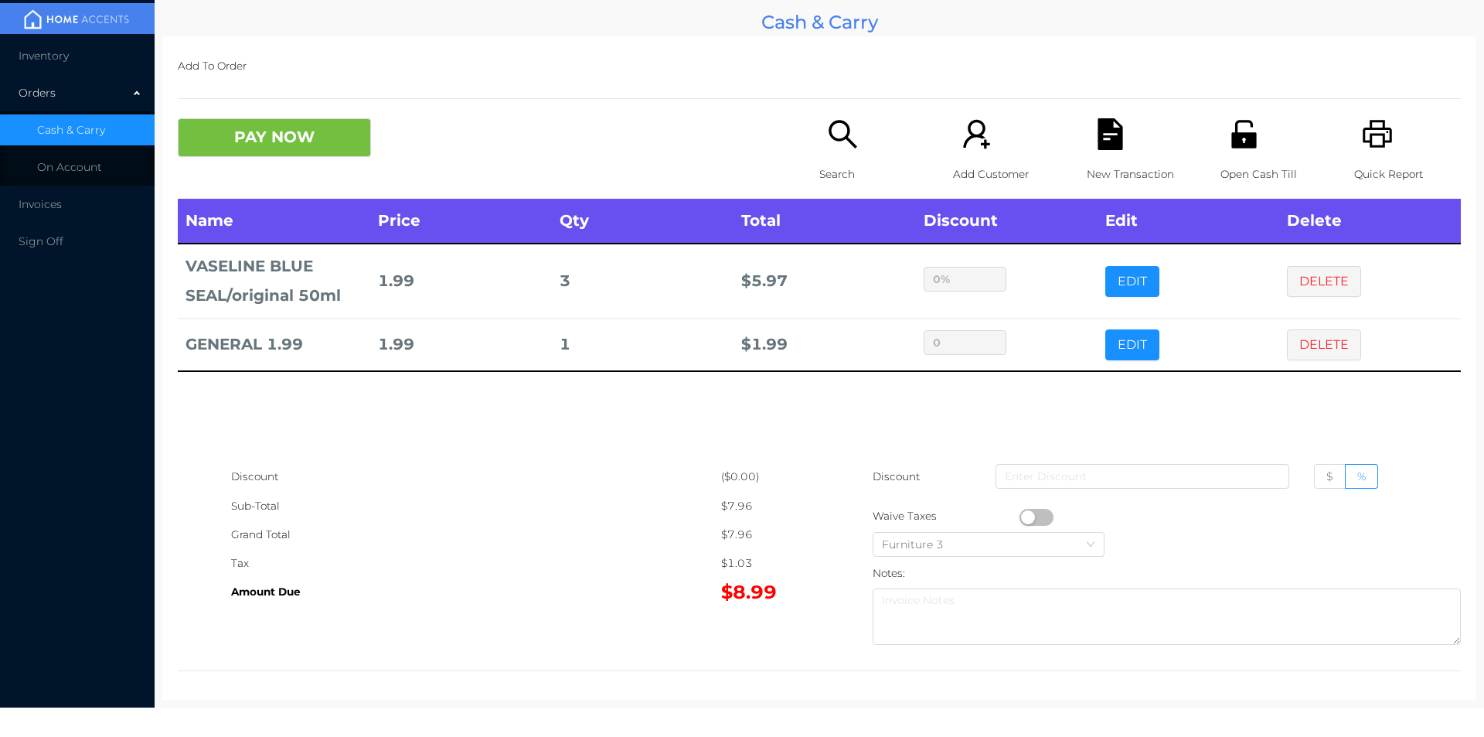
click at [879, 468] on p "Discount" at bounding box center [897, 476] width 49 height 29
click at [1124, 338] on button "EDIT" at bounding box center [1132, 344] width 54 height 31
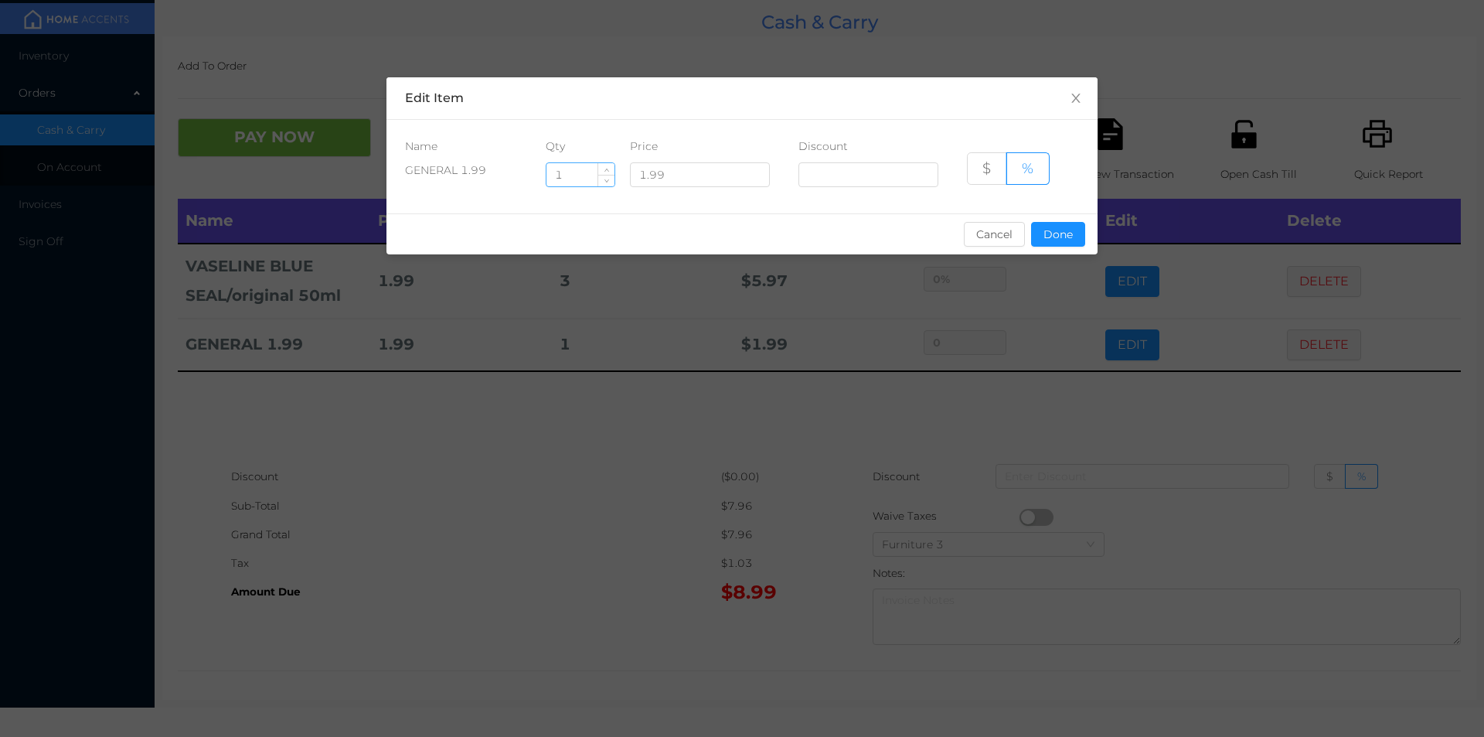
click at [582, 176] on input "1" at bounding box center [580, 174] width 68 height 23
type input "2"
click at [1059, 232] on button "Done" at bounding box center [1058, 234] width 54 height 25
type input "0%"
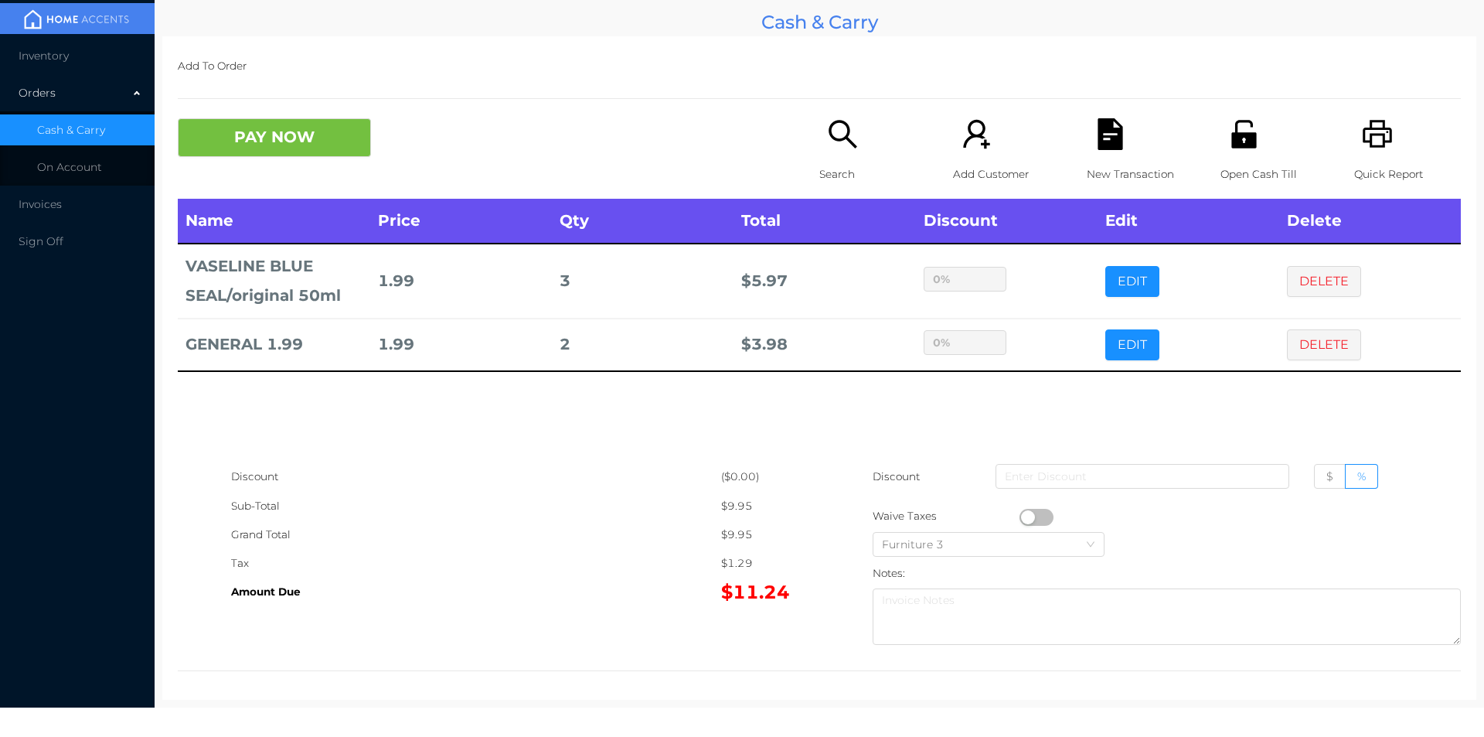
click at [1091, 390] on div "Name Price Qty Total Discount Edit Delete VASELINE BLUE SEAL/original 50ml 1.99…" at bounding box center [819, 331] width 1283 height 264
click at [1118, 271] on button "EDIT" at bounding box center [1132, 281] width 54 height 31
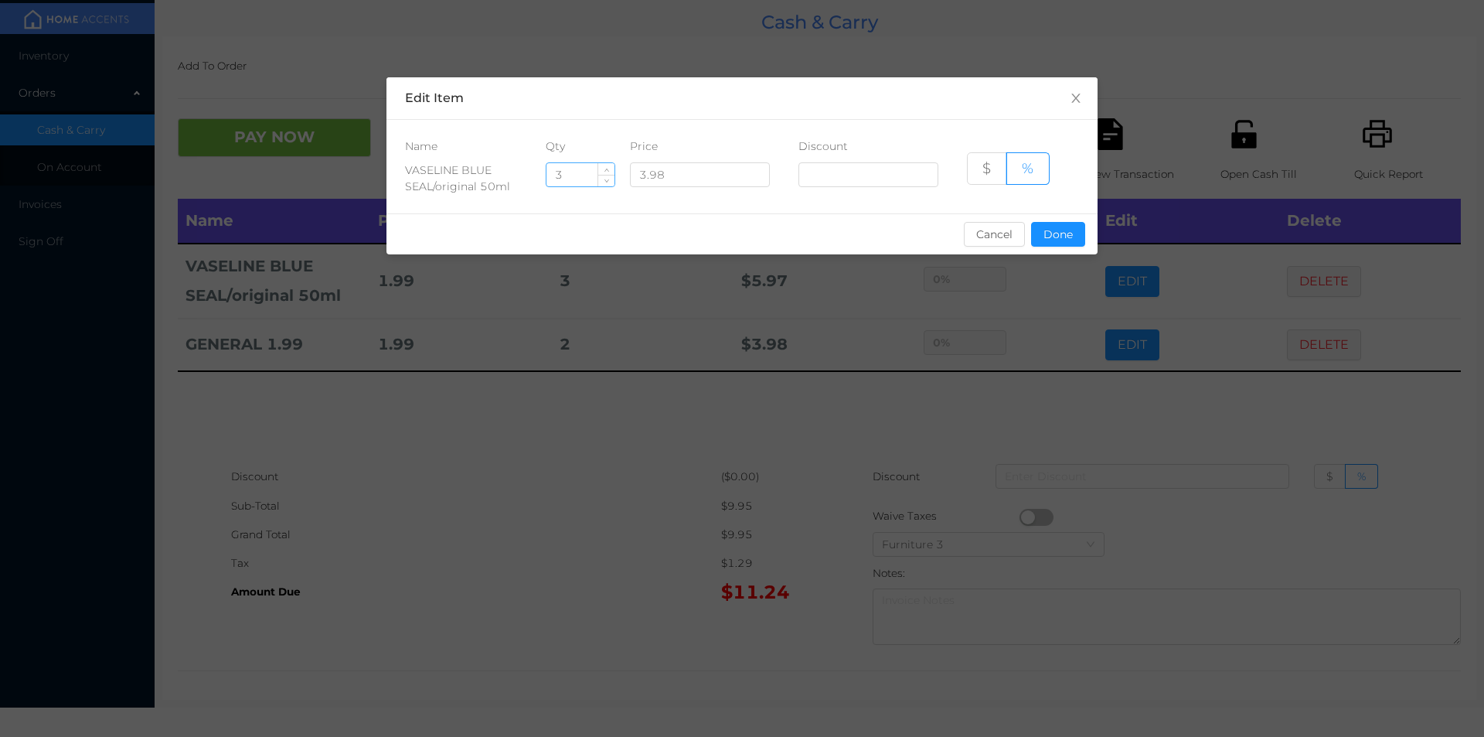
click at [590, 172] on input "3" at bounding box center [580, 174] width 68 height 23
type input "2"
click at [1067, 231] on button "Done" at bounding box center [1058, 234] width 54 height 25
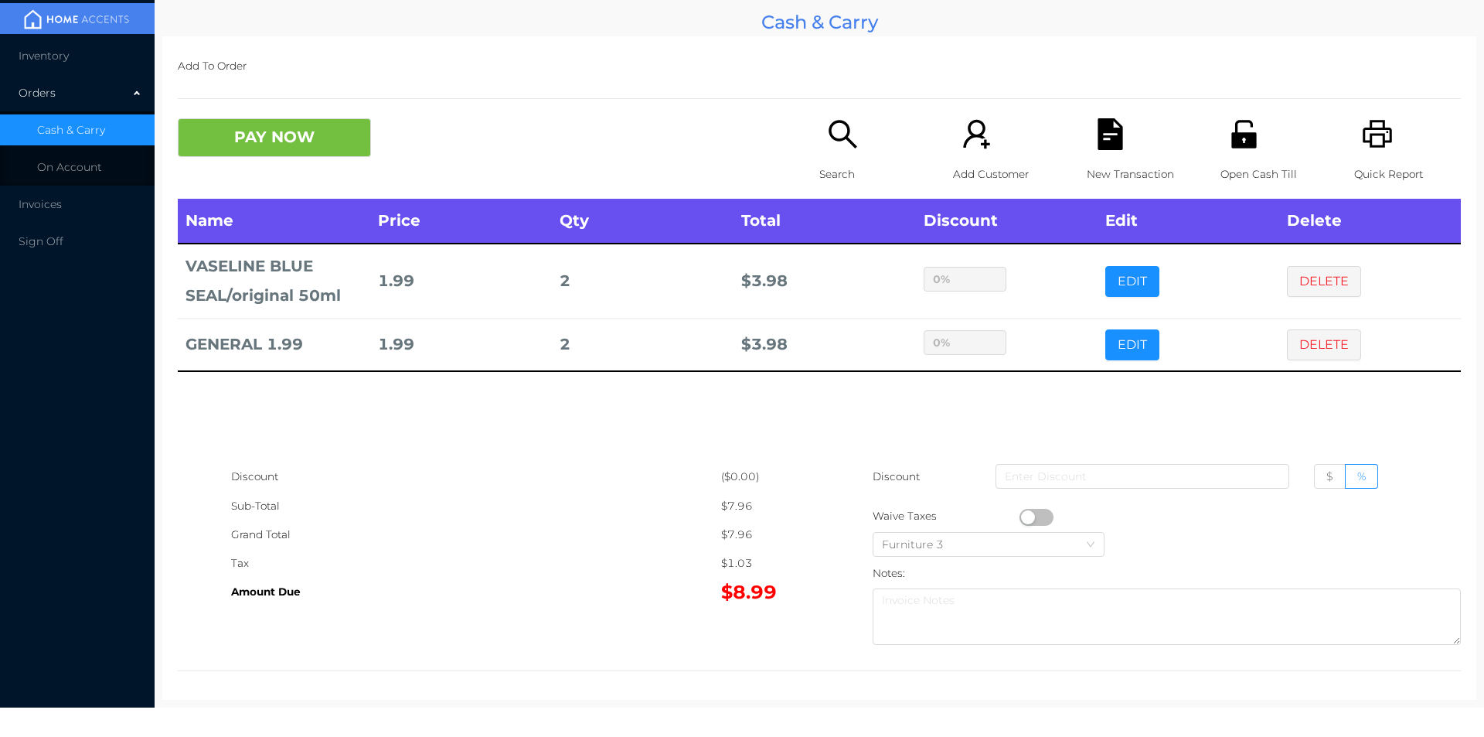
click at [1013, 416] on div "Name Price Qty Total Discount Edit Delete VASELINE BLUE SEAL/original 50ml 1.99…" at bounding box center [819, 331] width 1283 height 264
click at [245, 131] on button "PAY NOW" at bounding box center [274, 137] width 193 height 39
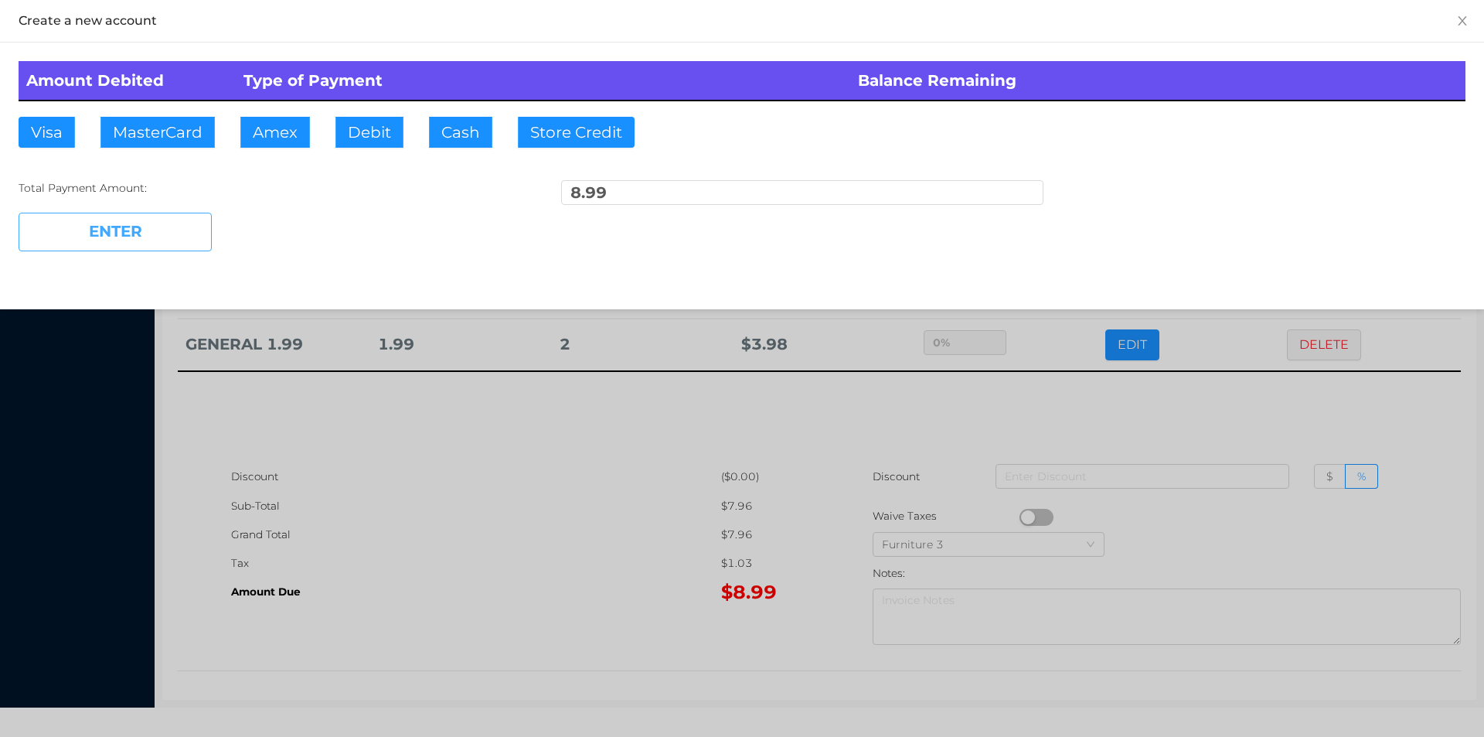
click at [152, 243] on button "ENTER" at bounding box center [115, 232] width 193 height 39
type input "0"
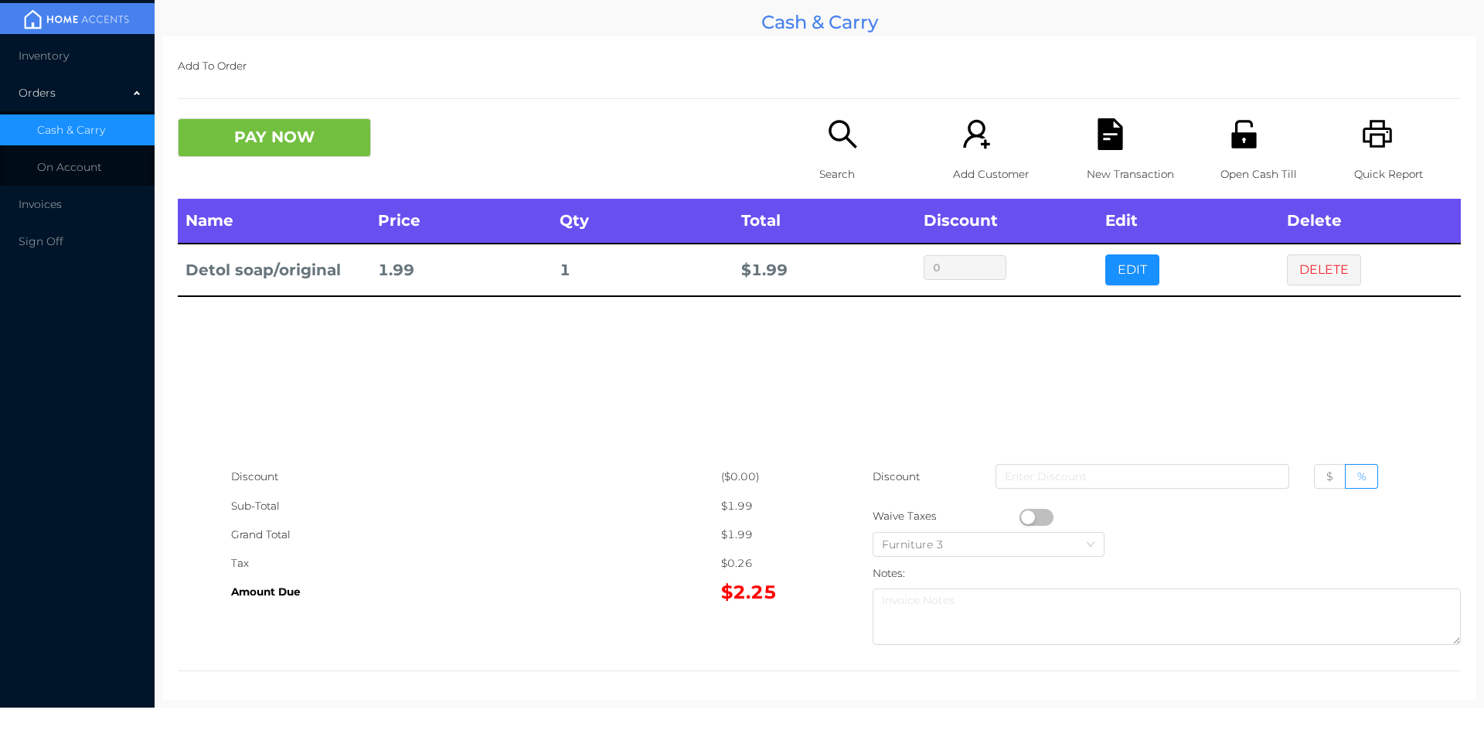
click at [836, 162] on p "Search" at bounding box center [872, 174] width 107 height 29
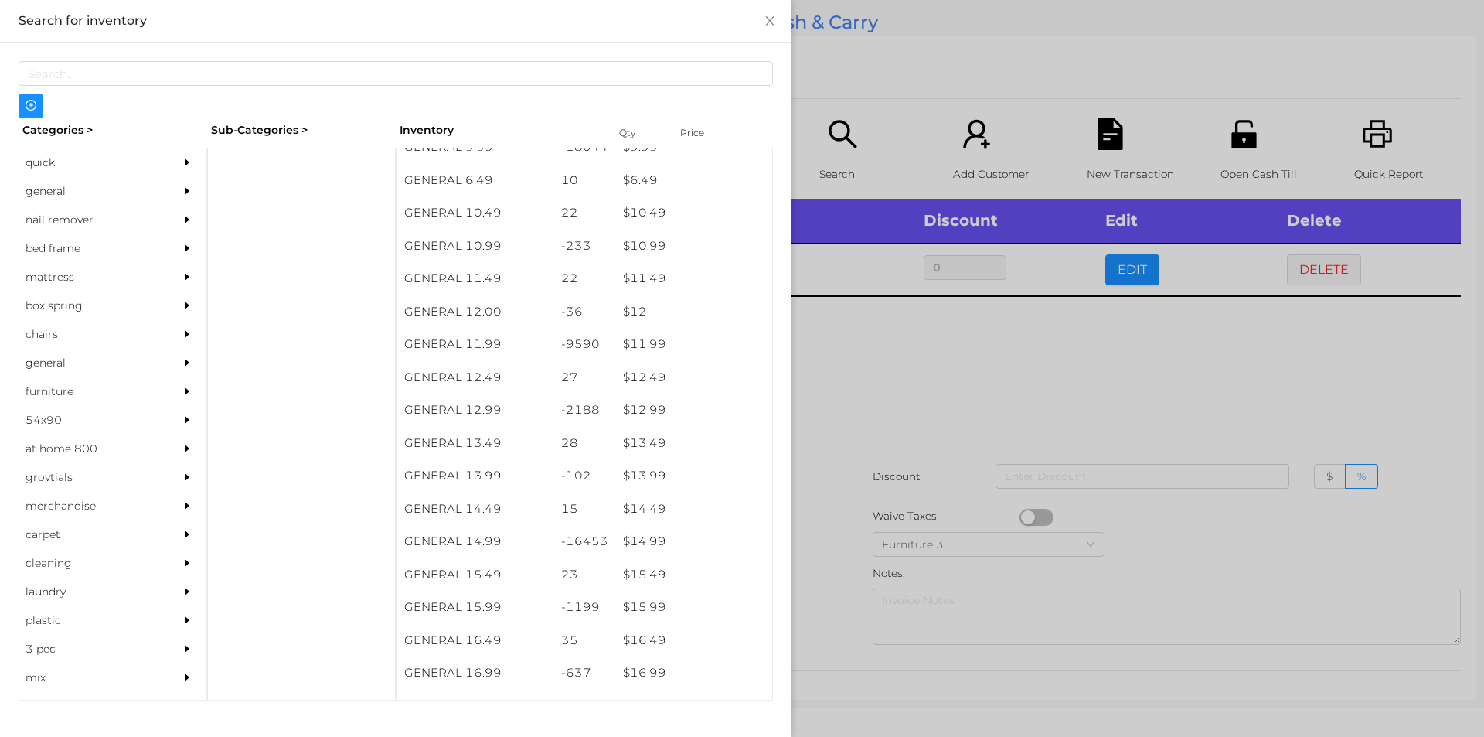
scroll to position [965, 0]
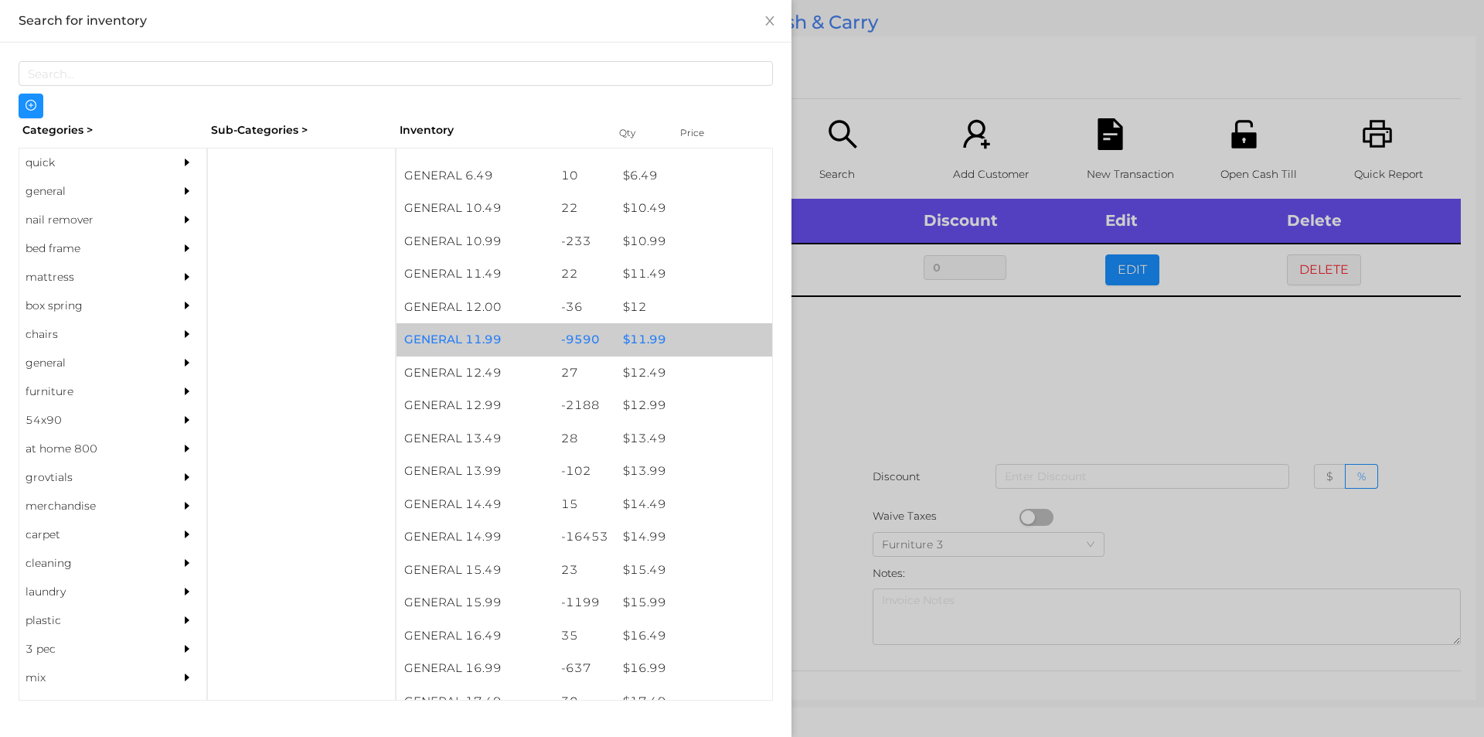
click at [633, 348] on div "$ 11.99" at bounding box center [693, 339] width 157 height 33
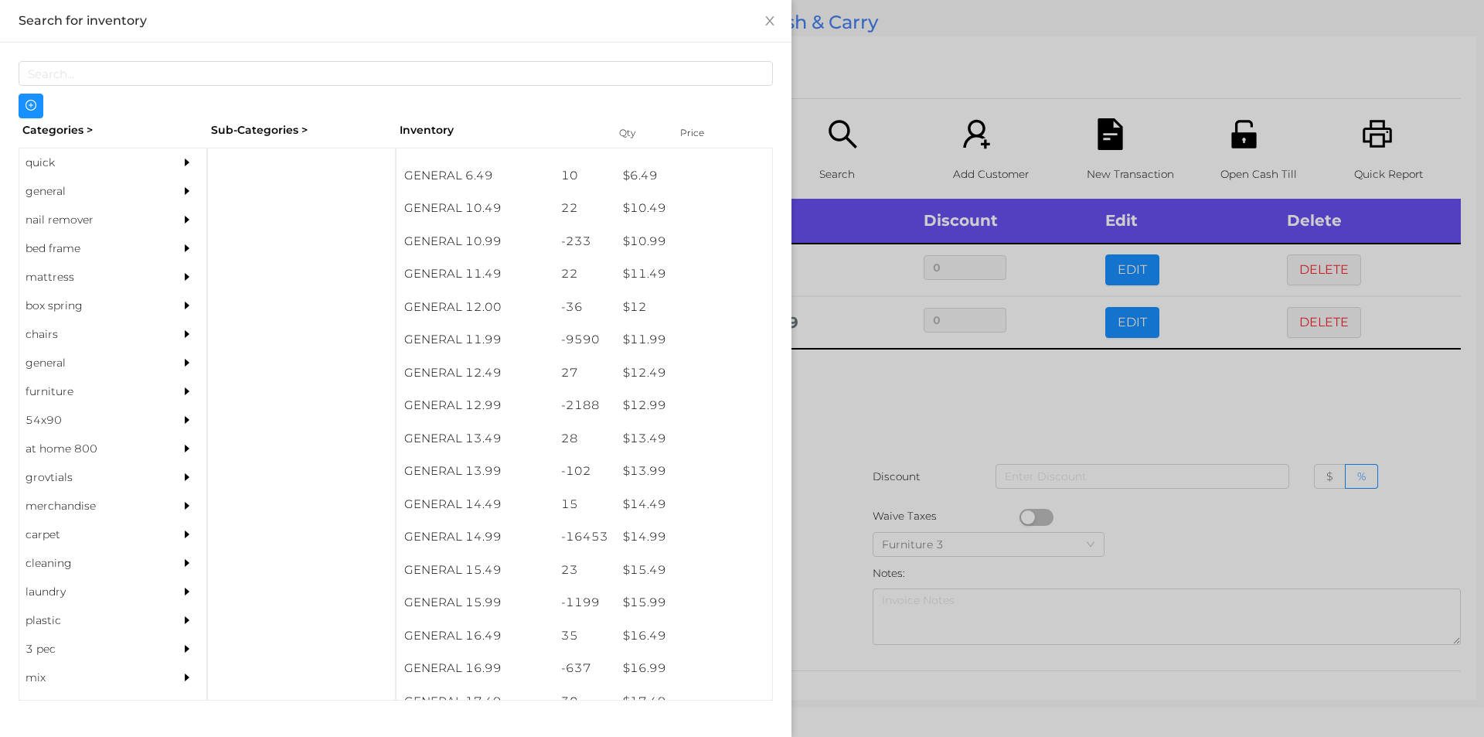
click at [832, 393] on div at bounding box center [742, 368] width 1484 height 737
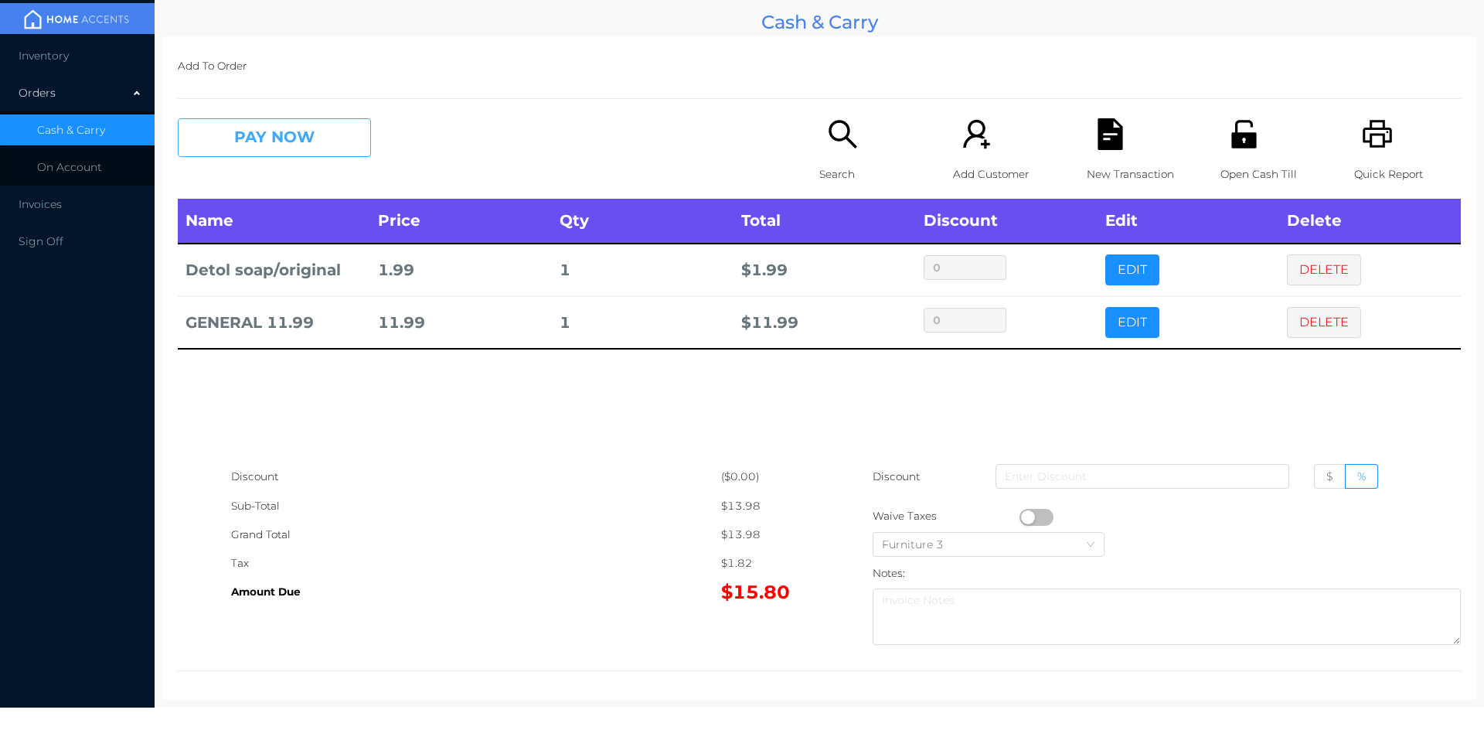
click at [301, 140] on button "PAY NOW" at bounding box center [274, 137] width 193 height 39
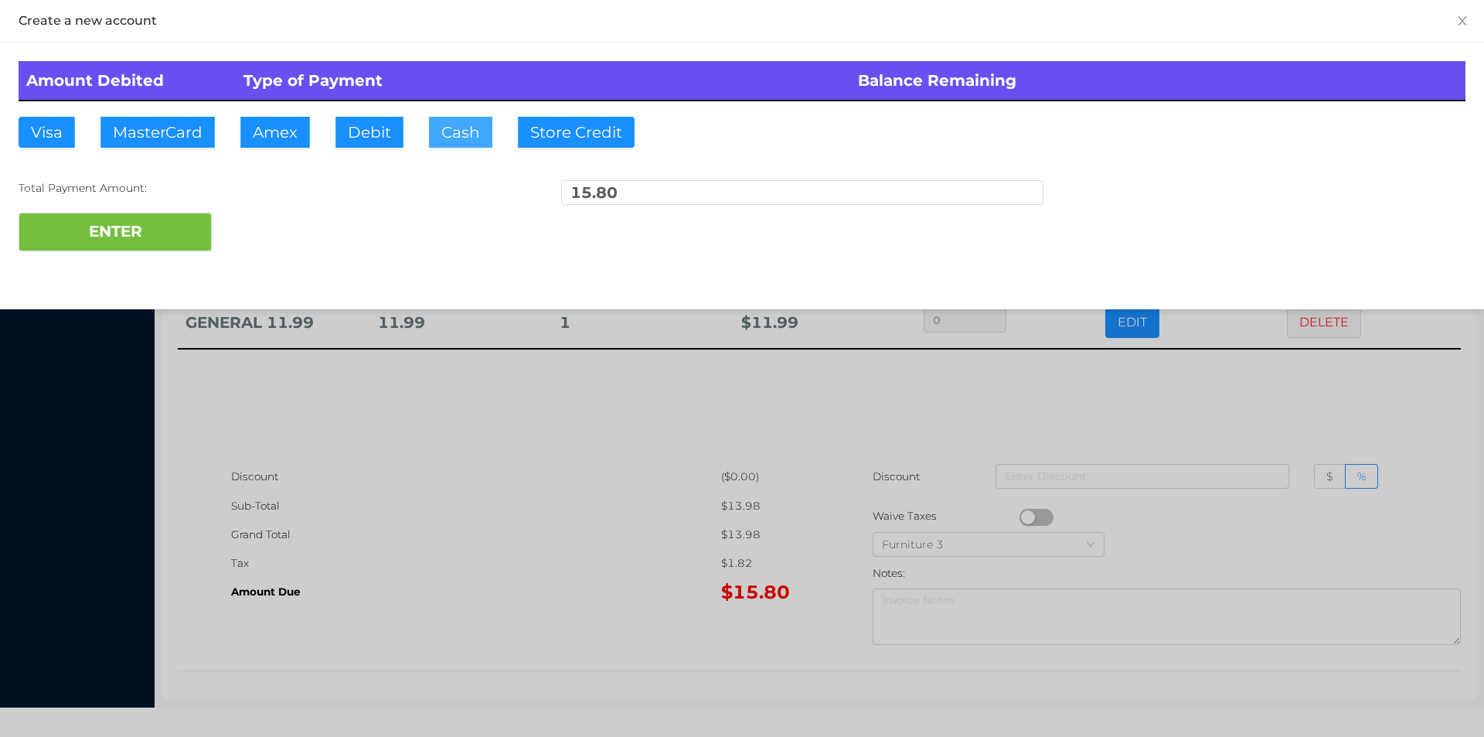
click at [483, 141] on button "Cash" at bounding box center [460, 132] width 63 height 31
type input "20."
click at [151, 229] on button "ENTER" at bounding box center [115, 232] width 193 height 39
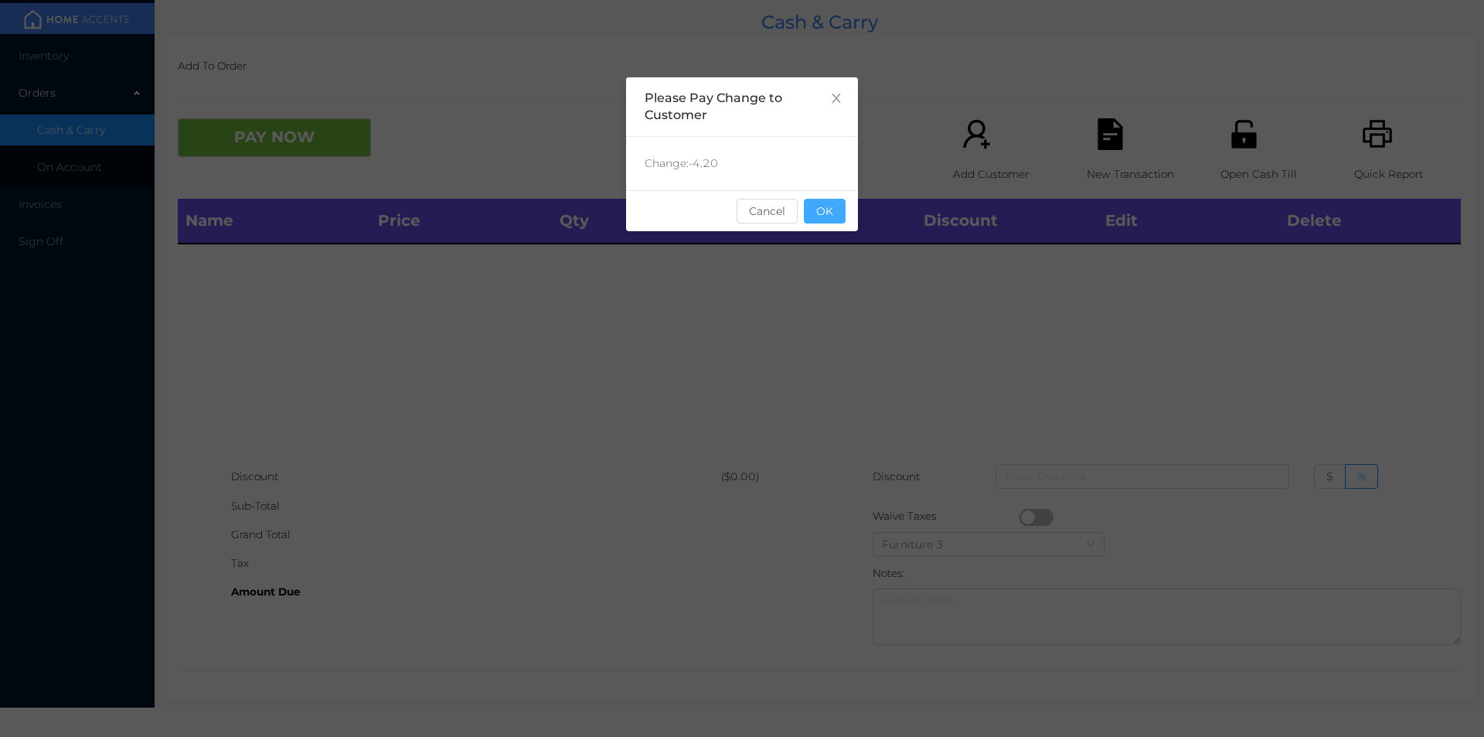
click at [819, 221] on button "OK" at bounding box center [825, 211] width 42 height 25
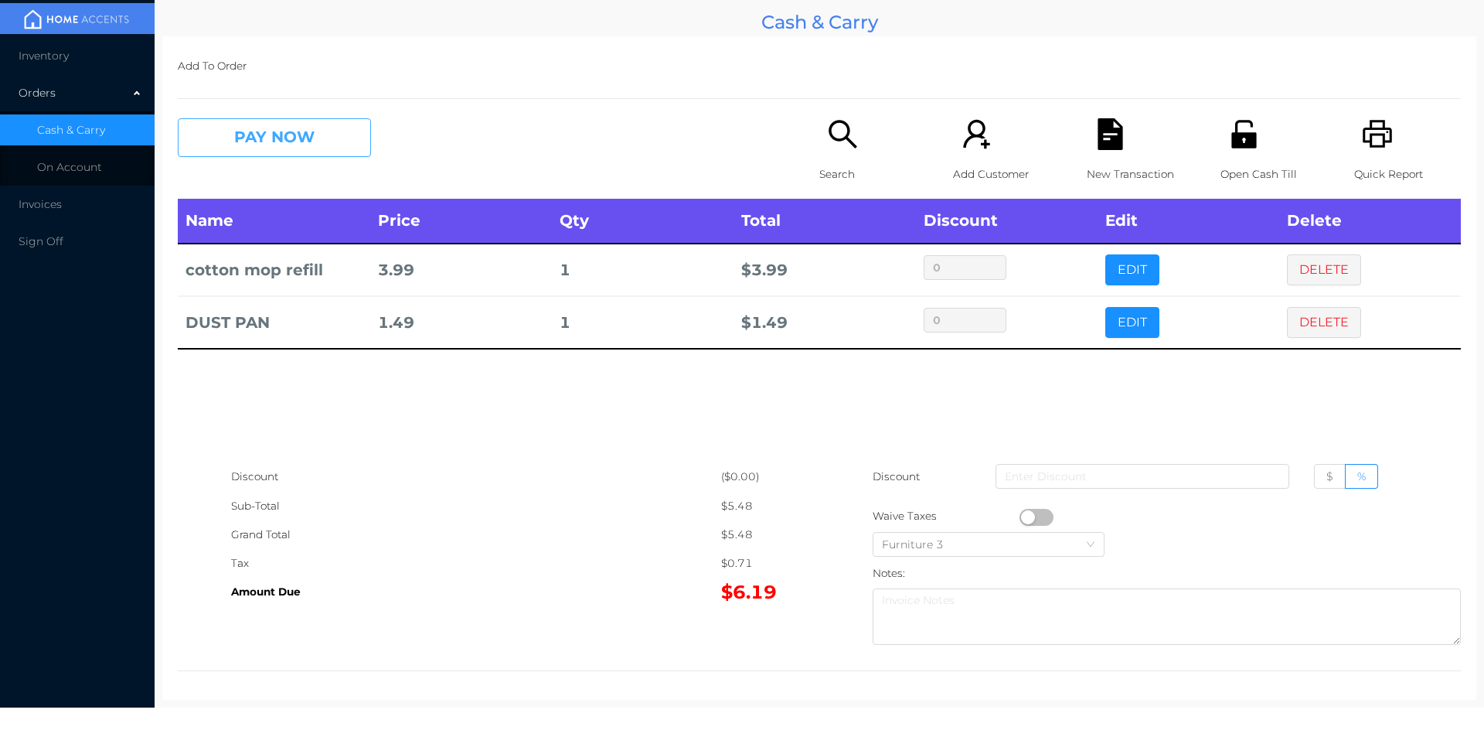
click at [215, 138] on button "PAY NOW" at bounding box center [274, 137] width 193 height 39
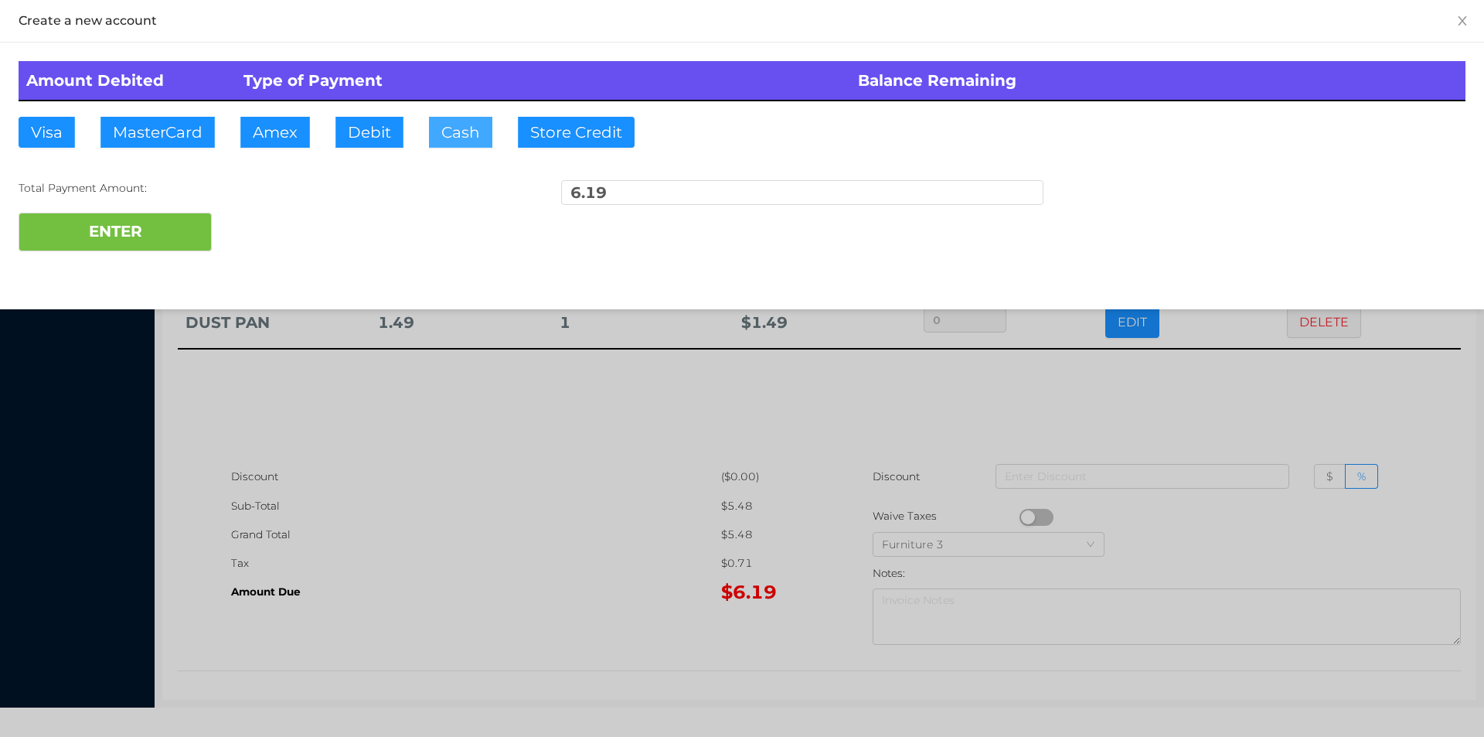
click at [446, 136] on button "Cash" at bounding box center [460, 132] width 63 height 31
type input "10."
click at [139, 247] on button "ENTER" at bounding box center [115, 232] width 193 height 39
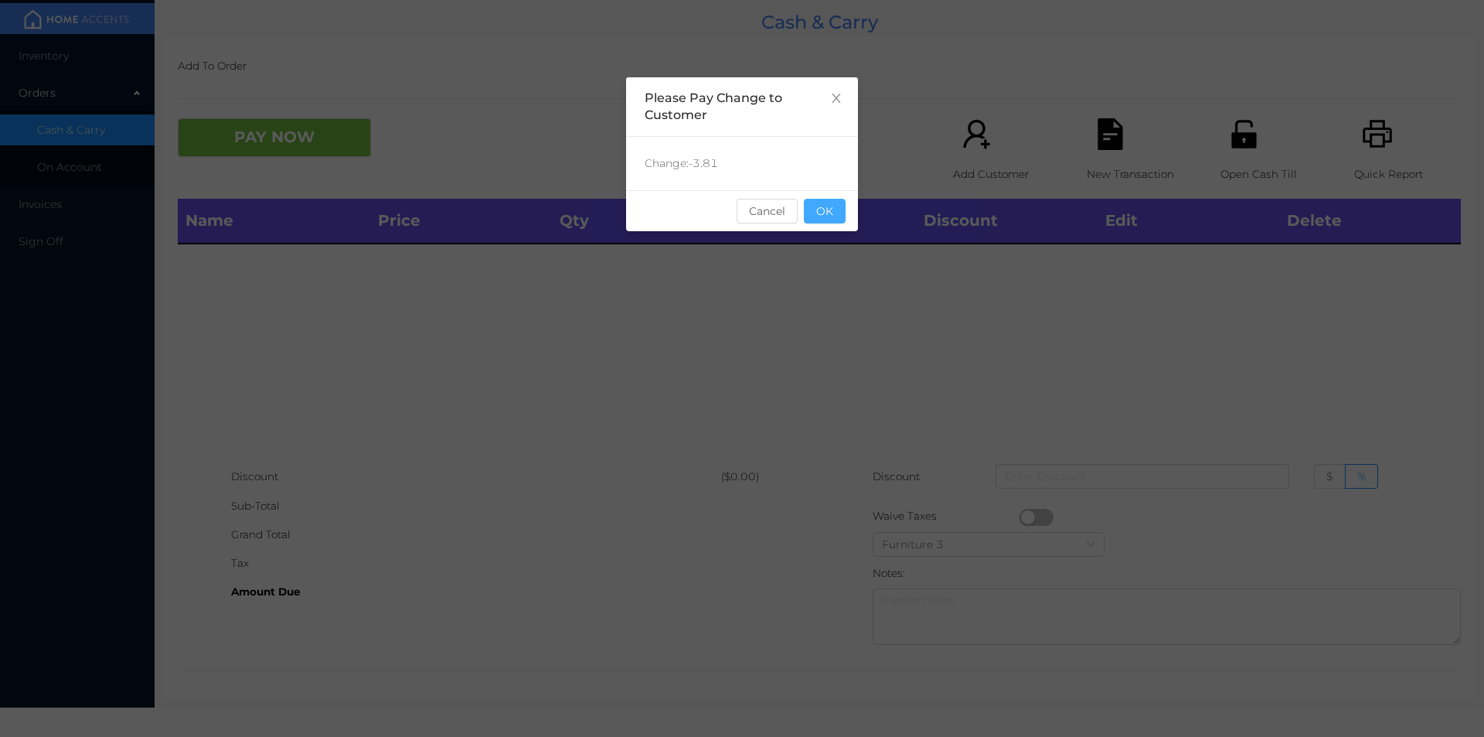
click at [823, 201] on button "OK" at bounding box center [825, 211] width 42 height 25
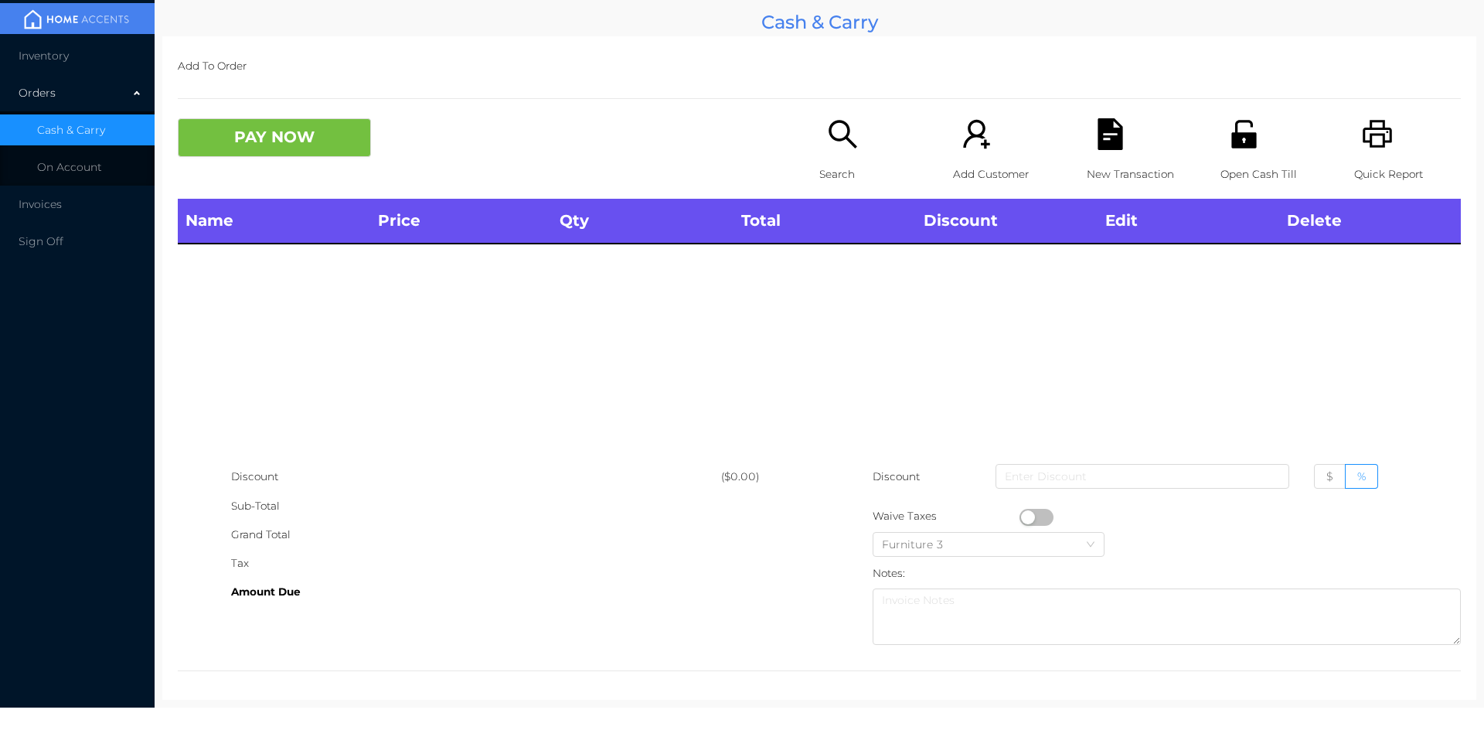
click at [1231, 145] on icon "icon: unlock" at bounding box center [1243, 134] width 25 height 28
click at [840, 158] on div "Search" at bounding box center [872, 158] width 107 height 80
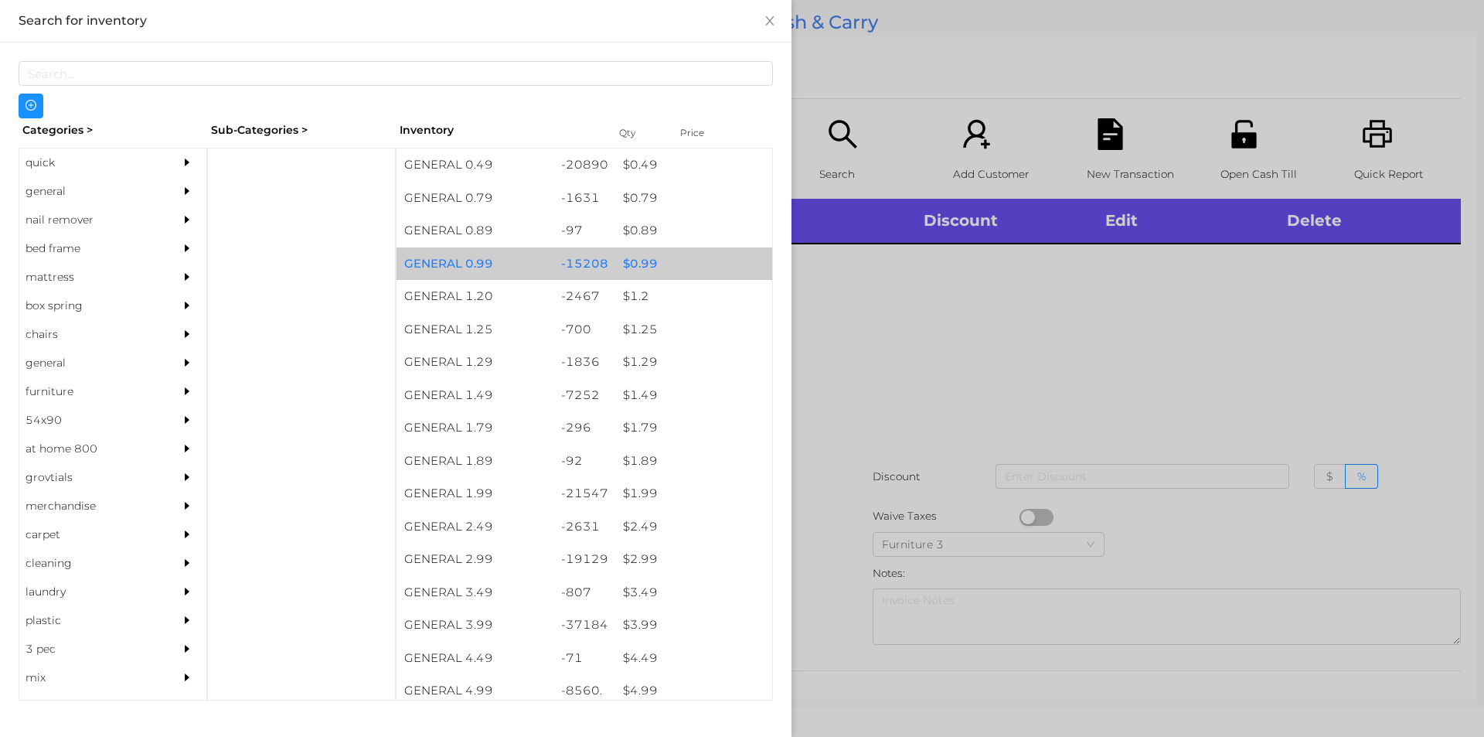
click at [620, 263] on div "$ 0.99" at bounding box center [693, 263] width 157 height 33
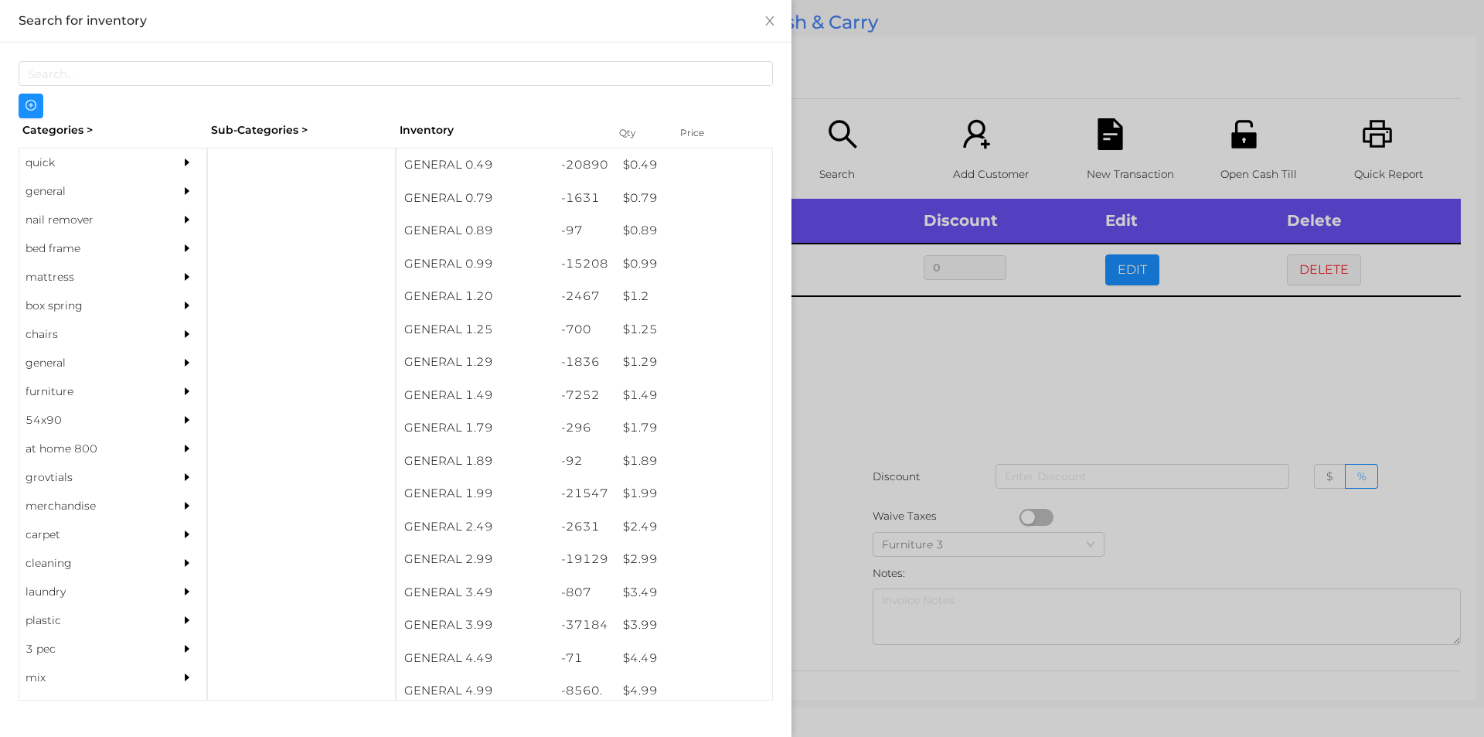
click at [871, 365] on div at bounding box center [742, 368] width 1484 height 737
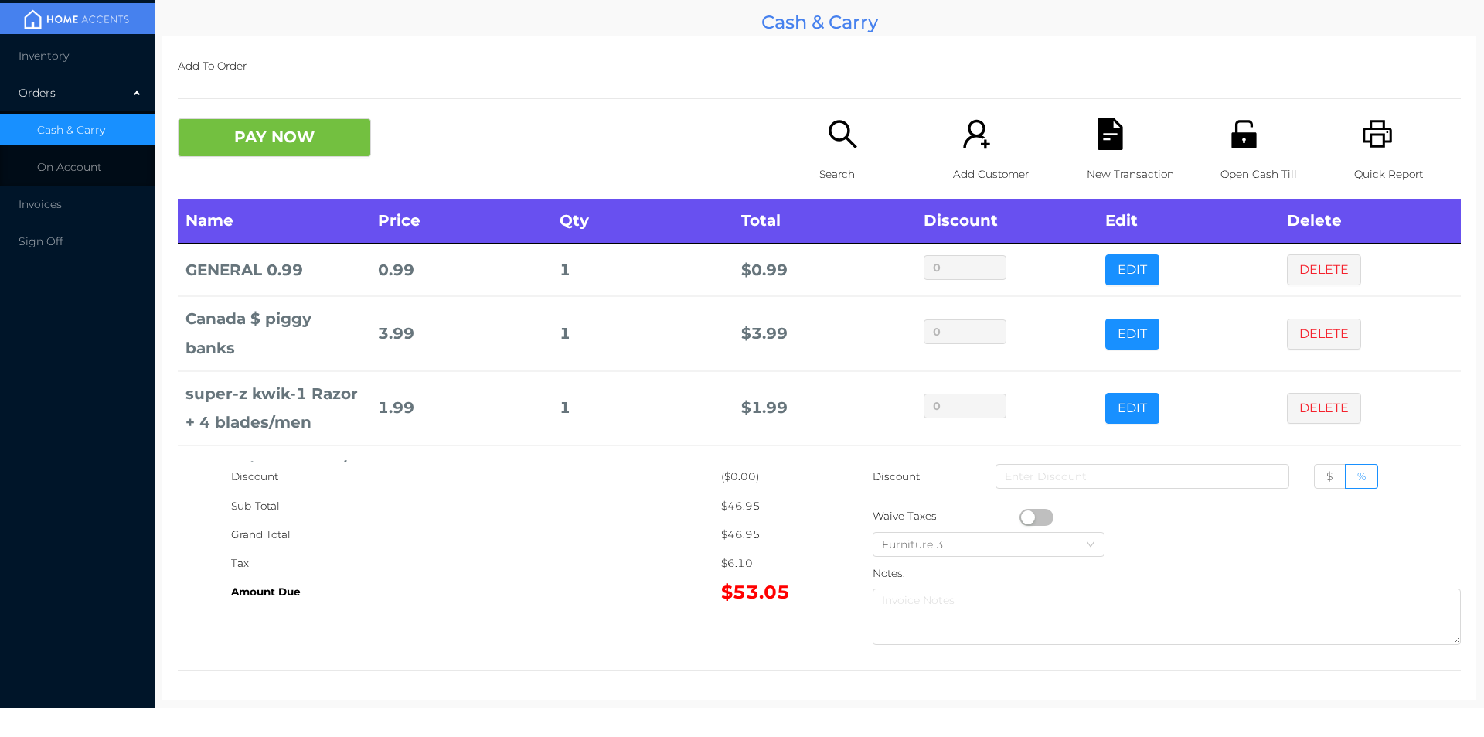
scroll to position [73, 0]
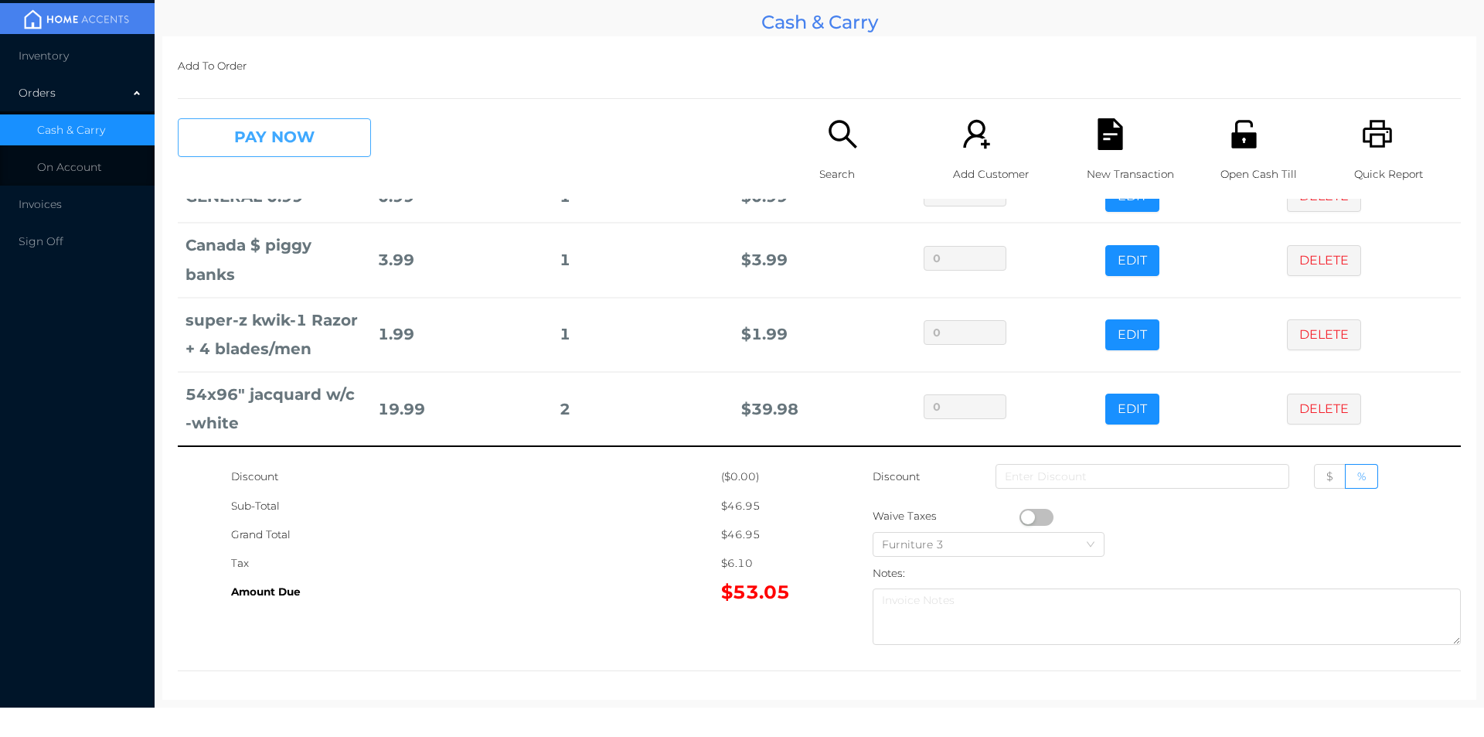
click at [326, 144] on button "PAY NOW" at bounding box center [274, 137] width 193 height 39
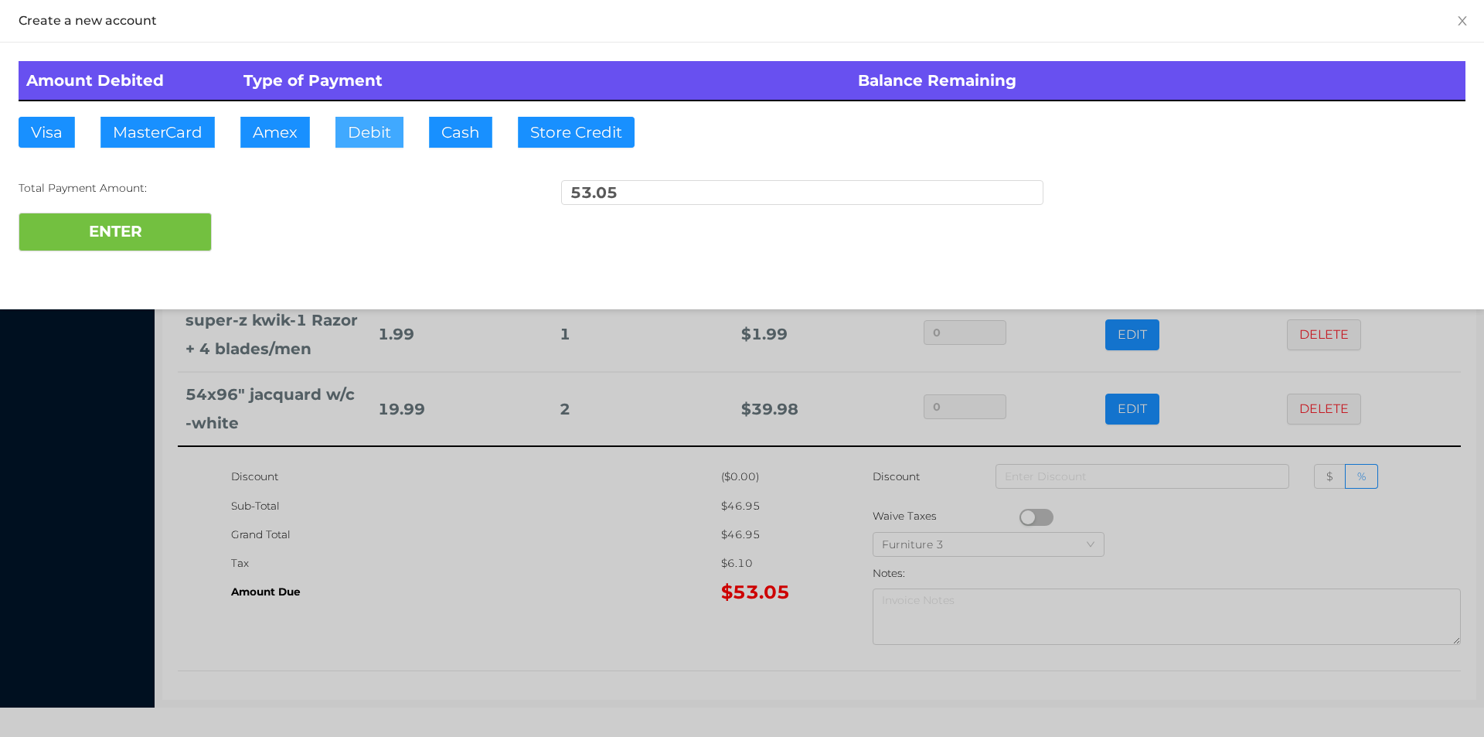
click at [370, 138] on button "Debit" at bounding box center [369, 132] width 68 height 31
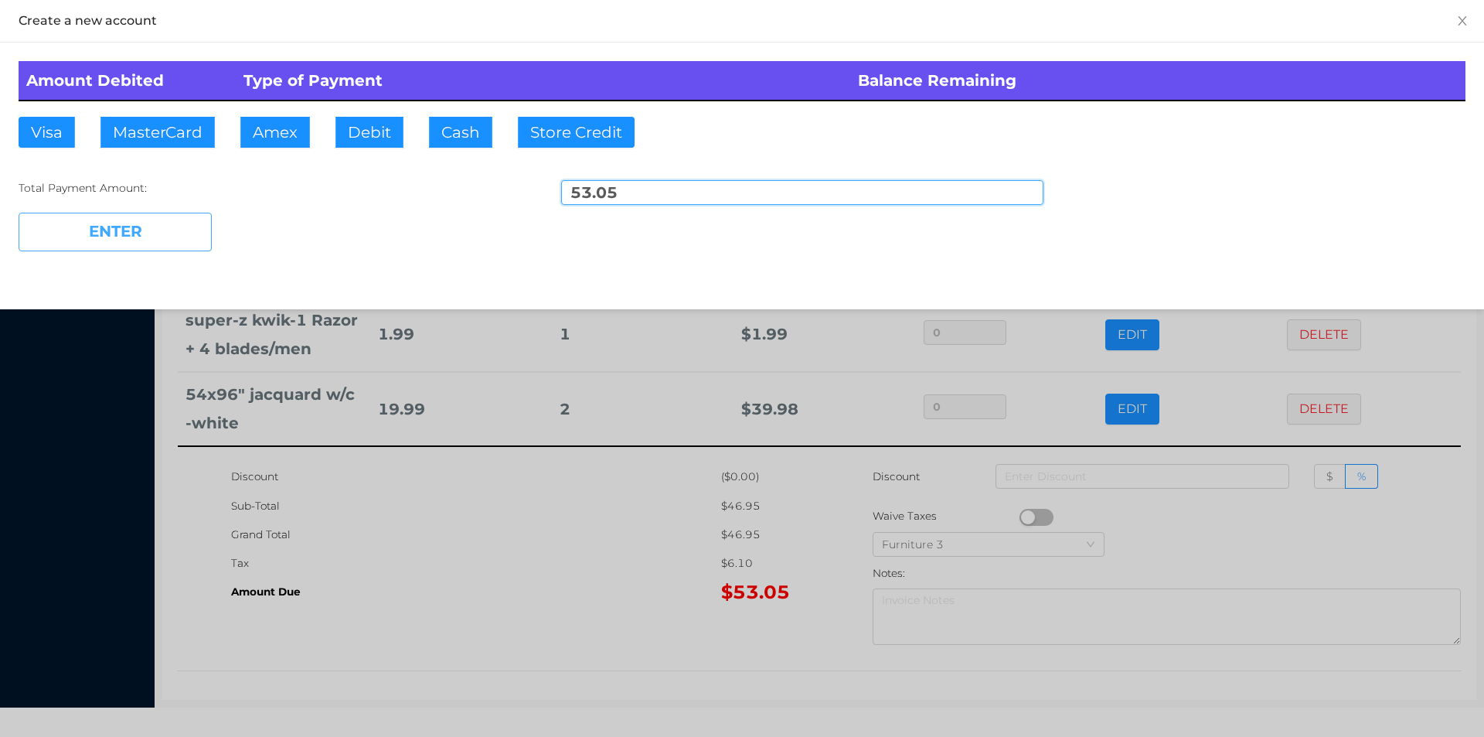
click at [151, 249] on button "ENTER" at bounding box center [115, 232] width 193 height 39
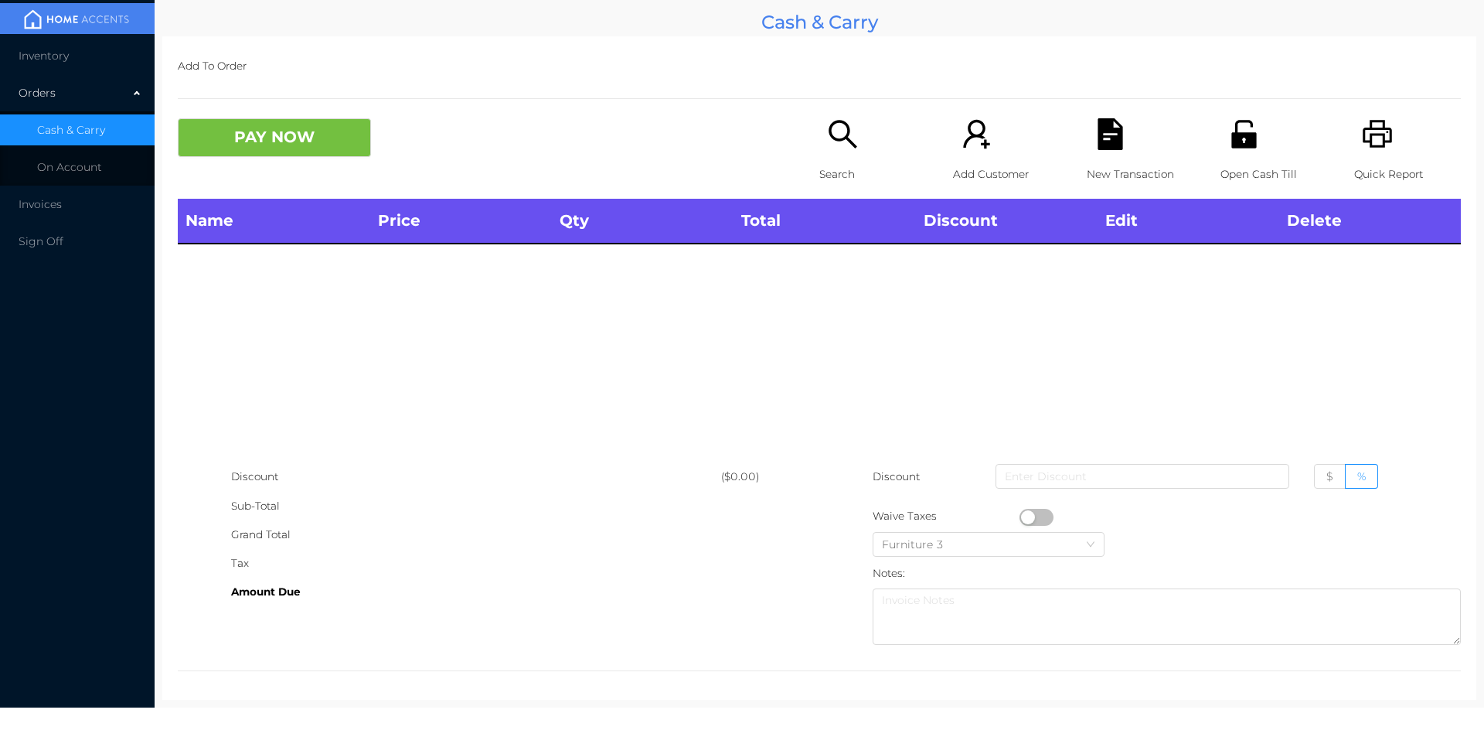
scroll to position [0, 0]
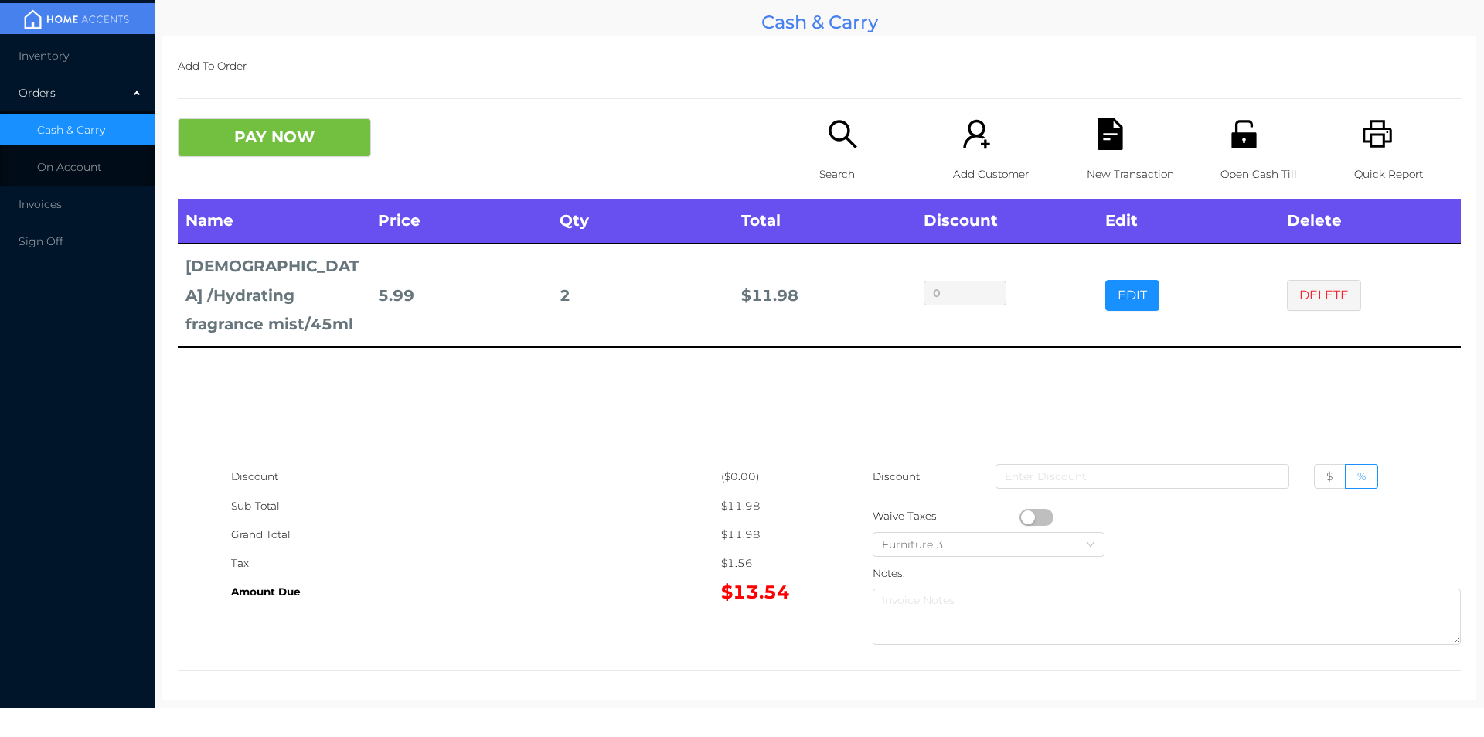
click at [1115, 150] on icon "icon: file-text" at bounding box center [1110, 134] width 32 height 32
click at [1363, 142] on icon "icon: printer" at bounding box center [1377, 134] width 29 height 28
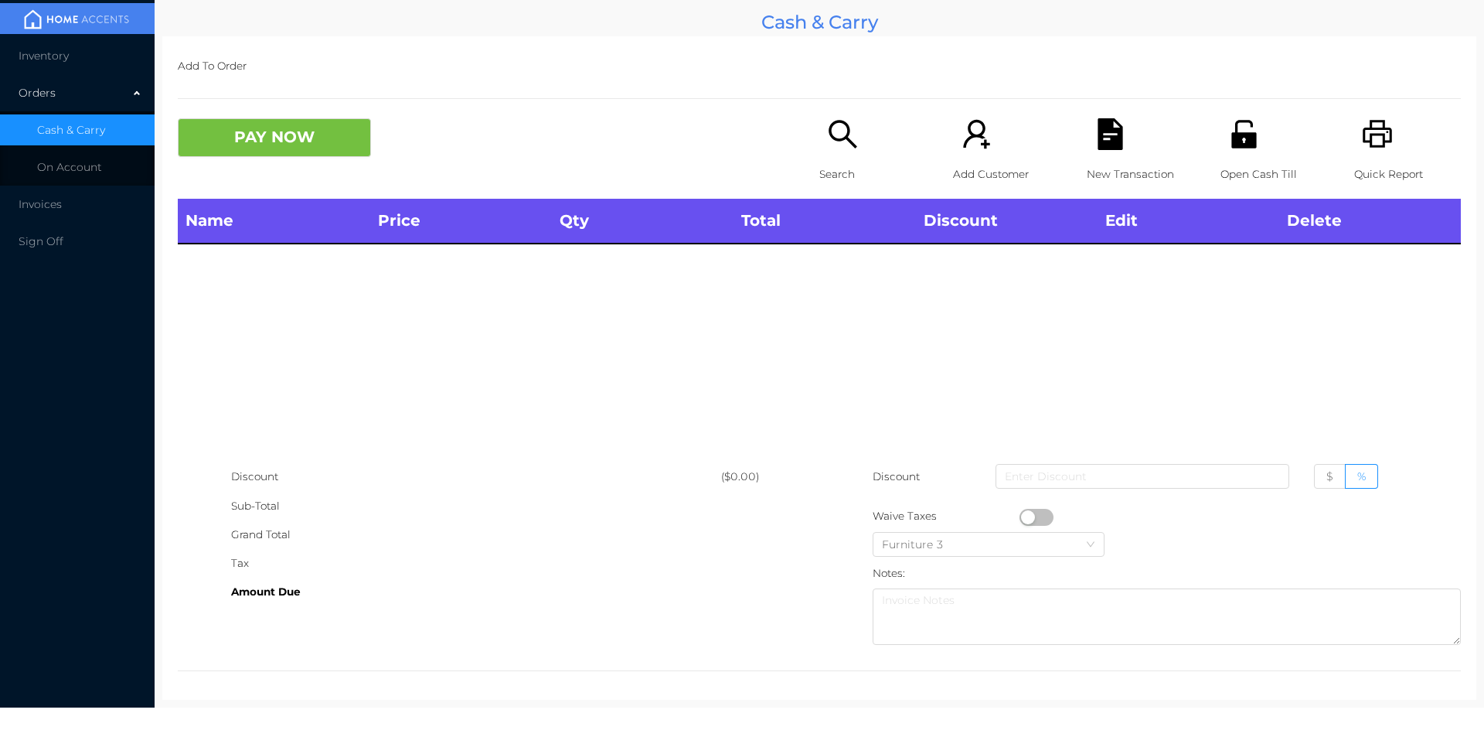
click at [1113, 136] on icon "icon: file-text" at bounding box center [1110, 134] width 25 height 32
click at [273, 126] on button "PAY NOW" at bounding box center [274, 137] width 193 height 39
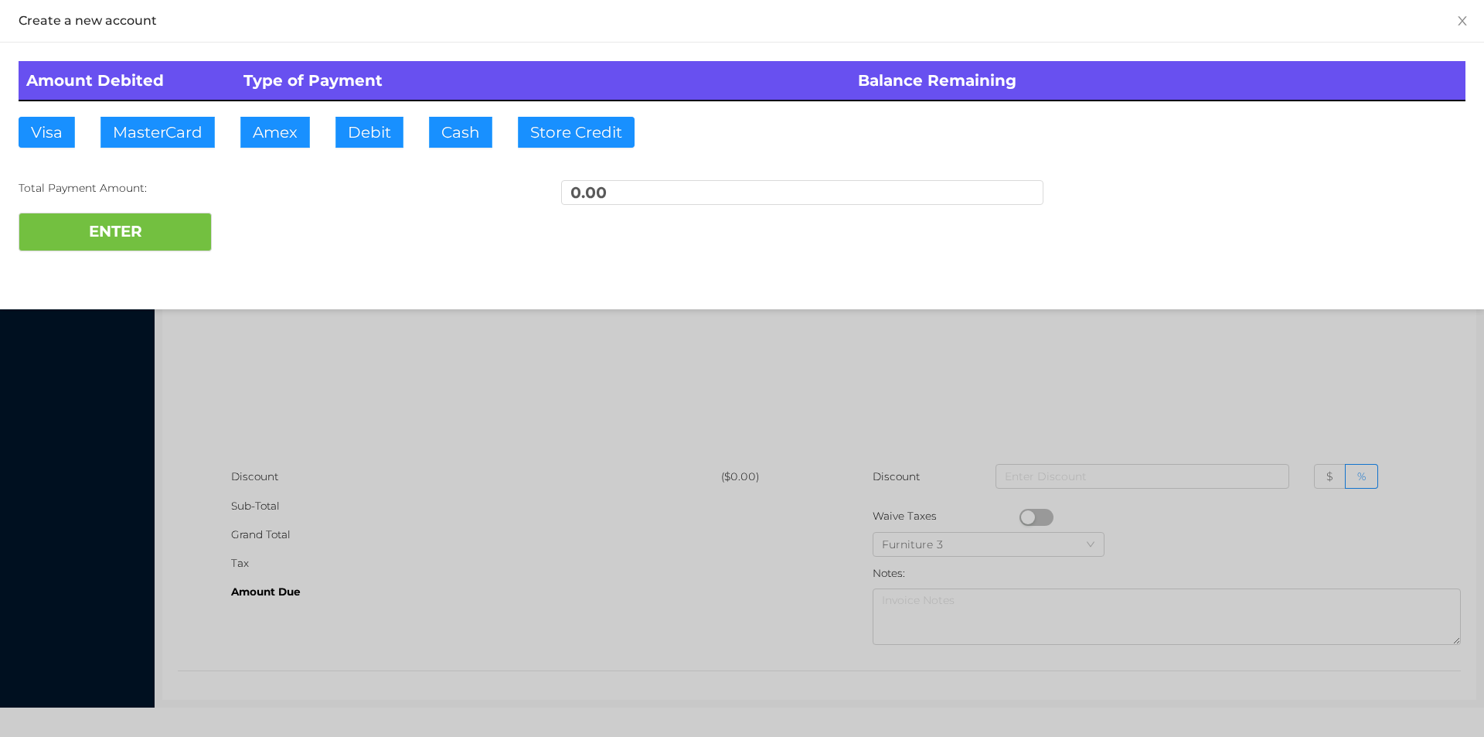
click at [367, 372] on div at bounding box center [742, 368] width 1484 height 737
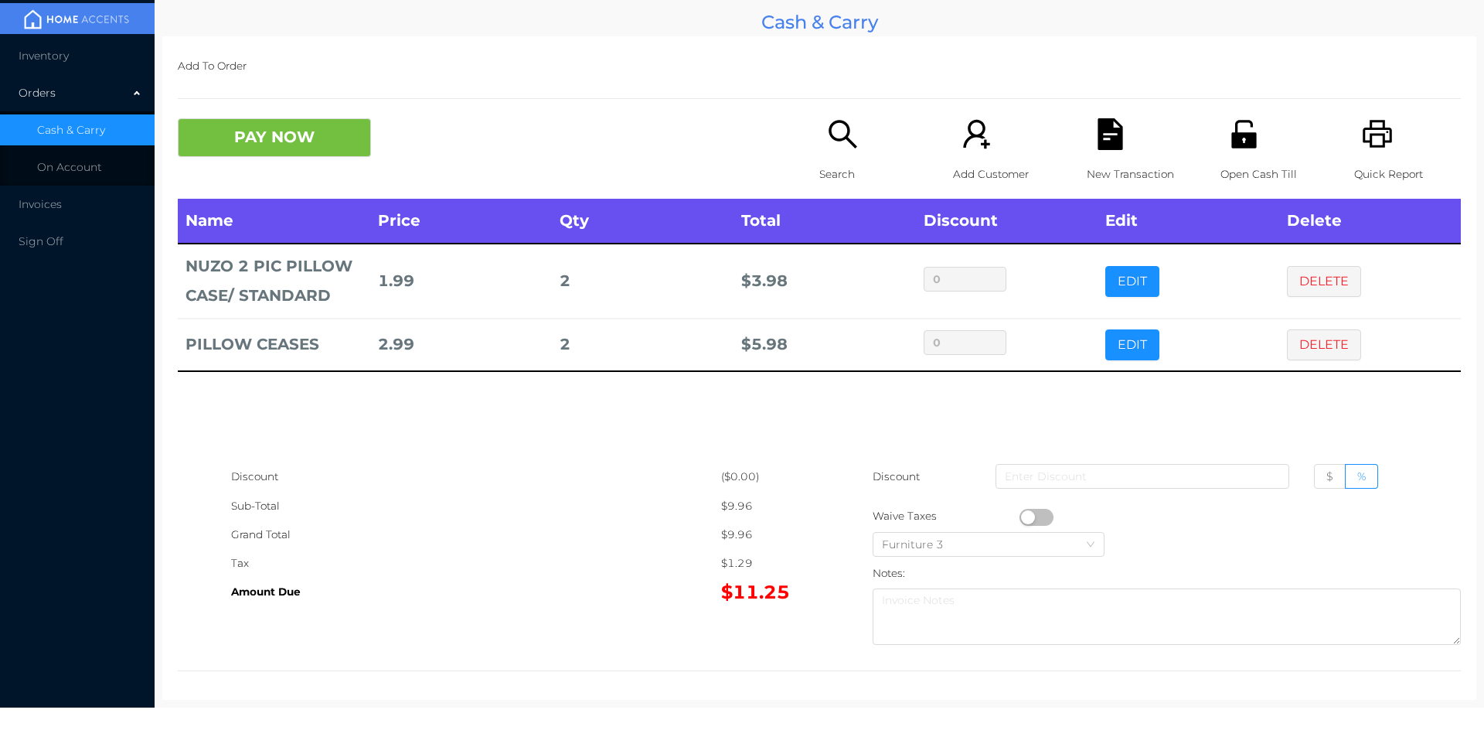
click at [1354, 166] on p "Quick Report" at bounding box center [1407, 174] width 107 height 29
click at [1101, 143] on icon "icon: file-text" at bounding box center [1110, 134] width 25 height 32
click at [305, 151] on button "PAY NOW" at bounding box center [274, 137] width 193 height 39
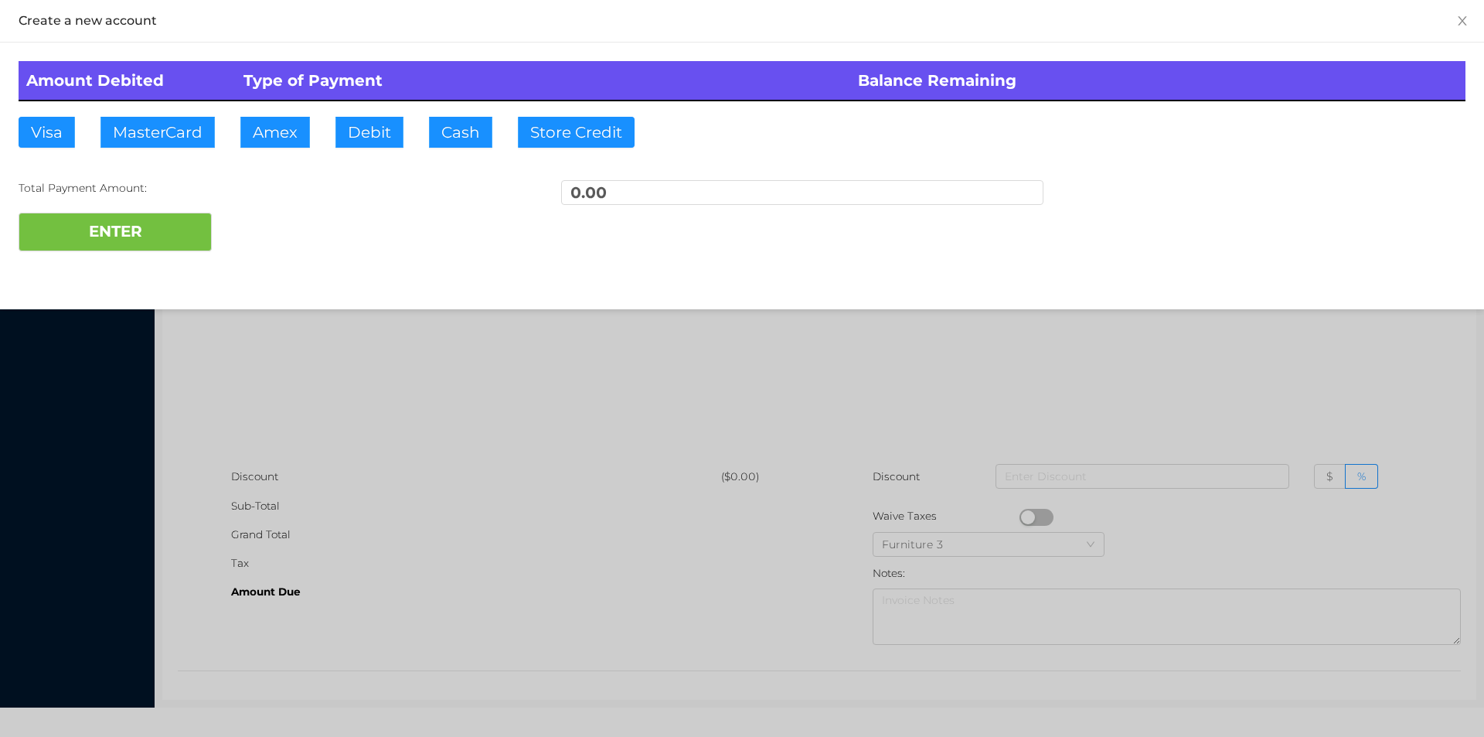
click at [355, 450] on div at bounding box center [742, 368] width 1484 height 737
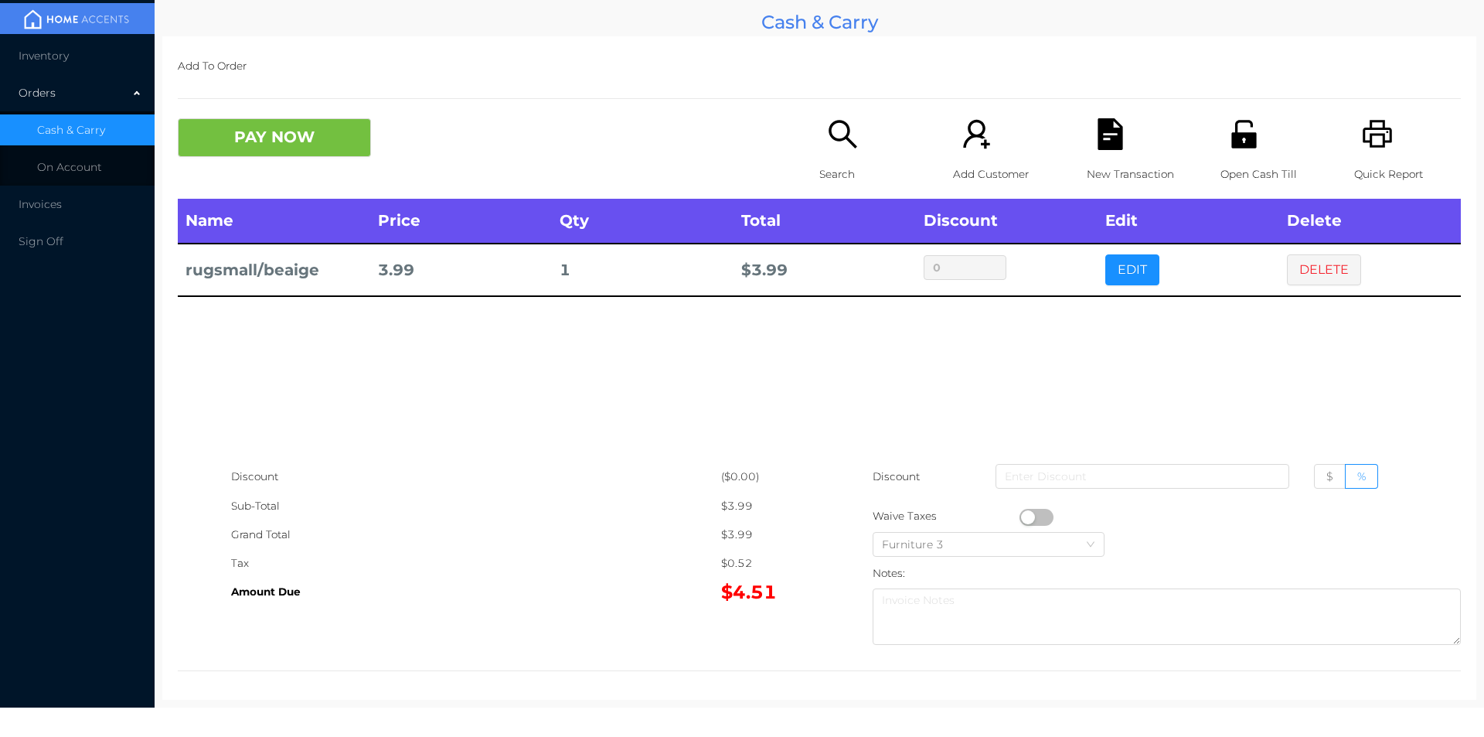
click at [267, 150] on button "PAY NOW" at bounding box center [274, 137] width 193 height 39
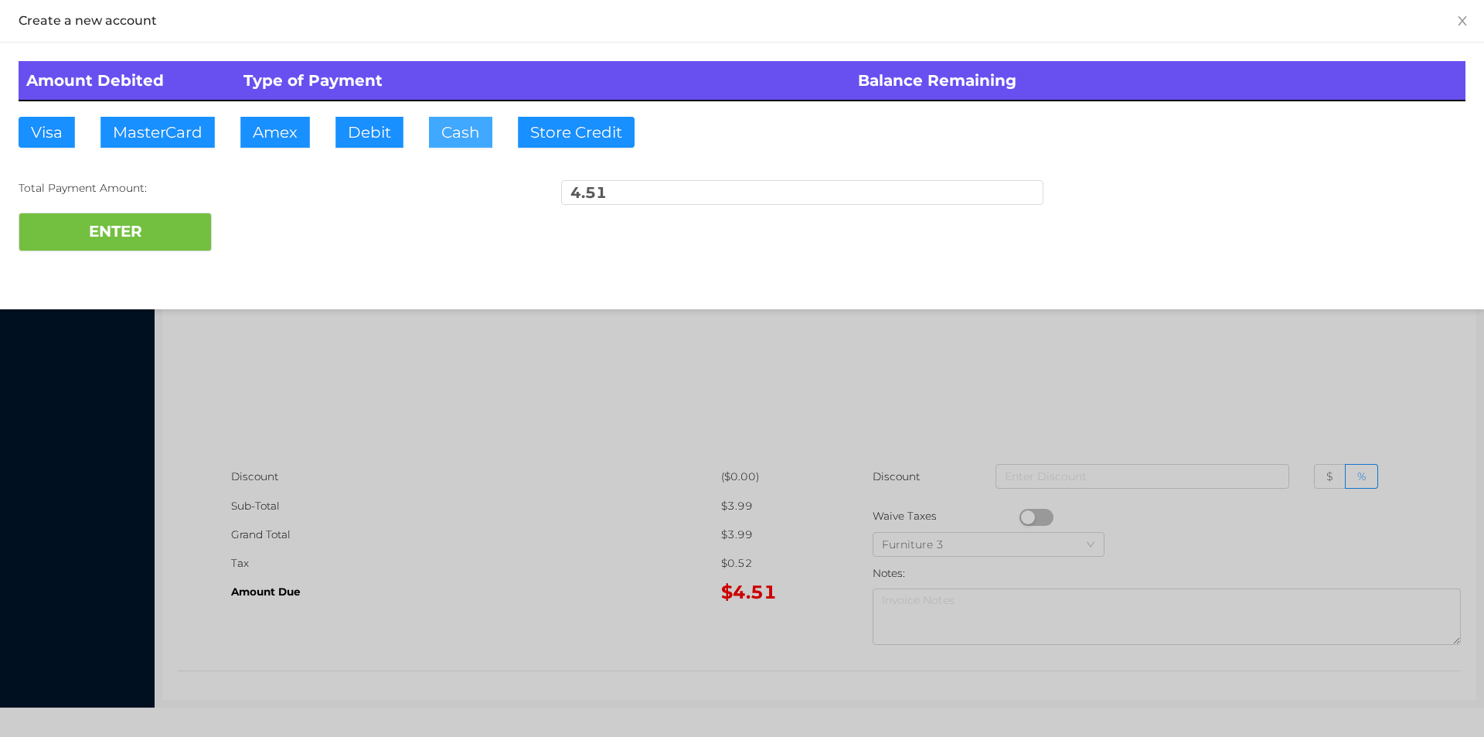
click at [452, 141] on button "Cash" at bounding box center [460, 132] width 63 height 31
click at [162, 237] on button "ENTER" at bounding box center [115, 232] width 193 height 39
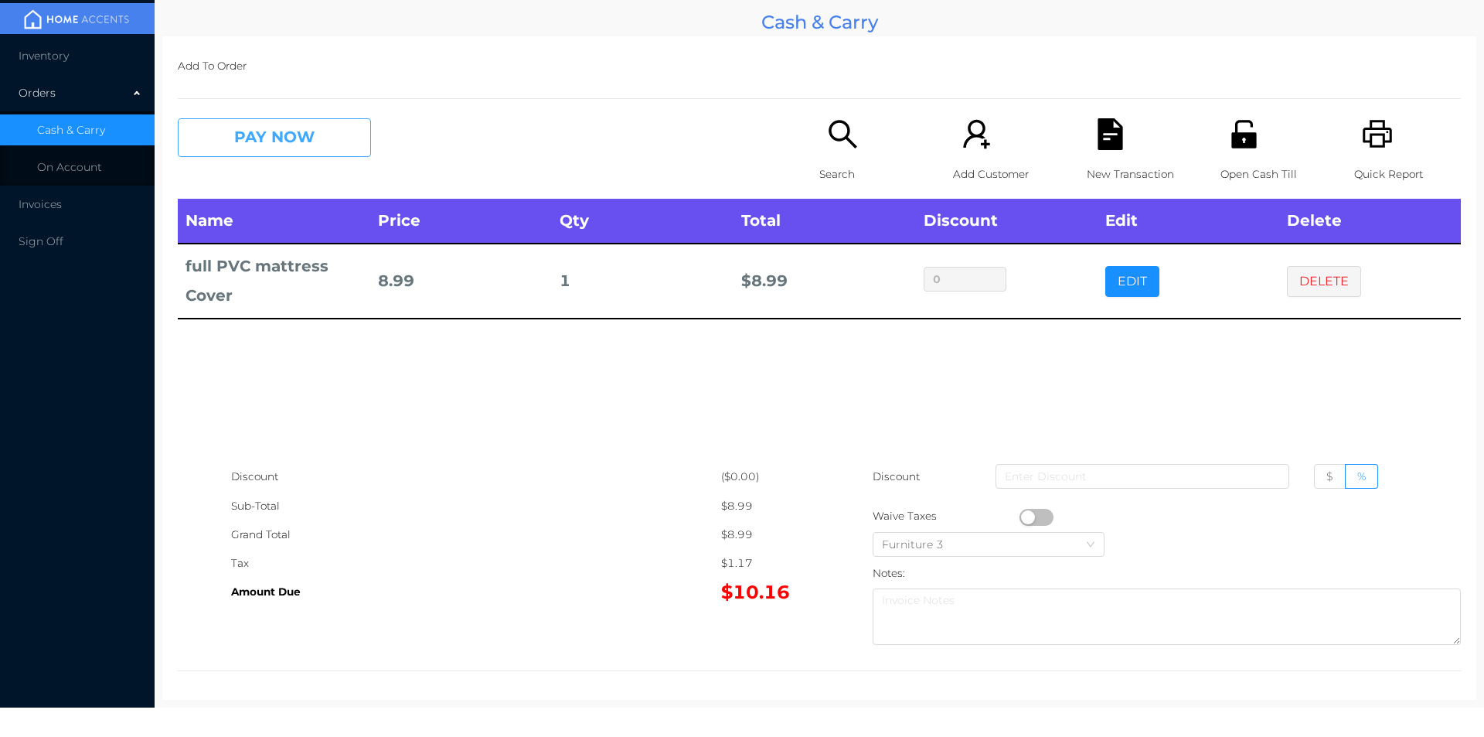
click at [247, 142] on button "PAY NOW" at bounding box center [274, 137] width 193 height 39
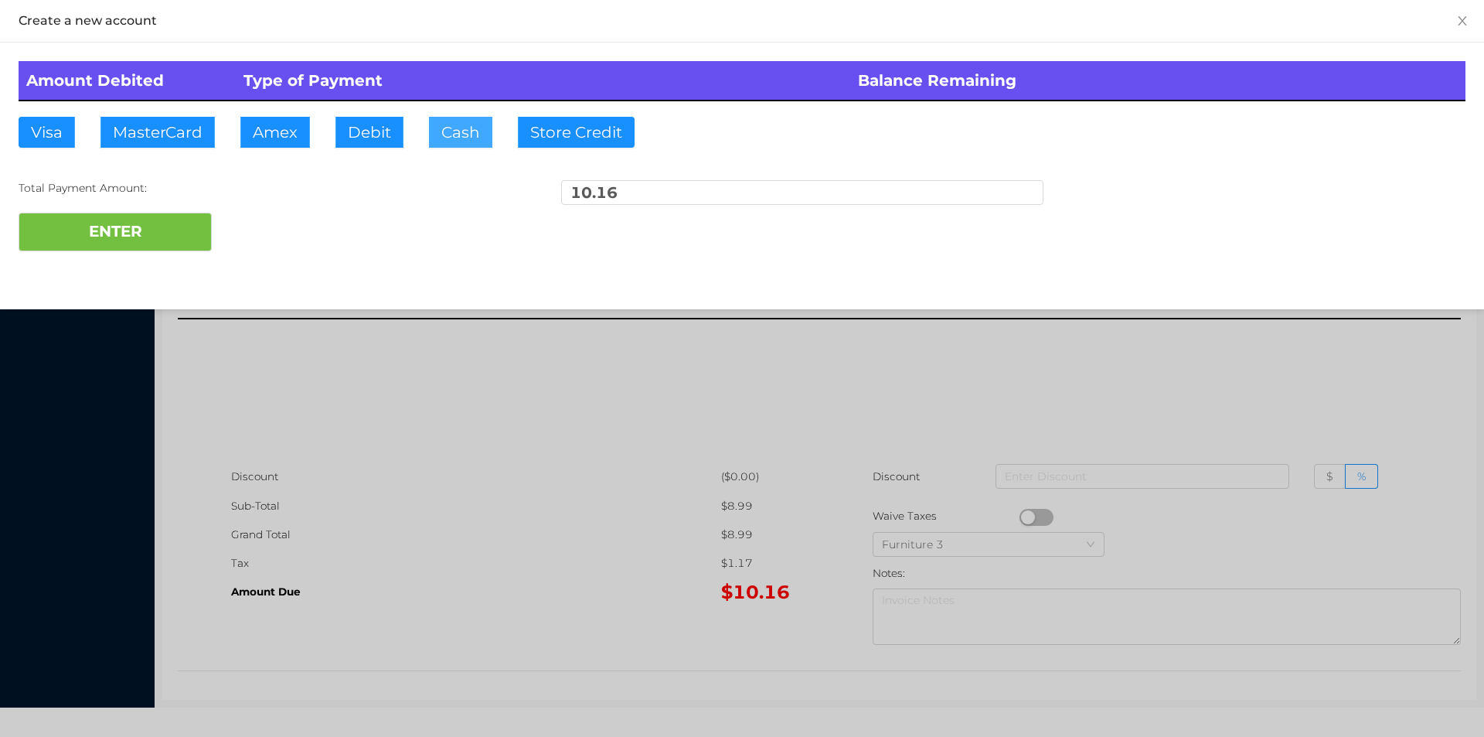
click at [437, 137] on button "Cash" at bounding box center [460, 132] width 63 height 31
click at [146, 230] on button "ENTER" at bounding box center [115, 232] width 193 height 39
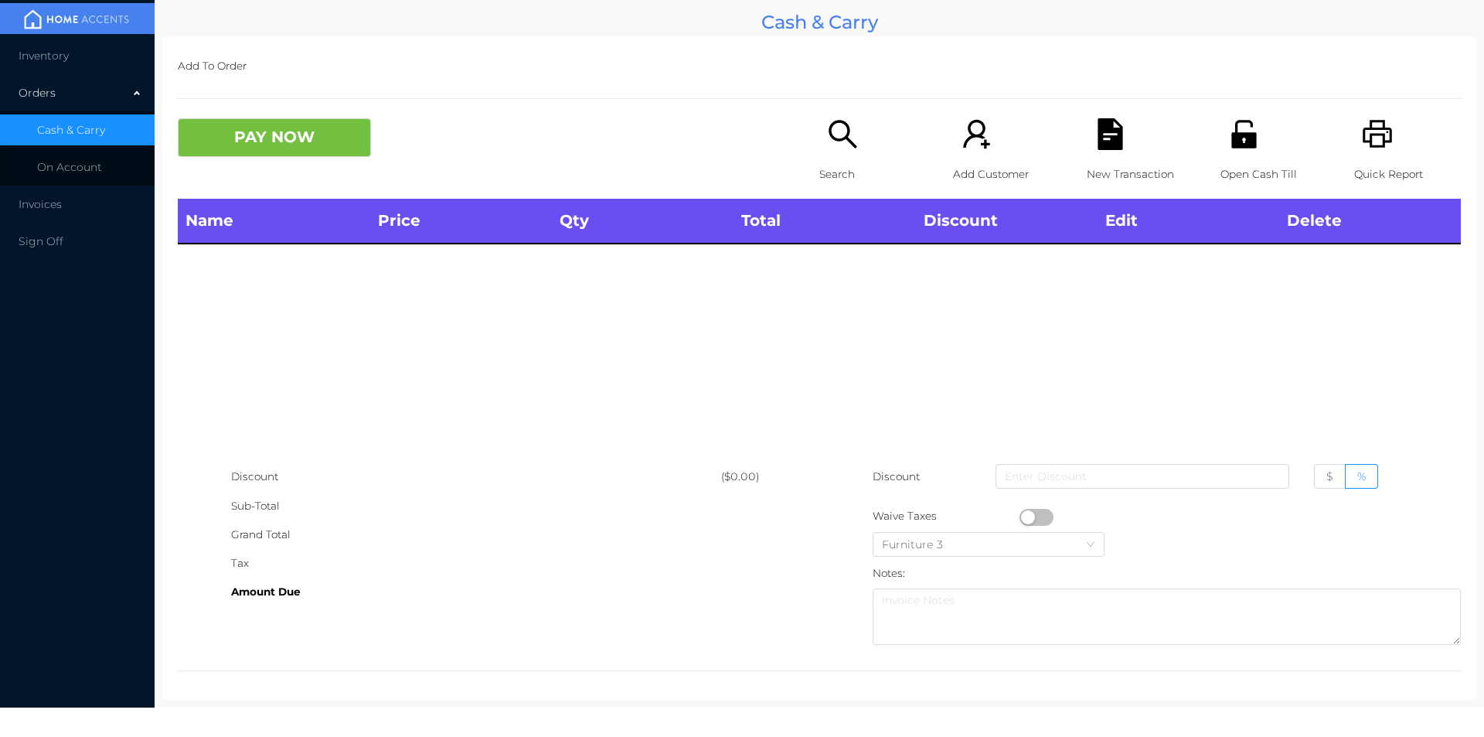
click at [1236, 153] on div "Open Cash Till" at bounding box center [1273, 158] width 107 height 80
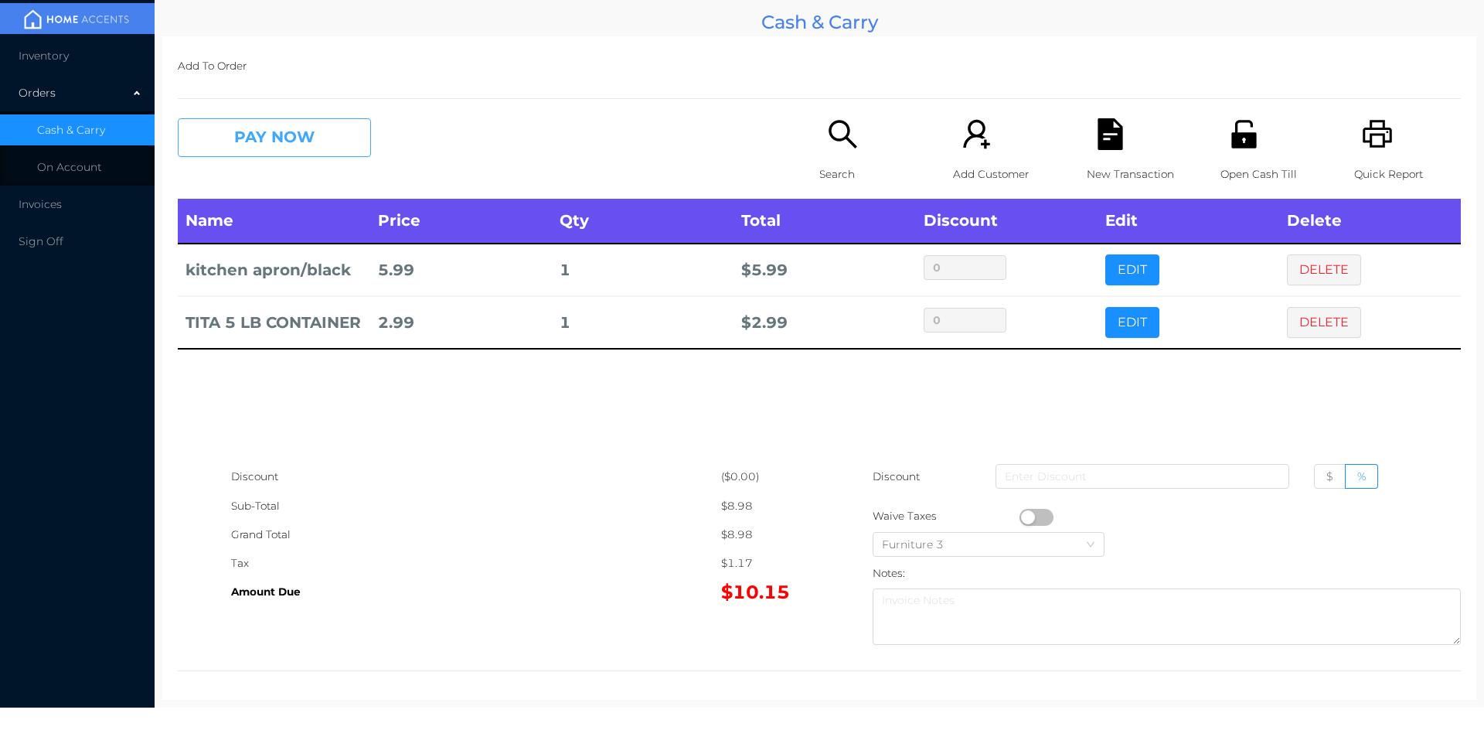
click at [320, 136] on button "PAY NOW" at bounding box center [274, 137] width 193 height 39
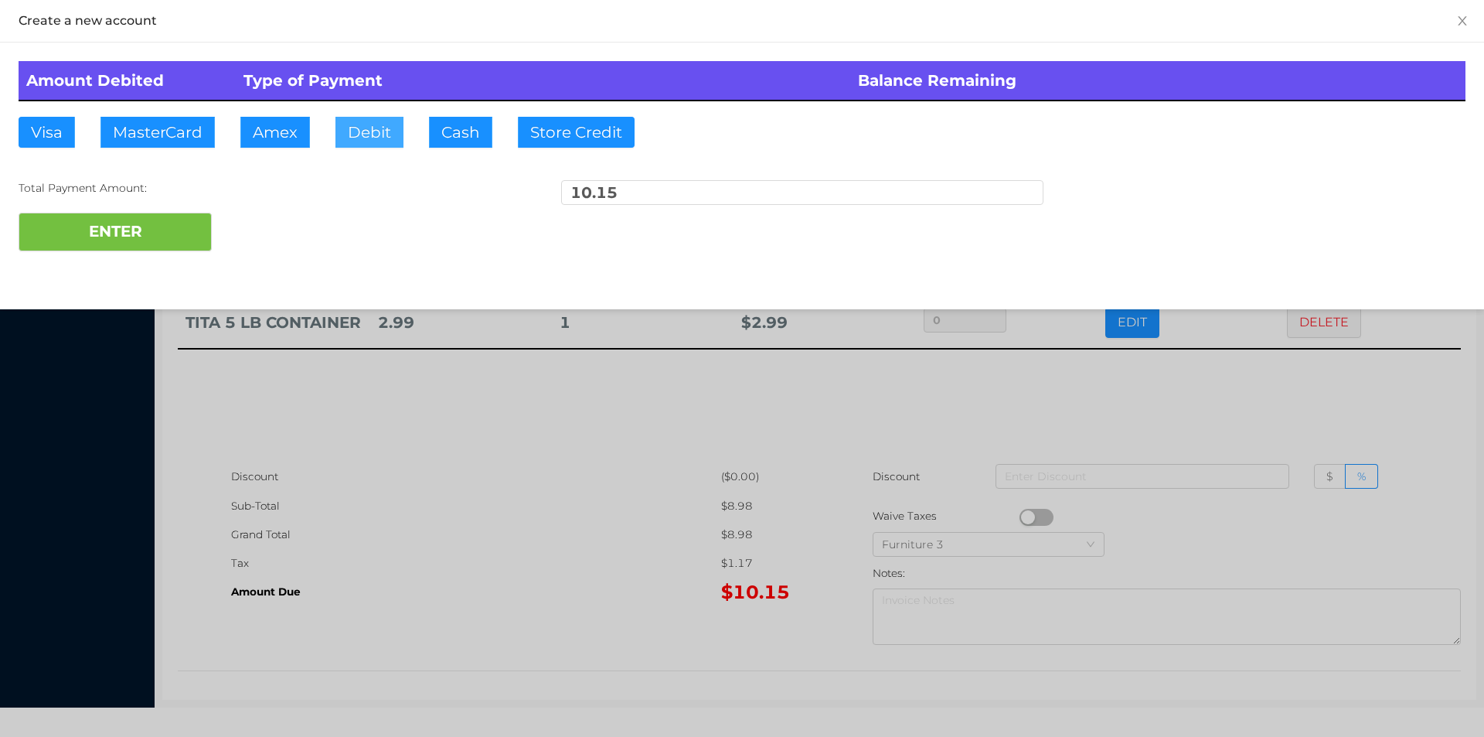
click at [361, 138] on button "Debit" at bounding box center [369, 132] width 68 height 31
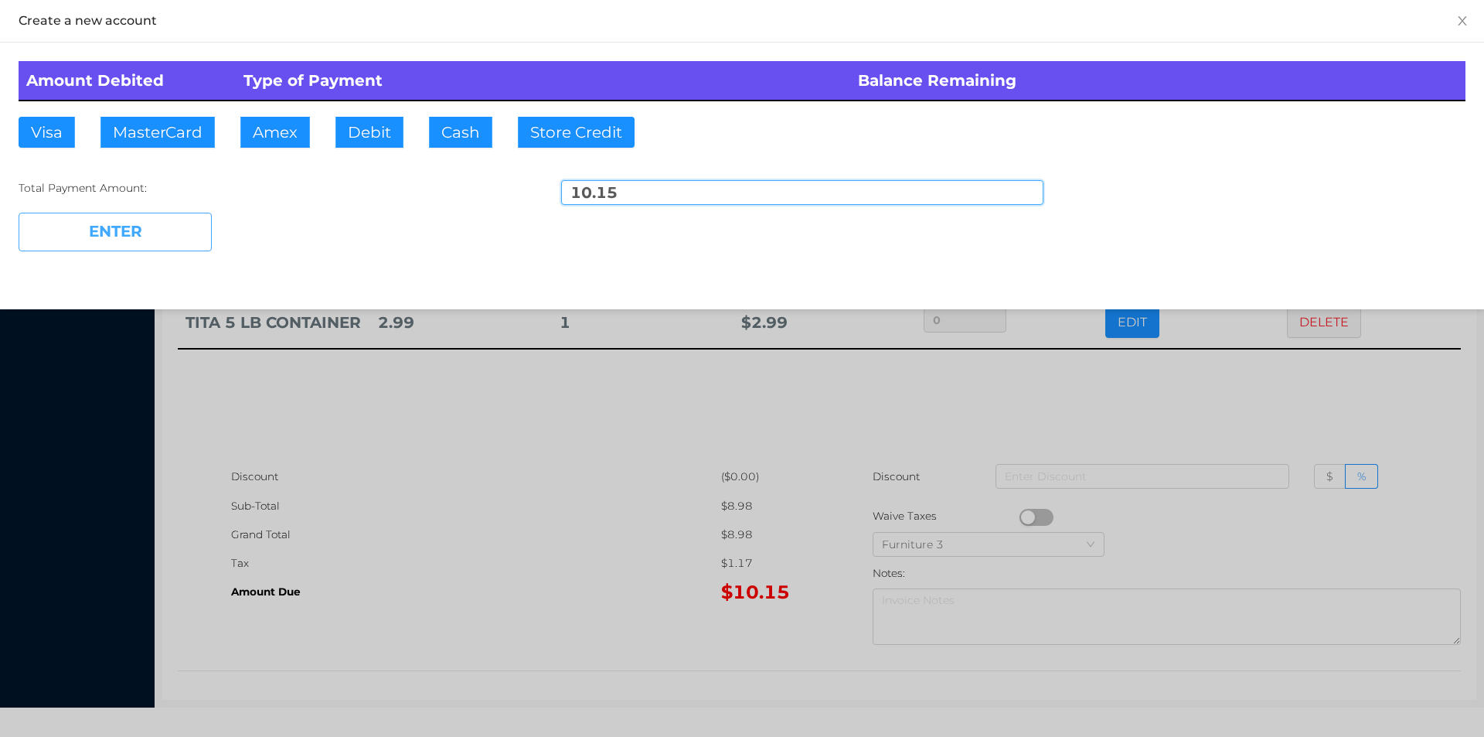
click at [174, 239] on button "ENTER" at bounding box center [115, 232] width 193 height 39
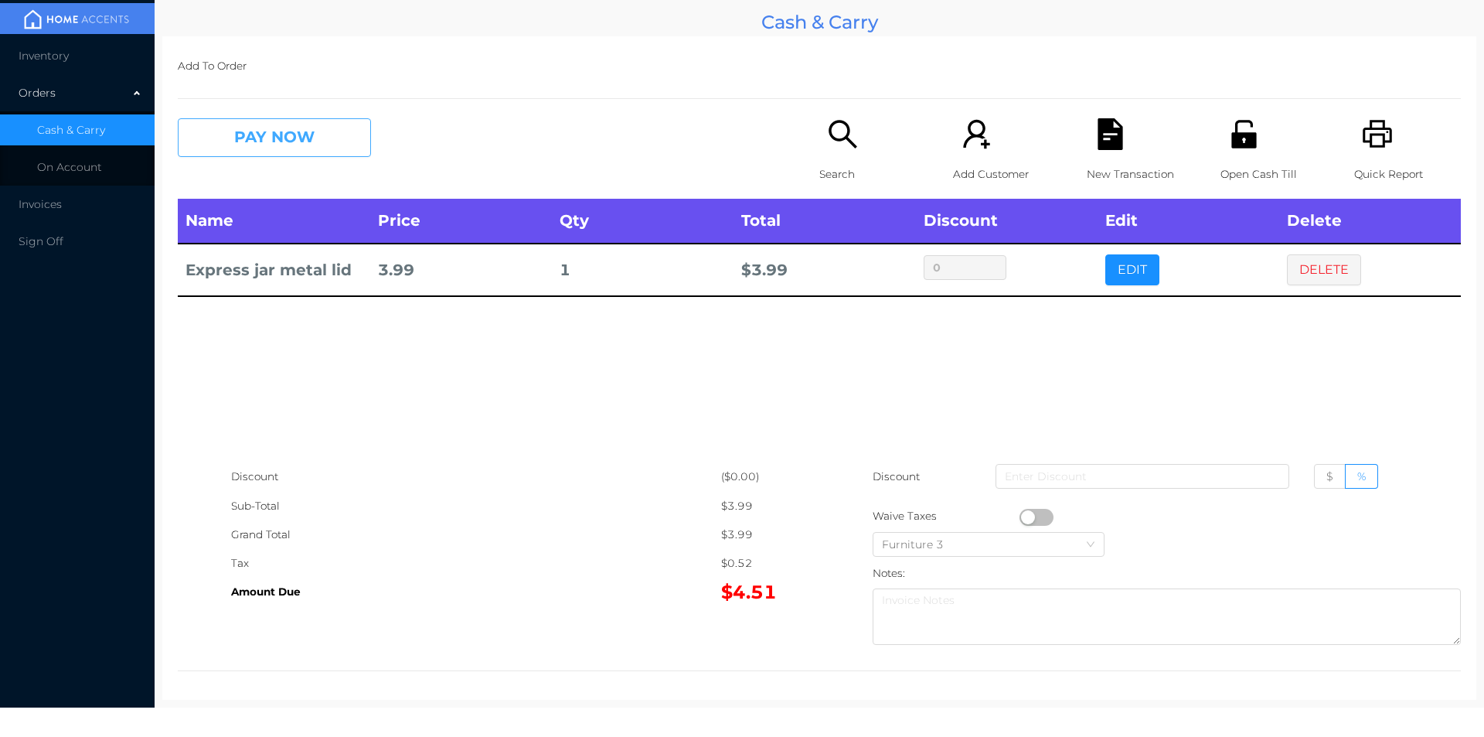
click at [262, 129] on button "PAY NOW" at bounding box center [274, 137] width 193 height 39
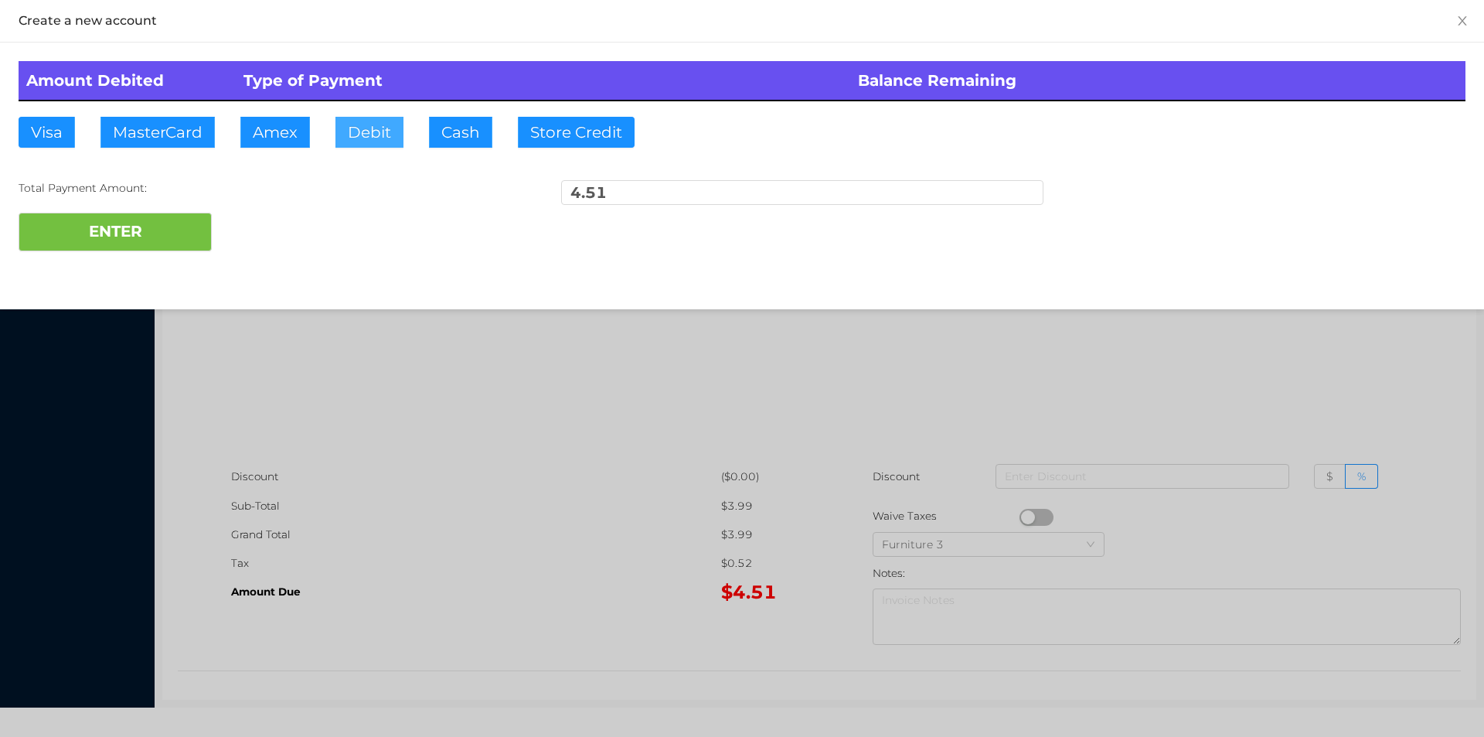
click at [360, 127] on button "Debit" at bounding box center [369, 132] width 68 height 31
click at [196, 214] on button "ENTER" at bounding box center [115, 232] width 193 height 39
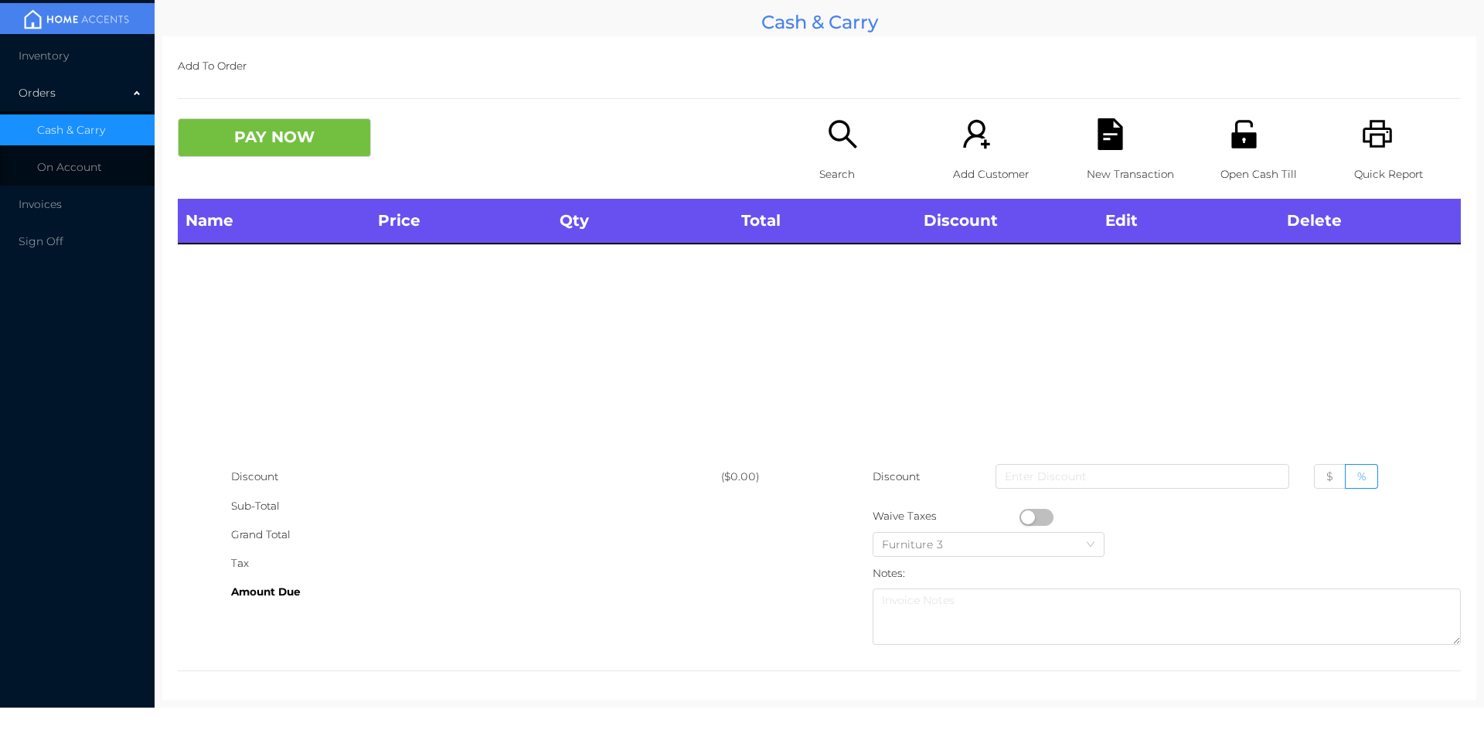
click at [835, 154] on div "Search" at bounding box center [872, 158] width 107 height 80
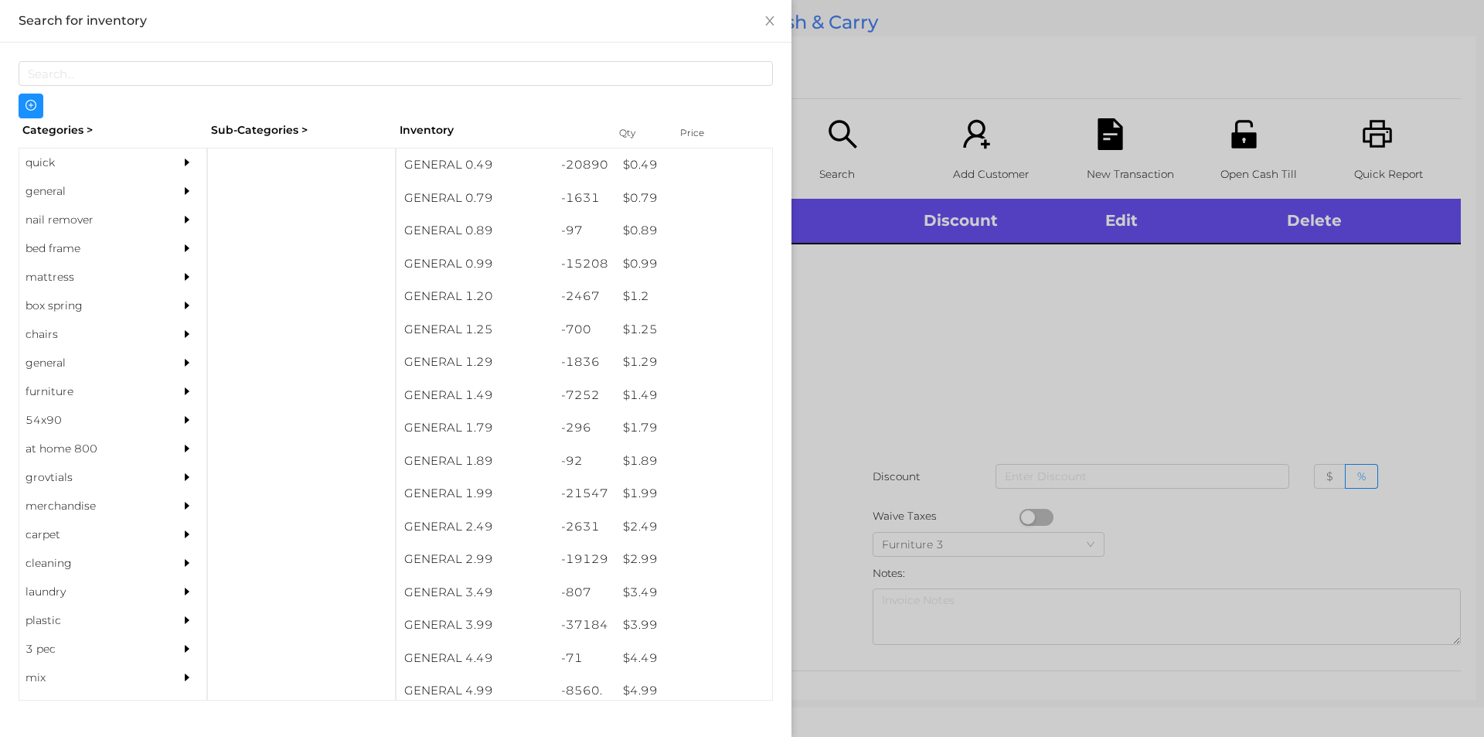
click at [53, 168] on div "quick" at bounding box center [89, 162] width 141 height 29
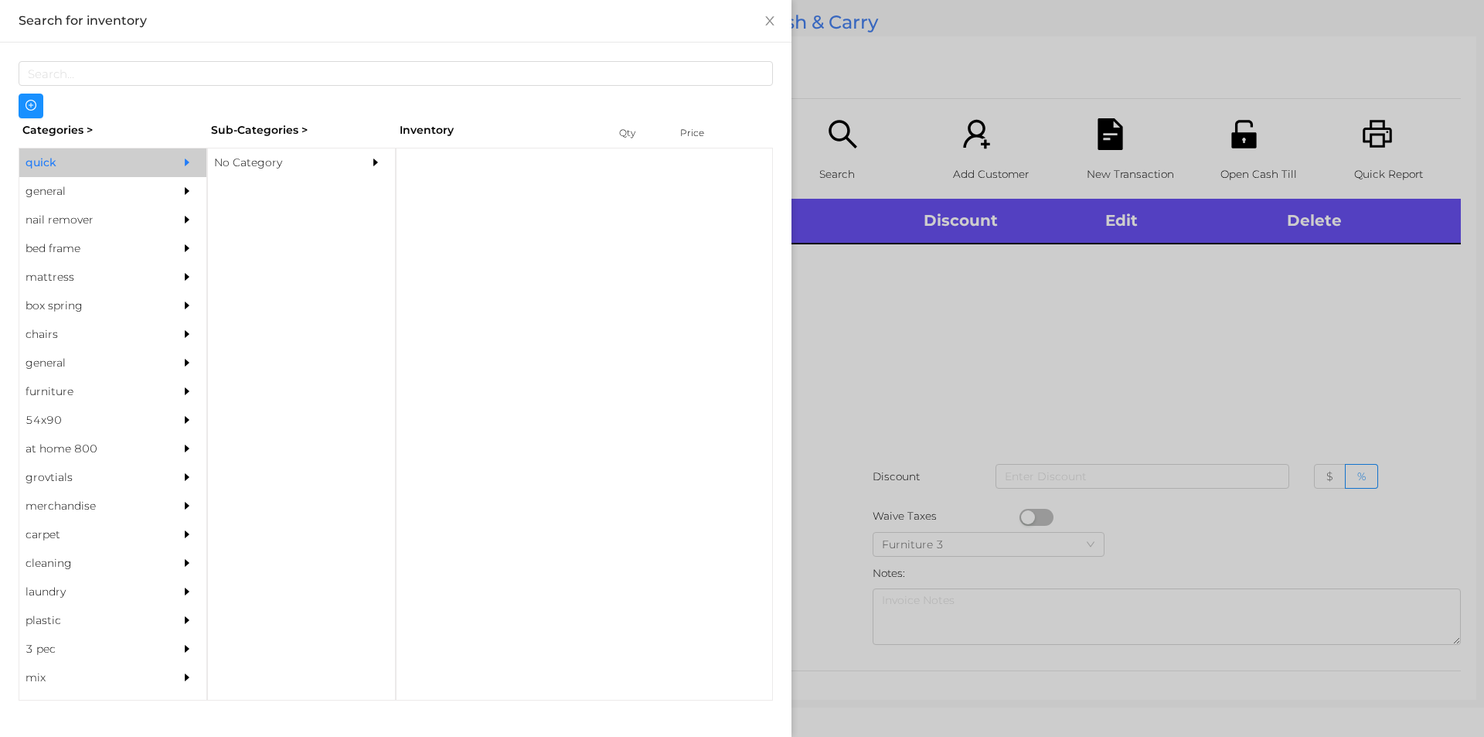
click at [250, 158] on div "No Category" at bounding box center [278, 162] width 141 height 29
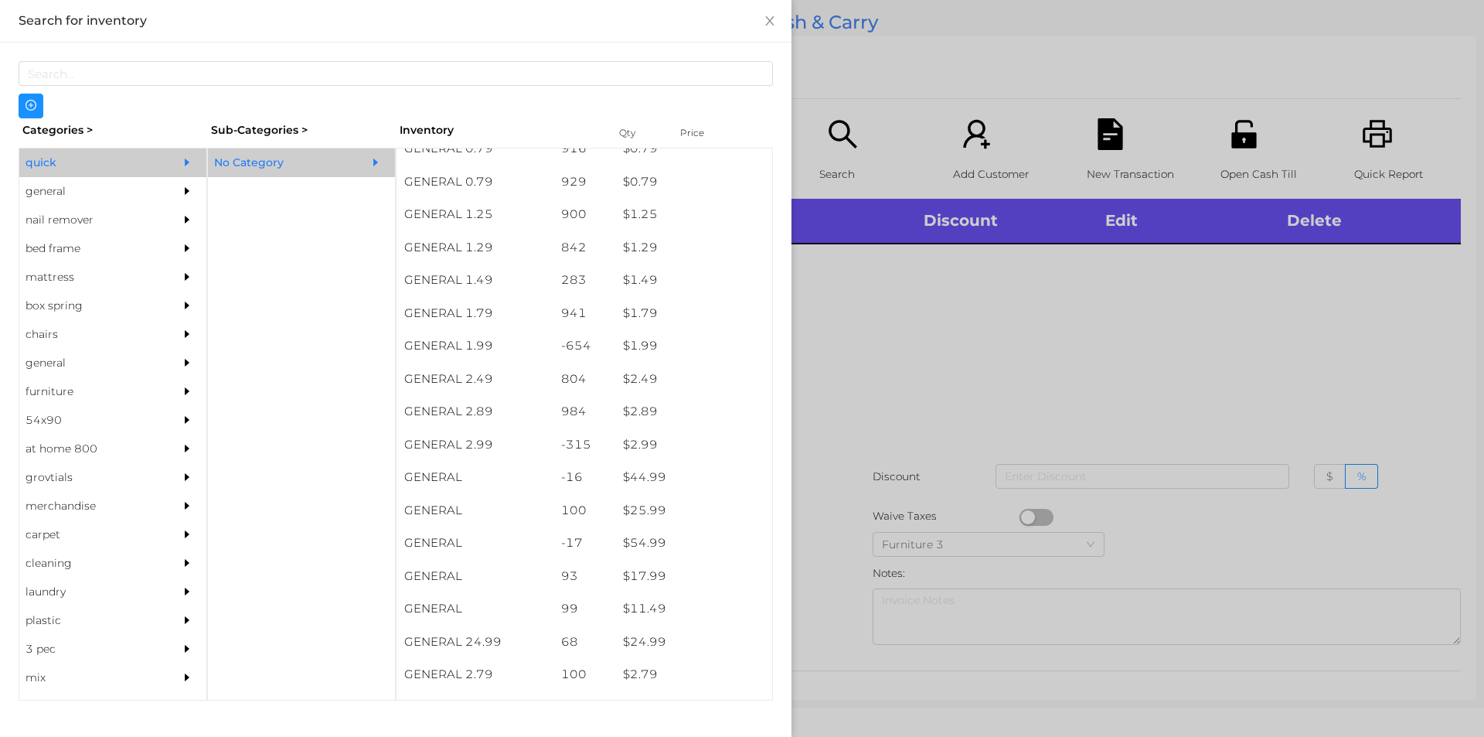
scroll to position [283, 0]
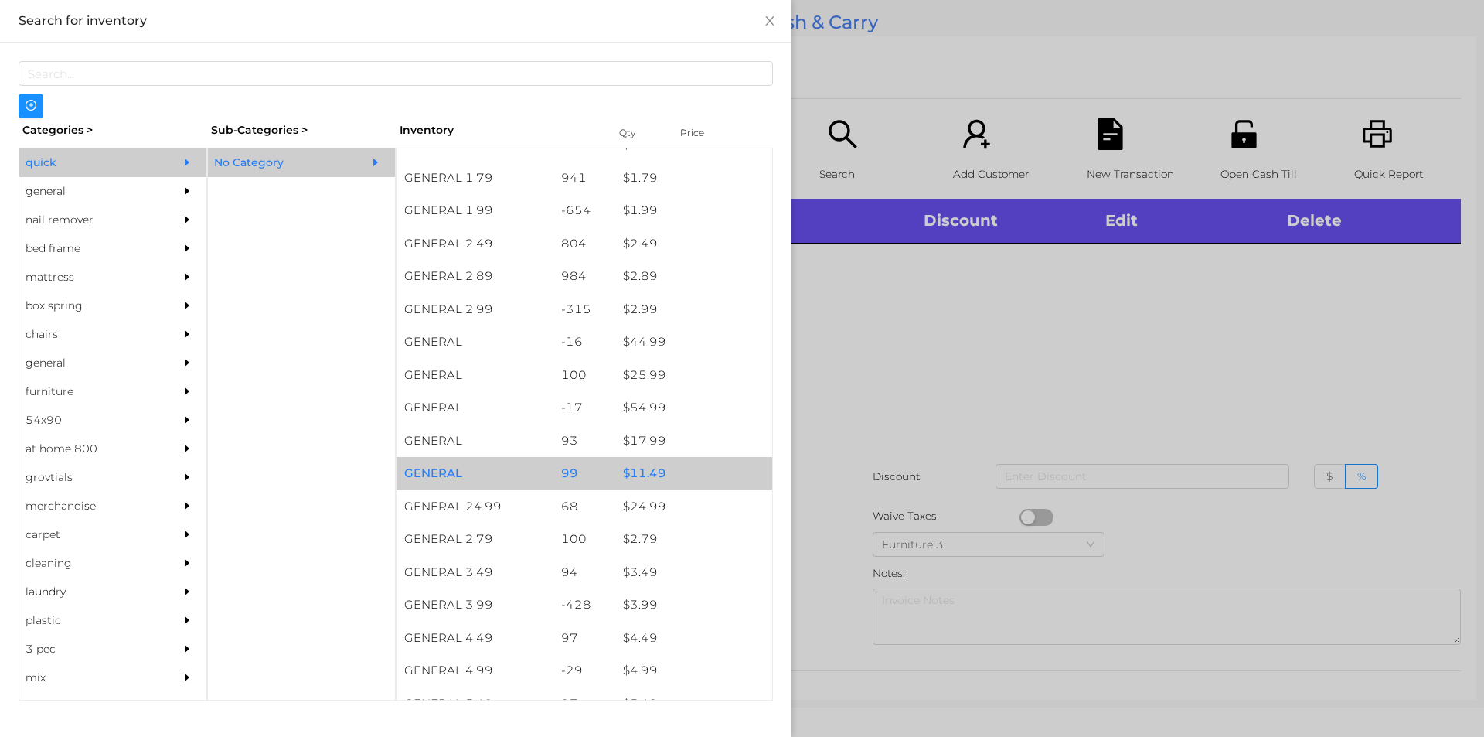
click at [655, 462] on div "$ 11.49" at bounding box center [693, 473] width 157 height 33
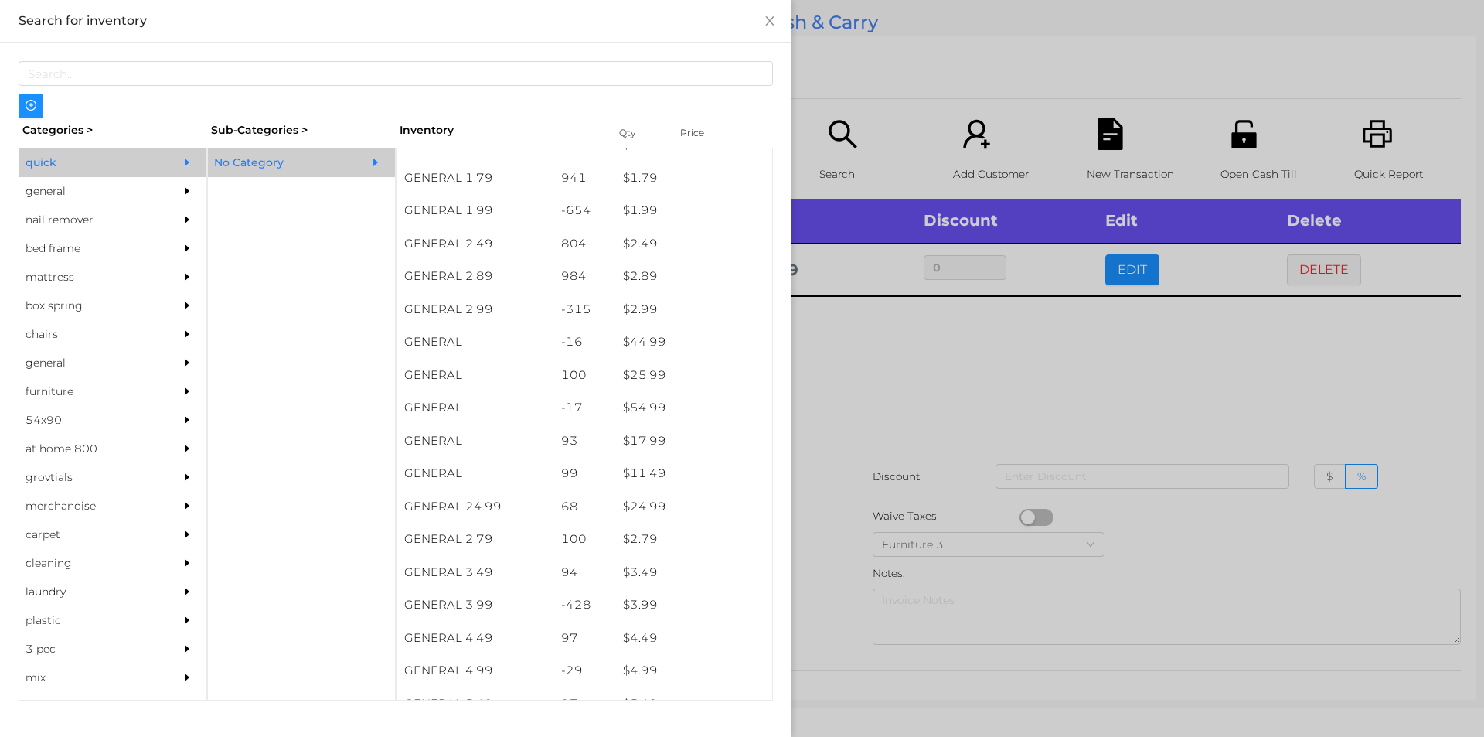
click at [1194, 379] on div at bounding box center [742, 368] width 1484 height 737
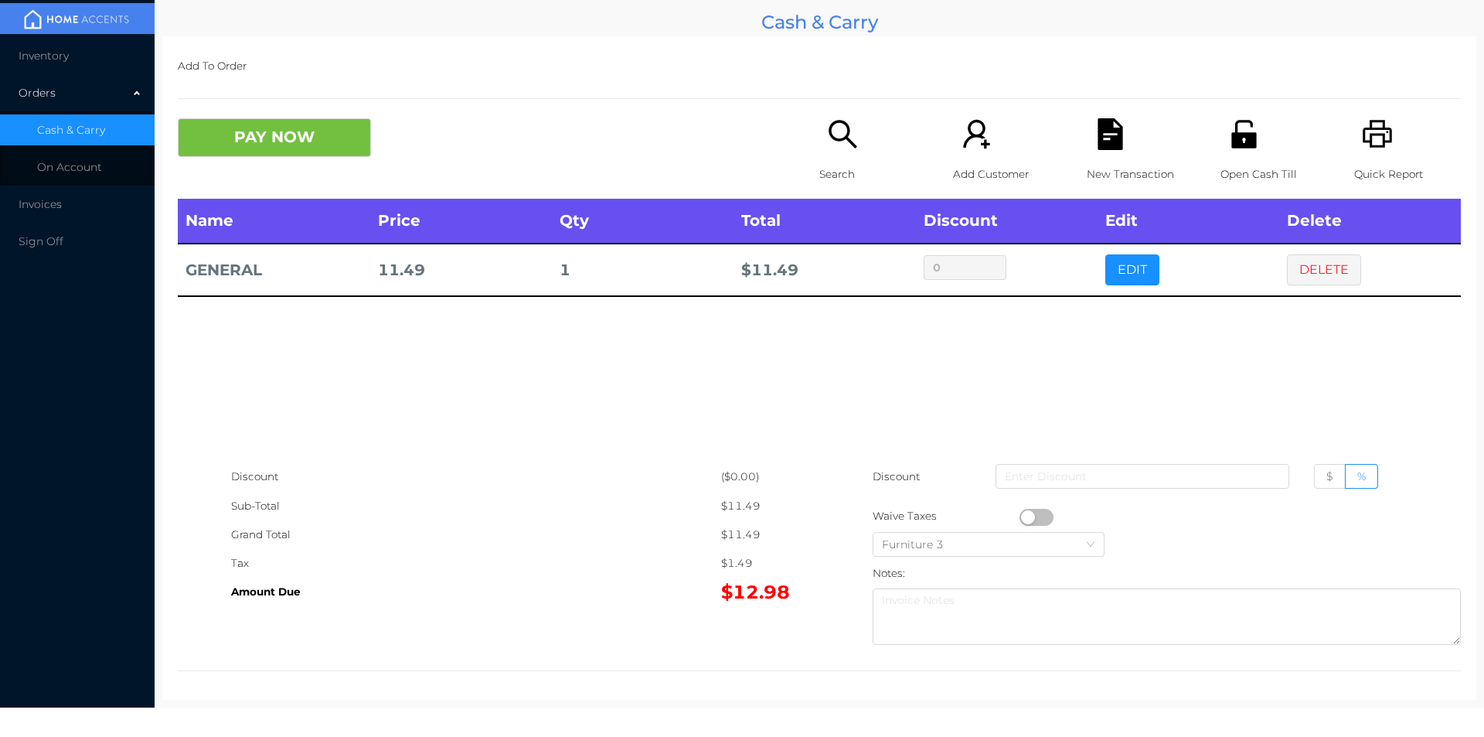
click at [1321, 269] on button "DELETE" at bounding box center [1324, 269] width 74 height 31
click at [1376, 157] on div "Quick Report" at bounding box center [1407, 158] width 107 height 80
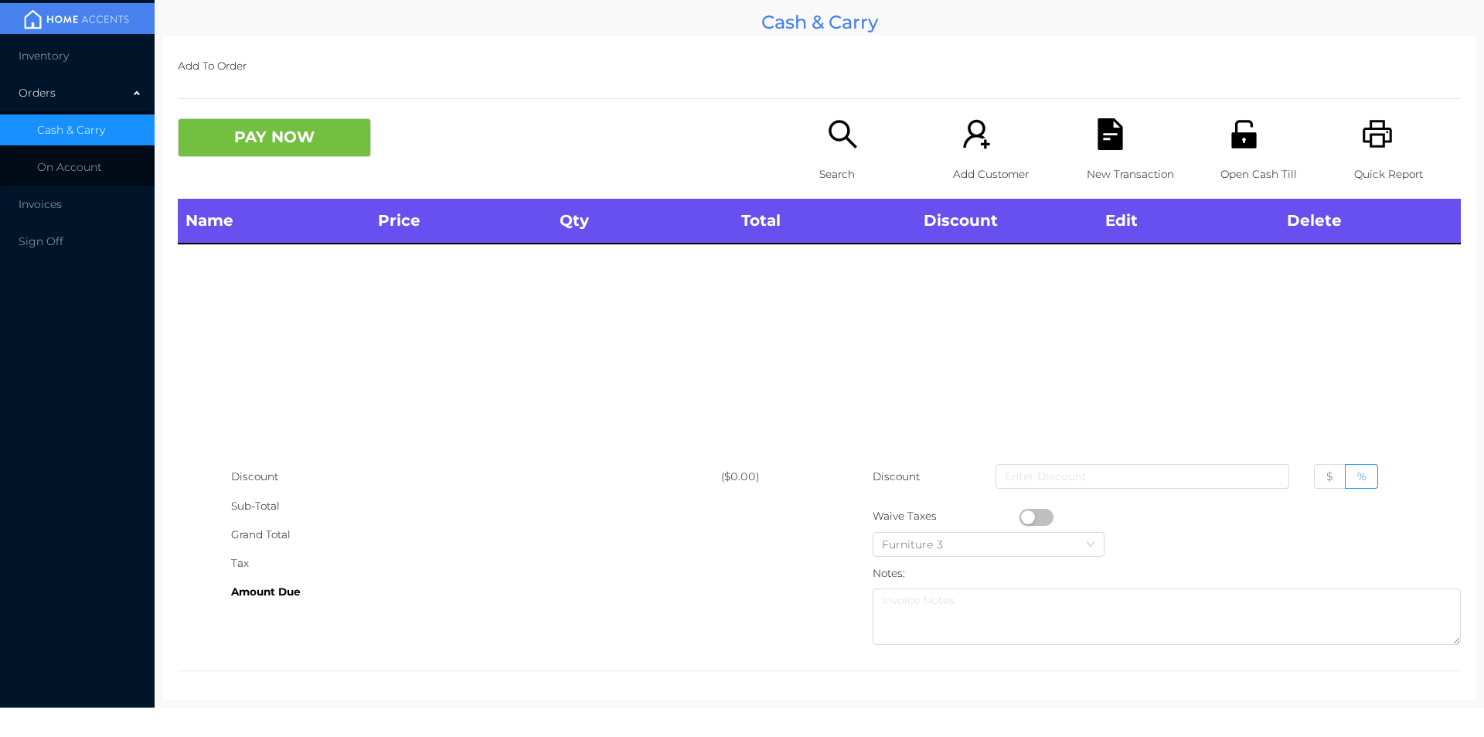
click at [265, 155] on button "PAY NOW" at bounding box center [274, 137] width 193 height 39
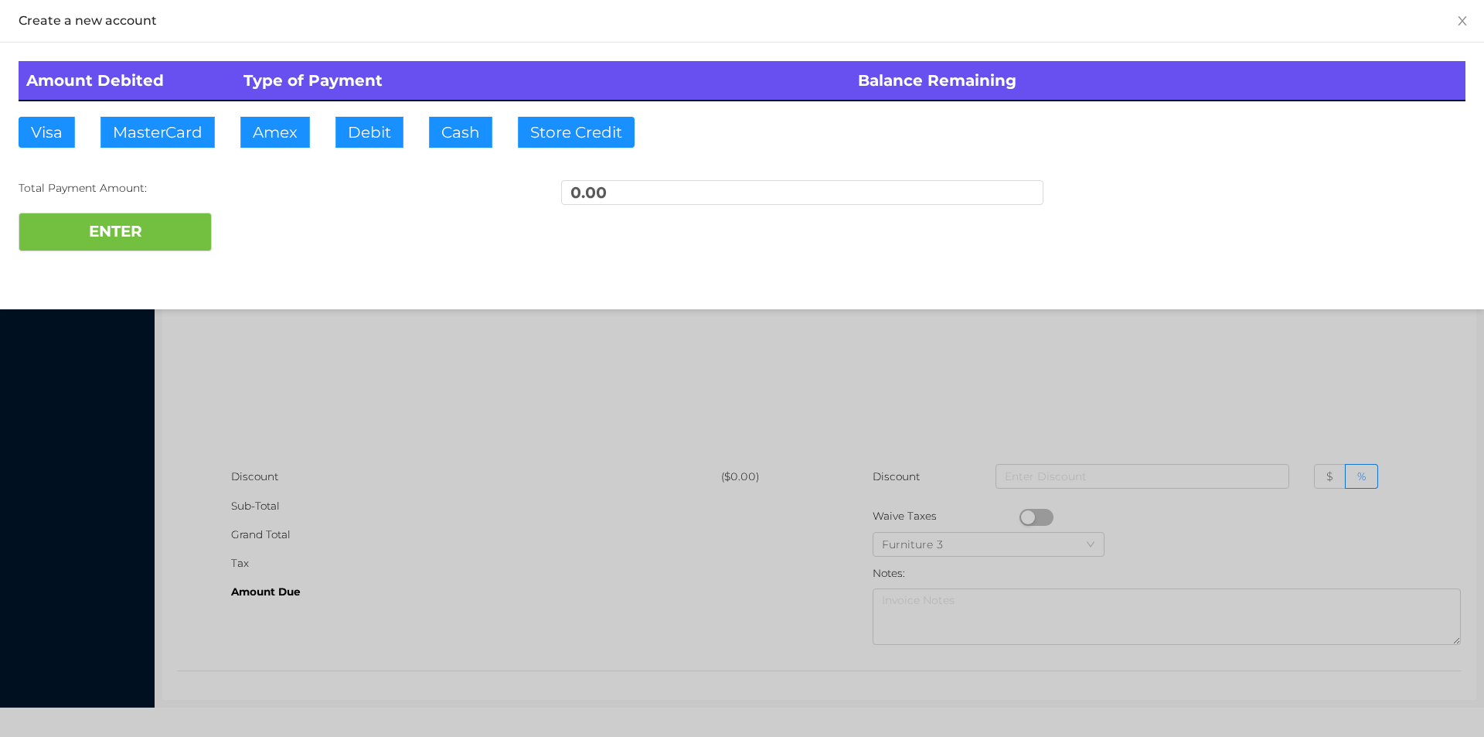
click at [320, 368] on div at bounding box center [742, 368] width 1484 height 737
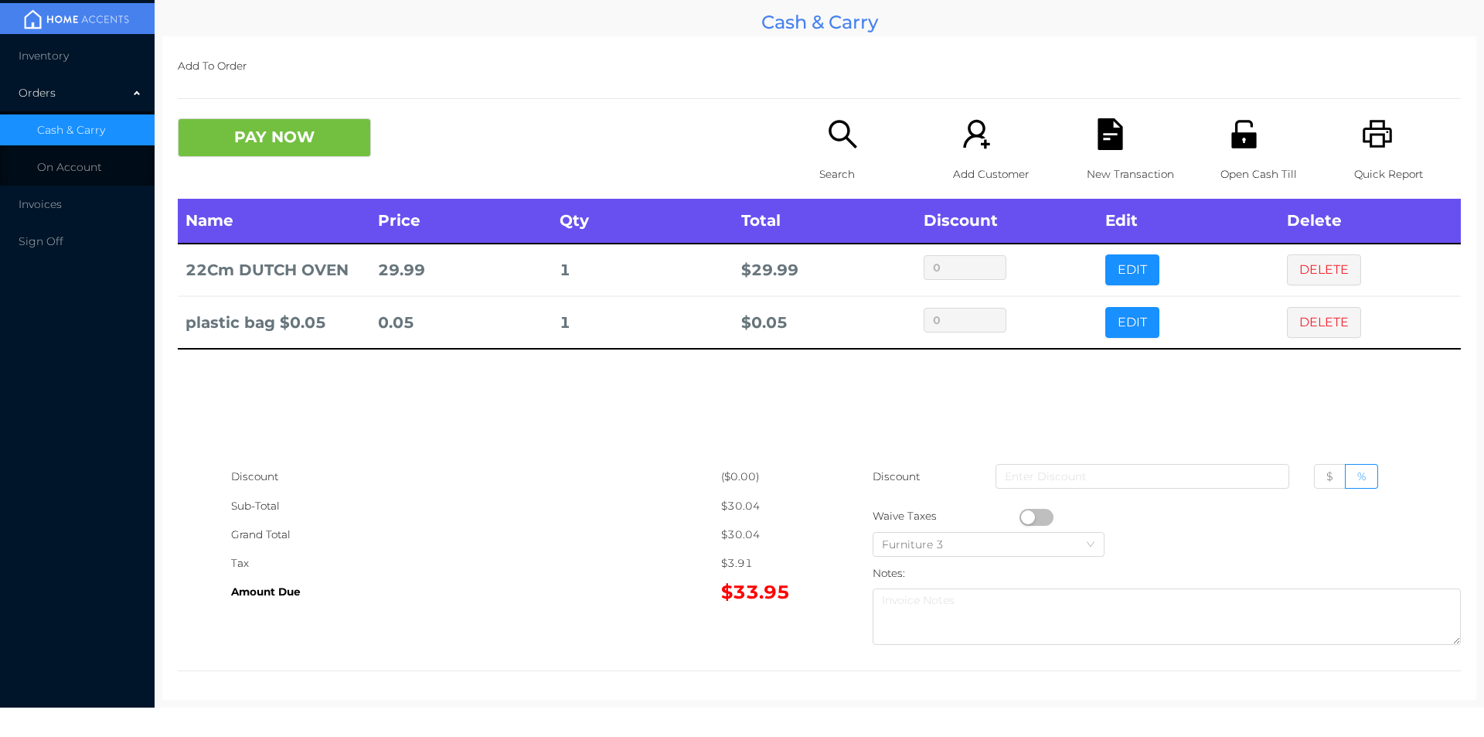
click at [1156, 126] on div "New Transaction" at bounding box center [1140, 158] width 107 height 80
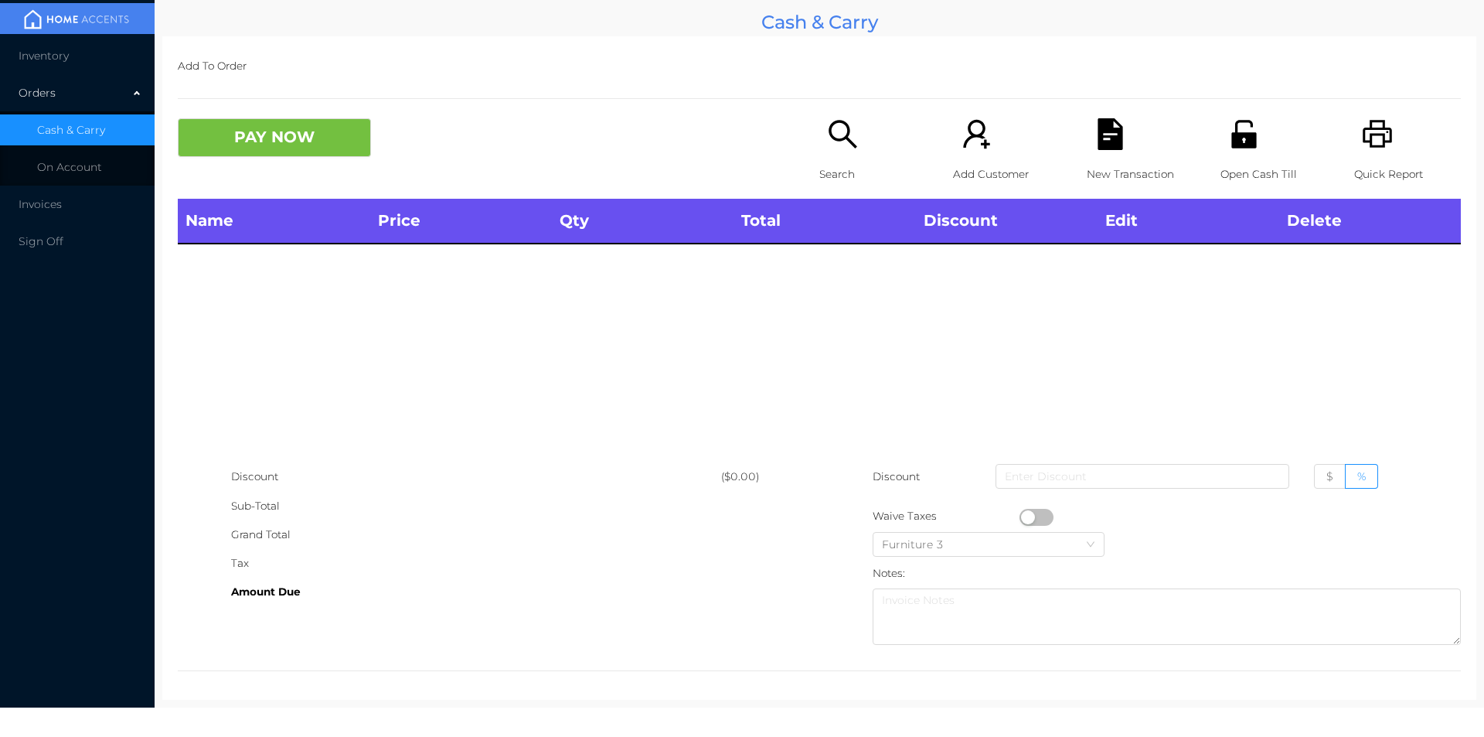
click at [1358, 165] on p "Quick Report" at bounding box center [1407, 174] width 107 height 29
click at [1108, 144] on icon "icon: file-text" at bounding box center [1110, 134] width 25 height 32
click at [292, 148] on button "PAY NOW" at bounding box center [274, 137] width 193 height 39
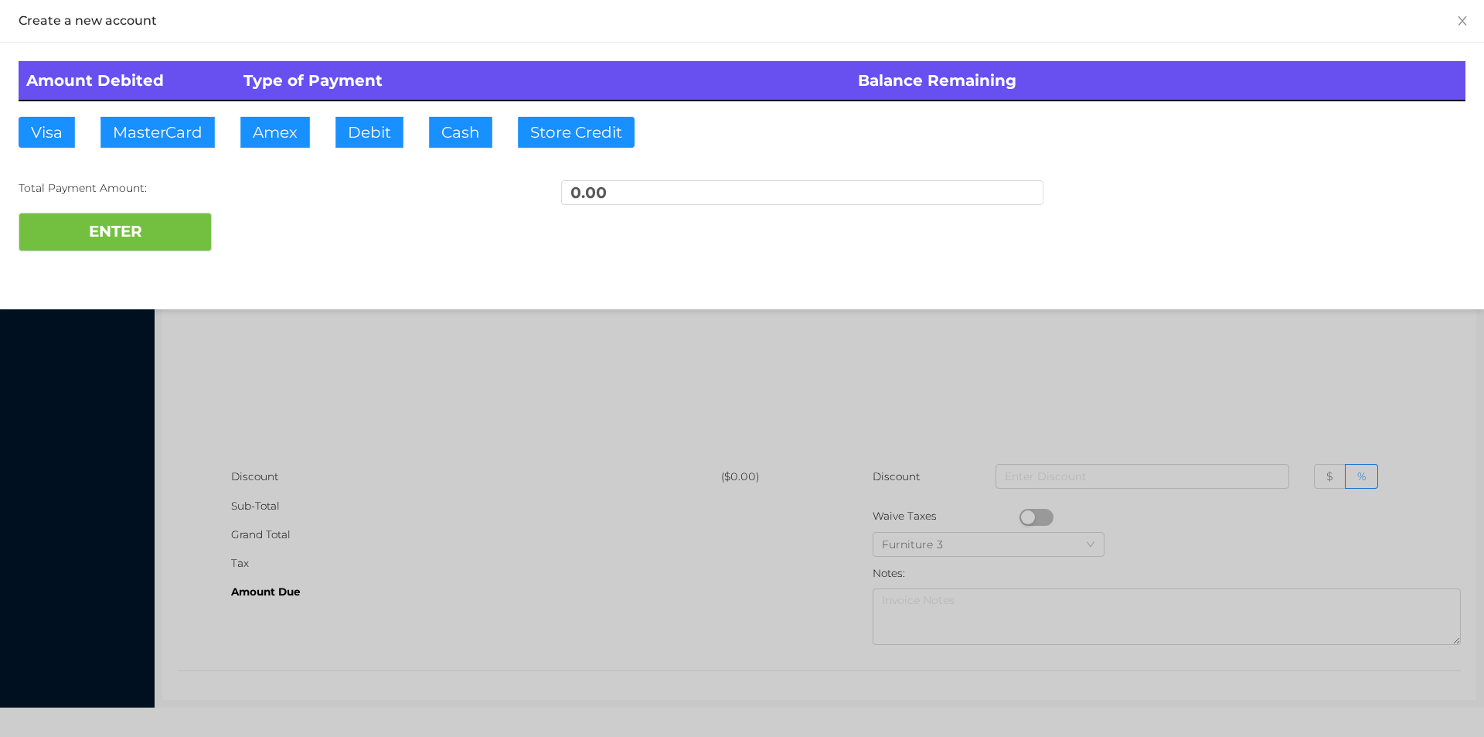
click at [319, 349] on div at bounding box center [742, 368] width 1484 height 737
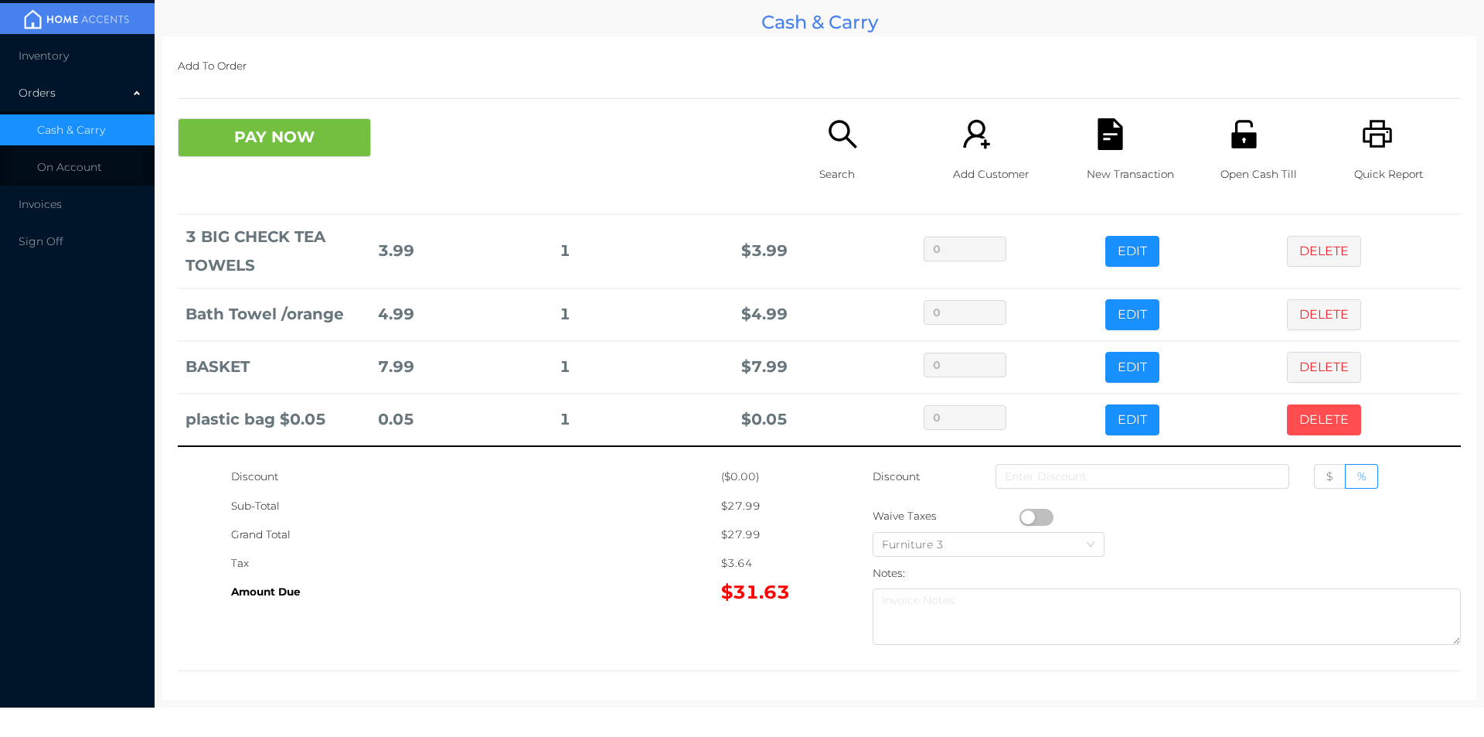
click at [1300, 418] on button "DELETE" at bounding box center [1324, 419] width 74 height 31
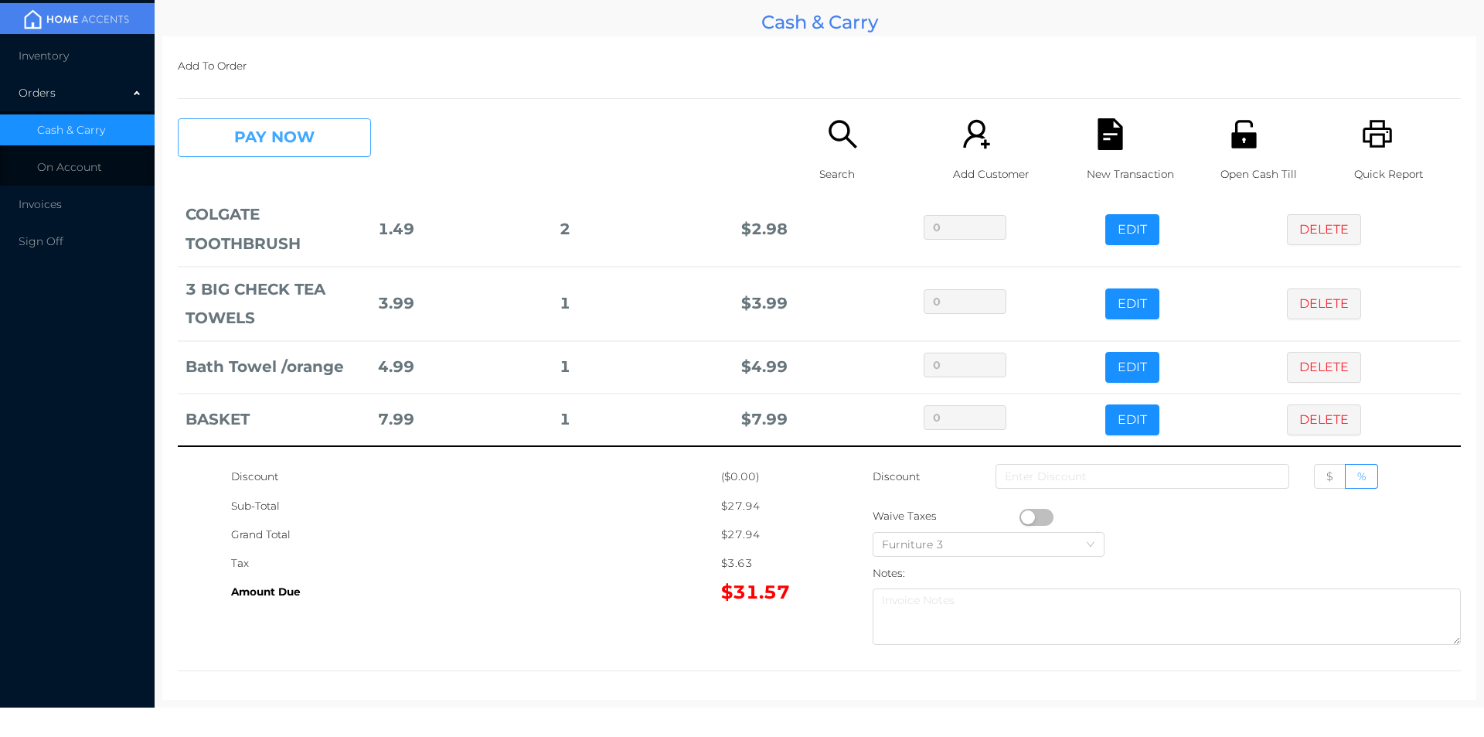
click at [249, 135] on button "PAY NOW" at bounding box center [274, 137] width 193 height 39
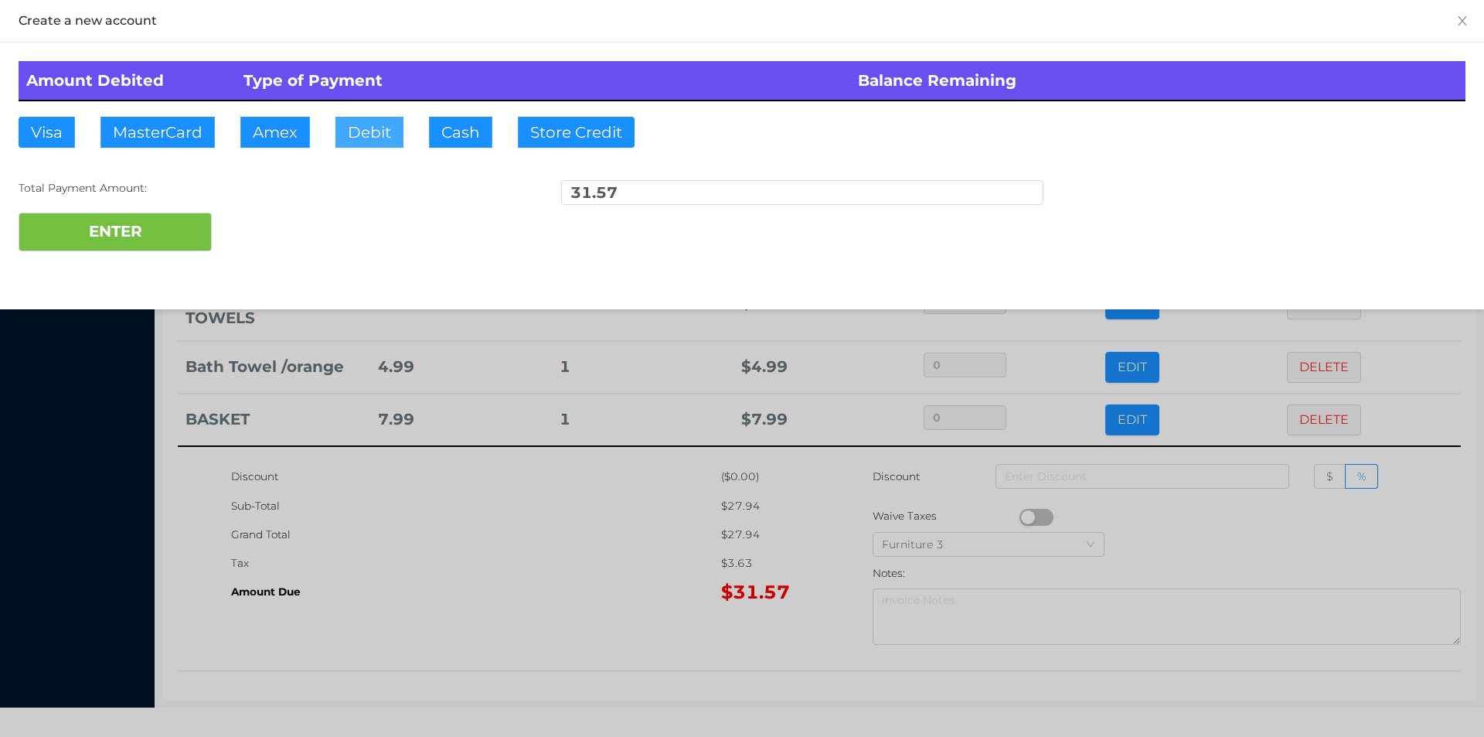
click at [376, 125] on button "Debit" at bounding box center [369, 132] width 68 height 31
type input "50."
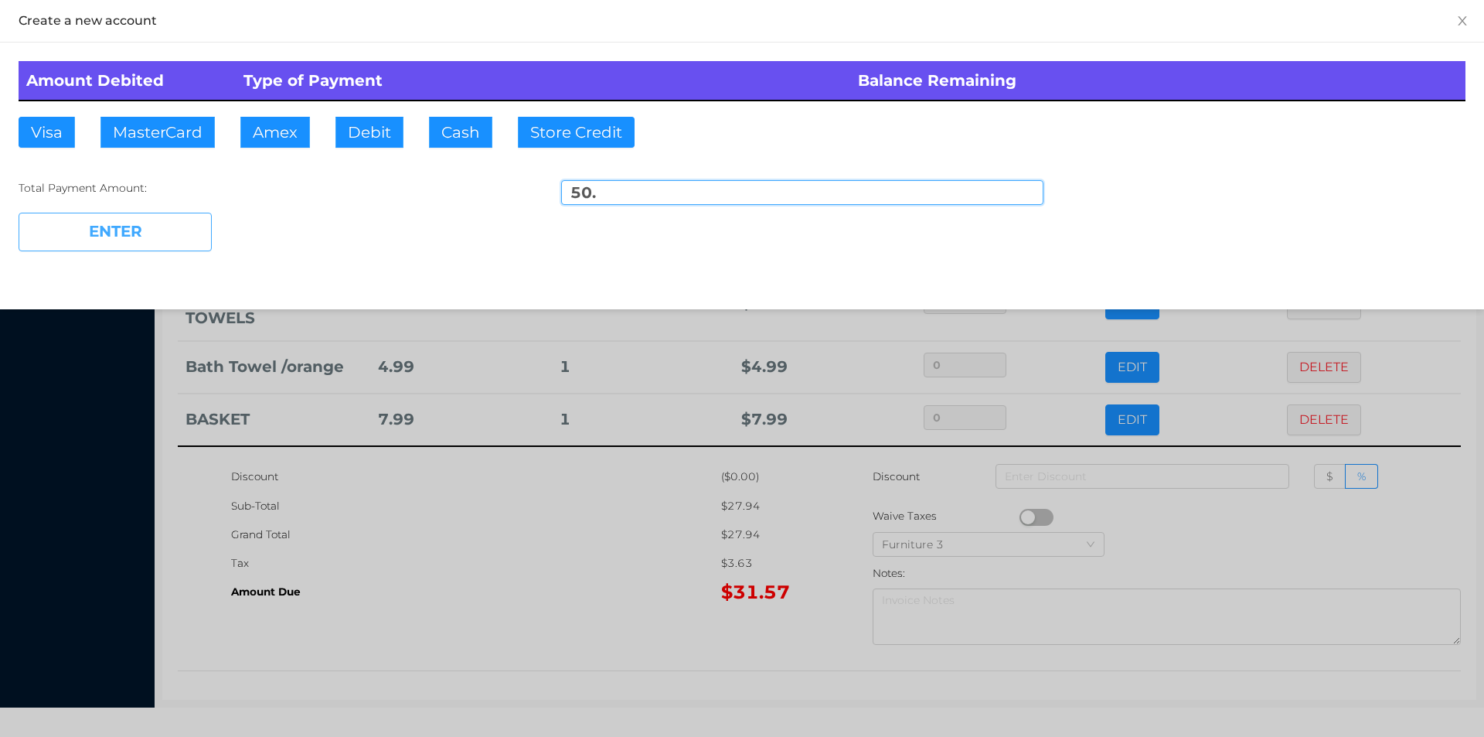
click at [94, 250] on button "ENTER" at bounding box center [115, 232] width 193 height 39
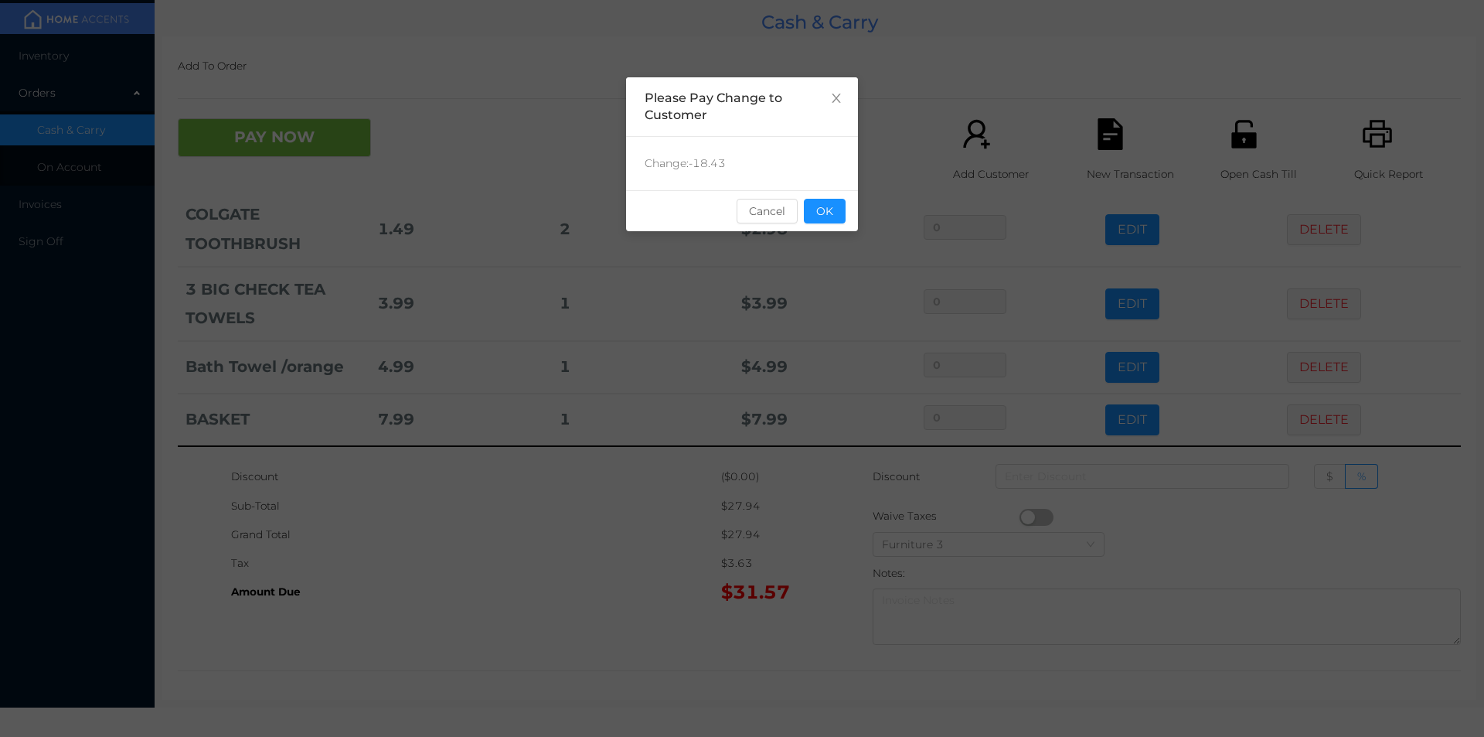
scroll to position [0, 0]
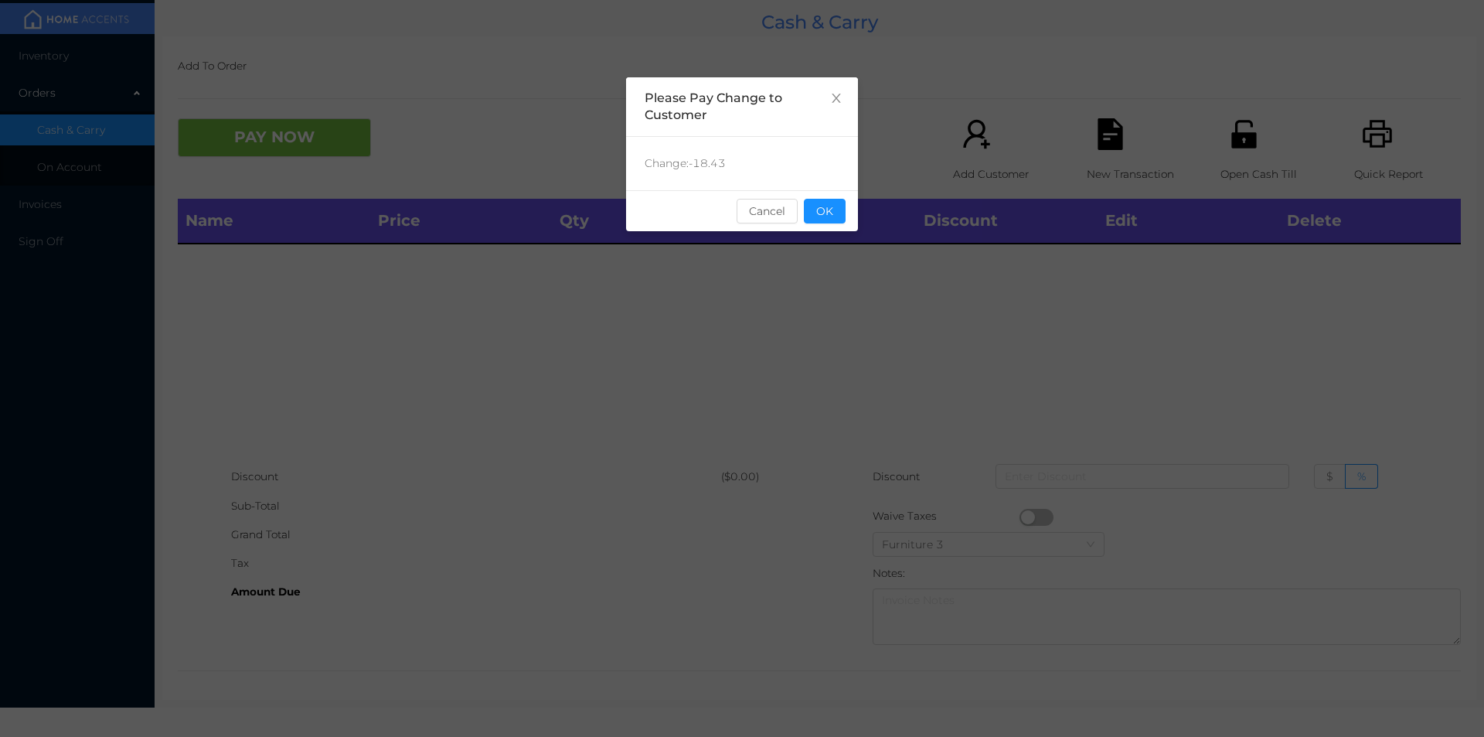
click at [836, 223] on button "OK" at bounding box center [825, 211] width 42 height 25
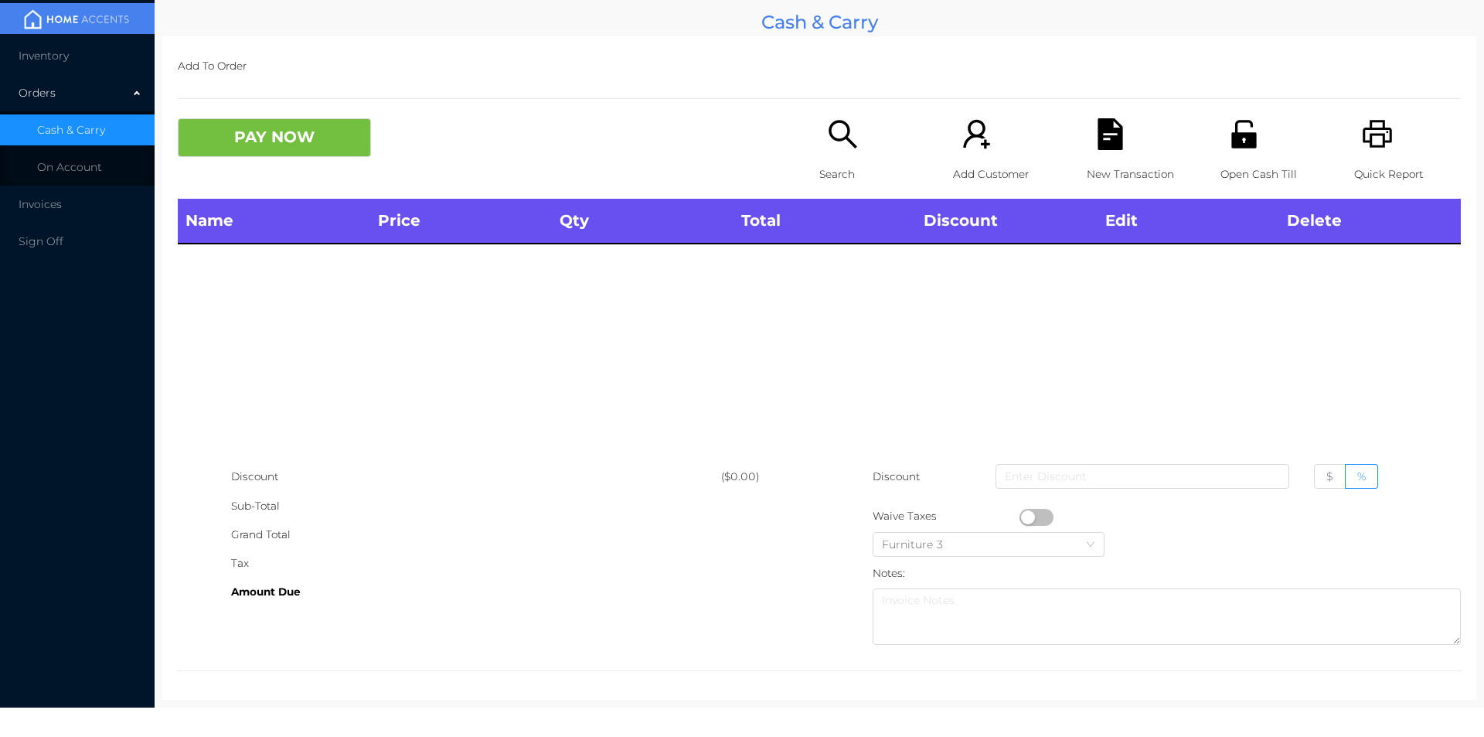
click at [836, 334] on div "Name Price Qty Total Discount Edit Delete" at bounding box center [819, 331] width 1283 height 264
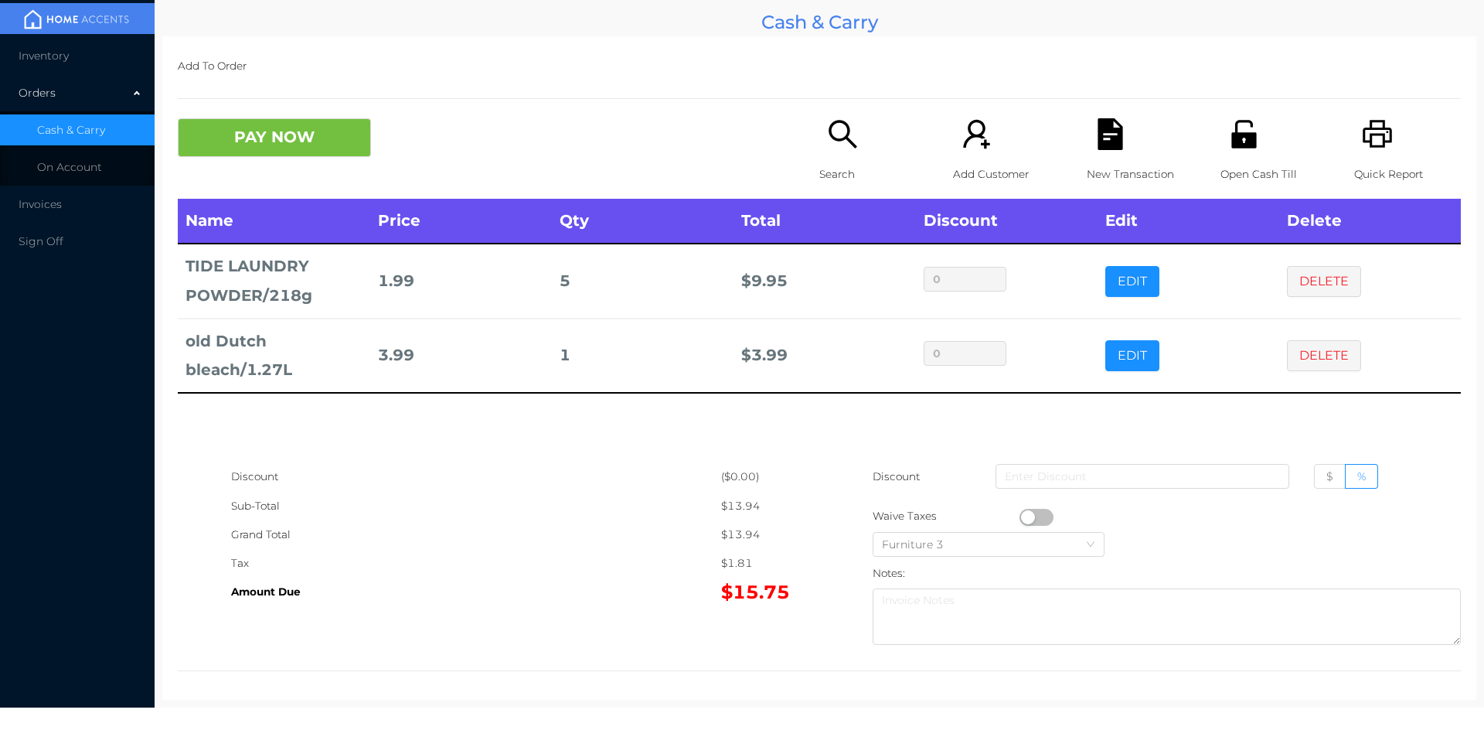
click at [1115, 284] on button "EDIT" at bounding box center [1132, 281] width 54 height 31
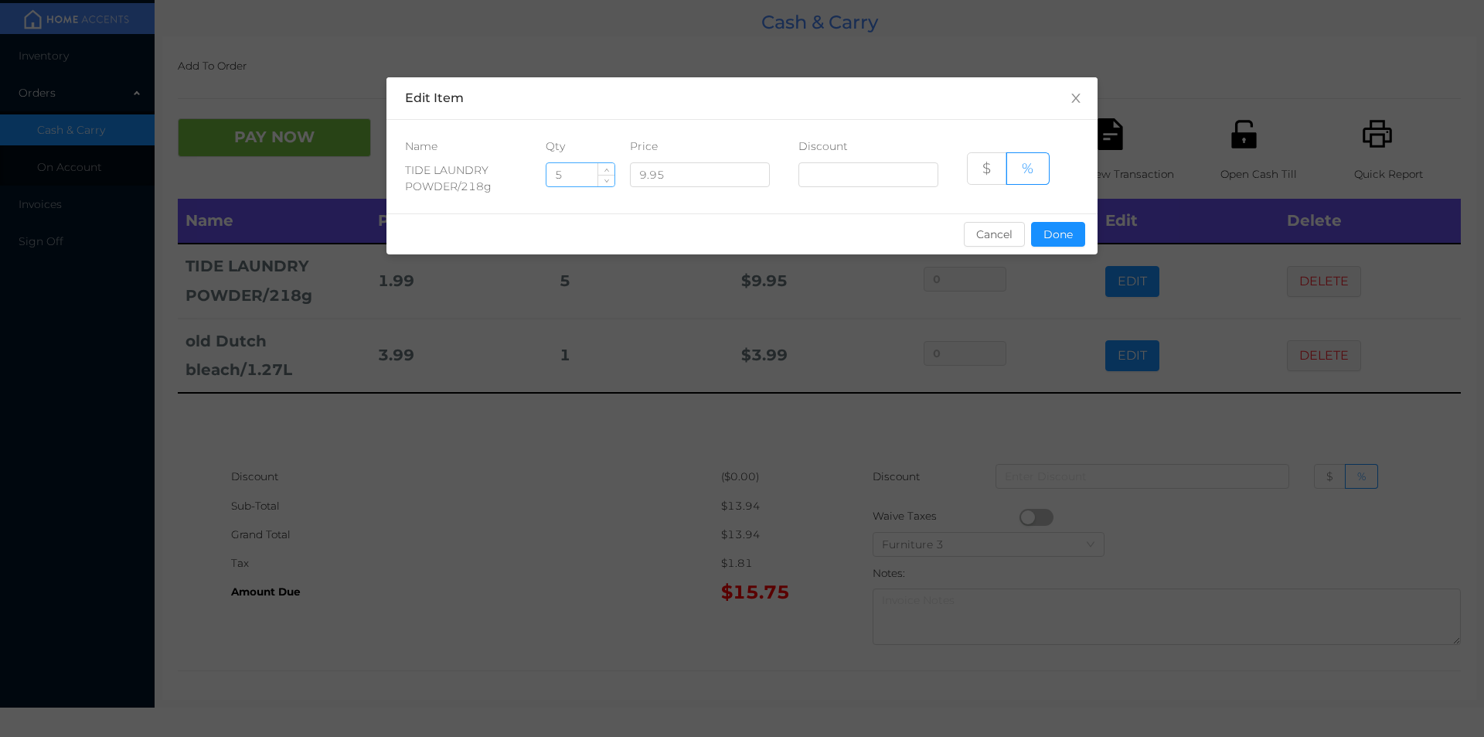
click at [580, 176] on input "5" at bounding box center [580, 174] width 68 height 23
type input "4"
click at [1062, 234] on button "Done" at bounding box center [1058, 234] width 54 height 25
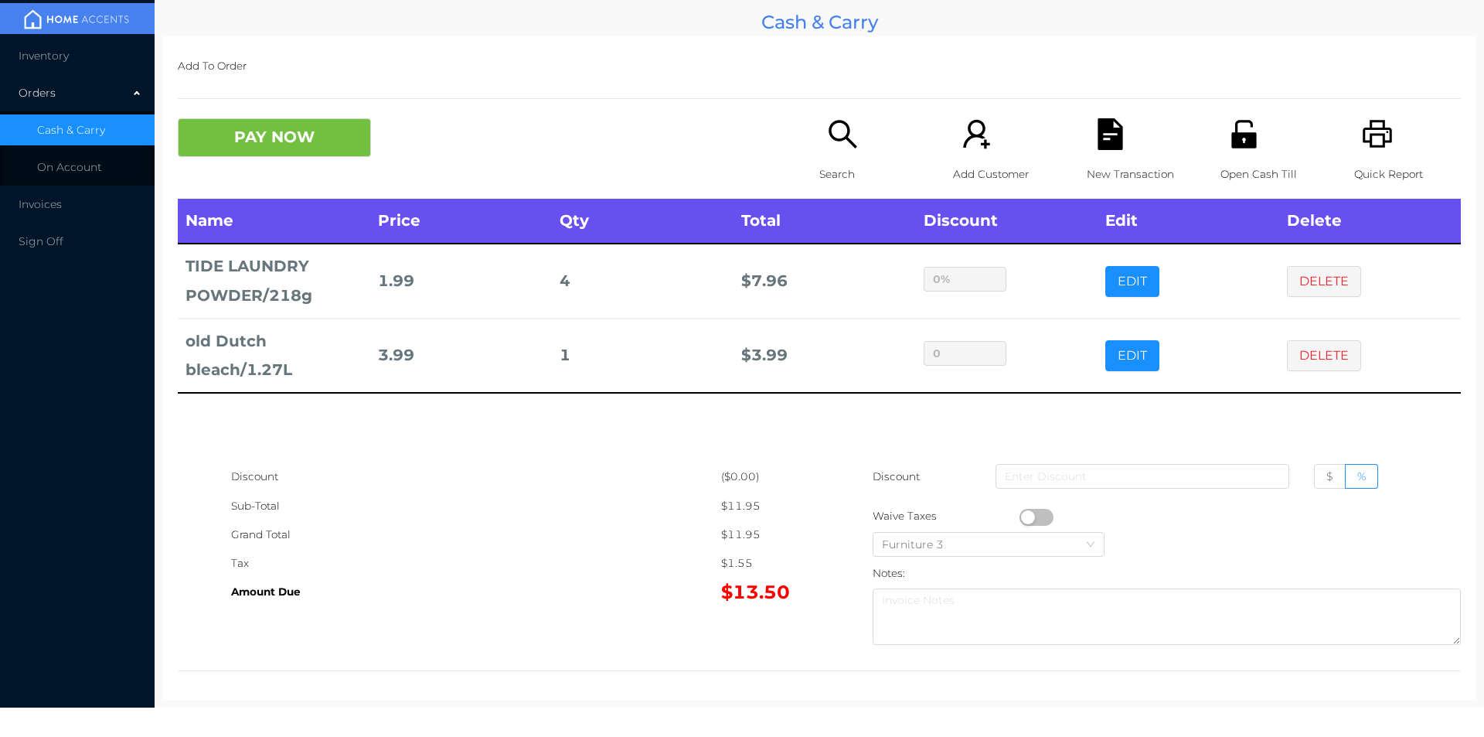
click at [1098, 437] on div "Name Price Qty Total Discount Edit Delete TIDE LAUNDRY POWDER/218g 1.99 4 $ 7.9…" at bounding box center [819, 331] width 1283 height 264
click at [254, 136] on button "PAY NOW" at bounding box center [274, 137] width 193 height 39
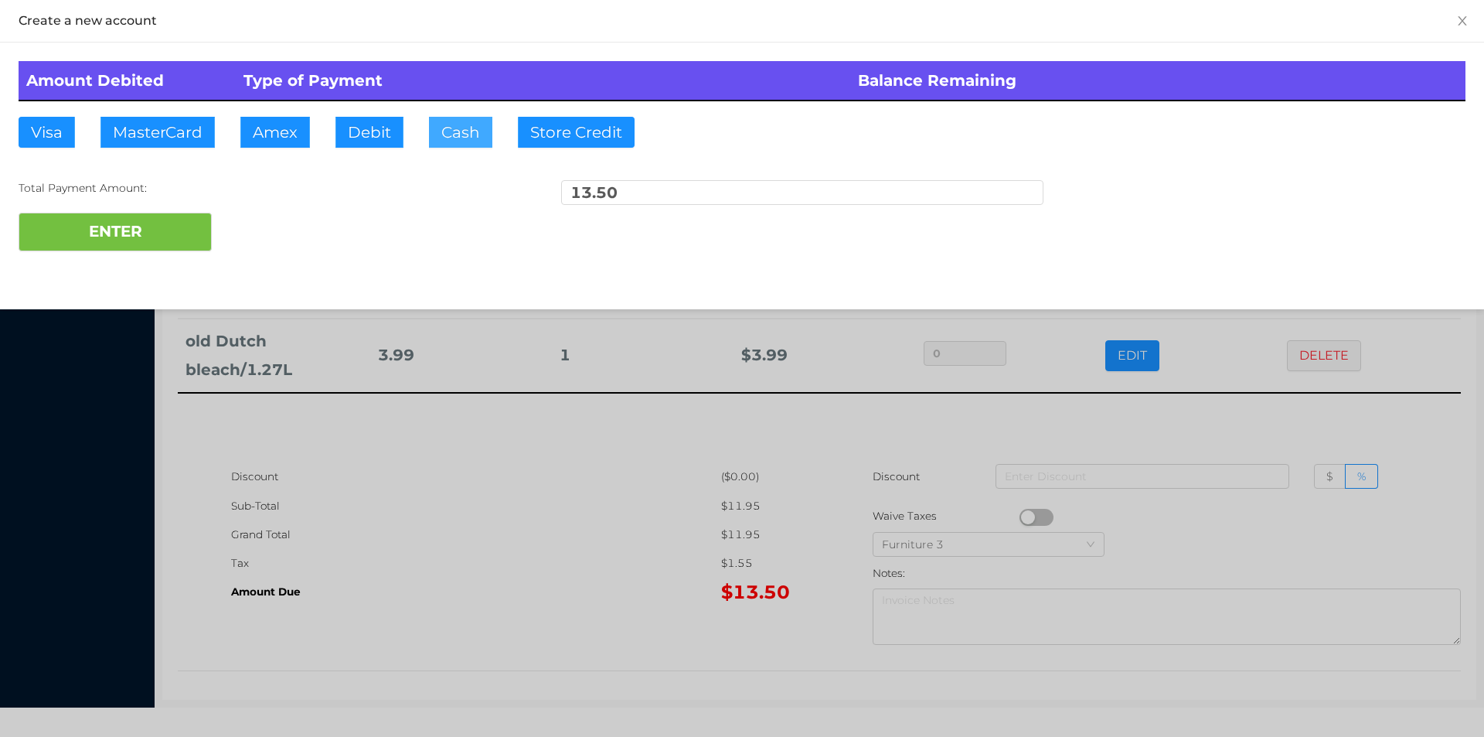
click at [460, 134] on button "Cash" at bounding box center [460, 132] width 63 height 31
click at [131, 230] on button "ENTER" at bounding box center [115, 232] width 193 height 39
type input "0"
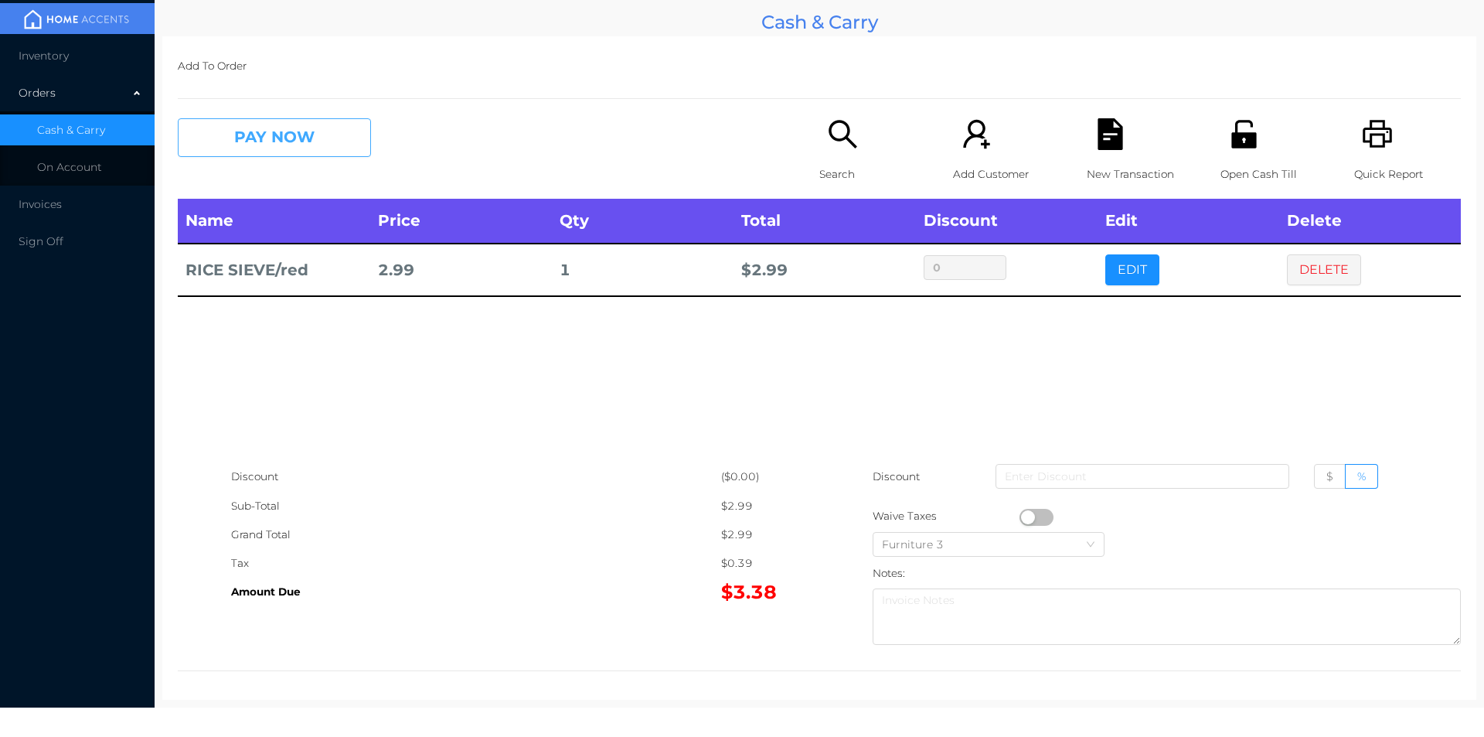
click at [290, 149] on button "PAY NOW" at bounding box center [274, 137] width 193 height 39
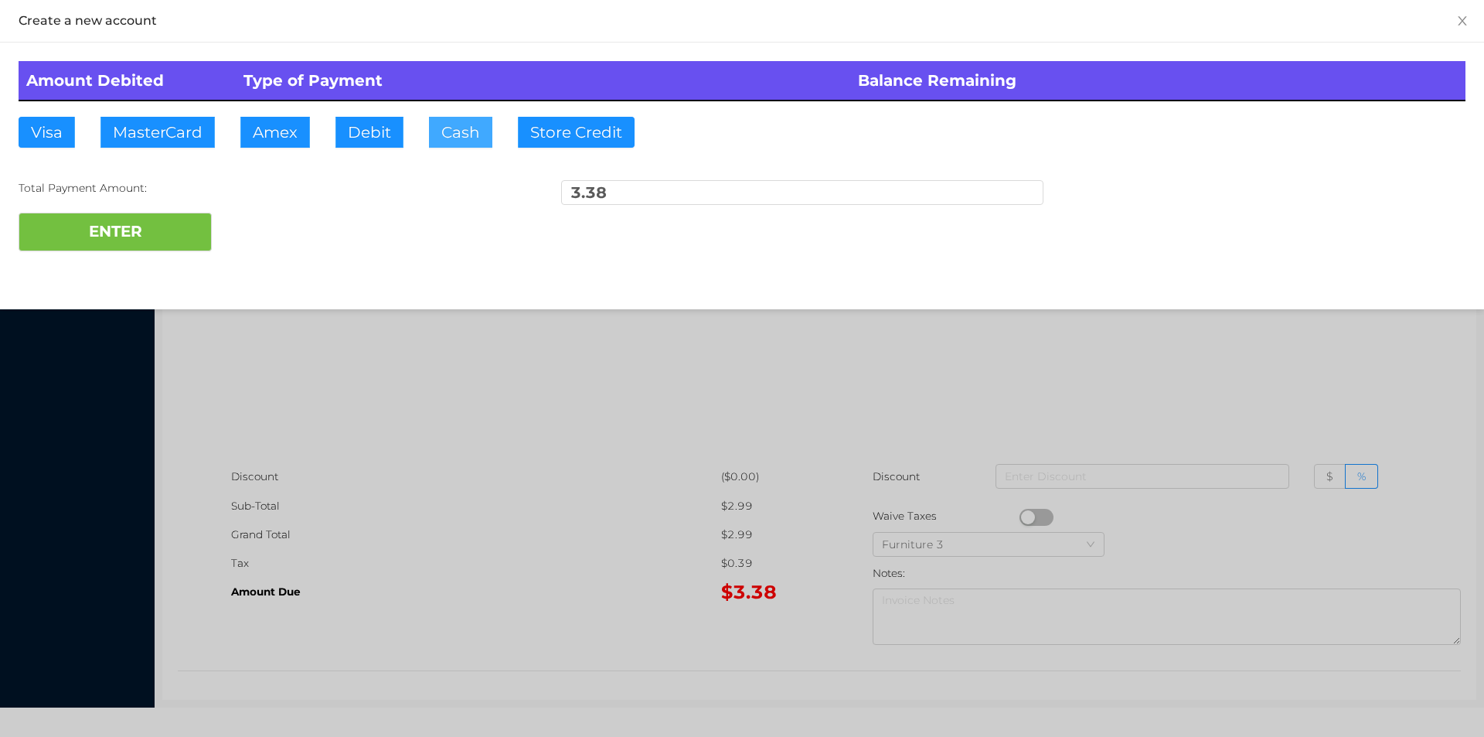
click at [431, 143] on button "Cash" at bounding box center [460, 132] width 63 height 31
click at [129, 217] on button "ENTER" at bounding box center [115, 232] width 193 height 39
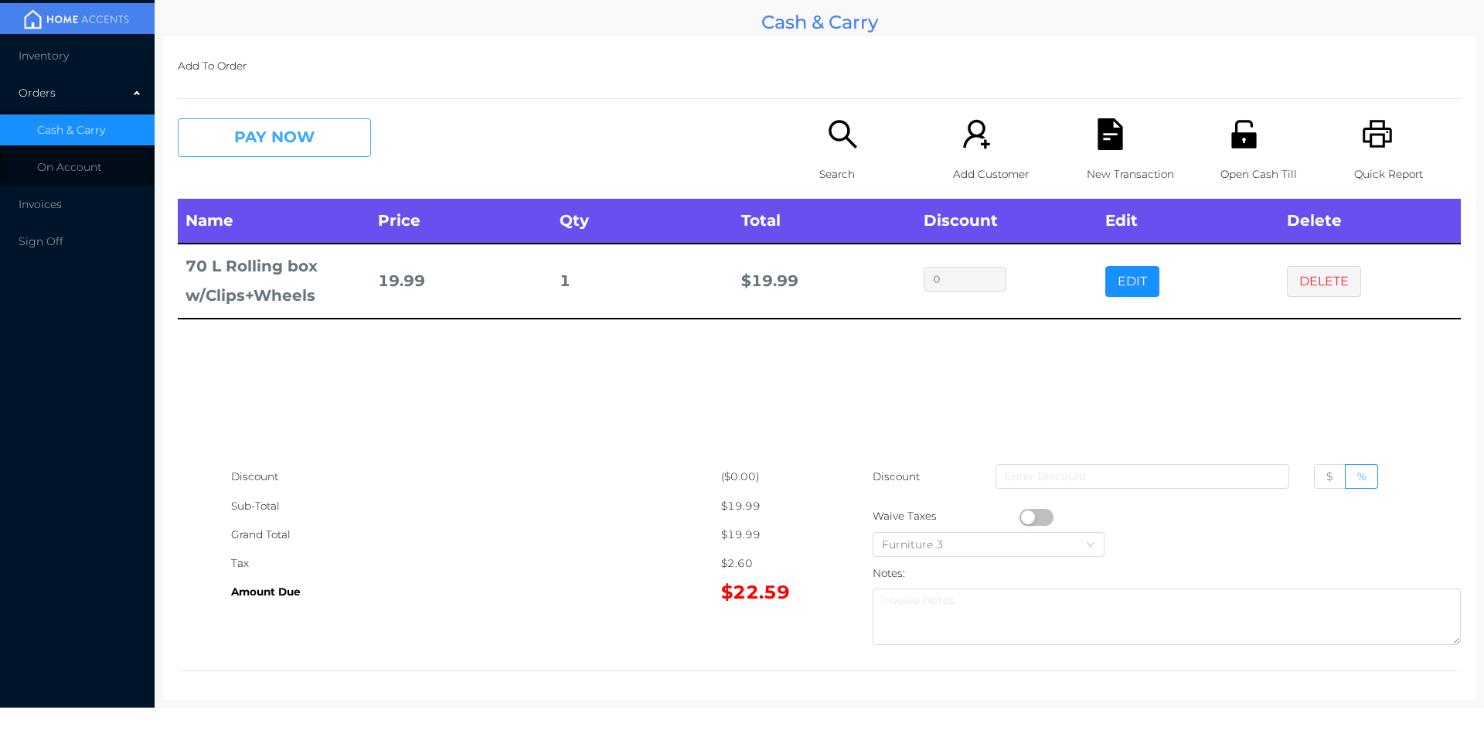
click at [288, 132] on button "PAY NOW" at bounding box center [274, 137] width 193 height 39
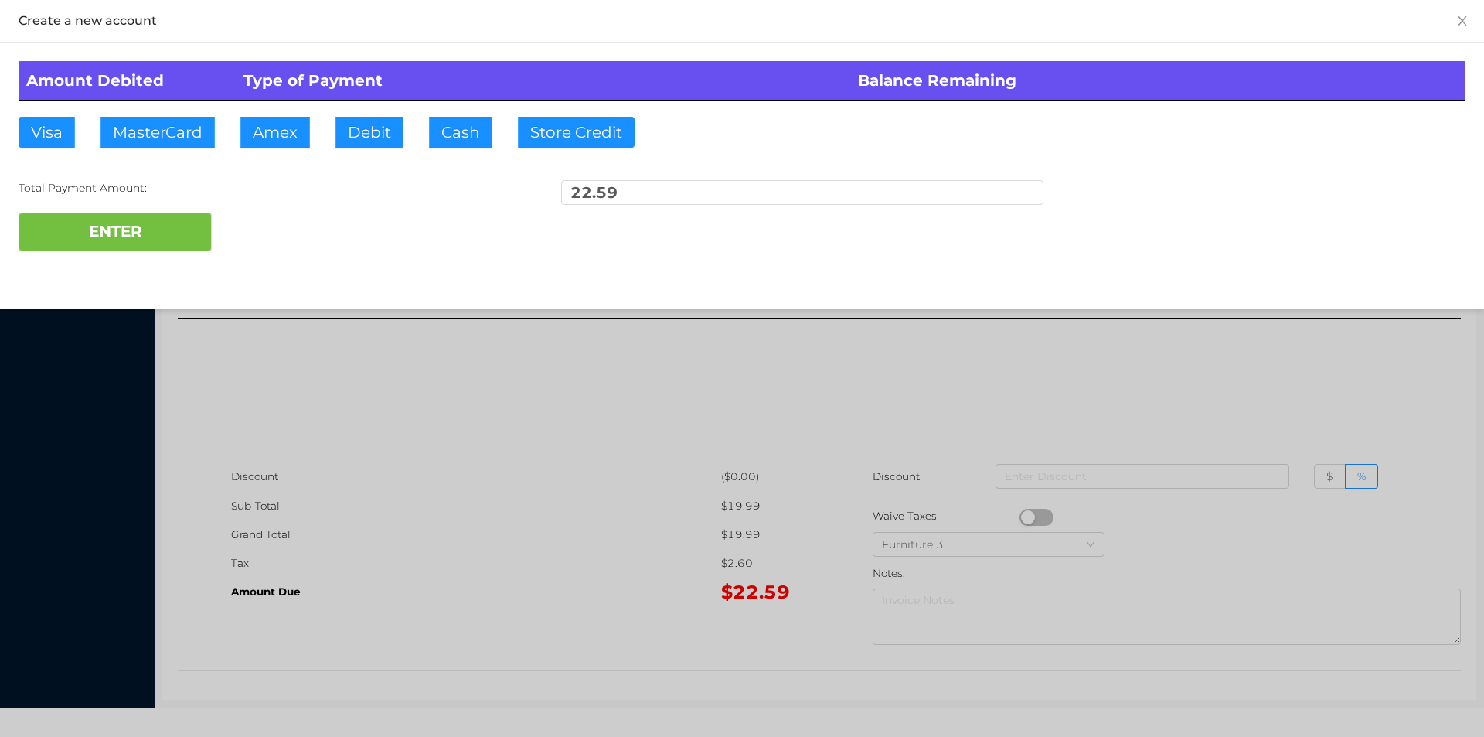
click at [264, 234] on div "ENTER" at bounding box center [742, 232] width 1447 height 39
click at [1278, 423] on div at bounding box center [742, 368] width 1484 height 737
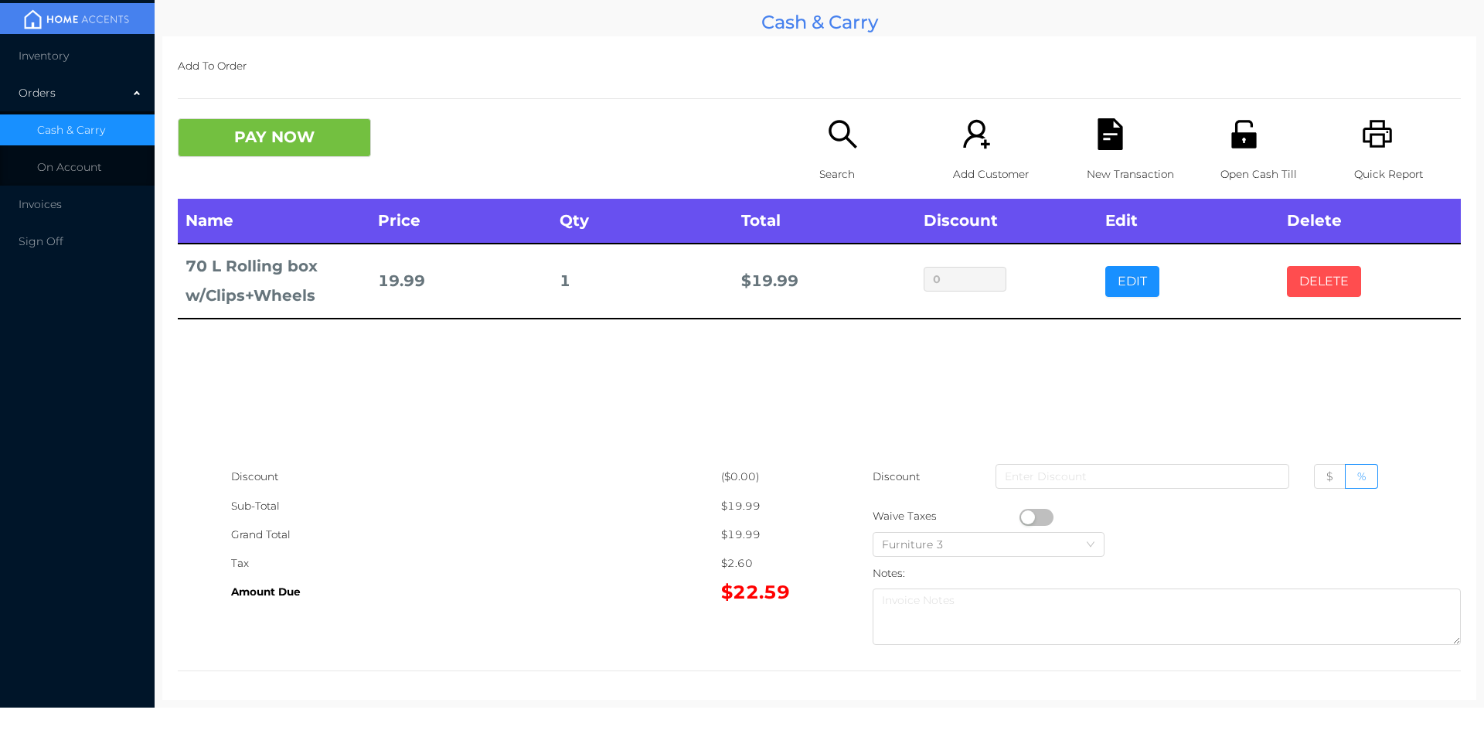
click at [1329, 269] on button "DELETE" at bounding box center [1324, 281] width 74 height 31
click at [827, 144] on icon "icon: search" at bounding box center [843, 134] width 32 height 32
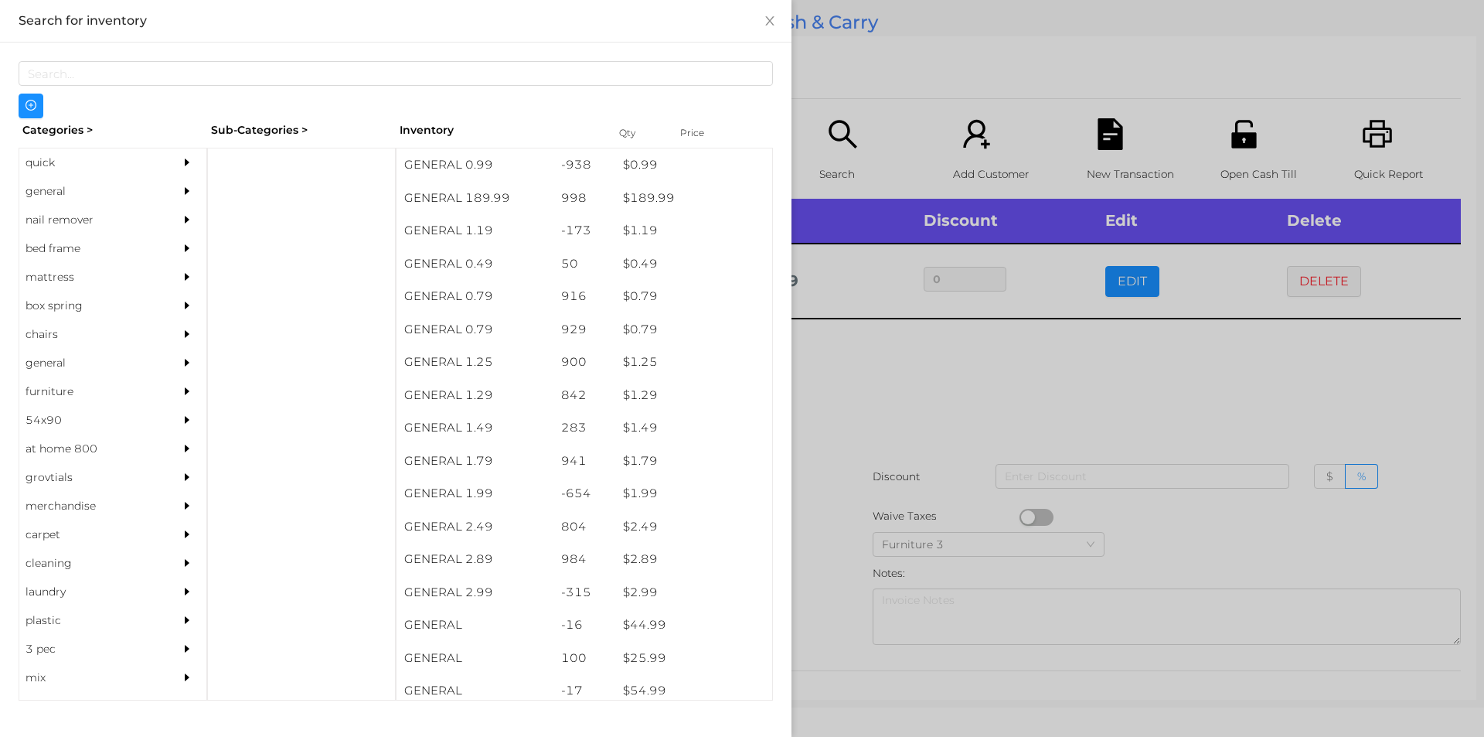
click at [53, 189] on div "general" at bounding box center [89, 191] width 141 height 29
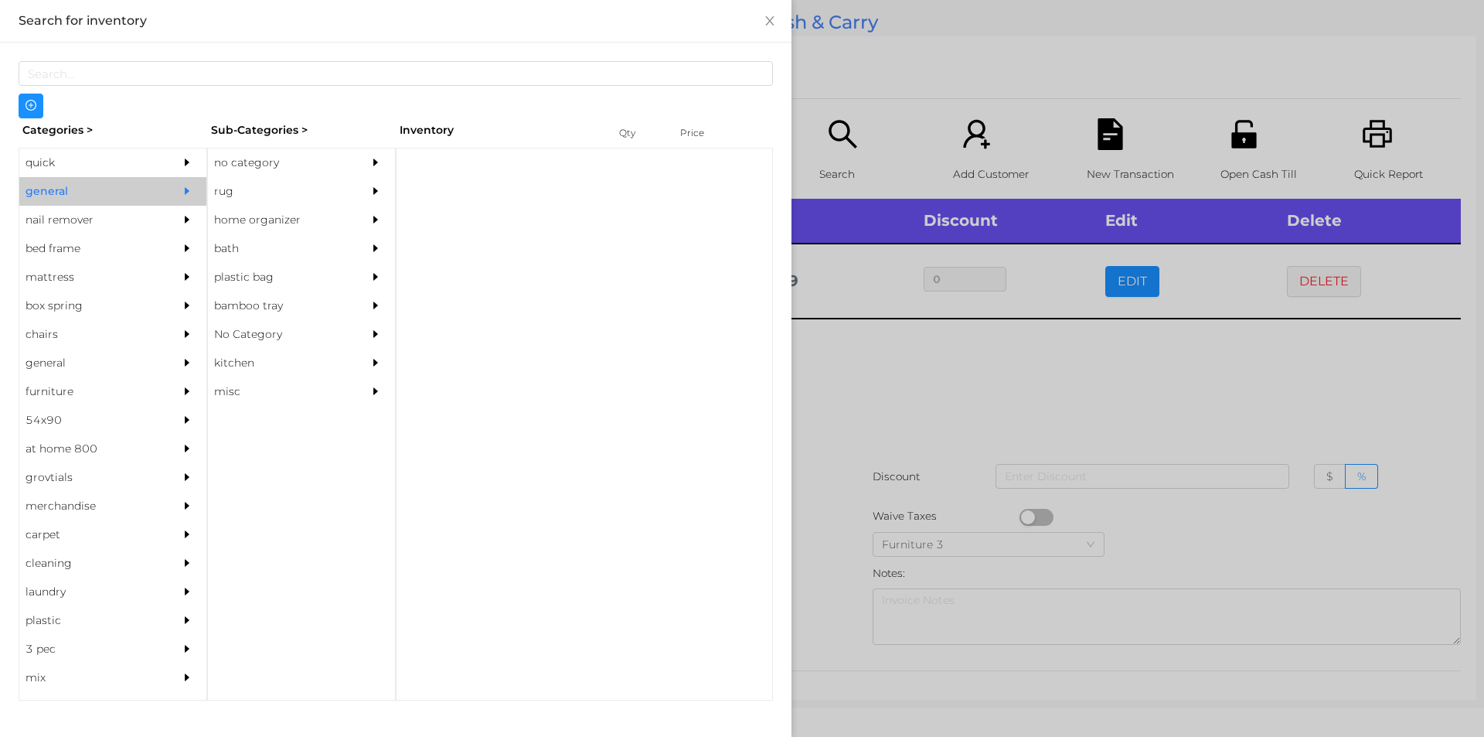
click at [240, 163] on div "no category" at bounding box center [278, 162] width 141 height 29
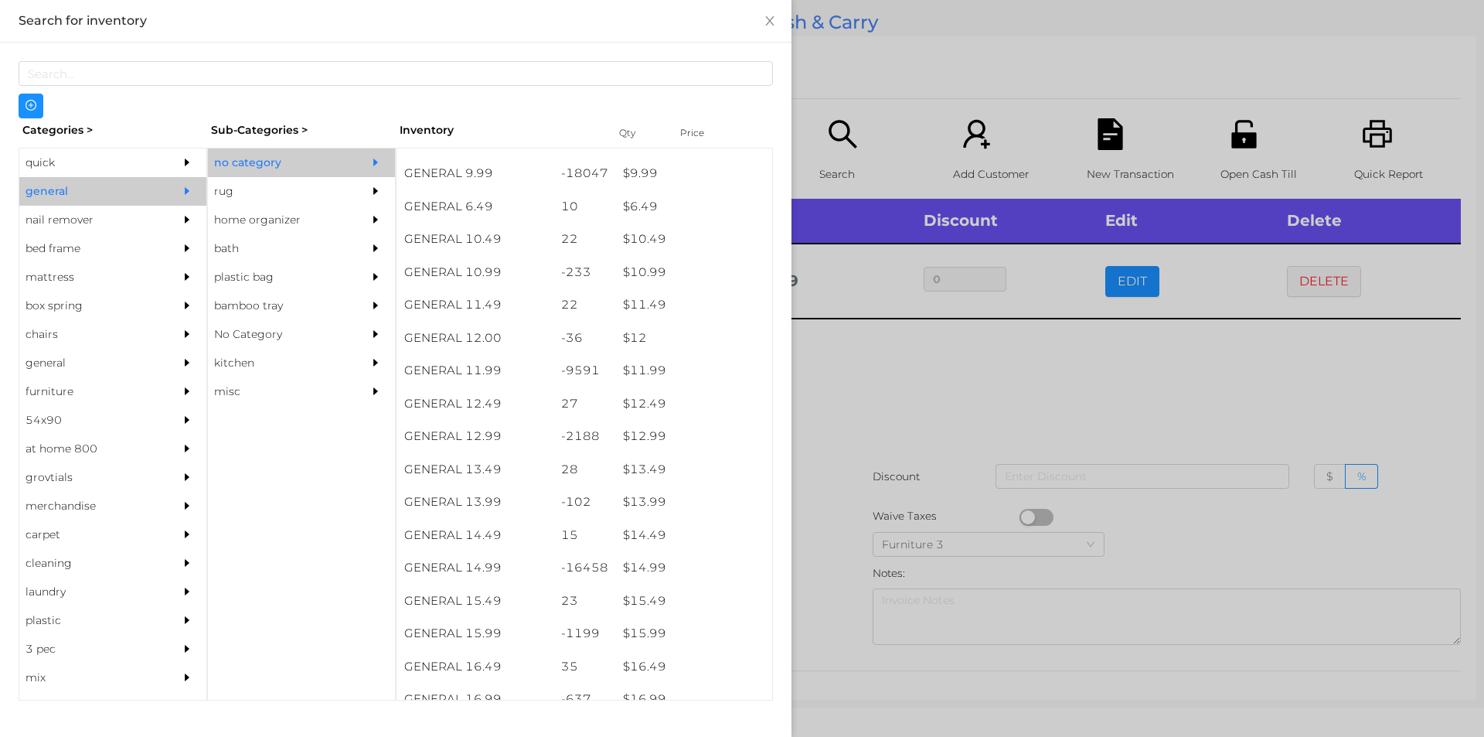
scroll to position [934, 0]
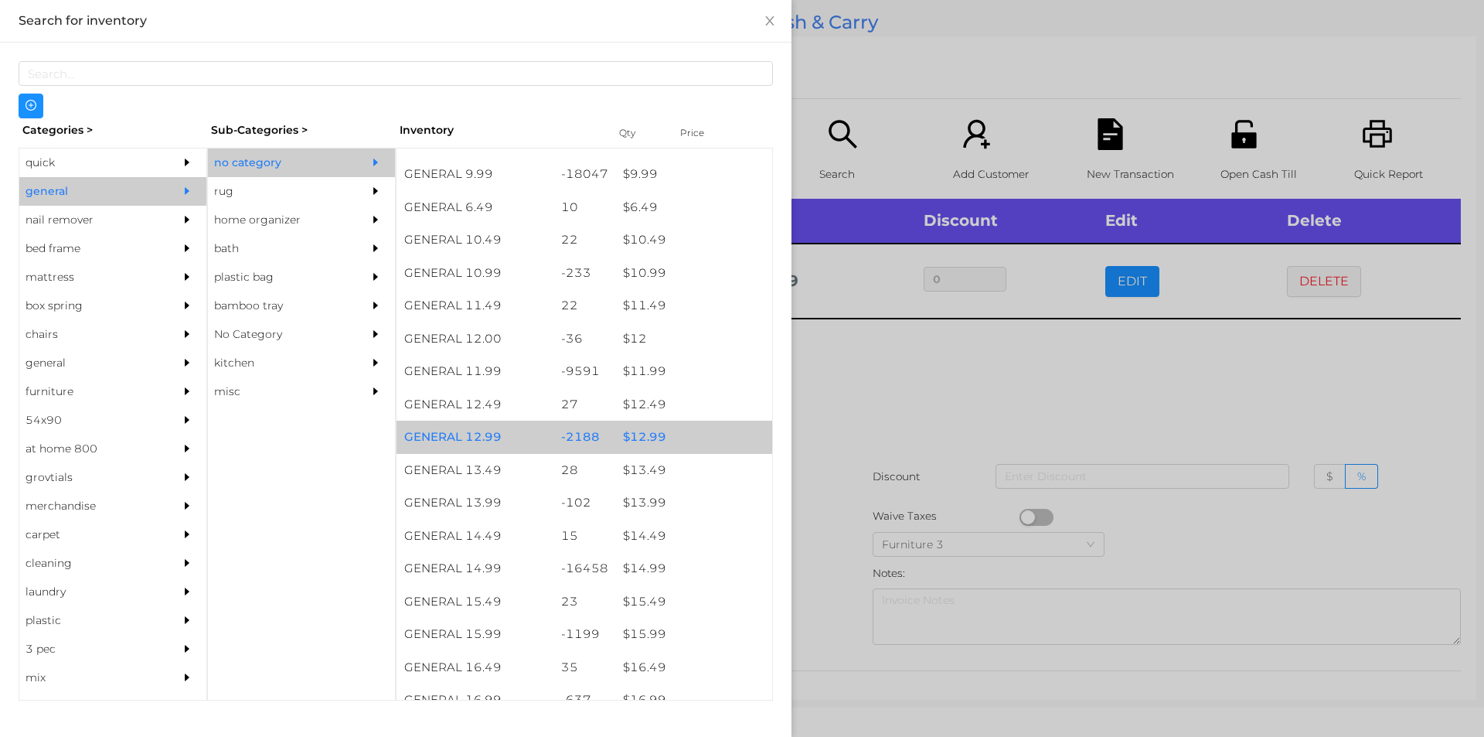
click at [649, 431] on div "$ 12.99" at bounding box center [693, 436] width 157 height 33
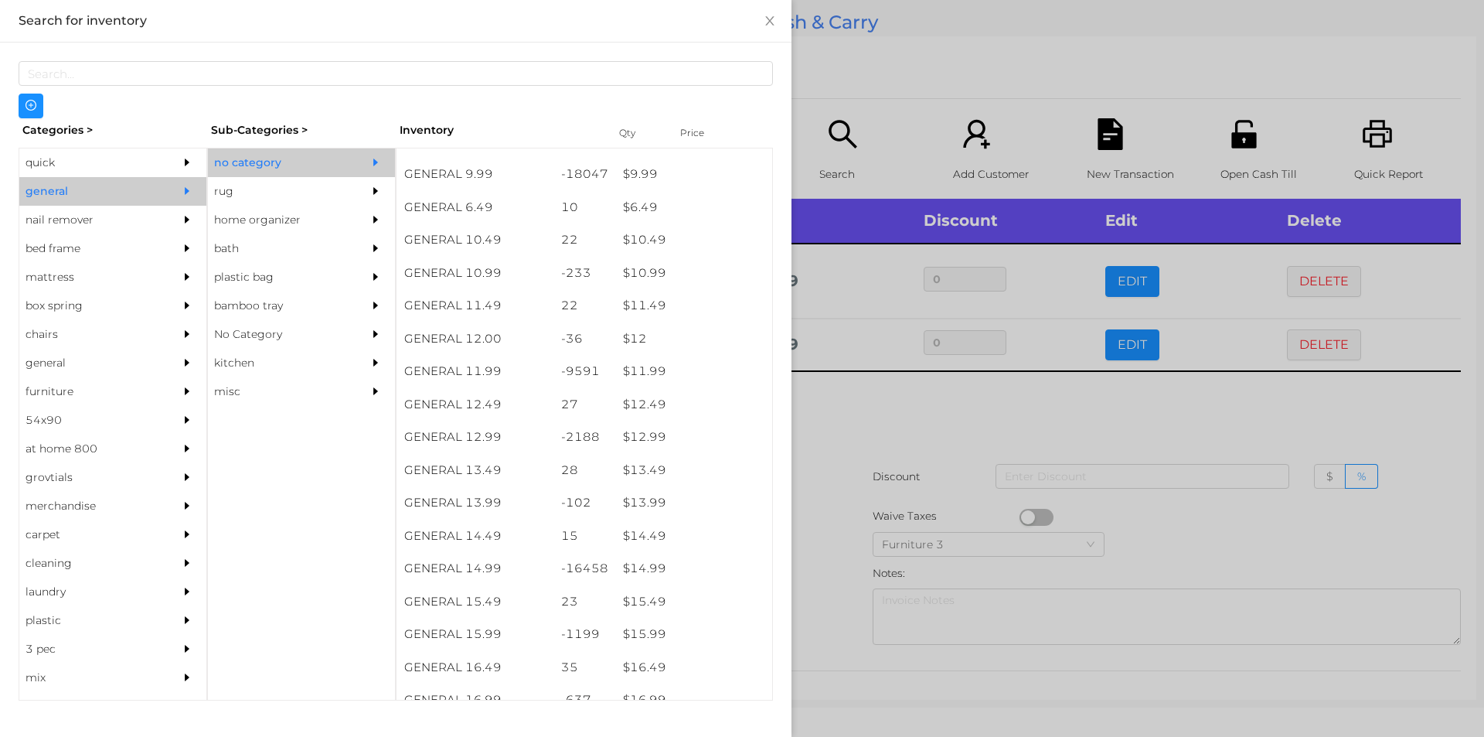
click at [955, 413] on div at bounding box center [742, 368] width 1484 height 737
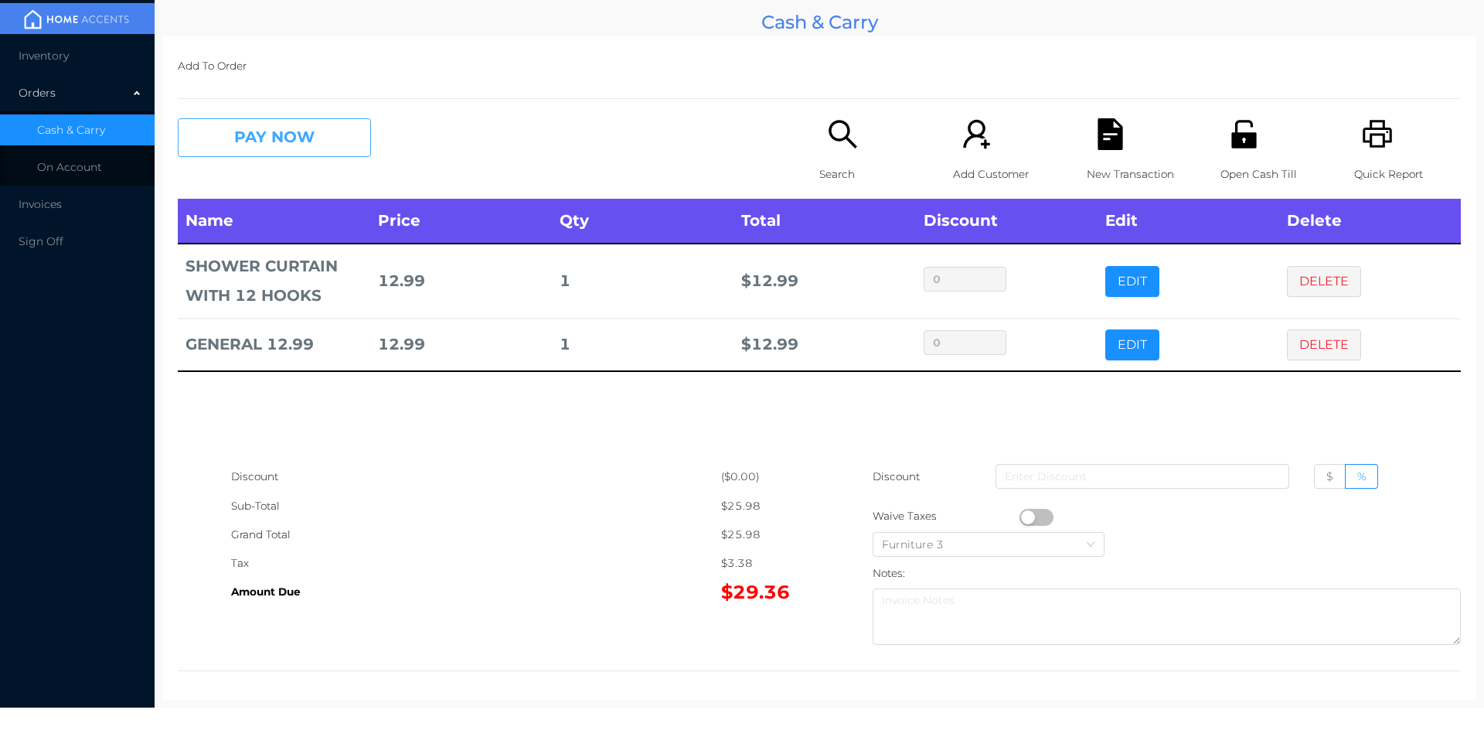
click at [247, 135] on button "PAY NOW" at bounding box center [274, 137] width 193 height 39
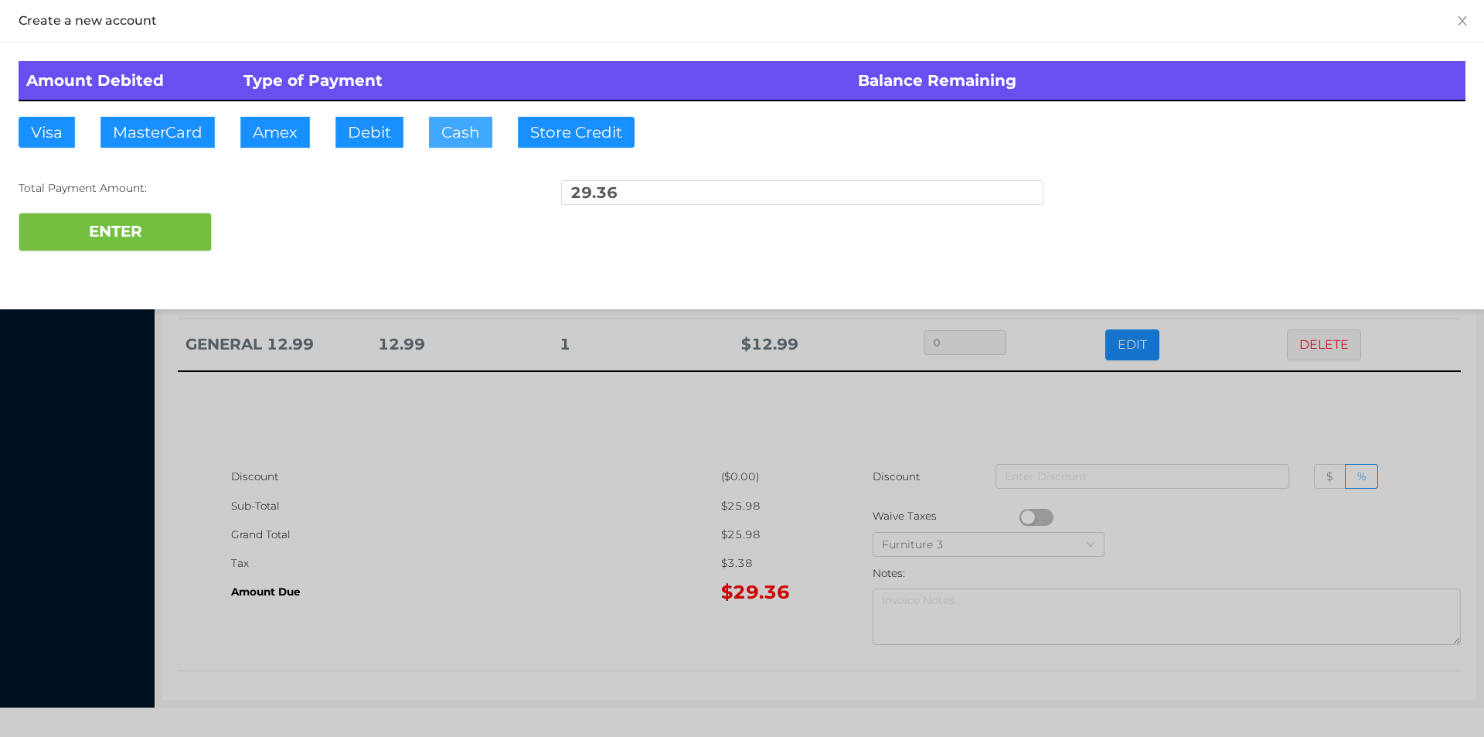
click at [444, 128] on button "Cash" at bounding box center [460, 132] width 63 height 31
type input "40."
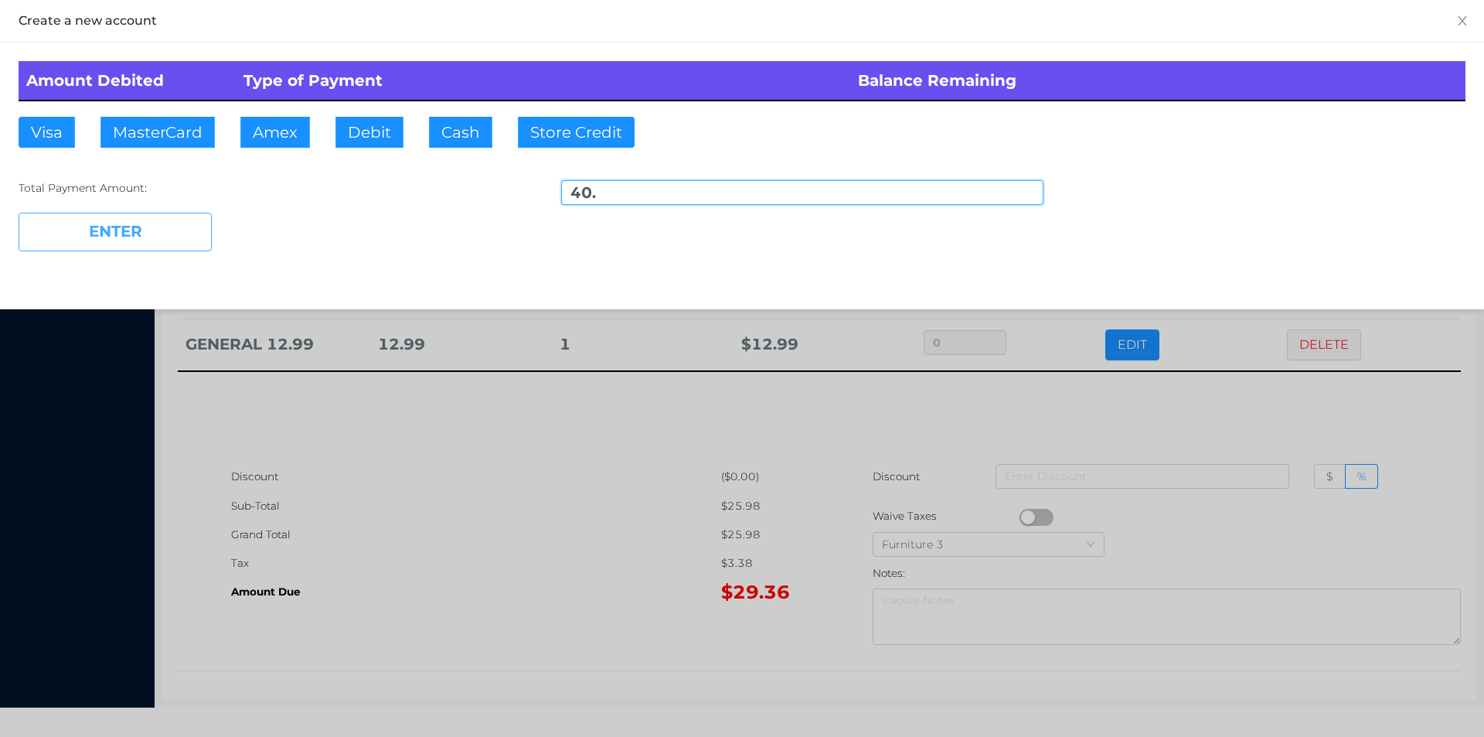
click at [146, 241] on button "ENTER" at bounding box center [115, 232] width 193 height 39
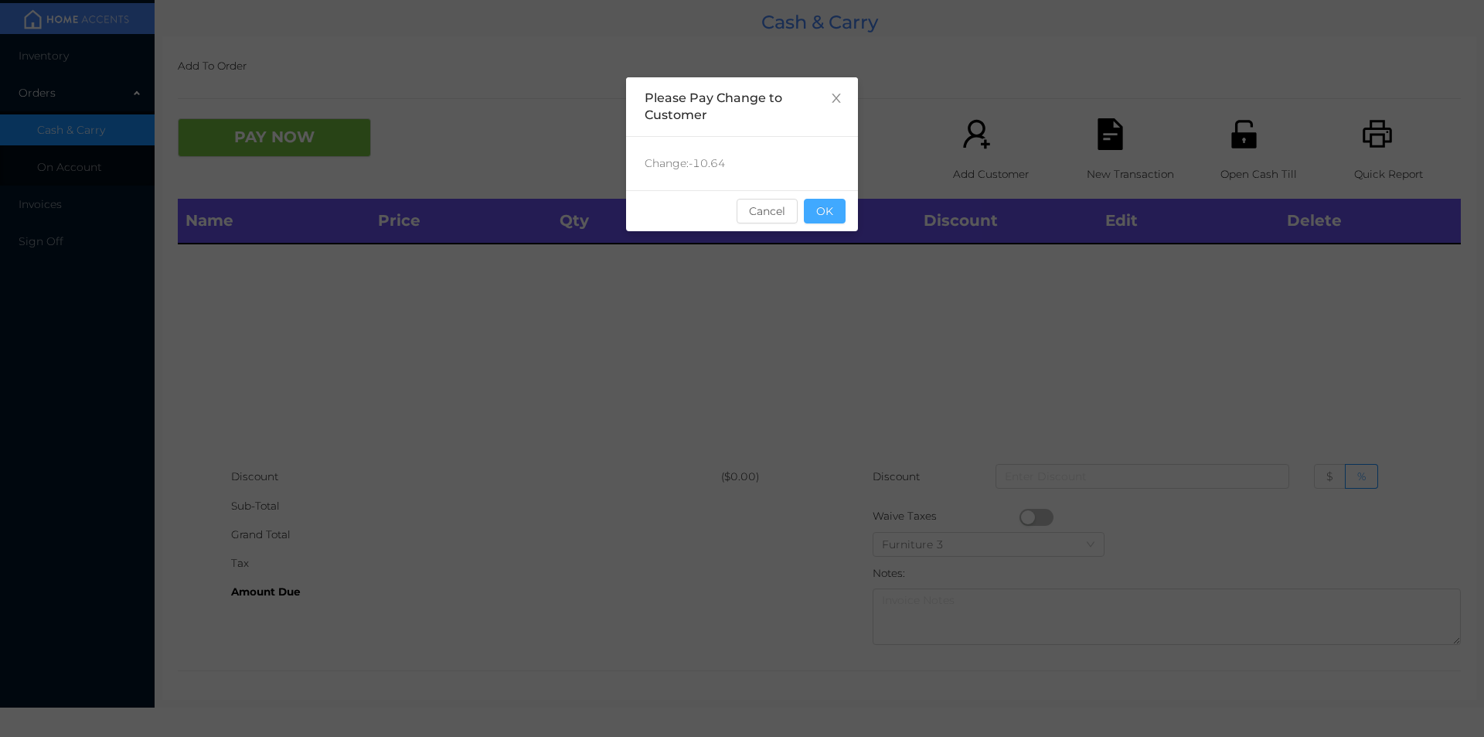
click at [833, 213] on button "OK" at bounding box center [825, 211] width 42 height 25
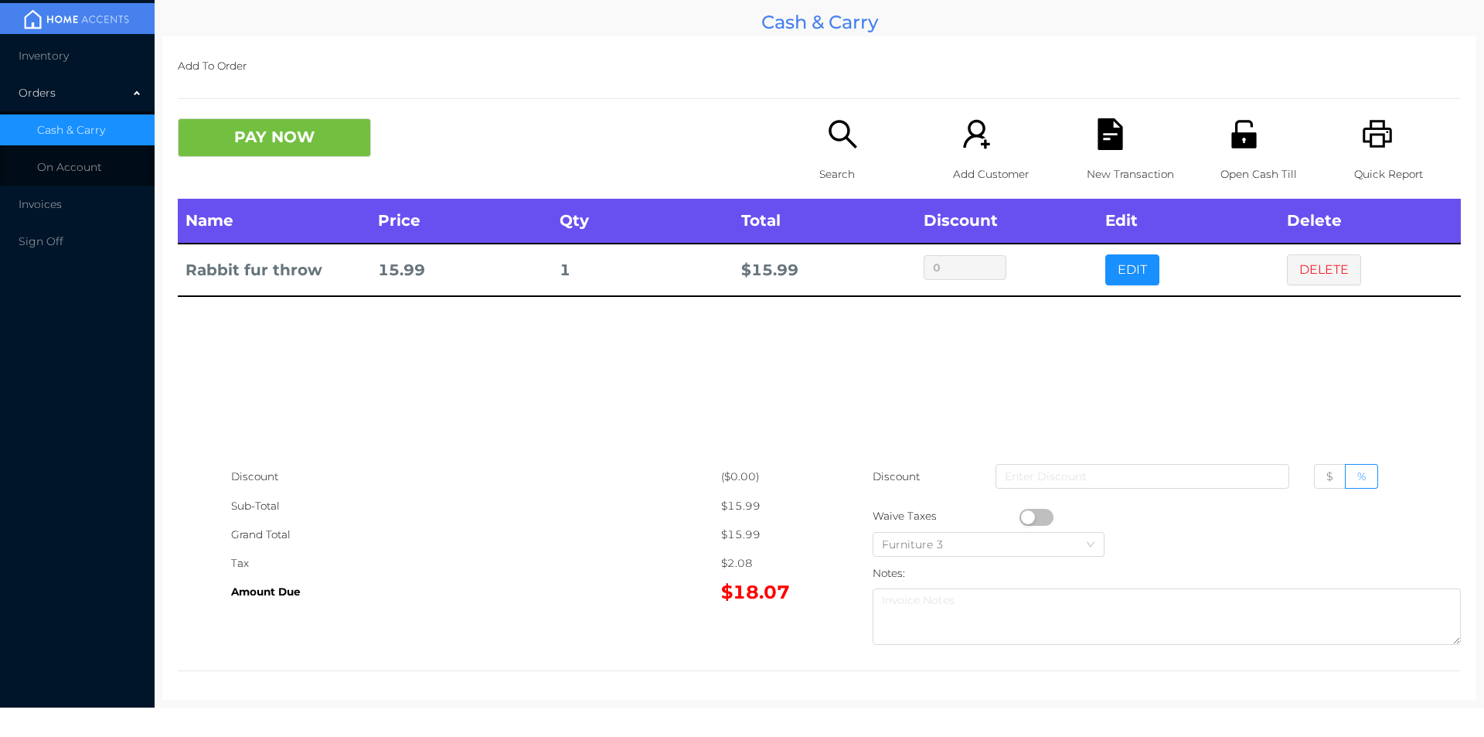
click at [830, 145] on icon "icon: search" at bounding box center [843, 134] width 32 height 32
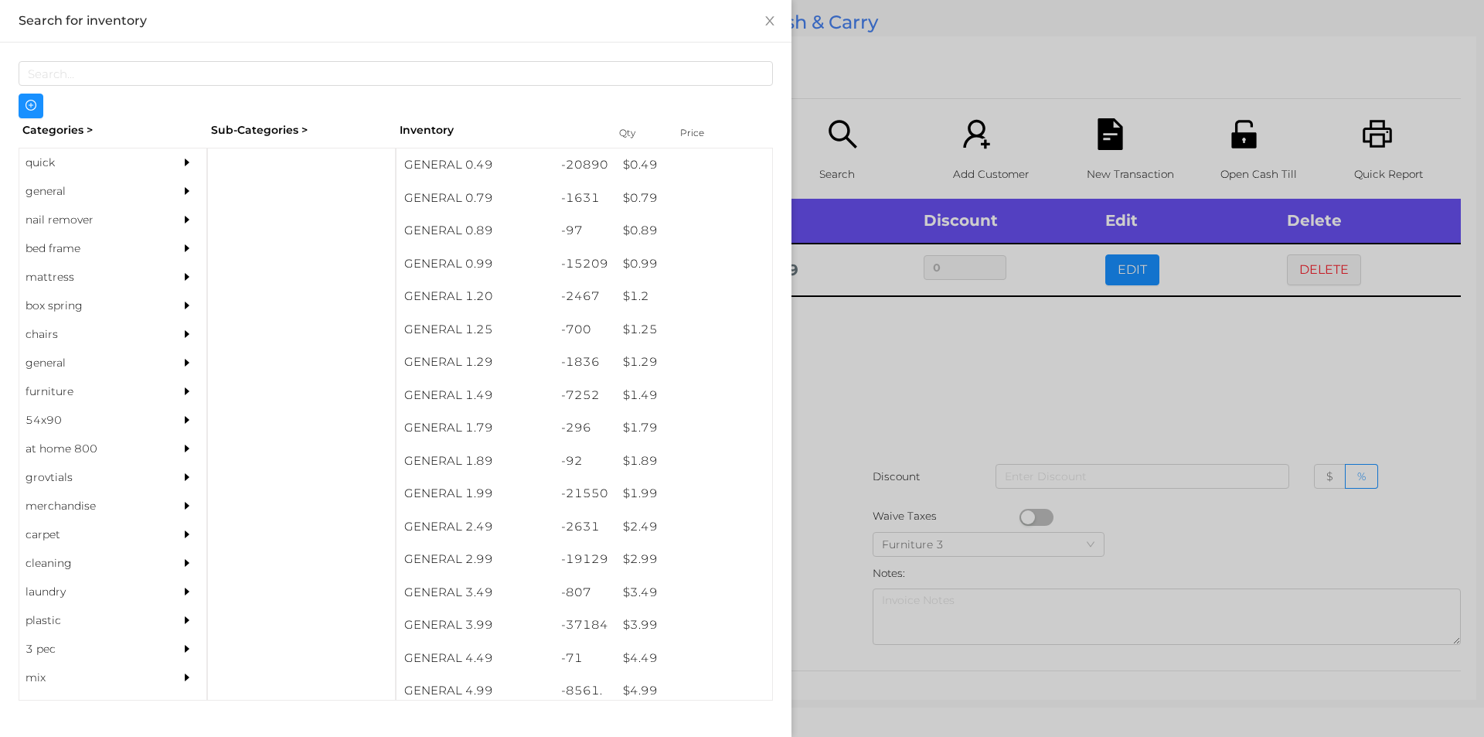
click at [53, 190] on div "general" at bounding box center [89, 191] width 141 height 29
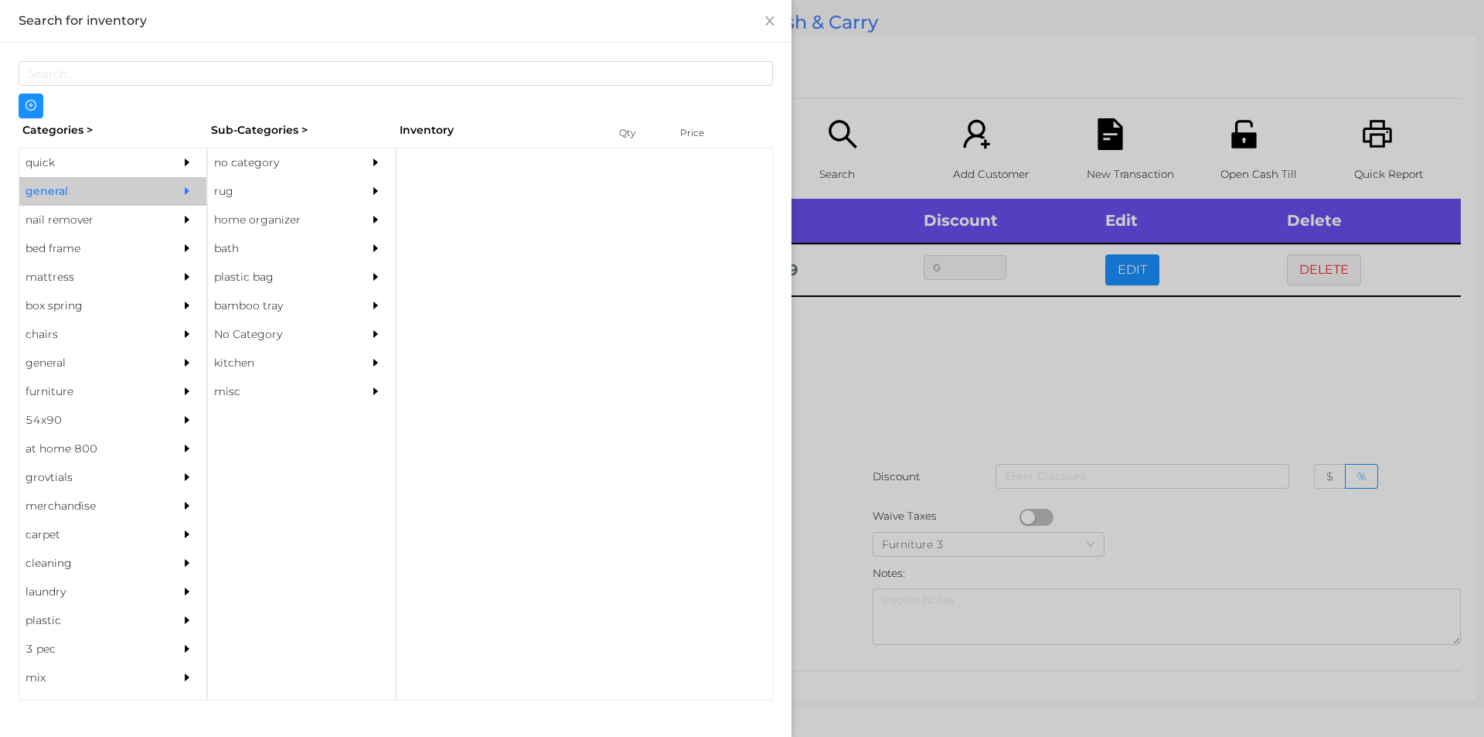
click at [250, 151] on div "no category" at bounding box center [278, 162] width 141 height 29
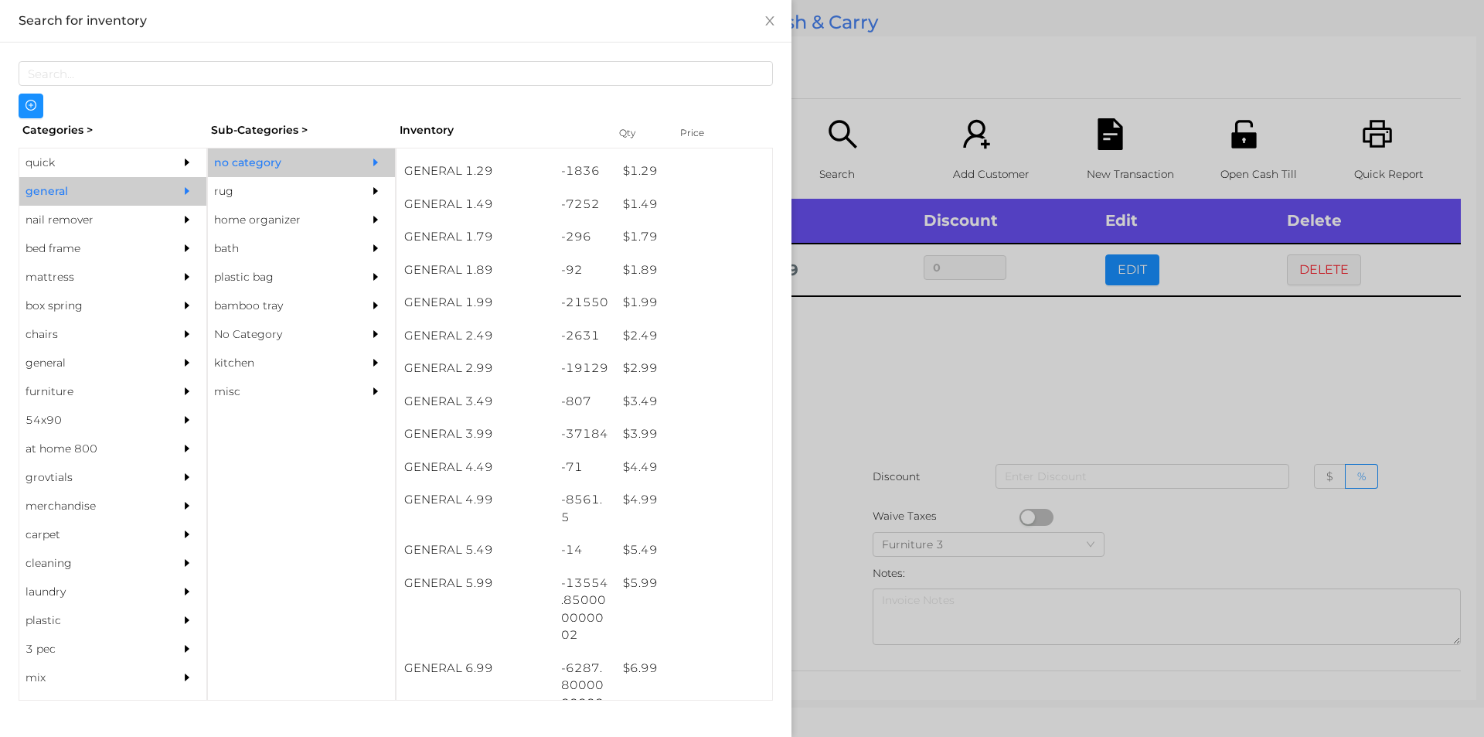
scroll to position [190, 0]
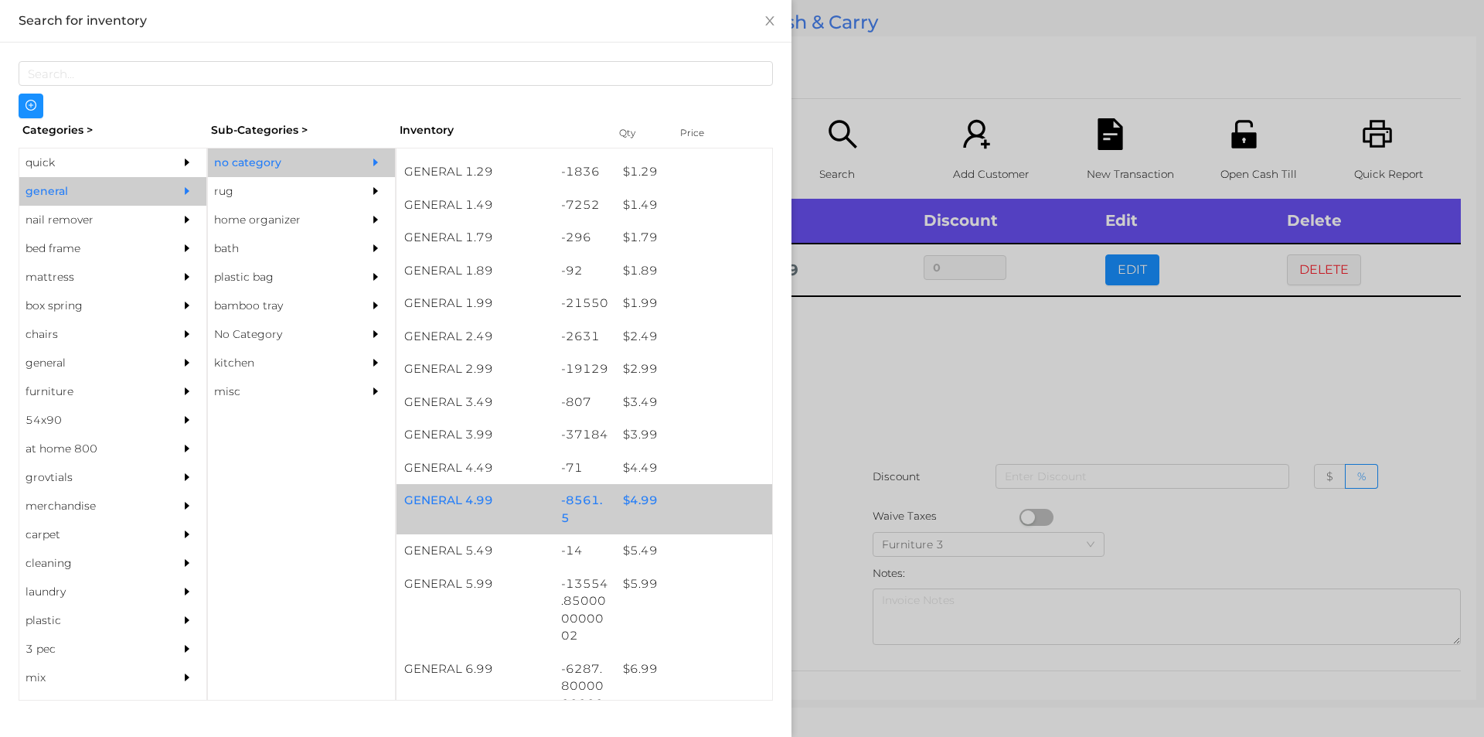
click at [632, 496] on div "$ 4.99" at bounding box center [693, 500] width 157 height 33
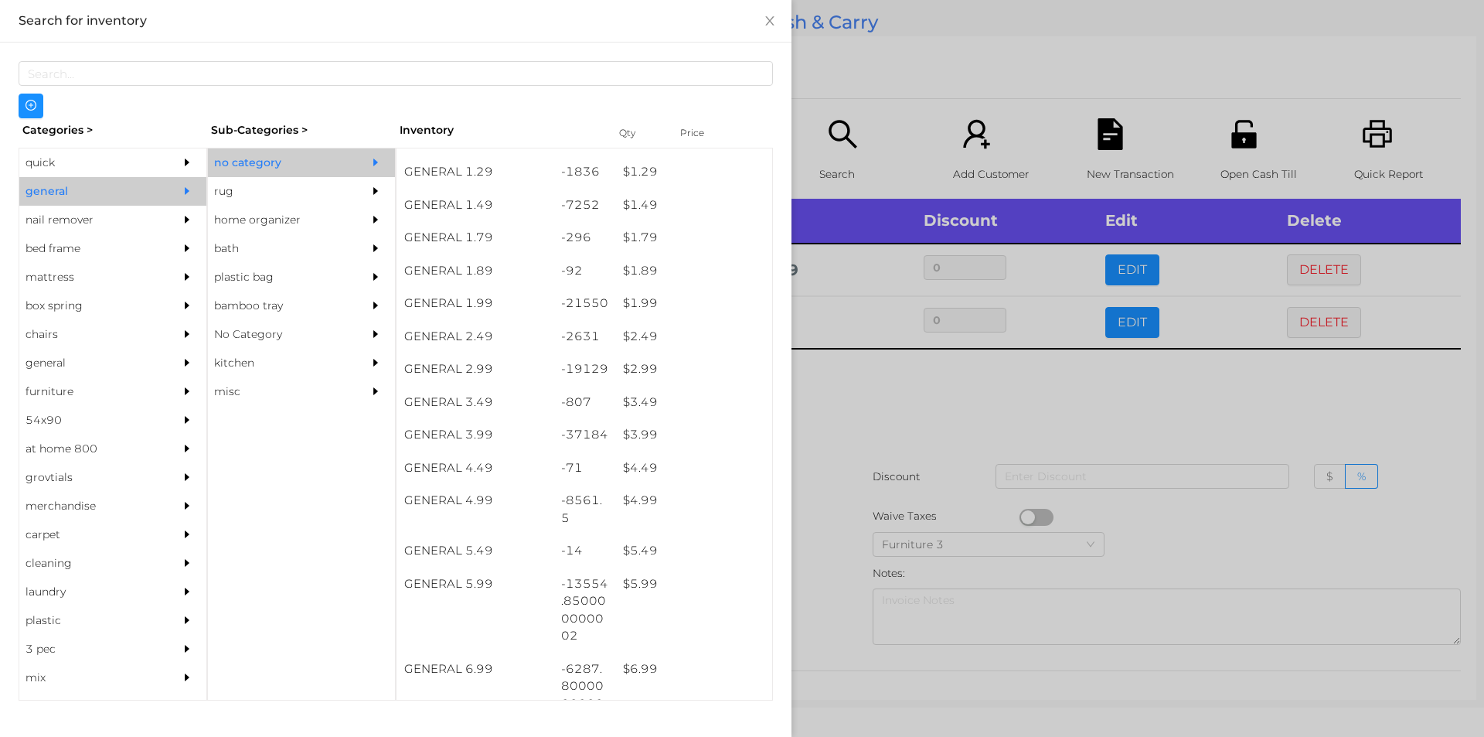
click at [849, 422] on div at bounding box center [742, 368] width 1484 height 737
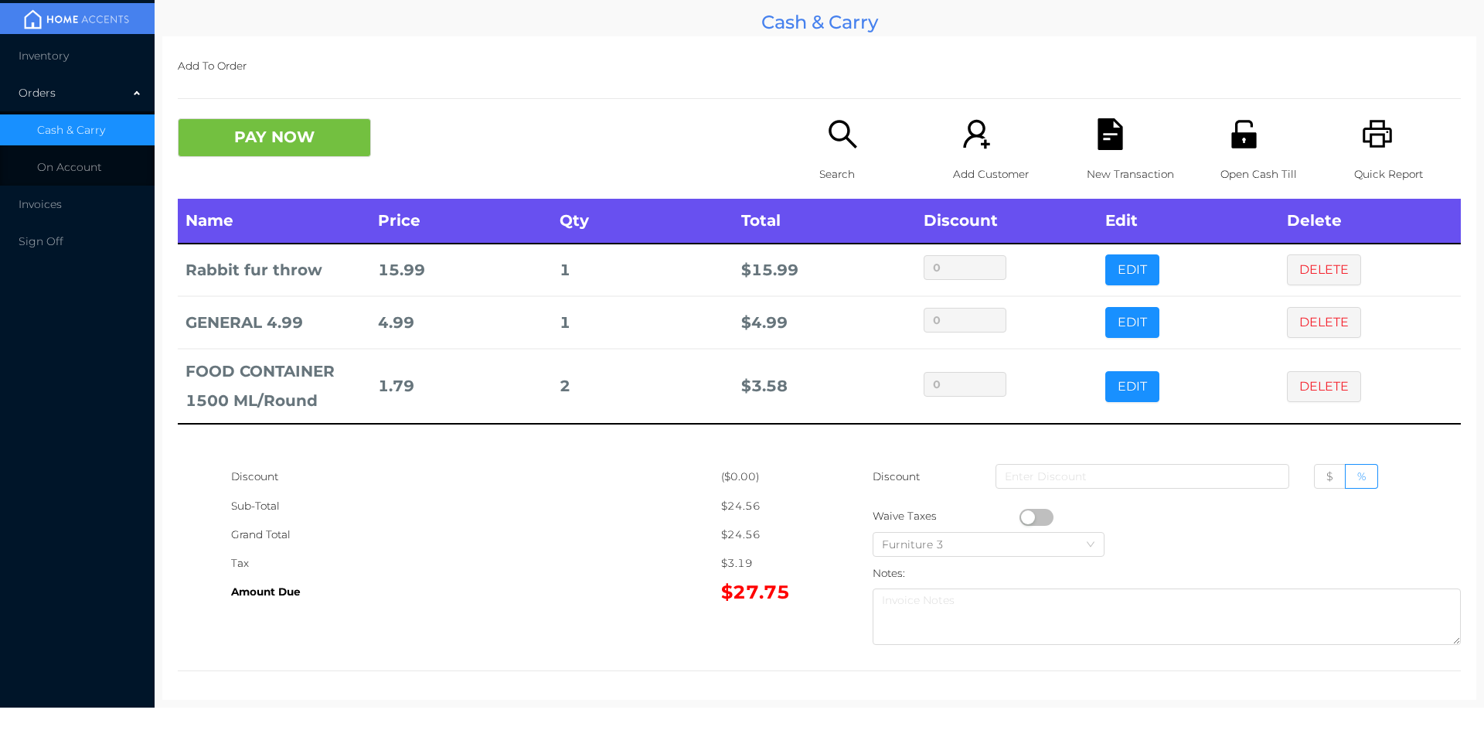
click at [259, 132] on button "PAY NOW" at bounding box center [274, 137] width 193 height 39
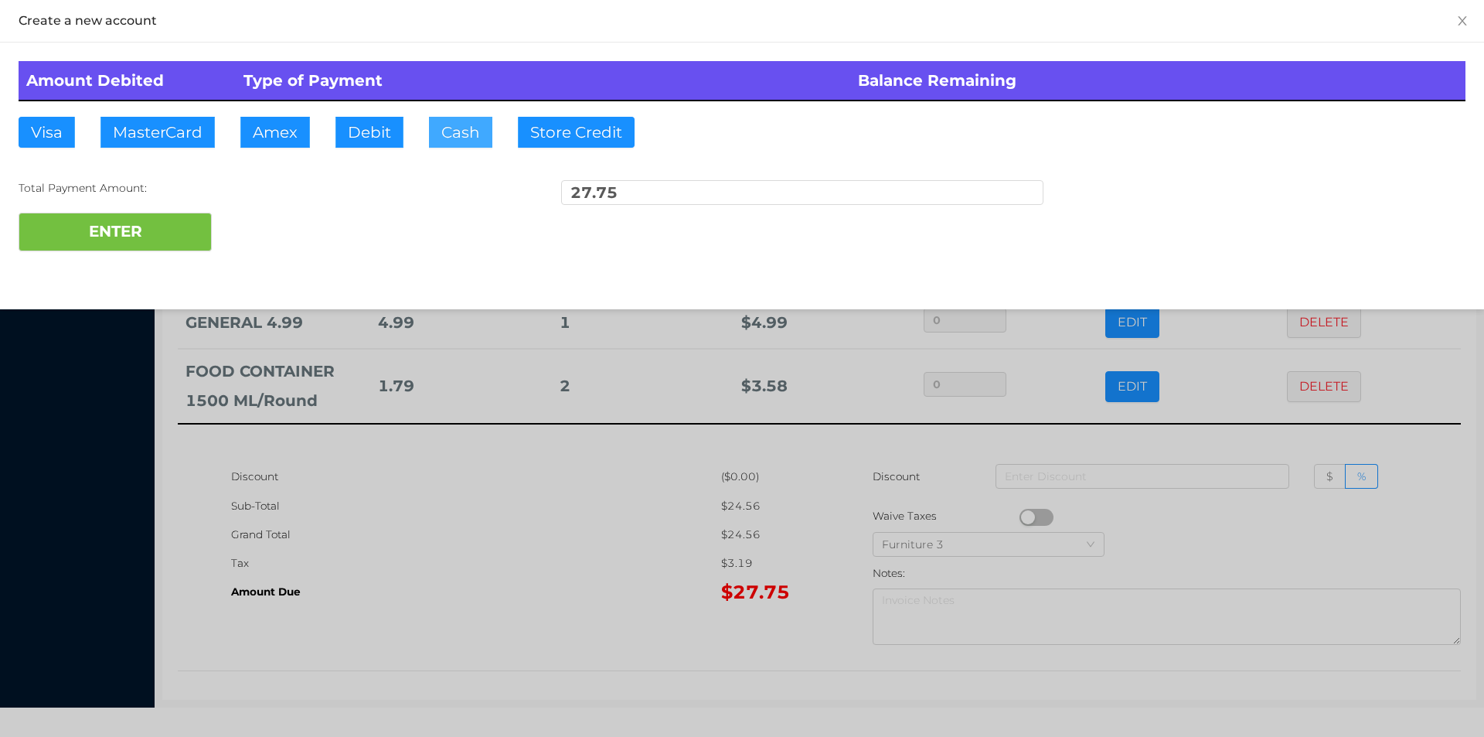
click at [449, 138] on button "Cash" at bounding box center [460, 132] width 63 height 31
type input "30."
click at [145, 240] on button "ENTER" at bounding box center [115, 232] width 193 height 39
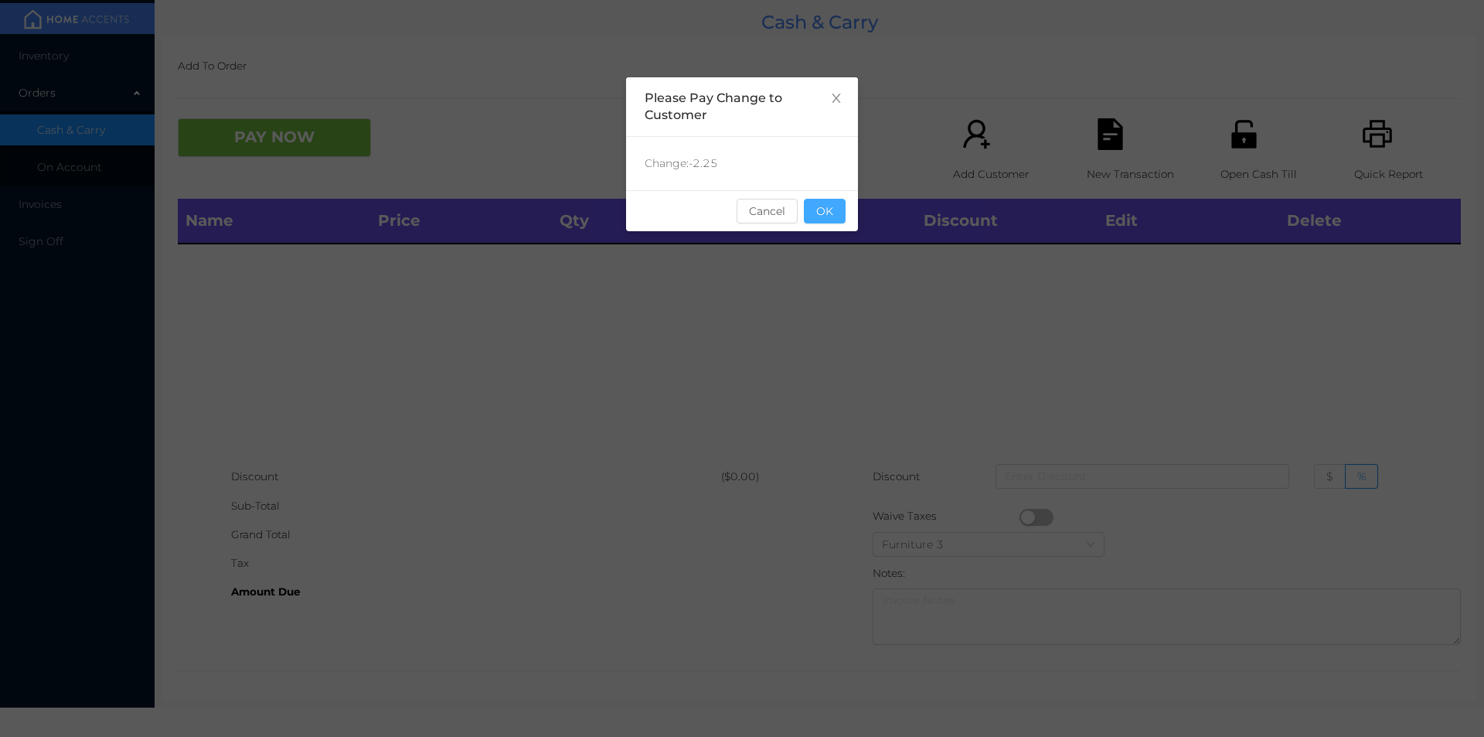
click at [830, 207] on button "OK" at bounding box center [825, 211] width 42 height 25
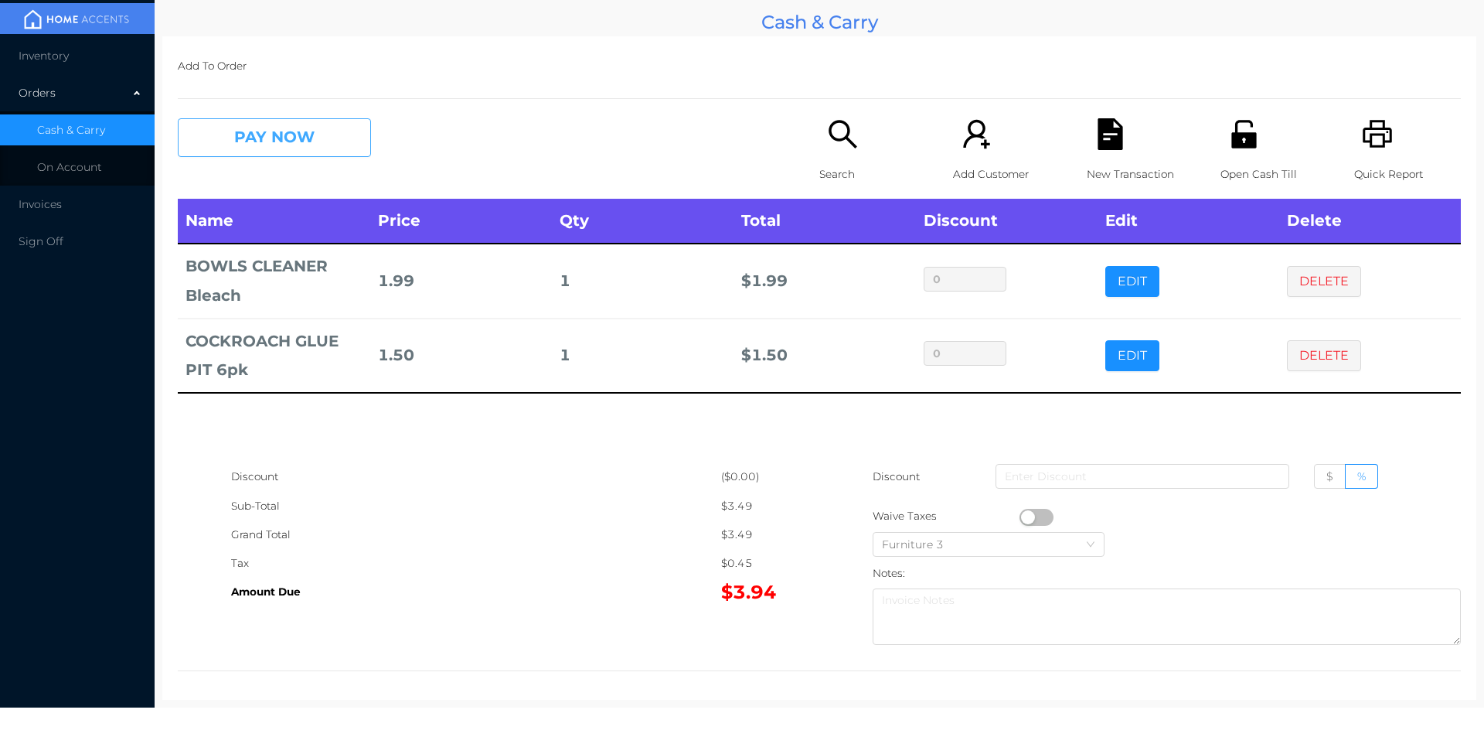
click at [290, 134] on button "PAY NOW" at bounding box center [274, 137] width 193 height 39
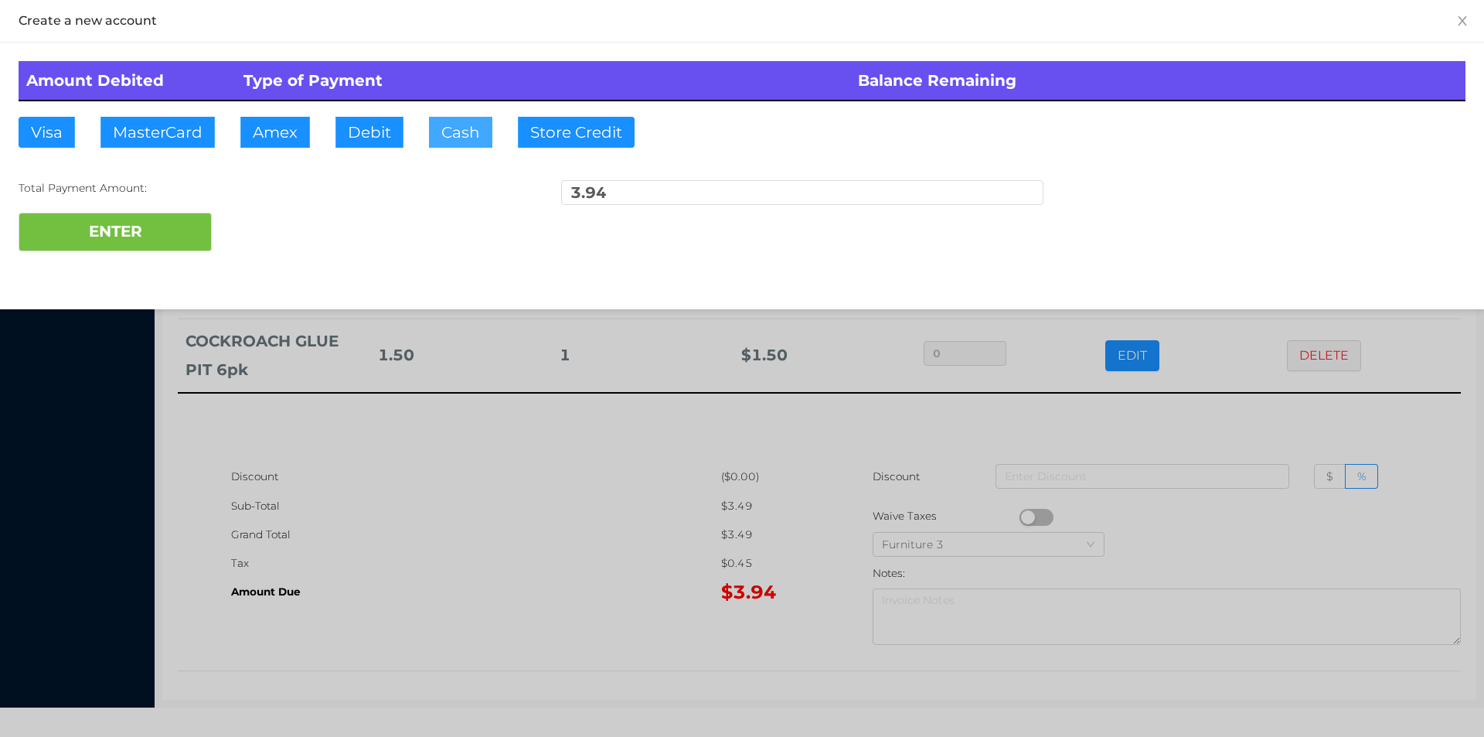
click at [454, 135] on button "Cash" at bounding box center [460, 132] width 63 height 31
click at [173, 236] on button "ENTER" at bounding box center [115, 232] width 193 height 39
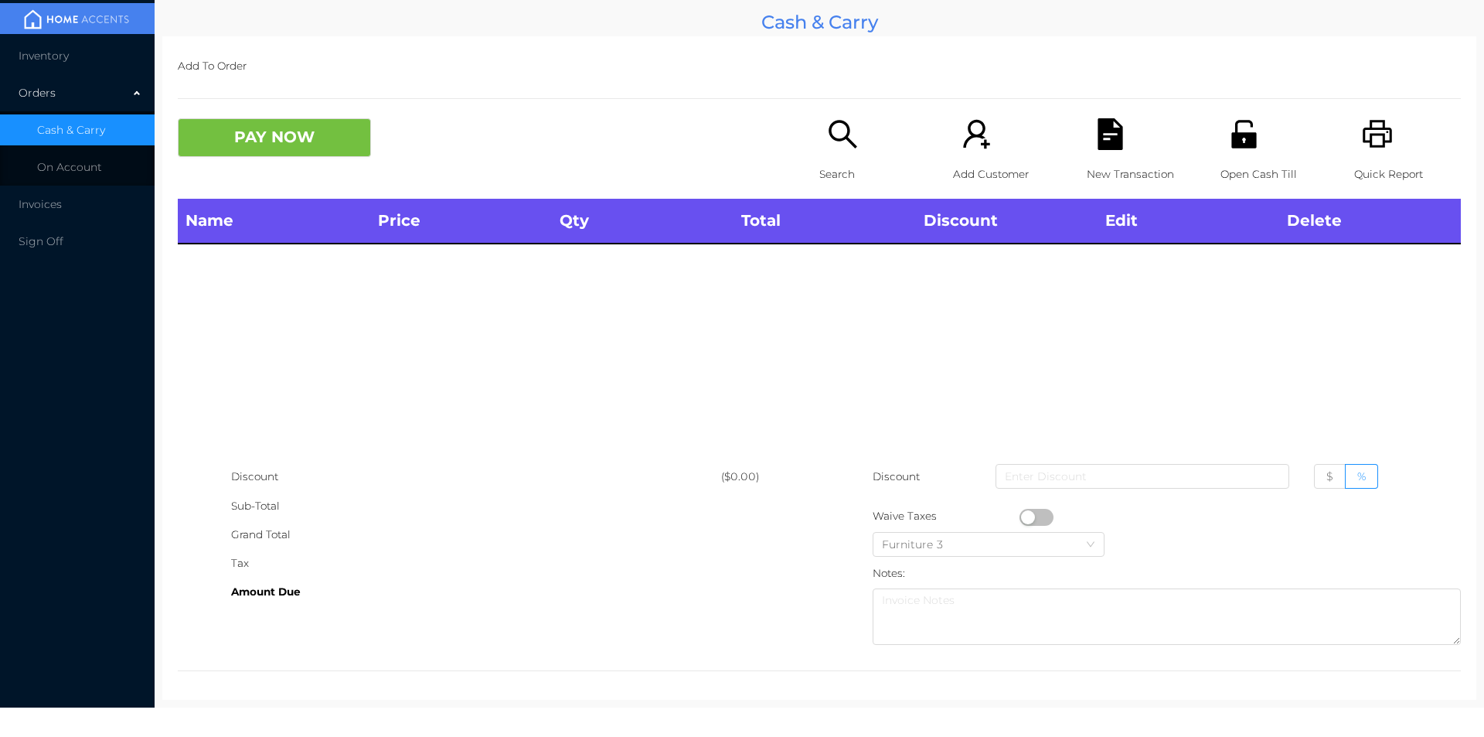
click at [825, 167] on p "Search" at bounding box center [872, 174] width 107 height 29
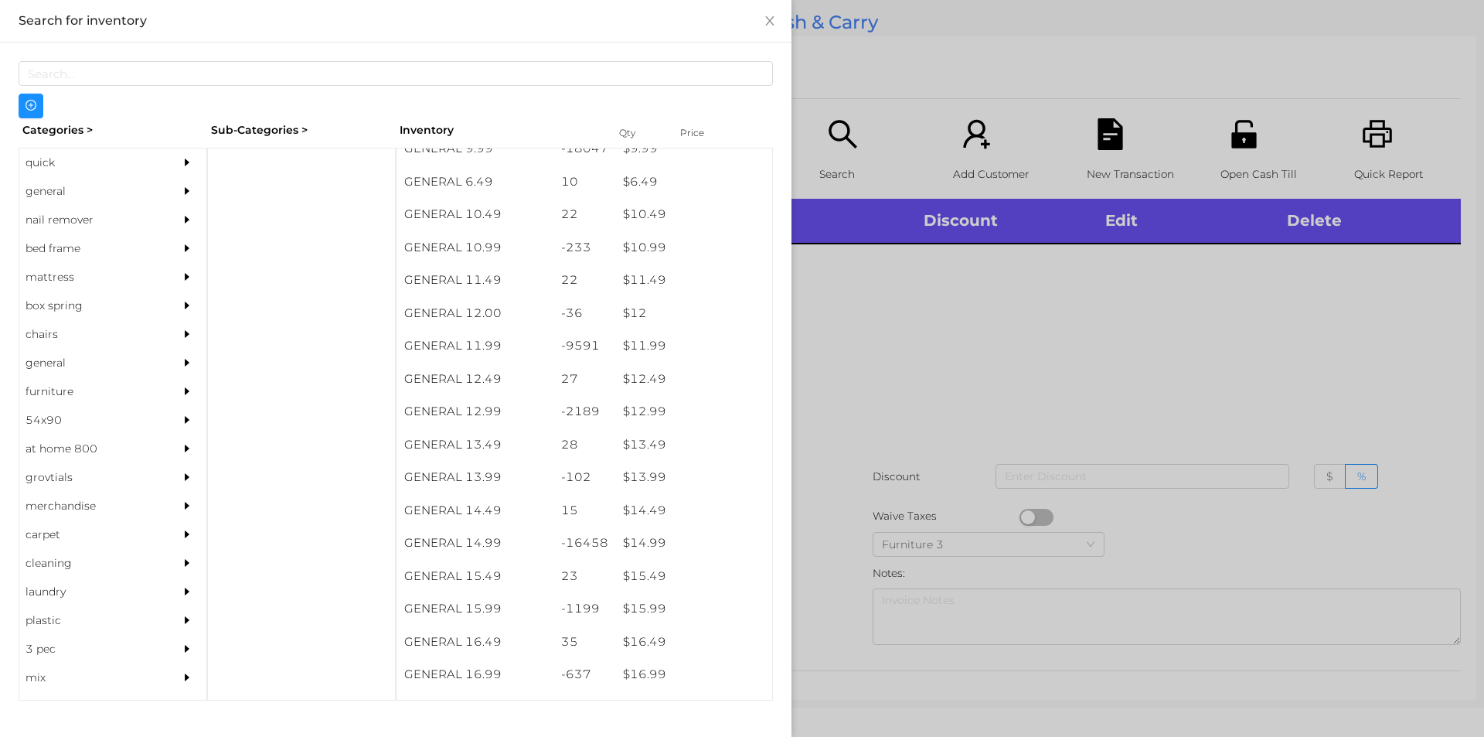
scroll to position [965, 0]
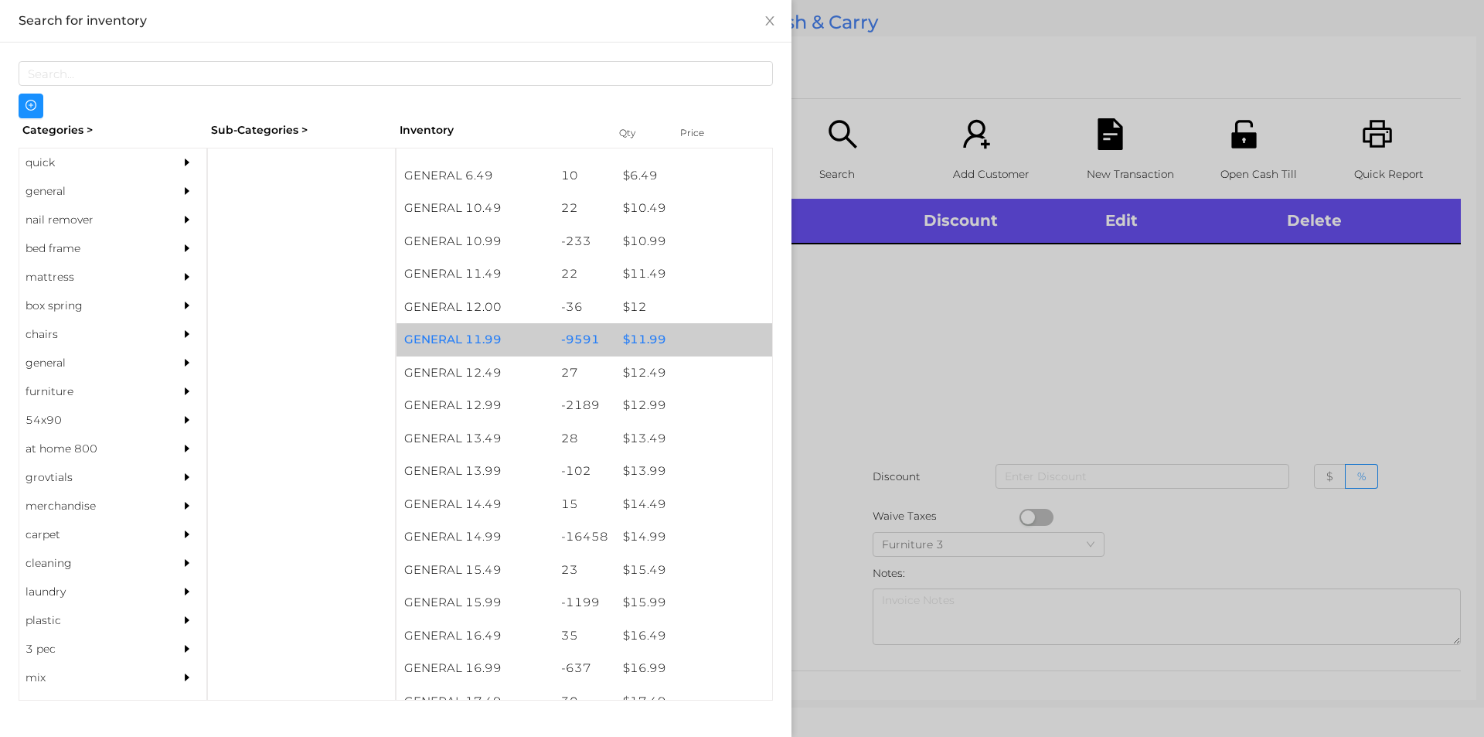
click at [647, 335] on div "$ 11.99" at bounding box center [693, 339] width 157 height 33
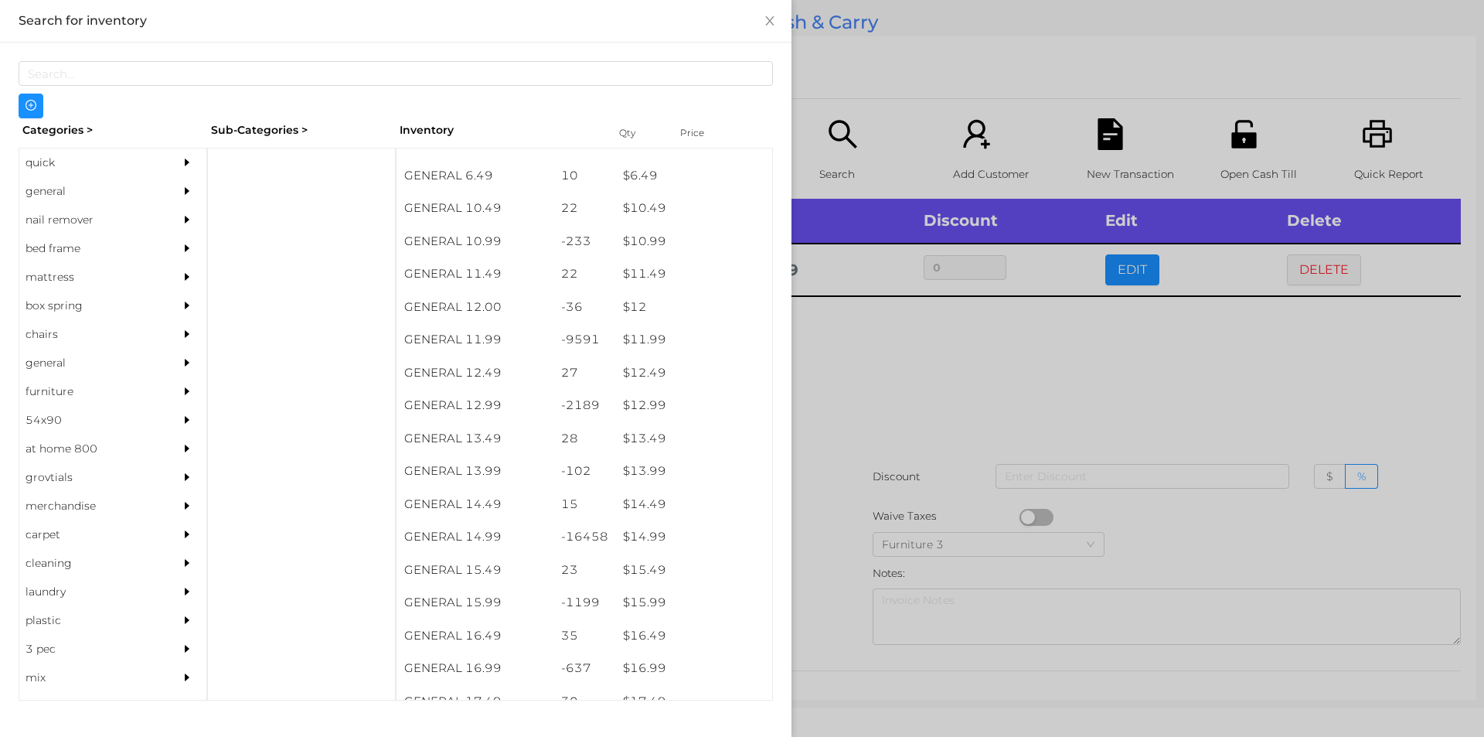
click at [866, 355] on div at bounding box center [742, 368] width 1484 height 737
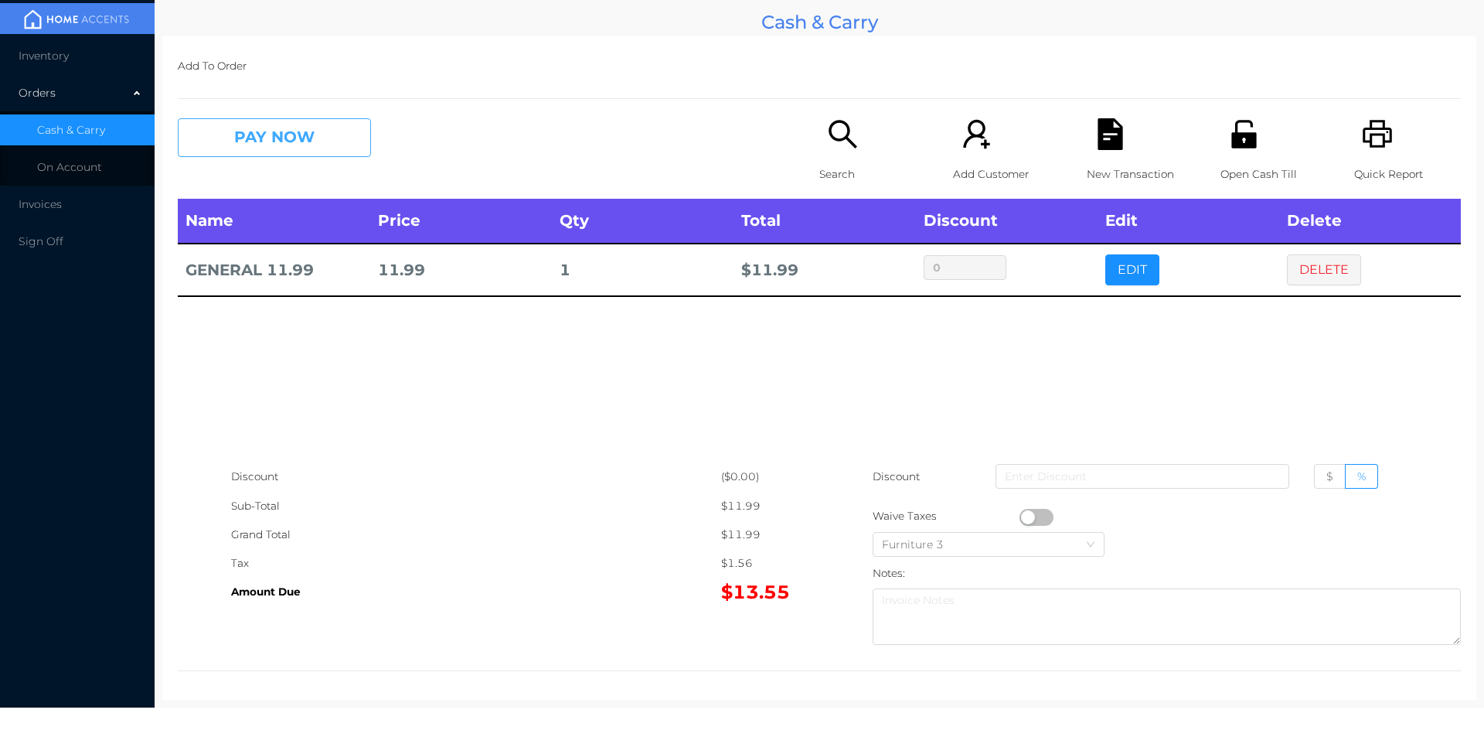
click at [260, 145] on button "PAY NOW" at bounding box center [274, 137] width 193 height 39
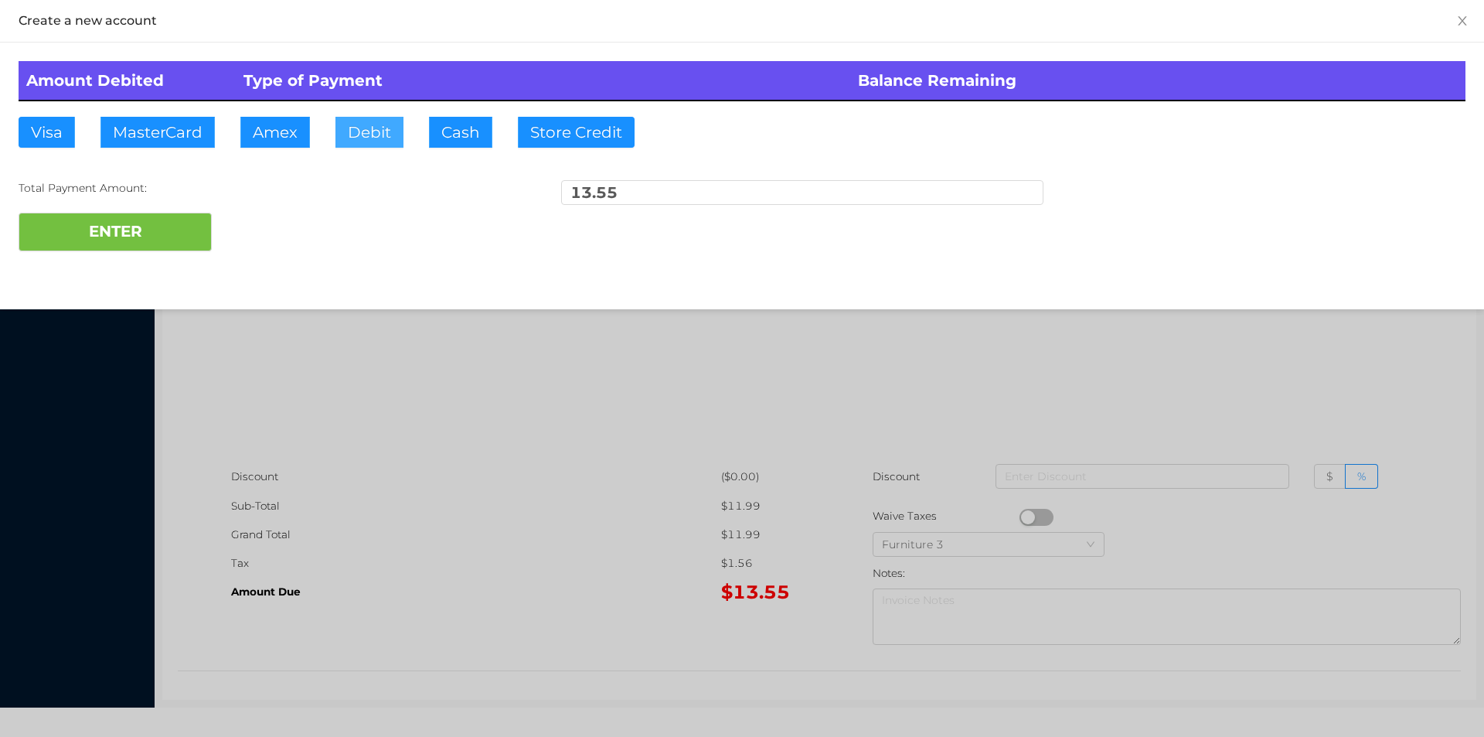
click at [370, 138] on button "Debit" at bounding box center [369, 132] width 68 height 31
click at [182, 230] on button "ENTER" at bounding box center [115, 232] width 193 height 39
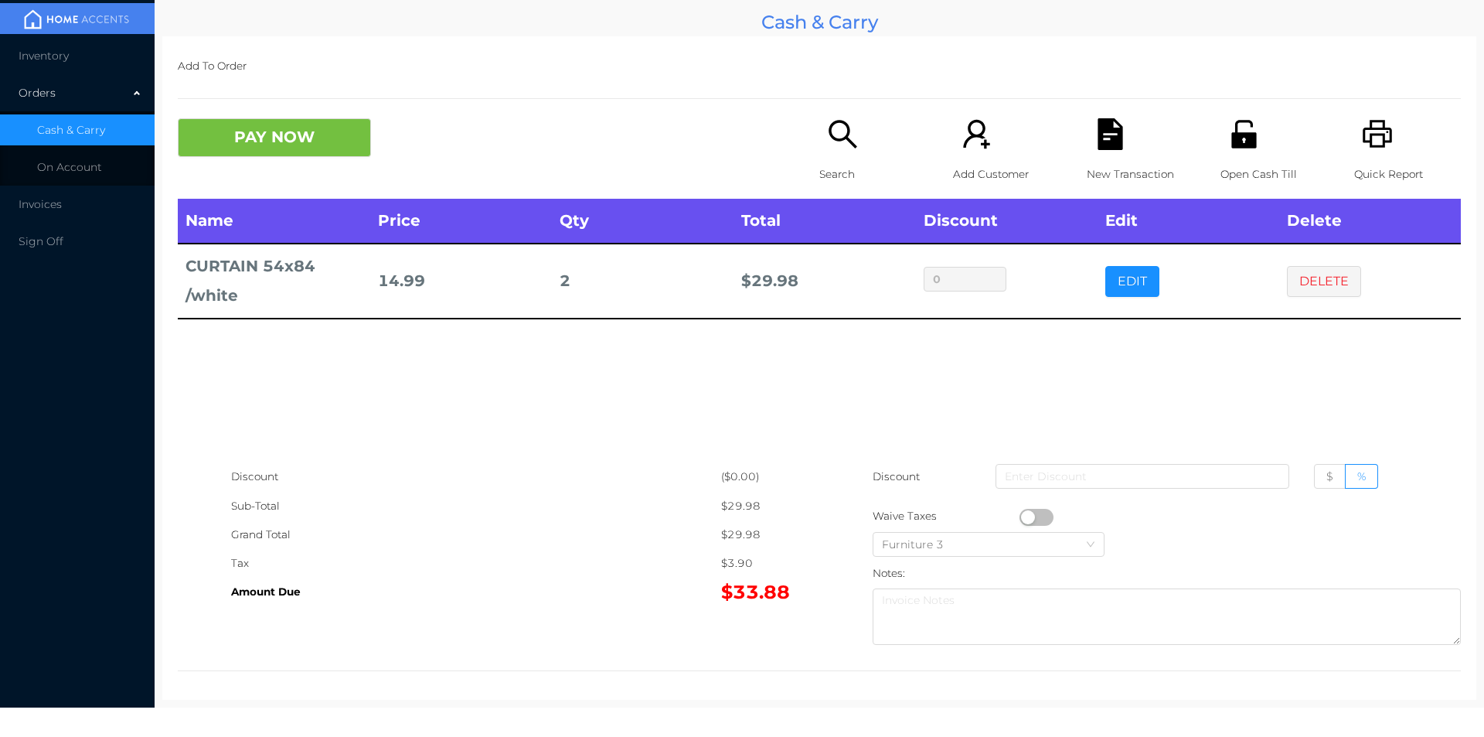
click at [824, 162] on p "Search" at bounding box center [872, 174] width 107 height 29
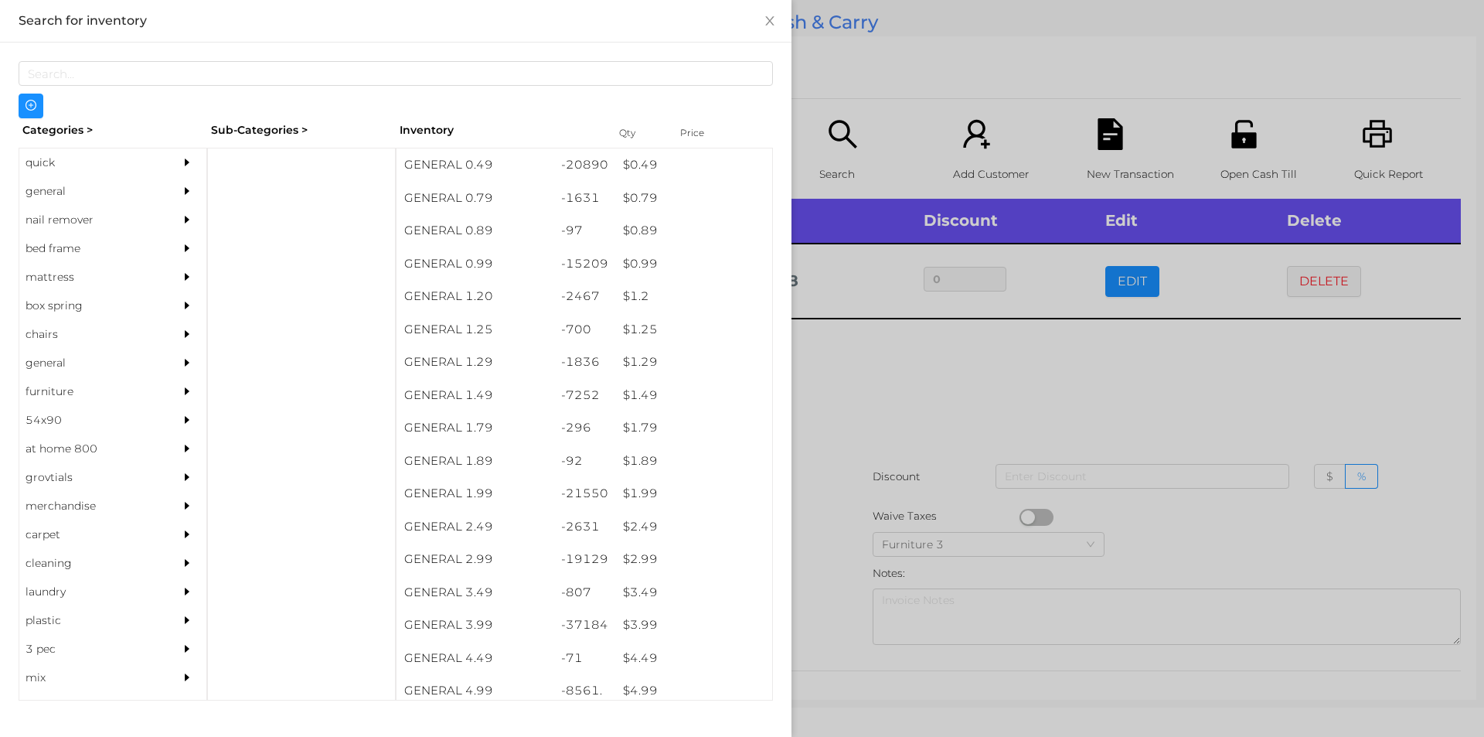
click at [52, 164] on div "quick" at bounding box center [89, 162] width 141 height 29
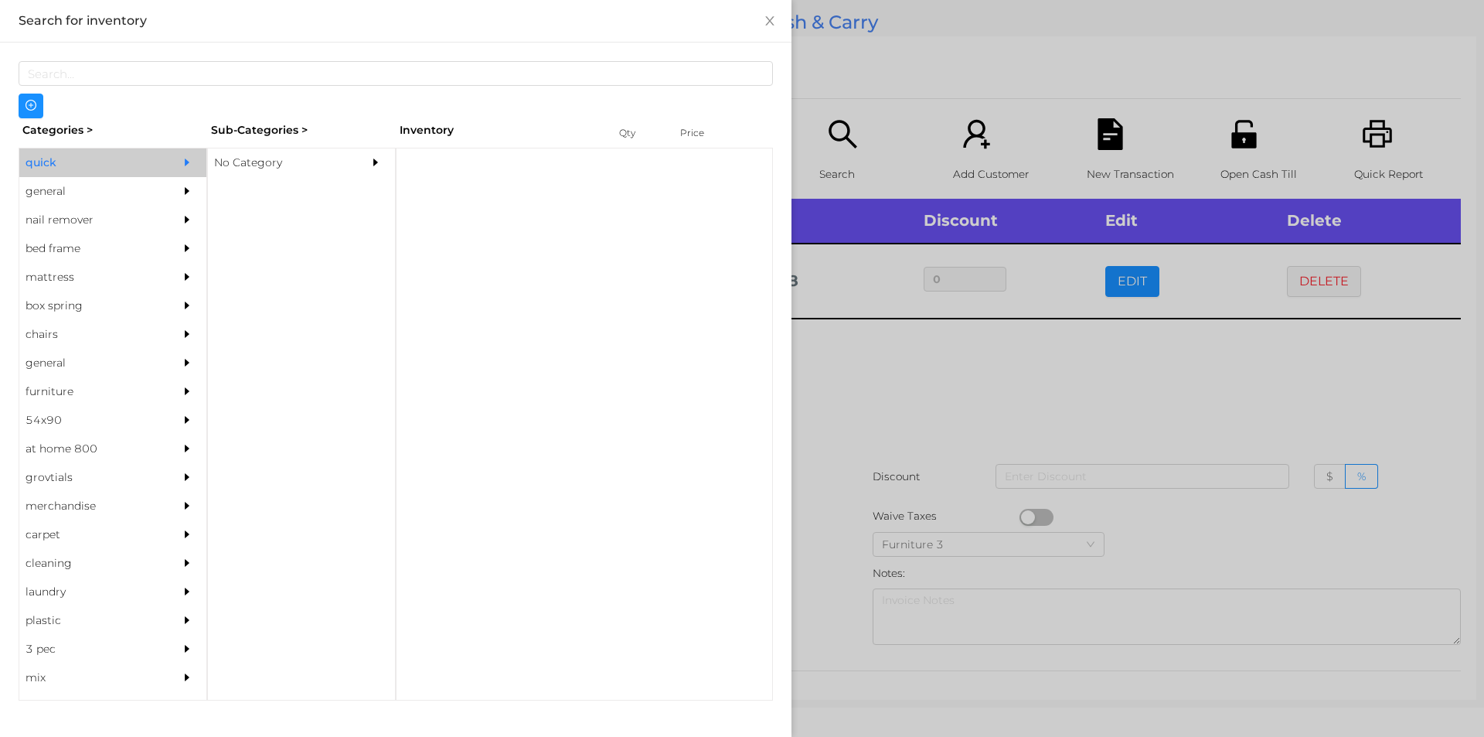
click at [254, 150] on div "No Category" at bounding box center [278, 162] width 141 height 29
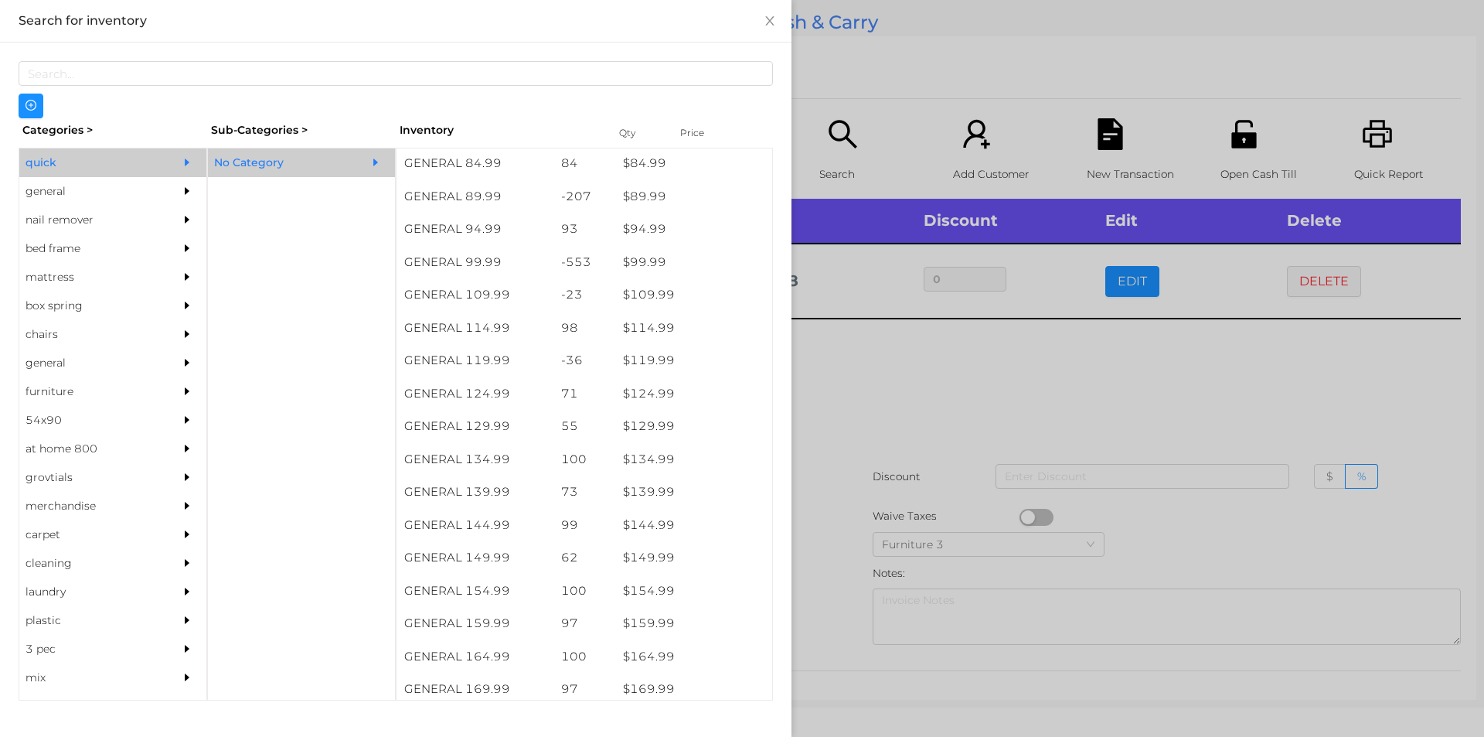
scroll to position [1183, 0]
click at [628, 266] on div "$ 99.99" at bounding box center [693, 263] width 157 height 33
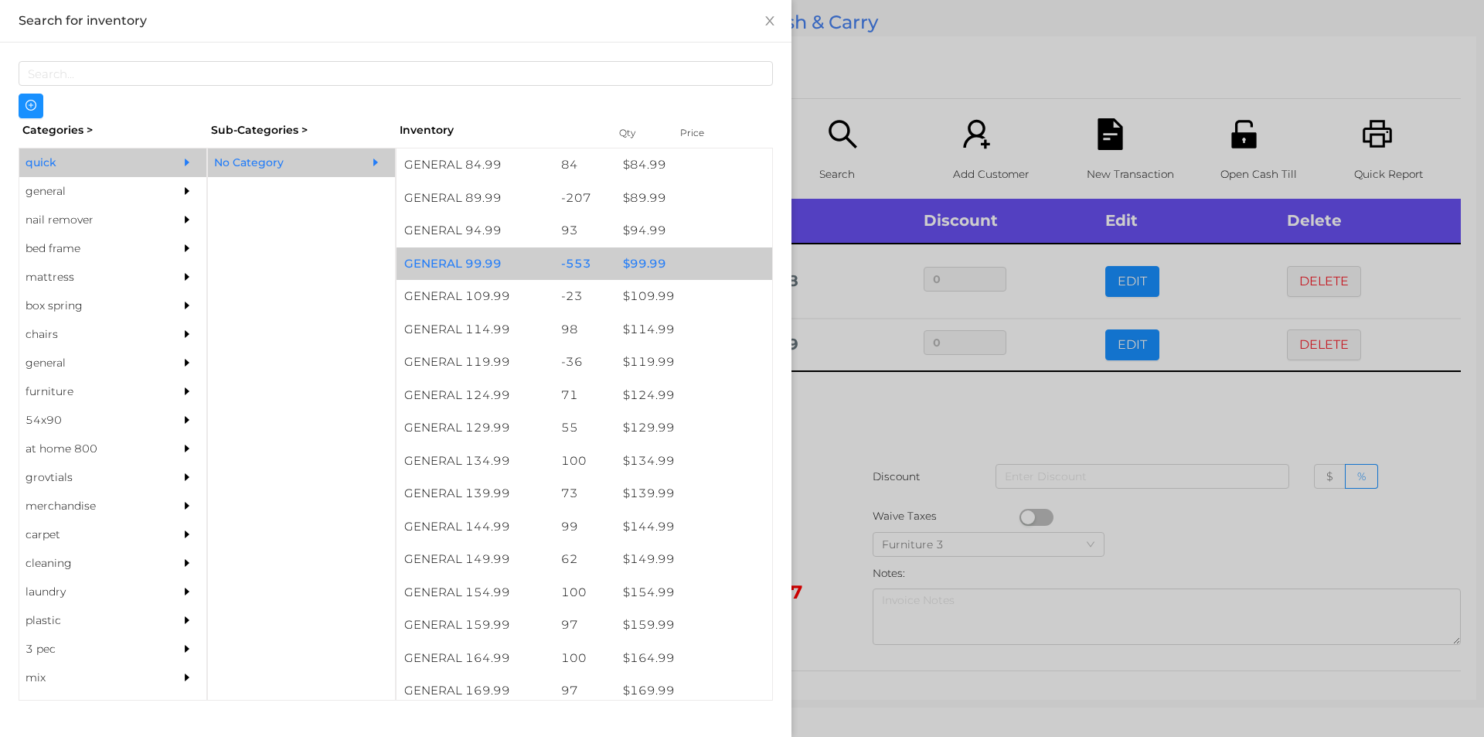
click at [847, 403] on div at bounding box center [742, 368] width 1484 height 737
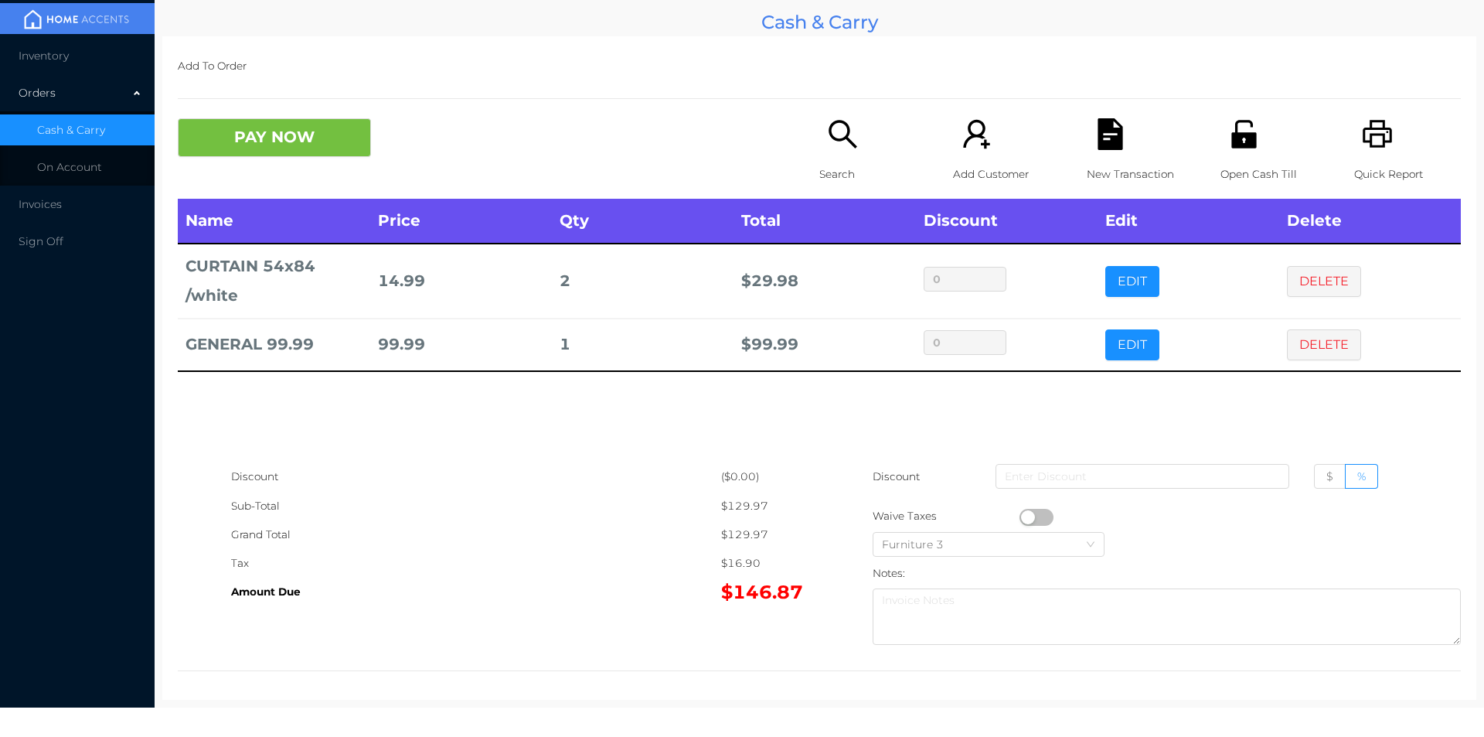
click at [1132, 147] on div "New Transaction" at bounding box center [1140, 158] width 107 height 80
click at [1373, 143] on icon "icon: printer" at bounding box center [1377, 134] width 29 height 28
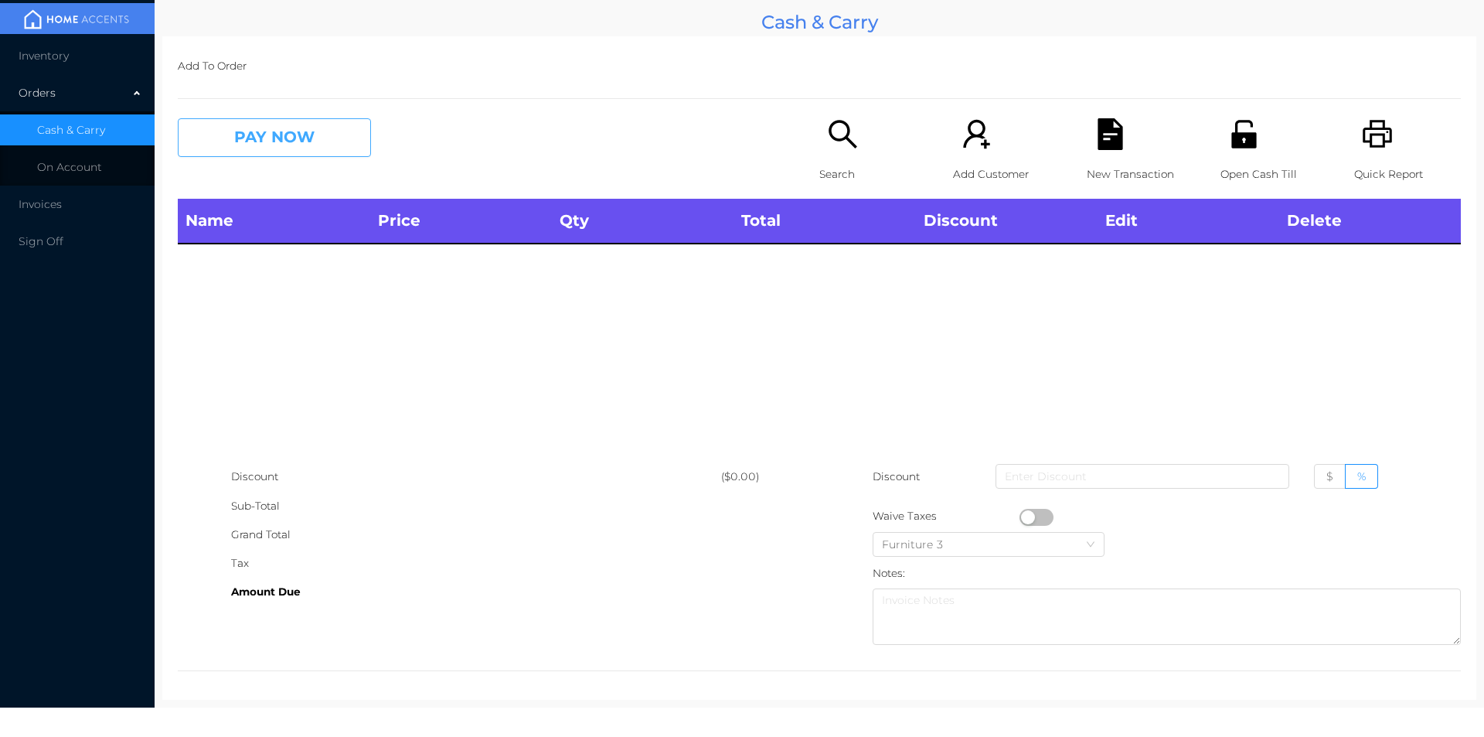
click at [312, 157] on button "PAY NOW" at bounding box center [274, 137] width 193 height 39
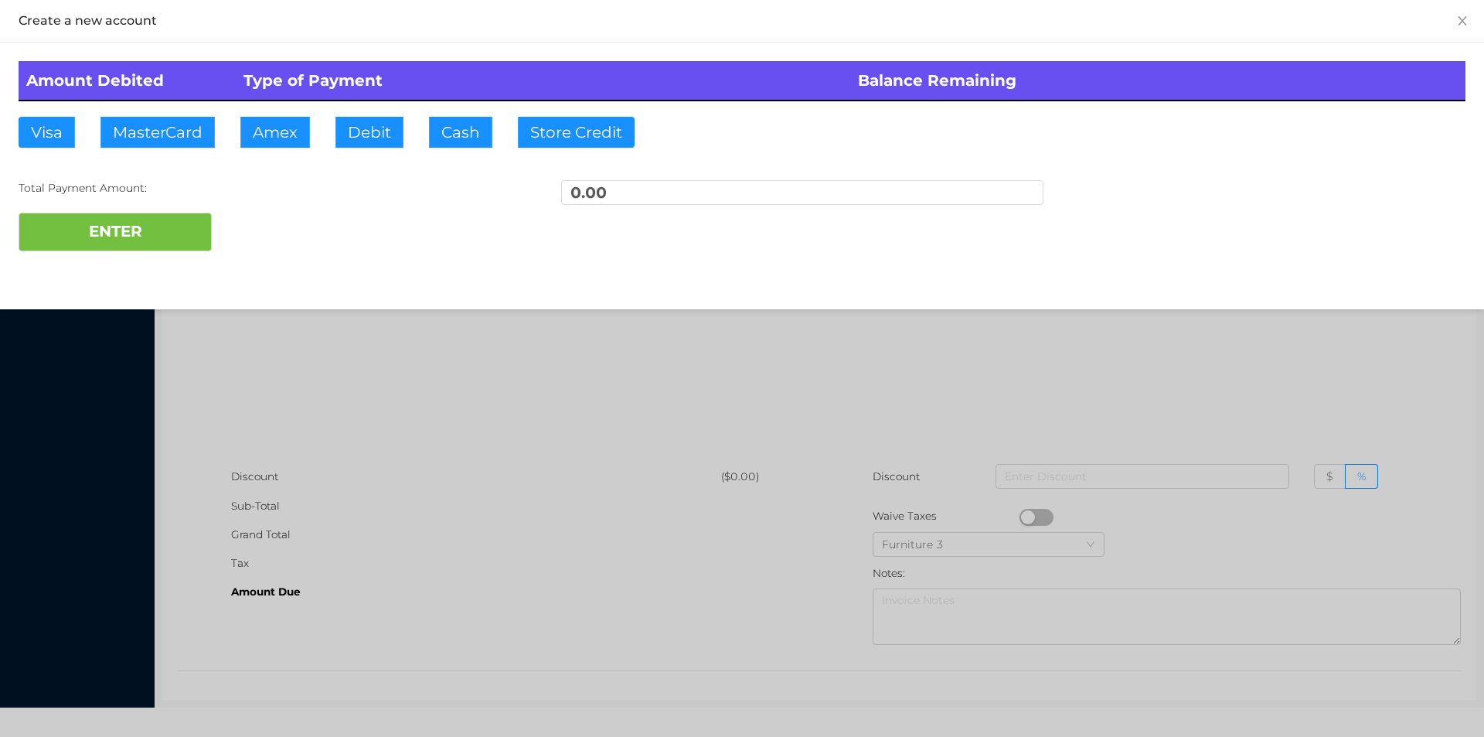
click at [357, 386] on div at bounding box center [742, 368] width 1484 height 737
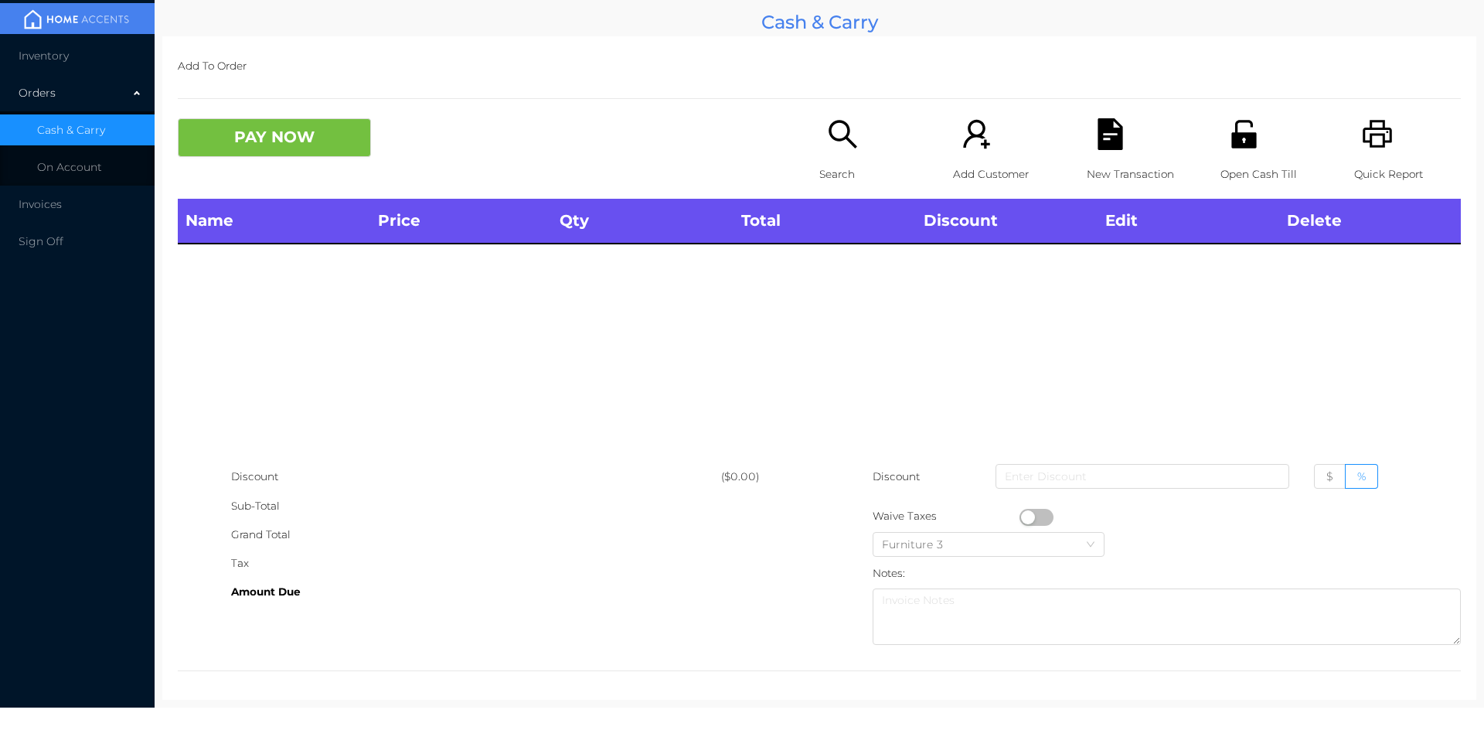
click at [1224, 152] on div "Open Cash Till" at bounding box center [1273, 158] width 107 height 80
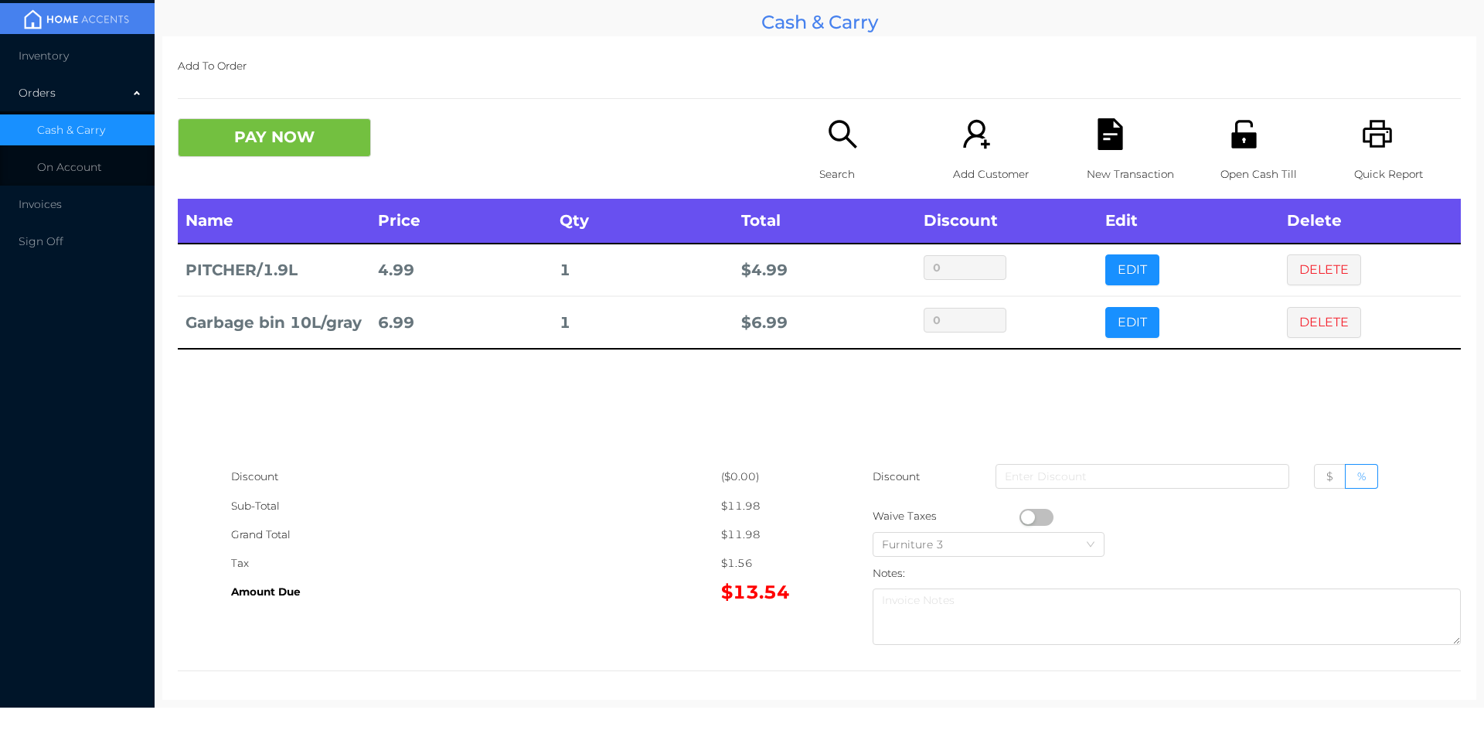
click at [1126, 140] on div "New Transaction" at bounding box center [1140, 158] width 107 height 80
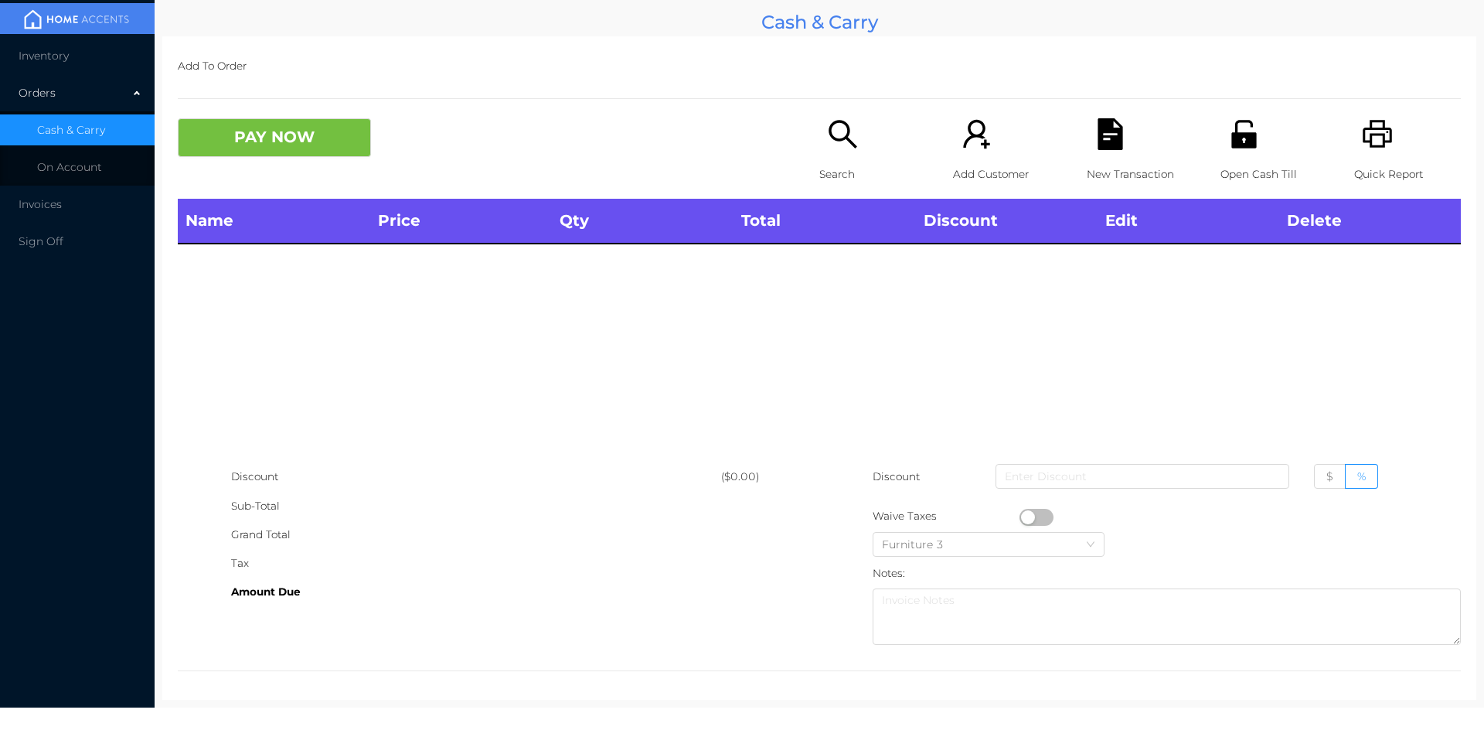
click at [1366, 126] on icon "icon: printer" at bounding box center [1378, 134] width 32 height 32
click at [1087, 162] on p "New Transaction" at bounding box center [1140, 174] width 107 height 29
click at [287, 147] on button "PAY NOW" at bounding box center [274, 137] width 193 height 39
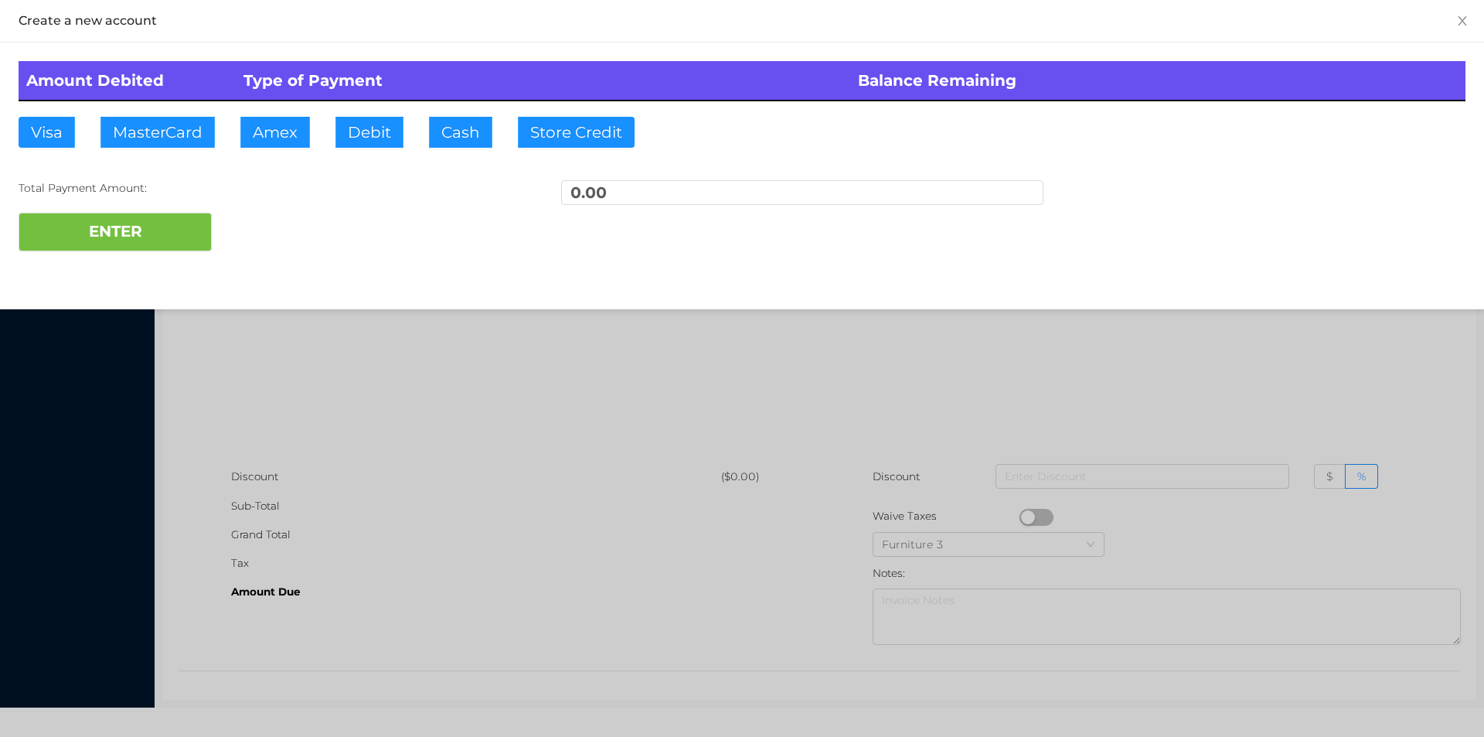
click at [322, 356] on div at bounding box center [742, 368] width 1484 height 737
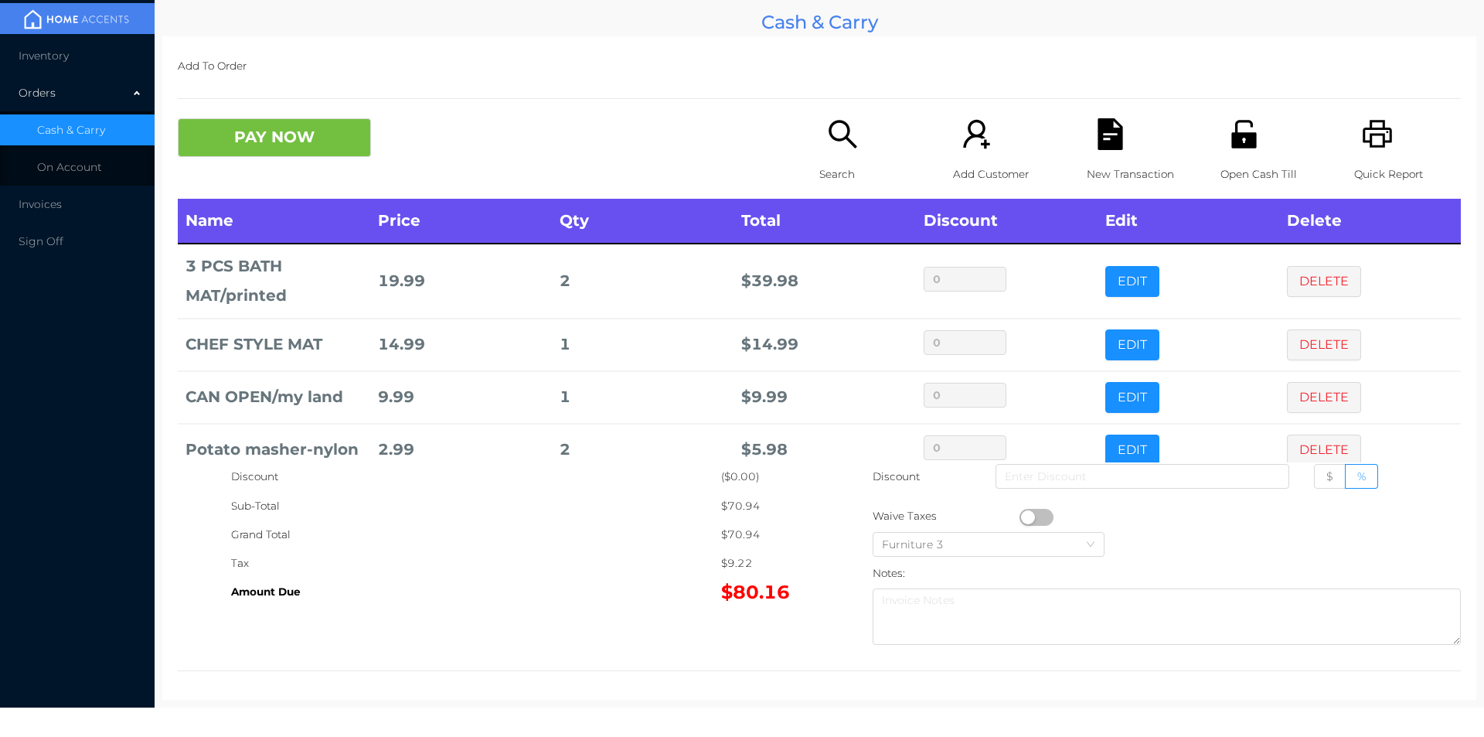
scroll to position [29, 0]
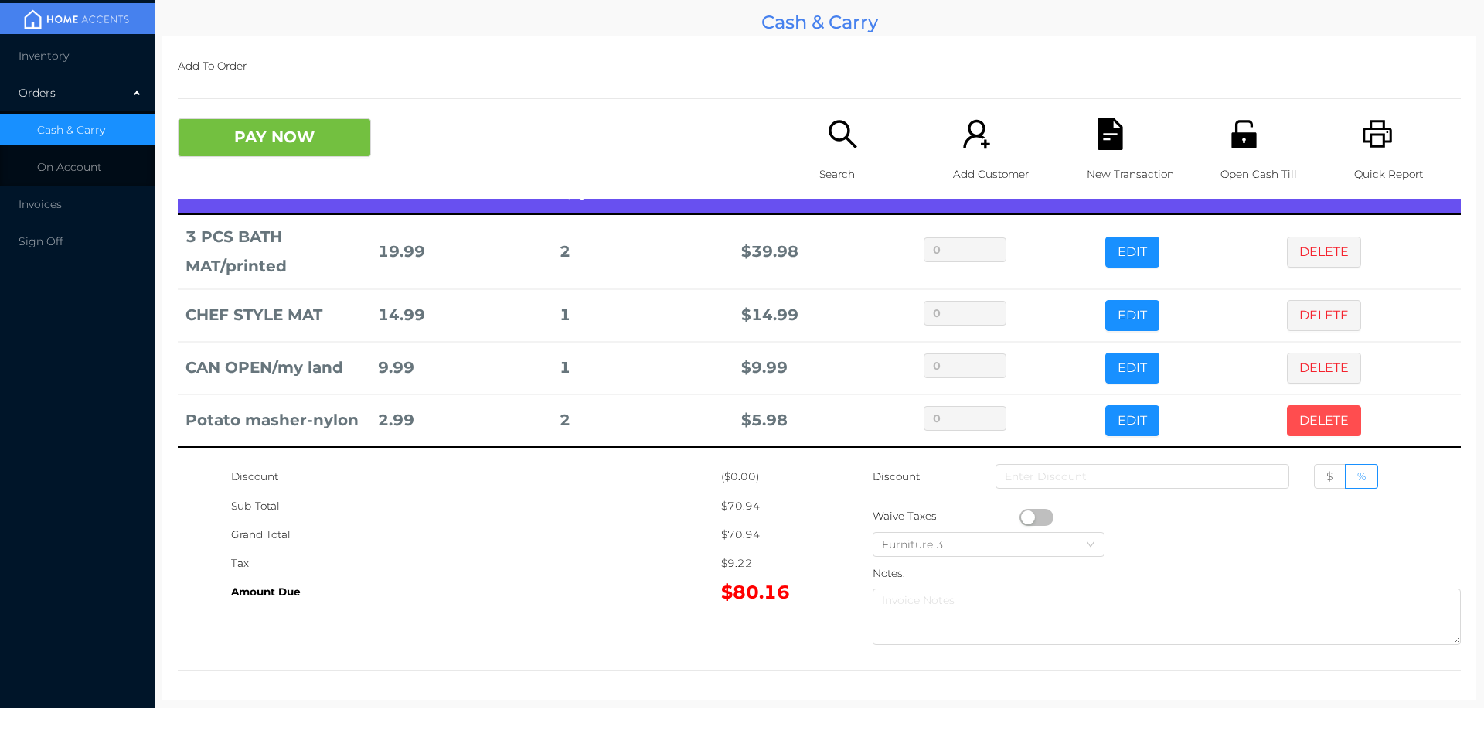
click at [1305, 420] on button "DELETE" at bounding box center [1324, 420] width 74 height 31
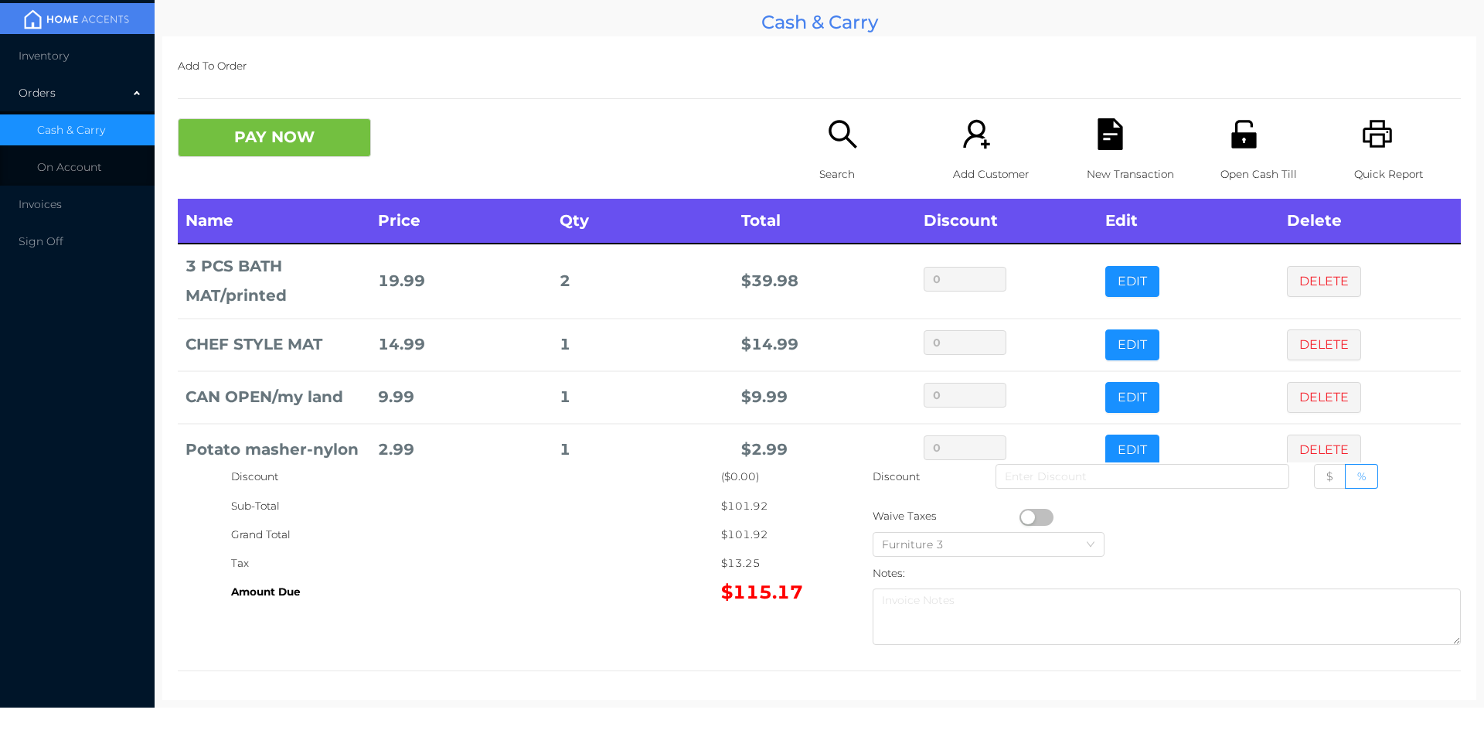
scroll to position [157, 0]
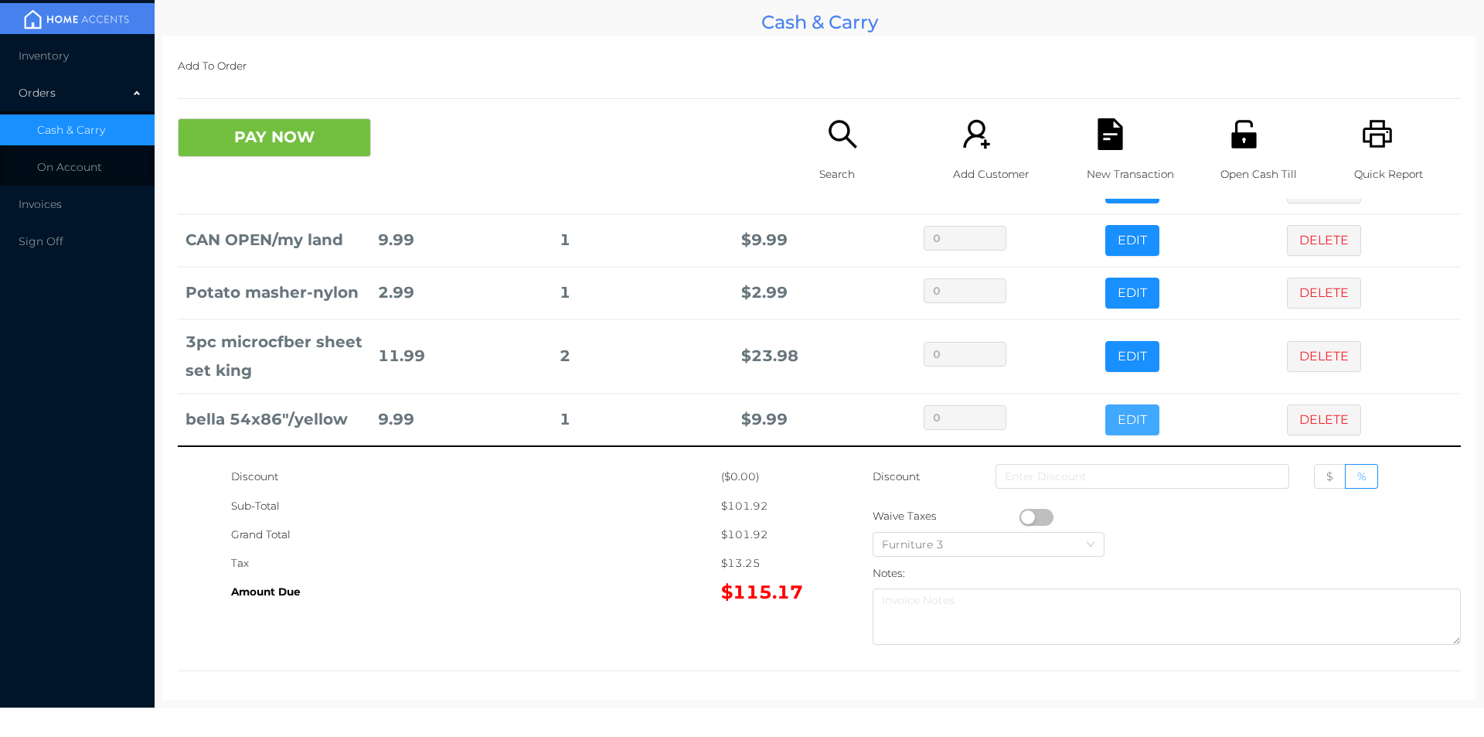
click at [1110, 413] on button "EDIT" at bounding box center [1132, 419] width 54 height 31
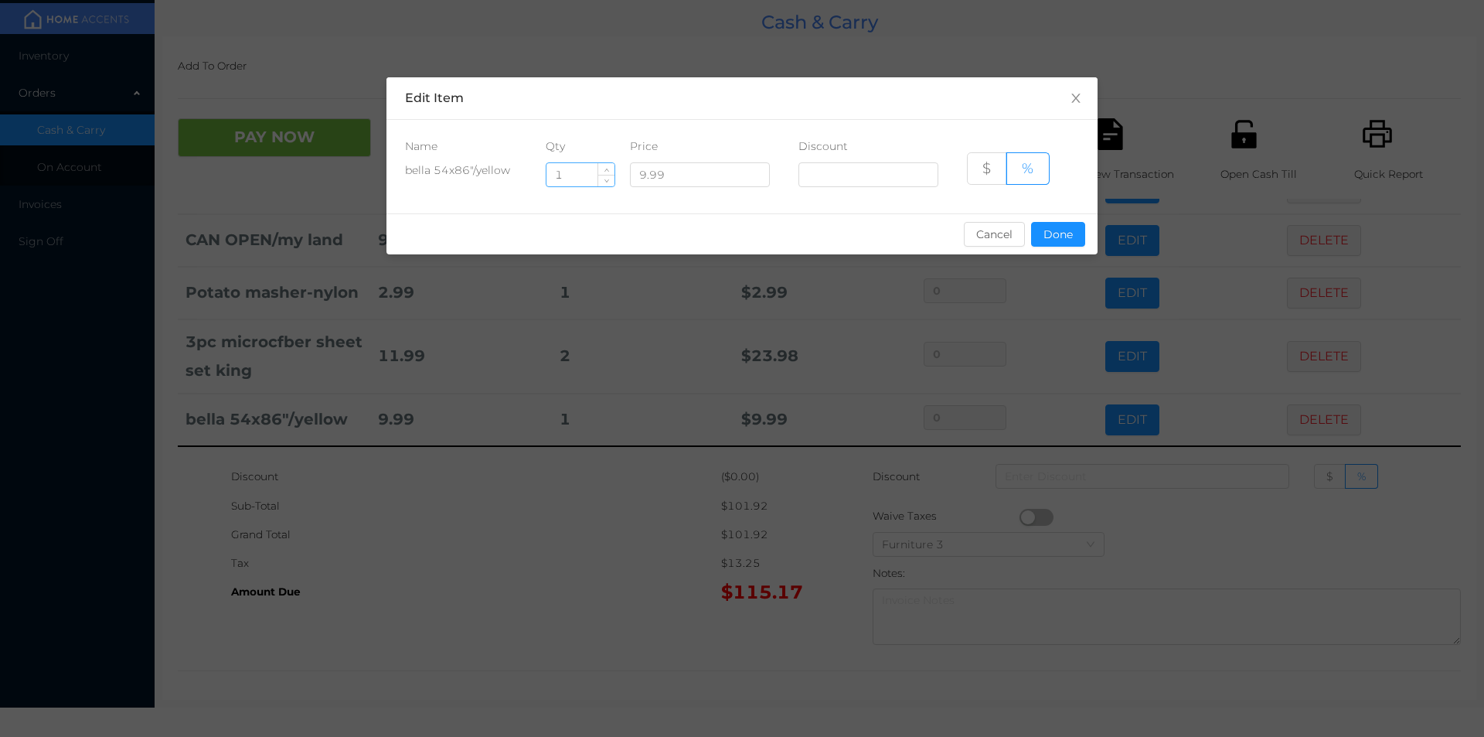
click at [582, 172] on input "1" at bounding box center [580, 174] width 68 height 23
type input "4"
click at [1063, 240] on button "Done" at bounding box center [1058, 234] width 54 height 25
type input "0%"
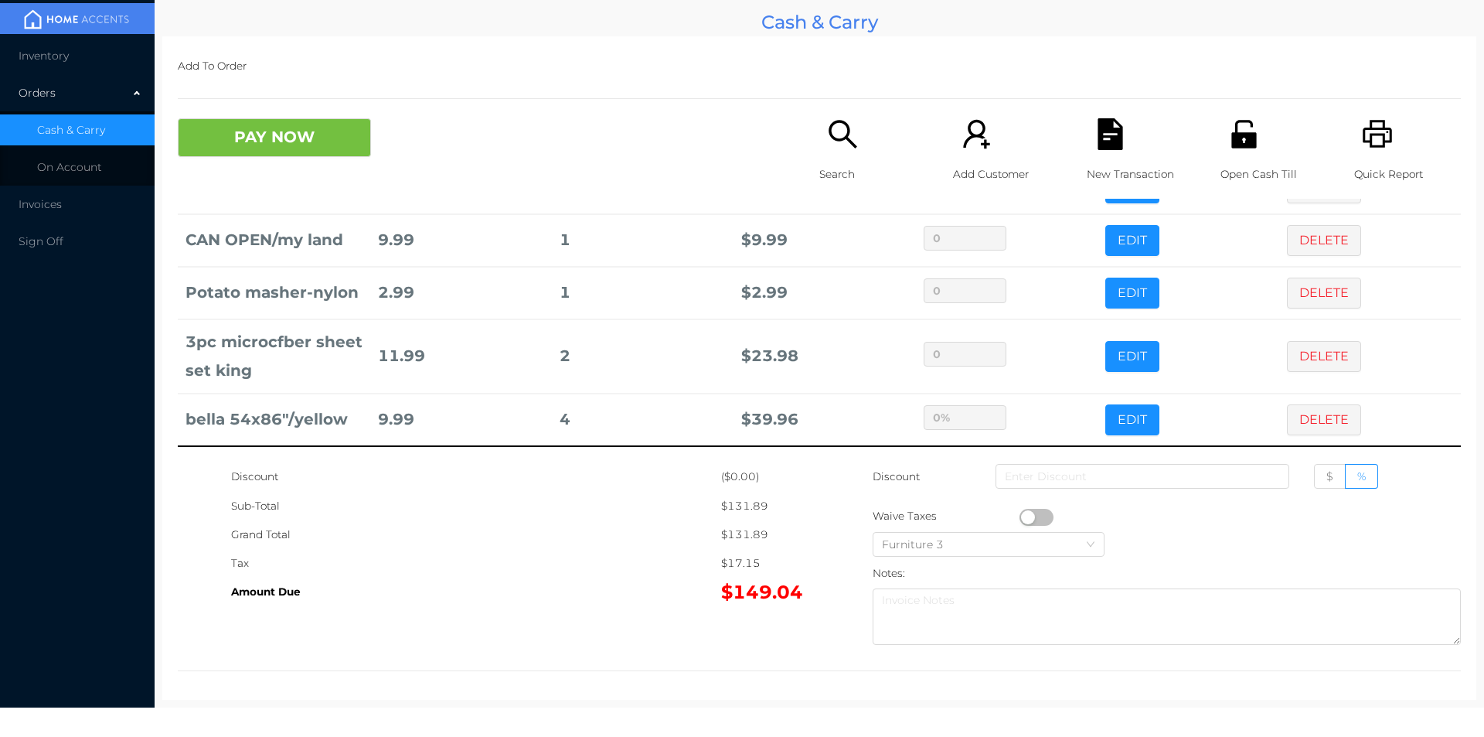
click at [573, 542] on div "Grand Total" at bounding box center [476, 534] width 490 height 29
click at [836, 166] on p "Search" at bounding box center [872, 174] width 107 height 29
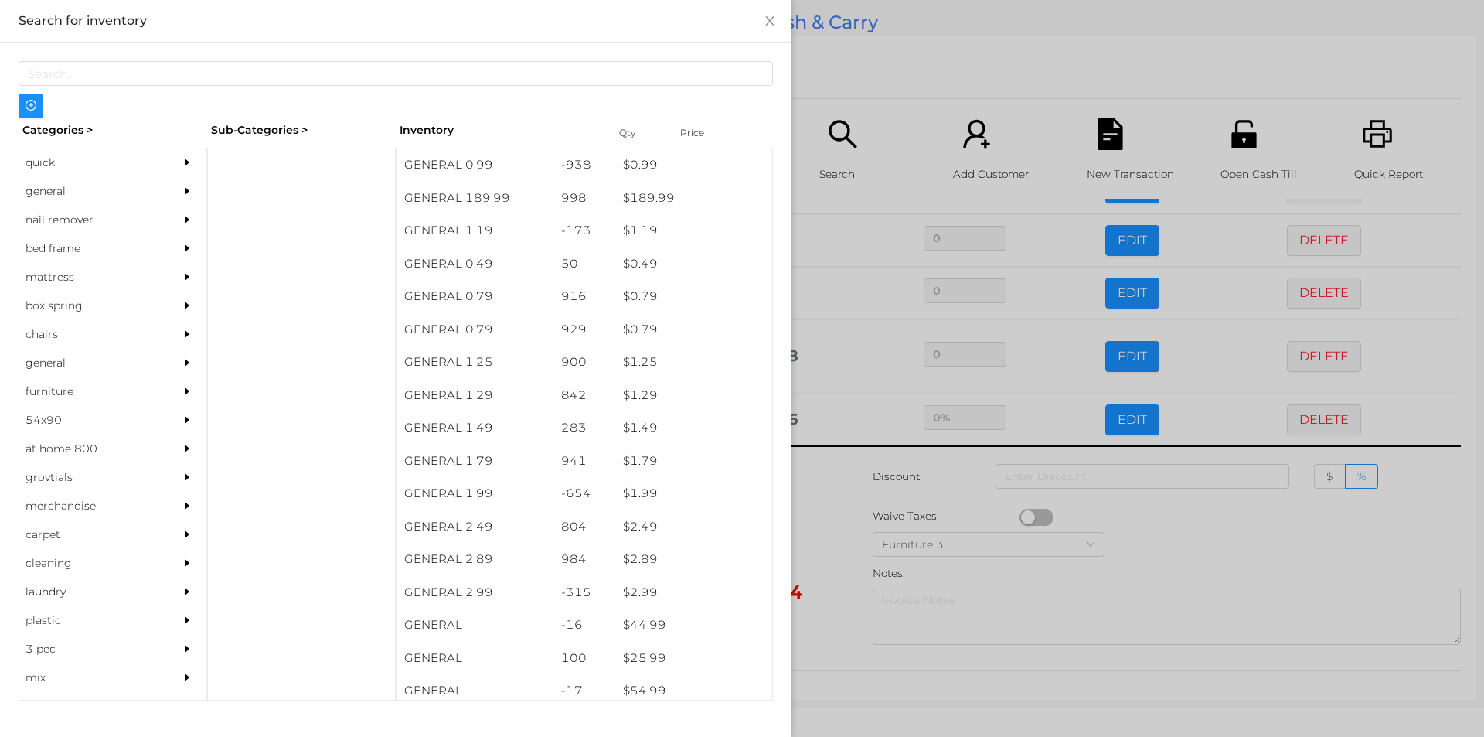
click at [37, 189] on div "general" at bounding box center [89, 191] width 141 height 29
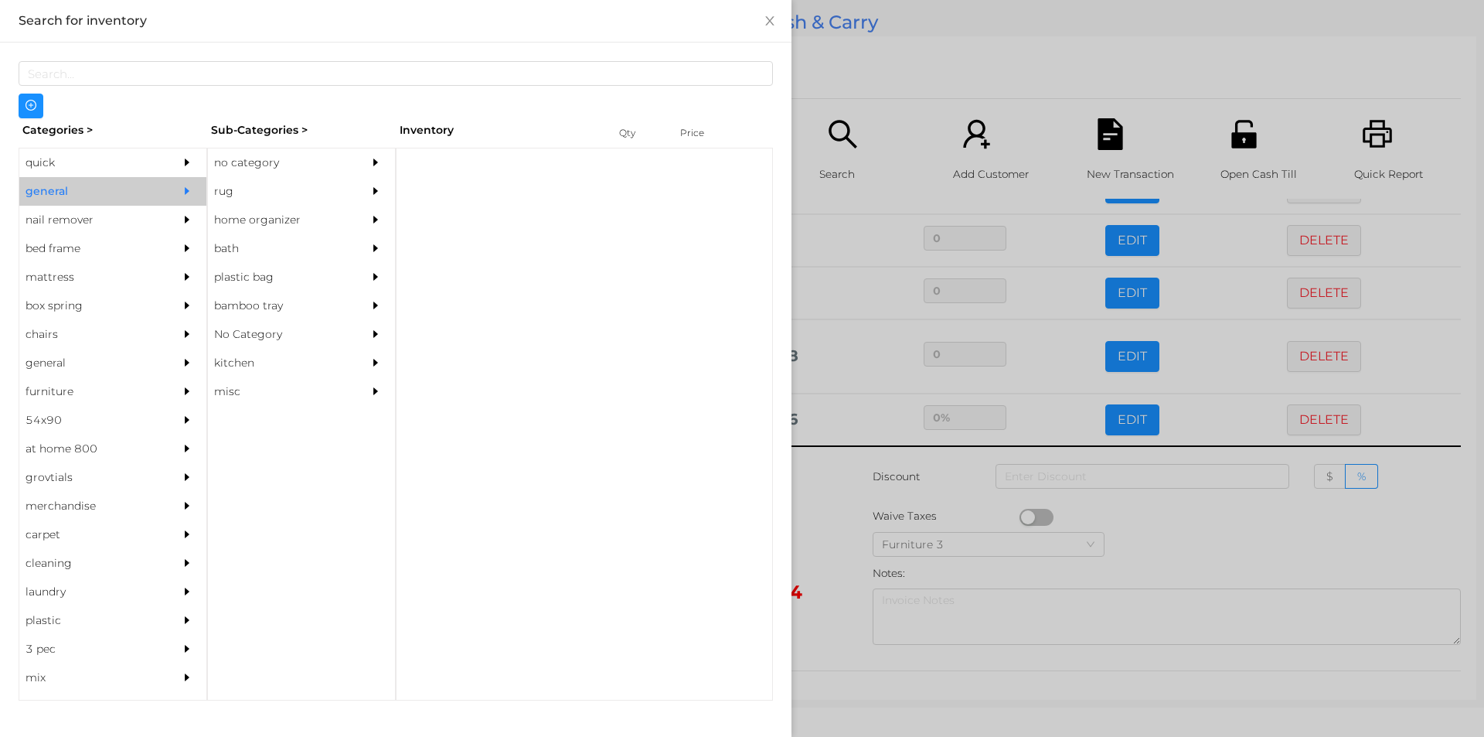
click at [248, 163] on div "no category" at bounding box center [278, 162] width 141 height 29
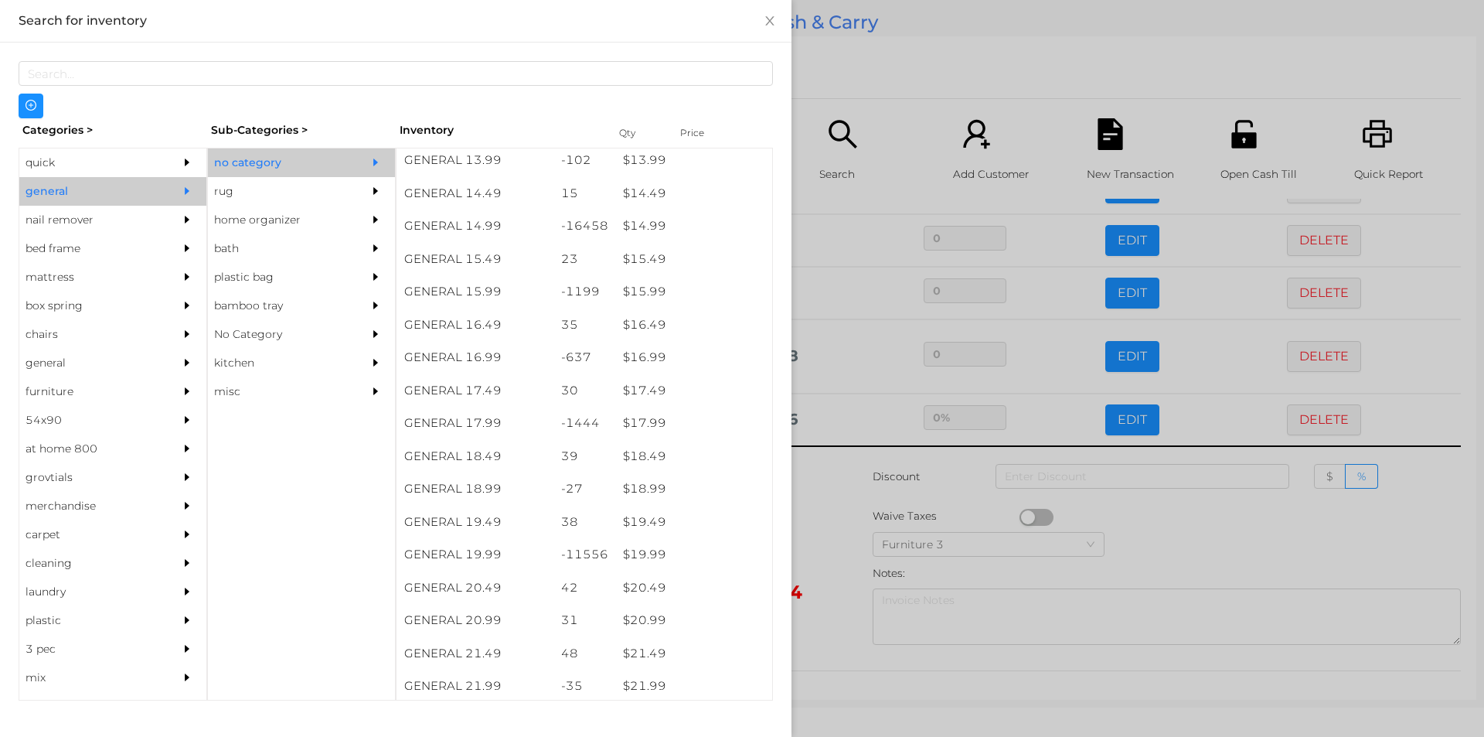
scroll to position [1283, 0]
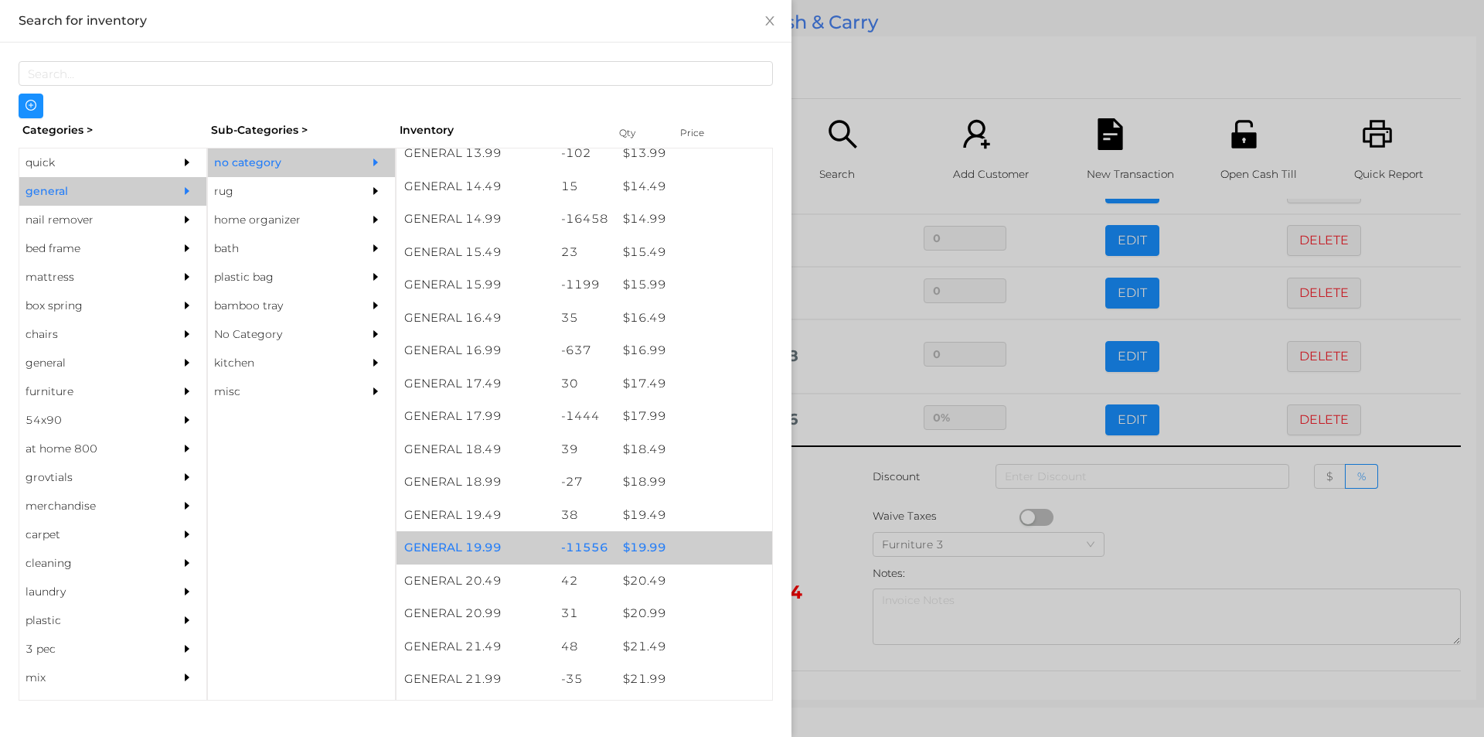
click at [635, 539] on div "$ 19.99" at bounding box center [693, 547] width 157 height 33
click at [648, 541] on div "$ 19.99" at bounding box center [693, 547] width 157 height 33
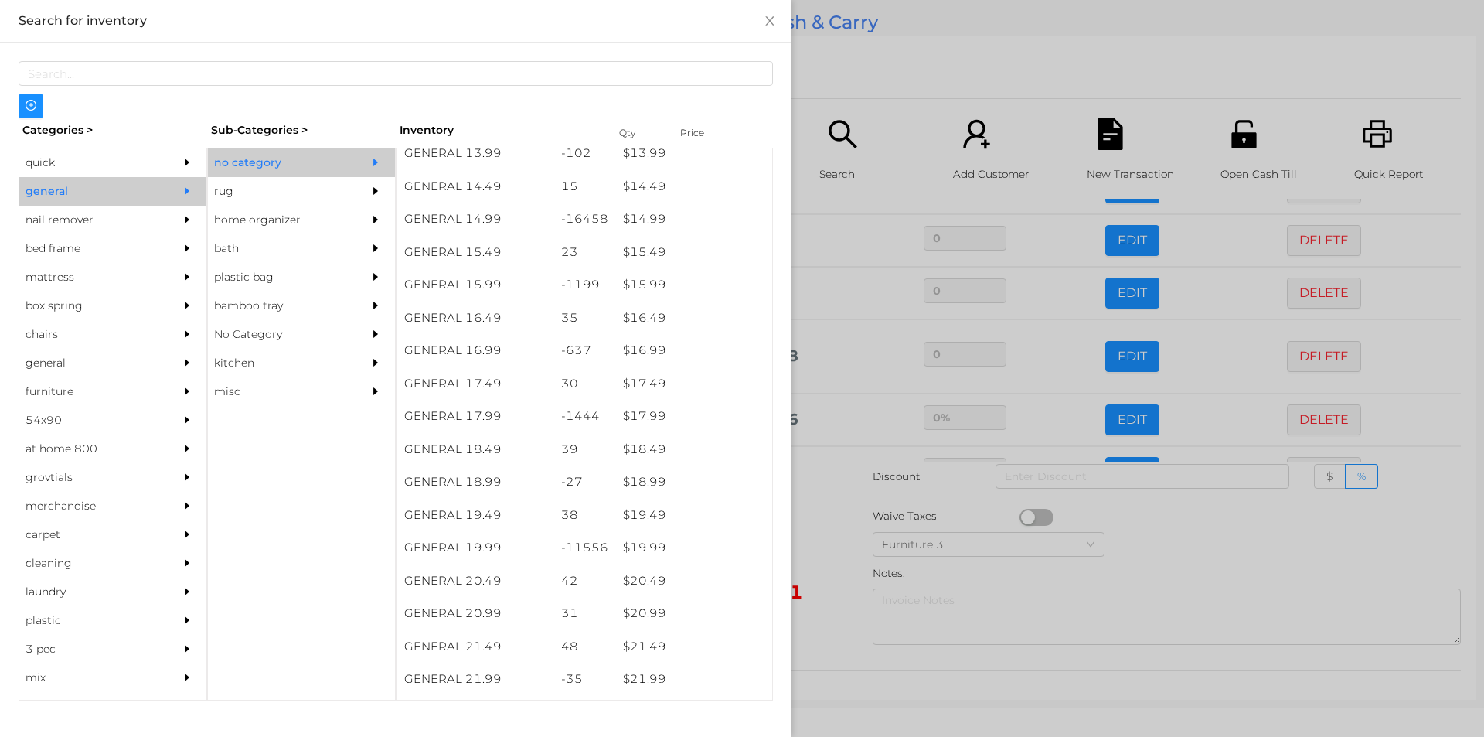
click at [832, 550] on div at bounding box center [742, 368] width 1484 height 737
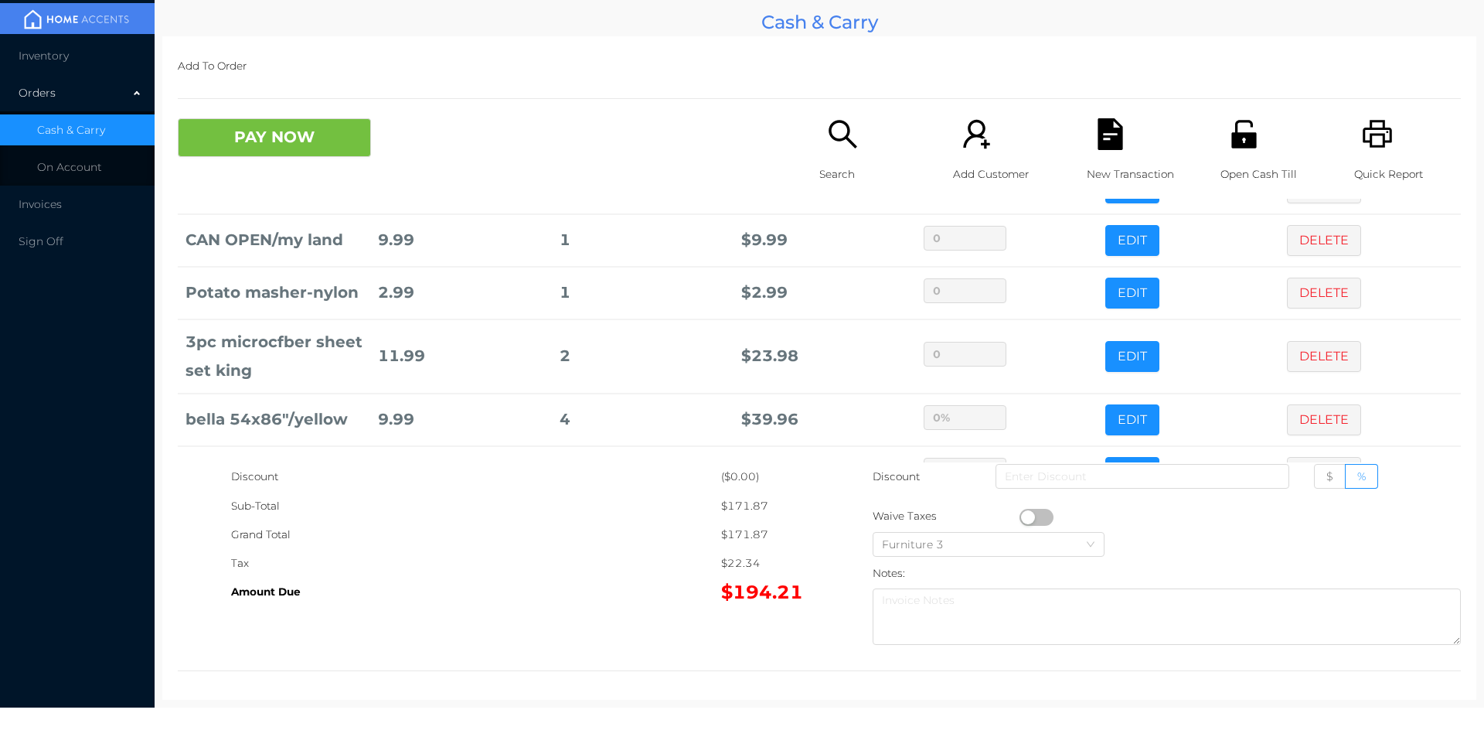
scroll to position [209, 0]
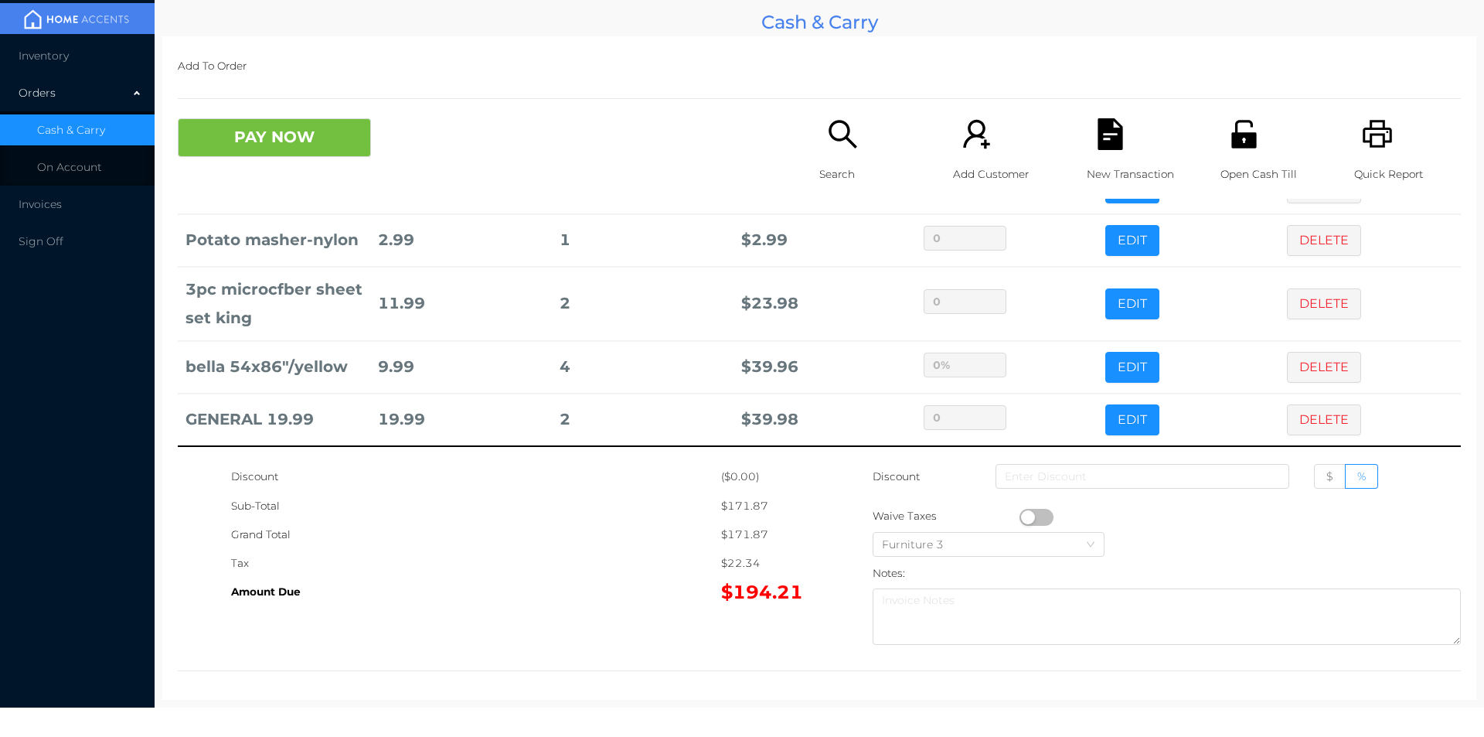
click at [846, 158] on div "Search" at bounding box center [872, 158] width 107 height 80
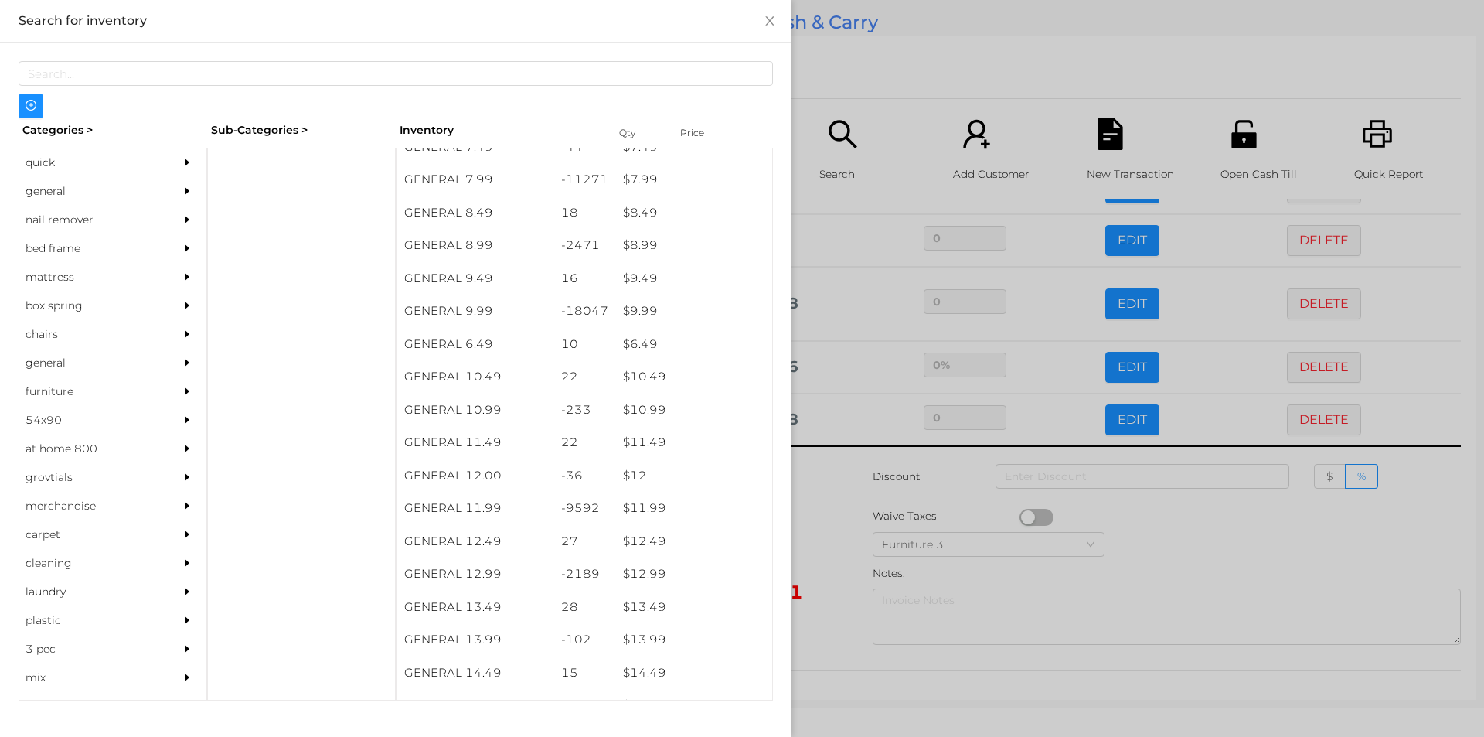
scroll to position [796, 0]
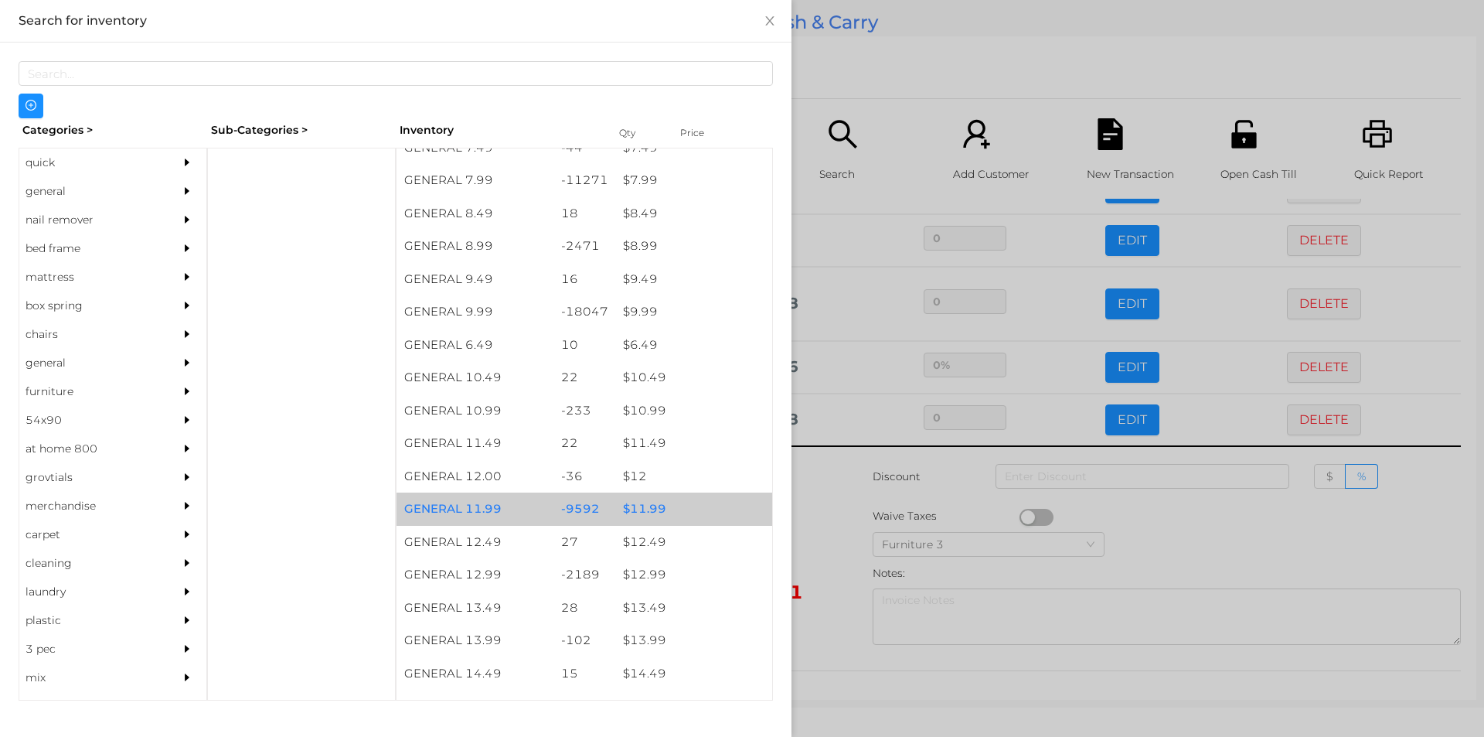
click at [643, 506] on div "$ 11.99" at bounding box center [693, 508] width 157 height 33
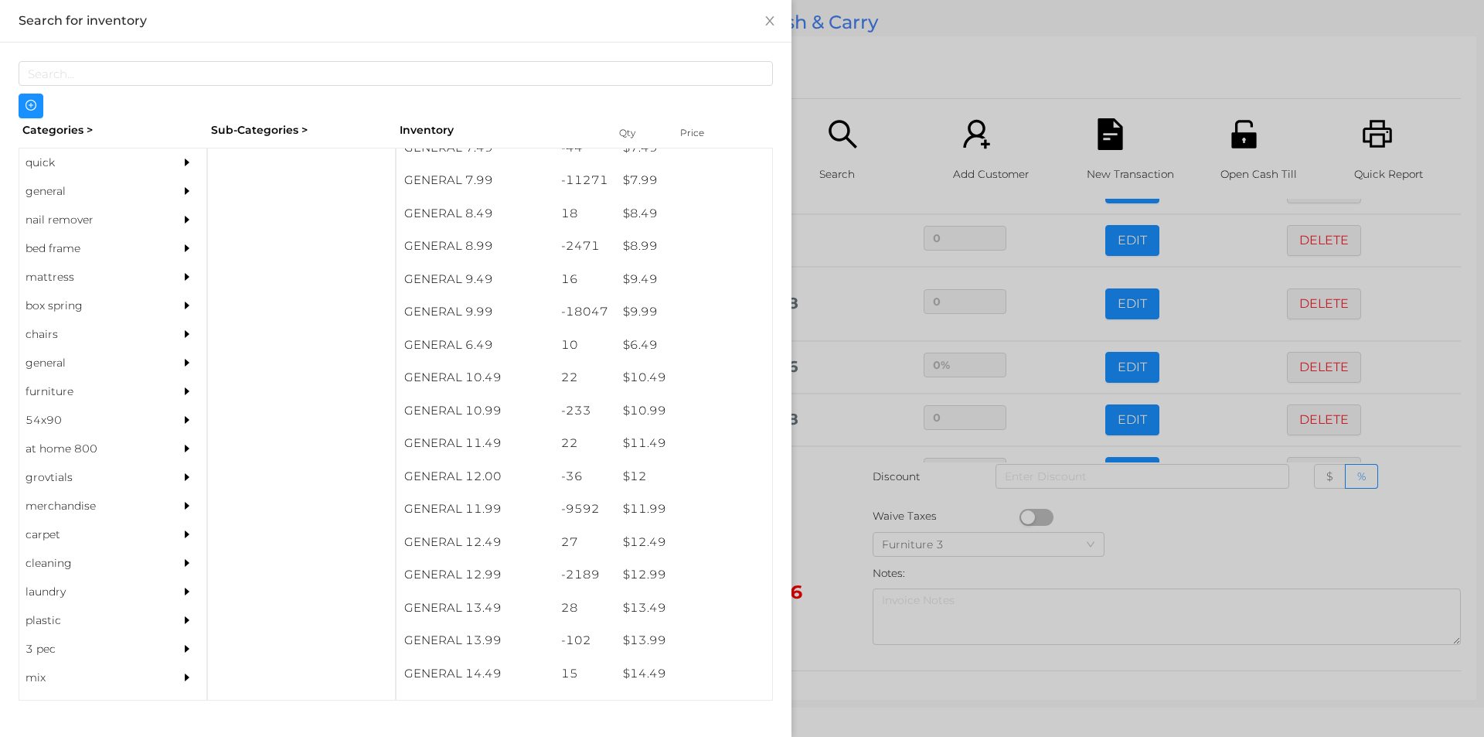
click at [828, 545] on div at bounding box center [742, 368] width 1484 height 737
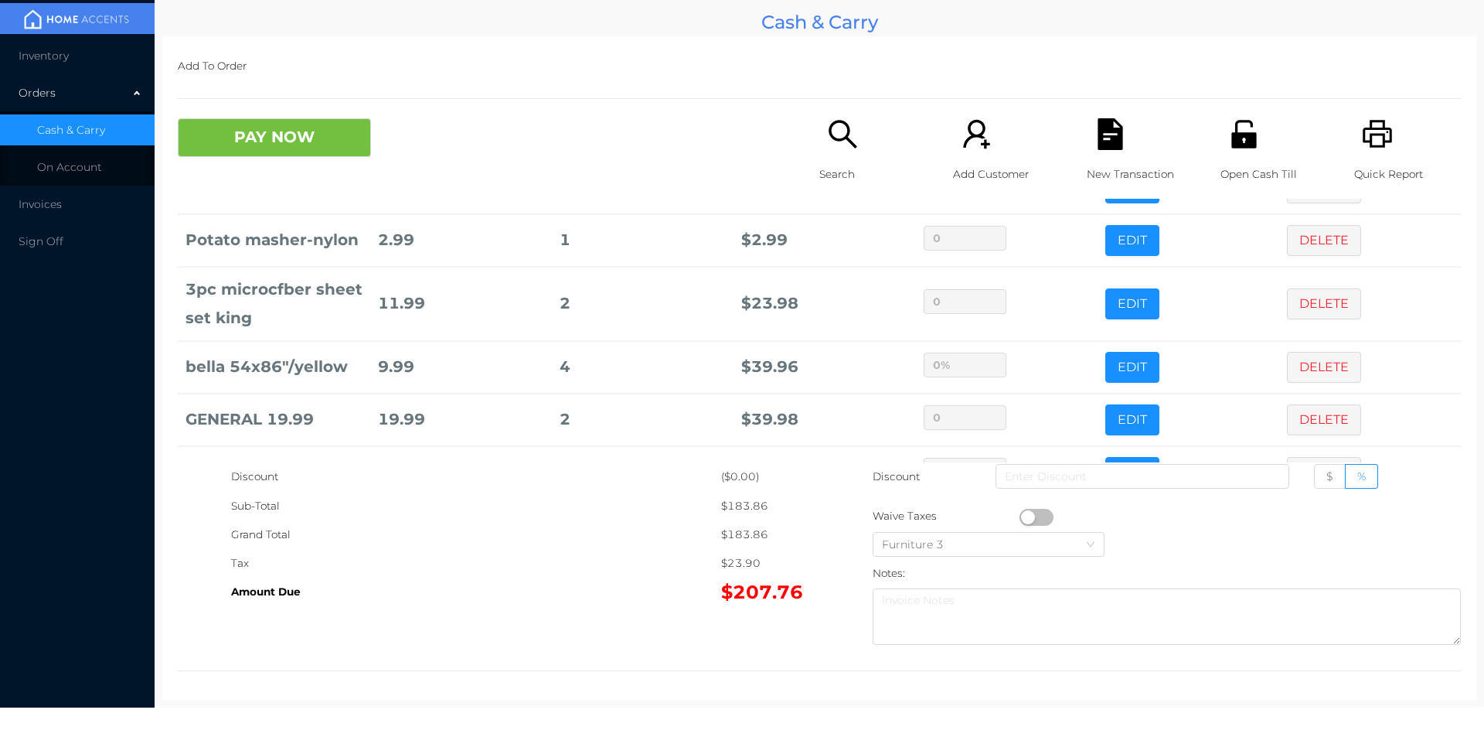
scroll to position [262, 0]
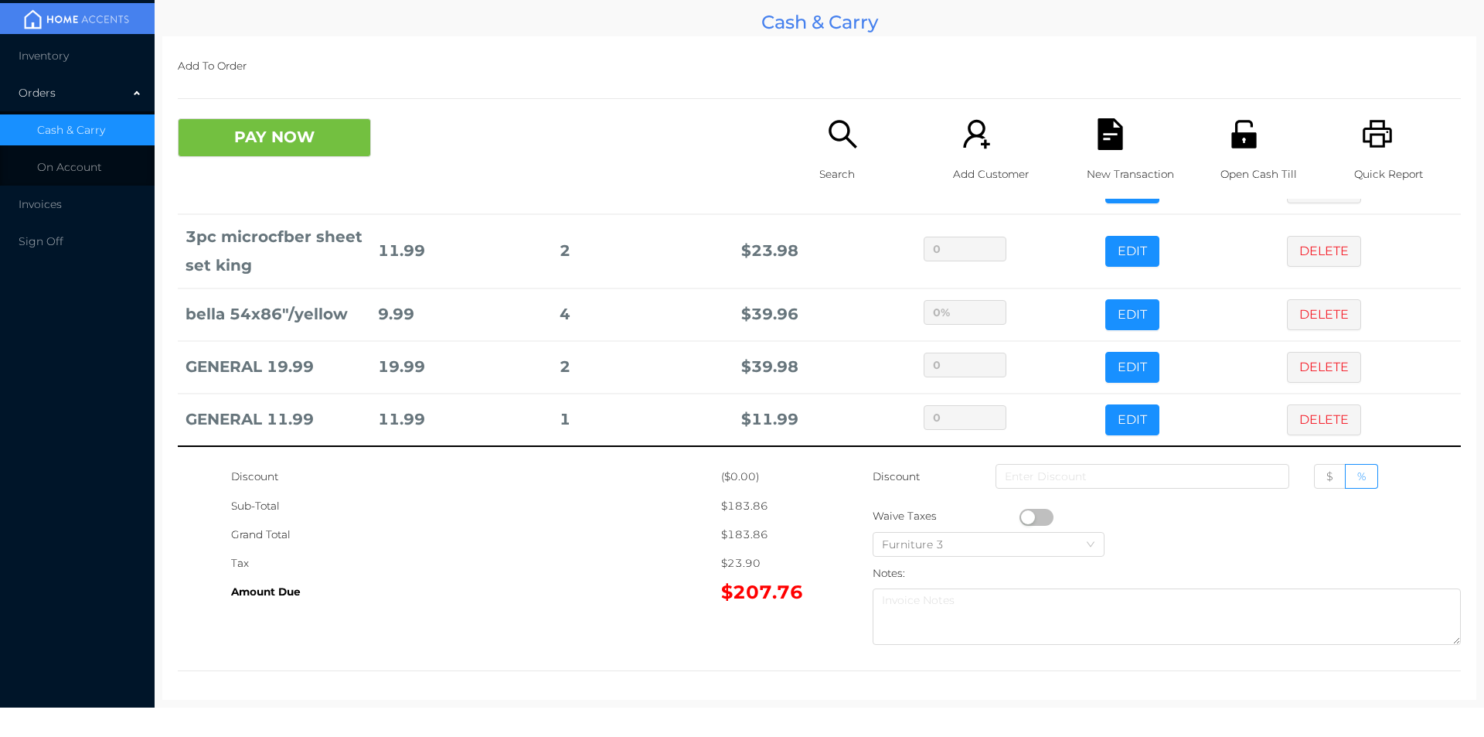
click at [819, 145] on div "Search" at bounding box center [872, 158] width 107 height 80
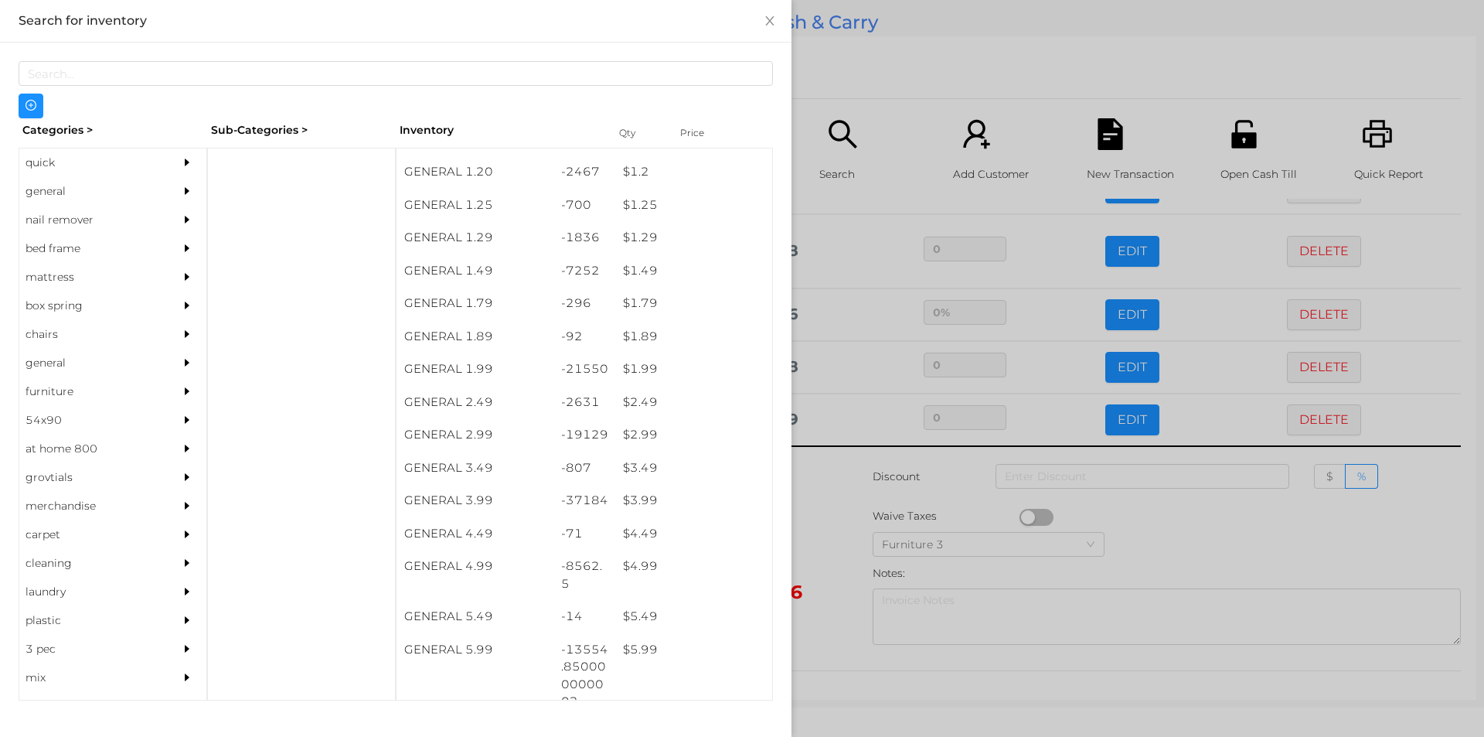
scroll to position [151, 0]
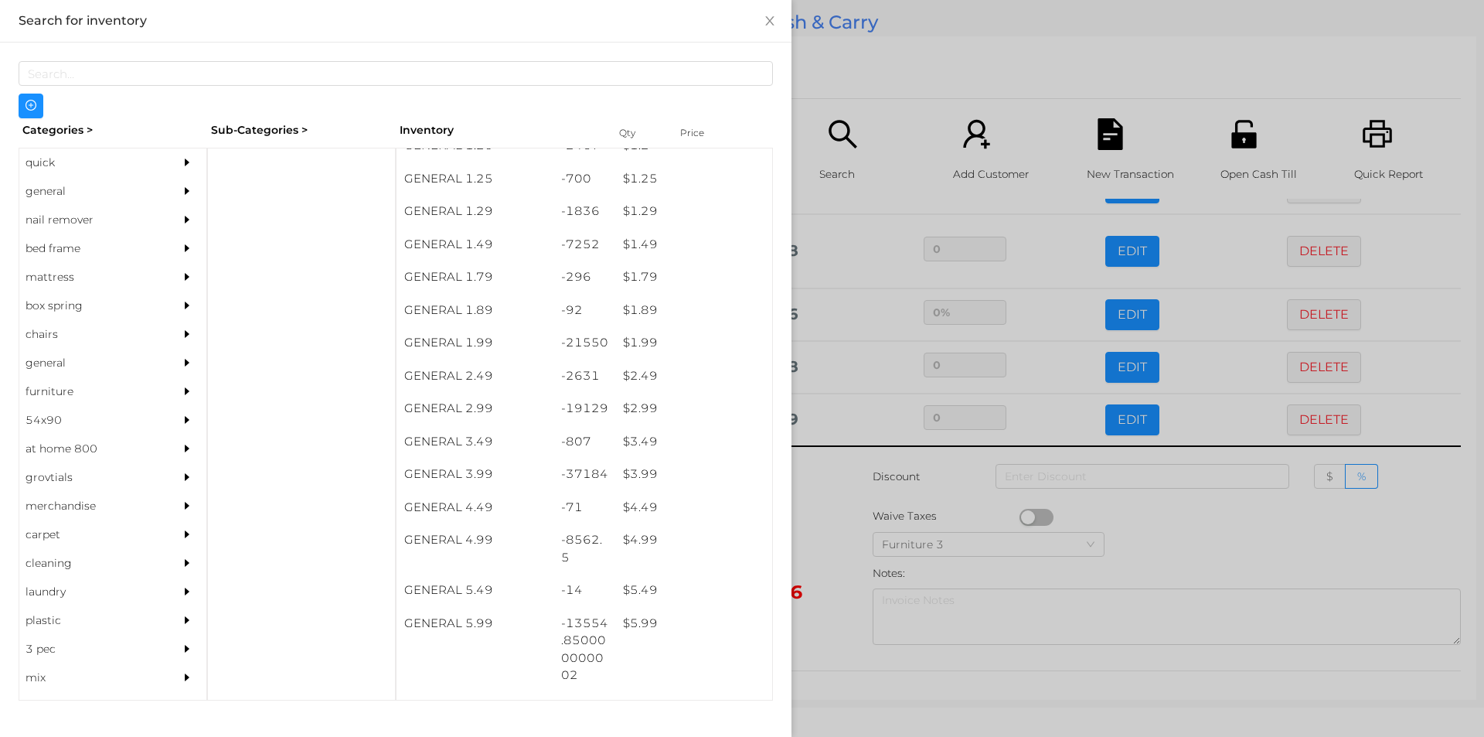
click at [841, 555] on div at bounding box center [742, 368] width 1484 height 737
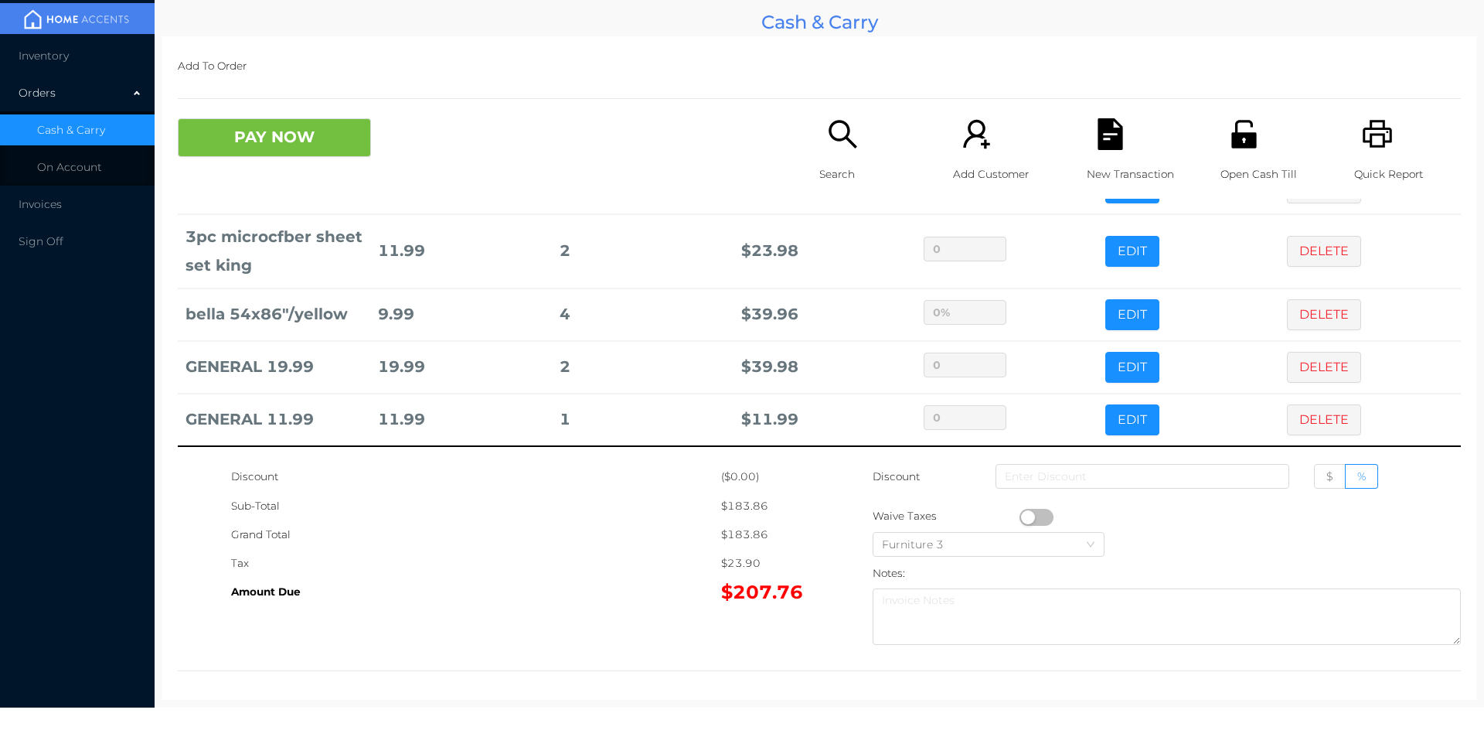
scroll to position [5, 0]
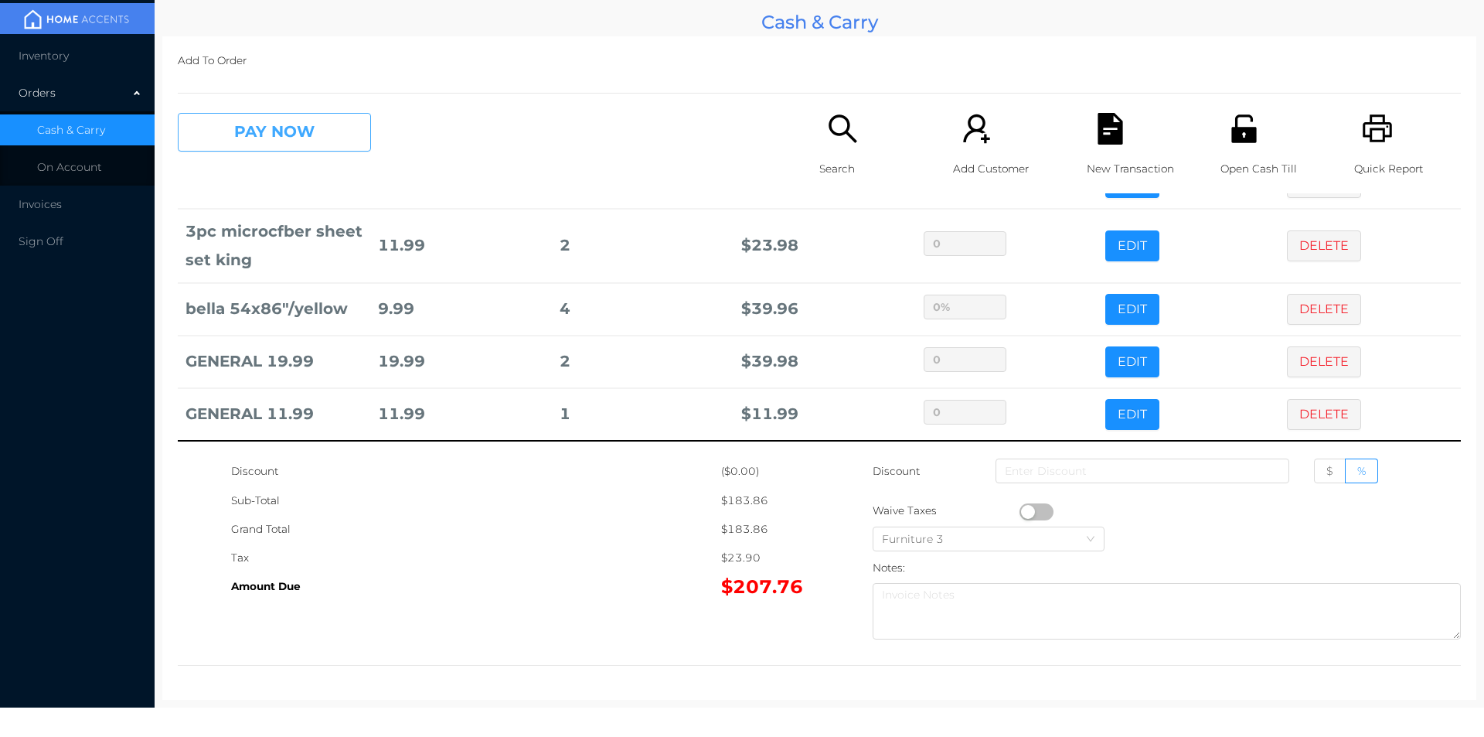
click at [305, 135] on button "PAY NOW" at bounding box center [274, 132] width 193 height 39
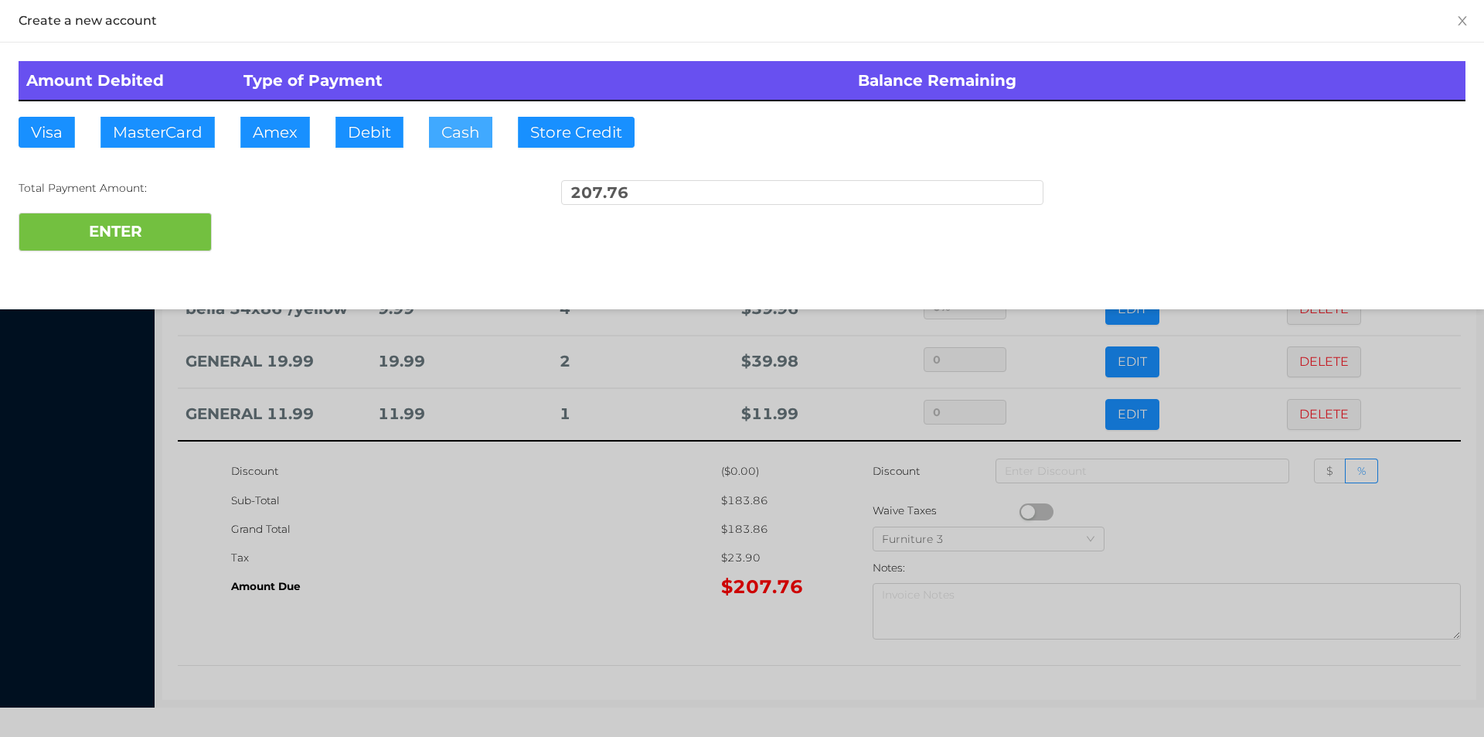
click at [456, 134] on button "Cash" at bounding box center [460, 132] width 63 height 31
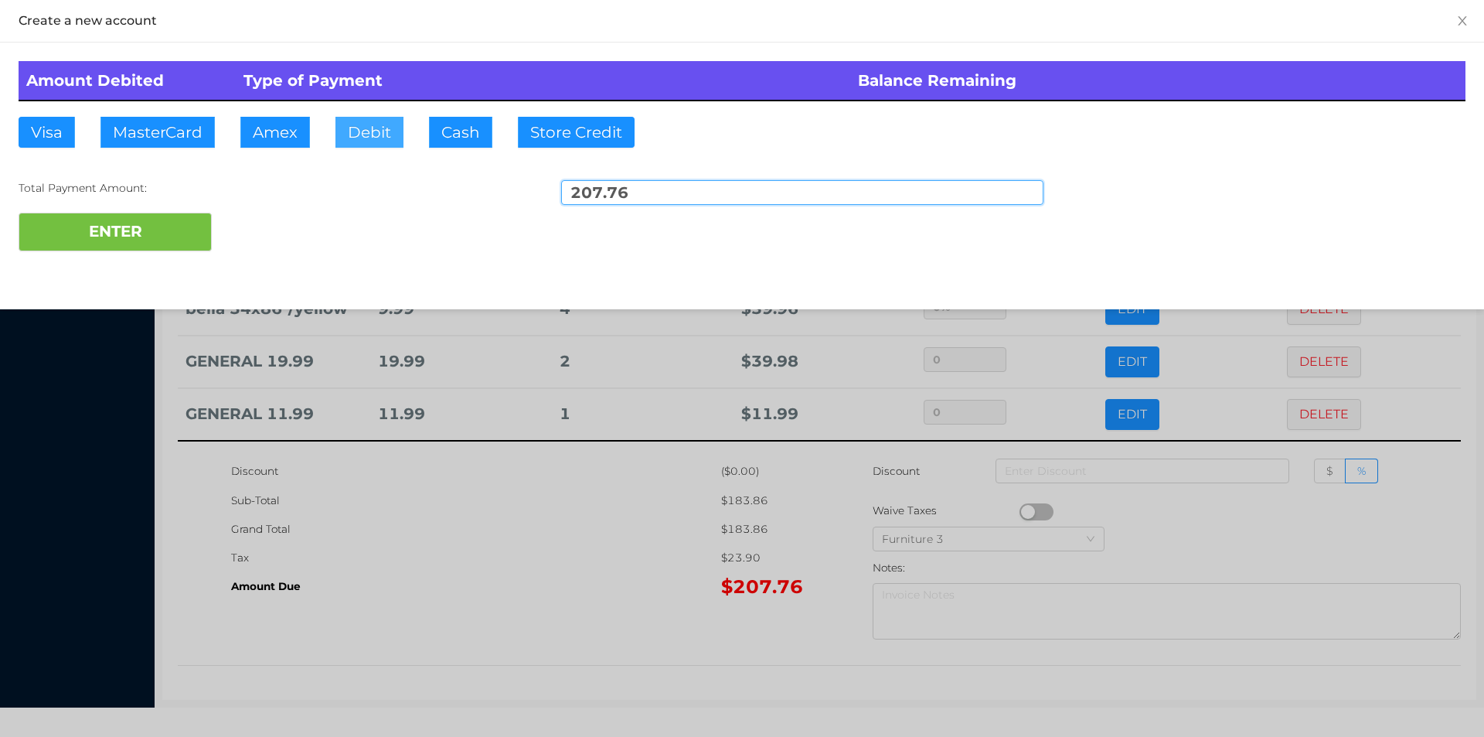
click at [367, 128] on button "Debit" at bounding box center [369, 132] width 68 height 31
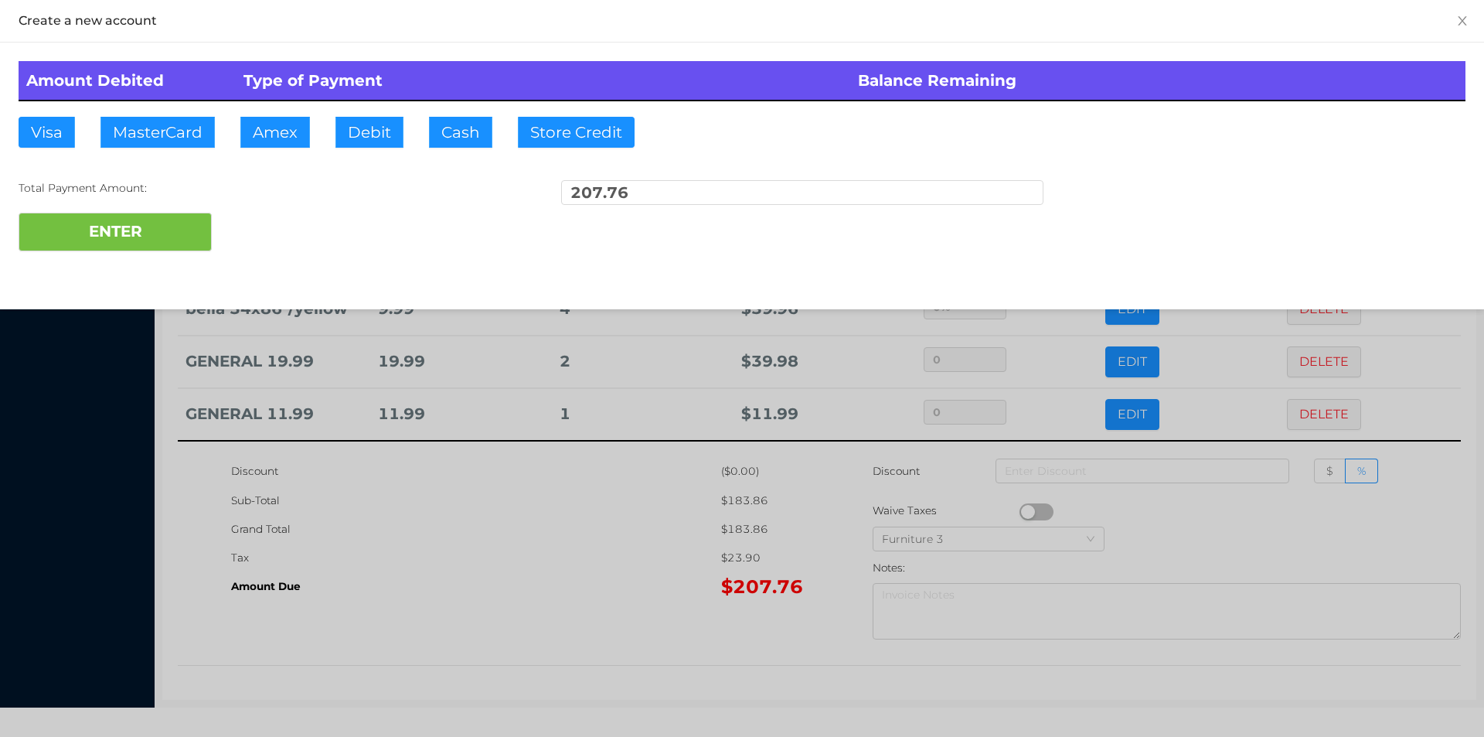
click at [553, 569] on div at bounding box center [742, 368] width 1484 height 737
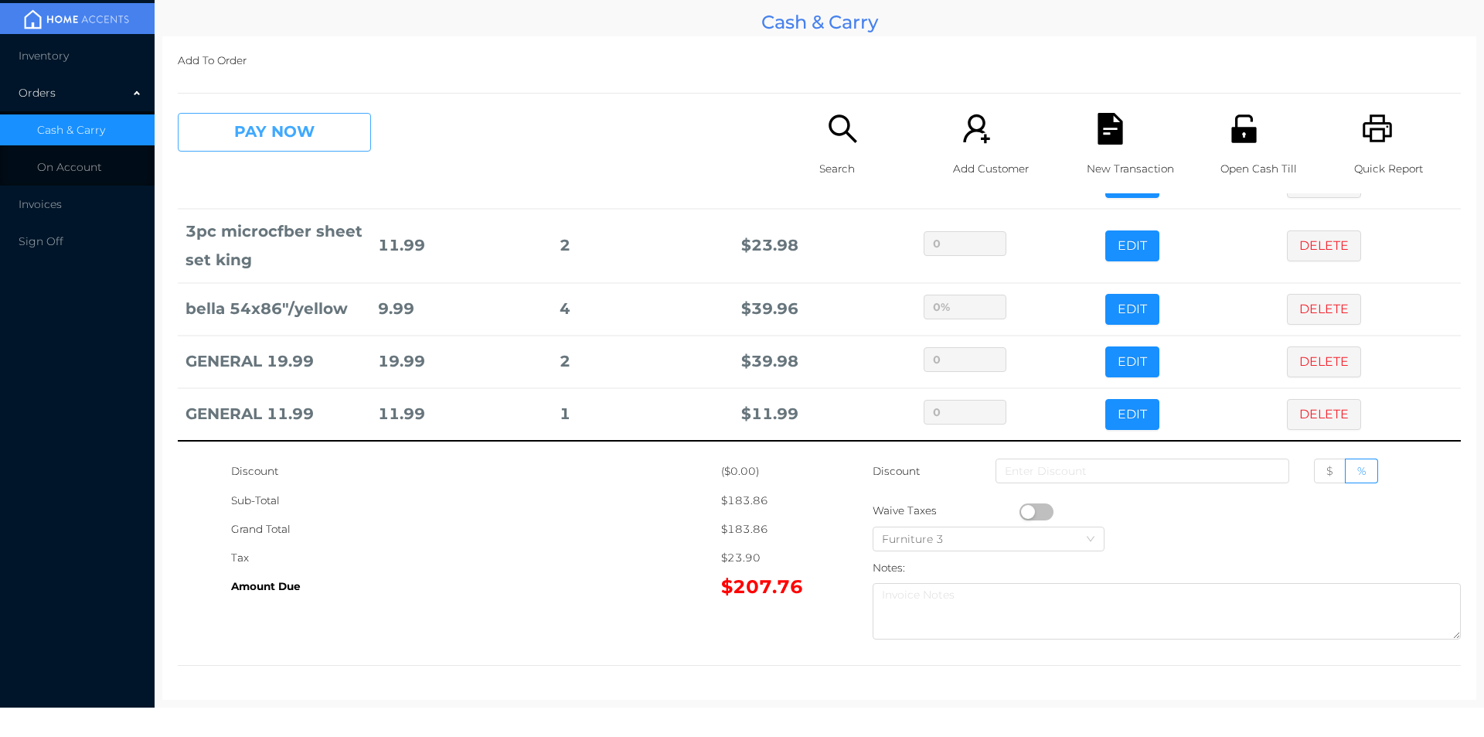
click at [315, 131] on button "PAY NOW" at bounding box center [274, 132] width 193 height 39
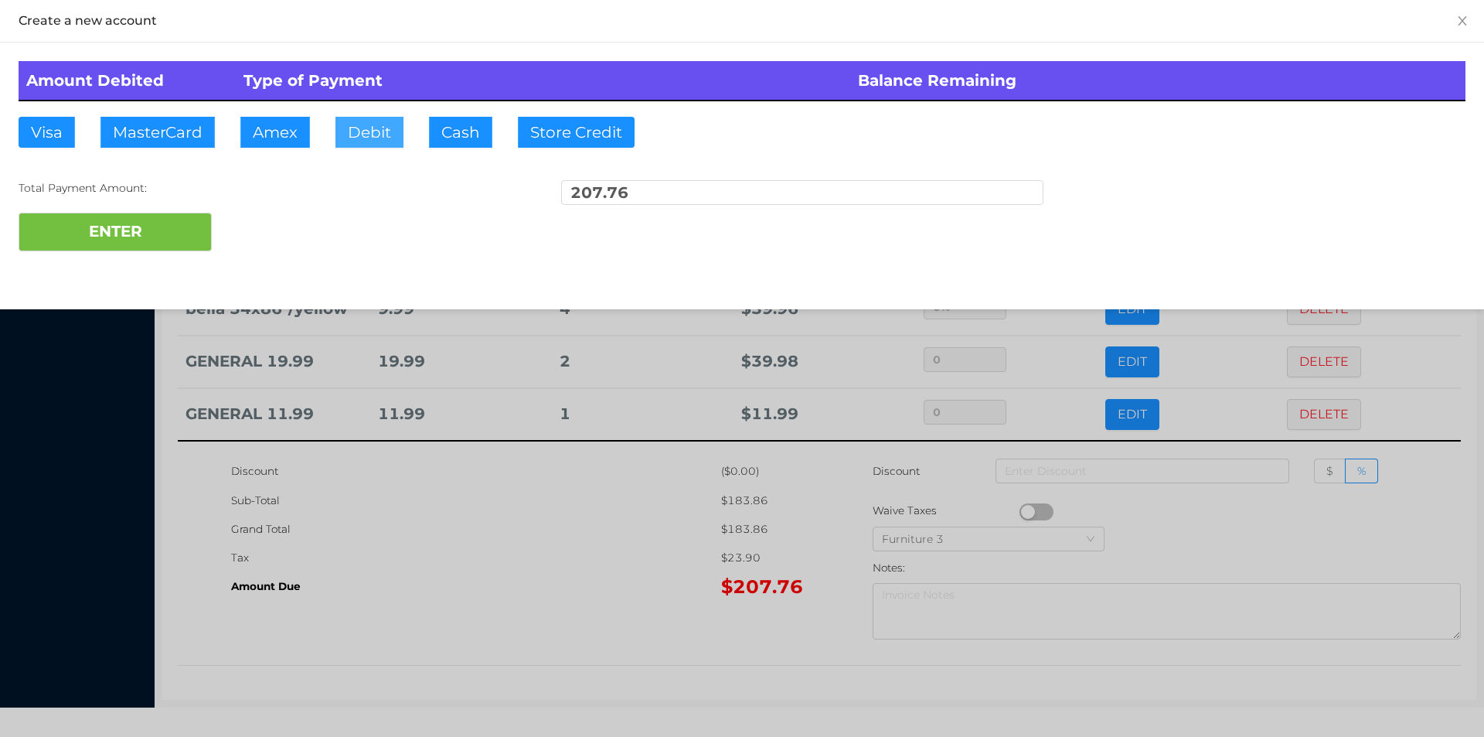
click at [367, 132] on button "Debit" at bounding box center [369, 132] width 68 height 31
click at [190, 226] on button "ENTER" at bounding box center [115, 232] width 193 height 39
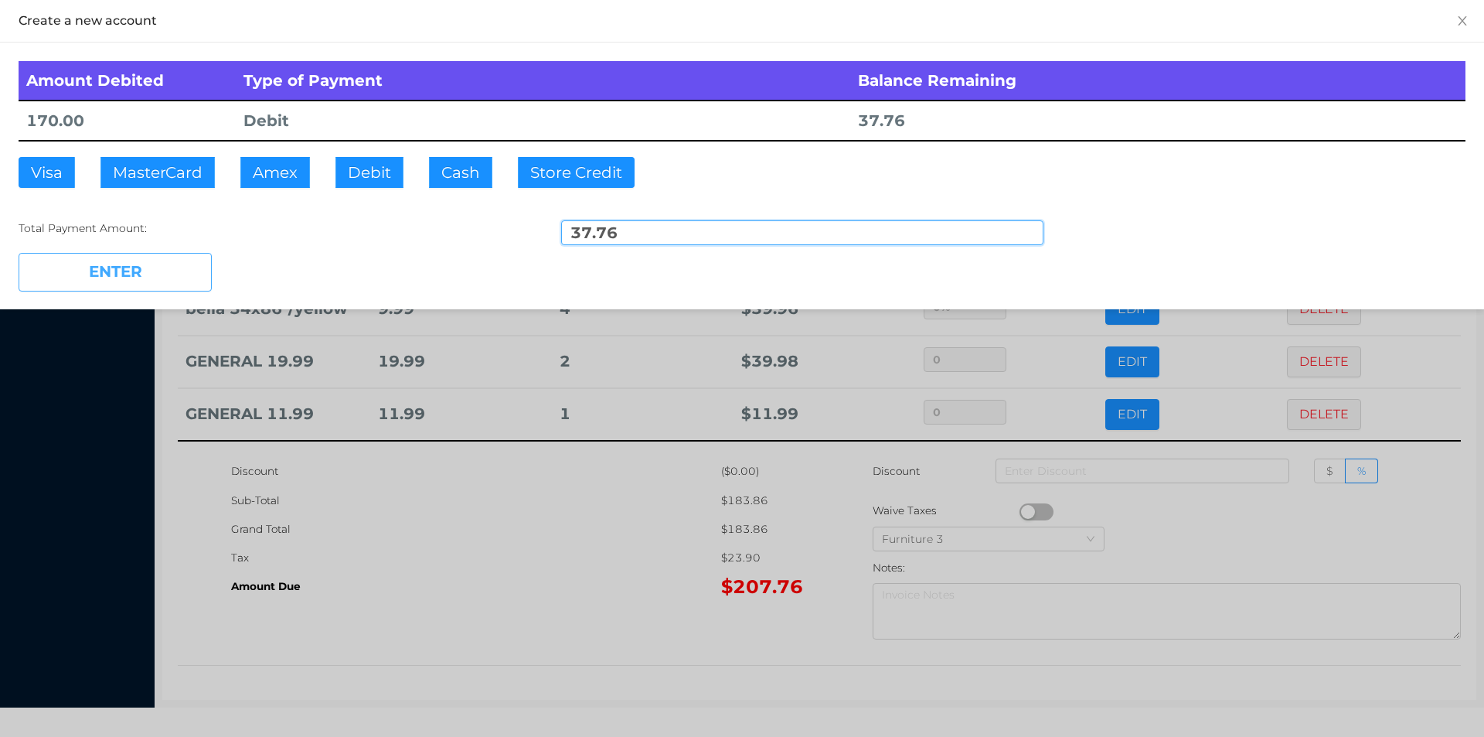
click at [449, 178] on button "Cash" at bounding box center [460, 172] width 63 height 31
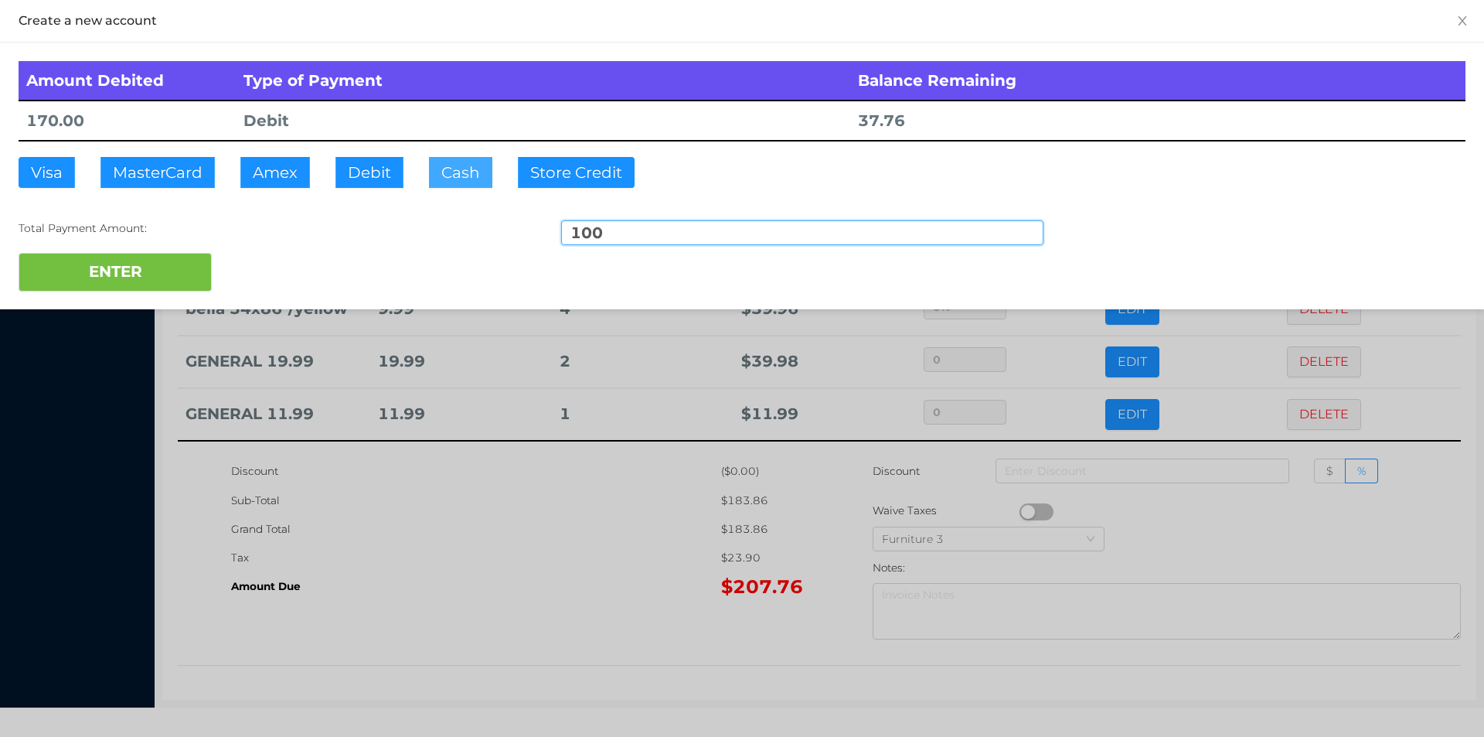
type input "100."
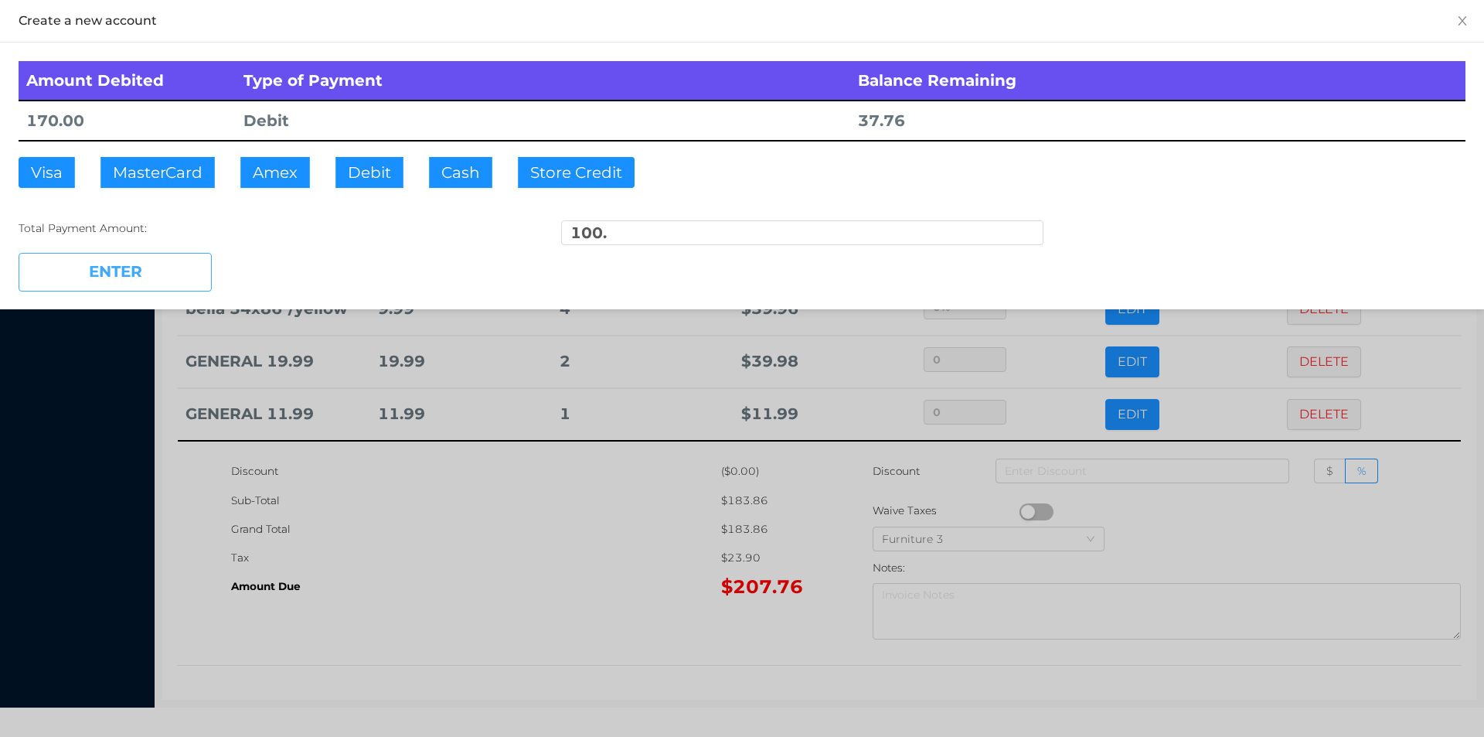
click at [170, 274] on button "ENTER" at bounding box center [115, 272] width 193 height 39
type input "0"
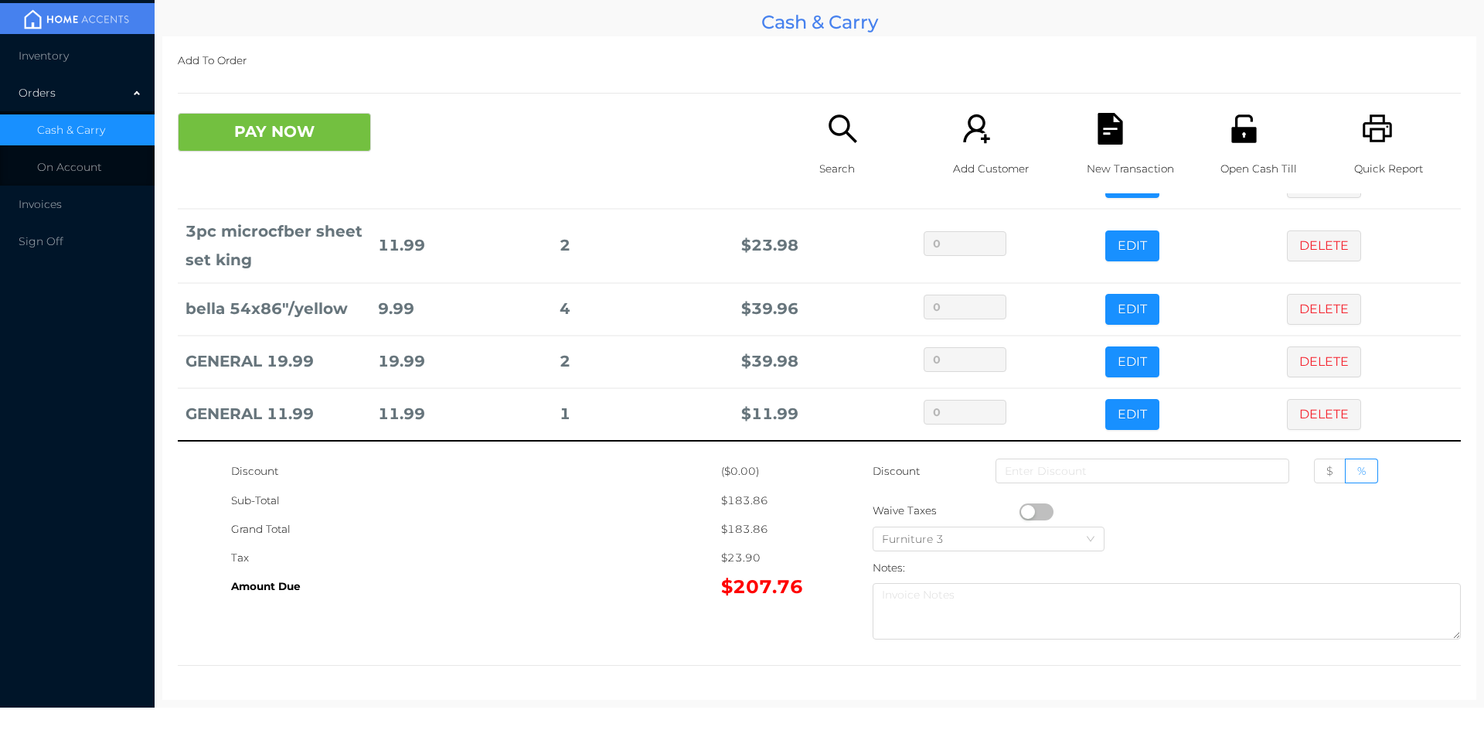
scroll to position [0, 0]
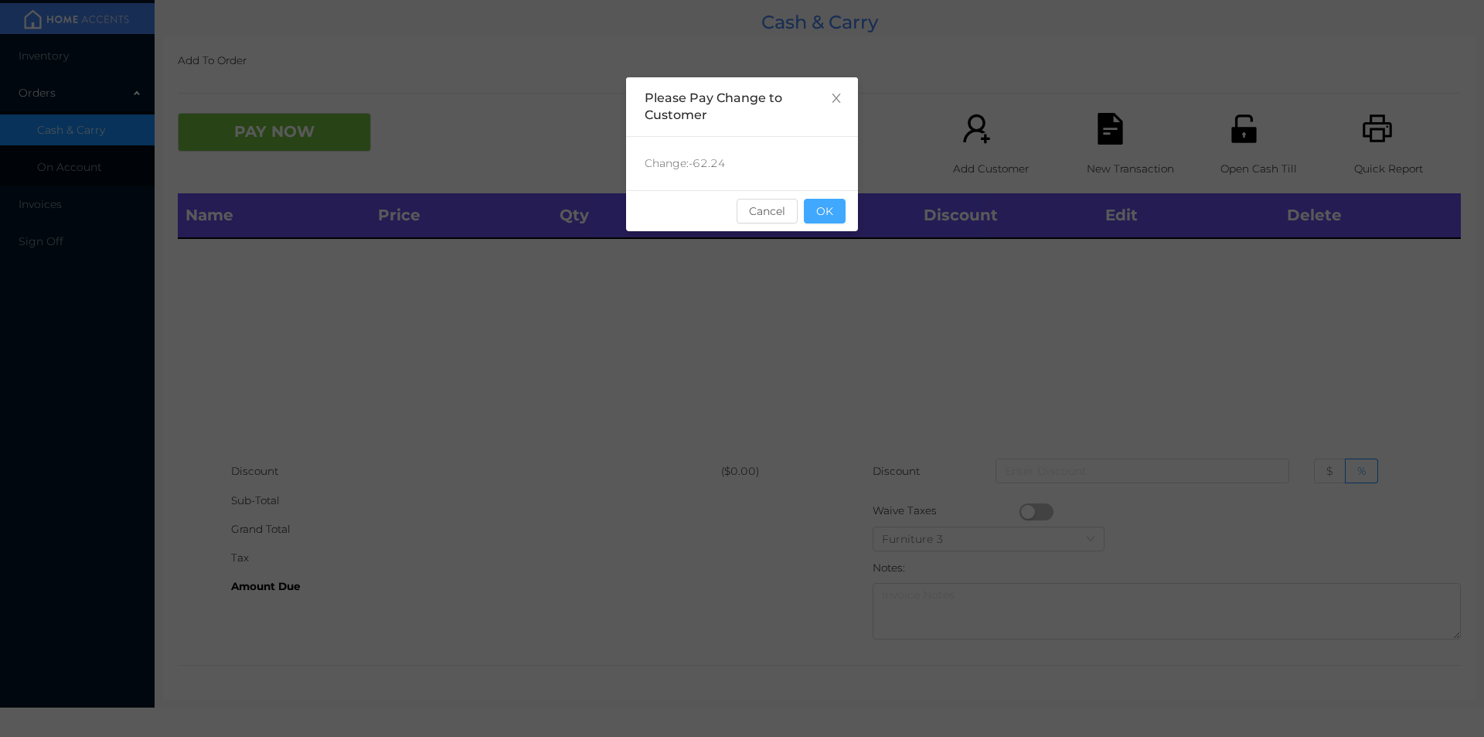
click at [815, 206] on button "OK" at bounding box center [825, 211] width 42 height 25
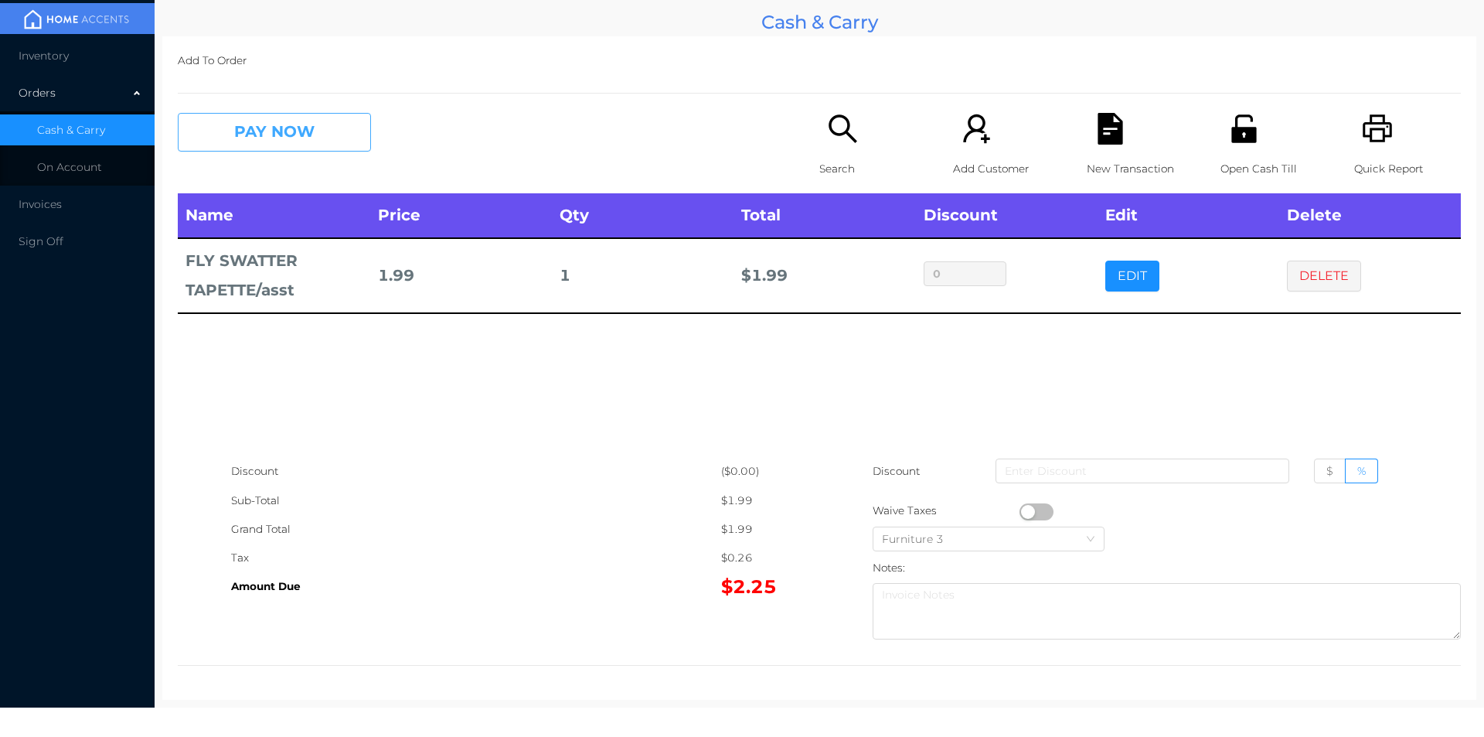
click at [248, 121] on button "PAY NOW" at bounding box center [274, 132] width 193 height 39
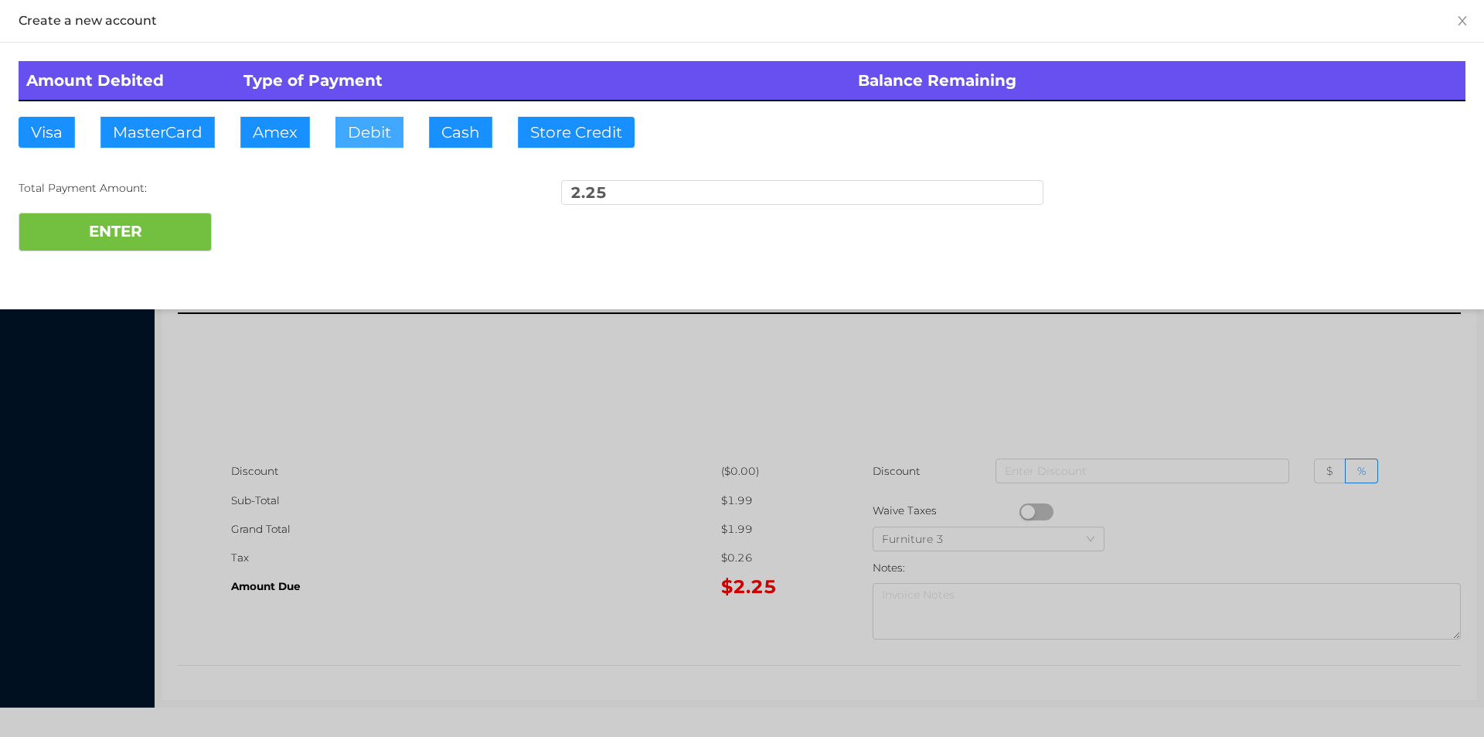
click at [371, 134] on button "Debit" at bounding box center [369, 132] width 68 height 31
click at [166, 225] on button "ENTER" at bounding box center [115, 232] width 193 height 39
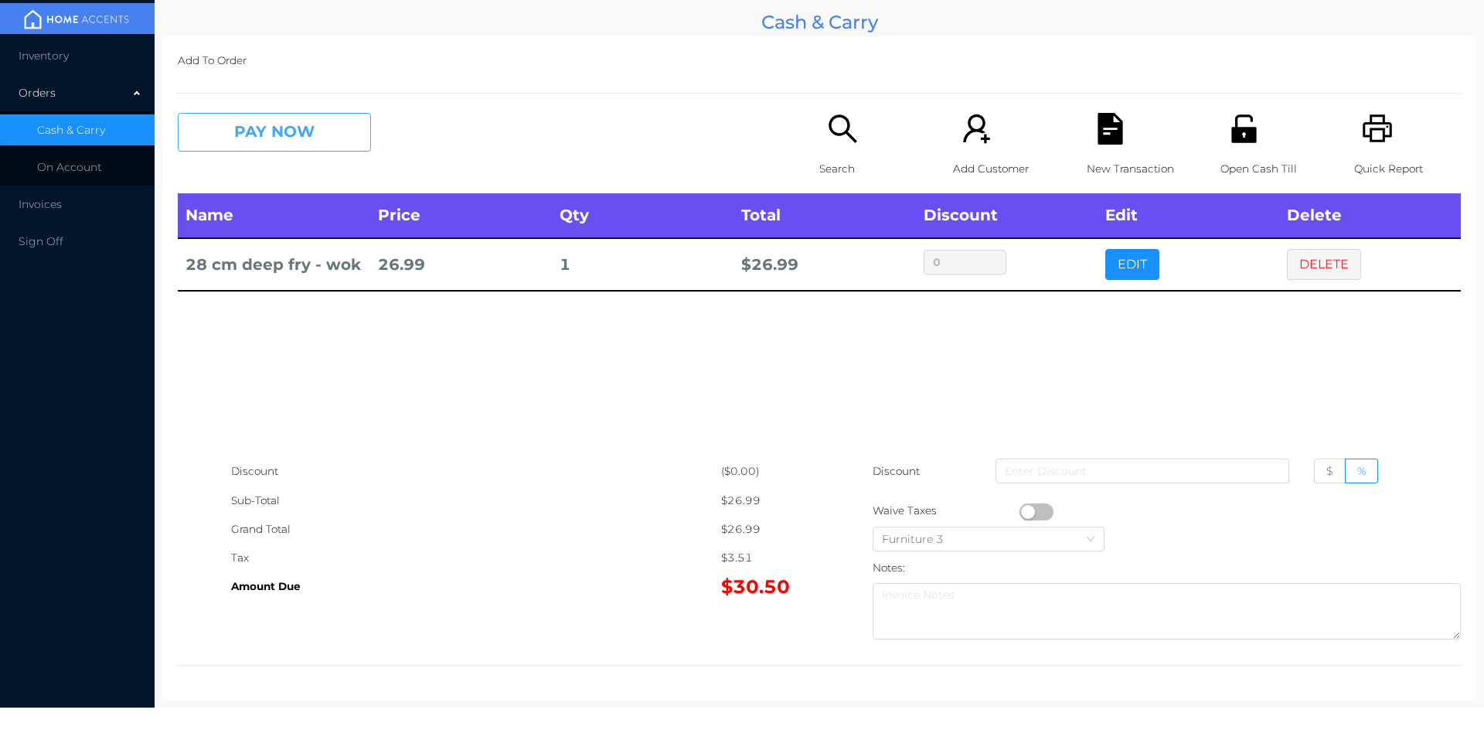
click at [287, 141] on button "PAY NOW" at bounding box center [274, 132] width 193 height 39
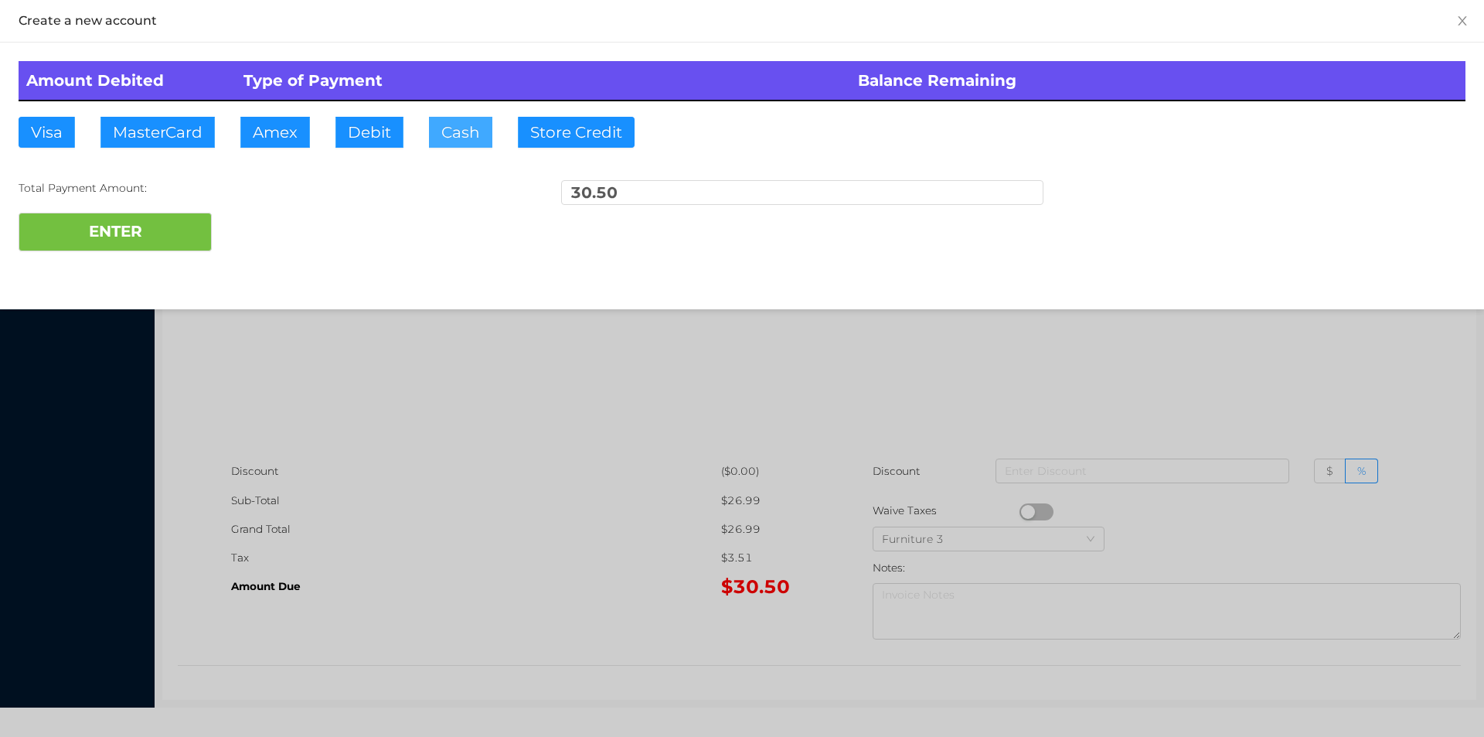
click at [455, 126] on button "Cash" at bounding box center [460, 132] width 63 height 31
type input "30."
click at [269, 222] on div "ENTER" at bounding box center [742, 232] width 1447 height 39
click at [391, 425] on div at bounding box center [742, 368] width 1484 height 737
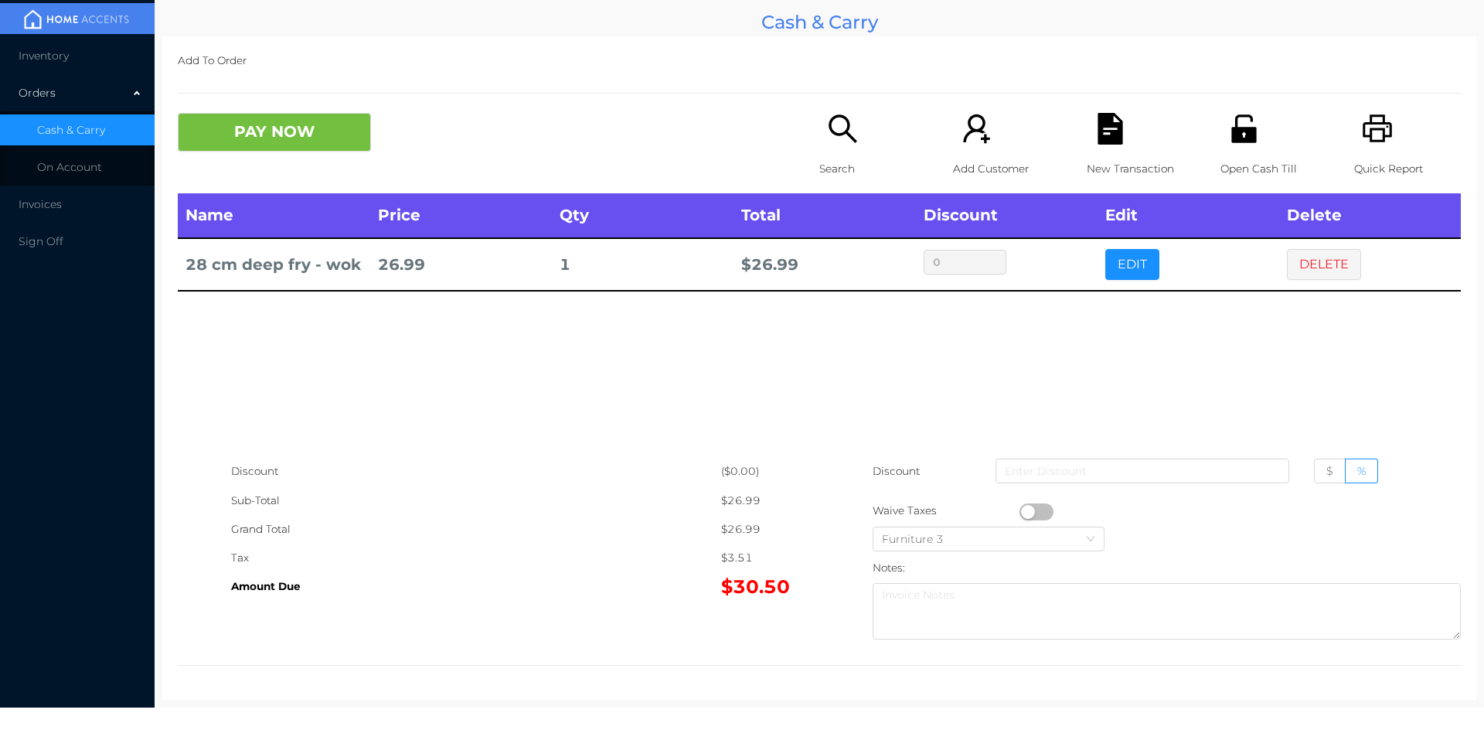
click at [1241, 148] on div "Open Cash Till" at bounding box center [1273, 153] width 107 height 80
click at [344, 143] on button "PAY NOW" at bounding box center [274, 132] width 193 height 39
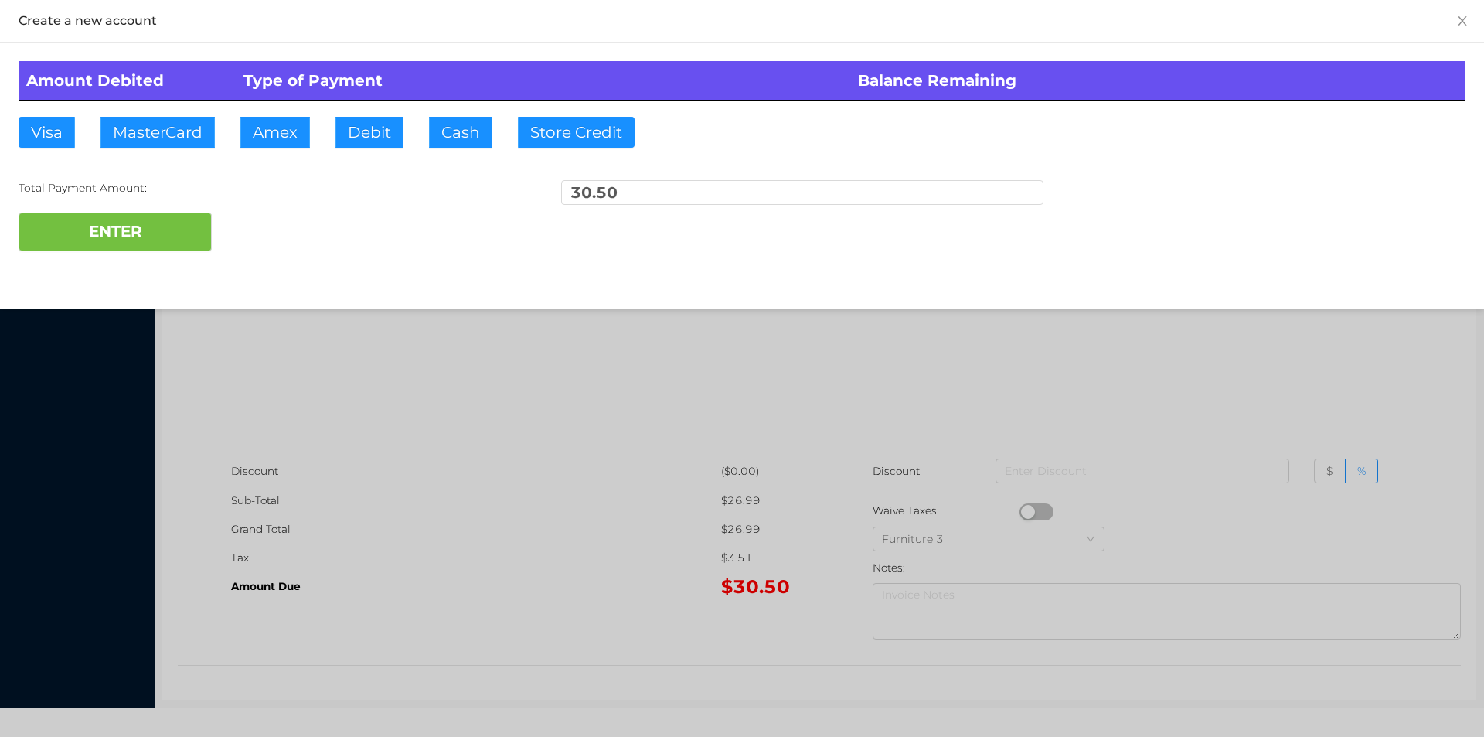
click at [266, 230] on div "ENTER" at bounding box center [742, 232] width 1447 height 39
click at [420, 417] on div at bounding box center [742, 368] width 1484 height 737
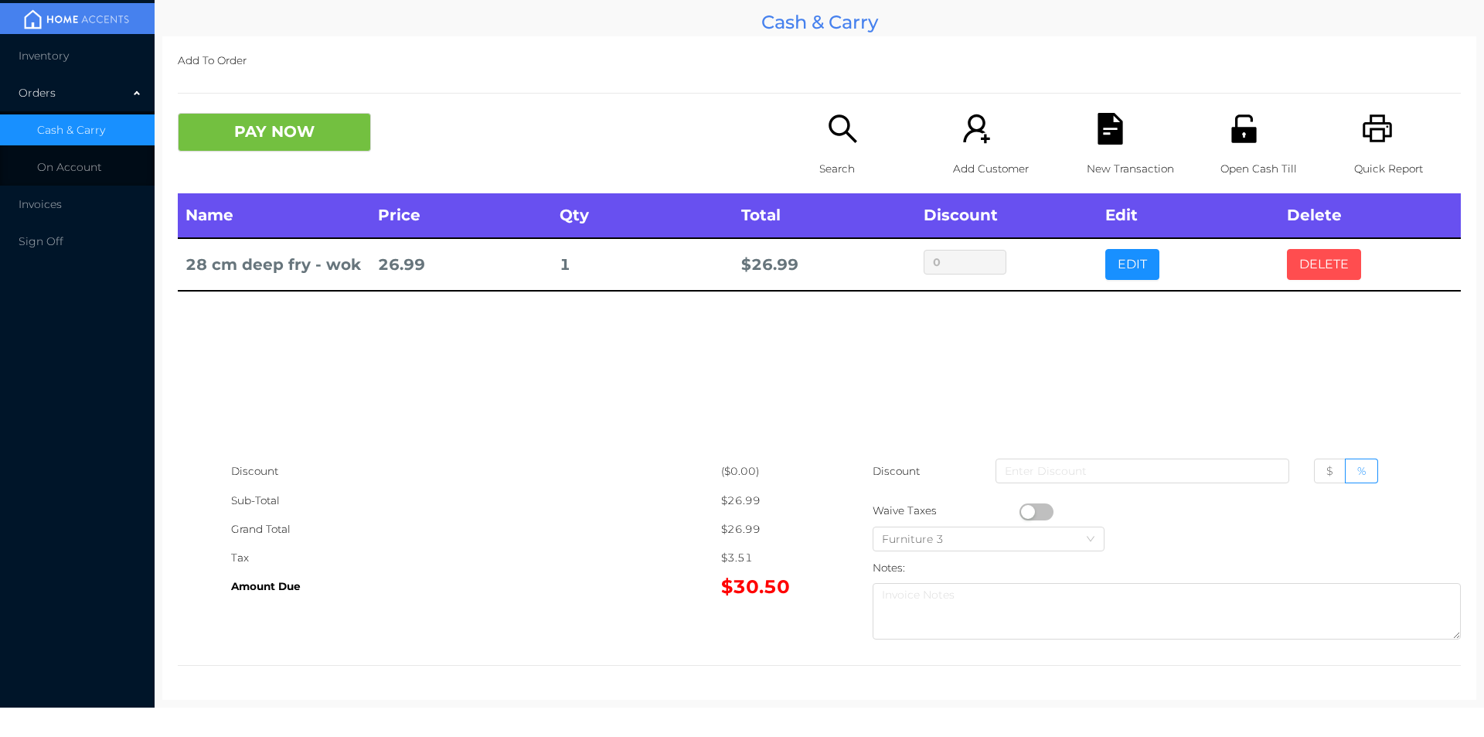
click at [1300, 256] on button "DELETE" at bounding box center [1324, 264] width 74 height 31
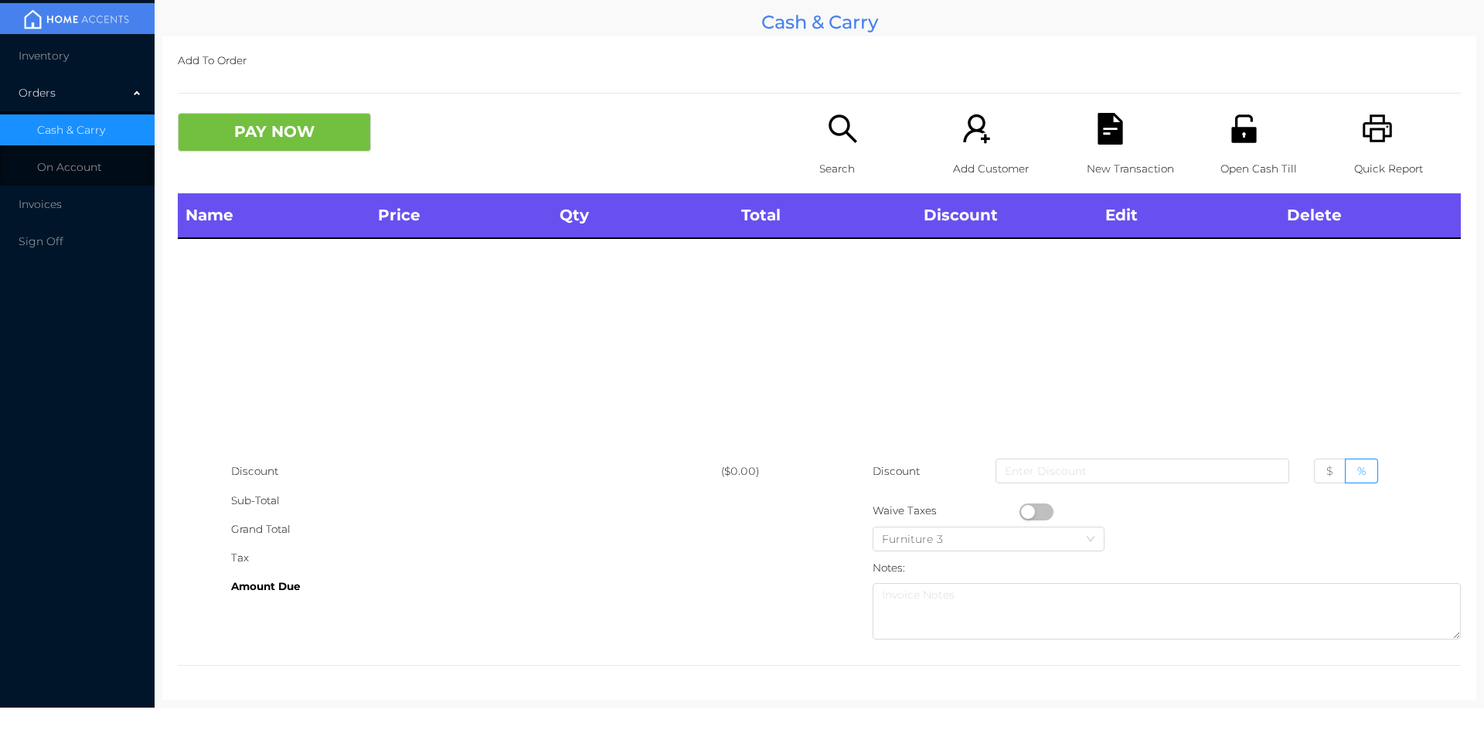
click at [847, 141] on icon "icon: search" at bounding box center [843, 128] width 28 height 28
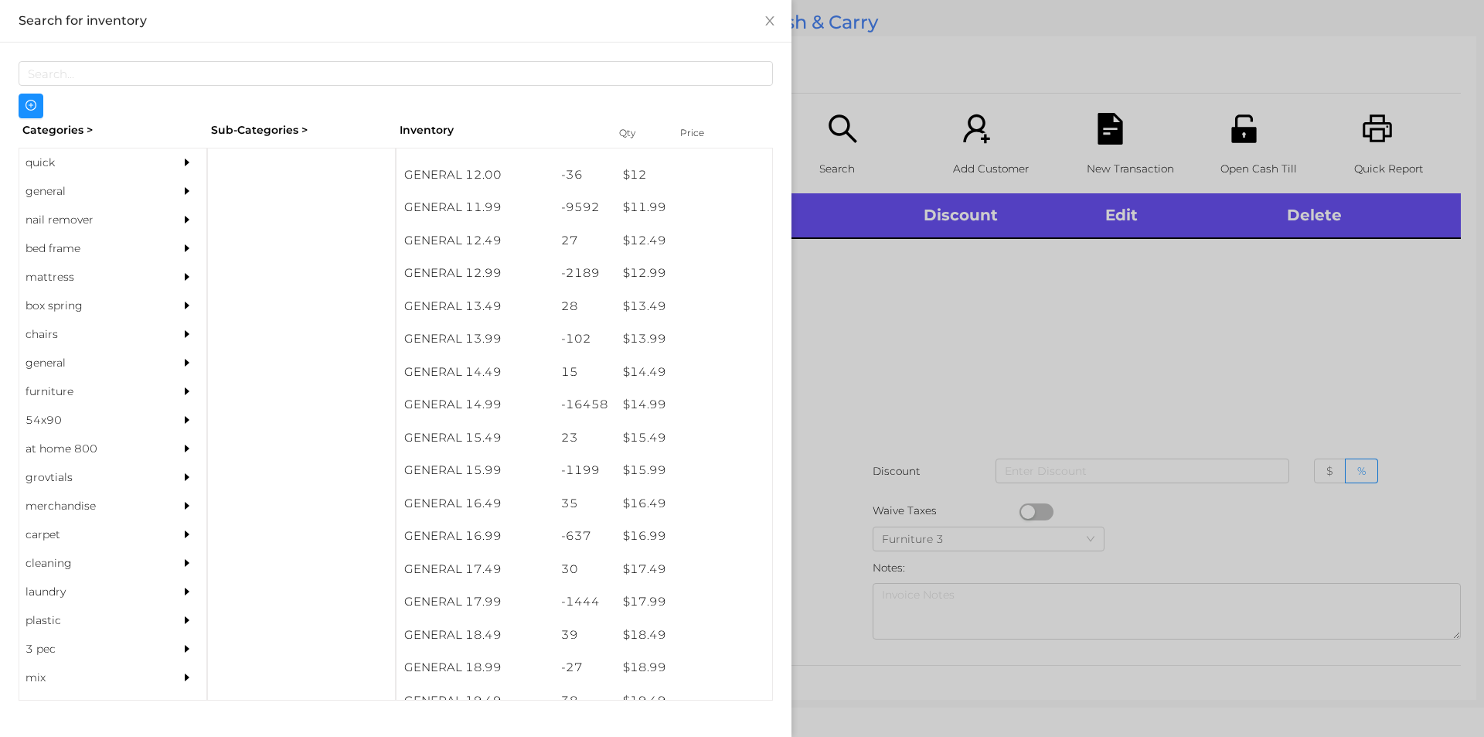
scroll to position [1098, 0]
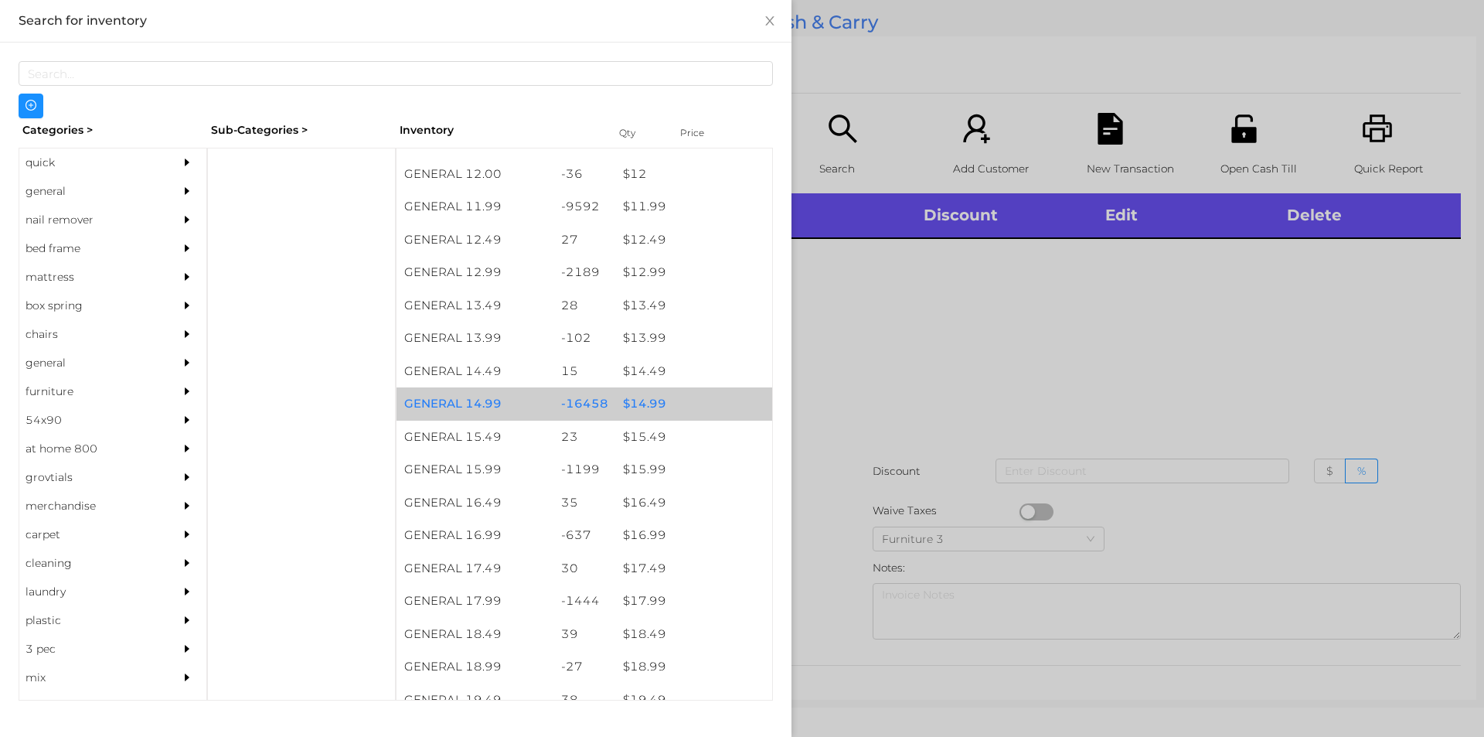
click at [633, 407] on div "$ 14.99" at bounding box center [693, 403] width 157 height 33
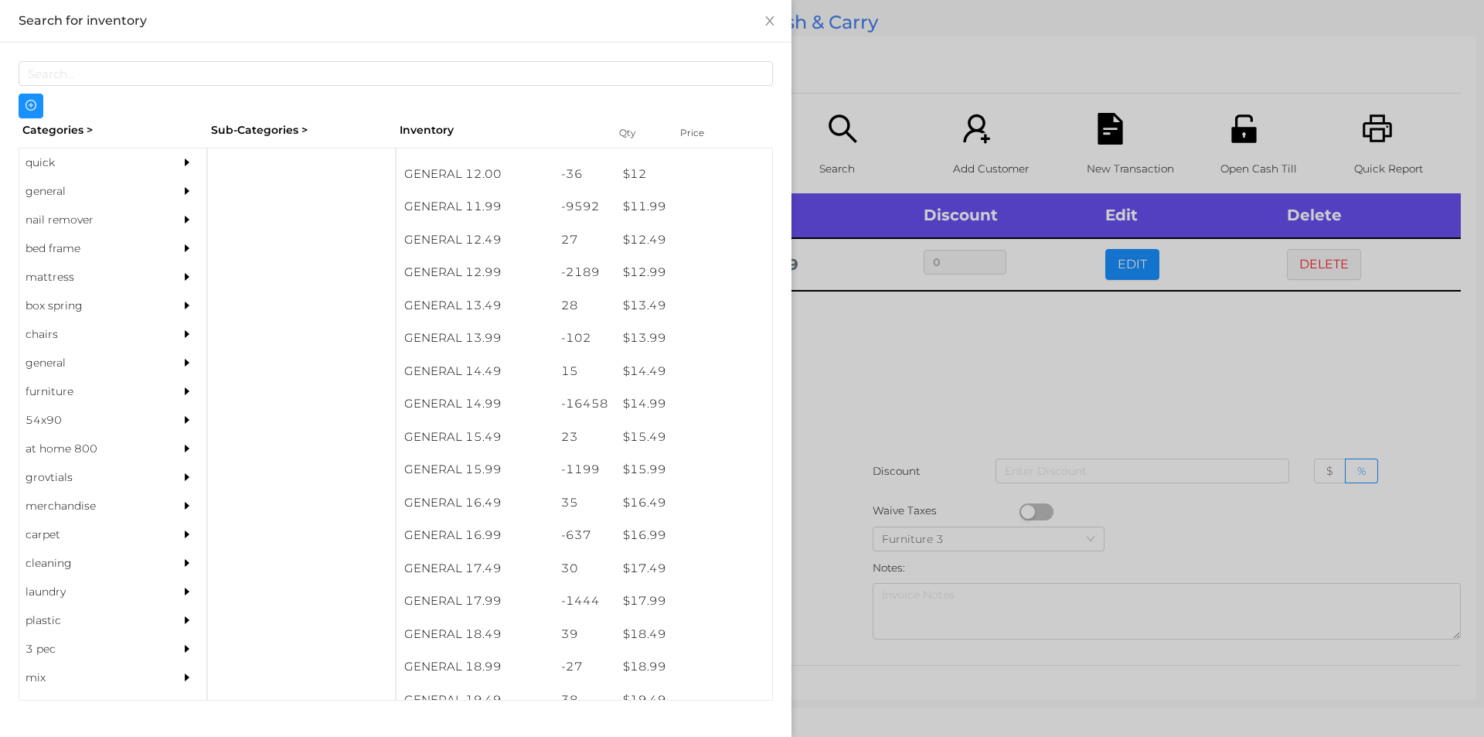
click at [853, 396] on div at bounding box center [742, 368] width 1484 height 737
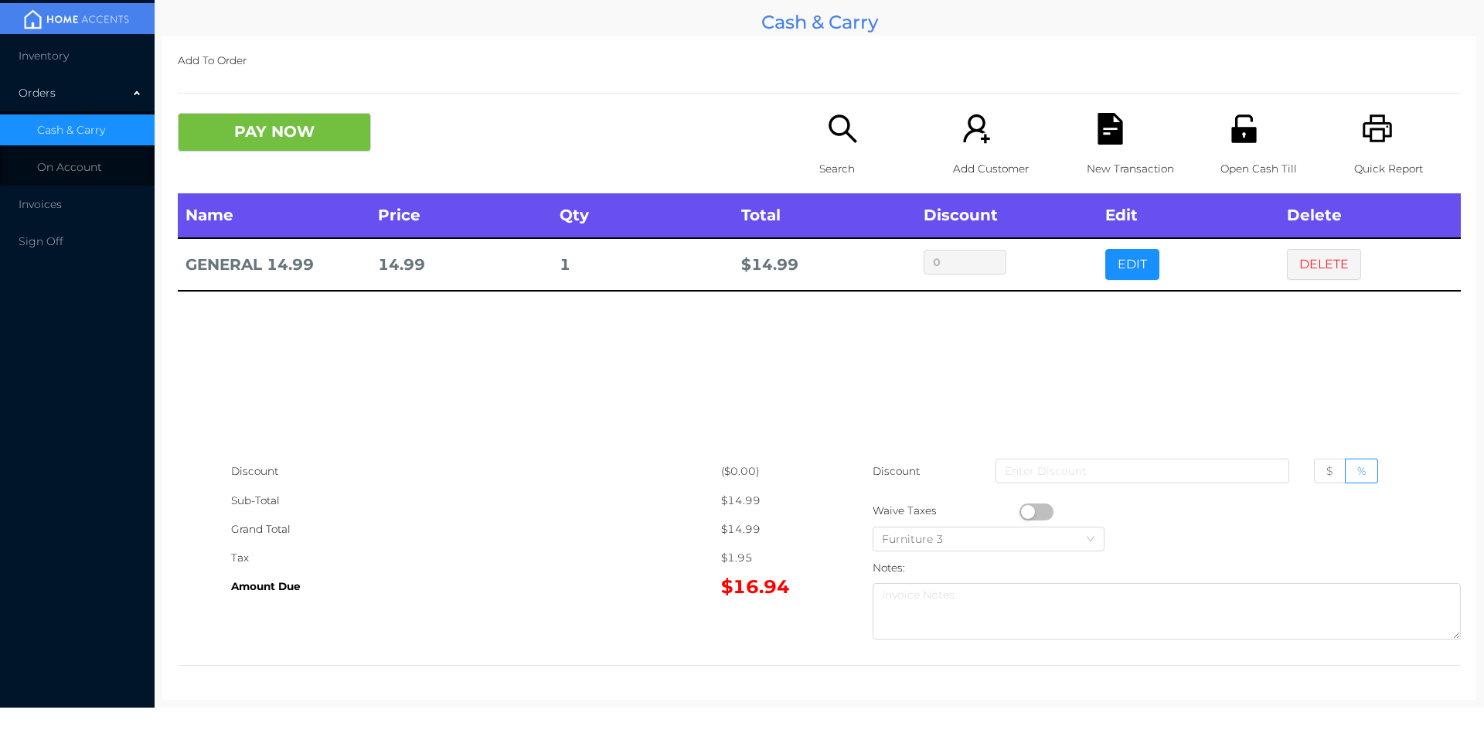
click at [282, 118] on button "PAY NOW" at bounding box center [274, 132] width 193 height 39
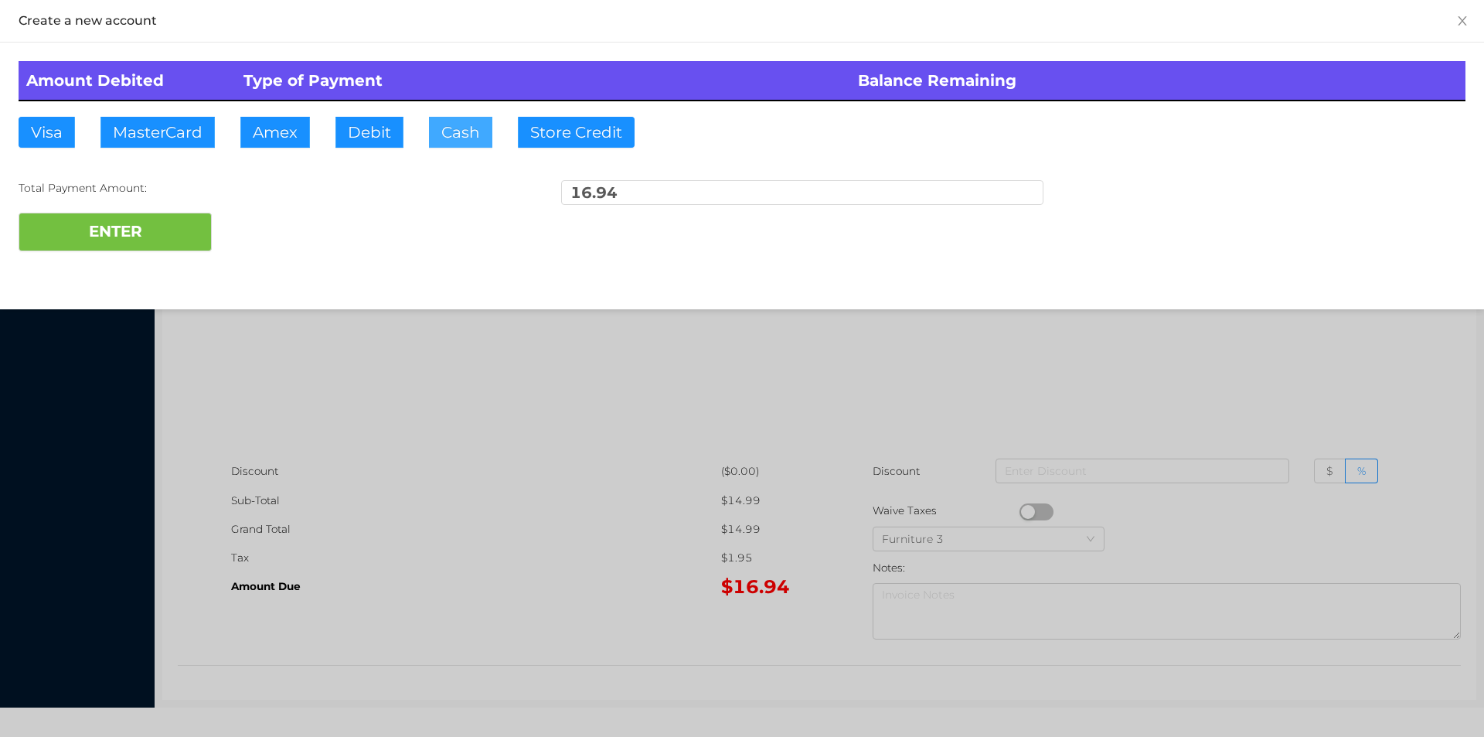
click at [471, 139] on button "Cash" at bounding box center [460, 132] width 63 height 31
type input "20."
click at [183, 230] on button "ENTER" at bounding box center [115, 232] width 193 height 39
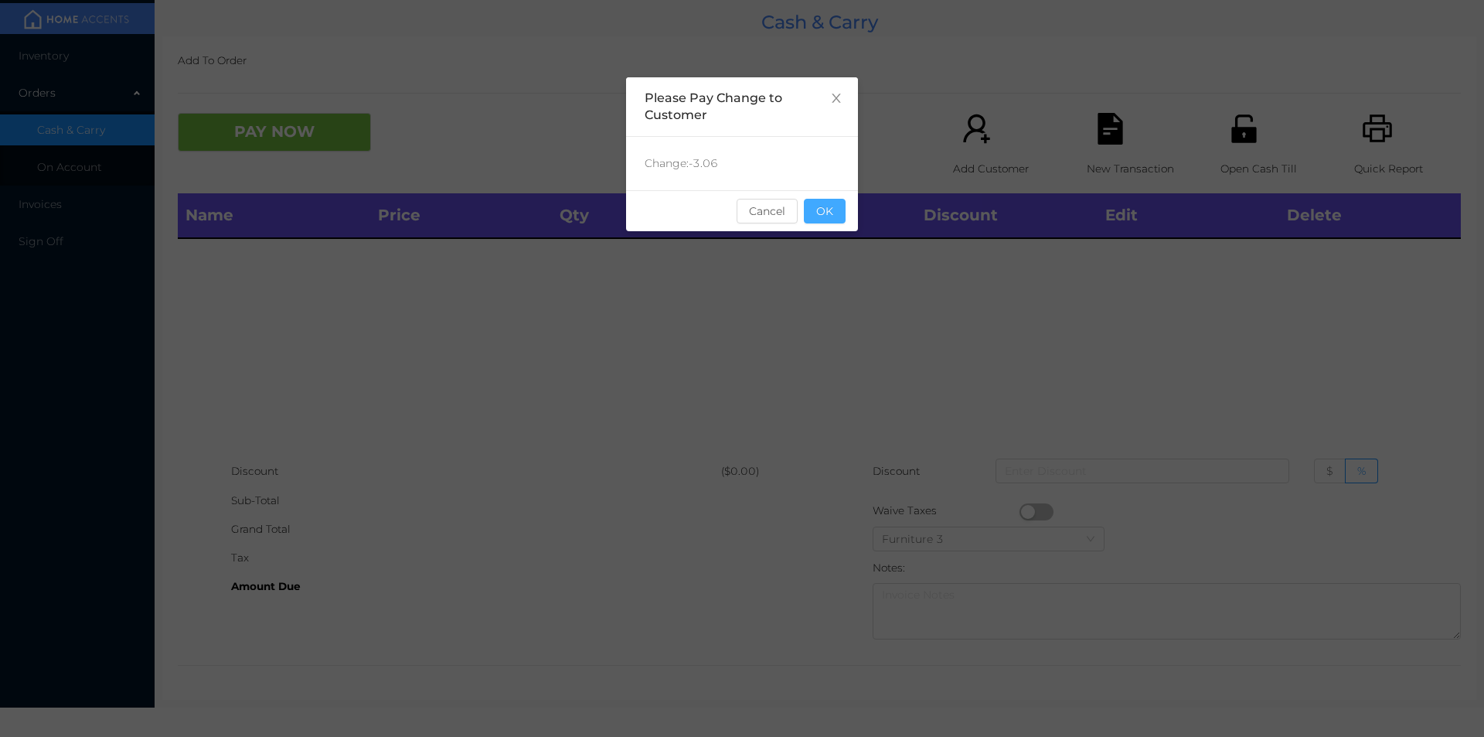
click at [815, 210] on button "OK" at bounding box center [825, 211] width 42 height 25
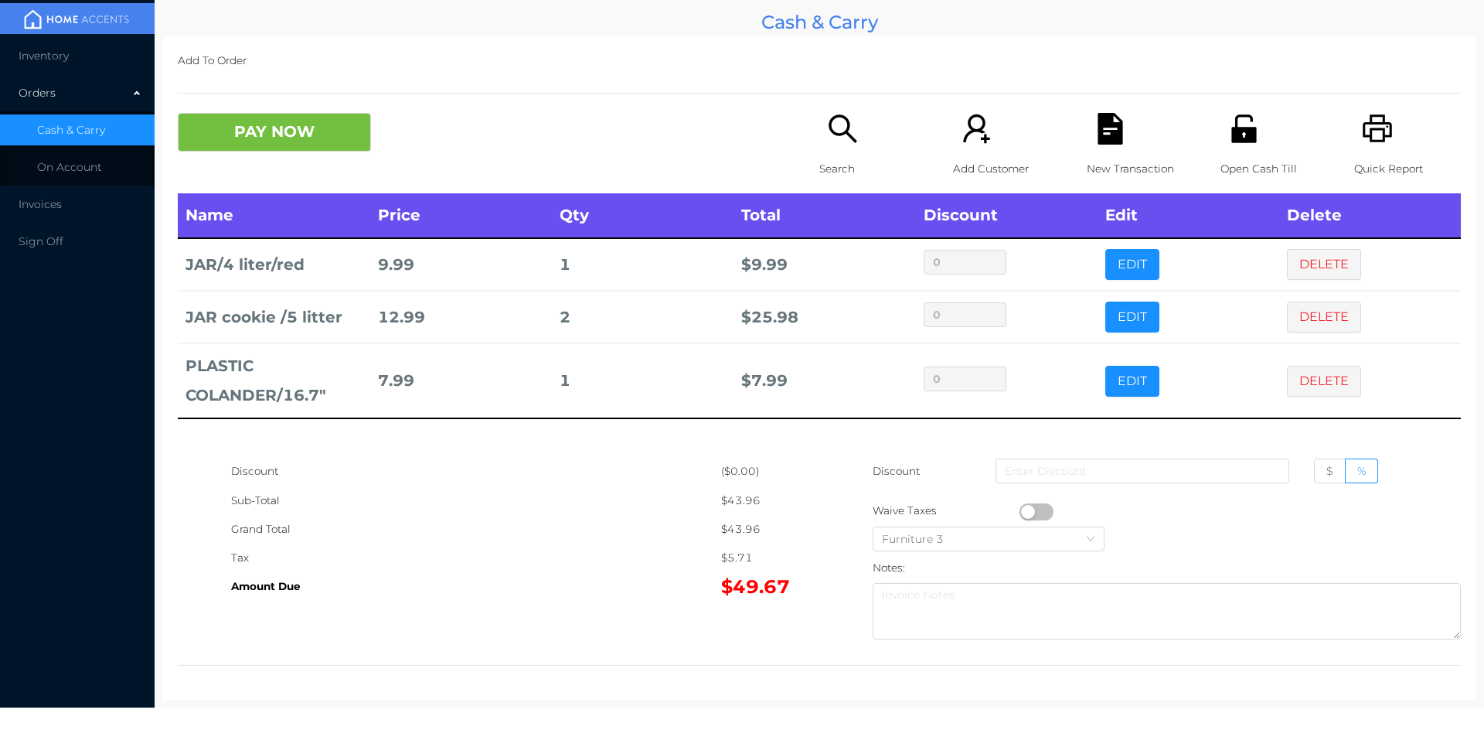
click at [260, 133] on button "PAY NOW" at bounding box center [274, 132] width 193 height 39
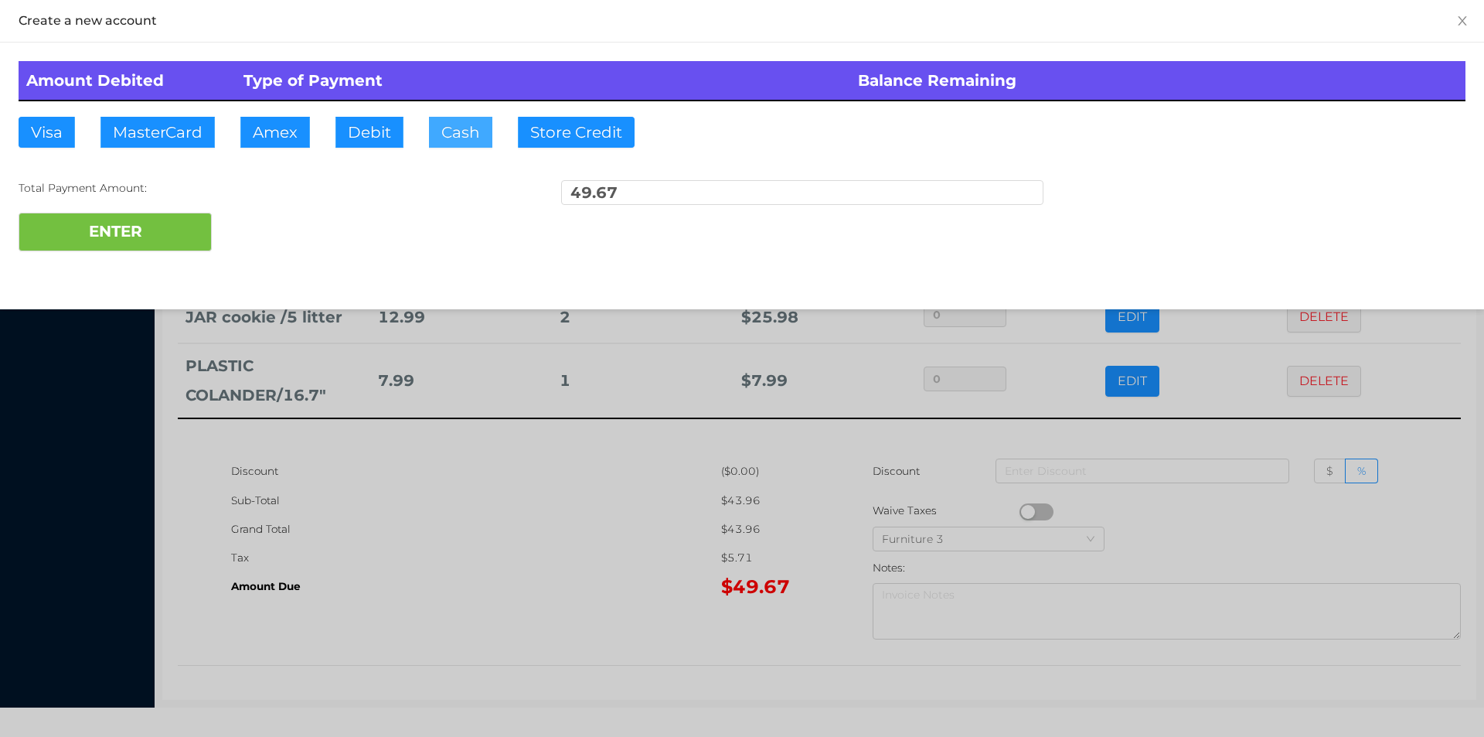
click at [453, 139] on button "Cash" at bounding box center [460, 132] width 63 height 31
type input "60."
click at [161, 219] on button "ENTER" at bounding box center [115, 232] width 193 height 39
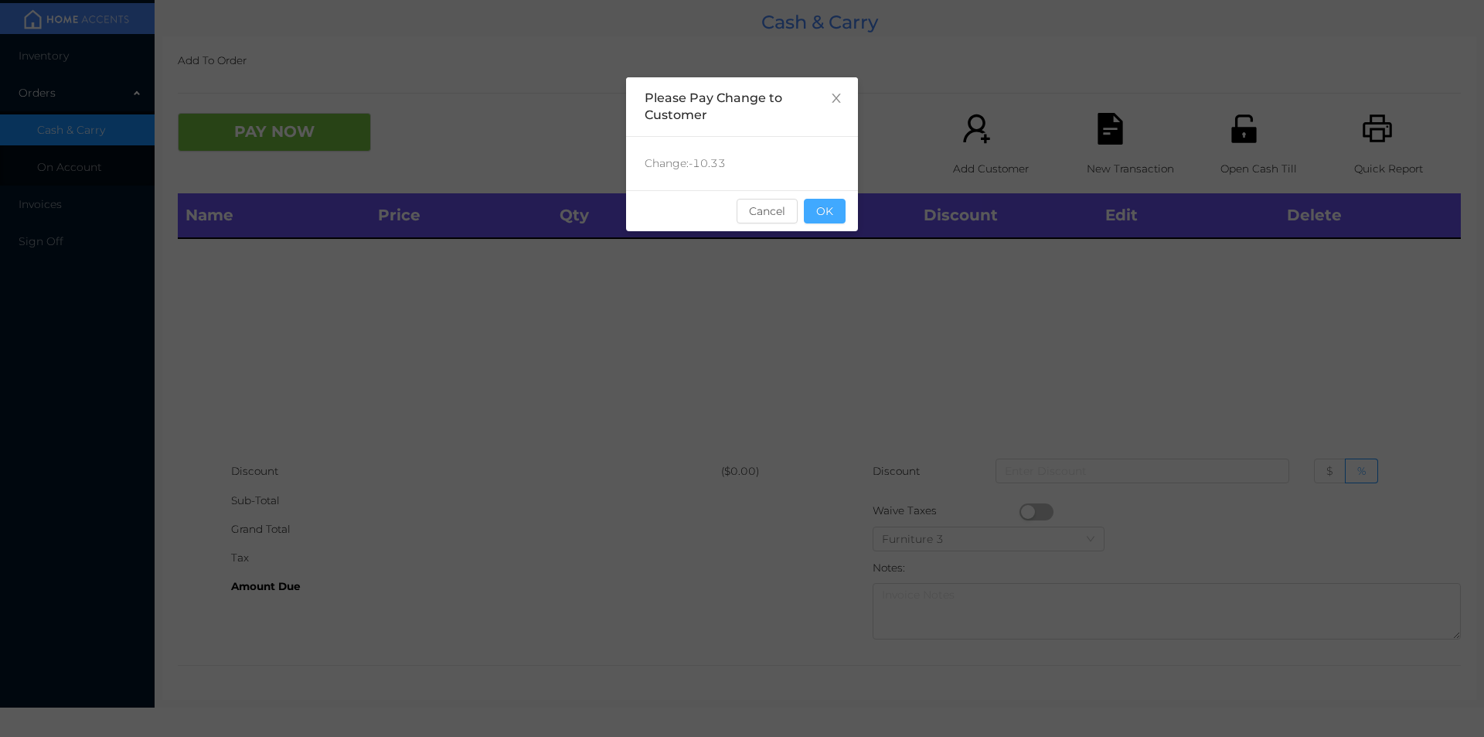
click at [825, 215] on button "OK" at bounding box center [825, 211] width 42 height 25
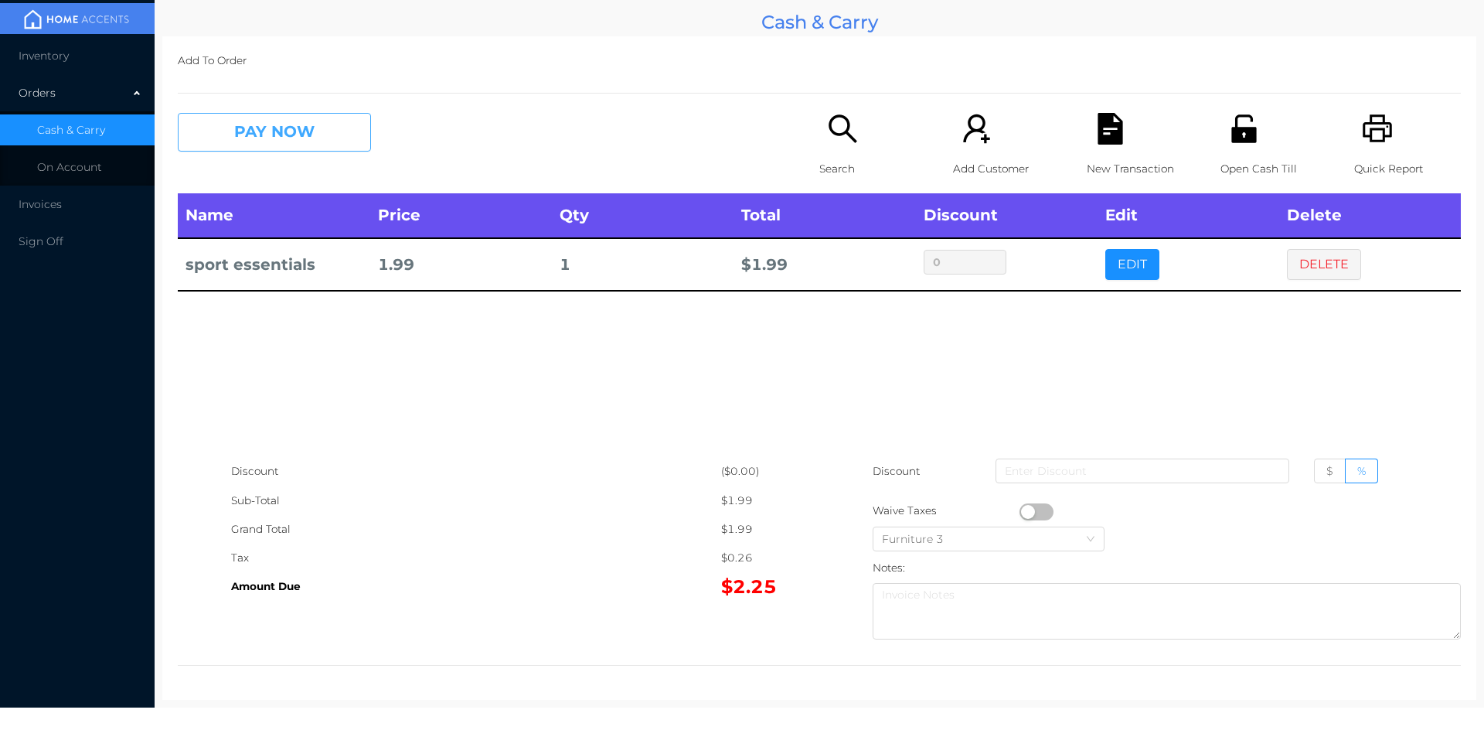
click at [257, 146] on button "PAY NOW" at bounding box center [274, 132] width 193 height 39
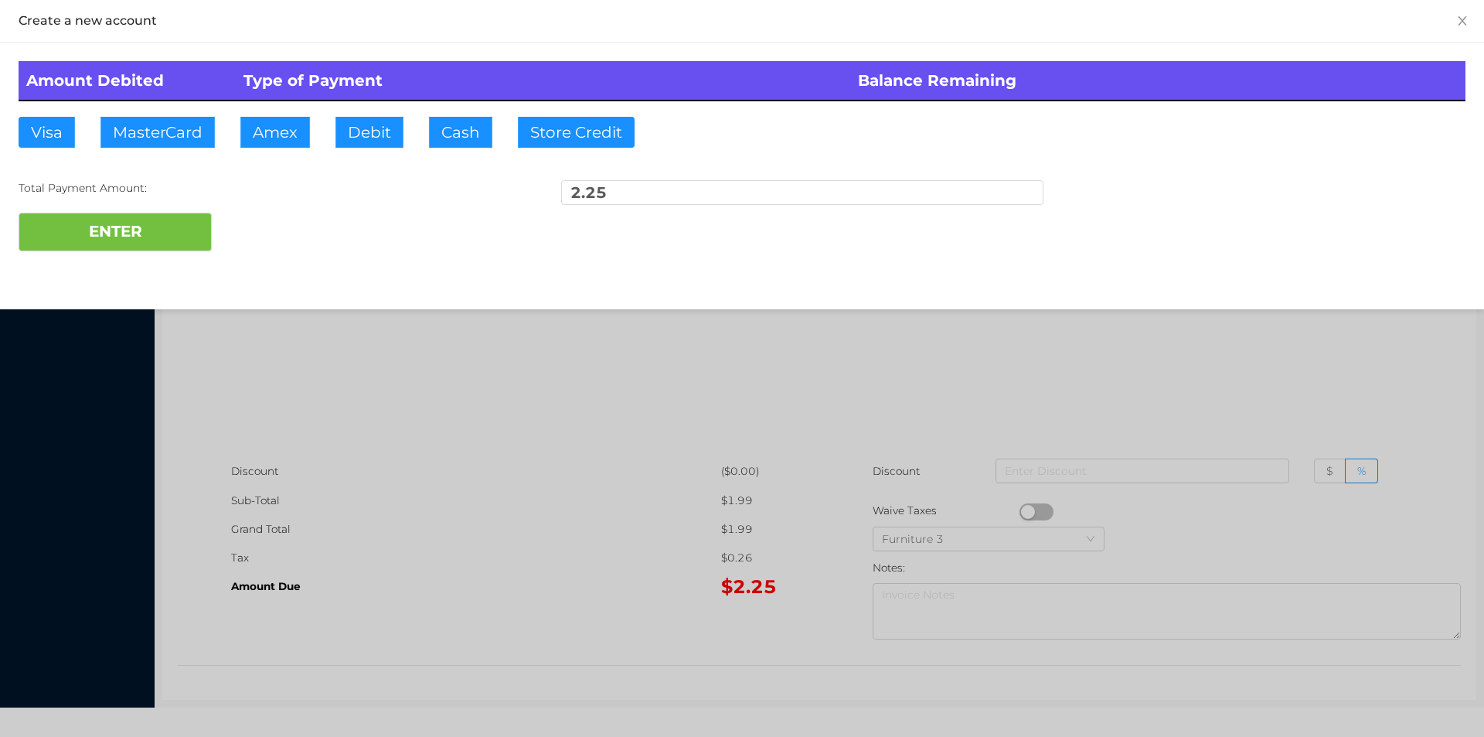
click at [291, 147] on div "Amount Debited Type of Payment Balance Remaining Visa MasterCard Amex Debit Cas…" at bounding box center [742, 156] width 1484 height 227
click at [381, 118] on button "Debit" at bounding box center [369, 132] width 68 height 31
click at [173, 223] on button "ENTER" at bounding box center [115, 232] width 193 height 39
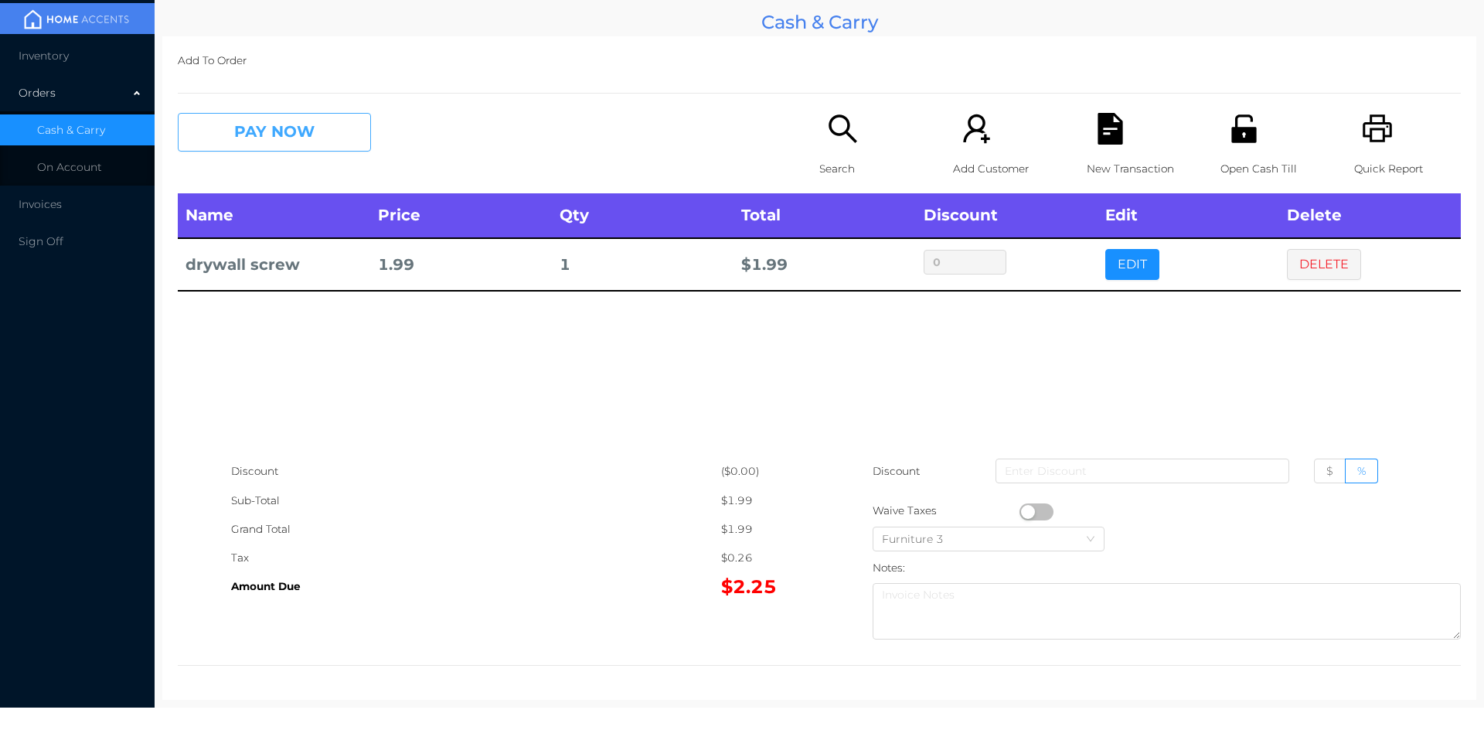
click at [258, 151] on button "PAY NOW" at bounding box center [274, 132] width 193 height 39
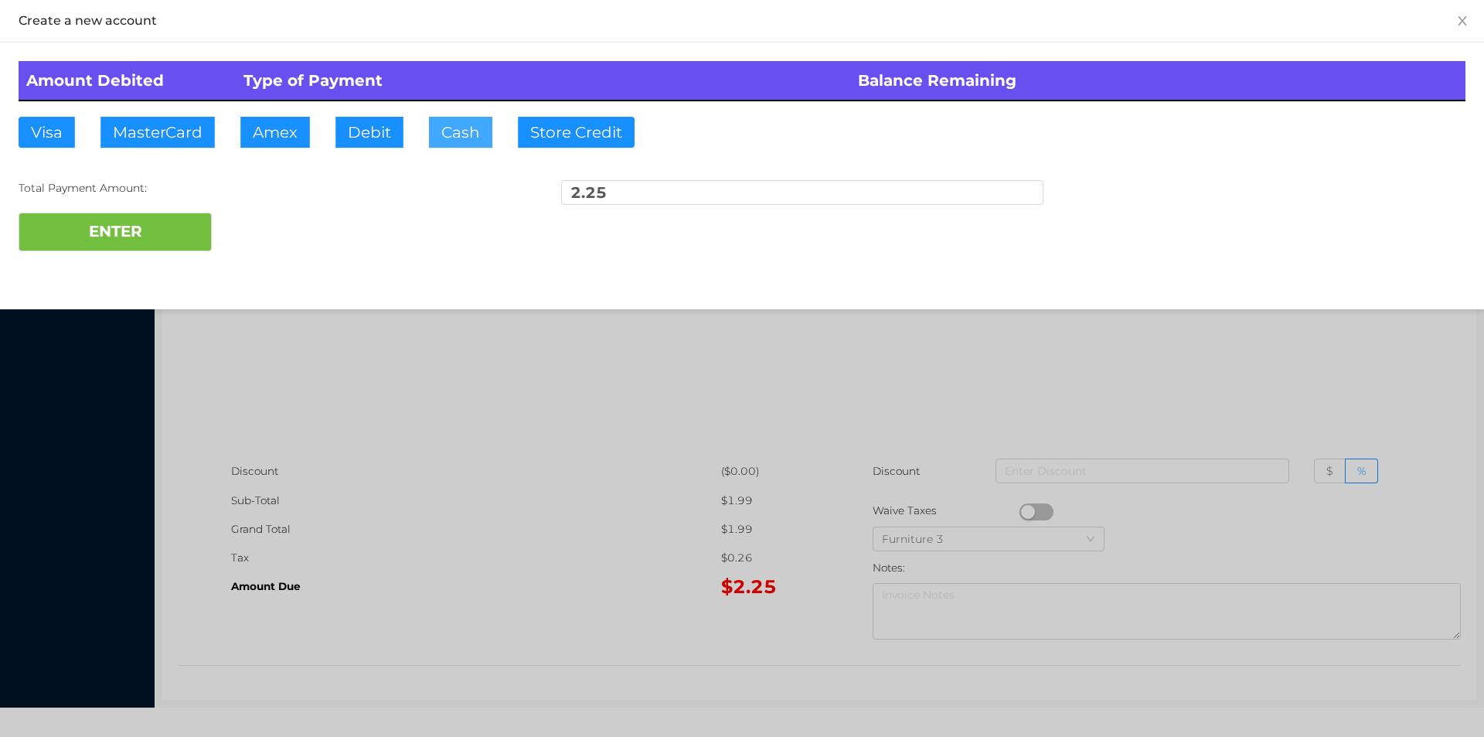
click at [434, 124] on button "Cash" at bounding box center [460, 132] width 63 height 31
click at [109, 236] on button "ENTER" at bounding box center [115, 232] width 193 height 39
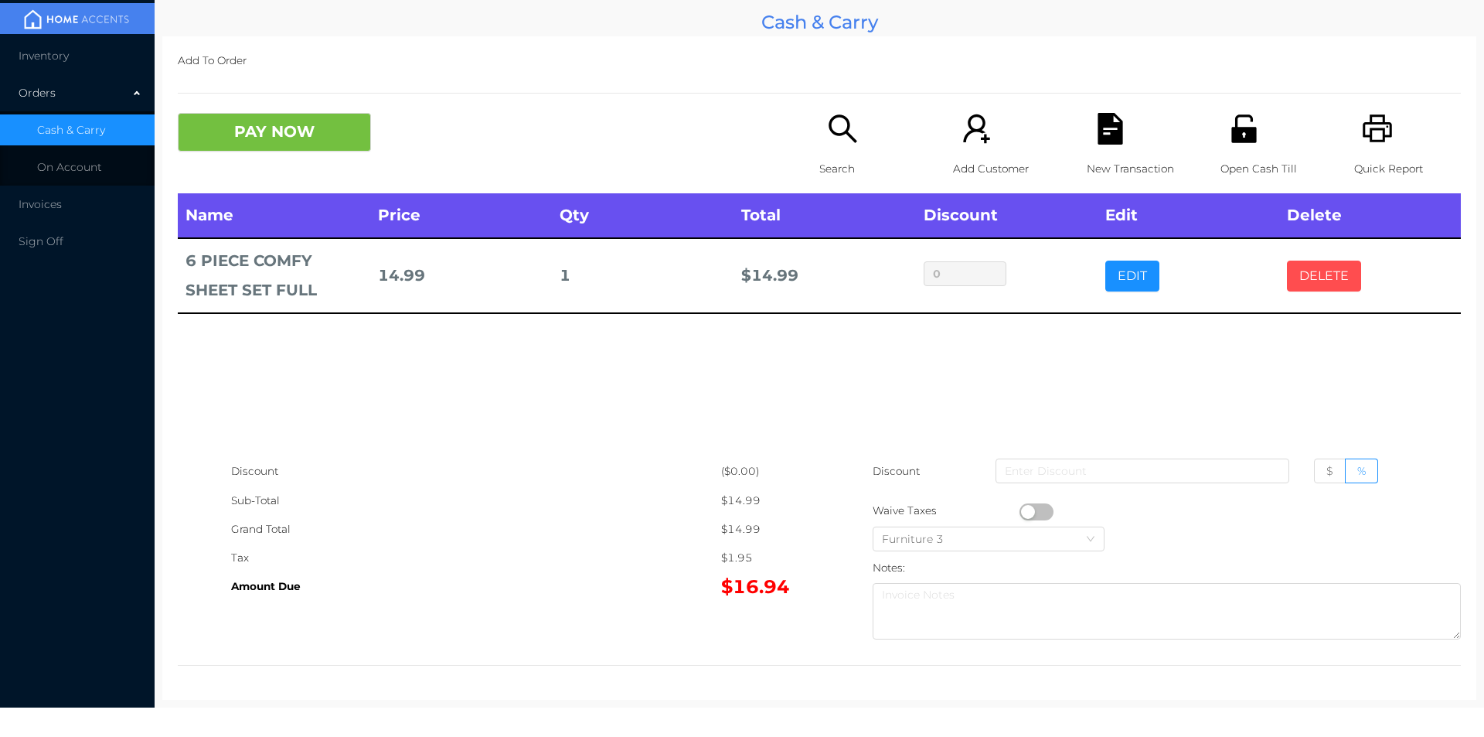
click at [1318, 264] on button "DELETE" at bounding box center [1324, 275] width 74 height 31
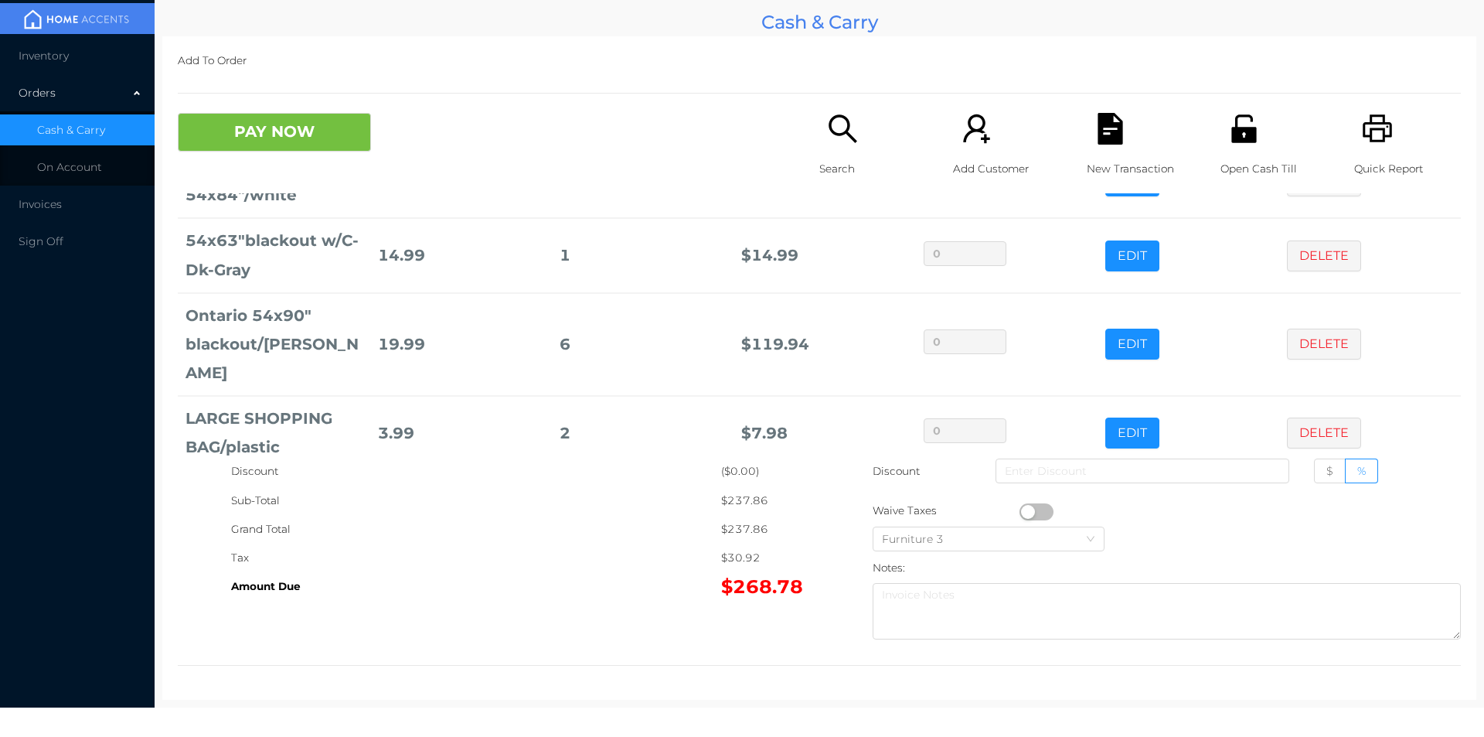
scroll to position [273, 0]
click at [1105, 417] on button "EDIT" at bounding box center [1132, 432] width 54 height 31
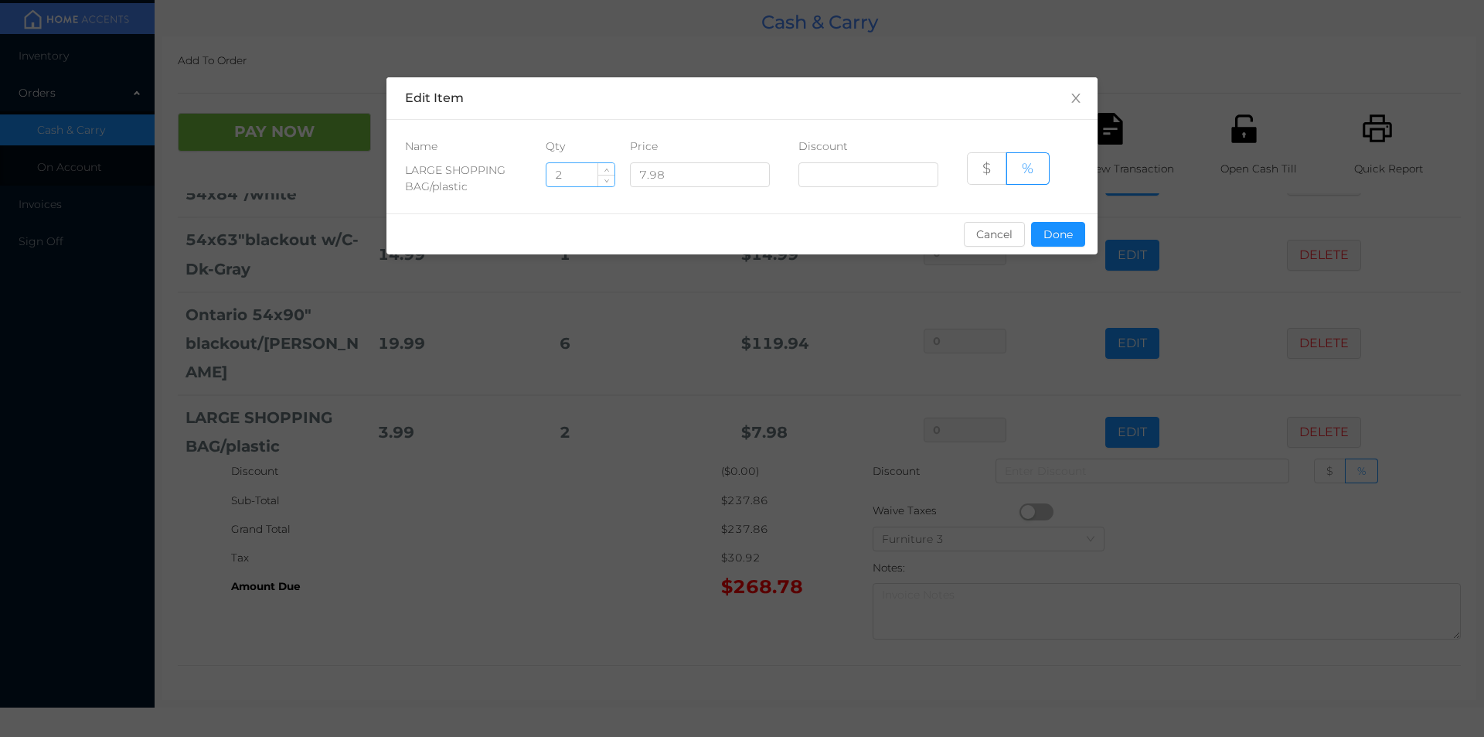
click at [570, 177] on input "2" at bounding box center [580, 174] width 68 height 23
type input "3"
click at [1057, 243] on button "Done" at bounding box center [1058, 234] width 54 height 25
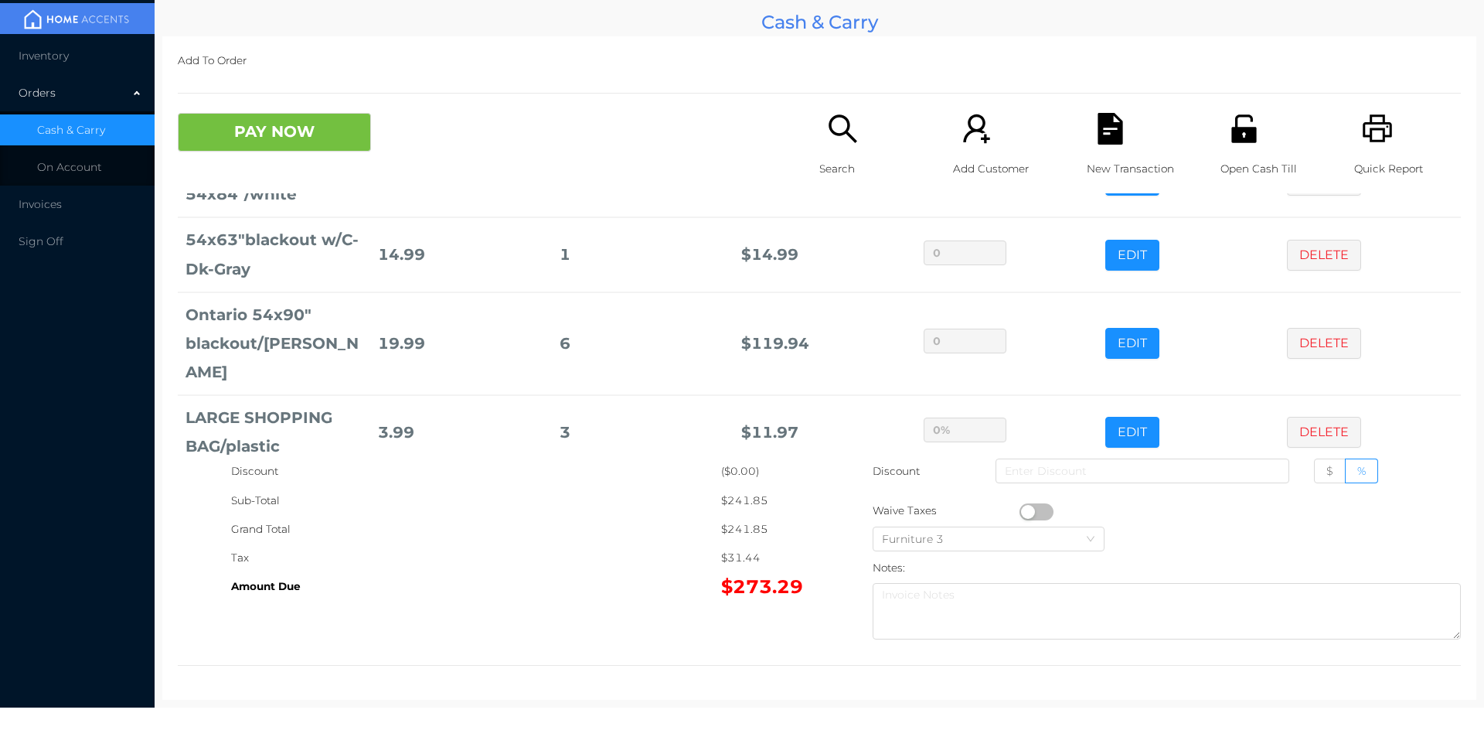
click at [643, 533] on div "Grand Total" at bounding box center [476, 529] width 490 height 29
click at [1258, 140] on div "Open Cash Till" at bounding box center [1273, 153] width 107 height 80
click at [325, 131] on button "PAY NOW" at bounding box center [274, 132] width 193 height 39
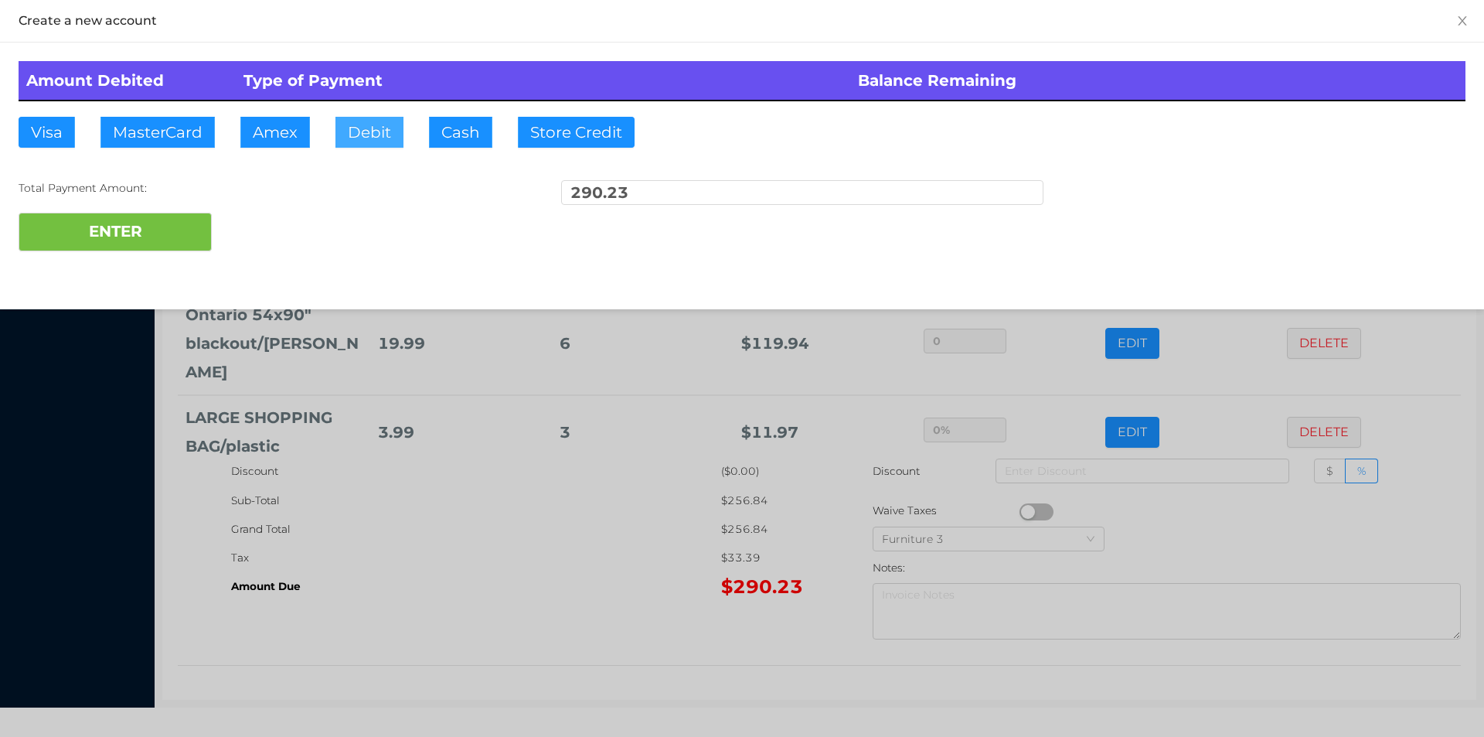
click at [356, 134] on button "Debit" at bounding box center [369, 132] width 68 height 31
click at [174, 216] on button "ENTER" at bounding box center [115, 232] width 193 height 39
type input "0"
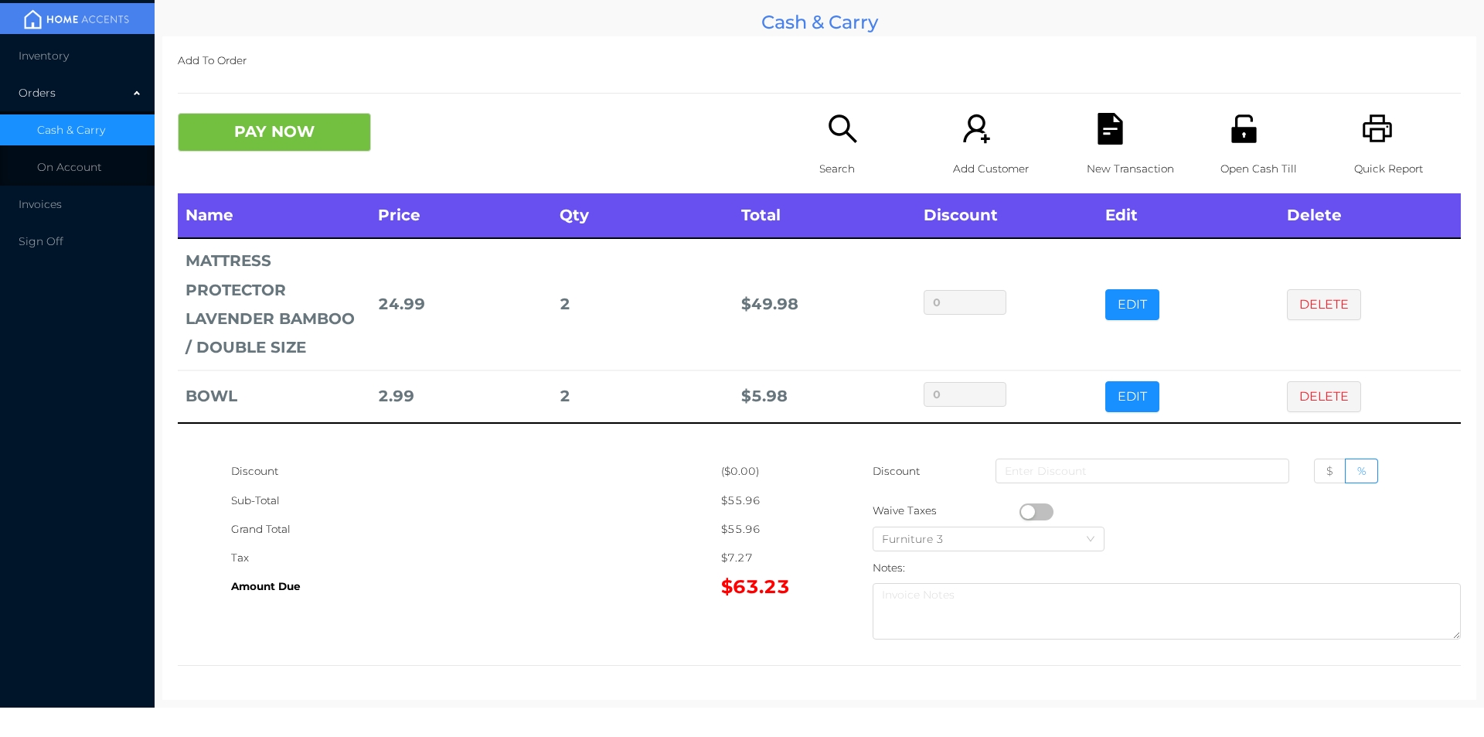
scroll to position [0, 0]
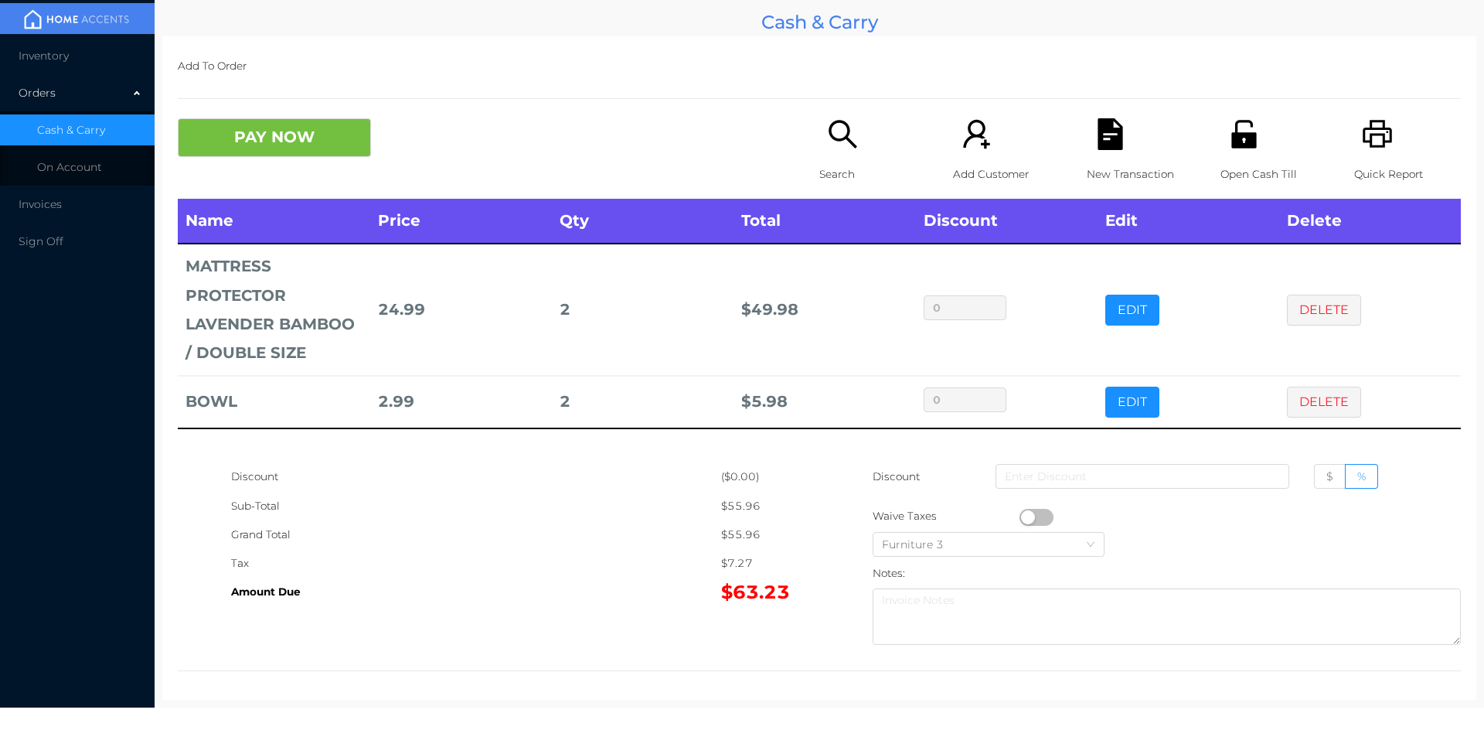
click at [1314, 296] on button "DELETE" at bounding box center [1324, 309] width 74 height 31
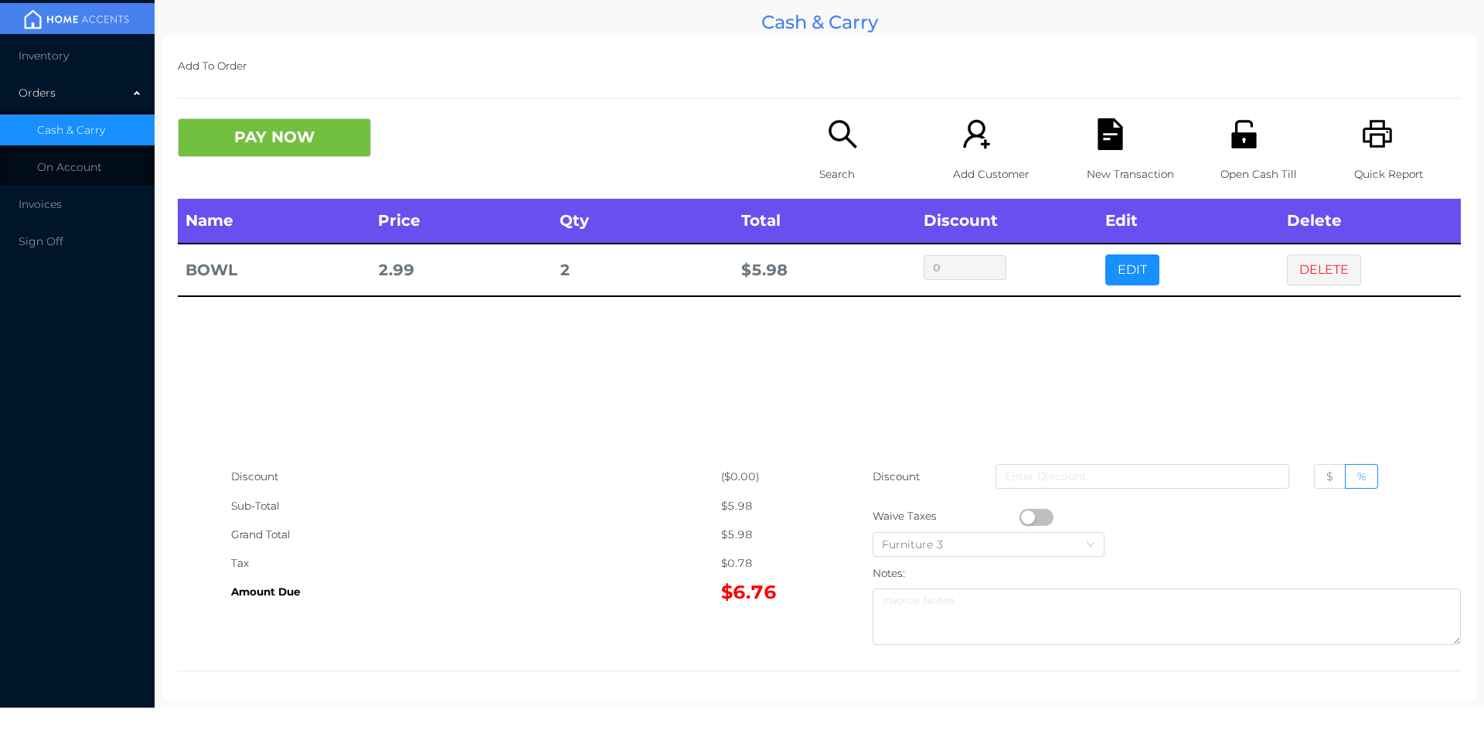
click at [851, 148] on icon "icon: search" at bounding box center [843, 134] width 32 height 32
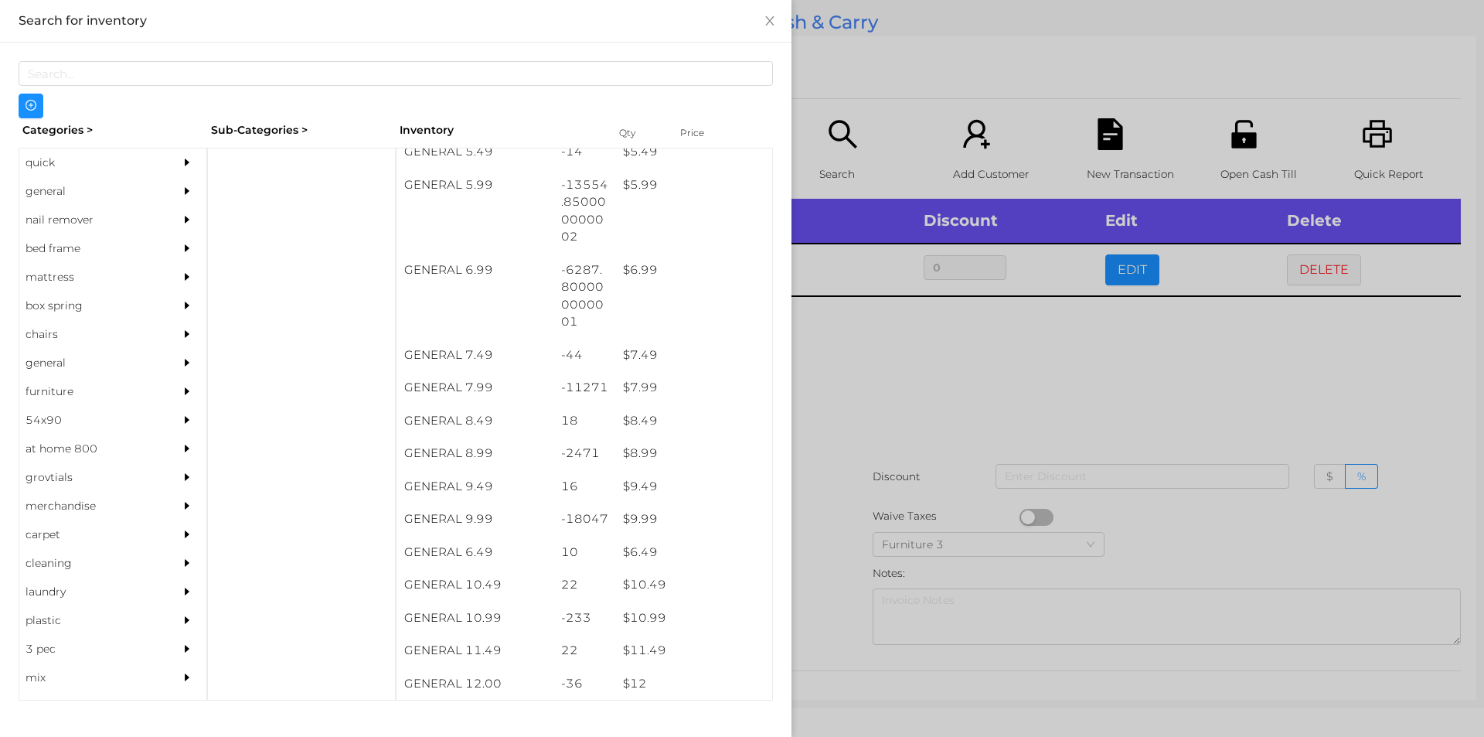
scroll to position [590, 0]
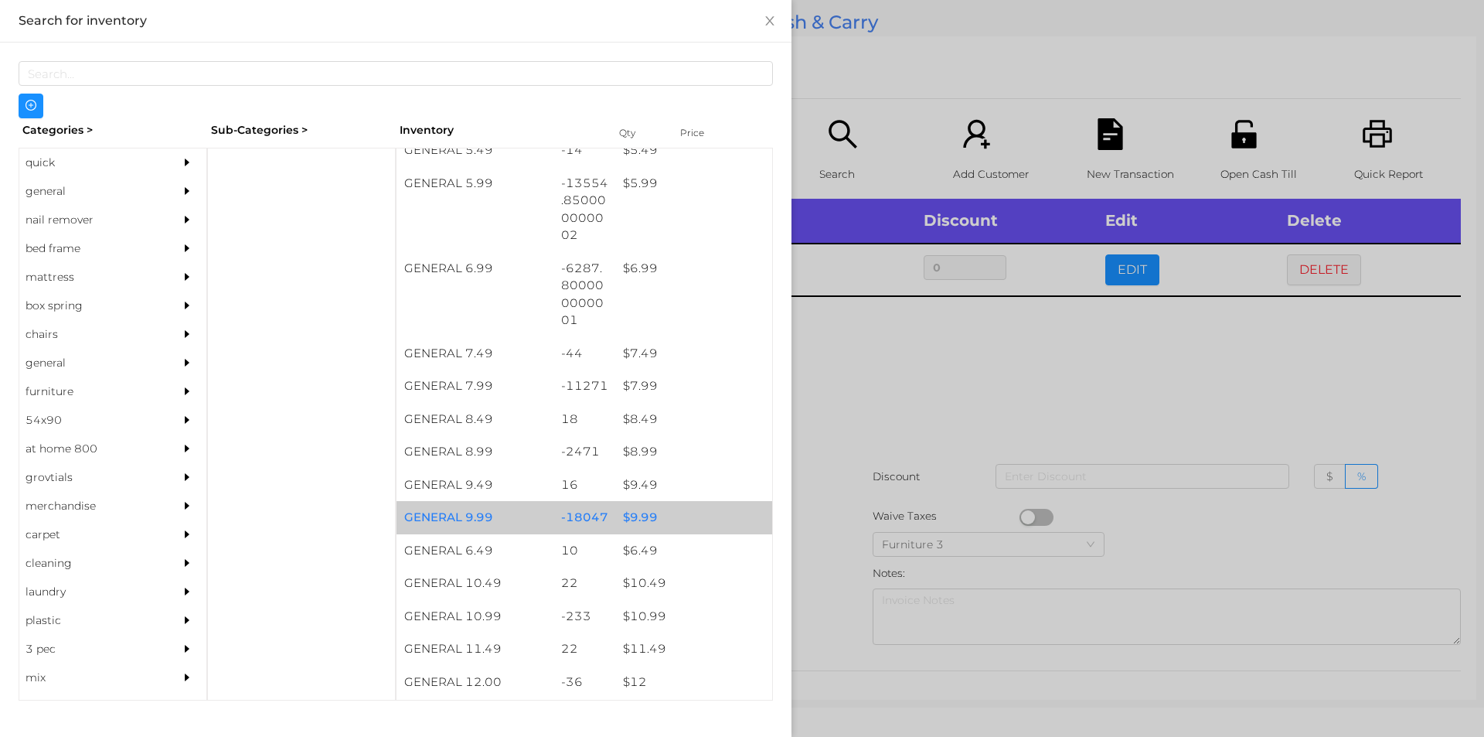
click at [642, 518] on div "$ 9.99" at bounding box center [693, 517] width 157 height 33
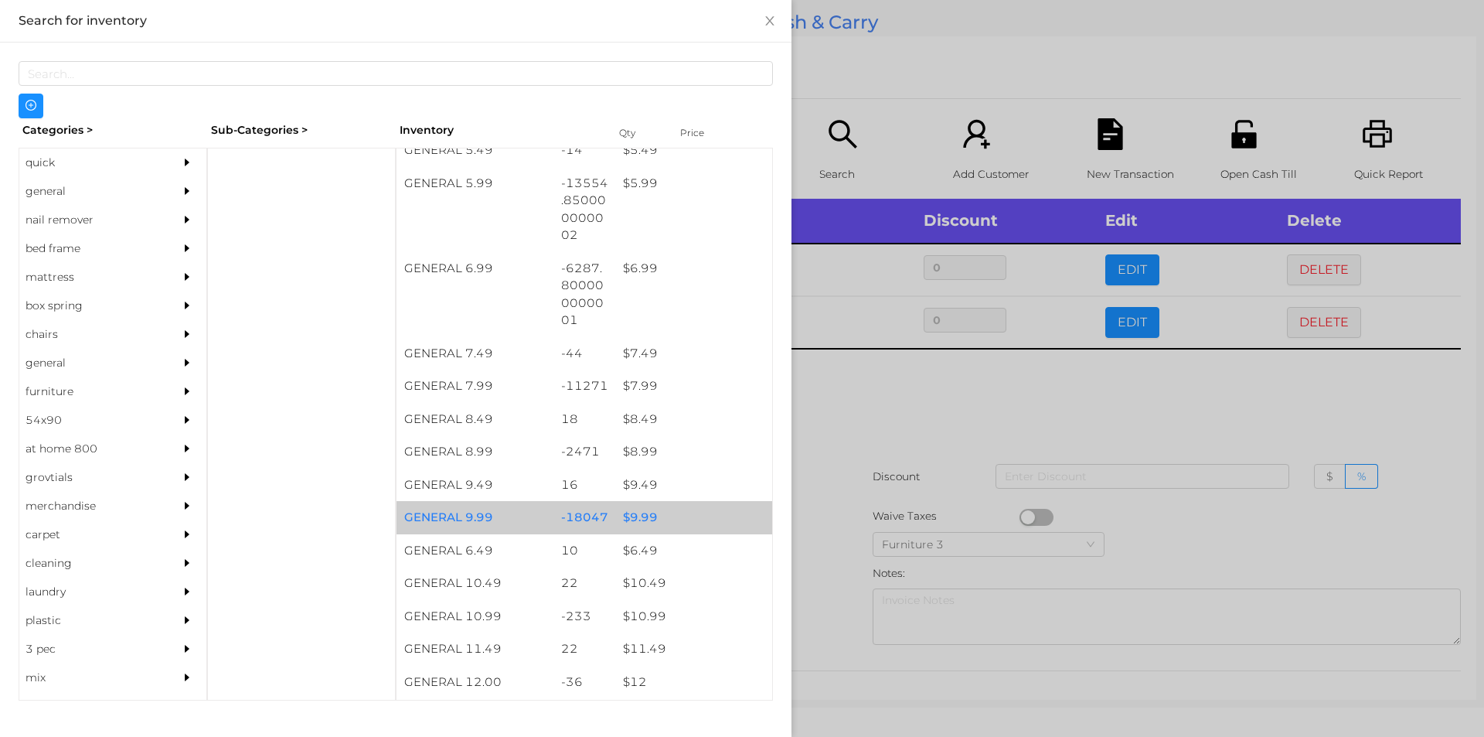
click at [640, 512] on div "$ 9.99" at bounding box center [693, 517] width 157 height 33
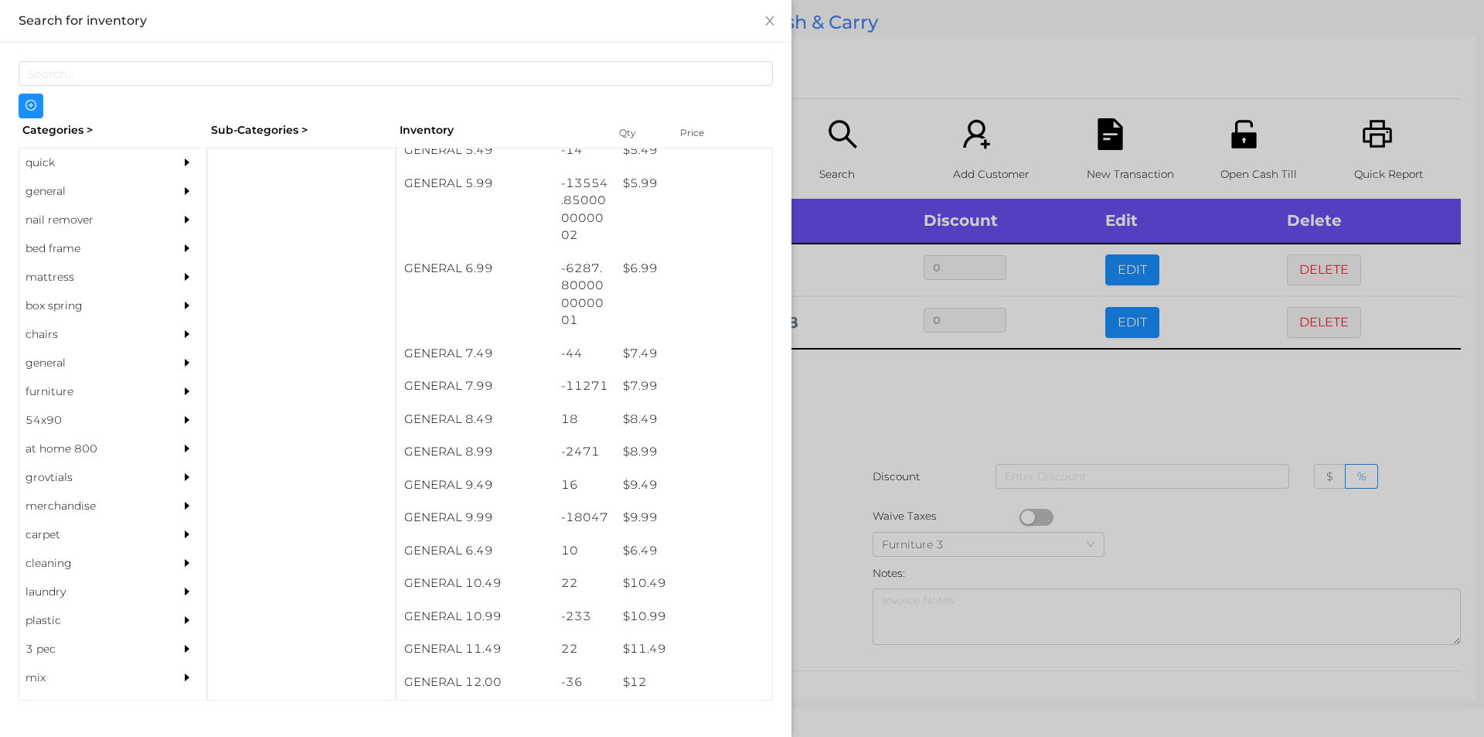
click at [850, 410] on div at bounding box center [742, 368] width 1484 height 737
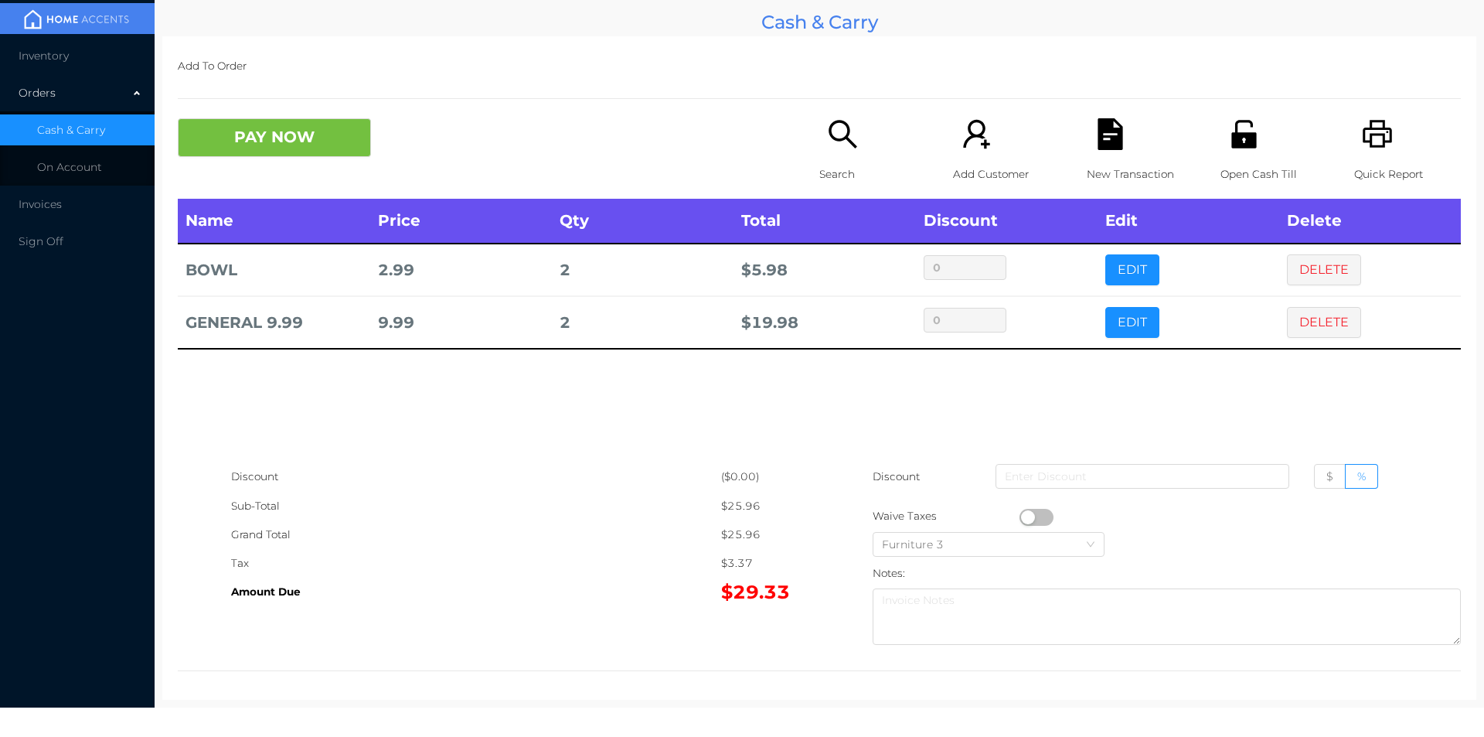
click at [243, 135] on button "PAY NOW" at bounding box center [274, 137] width 193 height 39
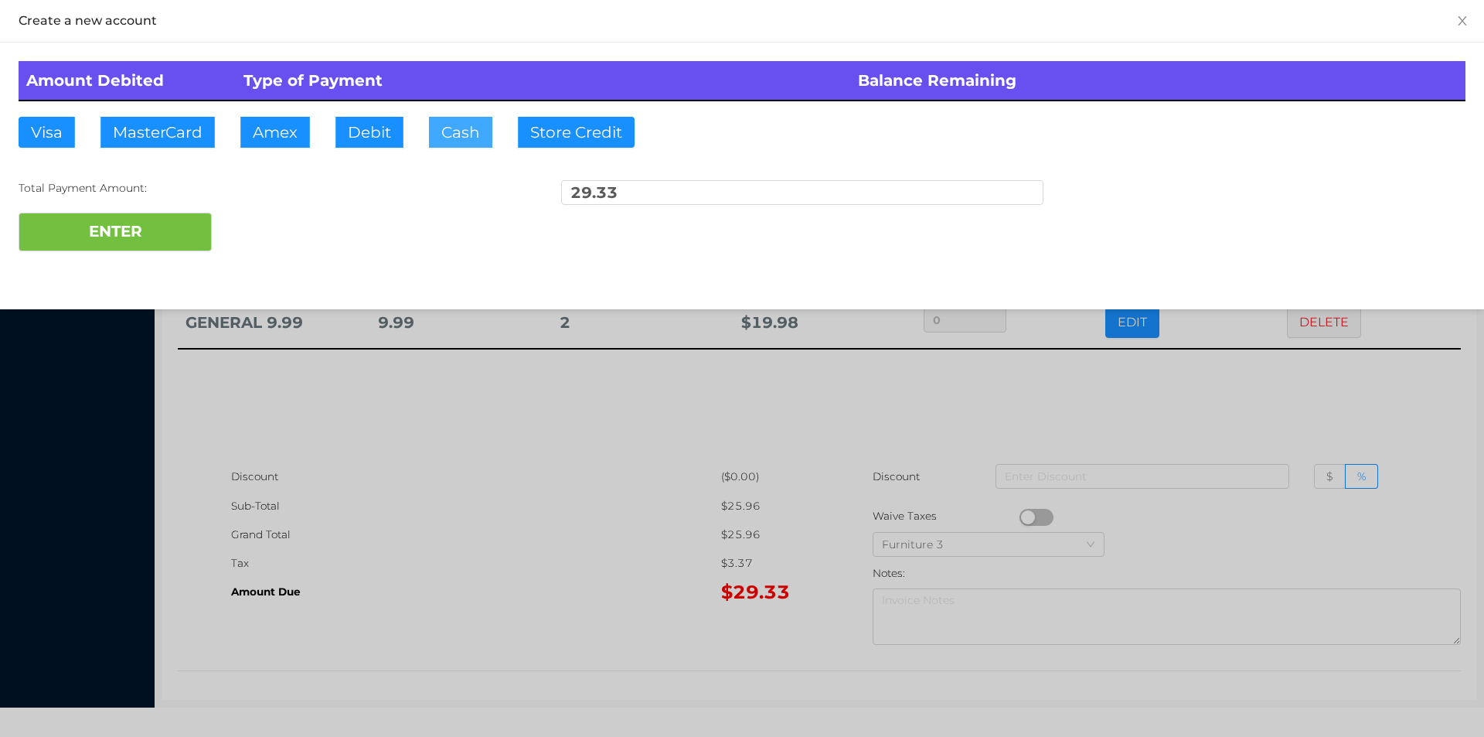
click at [449, 144] on button "Cash" at bounding box center [460, 132] width 63 height 31
type input "30."
click at [151, 237] on button "ENTER" at bounding box center [115, 232] width 193 height 39
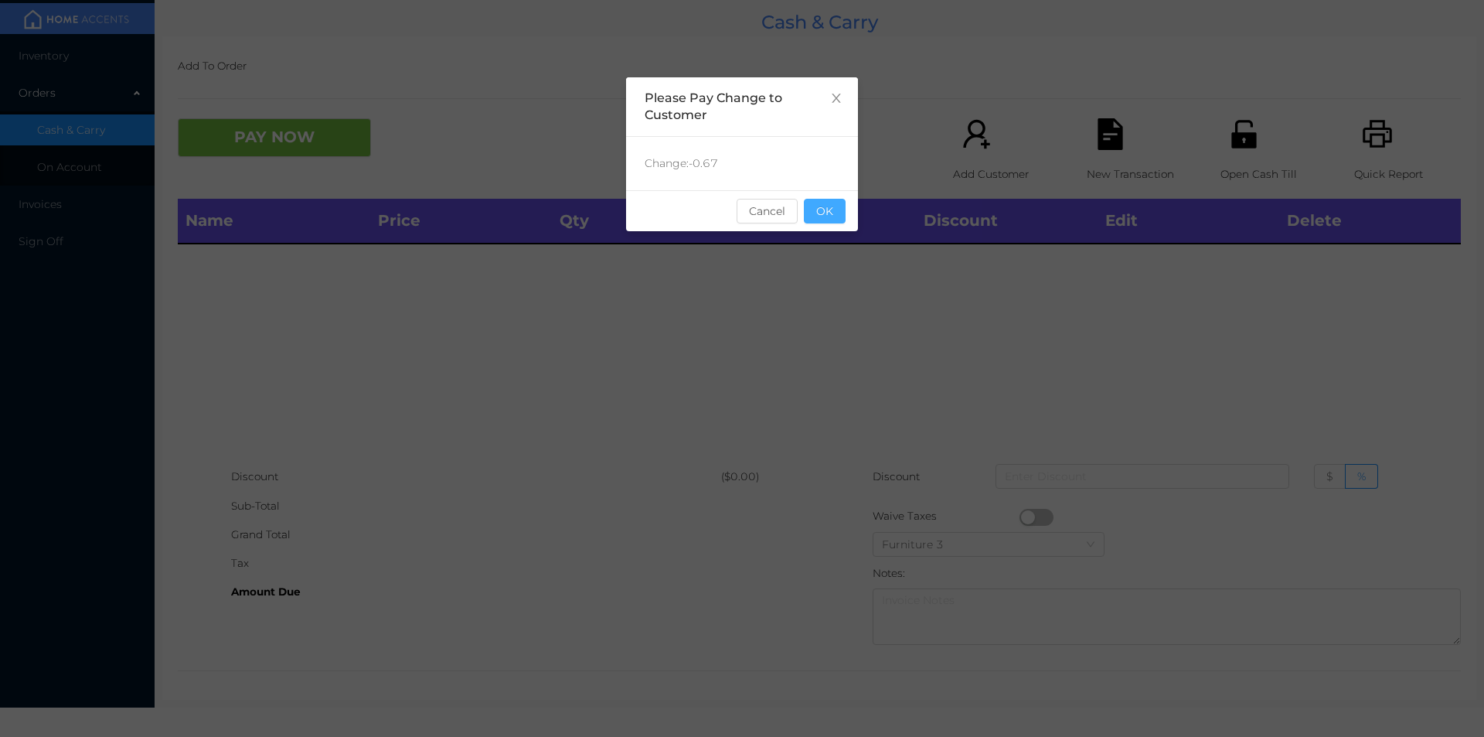
click at [834, 209] on button "OK" at bounding box center [825, 211] width 42 height 25
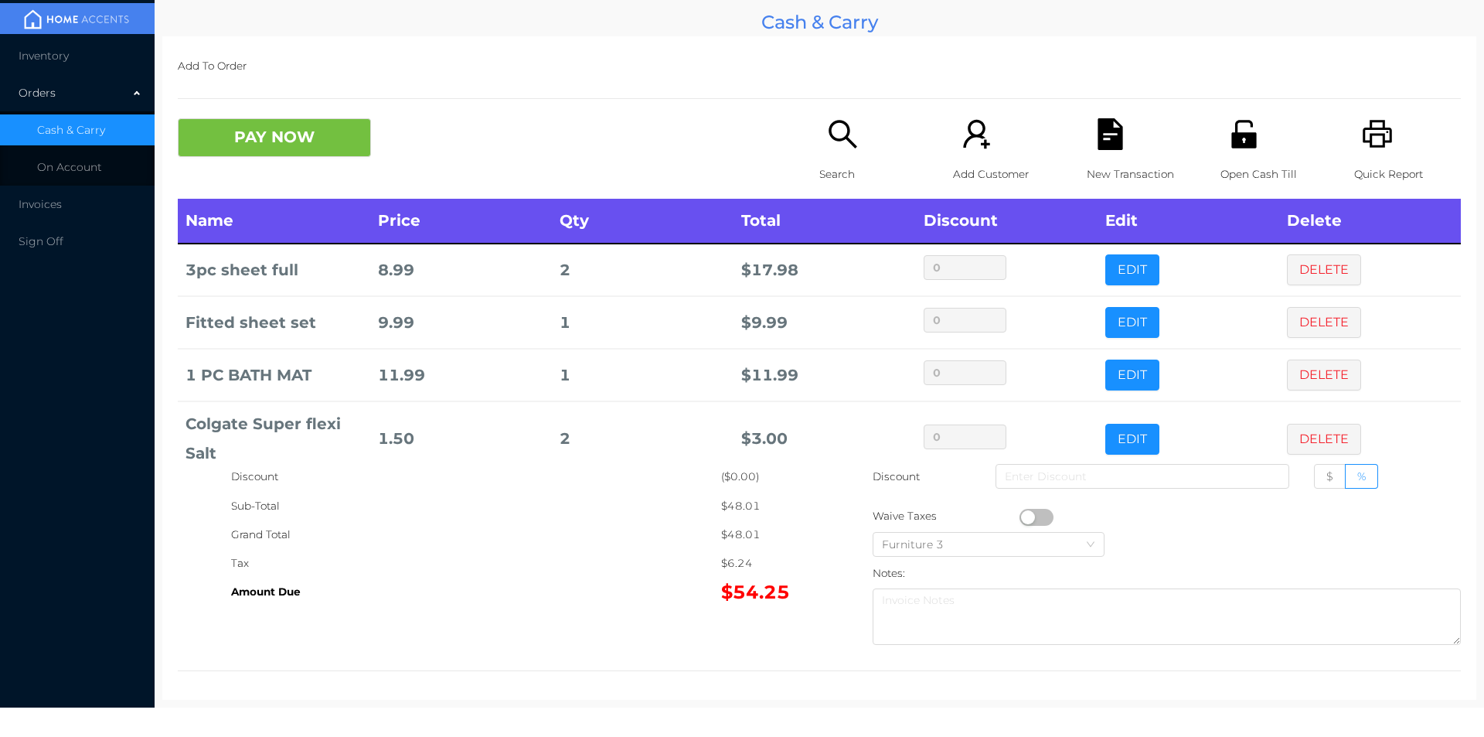
click at [1240, 142] on icon "icon: unlock" at bounding box center [1243, 134] width 25 height 28
click at [223, 136] on button "PAY NOW" at bounding box center [274, 137] width 193 height 39
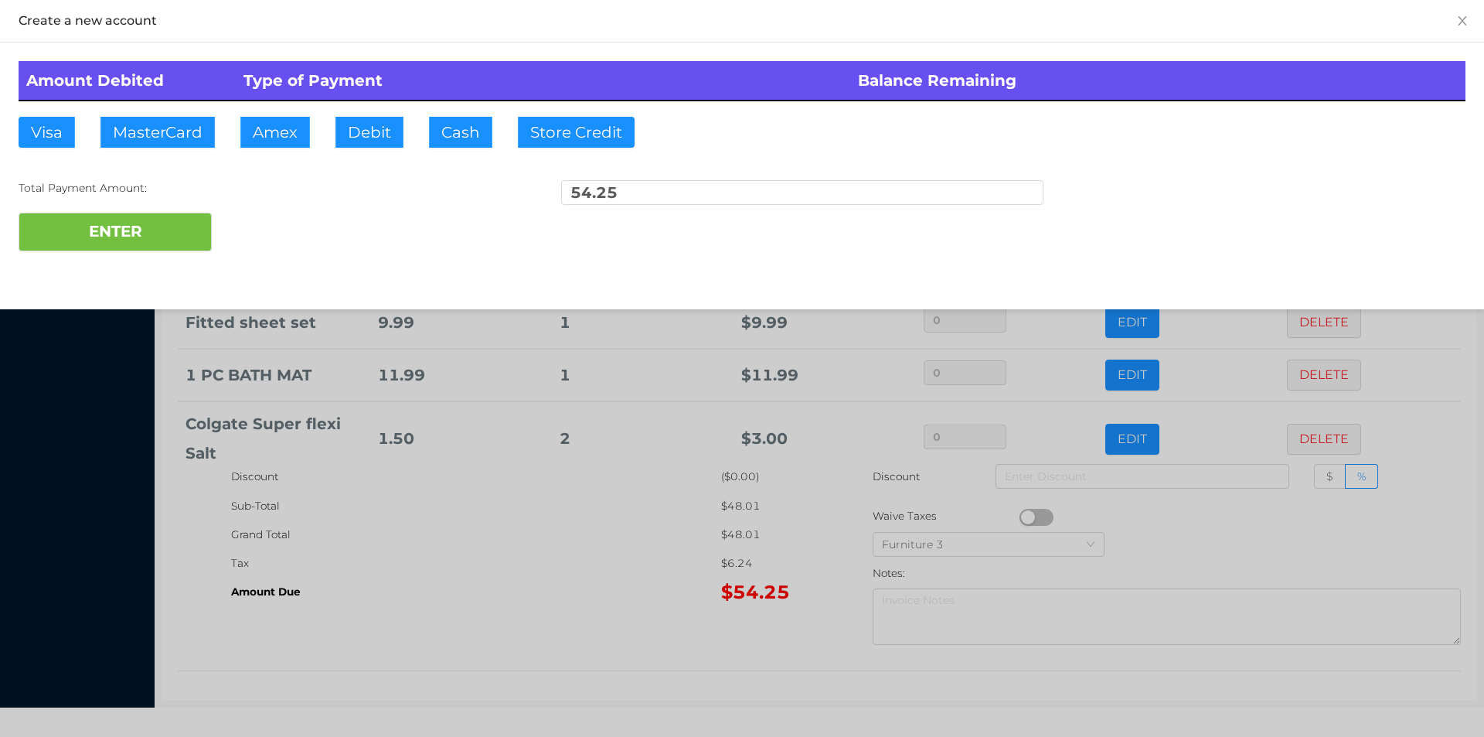
click at [254, 225] on div "ENTER" at bounding box center [742, 232] width 1447 height 39
click at [420, 587] on div at bounding box center [742, 368] width 1484 height 737
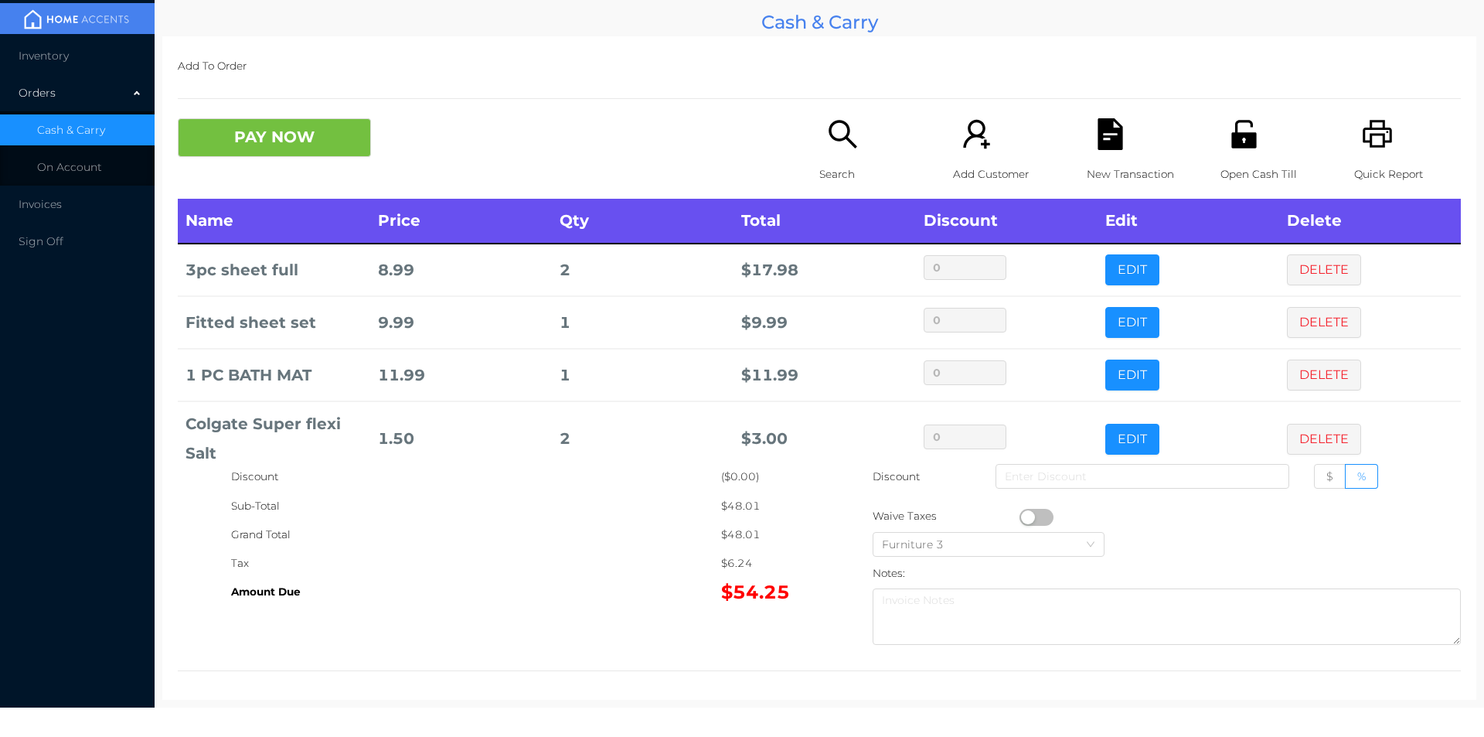
click at [301, 143] on button "PAY NOW" at bounding box center [274, 137] width 193 height 39
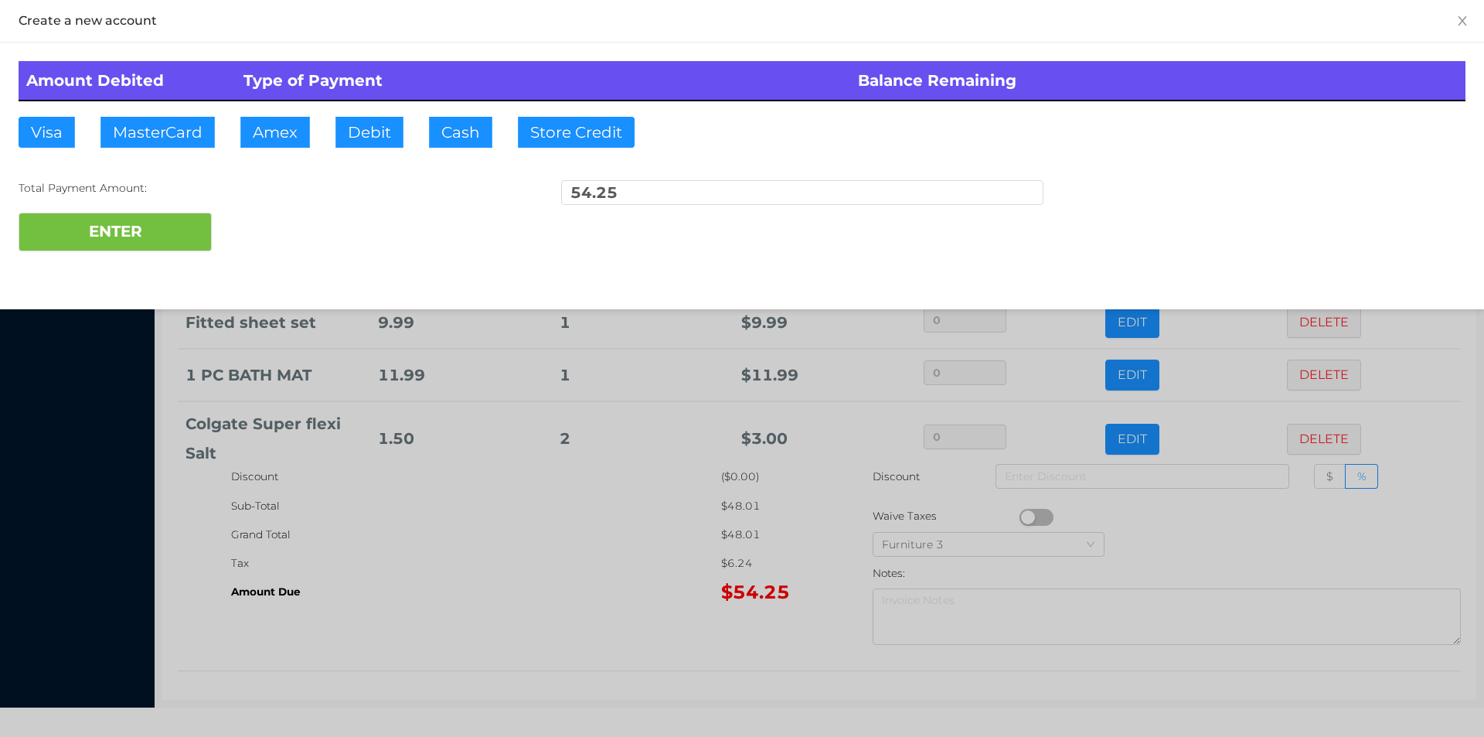
click at [260, 228] on div "ENTER" at bounding box center [742, 232] width 1447 height 39
click at [462, 601] on div at bounding box center [742, 368] width 1484 height 737
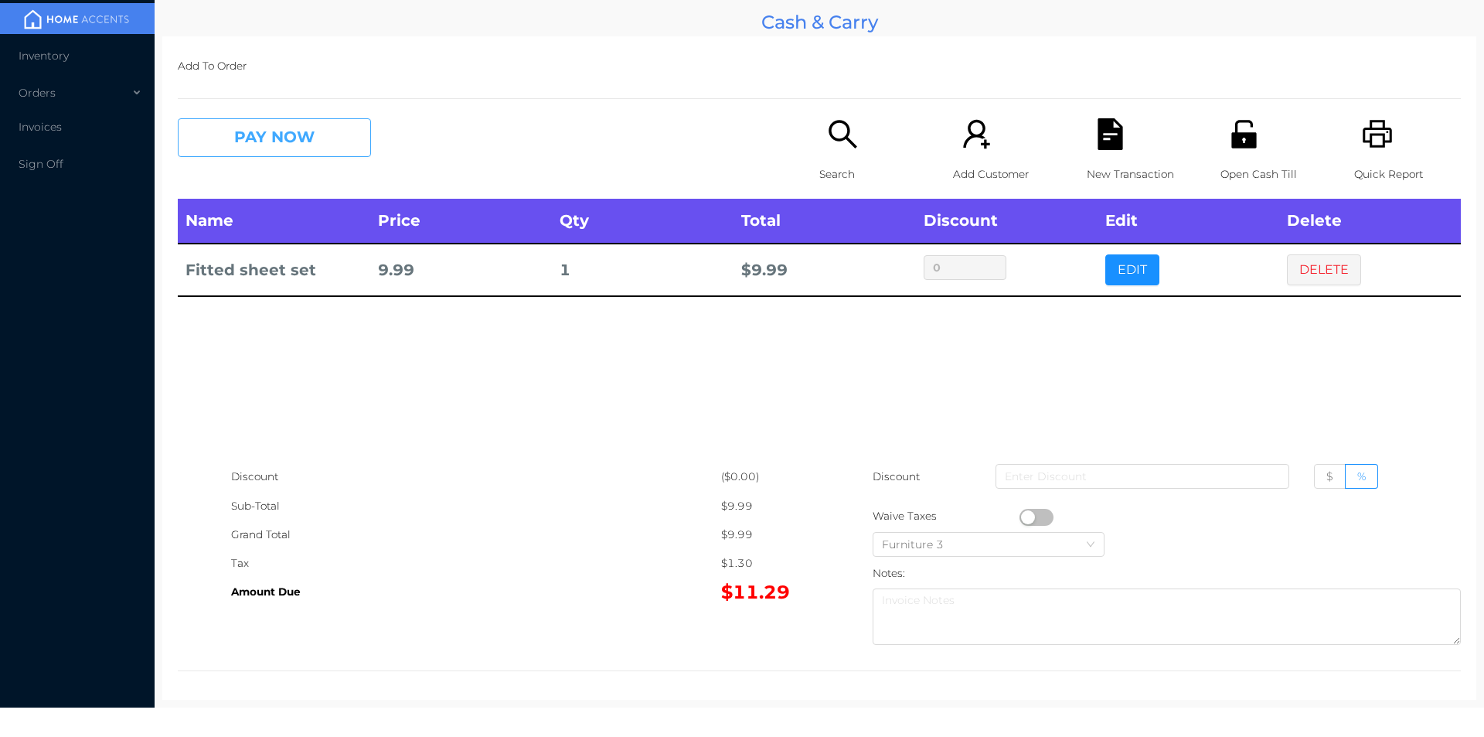
click at [297, 129] on button "PAY NOW" at bounding box center [274, 137] width 193 height 39
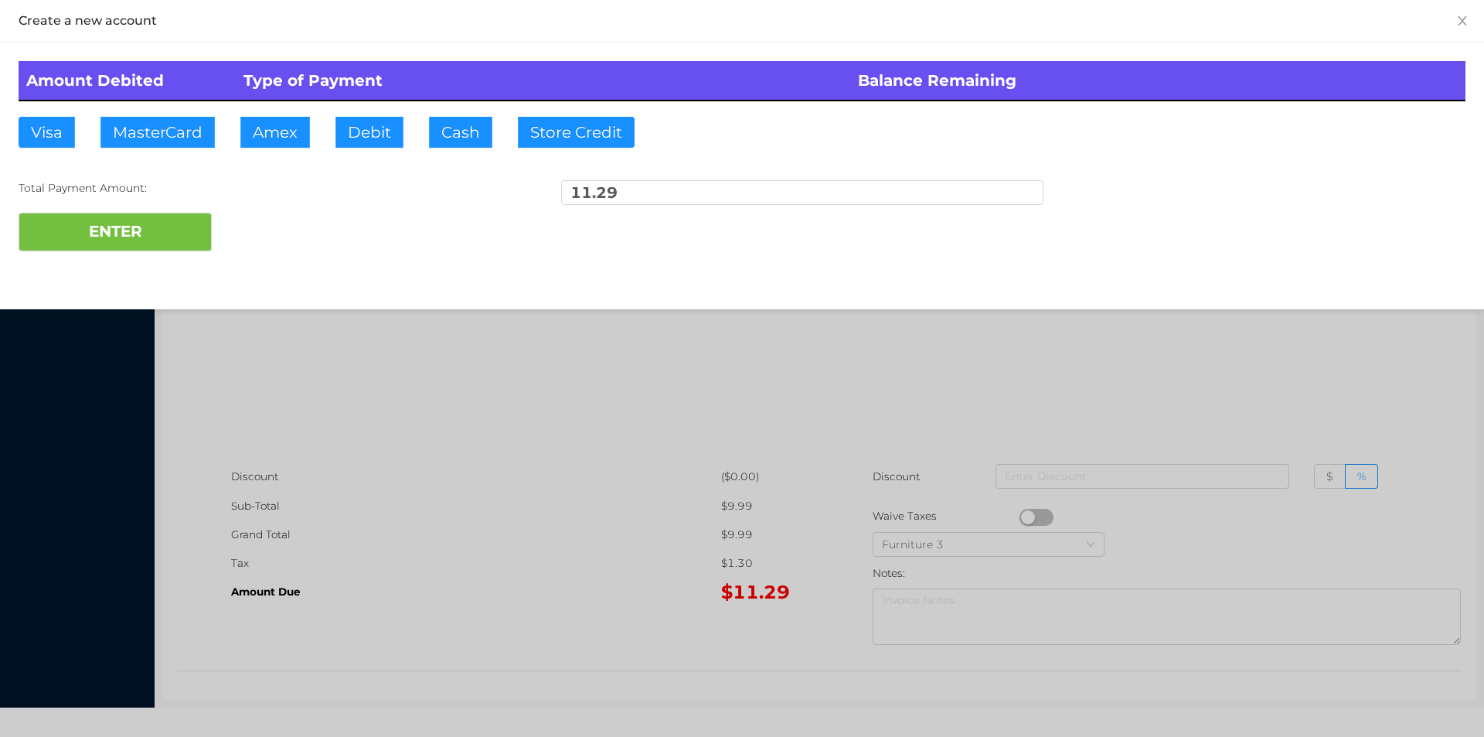
click at [269, 220] on div "ENTER" at bounding box center [742, 232] width 1447 height 39
click at [550, 429] on div at bounding box center [742, 368] width 1484 height 737
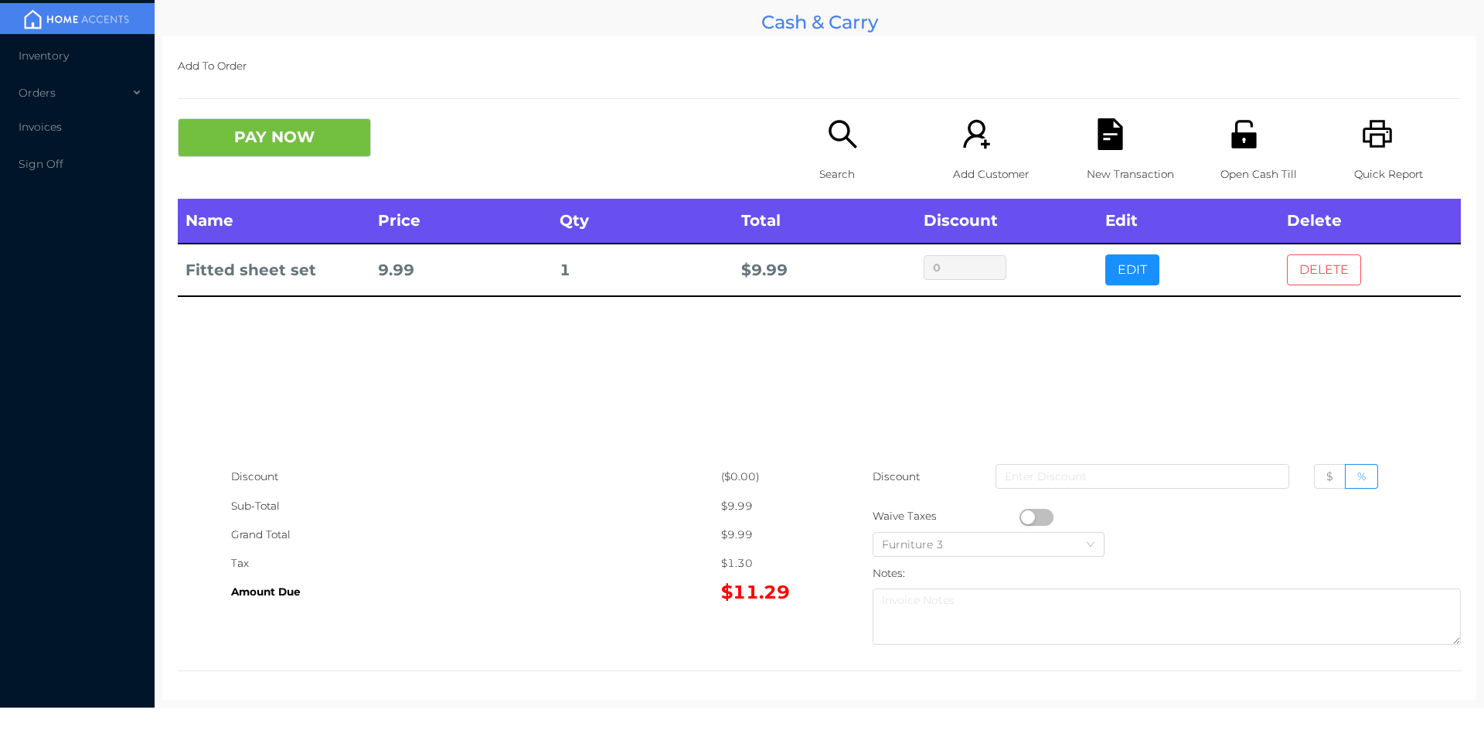
click at [1321, 271] on button "DELETE" at bounding box center [1324, 269] width 74 height 31
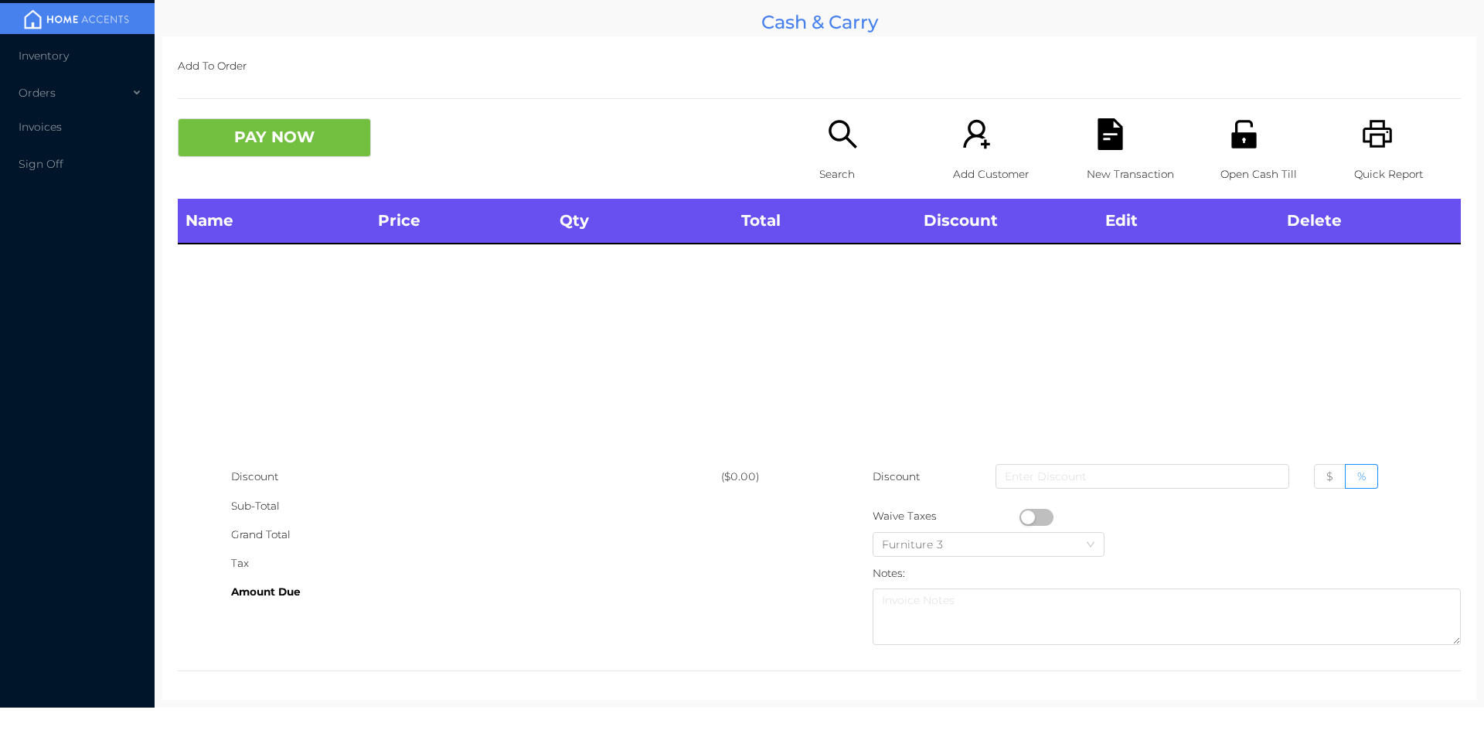
click at [1242, 153] on div "Open Cash Till" at bounding box center [1273, 158] width 107 height 80
click at [846, 153] on div "Search" at bounding box center [872, 158] width 107 height 80
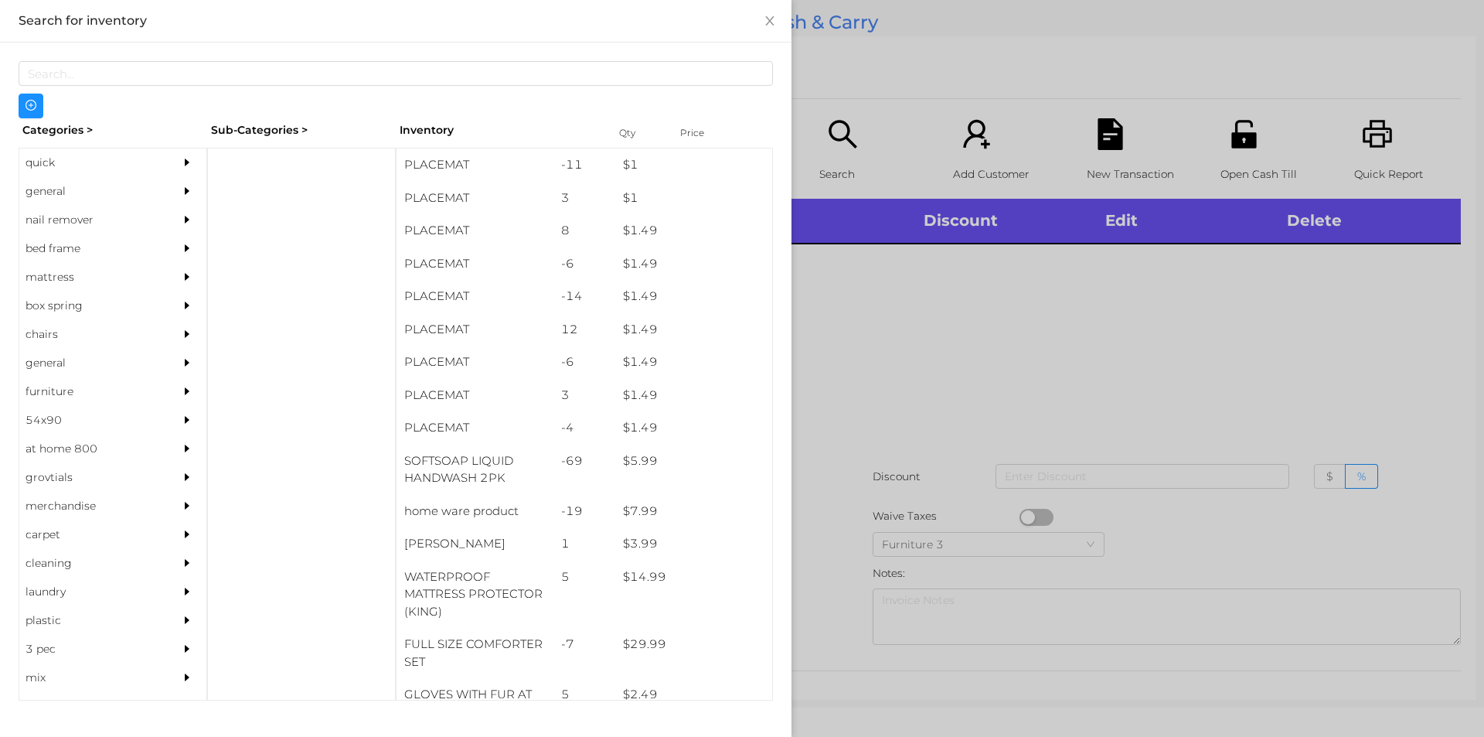
click at [50, 189] on div "general" at bounding box center [89, 191] width 141 height 29
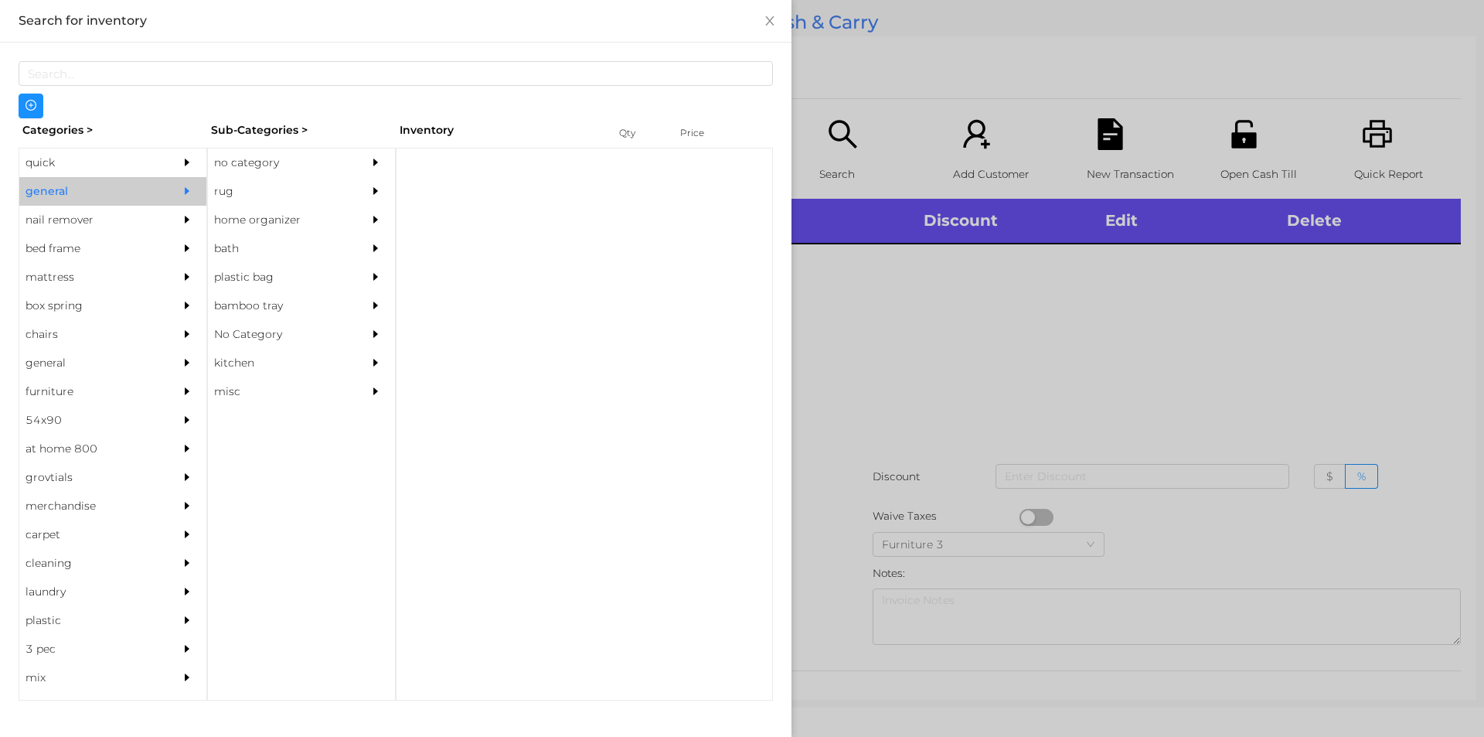
click at [254, 162] on div "no category" at bounding box center [278, 162] width 141 height 29
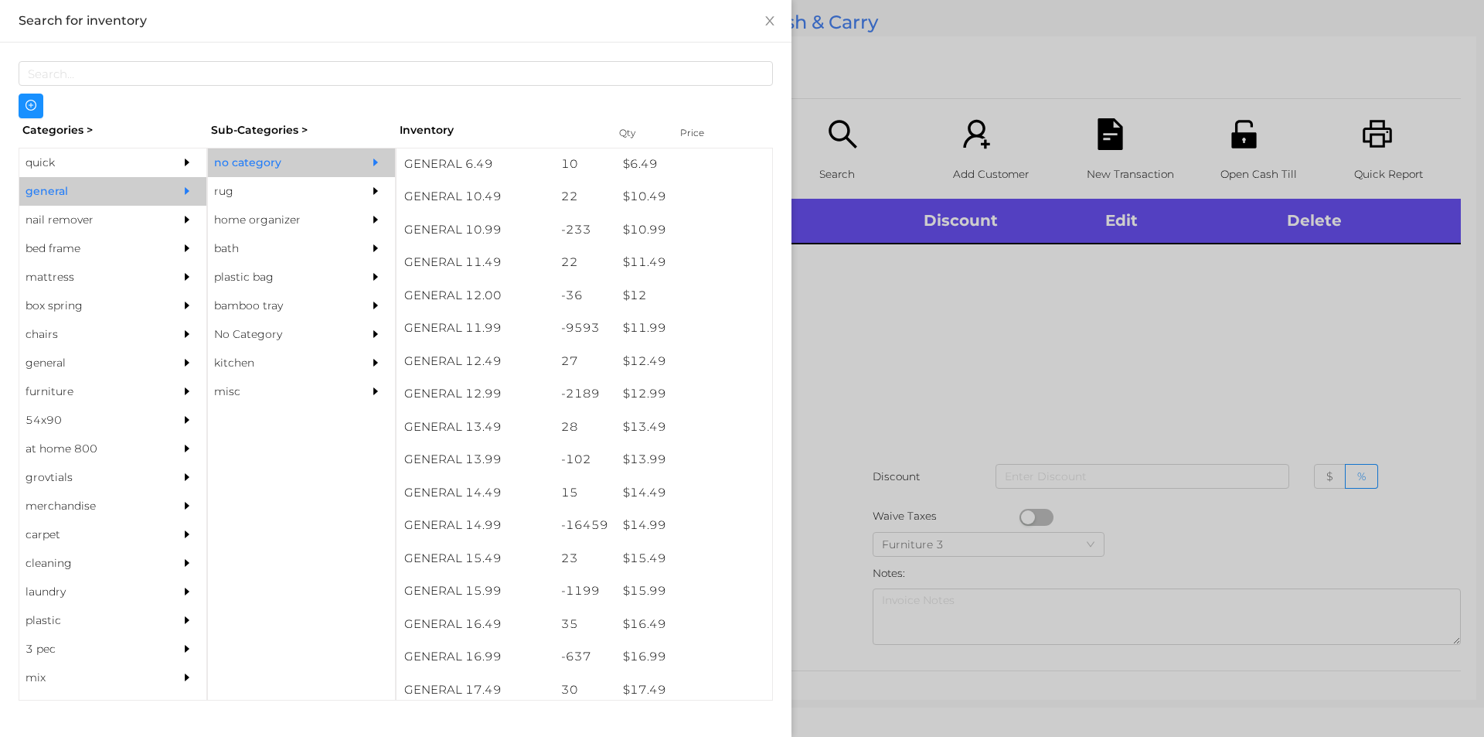
scroll to position [978, 0]
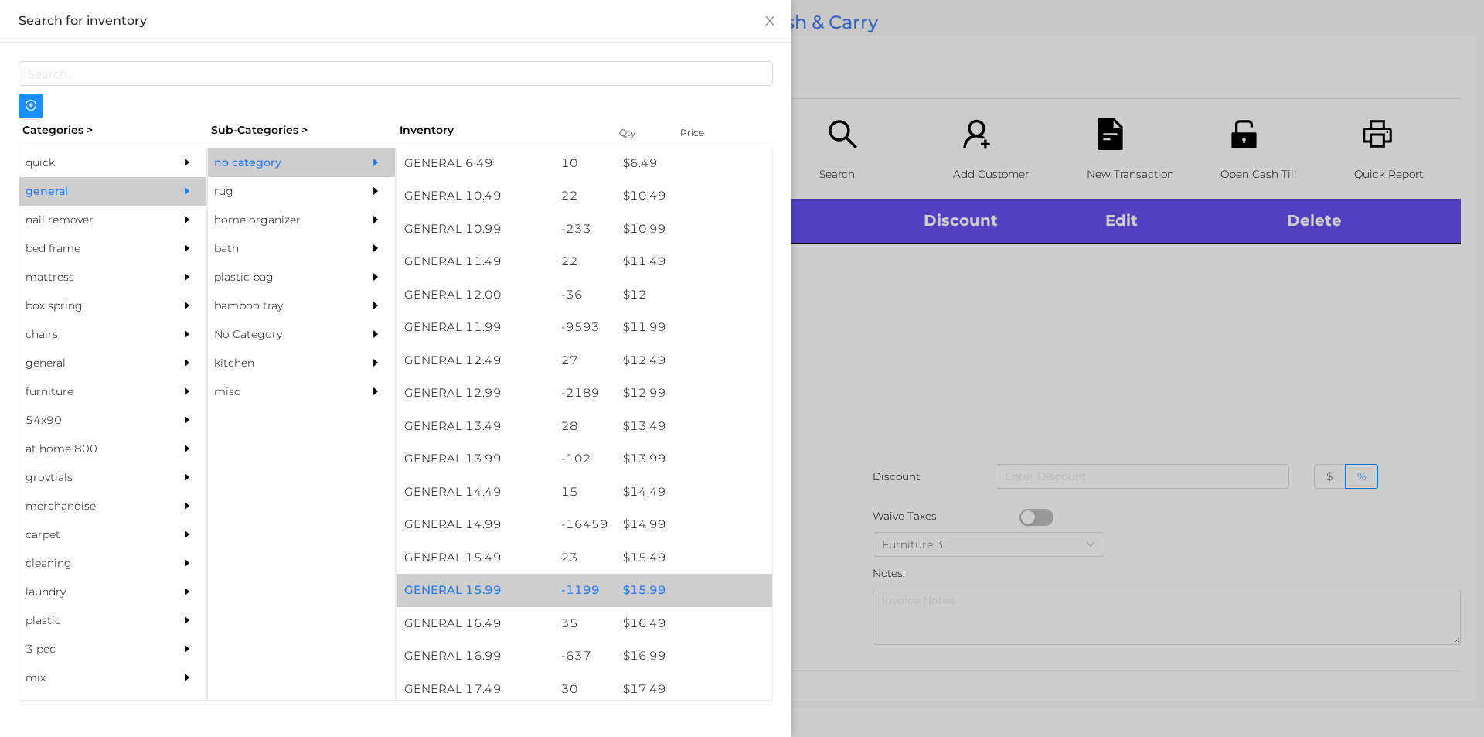
click at [642, 594] on div "$ 15.99" at bounding box center [693, 589] width 157 height 33
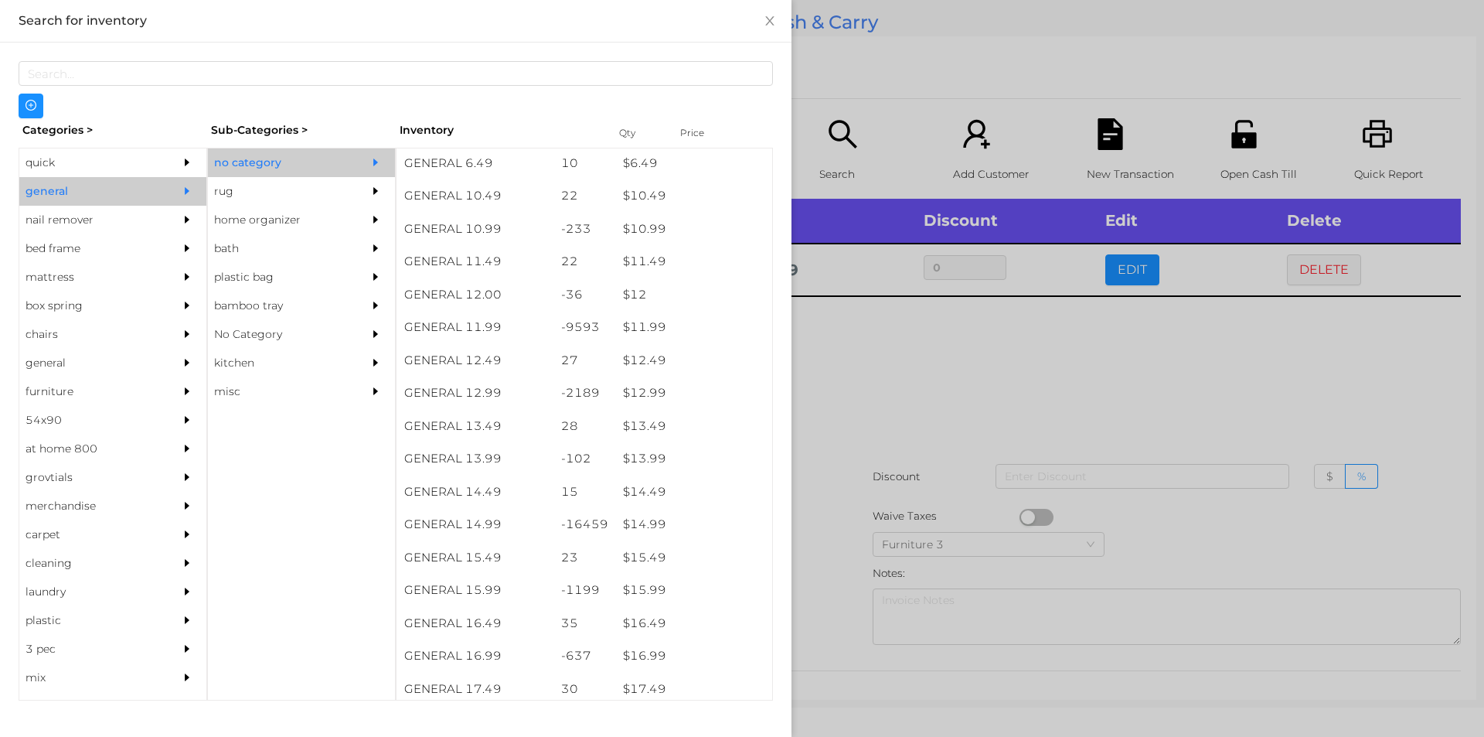
click at [853, 435] on div at bounding box center [742, 368] width 1484 height 737
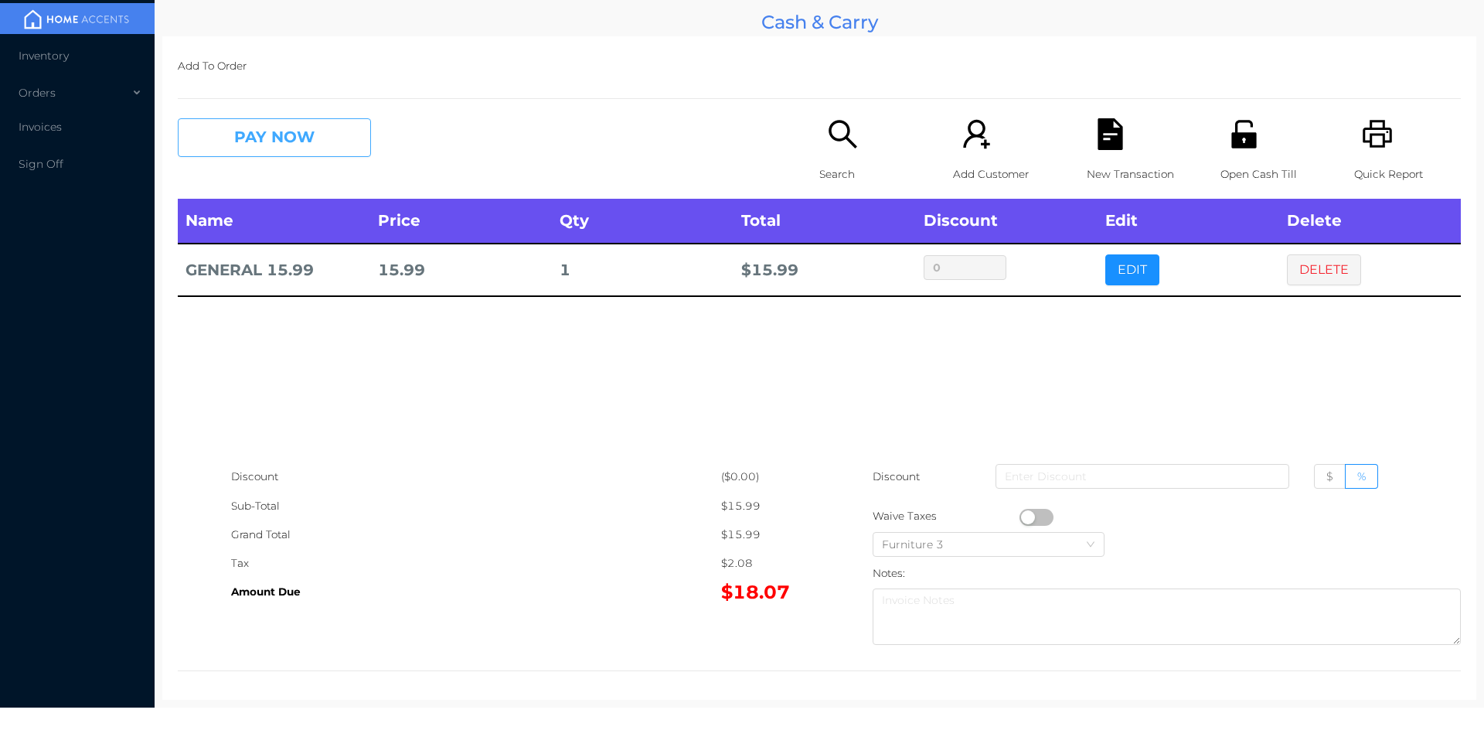
click at [311, 141] on button "PAY NOW" at bounding box center [274, 137] width 193 height 39
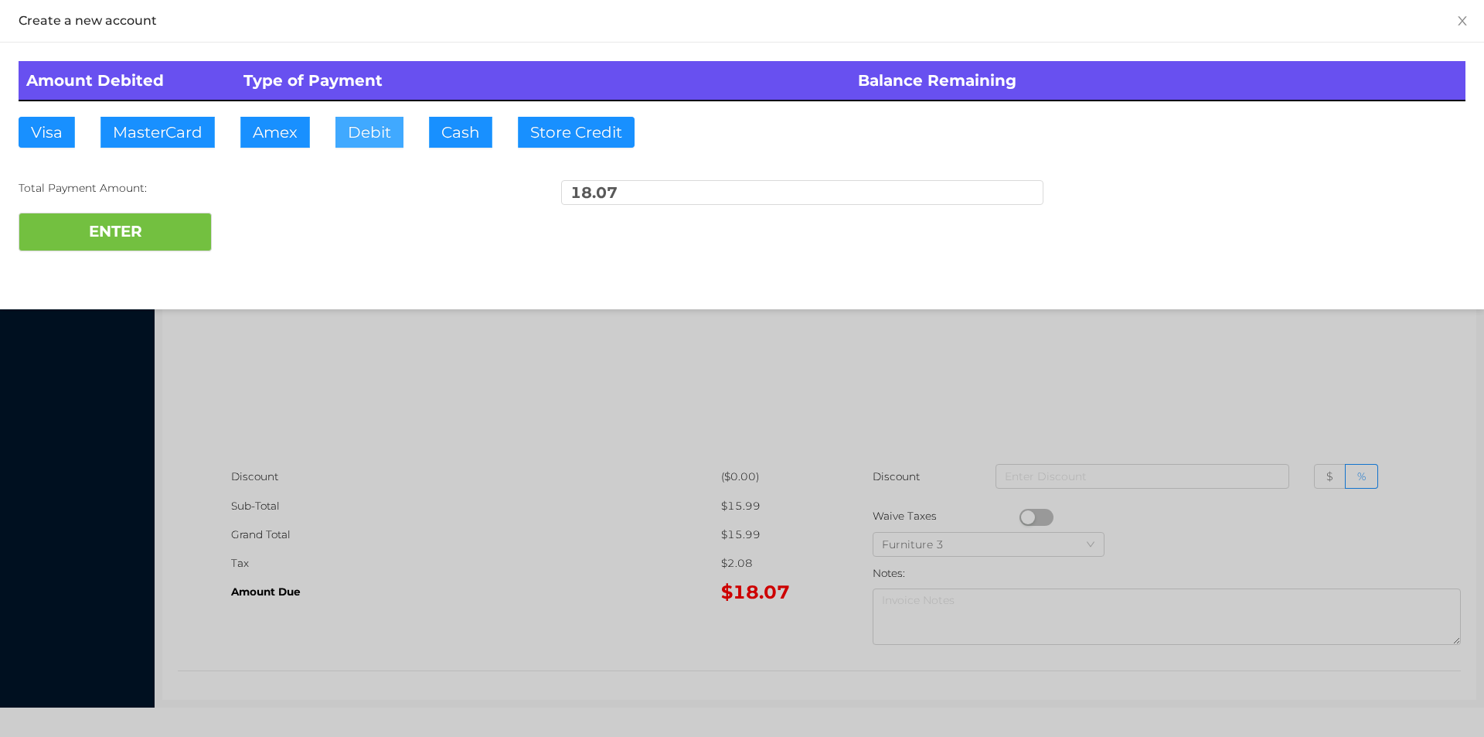
click at [372, 134] on button "Debit" at bounding box center [369, 132] width 68 height 31
click at [169, 237] on button "ENTER" at bounding box center [115, 232] width 193 height 39
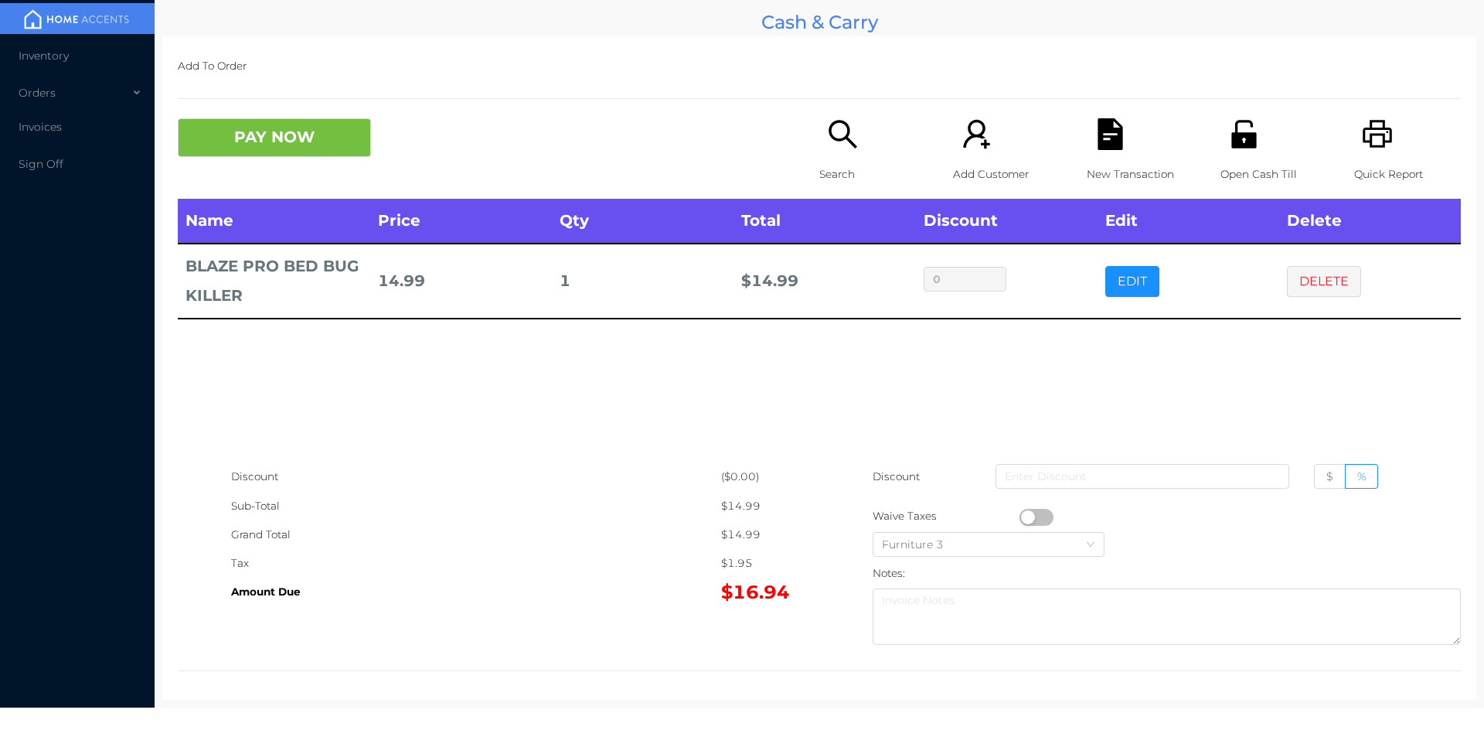
click at [254, 132] on button "PAY NOW" at bounding box center [274, 137] width 193 height 39
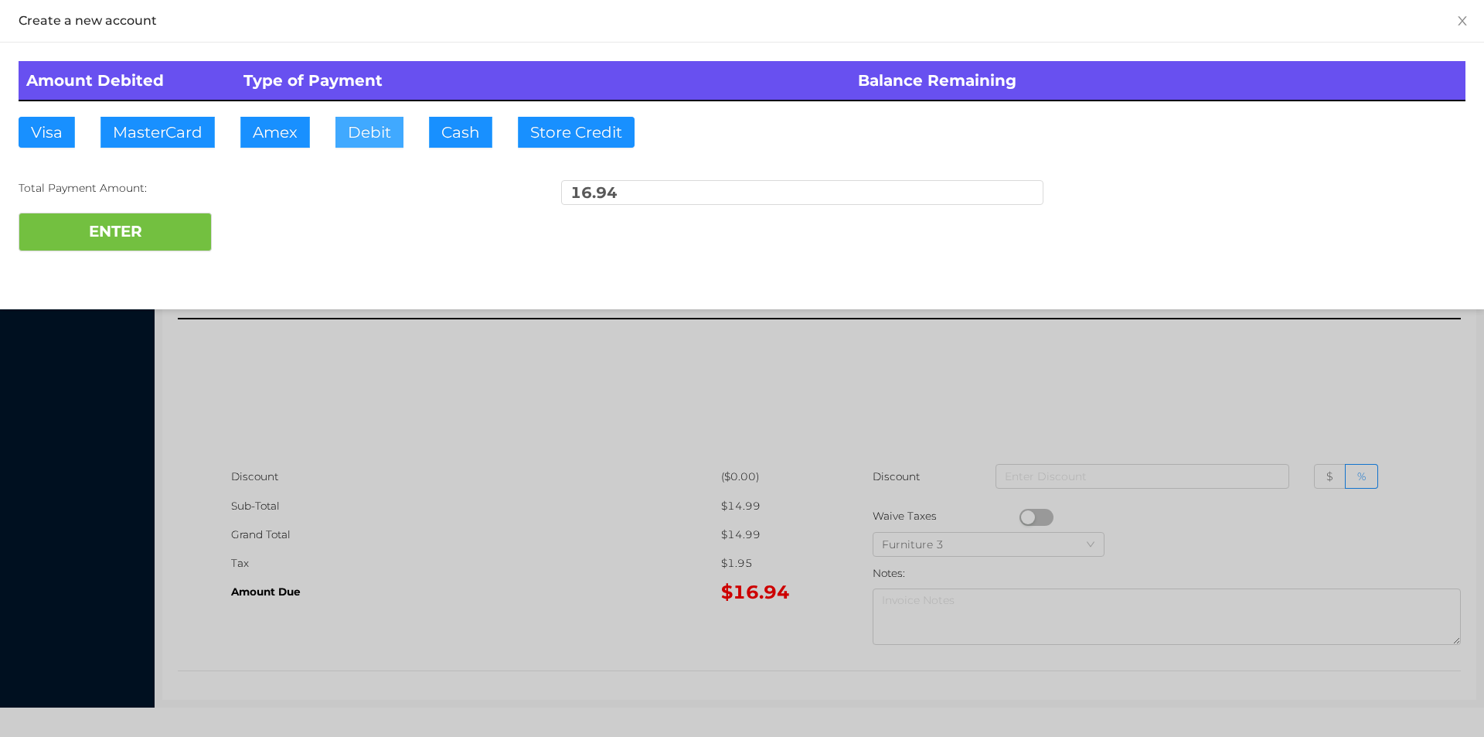
click at [369, 141] on button "Debit" at bounding box center [369, 132] width 68 height 31
click at [149, 247] on button "ENTER" at bounding box center [115, 232] width 193 height 39
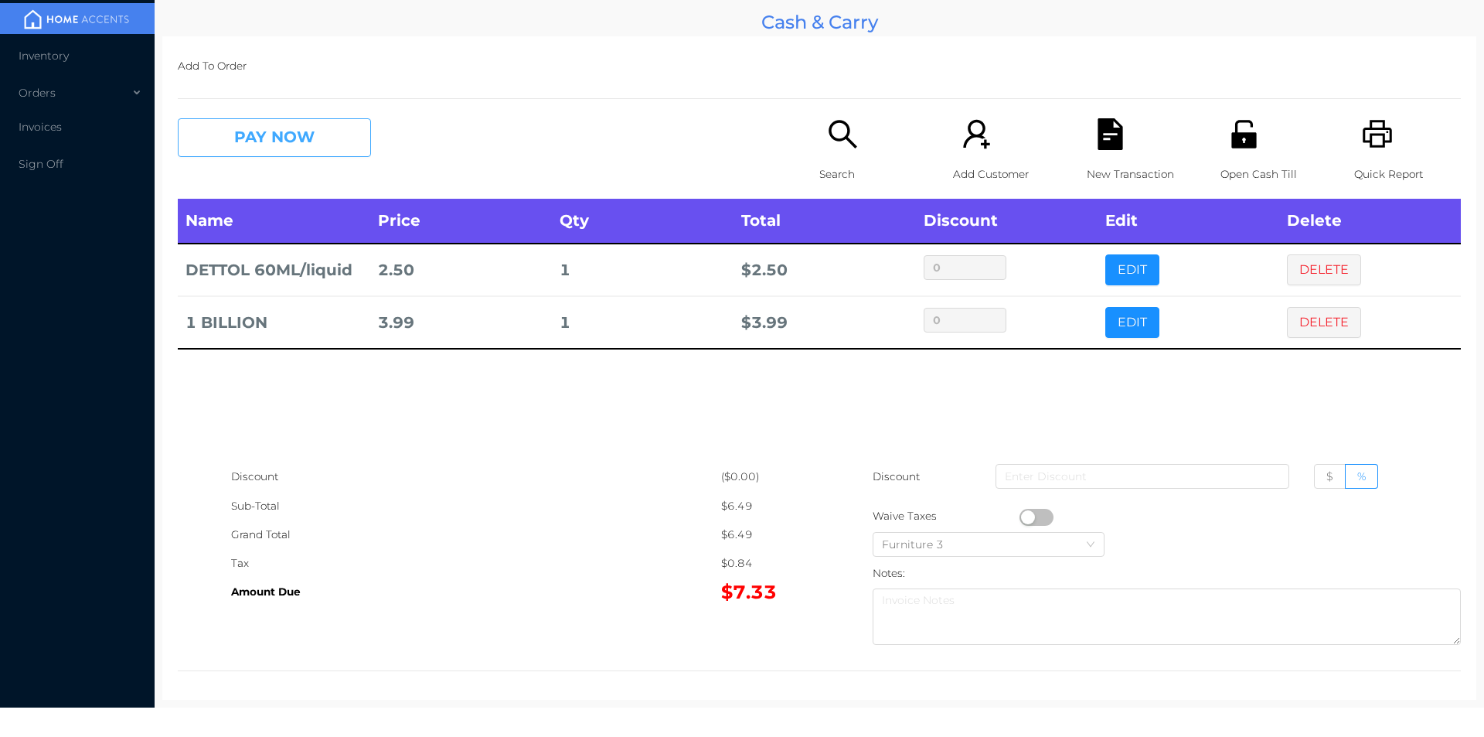
click at [315, 155] on button "PAY NOW" at bounding box center [274, 137] width 193 height 39
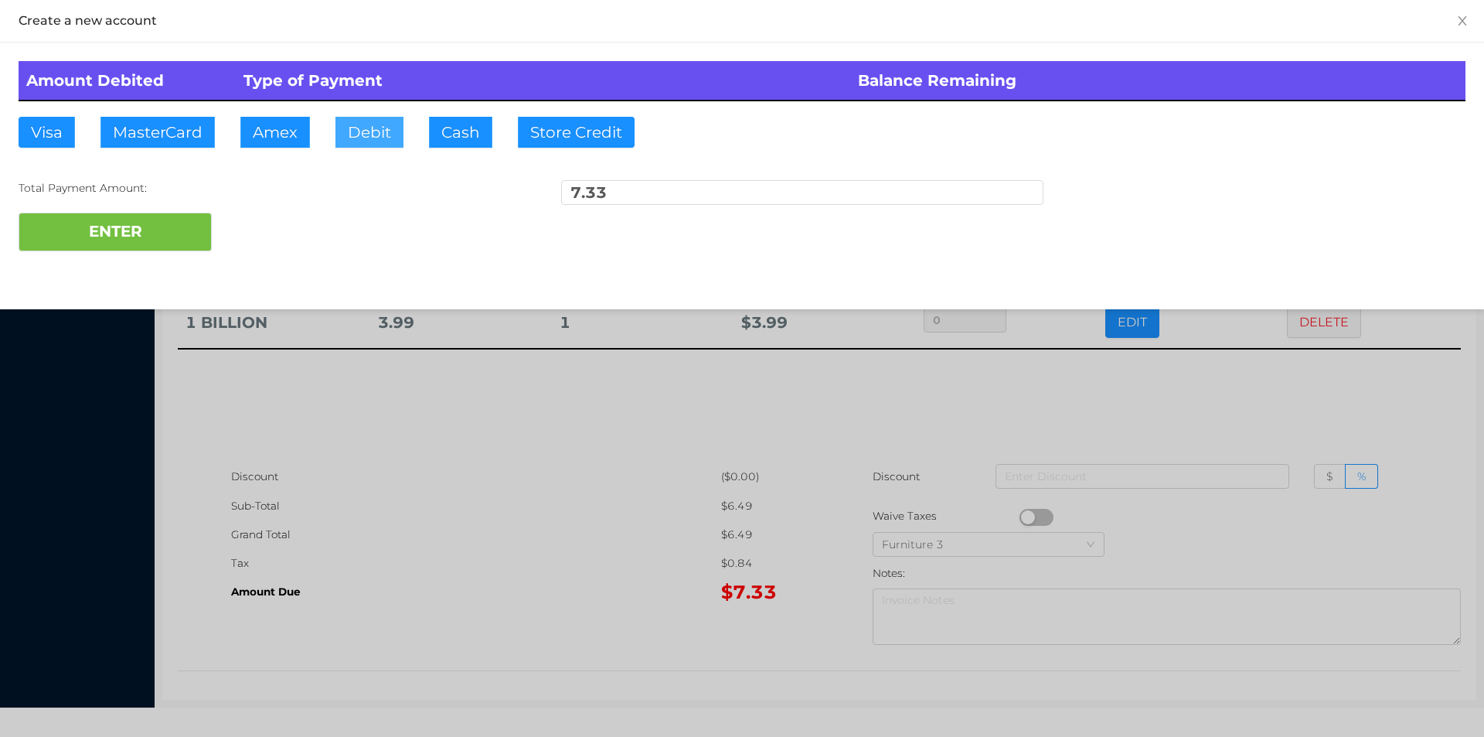
click at [376, 133] on button "Debit" at bounding box center [369, 132] width 68 height 31
click at [142, 240] on button "ENTER" at bounding box center [115, 232] width 193 height 39
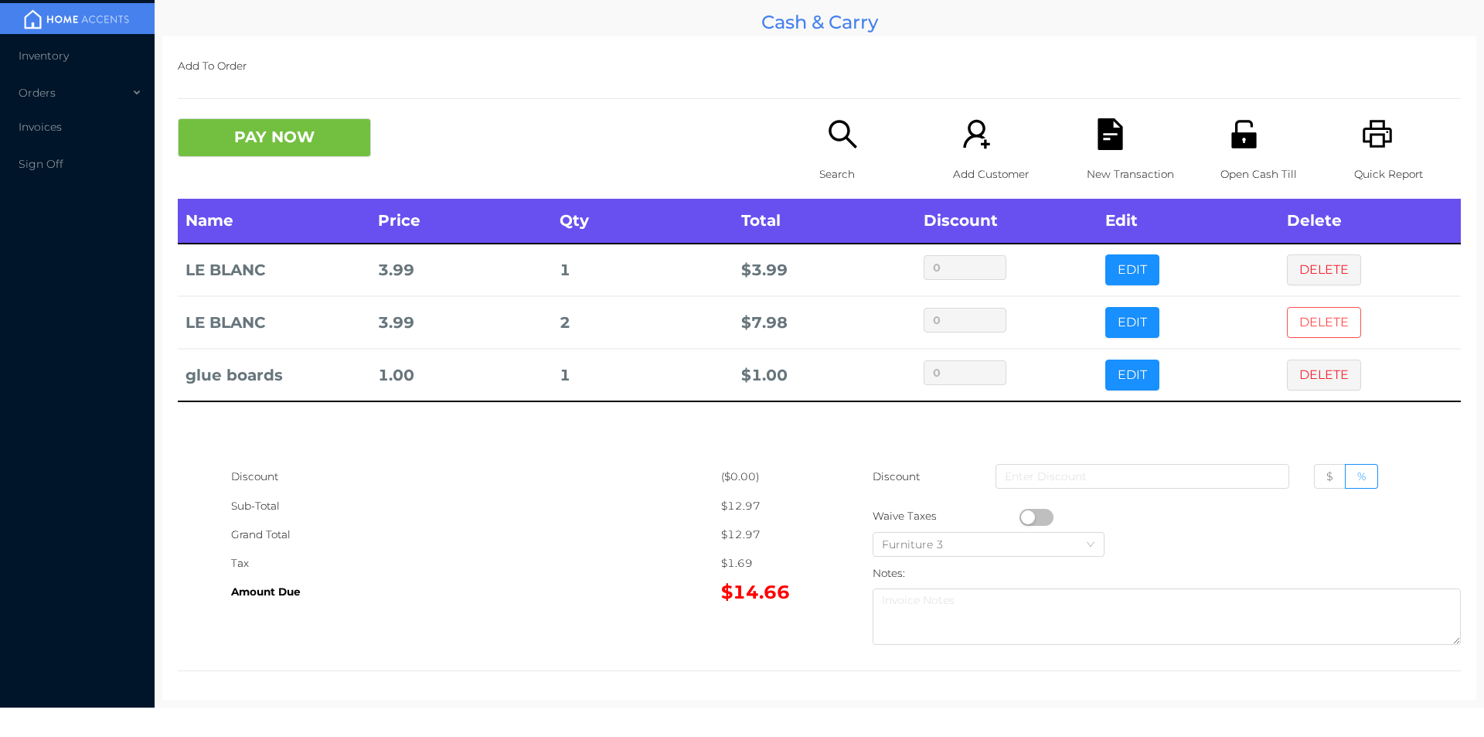
click at [1309, 309] on button "DELETE" at bounding box center [1324, 322] width 74 height 31
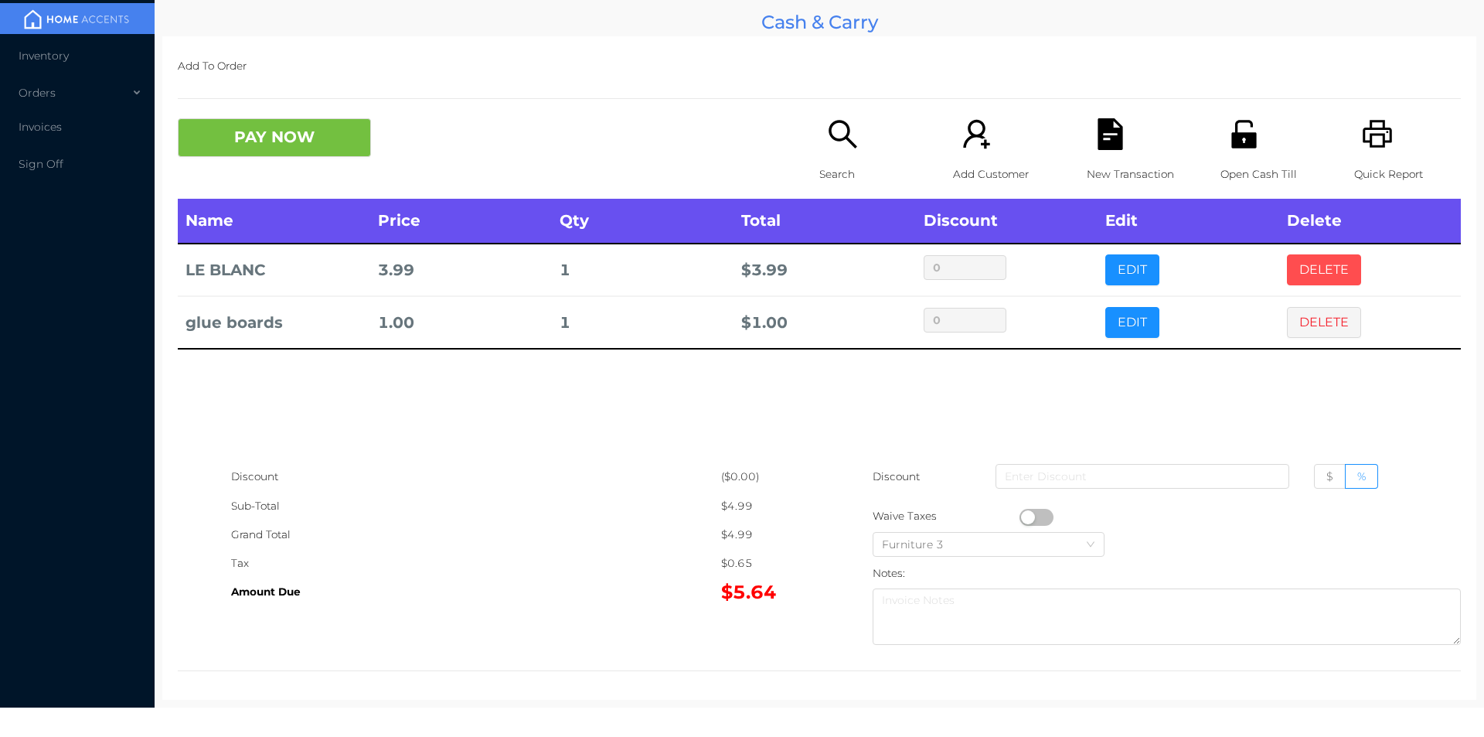
click at [1318, 275] on button "DELETE" at bounding box center [1324, 269] width 74 height 31
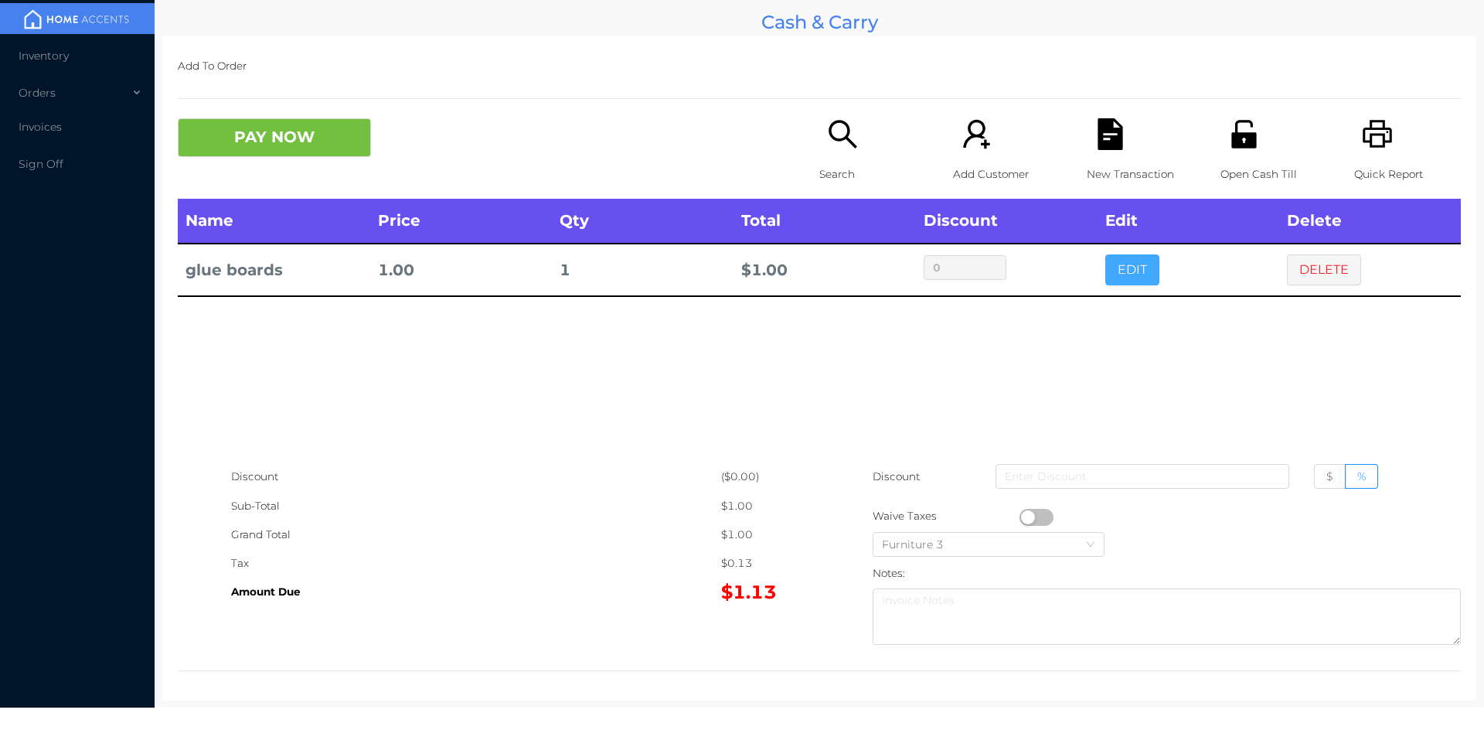
click at [1122, 270] on button "EDIT" at bounding box center [1132, 269] width 54 height 31
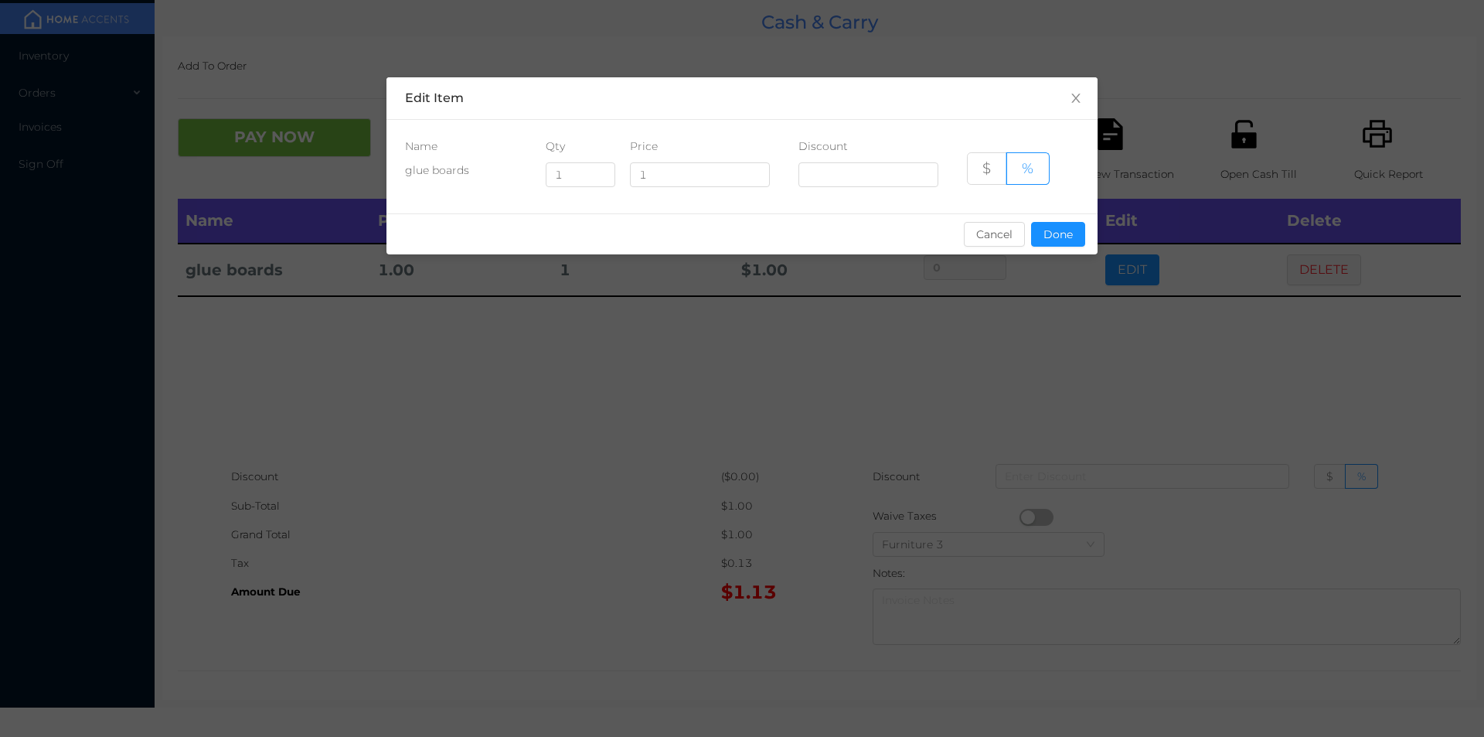
click at [1124, 267] on div "sentinelStart Edit Item Name Qty Price Discount glue boards 1 1 $ % Cancel Done…" at bounding box center [742, 368] width 1484 height 737
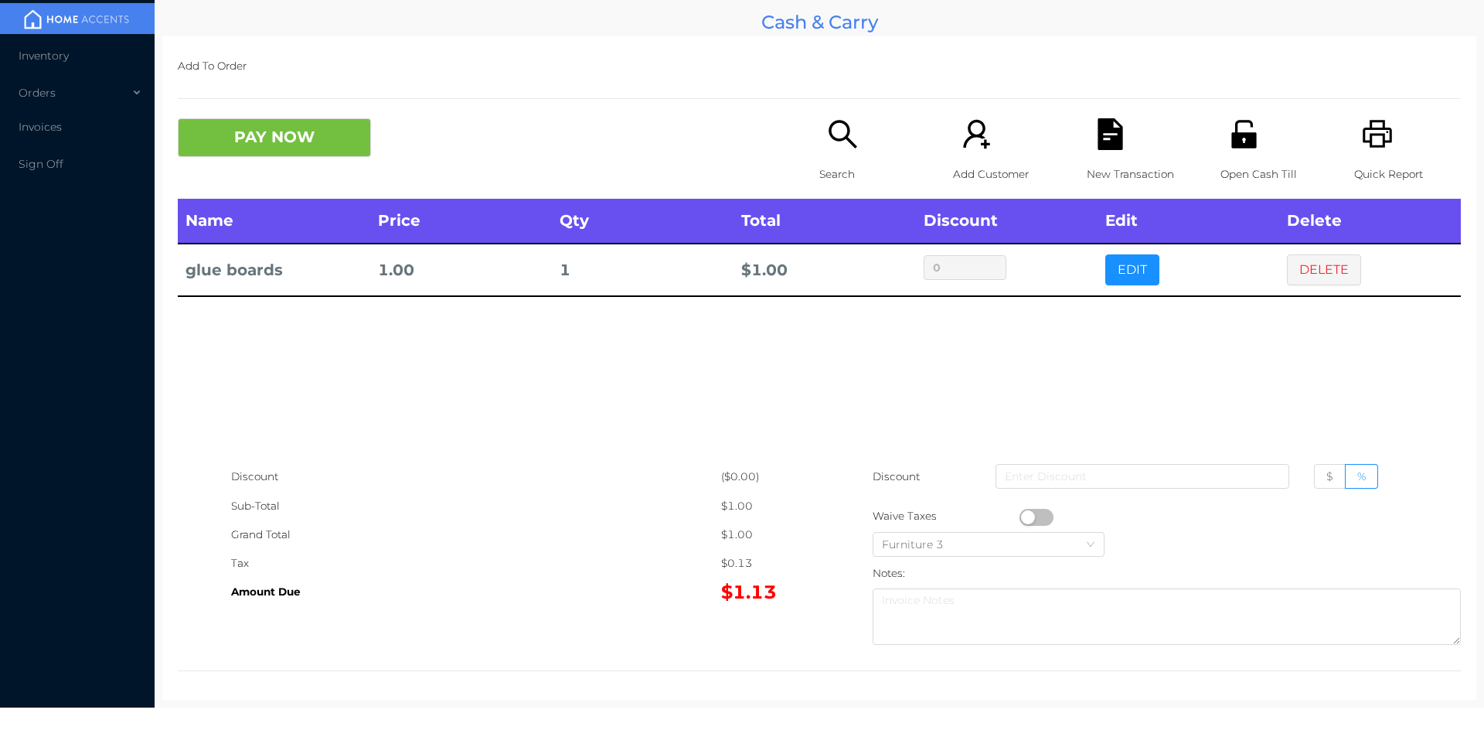
click at [836, 157] on div "Search" at bounding box center [872, 158] width 107 height 80
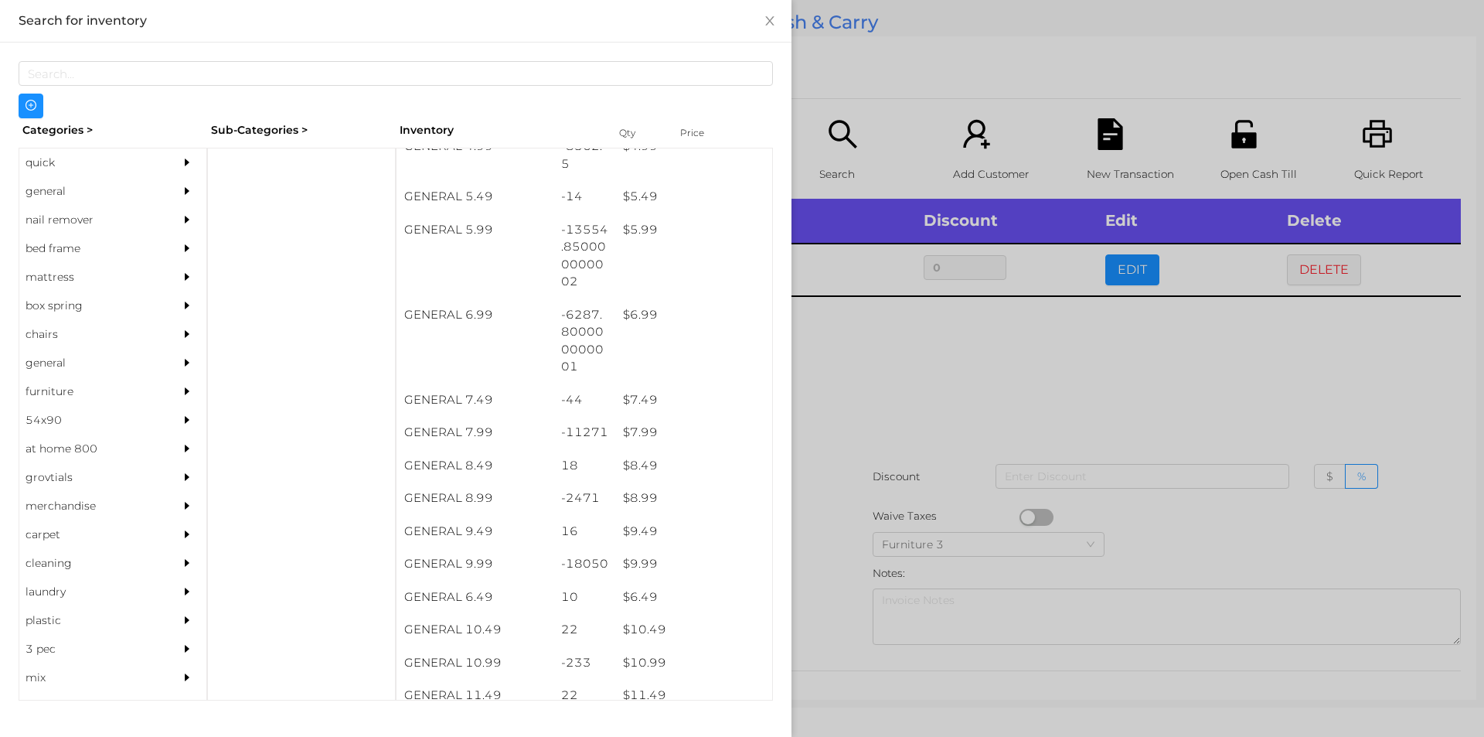
scroll to position [628, 0]
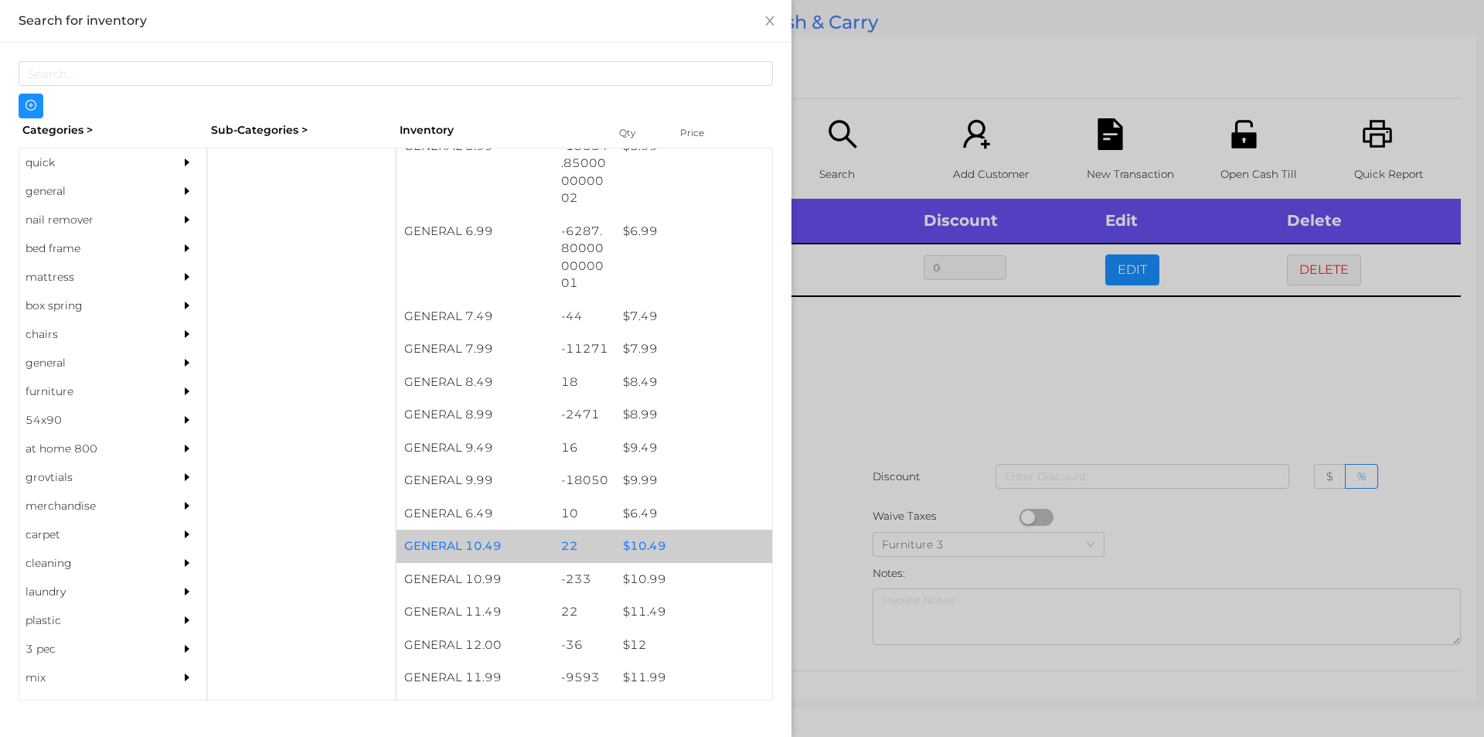
click at [649, 542] on div "$ 10.49" at bounding box center [693, 545] width 157 height 33
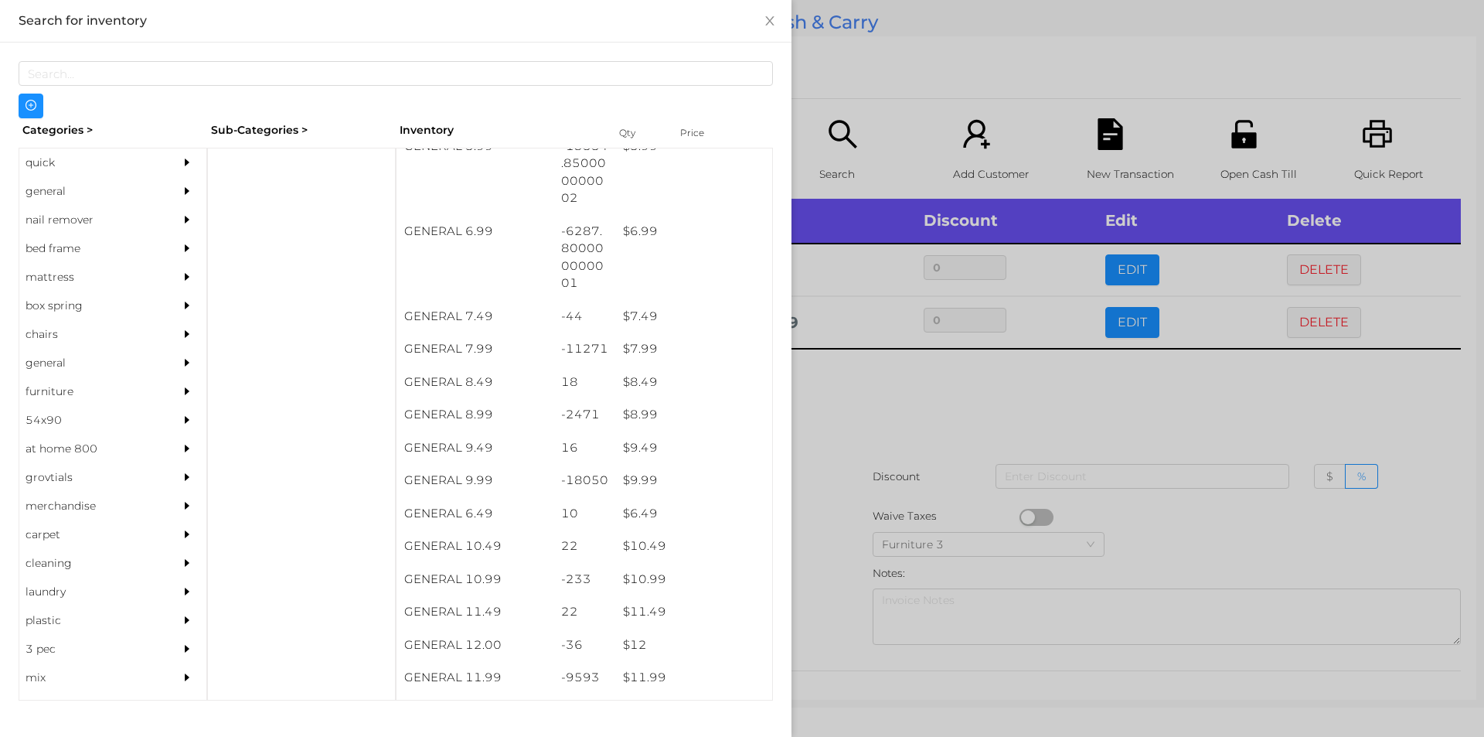
click at [1116, 427] on div at bounding box center [742, 368] width 1484 height 737
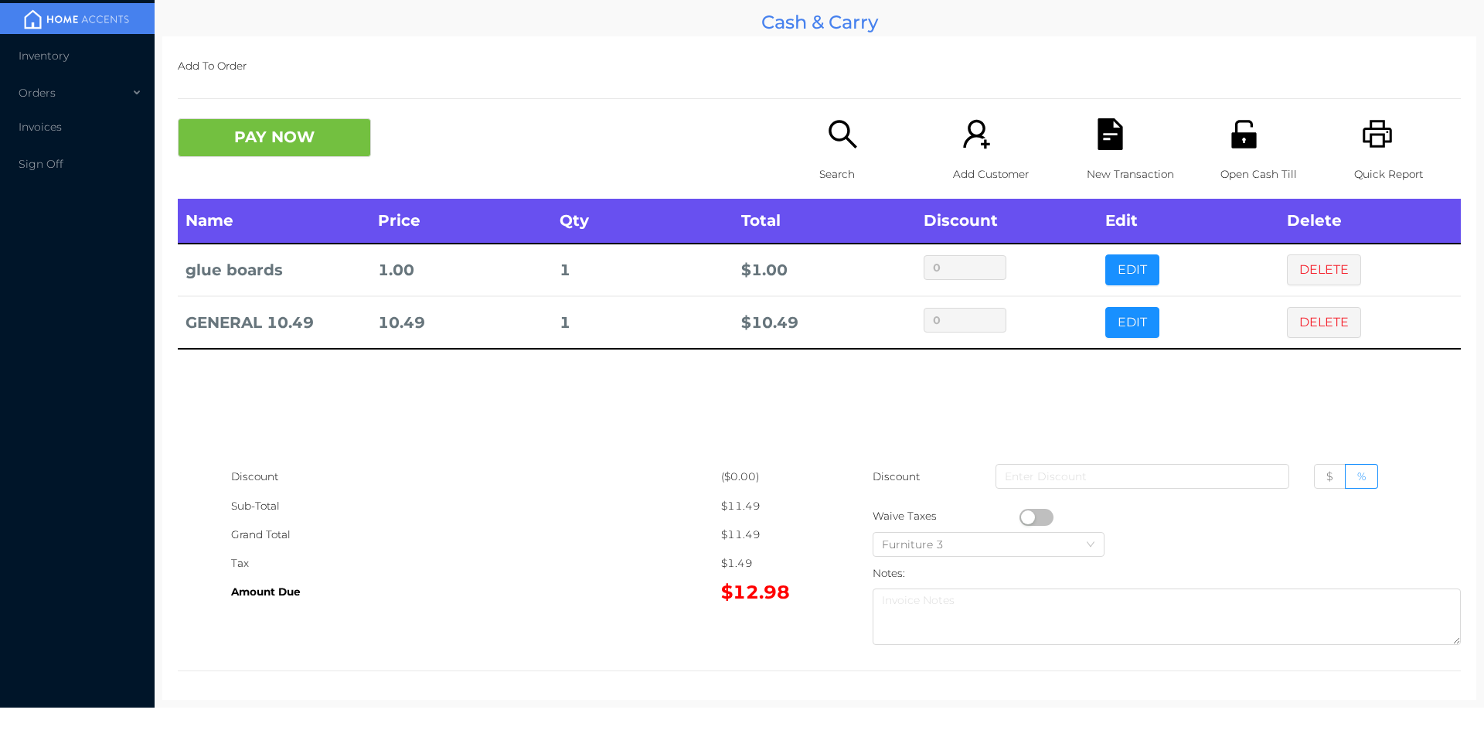
click at [1104, 122] on icon "icon: file-text" at bounding box center [1110, 134] width 25 height 32
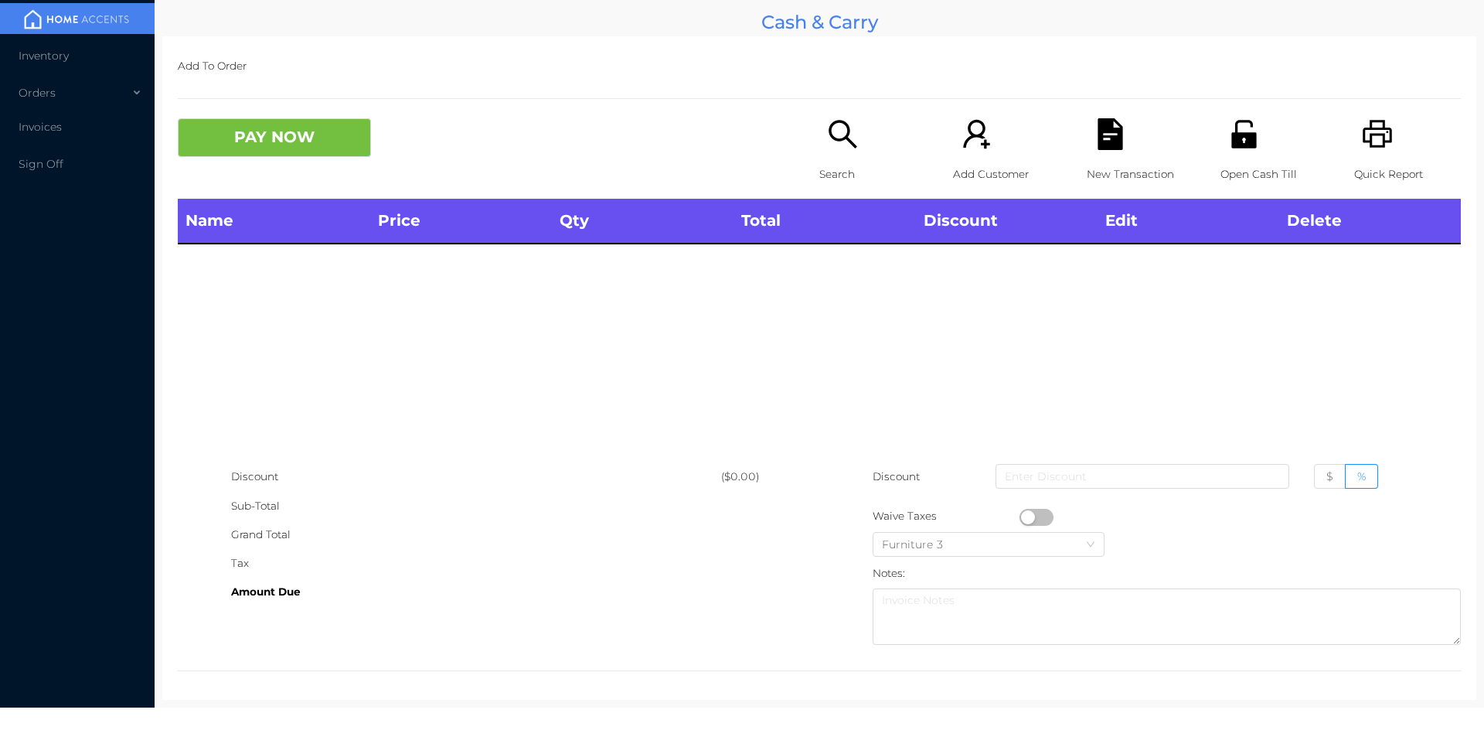
click at [1382, 145] on icon "icon: printer" at bounding box center [1378, 134] width 32 height 32
click at [1064, 129] on div "Search Add Customer New Transaction Open Cash Till Quick Report" at bounding box center [1140, 158] width 642 height 80
click at [319, 138] on button "PAY NOW" at bounding box center [274, 137] width 193 height 39
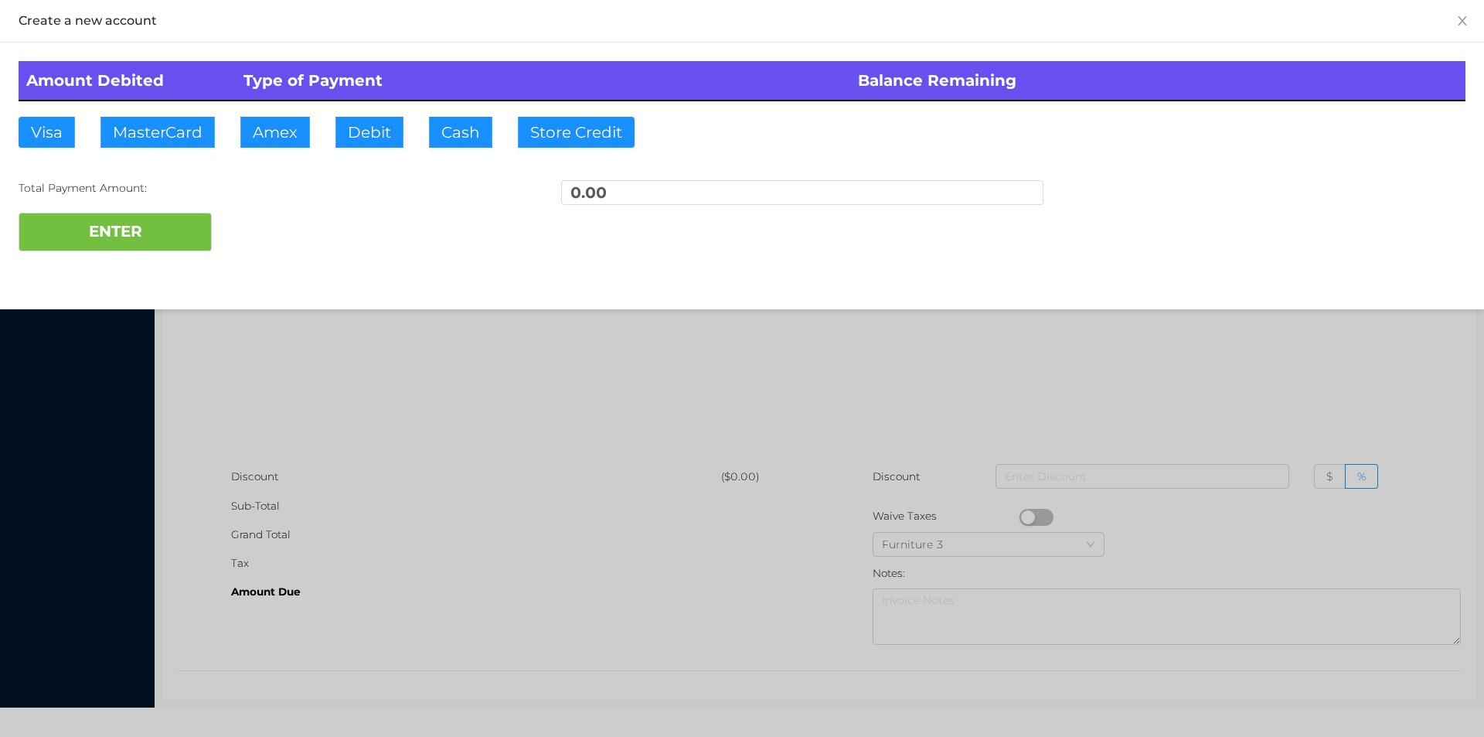
click at [329, 482] on div at bounding box center [742, 368] width 1484 height 737
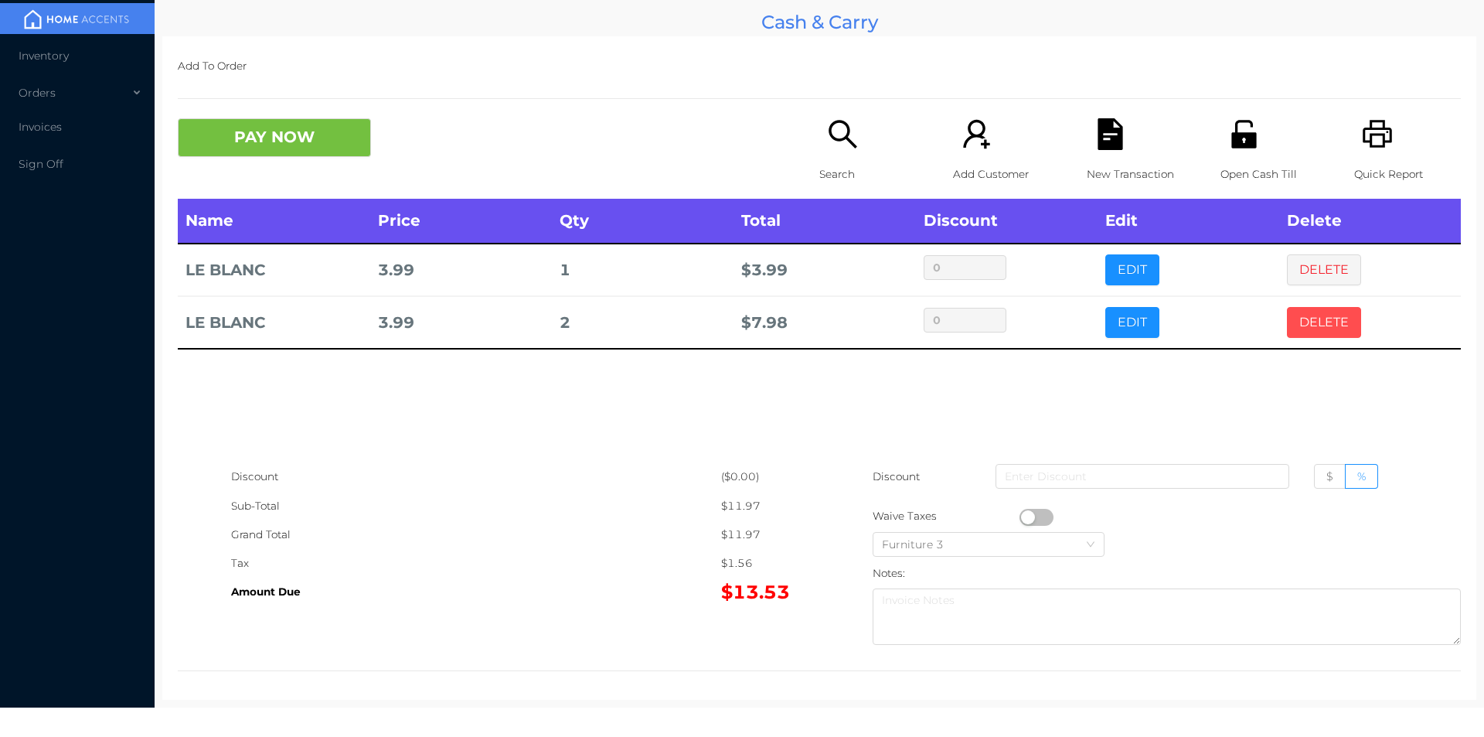
click at [1313, 320] on button "DELETE" at bounding box center [1324, 322] width 74 height 31
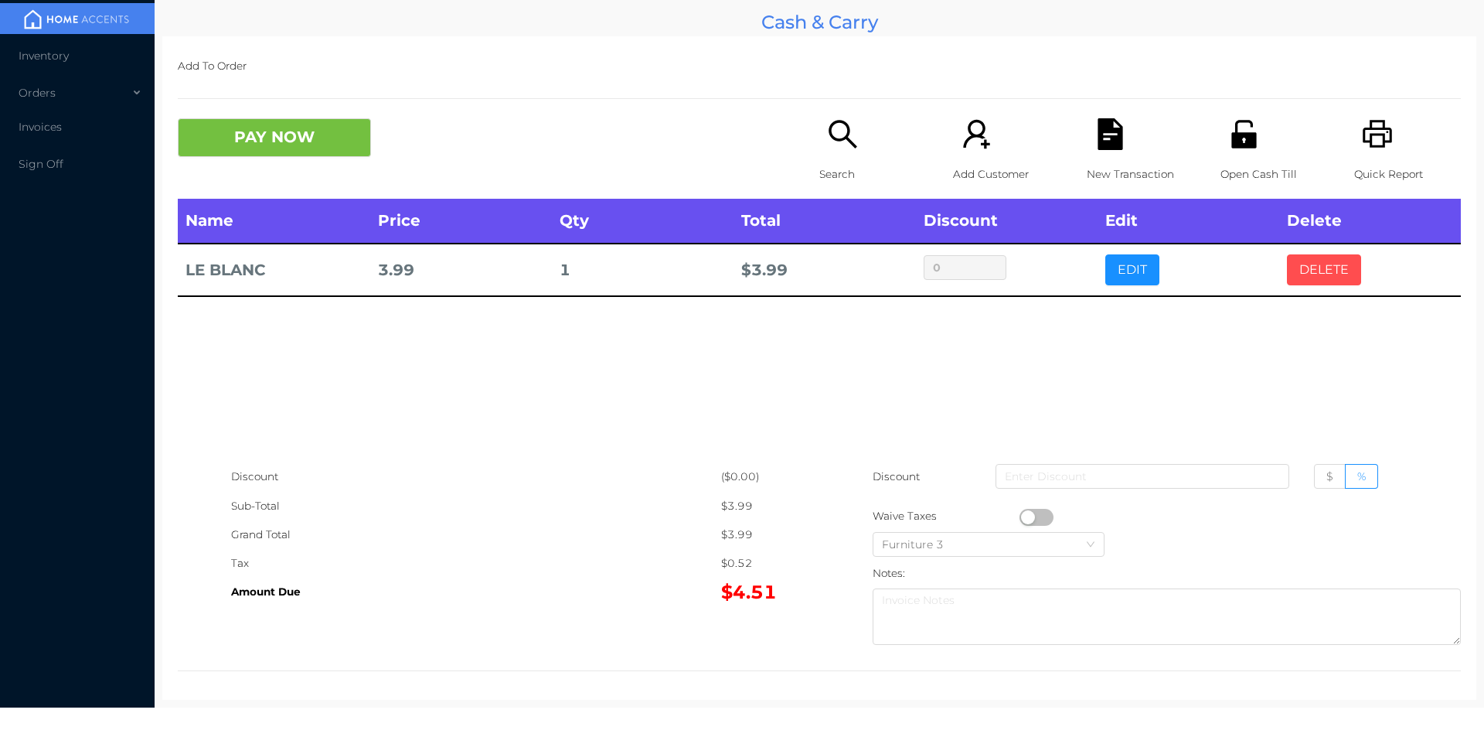
click at [1326, 275] on button "DELETE" at bounding box center [1324, 269] width 74 height 31
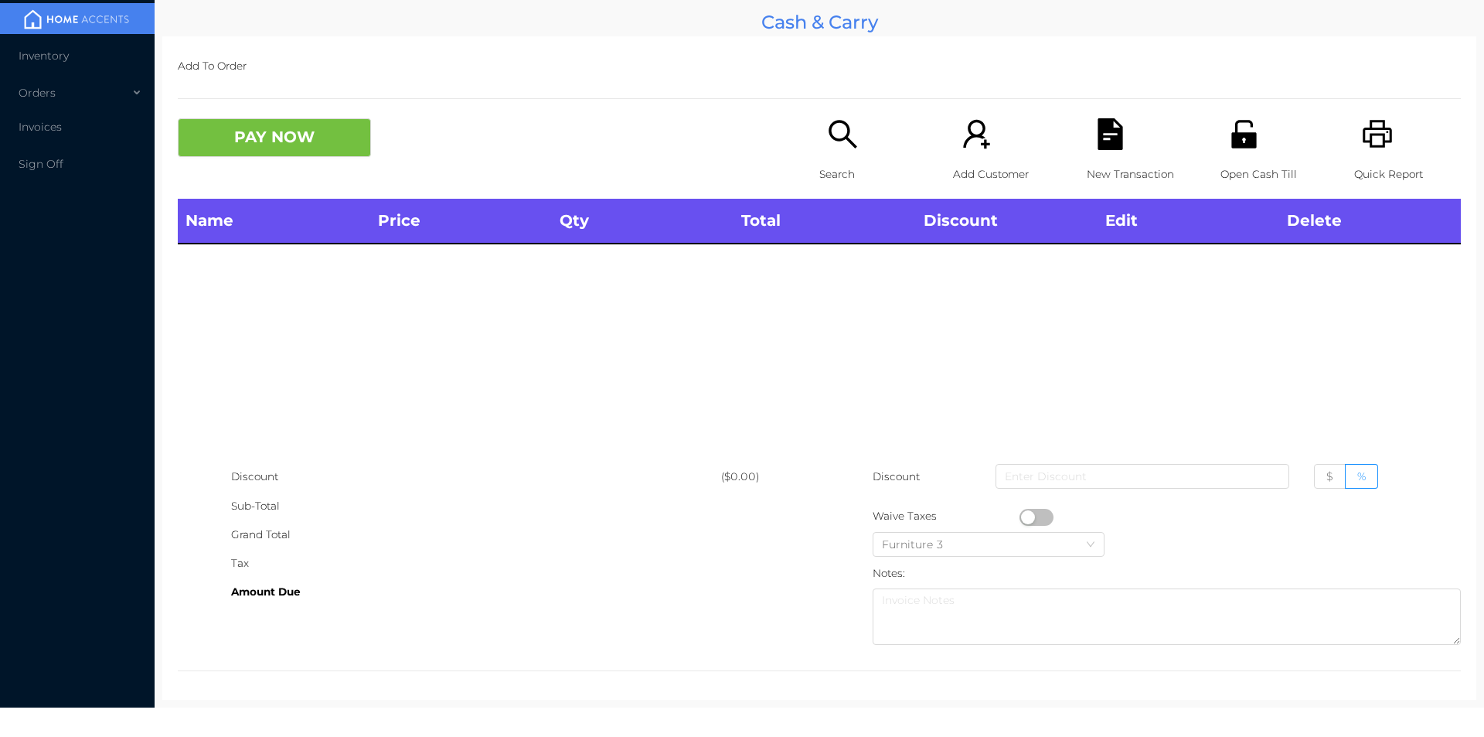
click at [849, 151] on div "Search" at bounding box center [872, 158] width 107 height 80
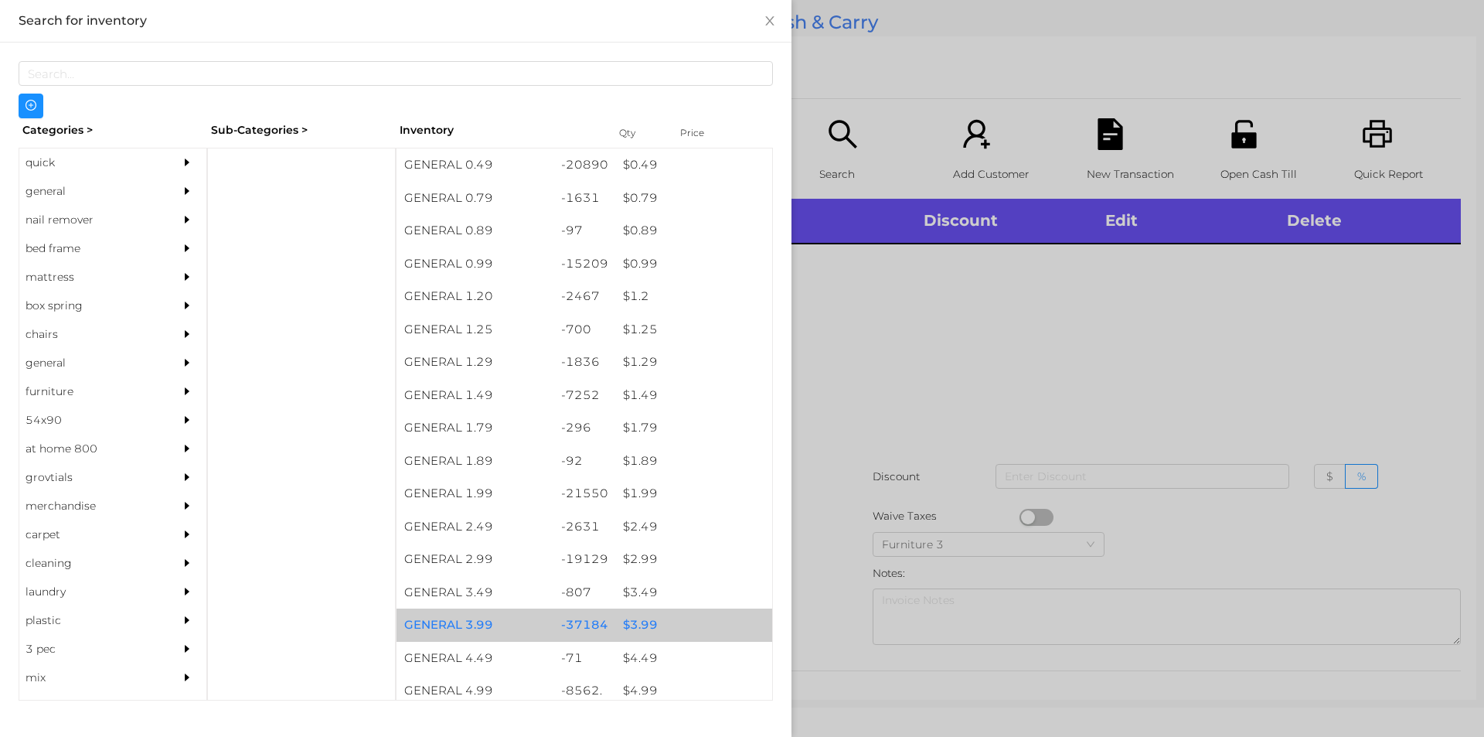
click at [632, 618] on div "$ 3.99" at bounding box center [693, 624] width 157 height 33
click at [631, 618] on div "$ 3.99" at bounding box center [693, 624] width 157 height 33
click at [641, 615] on div "$ 3.99" at bounding box center [693, 624] width 157 height 33
click at [643, 625] on div "$ 3.99" at bounding box center [693, 624] width 157 height 33
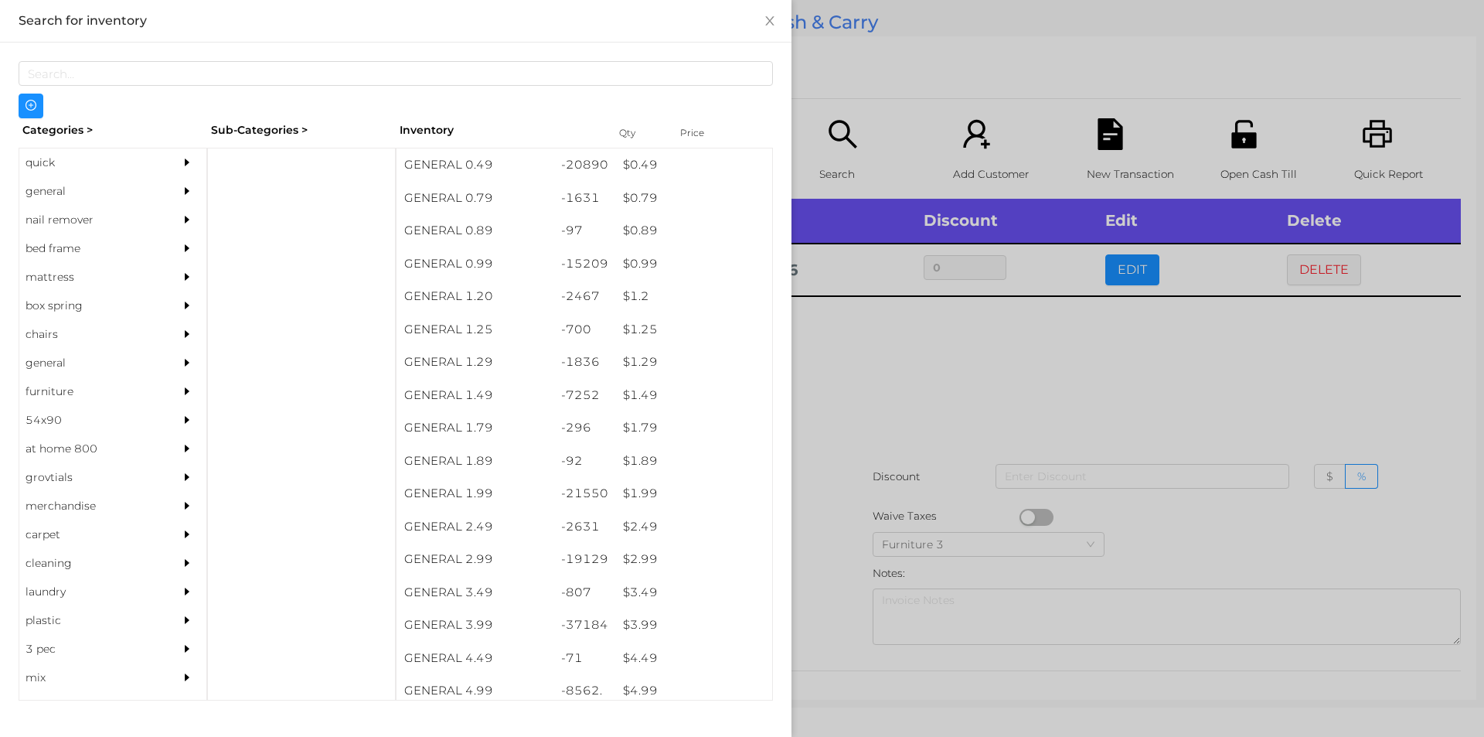
click at [880, 357] on div at bounding box center [742, 368] width 1484 height 737
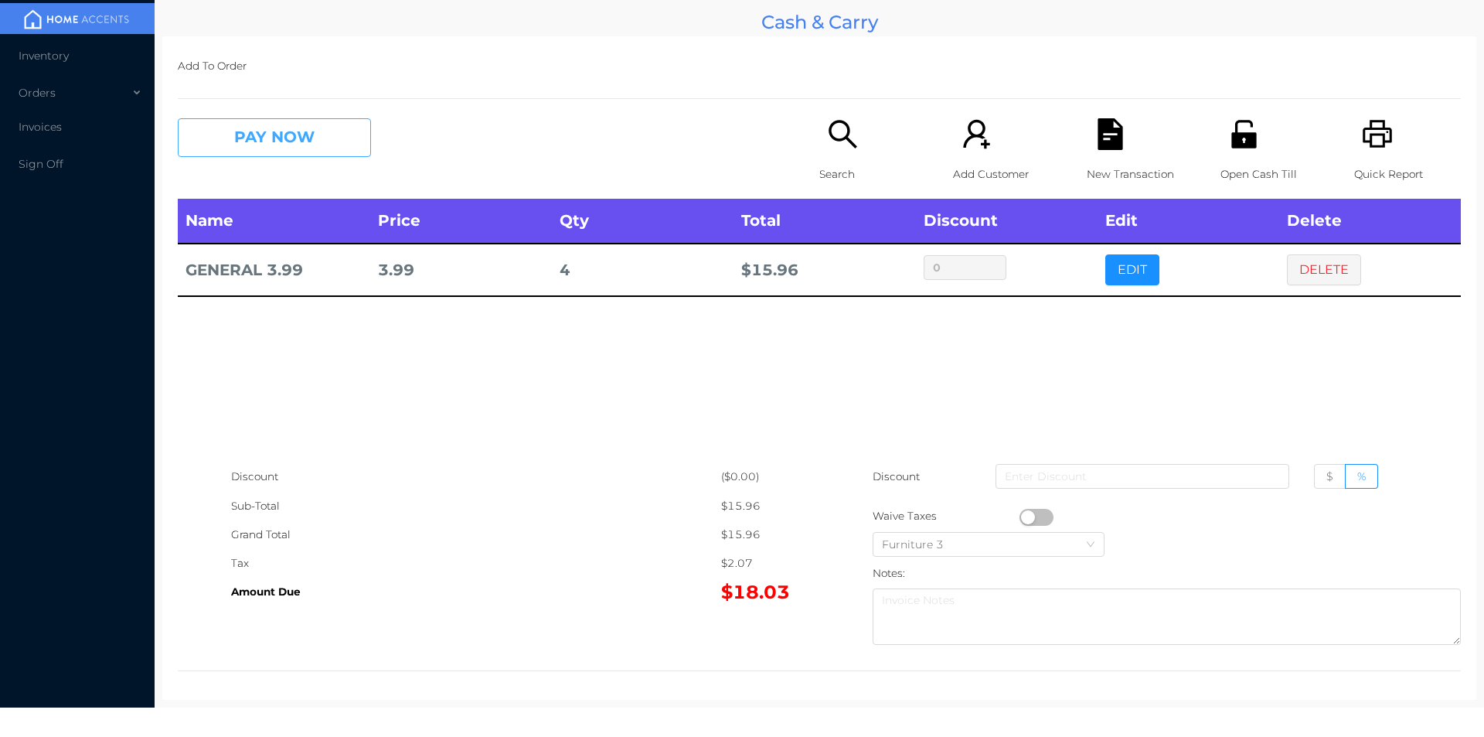
click at [237, 147] on button "PAY NOW" at bounding box center [274, 137] width 193 height 39
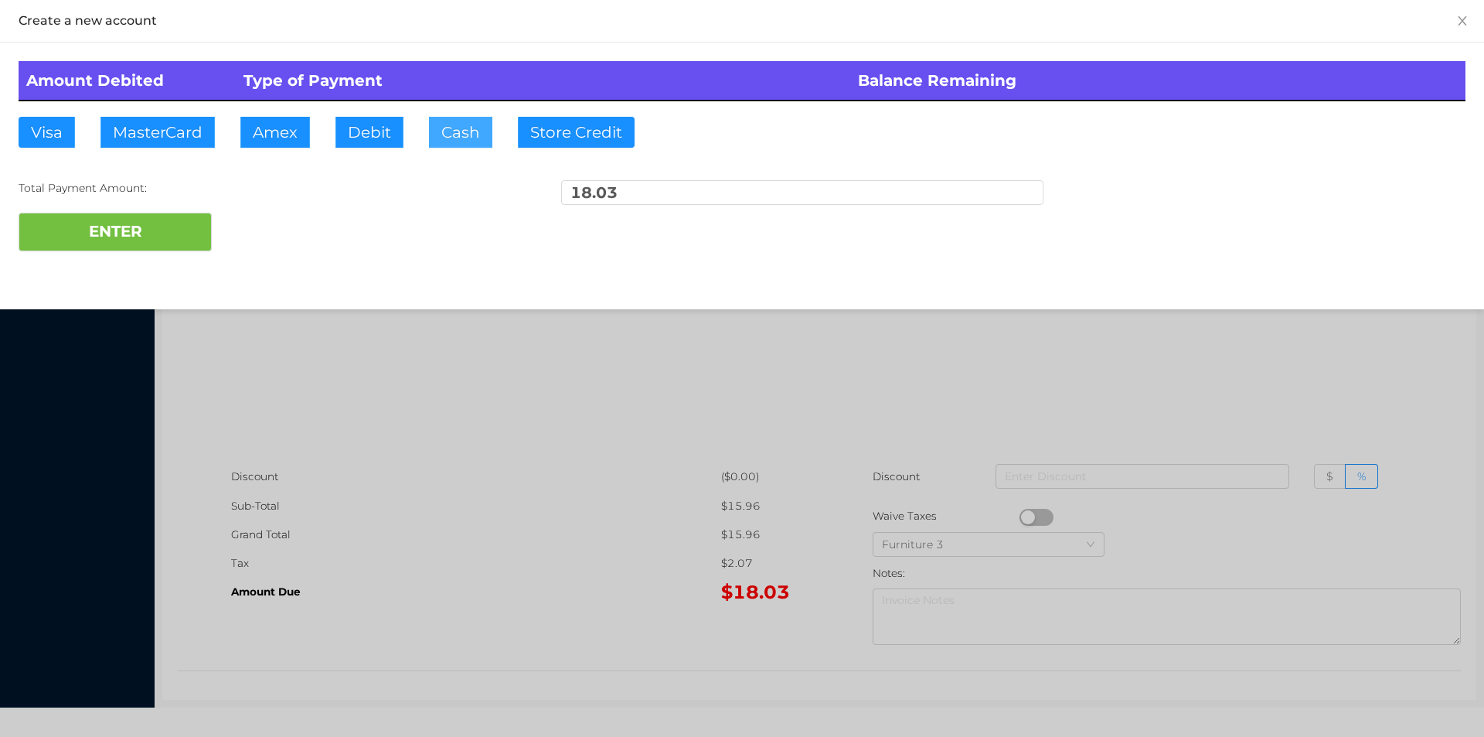
click at [435, 145] on button "Cash" at bounding box center [460, 132] width 63 height 31
click at [114, 240] on button "ENTER" at bounding box center [115, 232] width 193 height 39
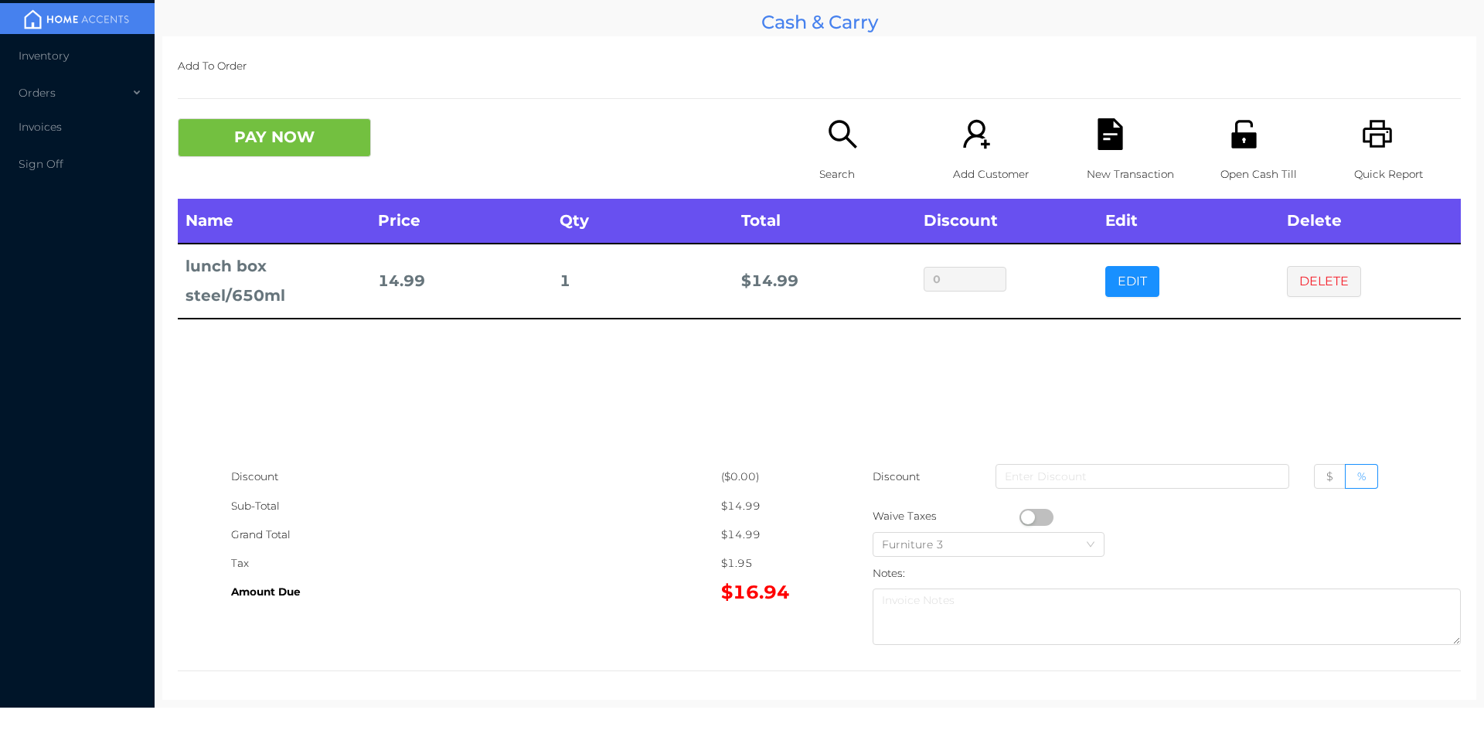
click at [1309, 275] on button "DELETE" at bounding box center [1324, 281] width 74 height 31
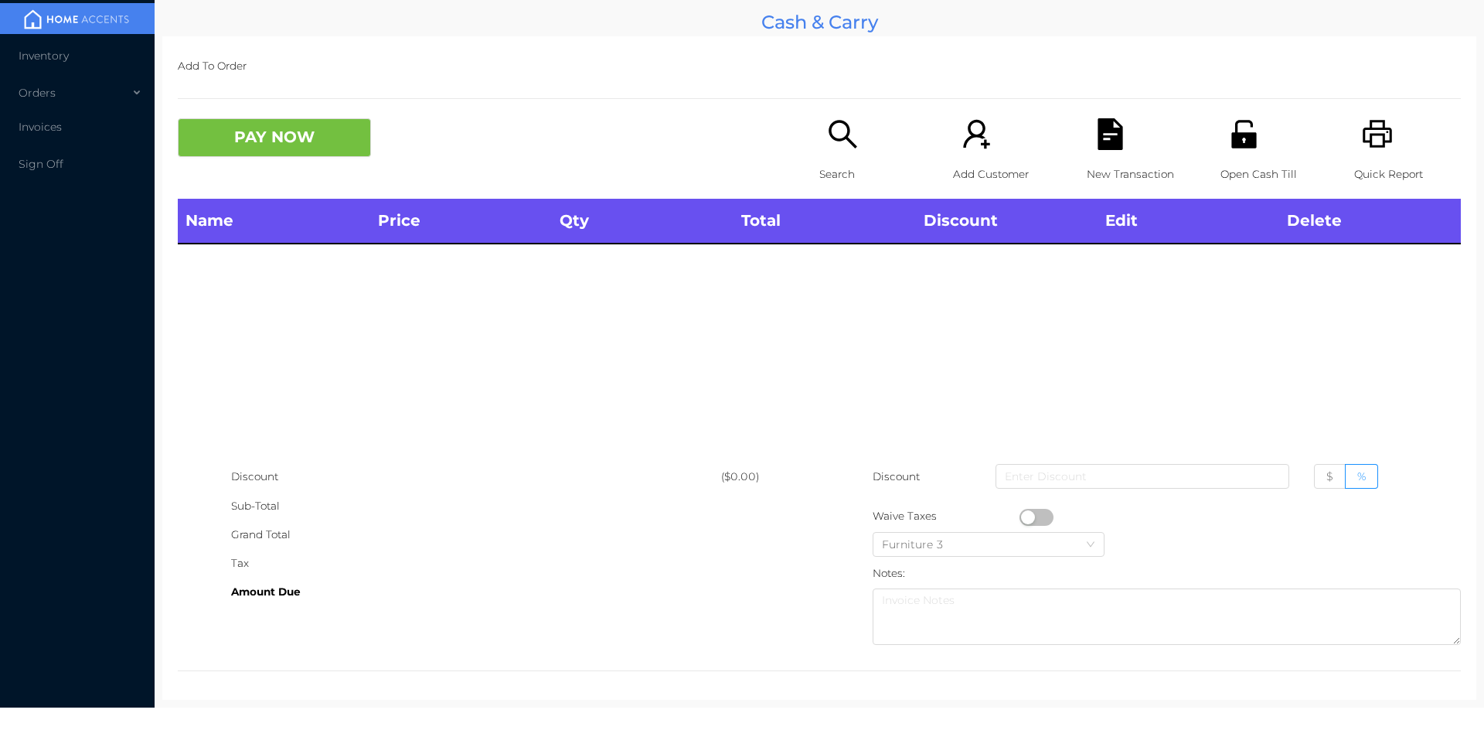
click at [833, 136] on icon "icon: search" at bounding box center [843, 134] width 32 height 32
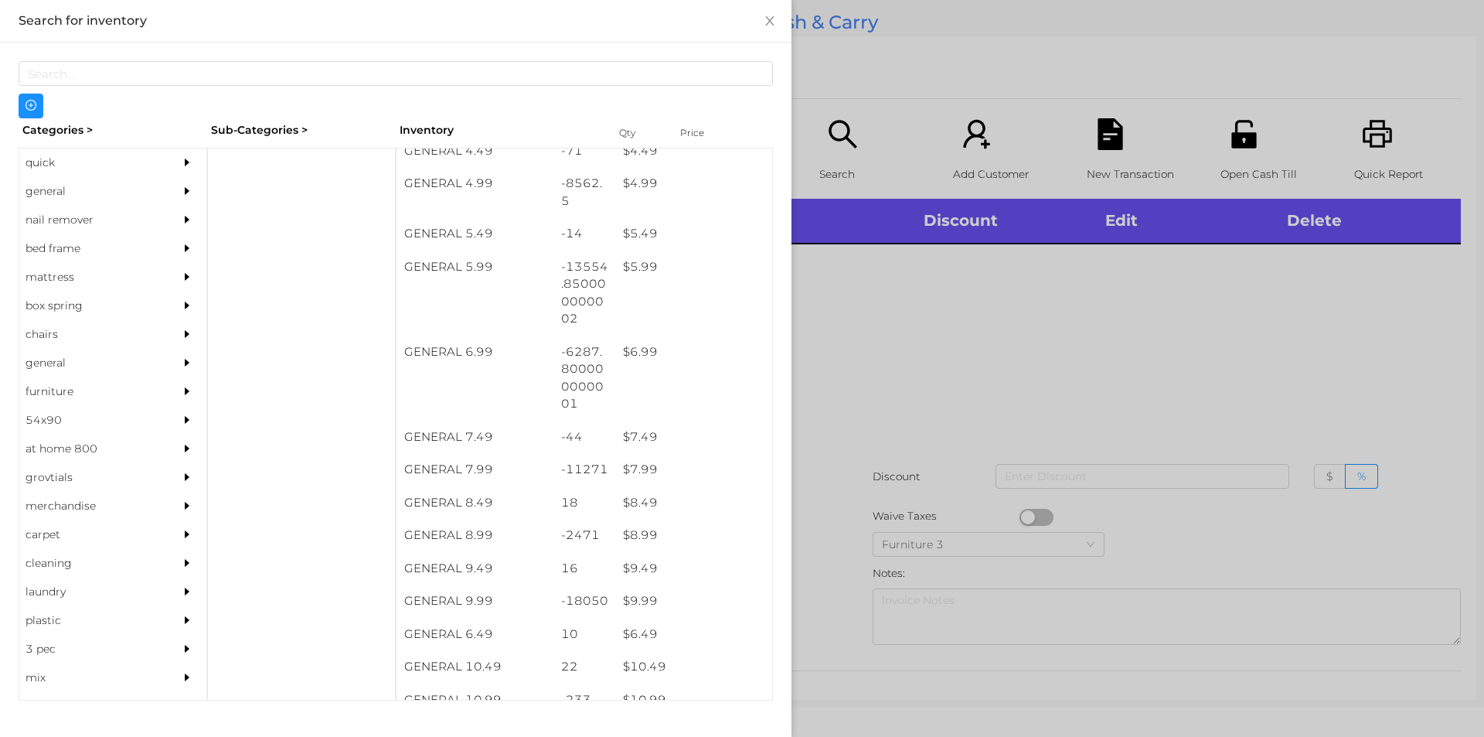
scroll to position [507, 0]
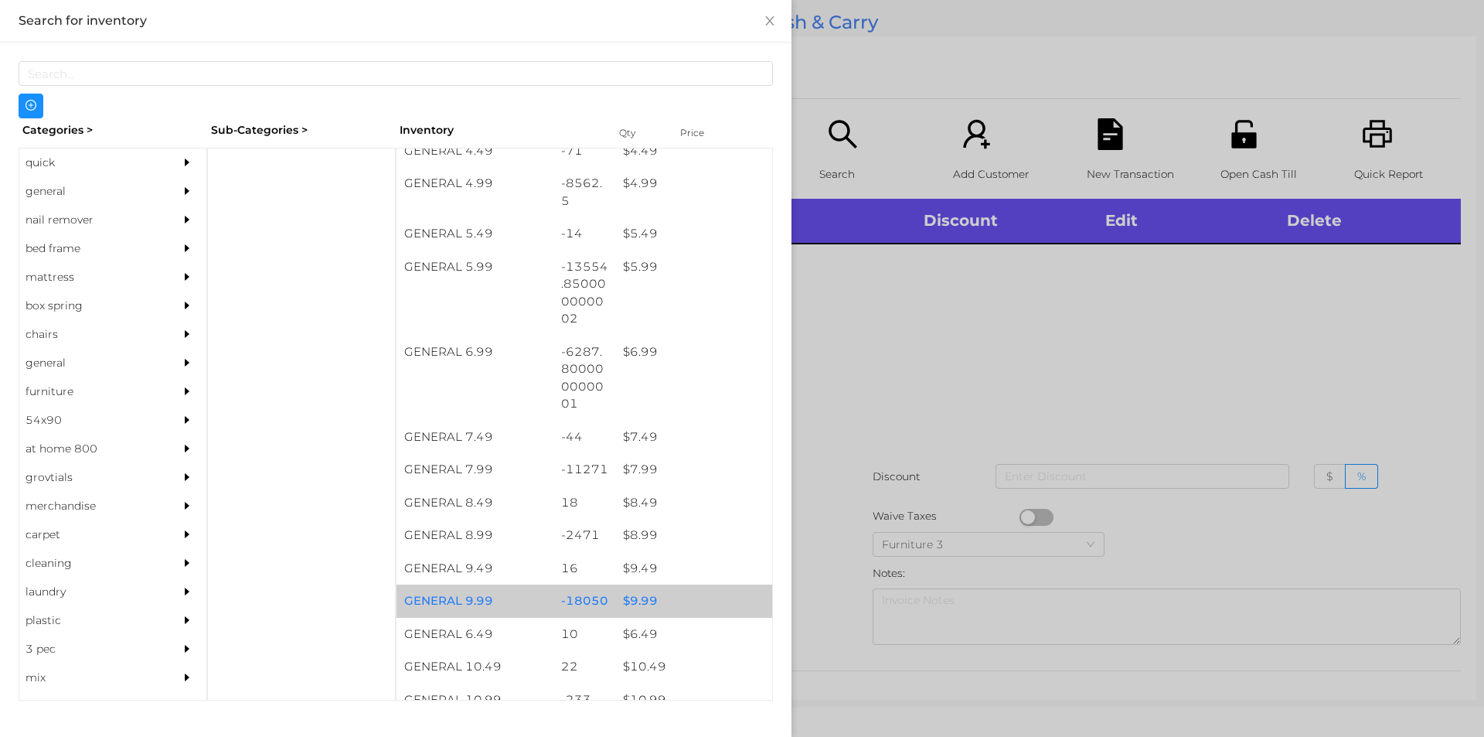
click at [634, 600] on div "$ 9.99" at bounding box center [693, 600] width 157 height 33
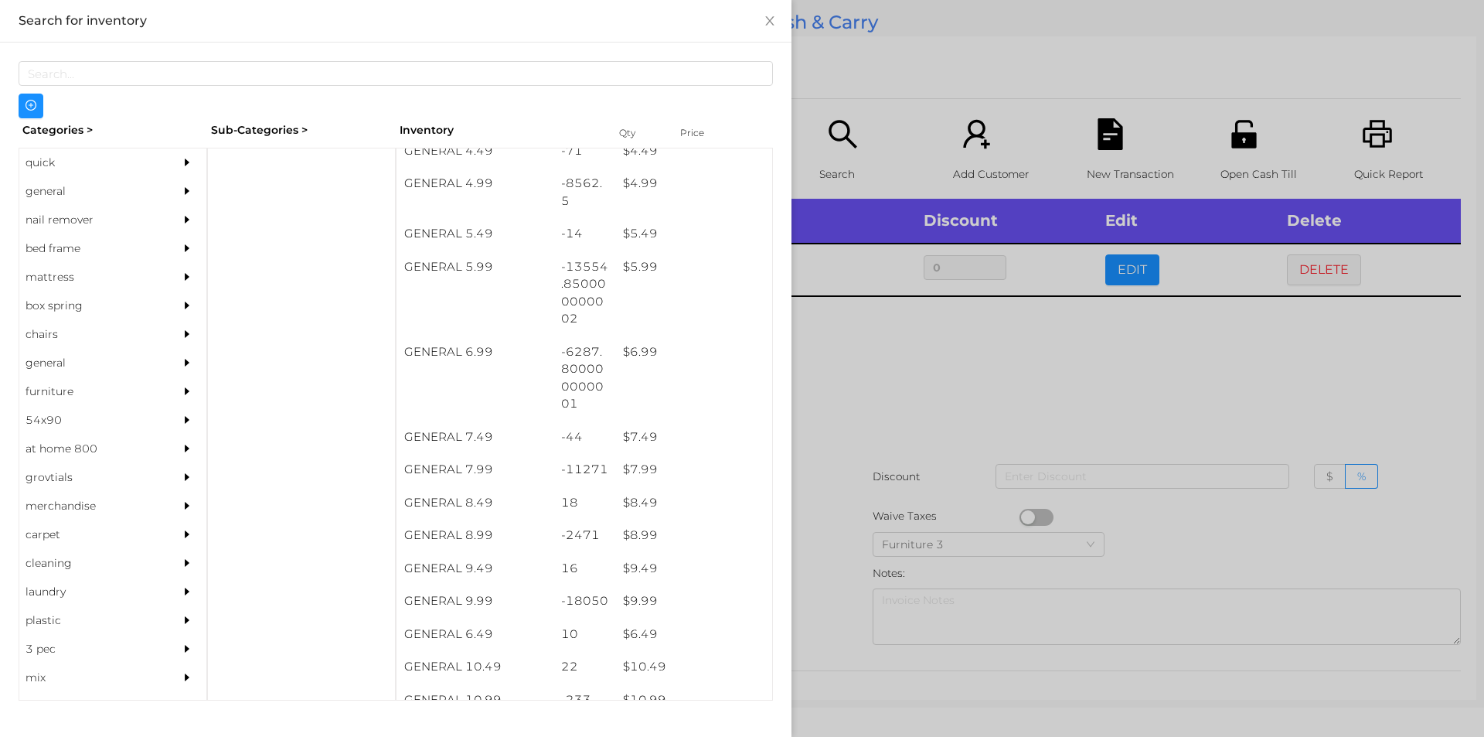
click at [887, 406] on div at bounding box center [742, 368] width 1484 height 737
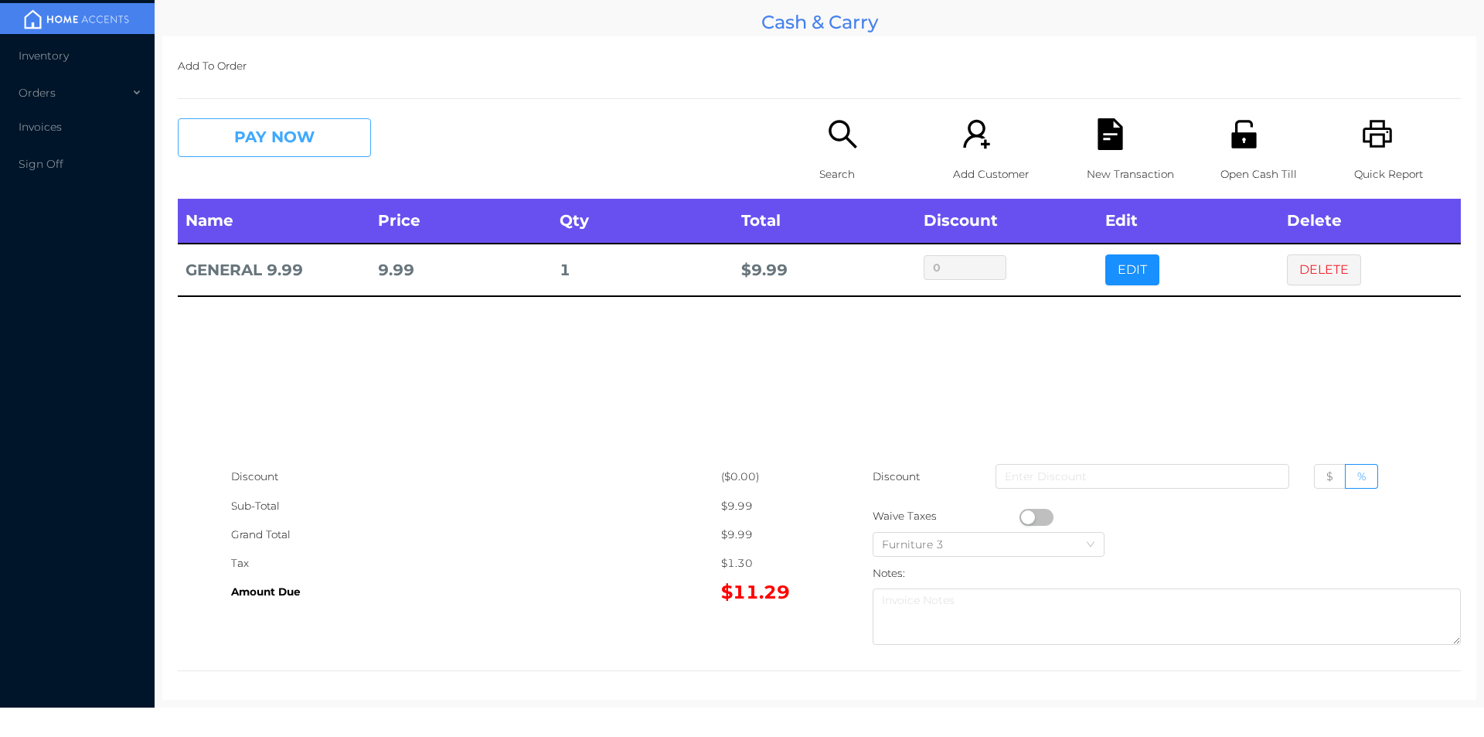
click at [327, 133] on button "PAY NOW" at bounding box center [274, 137] width 193 height 39
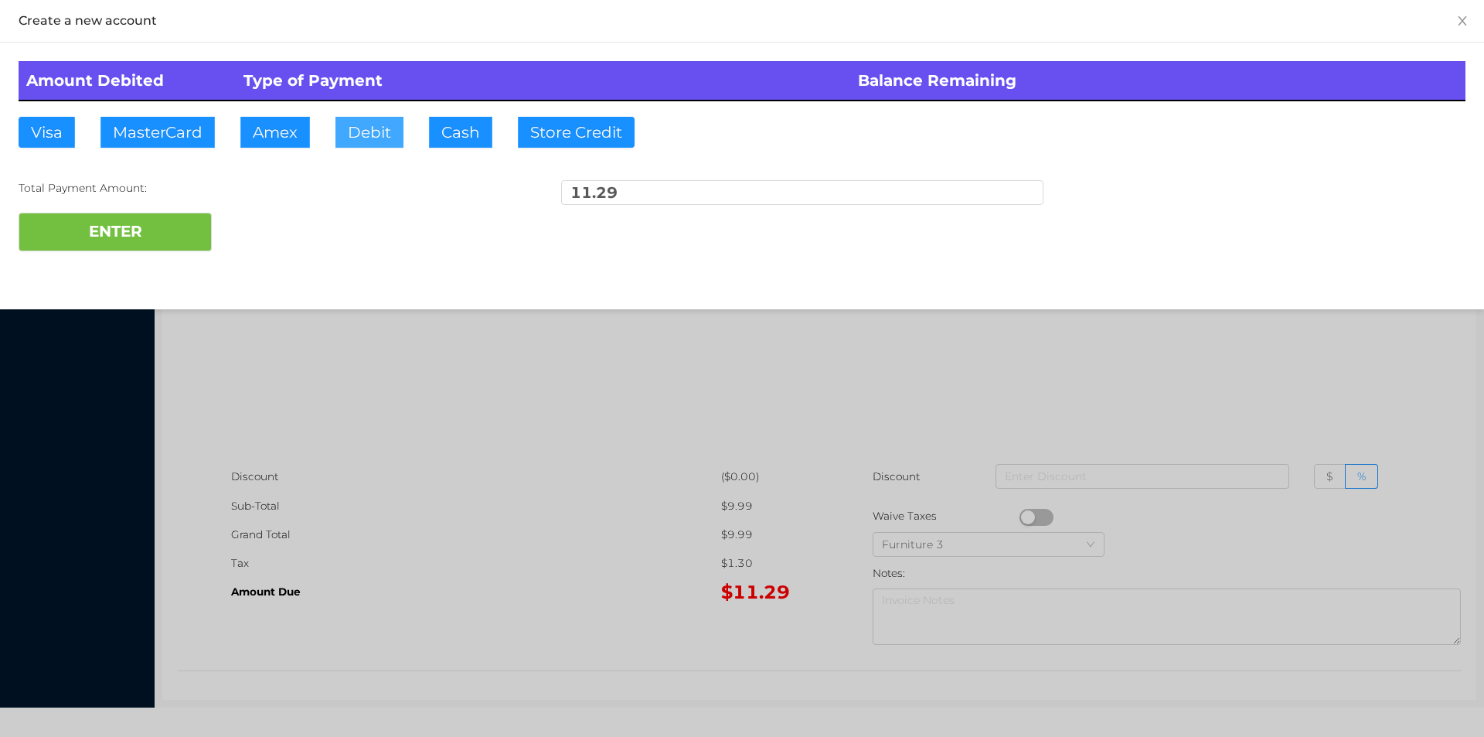
click at [369, 131] on button "Debit" at bounding box center [369, 132] width 68 height 31
click at [151, 231] on button "ENTER" at bounding box center [115, 232] width 193 height 39
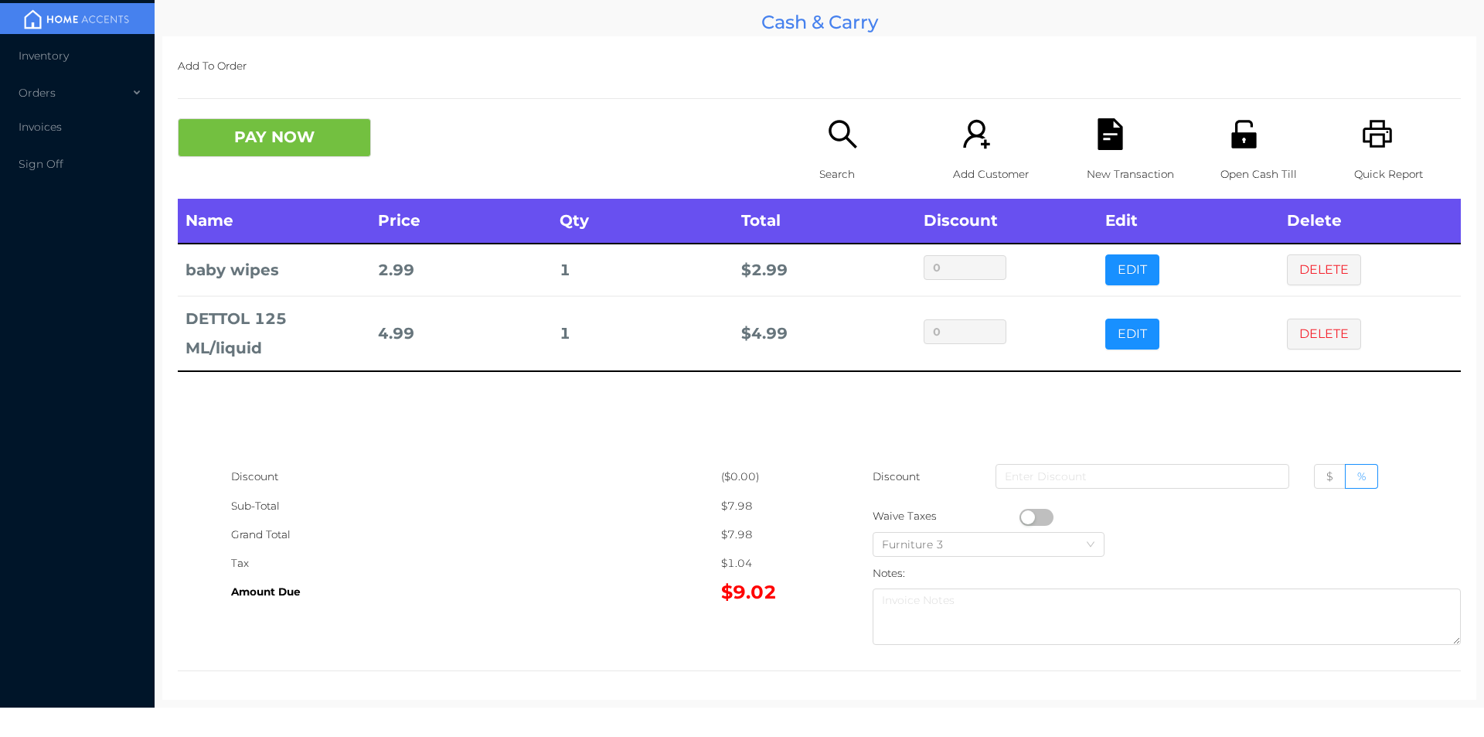
click at [249, 135] on button "PAY NOW" at bounding box center [274, 137] width 193 height 39
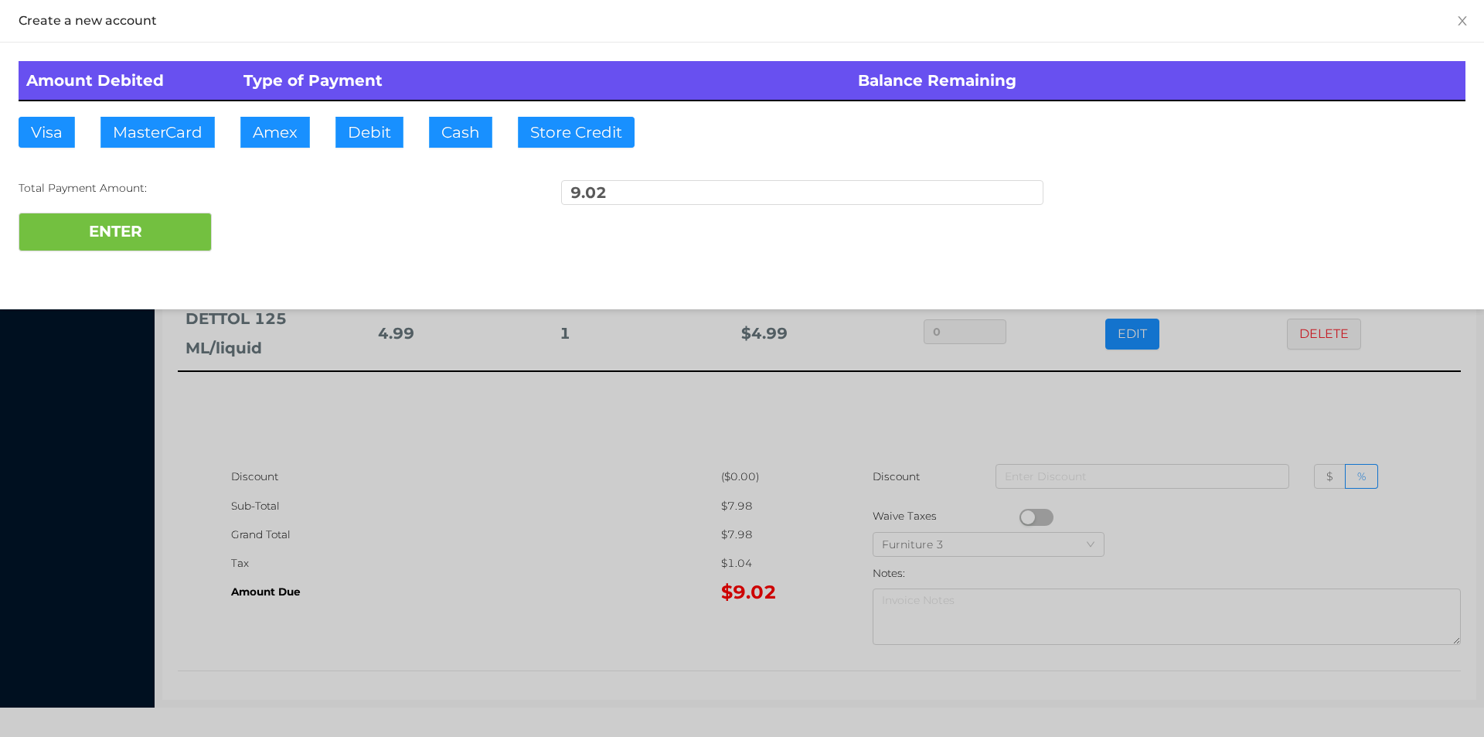
click at [261, 225] on div "ENTER" at bounding box center [742, 232] width 1447 height 39
click at [1160, 417] on div at bounding box center [742, 368] width 1484 height 737
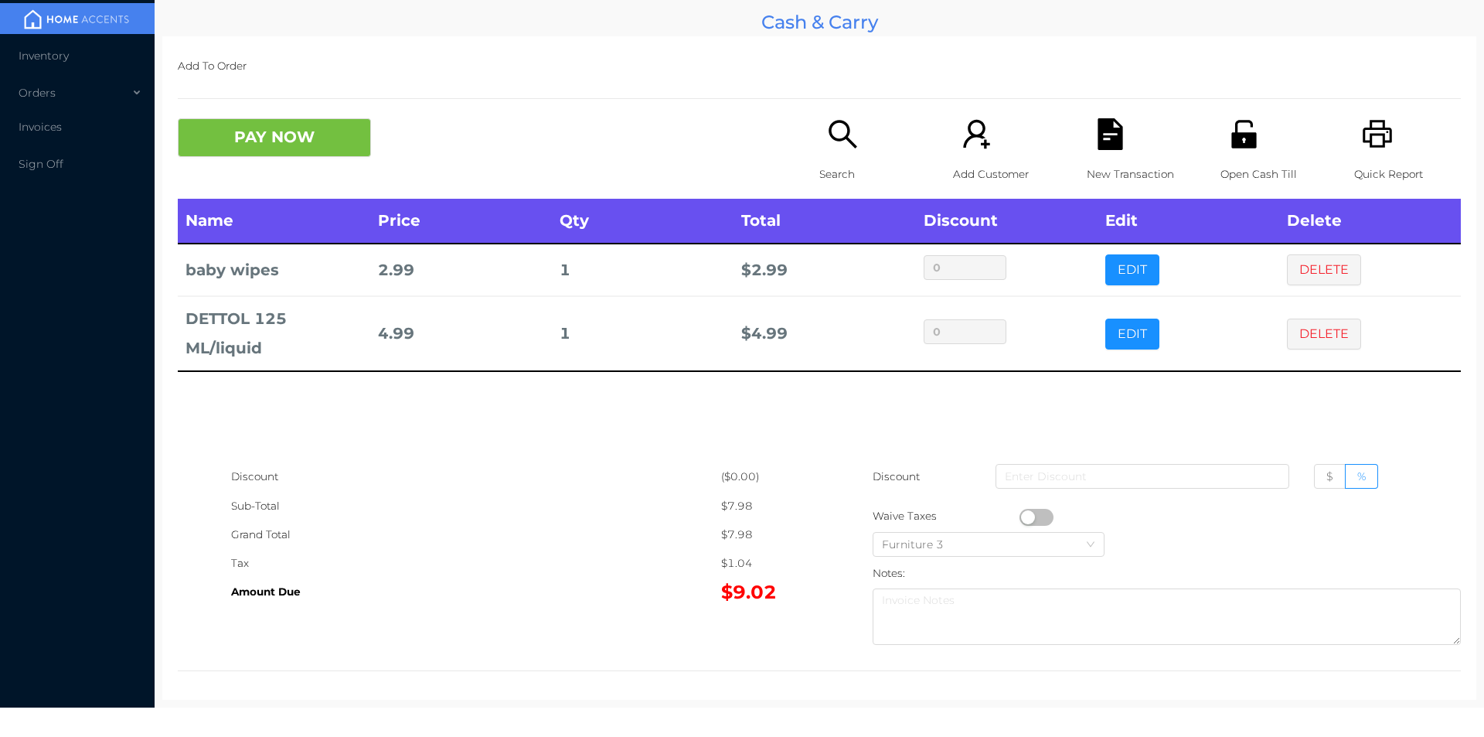
click at [1316, 136] on div "Open Cash Till" at bounding box center [1273, 158] width 107 height 80
click at [1098, 141] on icon "icon: file-text" at bounding box center [1110, 134] width 25 height 32
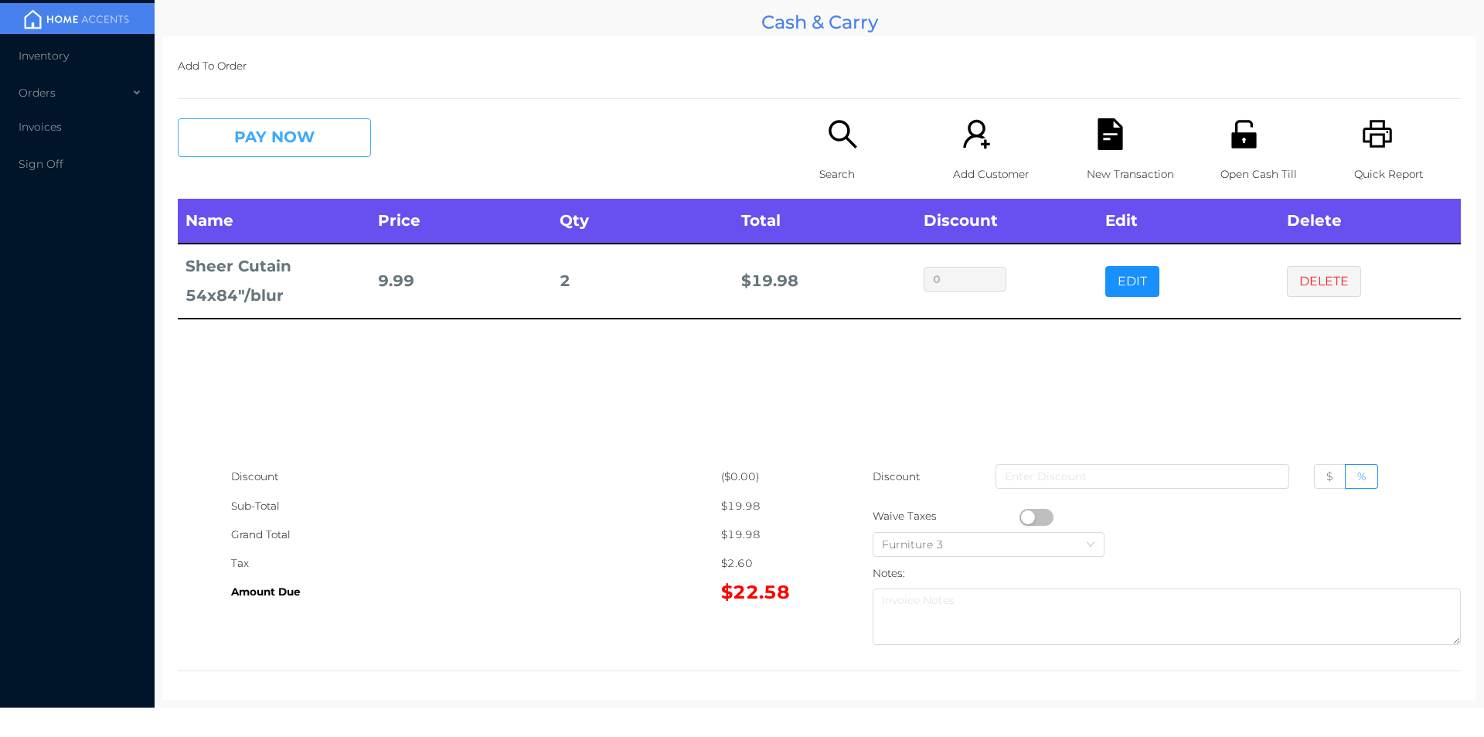
click at [240, 140] on button "PAY NOW" at bounding box center [274, 137] width 193 height 39
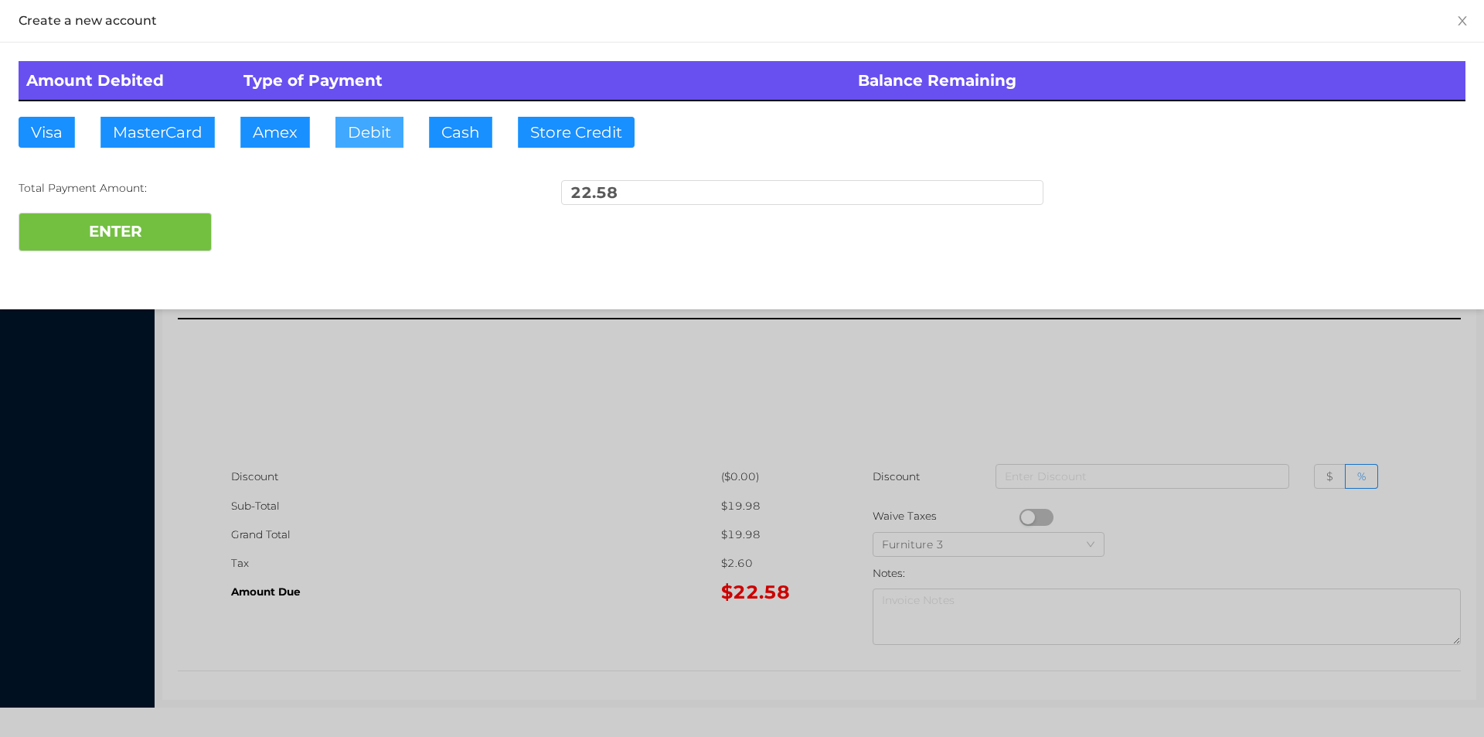
click at [344, 133] on button "Debit" at bounding box center [369, 132] width 68 height 31
click at [123, 238] on button "ENTER" at bounding box center [115, 232] width 193 height 39
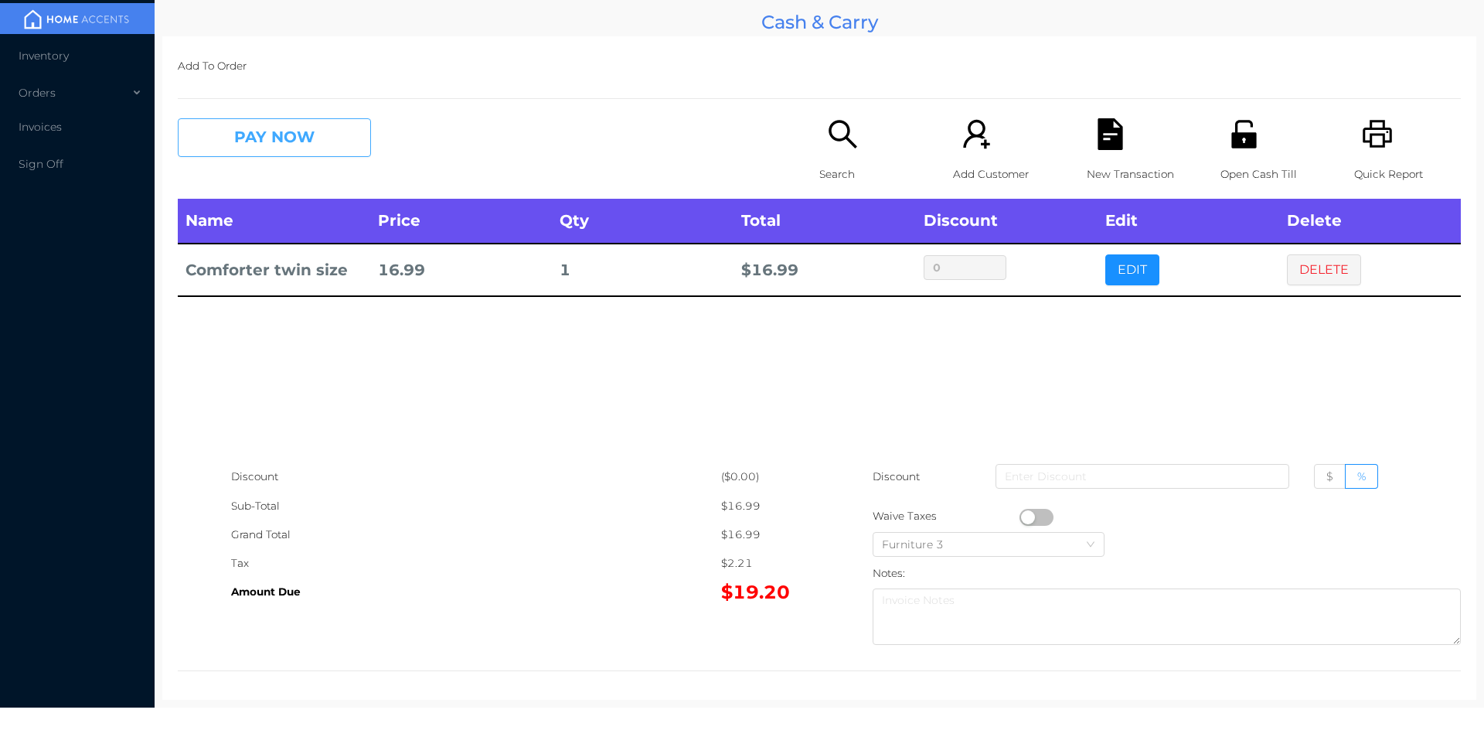
click at [236, 131] on button "PAY NOW" at bounding box center [274, 137] width 193 height 39
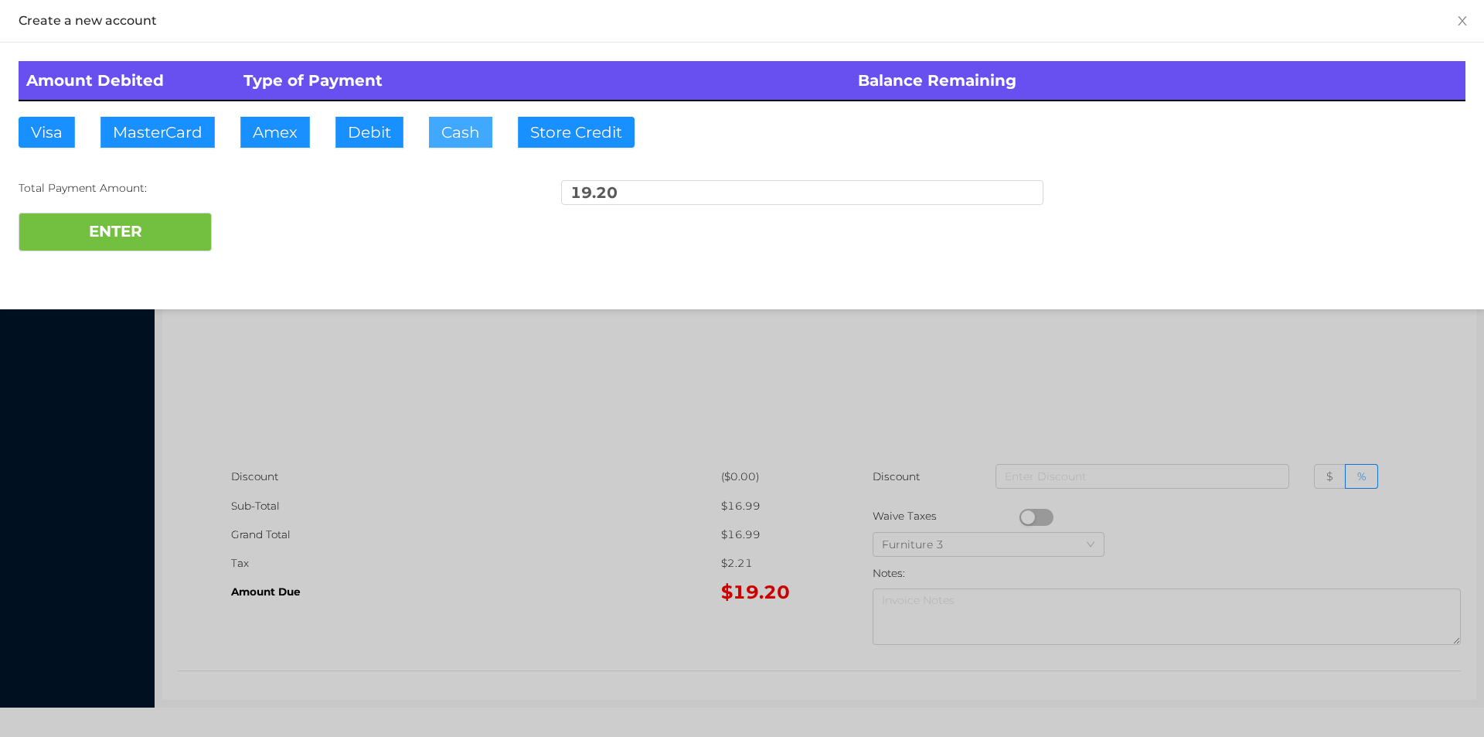
click at [461, 141] on button "Cash" at bounding box center [460, 132] width 63 height 31
type input "20."
click at [116, 237] on button "ENTER" at bounding box center [115, 232] width 193 height 39
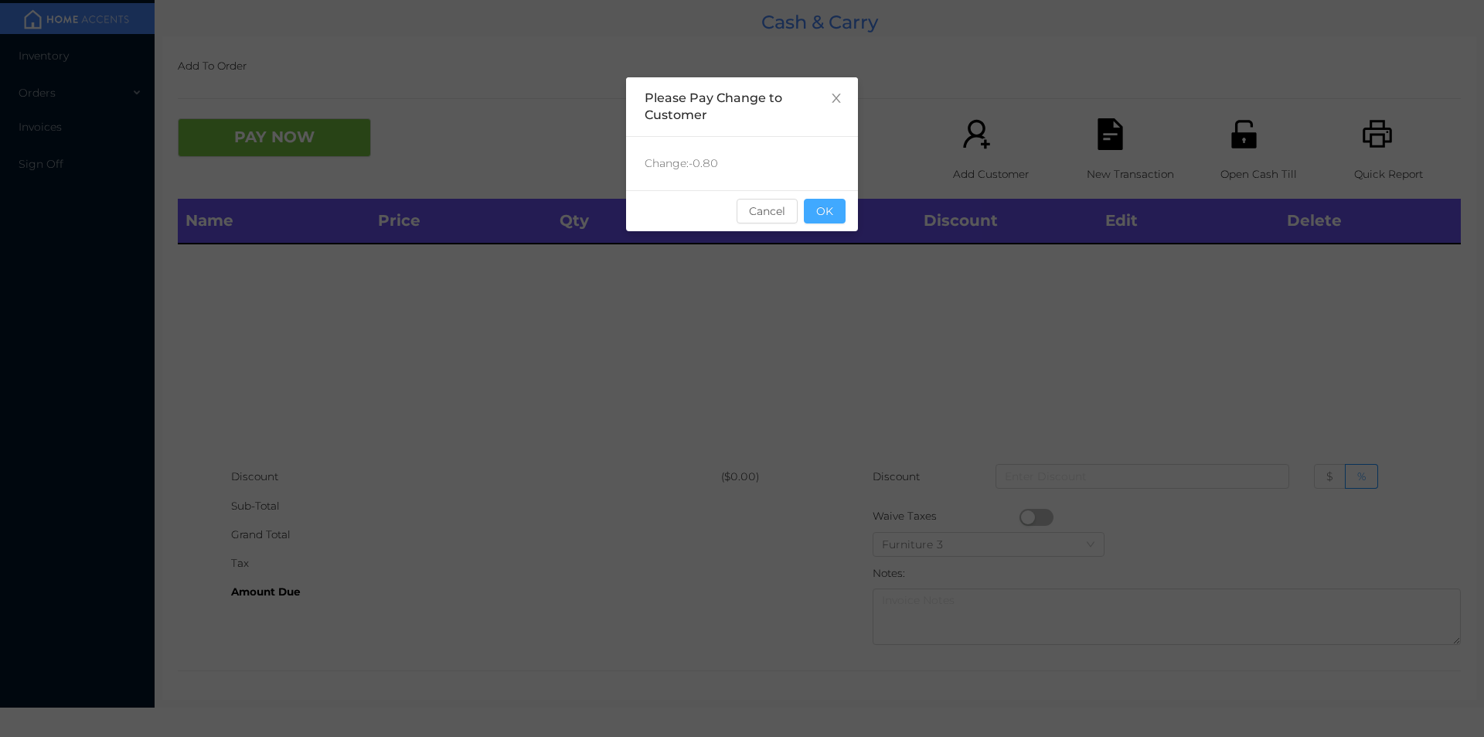
click at [821, 207] on button "OK" at bounding box center [825, 211] width 42 height 25
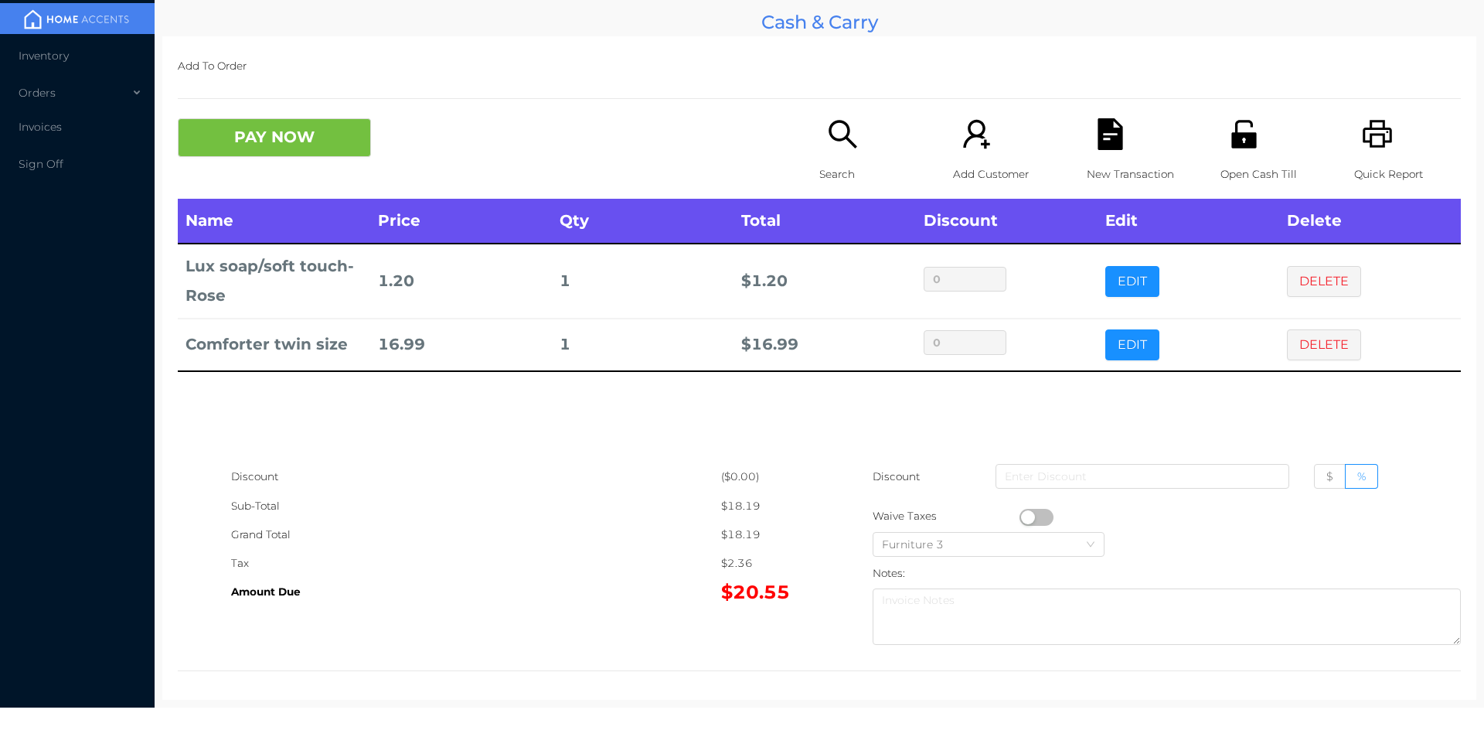
click at [1230, 166] on p "Open Cash Till" at bounding box center [1273, 174] width 107 height 29
click at [1101, 137] on icon "icon: file-text" at bounding box center [1110, 134] width 25 height 32
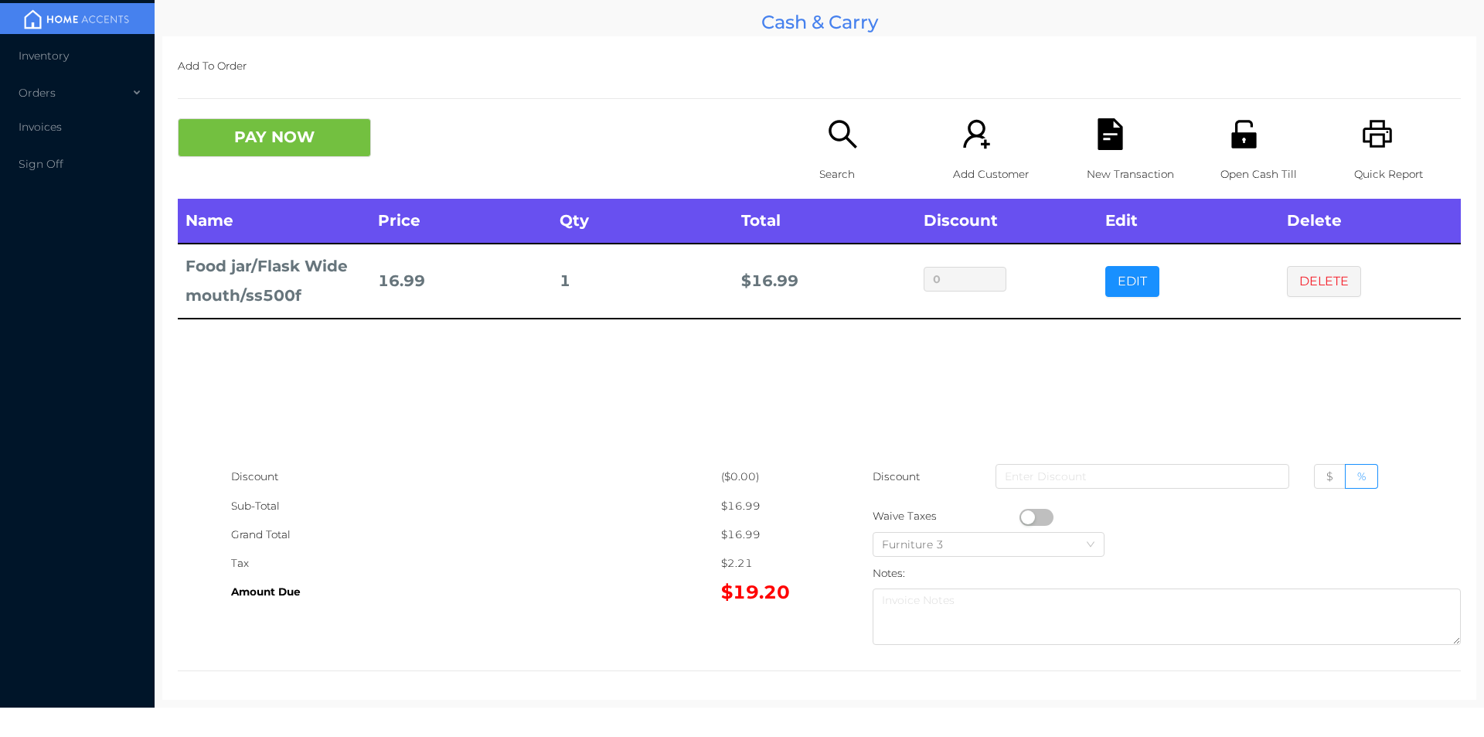
click at [243, 131] on button "PAY NOW" at bounding box center [274, 137] width 193 height 39
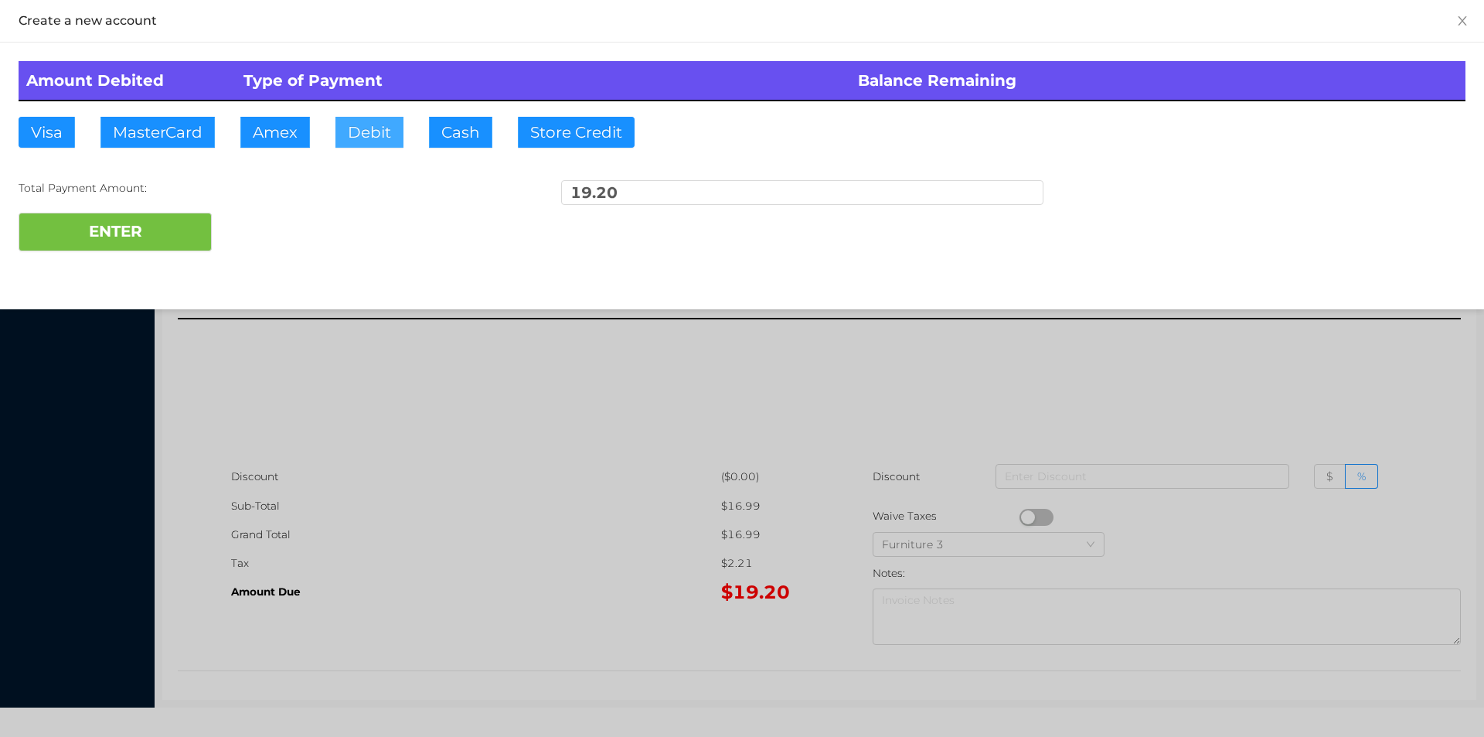
click at [362, 132] on button "Debit" at bounding box center [369, 132] width 68 height 31
type input "50."
click at [126, 234] on button "ENTER" at bounding box center [115, 232] width 193 height 39
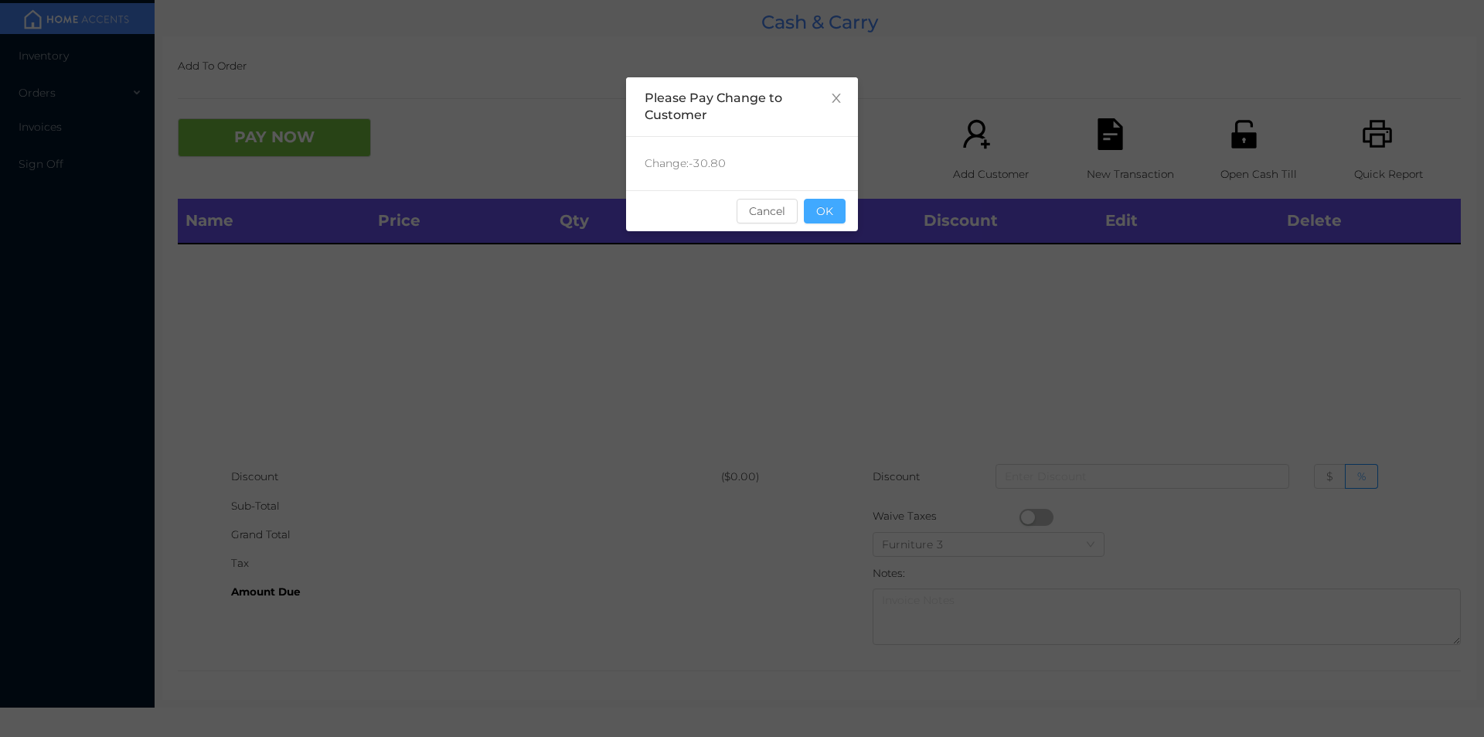
click at [838, 223] on button "OK" at bounding box center [825, 211] width 42 height 25
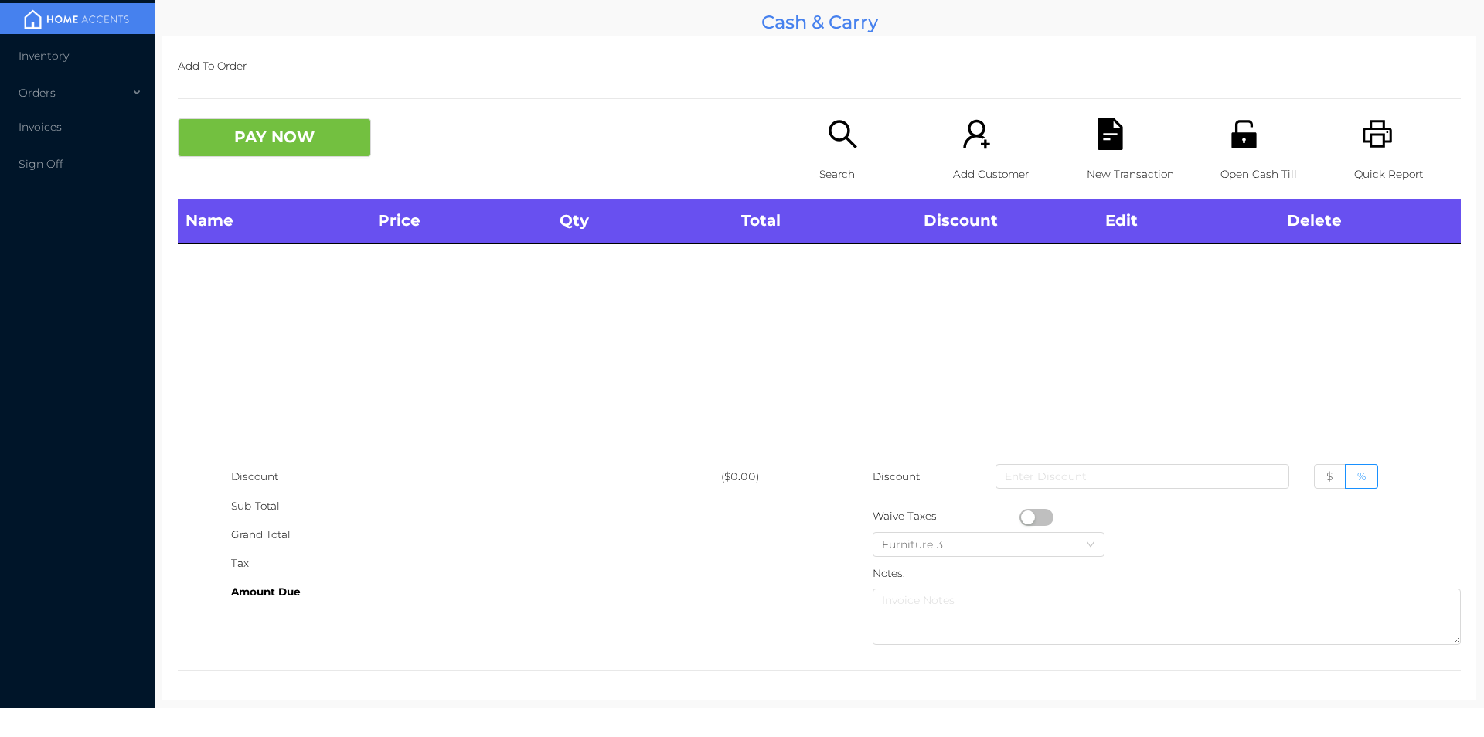
click at [842, 304] on div "Name Price Qty Total Discount Edit Delete" at bounding box center [819, 331] width 1283 height 264
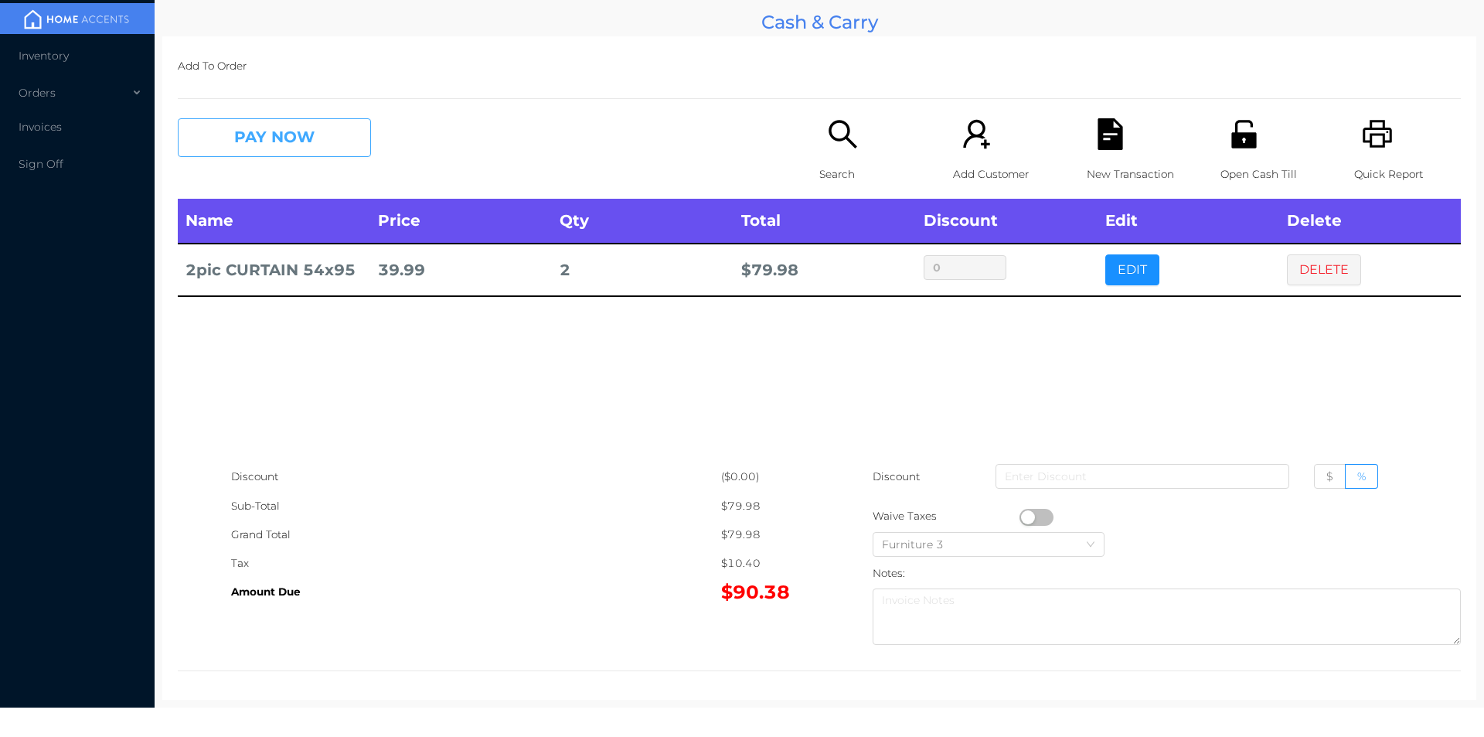
click at [242, 139] on button "PAY NOW" at bounding box center [274, 137] width 193 height 39
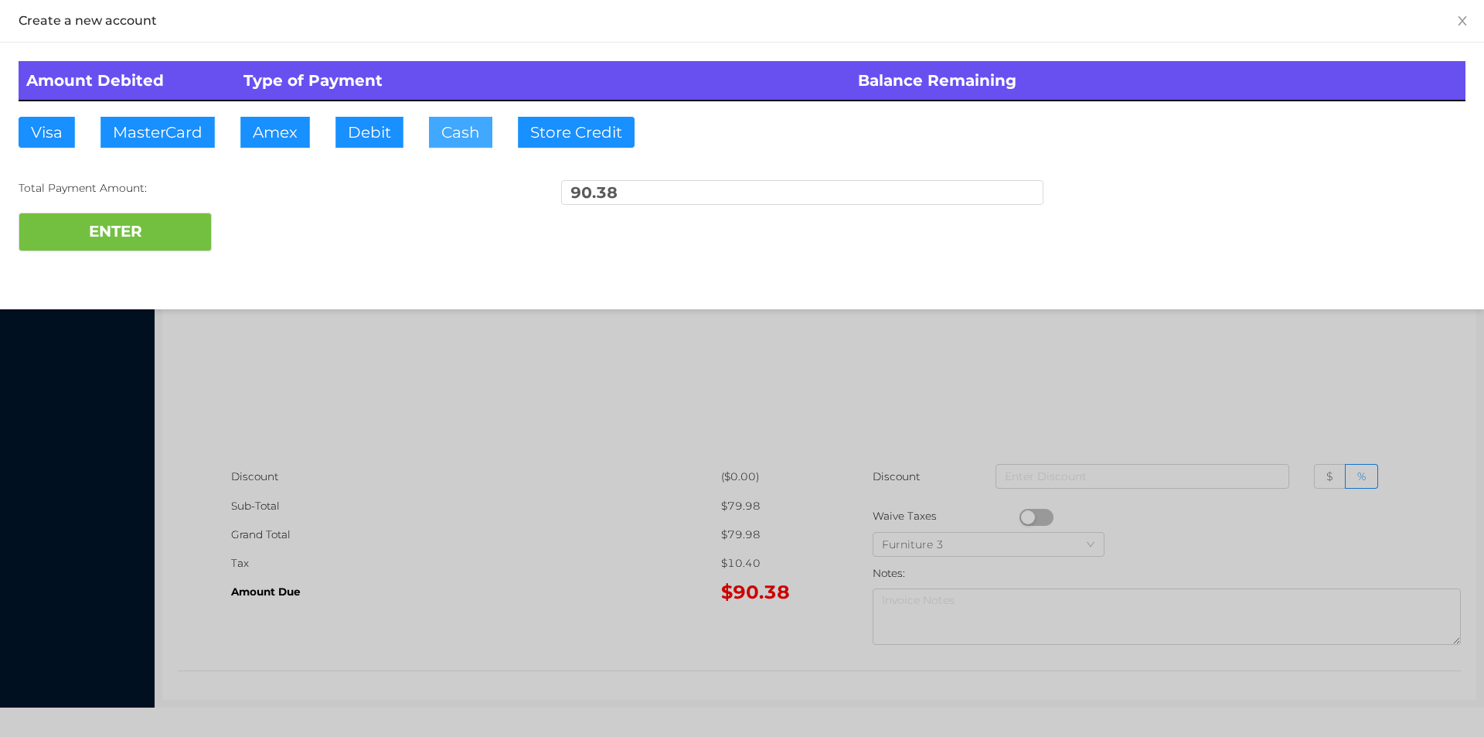
click at [441, 129] on button "Cash" at bounding box center [460, 132] width 63 height 31
click at [133, 243] on button "ENTER" at bounding box center [115, 232] width 193 height 39
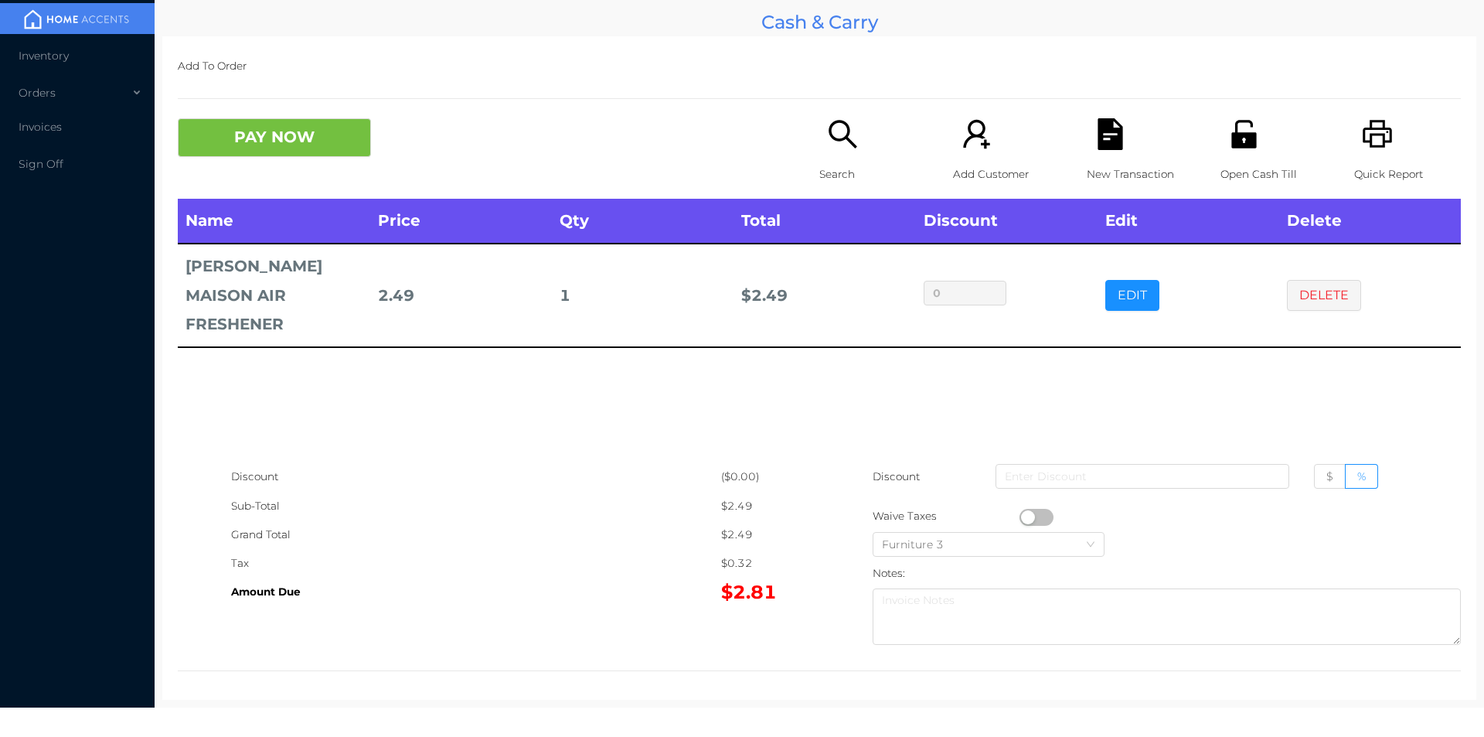
click at [217, 148] on button "PAY NOW" at bounding box center [274, 137] width 193 height 39
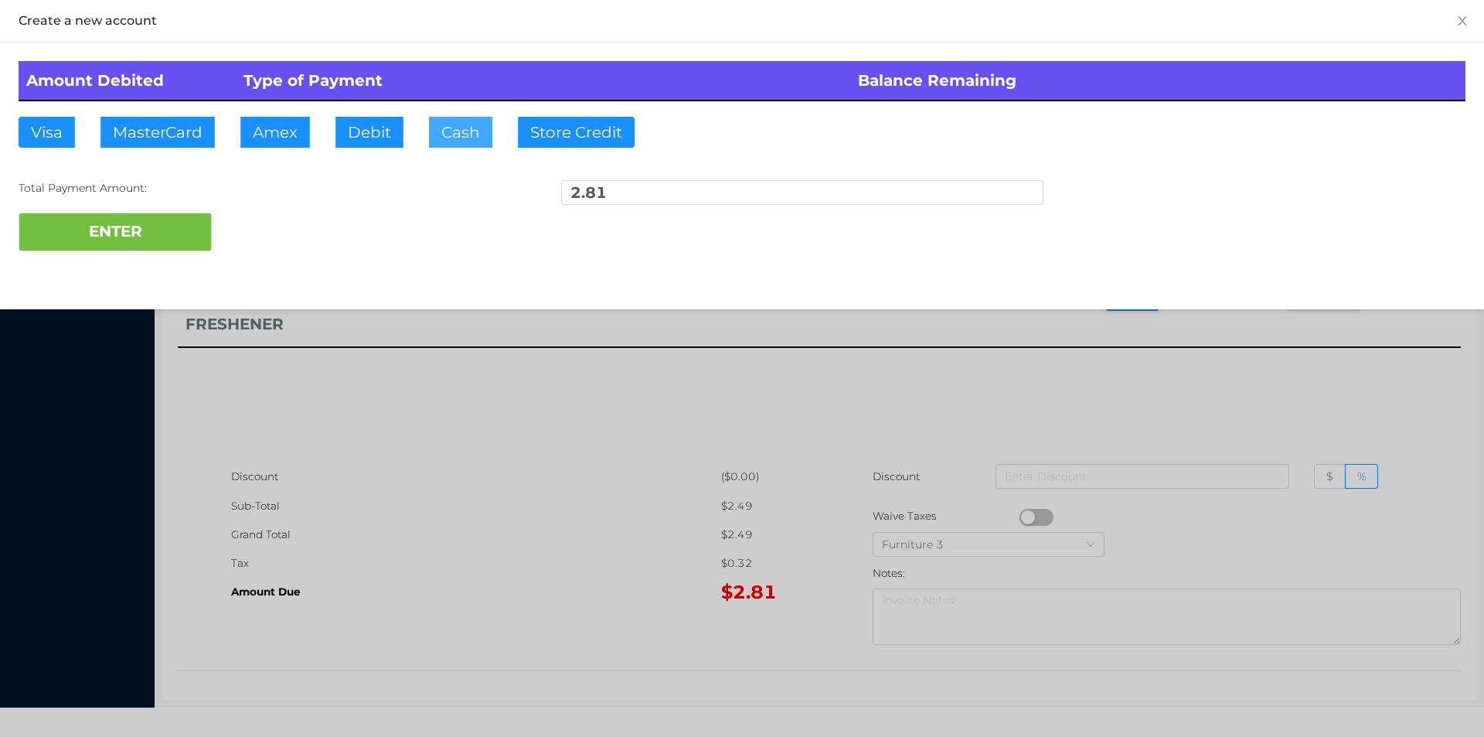
click at [442, 142] on button "Cash" at bounding box center [460, 132] width 63 height 31
type input "5."
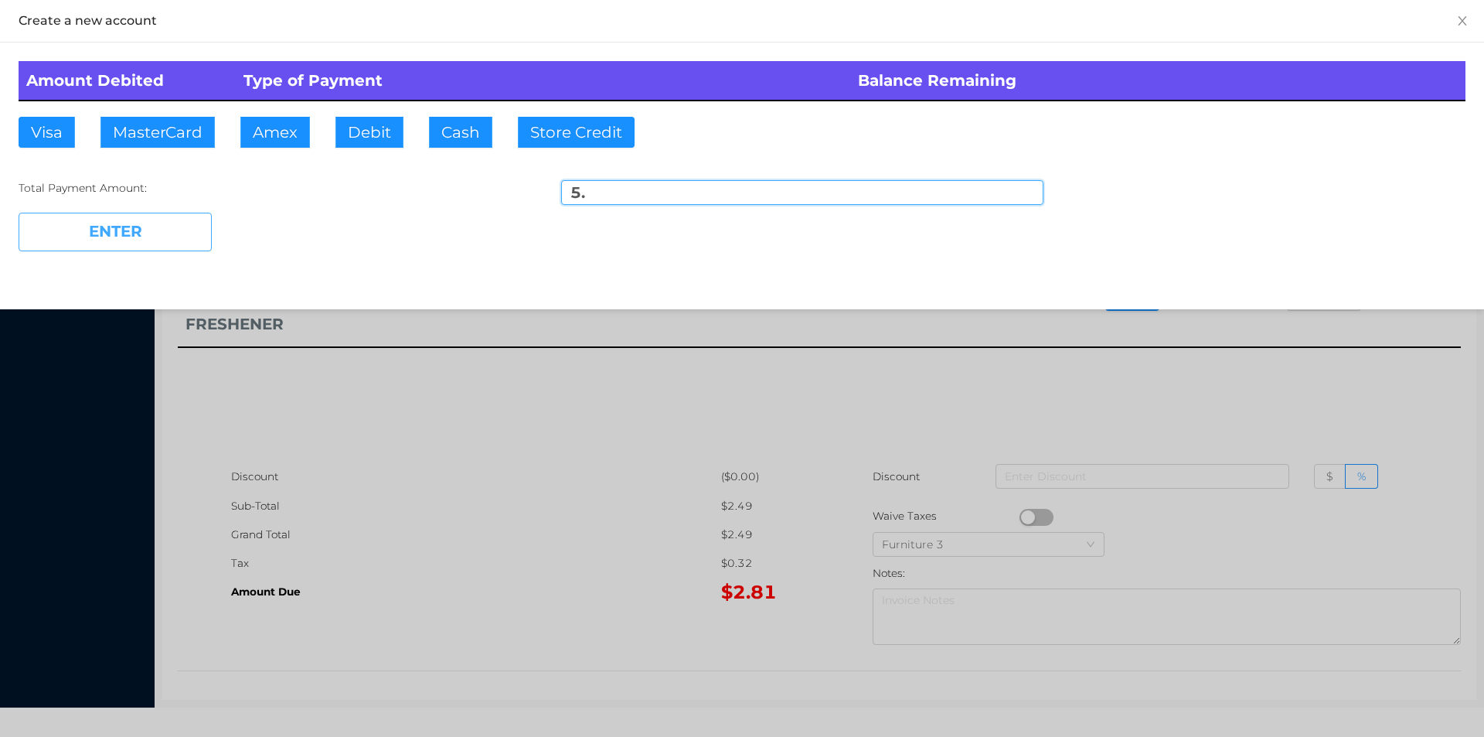
click at [116, 238] on button "ENTER" at bounding box center [115, 232] width 193 height 39
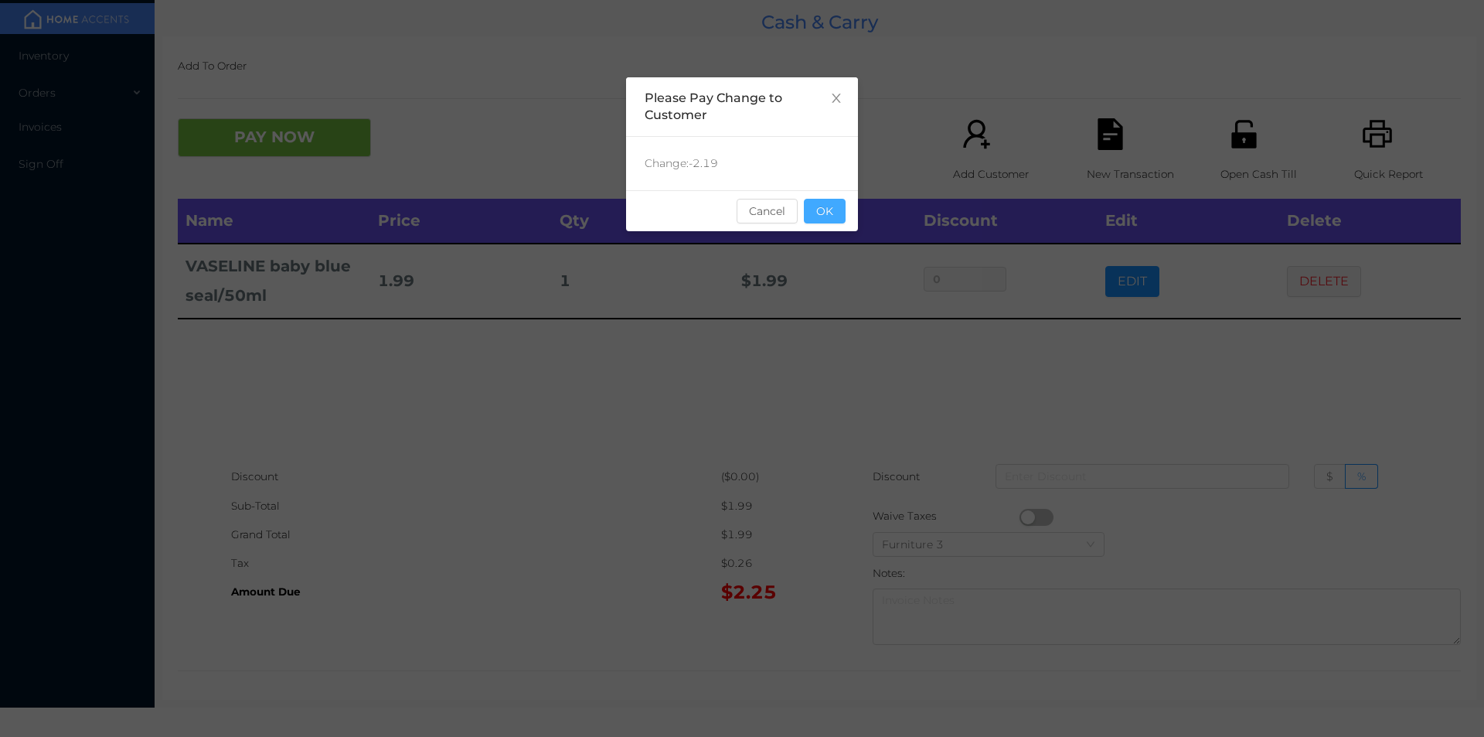
click at [829, 210] on button "OK" at bounding box center [825, 211] width 42 height 25
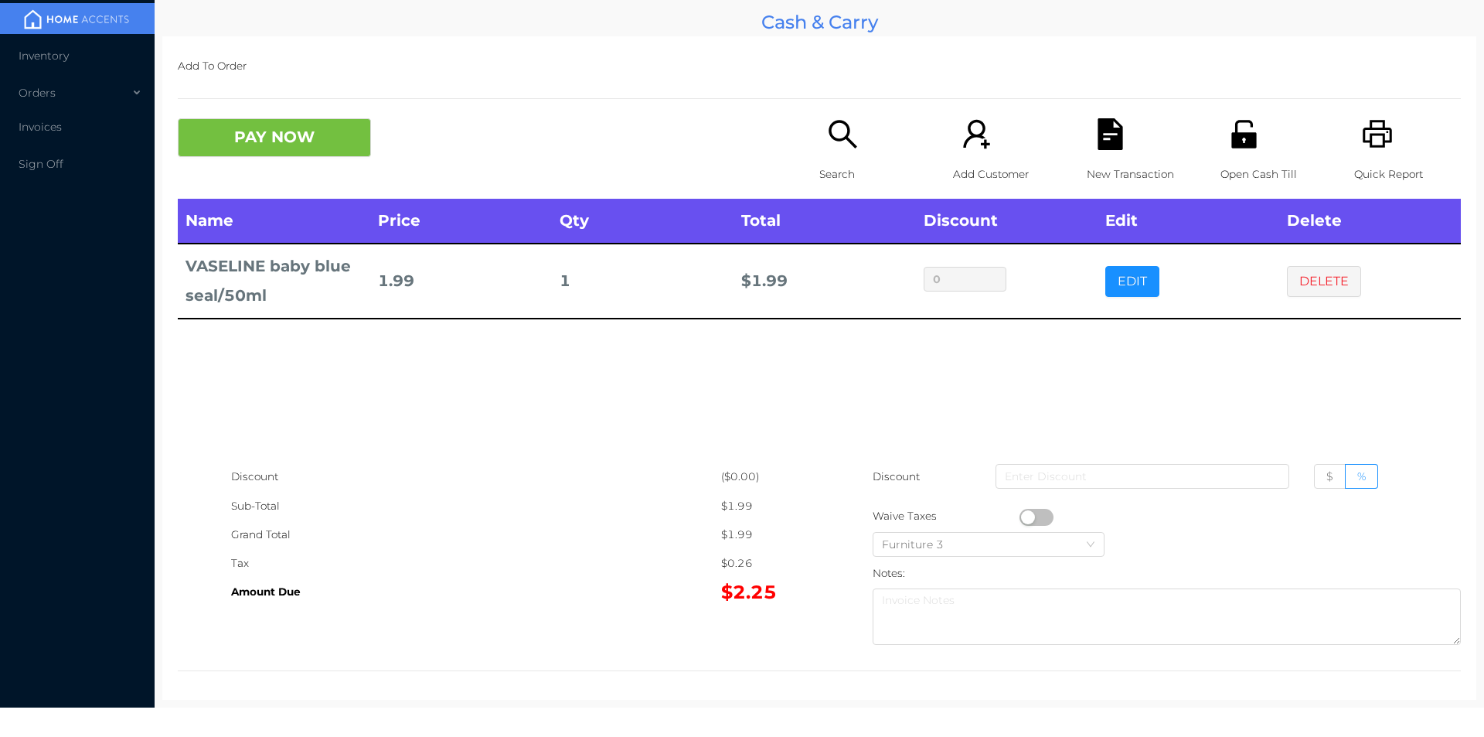
click at [662, 392] on div "Name Price Qty Total Discount Edit Delete VASELINE baby blue seal/50ml 1.99 1 $…" at bounding box center [819, 331] width 1283 height 264
click at [835, 156] on div "Search" at bounding box center [872, 158] width 107 height 80
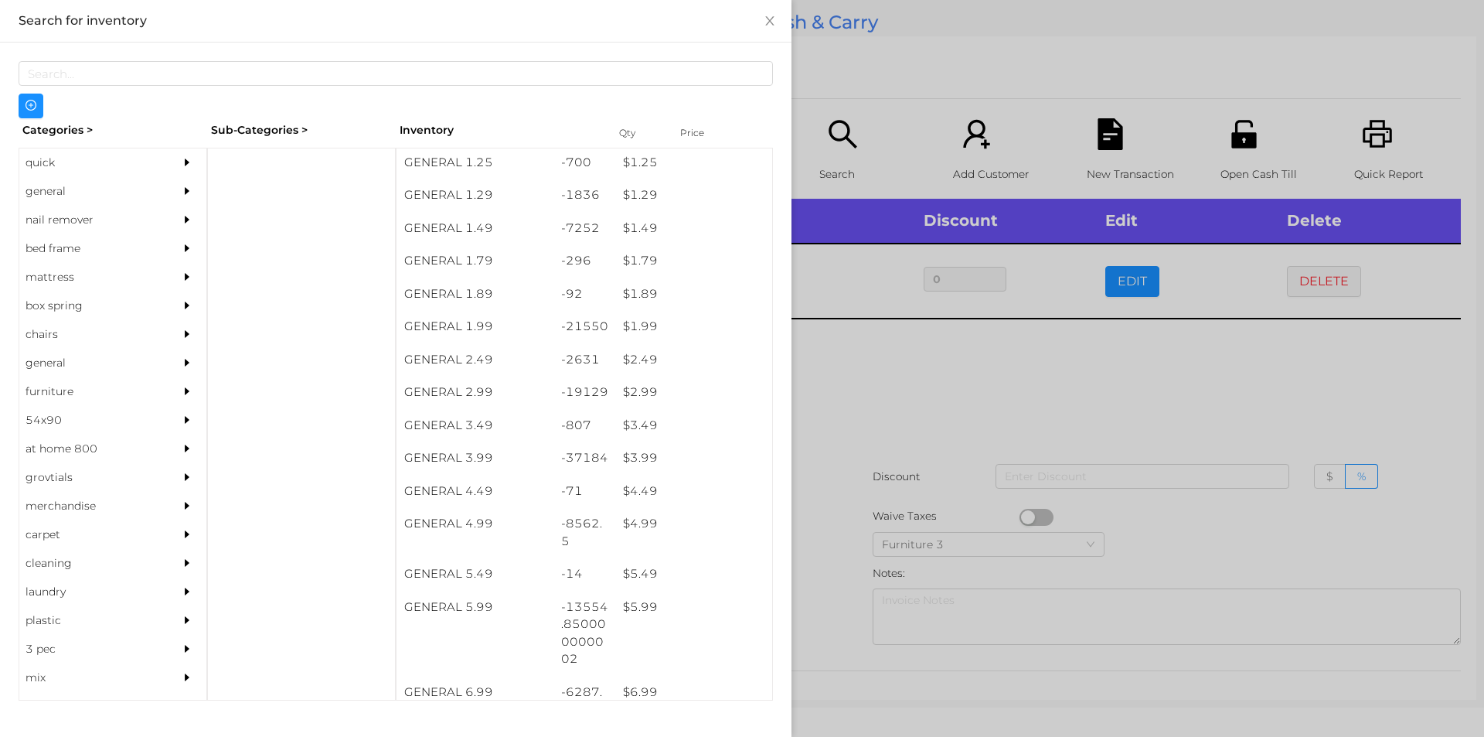
scroll to position [167, 0]
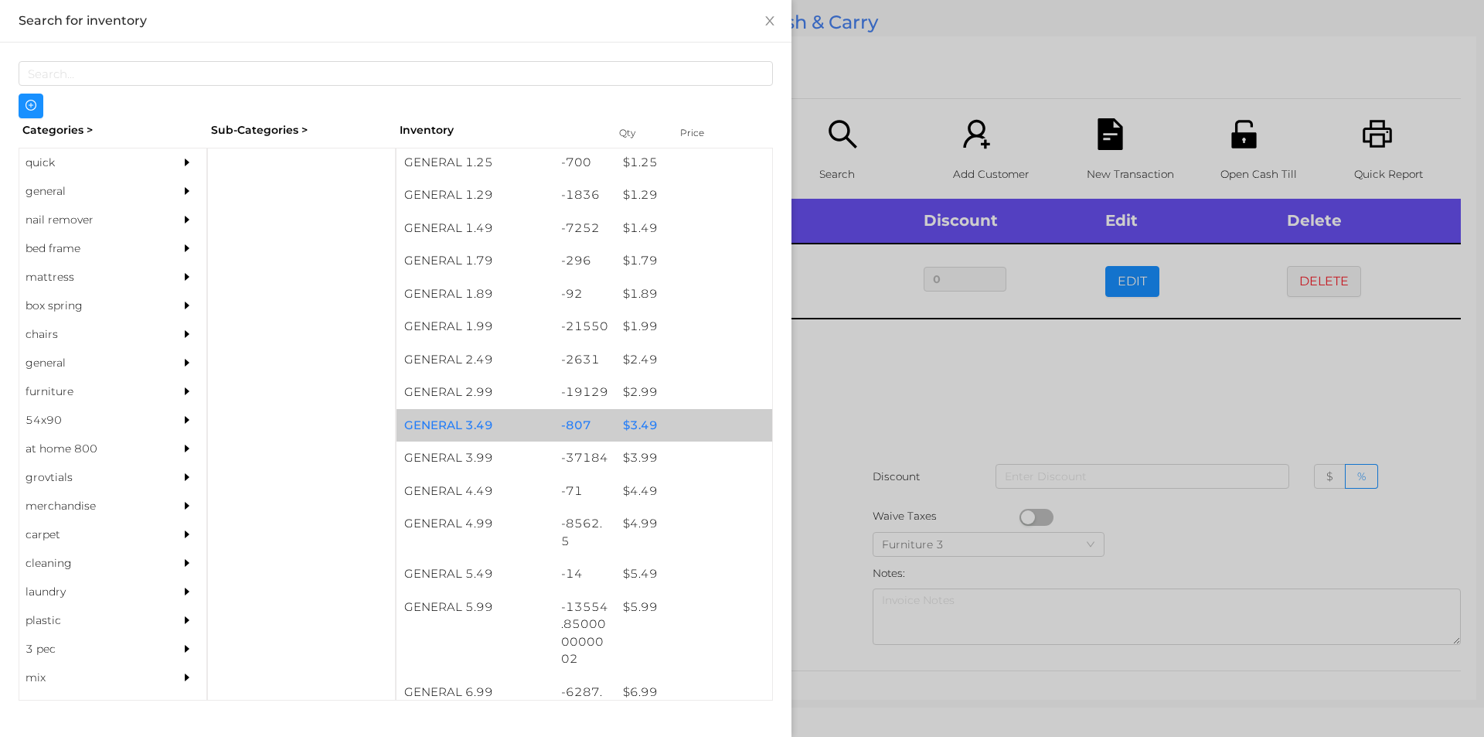
click at [643, 437] on div "$ 3.49" at bounding box center [693, 425] width 157 height 33
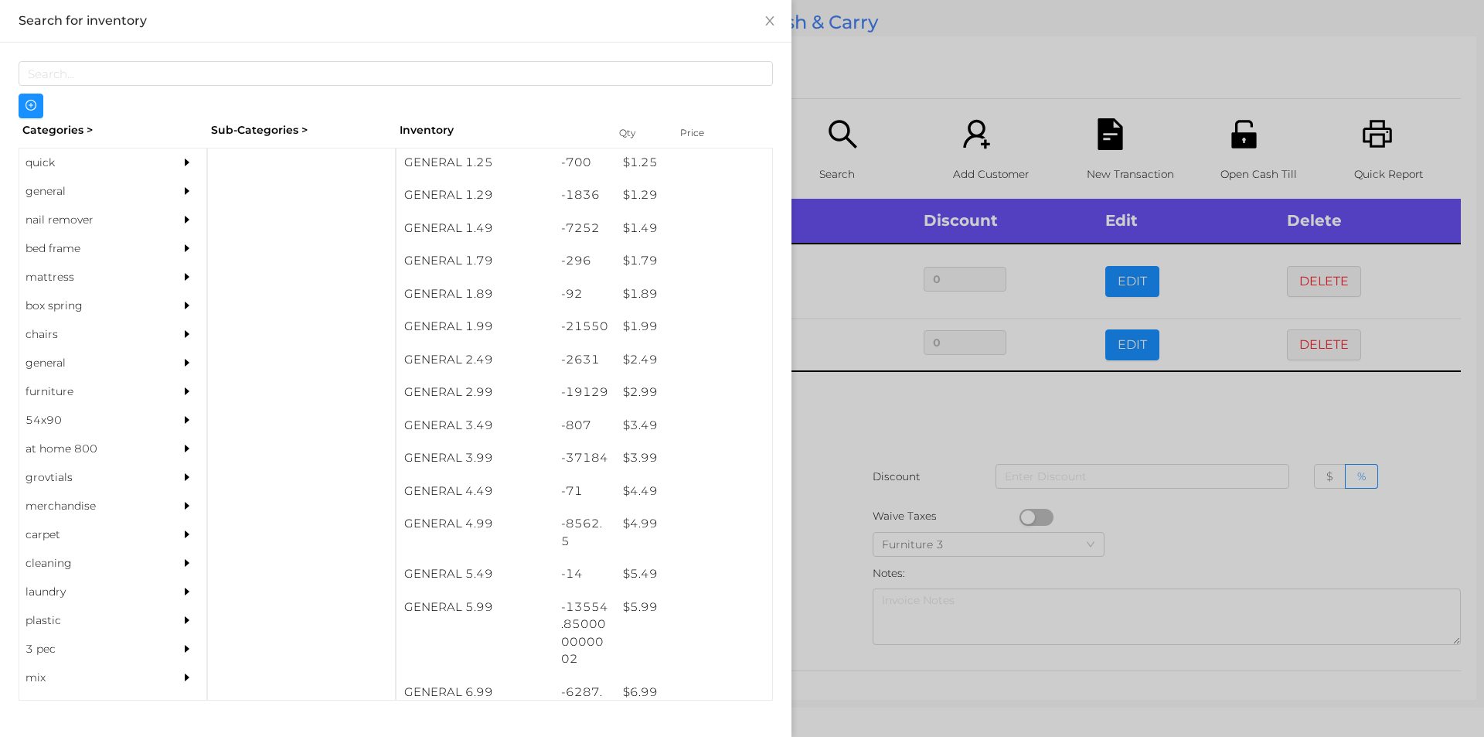
click at [1159, 416] on div at bounding box center [742, 368] width 1484 height 737
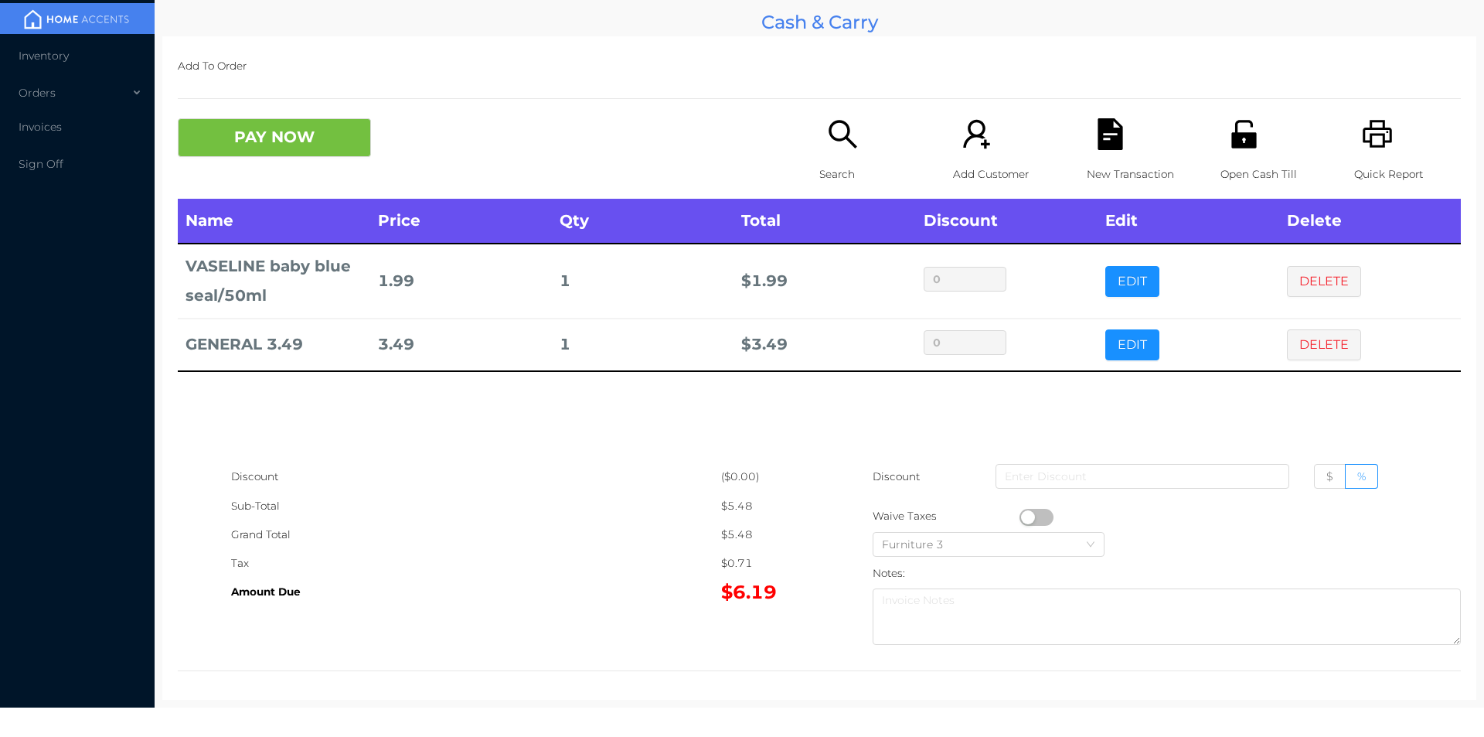
click at [1130, 143] on div "New Transaction" at bounding box center [1140, 158] width 107 height 80
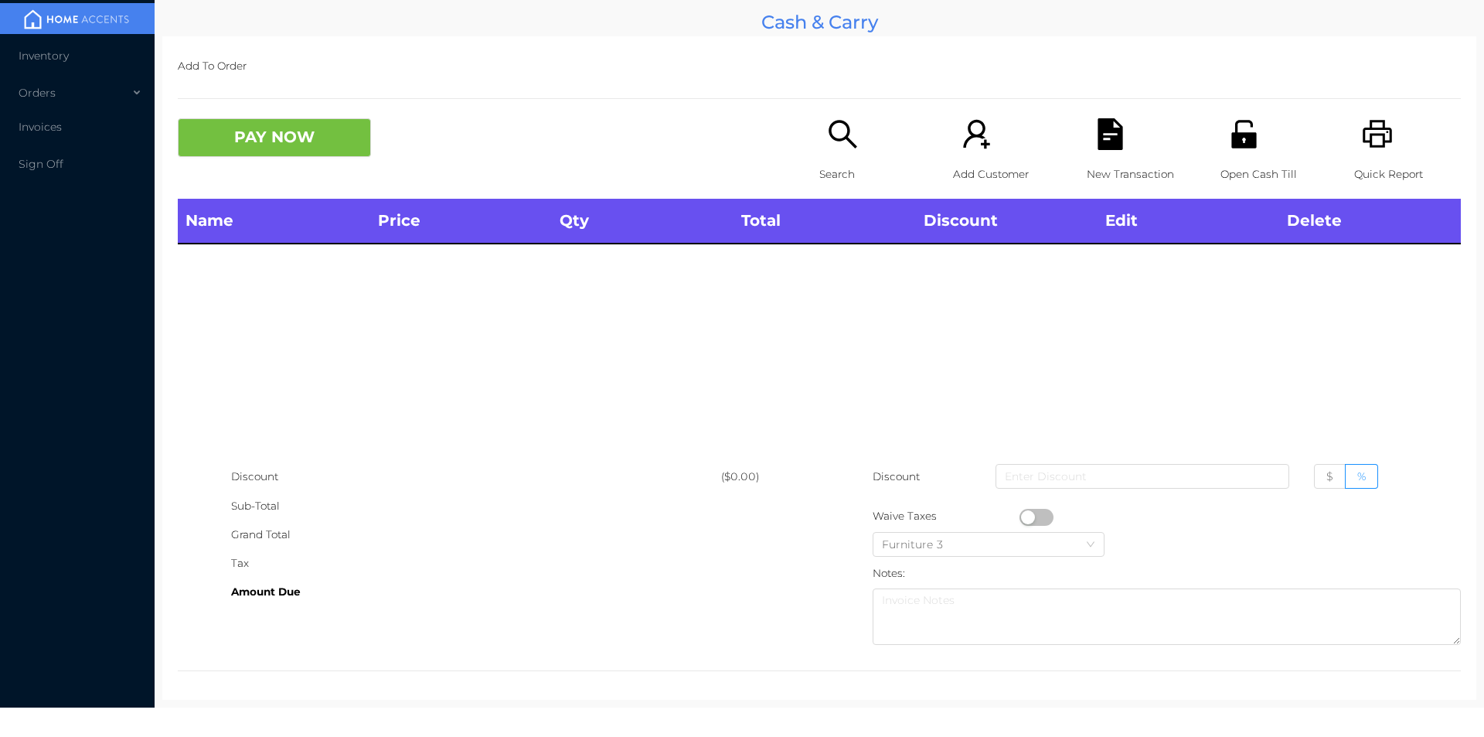
click at [1372, 161] on p "Quick Report" at bounding box center [1407, 174] width 107 height 29
click at [291, 134] on button "PAY NOW" at bounding box center [274, 137] width 193 height 39
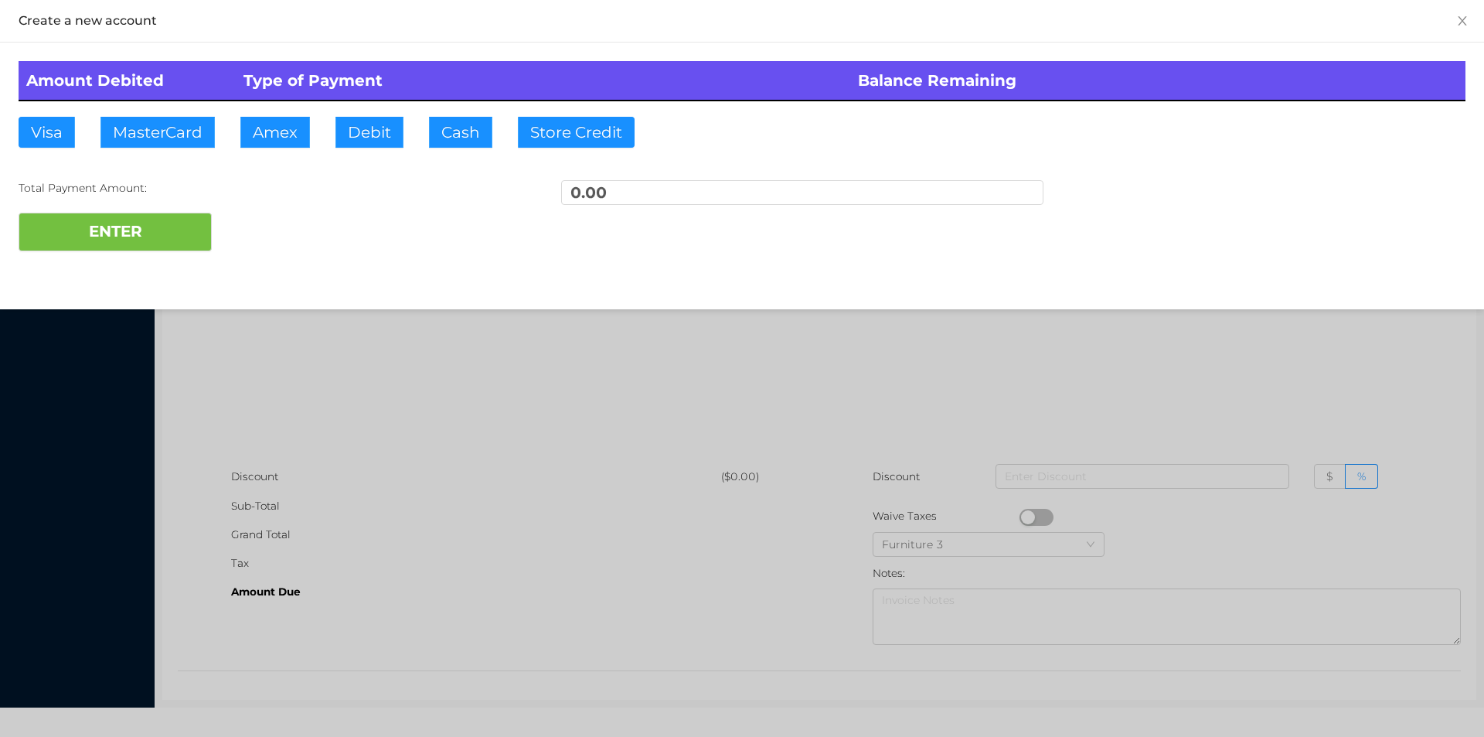
click at [298, 379] on div at bounding box center [742, 368] width 1484 height 737
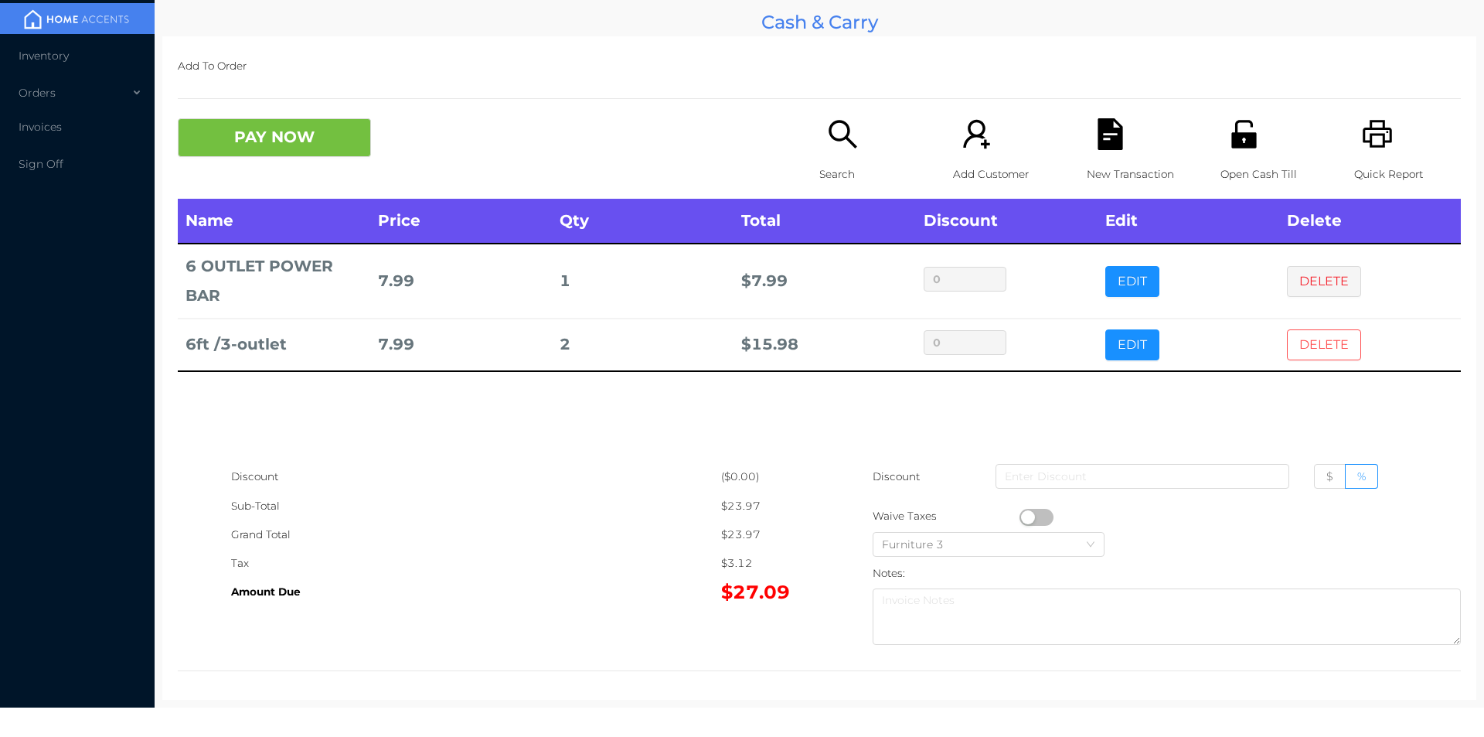
click at [1315, 343] on button "DELETE" at bounding box center [1324, 344] width 74 height 31
click at [227, 128] on button "PAY NOW" at bounding box center [274, 137] width 193 height 39
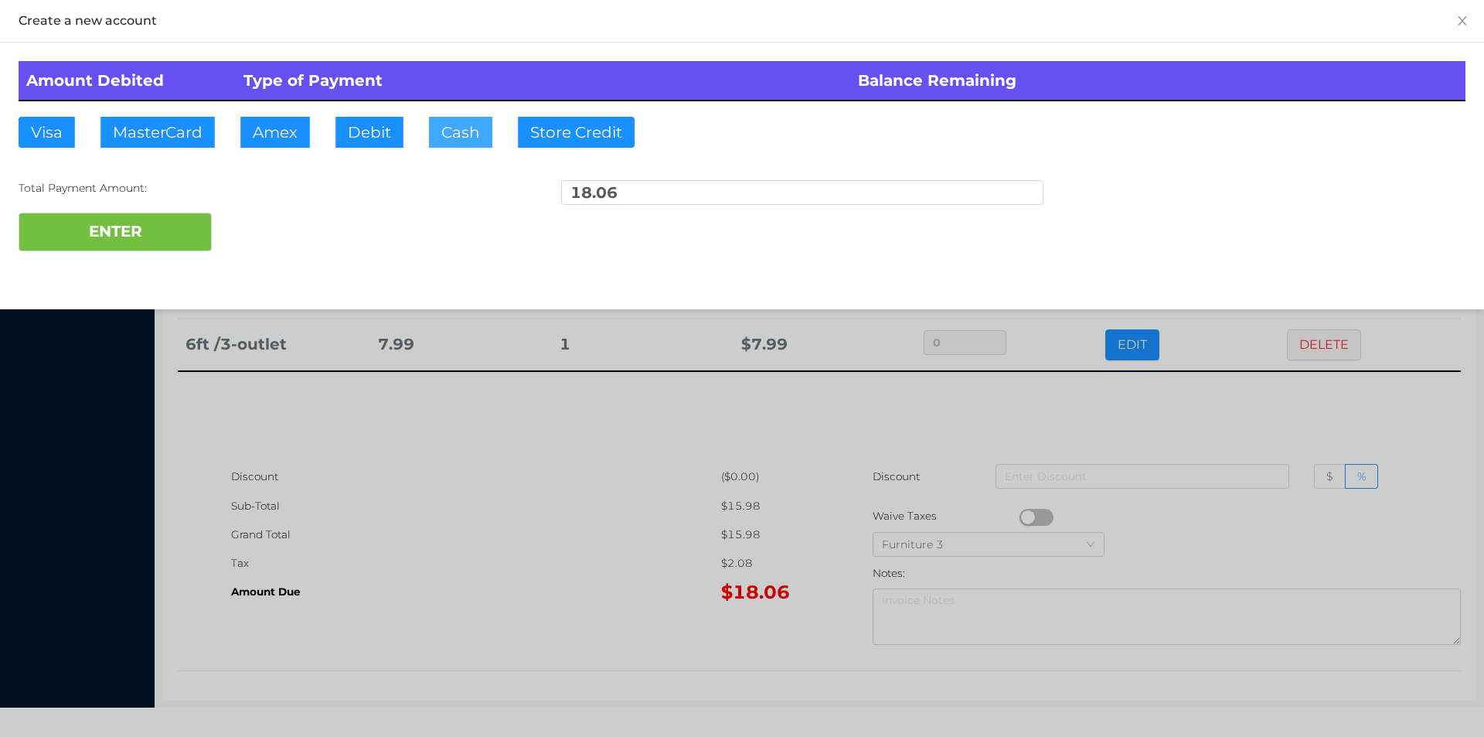
click at [434, 124] on button "Cash" at bounding box center [460, 132] width 63 height 31
type input "20."
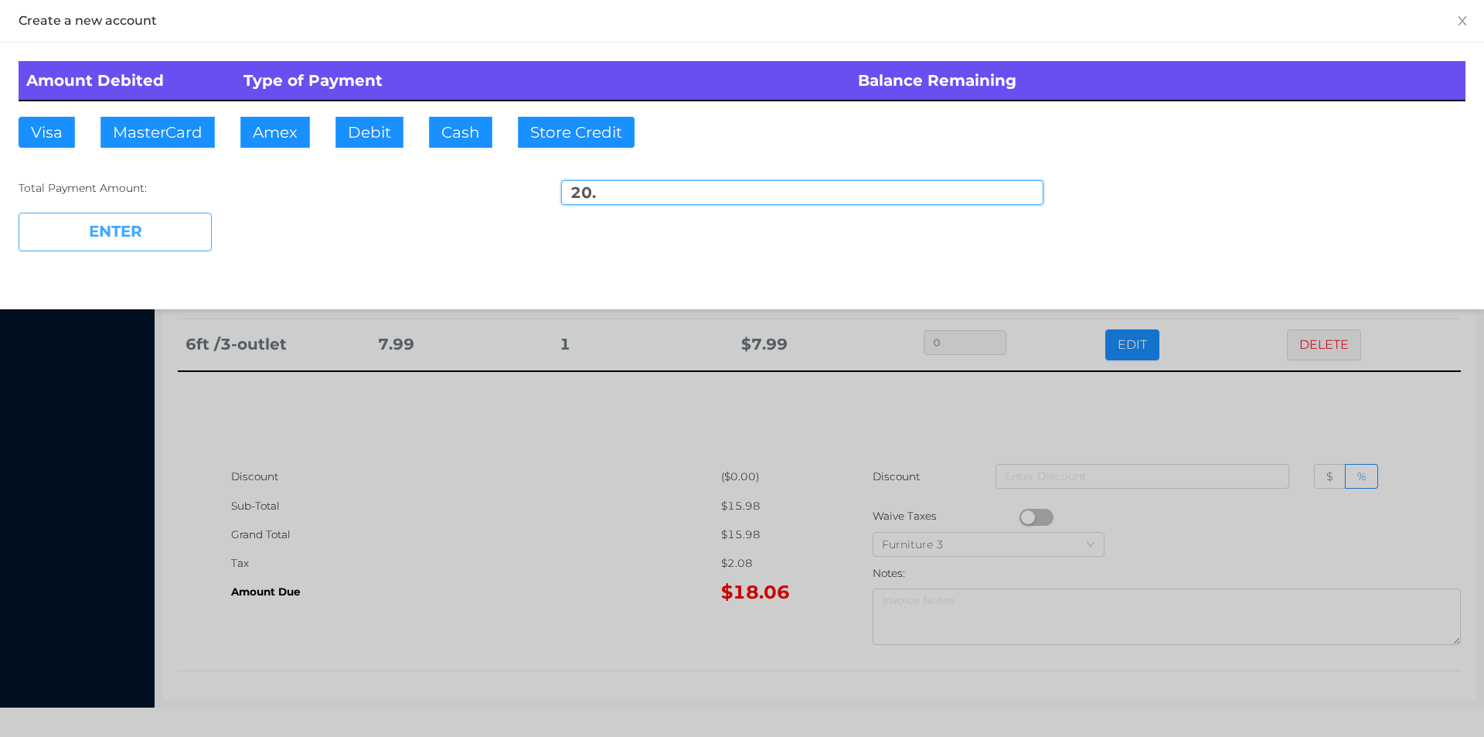
click at [151, 229] on button "ENTER" at bounding box center [115, 232] width 193 height 39
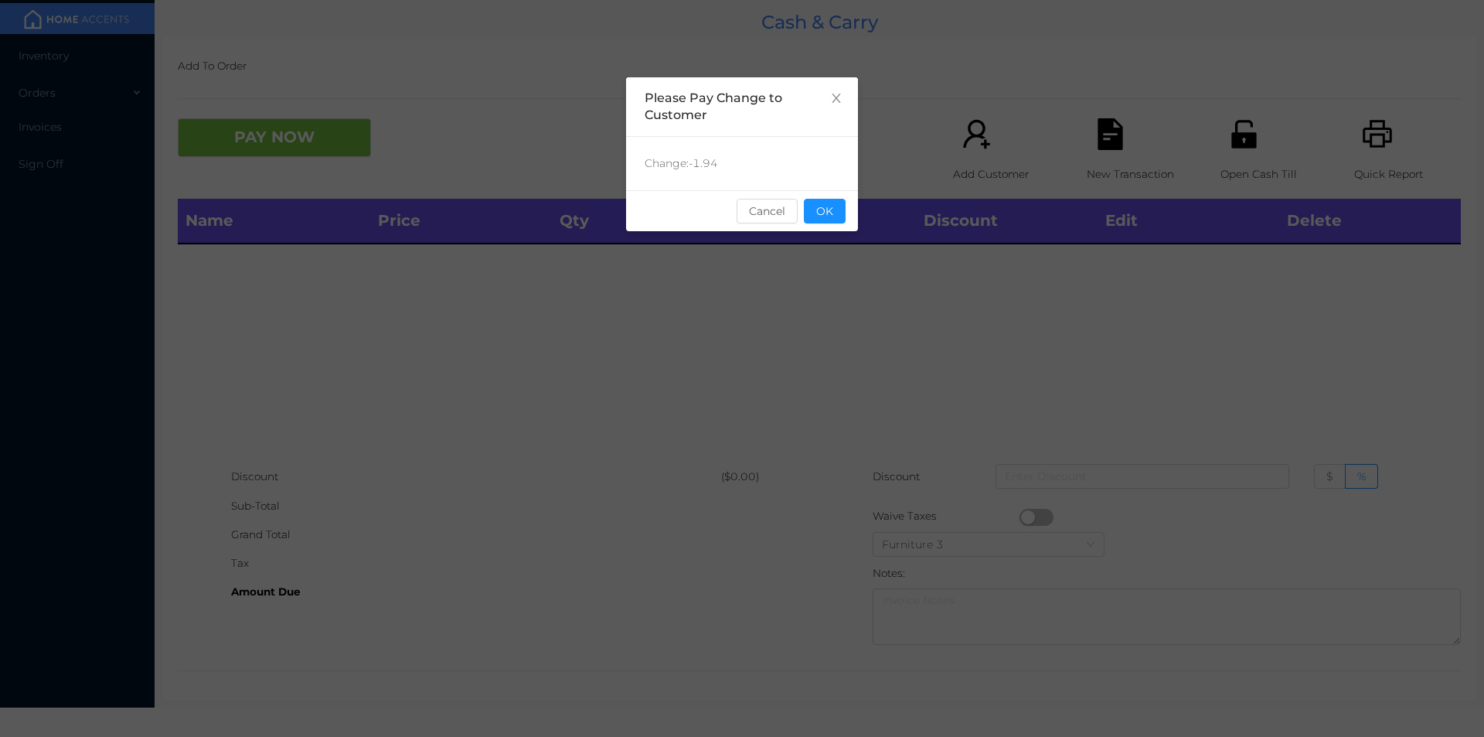
click at [833, 220] on button "OK" at bounding box center [825, 211] width 42 height 25
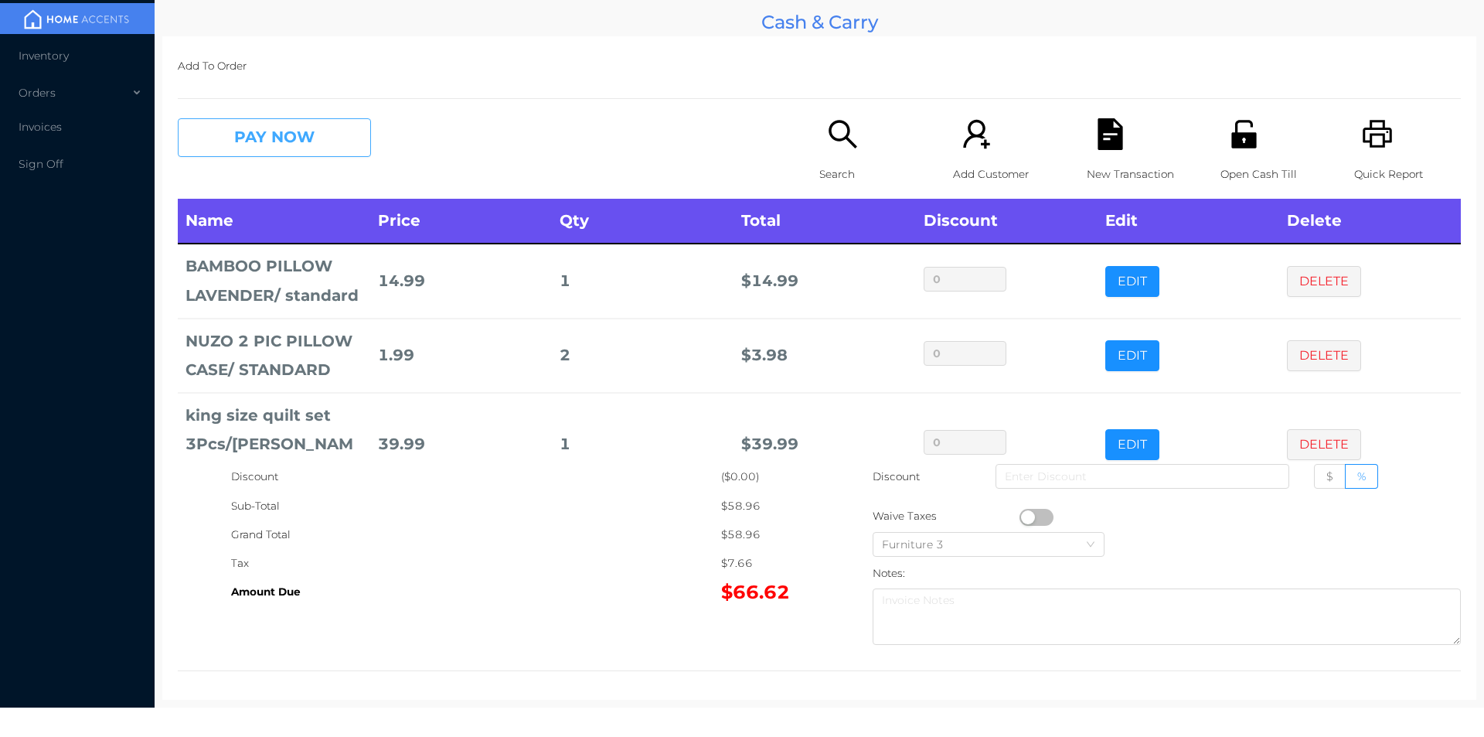
click at [281, 138] on button "PAY NOW" at bounding box center [274, 137] width 193 height 39
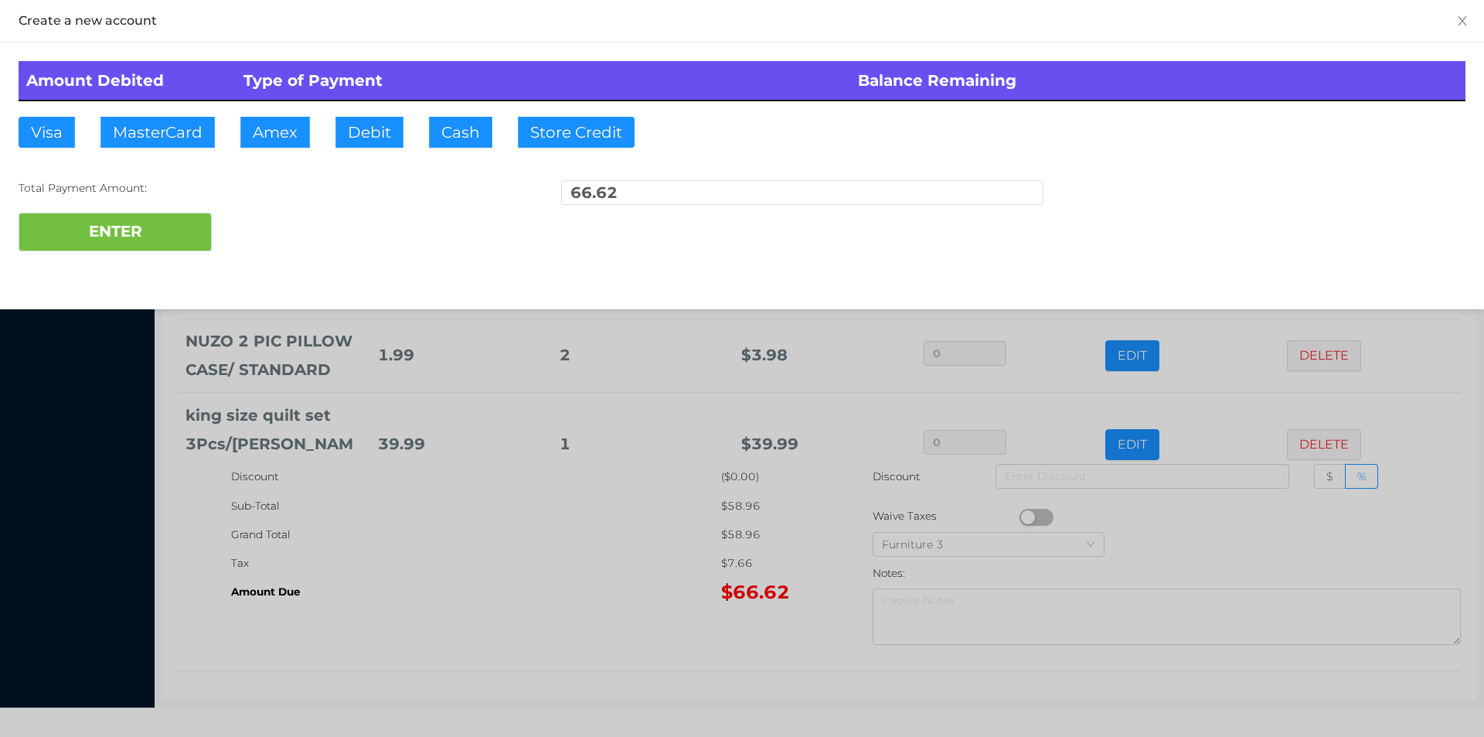
click at [262, 231] on div "ENTER" at bounding box center [742, 232] width 1447 height 39
click at [577, 554] on div at bounding box center [742, 368] width 1484 height 737
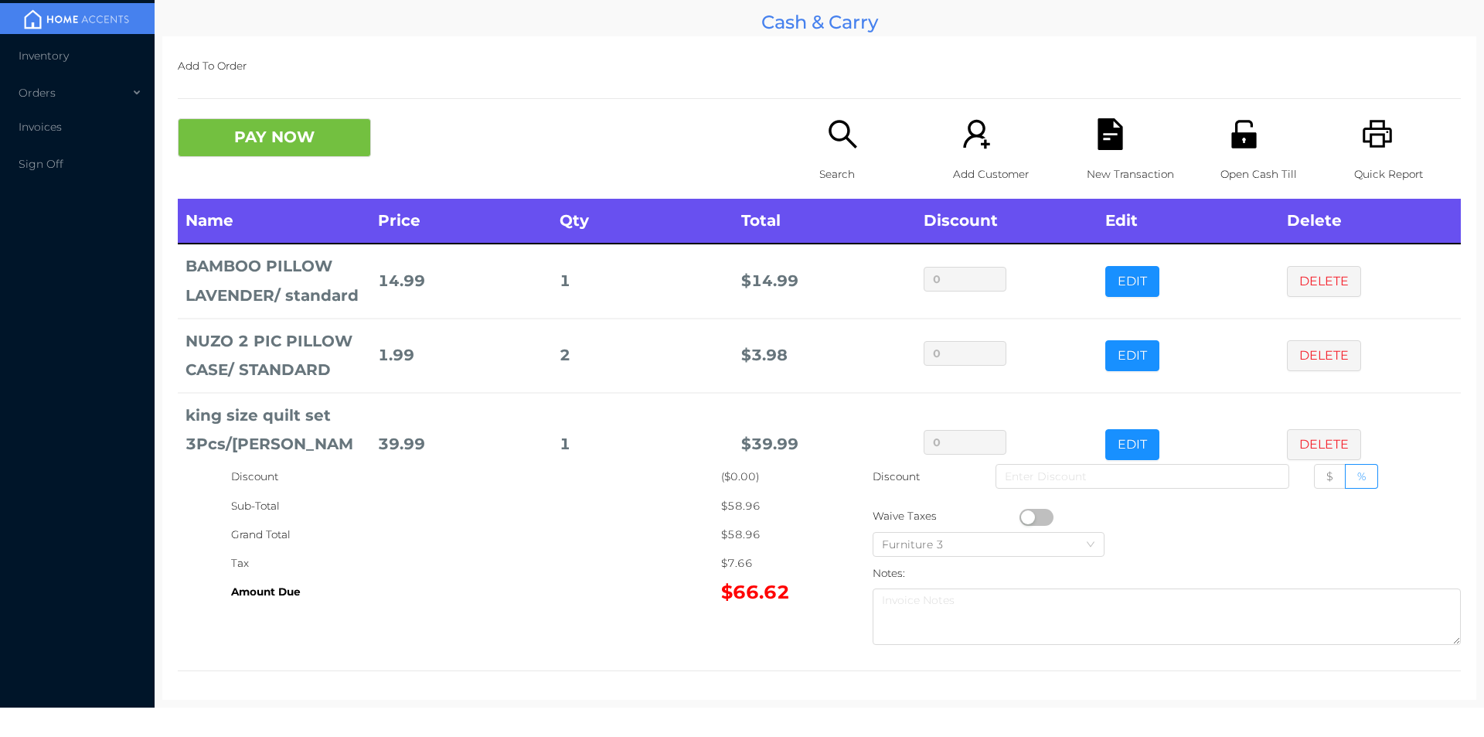
click at [1096, 154] on div "New Transaction" at bounding box center [1140, 158] width 107 height 80
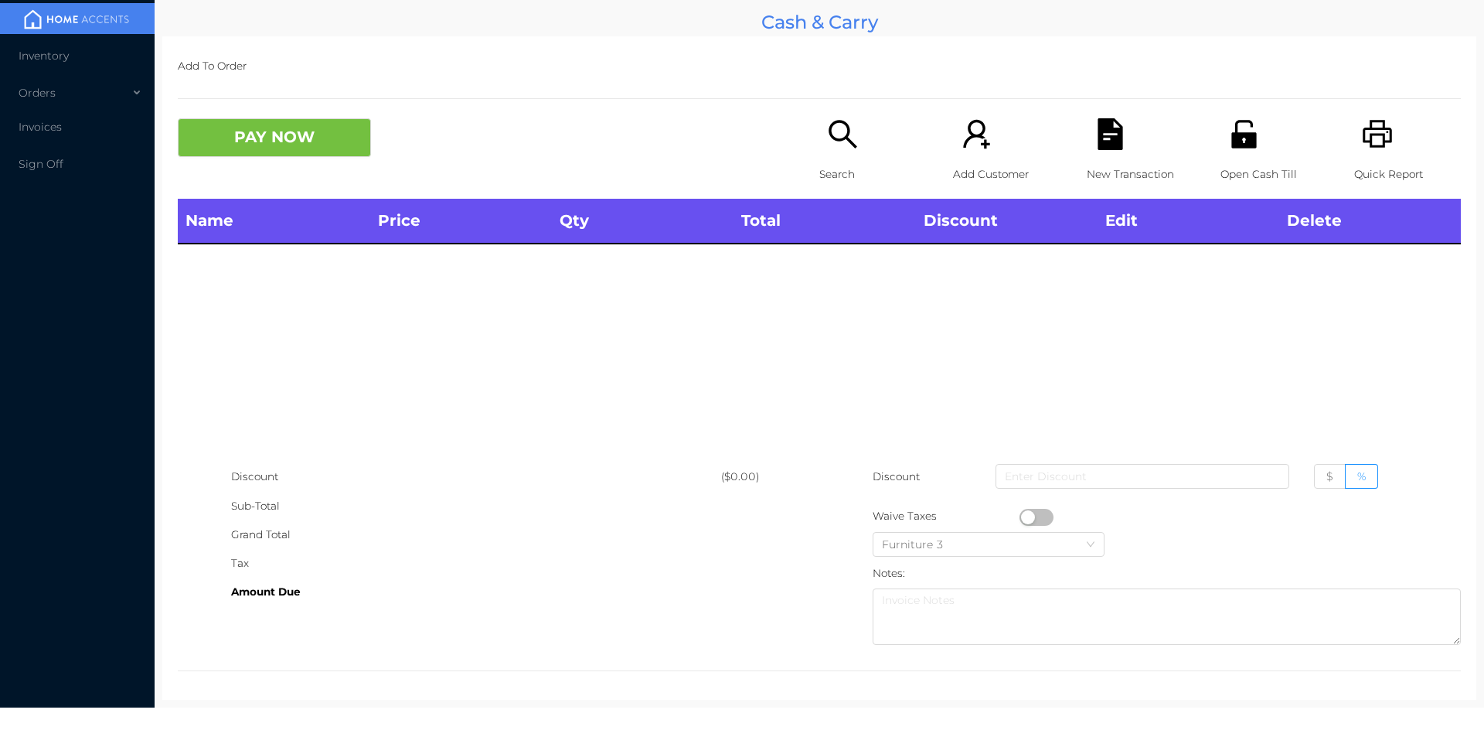
click at [836, 166] on p "Search" at bounding box center [872, 174] width 107 height 29
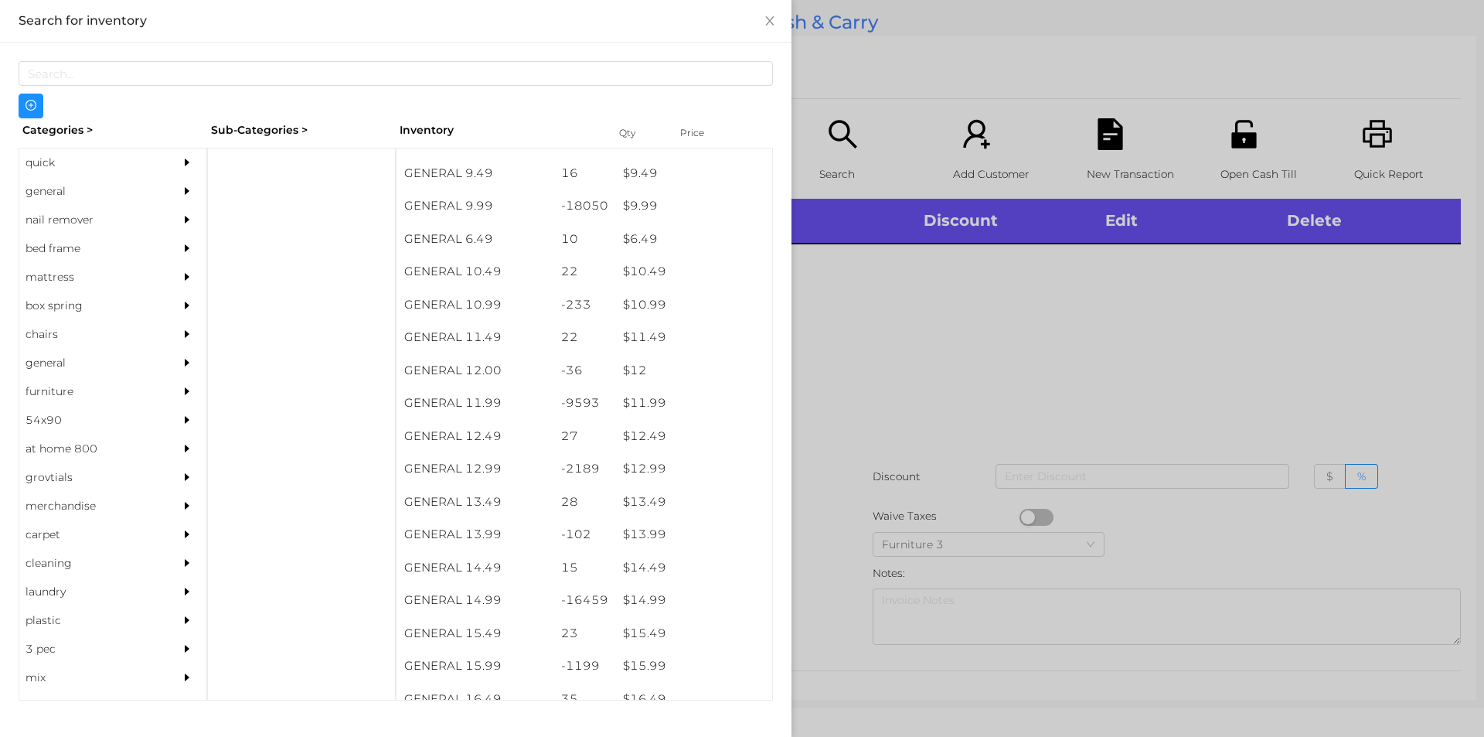
scroll to position [900, 0]
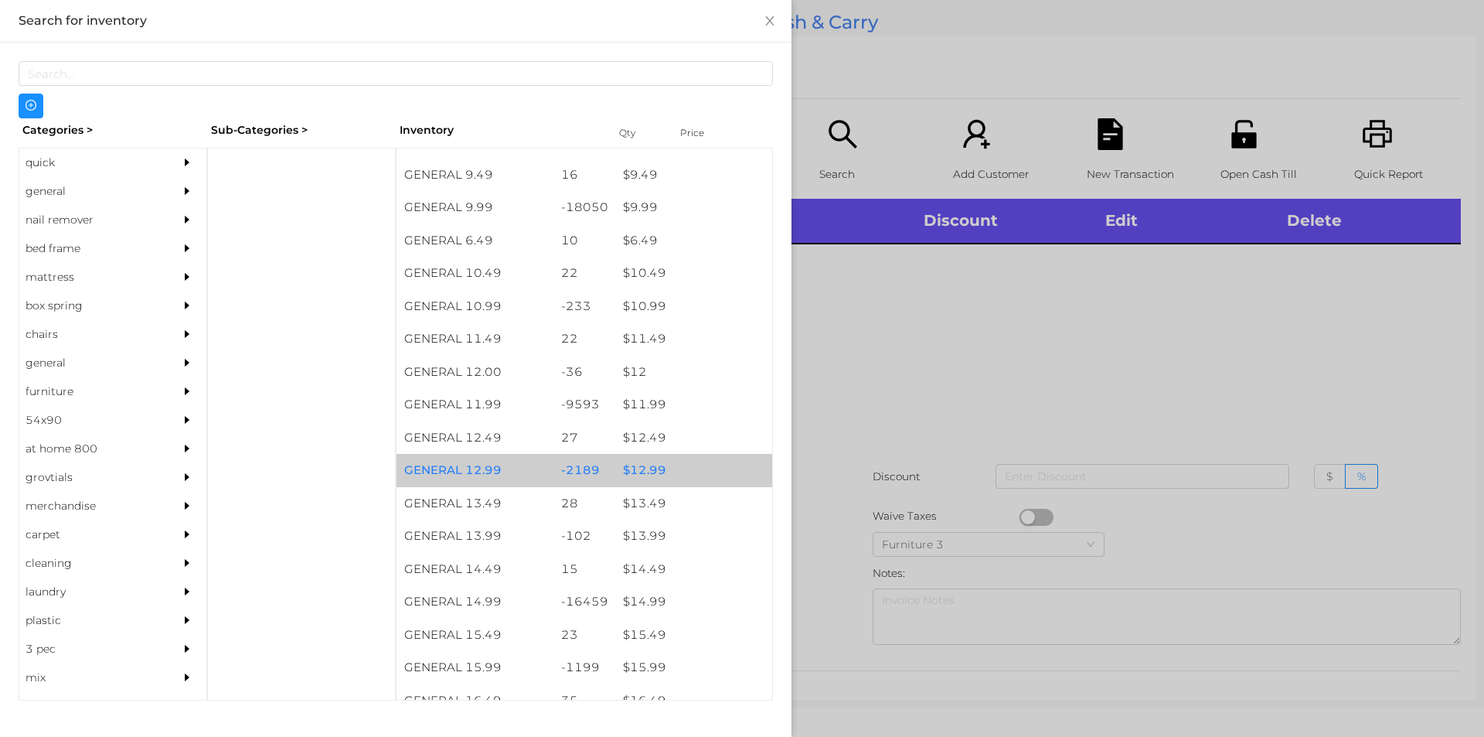
click at [642, 474] on div "$ 12.99" at bounding box center [693, 470] width 157 height 33
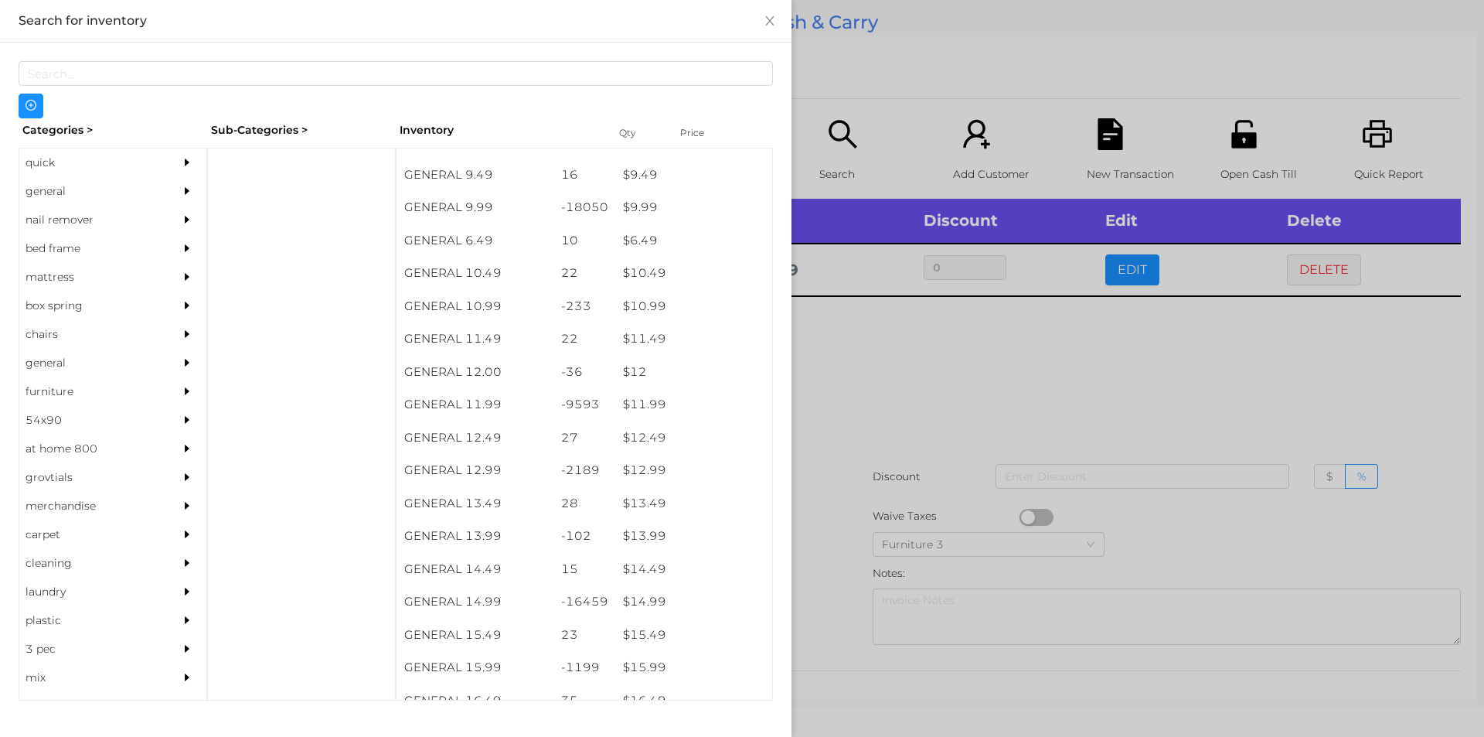
click at [883, 382] on div at bounding box center [742, 368] width 1484 height 737
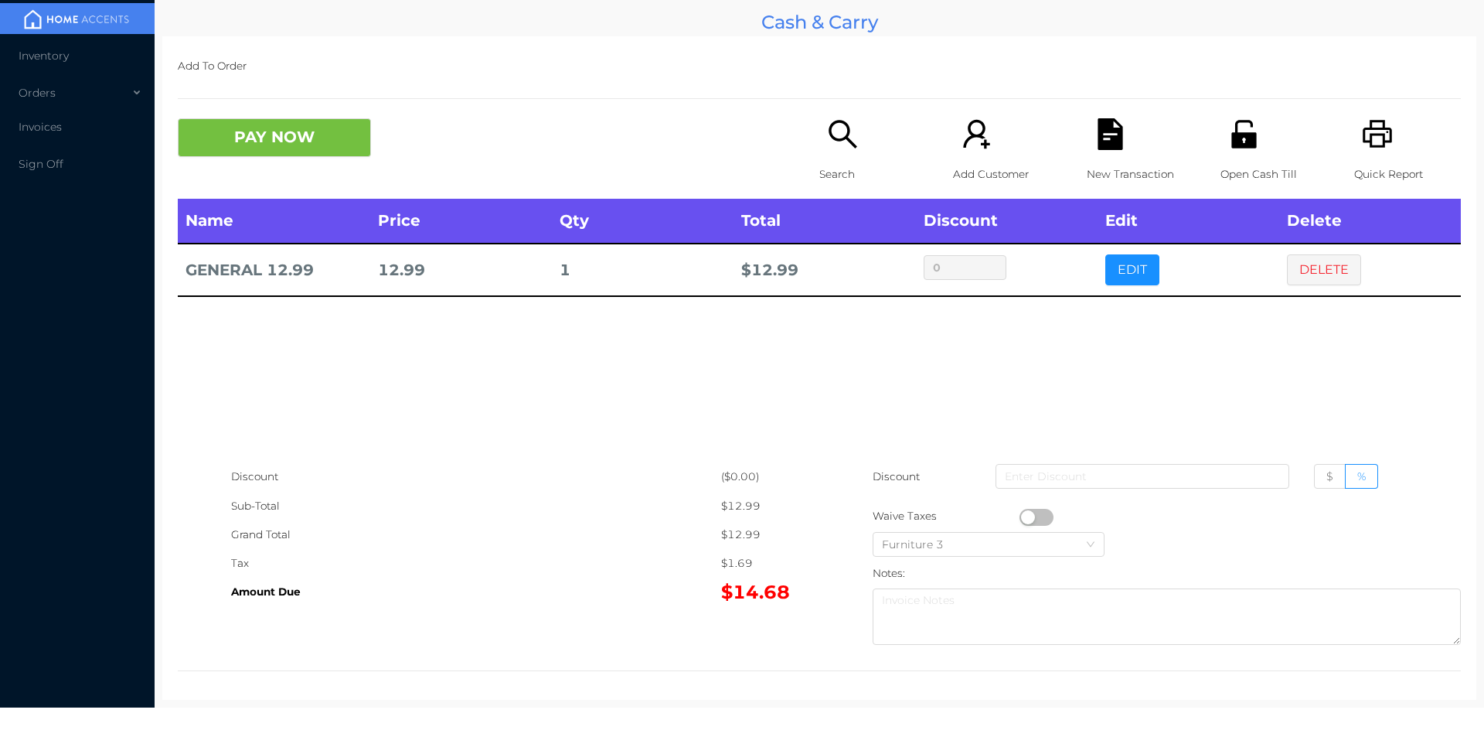
click at [827, 150] on icon "icon: search" at bounding box center [843, 134] width 32 height 32
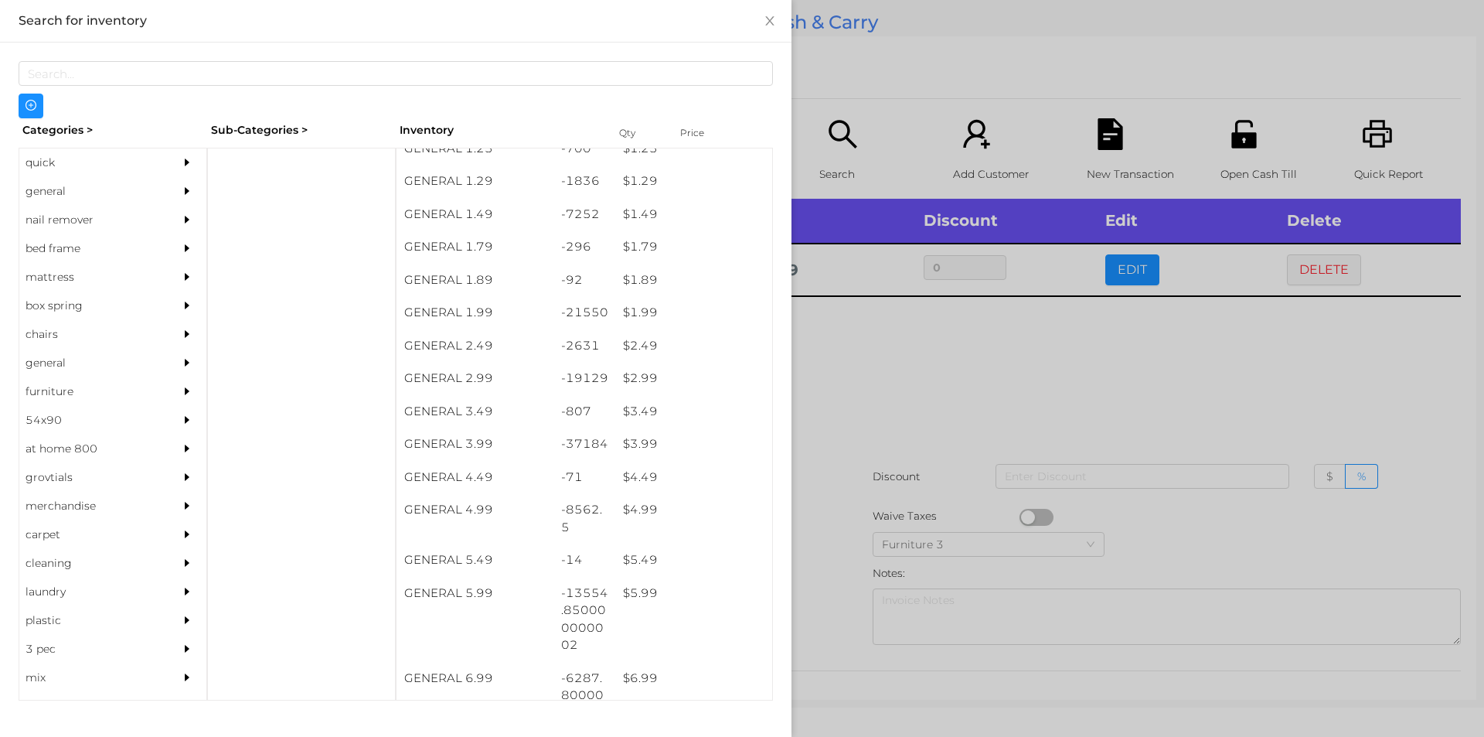
scroll to position [185, 0]
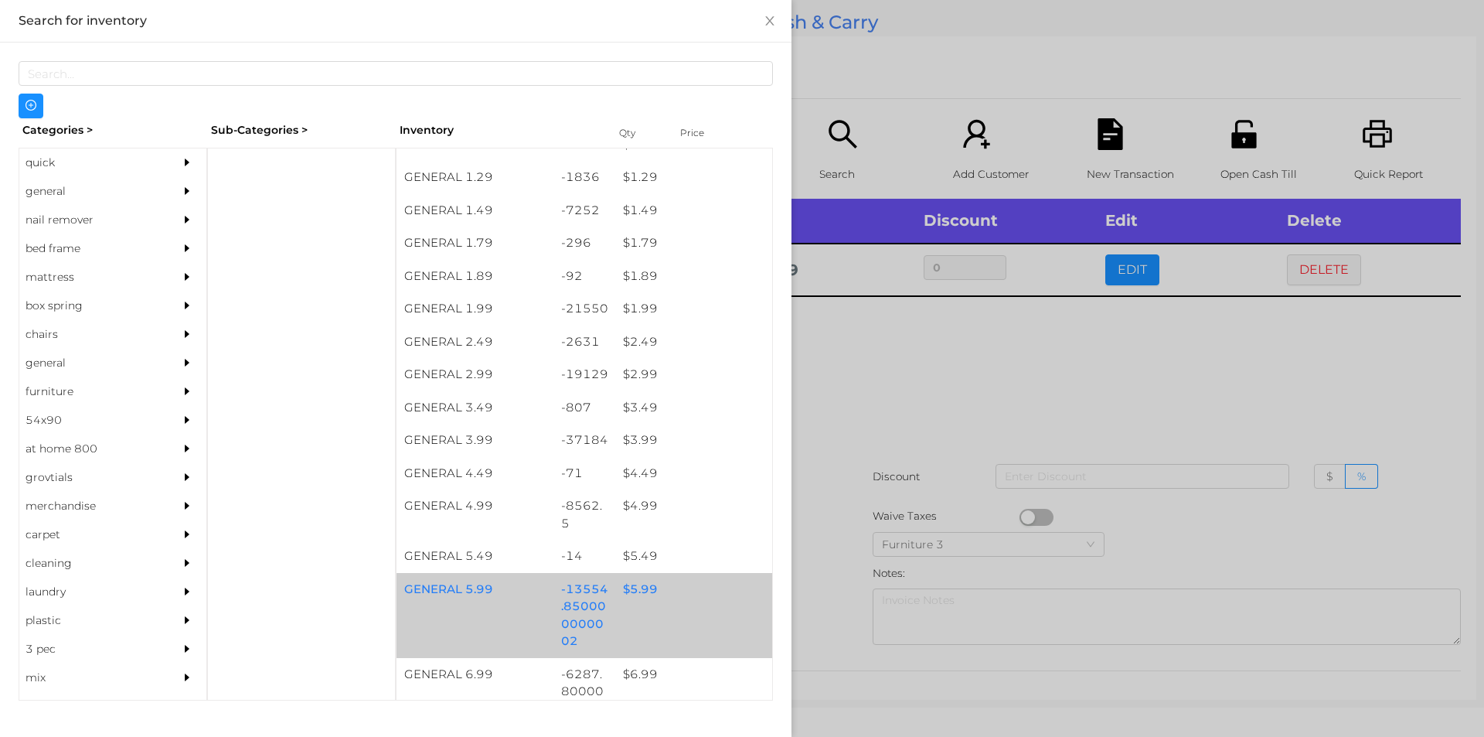
click at [634, 588] on div "$ 5.99" at bounding box center [693, 589] width 157 height 33
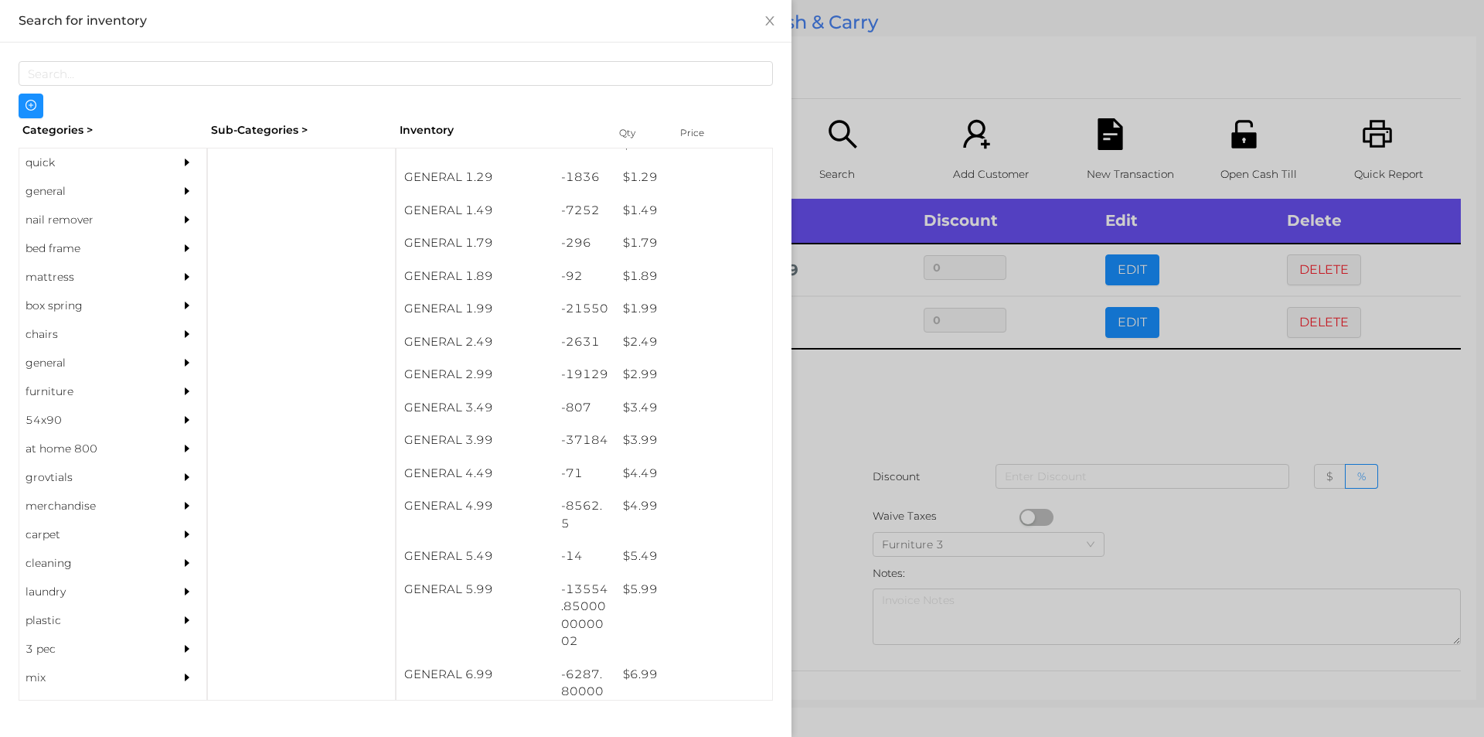
click at [867, 395] on div at bounding box center [742, 368] width 1484 height 737
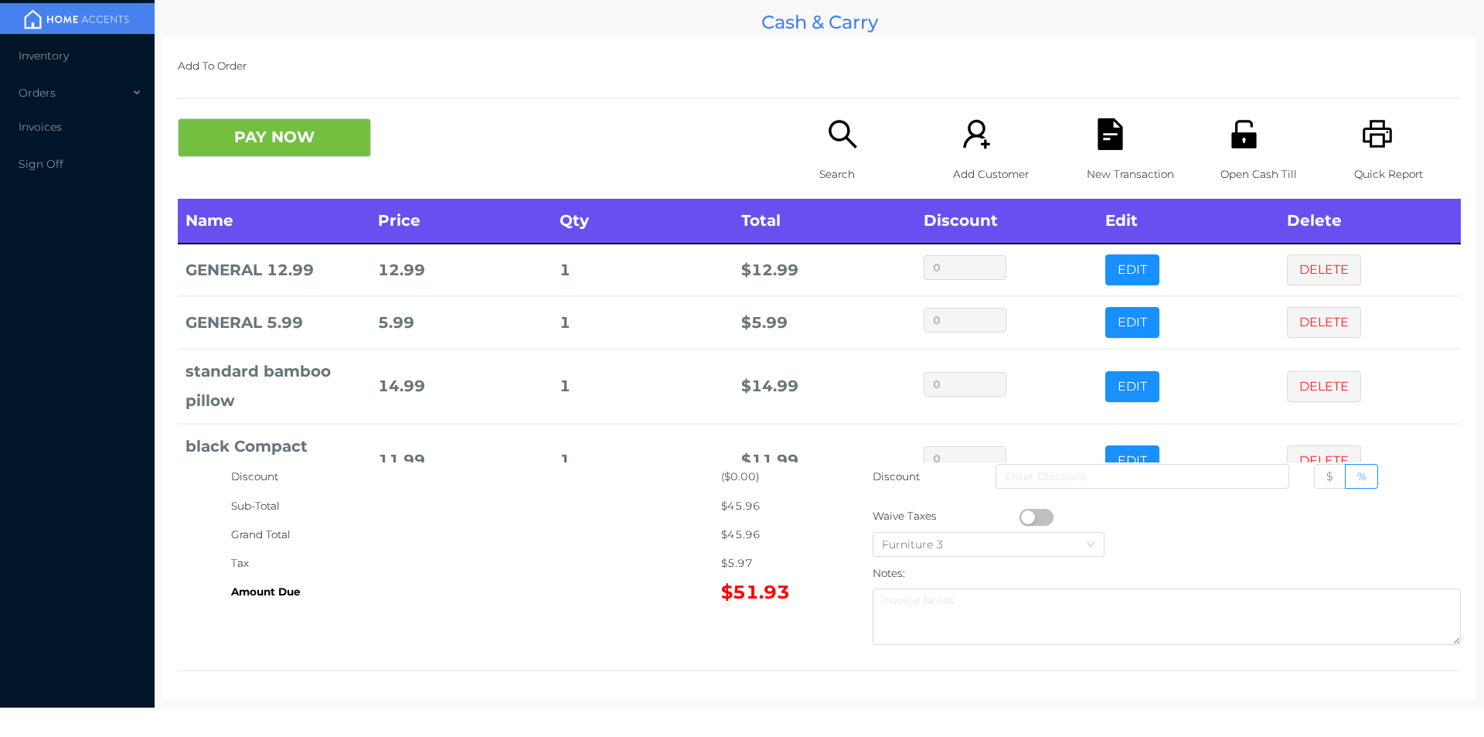
scroll to position [52, 0]
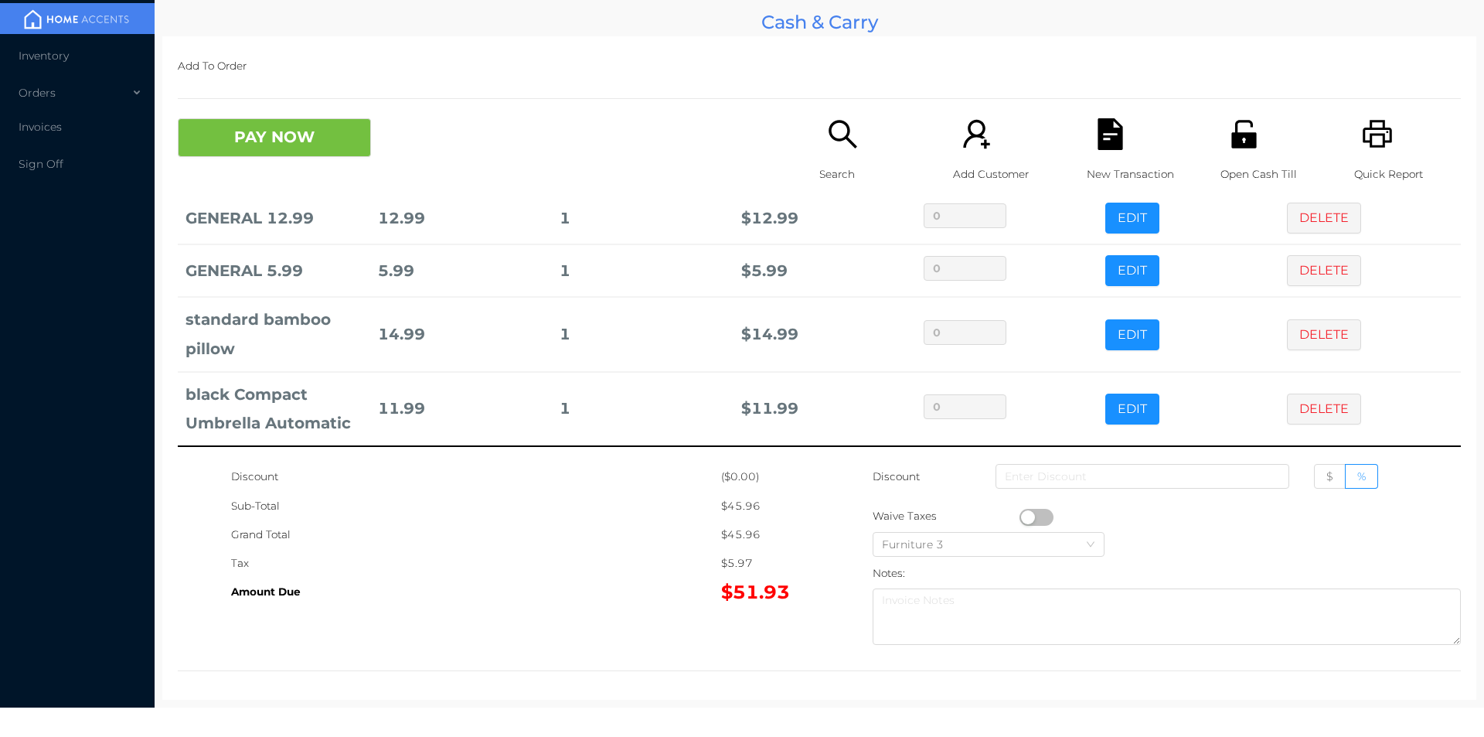
click at [1376, 139] on icon "icon: printer" at bounding box center [1378, 134] width 32 height 32
click at [1097, 152] on div "New Transaction" at bounding box center [1140, 158] width 107 height 80
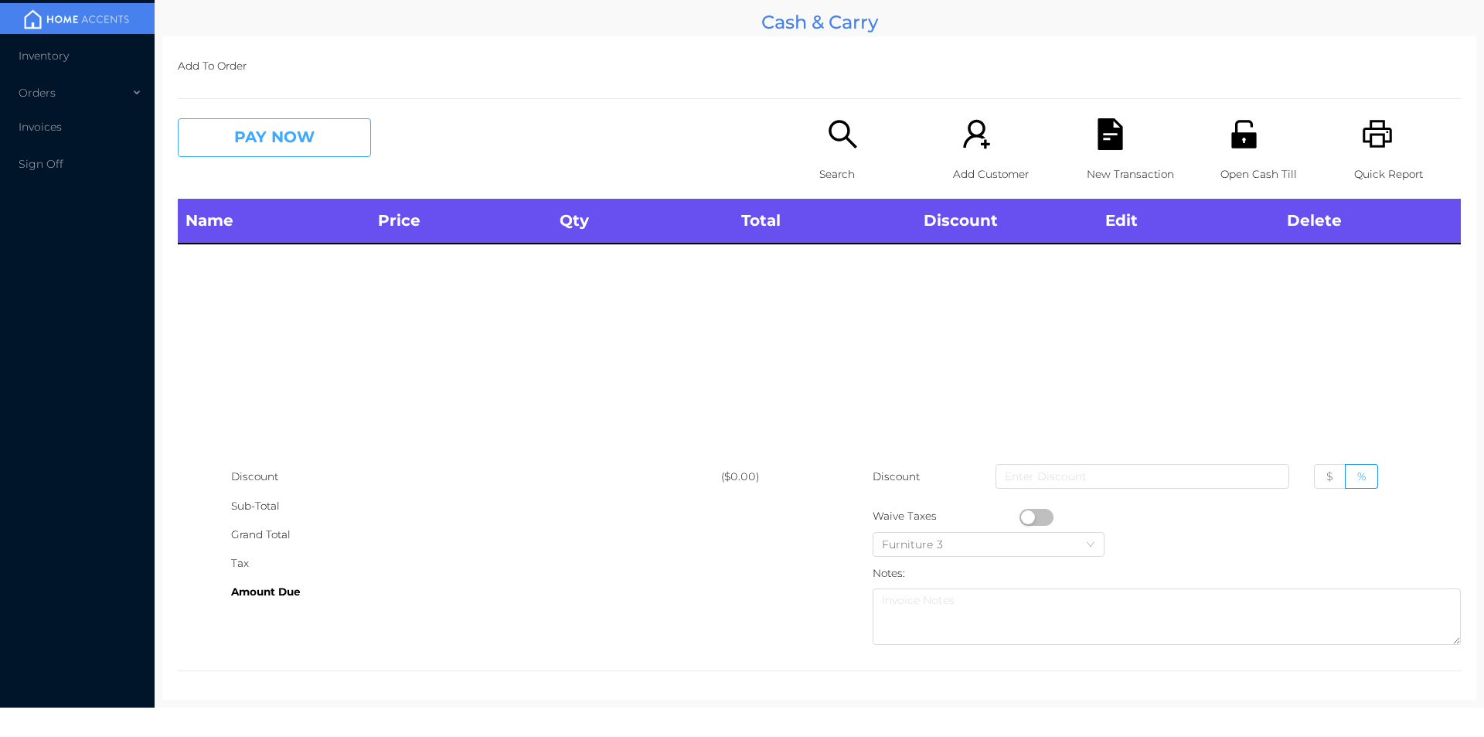
click at [286, 130] on button "PAY NOW" at bounding box center [274, 137] width 193 height 39
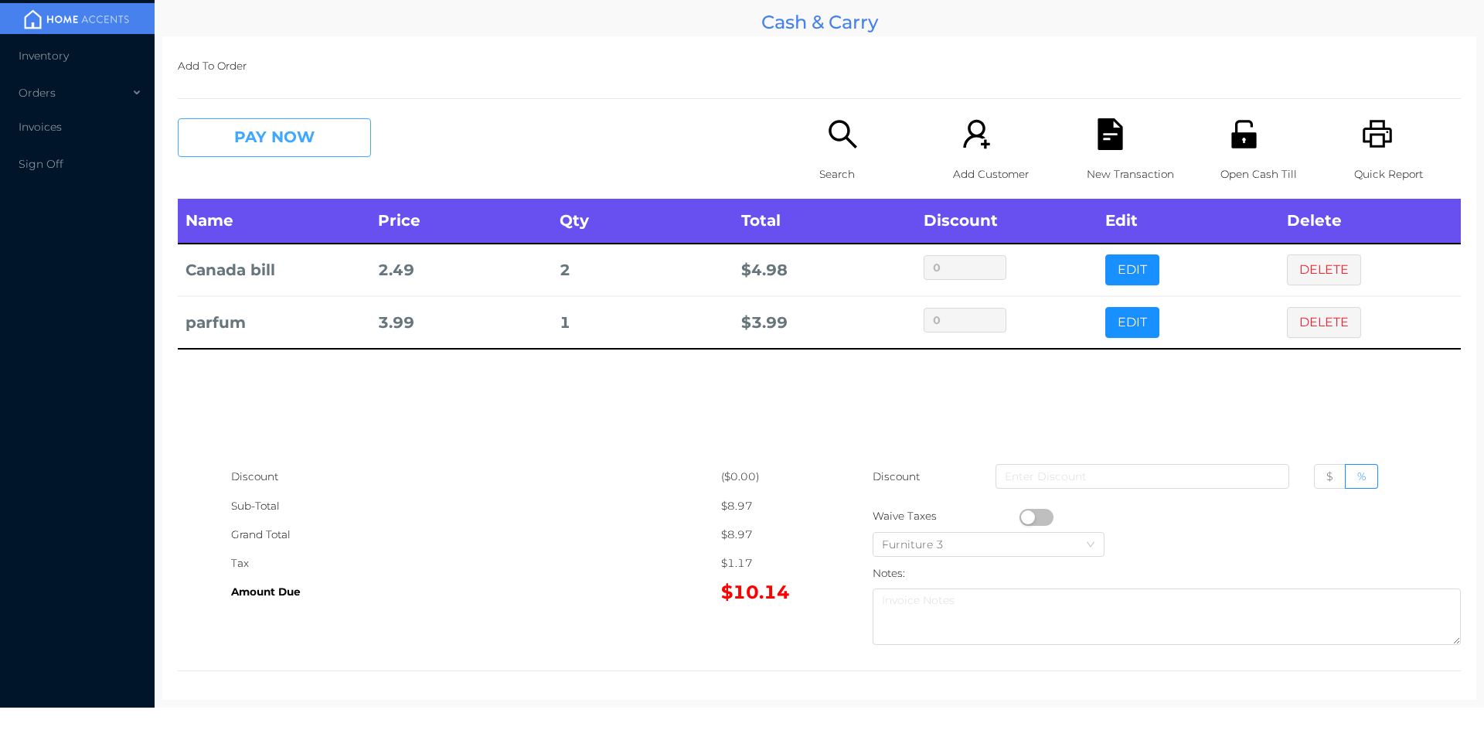
click at [234, 123] on button "PAY NOW" at bounding box center [274, 137] width 193 height 39
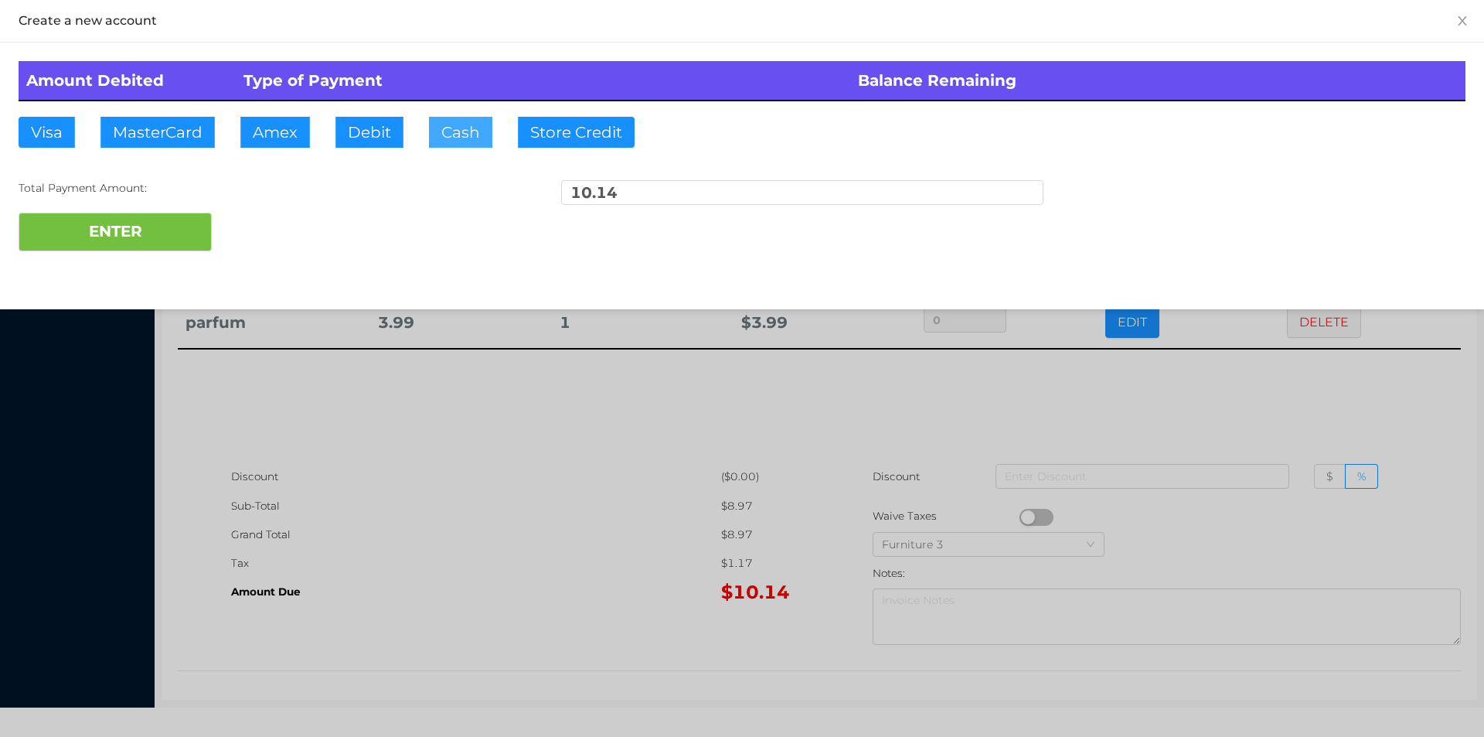
click at [454, 144] on button "Cash" at bounding box center [460, 132] width 63 height 31
click at [140, 249] on button "ENTER" at bounding box center [115, 232] width 193 height 39
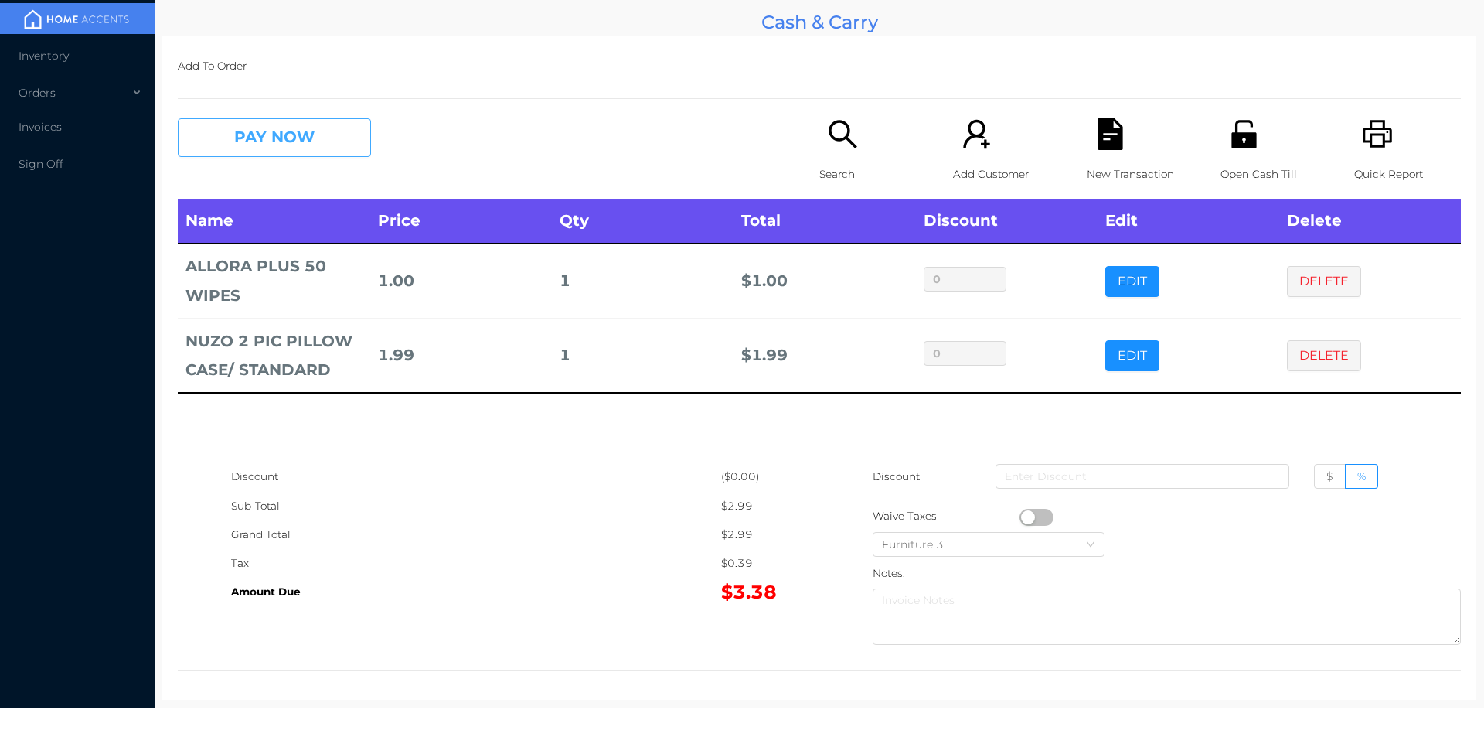
click at [246, 155] on button "PAY NOW" at bounding box center [274, 137] width 193 height 39
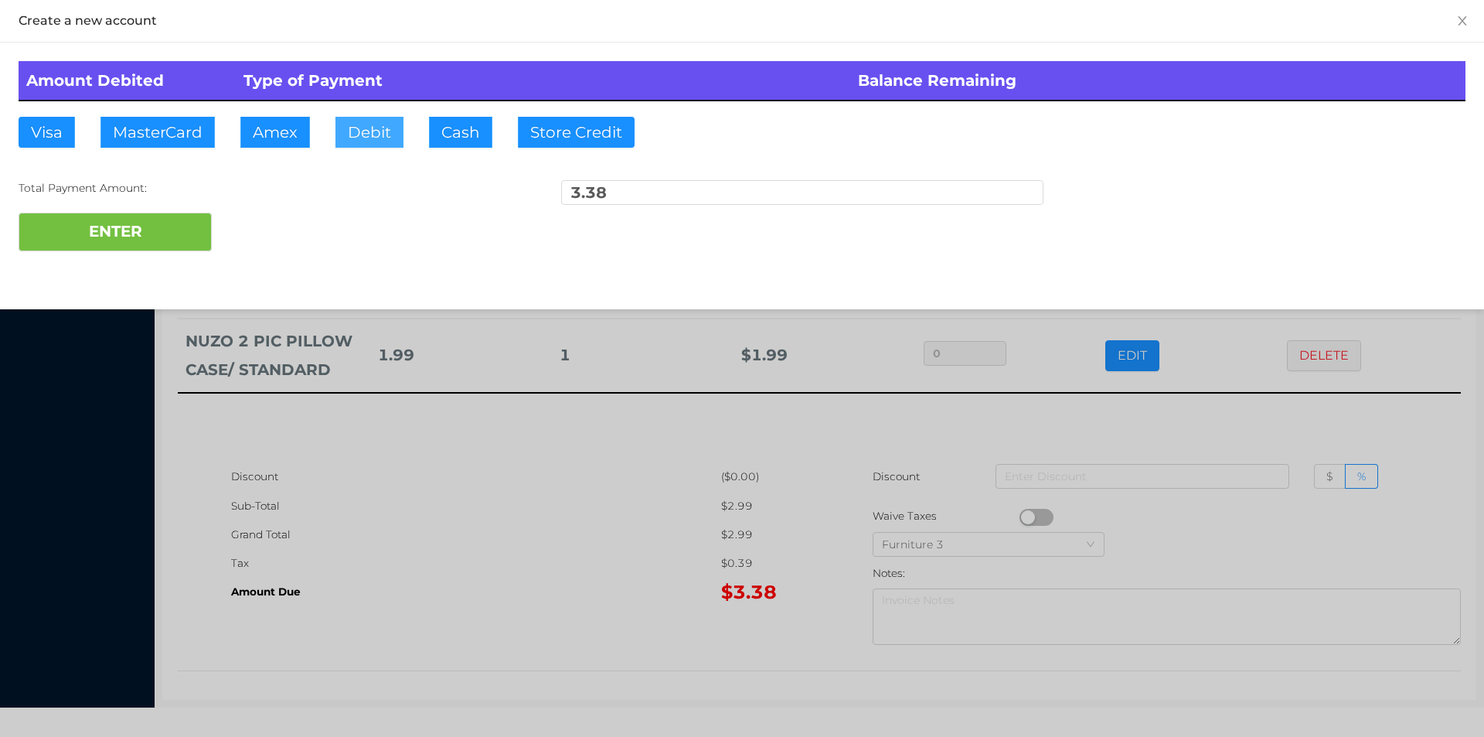
click at [359, 128] on button "Debit" at bounding box center [369, 132] width 68 height 31
click at [155, 230] on button "ENTER" at bounding box center [115, 232] width 193 height 39
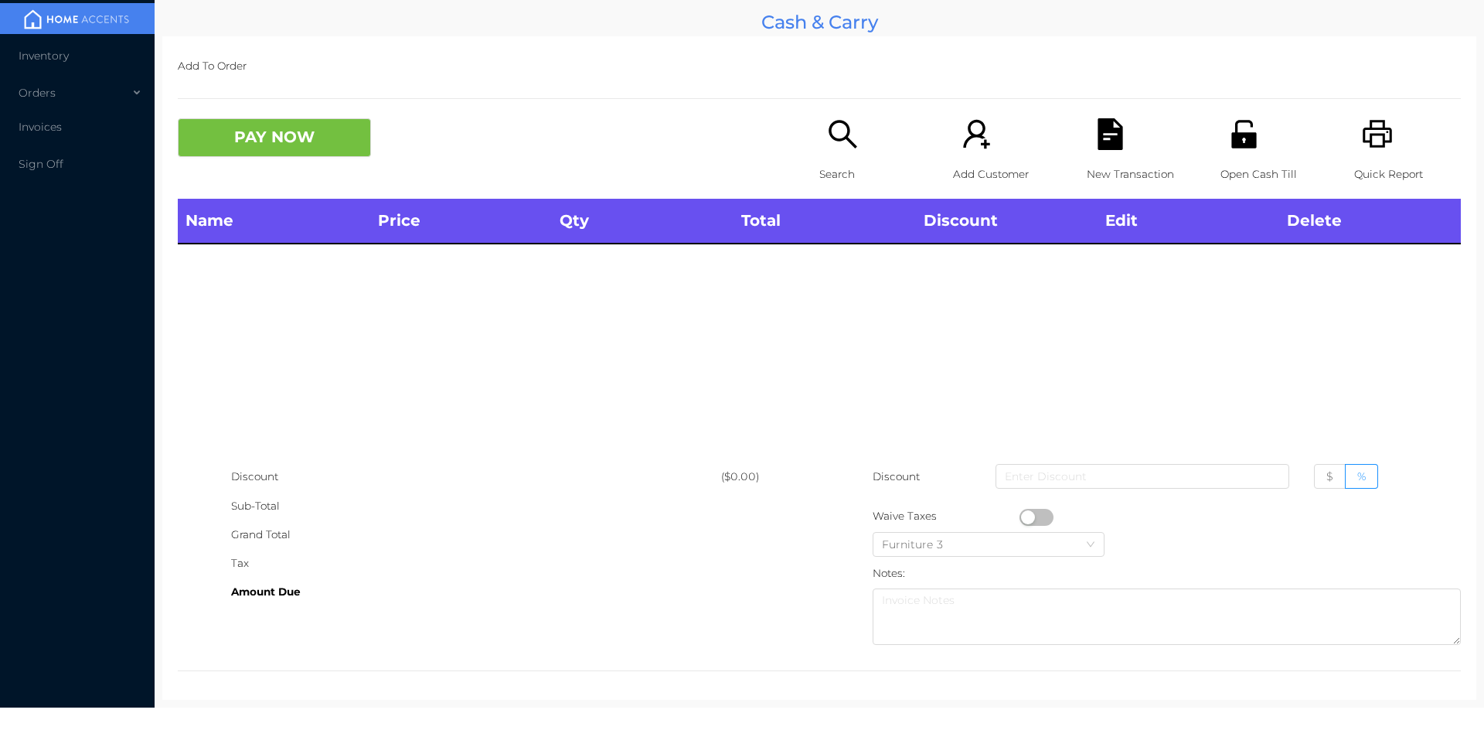
click at [852, 163] on p "Search" at bounding box center [872, 174] width 107 height 29
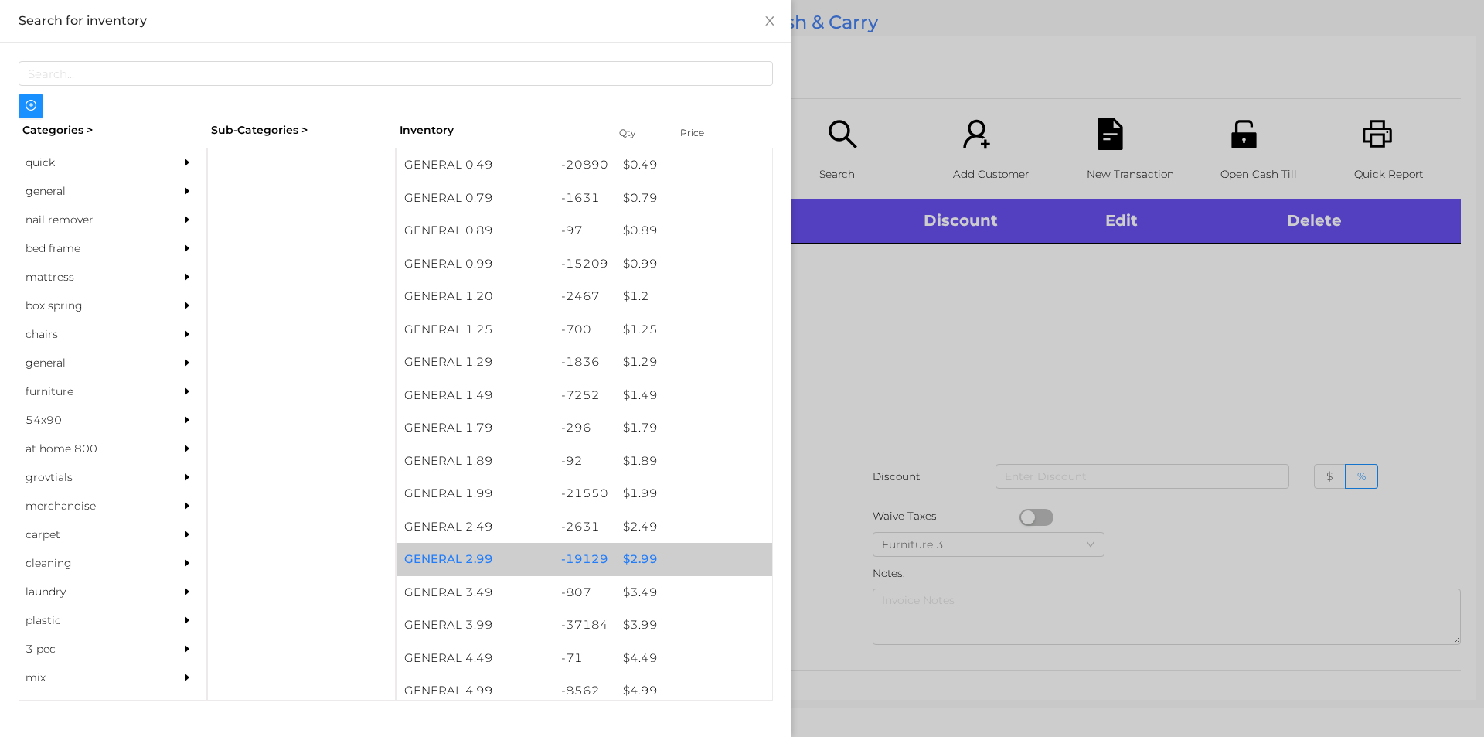
click at [634, 563] on div "$ 2.99" at bounding box center [693, 559] width 157 height 33
click at [635, 555] on div "$ 2.99" at bounding box center [693, 559] width 157 height 33
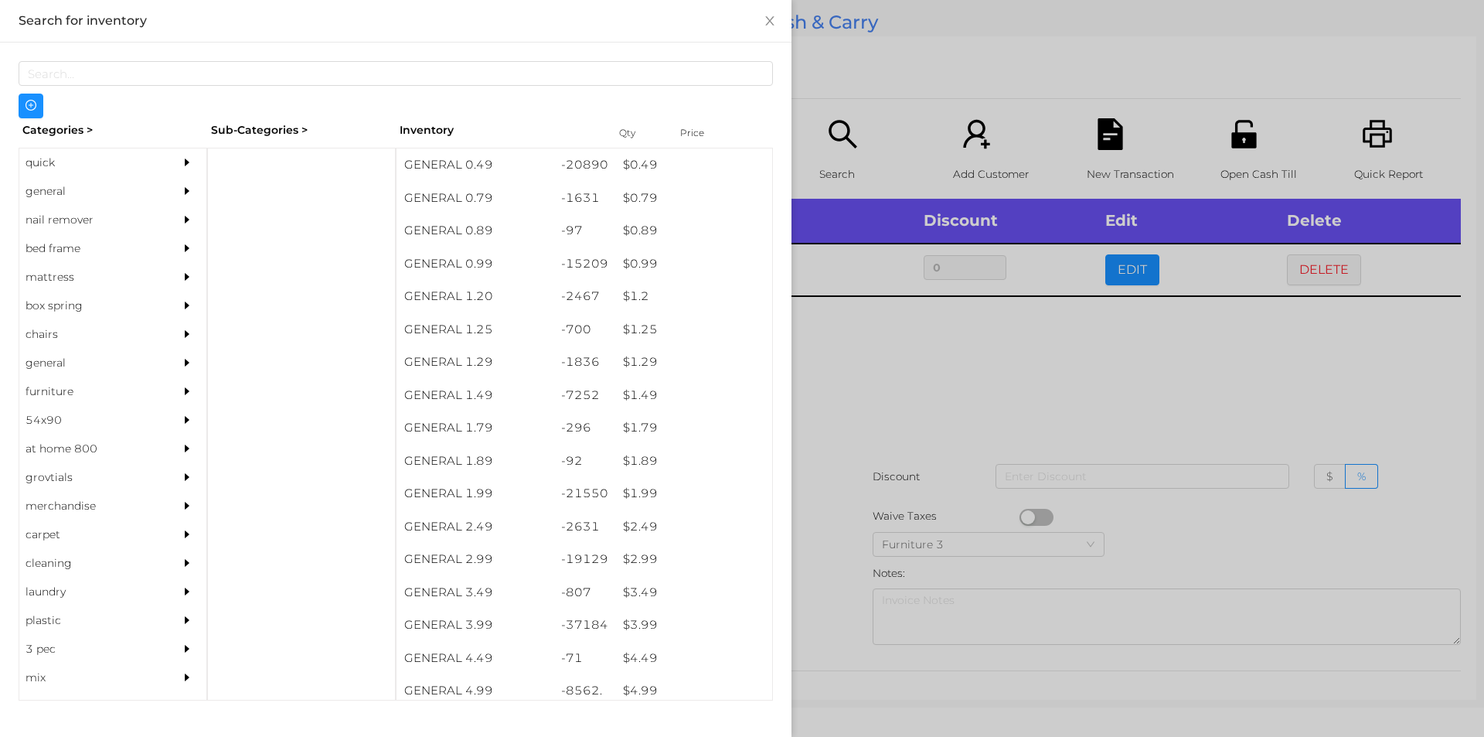
click at [863, 377] on div at bounding box center [742, 368] width 1484 height 737
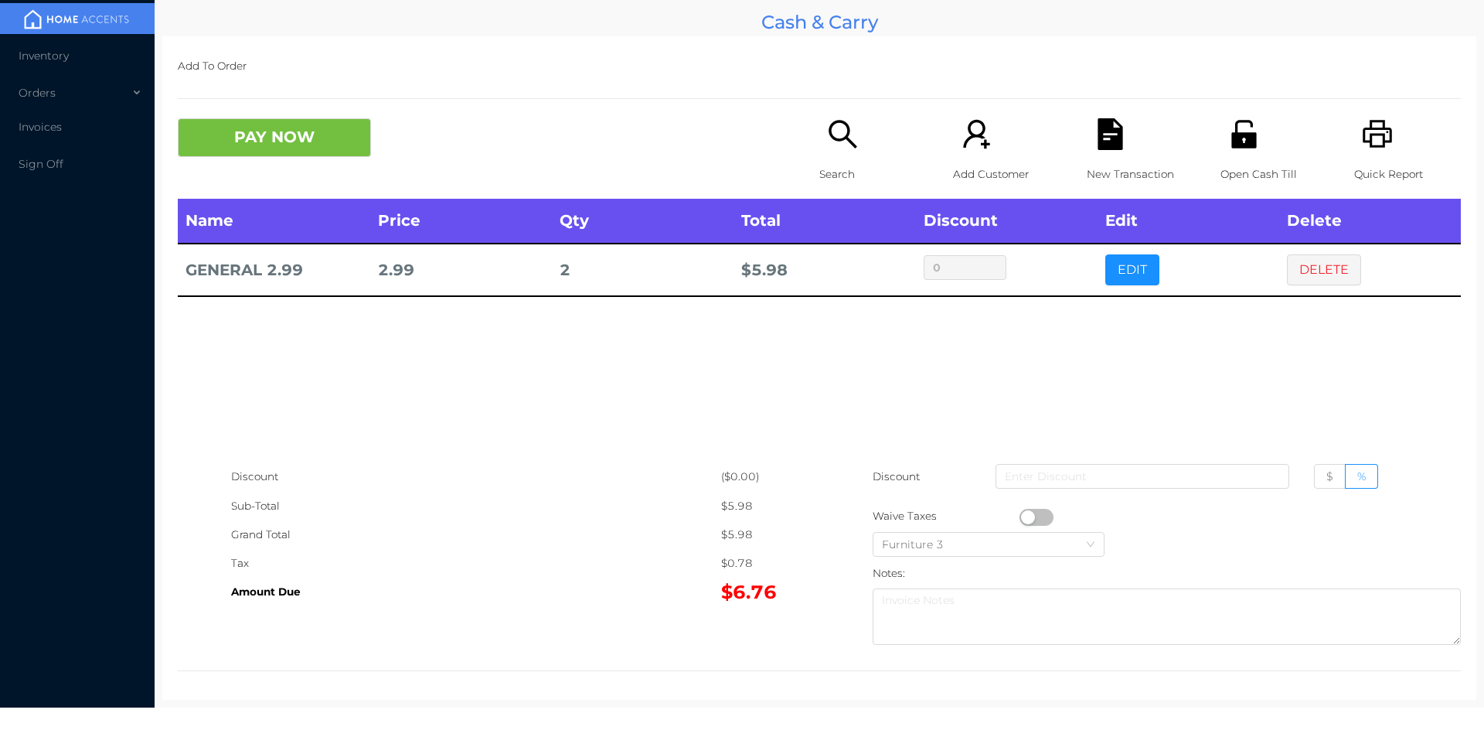
click at [291, 148] on button "PAY NOW" at bounding box center [274, 137] width 193 height 39
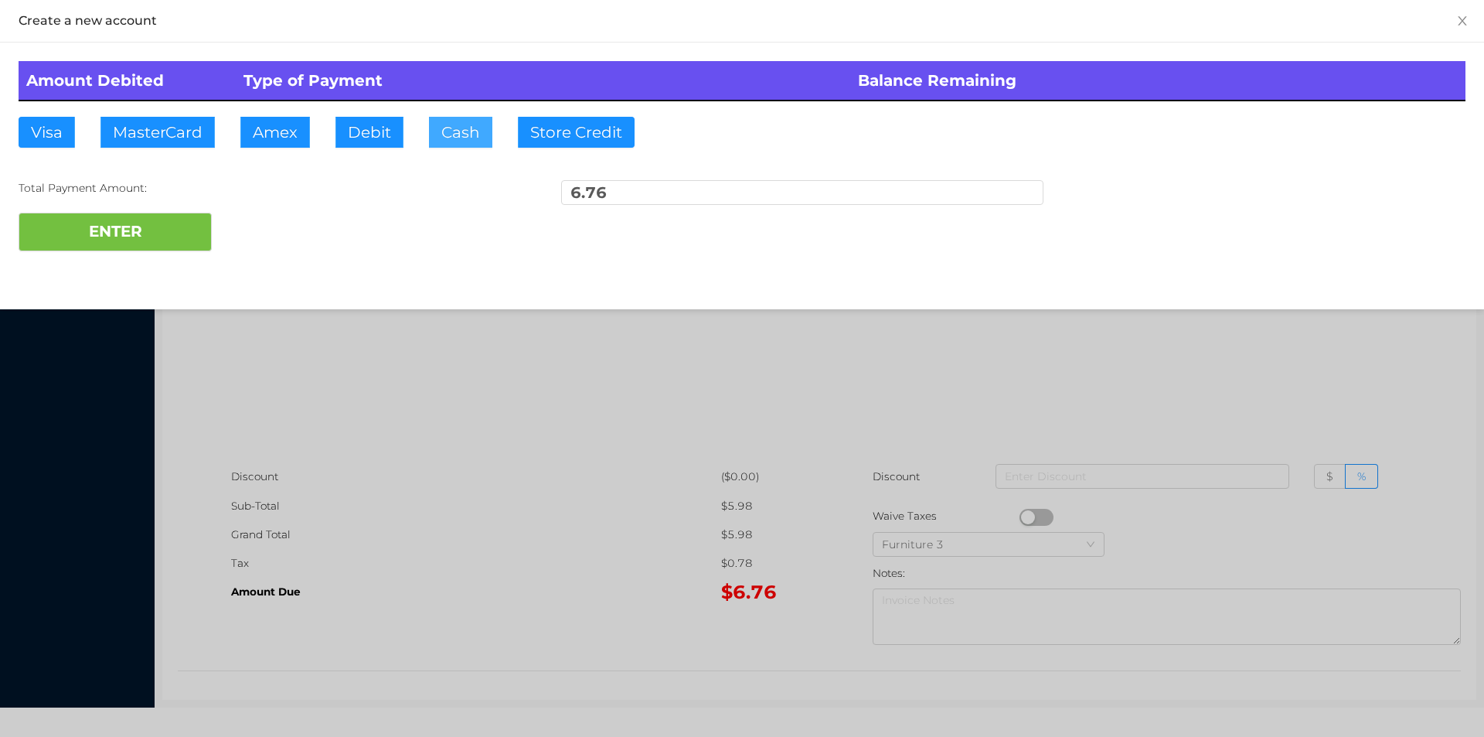
click at [438, 135] on button "Cash" at bounding box center [460, 132] width 63 height 31
type input "20."
click at [92, 216] on button "ENTER" at bounding box center [115, 232] width 193 height 39
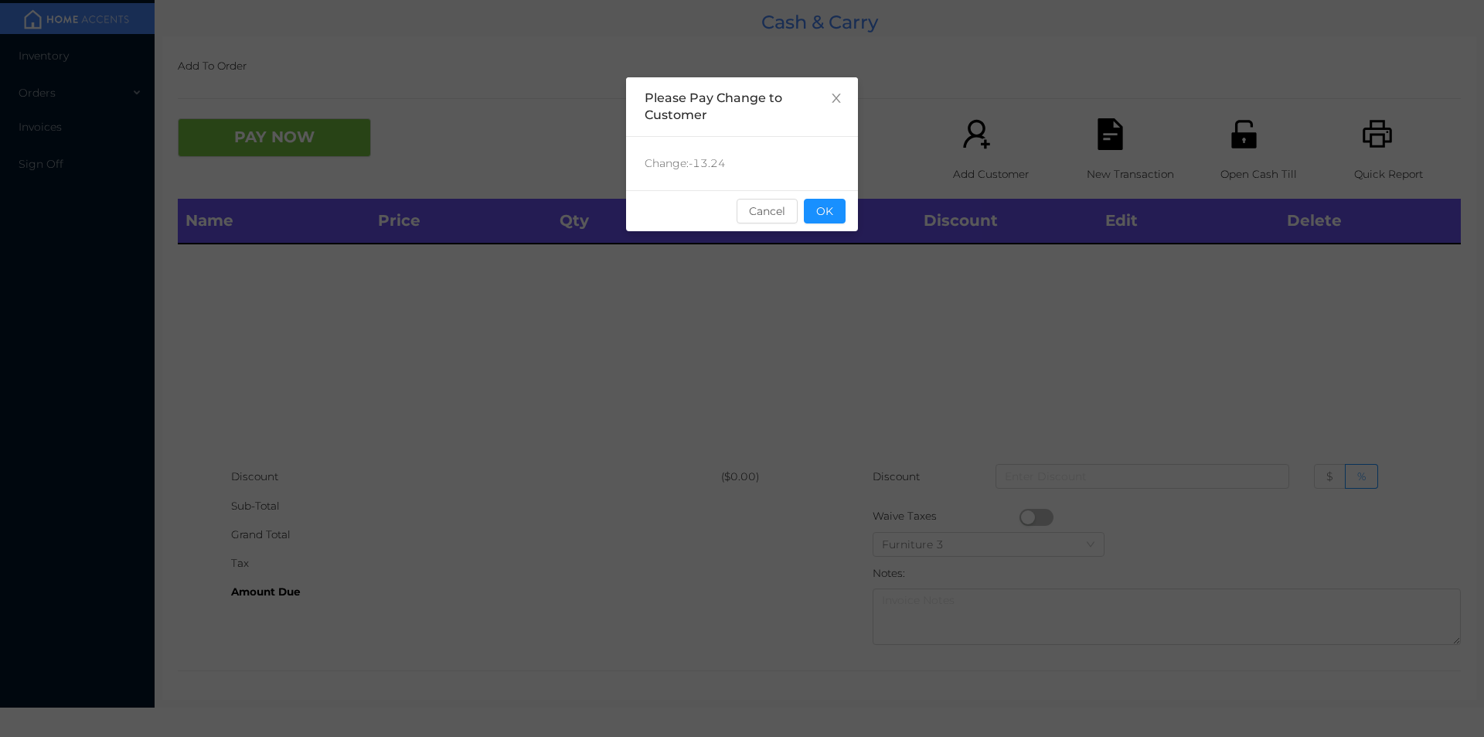
click at [823, 207] on button "OK" at bounding box center [825, 211] width 42 height 25
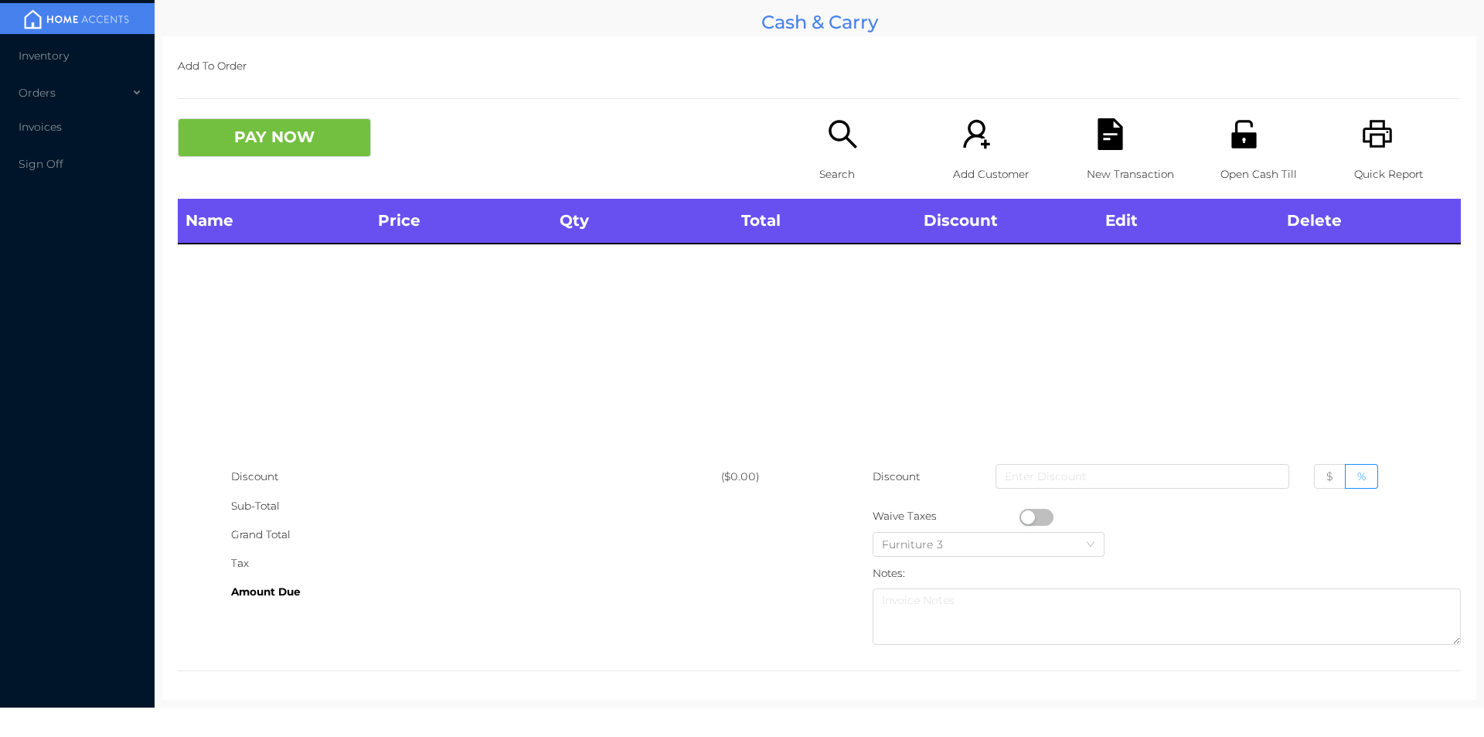
click at [832, 299] on div "Name Price Qty Total Discount Edit Delete" at bounding box center [819, 331] width 1283 height 264
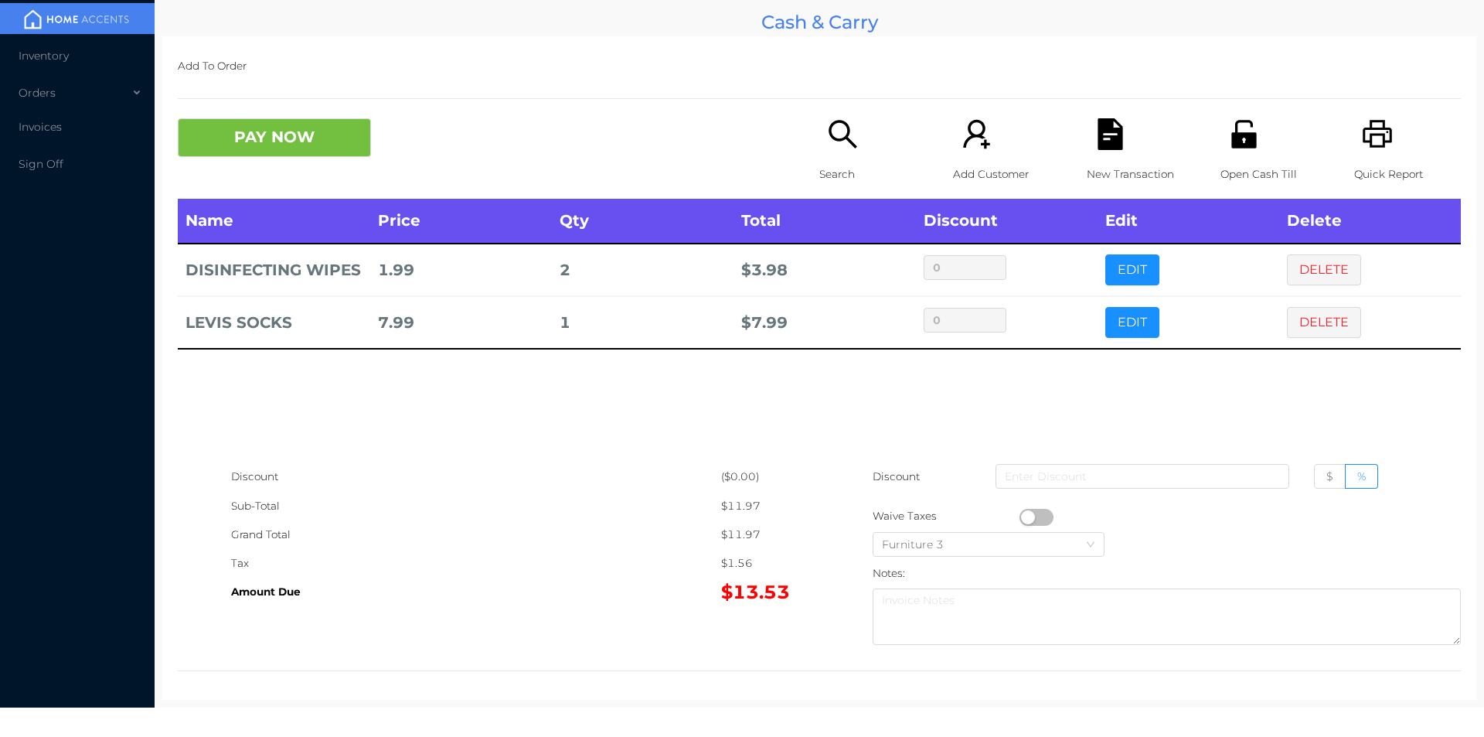
click at [842, 144] on icon "icon: search" at bounding box center [843, 134] width 32 height 32
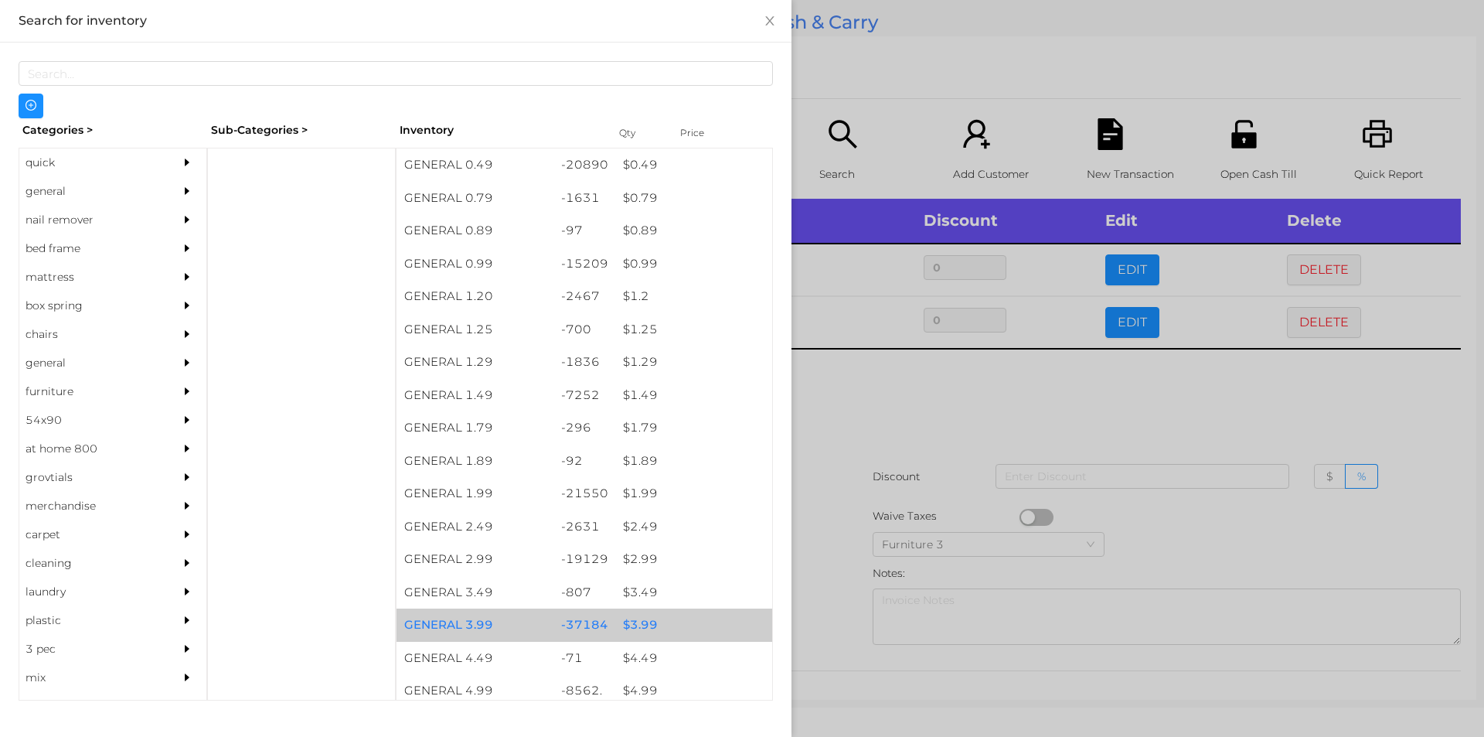
click at [633, 620] on div "$ 3.99" at bounding box center [693, 624] width 157 height 33
click at [639, 621] on div "$ 3.99" at bounding box center [693, 624] width 157 height 33
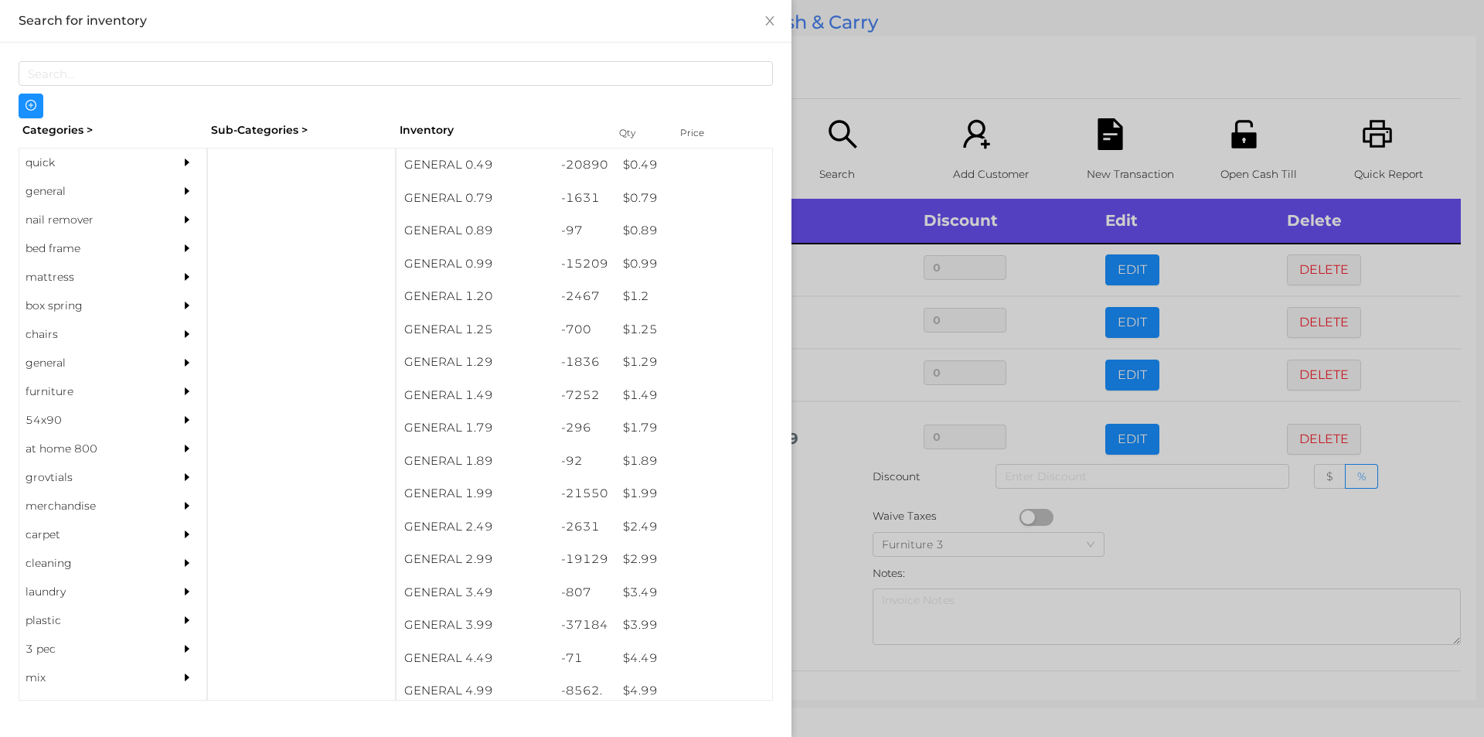
click at [1149, 553] on div at bounding box center [742, 368] width 1484 height 737
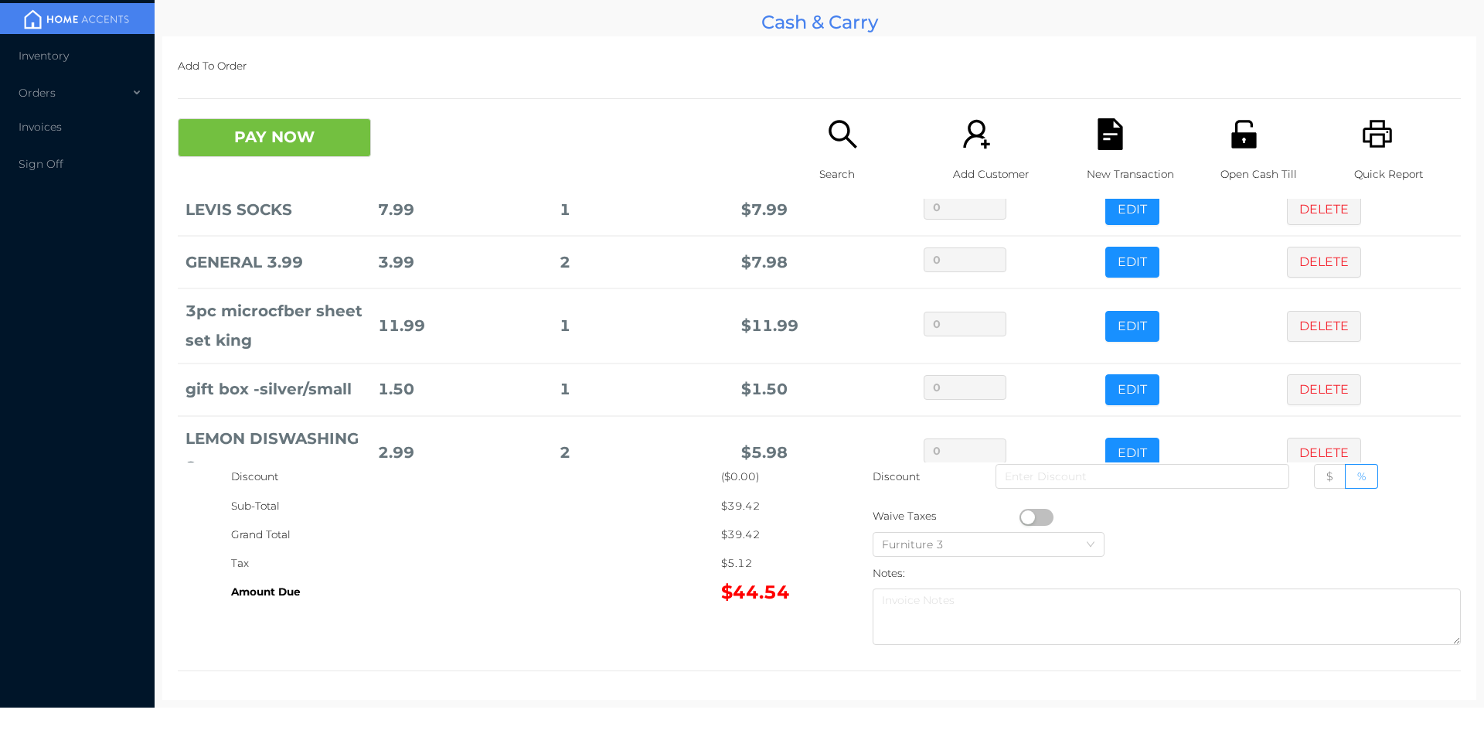
scroll to position [179, 0]
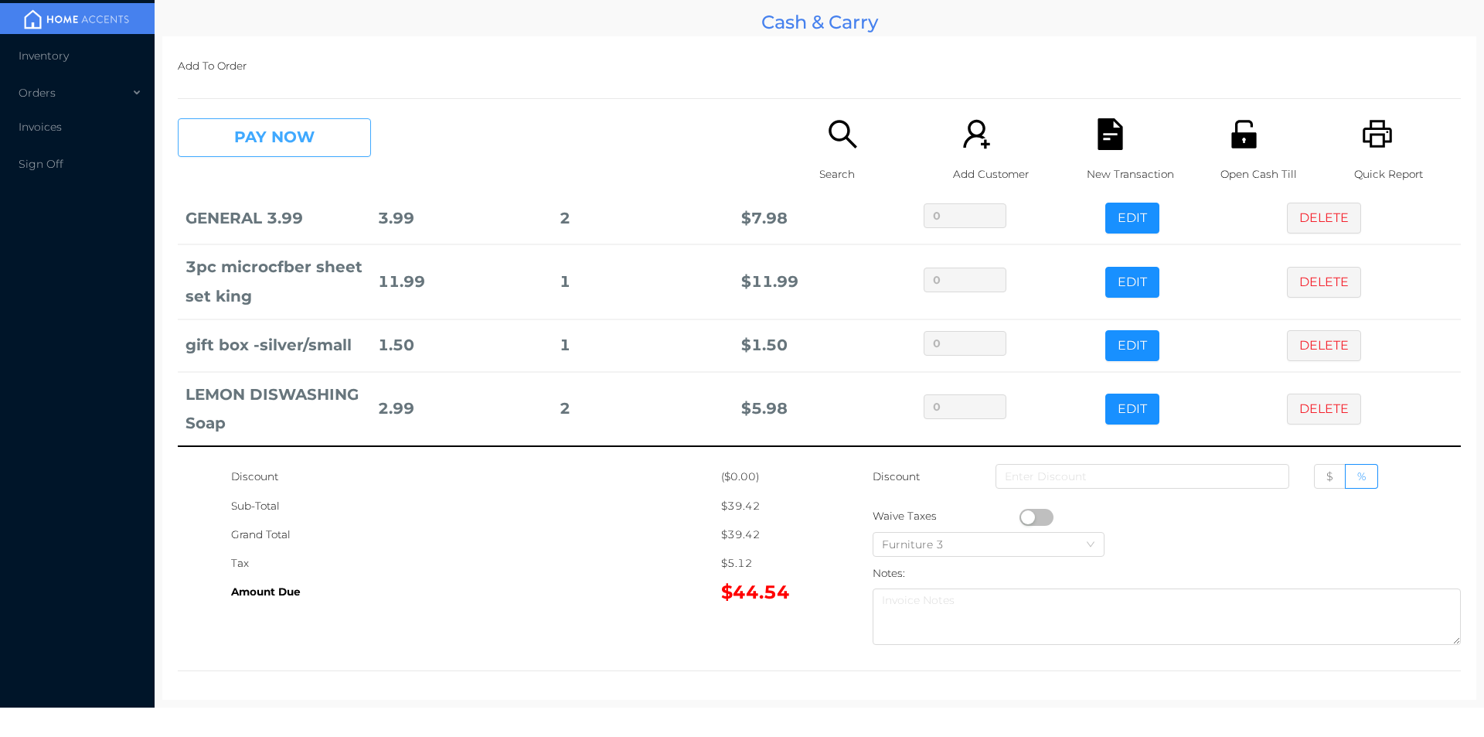
click at [259, 126] on button "PAY NOW" at bounding box center [274, 137] width 193 height 39
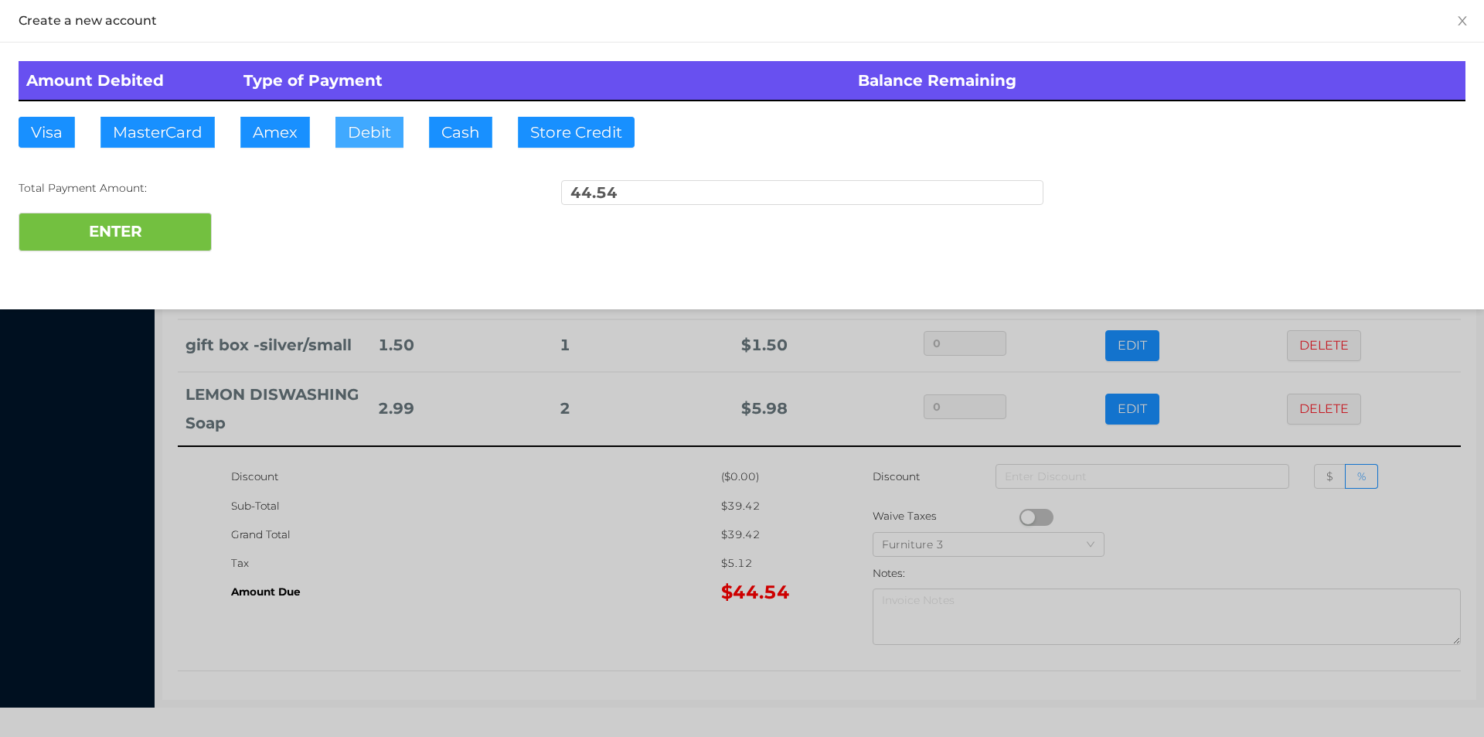
click at [358, 131] on button "Debit" at bounding box center [369, 132] width 68 height 31
click at [172, 244] on button "ENTER" at bounding box center [115, 232] width 193 height 39
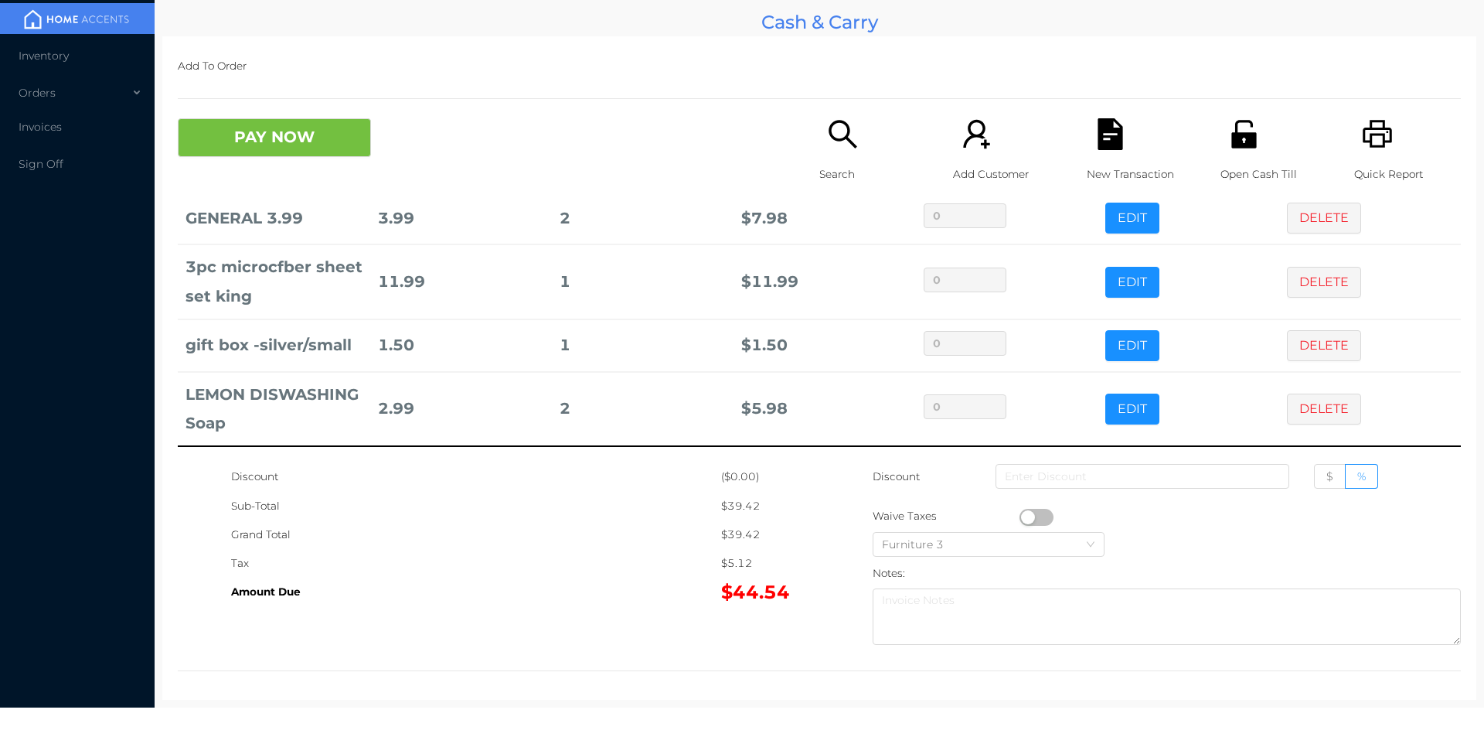
scroll to position [0, 0]
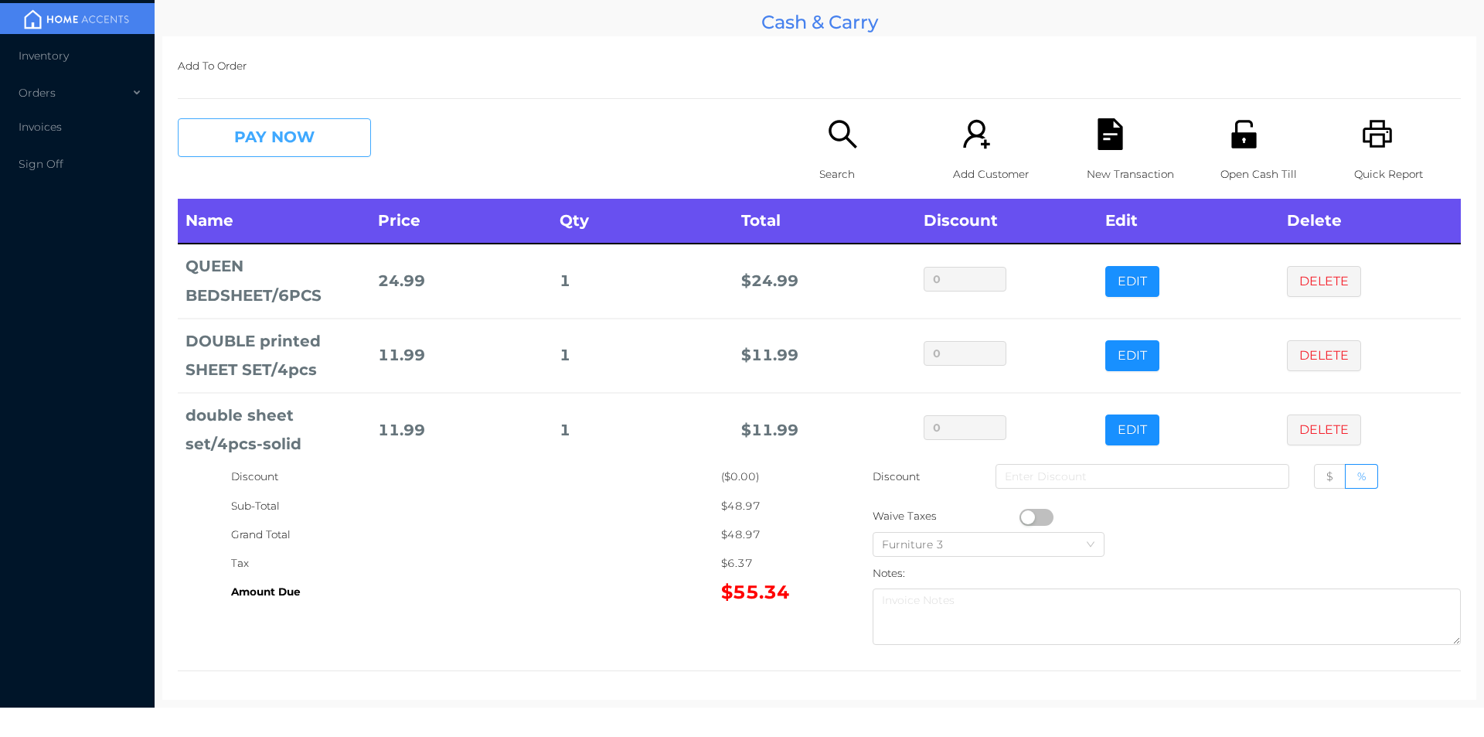
click at [271, 129] on button "PAY NOW" at bounding box center [274, 137] width 193 height 39
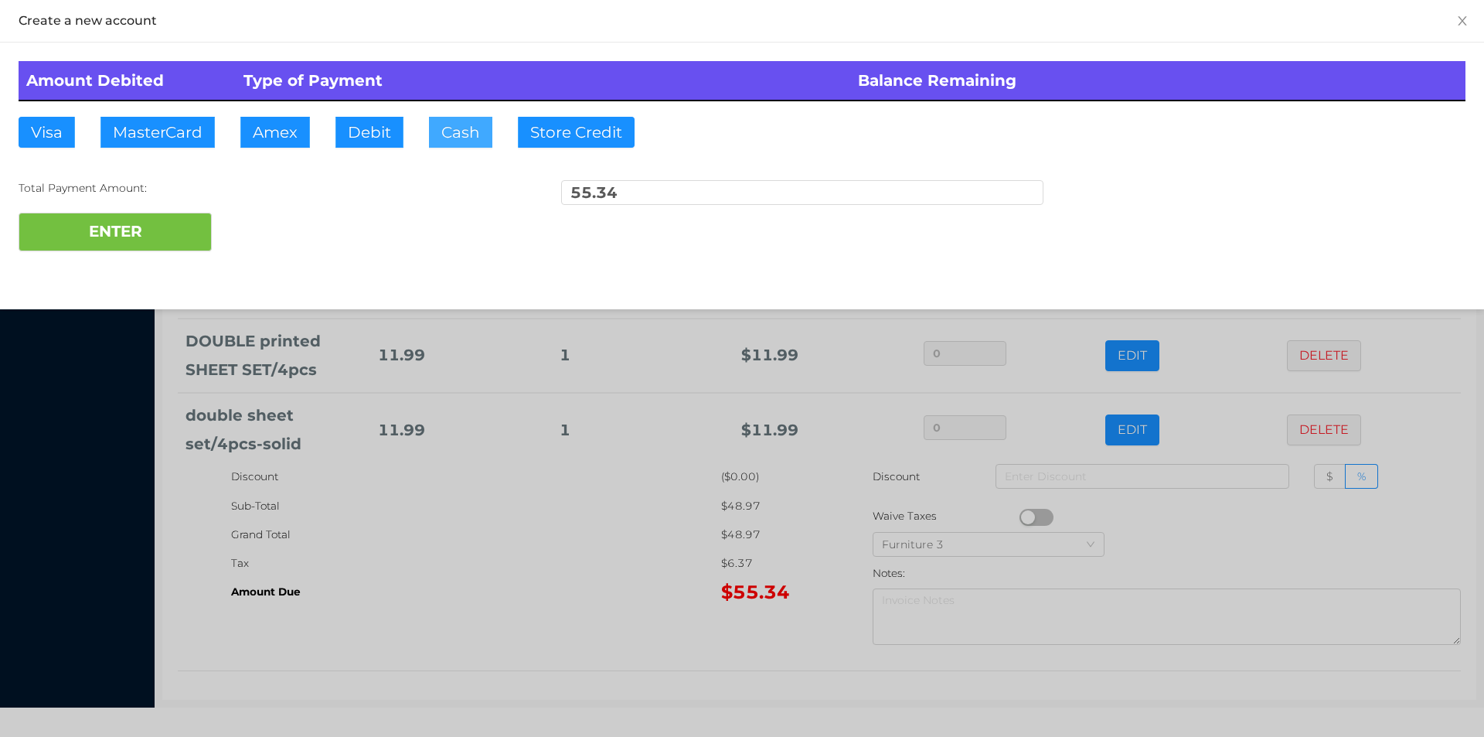
click at [448, 136] on button "Cash" at bounding box center [460, 132] width 63 height 31
type input "57."
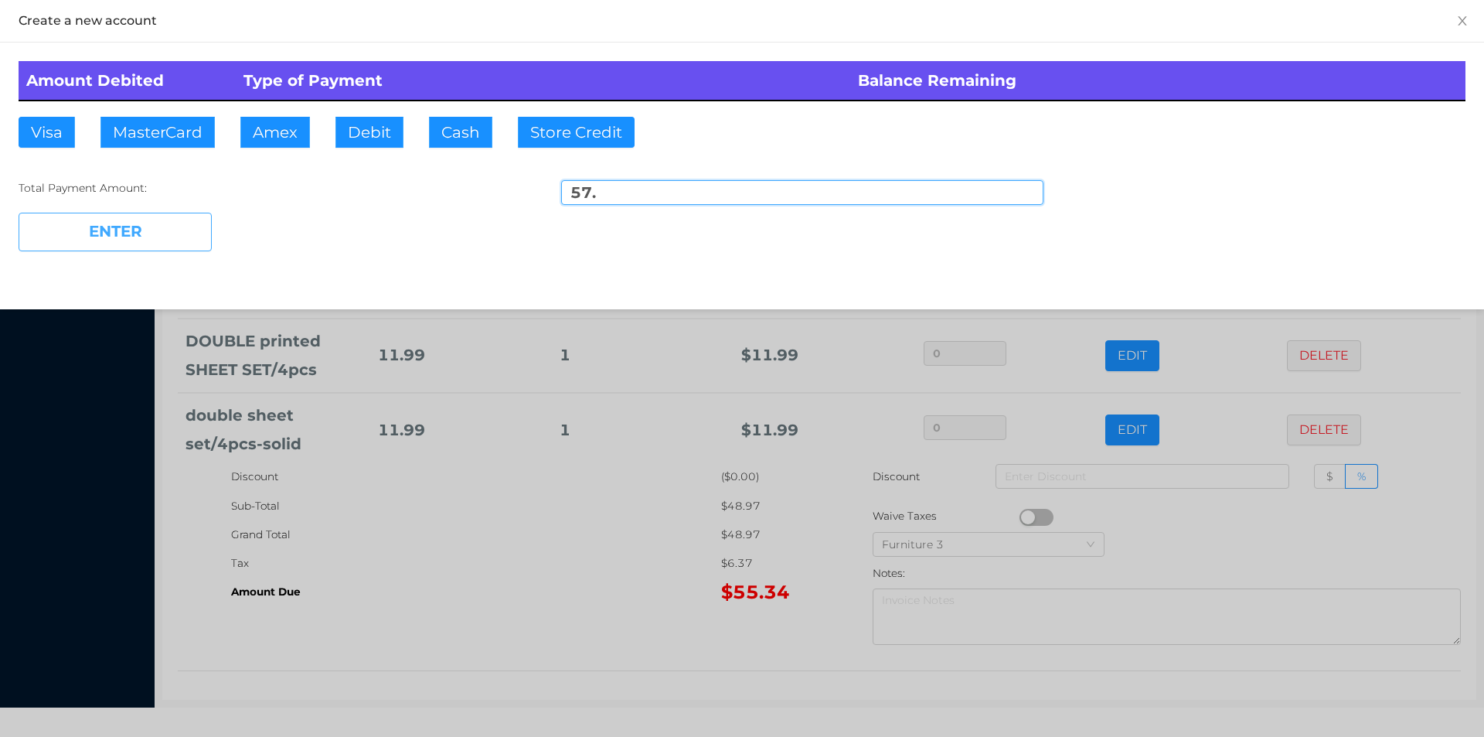
click at [167, 235] on button "ENTER" at bounding box center [115, 232] width 193 height 39
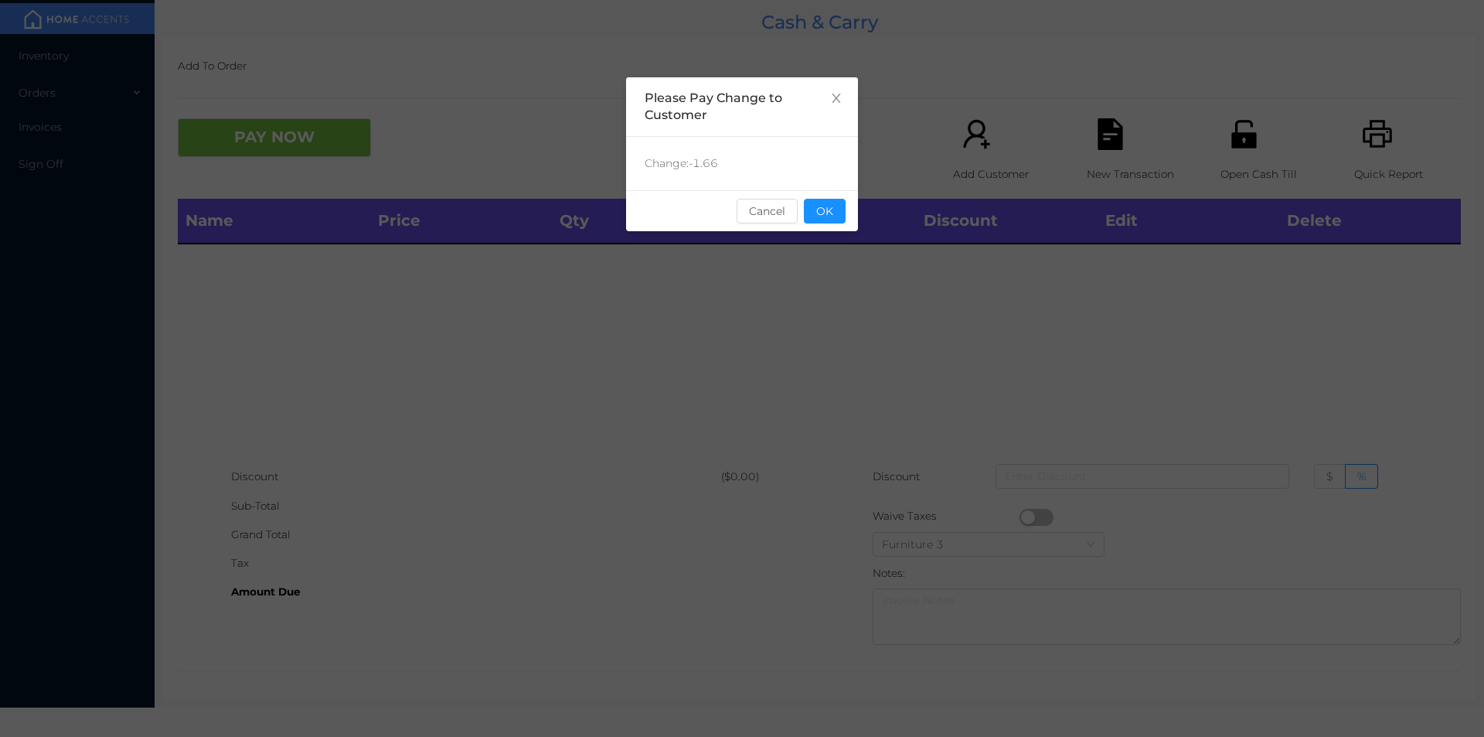
click at [818, 211] on button "OK" at bounding box center [825, 211] width 42 height 25
click at [812, 264] on div "Name Price Qty Total Discount Edit Delete" at bounding box center [819, 331] width 1283 height 264
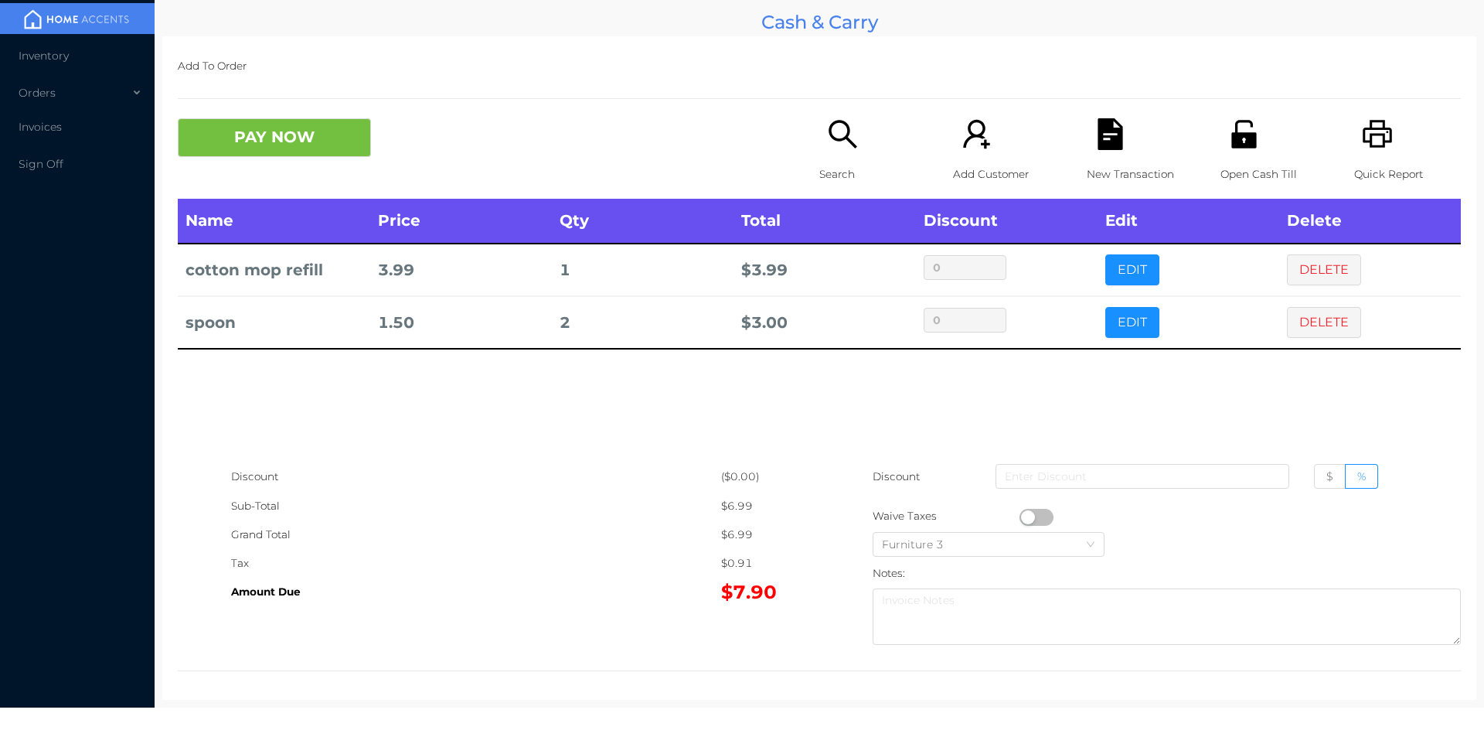
click at [243, 146] on button "PAY NOW" at bounding box center [274, 137] width 193 height 39
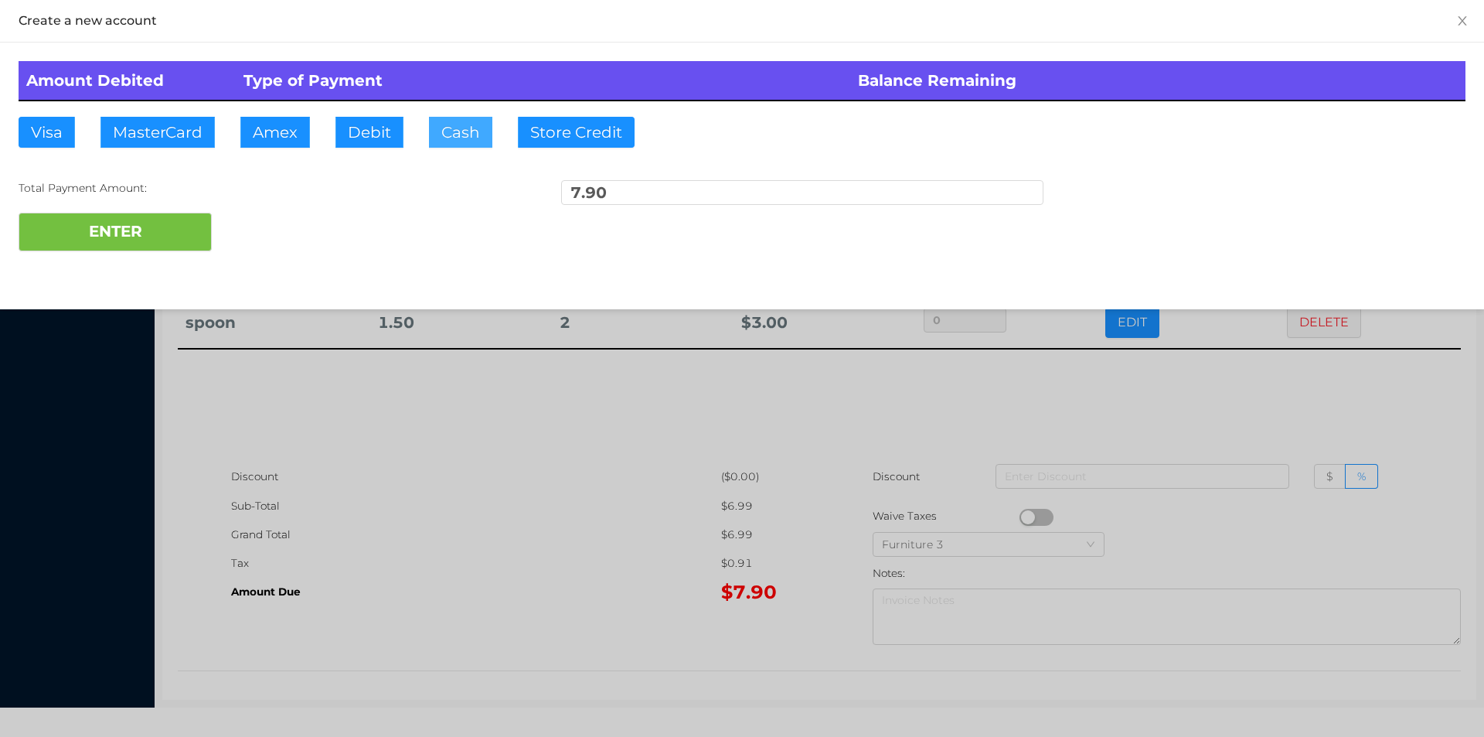
click at [429, 144] on button "Cash" at bounding box center [460, 132] width 63 height 31
type input "20."
click at [148, 243] on button "ENTER" at bounding box center [115, 232] width 193 height 39
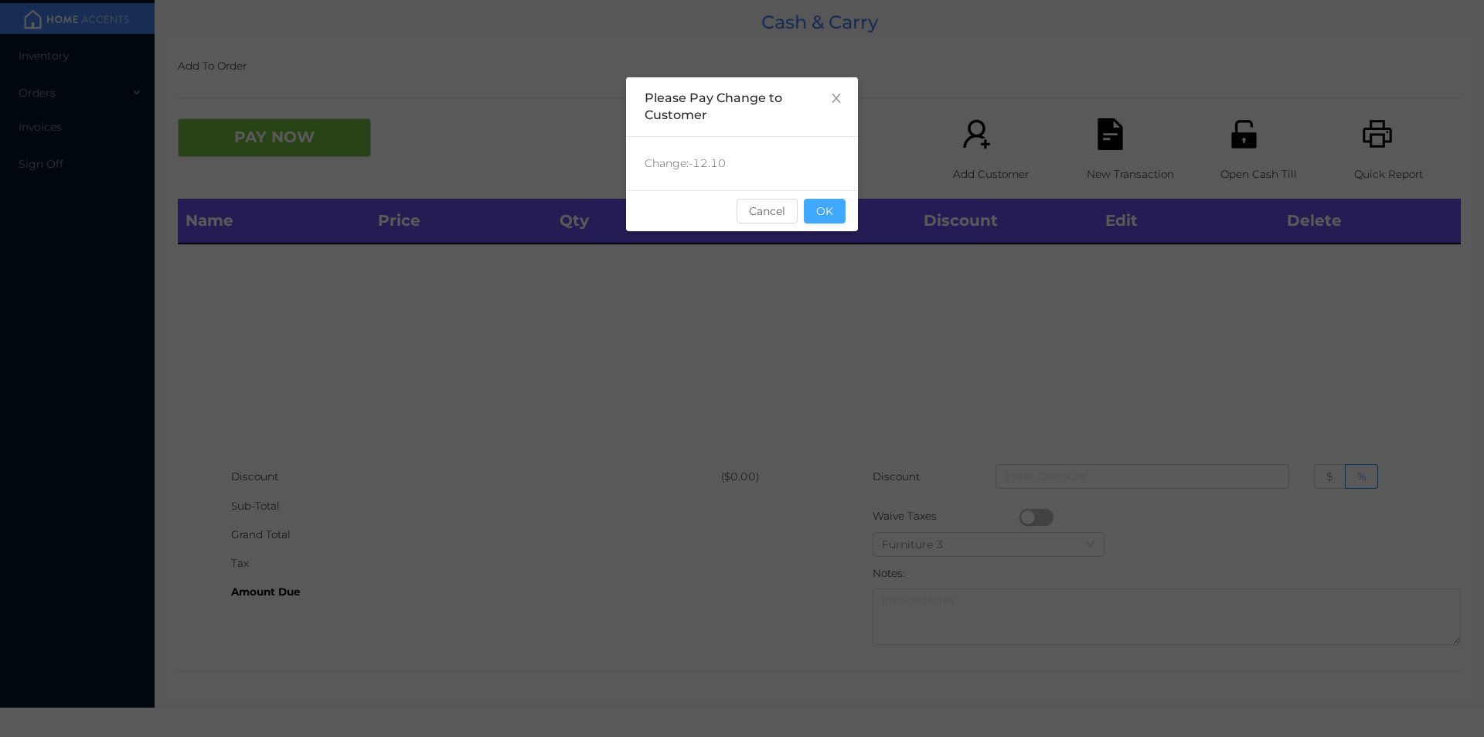
click at [830, 211] on button "OK" at bounding box center [825, 211] width 42 height 25
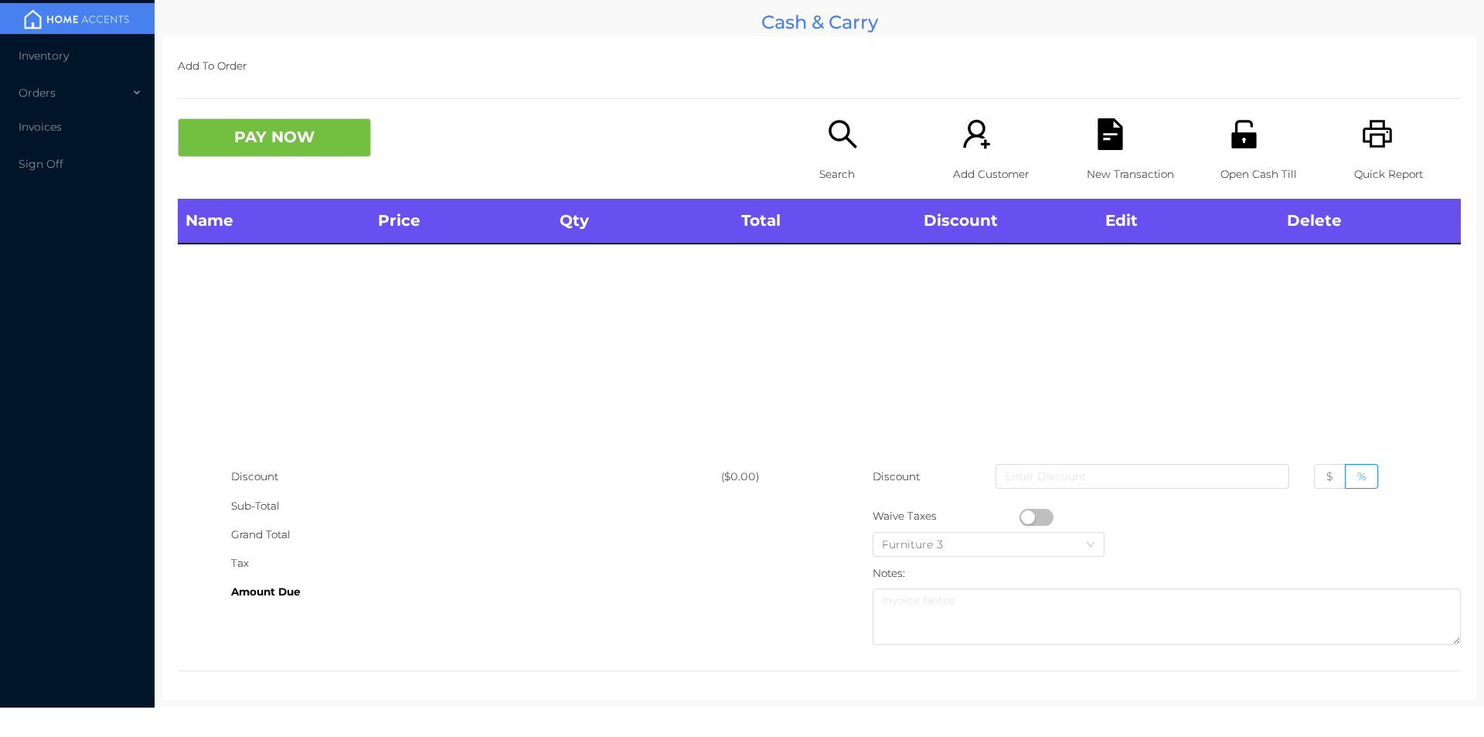
click at [825, 299] on div "Name Price Qty Total Discount Edit Delete" at bounding box center [819, 331] width 1283 height 264
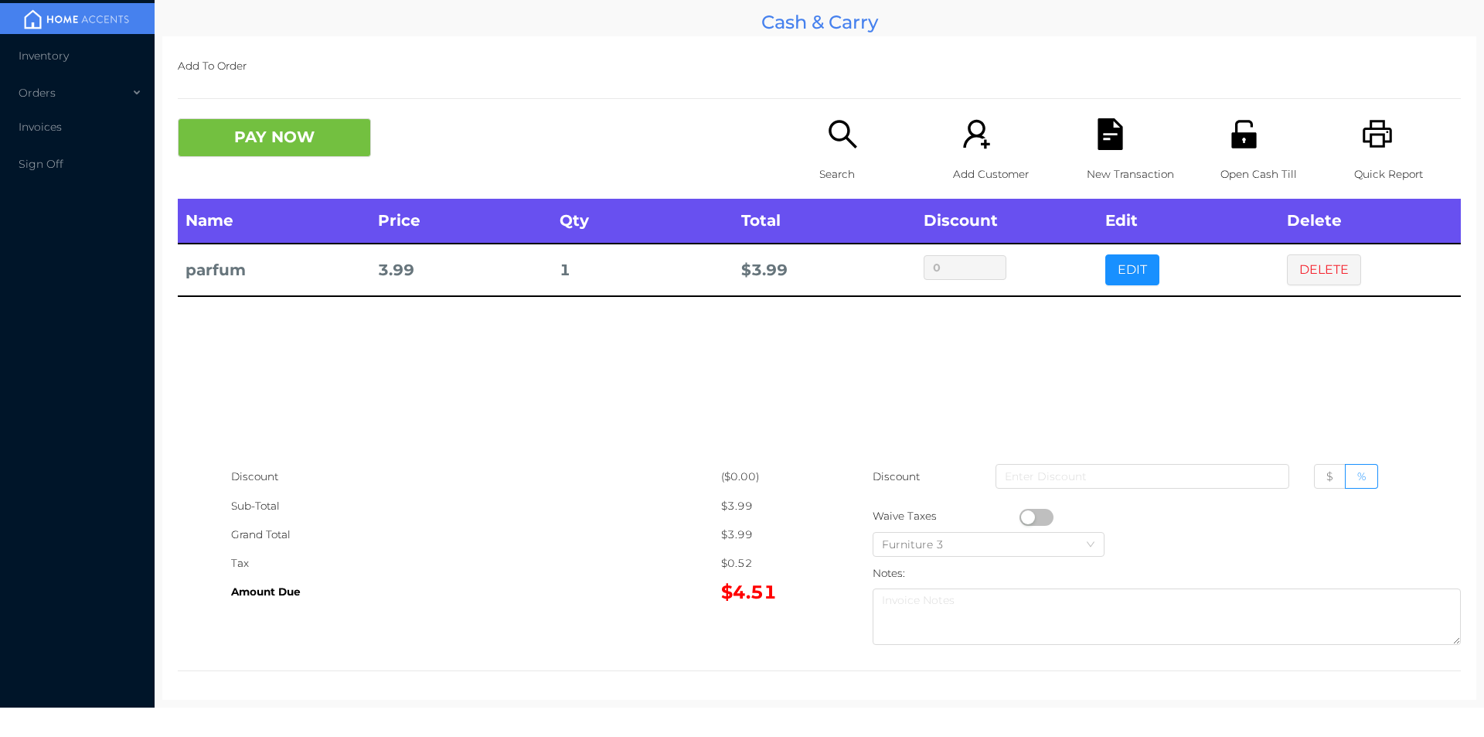
click at [260, 128] on button "PAY NOW" at bounding box center [274, 137] width 193 height 39
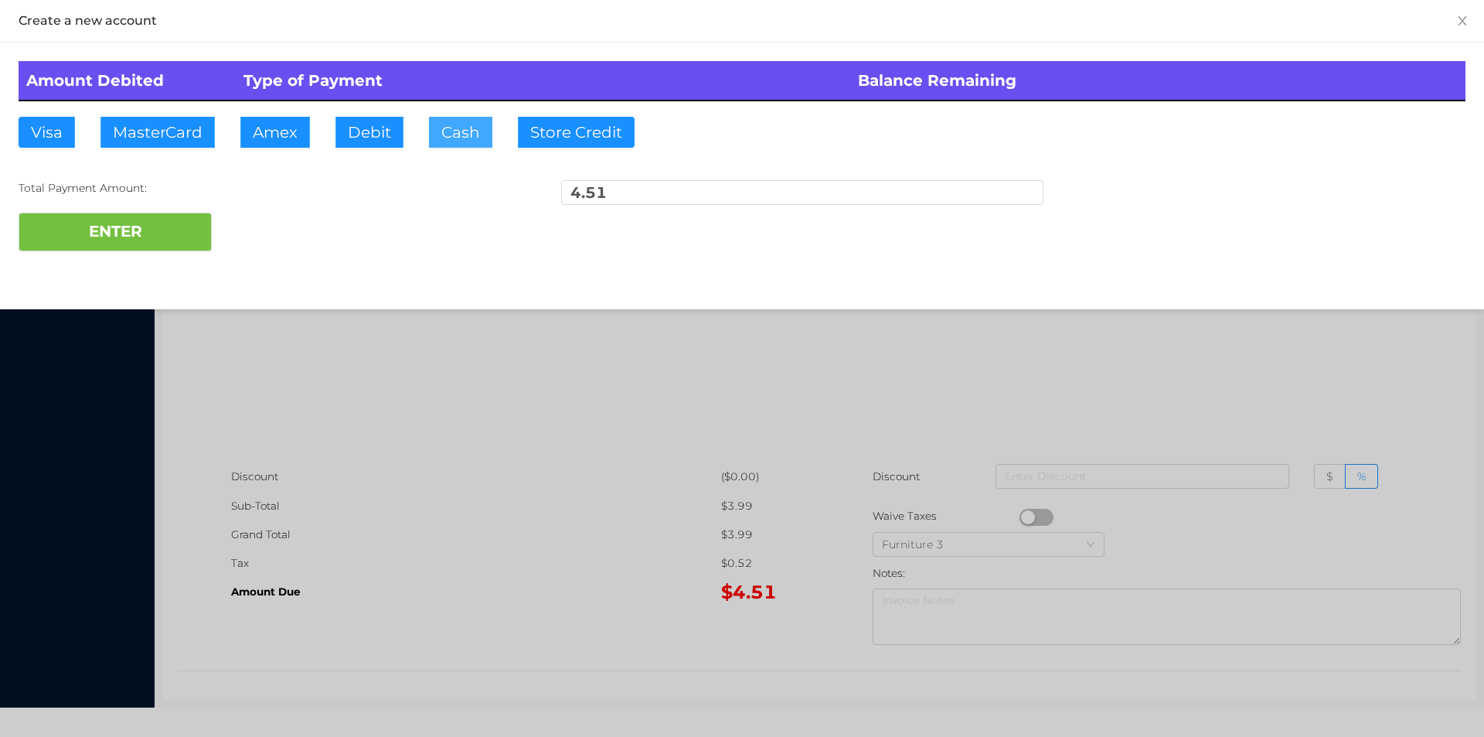
click at [434, 145] on button "Cash" at bounding box center [460, 132] width 63 height 31
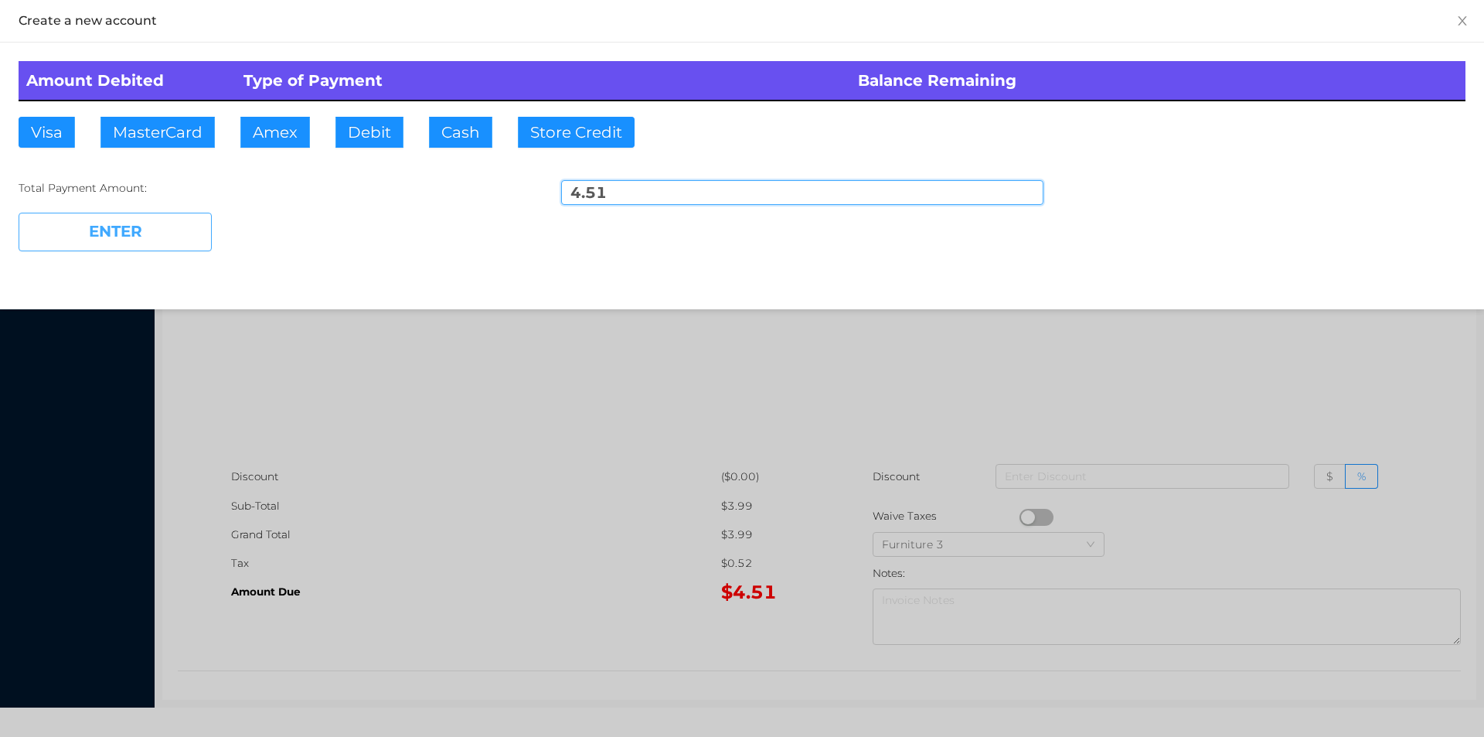
click at [155, 237] on button "ENTER" at bounding box center [115, 232] width 193 height 39
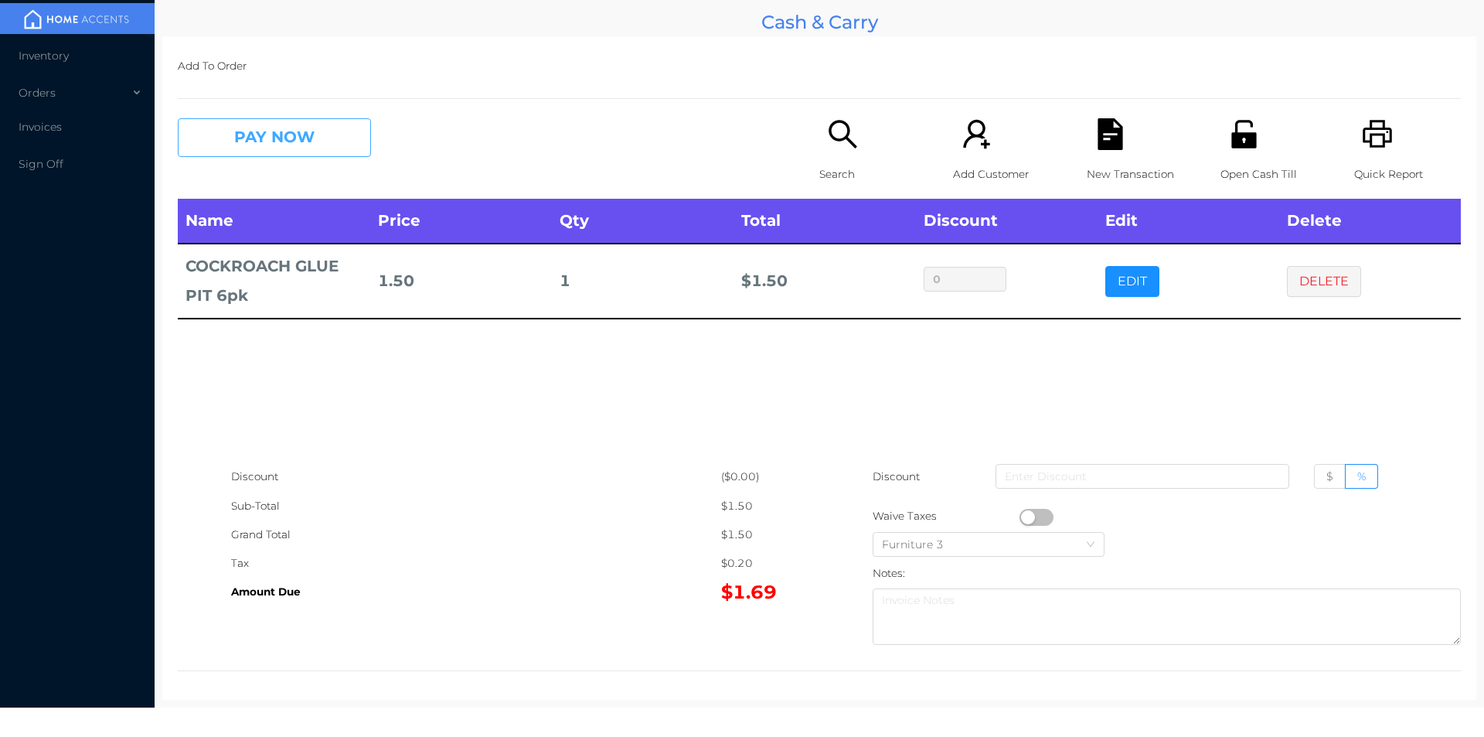
click at [277, 145] on button "PAY NOW" at bounding box center [274, 137] width 193 height 39
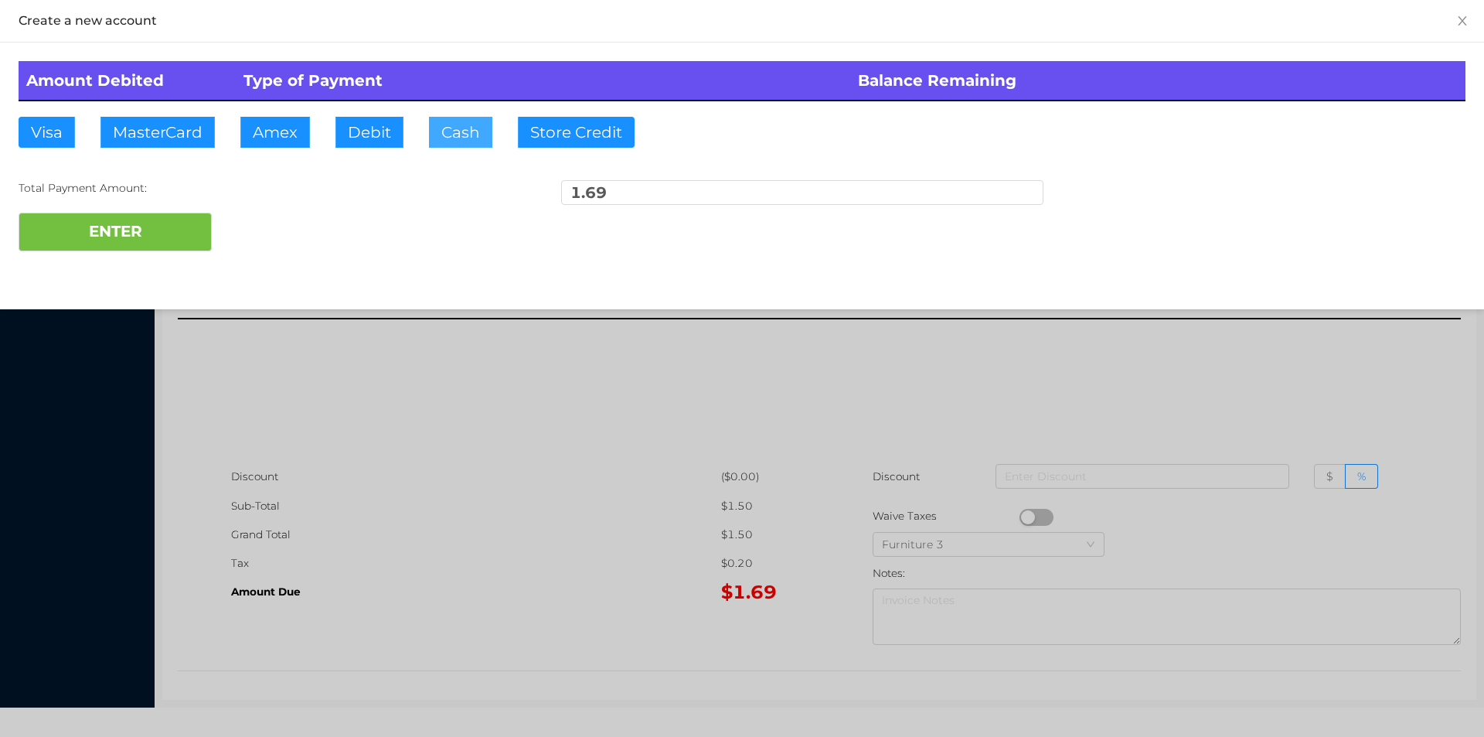
click at [452, 141] on button "Cash" at bounding box center [460, 132] width 63 height 31
click at [175, 233] on button "ENTER" at bounding box center [115, 232] width 193 height 39
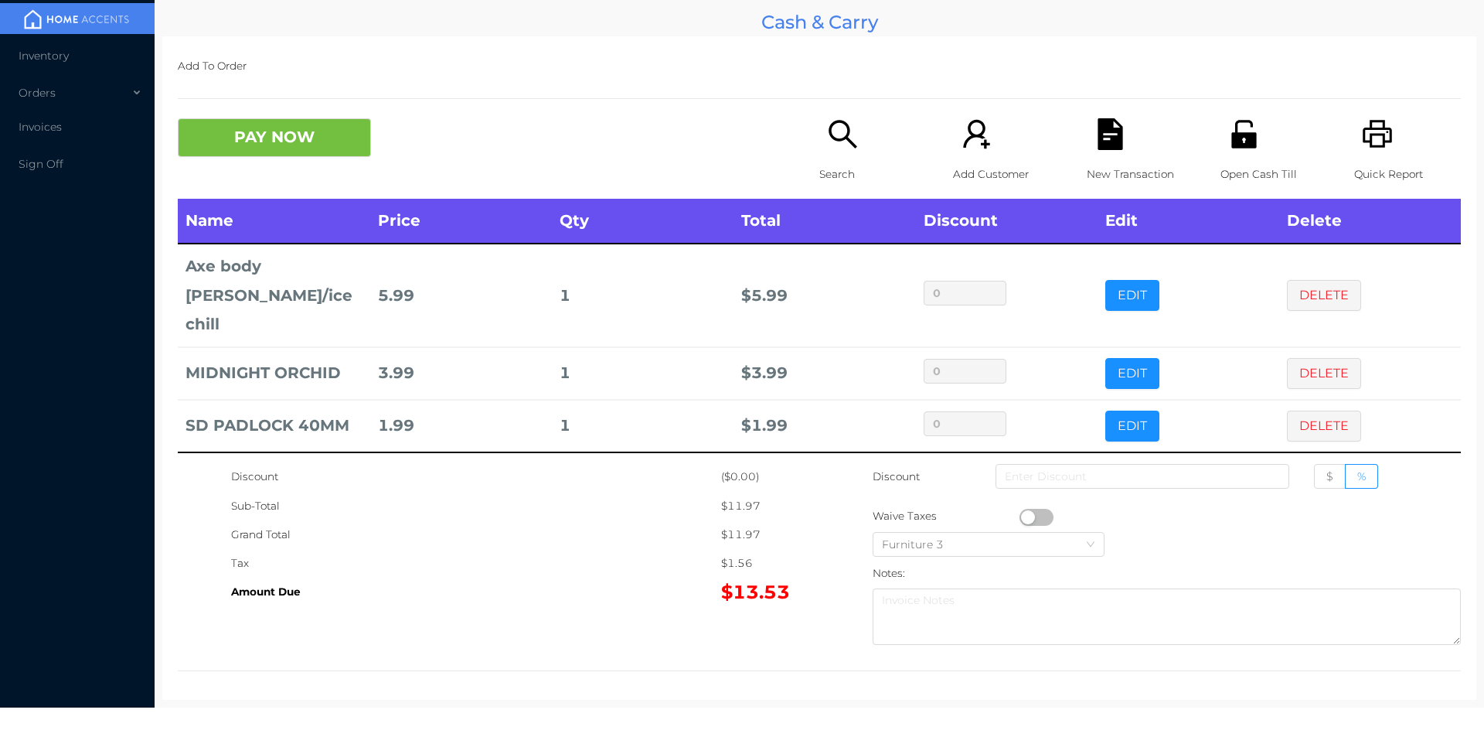
click at [1231, 146] on icon "icon: unlock" at bounding box center [1243, 134] width 25 height 28
click at [1372, 155] on div "Quick Report" at bounding box center [1407, 158] width 107 height 80
click at [1107, 151] on div "New Transaction" at bounding box center [1140, 158] width 107 height 80
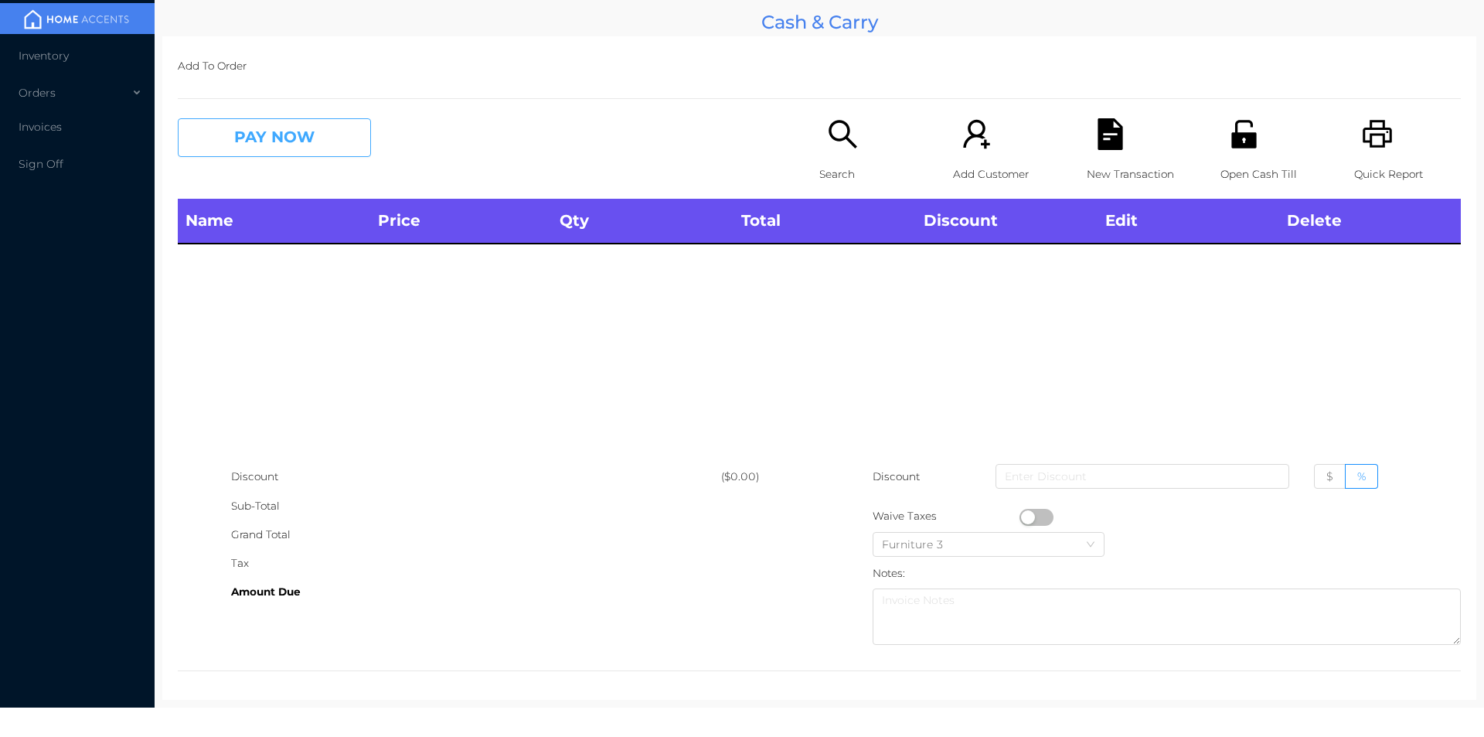
click at [317, 131] on button "PAY NOW" at bounding box center [274, 137] width 193 height 39
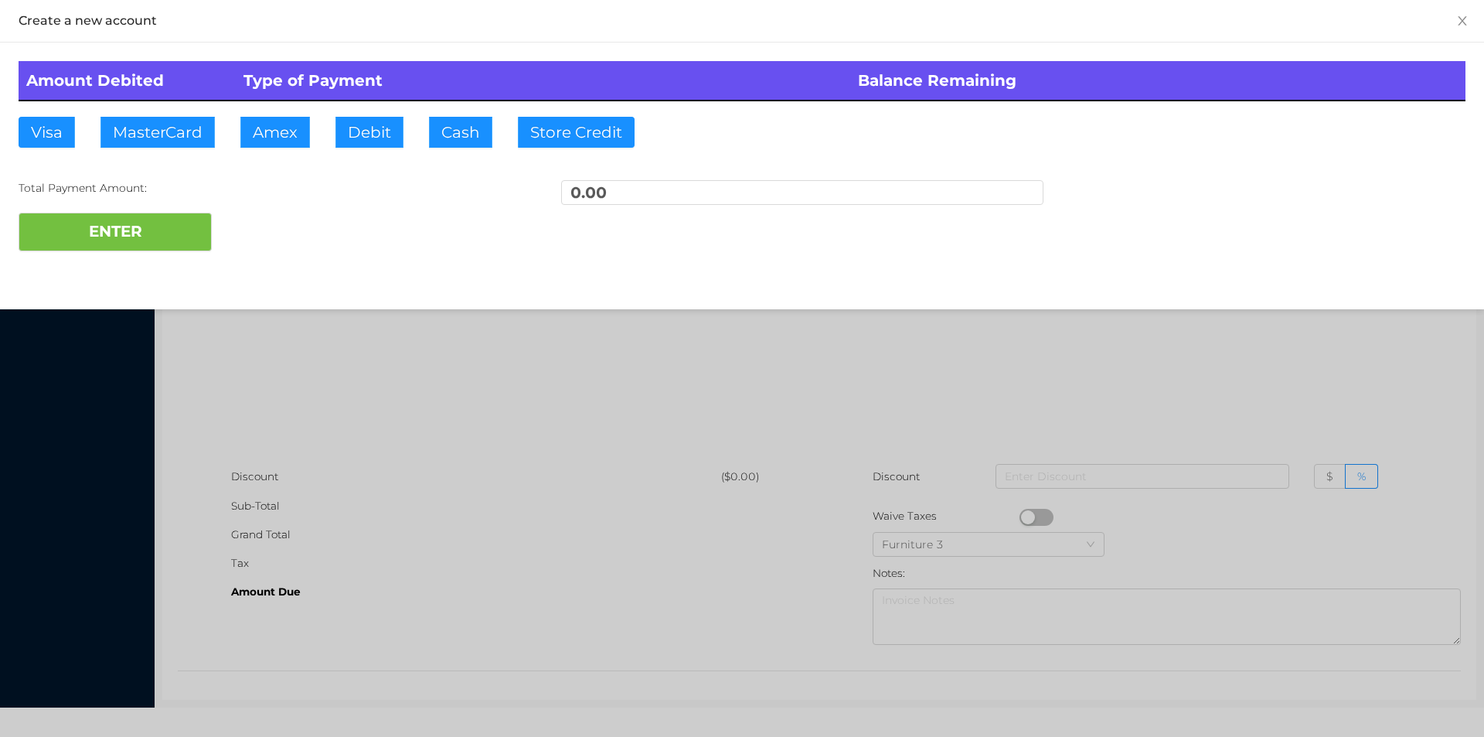
click at [1298, 369] on div at bounding box center [742, 368] width 1484 height 737
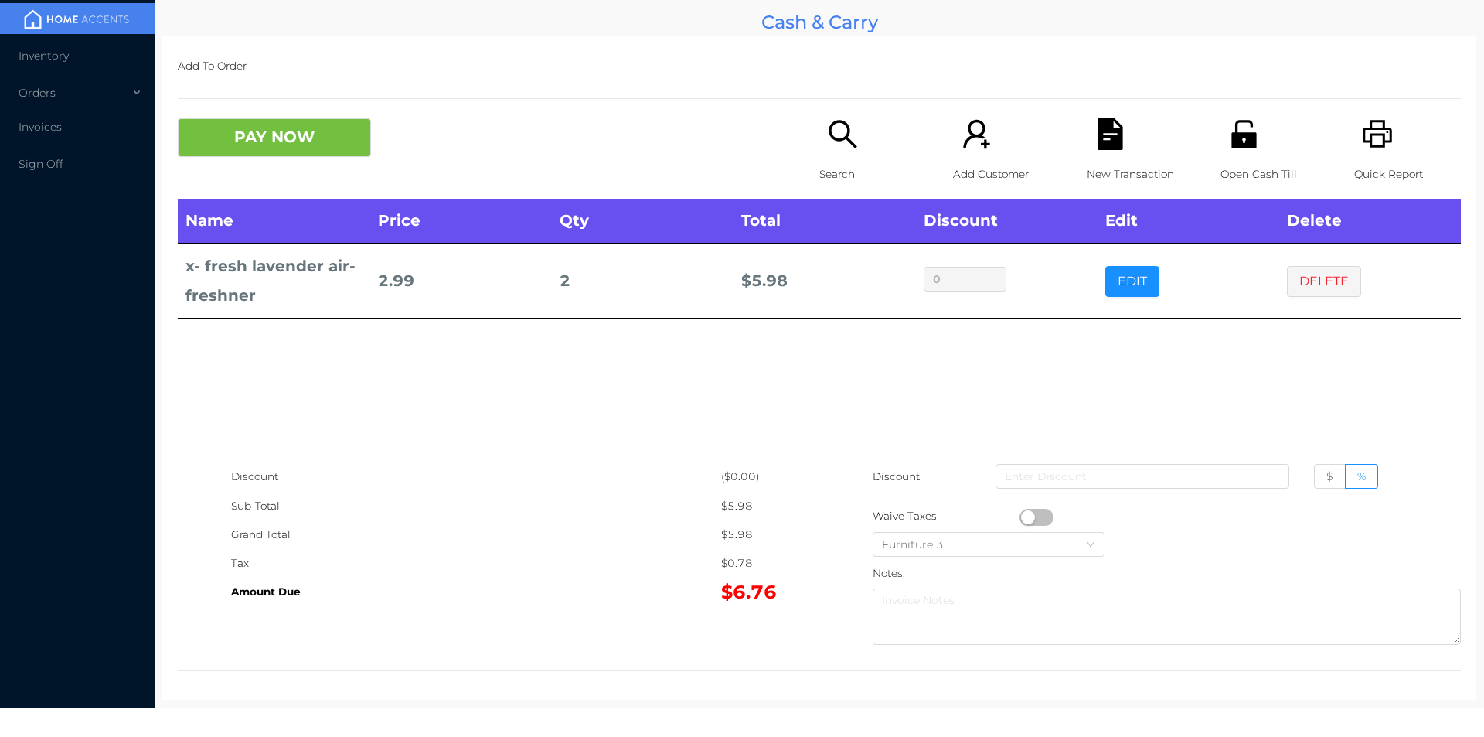
click at [242, 131] on button "PAY NOW" at bounding box center [274, 137] width 193 height 39
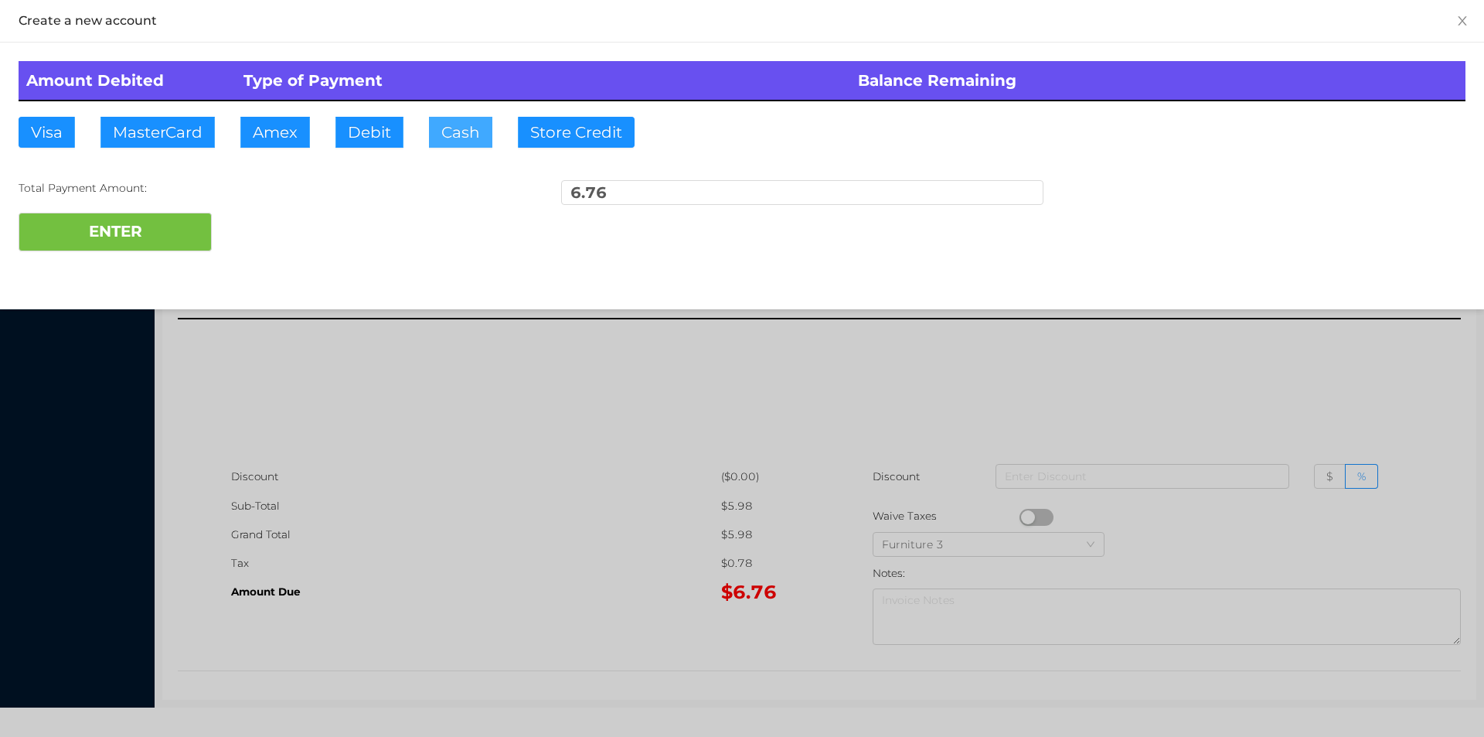
click at [450, 133] on button "Cash" at bounding box center [460, 132] width 63 height 31
click at [115, 229] on button "ENTER" at bounding box center [115, 232] width 193 height 39
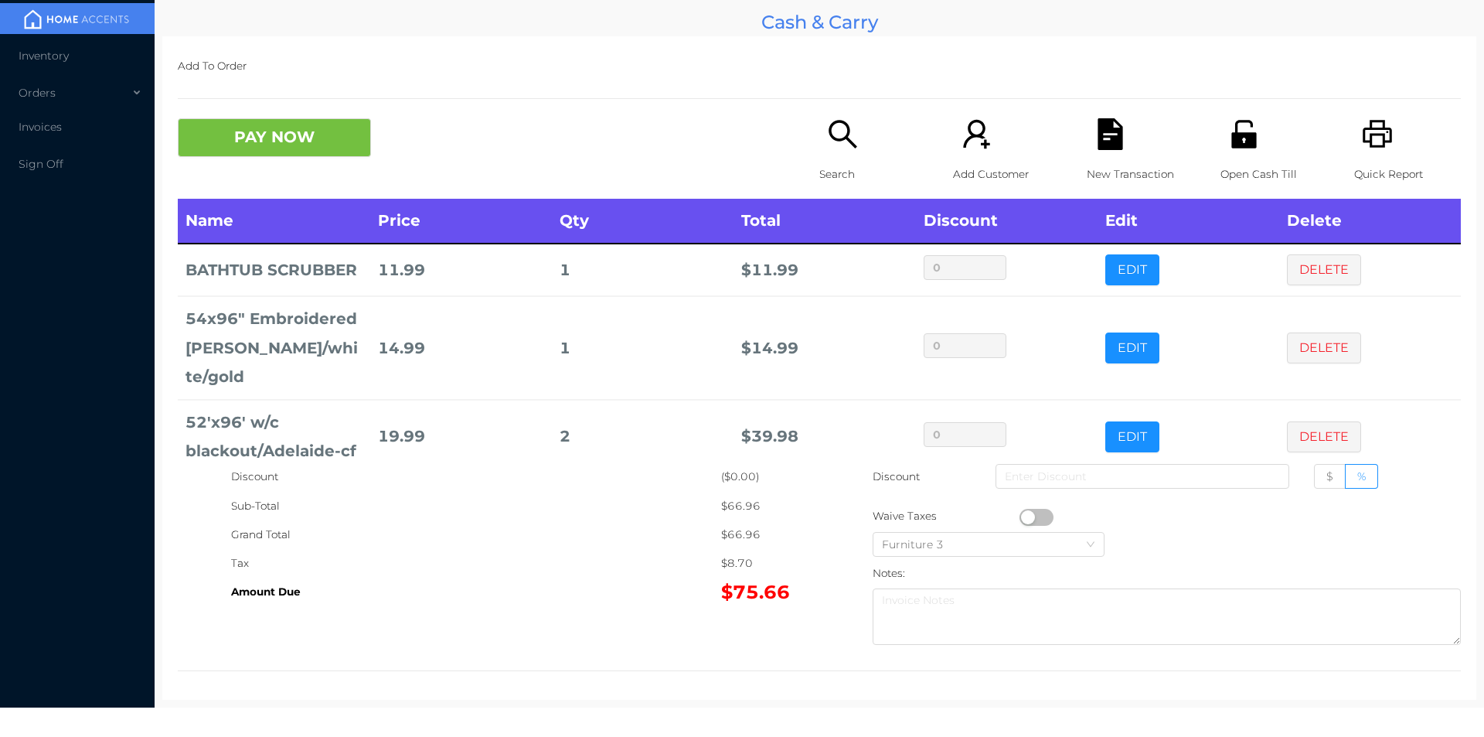
scroll to position [28, 0]
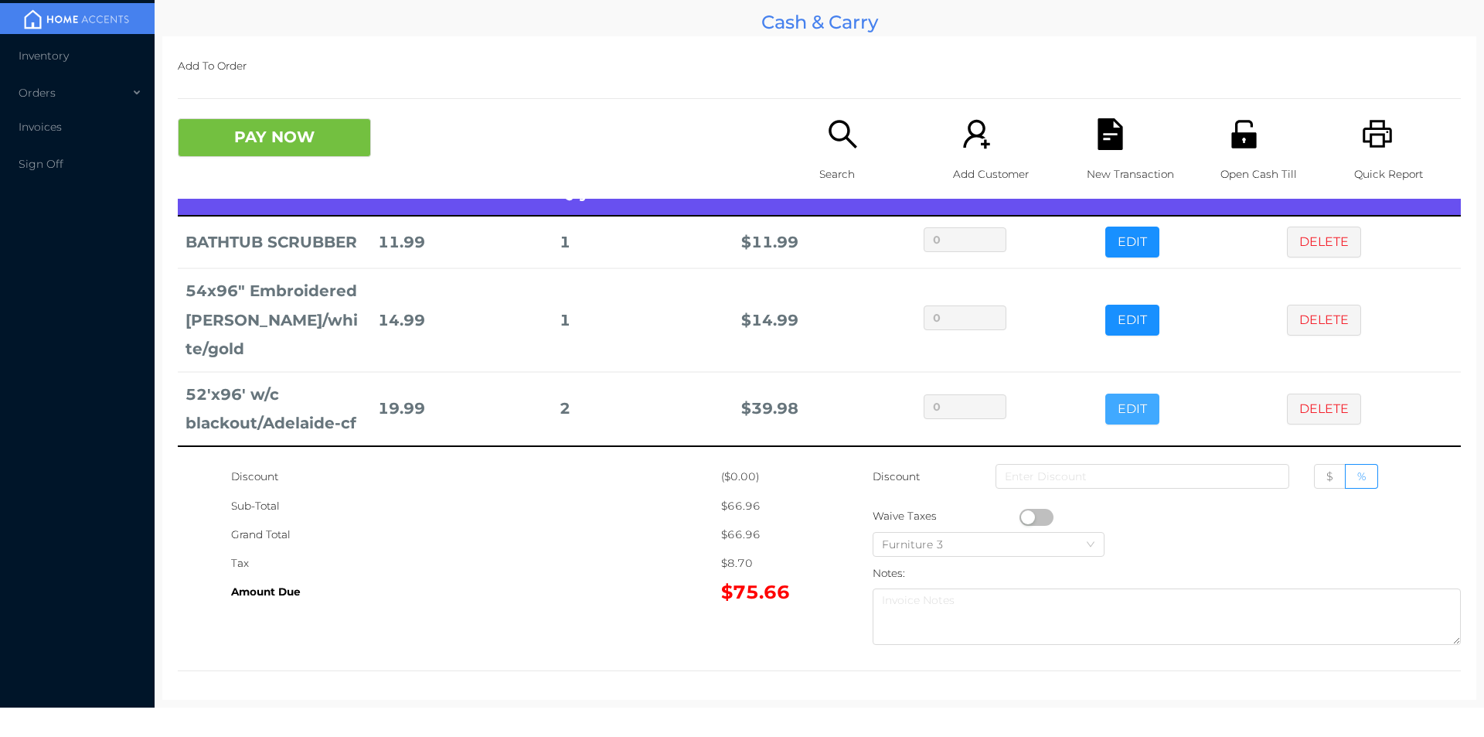
click at [1117, 417] on button "EDIT" at bounding box center [1132, 408] width 54 height 31
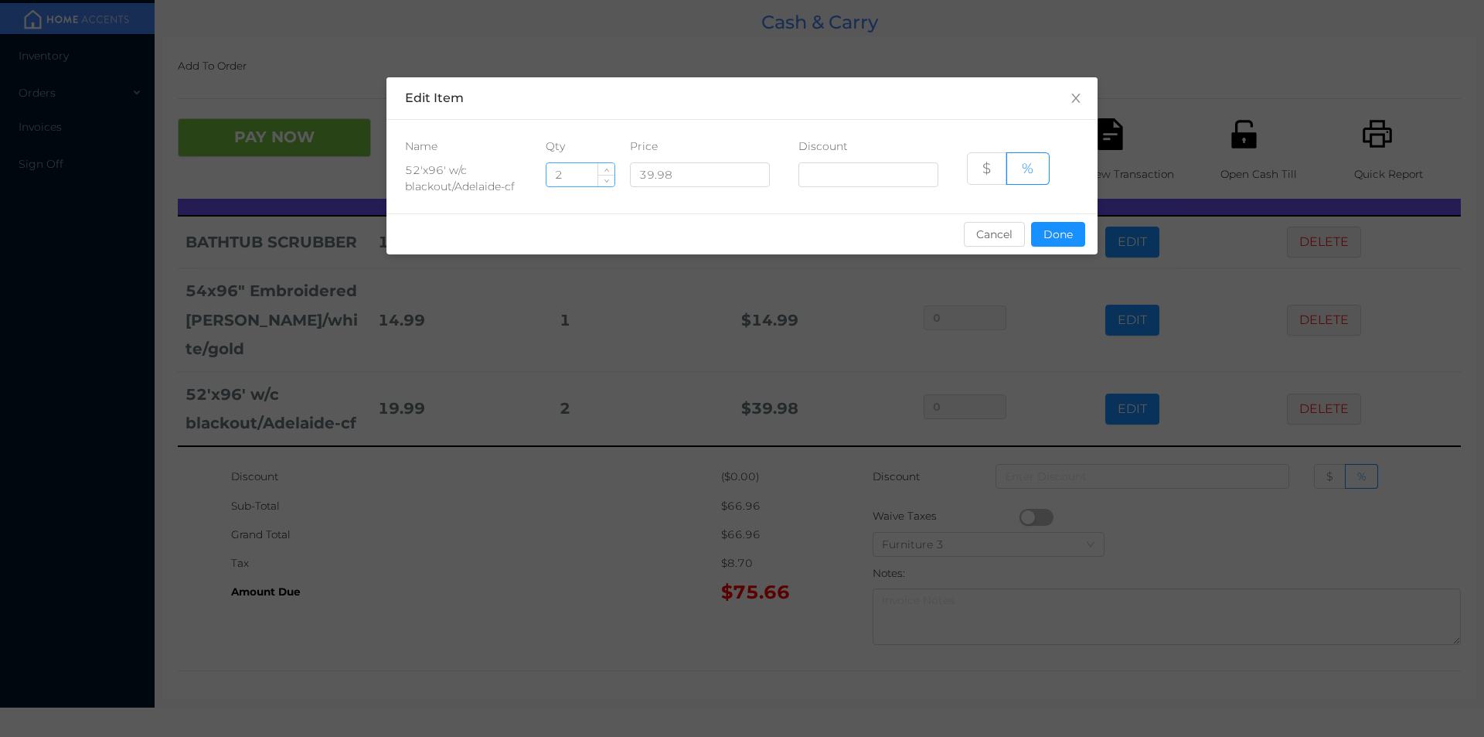
click at [573, 179] on input "2" at bounding box center [580, 174] width 68 height 23
type input "6"
click at [1055, 236] on button "Done" at bounding box center [1058, 234] width 54 height 25
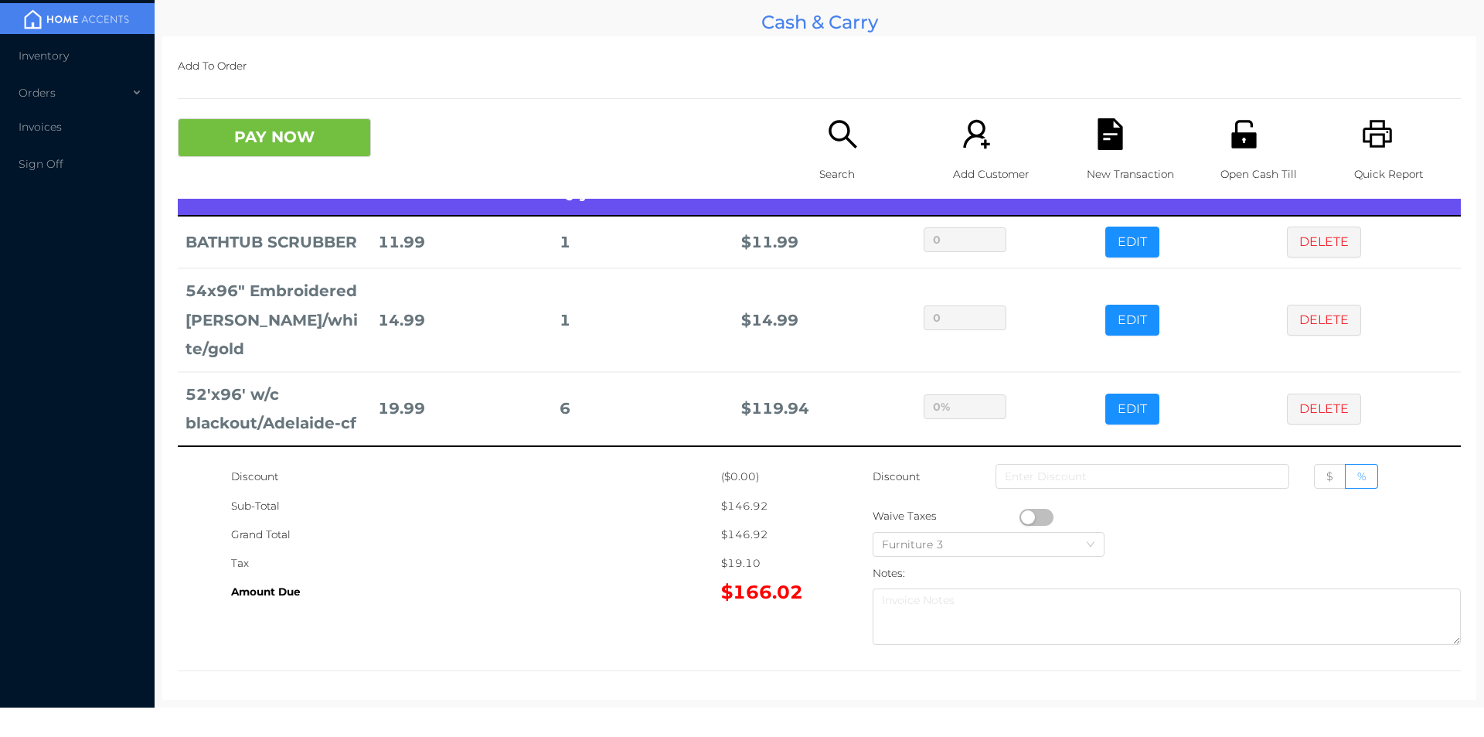
click at [550, 556] on div "Tax" at bounding box center [476, 563] width 490 height 29
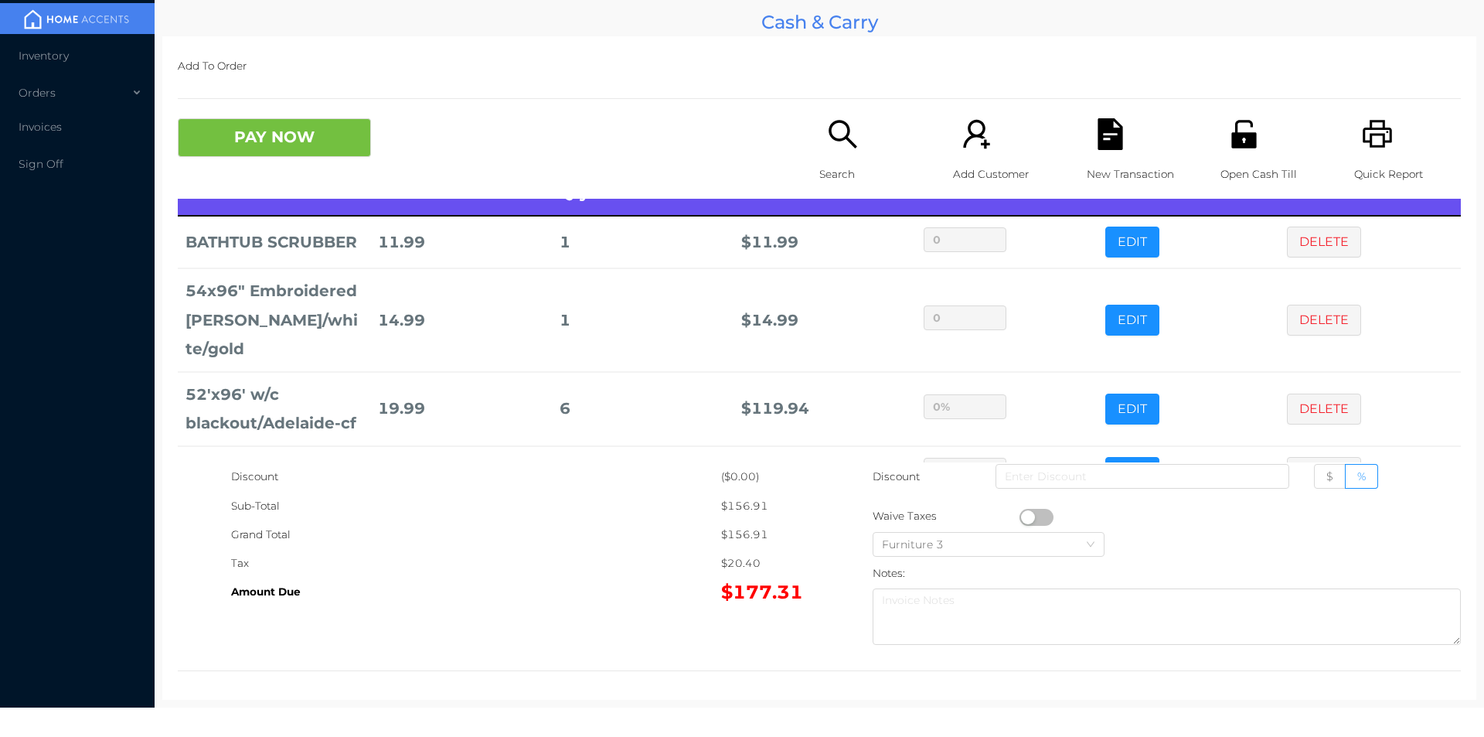
scroll to position [80, 0]
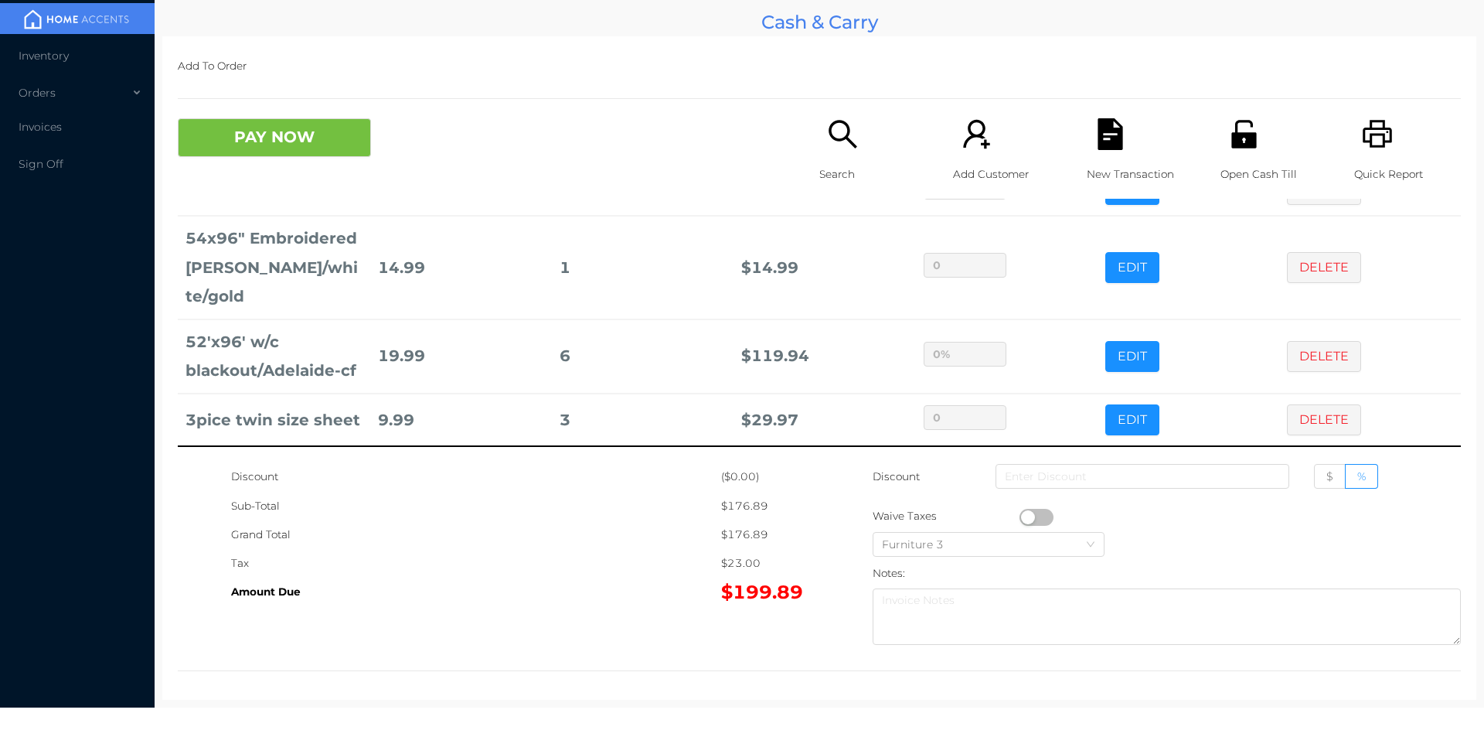
click at [1226, 172] on p "Open Cash Till" at bounding box center [1273, 174] width 107 height 29
click at [829, 151] on div "Search" at bounding box center [872, 158] width 107 height 80
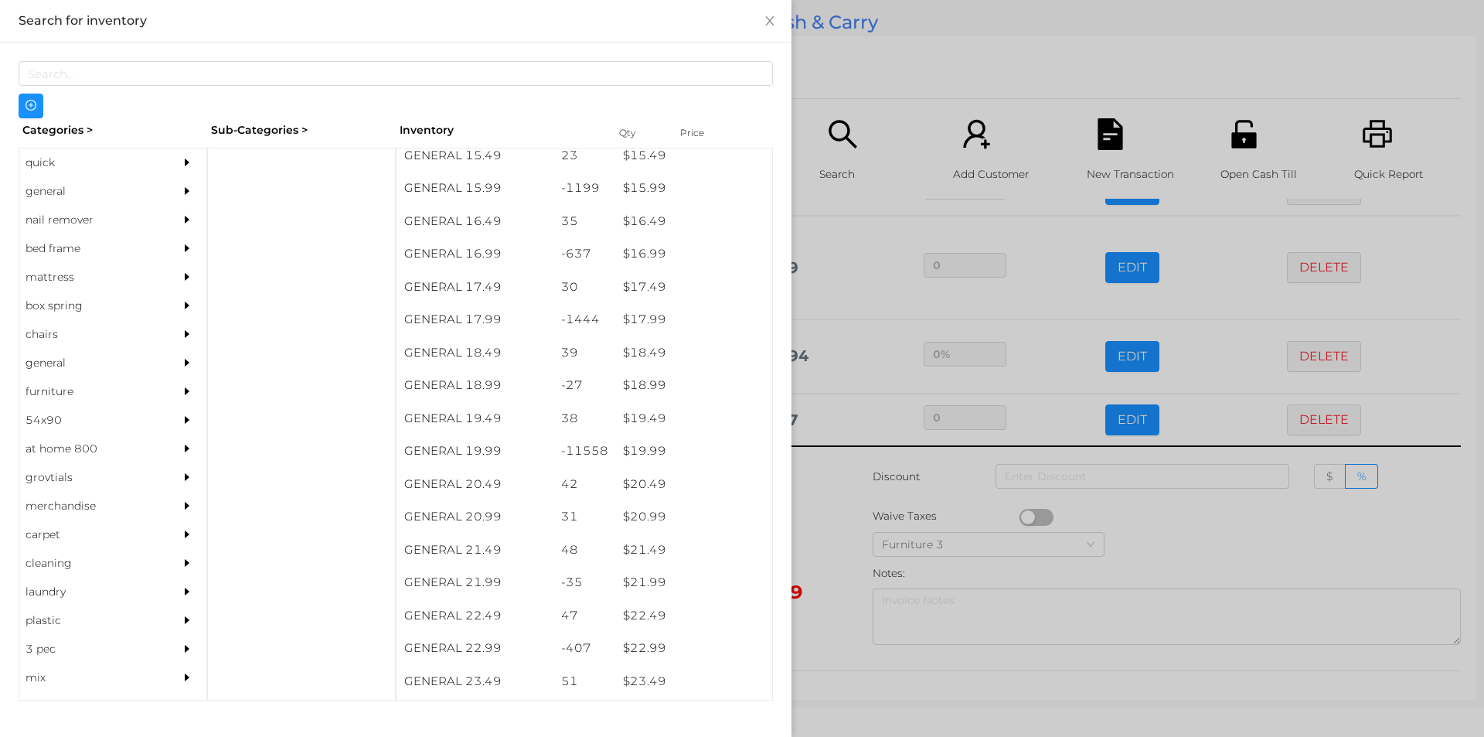
scroll to position [1383, 0]
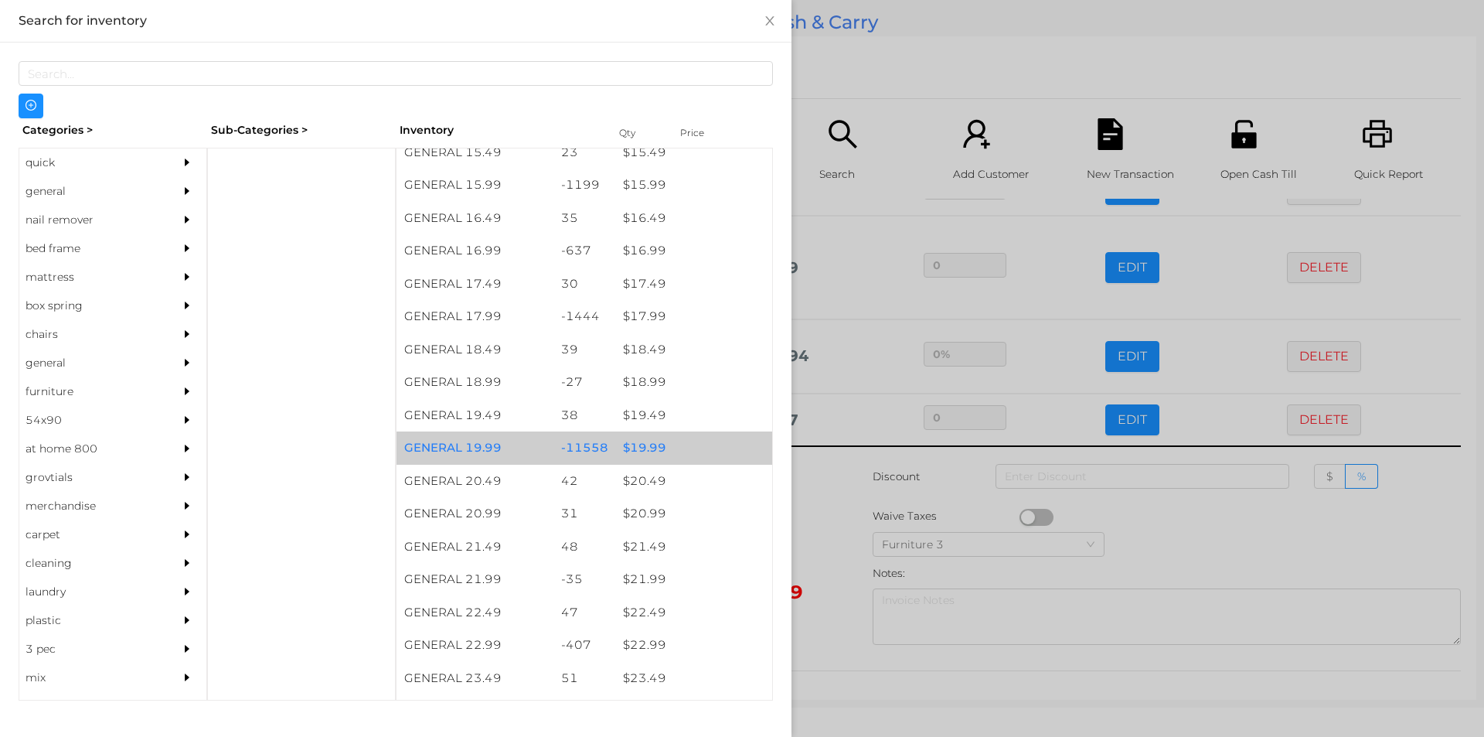
click at [635, 447] on div "$ 19.99" at bounding box center [693, 447] width 157 height 33
click at [846, 521] on div at bounding box center [742, 368] width 1484 height 737
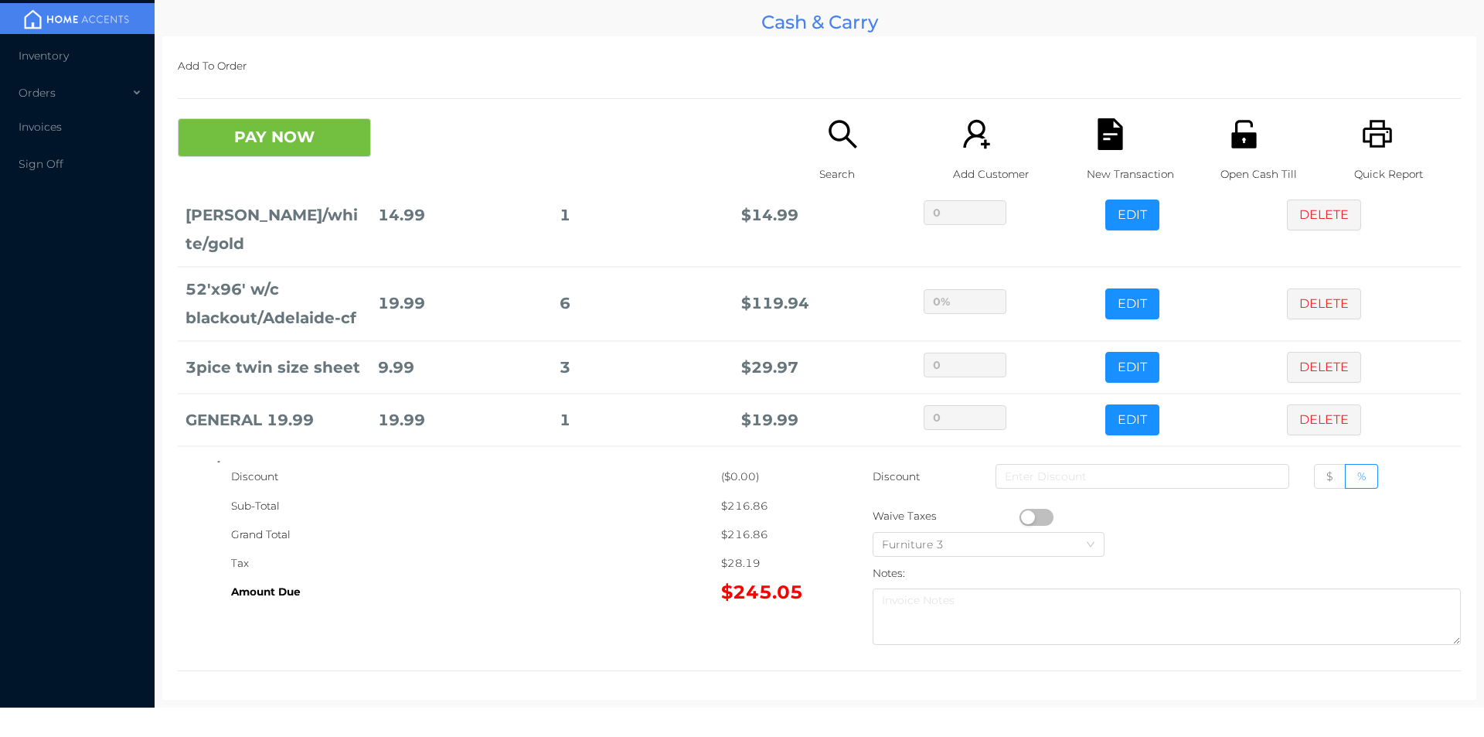
scroll to position [207, 0]
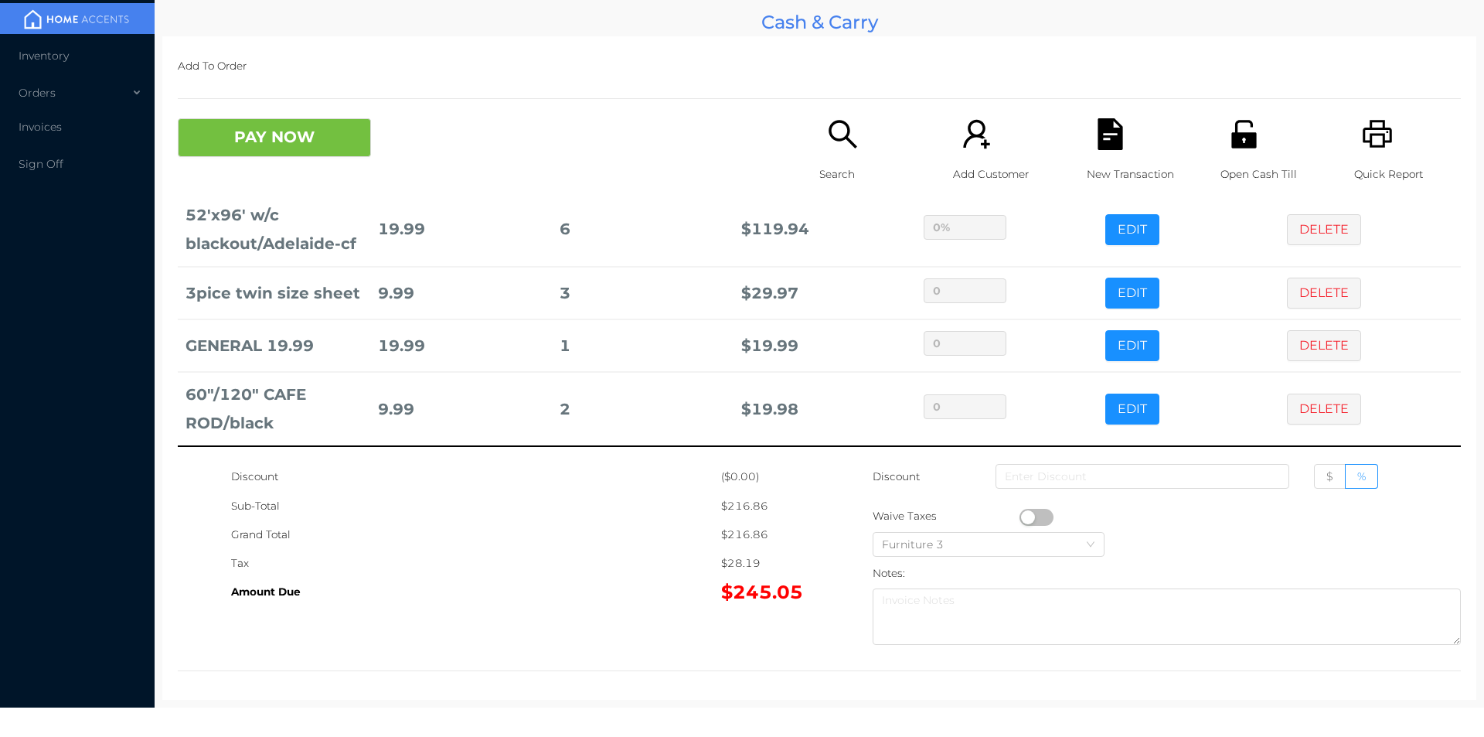
click at [1240, 142] on icon "icon: unlock" at bounding box center [1243, 134] width 25 height 28
click at [243, 141] on button "PAY NOW" at bounding box center [274, 137] width 193 height 39
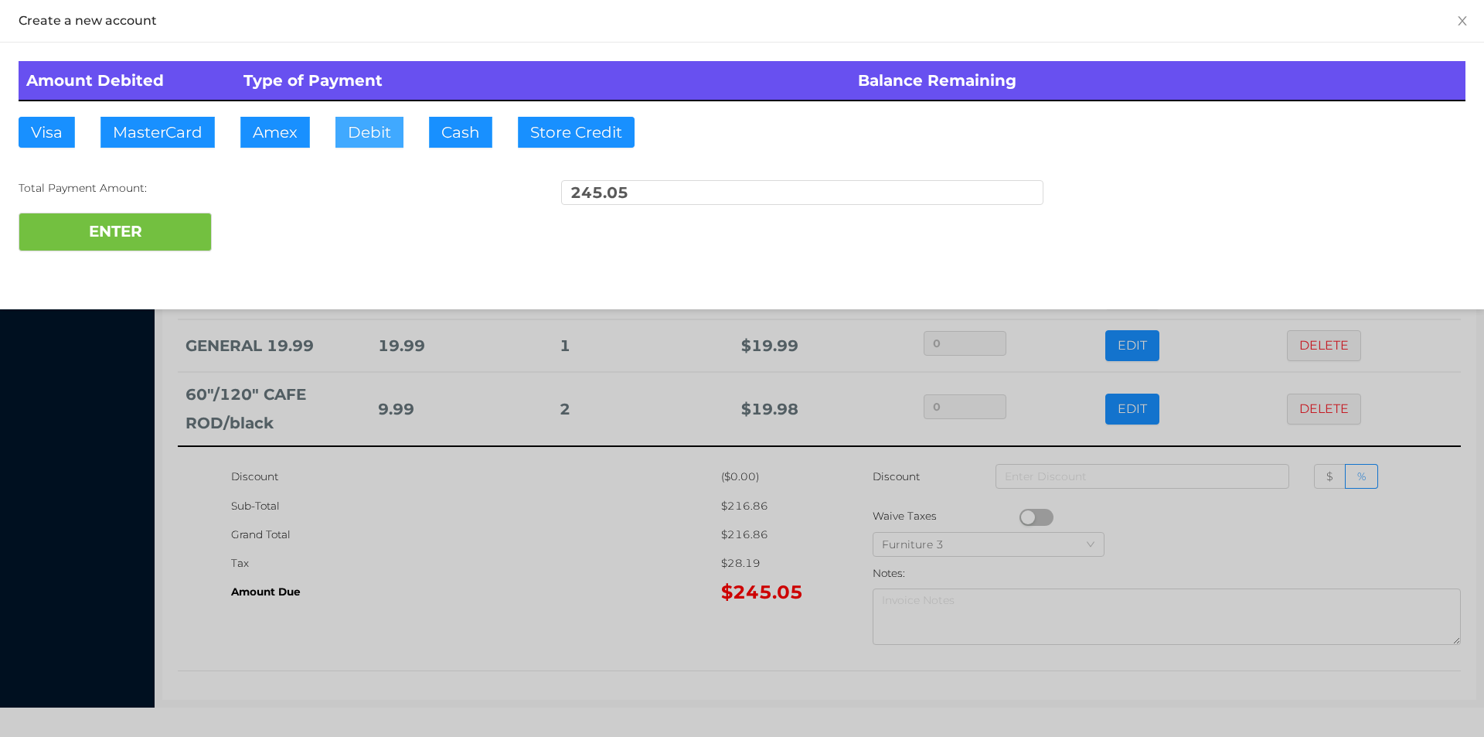
click at [370, 135] on button "Debit" at bounding box center [369, 132] width 68 height 31
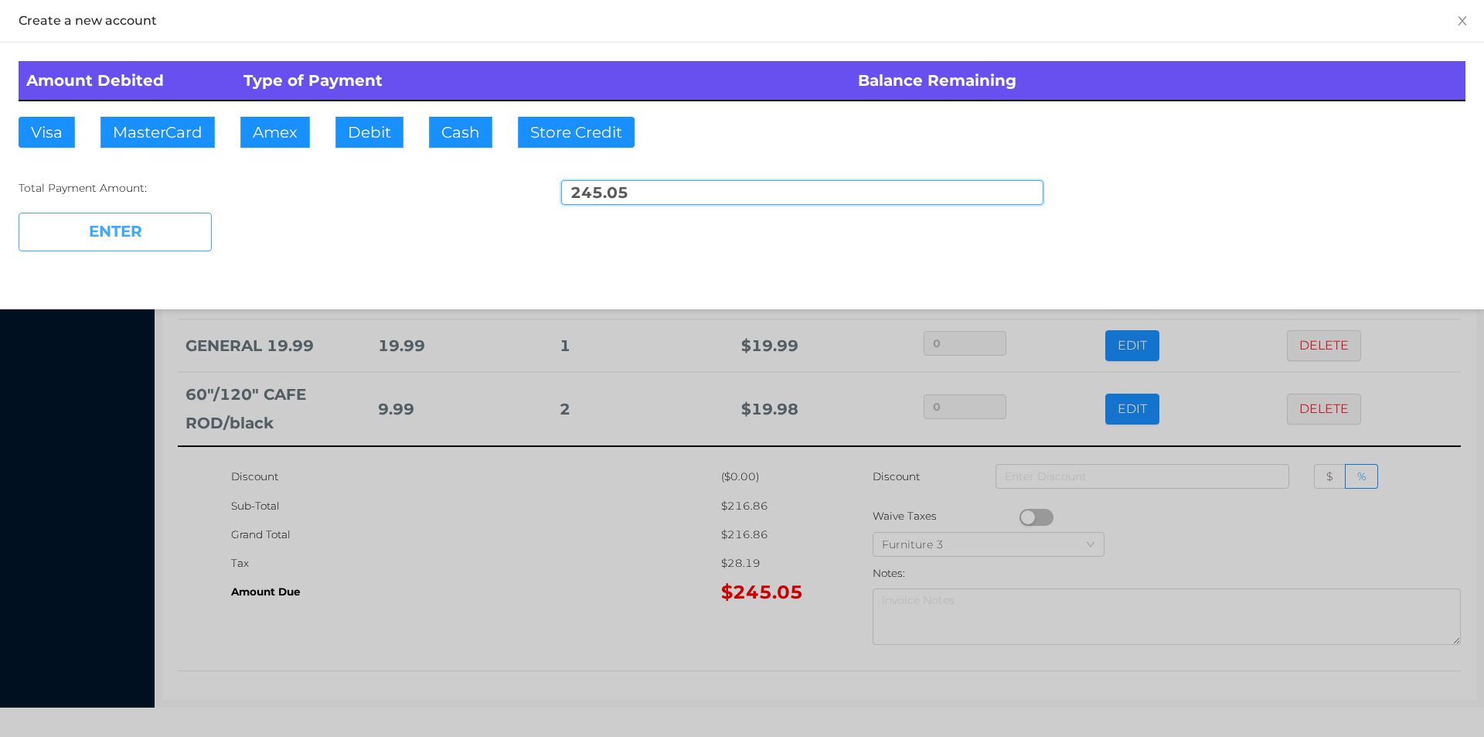
click at [115, 250] on button "ENTER" at bounding box center [115, 232] width 193 height 39
type input "0"
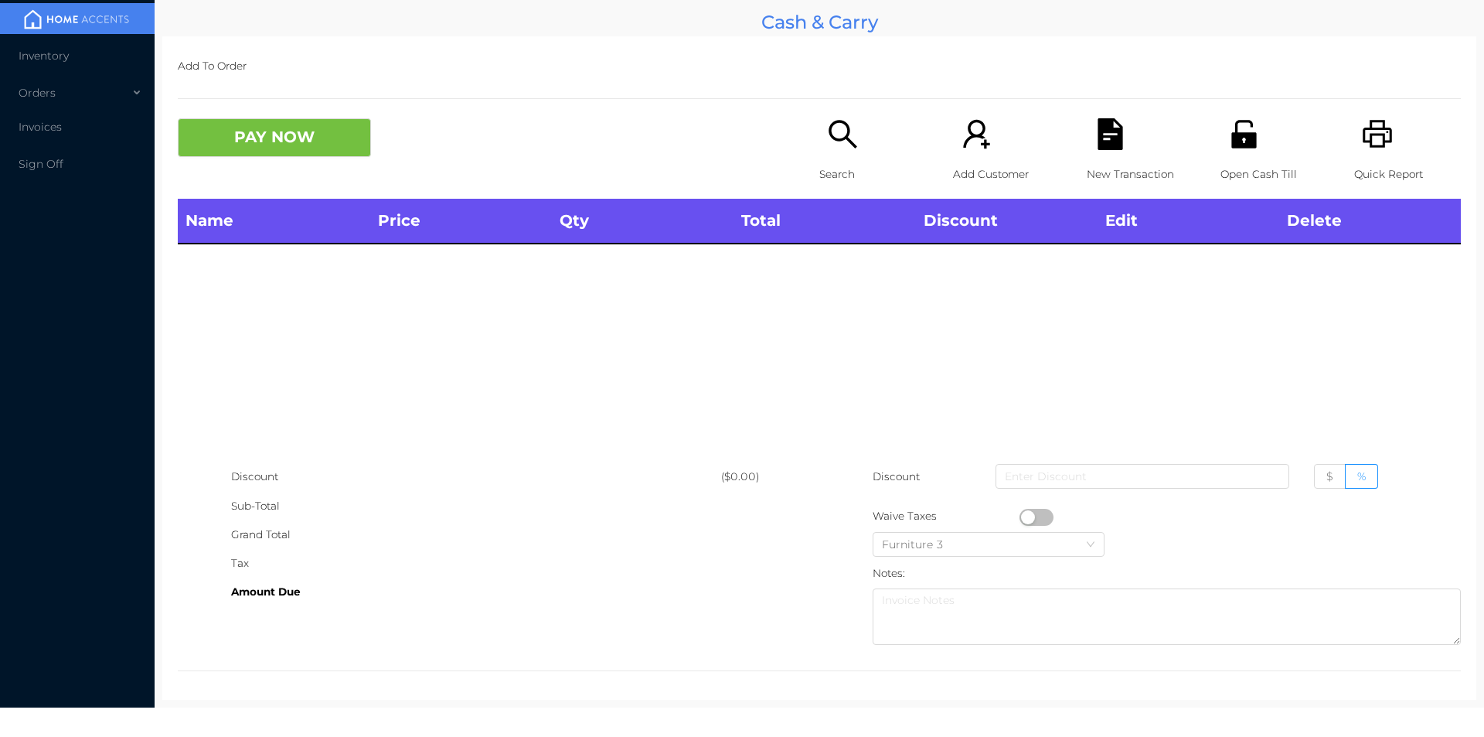
scroll to position [0, 0]
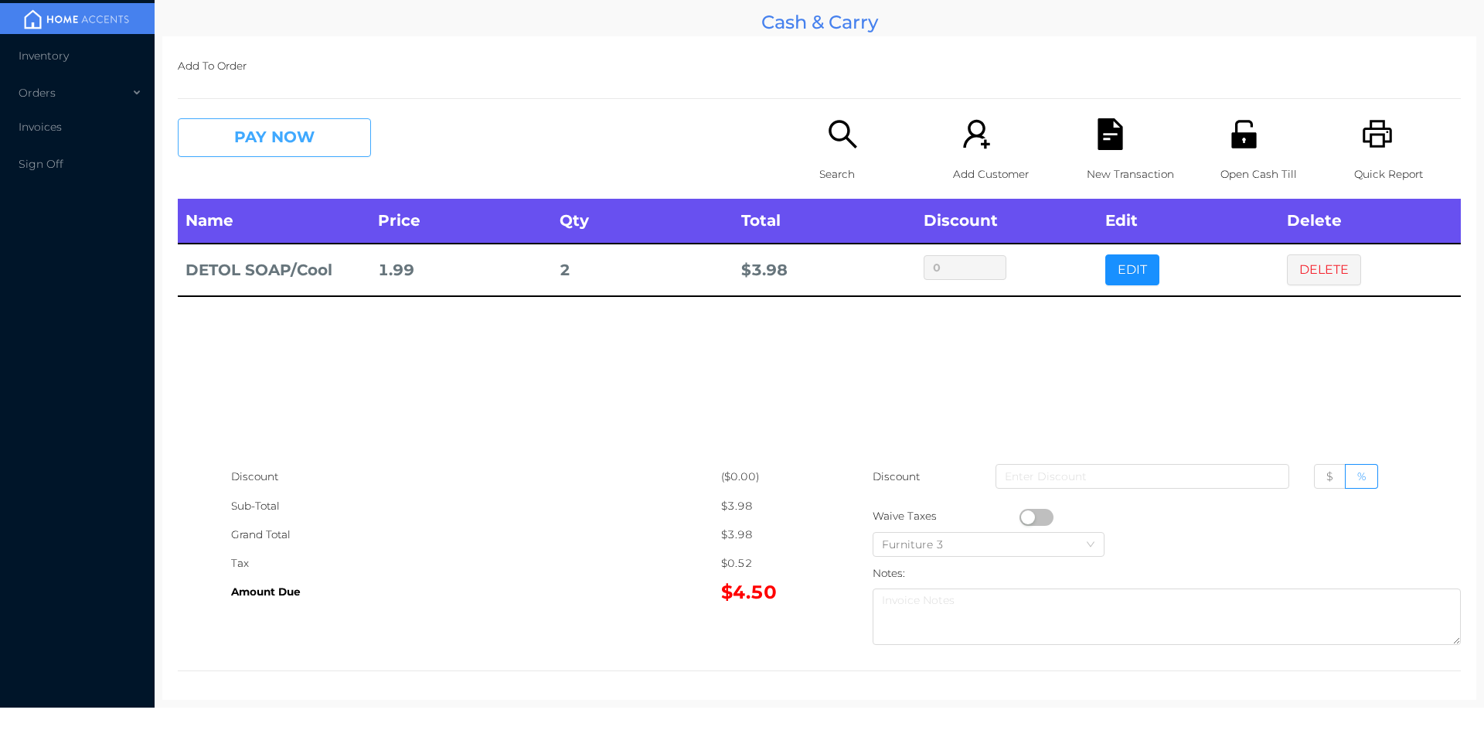
click at [284, 143] on button "PAY NOW" at bounding box center [274, 137] width 193 height 39
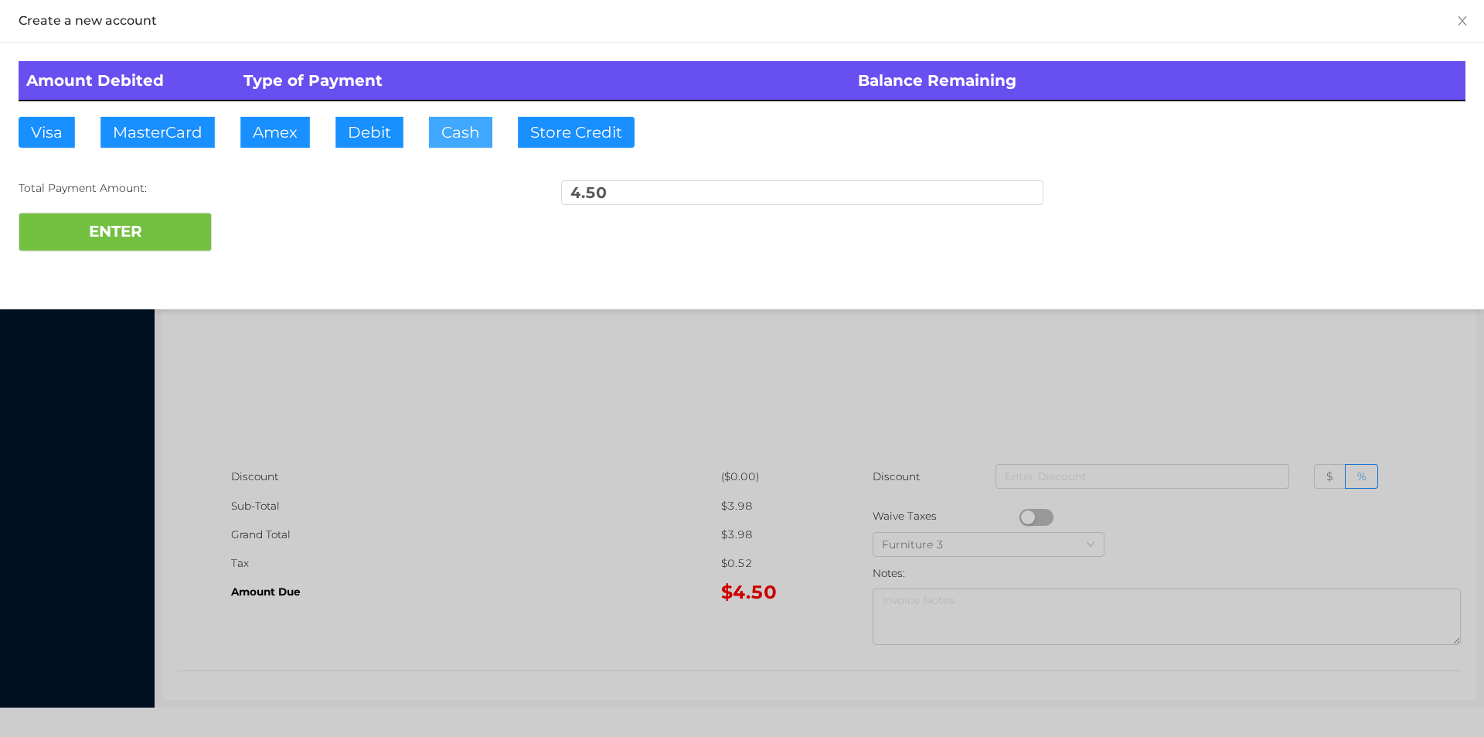
click at [437, 135] on button "Cash" at bounding box center [460, 132] width 63 height 31
type input "20."
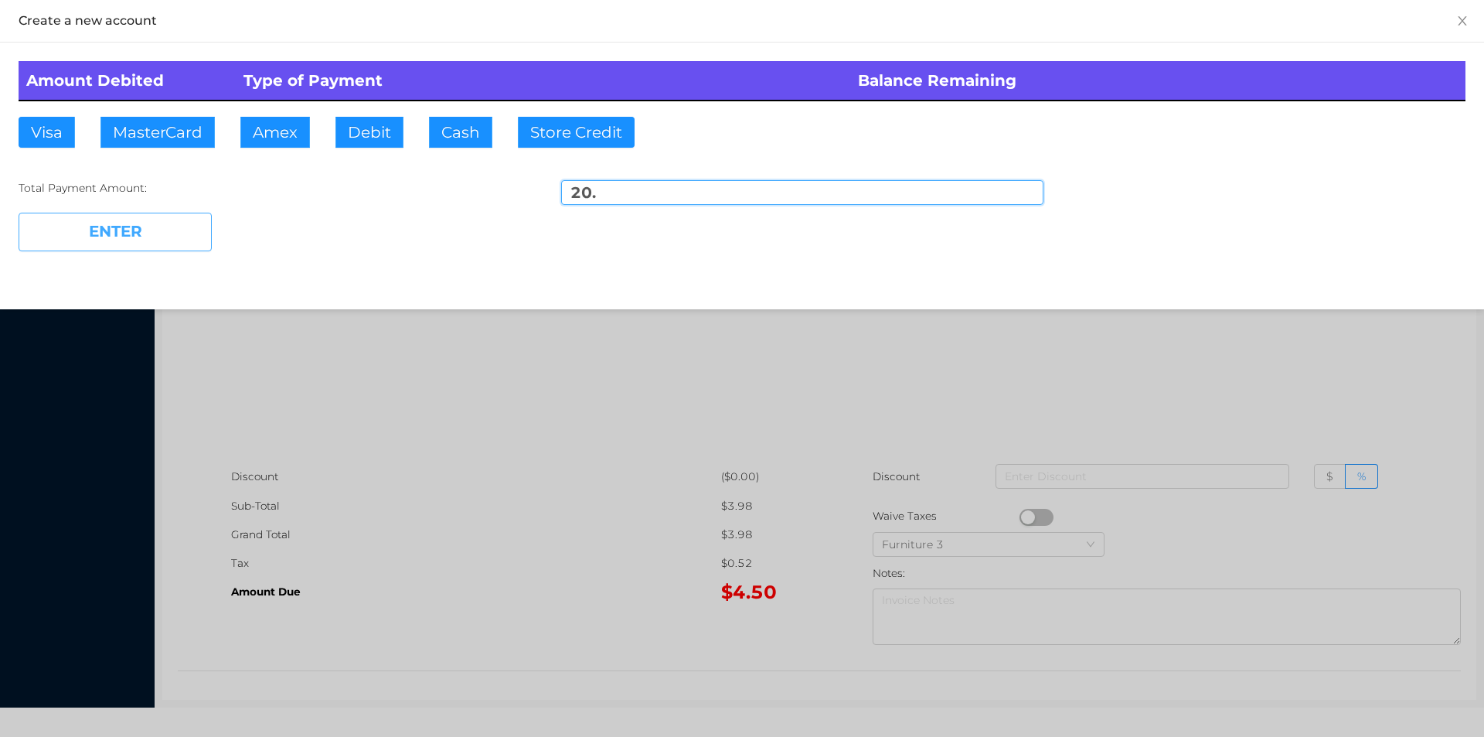
click at [162, 242] on button "ENTER" at bounding box center [115, 232] width 193 height 39
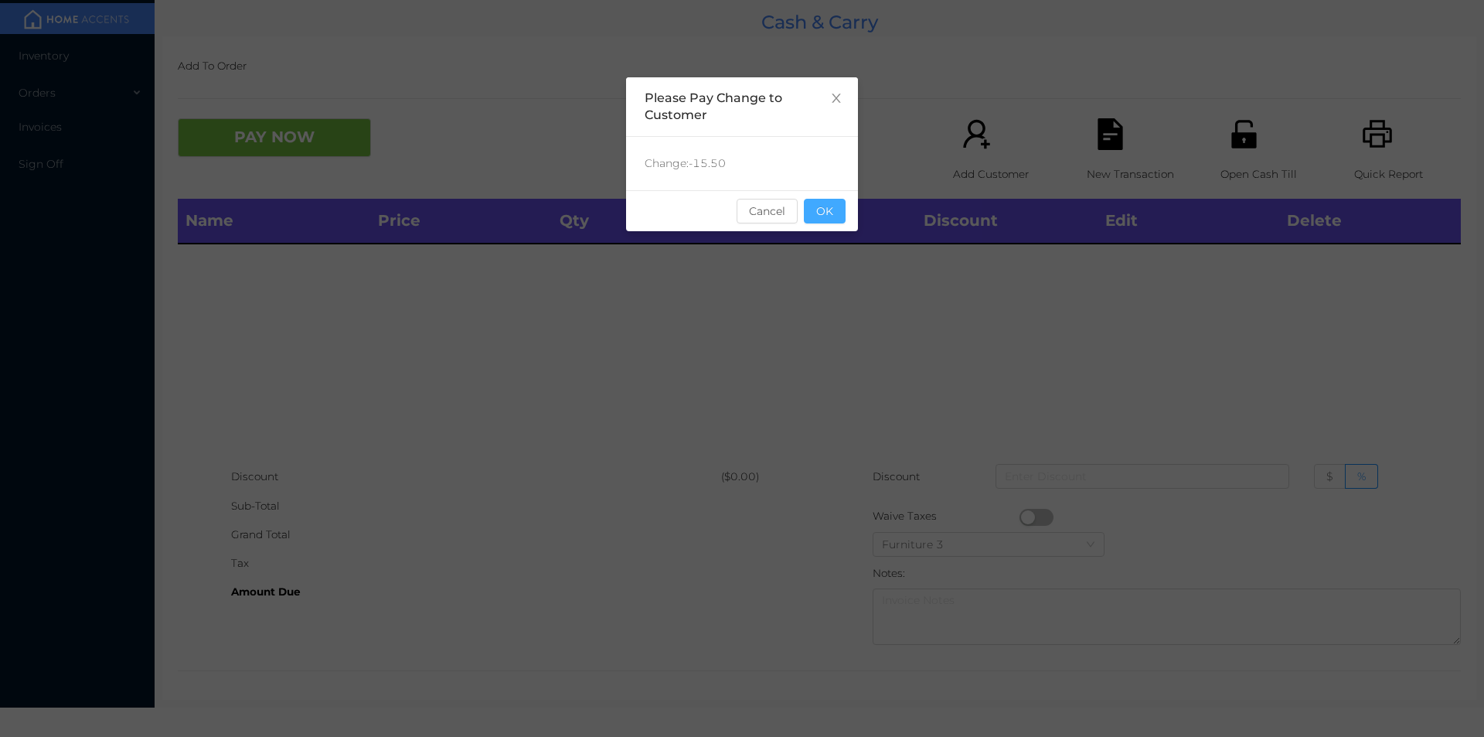
click at [838, 212] on button "OK" at bounding box center [825, 211] width 42 height 25
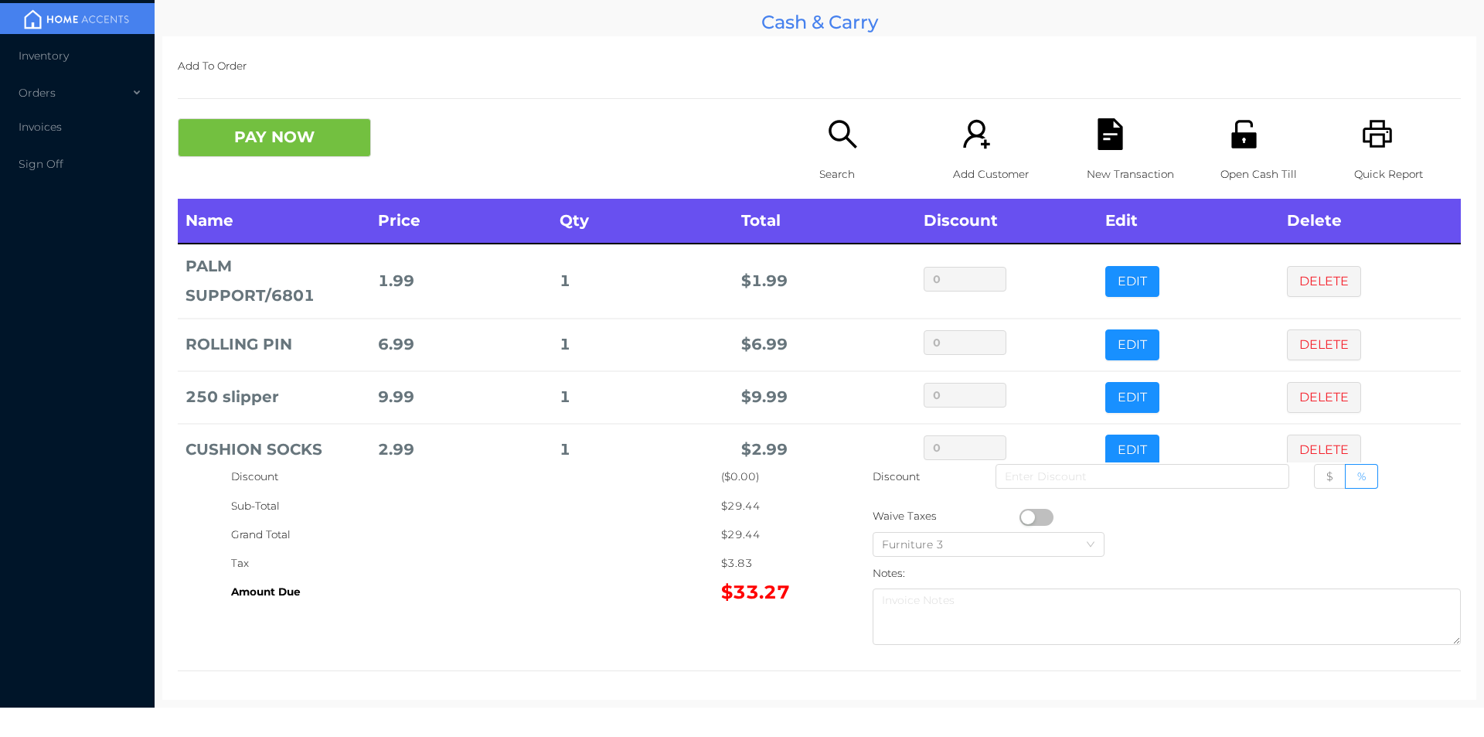
click at [819, 146] on div "Search" at bounding box center [872, 158] width 107 height 80
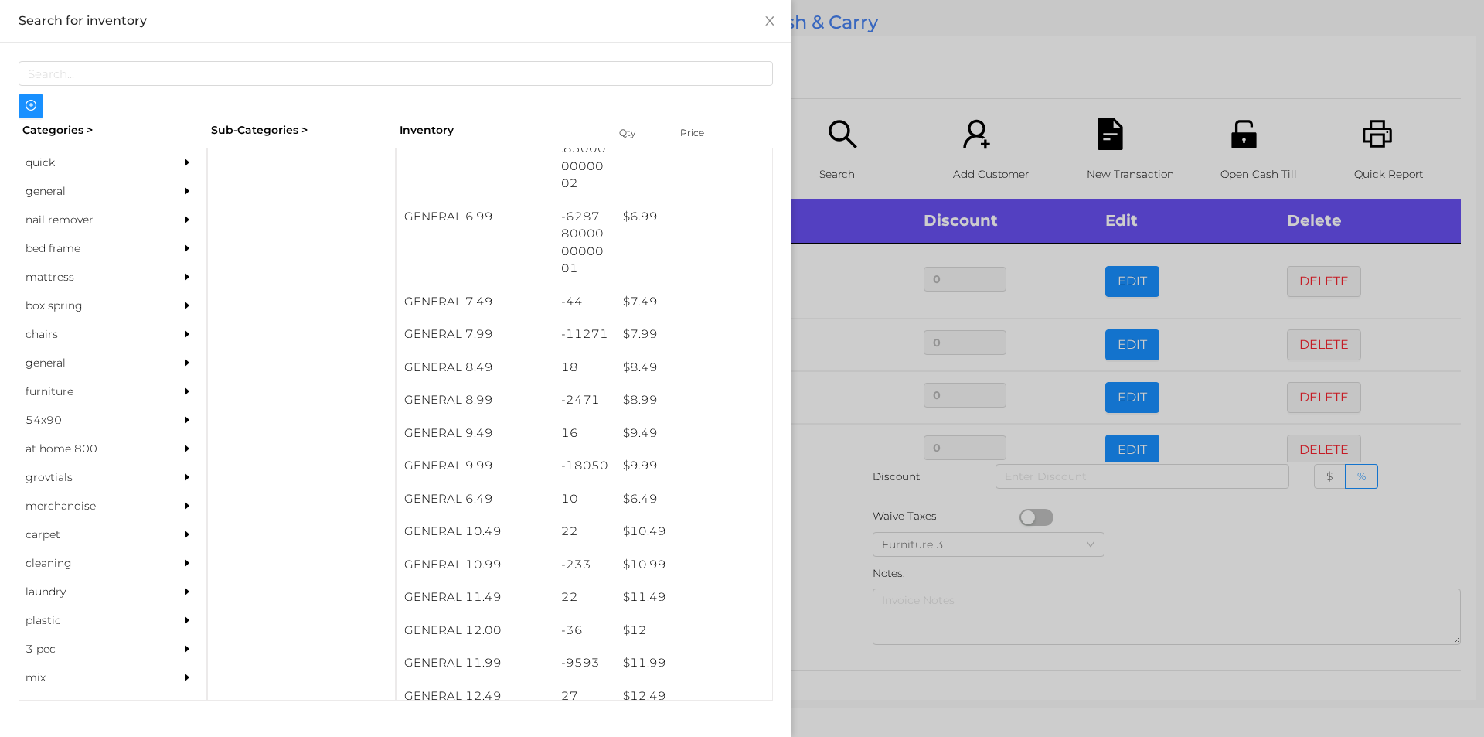
scroll to position [657, 0]
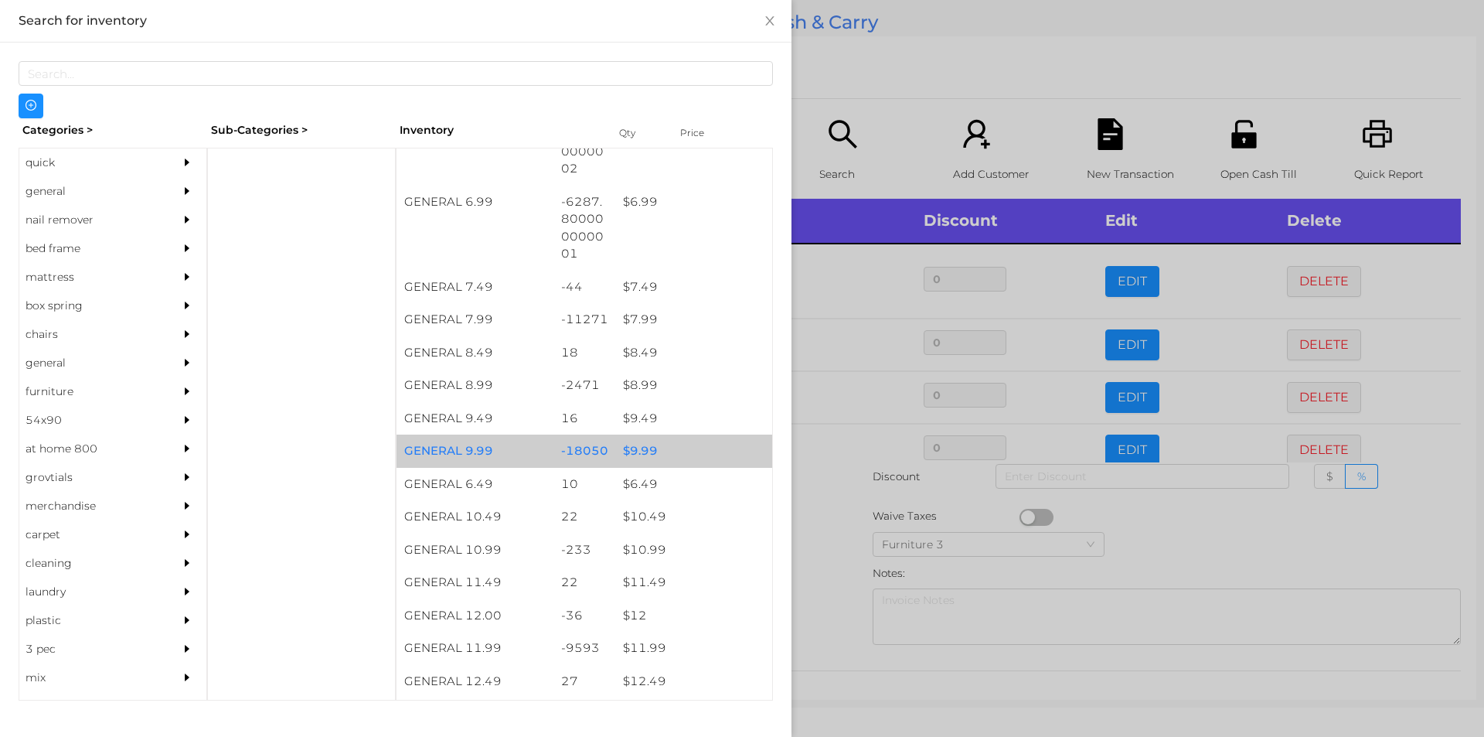
click at [638, 454] on div "$ 9.99" at bounding box center [693, 450] width 157 height 33
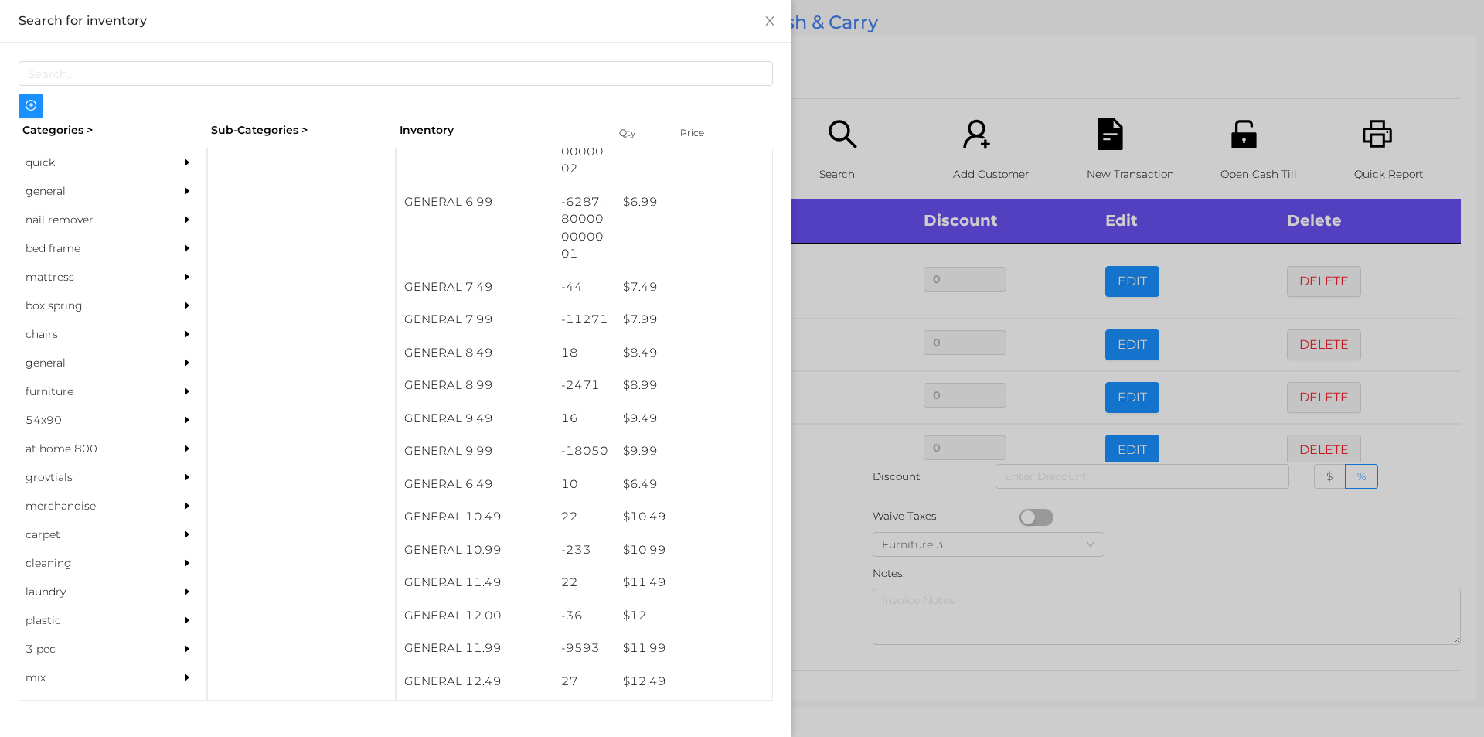
click at [829, 572] on div at bounding box center [742, 368] width 1484 height 737
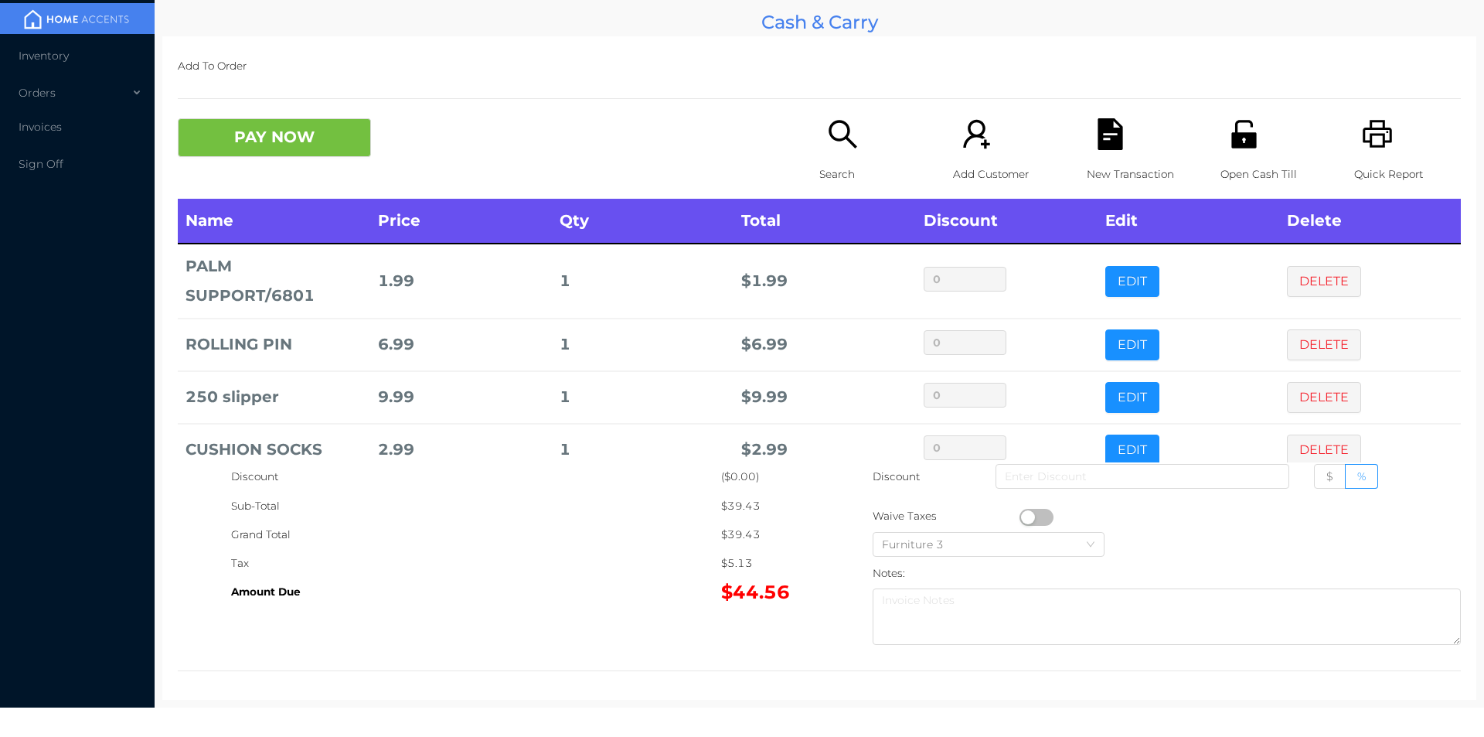
click at [1354, 151] on div "Quick Report" at bounding box center [1407, 158] width 107 height 80
click at [1106, 155] on div "New Transaction" at bounding box center [1140, 158] width 107 height 80
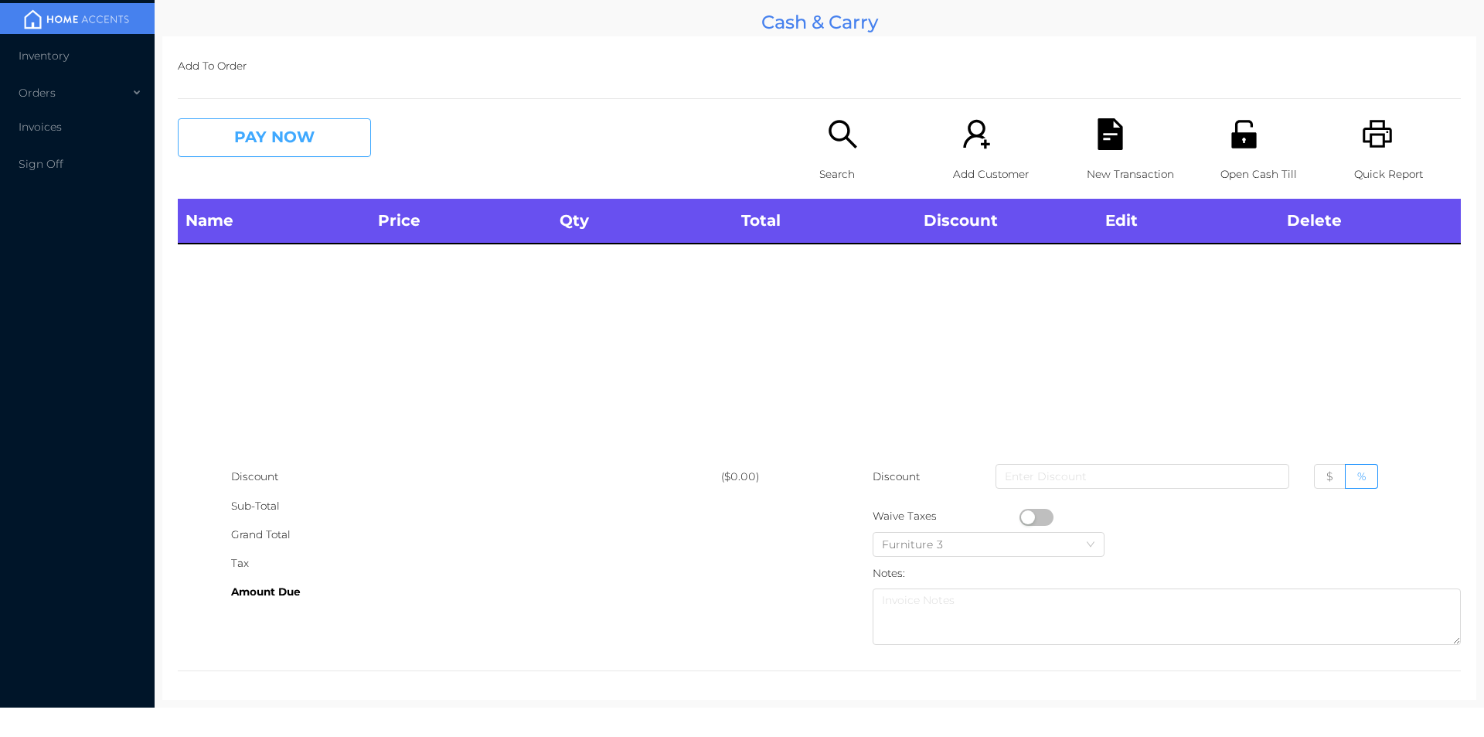
click at [319, 142] on button "PAY NOW" at bounding box center [274, 137] width 193 height 39
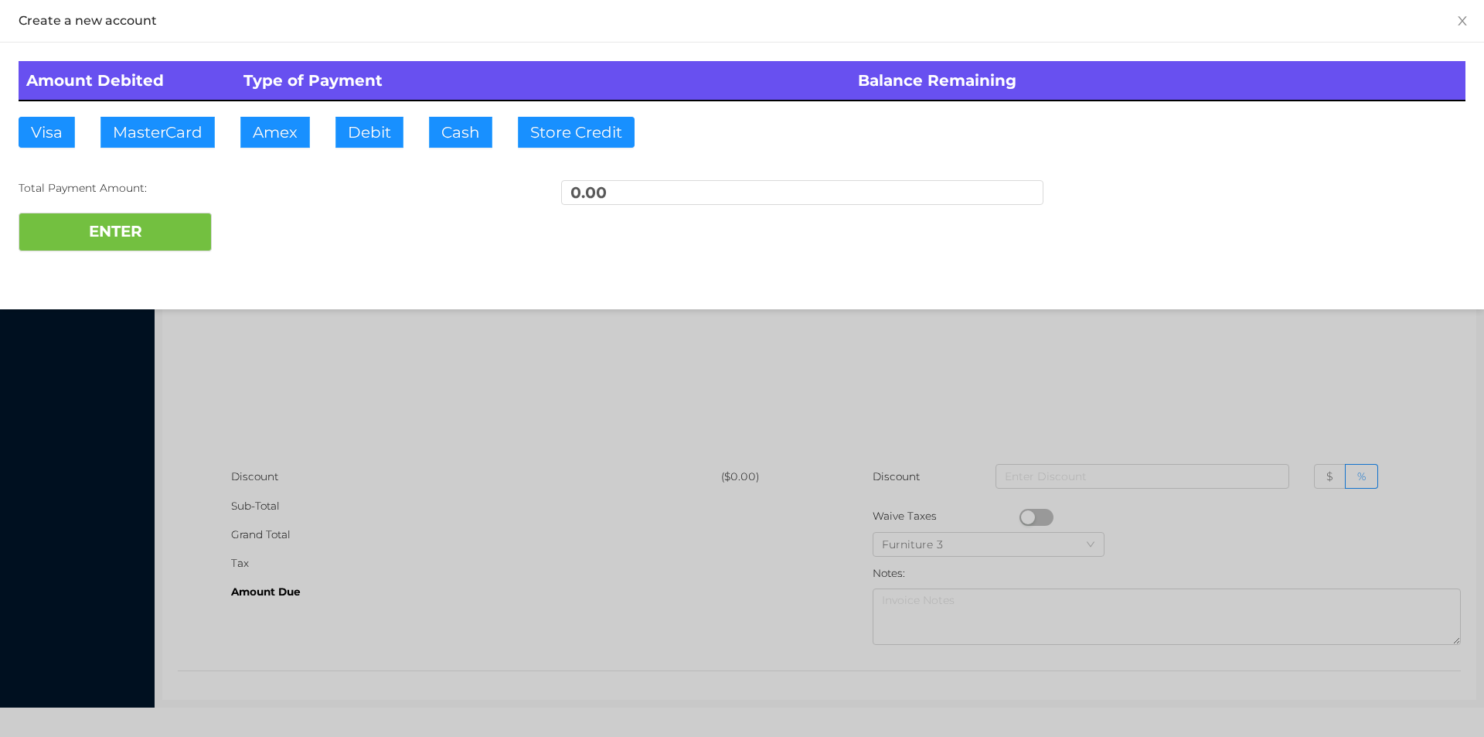
click at [292, 393] on div at bounding box center [742, 368] width 1484 height 737
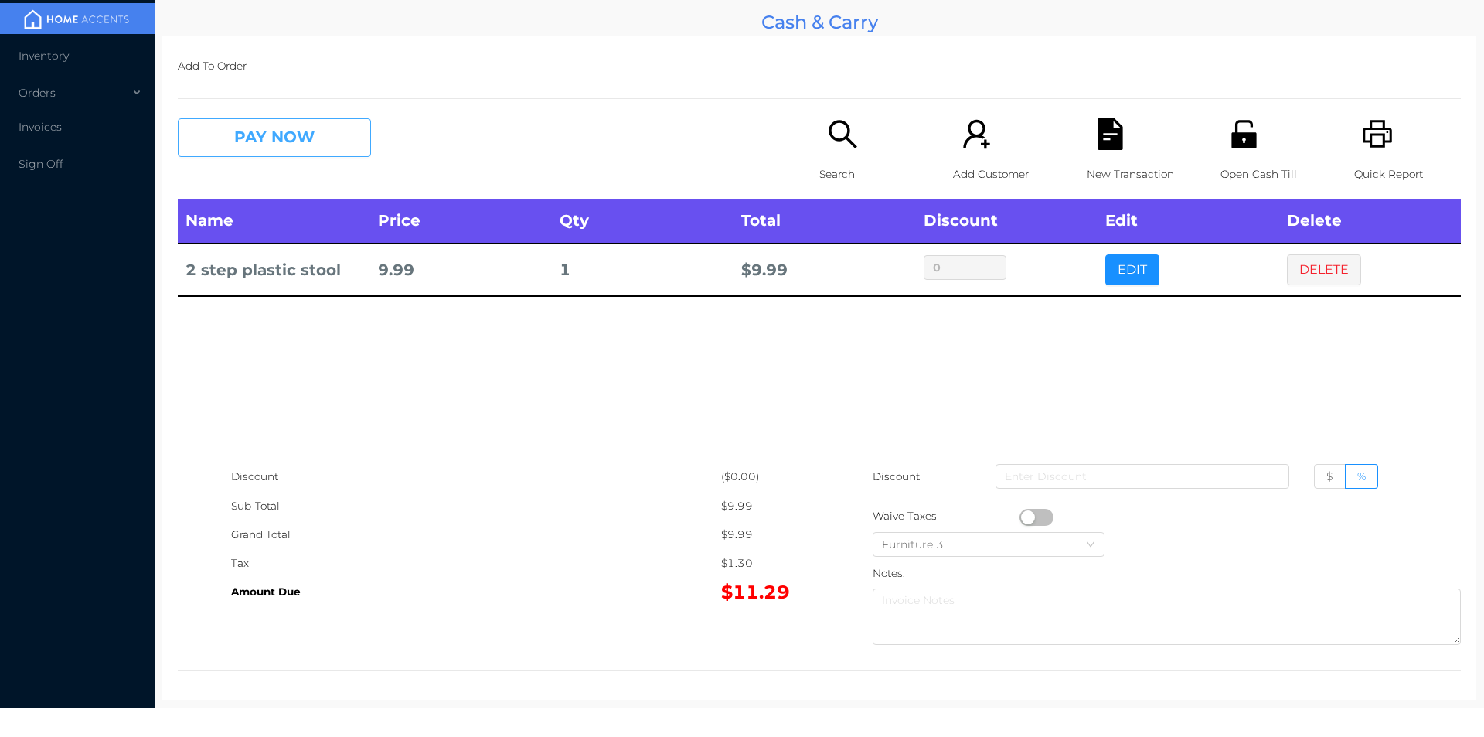
click at [264, 127] on button "PAY NOW" at bounding box center [274, 137] width 193 height 39
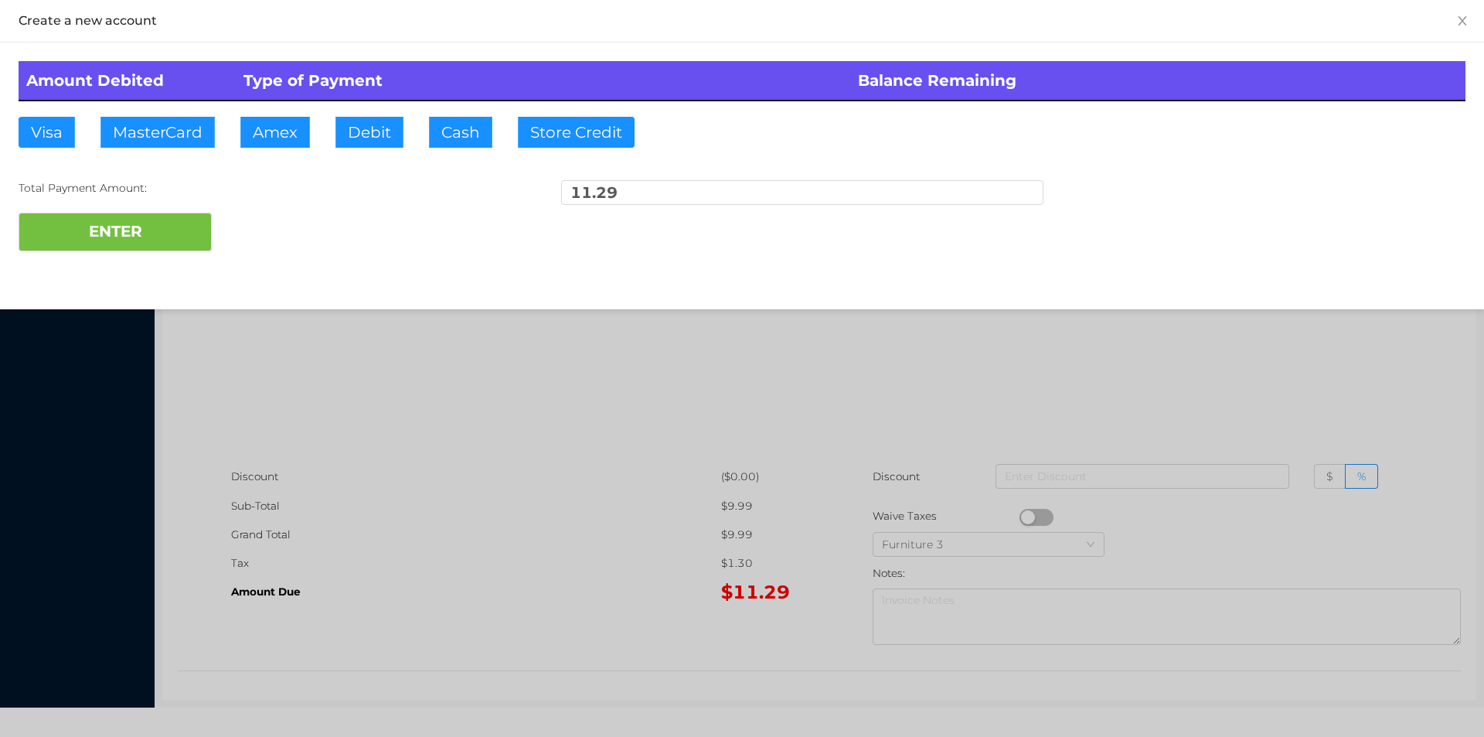
click at [247, 240] on div "ENTER" at bounding box center [742, 232] width 1447 height 39
click at [1139, 373] on div at bounding box center [742, 368] width 1484 height 737
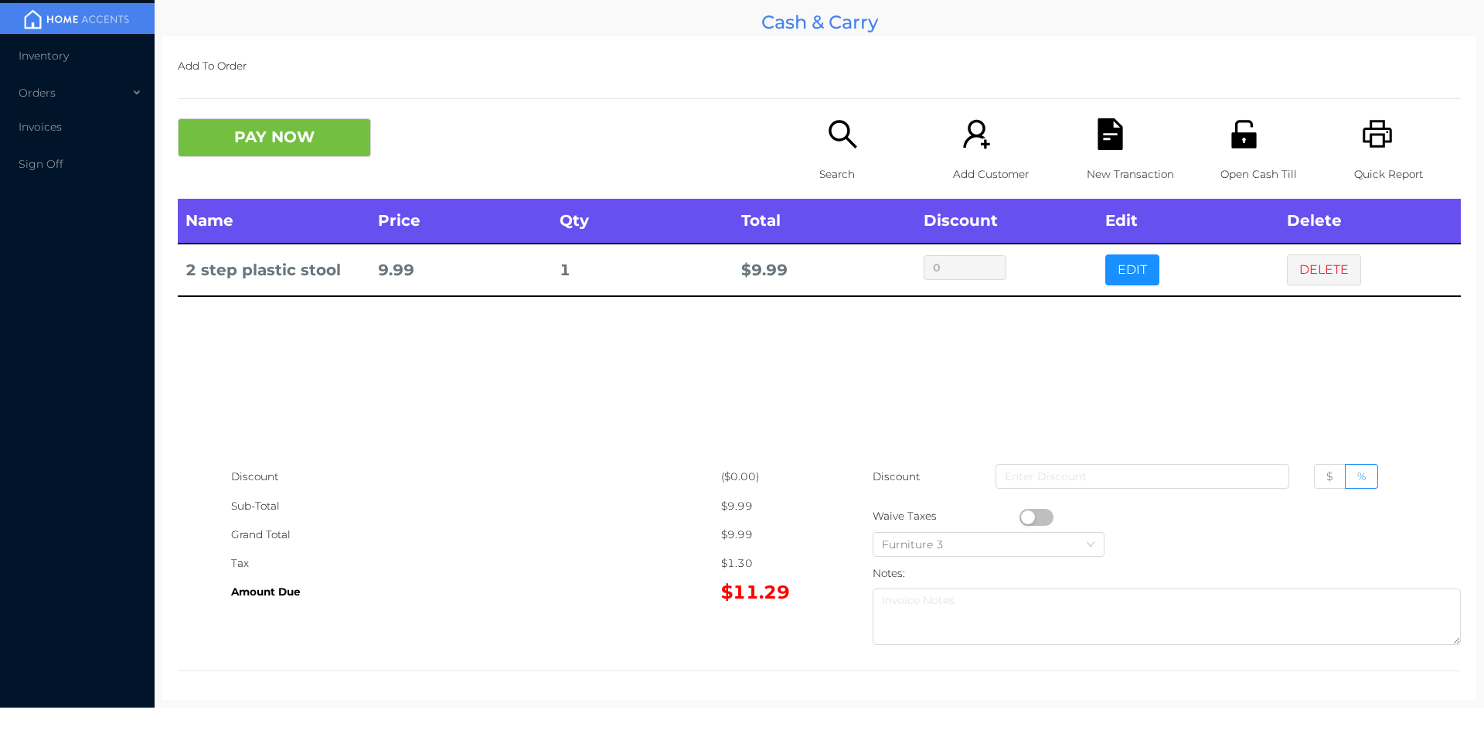
click at [1310, 271] on button "DELETE" at bounding box center [1324, 269] width 74 height 31
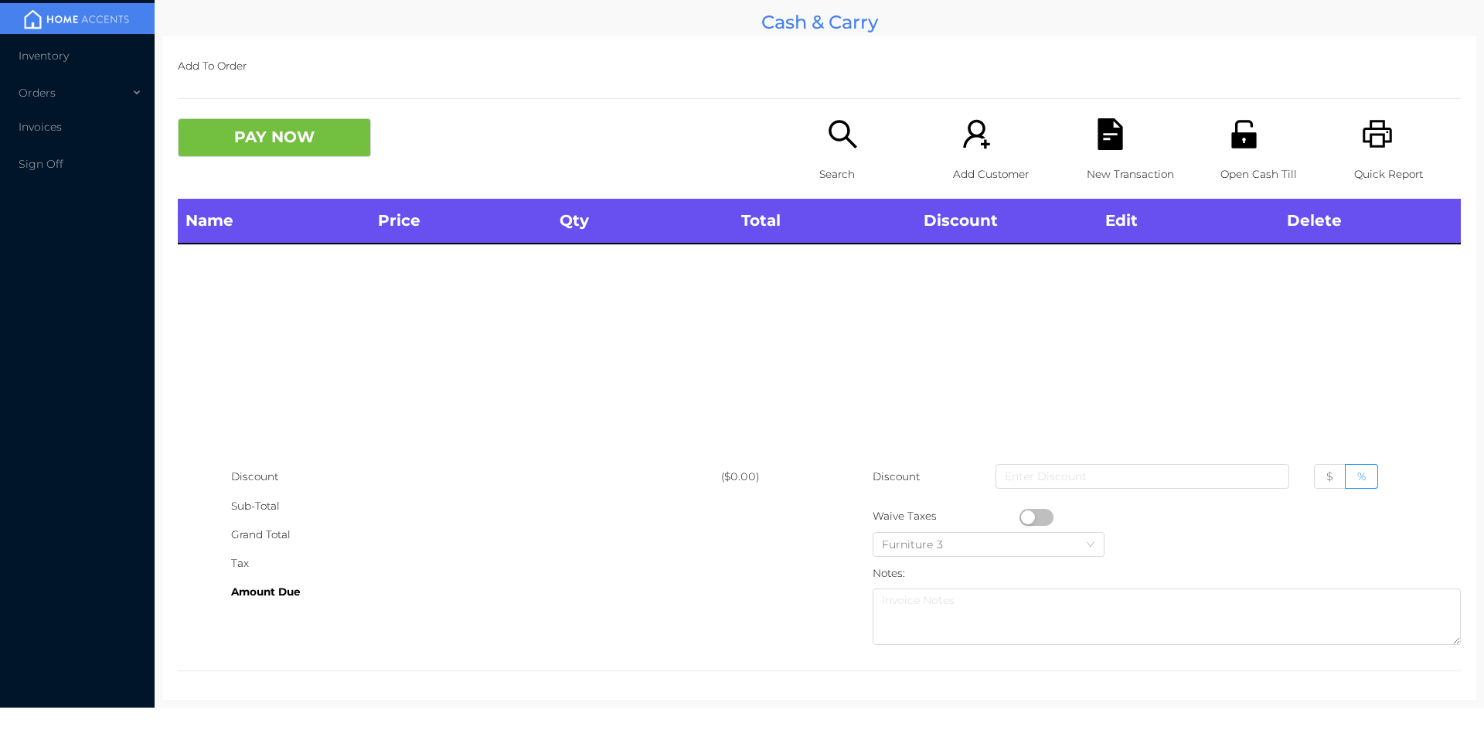
click at [837, 153] on div "Search" at bounding box center [872, 158] width 107 height 80
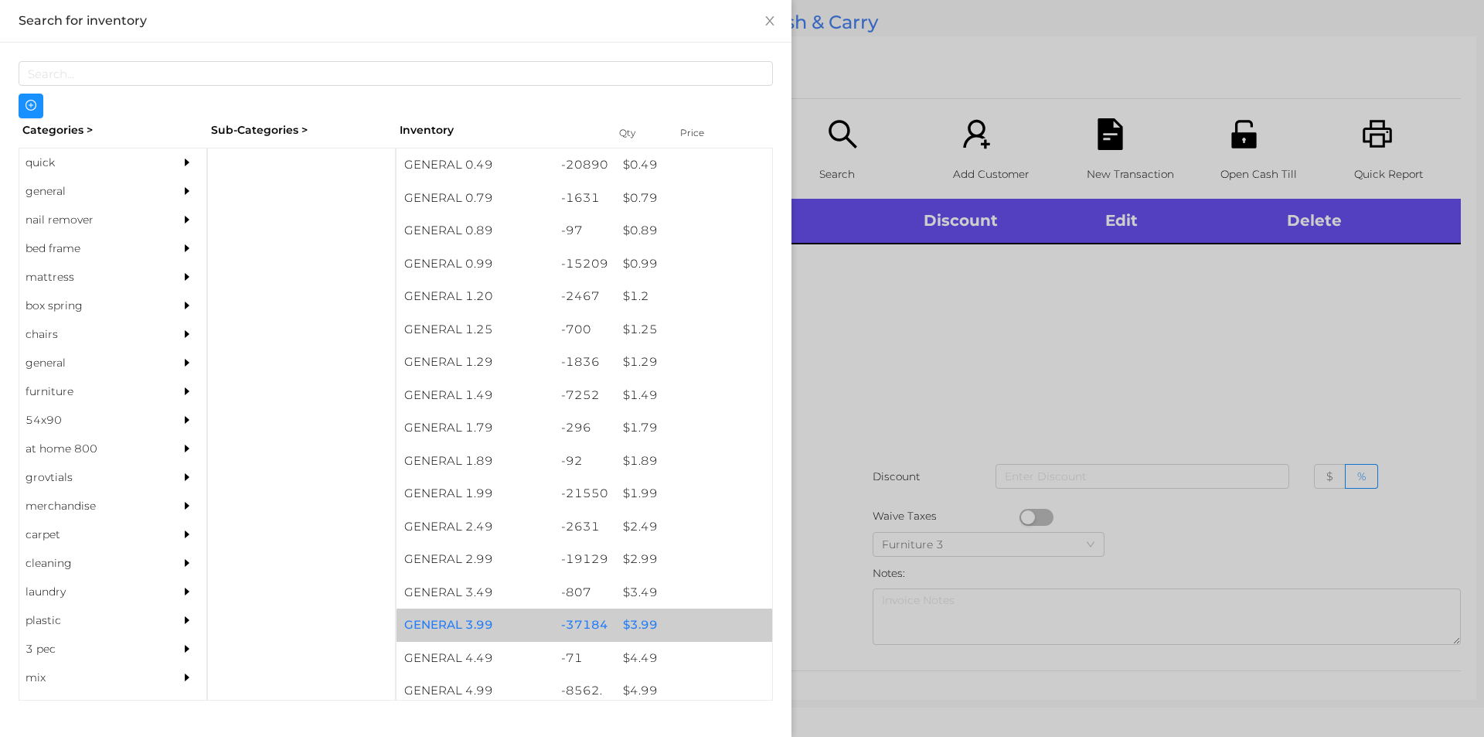
click at [629, 624] on div "$ 3.99" at bounding box center [693, 624] width 157 height 33
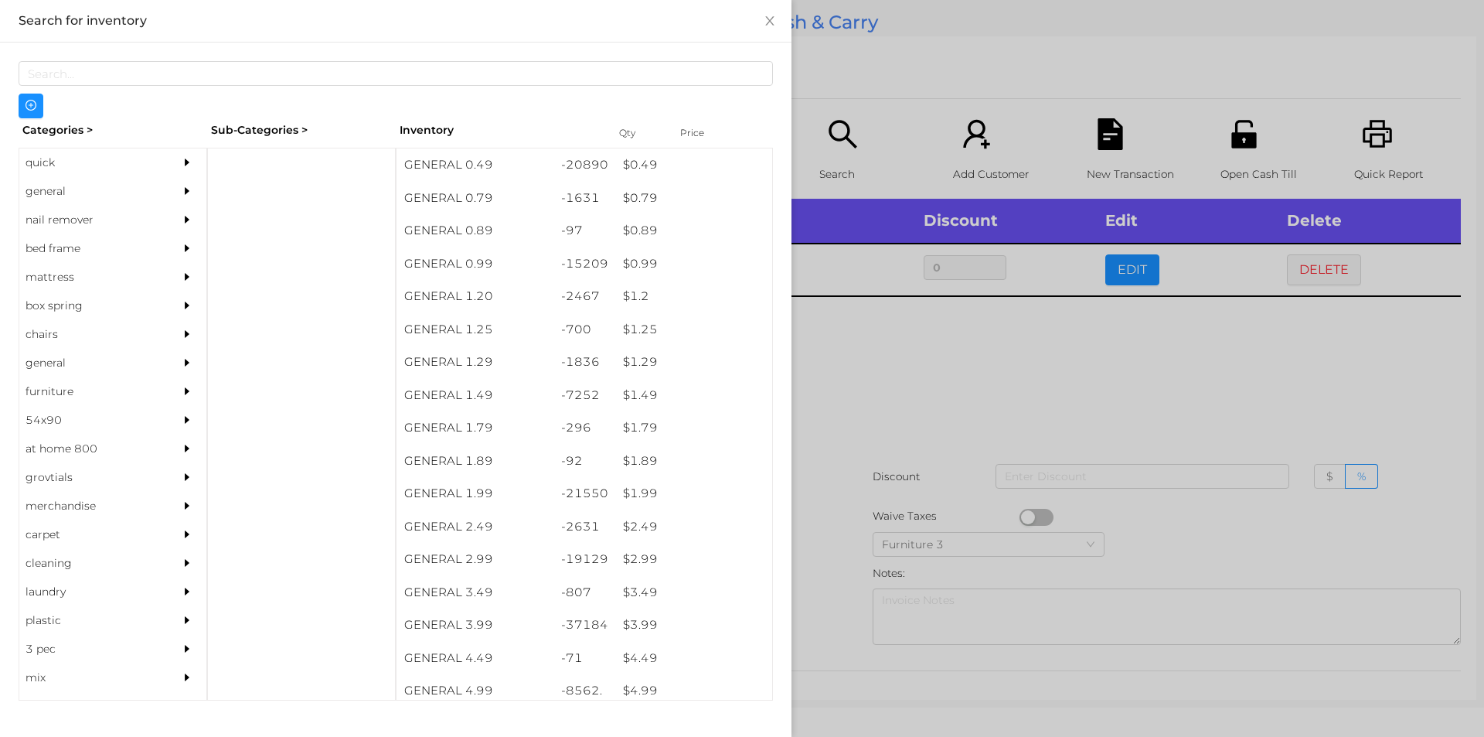
click at [829, 577] on div at bounding box center [742, 368] width 1484 height 737
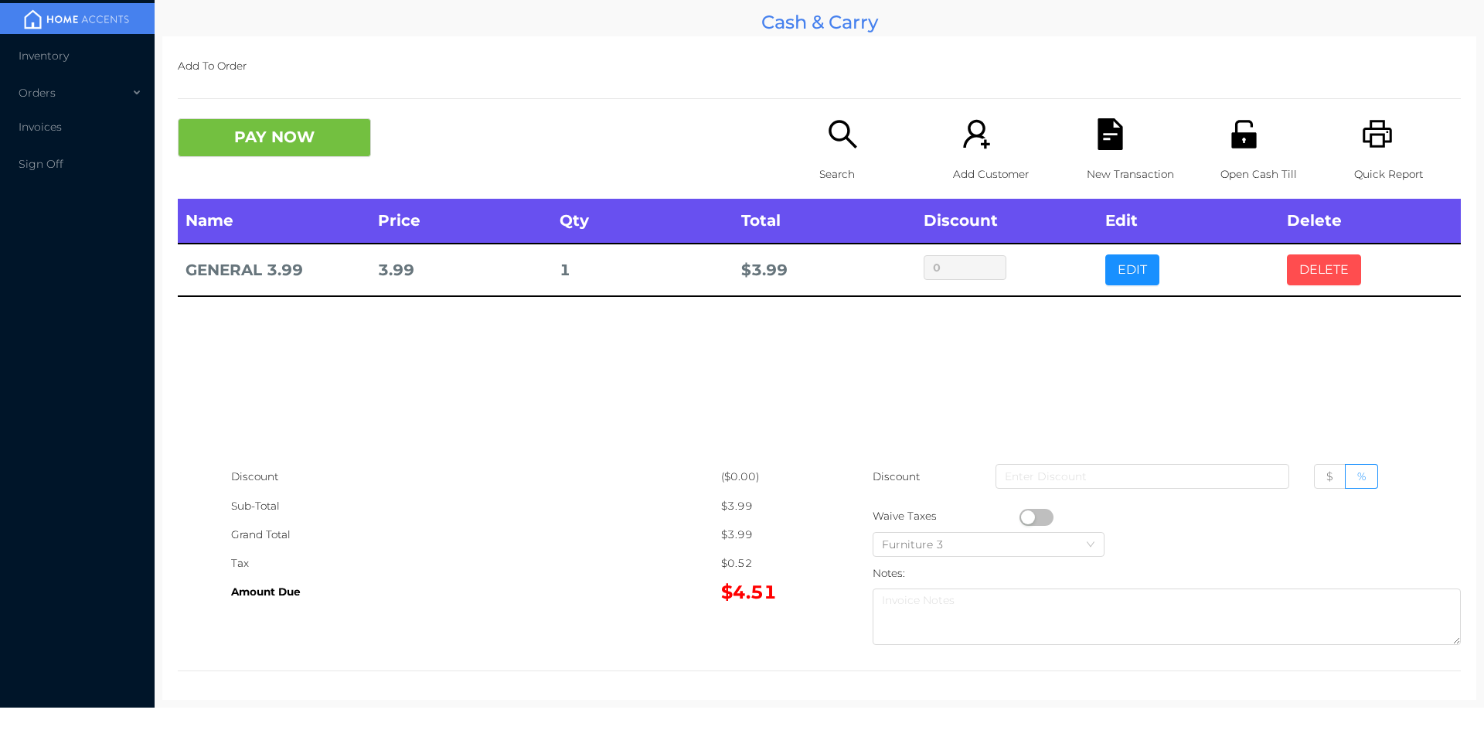
click at [1326, 278] on button "DELETE" at bounding box center [1324, 269] width 74 height 31
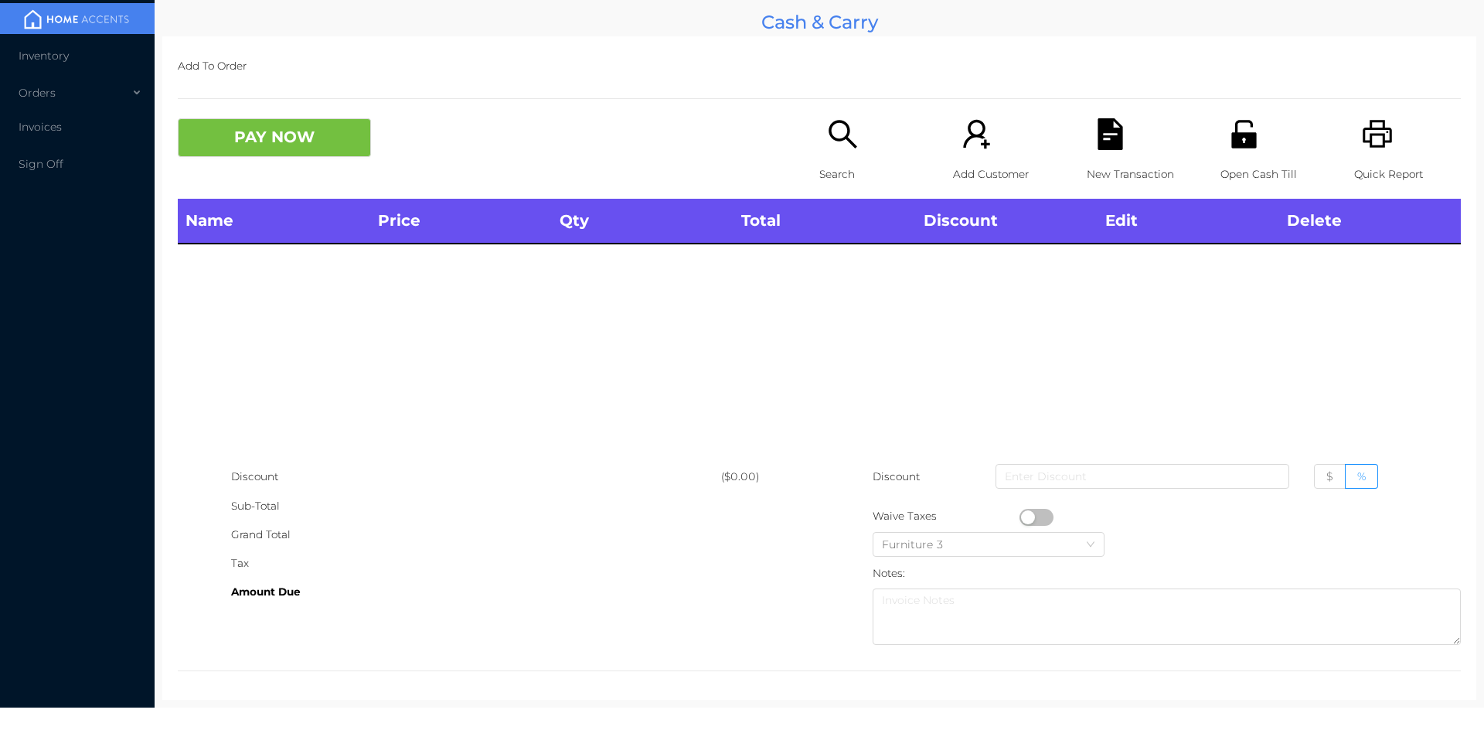
click at [1380, 129] on icon "icon: printer" at bounding box center [1377, 134] width 29 height 28
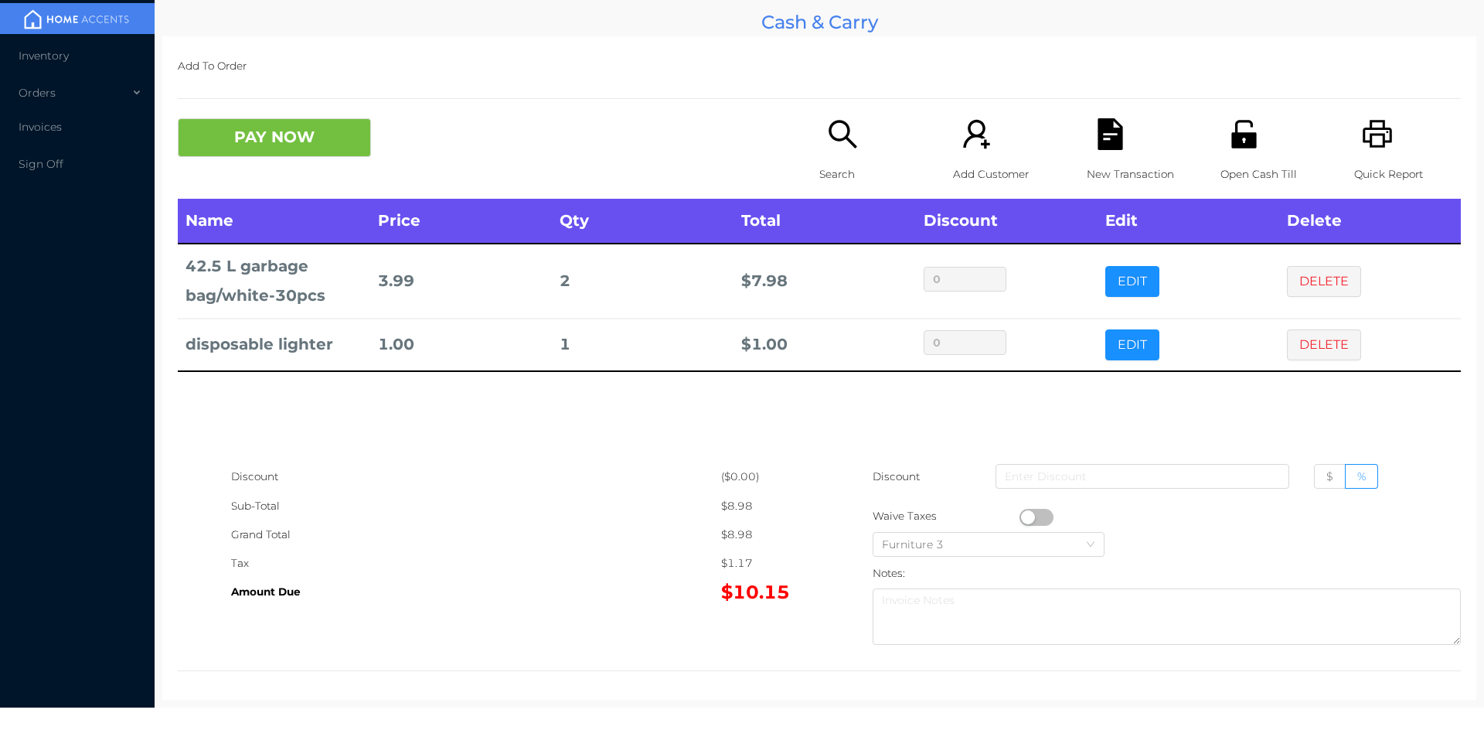
click at [1105, 276] on button "EDIT" at bounding box center [1132, 281] width 54 height 31
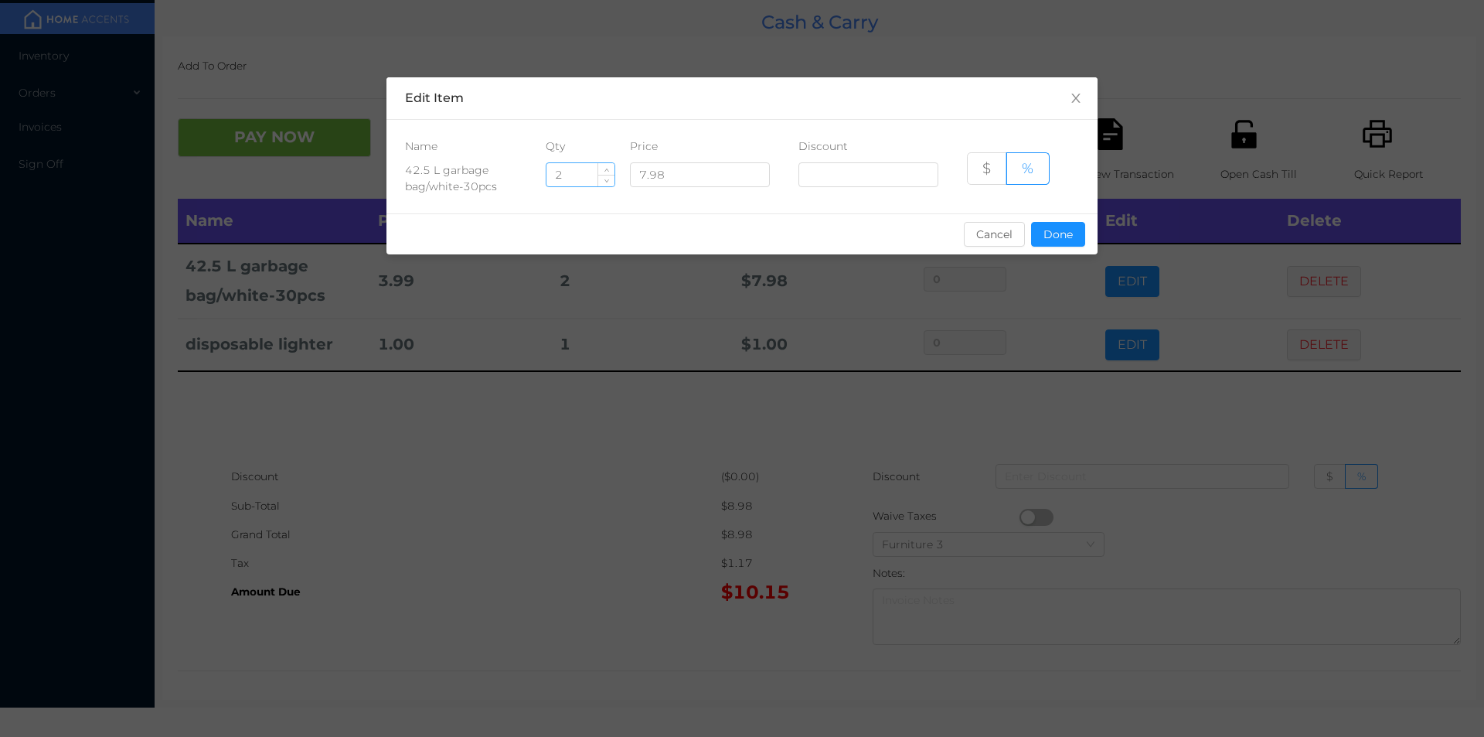
click at [584, 173] on input "2" at bounding box center [580, 174] width 68 height 23
type input "1"
click at [1056, 236] on button "Done" at bounding box center [1058, 234] width 54 height 25
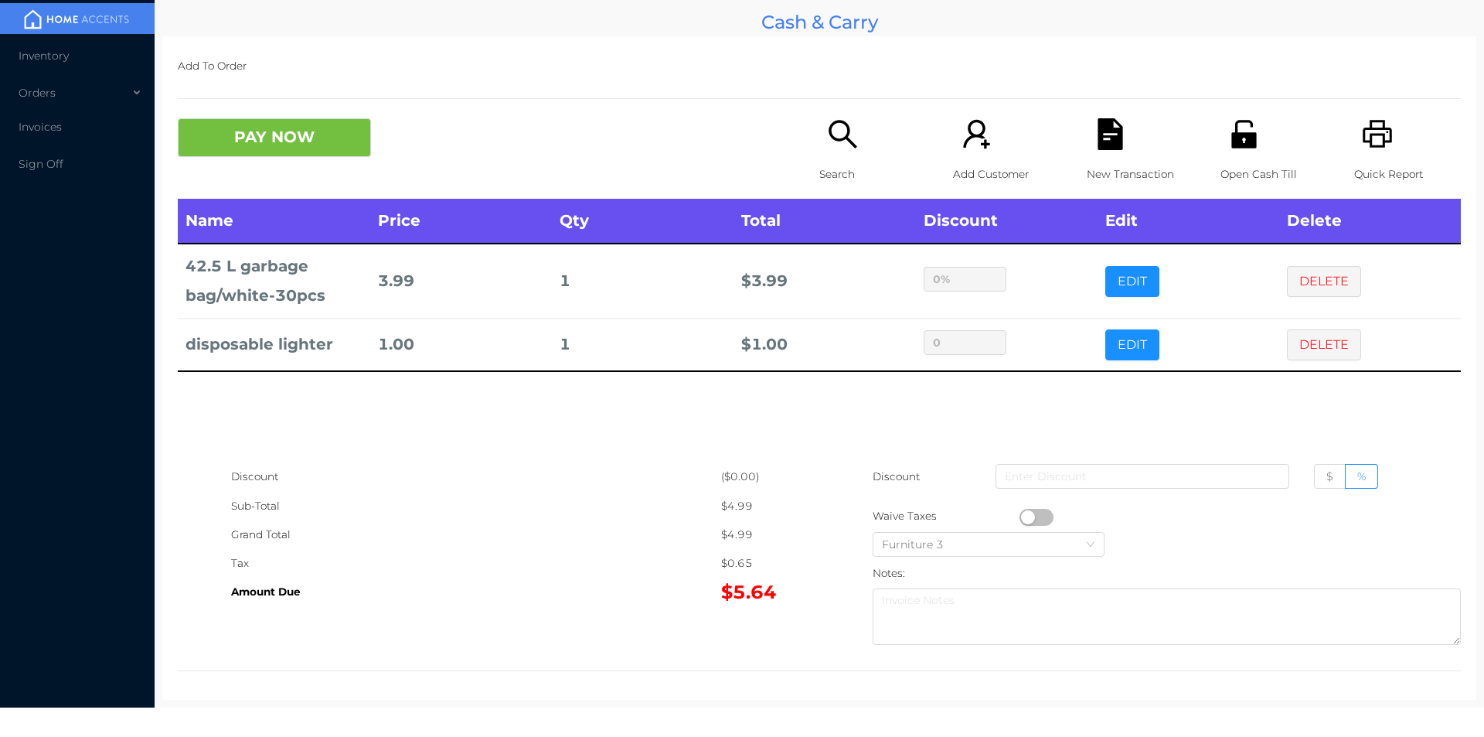
click at [647, 492] on div "Sub-Total" at bounding box center [476, 506] width 490 height 29
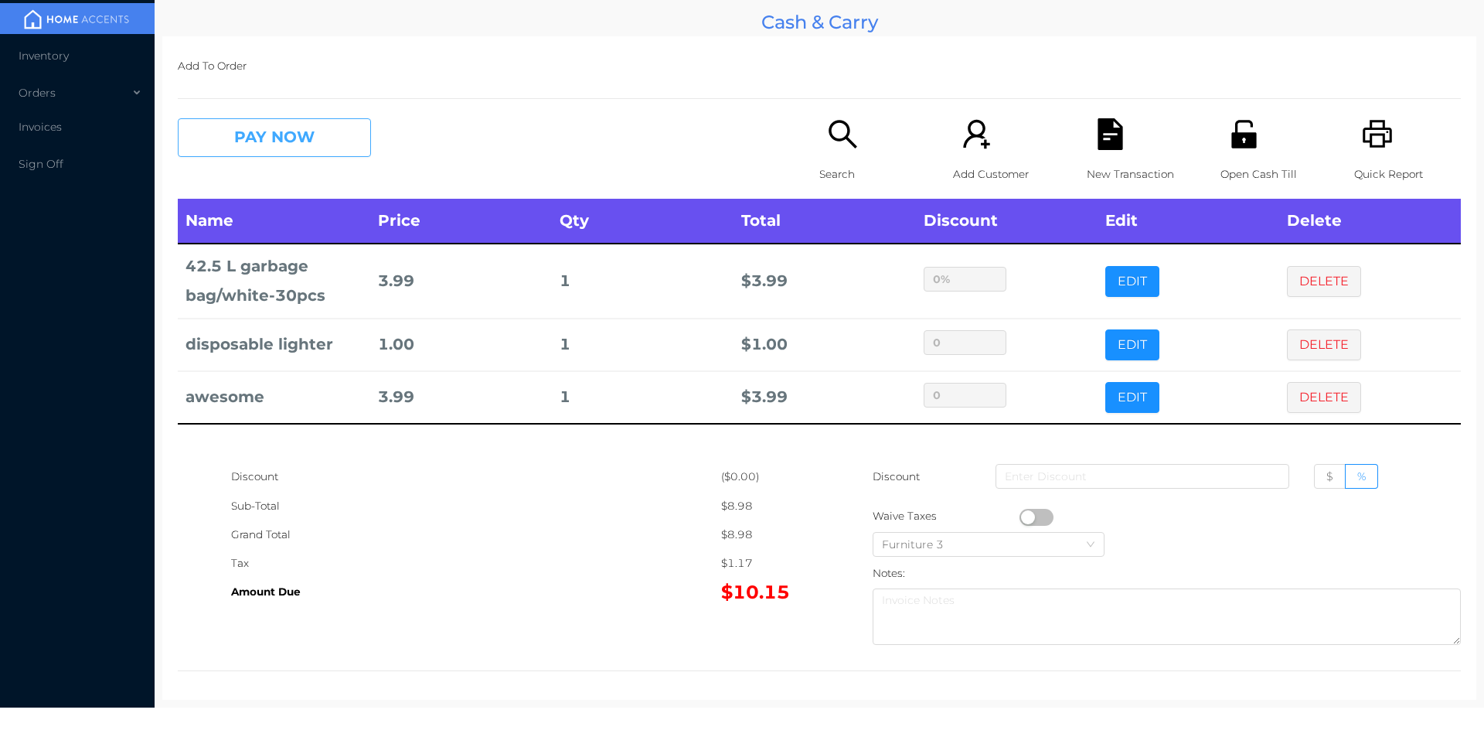
click at [253, 157] on button "PAY NOW" at bounding box center [274, 137] width 193 height 39
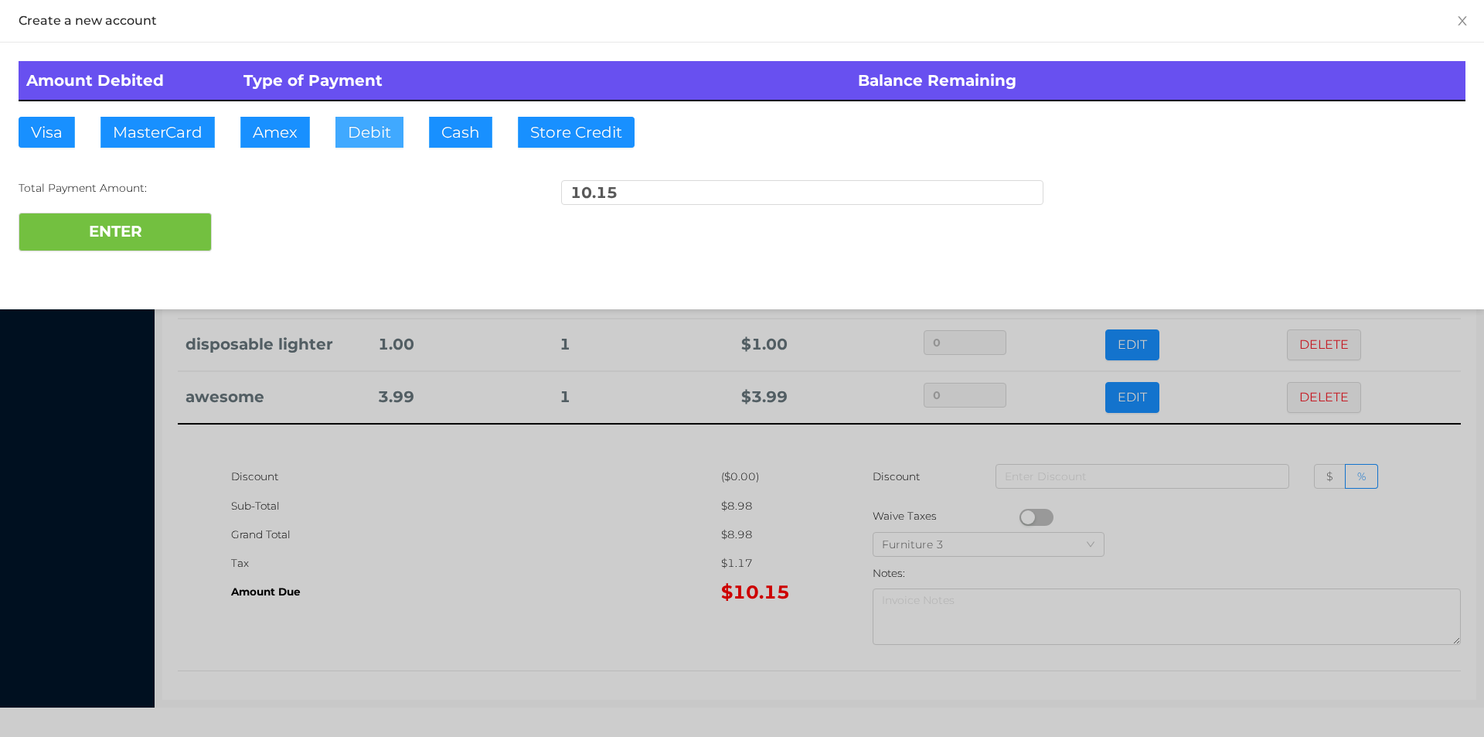
click at [364, 140] on button "Debit" at bounding box center [369, 132] width 68 height 31
click at [171, 213] on button "ENTER" at bounding box center [115, 232] width 193 height 39
type input "0"
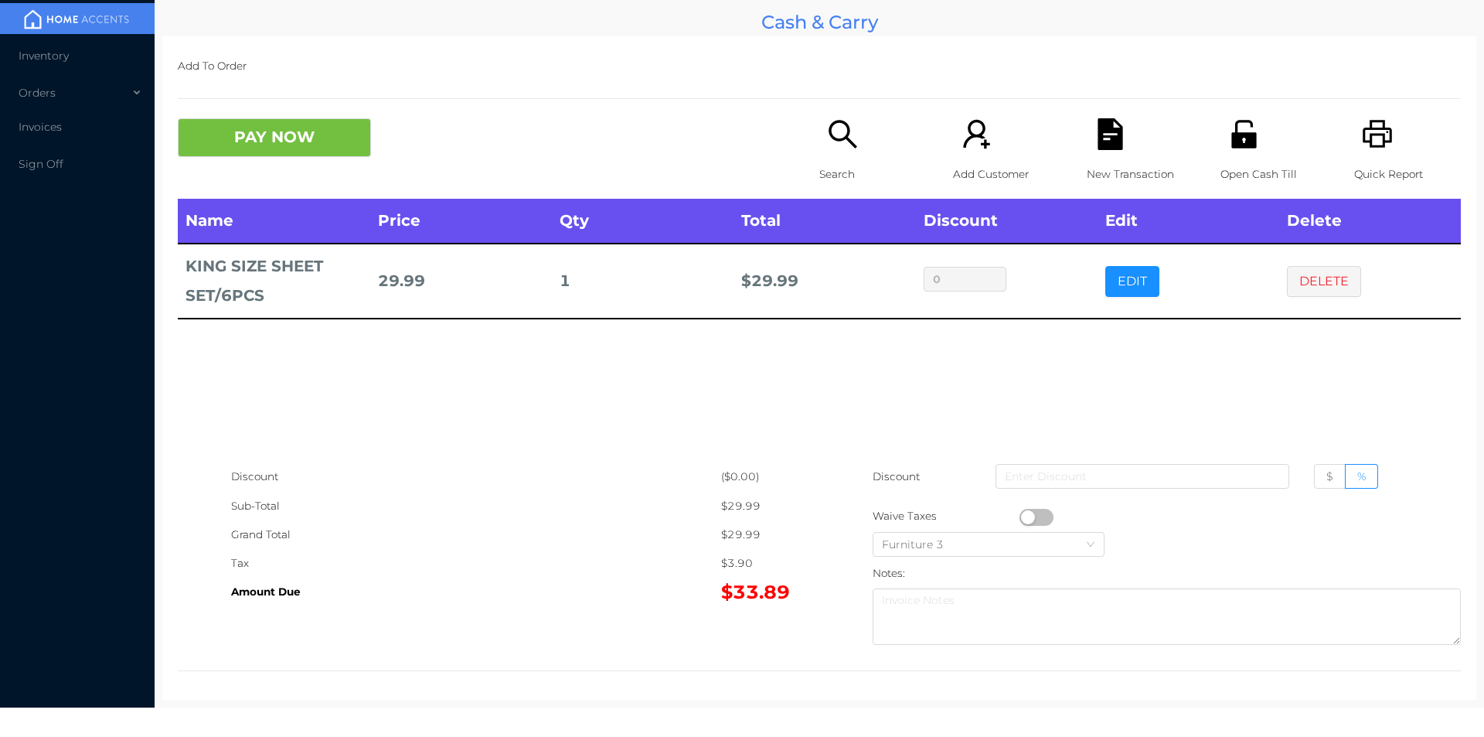
click at [827, 140] on icon "icon: search" at bounding box center [843, 134] width 32 height 32
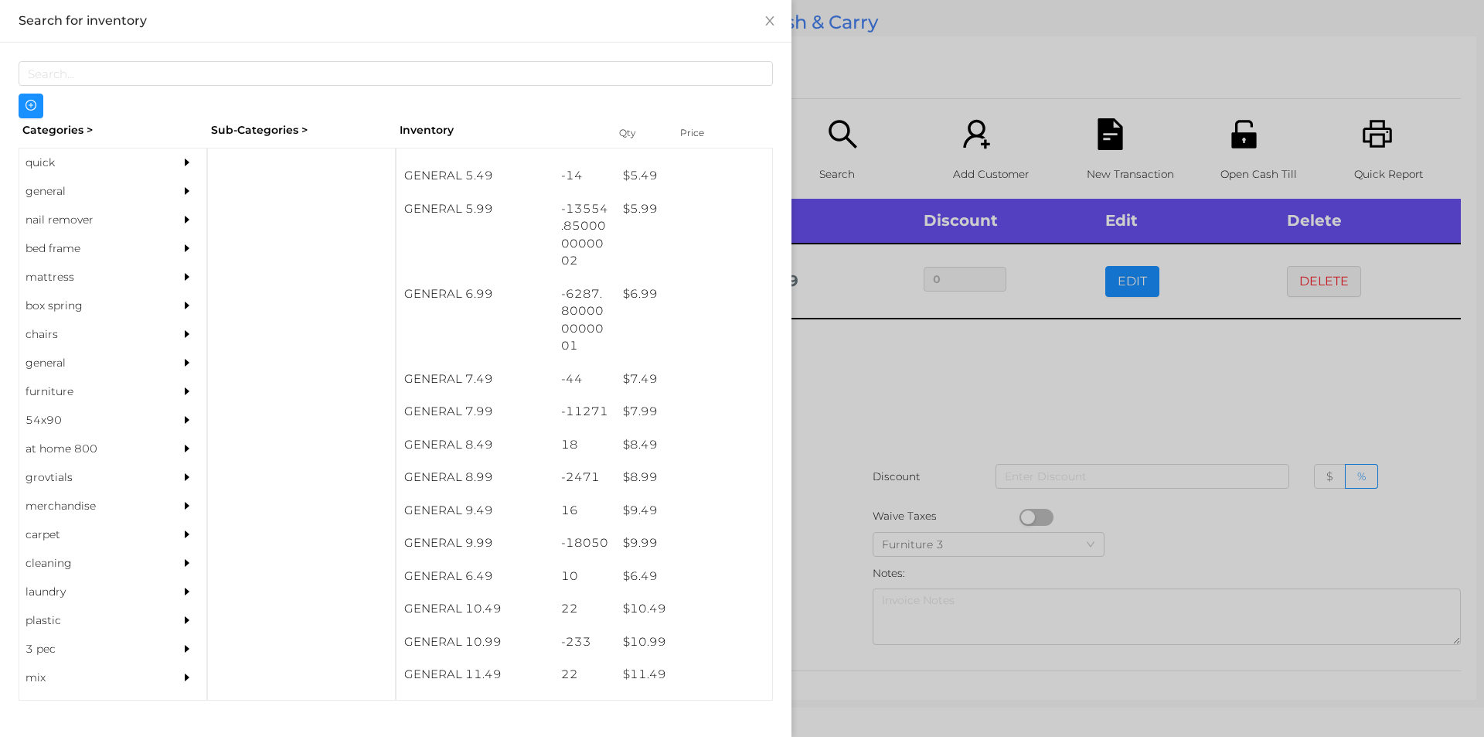
scroll to position [604, 0]
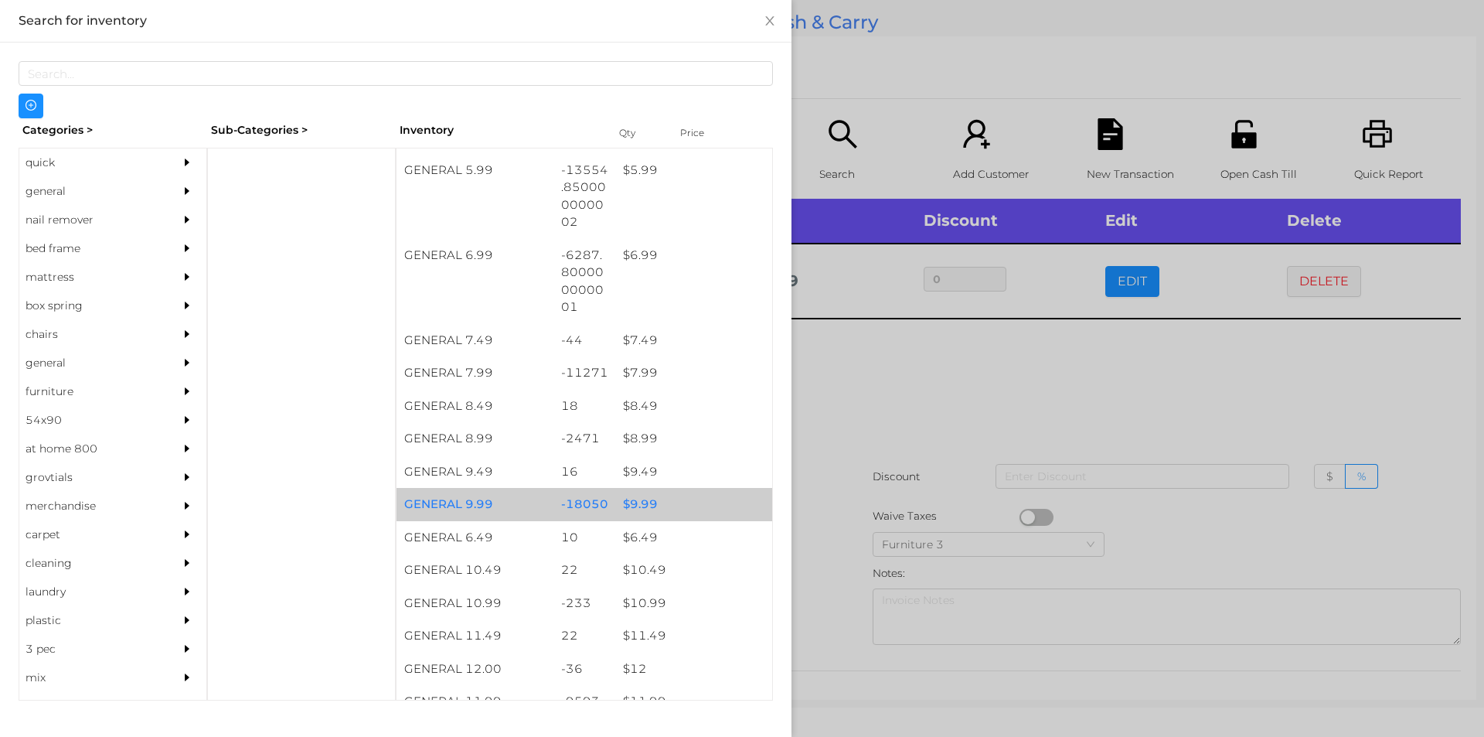
click at [631, 504] on div "$ 9.99" at bounding box center [693, 504] width 157 height 33
click at [641, 507] on div "$ 9.99" at bounding box center [693, 504] width 157 height 33
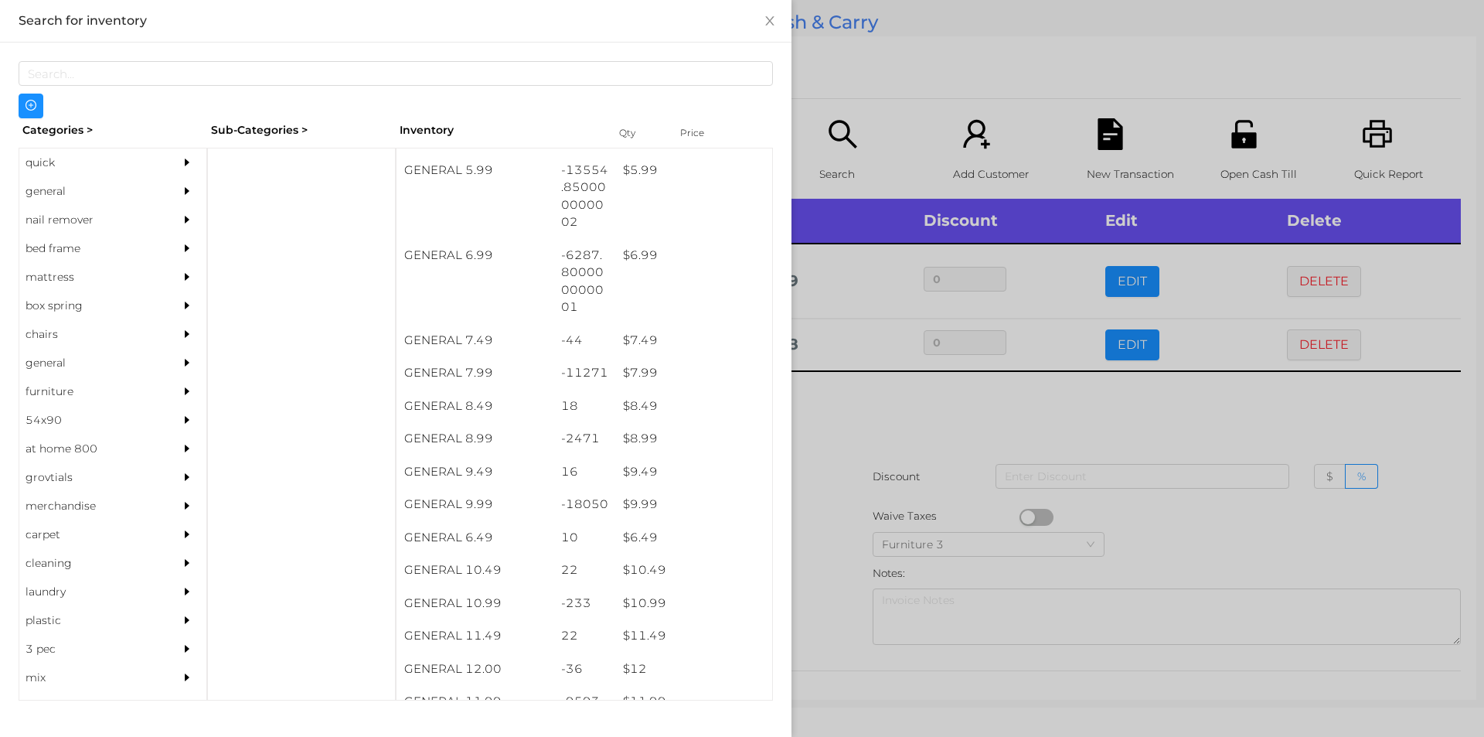
click at [863, 416] on div at bounding box center [742, 368] width 1484 height 737
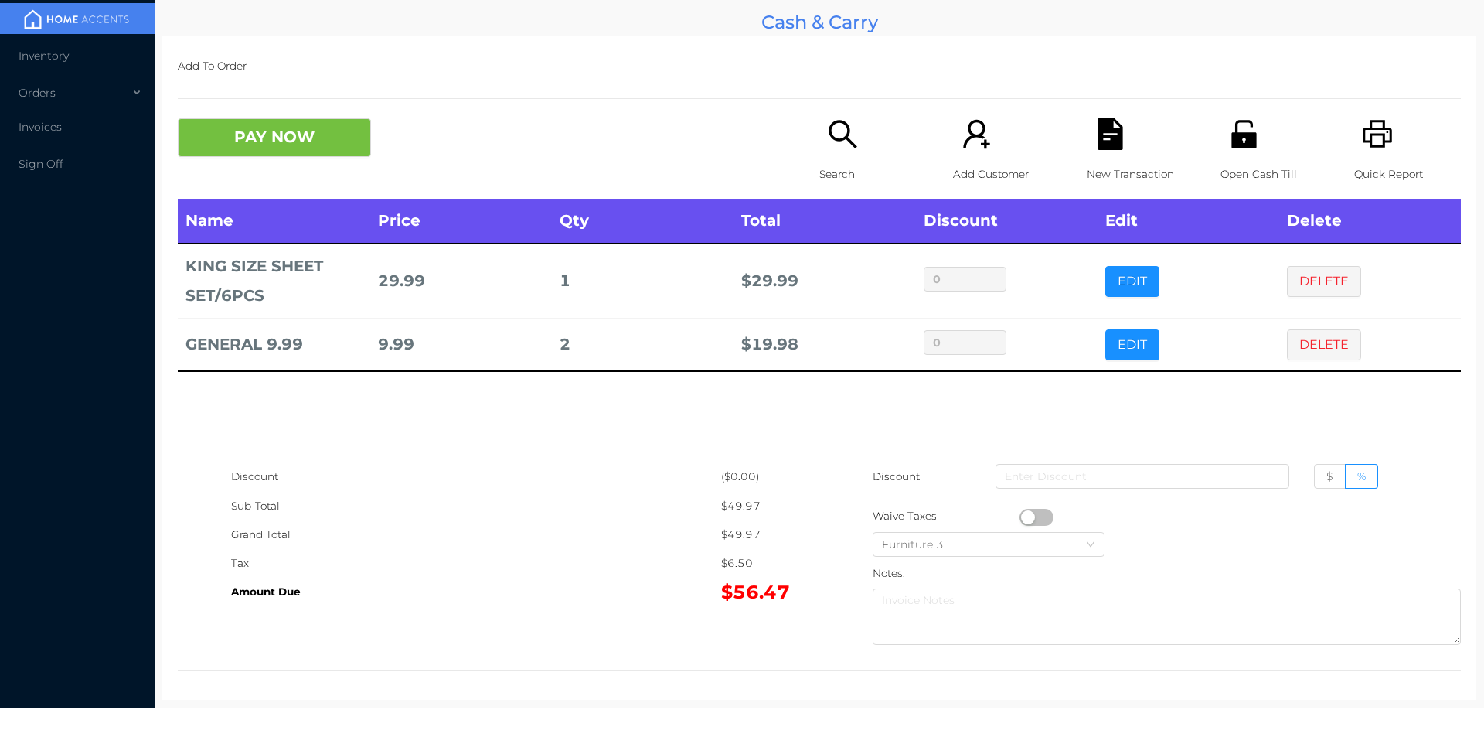
click at [832, 138] on icon "icon: search" at bounding box center [843, 134] width 32 height 32
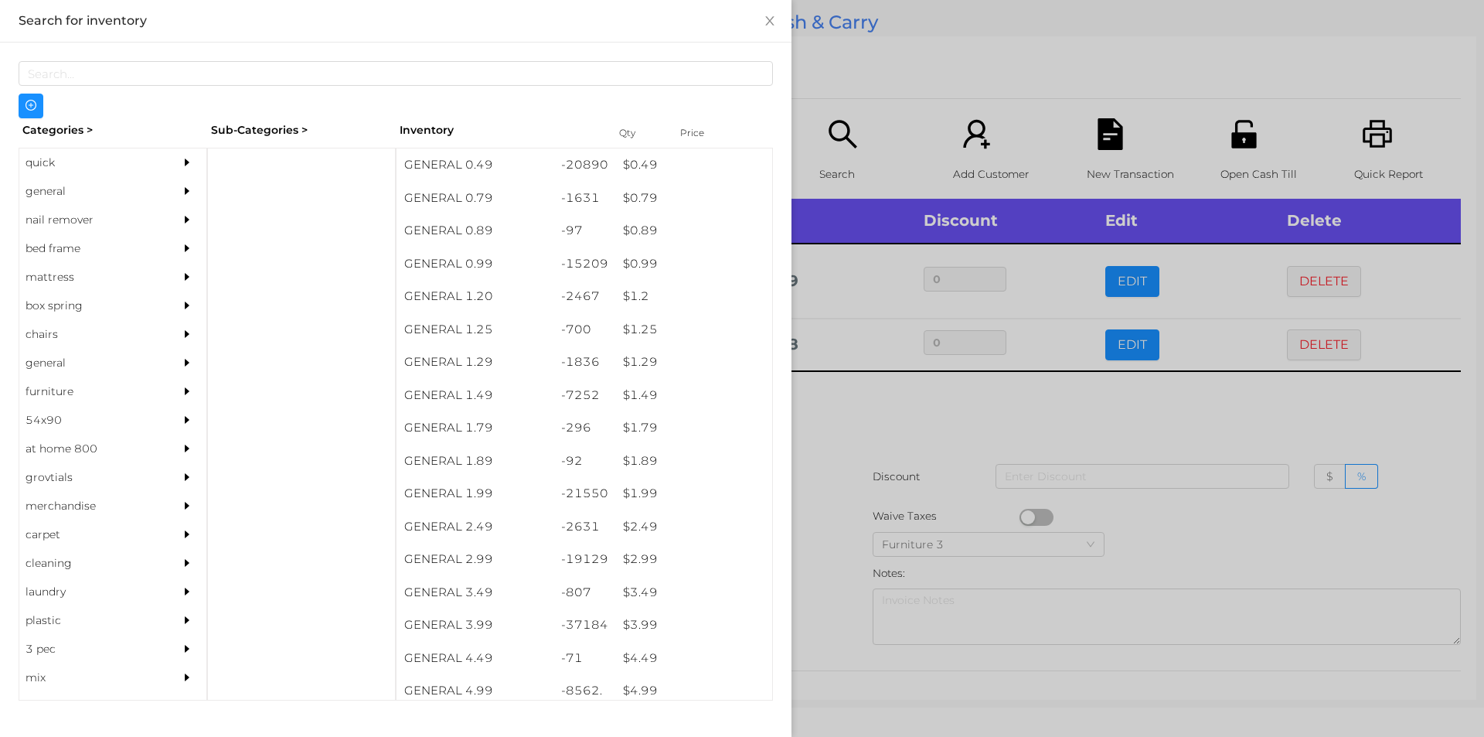
click at [1080, 438] on div at bounding box center [742, 368] width 1484 height 737
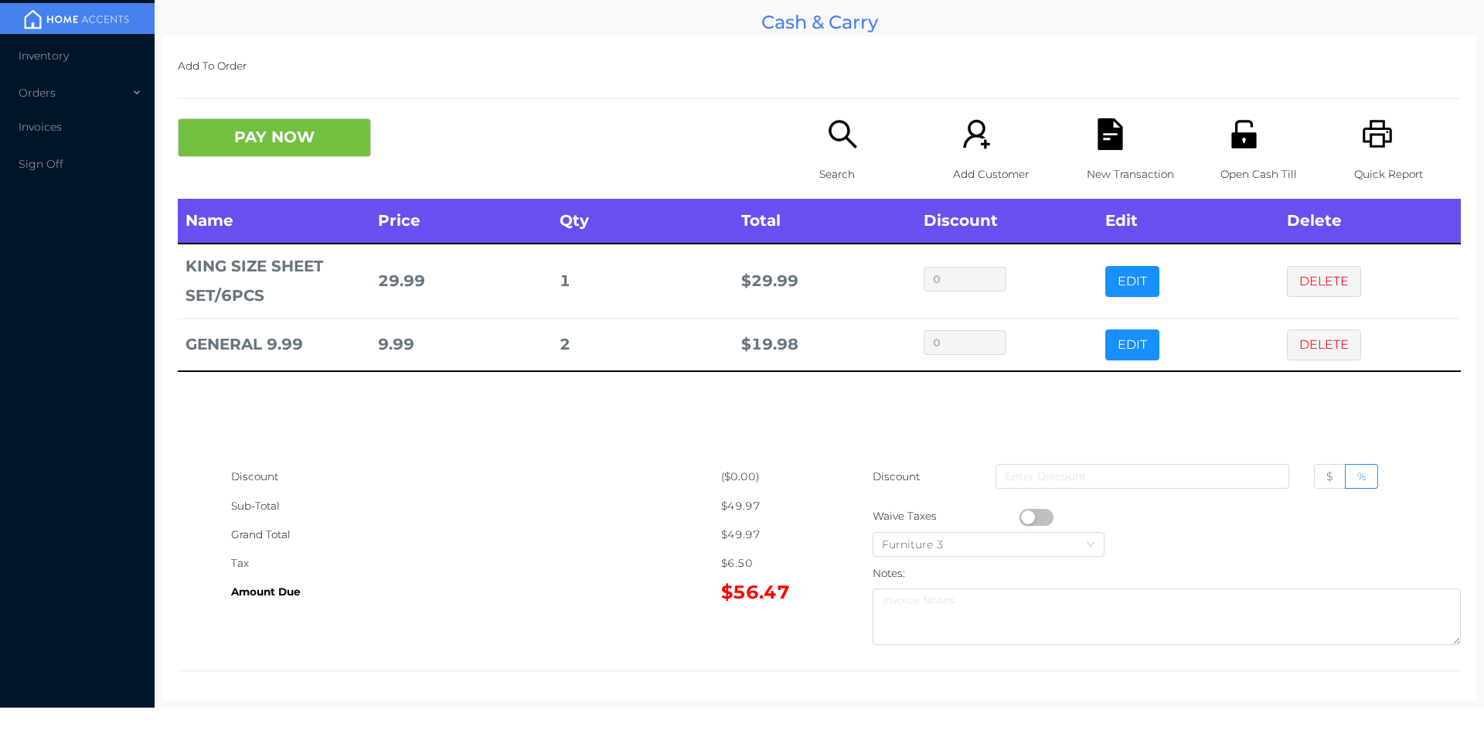
click at [836, 161] on p "Search" at bounding box center [872, 174] width 107 height 29
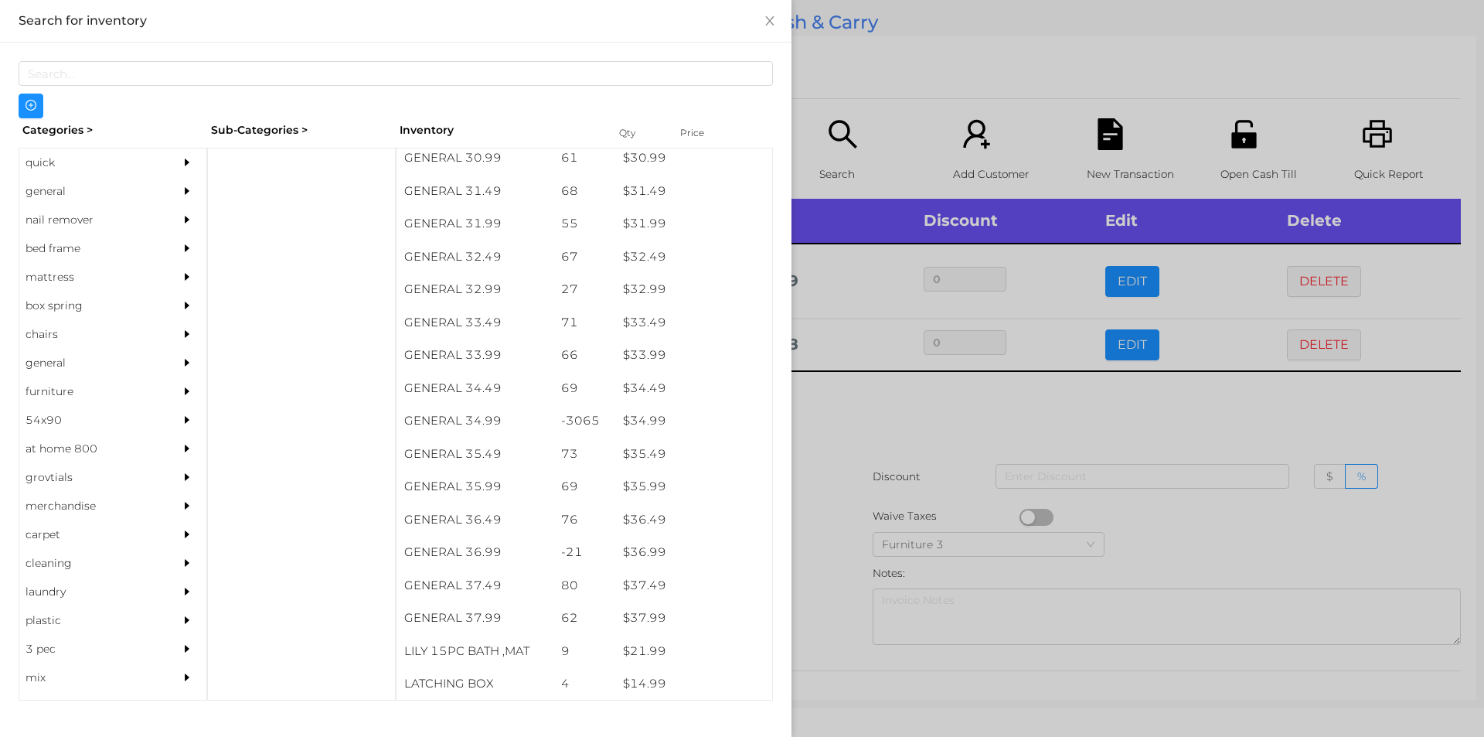
scroll to position [2395, 0]
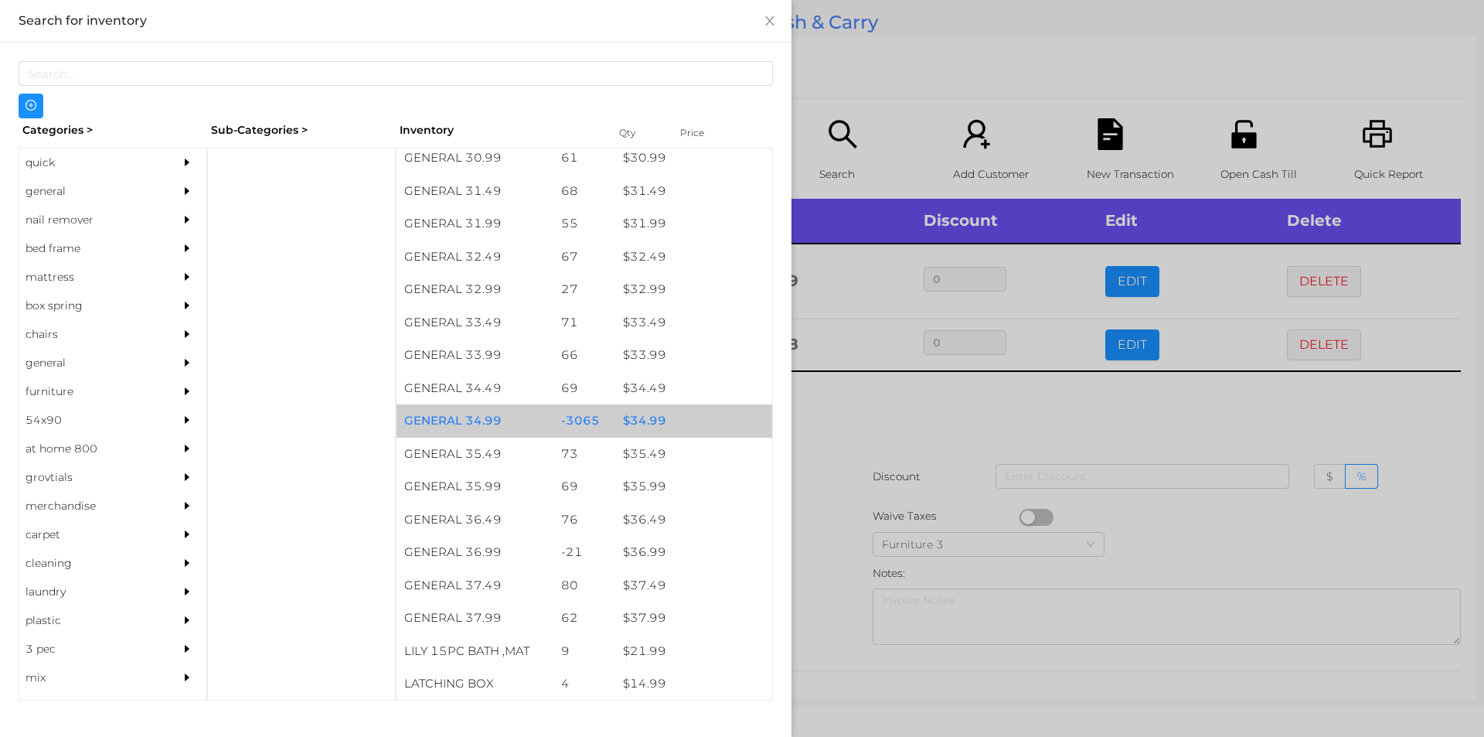
click at [642, 422] on div "$ 34.99" at bounding box center [693, 420] width 157 height 33
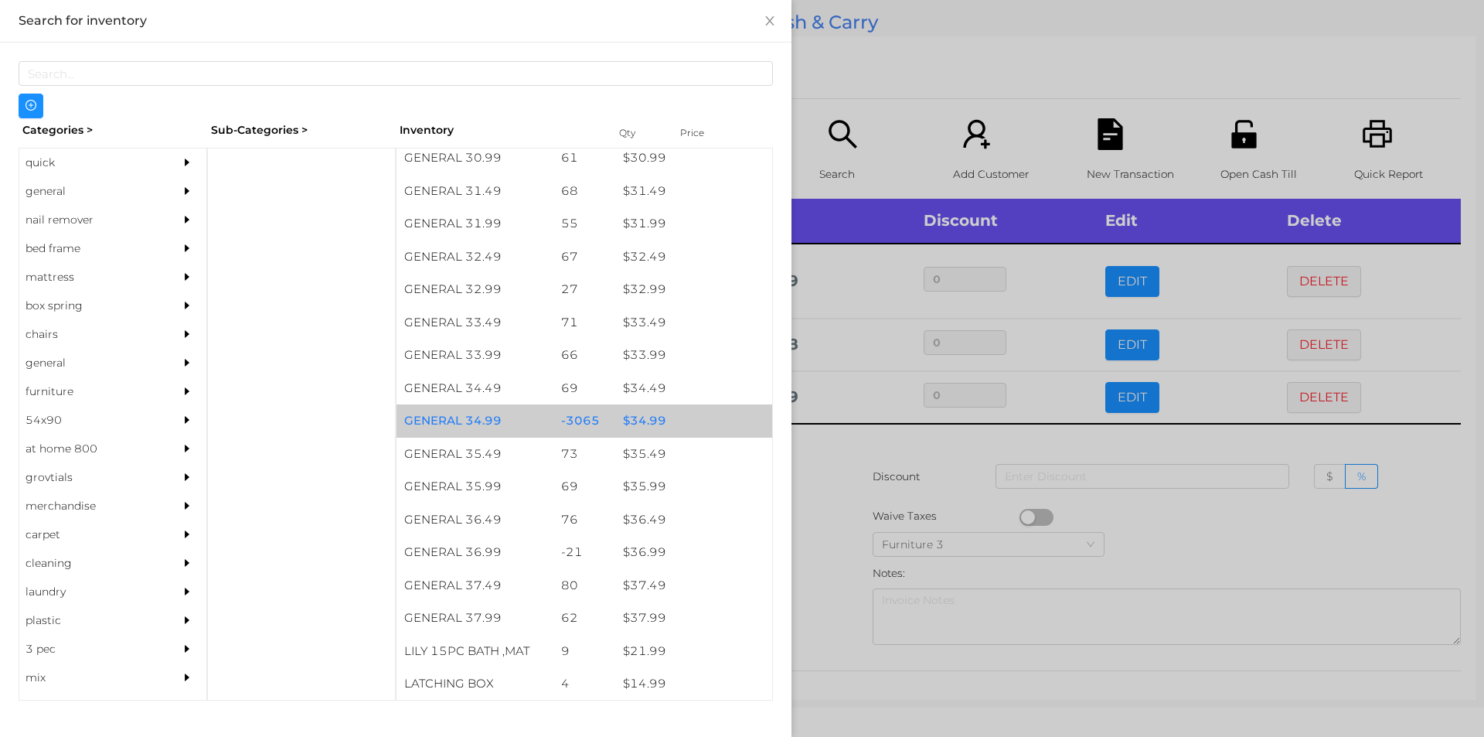
click at [632, 419] on div "$ 34.99" at bounding box center [693, 420] width 157 height 33
click at [629, 419] on div "$ 34.99" at bounding box center [693, 420] width 157 height 33
click at [635, 418] on div "$ 34.99" at bounding box center [693, 420] width 157 height 33
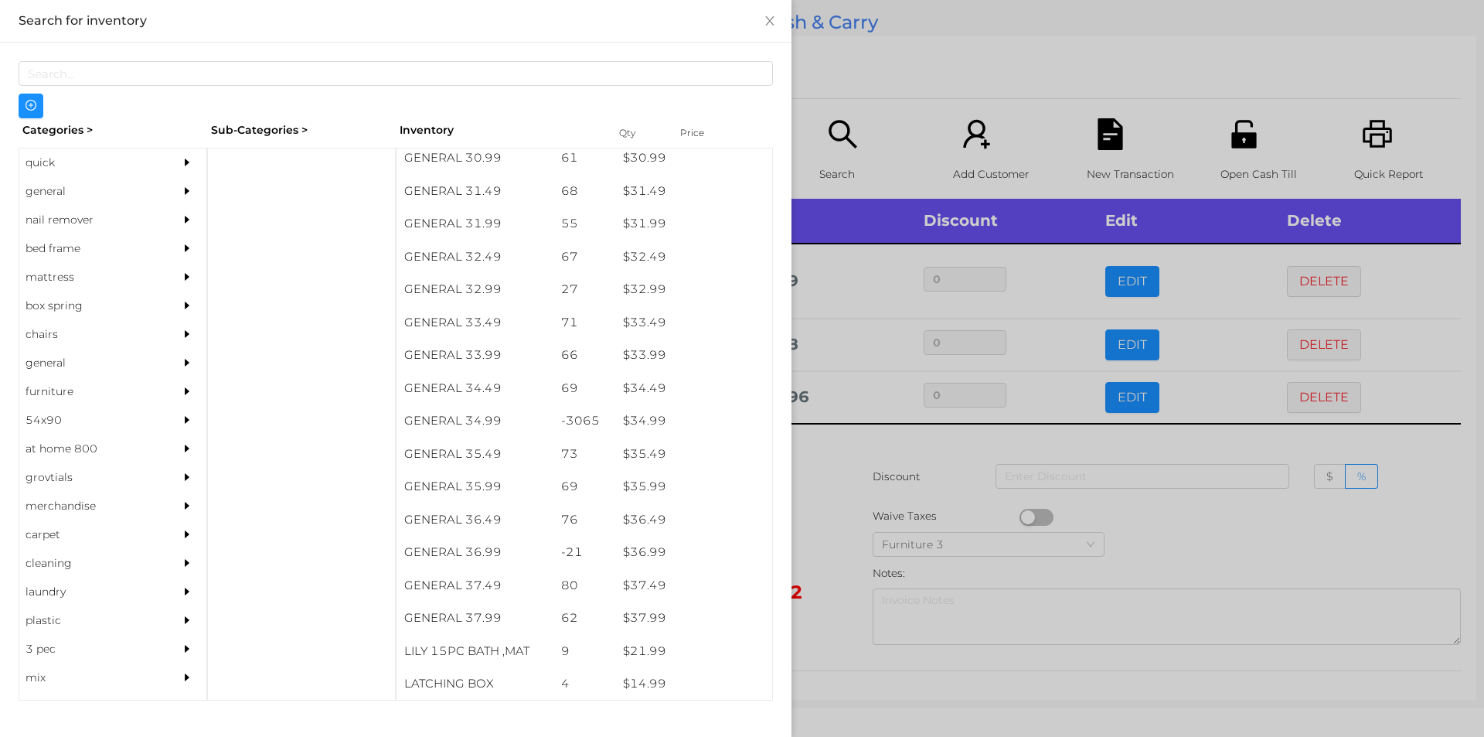
click at [831, 459] on div at bounding box center [742, 368] width 1484 height 737
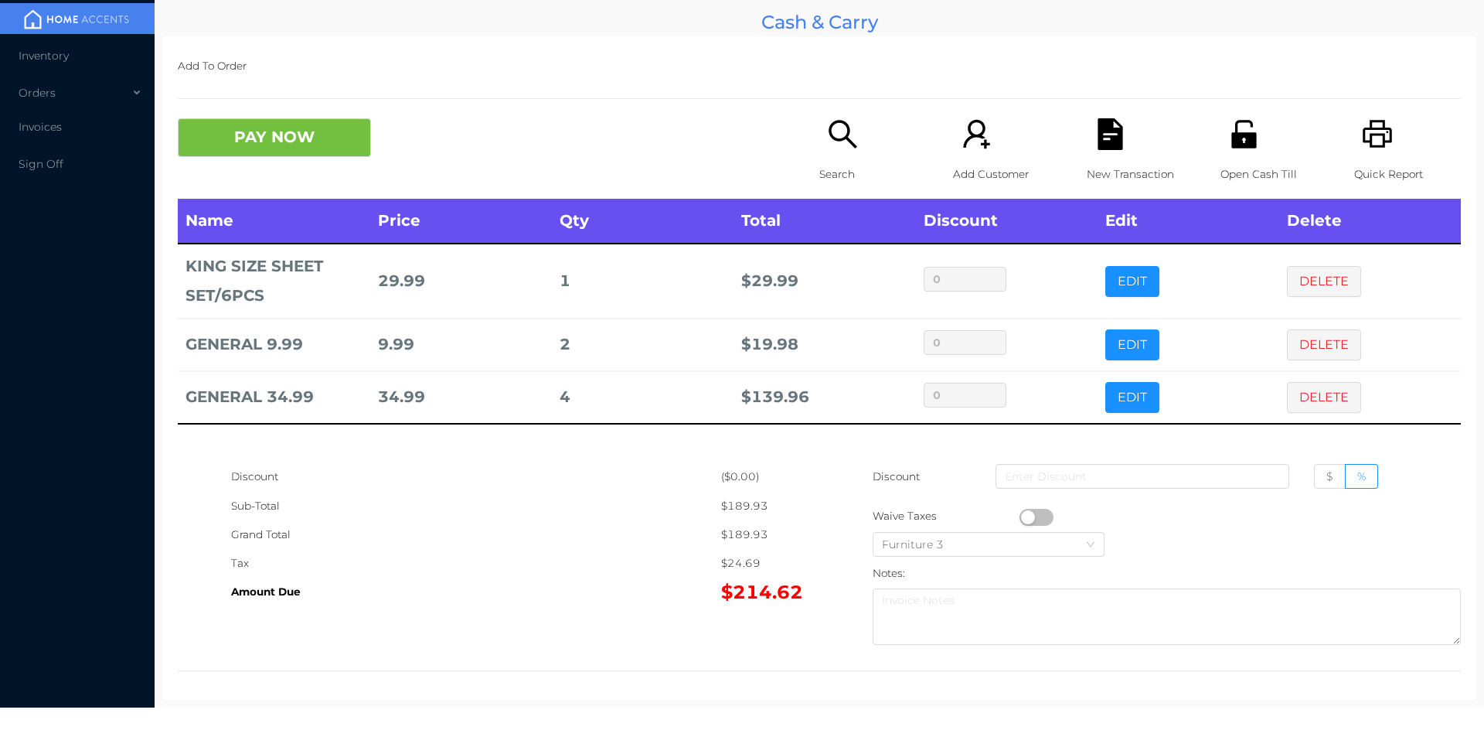
scroll to position [5, 0]
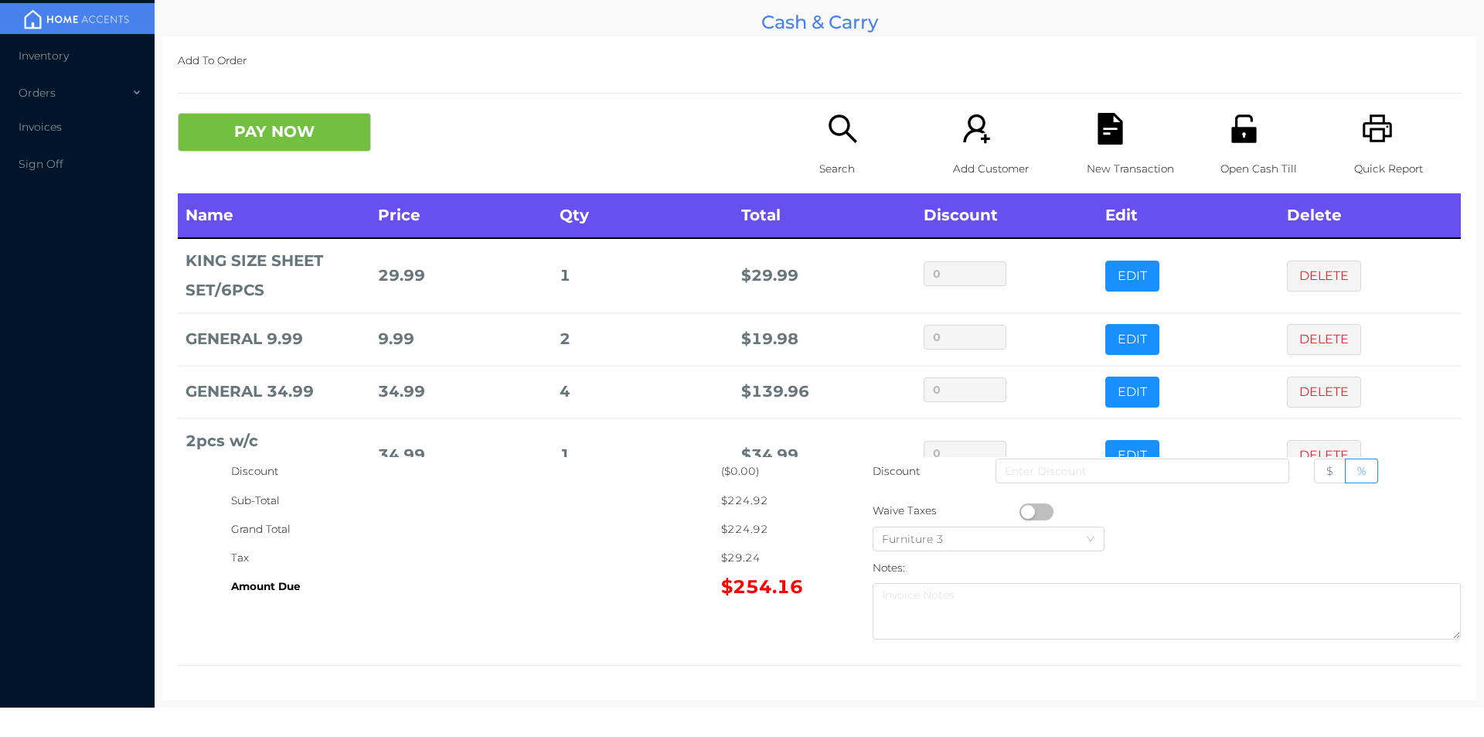
click at [1315, 380] on button "DELETE" at bounding box center [1324, 391] width 74 height 31
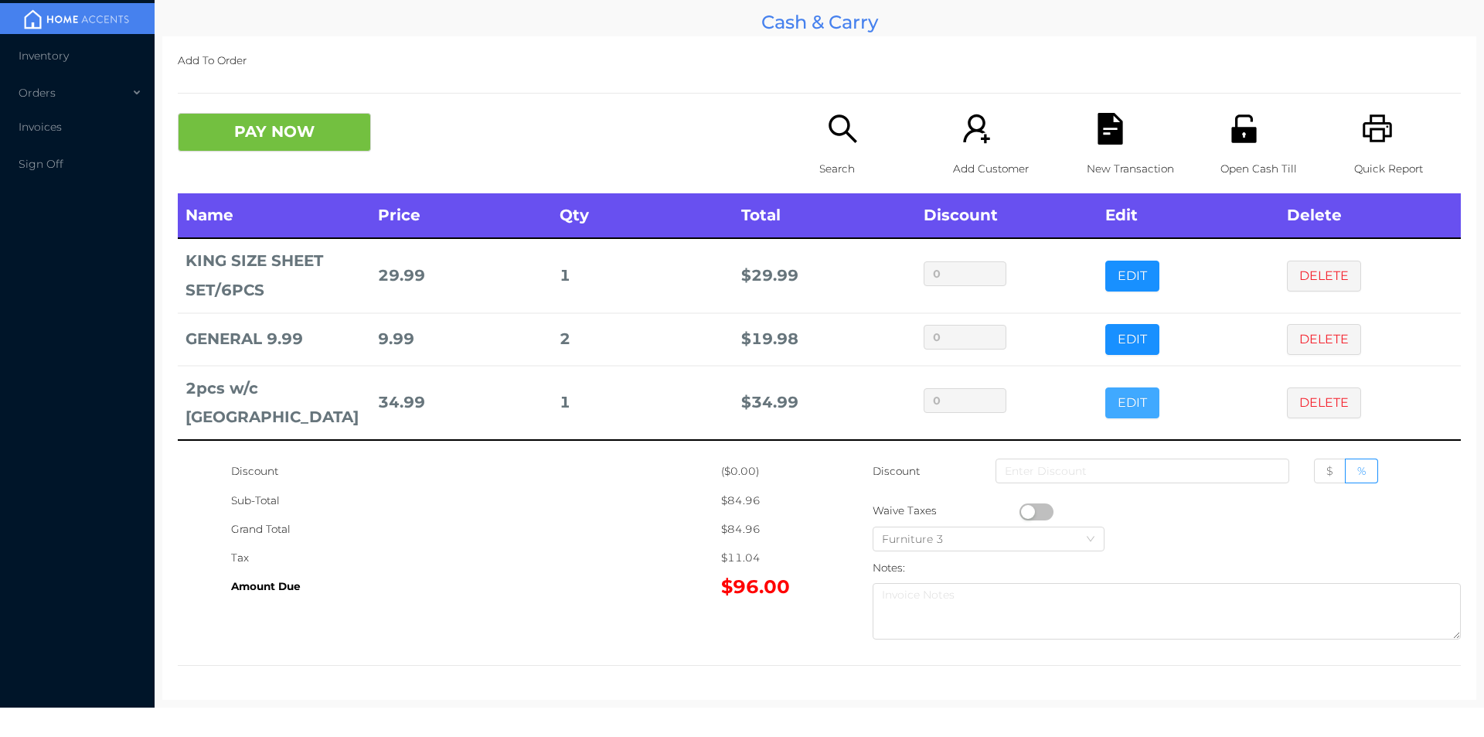
click at [1124, 387] on button "EDIT" at bounding box center [1132, 402] width 54 height 31
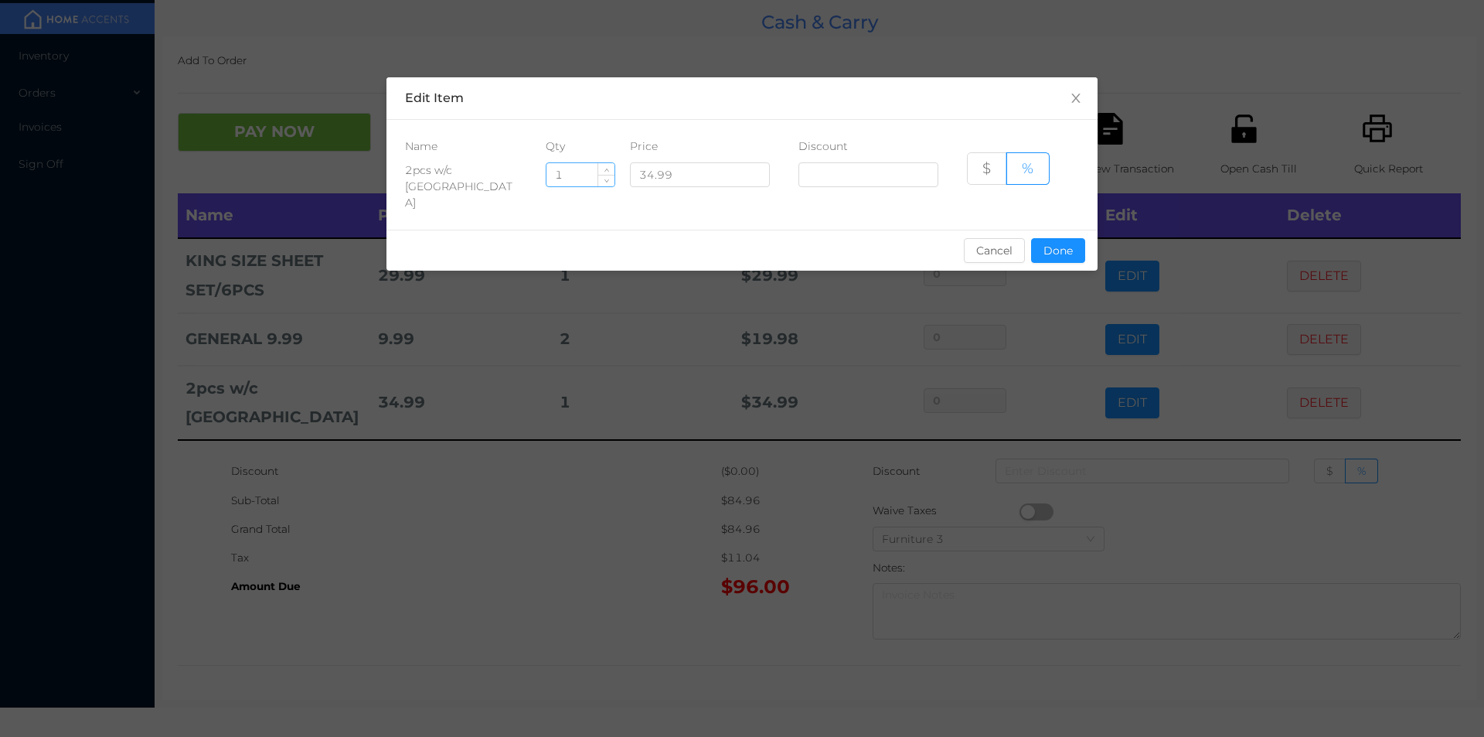
click at [583, 179] on input "1" at bounding box center [580, 174] width 68 height 23
type input "7"
click at [1064, 238] on button "Done" at bounding box center [1058, 250] width 54 height 25
type input "0%"
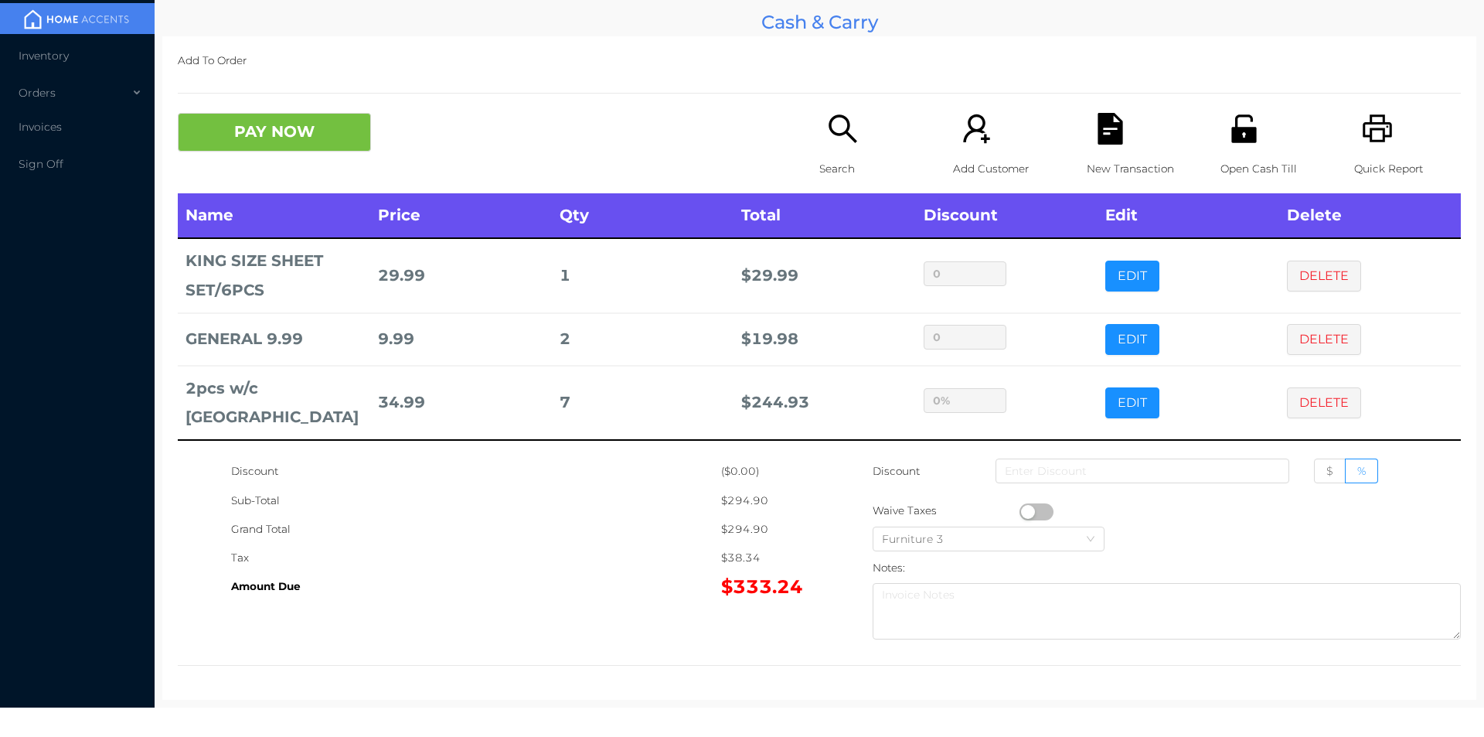
click at [630, 494] on div "Sub-Total" at bounding box center [476, 500] width 490 height 29
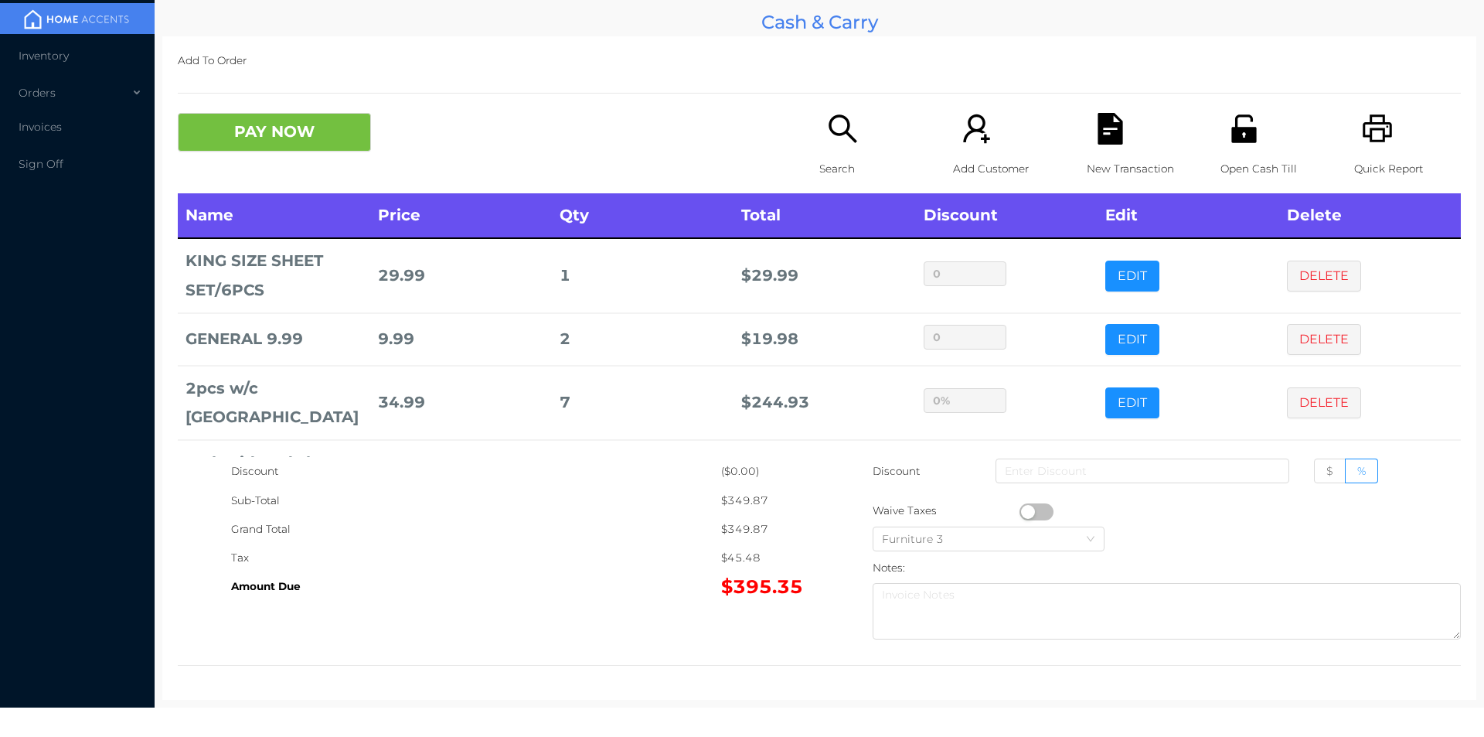
click at [838, 161] on p "Search" at bounding box center [872, 169] width 107 height 29
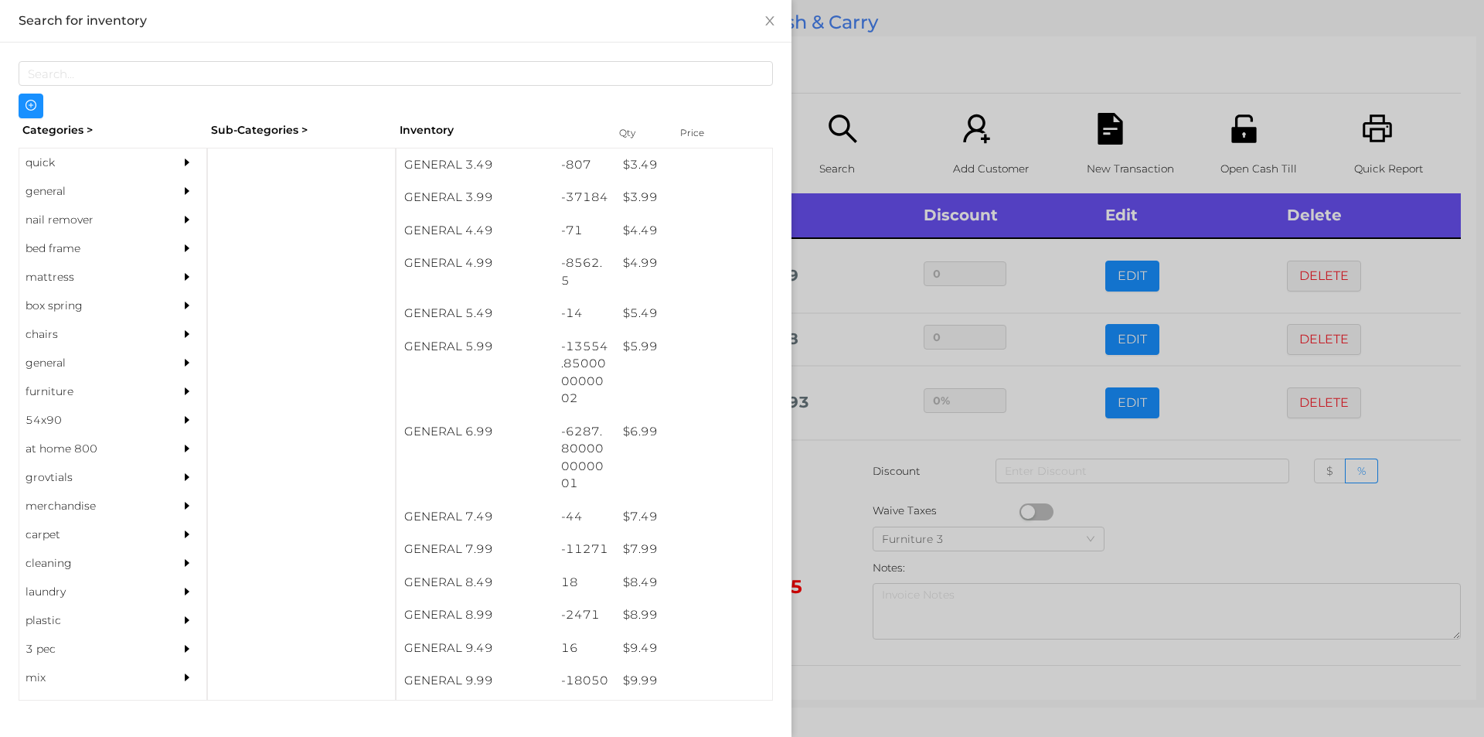
scroll to position [404, 0]
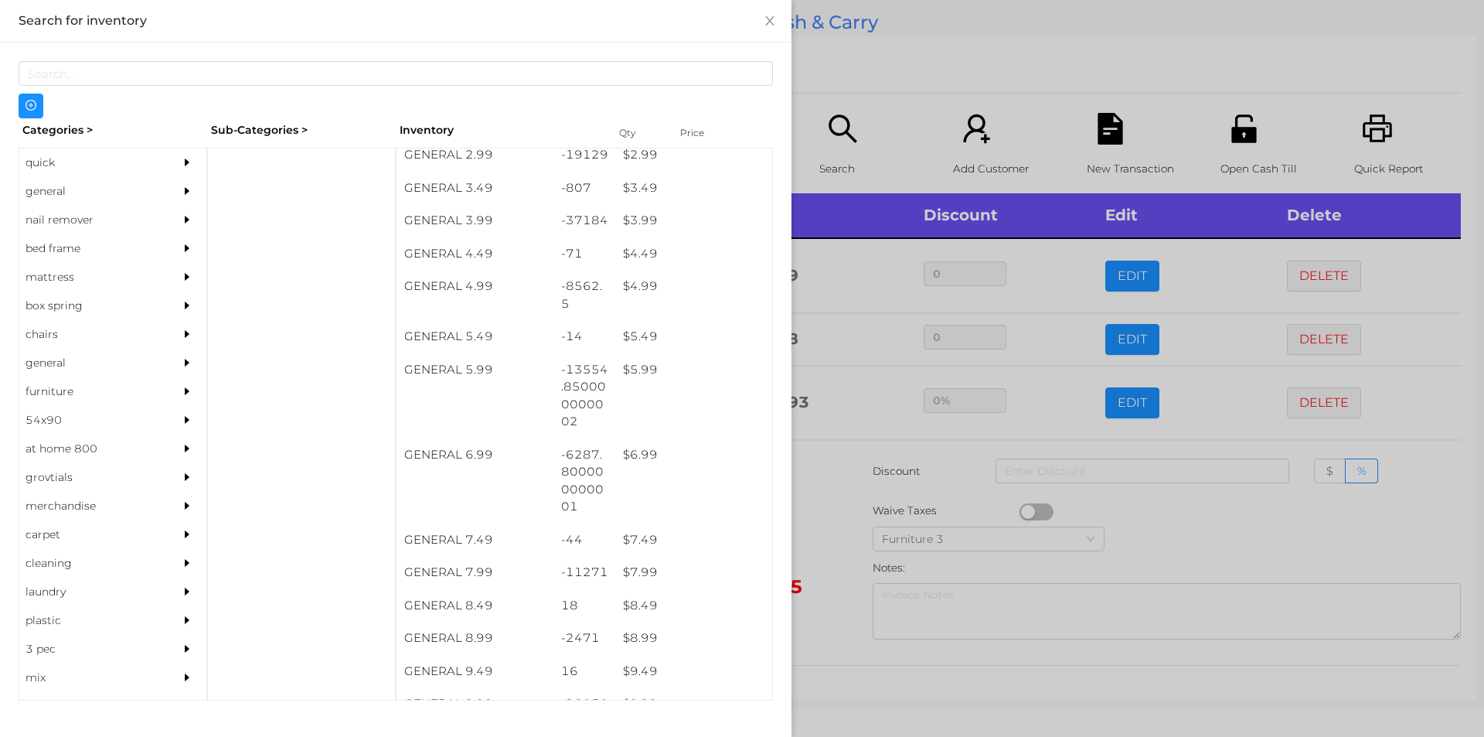
click at [838, 599] on div at bounding box center [742, 368] width 1484 height 737
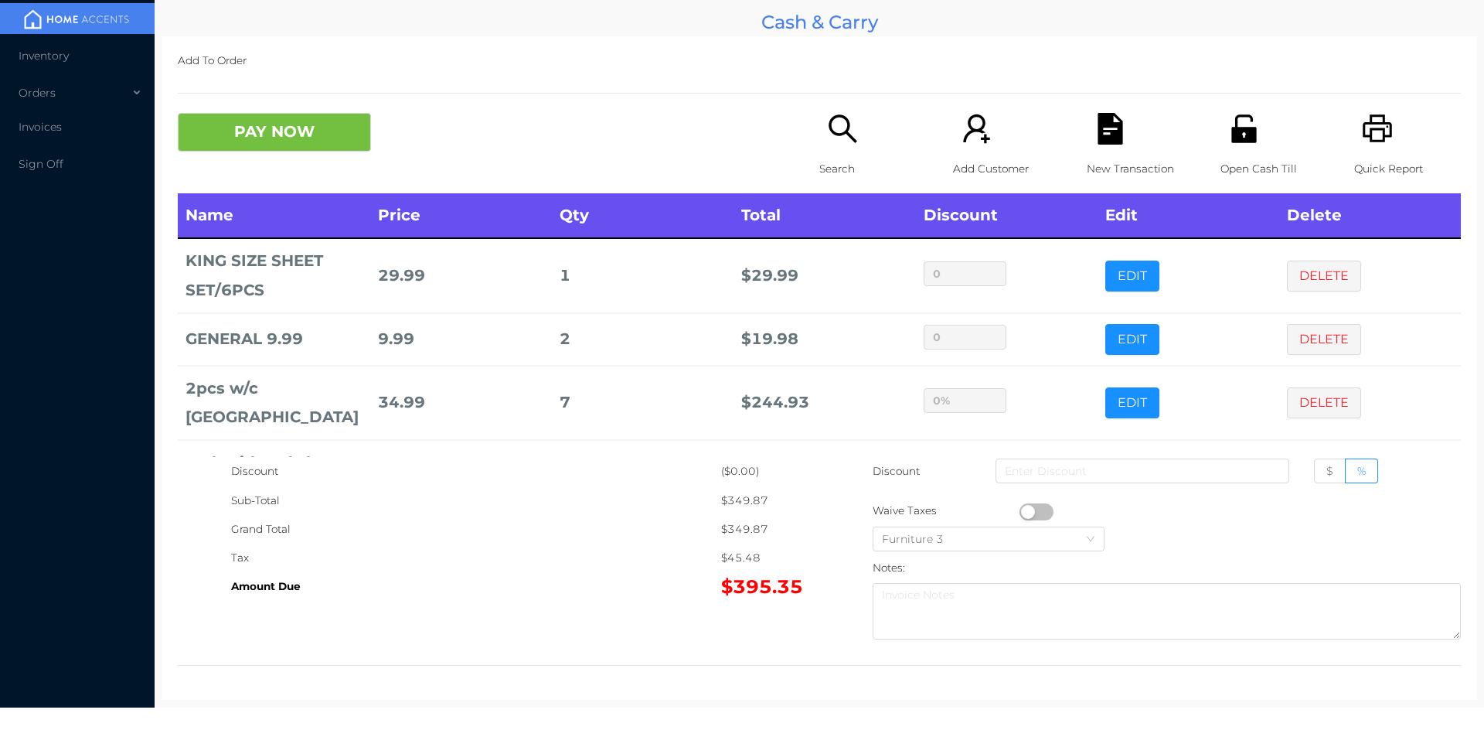
click at [1326, 471] on span "$" at bounding box center [1329, 471] width 7 height 14
click at [1326, 475] on input "$" at bounding box center [1326, 475] width 0 height 0
click at [1326, 468] on span "$" at bounding box center [1329, 471] width 7 height 14
click at [1326, 475] on input "$" at bounding box center [1326, 475] width 0 height 0
click at [1150, 468] on input at bounding box center [1142, 470] width 294 height 25
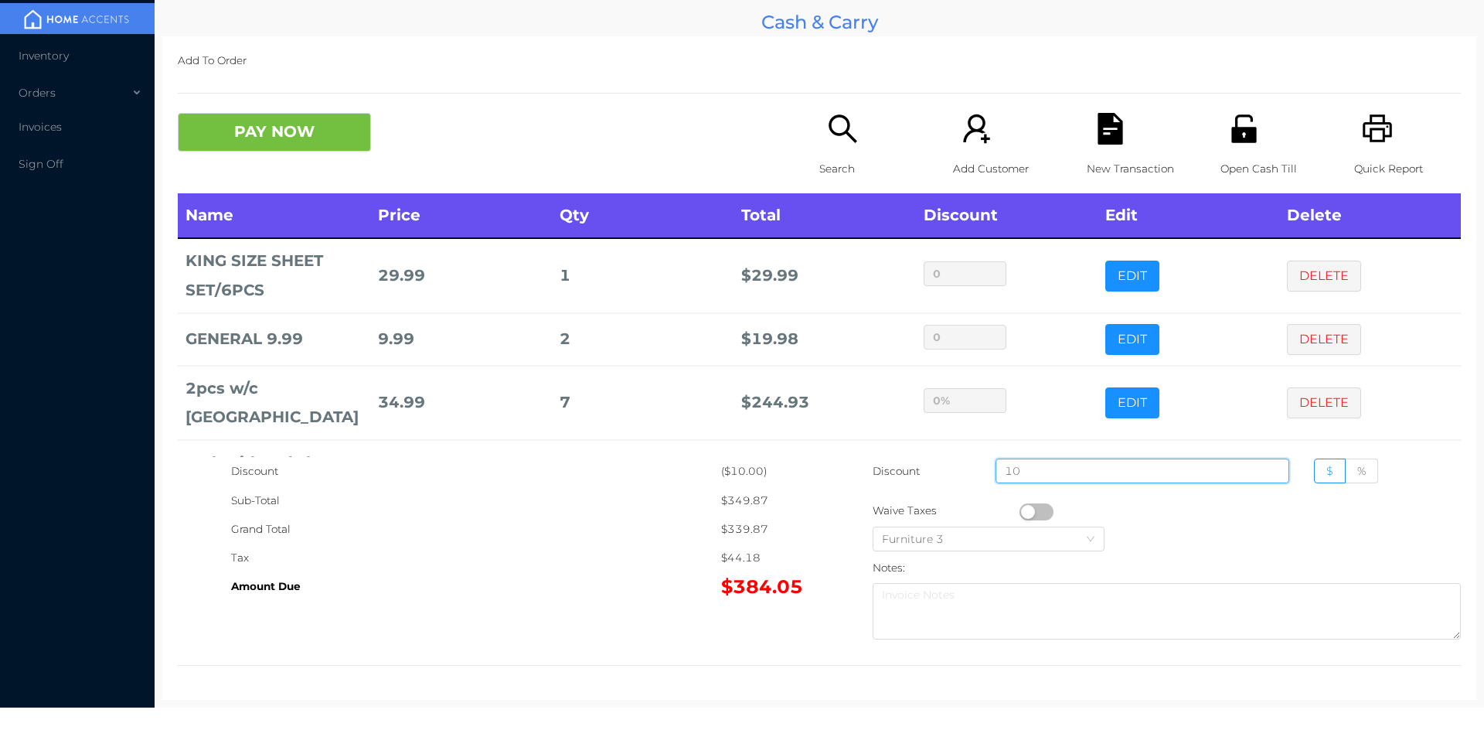
type input "10"
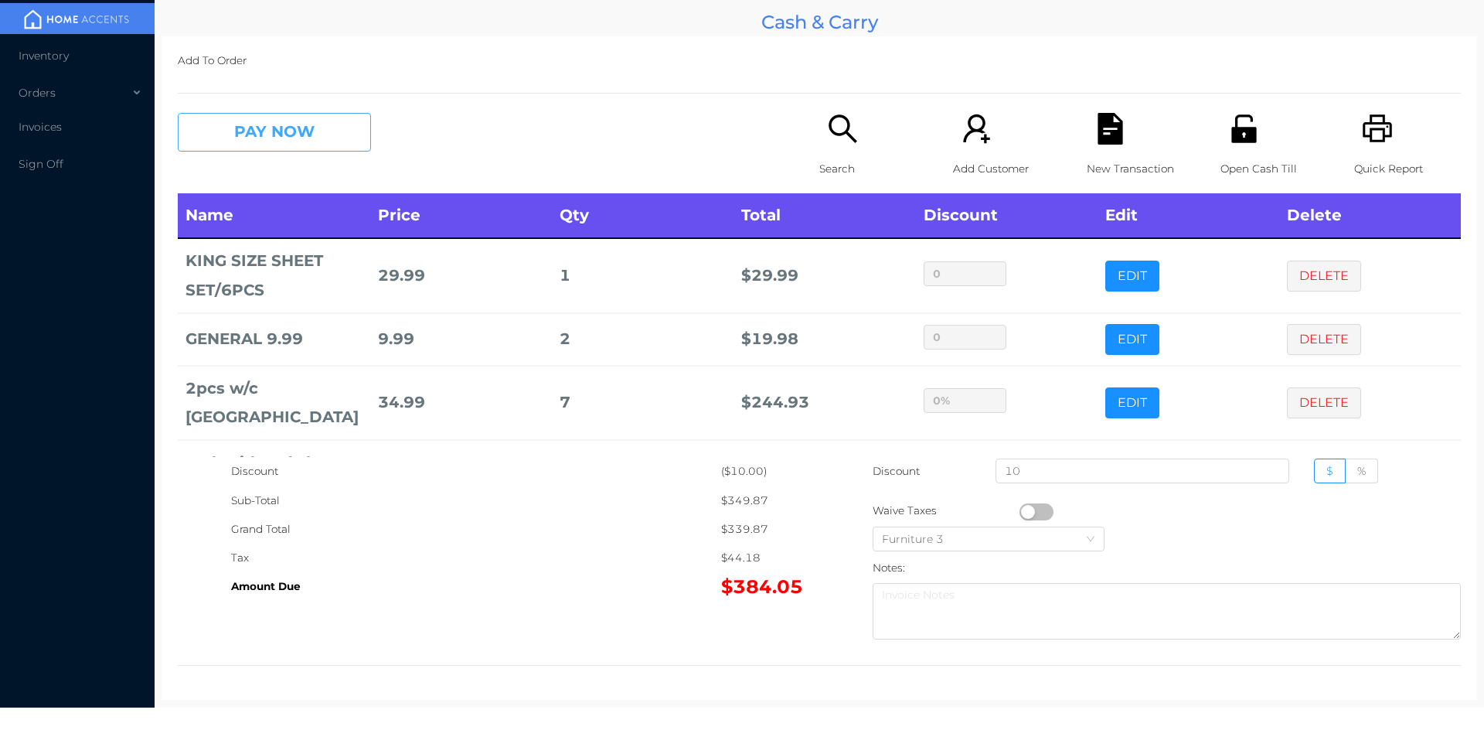
click at [310, 138] on button "PAY NOW" at bounding box center [274, 132] width 193 height 39
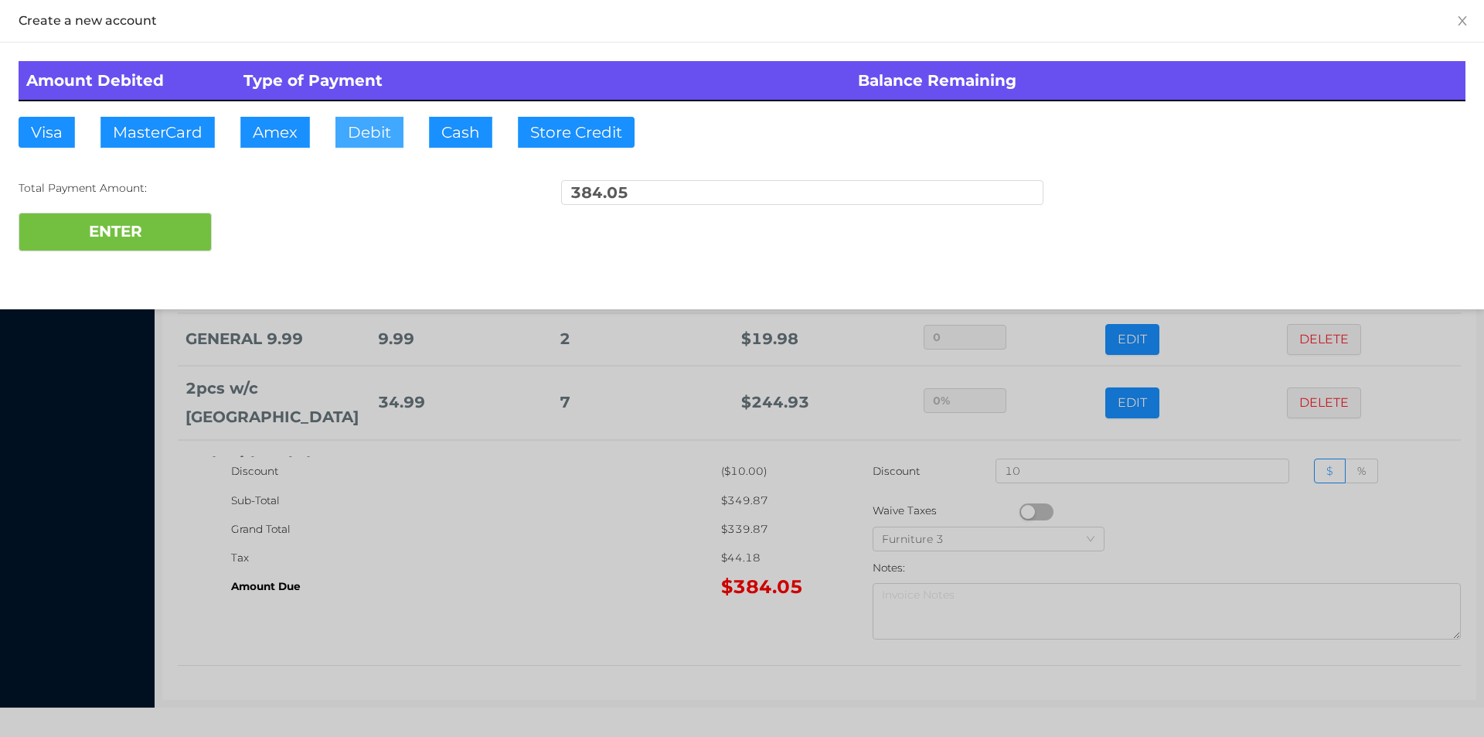
click at [361, 143] on button "Debit" at bounding box center [369, 132] width 68 height 31
click at [165, 245] on button "ENTER" at bounding box center [115, 232] width 193 height 39
type input "0"
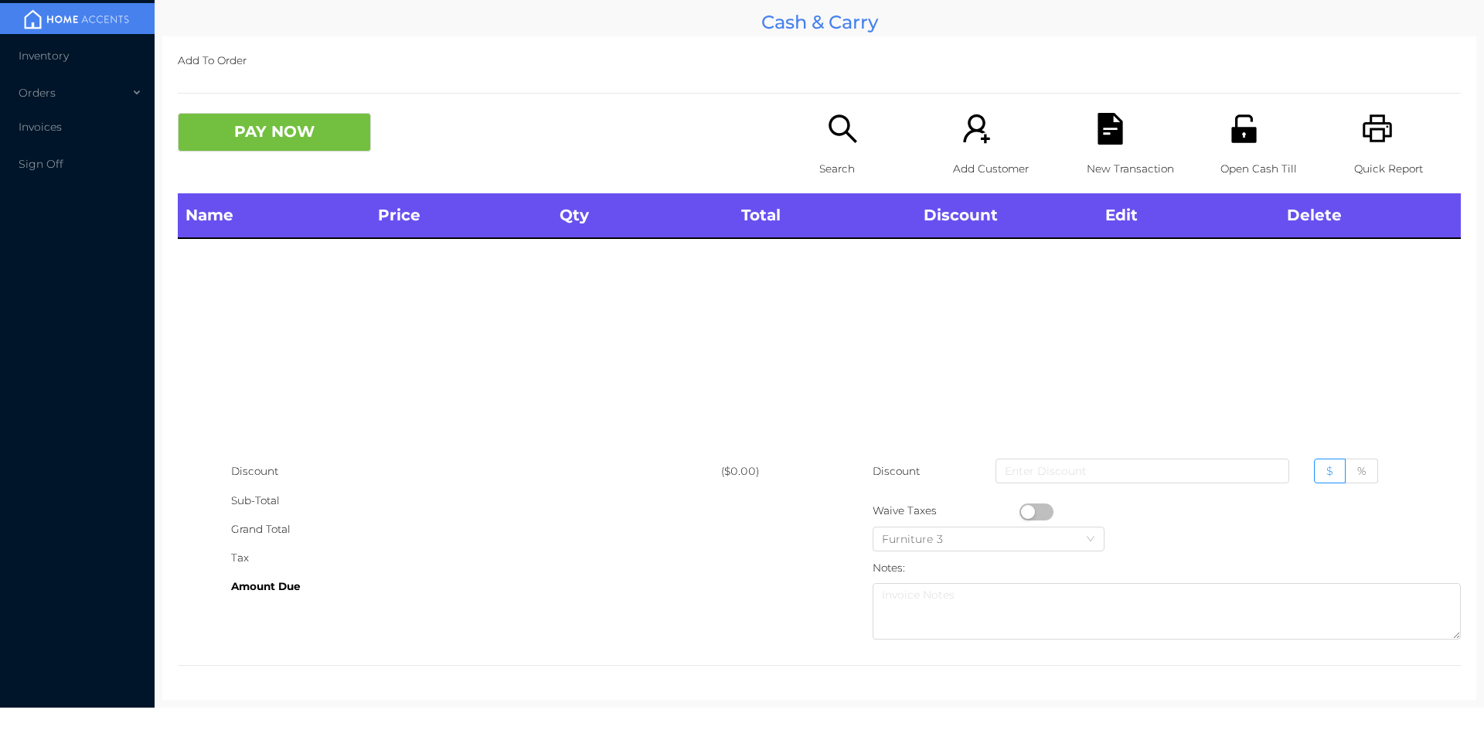
click at [835, 141] on icon "icon: search" at bounding box center [843, 129] width 32 height 32
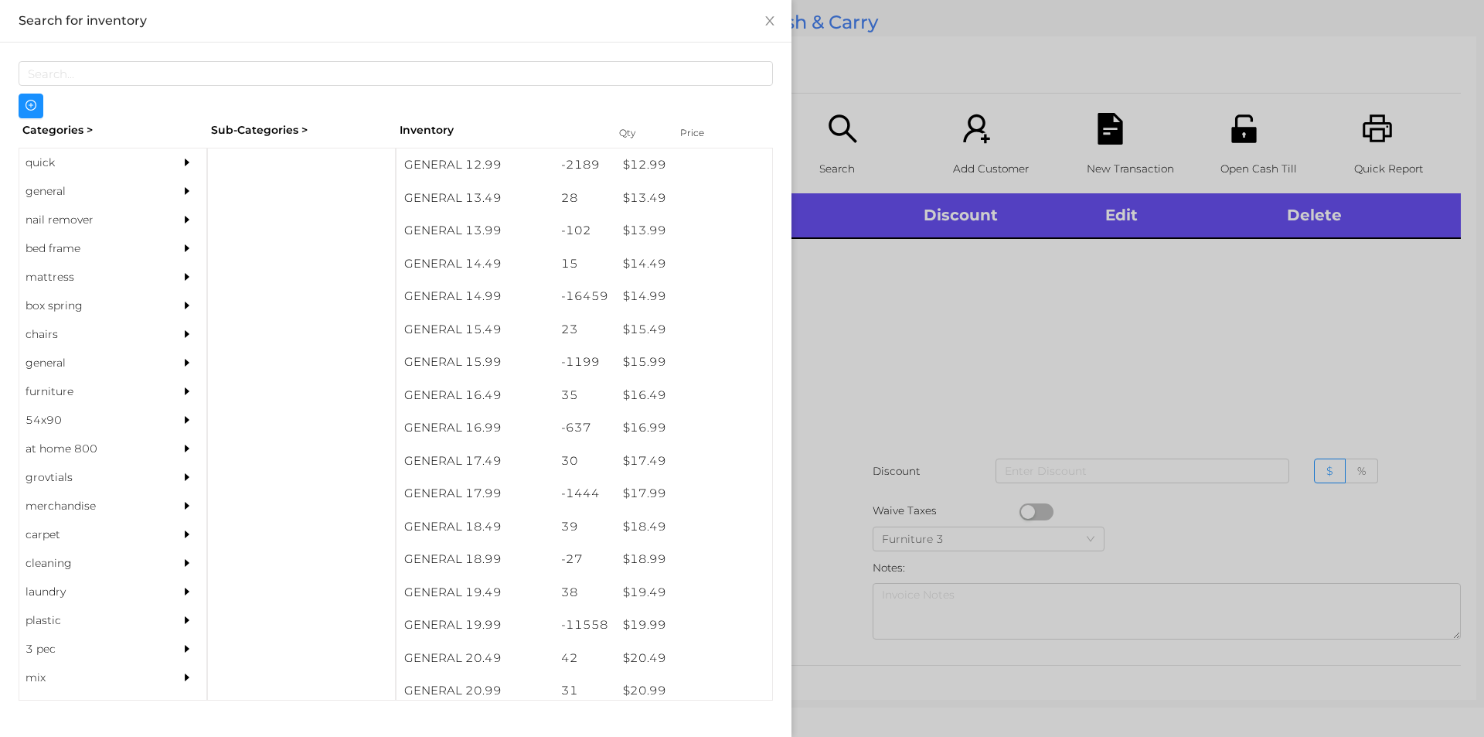
scroll to position [1208, 0]
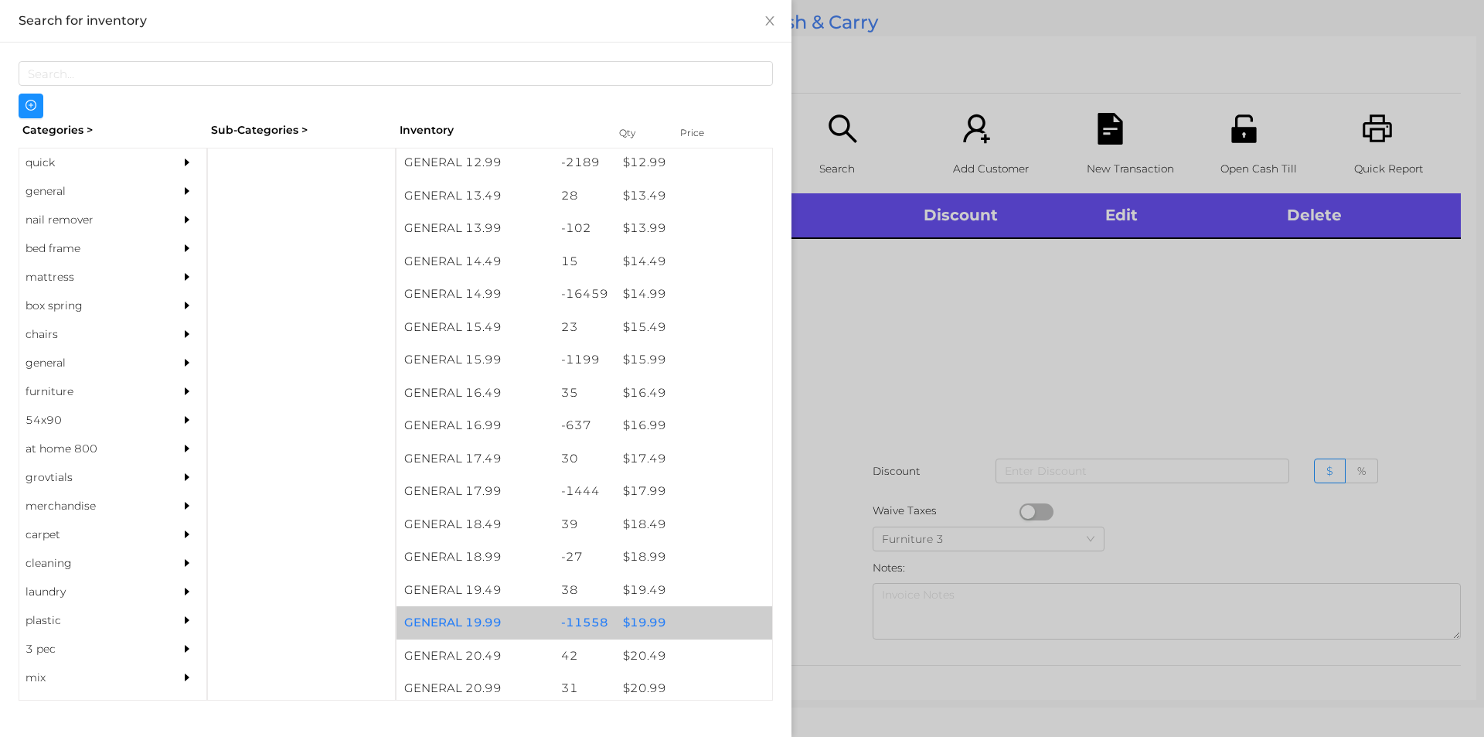
click at [637, 621] on div "$ 19.99" at bounding box center [693, 622] width 157 height 33
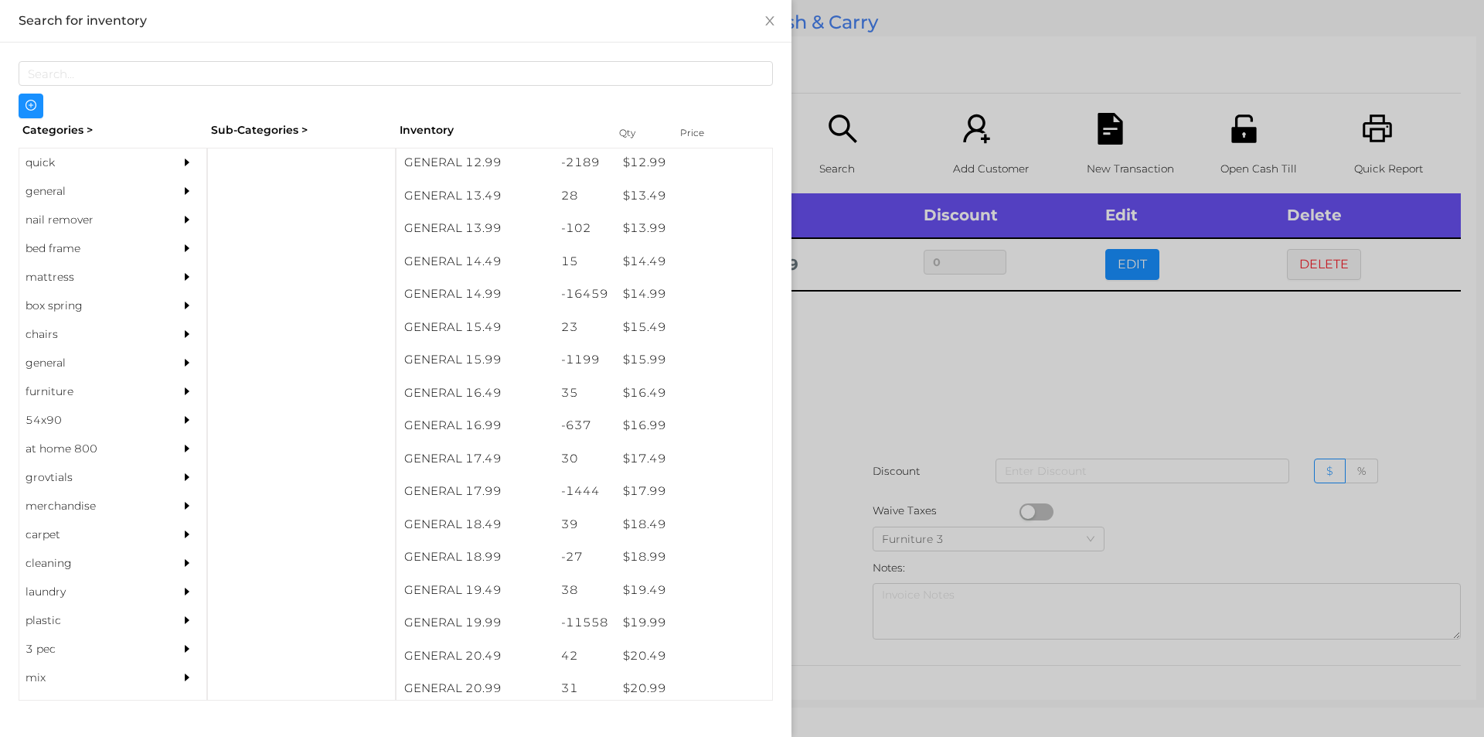
click at [898, 381] on div at bounding box center [742, 368] width 1484 height 737
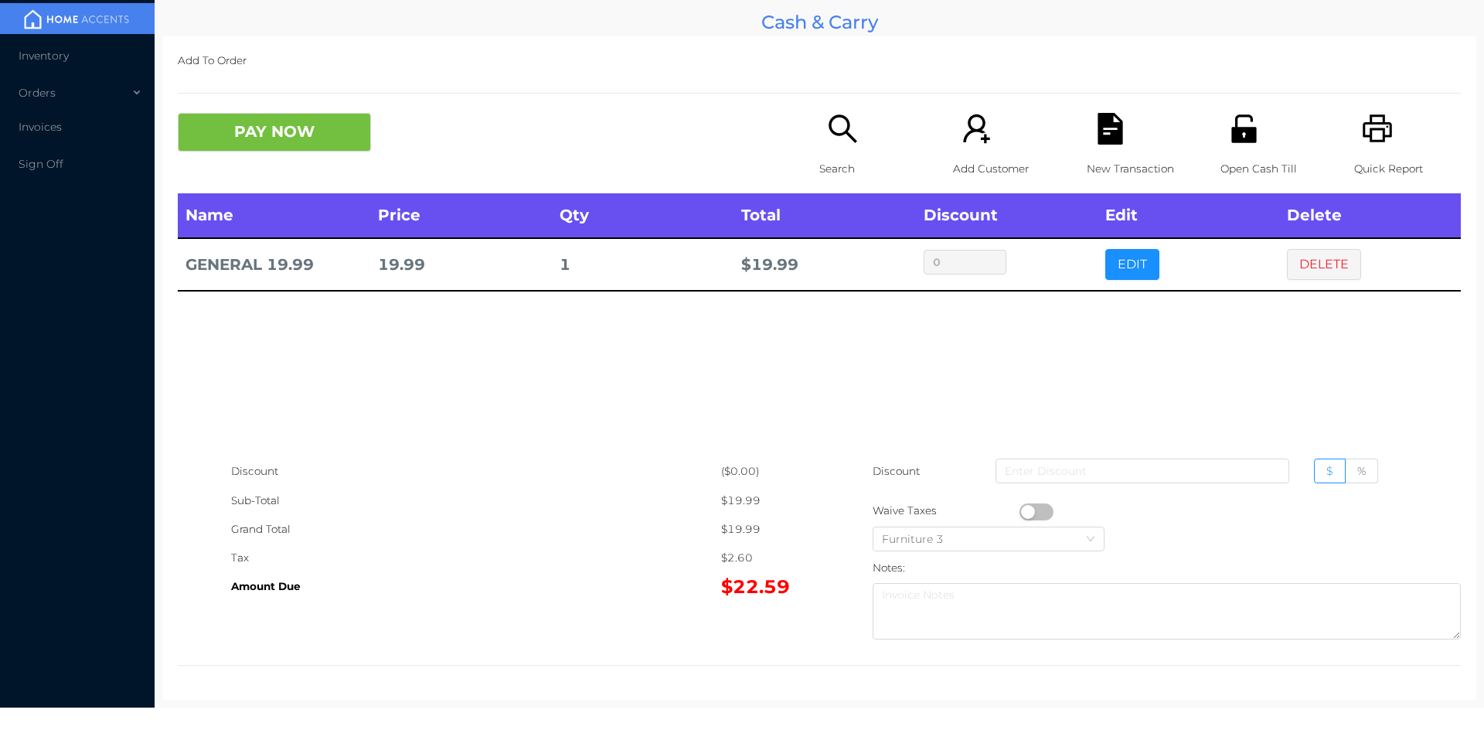
click at [1316, 267] on button "DELETE" at bounding box center [1324, 264] width 74 height 31
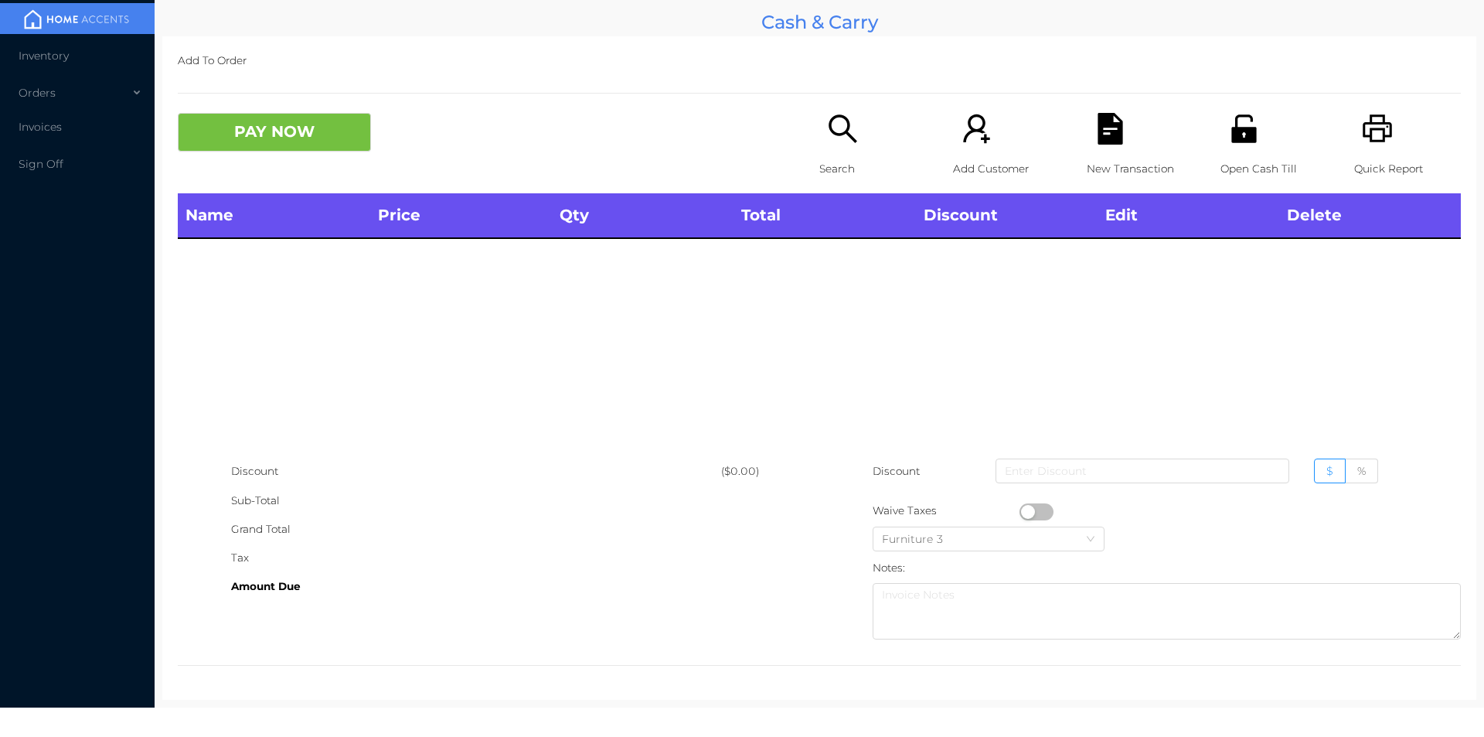
click at [1373, 146] on div "Quick Report" at bounding box center [1407, 153] width 107 height 80
click at [267, 138] on button "PAY NOW" at bounding box center [274, 132] width 193 height 39
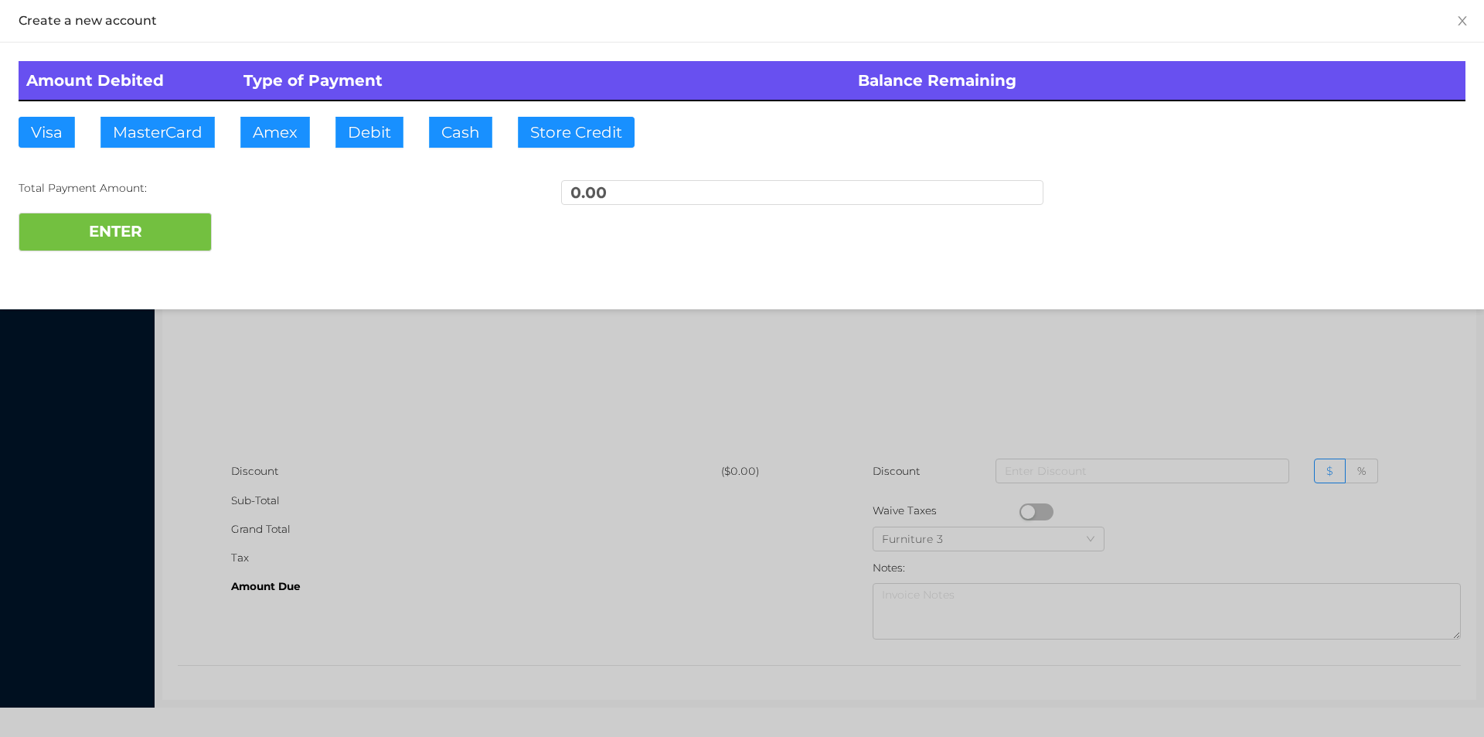
click at [400, 369] on div at bounding box center [742, 368] width 1484 height 737
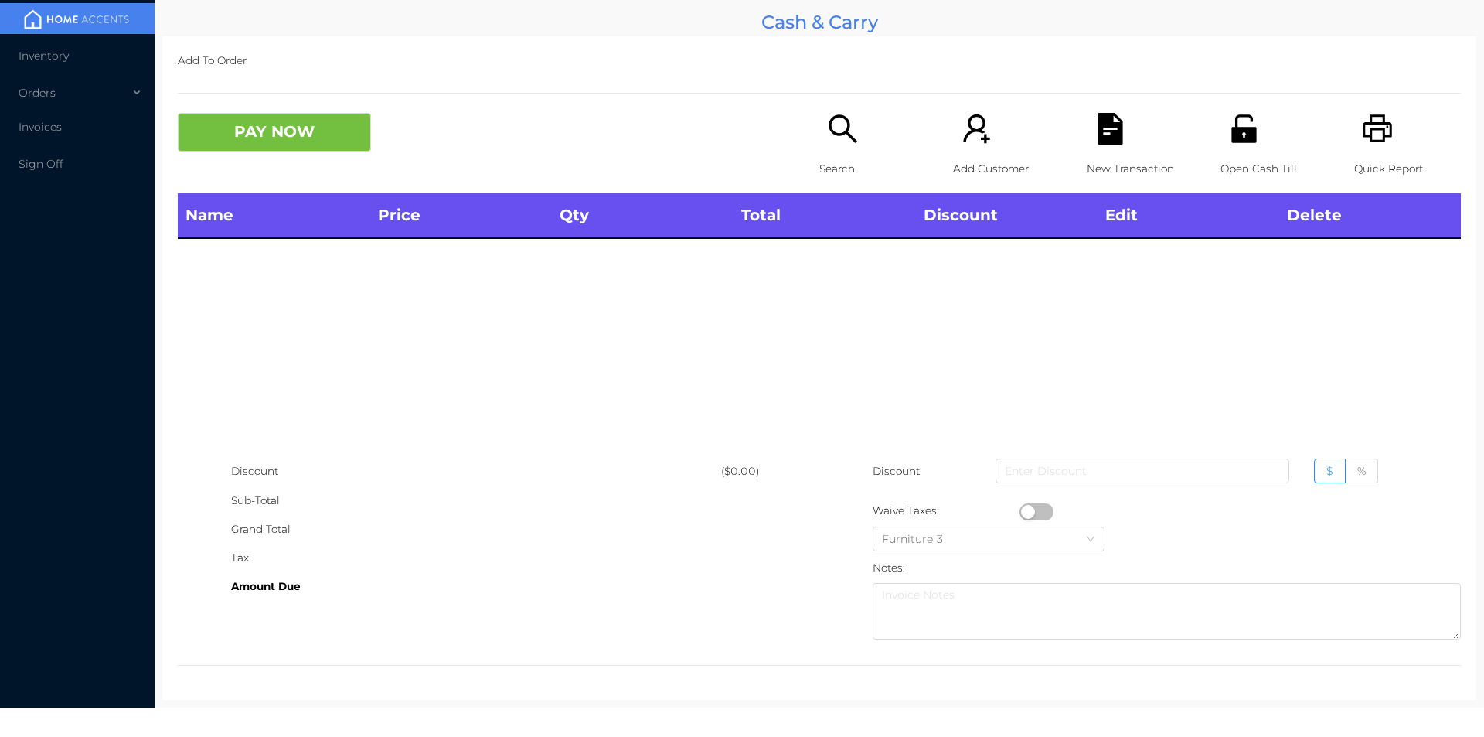
click at [828, 142] on icon "icon: search" at bounding box center [843, 129] width 32 height 32
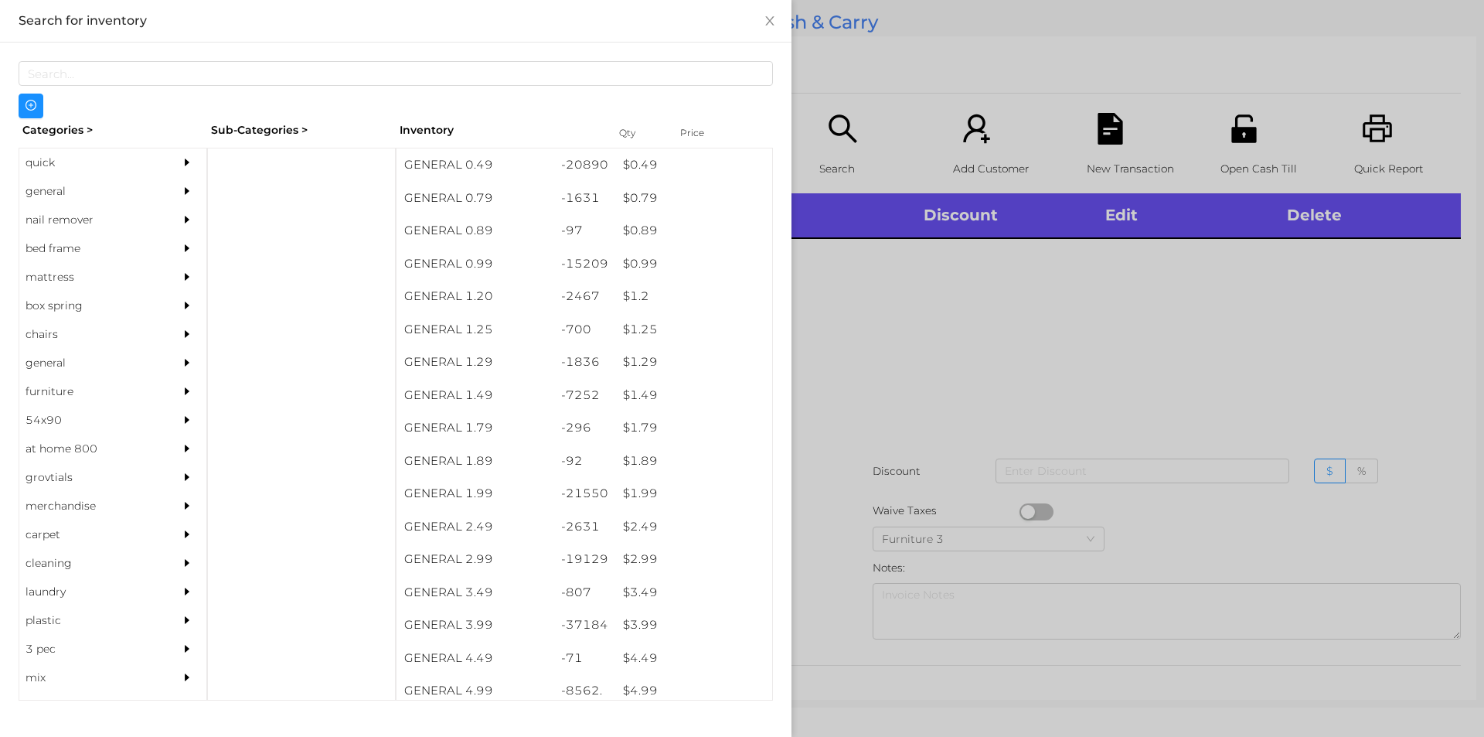
click at [43, 192] on div "general" at bounding box center [89, 191] width 141 height 29
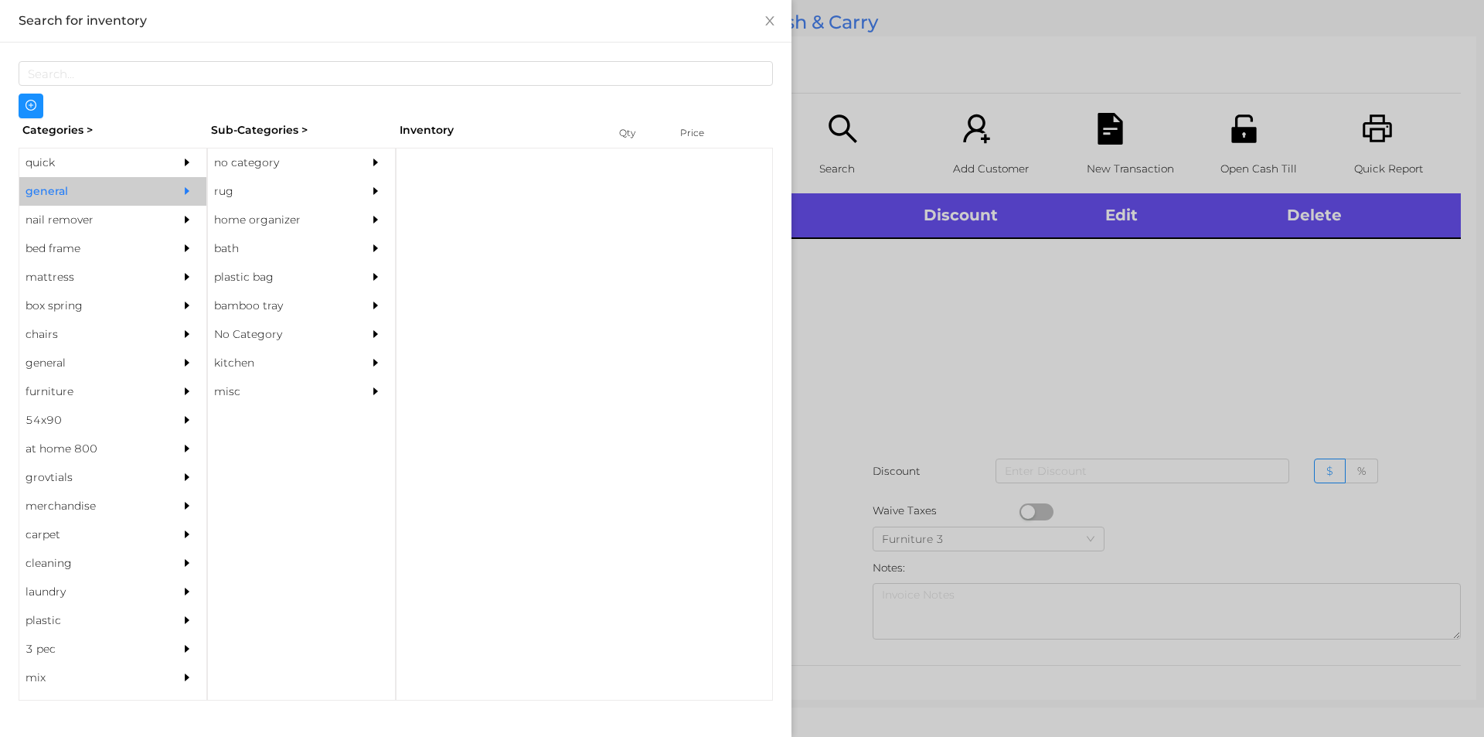
click at [235, 161] on div "no category" at bounding box center [278, 162] width 141 height 29
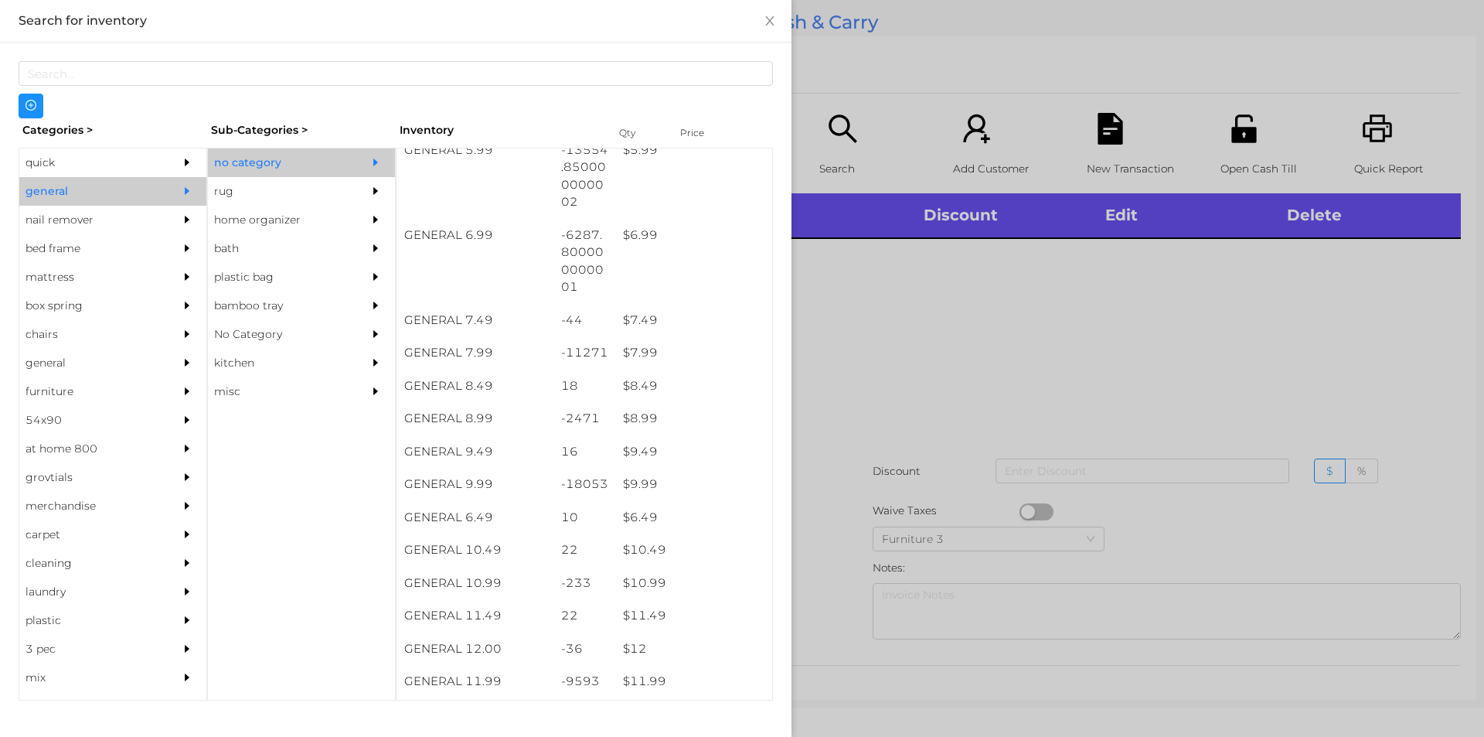
scroll to position [623, 0]
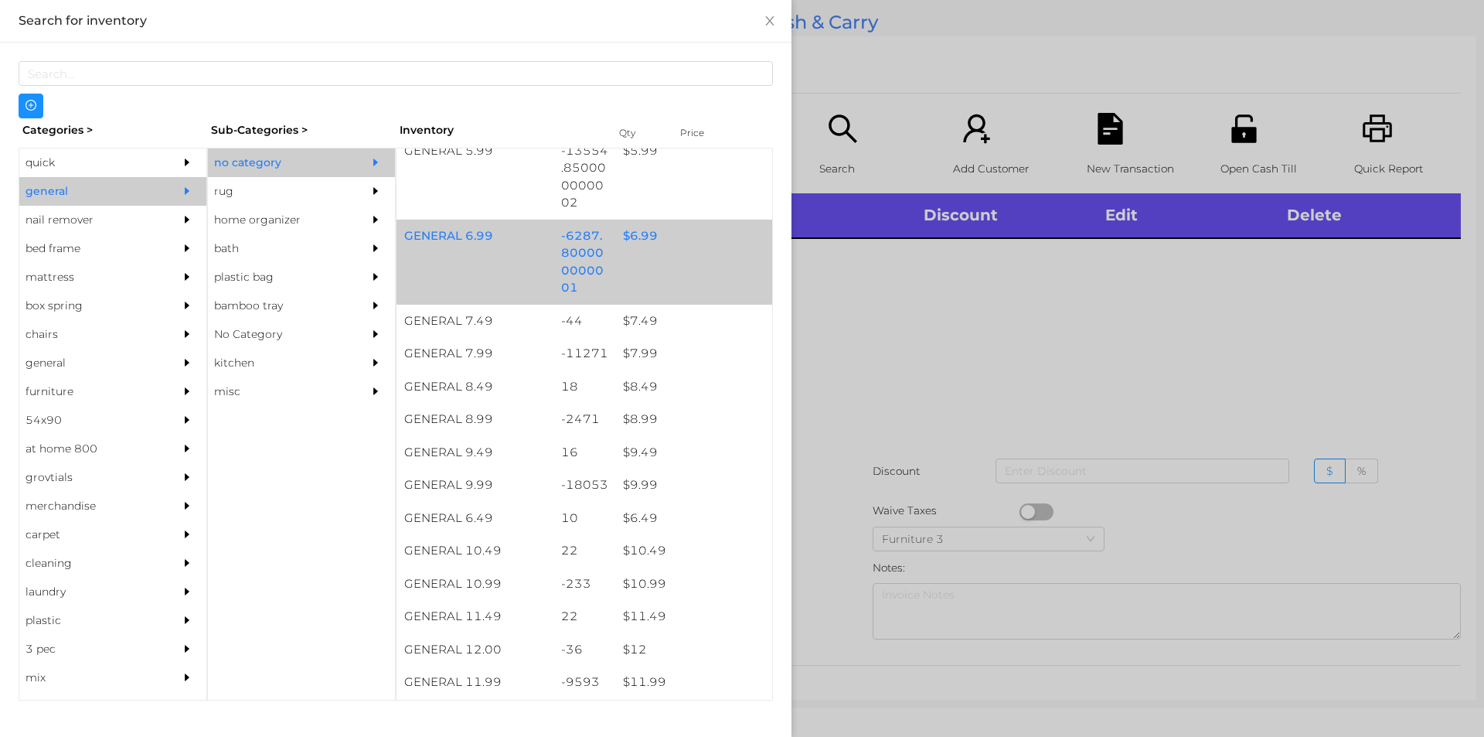
click at [635, 243] on div "$ 6.99" at bounding box center [693, 236] width 157 height 33
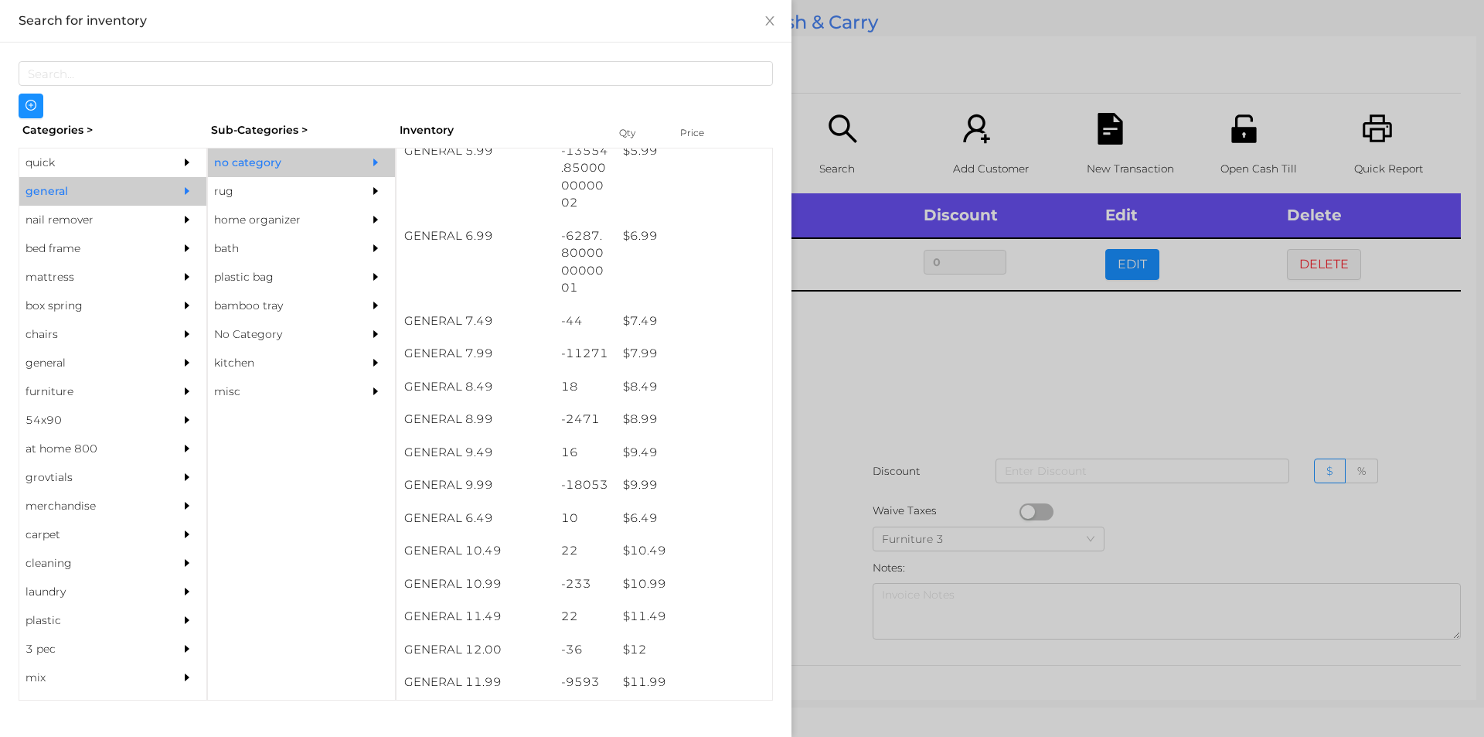
click at [873, 349] on div at bounding box center [742, 368] width 1484 height 737
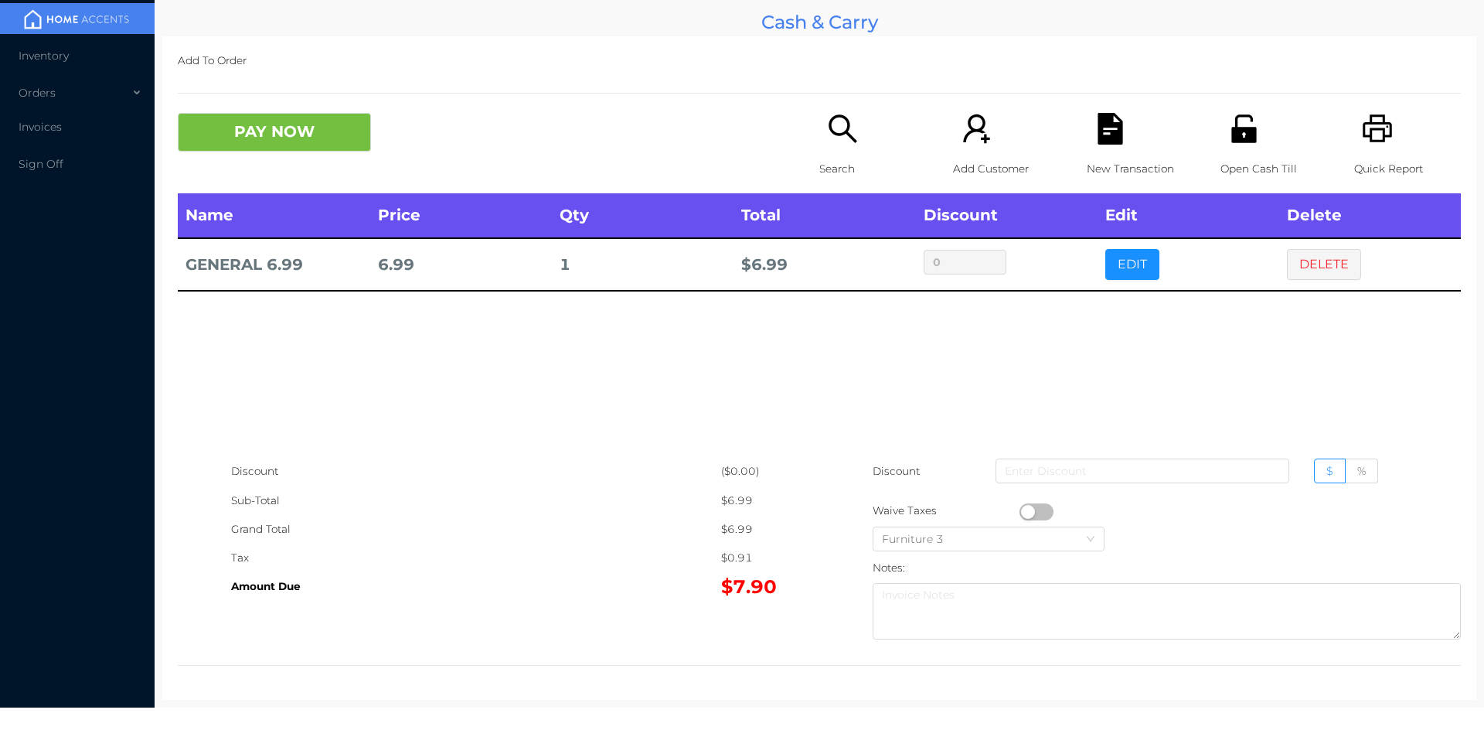
click at [1137, 131] on div "New Transaction" at bounding box center [1140, 153] width 107 height 80
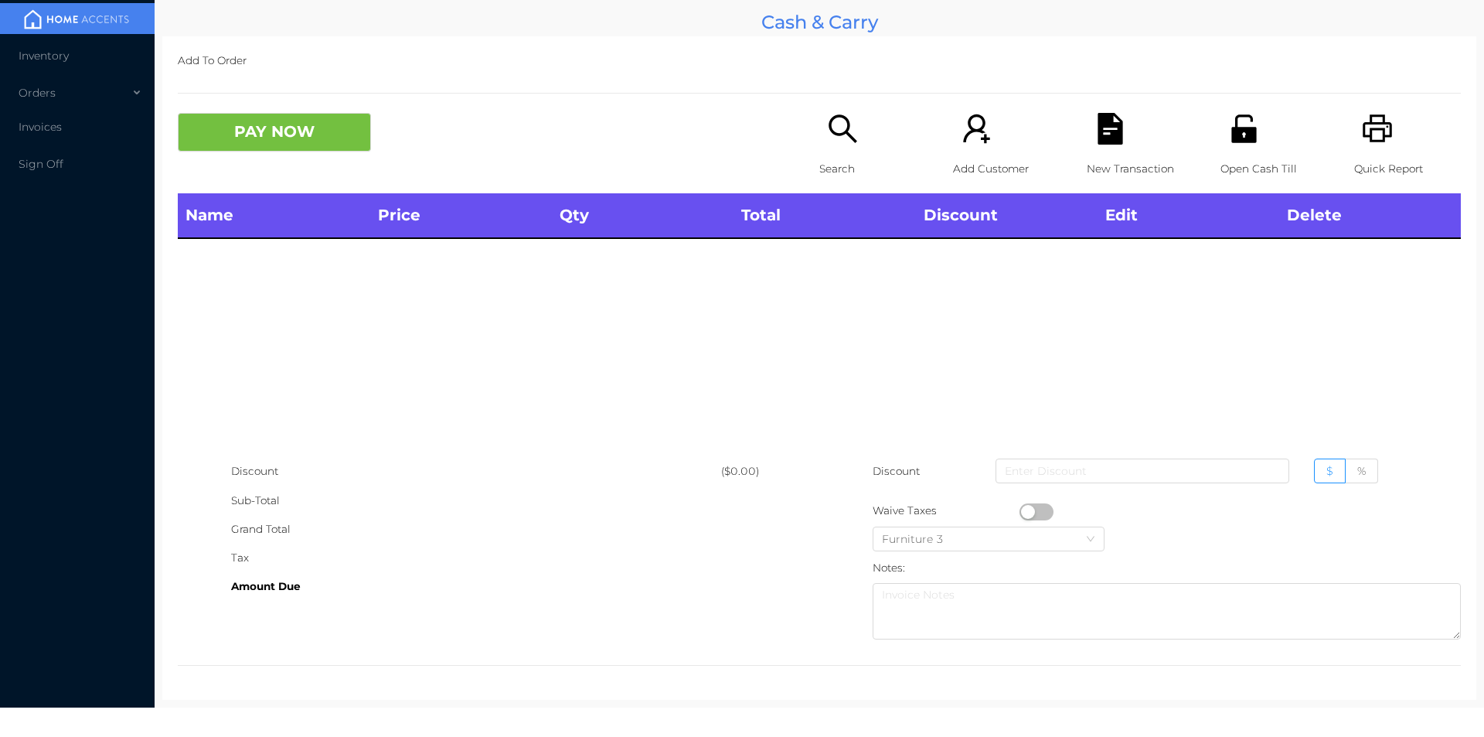
click at [1385, 134] on div "Quick Report" at bounding box center [1407, 153] width 107 height 80
click at [1102, 141] on icon "icon: file-text" at bounding box center [1110, 129] width 25 height 32
click at [269, 134] on button "PAY NOW" at bounding box center [274, 132] width 193 height 39
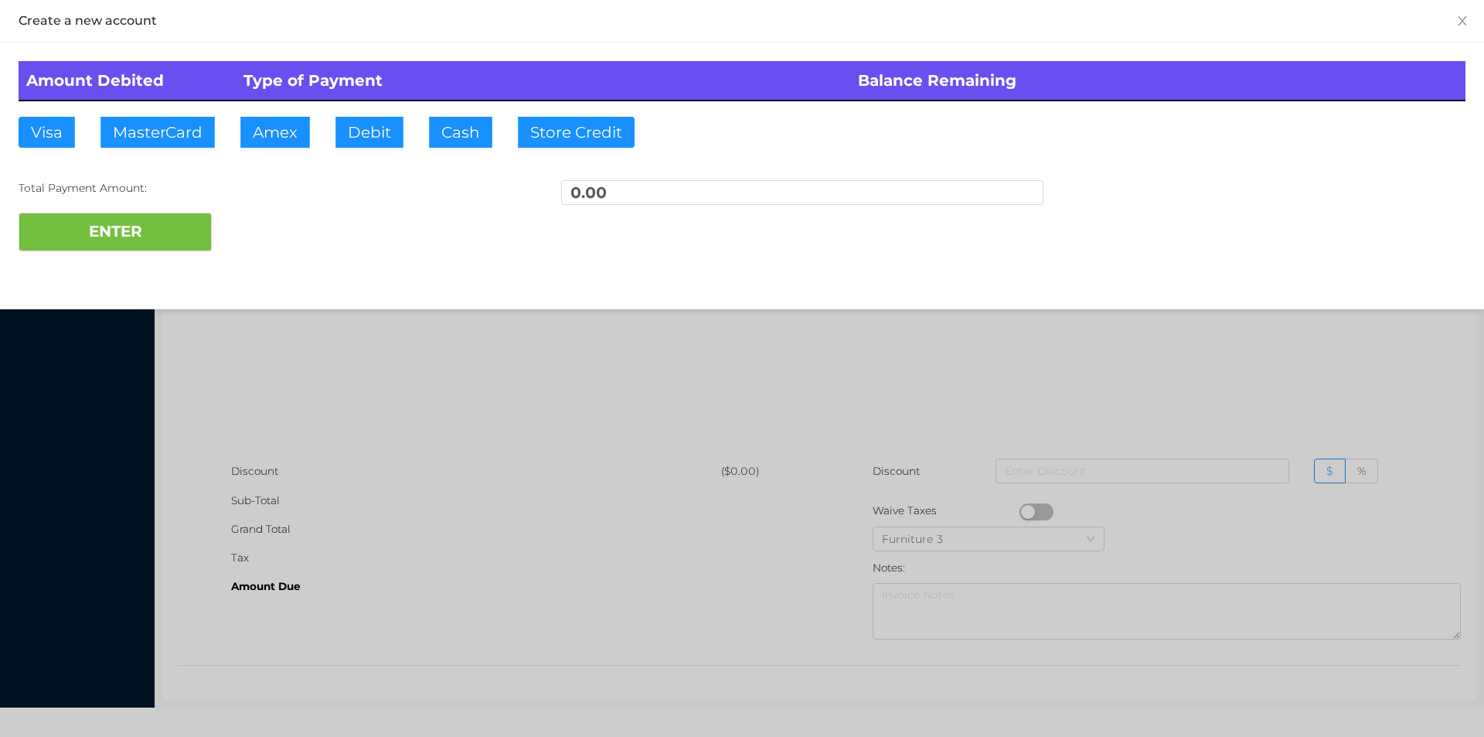
click at [323, 467] on div at bounding box center [742, 368] width 1484 height 737
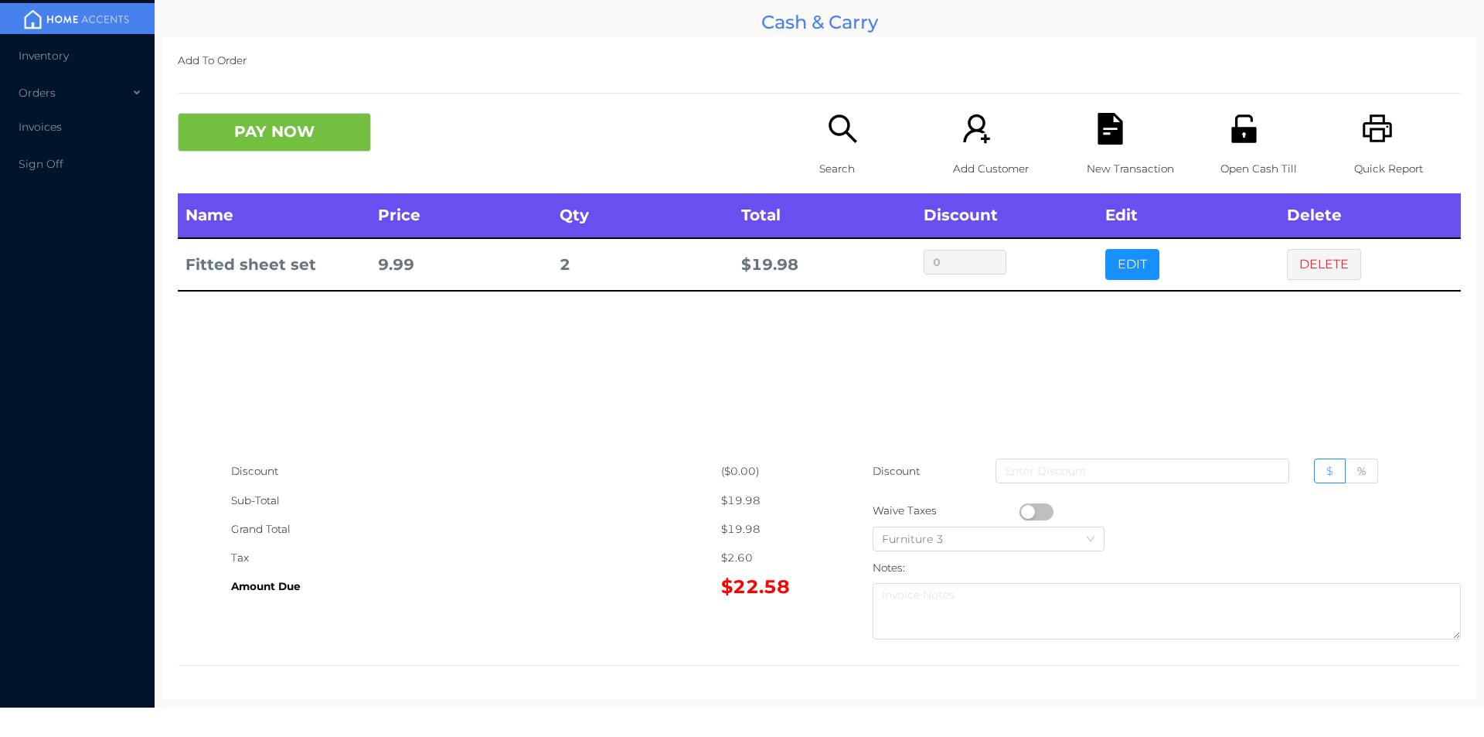
click at [352, 128] on button "PAY NOW" at bounding box center [274, 132] width 193 height 39
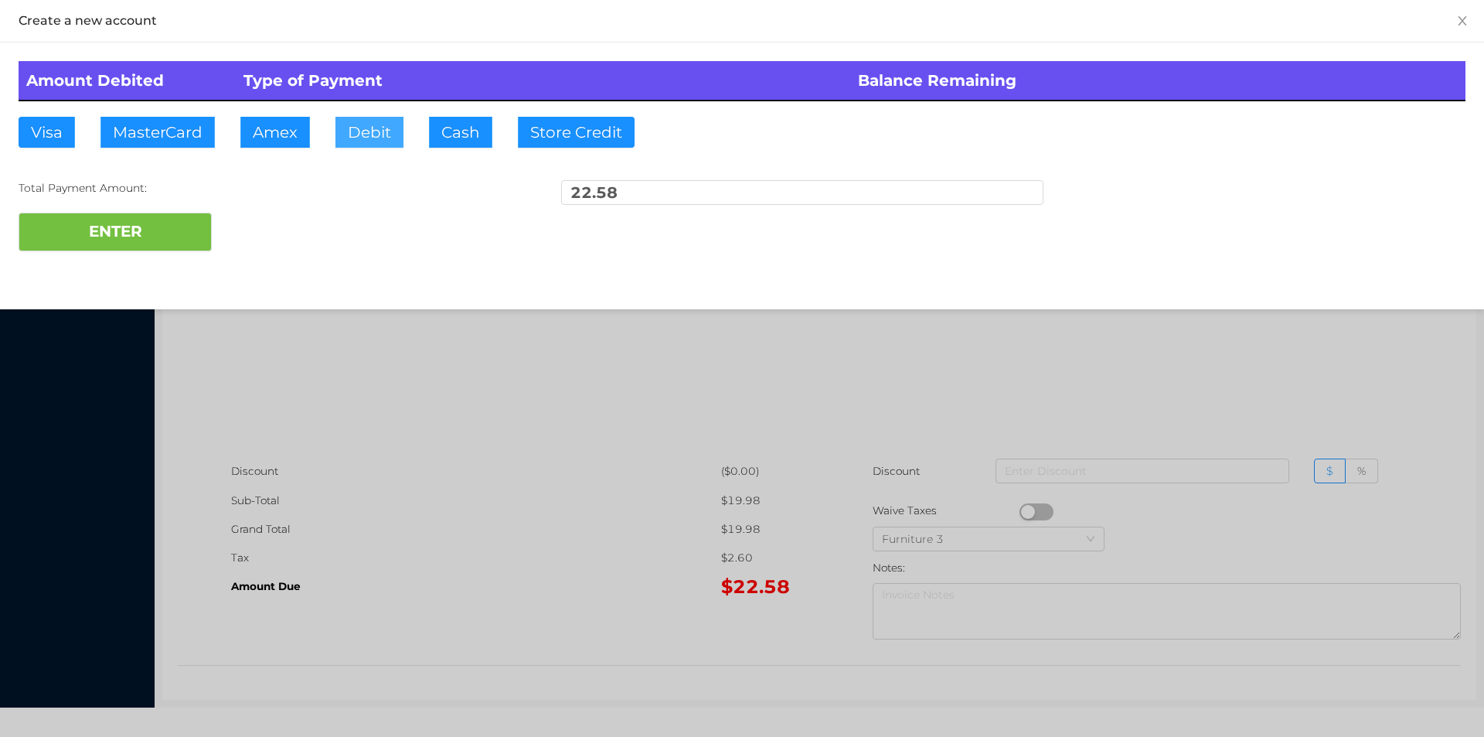
click at [372, 132] on button "Debit" at bounding box center [369, 132] width 68 height 31
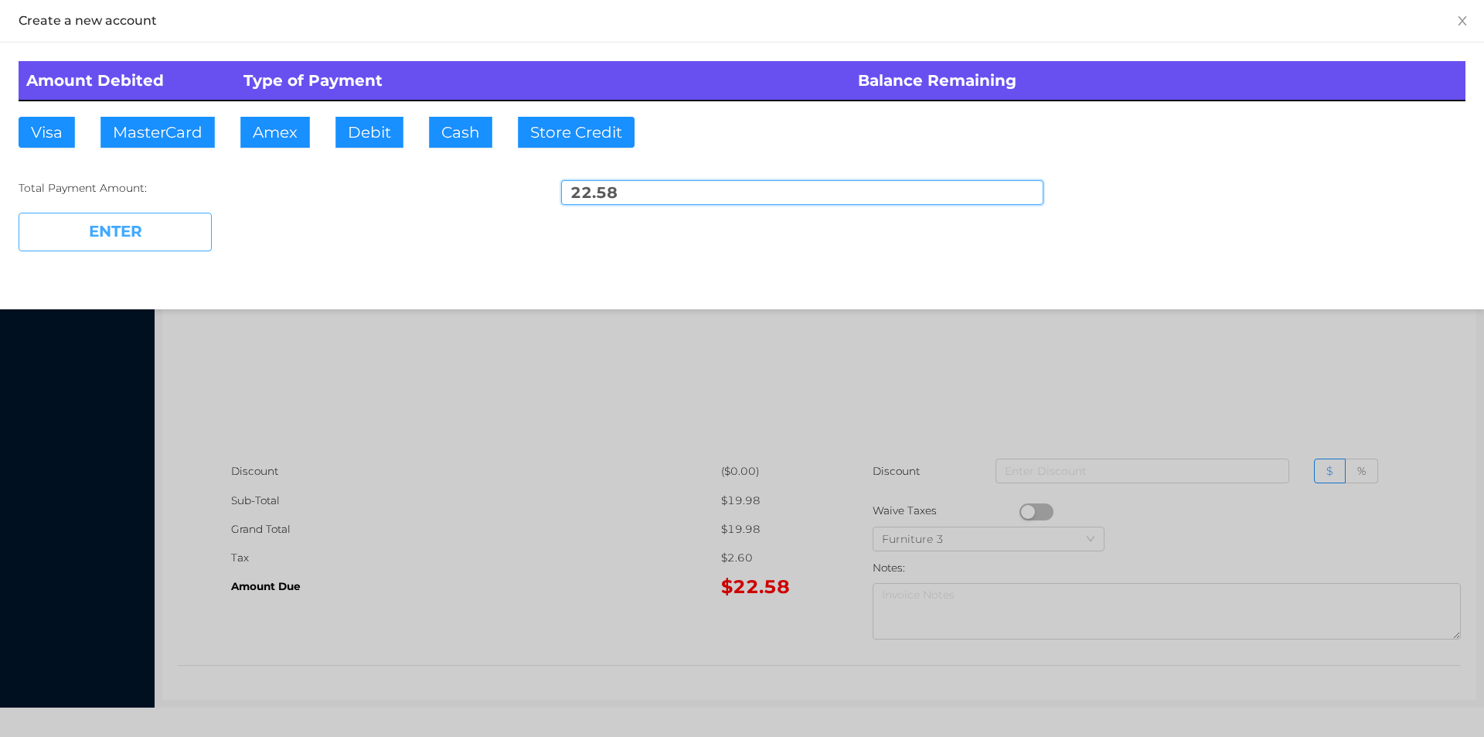
click at [154, 230] on button "ENTER" at bounding box center [115, 232] width 193 height 39
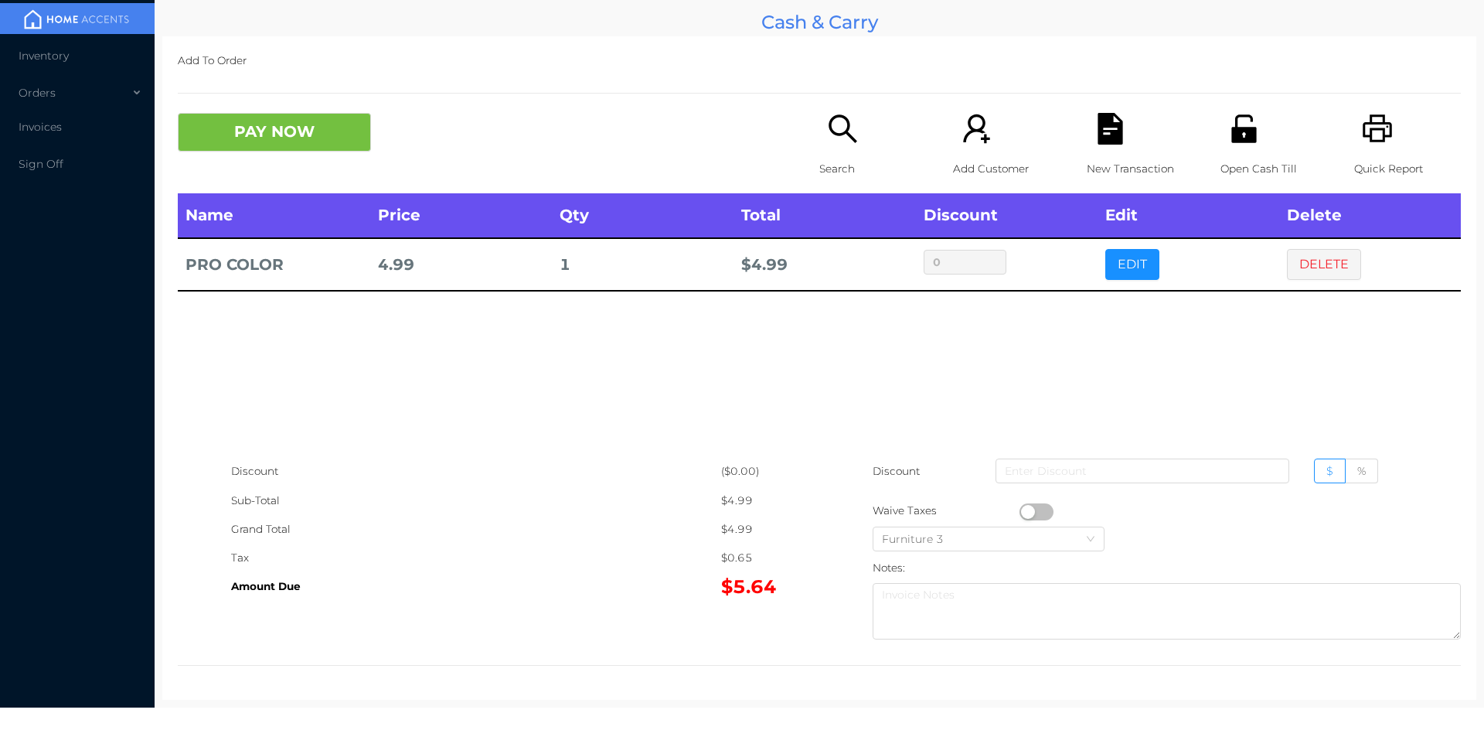
click at [831, 142] on icon "icon: search" at bounding box center [843, 129] width 32 height 32
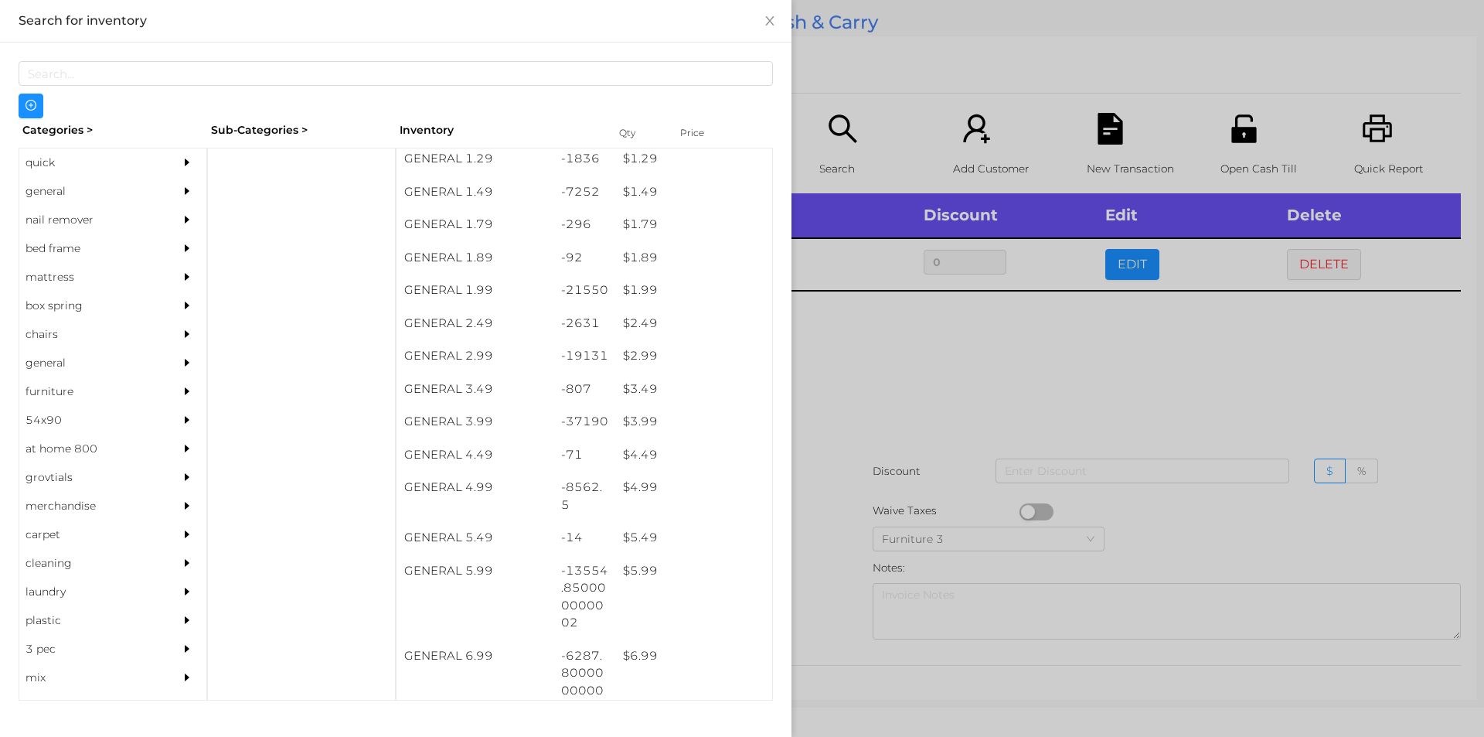
scroll to position [200, 0]
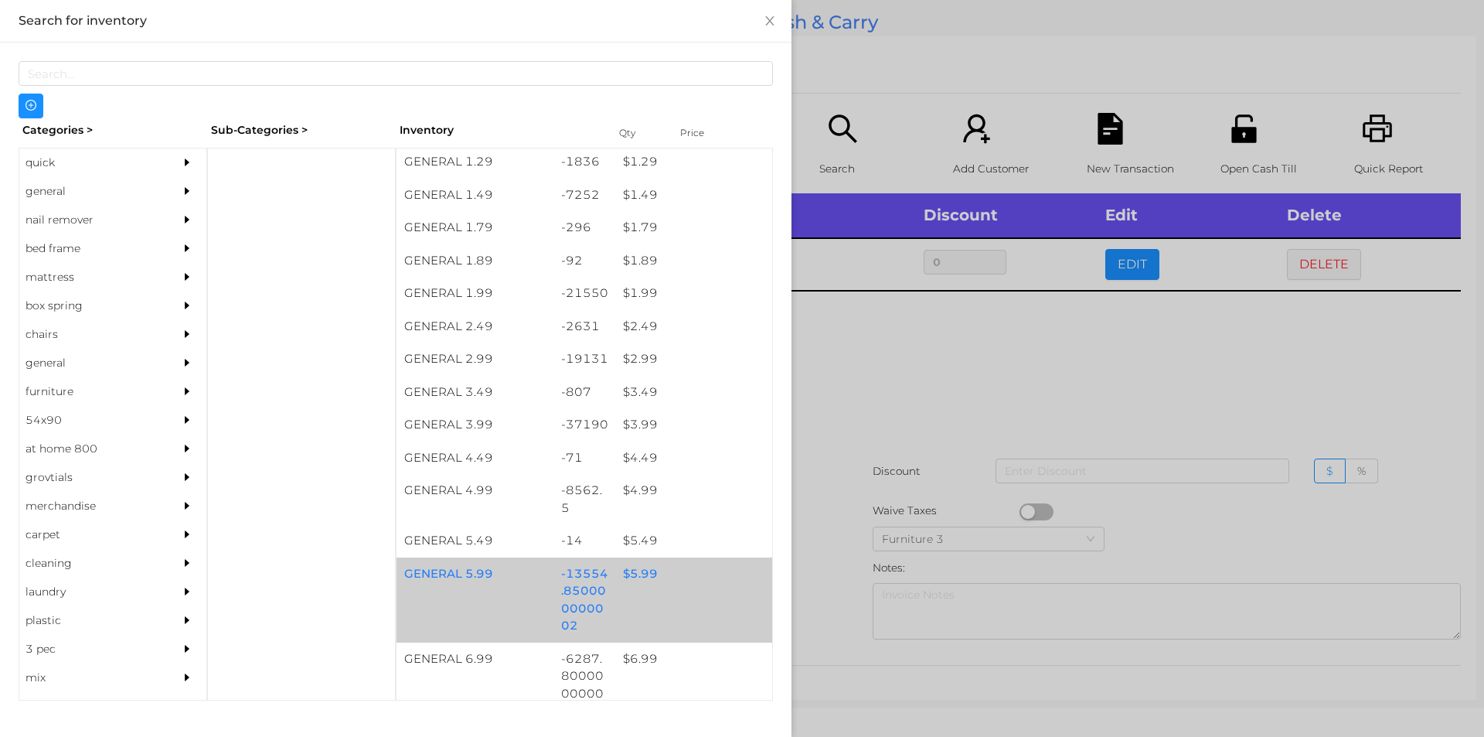
click at [635, 577] on div "$ 5.99" at bounding box center [693, 573] width 157 height 33
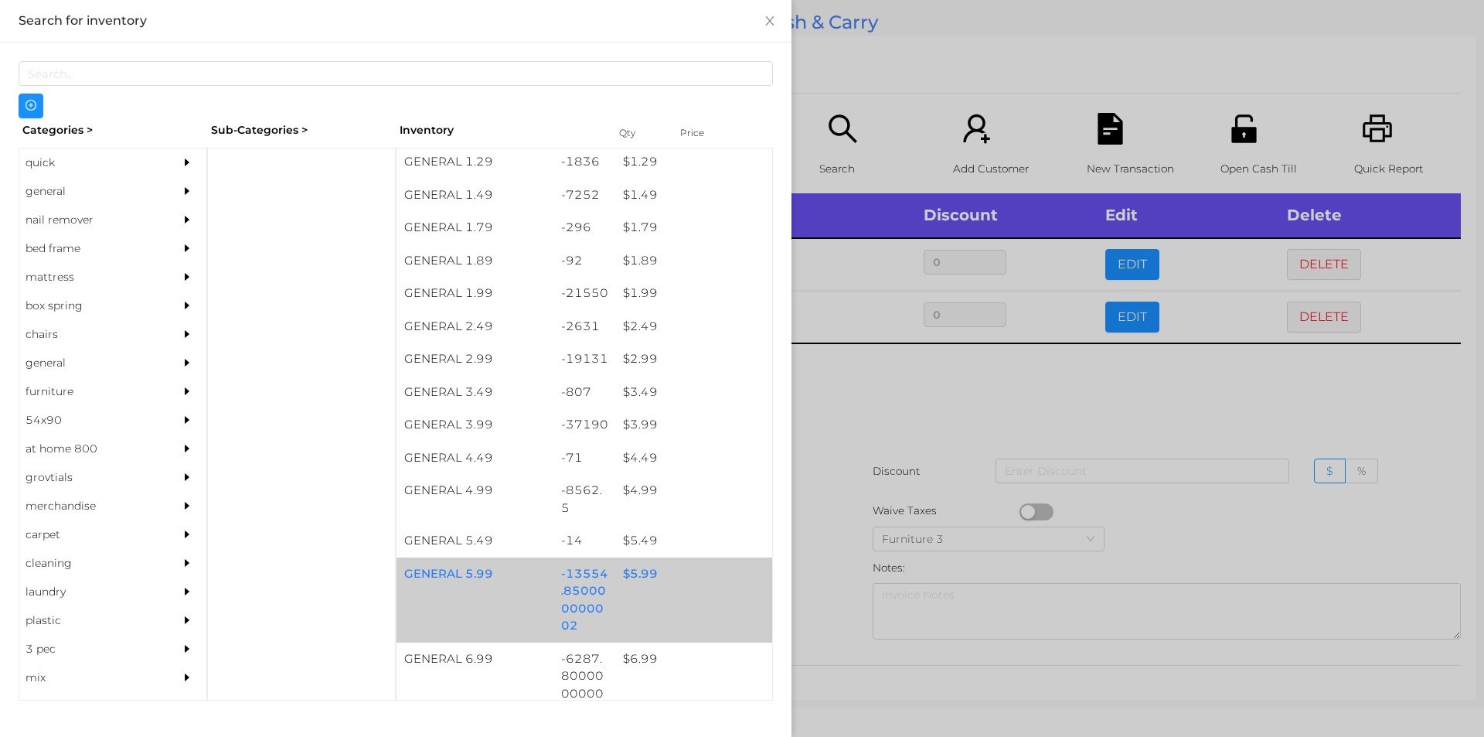
click at [646, 570] on div "$ 5.99" at bounding box center [693, 573] width 157 height 33
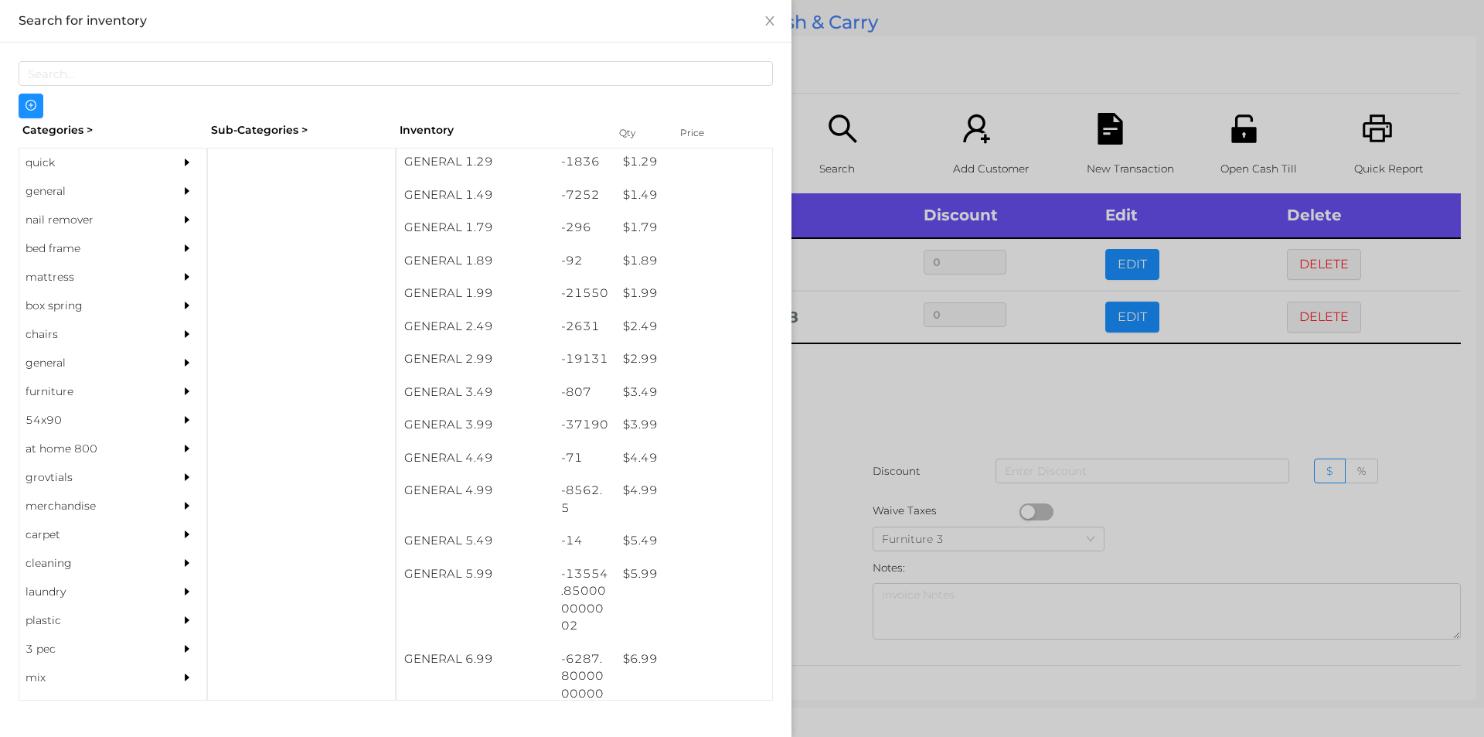
click at [849, 382] on div at bounding box center [742, 368] width 1484 height 737
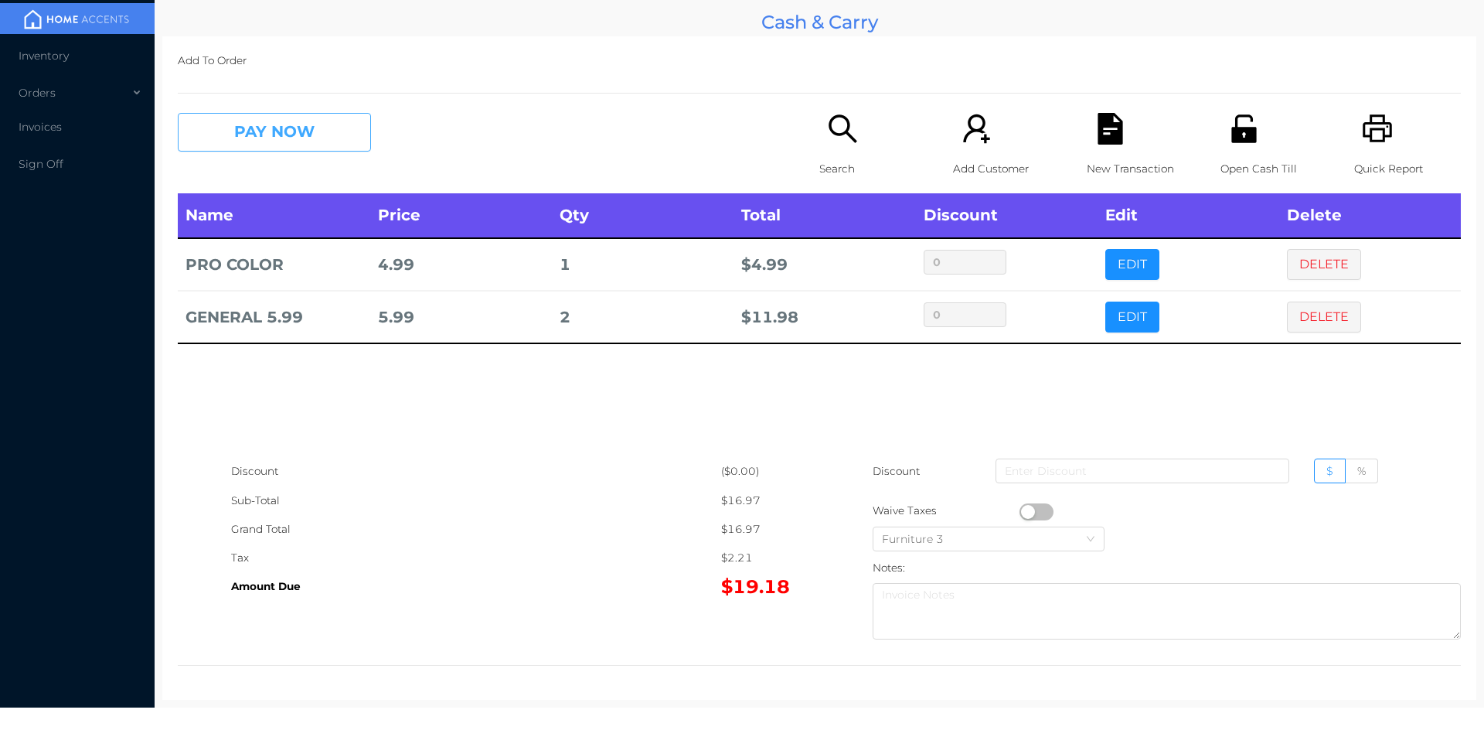
click at [322, 132] on button "PAY NOW" at bounding box center [274, 132] width 193 height 39
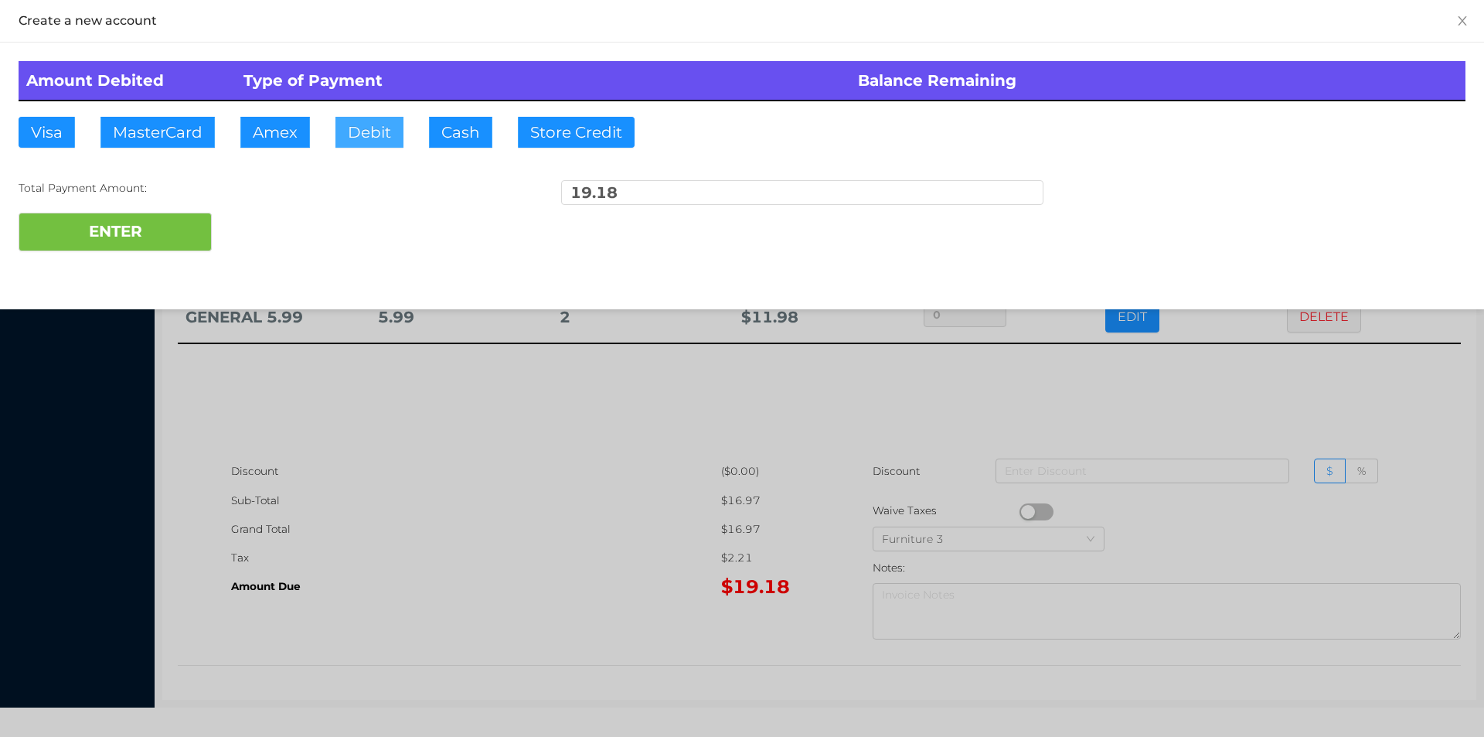
click at [372, 126] on button "Debit" at bounding box center [369, 132] width 68 height 31
click at [169, 233] on button "ENTER" at bounding box center [115, 232] width 193 height 39
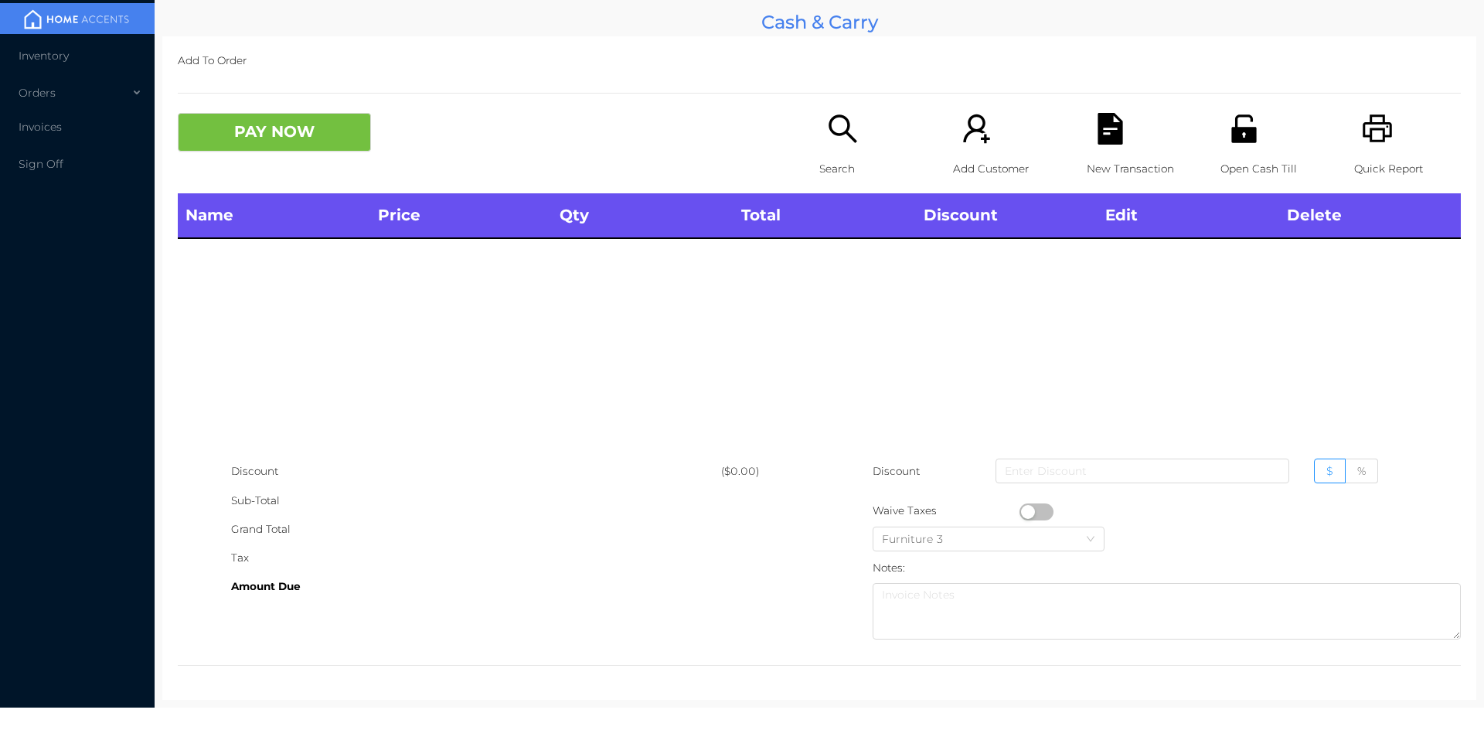
click at [1221, 155] on p "Open Cash Till" at bounding box center [1273, 169] width 107 height 29
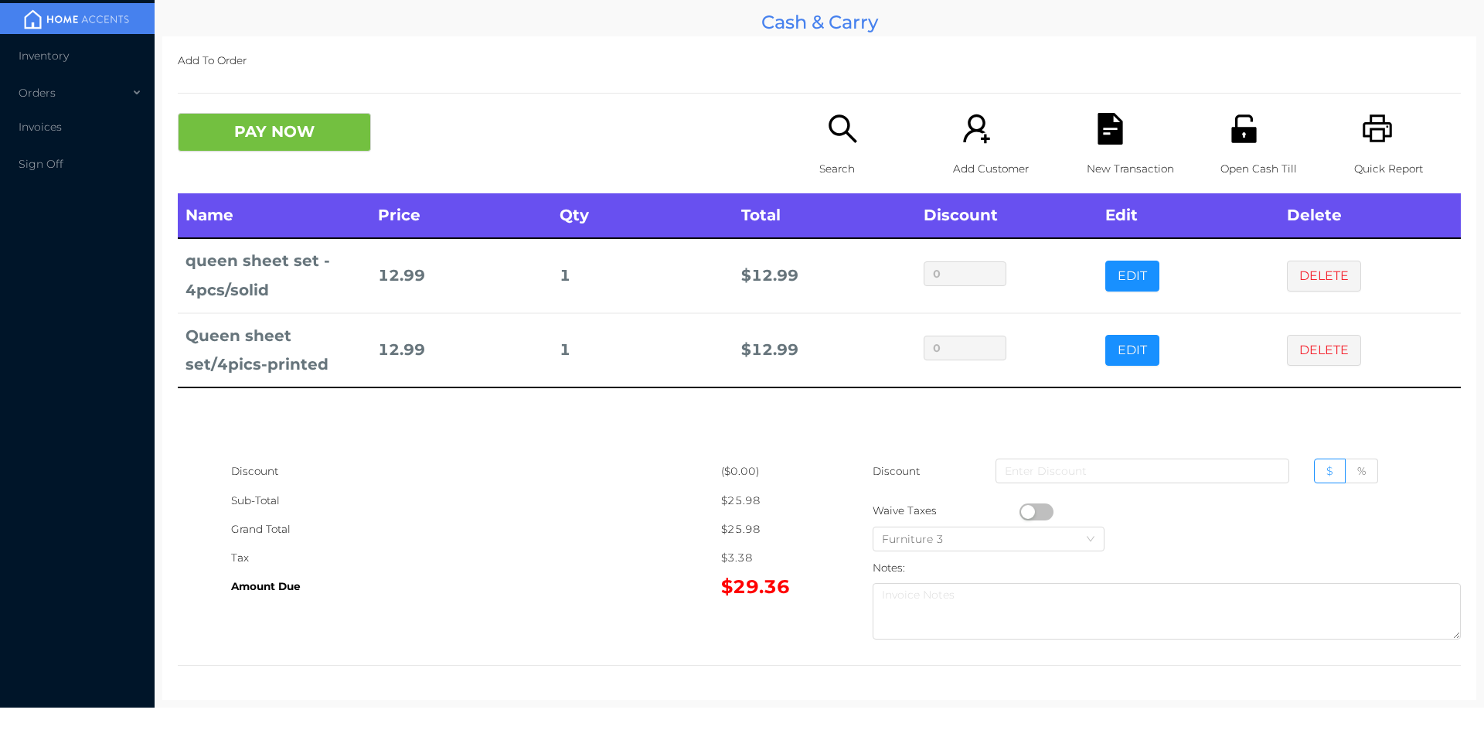
click at [276, 141] on button "PAY NOW" at bounding box center [274, 132] width 193 height 39
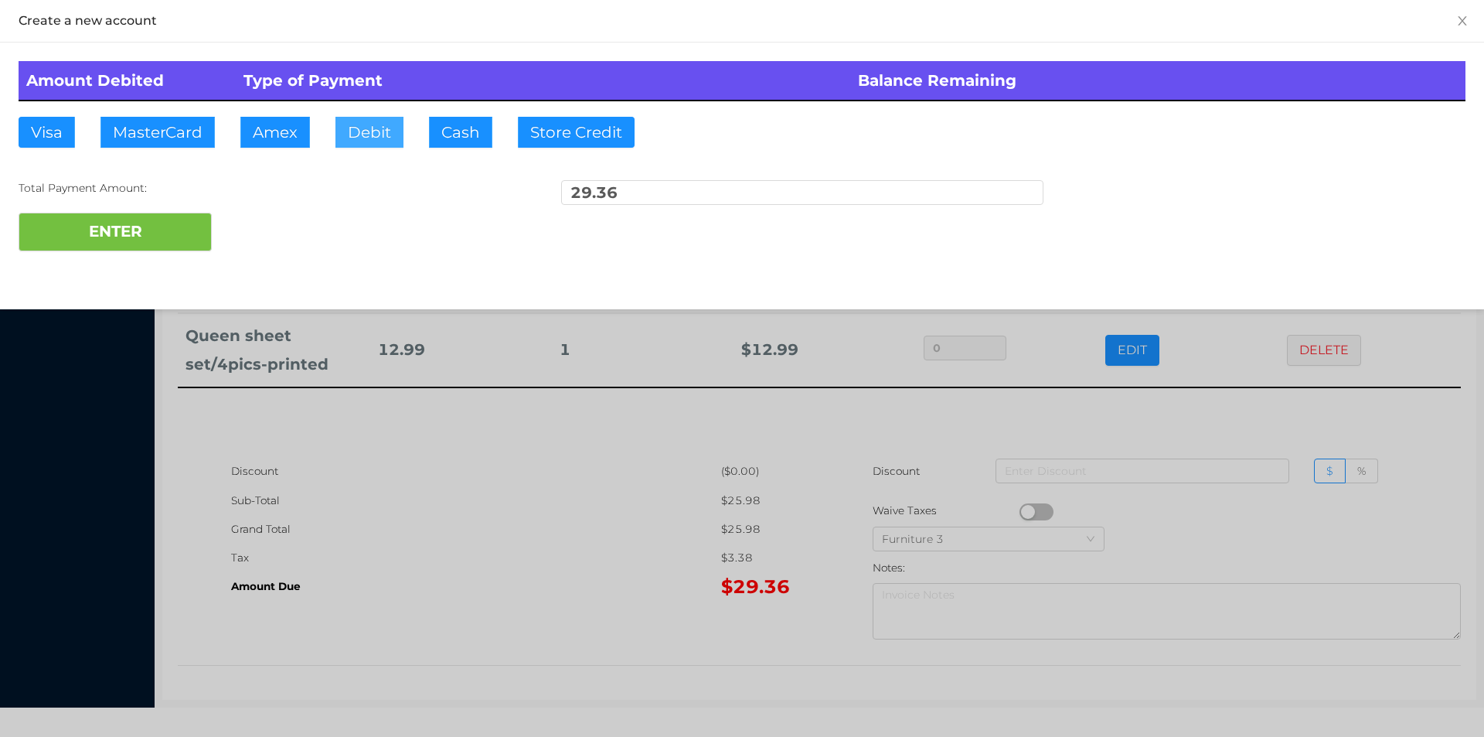
click at [352, 134] on button "Debit" at bounding box center [369, 132] width 68 height 31
type input "40."
click at [134, 244] on button "ENTER" at bounding box center [115, 232] width 193 height 39
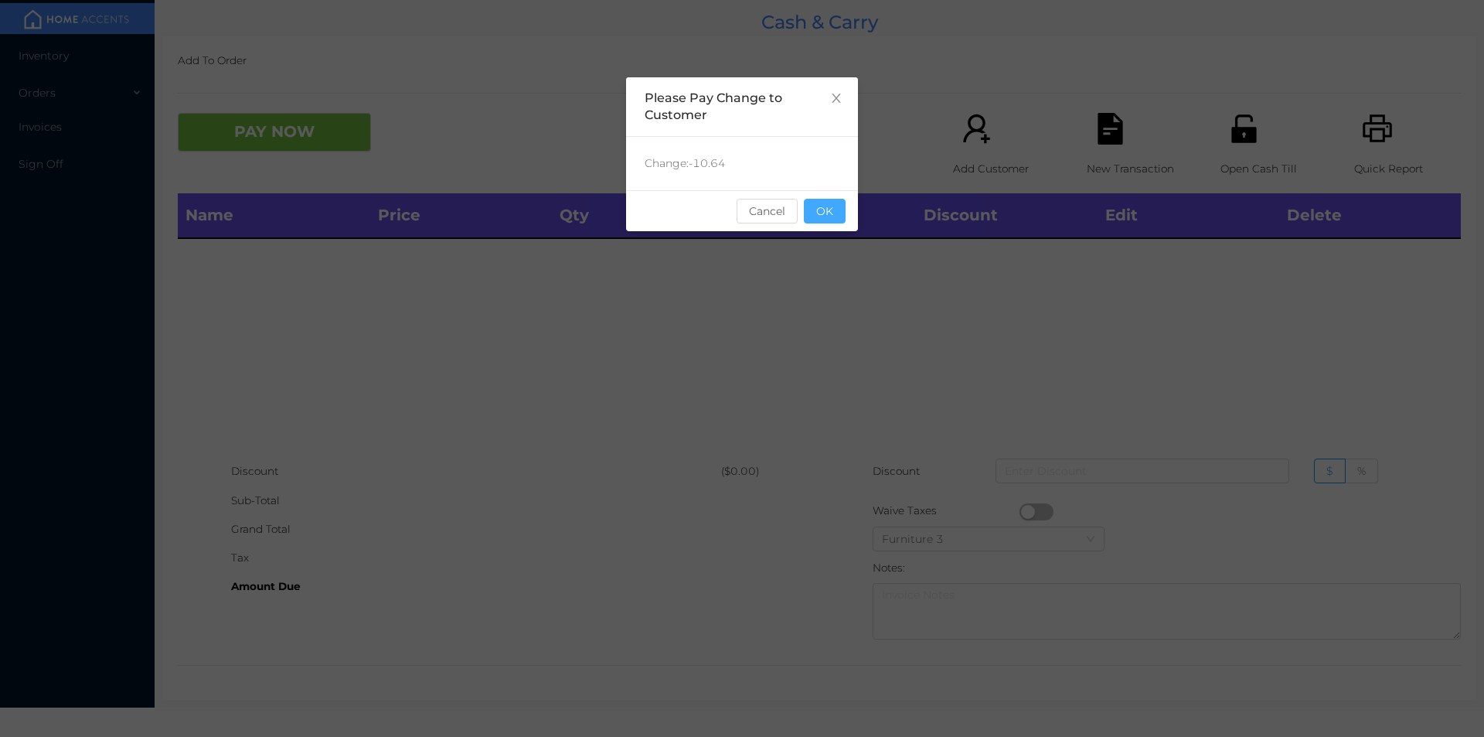
click at [823, 215] on button "OK" at bounding box center [825, 211] width 42 height 25
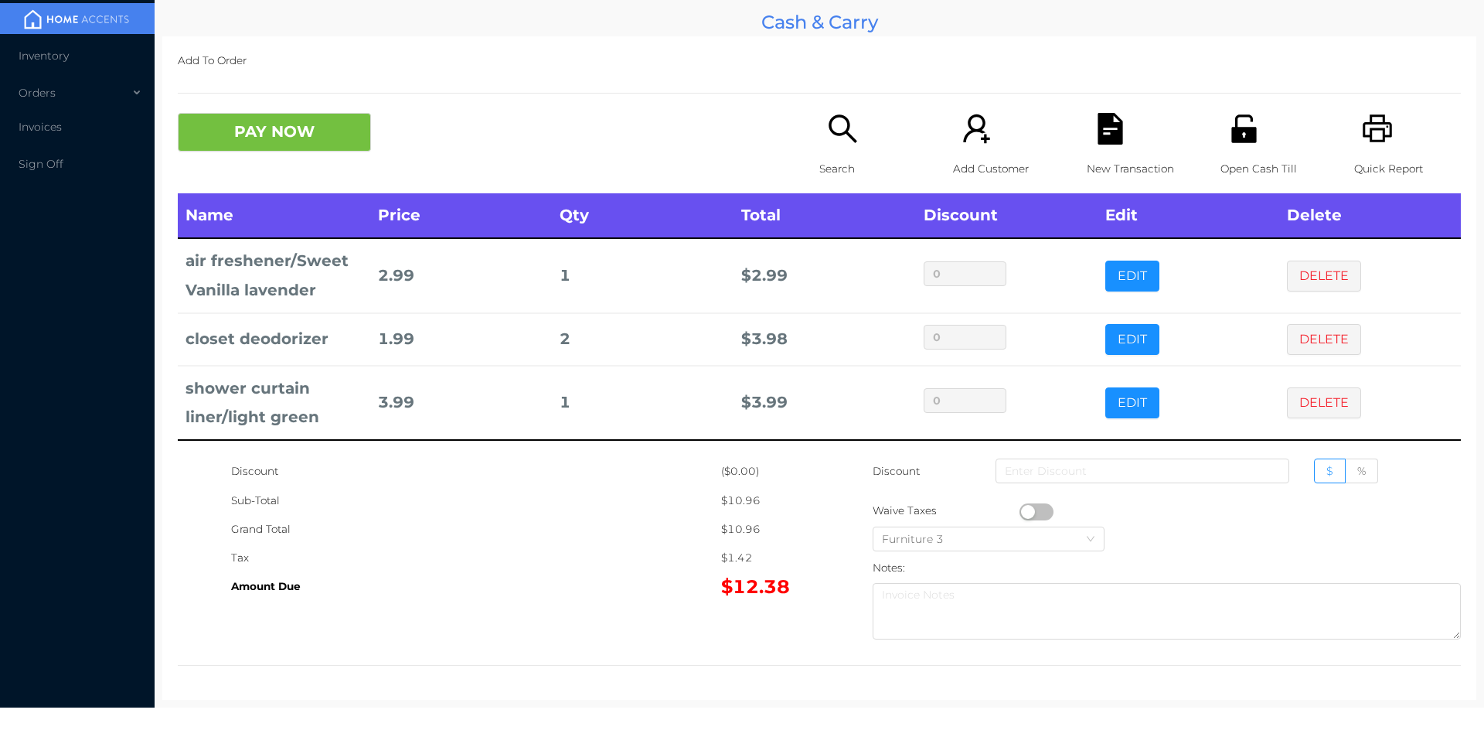
click at [833, 146] on div "Search" at bounding box center [872, 153] width 107 height 80
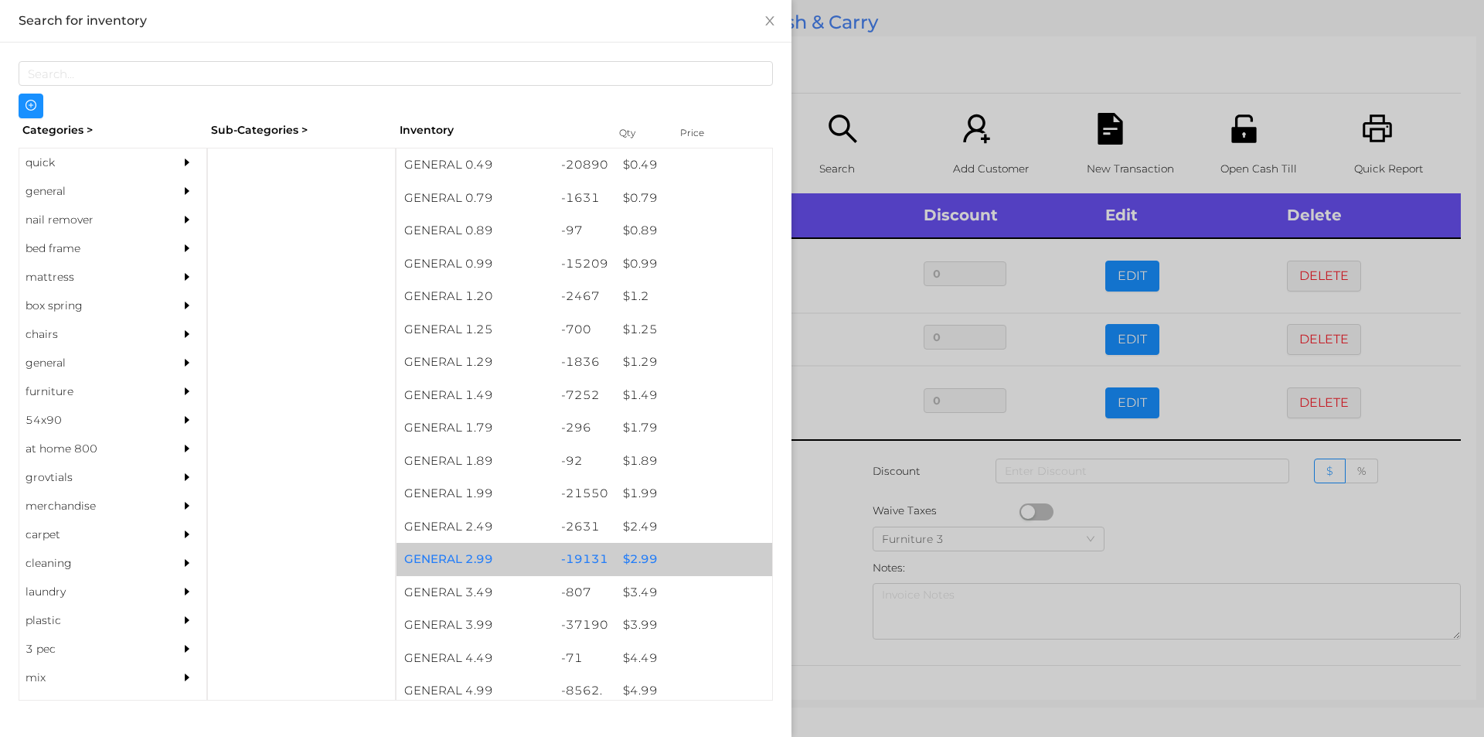
click at [646, 553] on div "$ 2.99" at bounding box center [693, 559] width 157 height 33
click at [648, 547] on div "$ 2.99" at bounding box center [693, 559] width 157 height 33
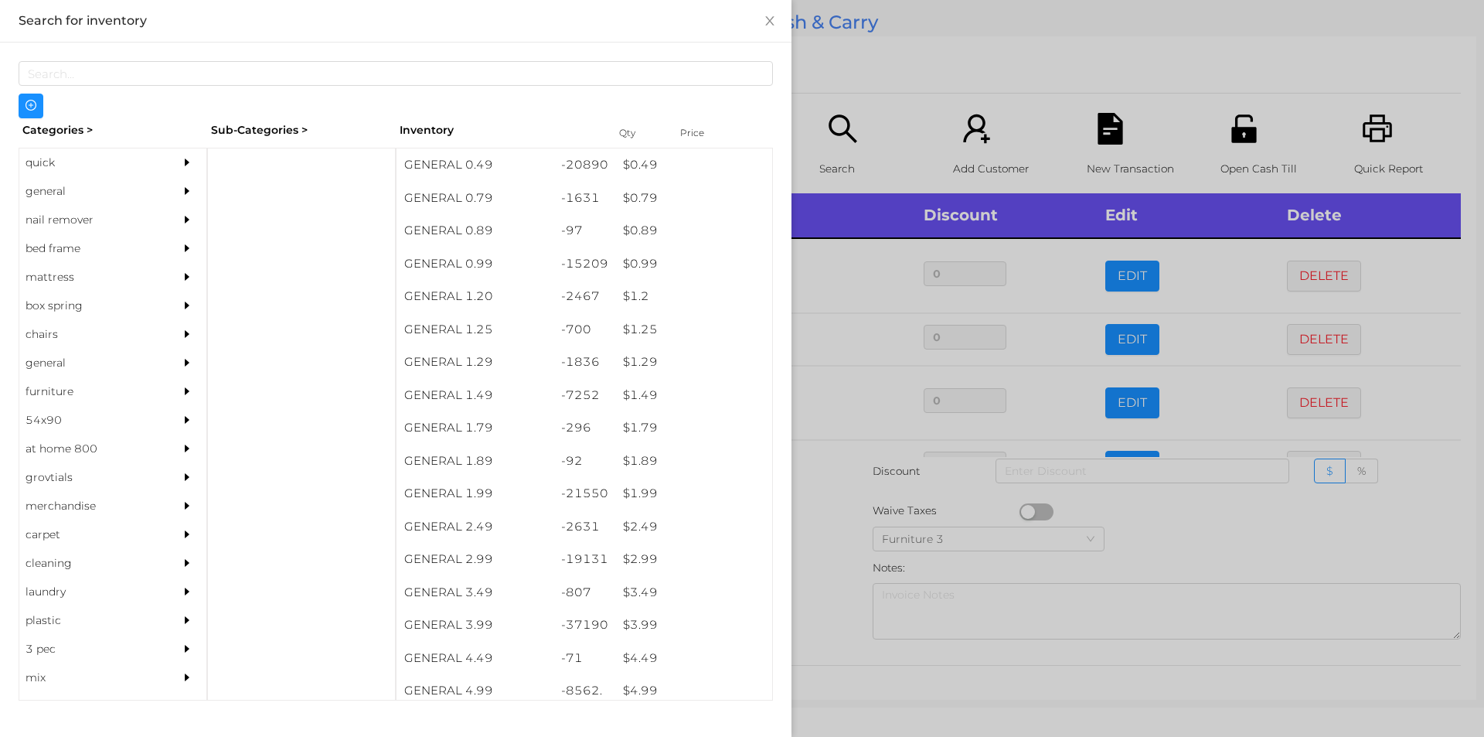
click at [828, 545] on div at bounding box center [742, 368] width 1484 height 737
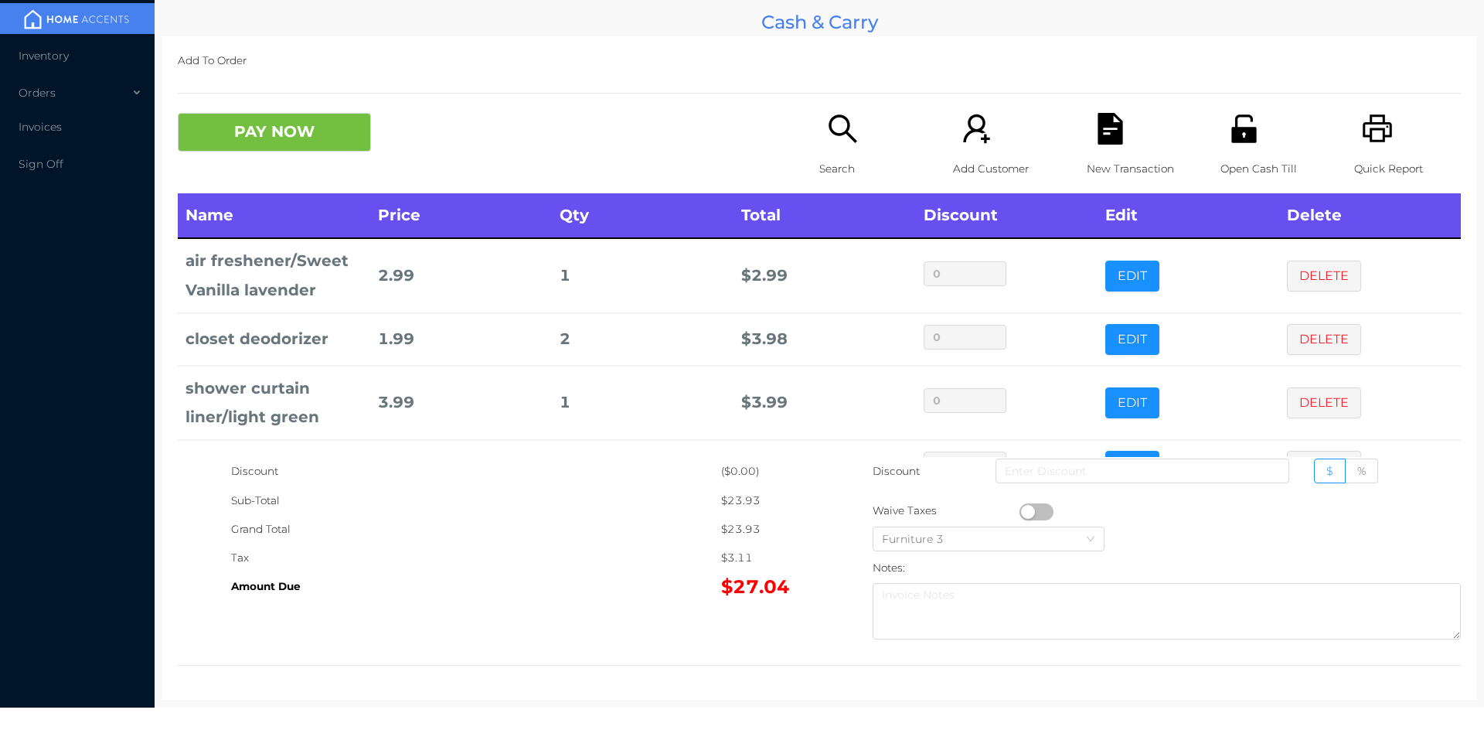
click at [1222, 151] on div "Open Cash Till" at bounding box center [1273, 153] width 107 height 80
click at [287, 131] on button "PAY NOW" at bounding box center [274, 132] width 193 height 39
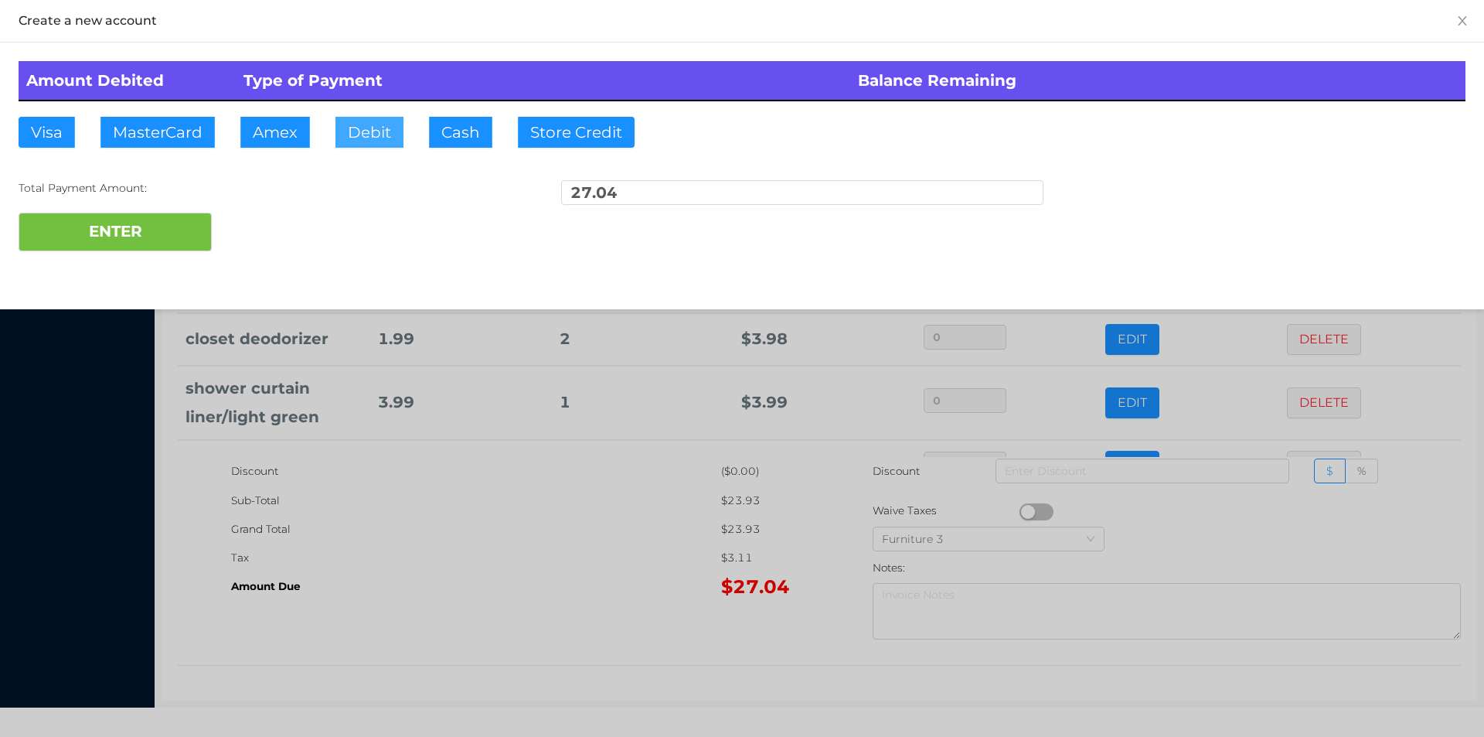
click at [367, 128] on button "Debit" at bounding box center [369, 132] width 68 height 31
click at [180, 218] on button "ENTER" at bounding box center [115, 232] width 193 height 39
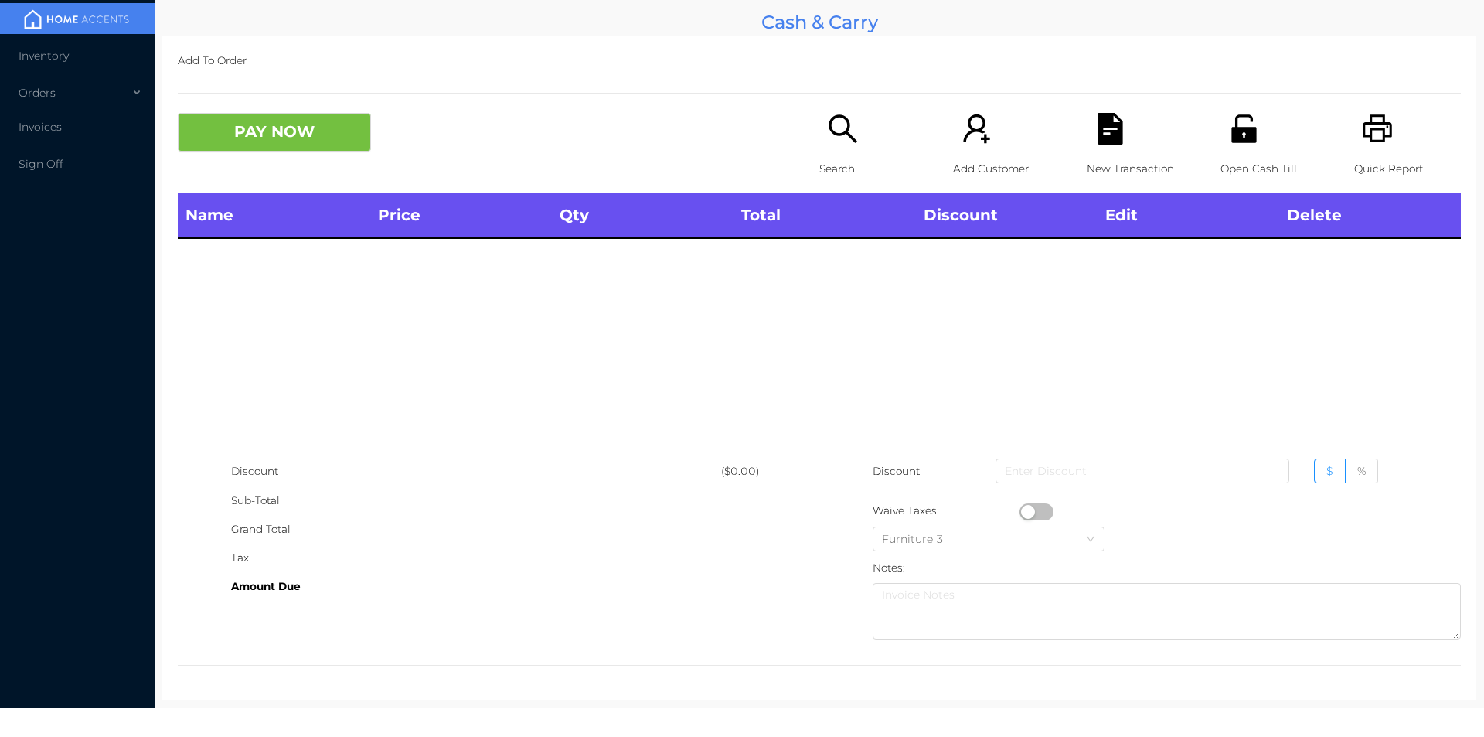
click at [846, 157] on p "Search" at bounding box center [872, 169] width 107 height 29
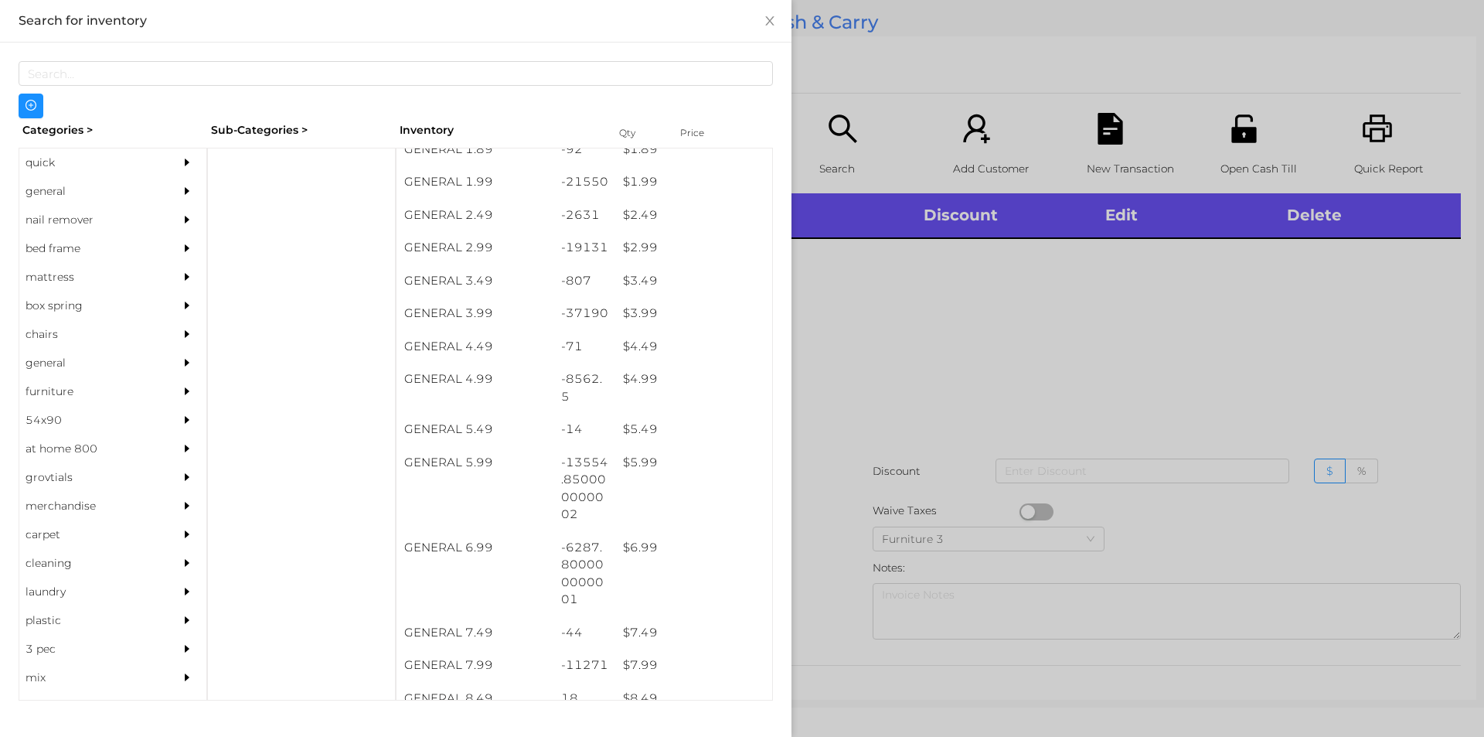
scroll to position [314, 0]
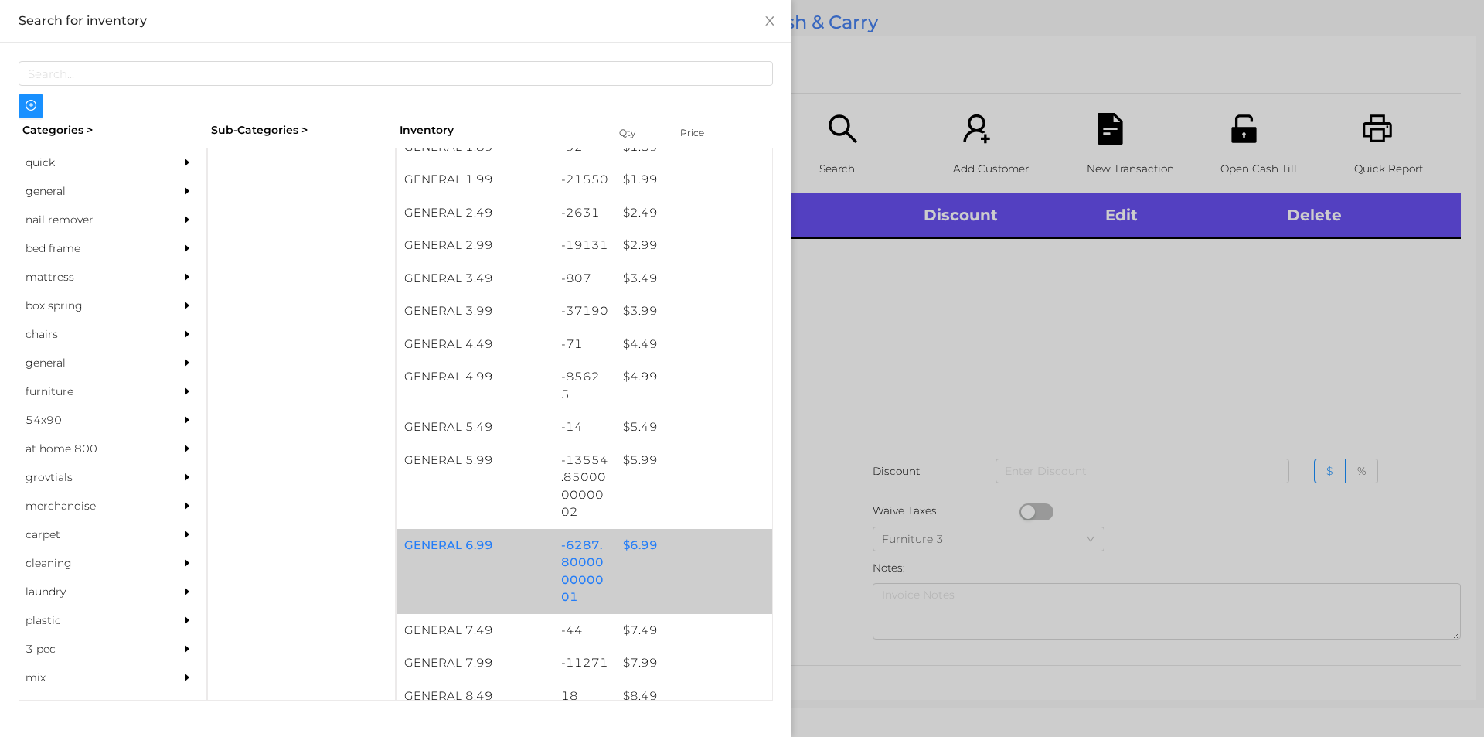
click at [642, 539] on div "$ 6.99" at bounding box center [693, 545] width 157 height 33
click at [641, 547] on div "$ 6.99" at bounding box center [693, 545] width 157 height 33
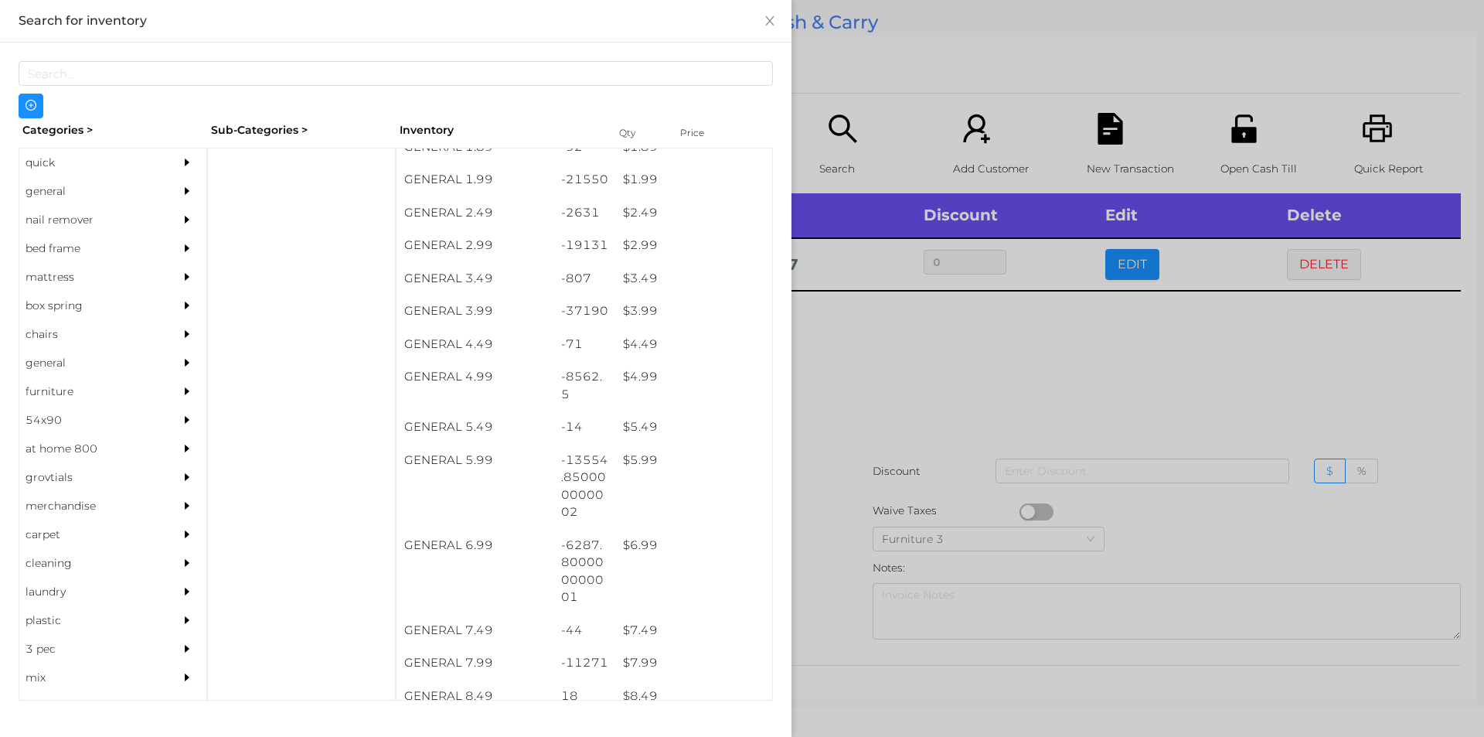
click at [854, 404] on div at bounding box center [742, 368] width 1484 height 737
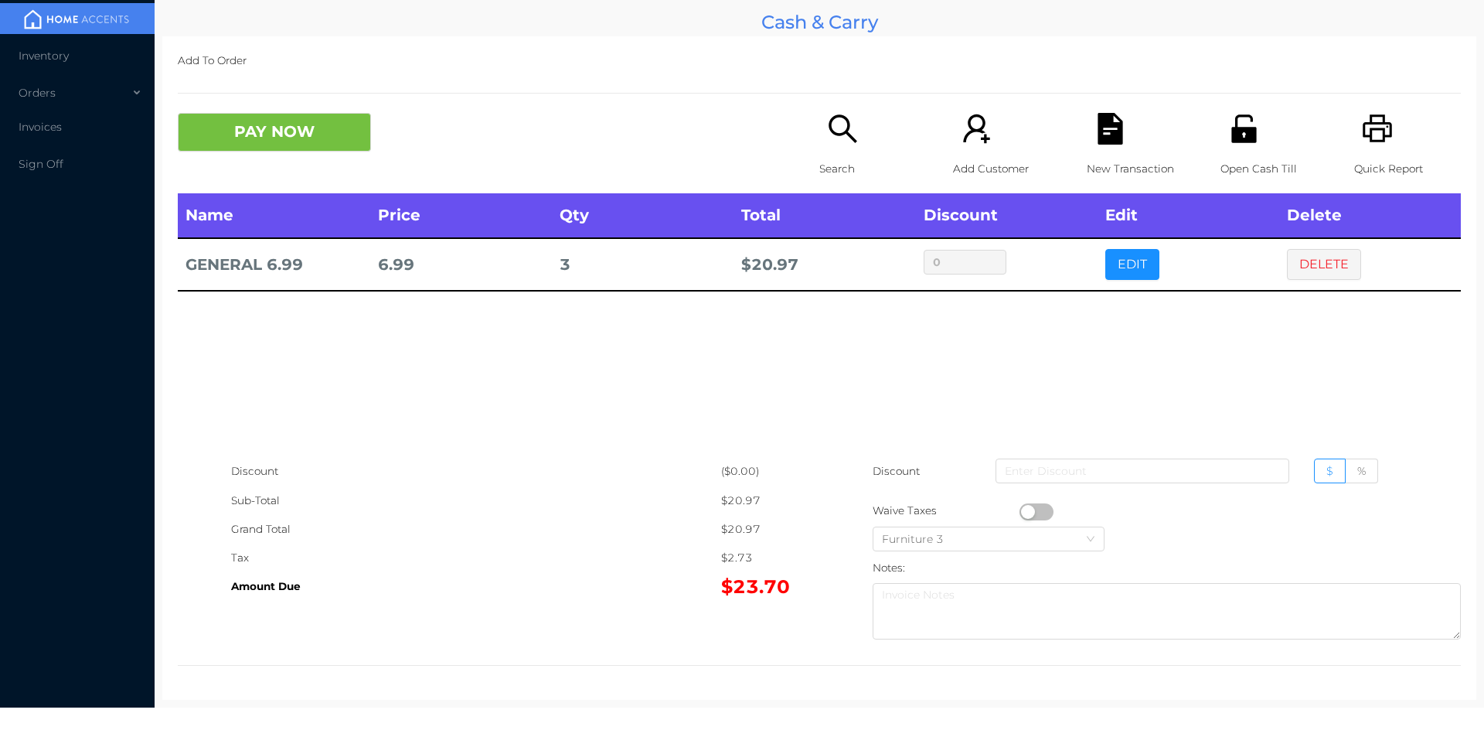
click at [827, 139] on icon "icon: search" at bounding box center [843, 129] width 32 height 32
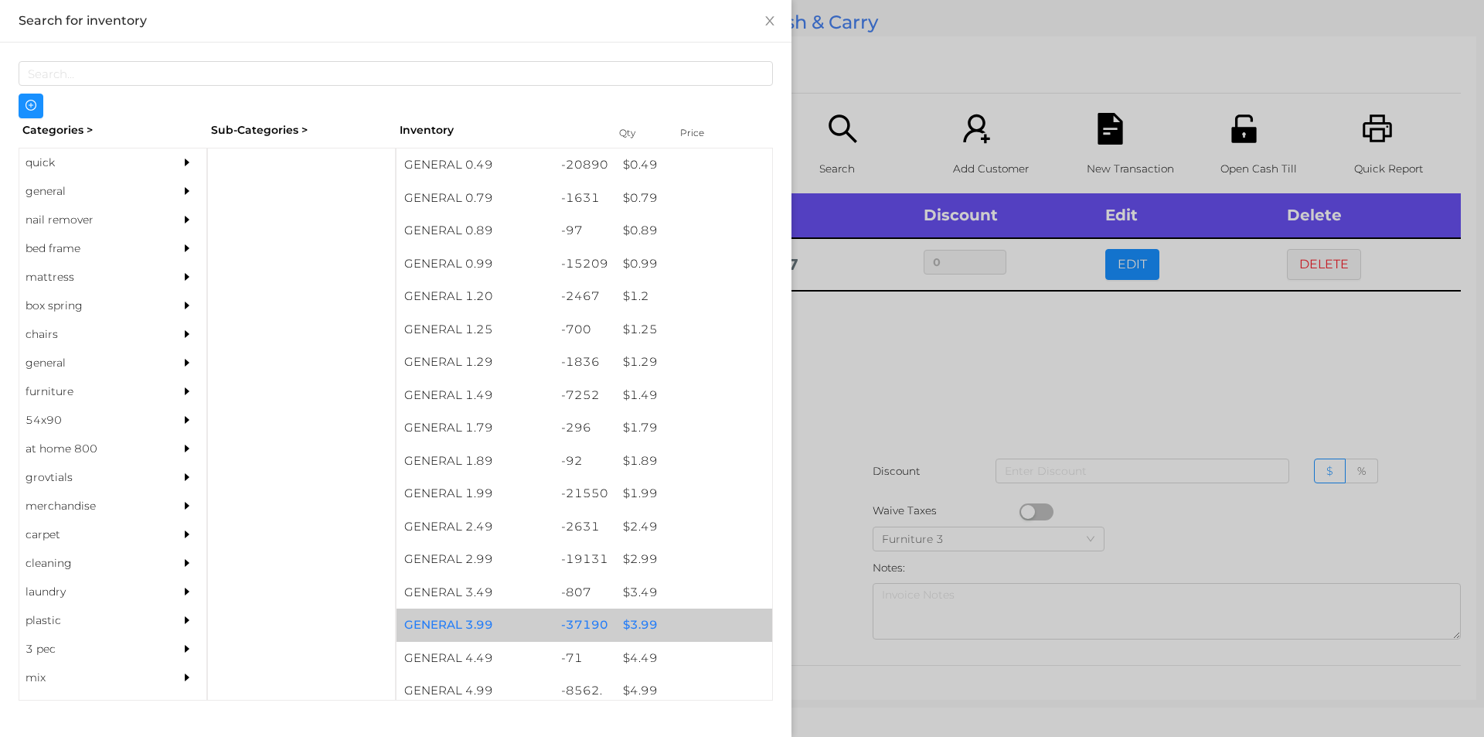
click at [631, 624] on div "$ 3.99" at bounding box center [693, 624] width 157 height 33
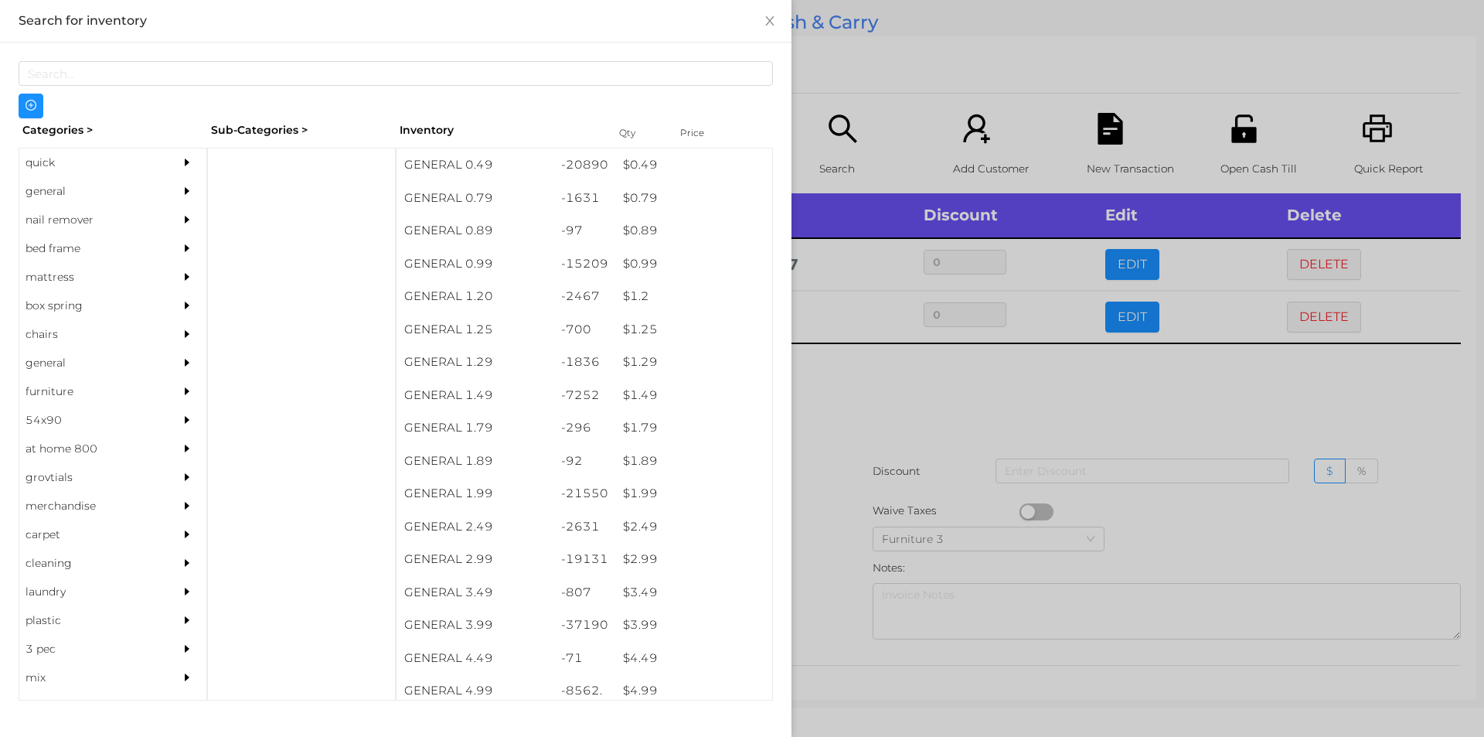
click at [839, 603] on div at bounding box center [742, 368] width 1484 height 737
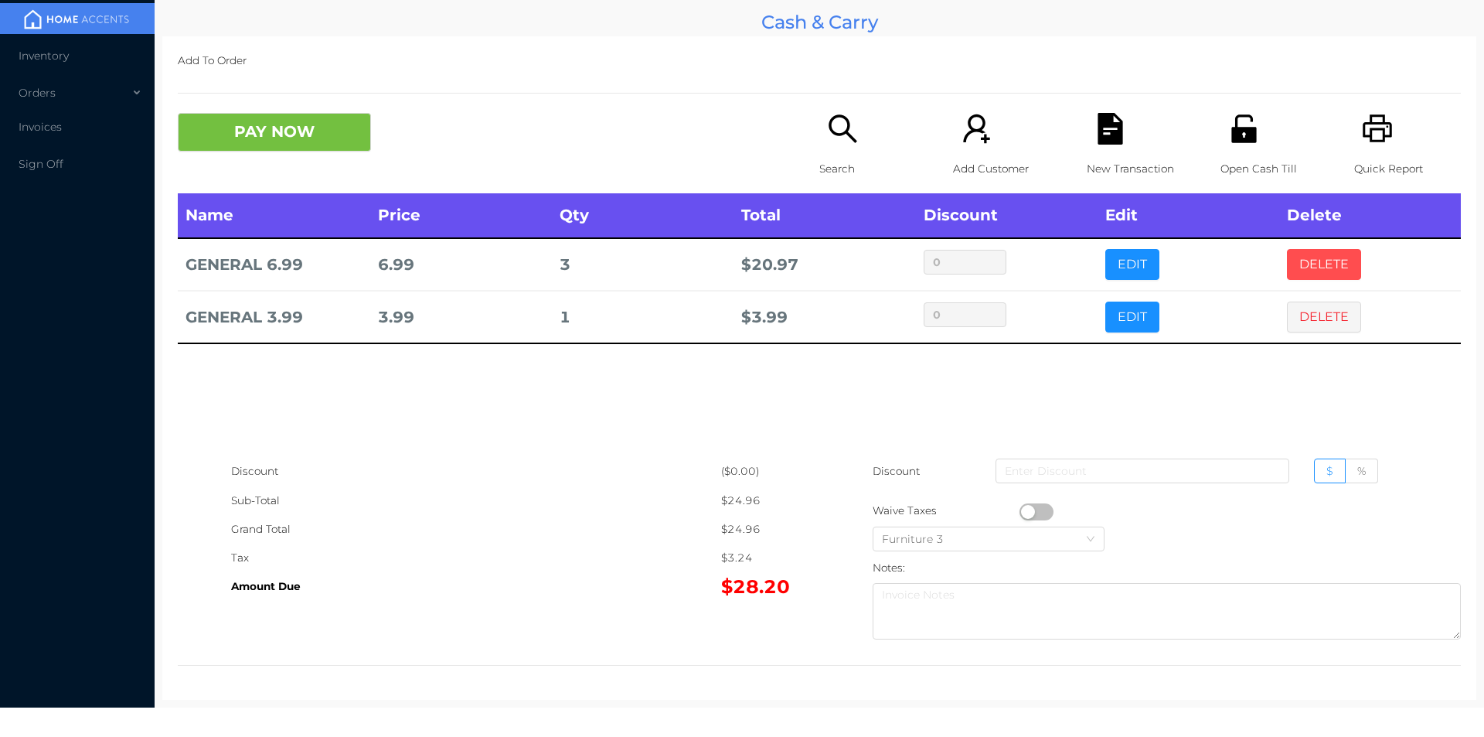
click at [1313, 256] on button "DELETE" at bounding box center [1324, 264] width 74 height 31
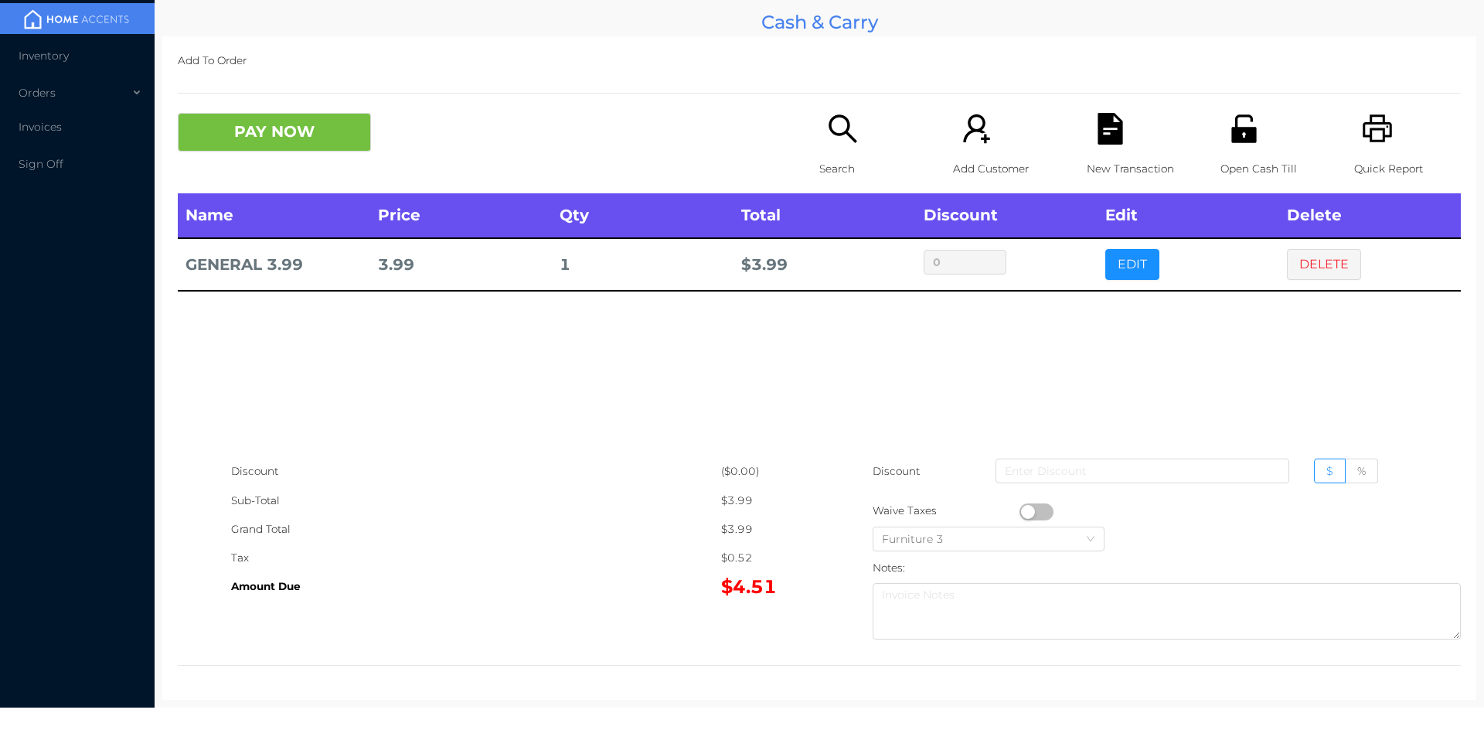
click at [1114, 146] on div "New Transaction" at bounding box center [1140, 153] width 107 height 80
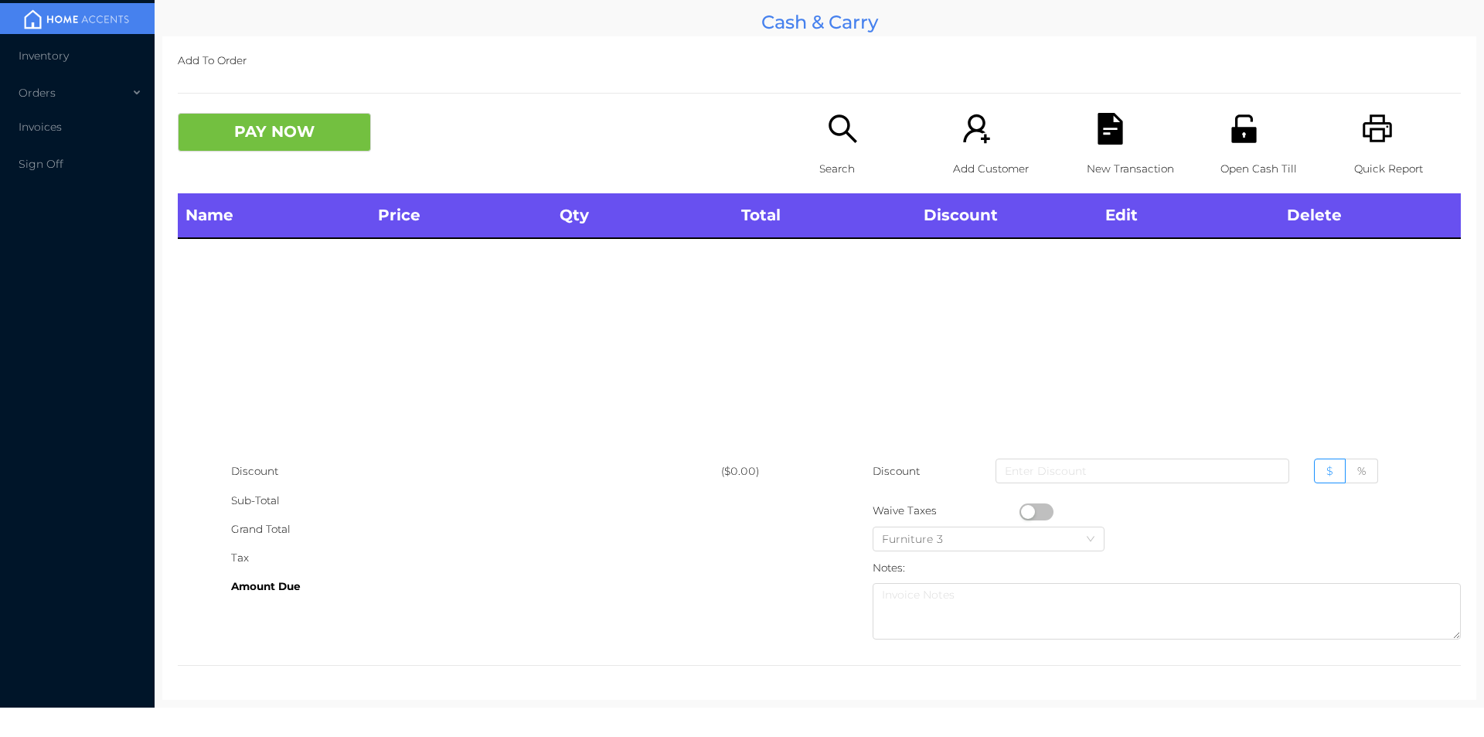
click at [840, 153] on div "Search" at bounding box center [872, 153] width 107 height 80
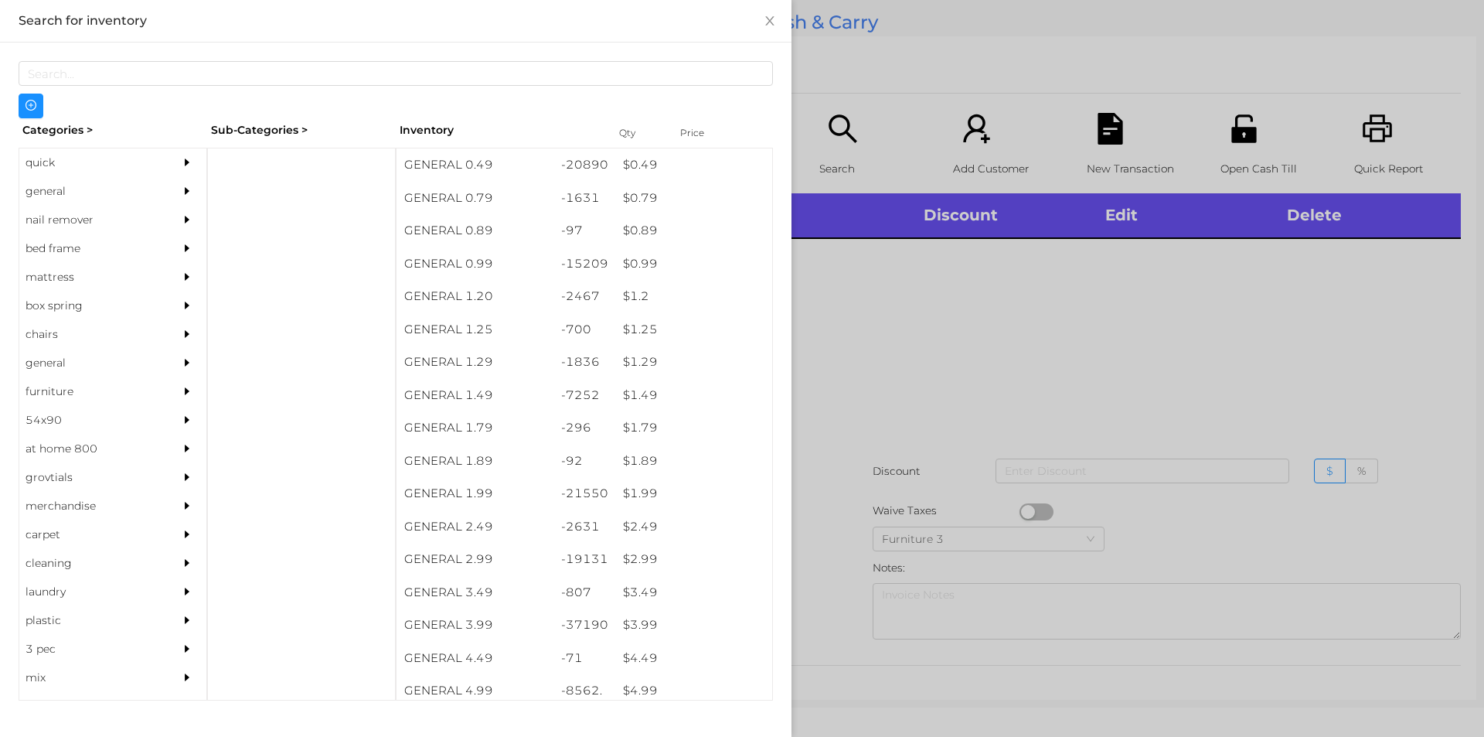
click at [49, 189] on div "general" at bounding box center [89, 191] width 141 height 29
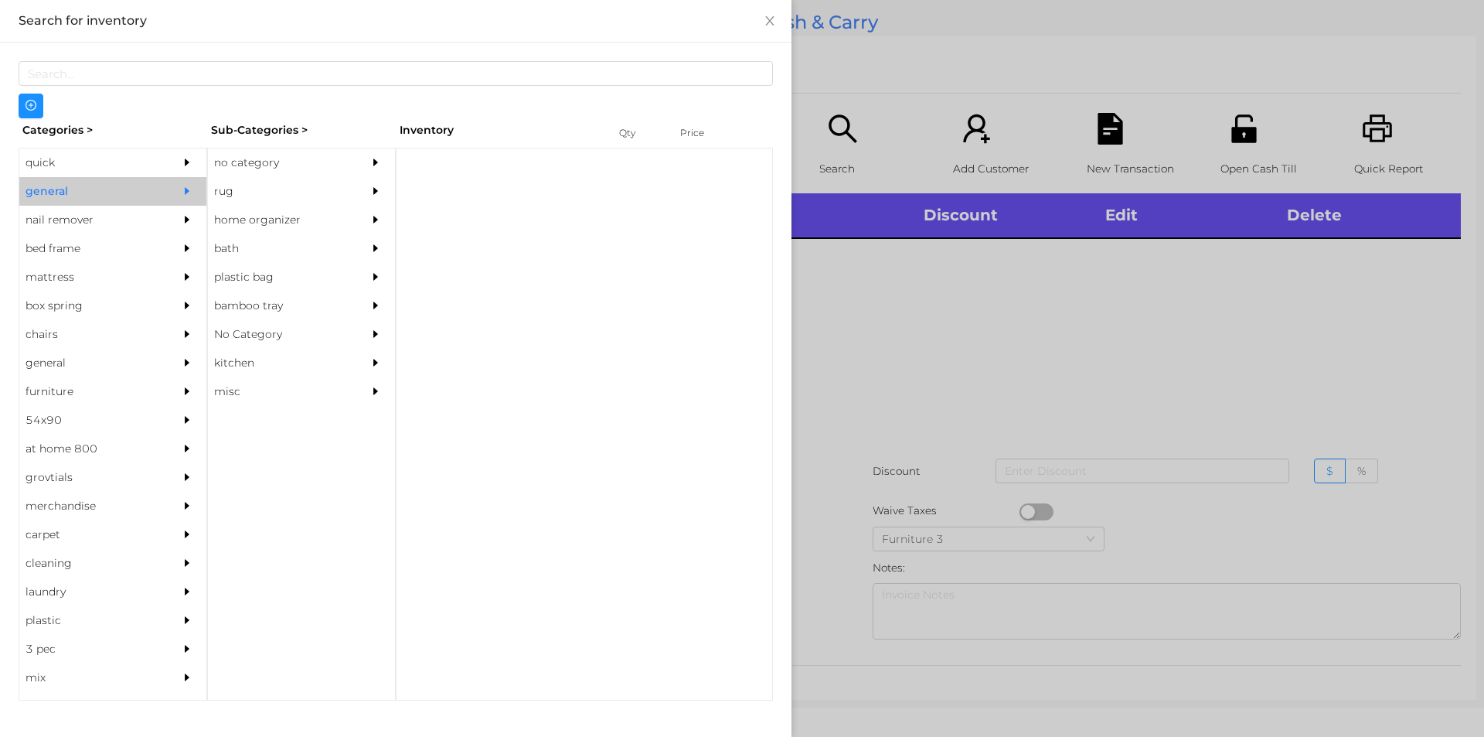
click at [274, 183] on div "rug" at bounding box center [278, 191] width 141 height 29
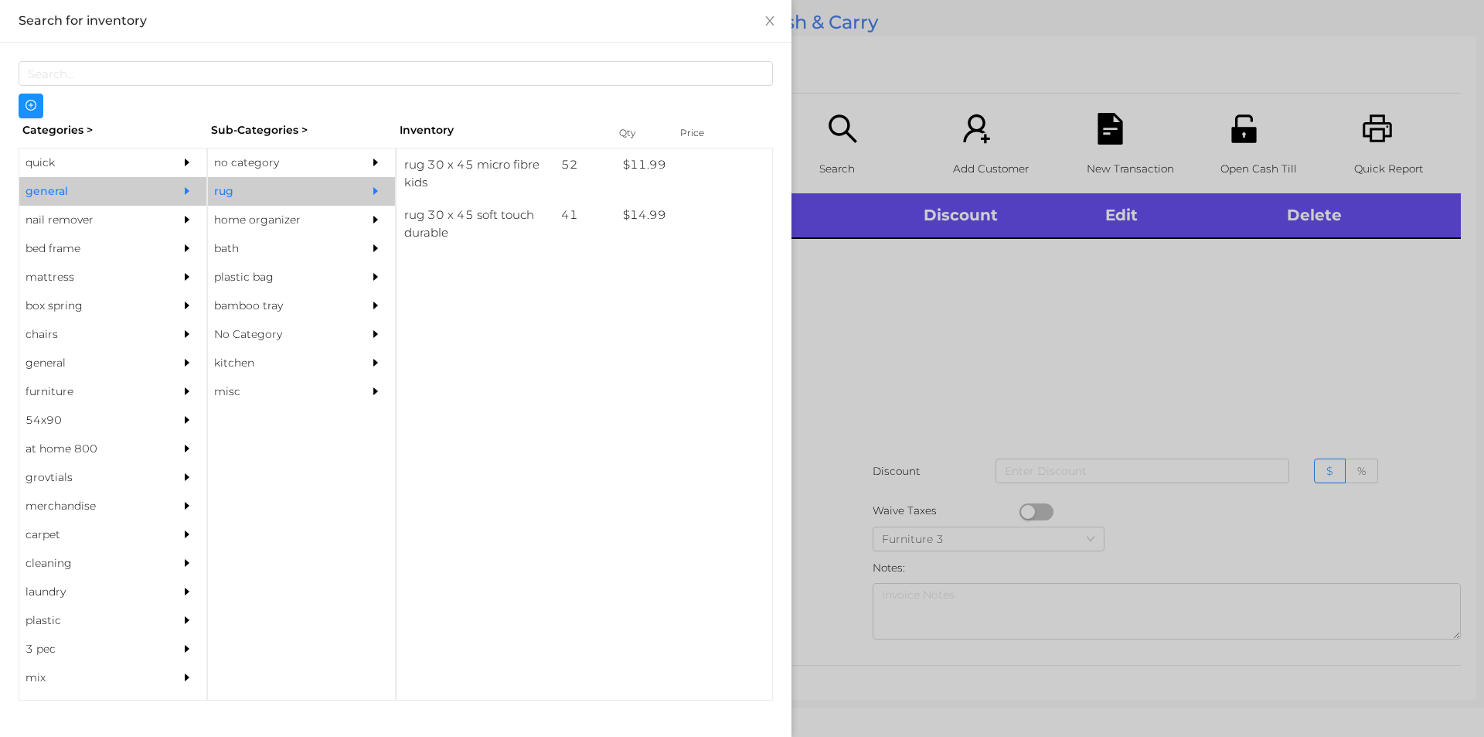
click at [266, 165] on div "no category" at bounding box center [278, 162] width 141 height 29
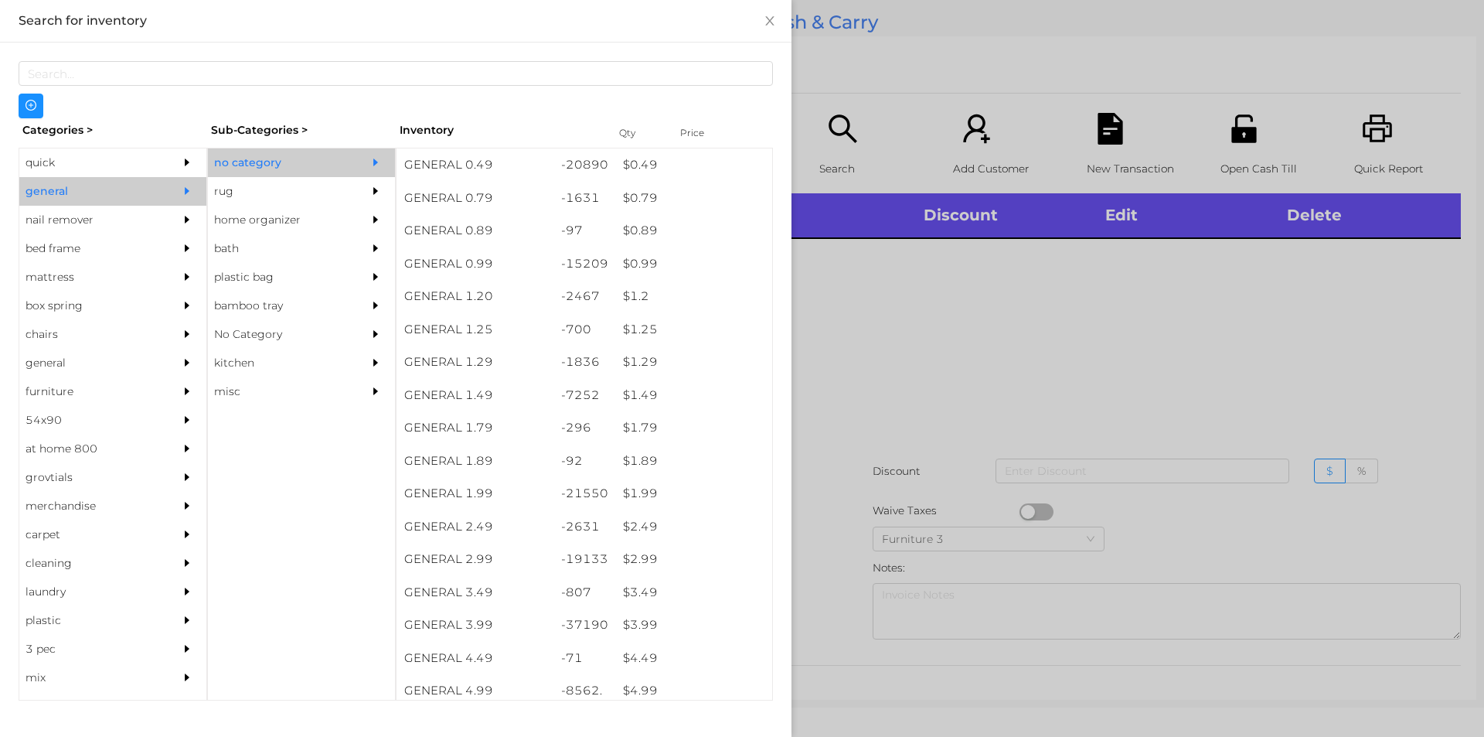
click at [635, 617] on div "$ 3.99" at bounding box center [693, 624] width 157 height 33
click at [880, 362] on div at bounding box center [742, 368] width 1484 height 737
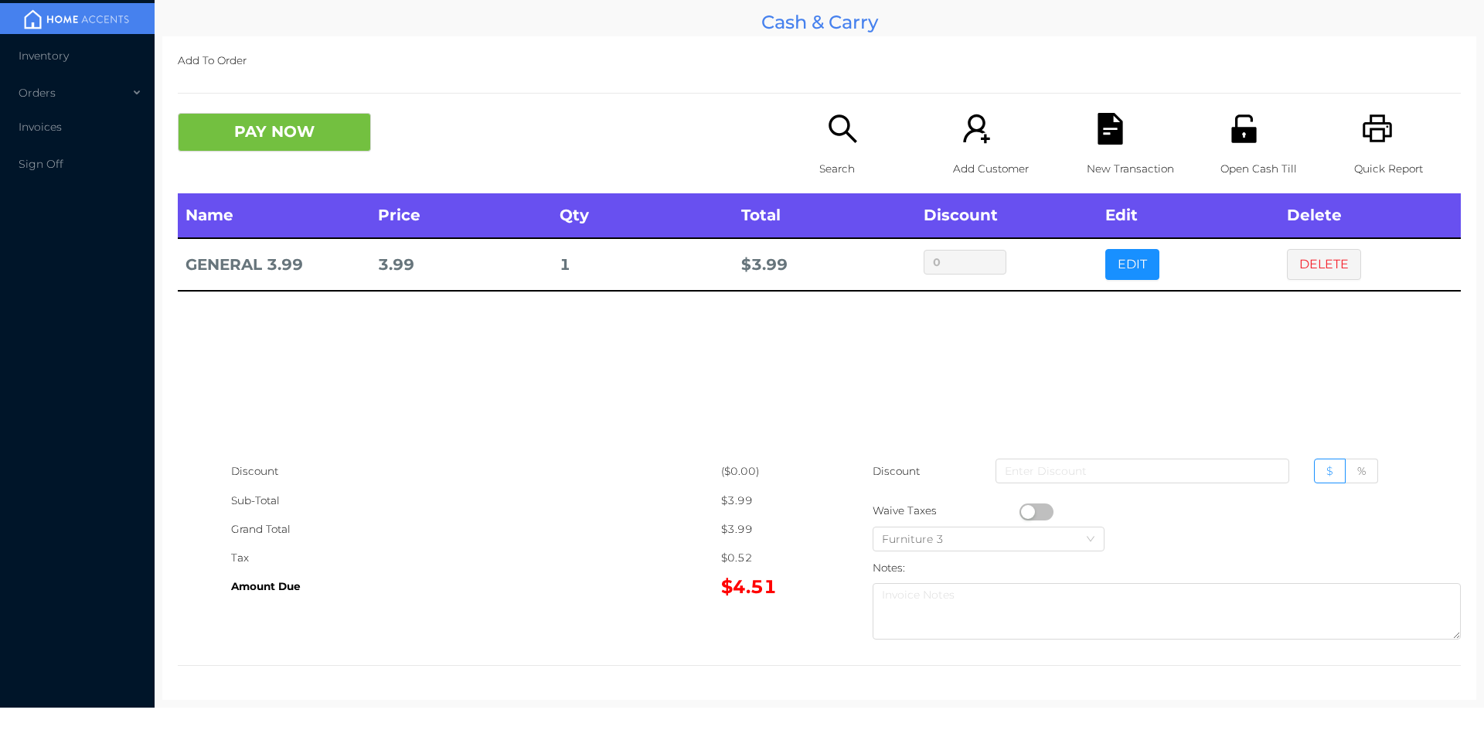
click at [1230, 151] on div "Open Cash Till" at bounding box center [1273, 153] width 107 height 80
click at [257, 141] on button "PAY NOW" at bounding box center [274, 132] width 193 height 39
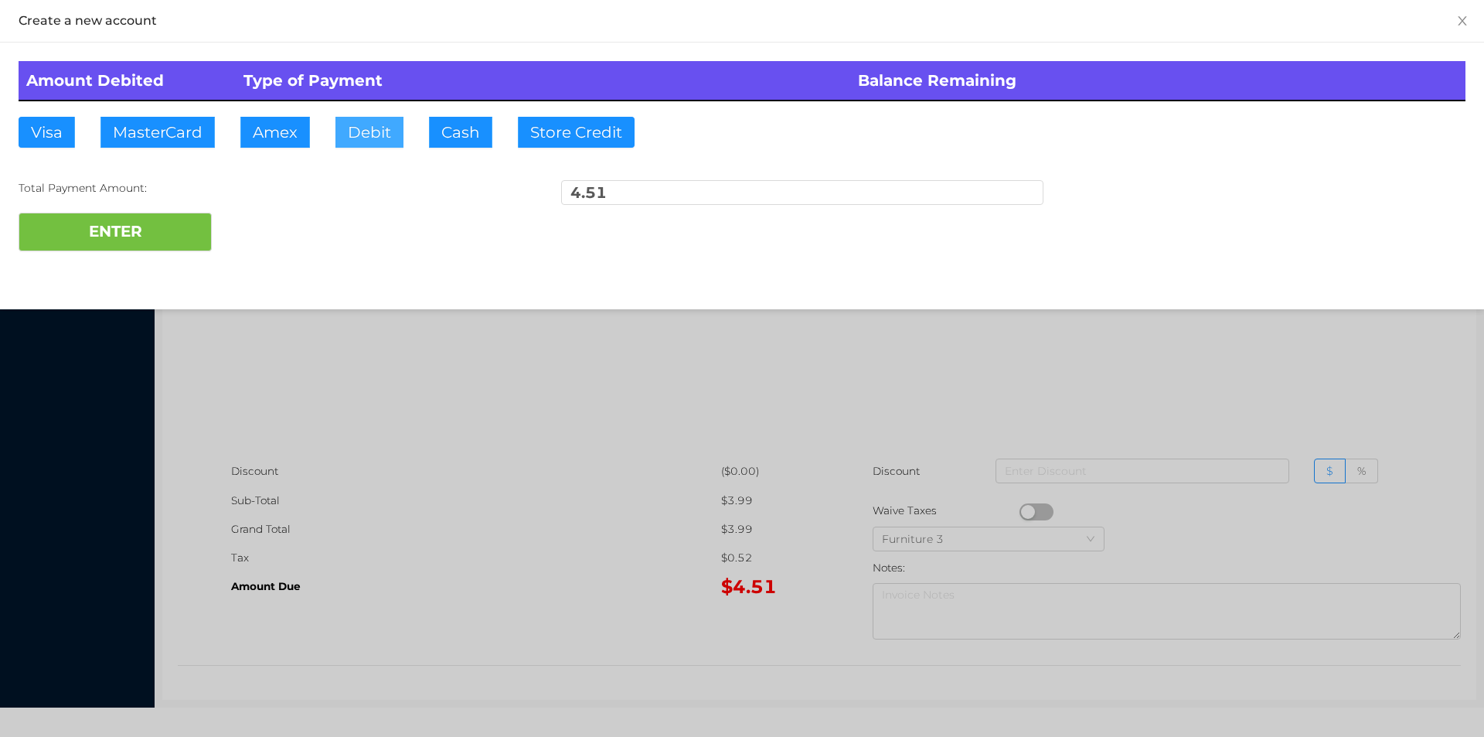
click at [376, 135] on button "Debit" at bounding box center [369, 132] width 68 height 31
click at [124, 250] on button "ENTER" at bounding box center [115, 232] width 193 height 39
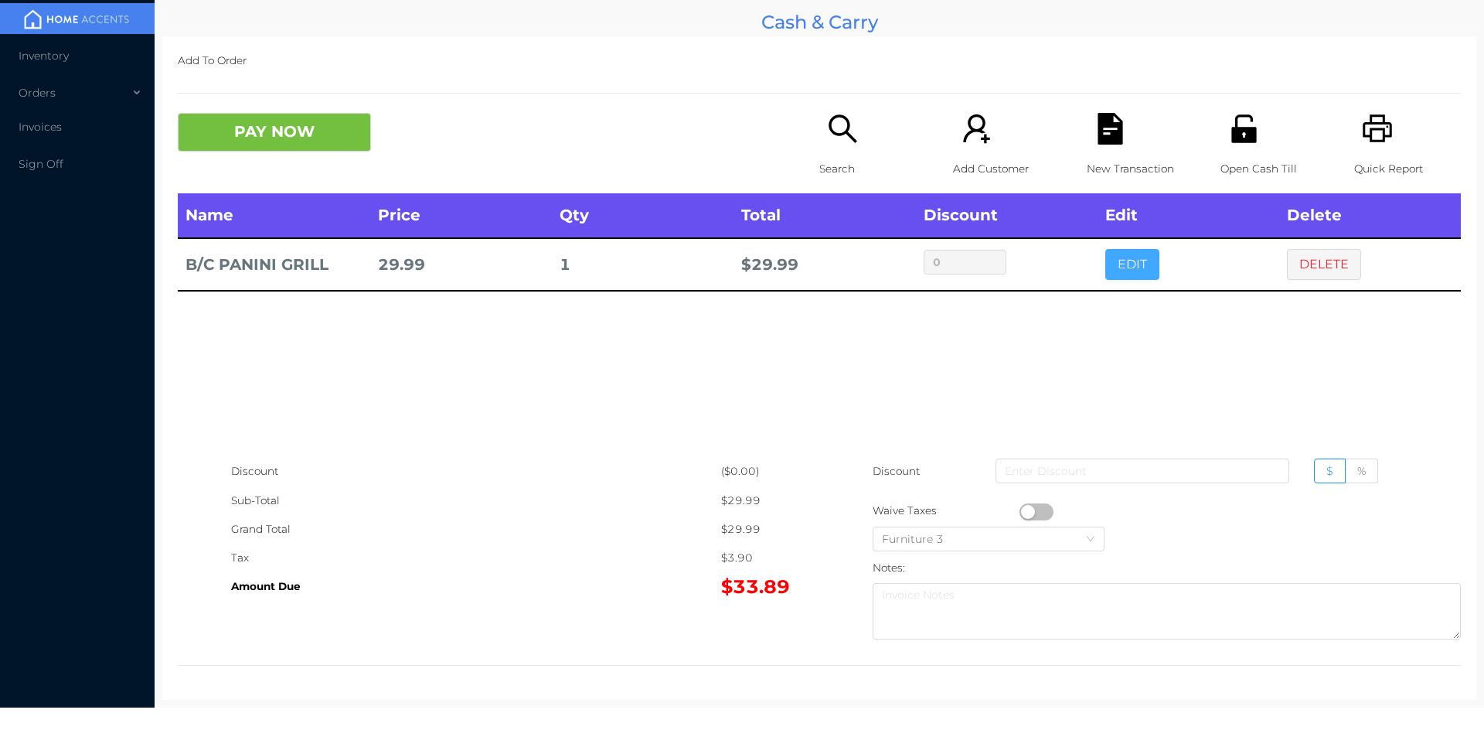
click at [1147, 261] on button "EDIT" at bounding box center [1132, 264] width 54 height 31
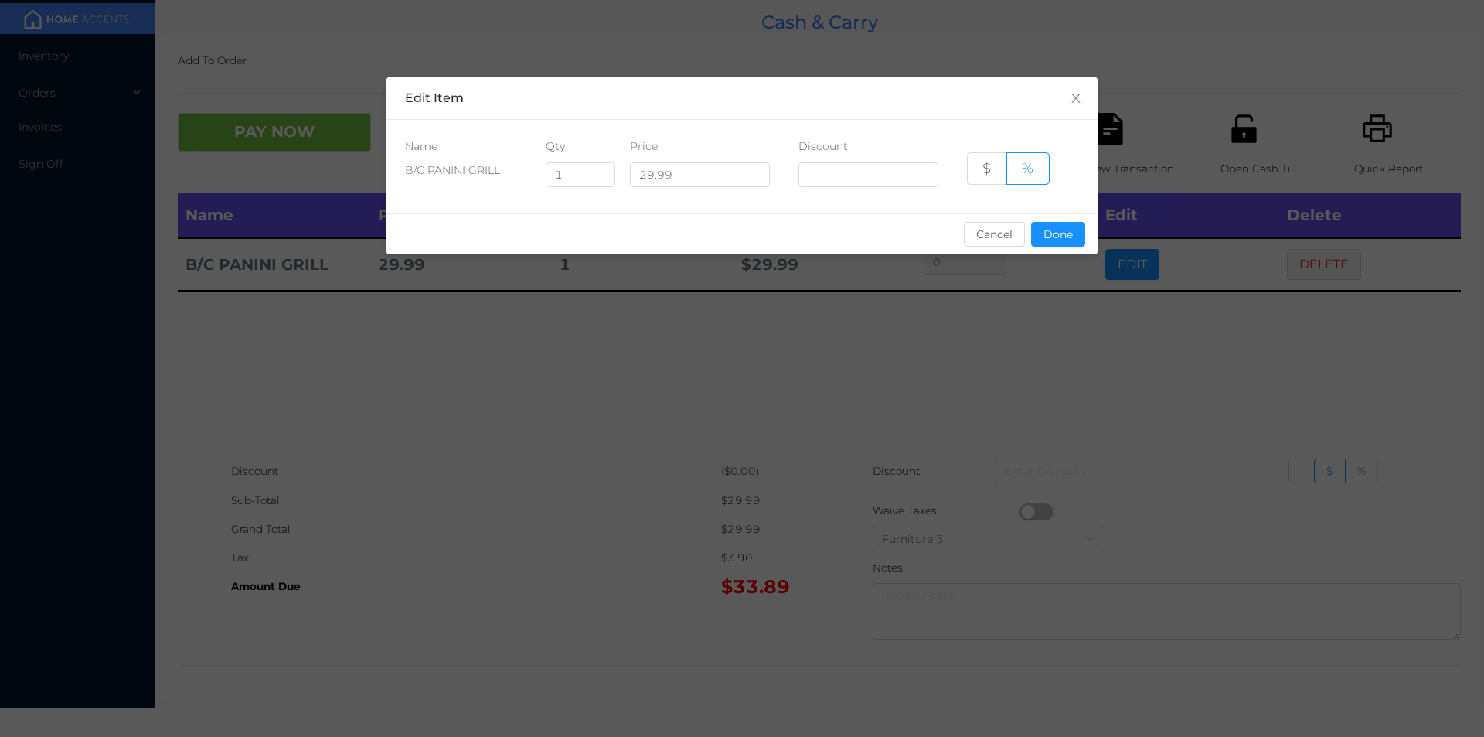
click at [1322, 260] on div "sentinelStart Edit Item Name Qty Price Discount B/C PANINI GRILL 1 29.99 $ % Ca…" at bounding box center [742, 368] width 1484 height 737
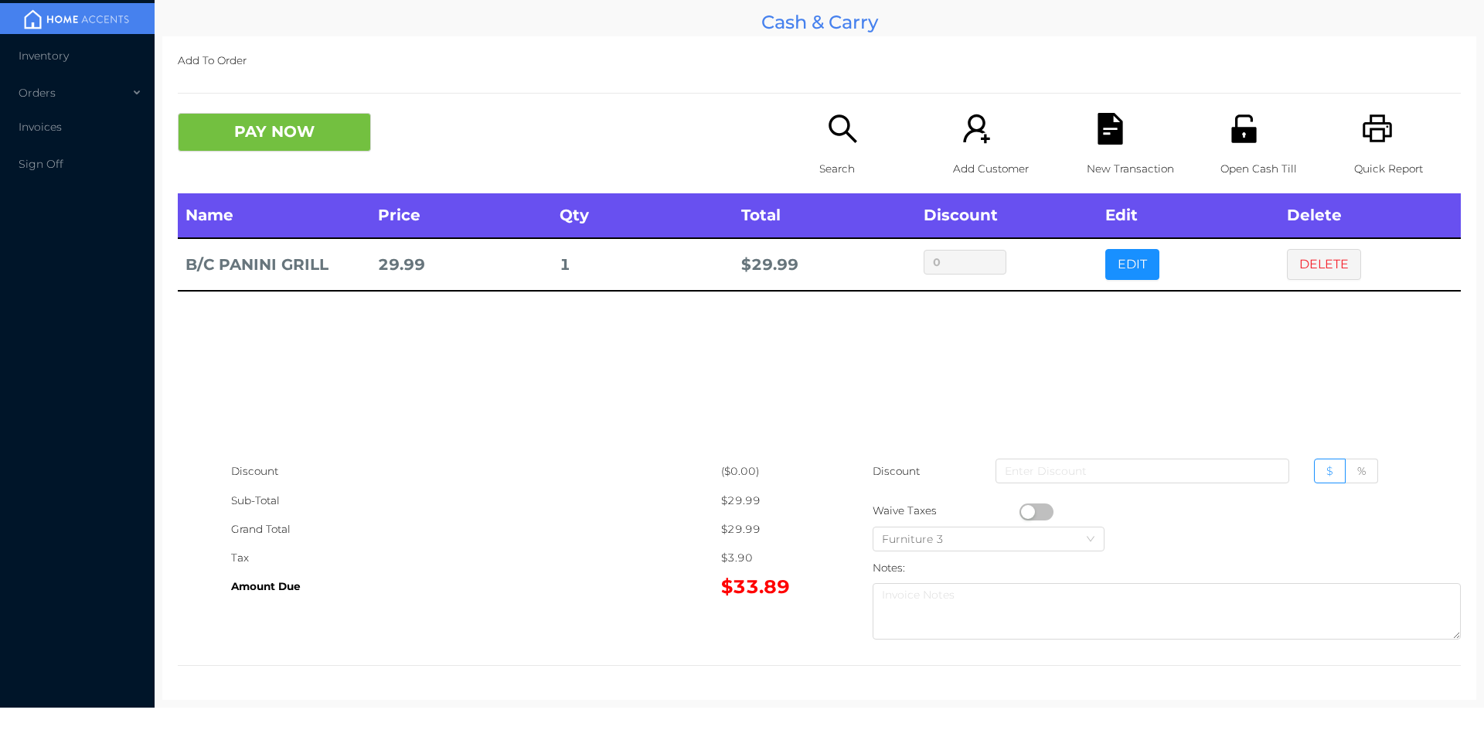
click at [1377, 134] on icon "icon: printer" at bounding box center [1378, 129] width 32 height 32
click at [252, 71] on p "Add To Order" at bounding box center [819, 60] width 1283 height 29
click at [375, 379] on div "Name Price Qty Total Discount Edit Delete B/C PANINI GRILL 29.99 1 $ 29.99 0 ED…" at bounding box center [819, 325] width 1283 height 264
click at [1322, 265] on button "DELETE" at bounding box center [1324, 264] width 74 height 31
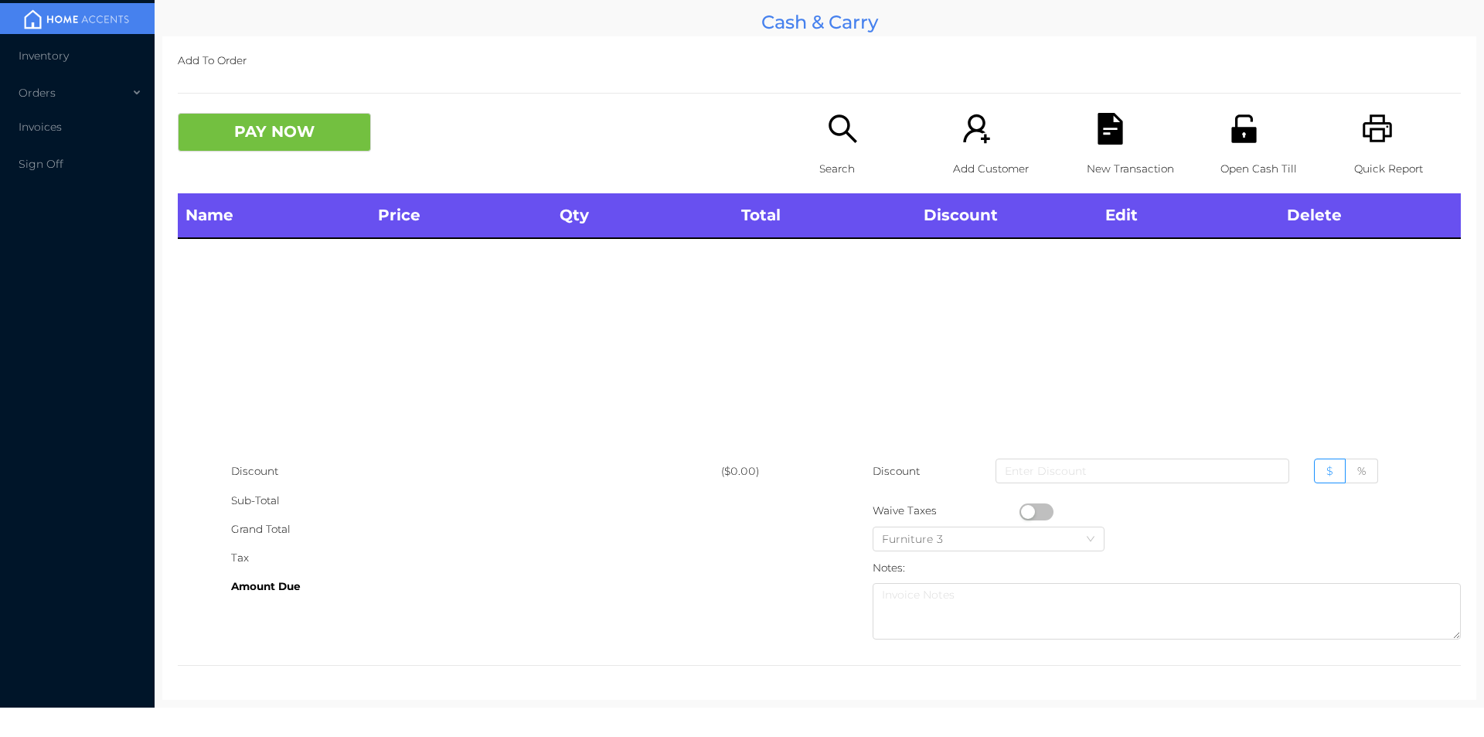
click at [1370, 139] on icon "icon: printer" at bounding box center [1378, 129] width 32 height 32
click at [835, 155] on p "Search" at bounding box center [872, 169] width 107 height 29
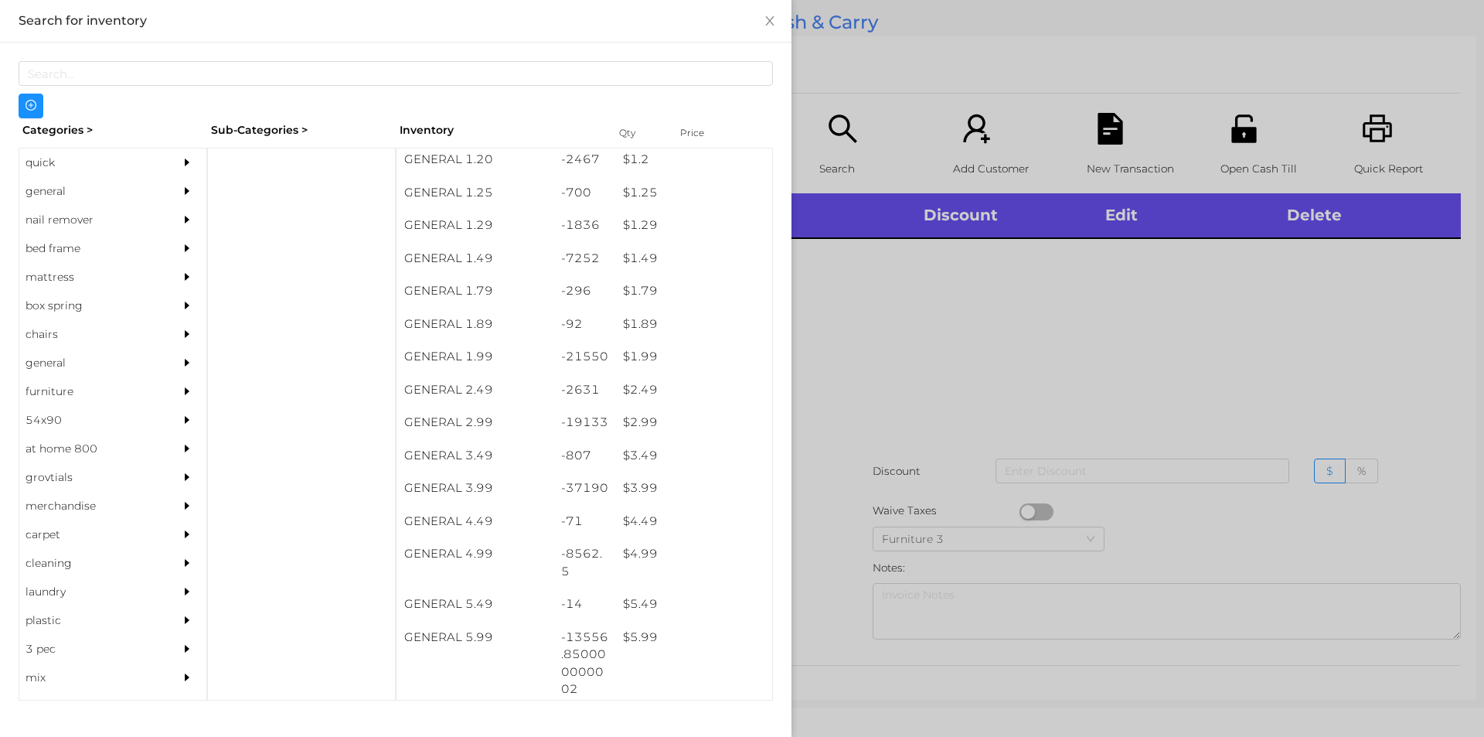
scroll to position [136, 0]
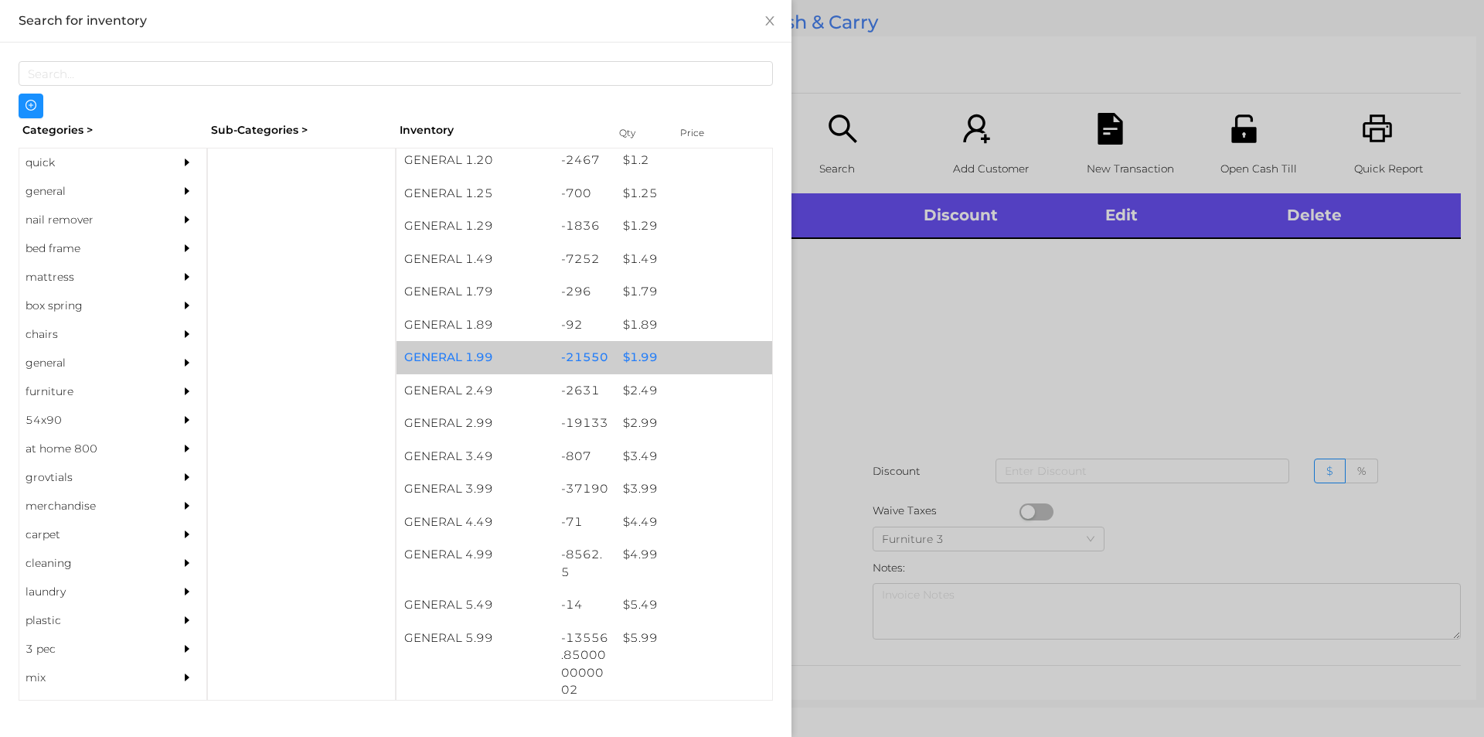
click at [633, 357] on div "$ 1.99" at bounding box center [693, 357] width 157 height 33
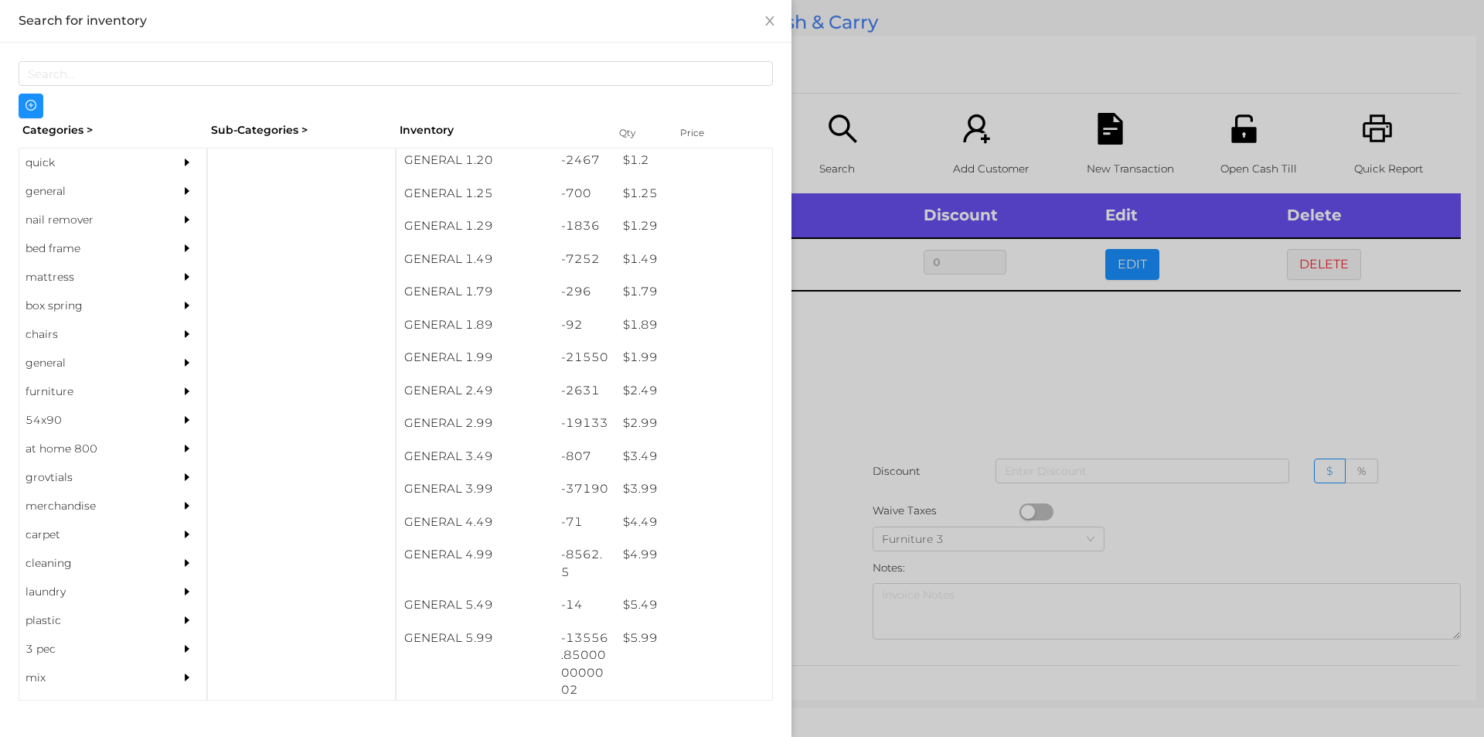
click at [897, 410] on div at bounding box center [742, 368] width 1484 height 737
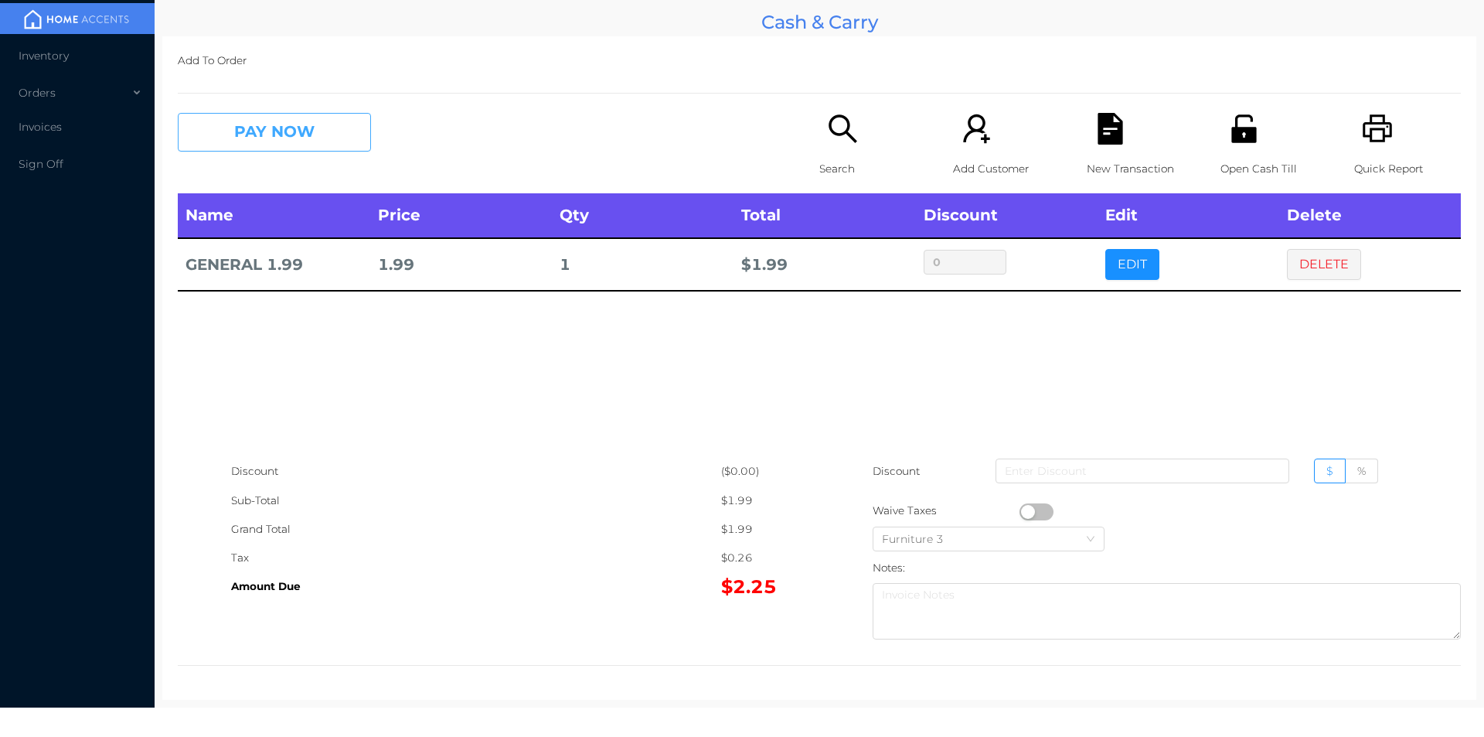
click at [291, 144] on button "PAY NOW" at bounding box center [274, 132] width 193 height 39
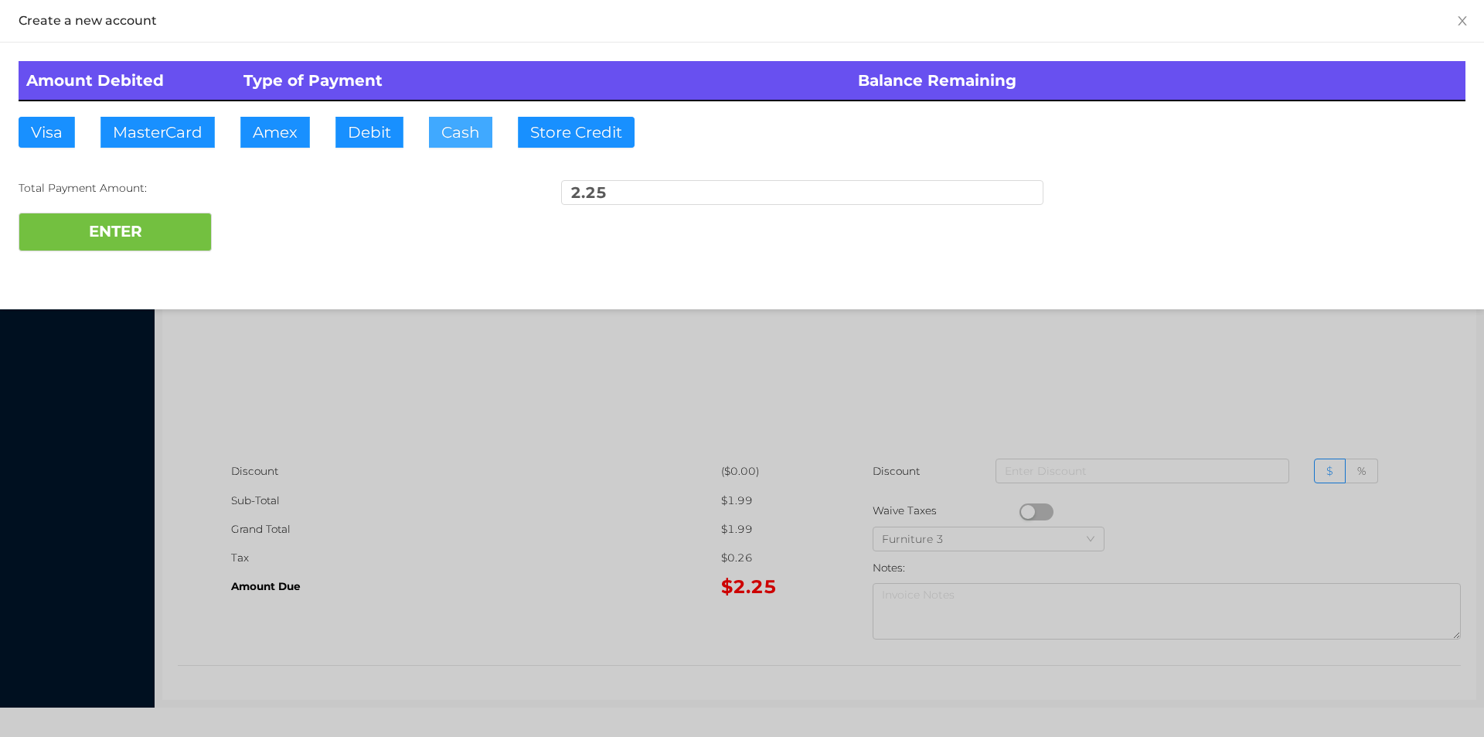
click at [433, 128] on button "Cash" at bounding box center [460, 132] width 63 height 31
click at [160, 226] on button "ENTER" at bounding box center [115, 232] width 193 height 39
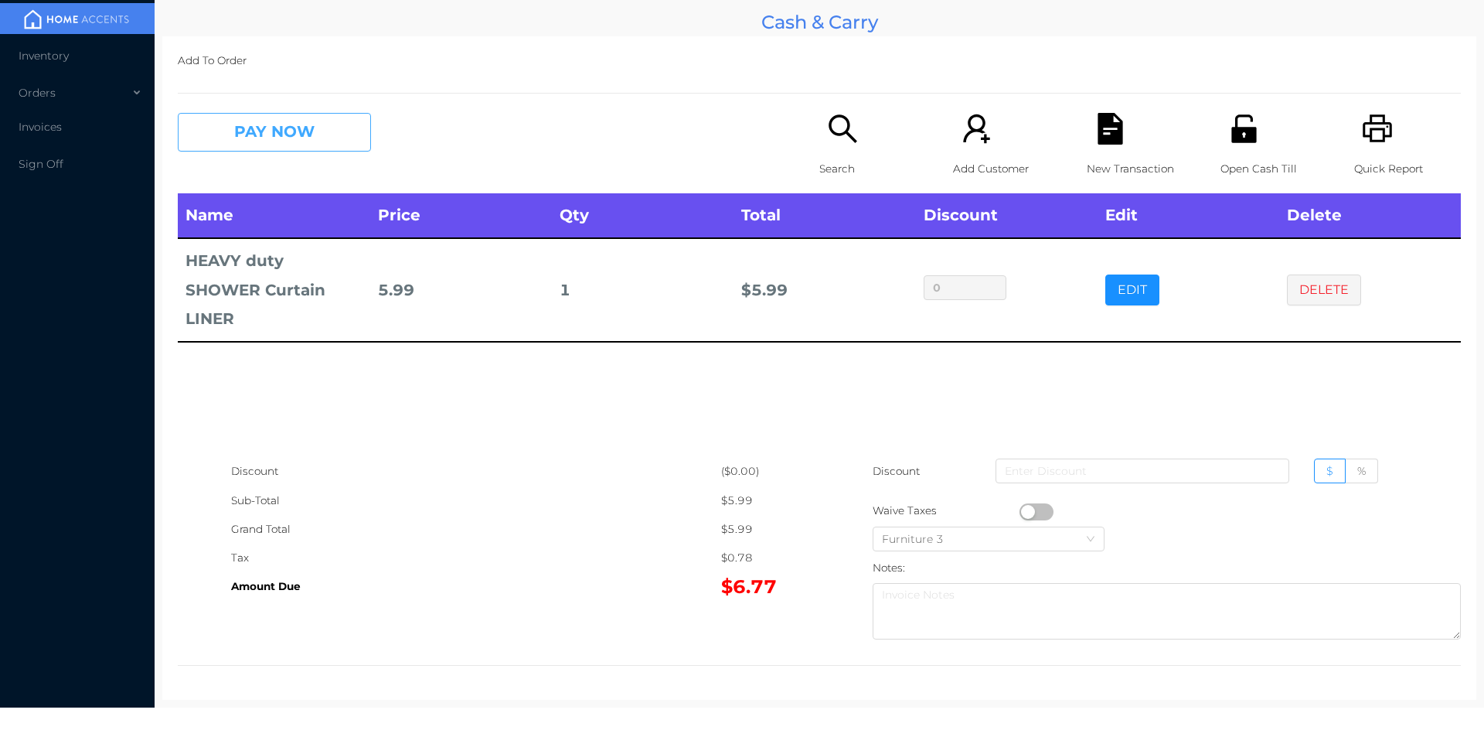
click at [243, 120] on button "PAY NOW" at bounding box center [274, 132] width 193 height 39
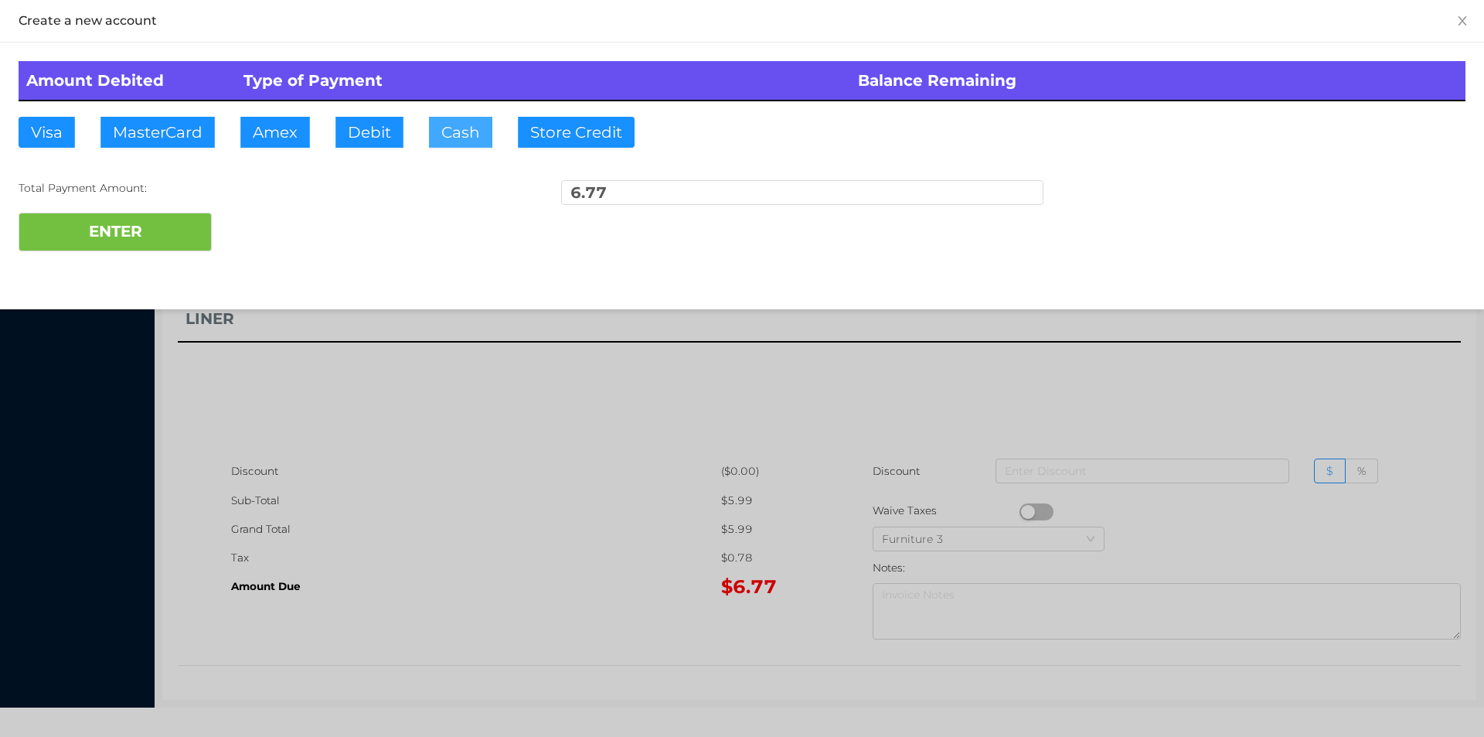
click at [455, 134] on button "Cash" at bounding box center [460, 132] width 63 height 31
click at [165, 237] on button "ENTER" at bounding box center [115, 232] width 193 height 39
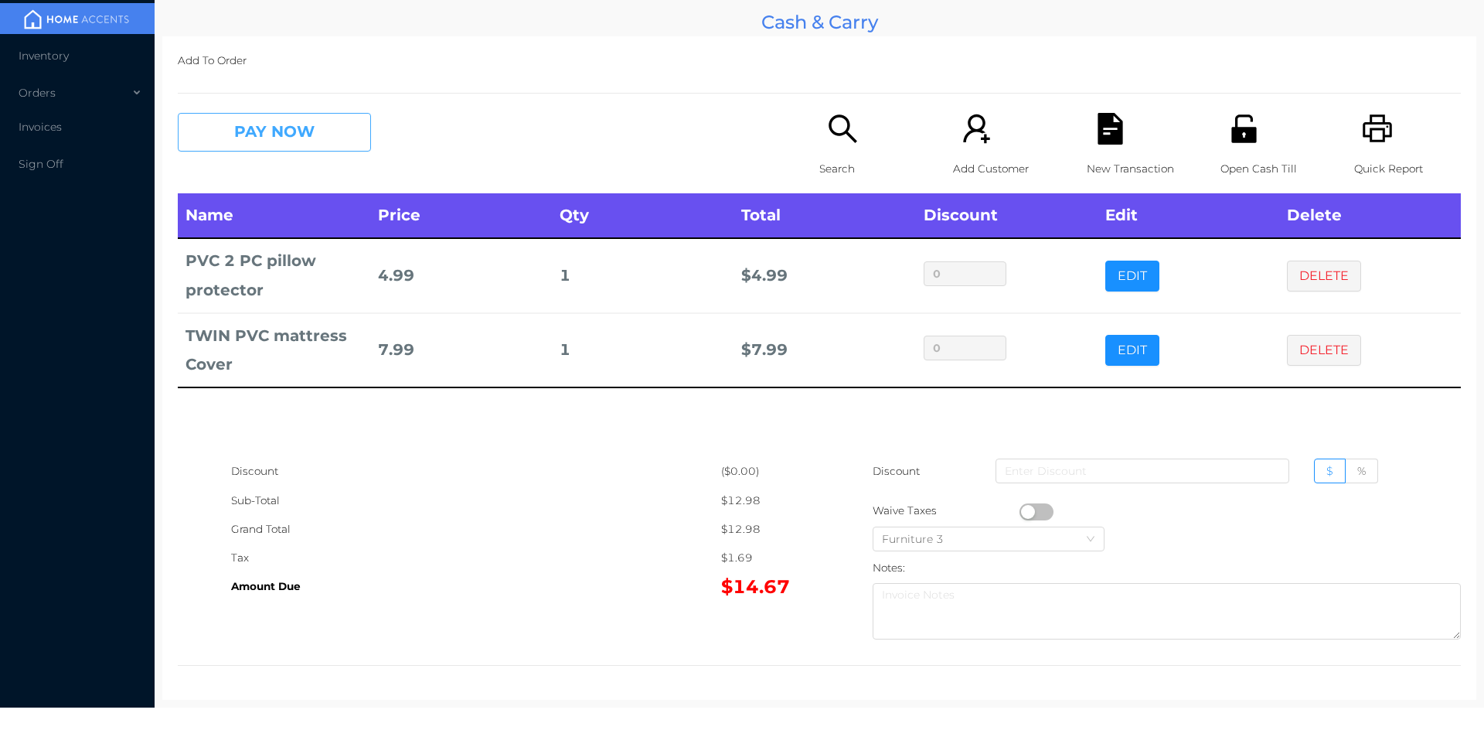
click at [247, 150] on button "PAY NOW" at bounding box center [274, 132] width 193 height 39
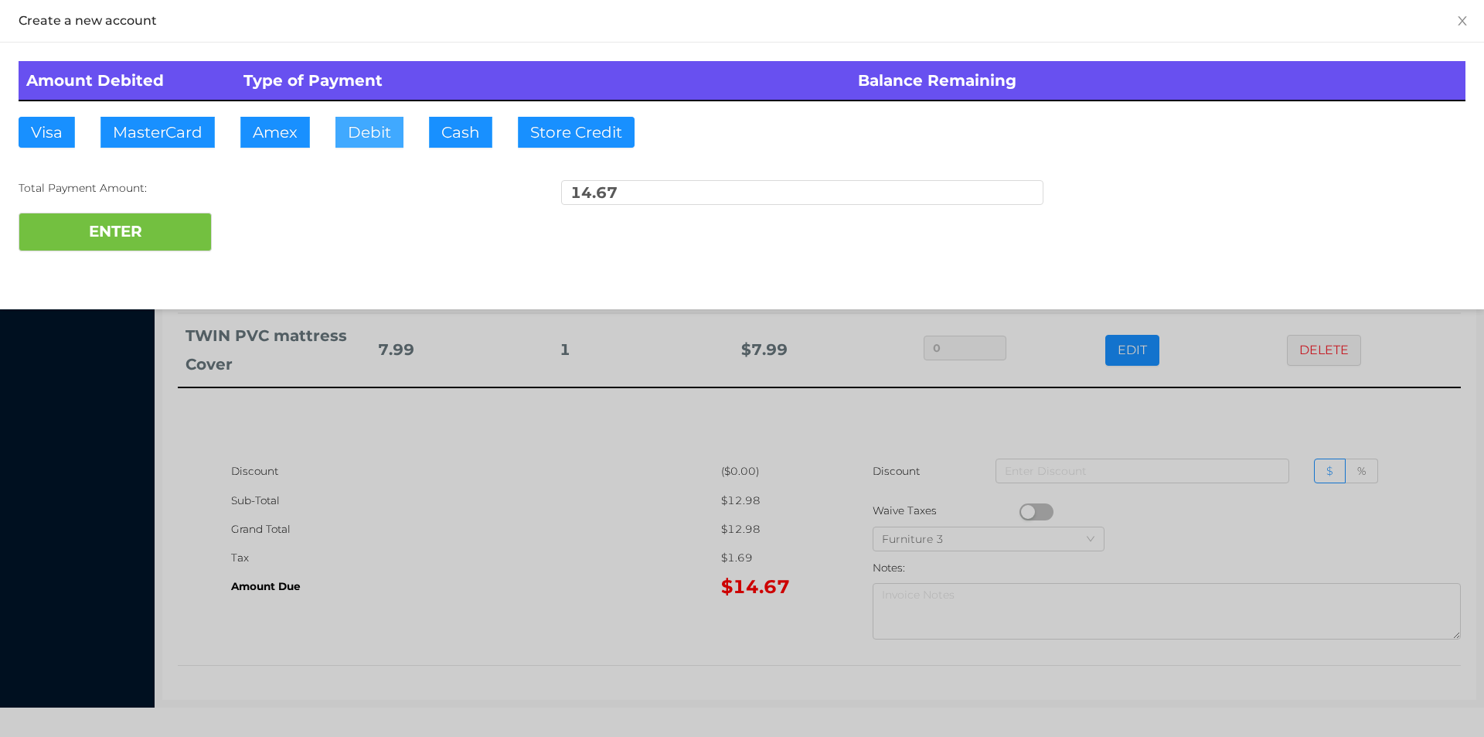
click at [355, 129] on button "Debit" at bounding box center [369, 132] width 68 height 31
click at [157, 235] on button "ENTER" at bounding box center [115, 232] width 193 height 39
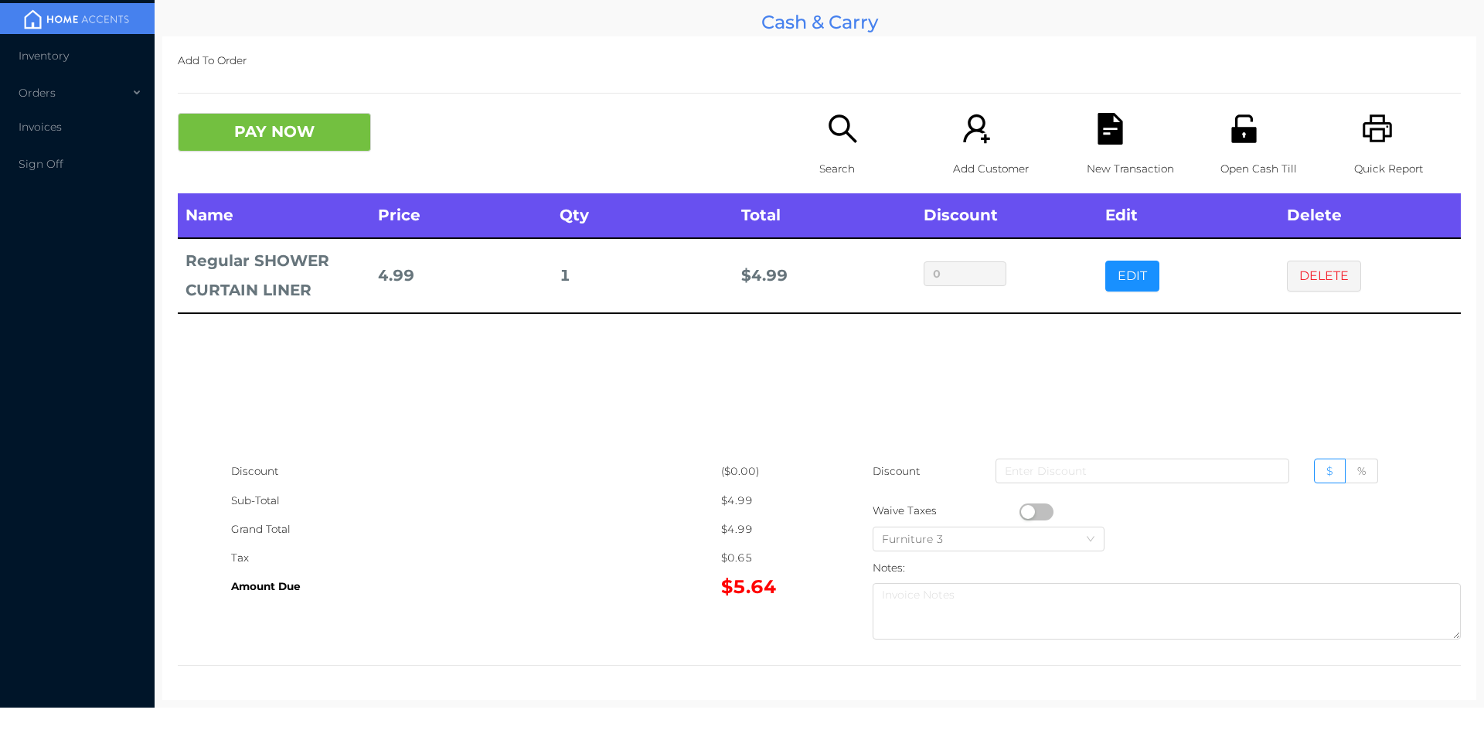
click at [258, 129] on button "PAY NOW" at bounding box center [274, 132] width 193 height 39
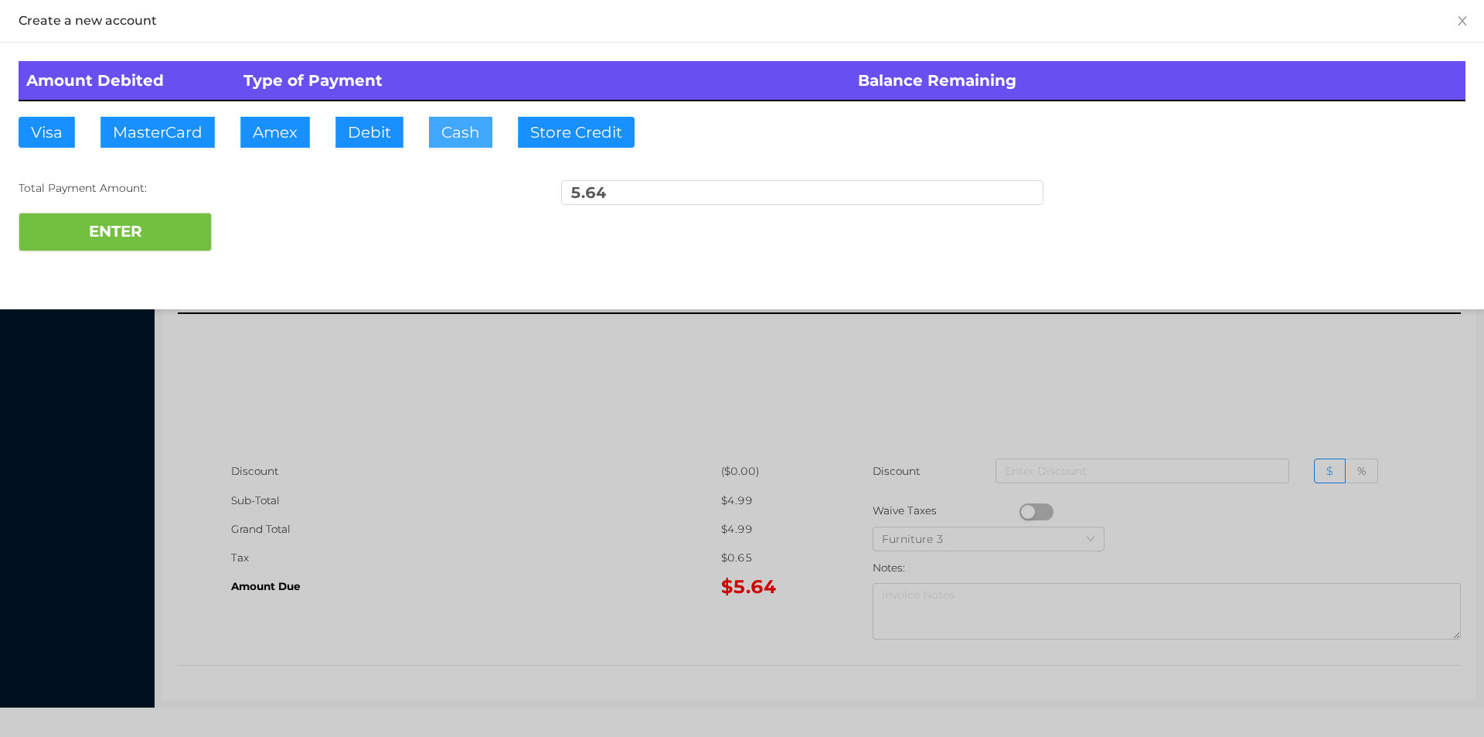
click at [455, 141] on button "Cash" at bounding box center [460, 132] width 63 height 31
click at [141, 226] on button "ENTER" at bounding box center [115, 232] width 193 height 39
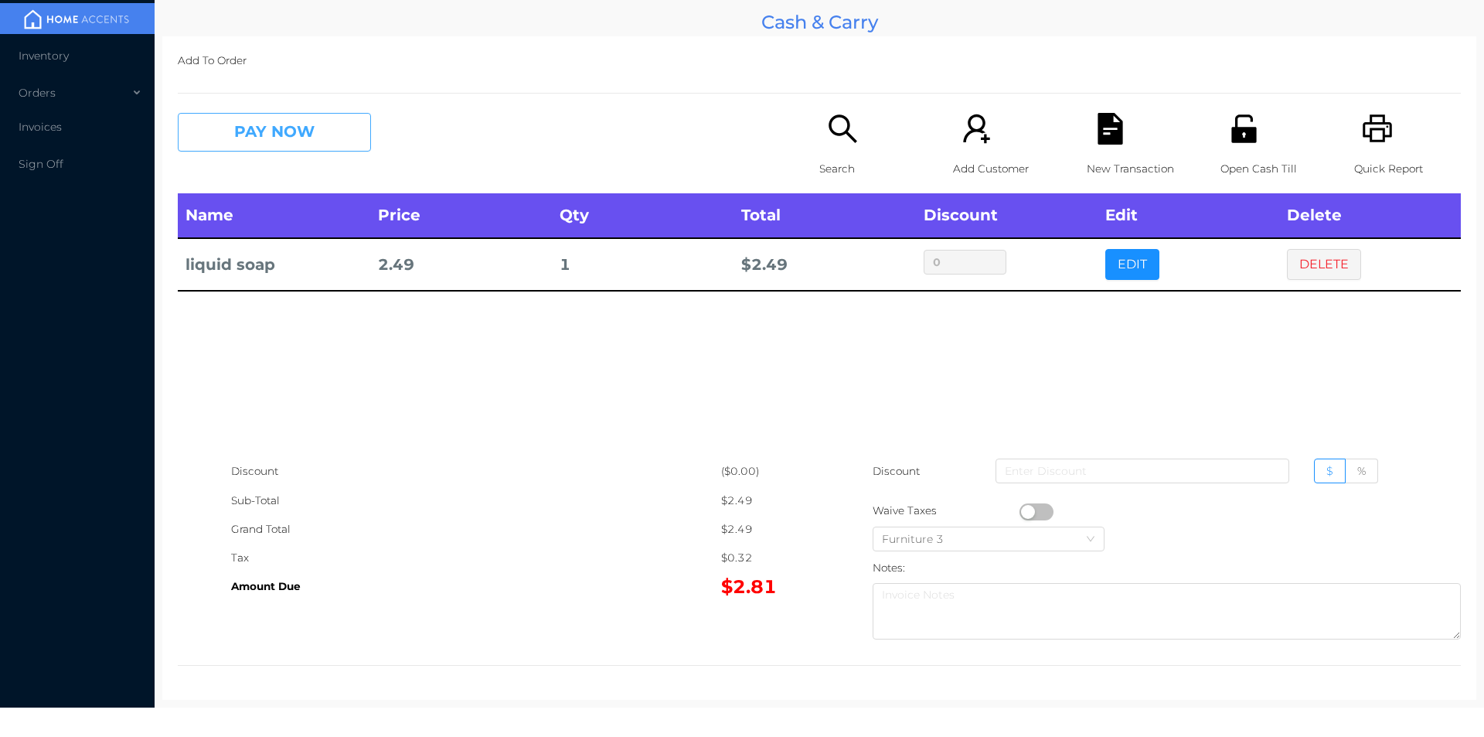
click at [301, 141] on button "PAY NOW" at bounding box center [274, 132] width 193 height 39
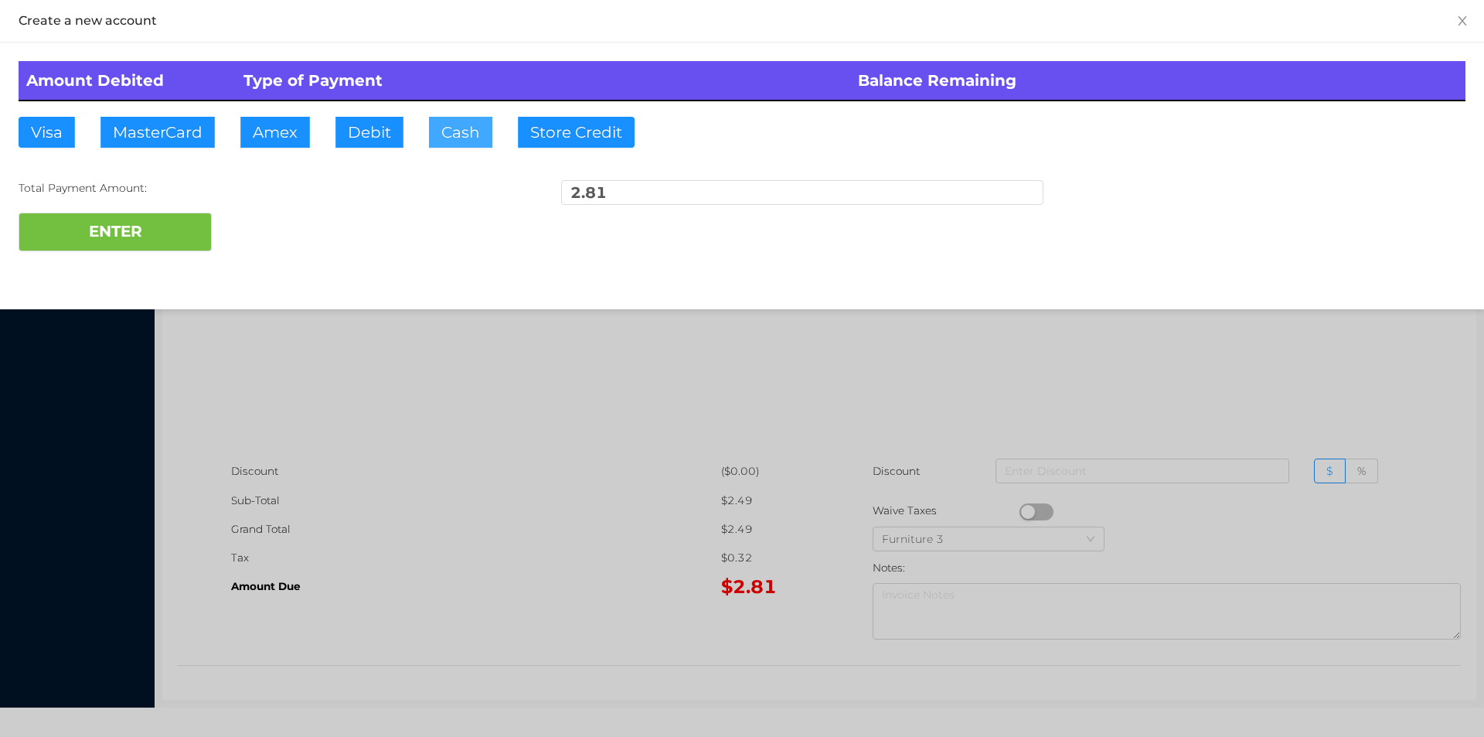
click at [429, 137] on button "Cash" at bounding box center [460, 132] width 63 height 31
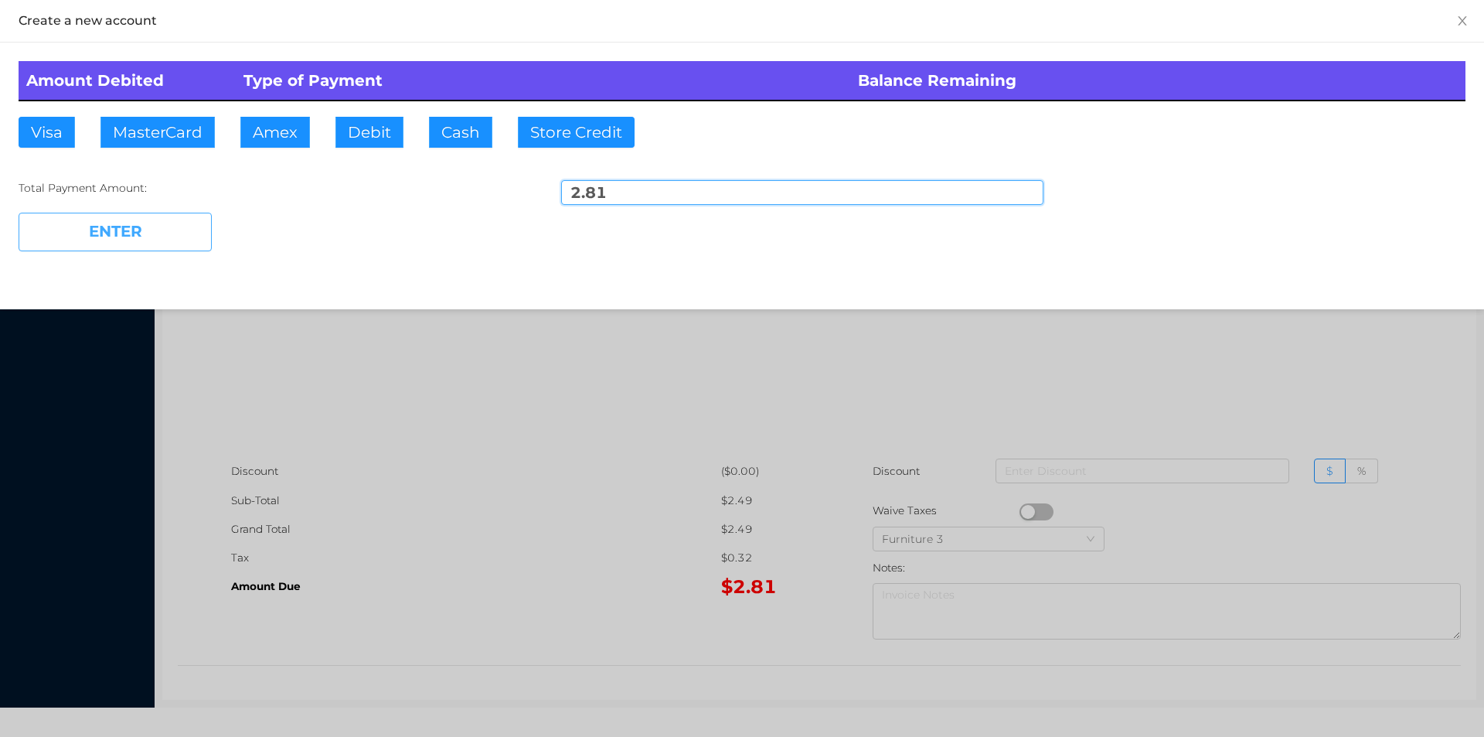
click at [174, 214] on button "ENTER" at bounding box center [115, 232] width 193 height 39
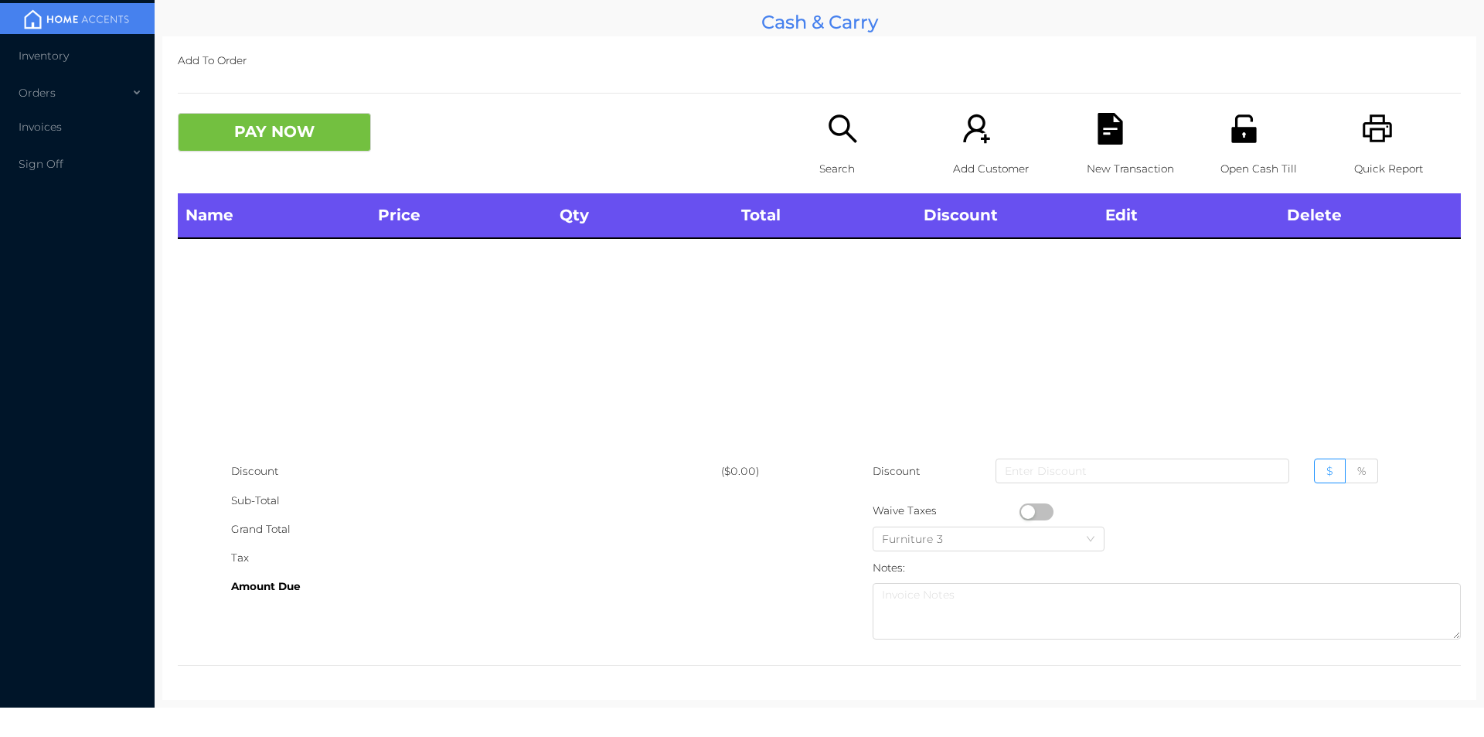
click at [1236, 162] on p "Open Cash Till" at bounding box center [1273, 169] width 107 height 29
click at [1244, 135] on icon "icon: unlock" at bounding box center [1243, 128] width 25 height 28
click at [1258, 152] on div "Open Cash Till" at bounding box center [1273, 153] width 107 height 80
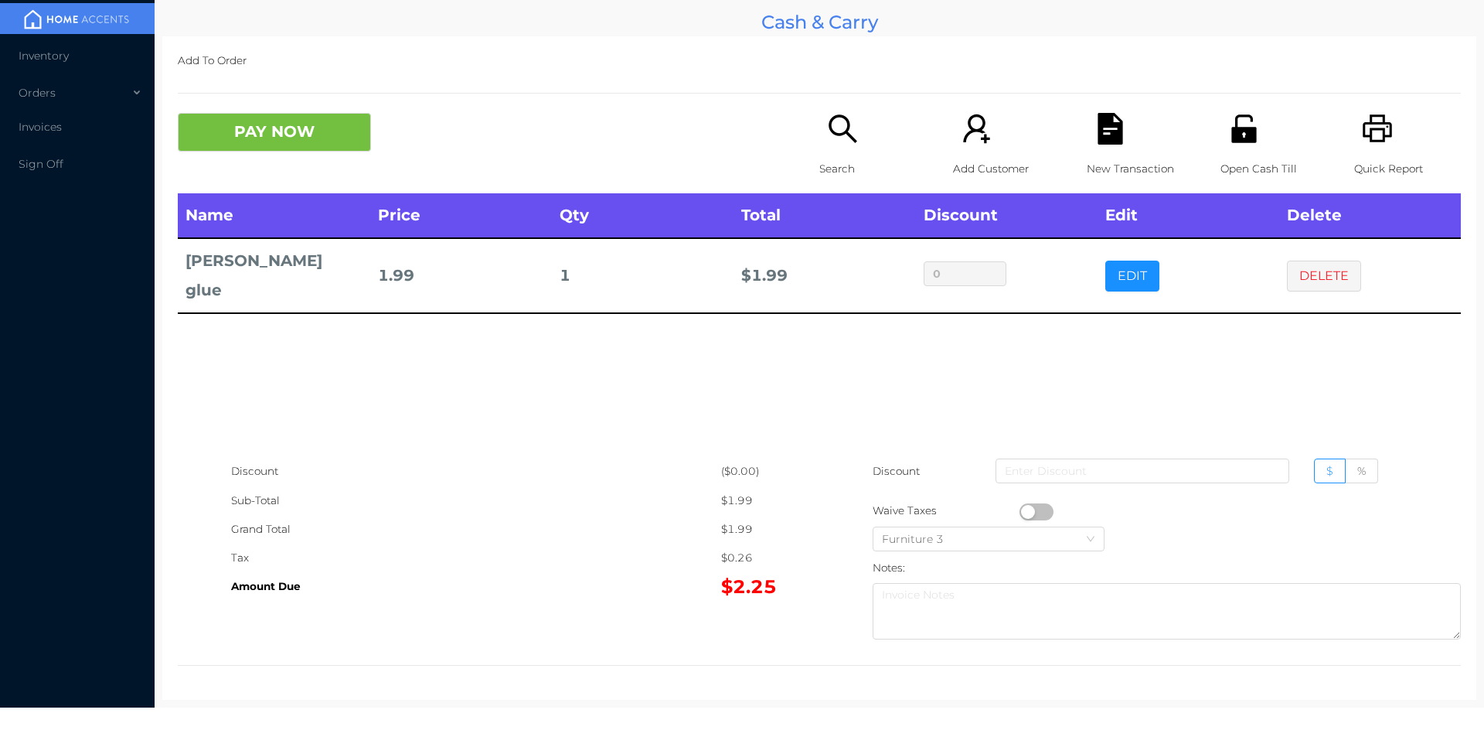
click at [264, 141] on button "PAY NOW" at bounding box center [274, 132] width 193 height 39
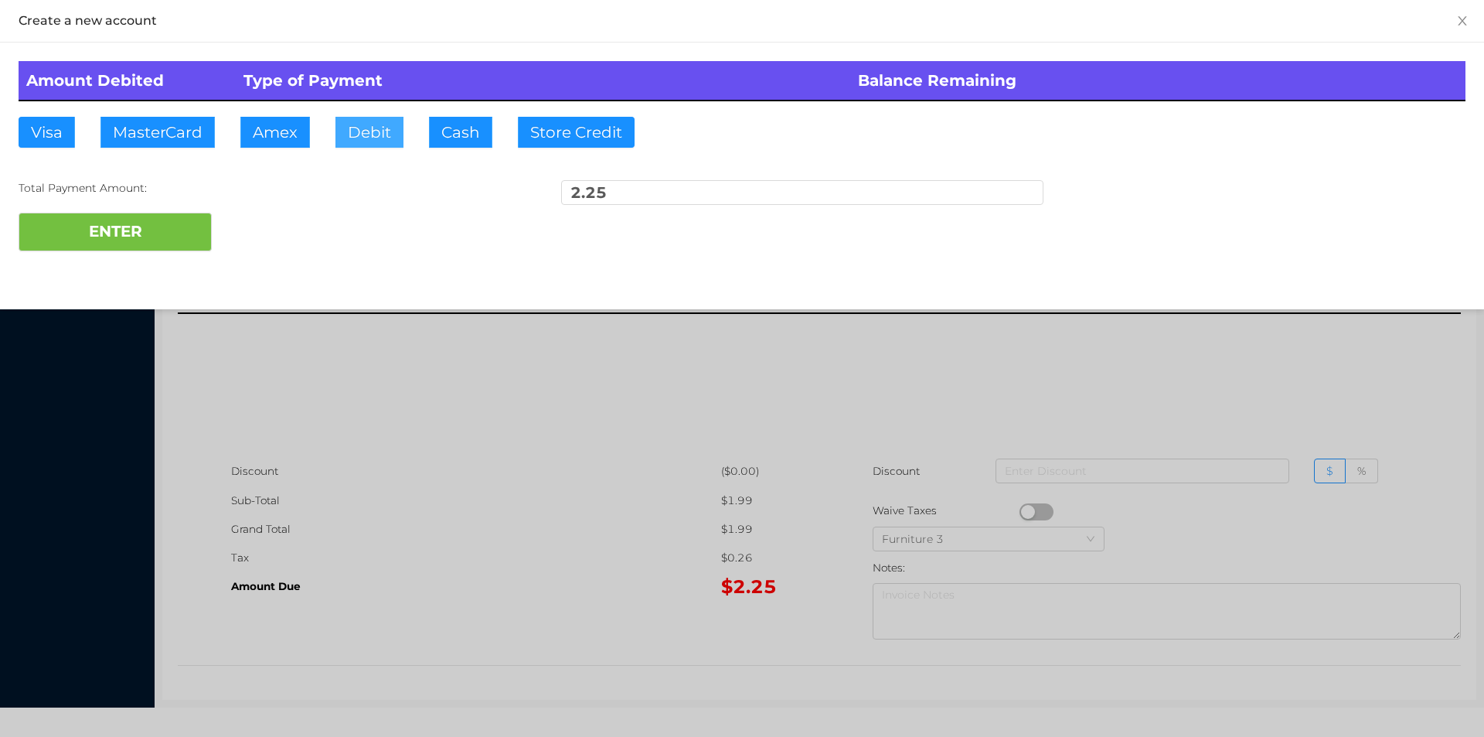
click at [390, 147] on button "Debit" at bounding box center [369, 132] width 68 height 31
type input "5."
click at [129, 241] on button "ENTER" at bounding box center [115, 232] width 193 height 39
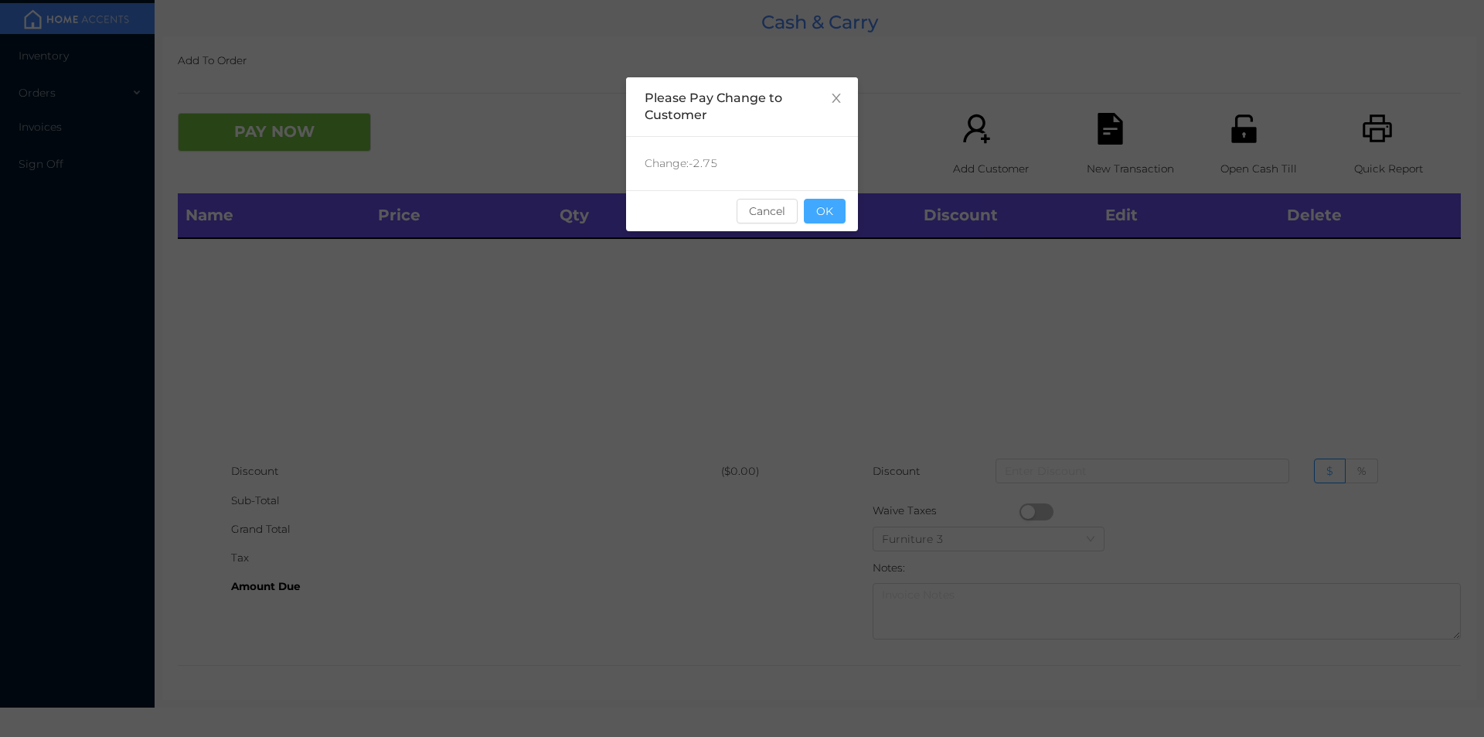
click at [836, 218] on button "OK" at bounding box center [825, 211] width 42 height 25
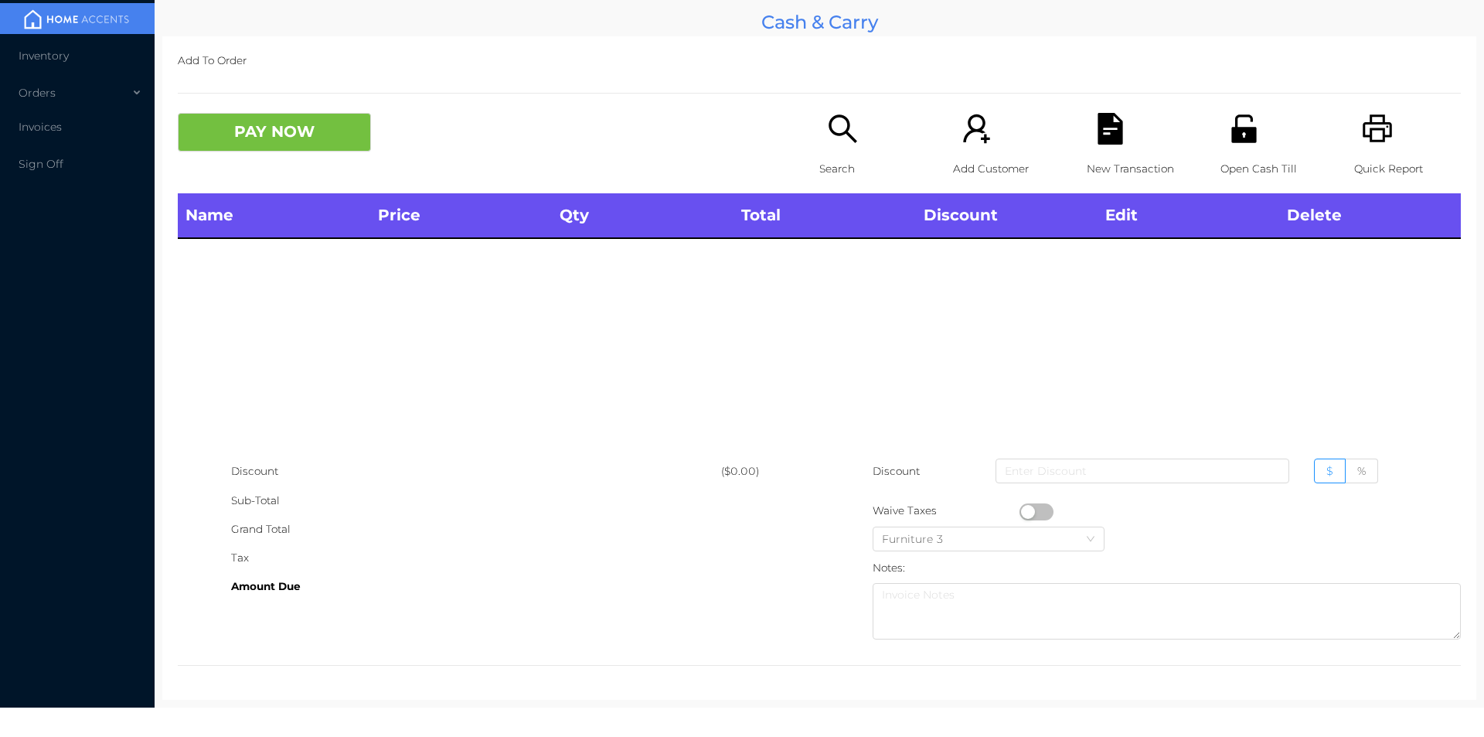
click at [825, 289] on div "Name Price Qty Total Discount Edit Delete" at bounding box center [819, 325] width 1283 height 264
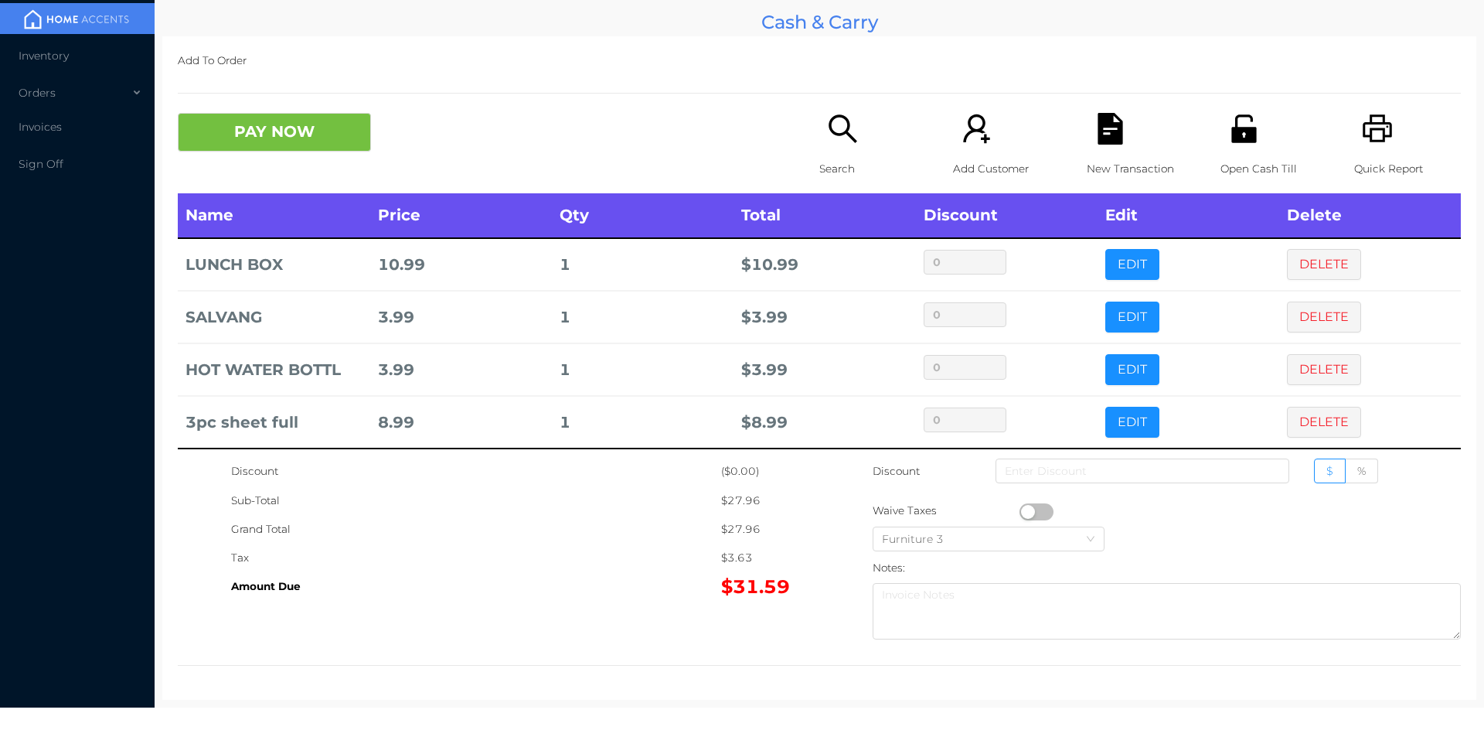
click at [1231, 133] on icon "icon: unlock" at bounding box center [1243, 128] width 25 height 28
click at [1240, 141] on icon "icon: unlock" at bounding box center [1243, 128] width 25 height 28
click at [267, 132] on button "PAY NOW" at bounding box center [274, 132] width 193 height 39
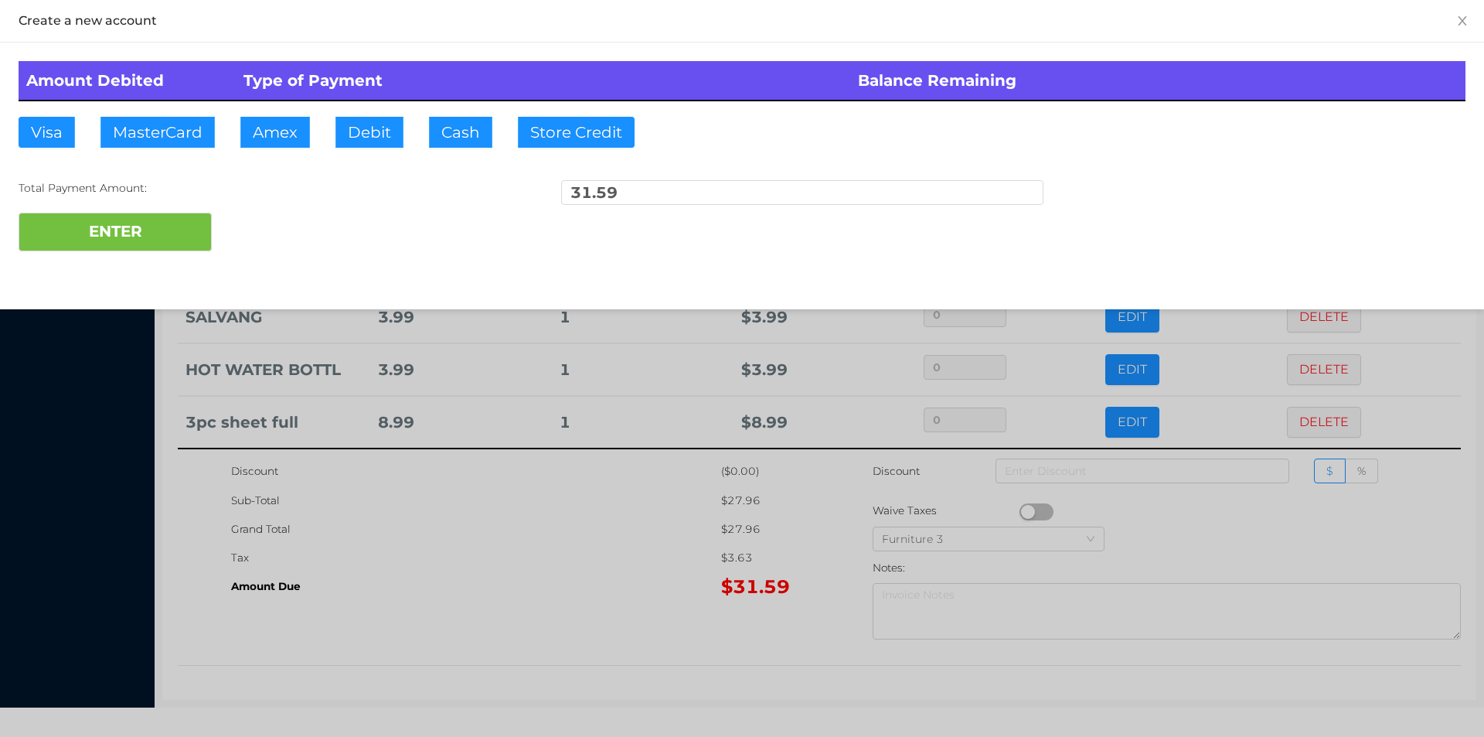
click at [267, 228] on div "ENTER" at bounding box center [742, 232] width 1447 height 39
click at [451, 617] on div at bounding box center [742, 368] width 1484 height 737
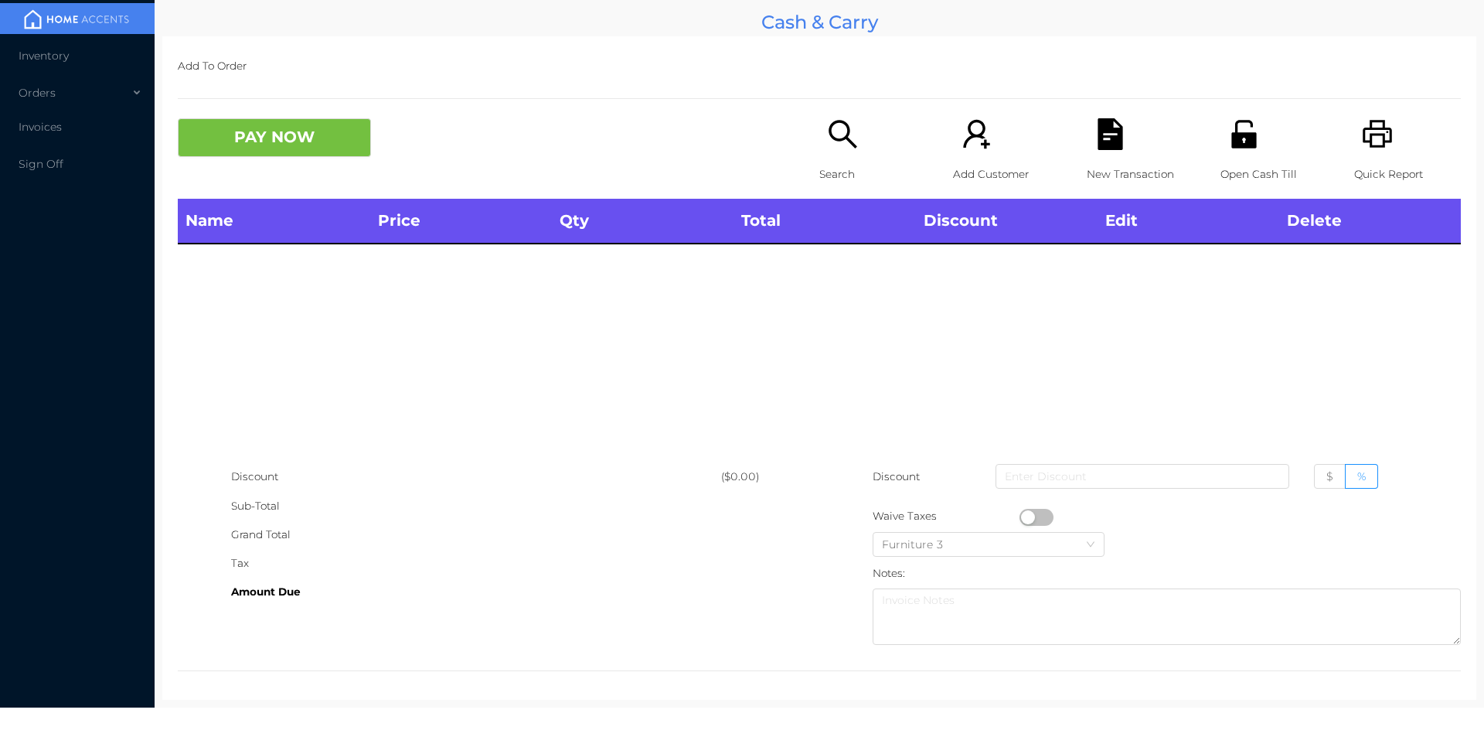
click at [837, 148] on icon "icon: search" at bounding box center [843, 134] width 32 height 32
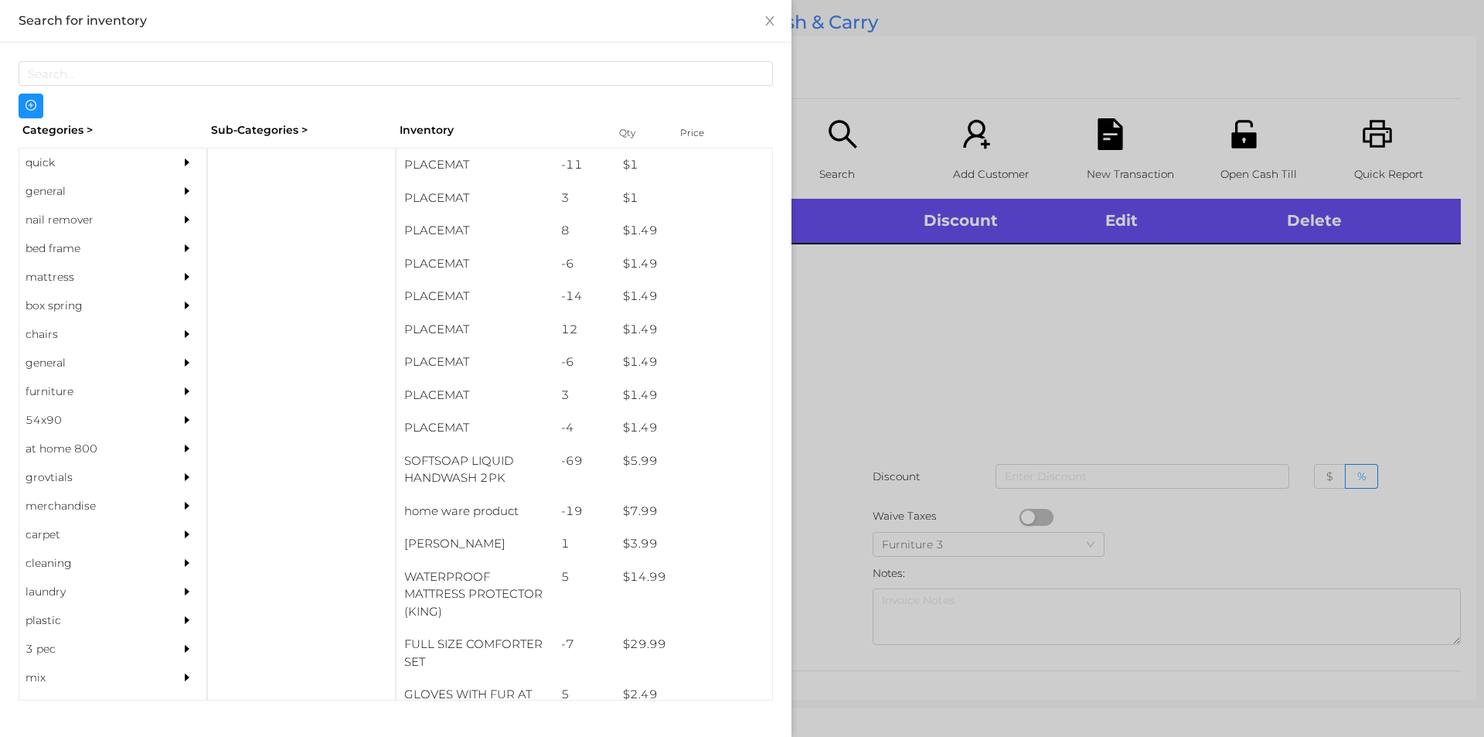
click at [54, 192] on div "general" at bounding box center [89, 191] width 141 height 29
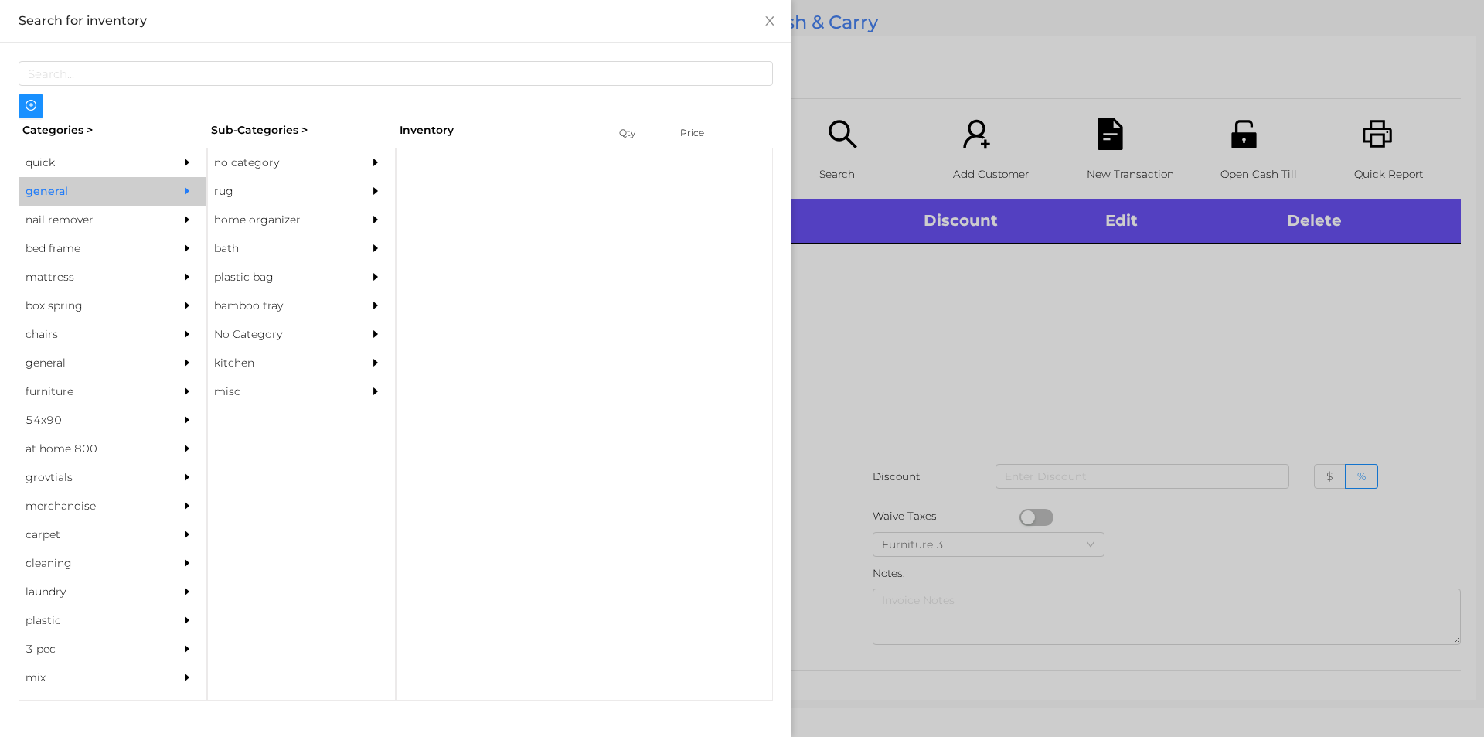
click at [239, 163] on div "no category" at bounding box center [278, 162] width 141 height 29
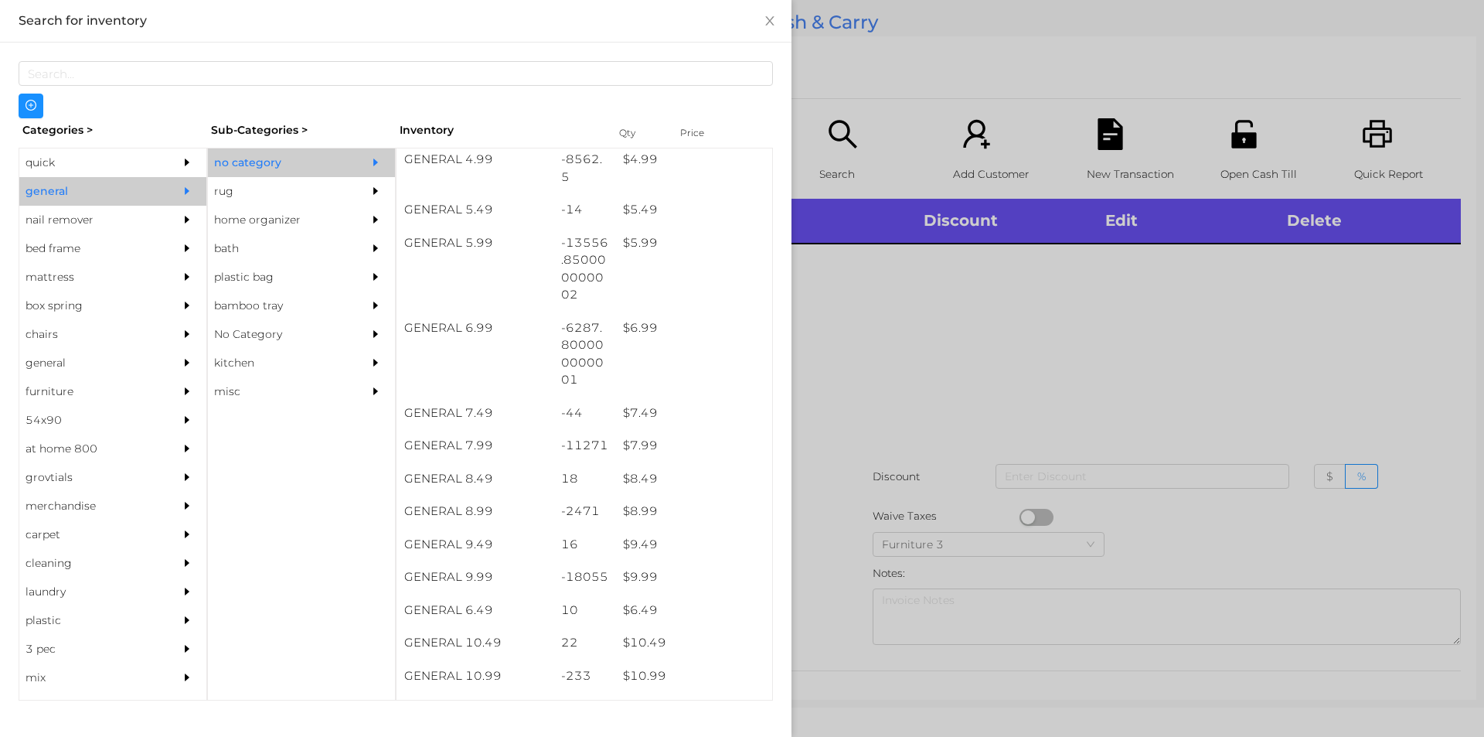
scroll to position [545, 0]
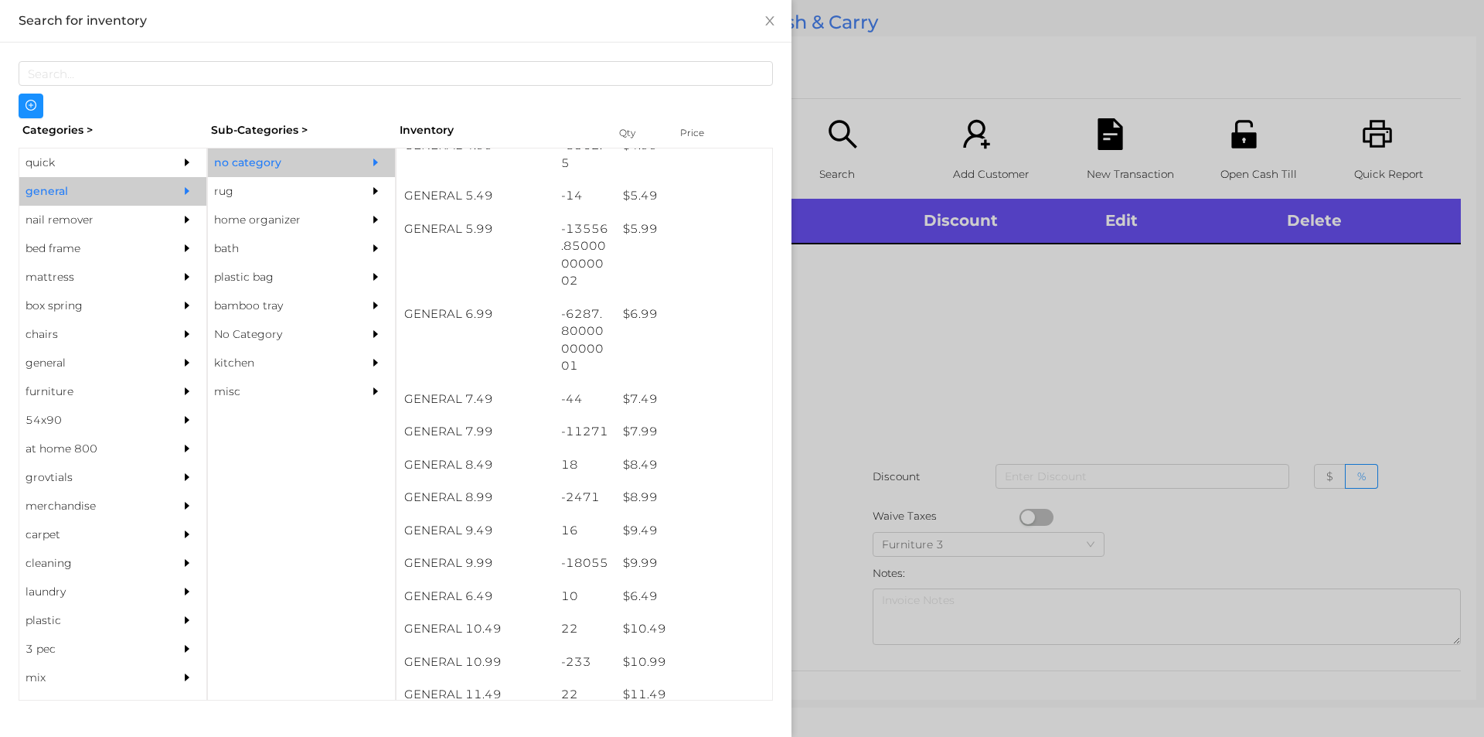
click at [625, 431] on div "$ 7.99" at bounding box center [693, 431] width 157 height 33
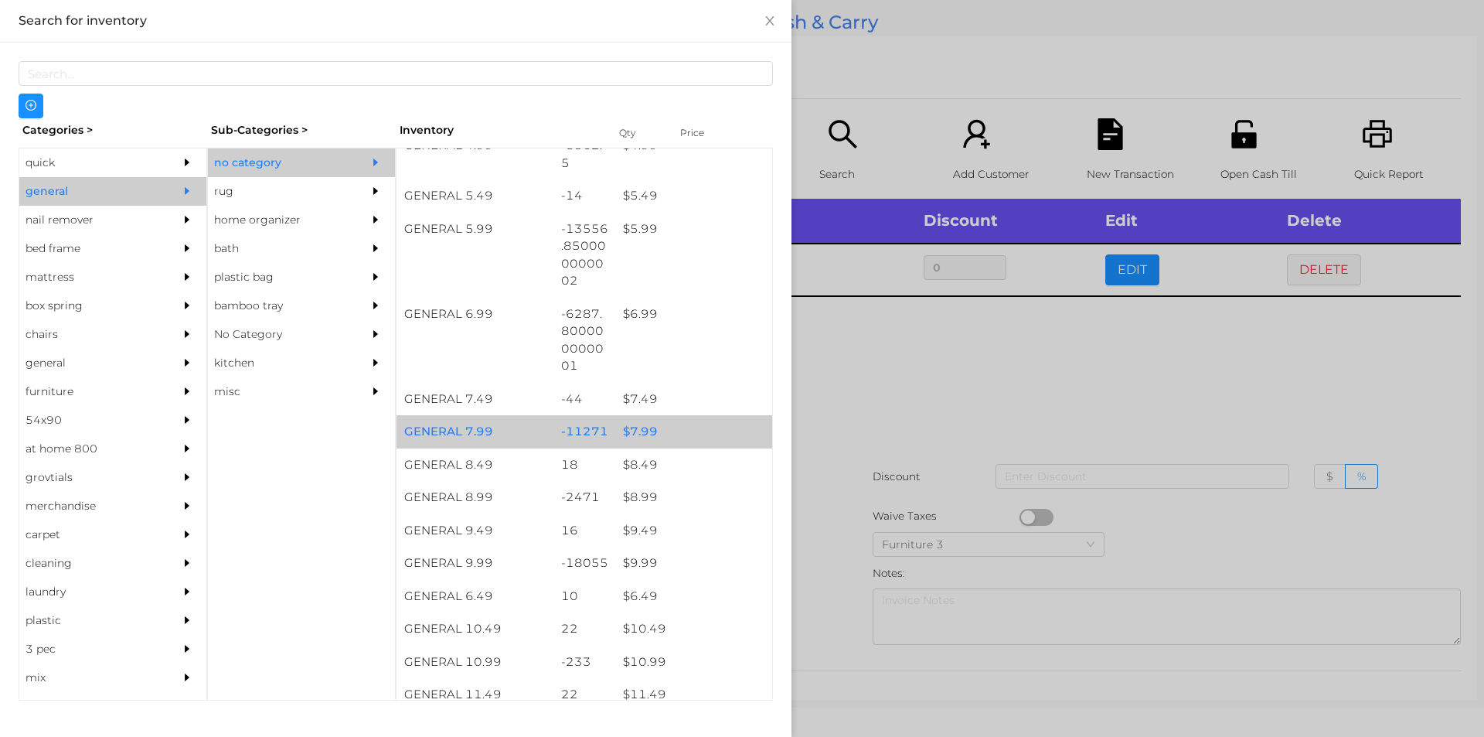
click at [620, 430] on div "$ 7.99" at bounding box center [693, 431] width 157 height 33
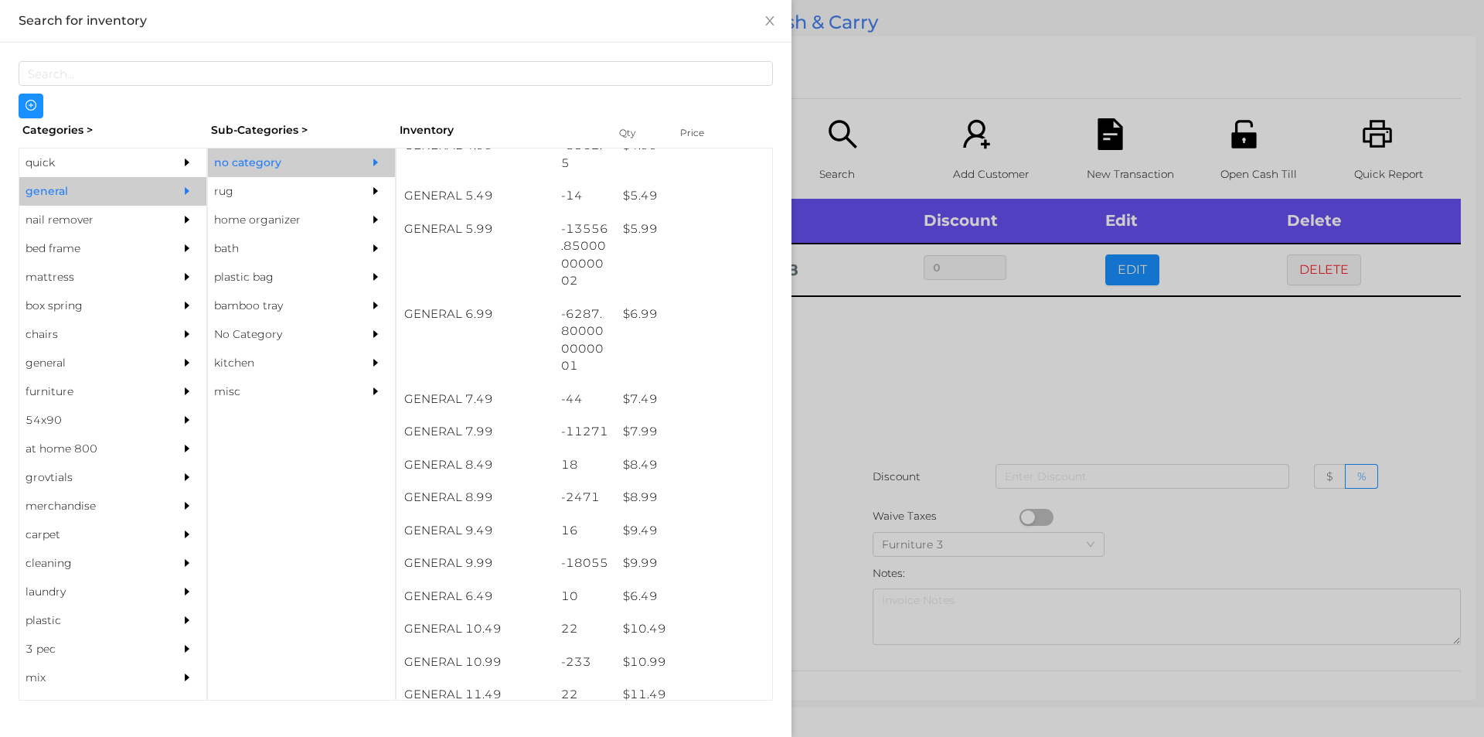
click at [870, 358] on div at bounding box center [742, 368] width 1484 height 737
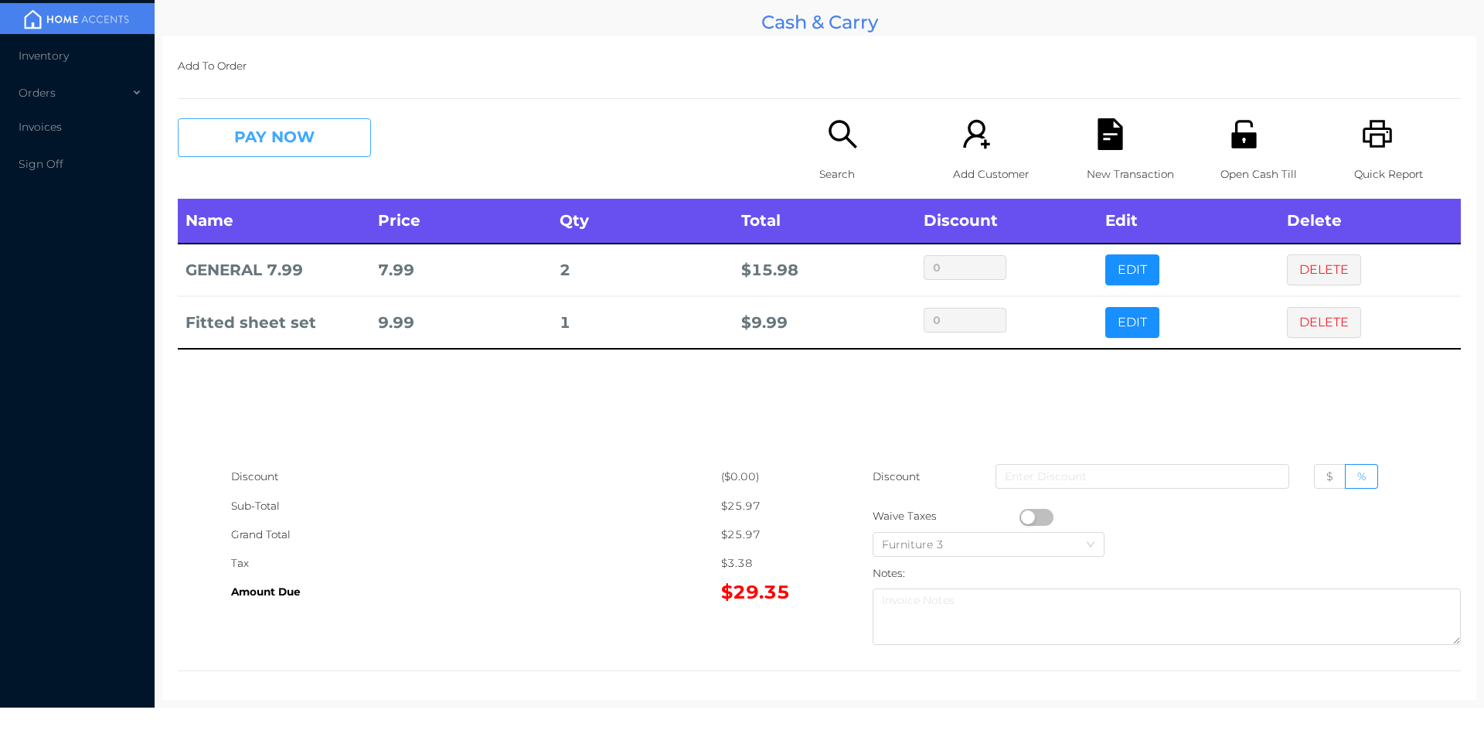
click at [330, 135] on button "PAY NOW" at bounding box center [274, 137] width 193 height 39
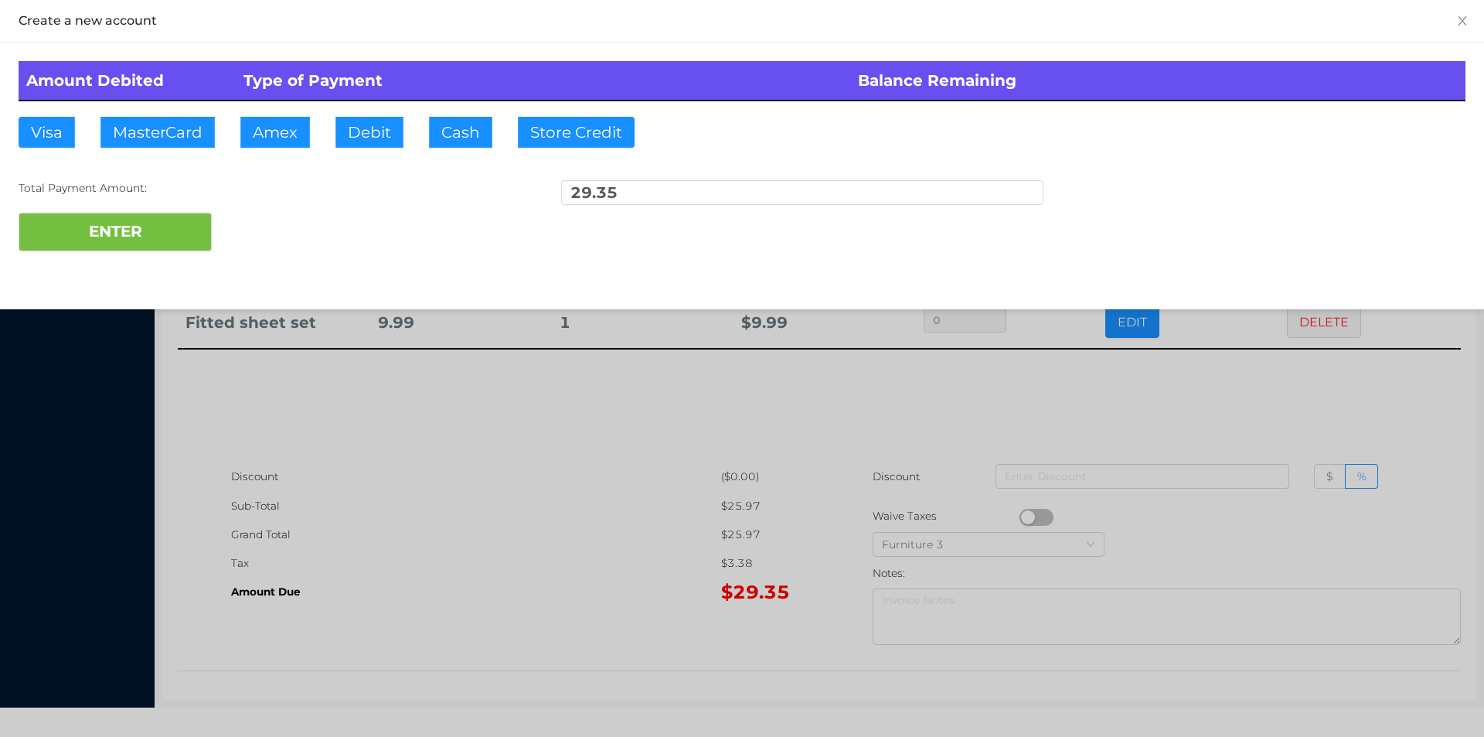
click at [297, 165] on div at bounding box center [742, 368] width 1484 height 737
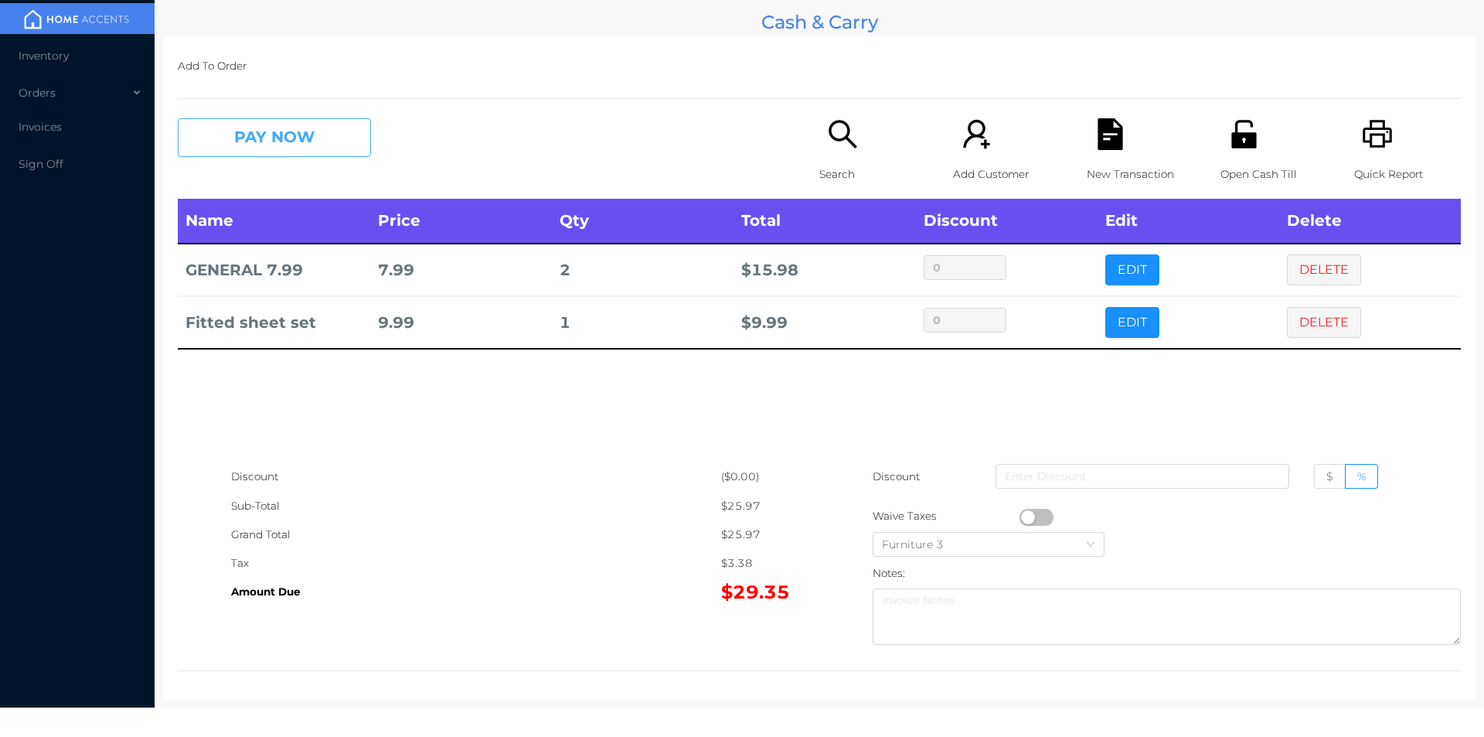
click at [318, 138] on button "PAY NOW" at bounding box center [274, 137] width 193 height 39
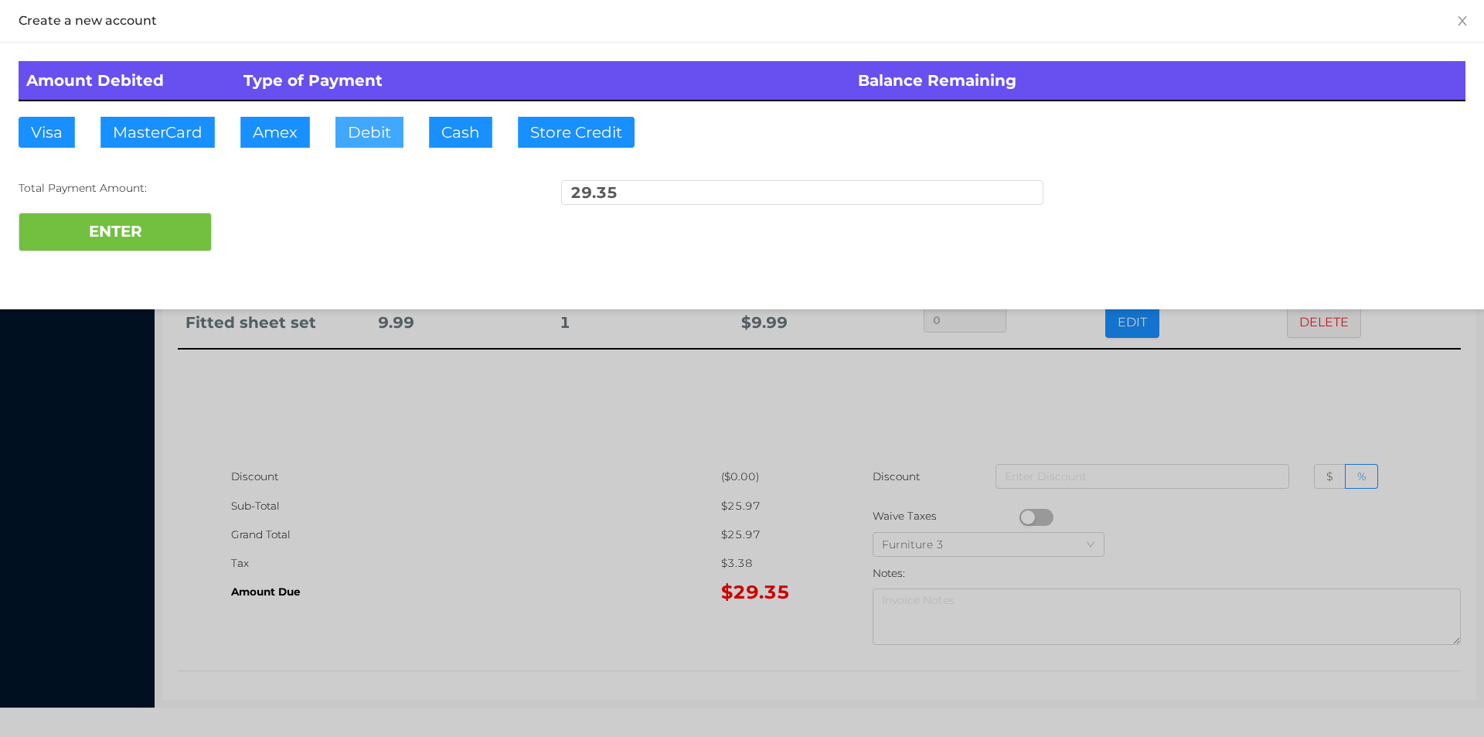
click at [371, 139] on button "Debit" at bounding box center [369, 132] width 68 height 31
click at [168, 237] on button "ENTER" at bounding box center [115, 232] width 193 height 39
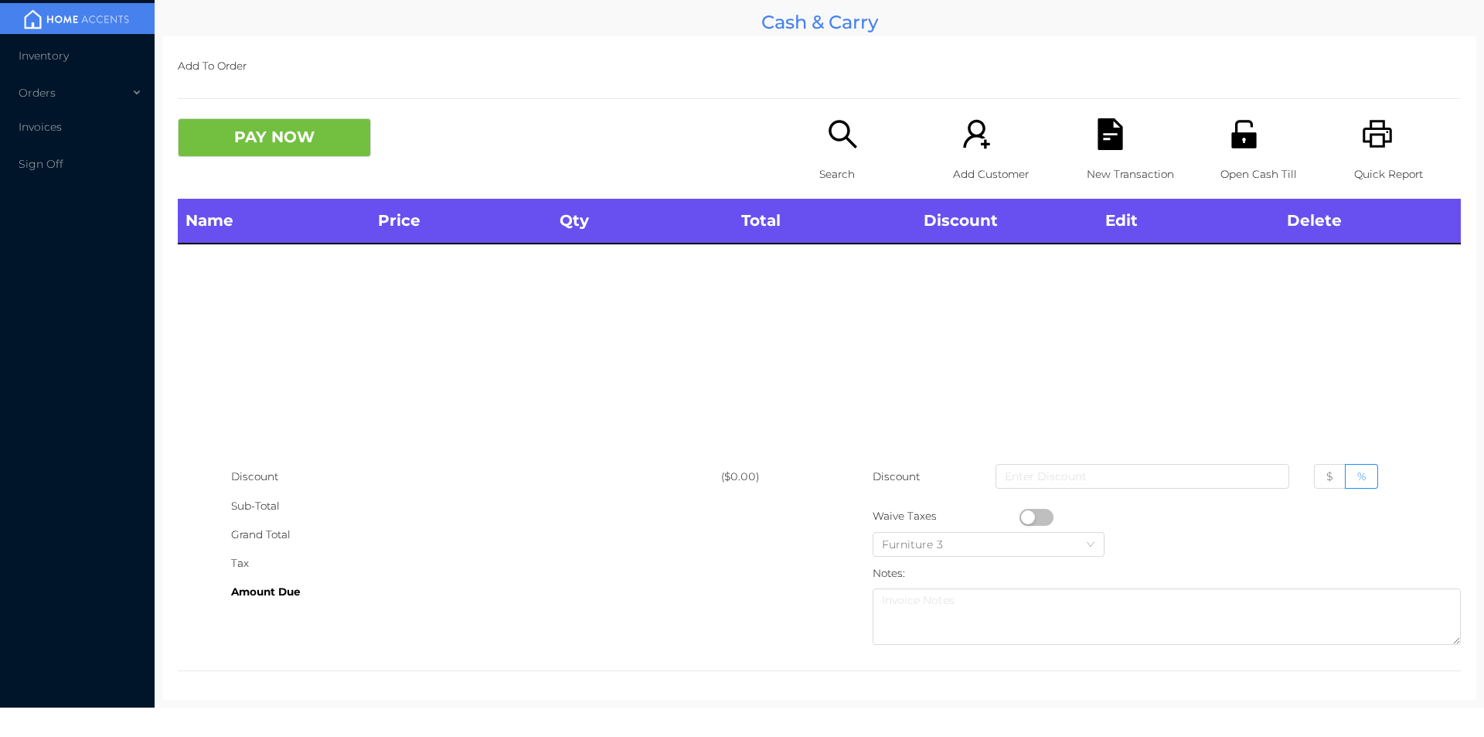
click at [840, 149] on icon "icon: search" at bounding box center [843, 134] width 32 height 32
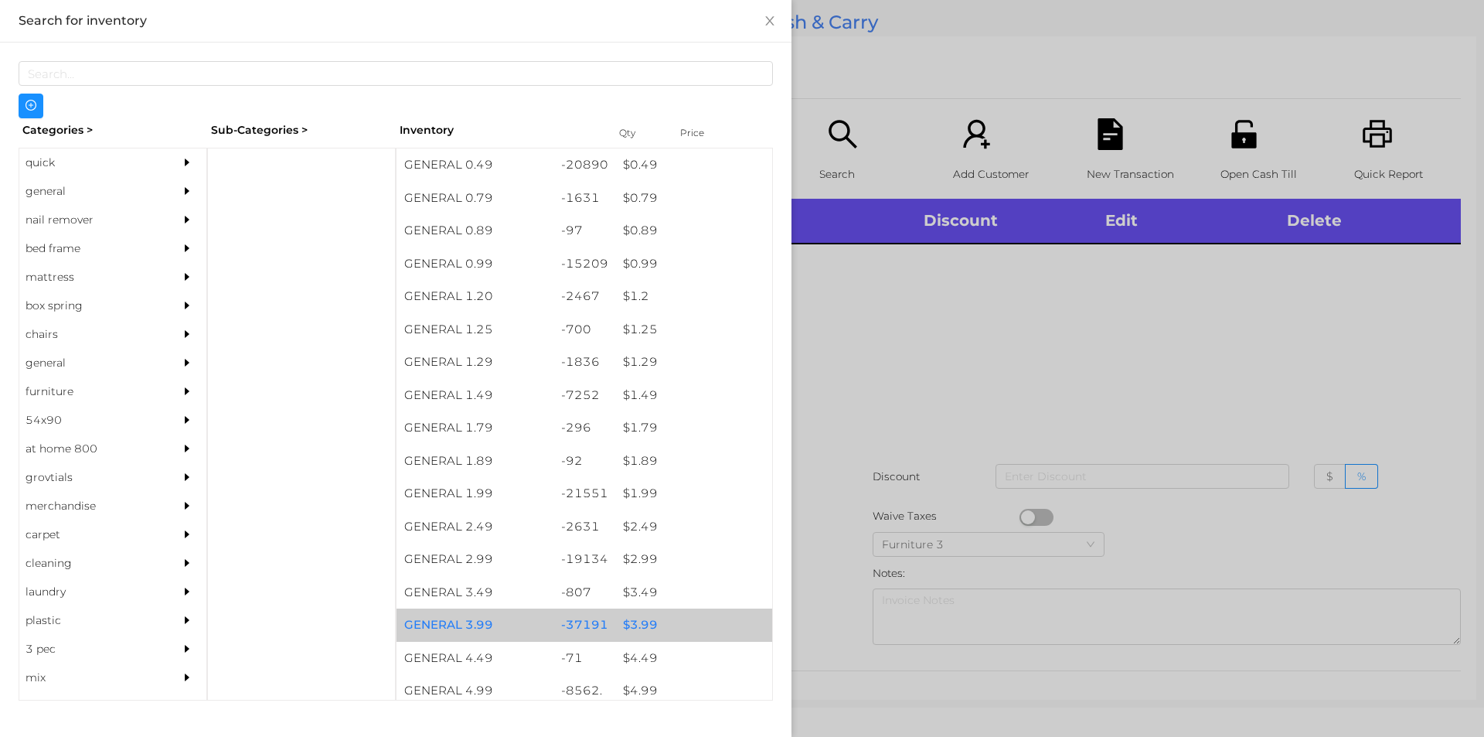
click at [626, 625] on div "$ 3.99" at bounding box center [693, 624] width 157 height 33
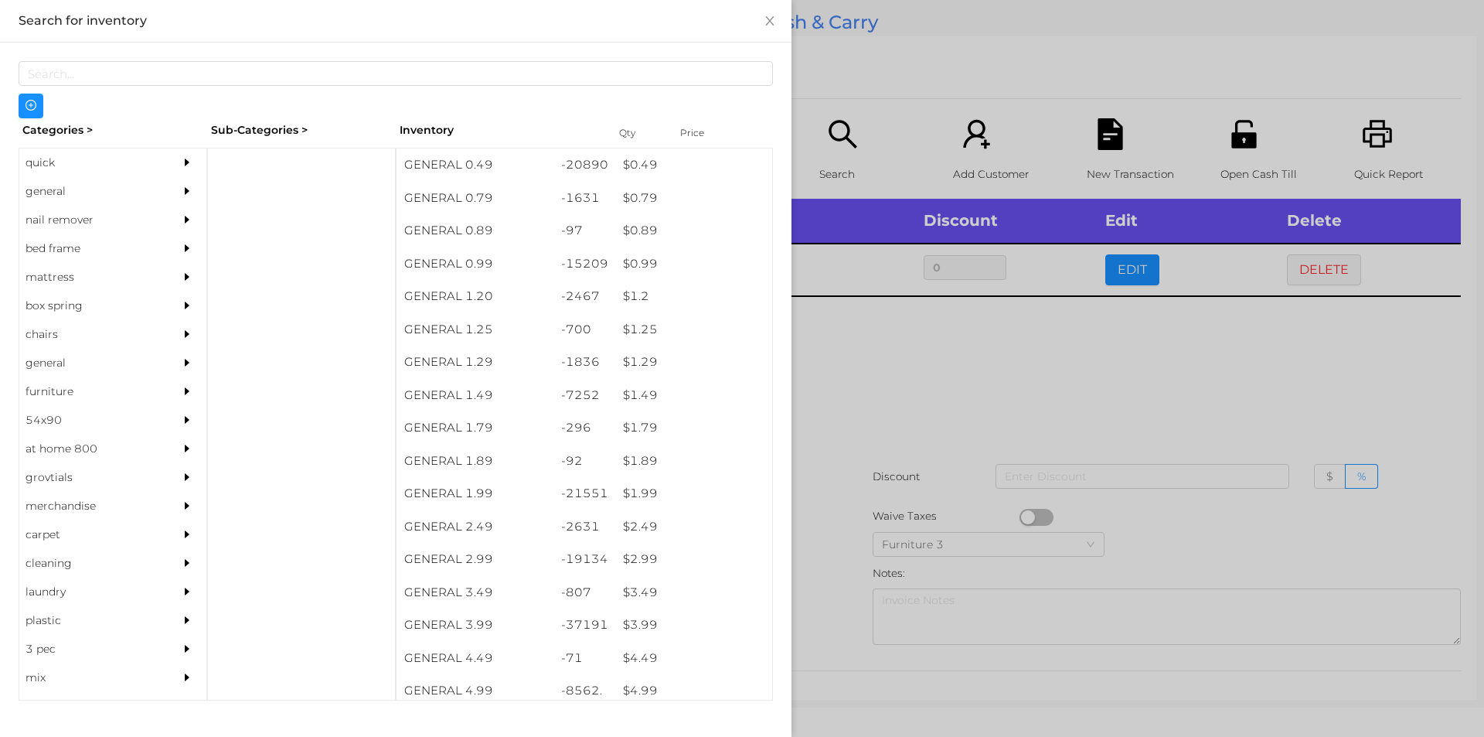
click at [978, 366] on div at bounding box center [742, 368] width 1484 height 737
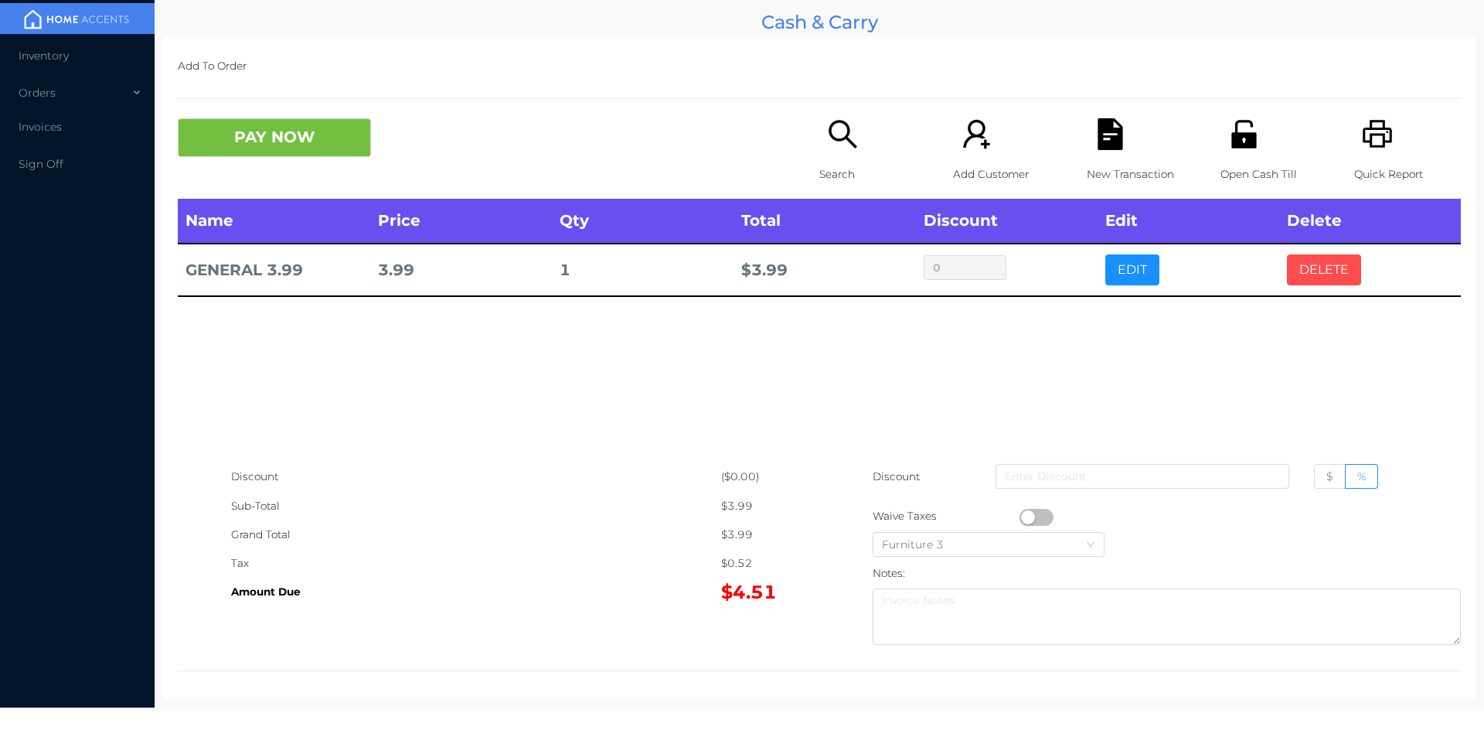
click at [1305, 259] on button "DELETE" at bounding box center [1324, 269] width 74 height 31
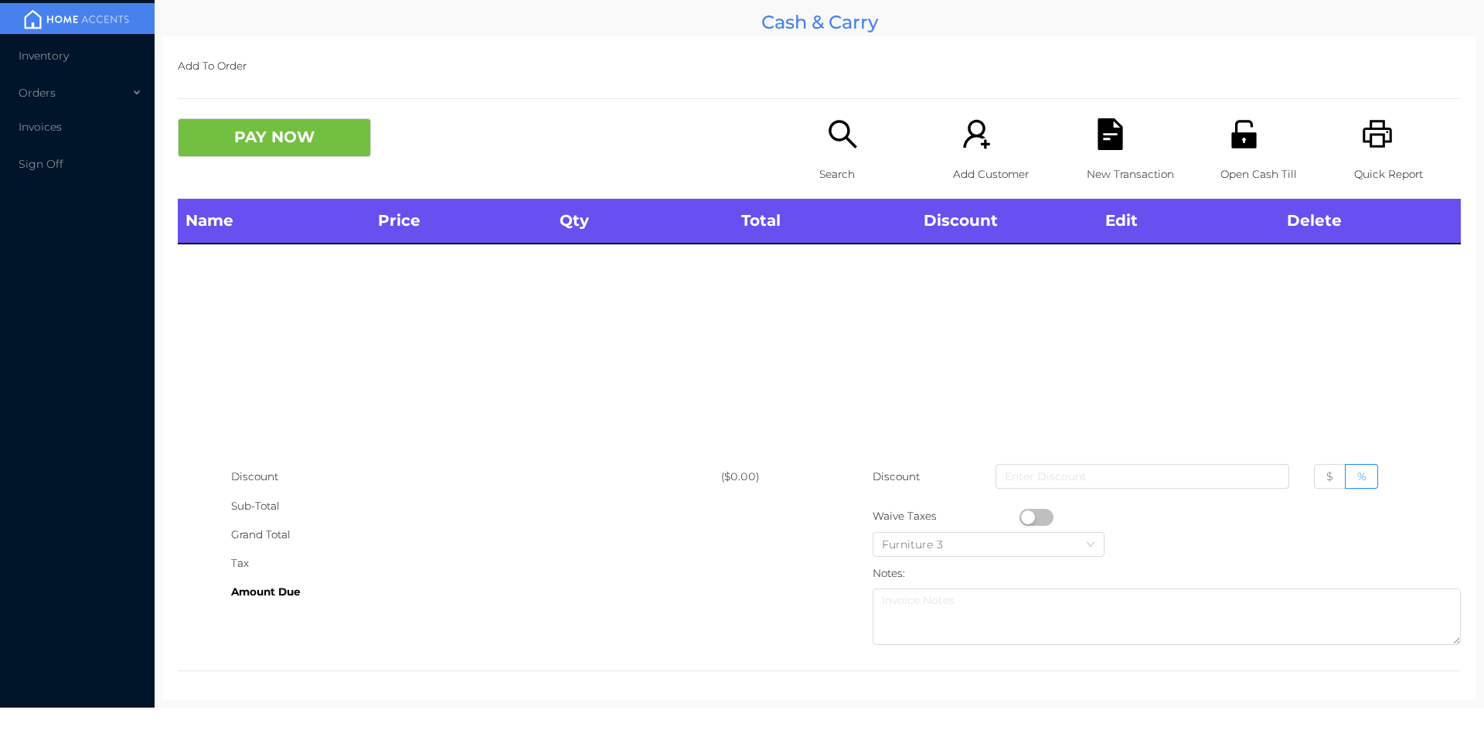
click at [1231, 142] on icon "icon: unlock" at bounding box center [1243, 134] width 25 height 28
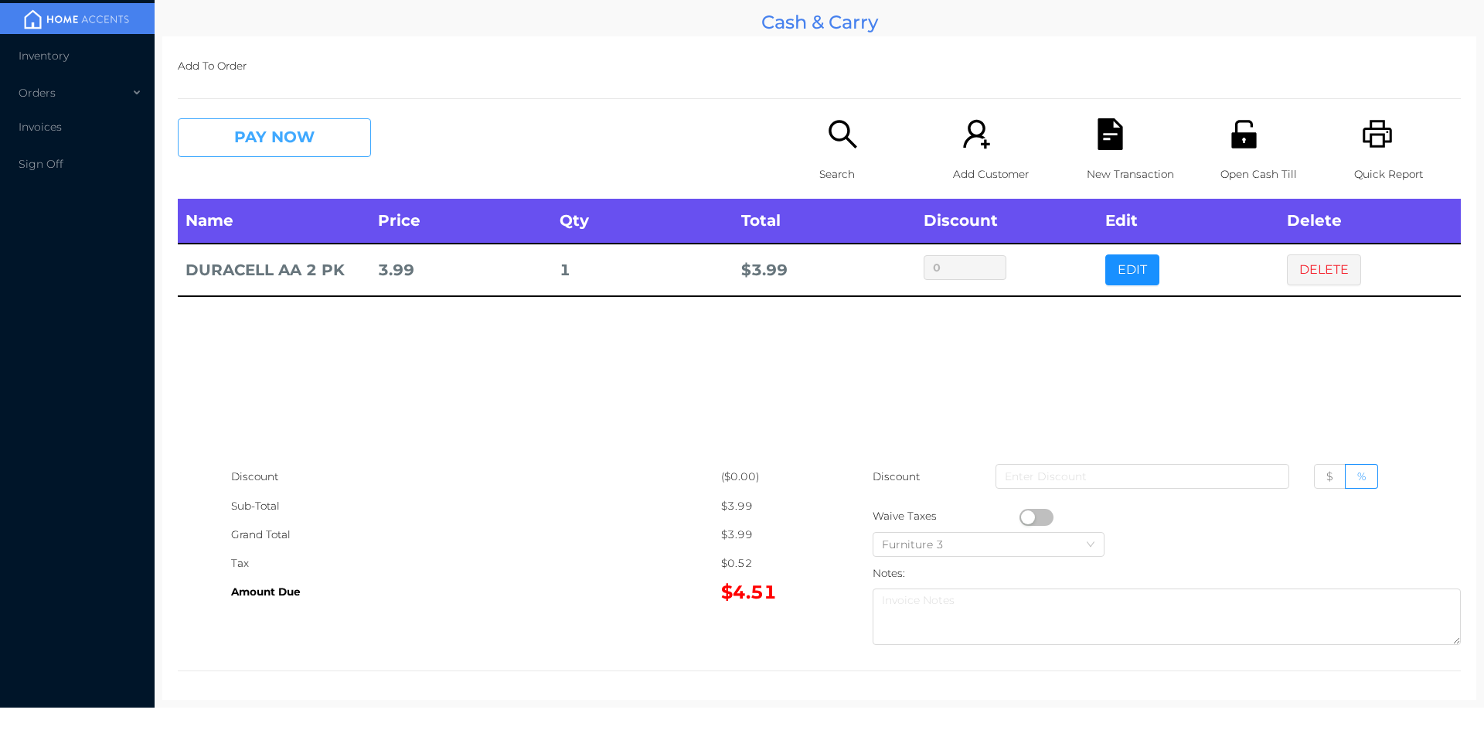
click at [243, 137] on button "PAY NOW" at bounding box center [274, 137] width 193 height 39
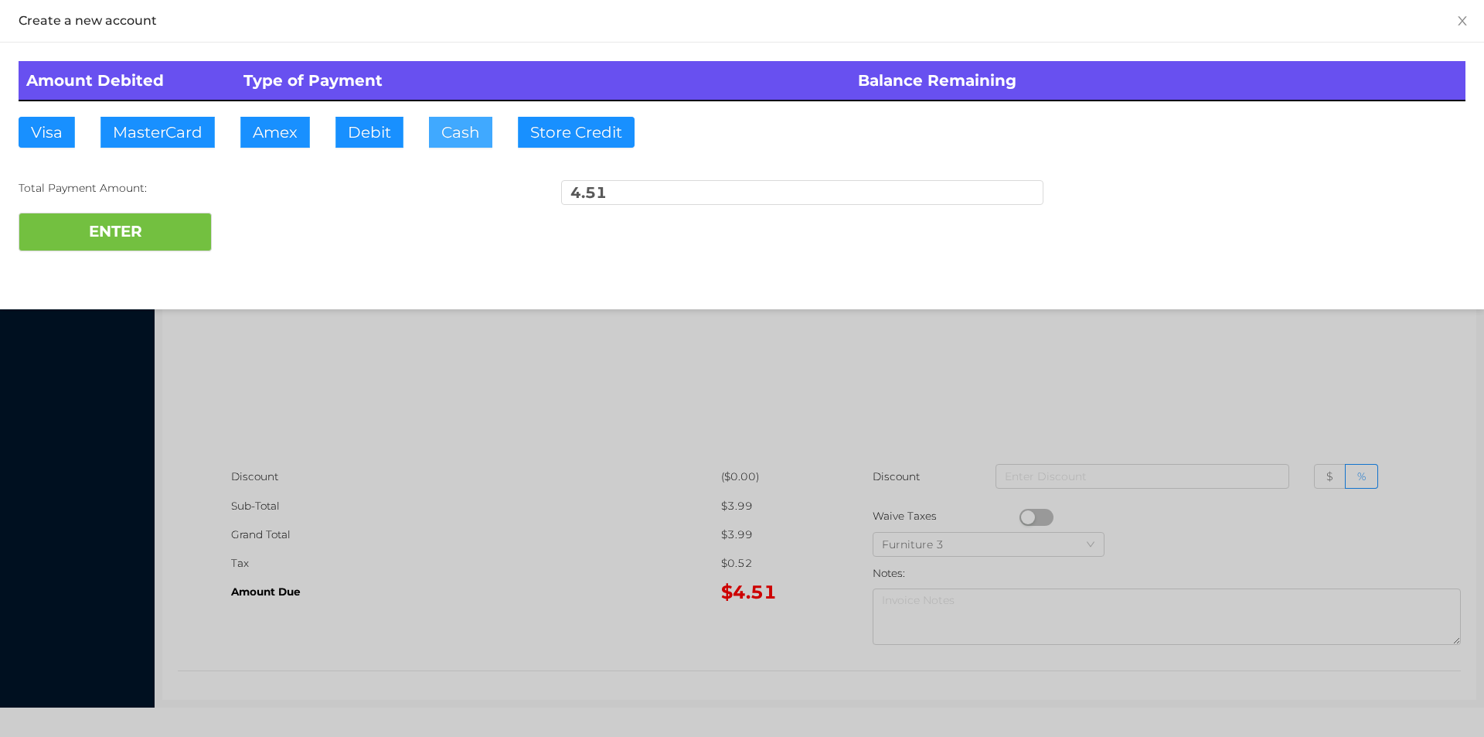
click at [454, 145] on button "Cash" at bounding box center [460, 132] width 63 height 31
click at [169, 243] on button "ENTER" at bounding box center [115, 232] width 193 height 39
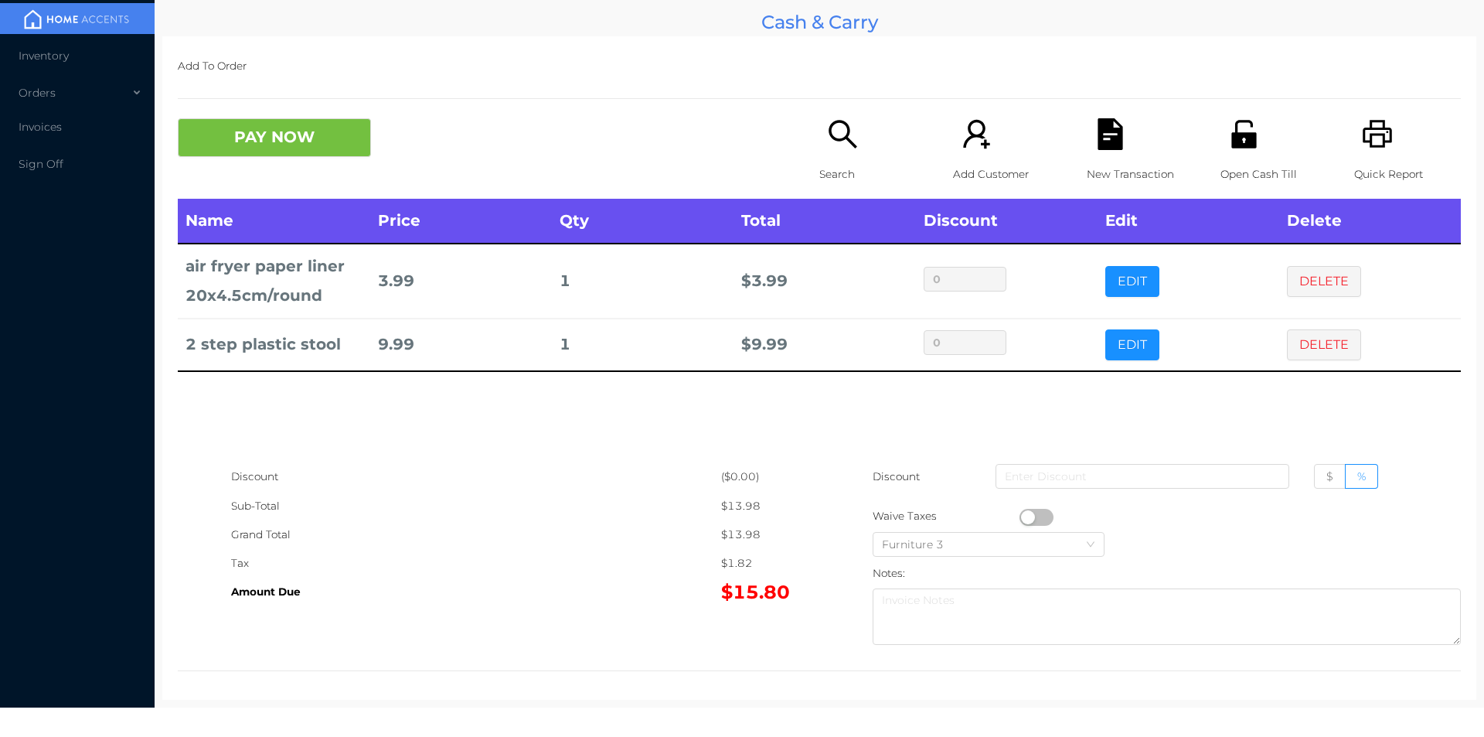
click at [826, 151] on div "Search" at bounding box center [872, 158] width 107 height 80
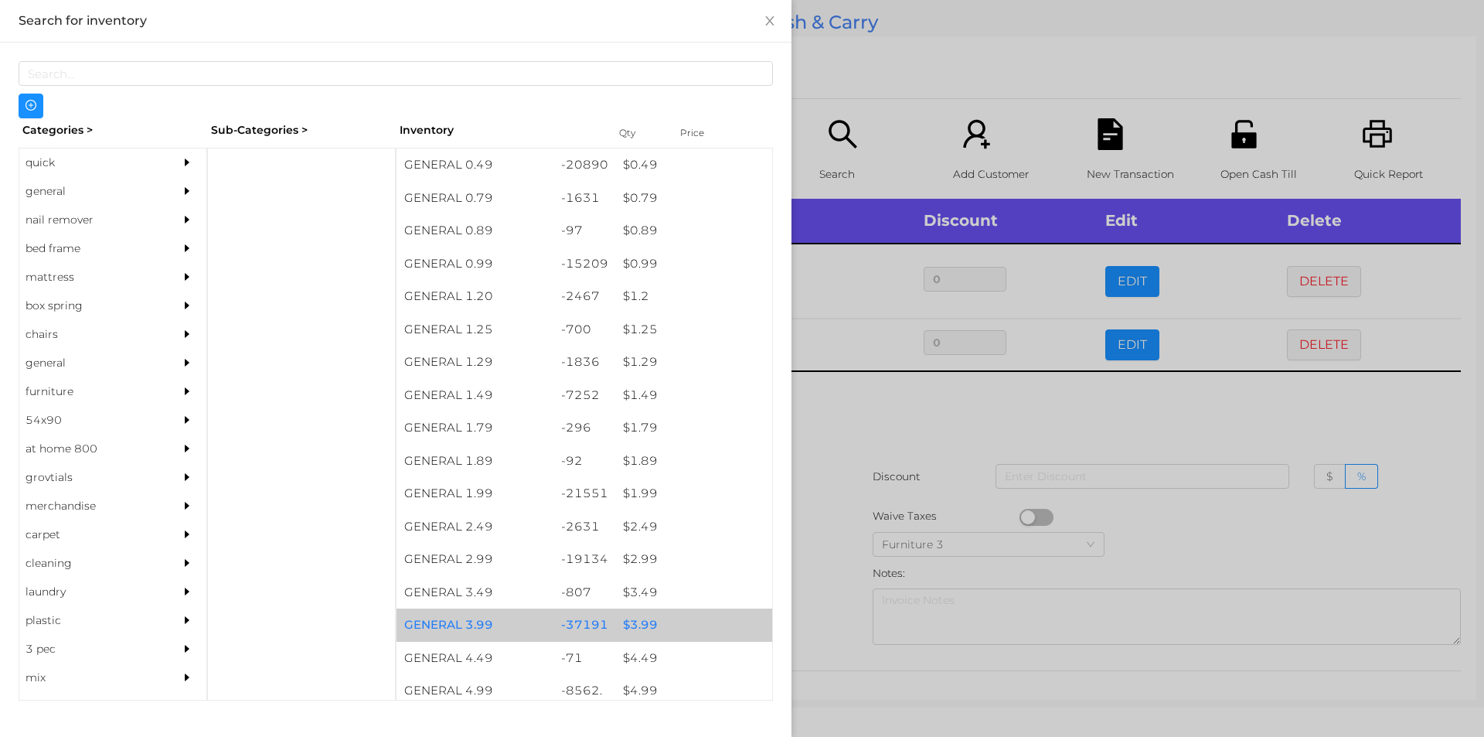
click at [628, 620] on div "$ 3.99" at bounding box center [693, 624] width 157 height 33
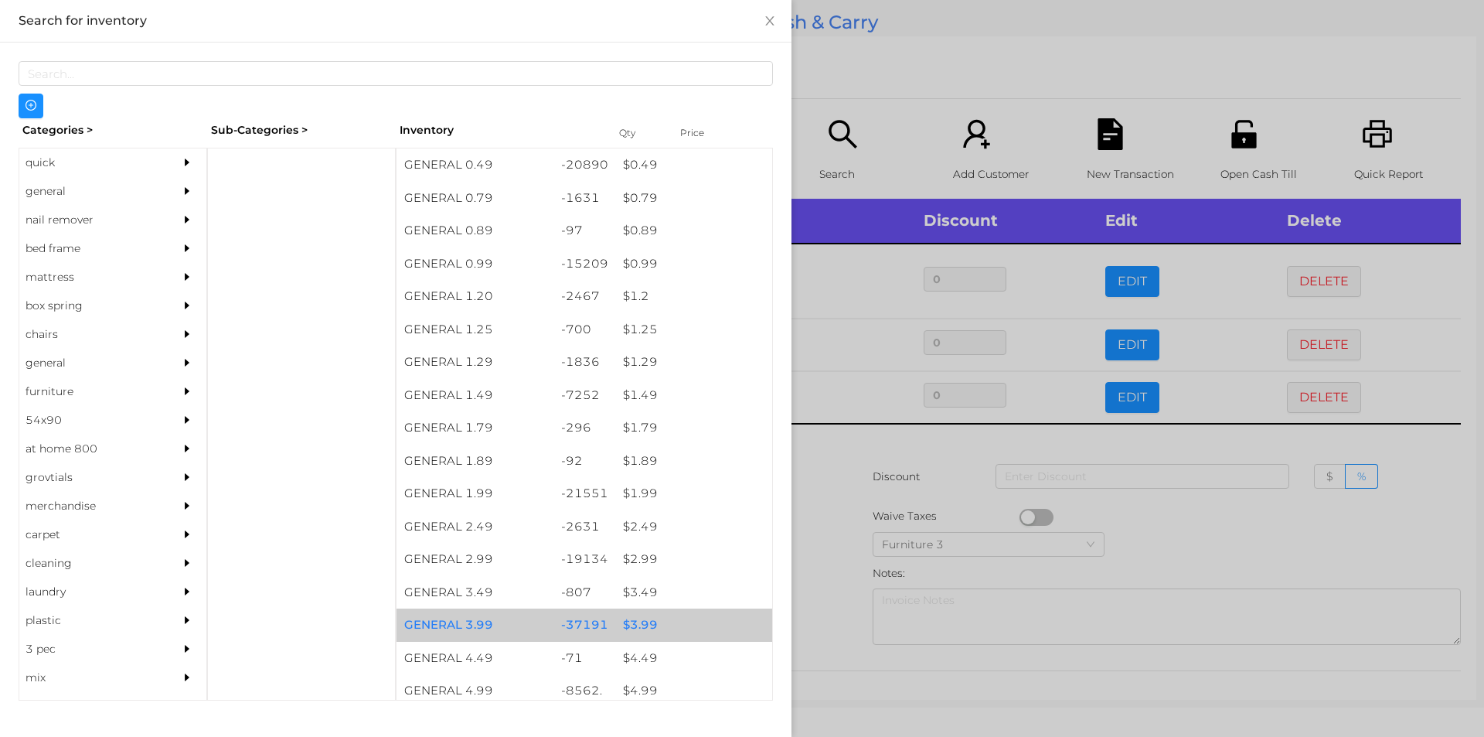
click at [638, 621] on div "$ 3.99" at bounding box center [693, 624] width 157 height 33
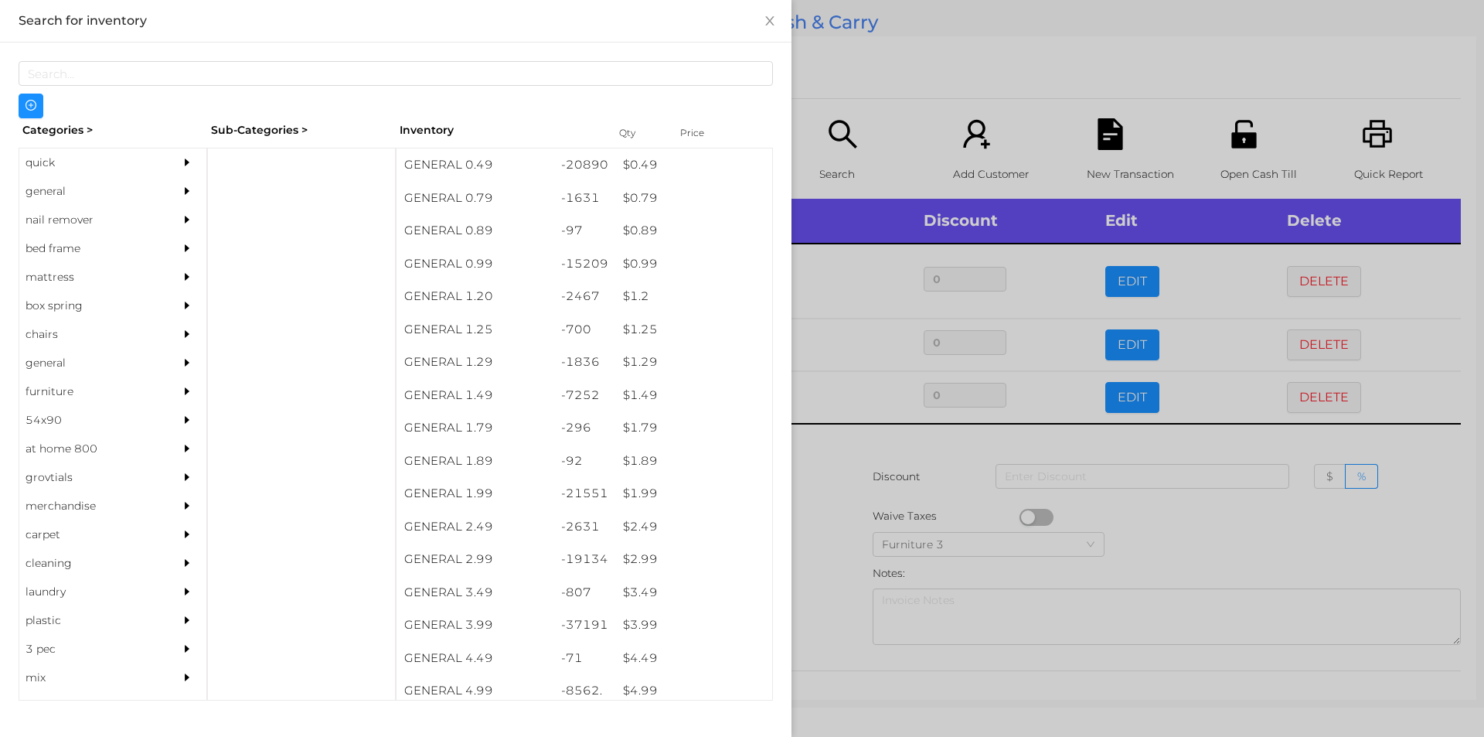
click at [833, 485] on div at bounding box center [742, 368] width 1484 height 737
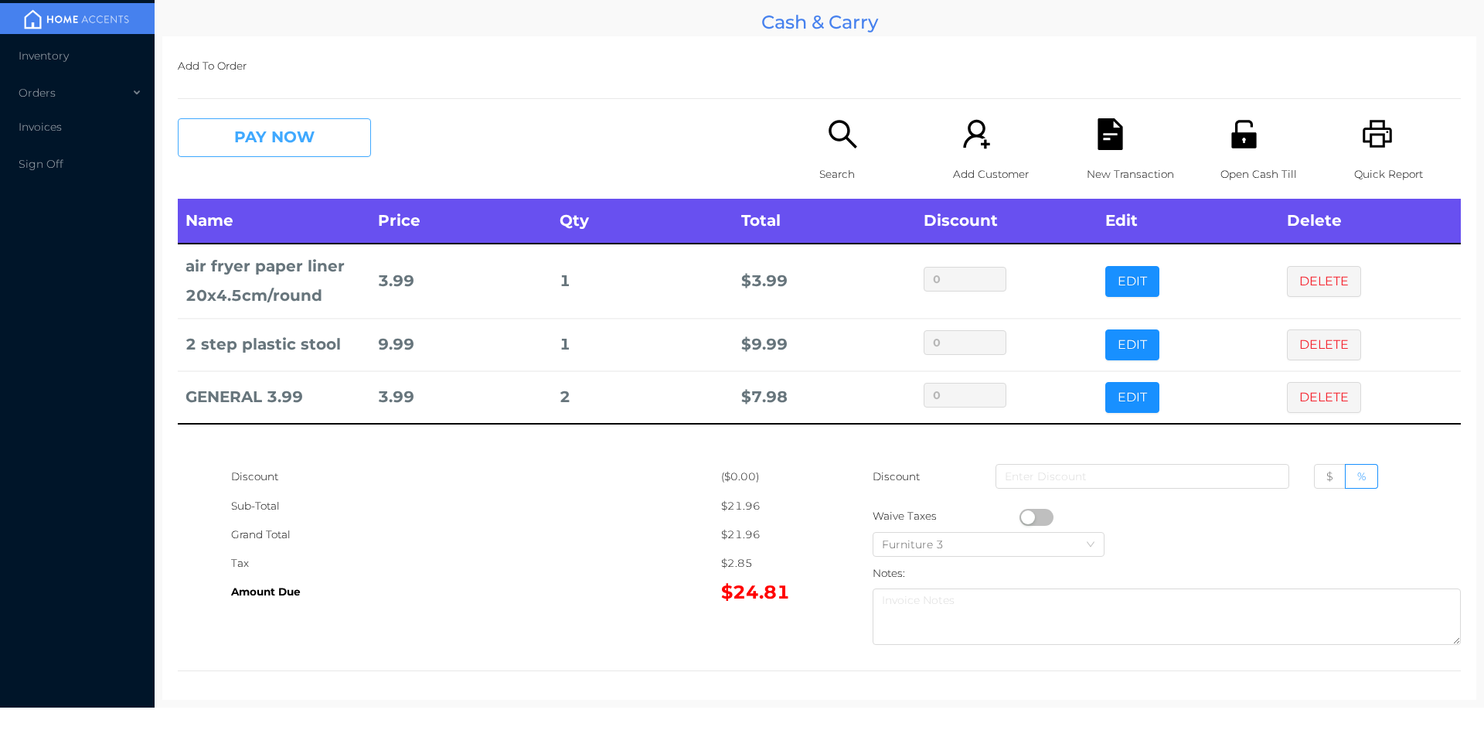
click at [260, 131] on button "PAY NOW" at bounding box center [274, 137] width 193 height 39
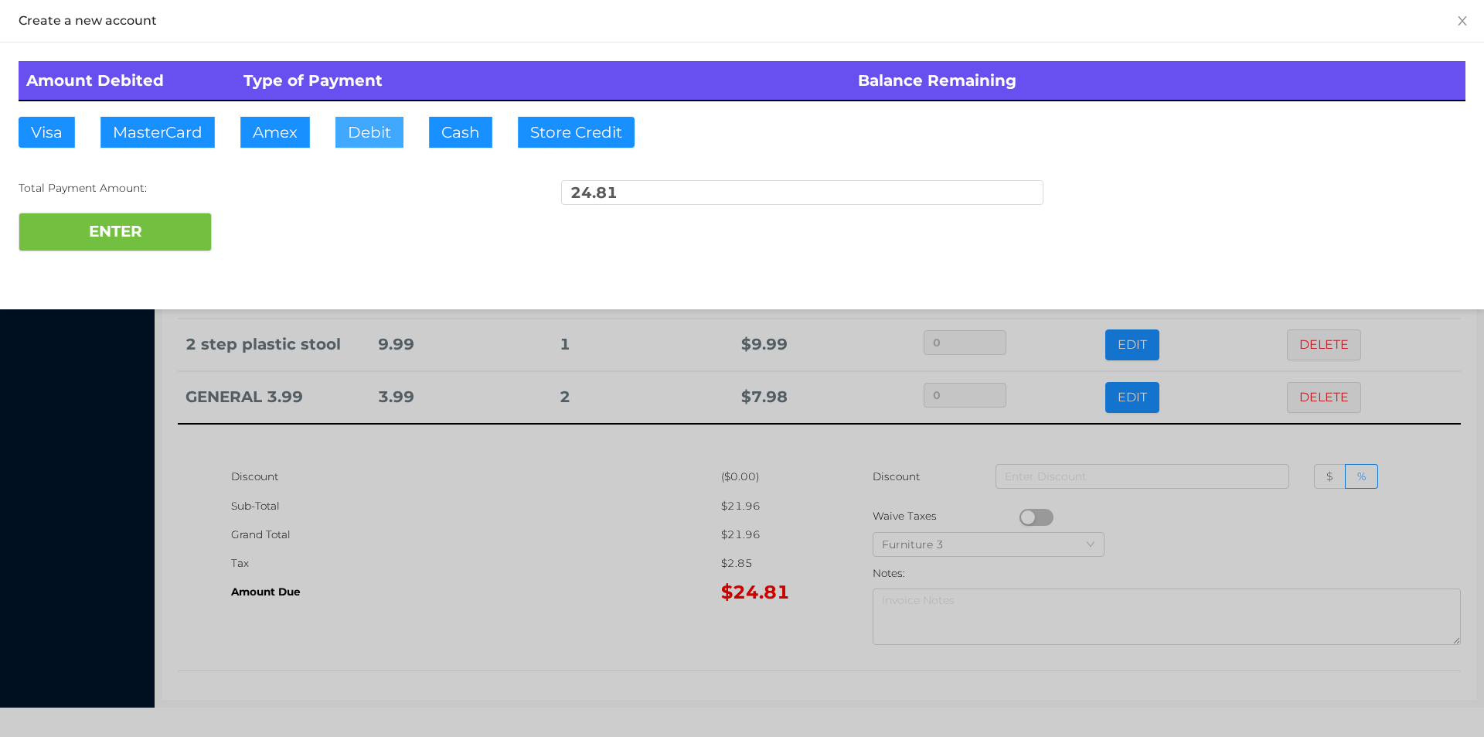
click at [356, 138] on button "Debit" at bounding box center [369, 132] width 68 height 31
click at [145, 214] on button "ENTER" at bounding box center [115, 232] width 193 height 39
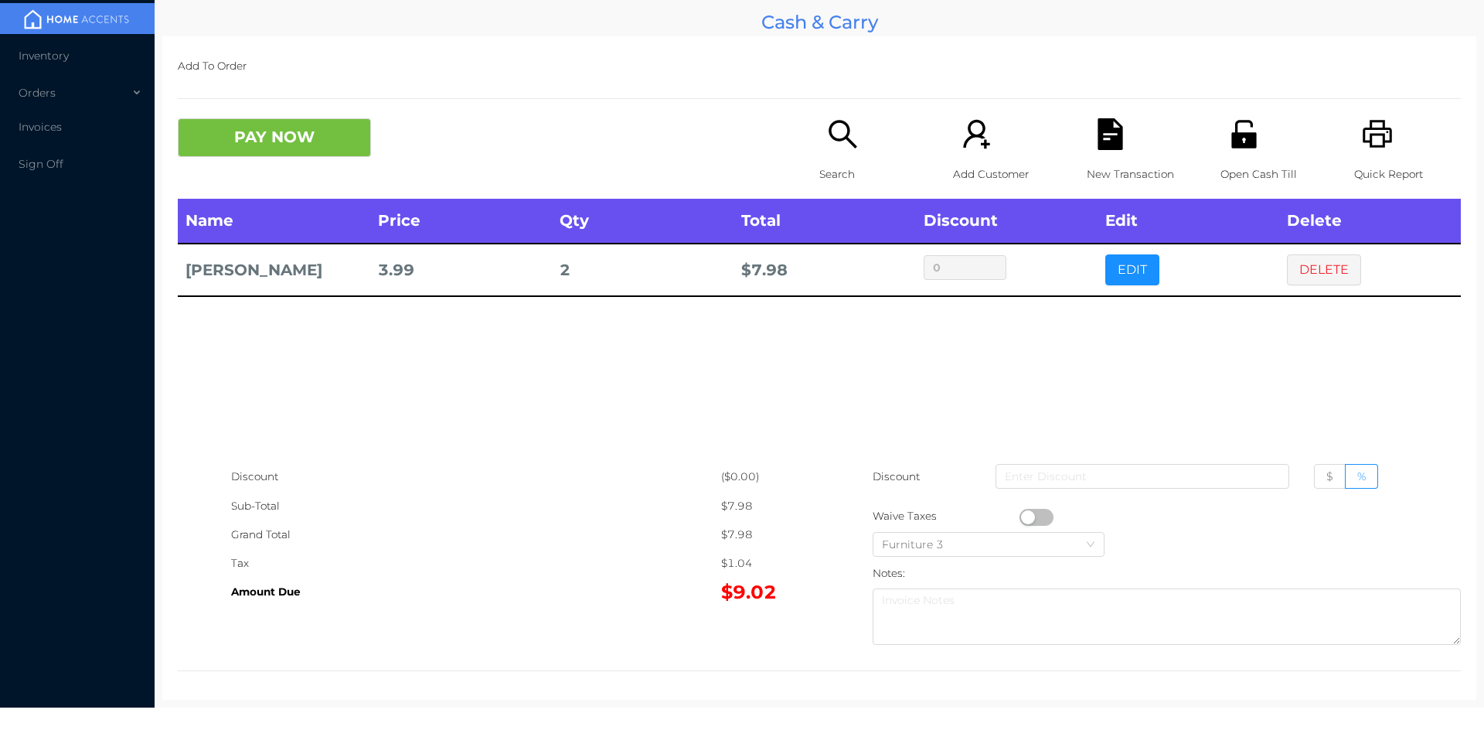
click at [257, 137] on button "PAY NOW" at bounding box center [274, 137] width 193 height 39
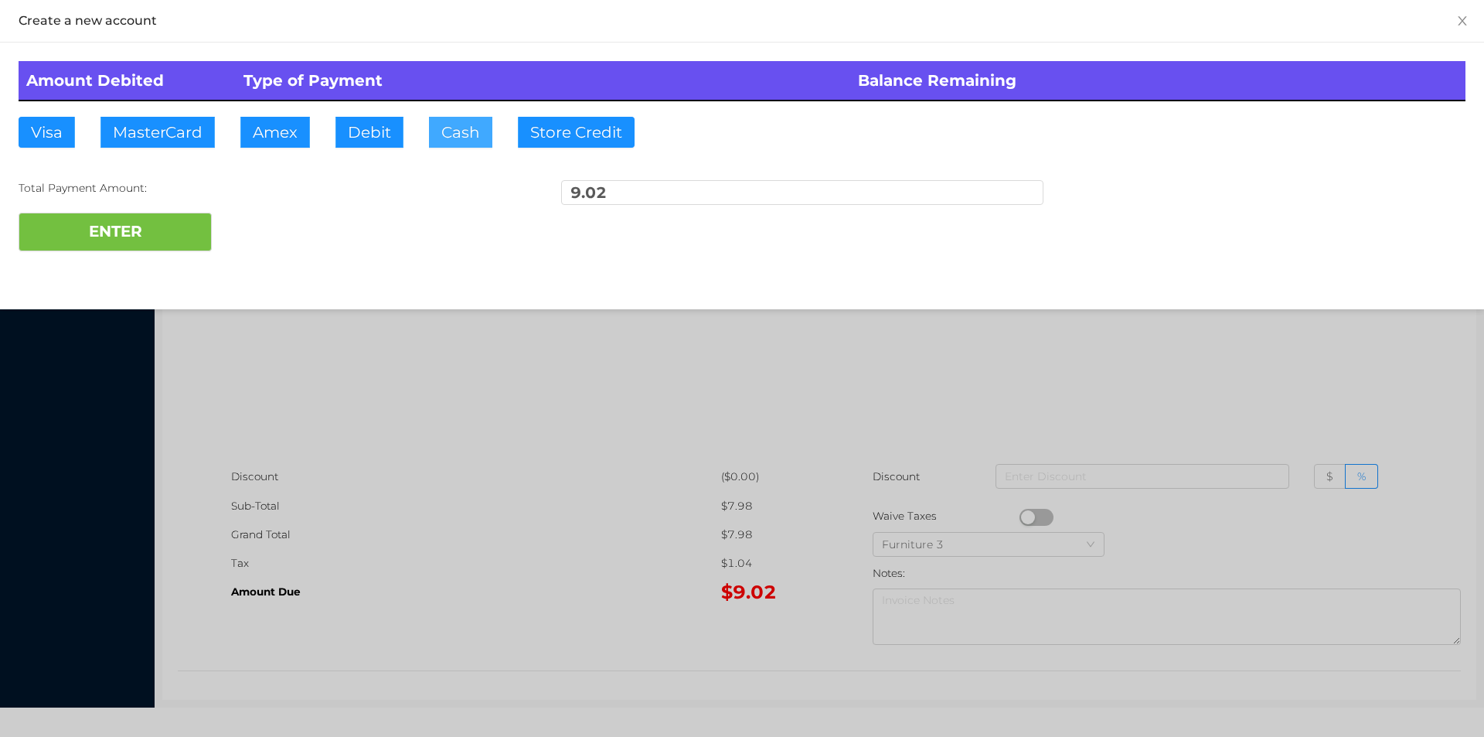
click at [463, 147] on button "Cash" at bounding box center [460, 132] width 63 height 31
type input "20."
click at [148, 245] on button "ENTER" at bounding box center [115, 232] width 193 height 39
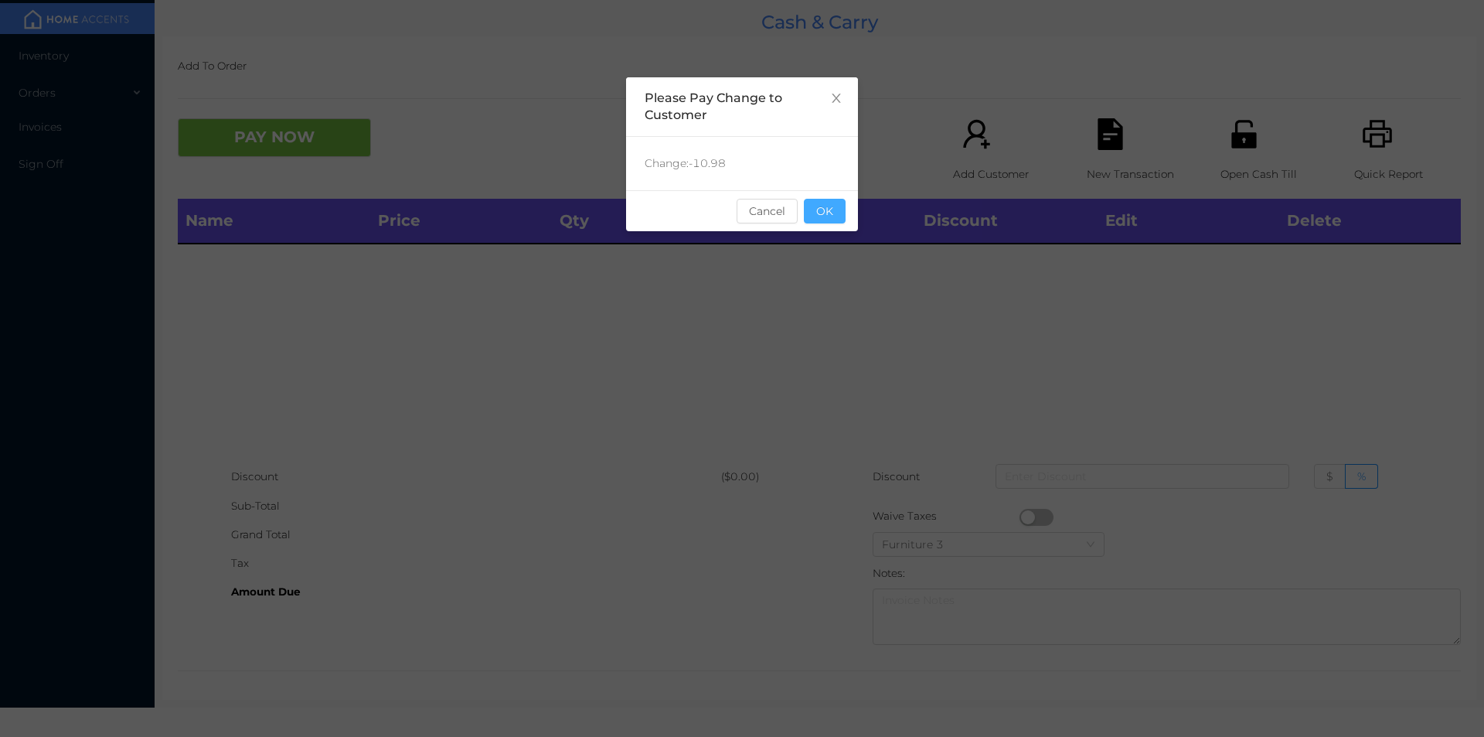
click at [836, 217] on button "OK" at bounding box center [825, 211] width 42 height 25
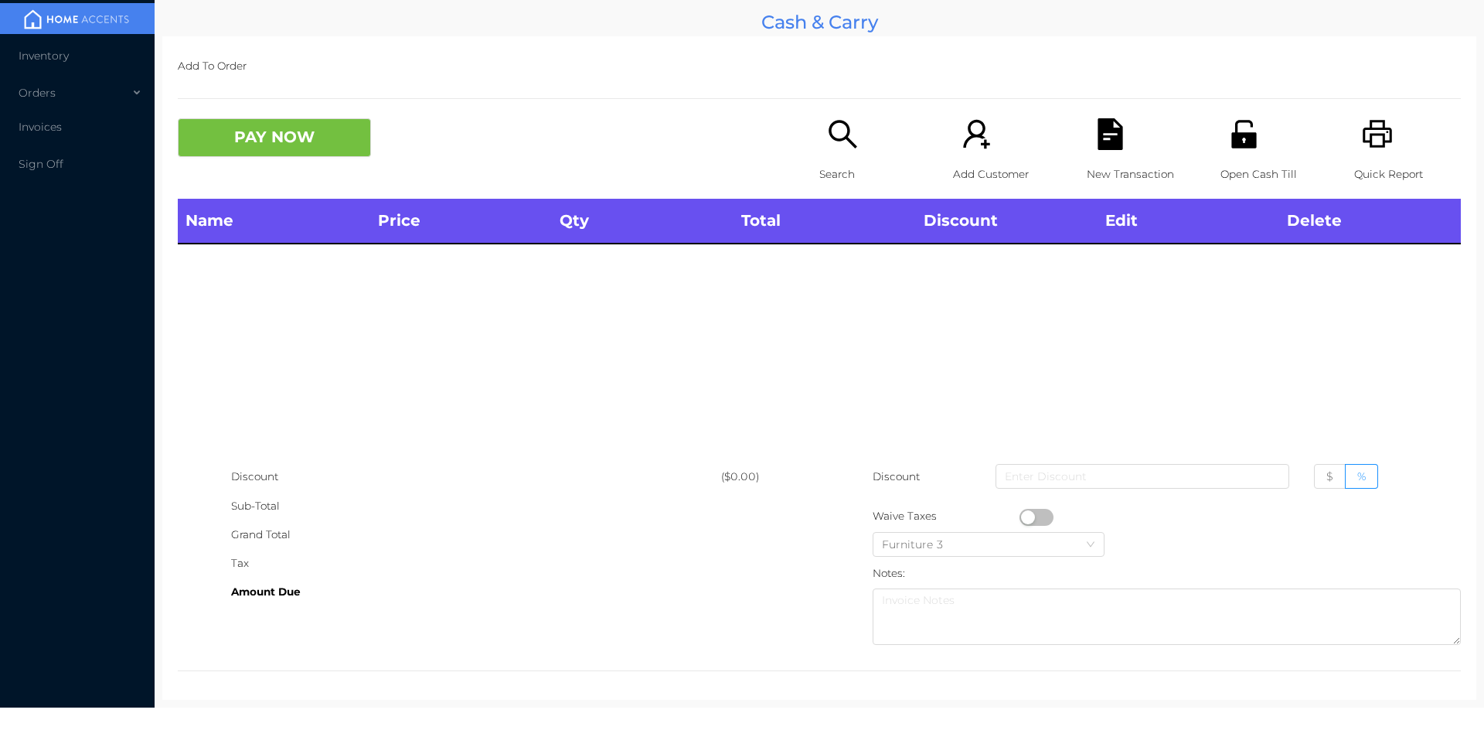
click at [829, 294] on div "Name Price Qty Total Discount Edit Delete" at bounding box center [819, 331] width 1283 height 264
click at [844, 154] on div "Search" at bounding box center [872, 158] width 107 height 80
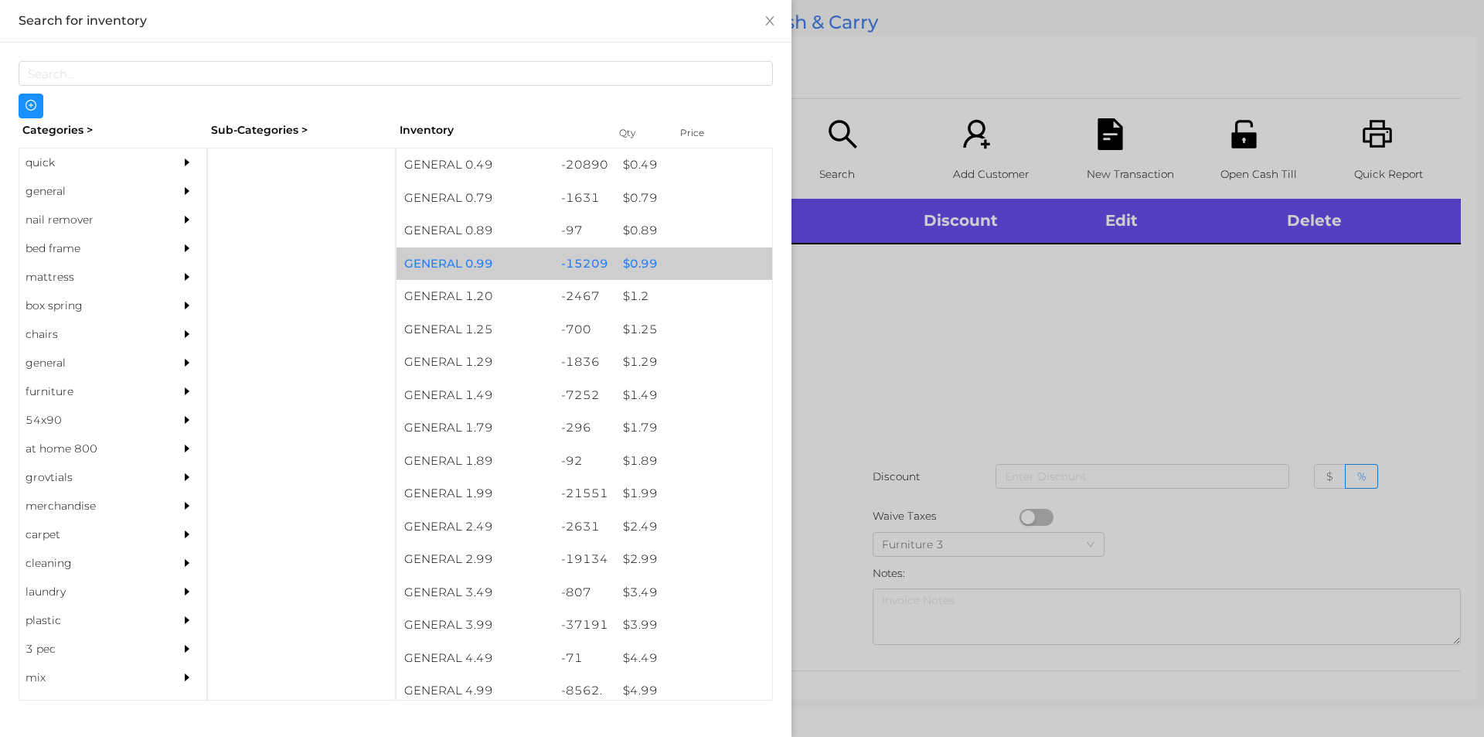
click at [642, 254] on div "$ 0.99" at bounding box center [693, 263] width 157 height 33
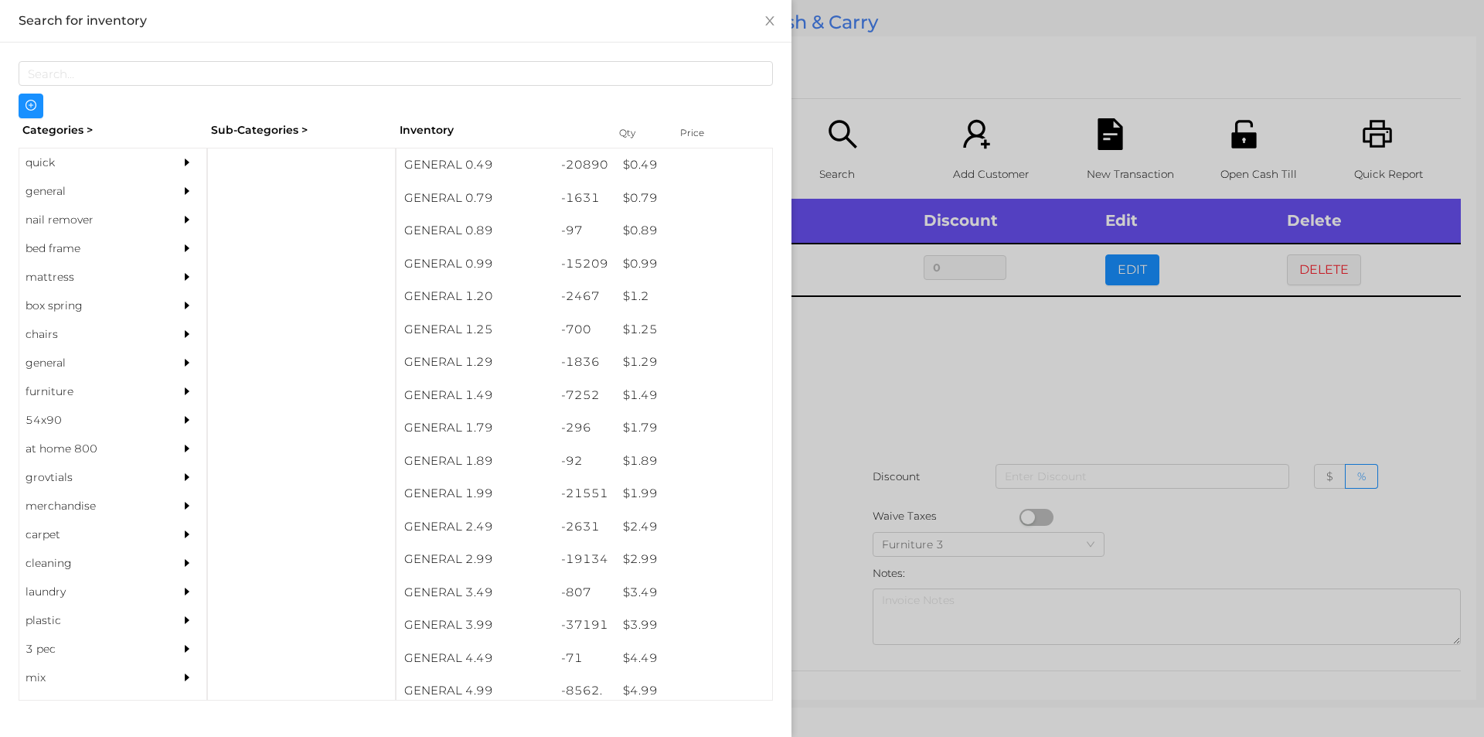
click at [1243, 384] on div at bounding box center [742, 368] width 1484 height 737
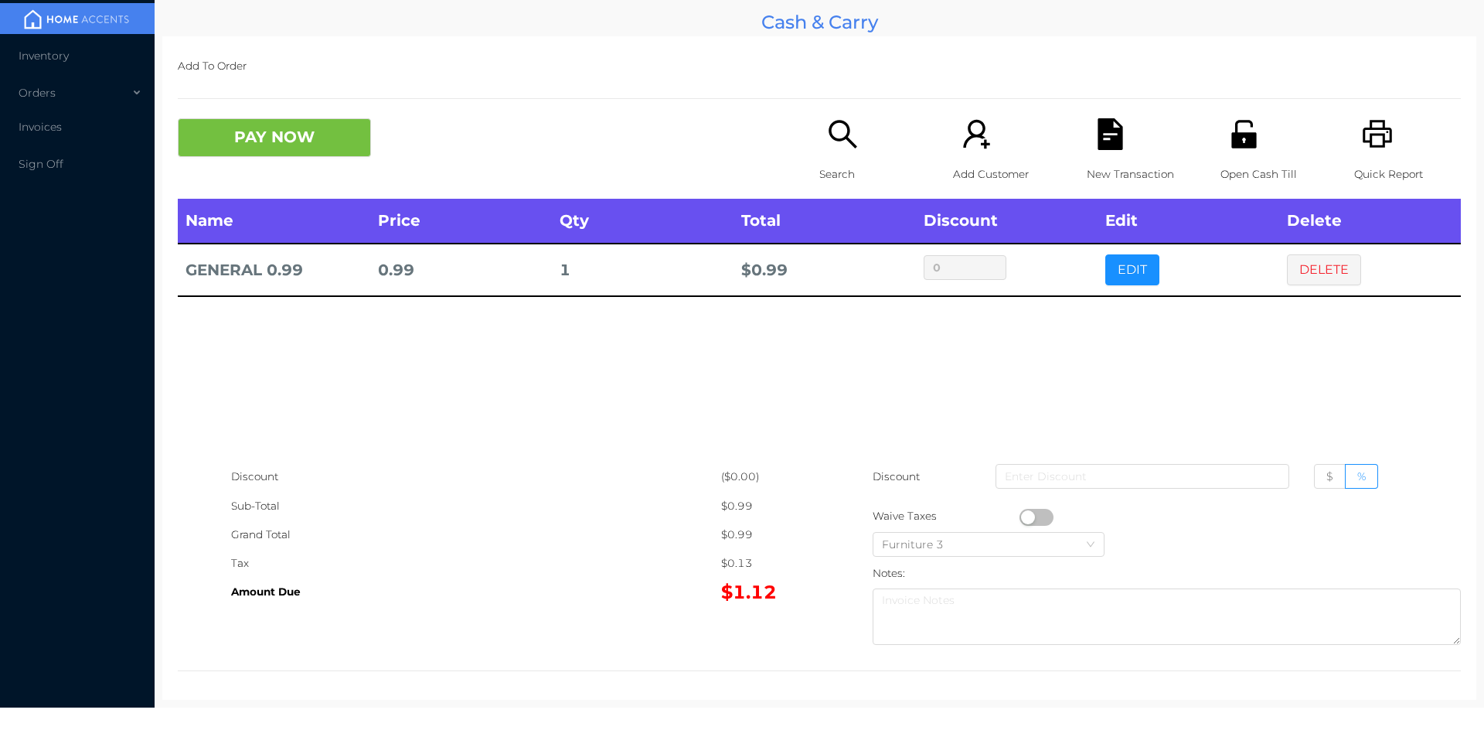
click at [1026, 517] on button "button" at bounding box center [1036, 517] width 34 height 17
click at [330, 139] on button "PAY NOW" at bounding box center [274, 137] width 193 height 39
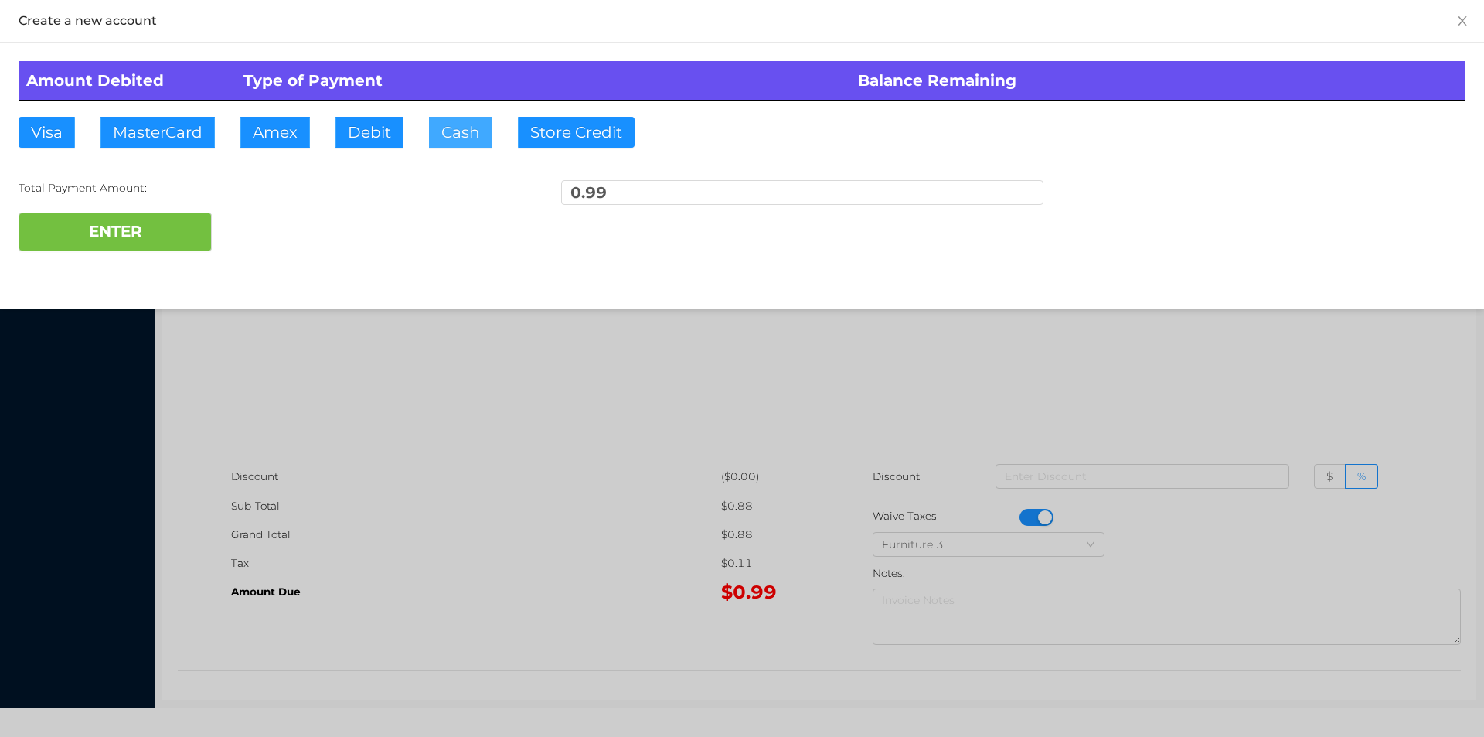
click at [462, 138] on button "Cash" at bounding box center [460, 132] width 63 height 31
type input "5."
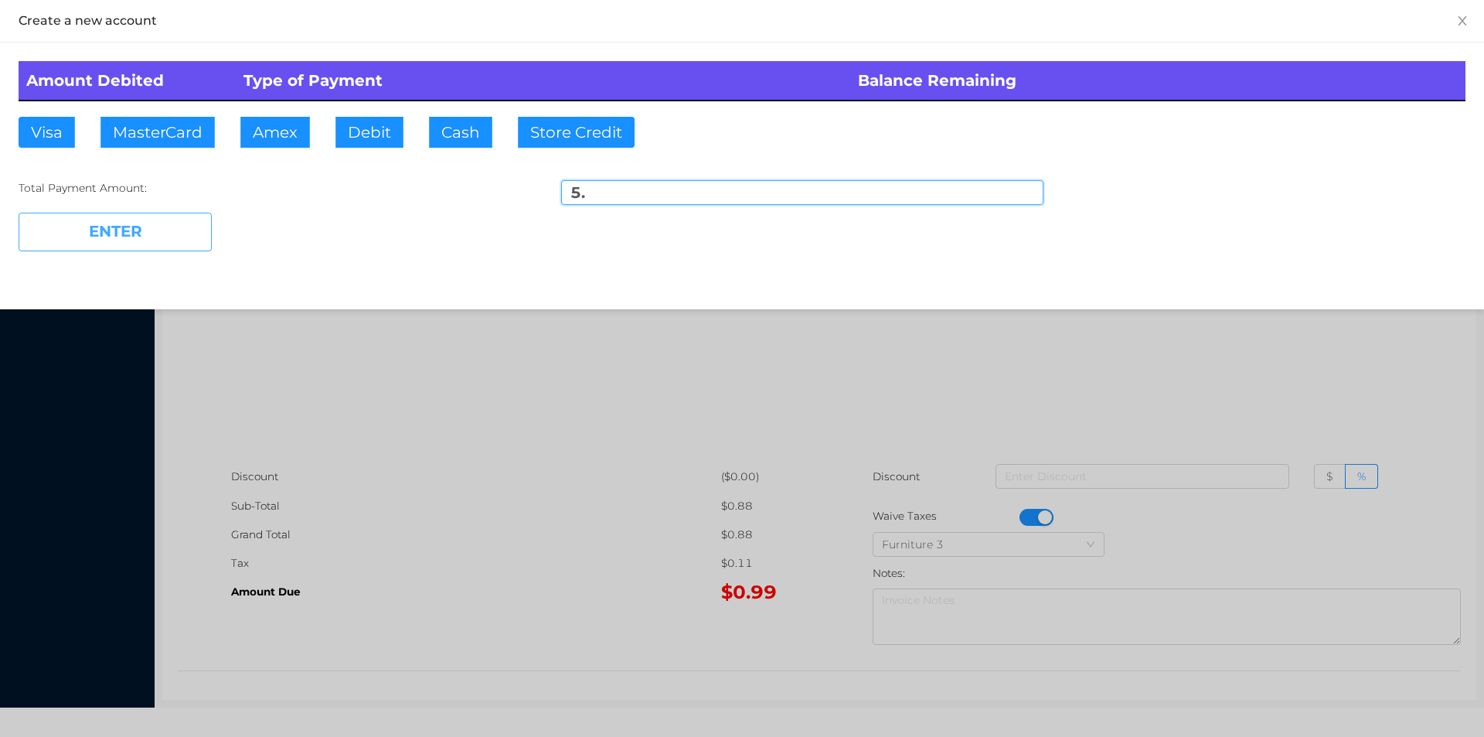
click at [174, 236] on button "ENTER" at bounding box center [115, 232] width 193 height 39
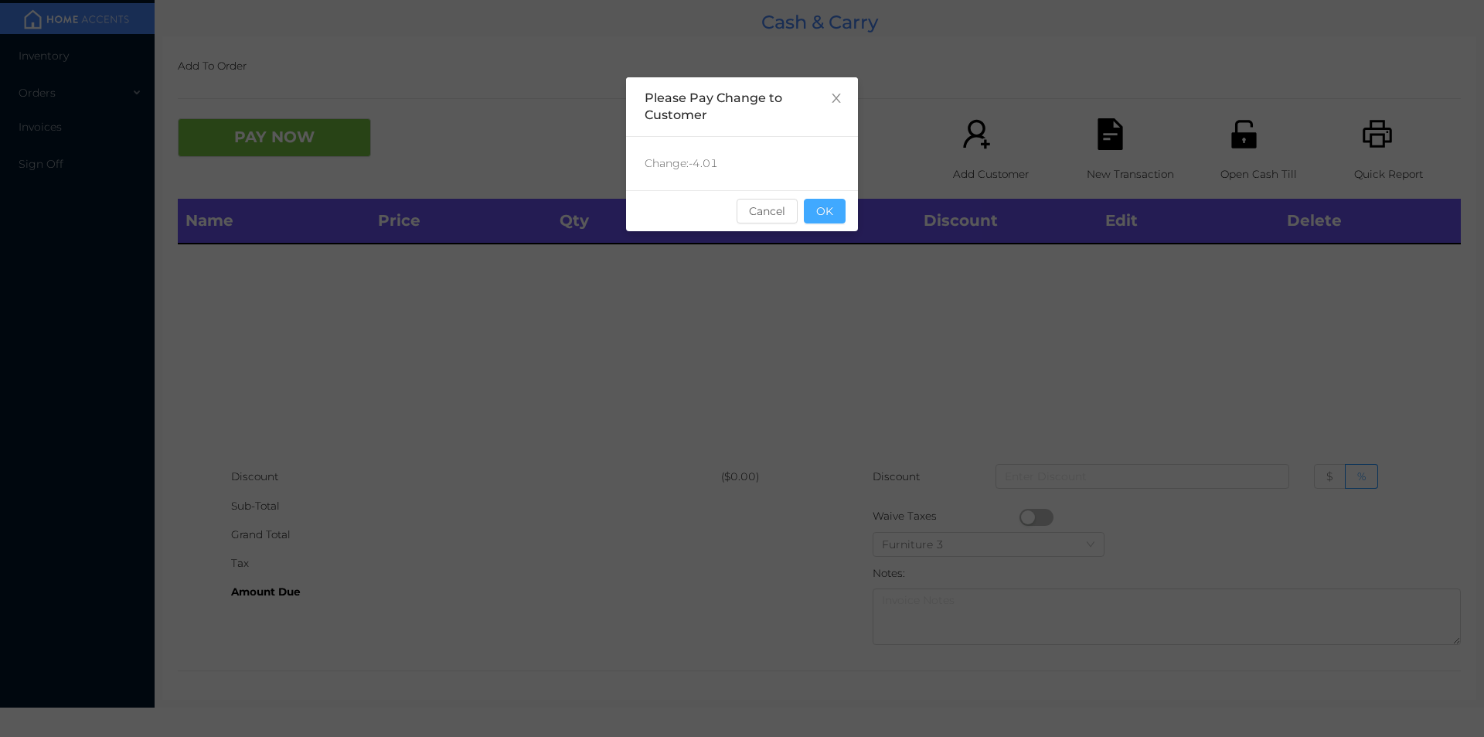
click at [836, 216] on button "OK" at bounding box center [825, 211] width 42 height 25
click at [827, 315] on div "Name Price Qty Total Discount Edit Delete" at bounding box center [819, 331] width 1283 height 264
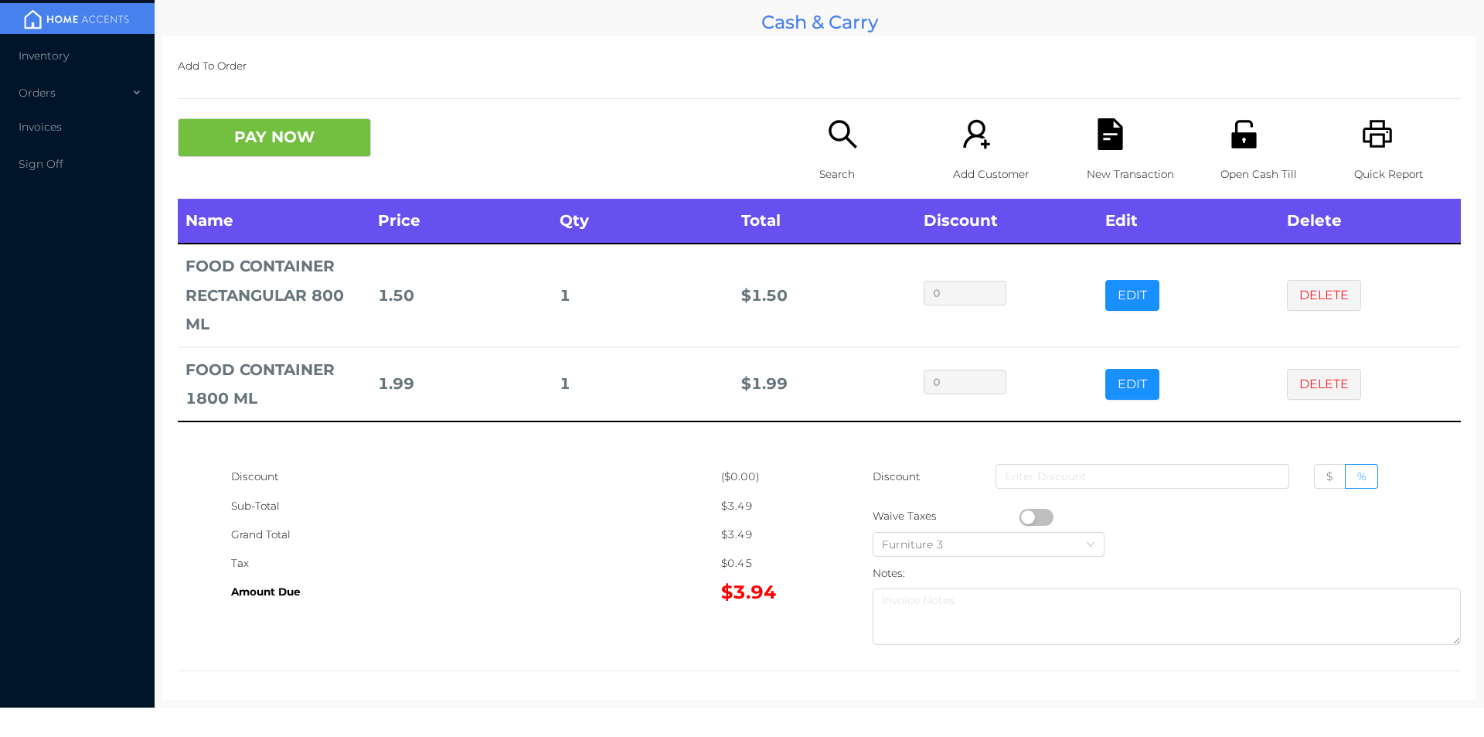
click at [248, 131] on button "PAY NOW" at bounding box center [274, 137] width 193 height 39
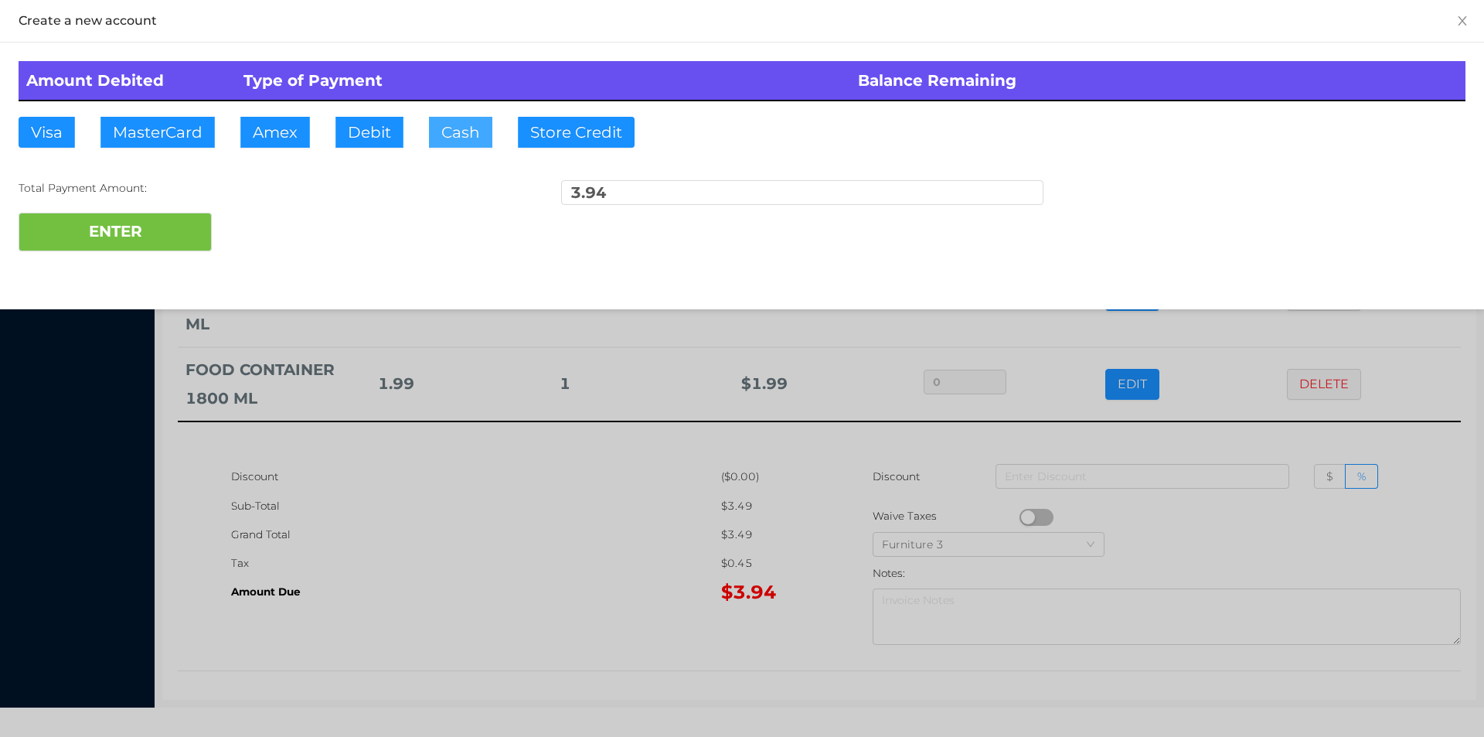
click at [443, 122] on button "Cash" at bounding box center [460, 132] width 63 height 31
type input "10."
click at [159, 227] on button "ENTER" at bounding box center [115, 232] width 193 height 39
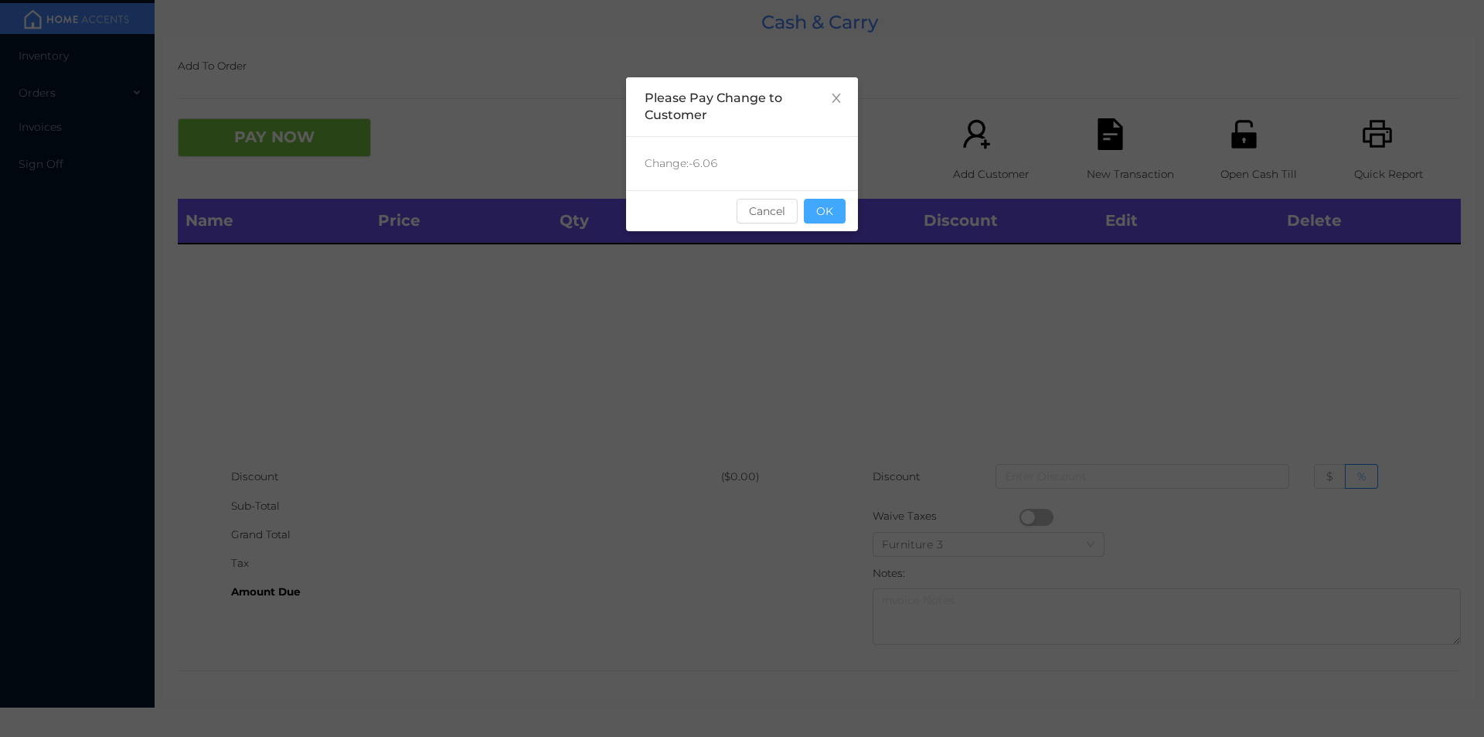
click at [833, 221] on button "OK" at bounding box center [825, 211] width 42 height 25
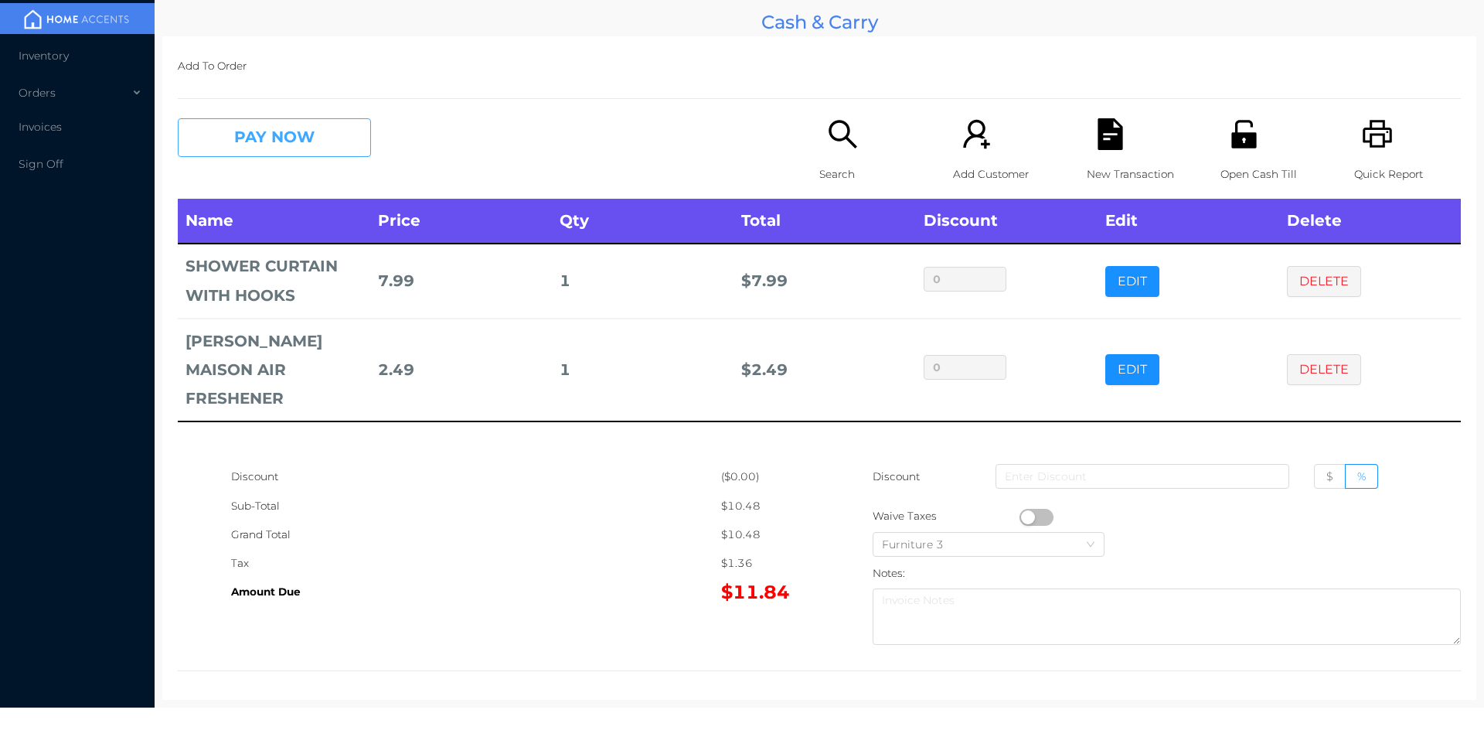
click at [267, 132] on button "PAY NOW" at bounding box center [274, 137] width 193 height 39
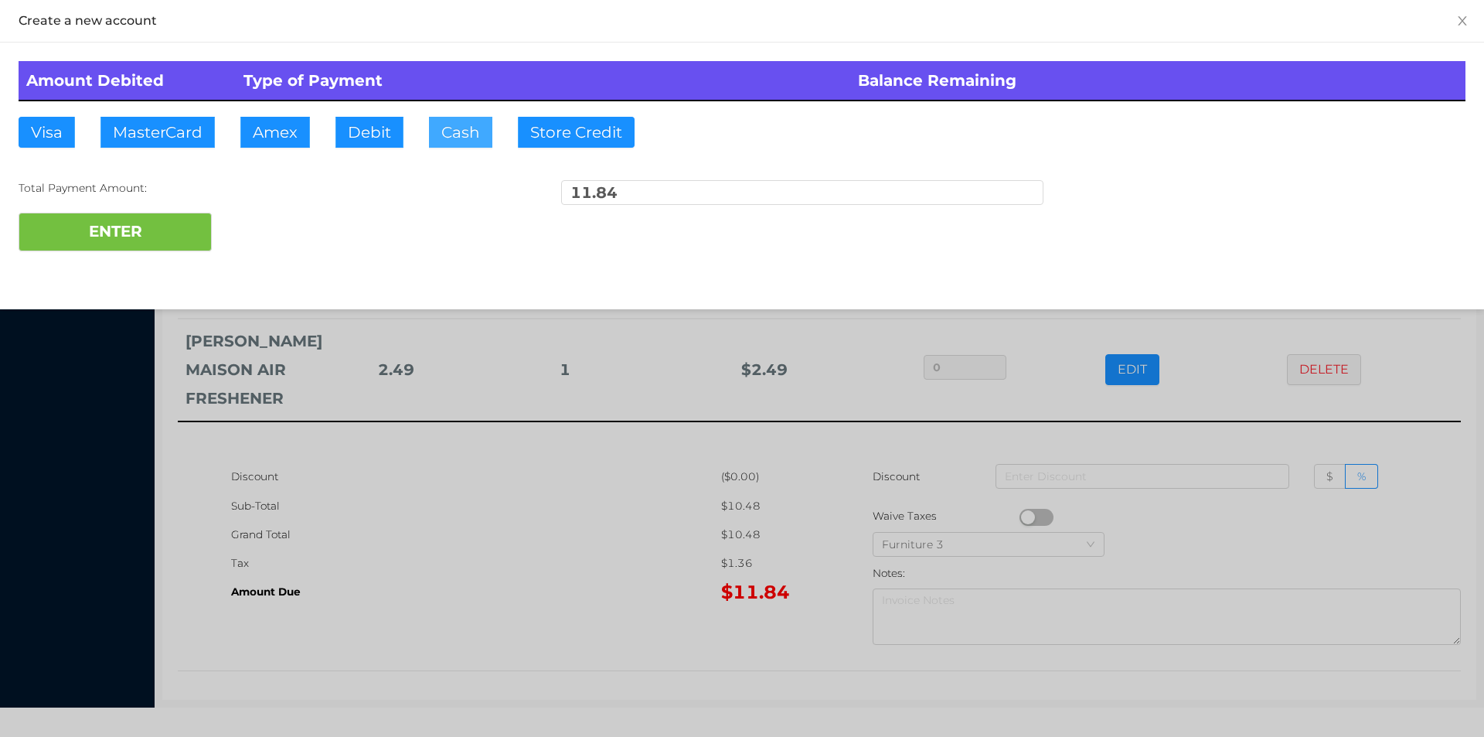
click at [448, 134] on button "Cash" at bounding box center [460, 132] width 63 height 31
type input "12."
click at [148, 243] on button "ENTER" at bounding box center [115, 232] width 193 height 39
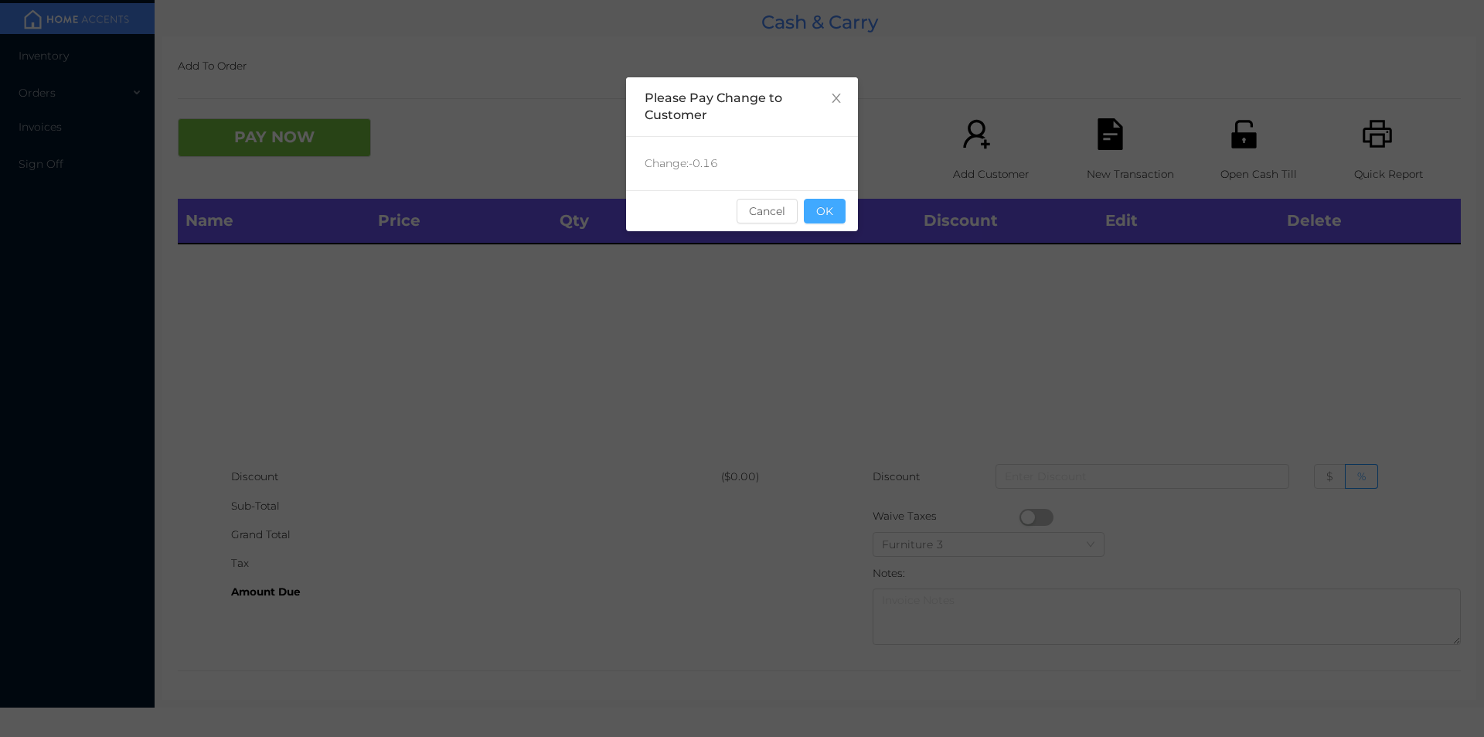
click at [832, 208] on button "OK" at bounding box center [825, 211] width 42 height 25
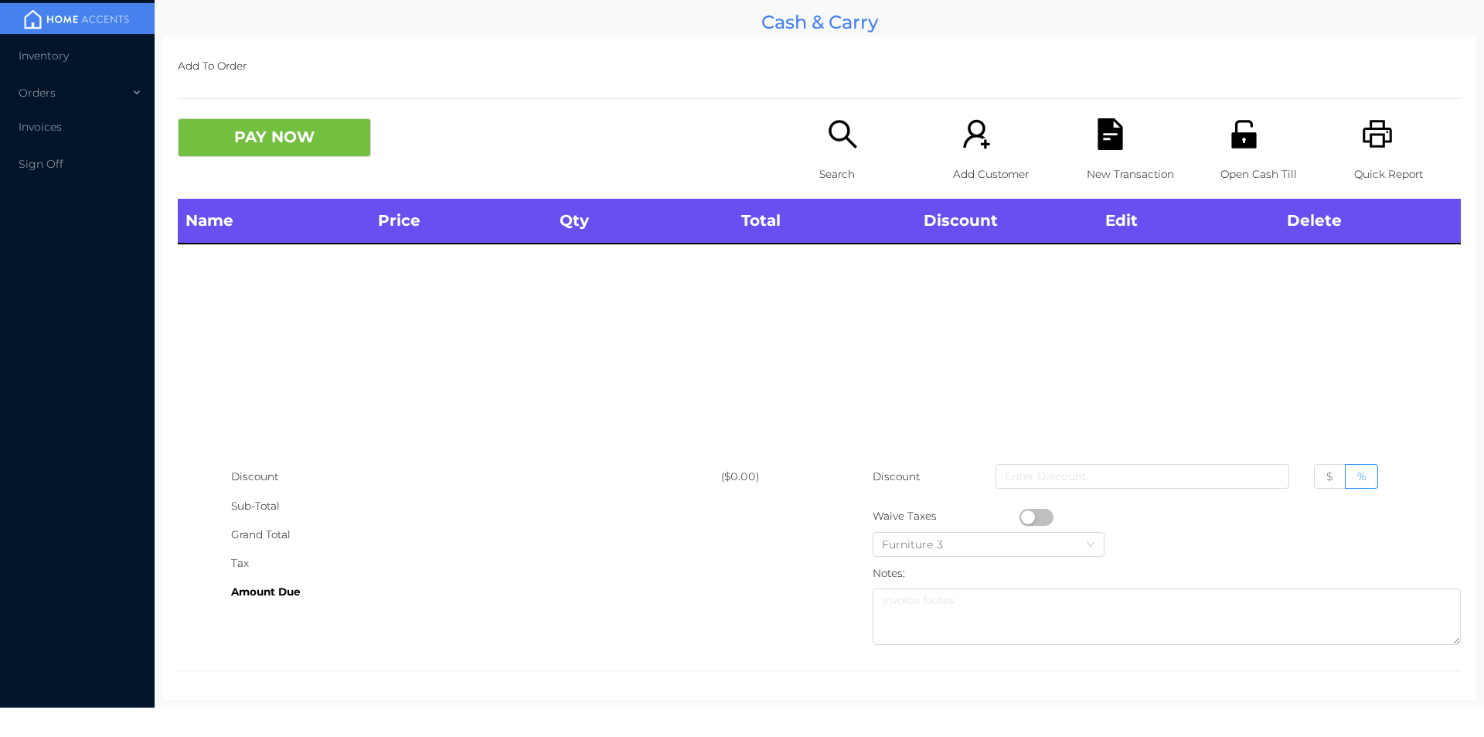
click at [829, 274] on div "Name Price Qty Total Discount Edit Delete" at bounding box center [819, 331] width 1283 height 264
click at [853, 138] on icon "icon: search" at bounding box center [843, 134] width 32 height 32
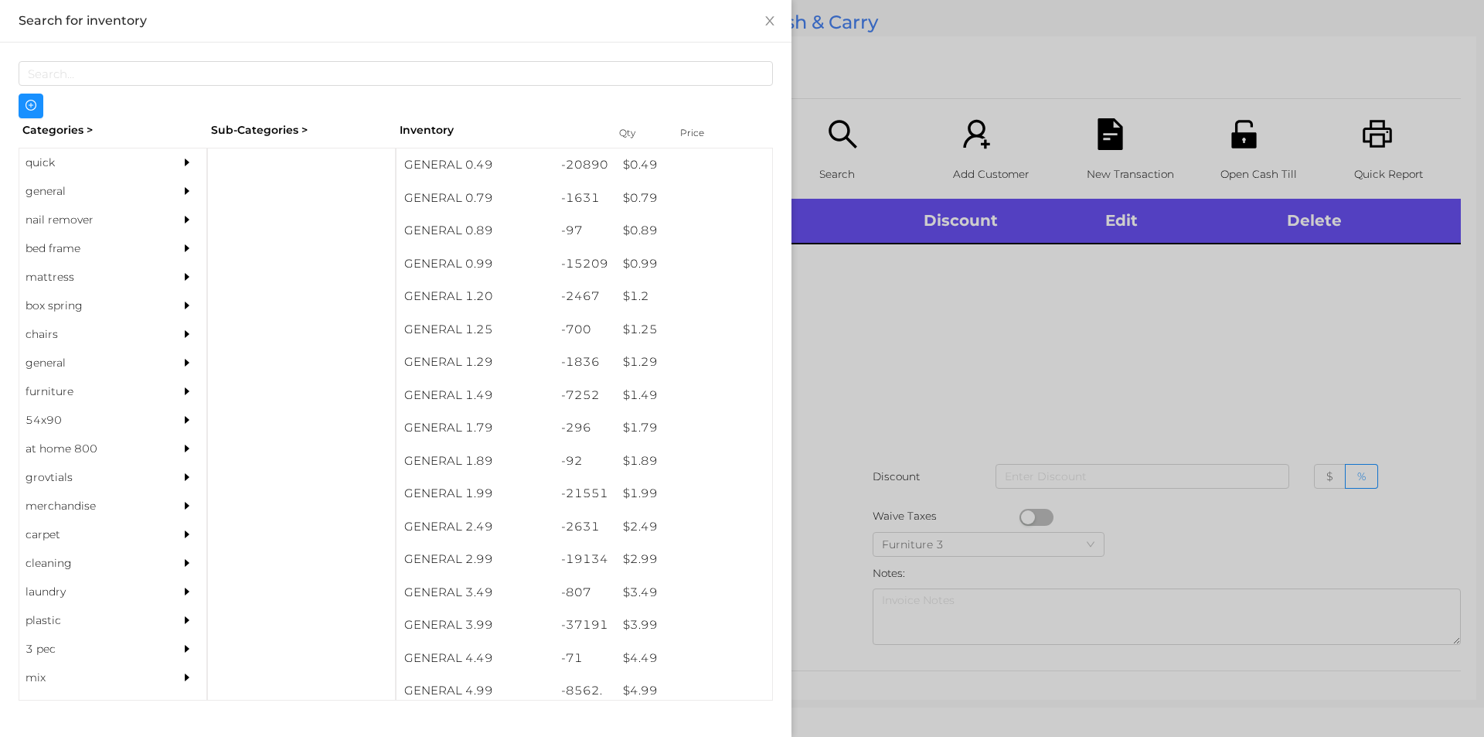
click at [35, 169] on div "quick" at bounding box center [89, 162] width 141 height 29
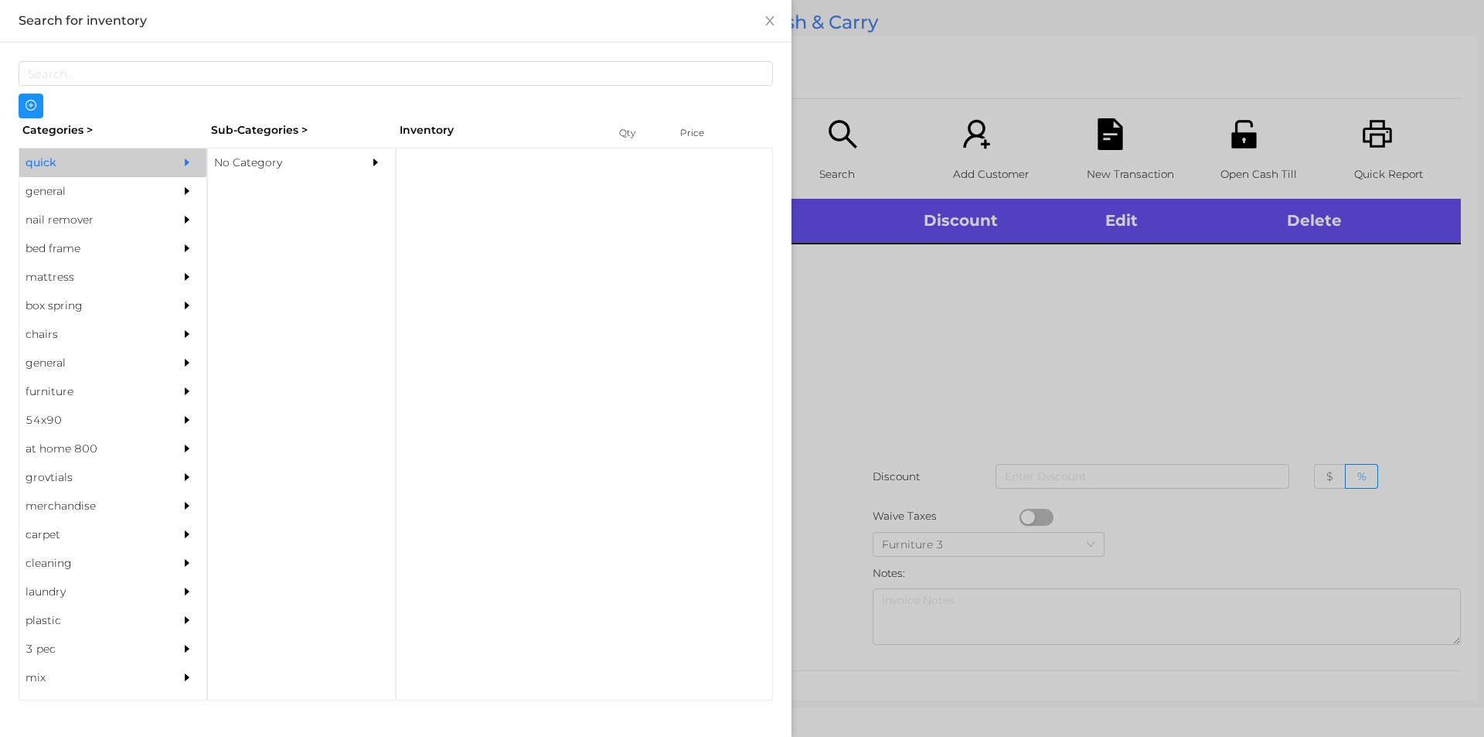
click at [250, 165] on div "No Category" at bounding box center [278, 162] width 141 height 29
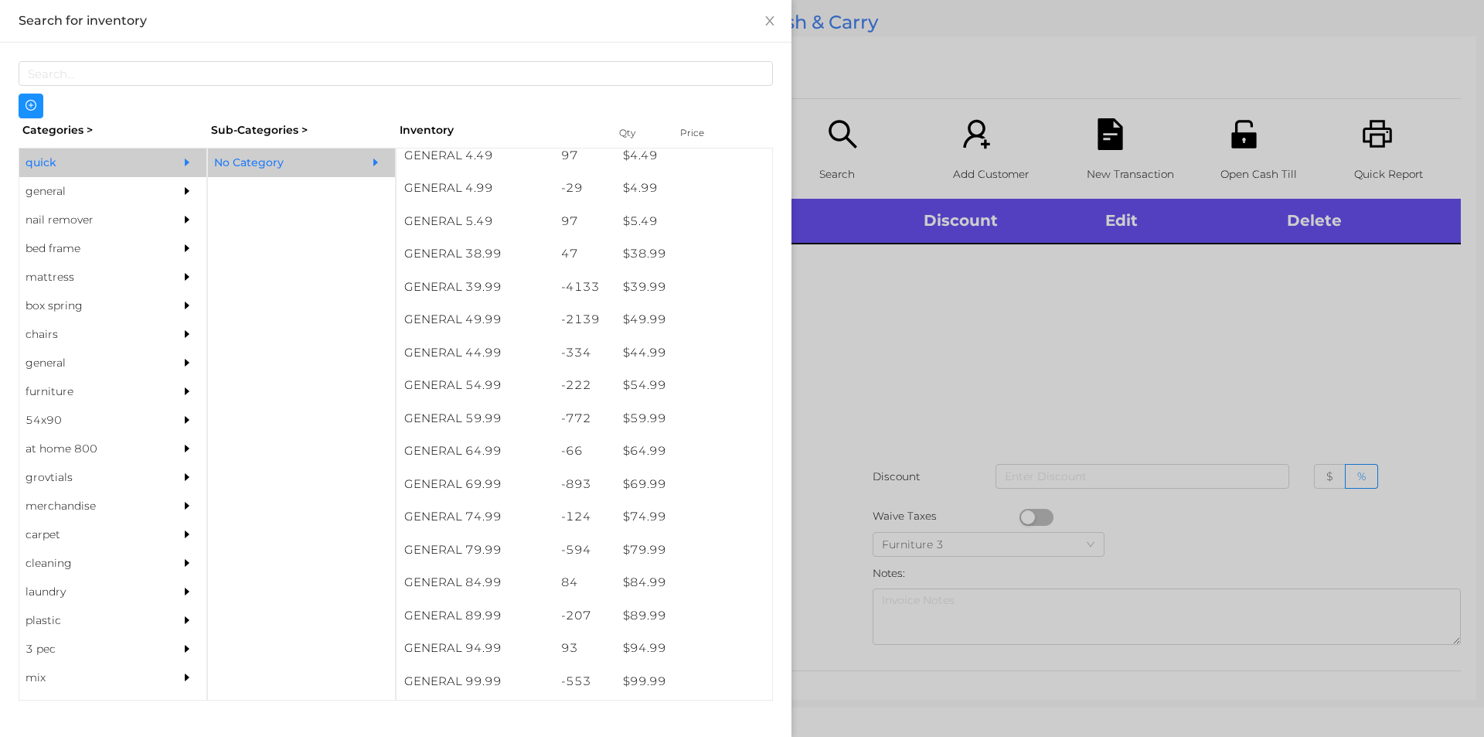
scroll to position [764, 0]
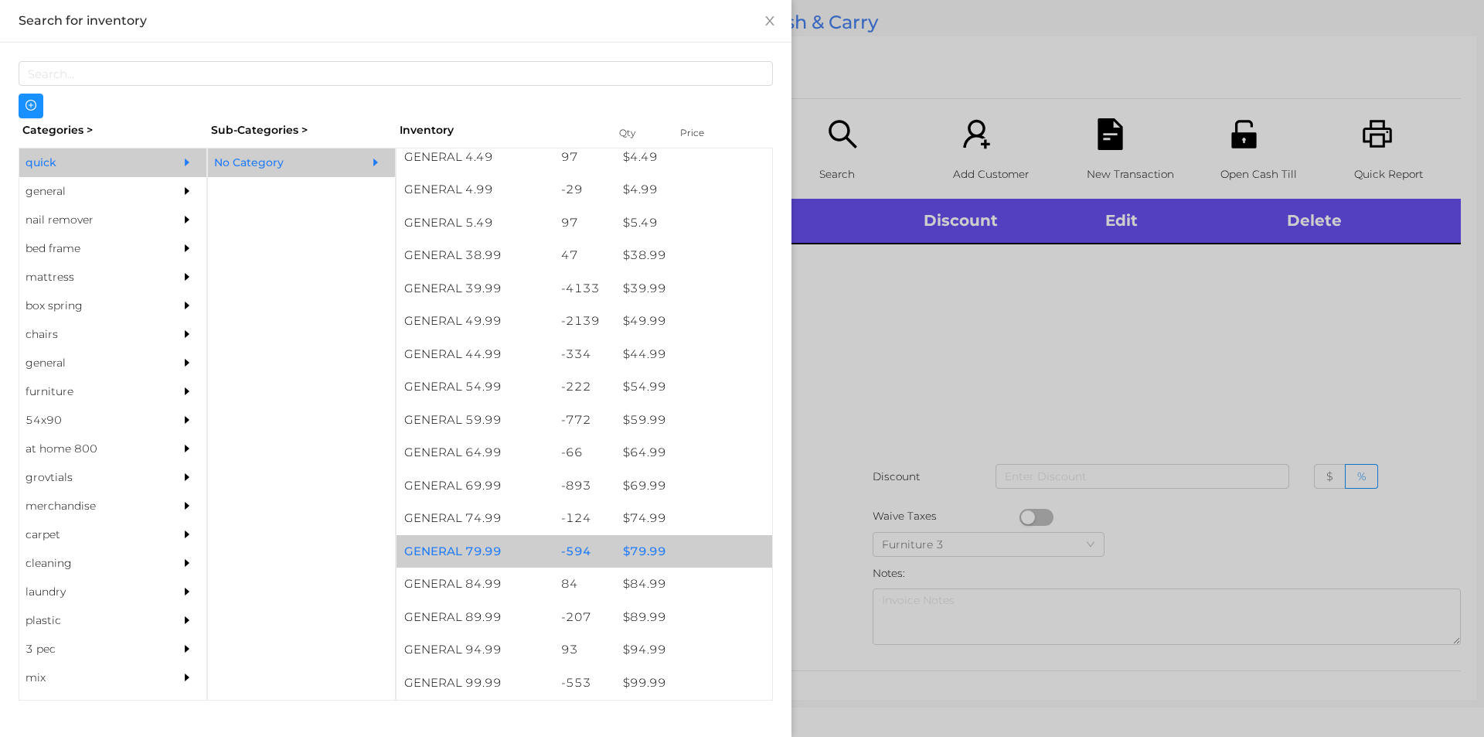
click at [634, 550] on div "$ 79.99" at bounding box center [693, 551] width 157 height 33
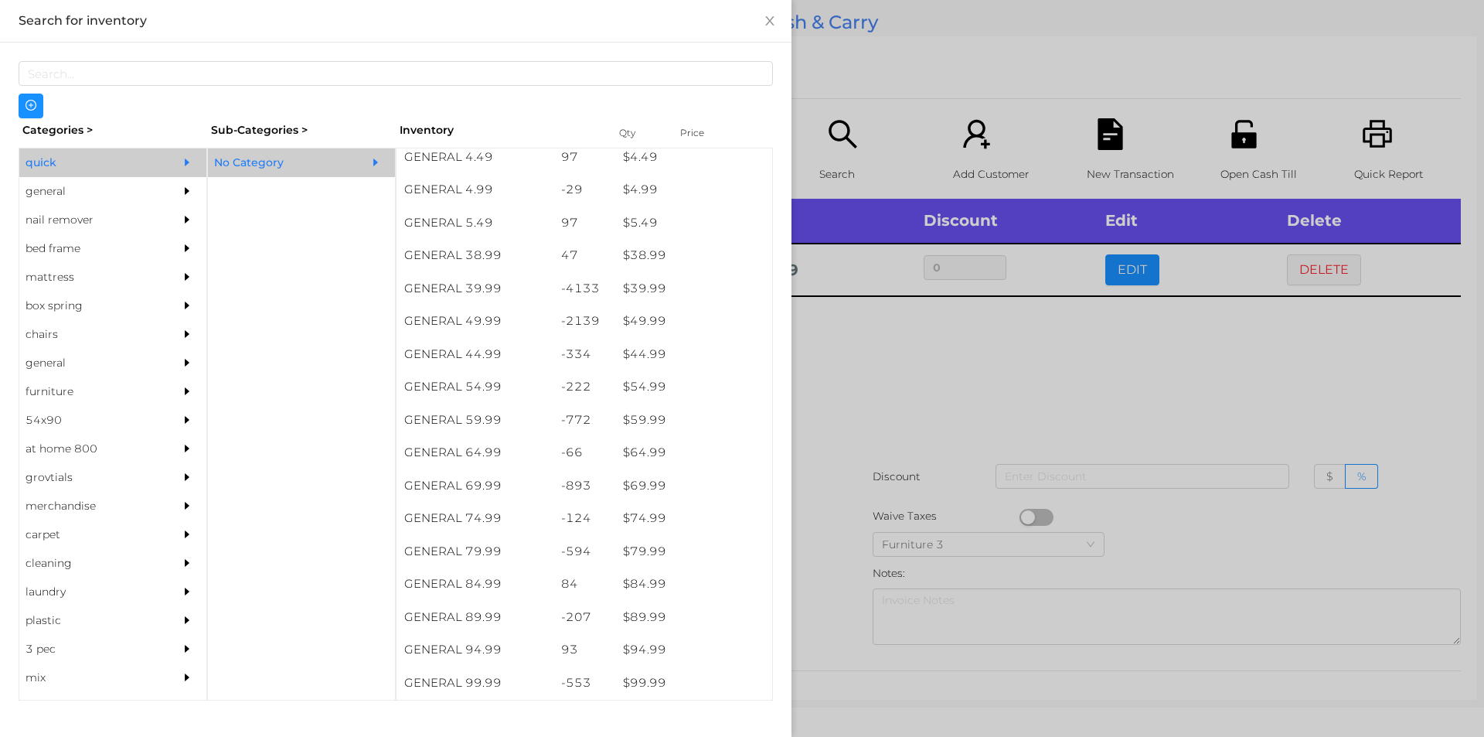
click at [853, 407] on div at bounding box center [742, 368] width 1484 height 737
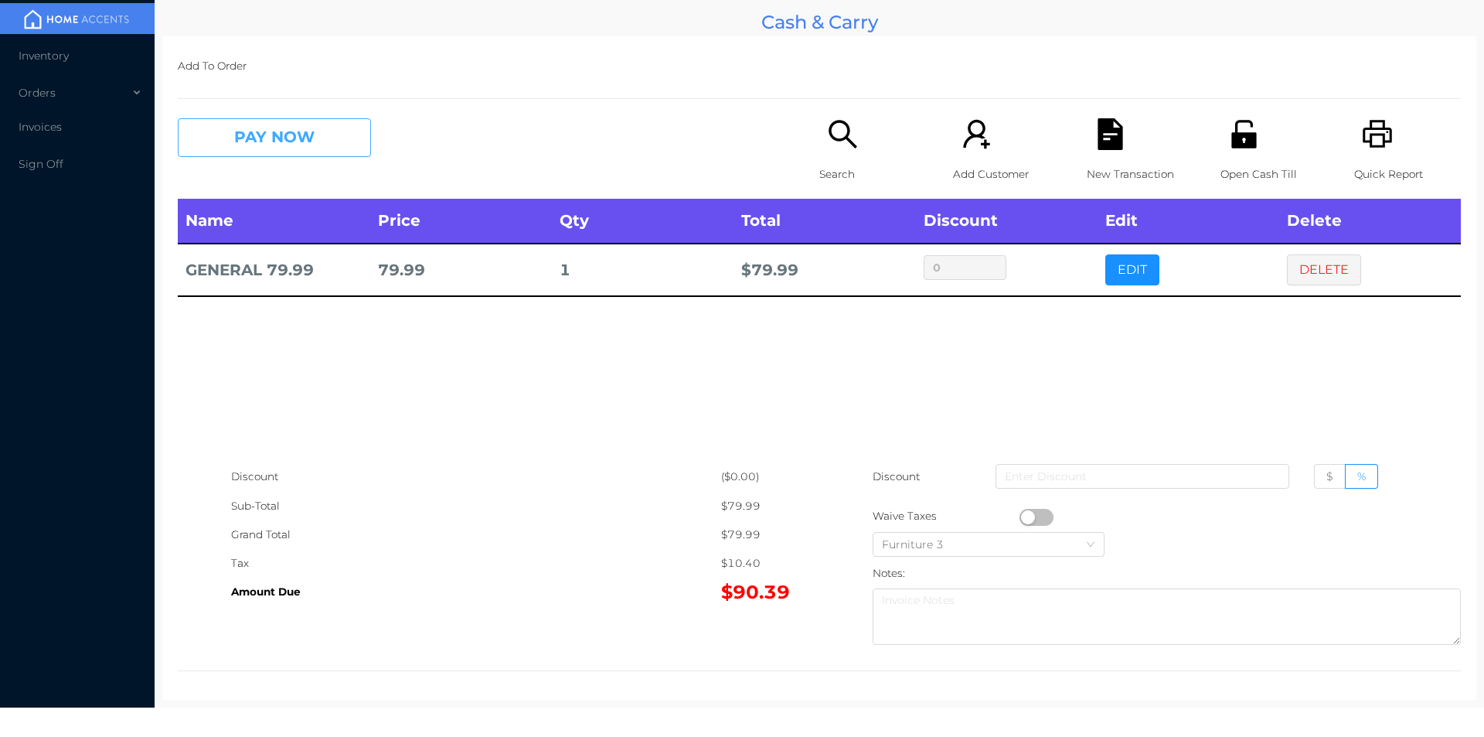
click at [232, 146] on button "PAY NOW" at bounding box center [274, 137] width 193 height 39
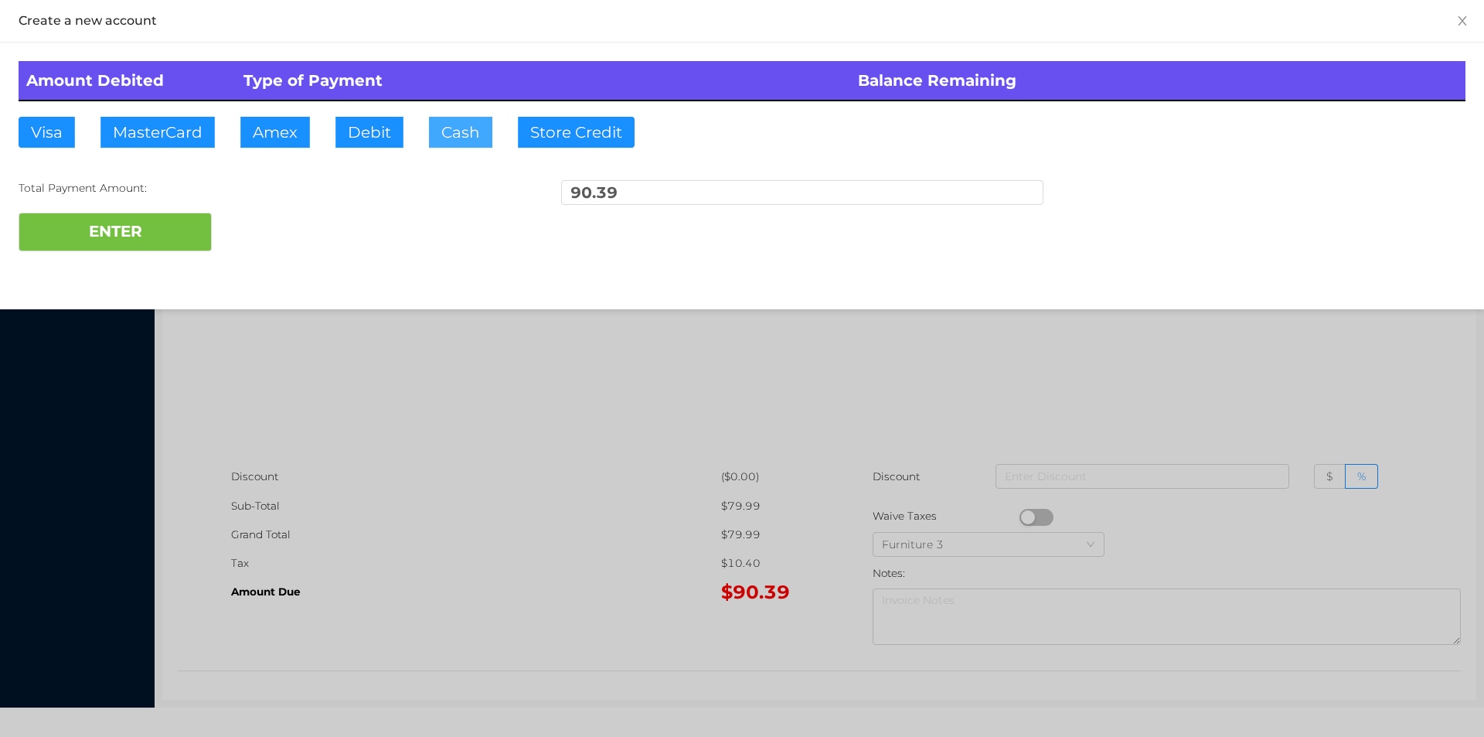
click at [441, 137] on button "Cash" at bounding box center [460, 132] width 63 height 31
type input "100."
click at [134, 233] on button "ENTER" at bounding box center [115, 232] width 193 height 39
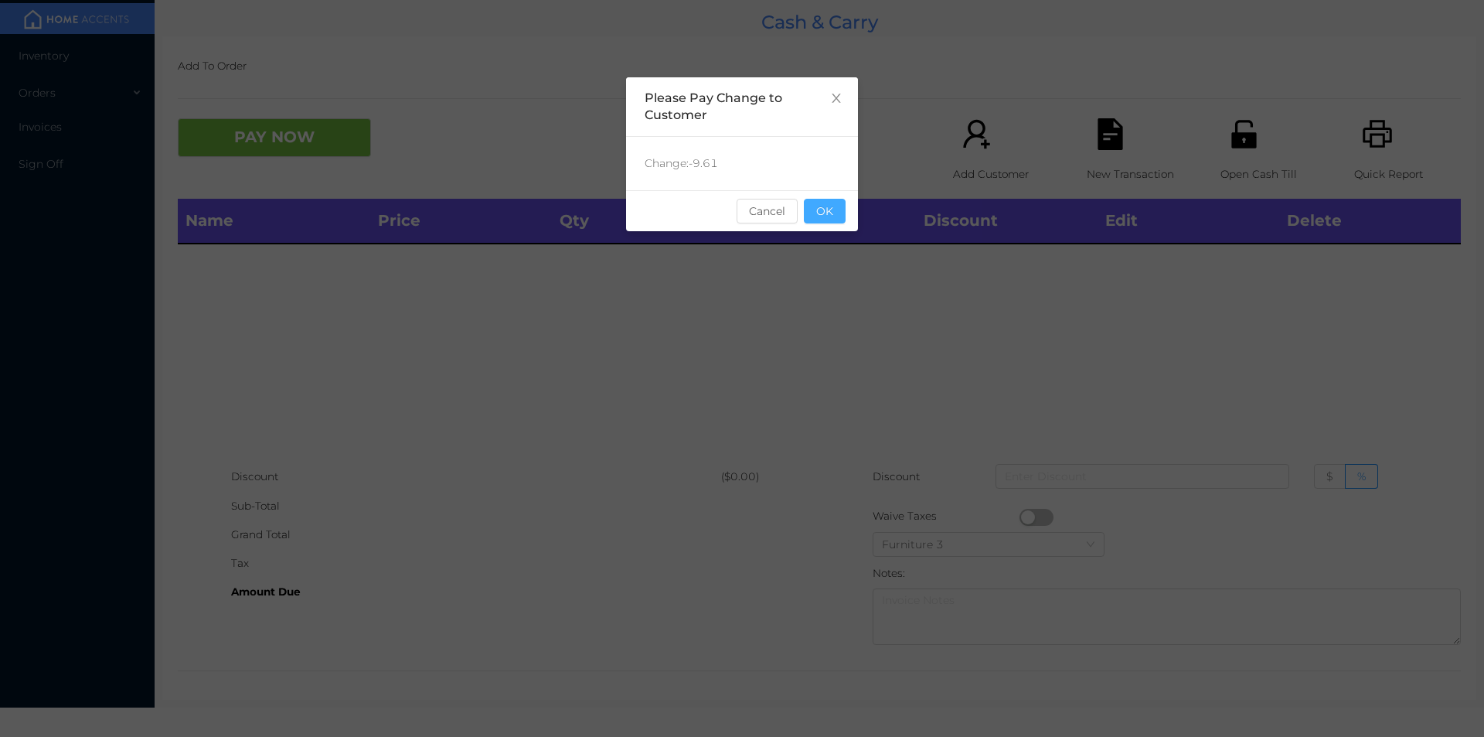
click at [826, 211] on button "OK" at bounding box center [825, 211] width 42 height 25
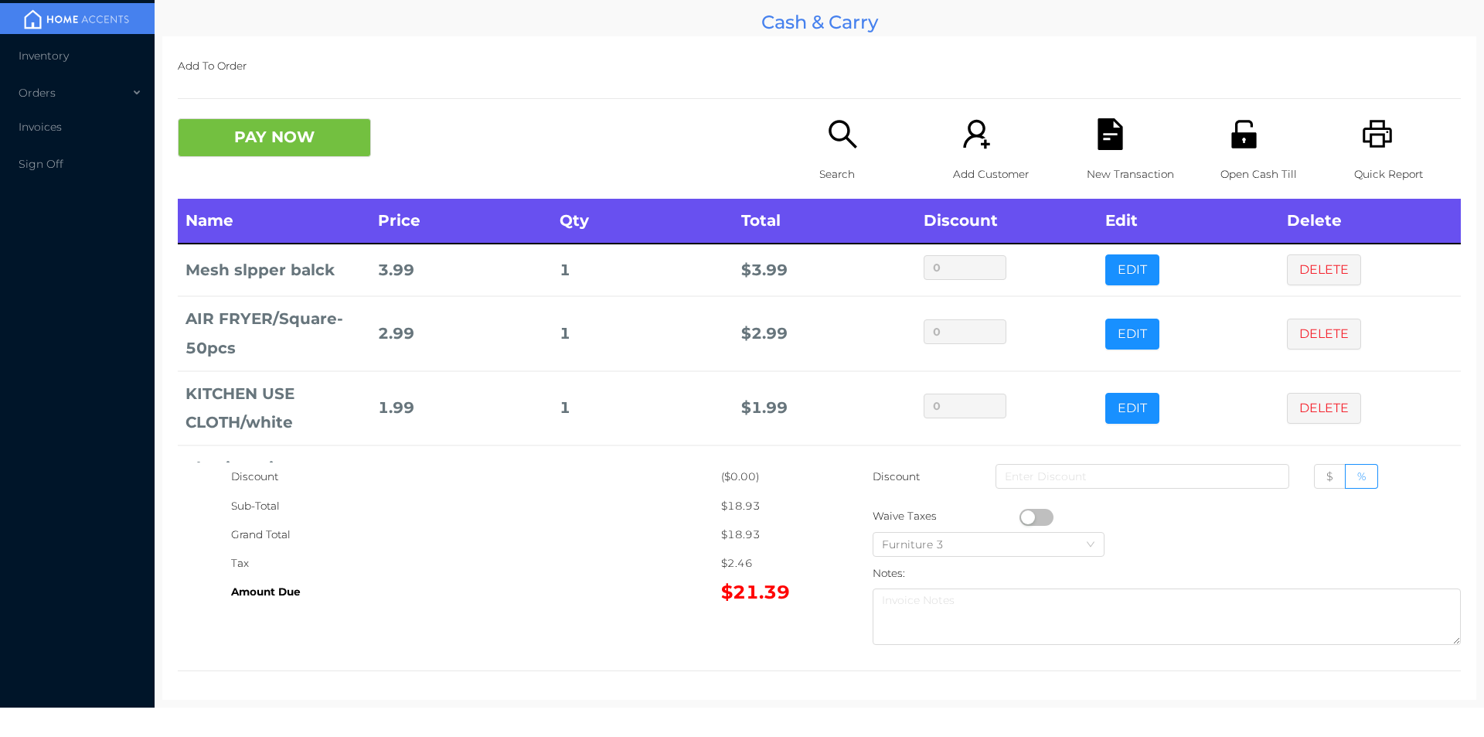
click at [848, 123] on icon "icon: search" at bounding box center [843, 134] width 32 height 32
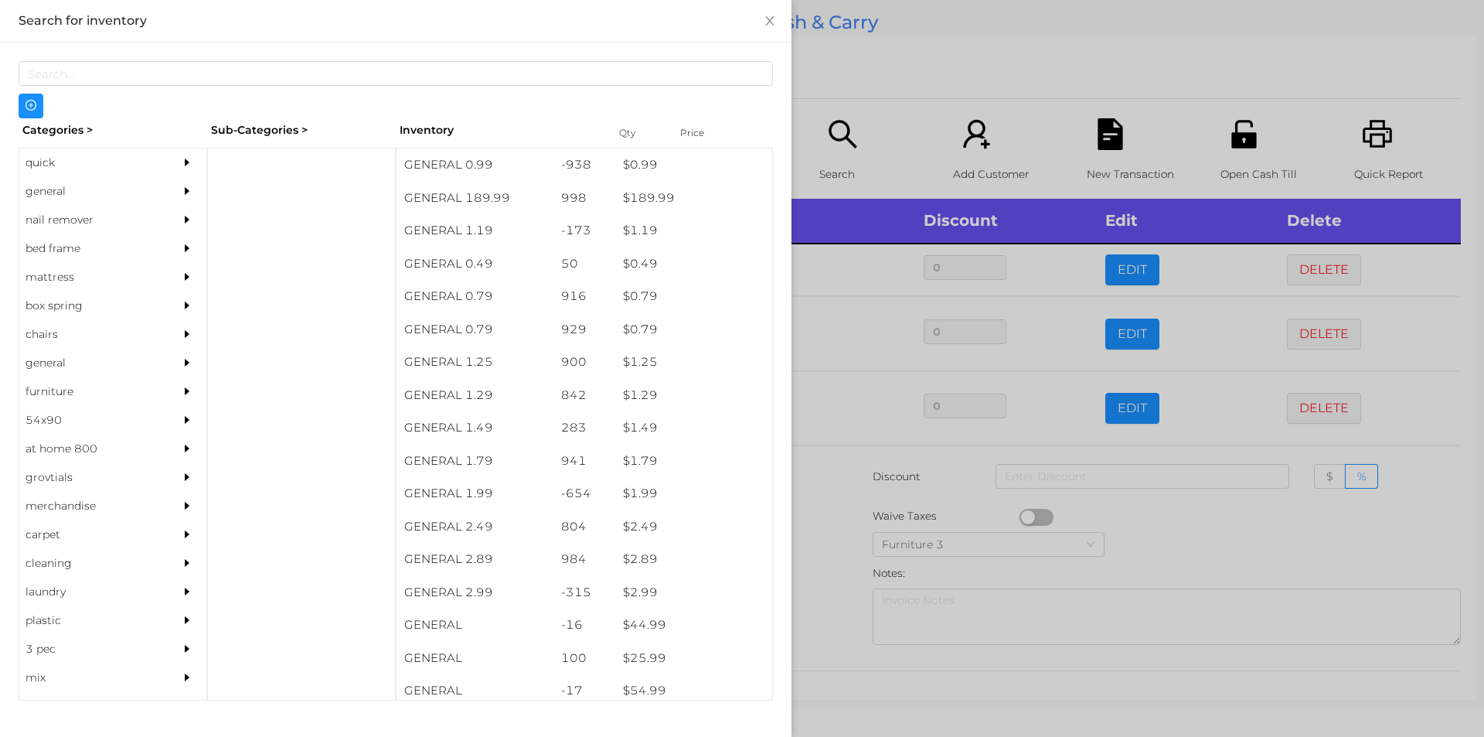
click at [634, 177] on div "$ 0.99" at bounding box center [693, 164] width 157 height 33
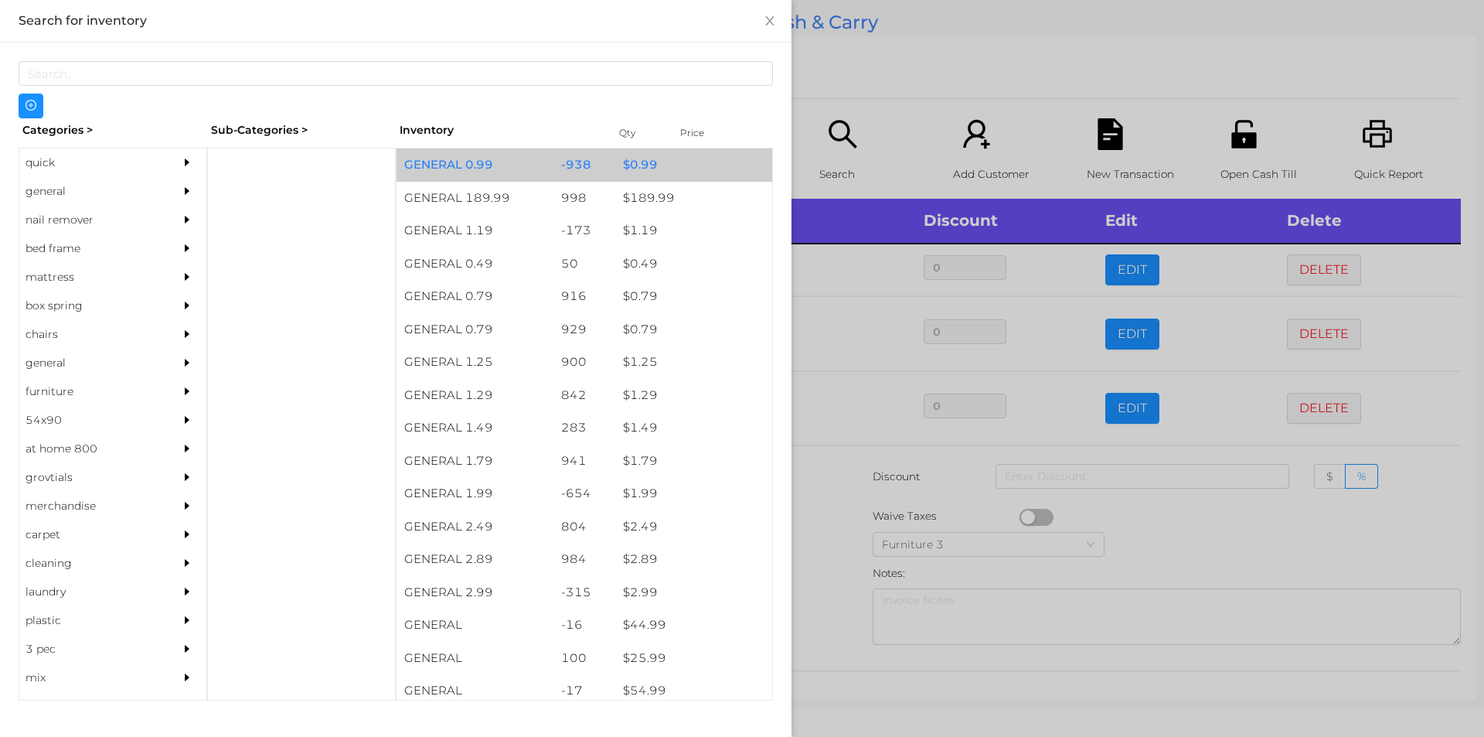
click at [616, 167] on div "$ 0.99" at bounding box center [693, 164] width 157 height 33
click at [615, 165] on div "$ 0.99" at bounding box center [693, 164] width 157 height 33
click at [630, 172] on div "$ 0.99" at bounding box center [693, 164] width 157 height 33
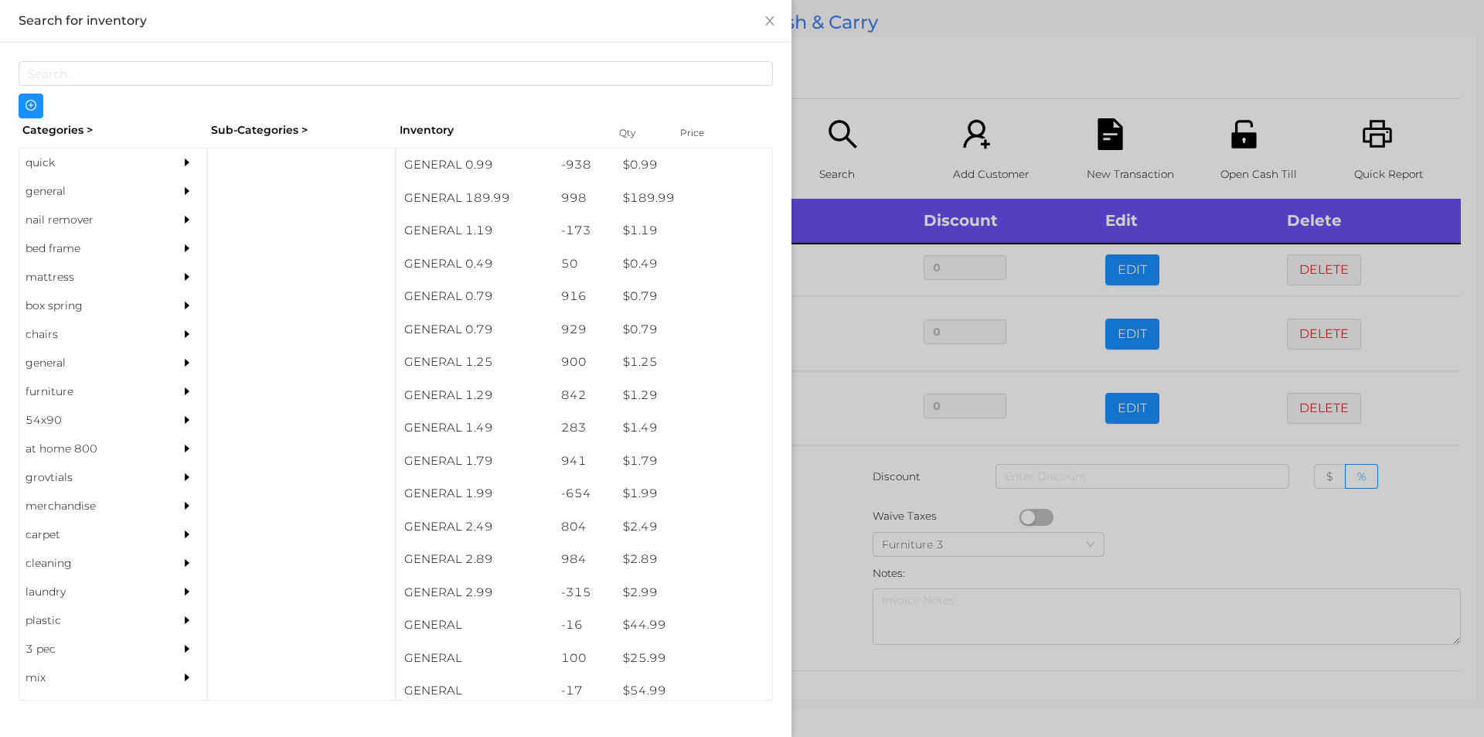
click at [835, 536] on div at bounding box center [742, 368] width 1484 height 737
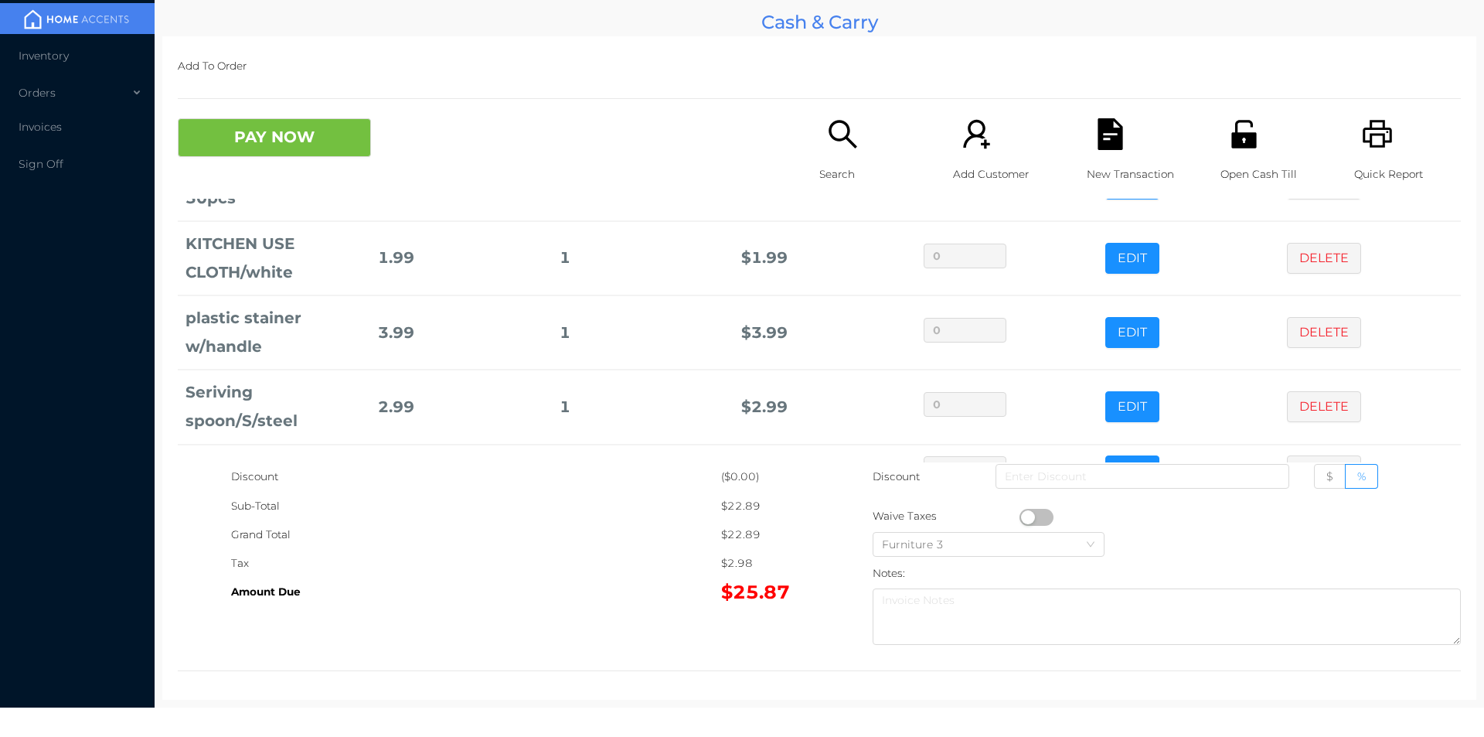
scroll to position [253, 0]
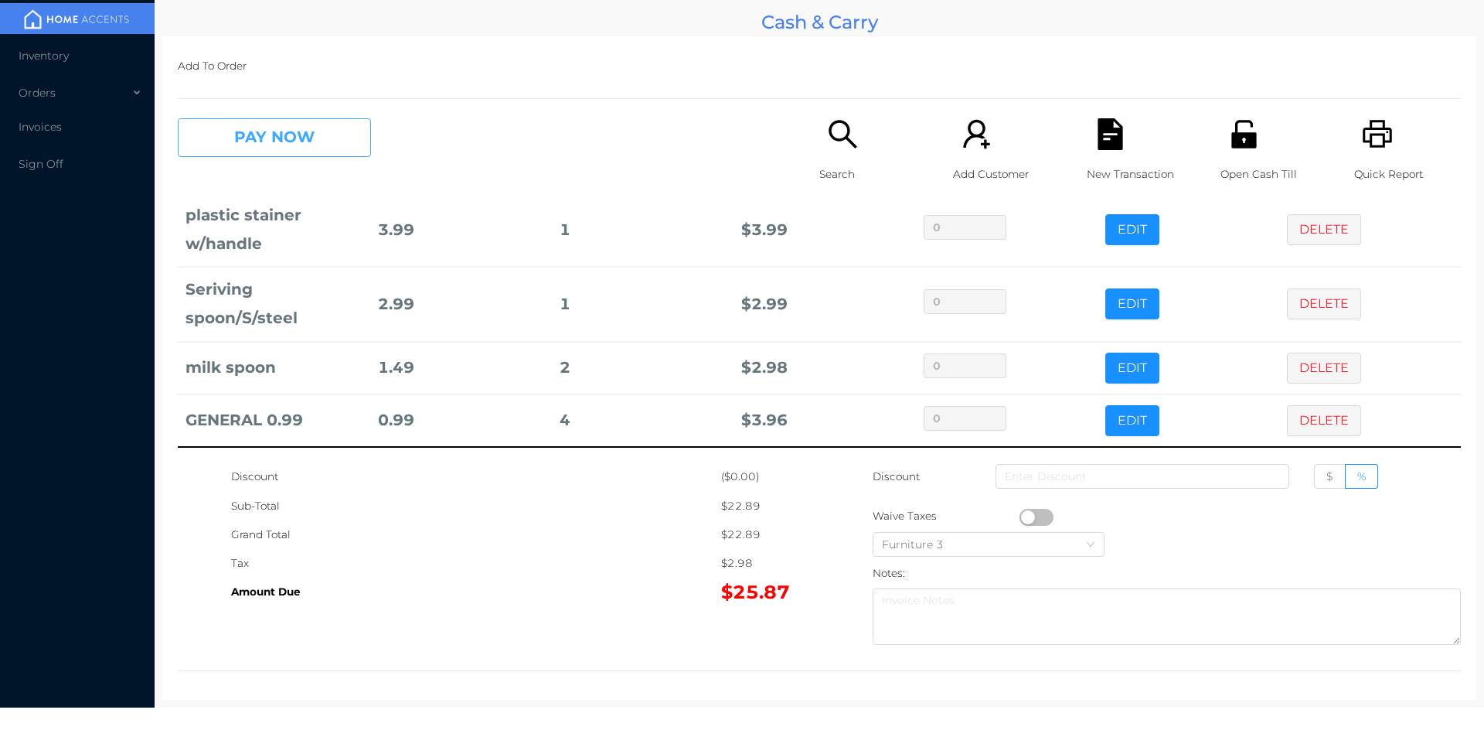
click at [267, 133] on button "PAY NOW" at bounding box center [274, 137] width 193 height 39
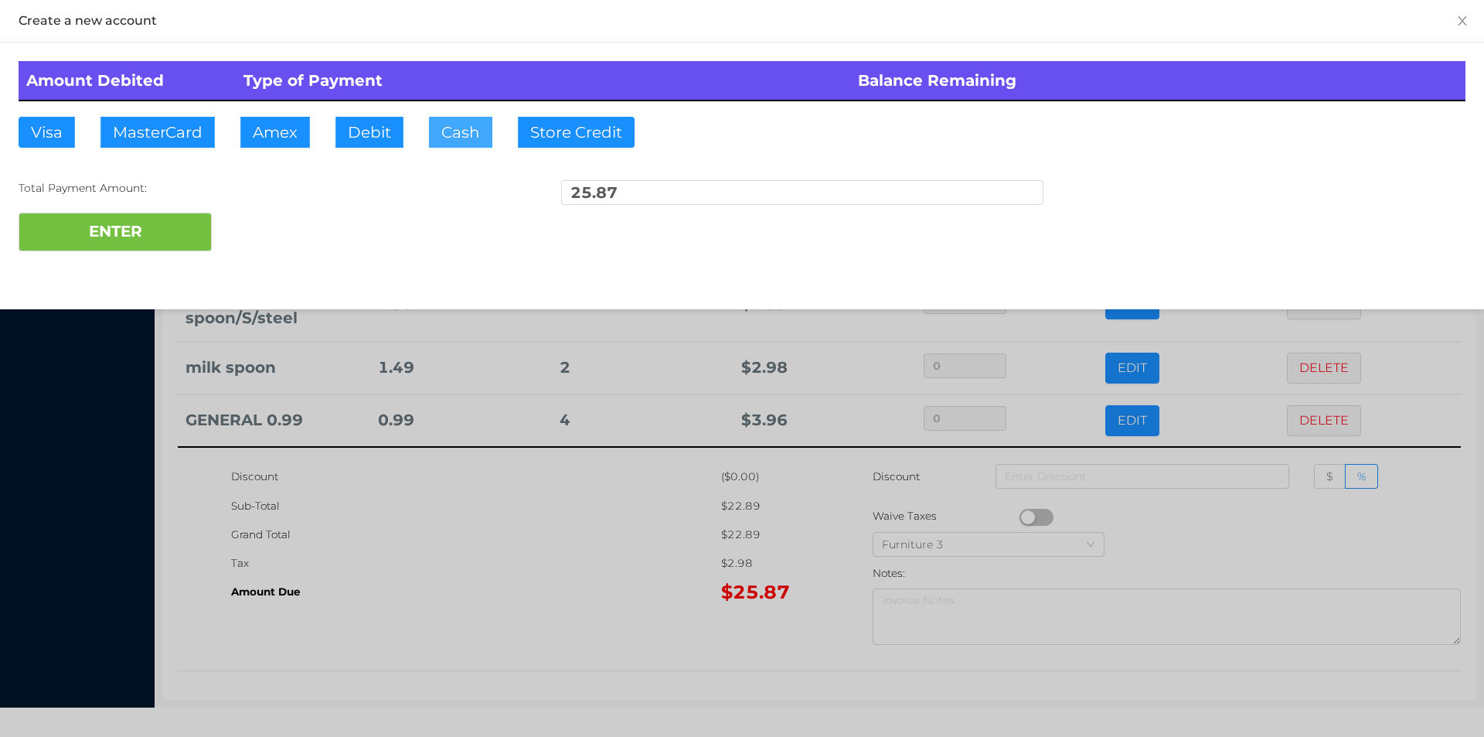
click at [447, 139] on button "Cash" at bounding box center [460, 132] width 63 height 31
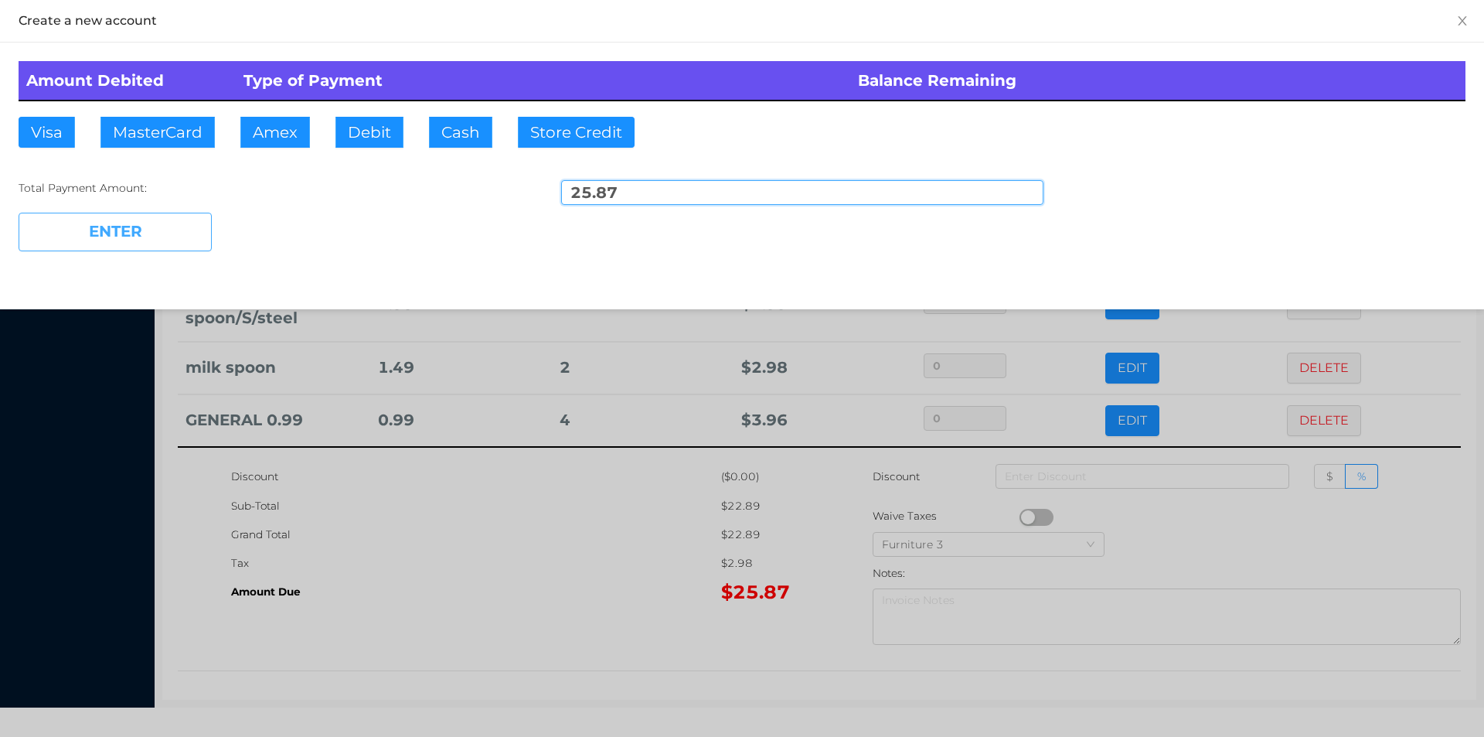
click at [187, 229] on button "ENTER" at bounding box center [115, 232] width 193 height 39
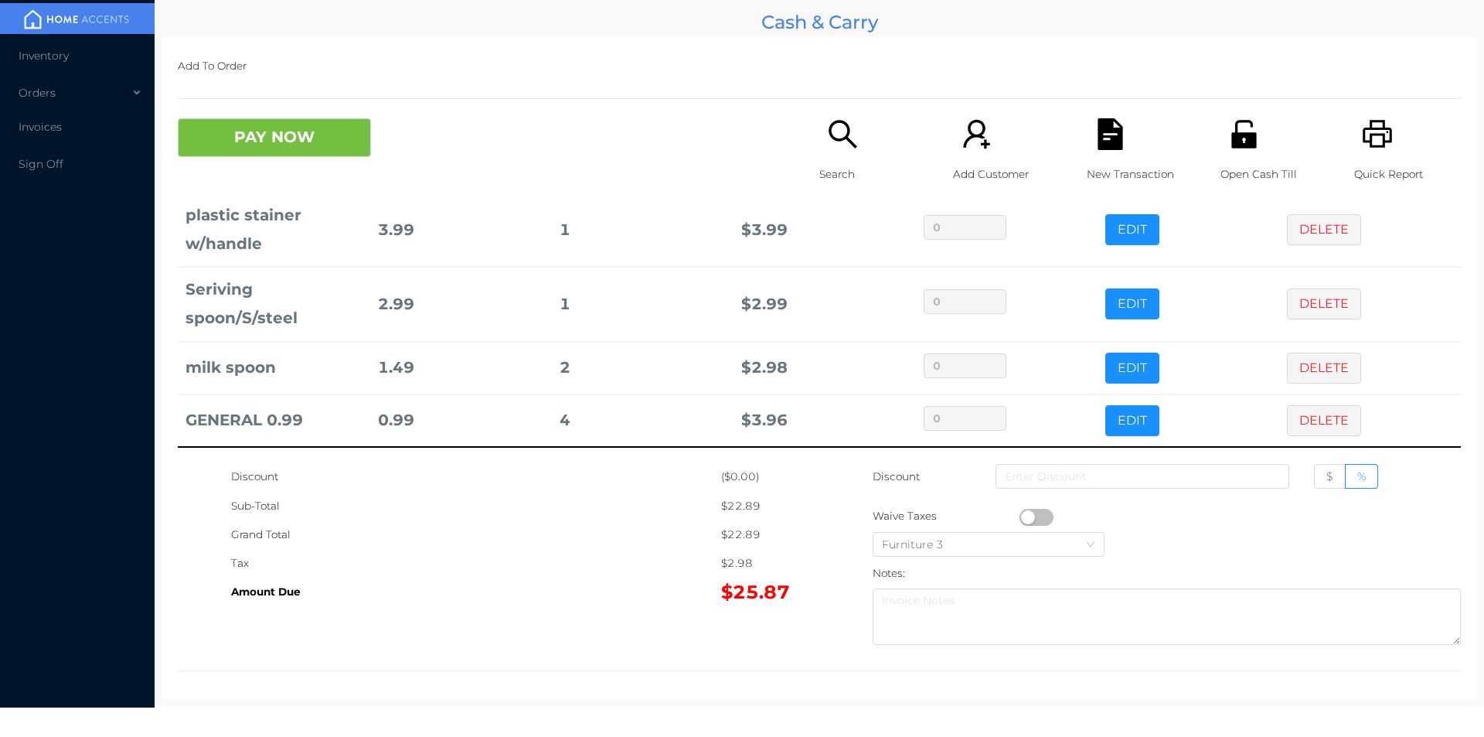
scroll to position [0, 0]
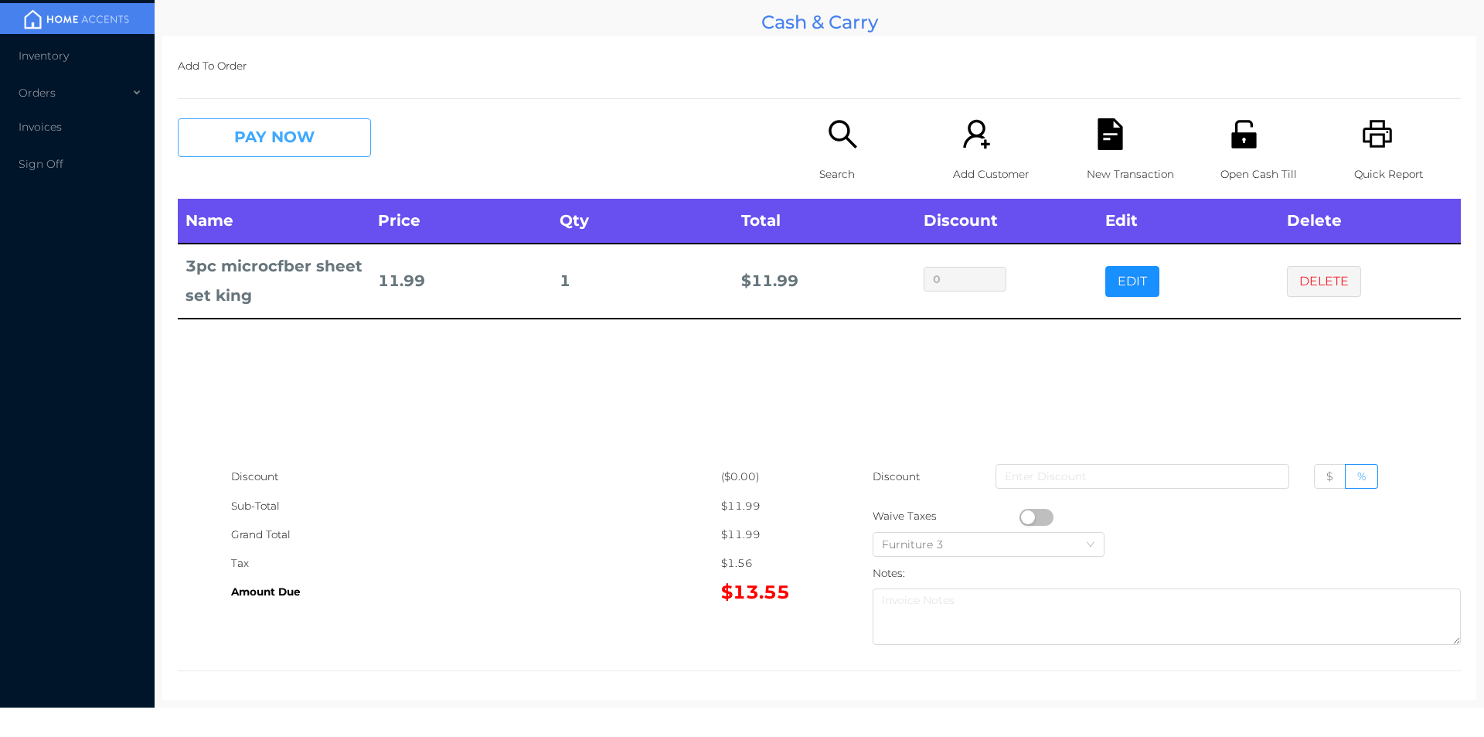
click at [269, 156] on button "PAY NOW" at bounding box center [274, 137] width 193 height 39
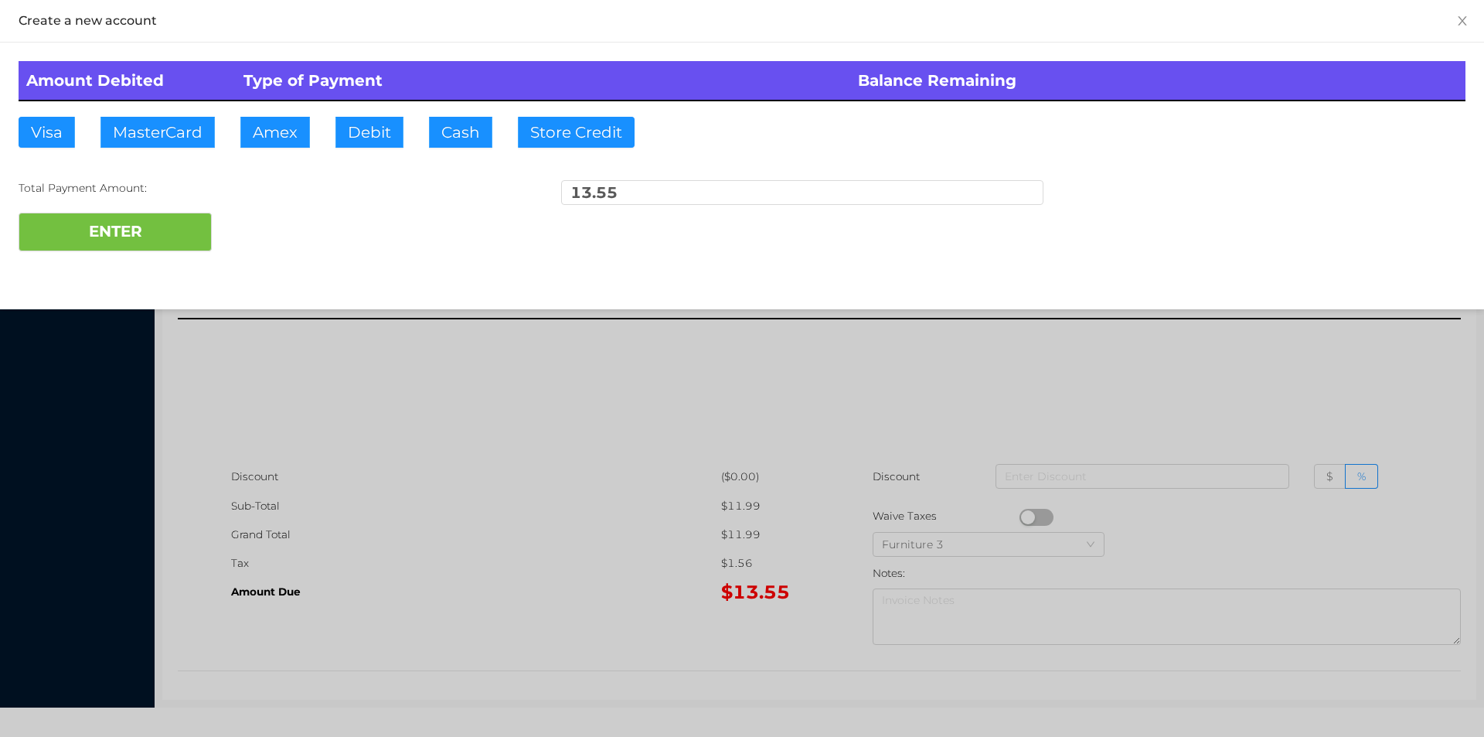
click at [249, 230] on div "ENTER" at bounding box center [742, 232] width 1447 height 39
click at [363, 446] on div at bounding box center [742, 368] width 1484 height 737
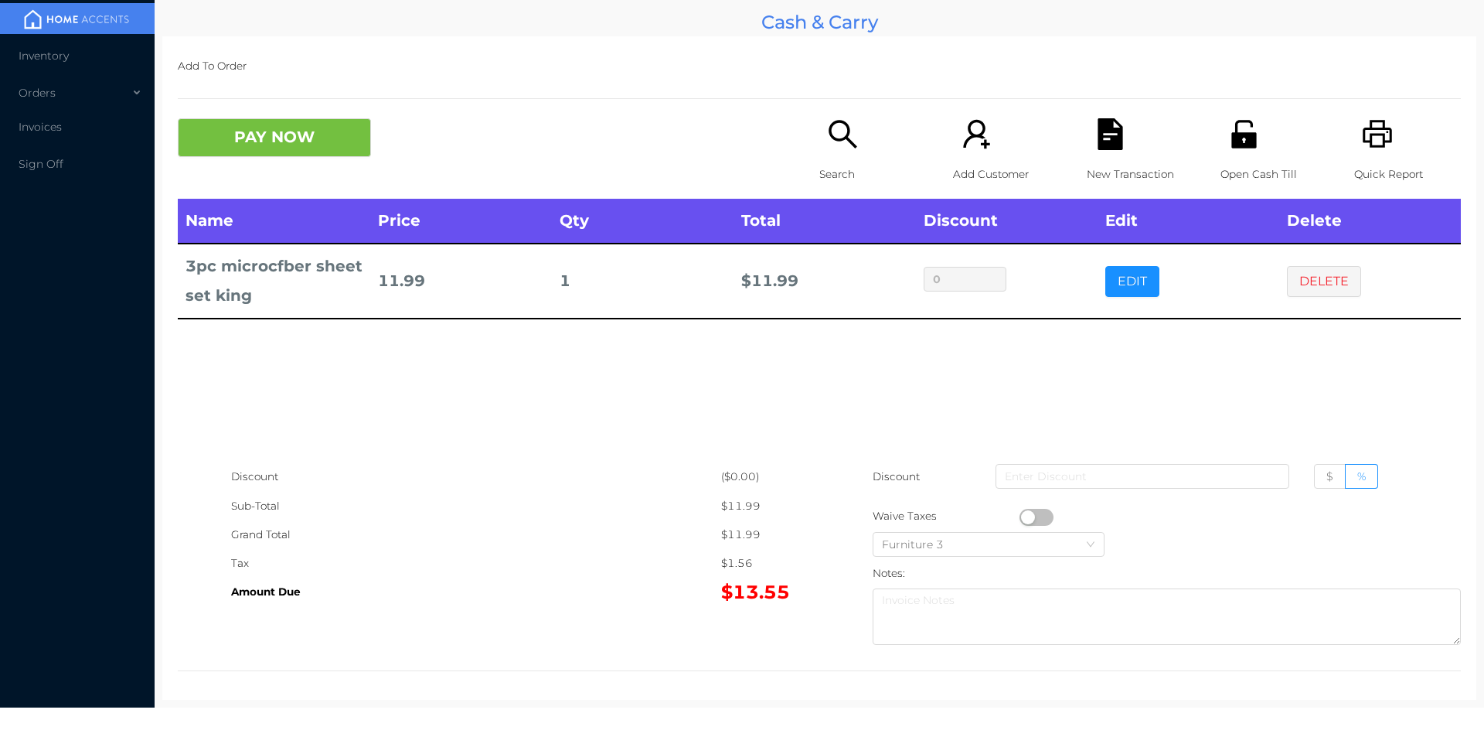
click at [261, 149] on button "PAY NOW" at bounding box center [274, 137] width 193 height 39
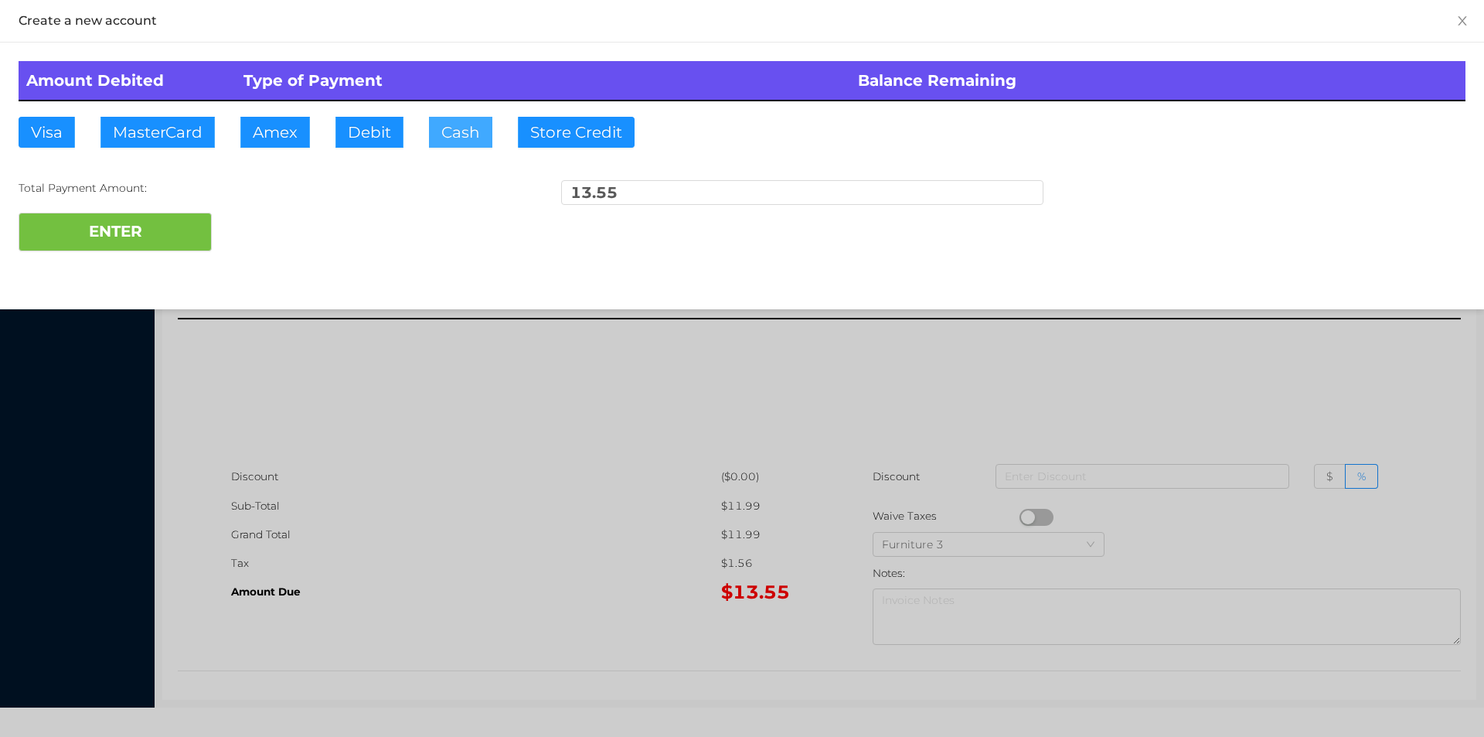
click at [448, 133] on button "Cash" at bounding box center [460, 132] width 63 height 31
type input "15."
click at [132, 237] on button "ENTER" at bounding box center [115, 232] width 193 height 39
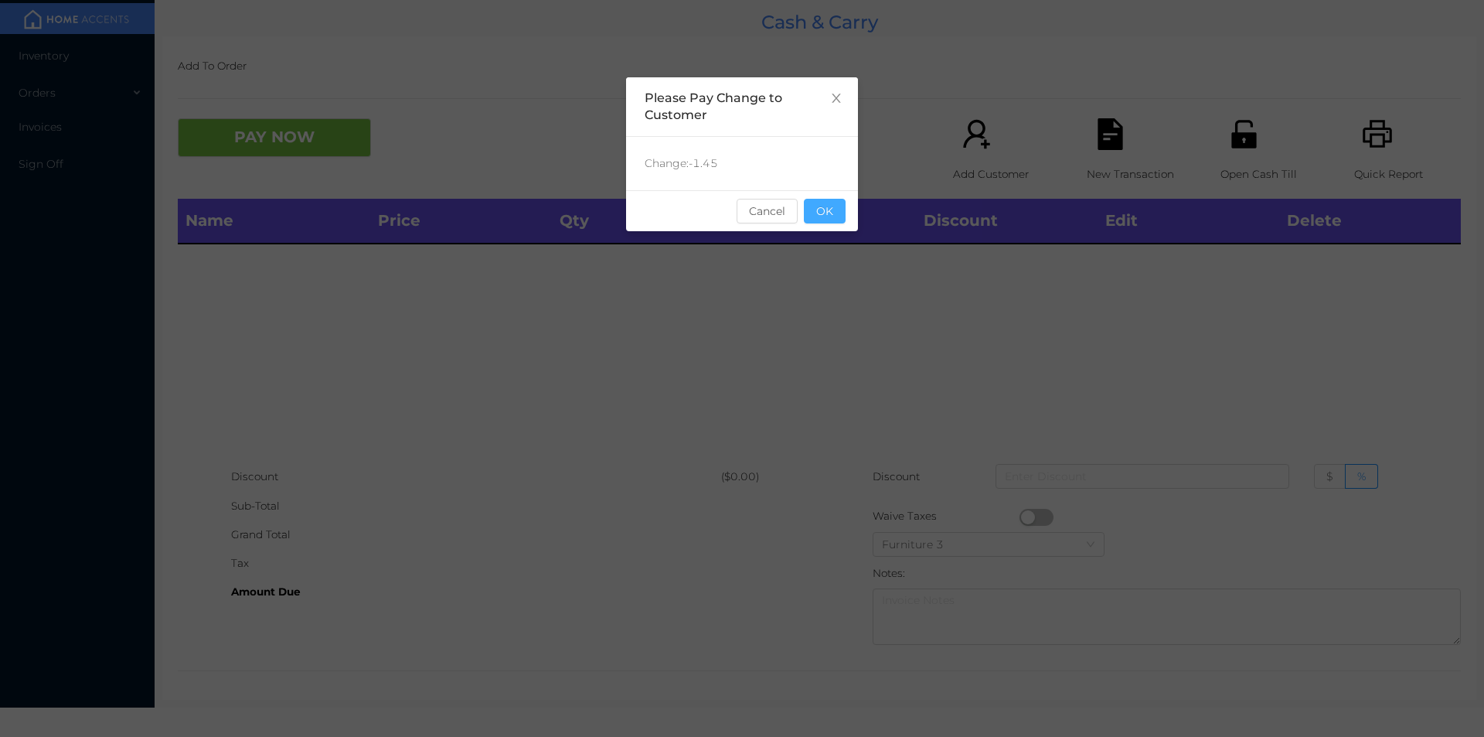
click at [824, 213] on button "OK" at bounding box center [825, 211] width 42 height 25
click at [839, 281] on div "Name Price Qty Total Discount Edit Delete" at bounding box center [819, 331] width 1283 height 264
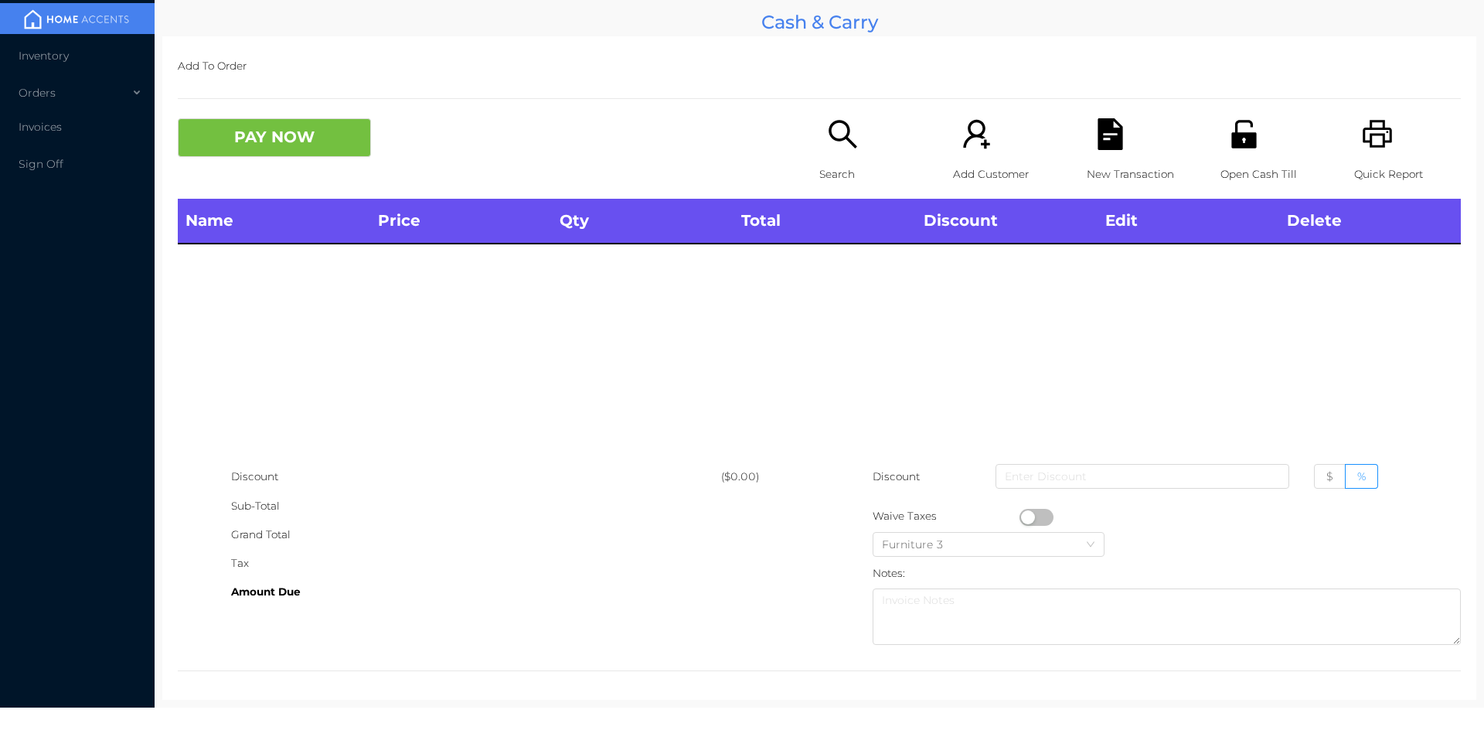
click at [1362, 145] on icon "icon: printer" at bounding box center [1378, 134] width 32 height 32
